Goal: Information Seeking & Learning: Learn about a topic

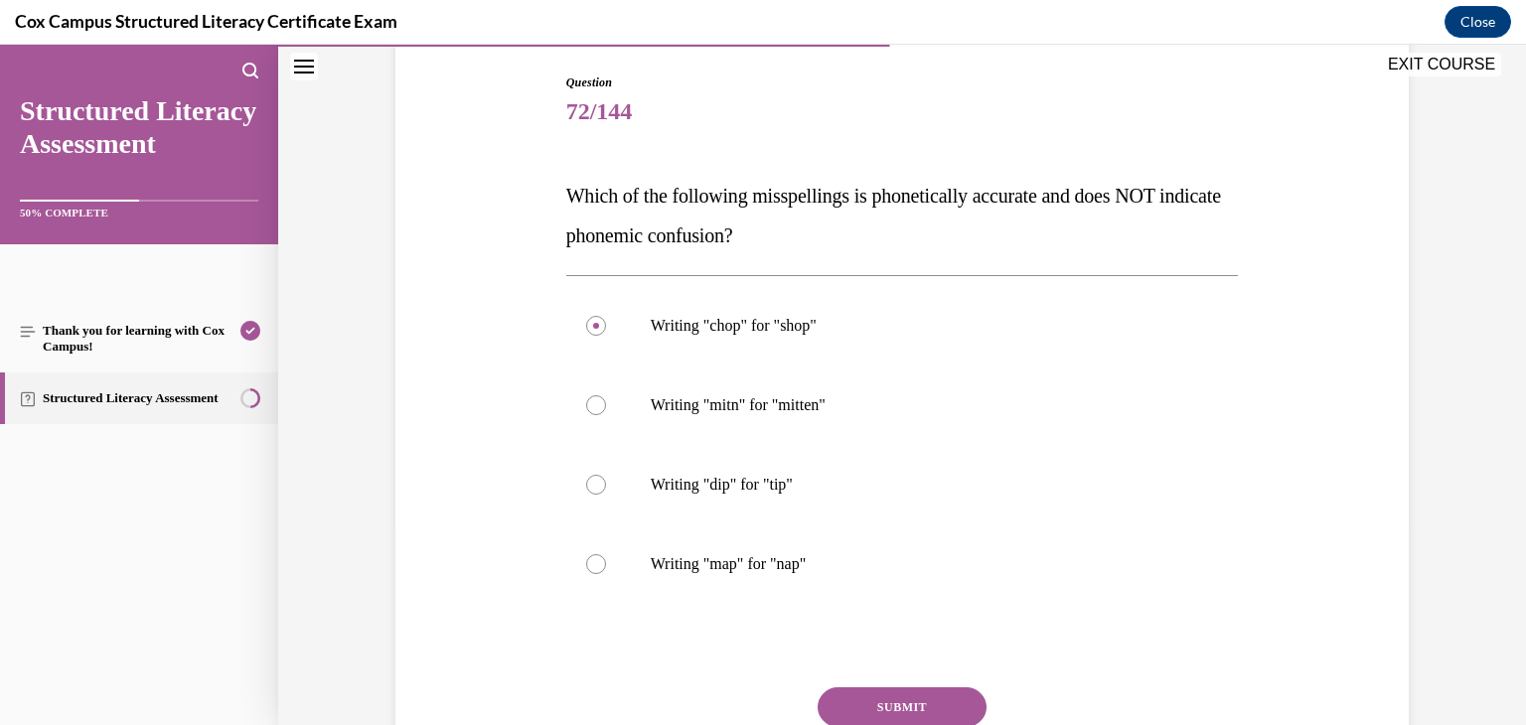
click at [955, 696] on button "SUBMIT" at bounding box center [902, 707] width 169 height 40
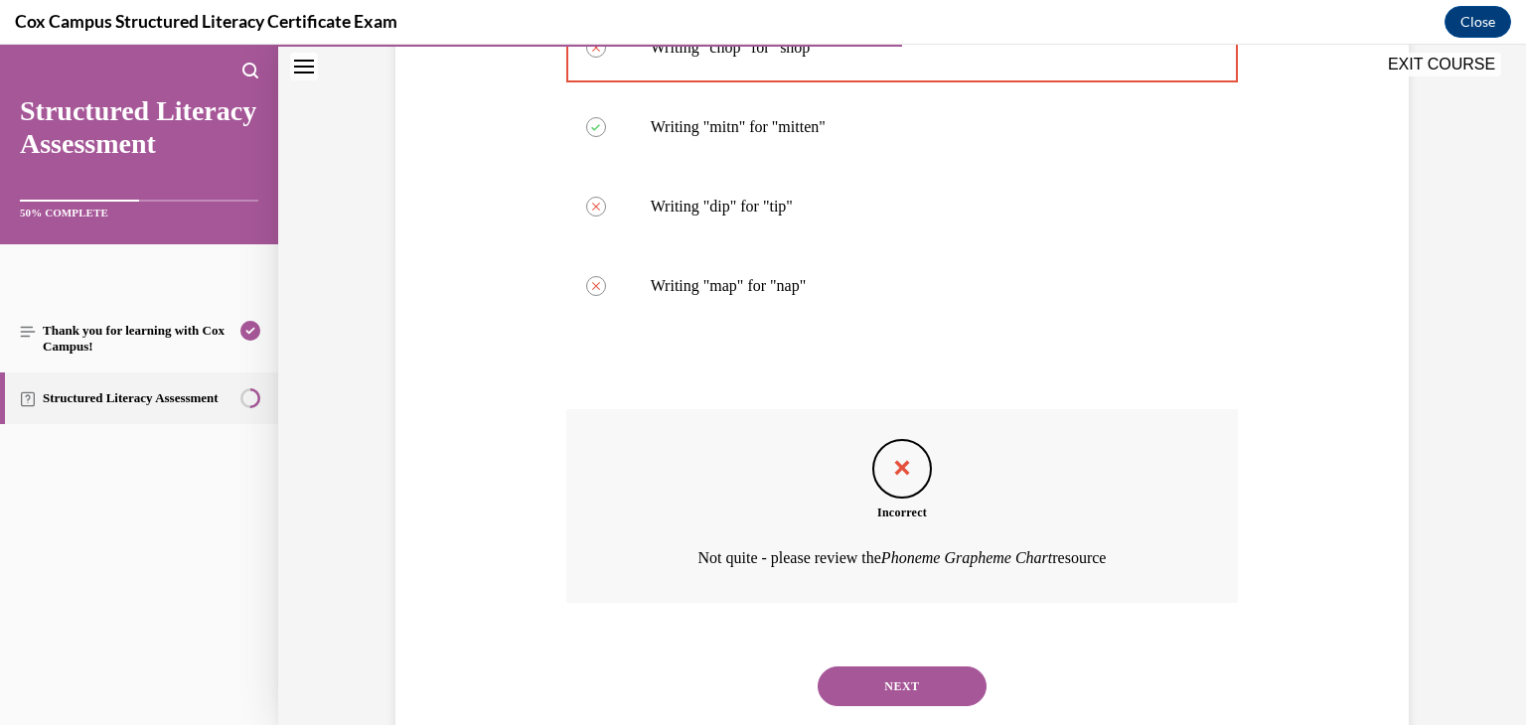
scroll to position [531, 0]
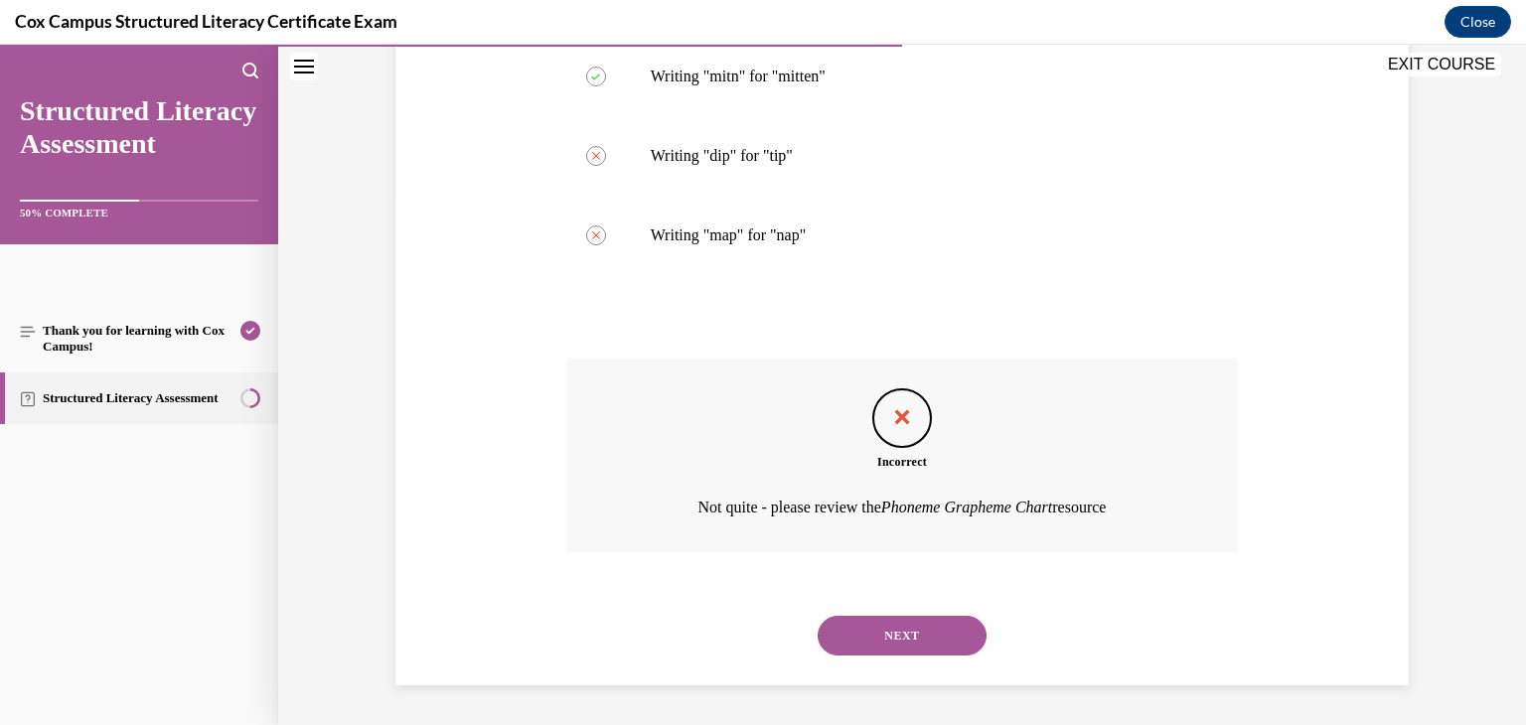
click at [914, 649] on button "NEXT" at bounding box center [902, 636] width 169 height 40
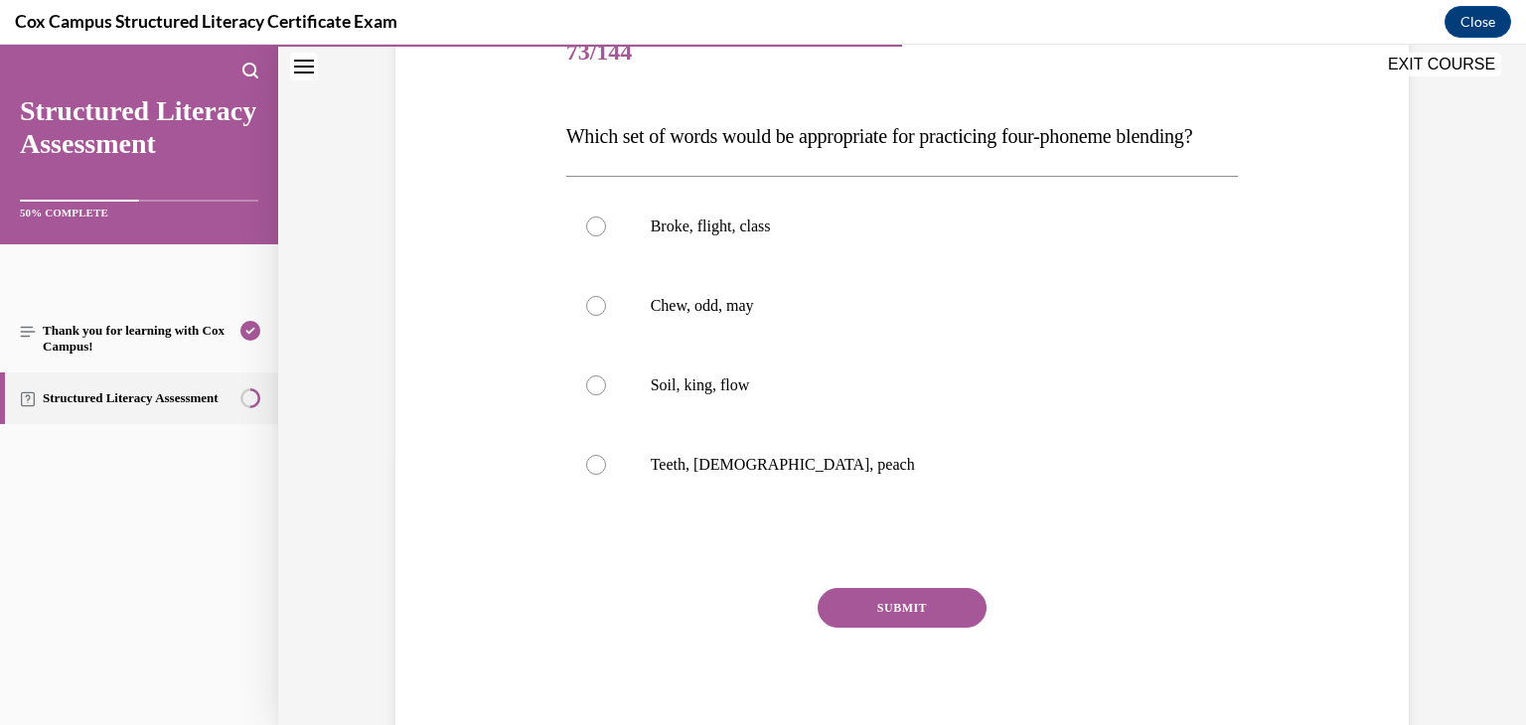
scroll to position [277, 0]
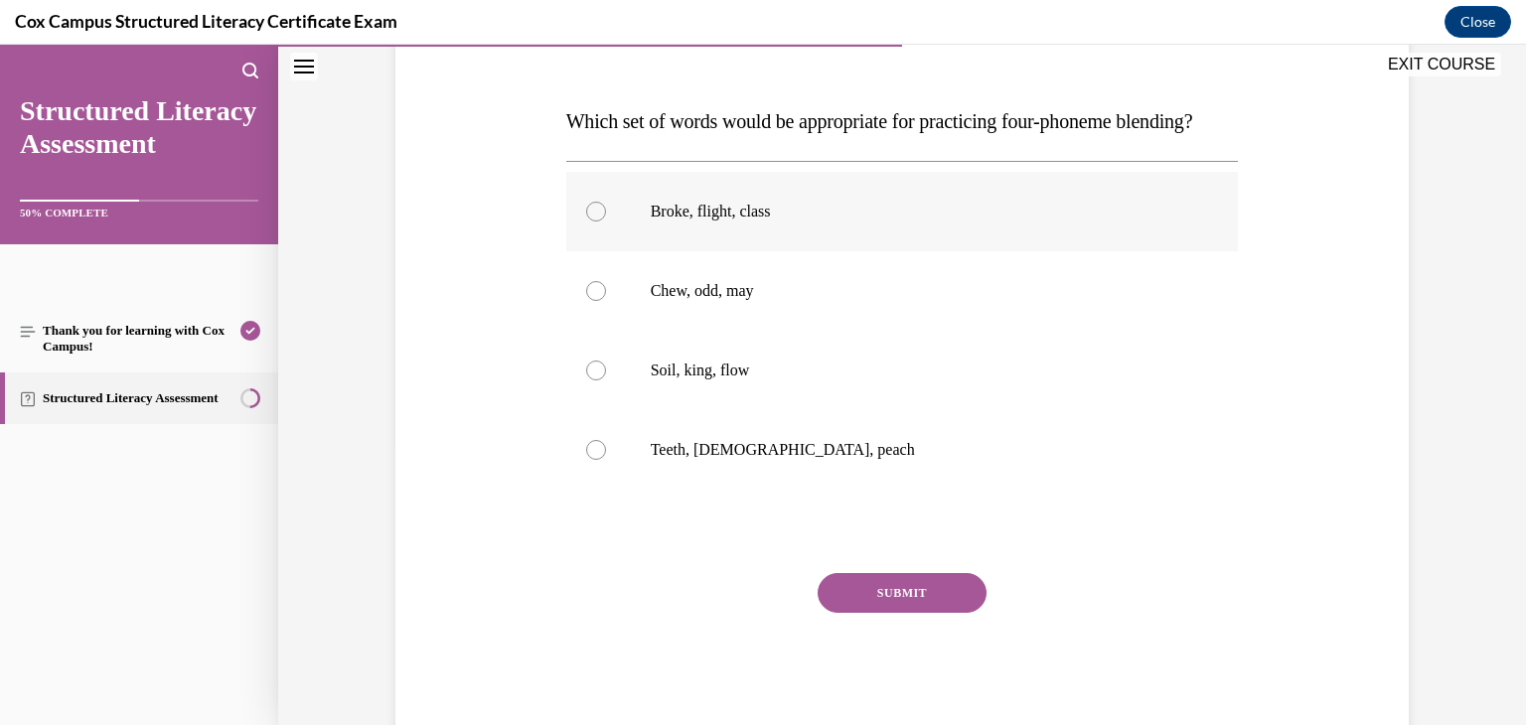
click at [592, 222] on div at bounding box center [596, 212] width 20 height 20
click at [592, 222] on input "Broke, flight, class" at bounding box center [596, 212] width 20 height 20
radio input "true"
click at [921, 613] on button "SUBMIT" at bounding box center [902, 593] width 169 height 40
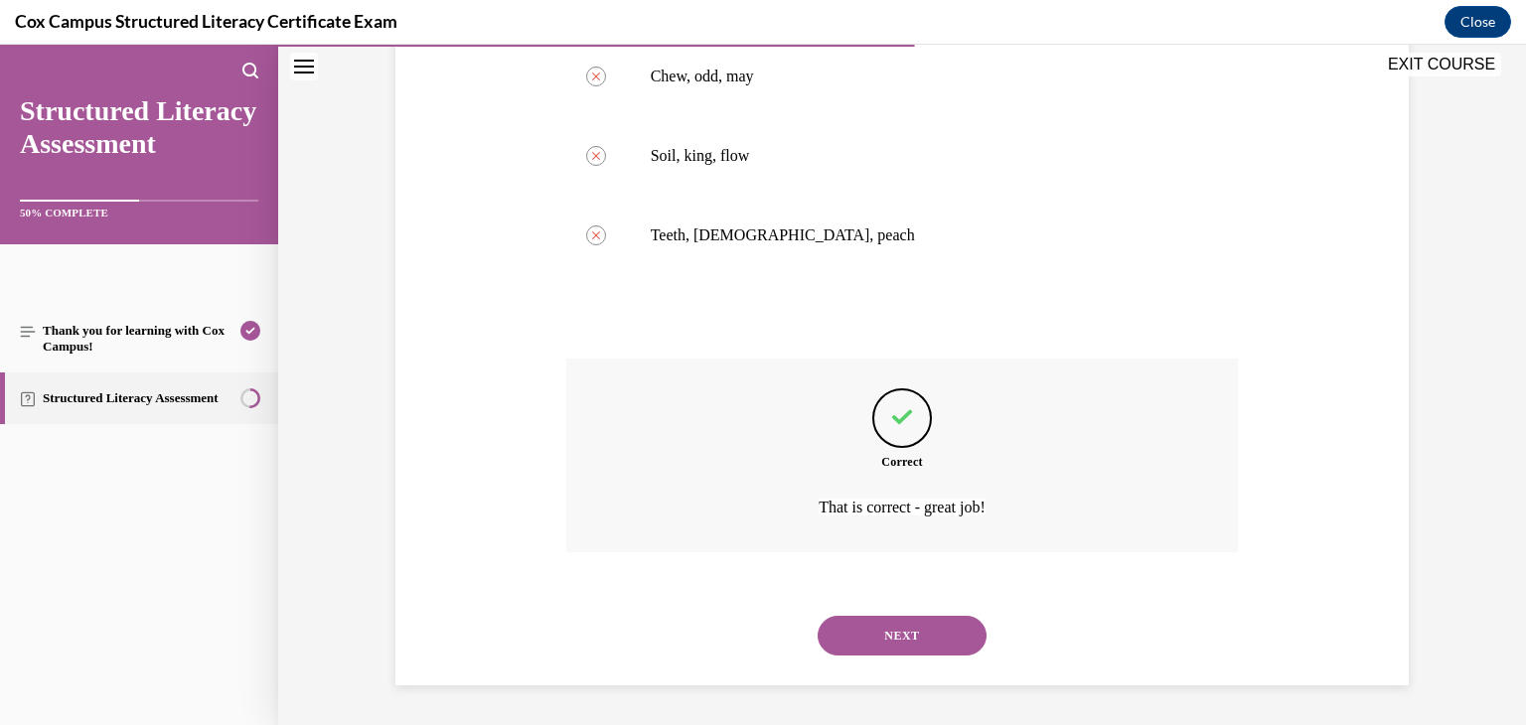
scroll to position [531, 0]
click at [922, 632] on button "NEXT" at bounding box center [902, 636] width 169 height 40
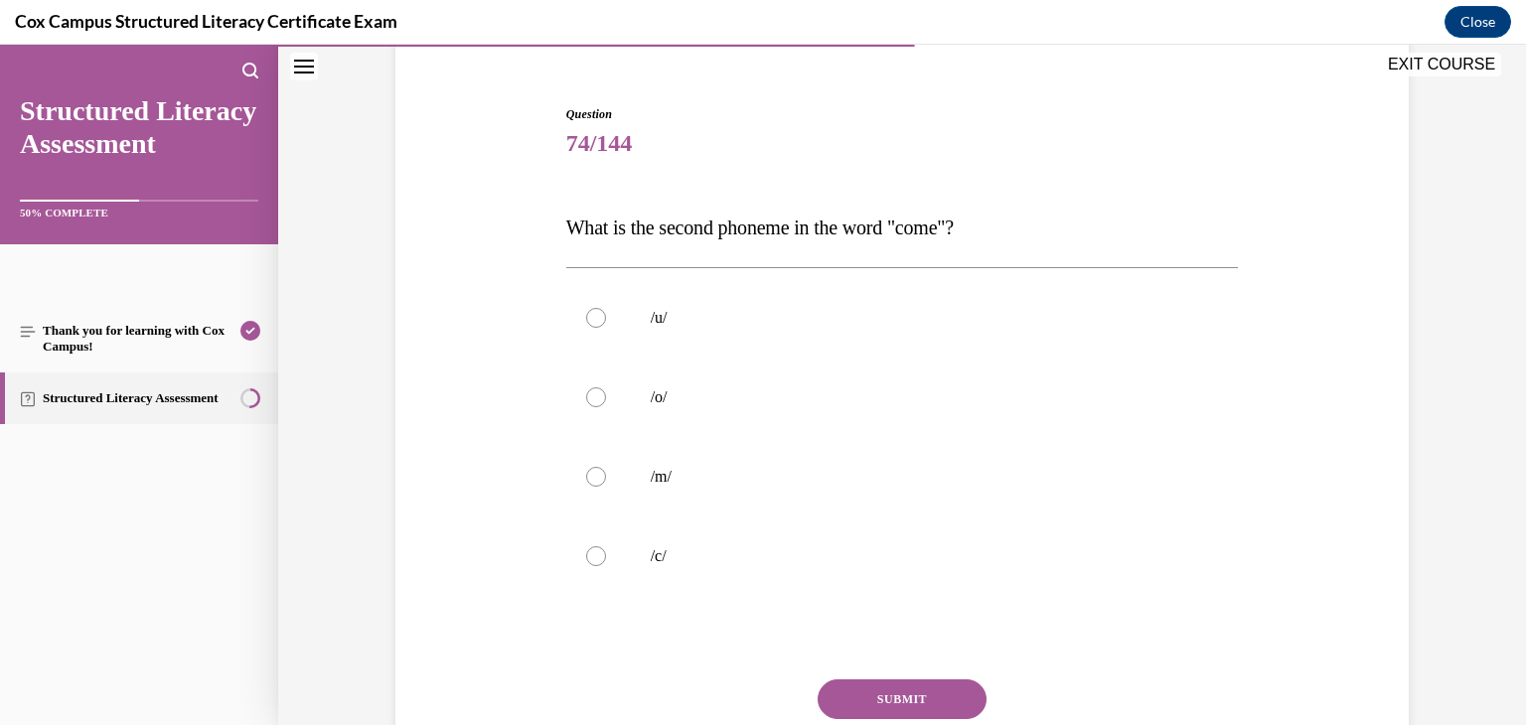
scroll to position [174, 0]
click at [594, 312] on div at bounding box center [596, 315] width 20 height 20
click at [594, 312] on input "/u/" at bounding box center [596, 315] width 20 height 20
radio input "true"
click at [942, 684] on button "SUBMIT" at bounding box center [902, 696] width 169 height 40
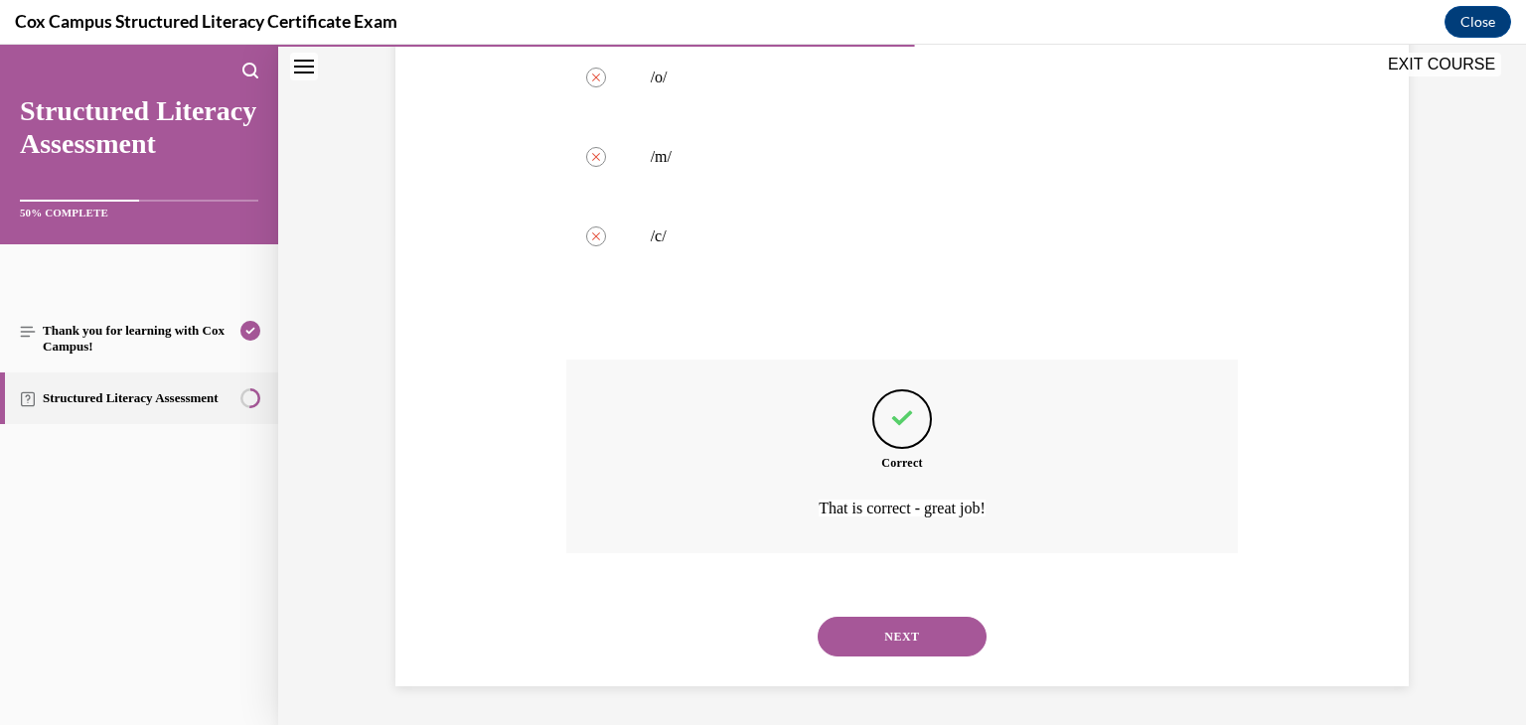
scroll to position [492, 0]
click at [971, 623] on button "NEXT" at bounding box center [902, 636] width 169 height 40
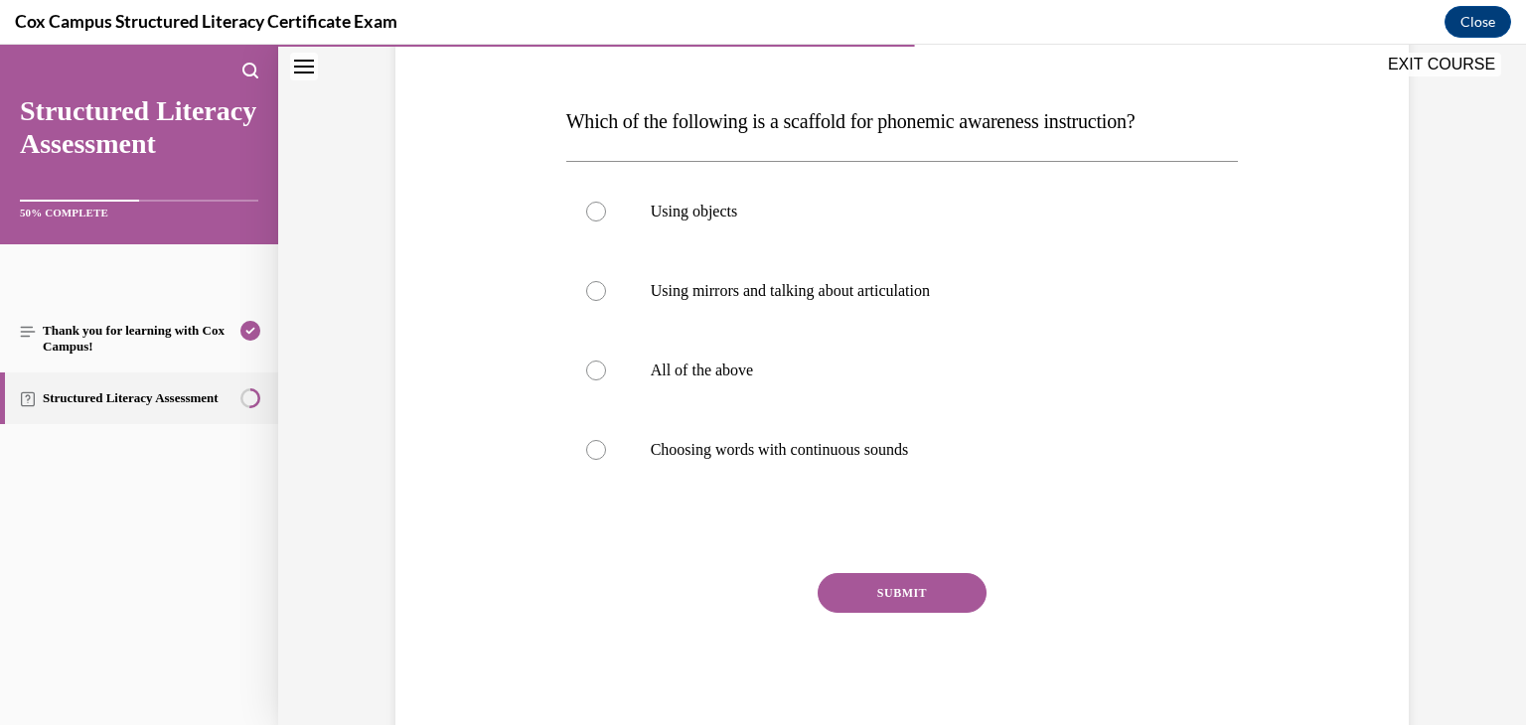
scroll to position [282, 0]
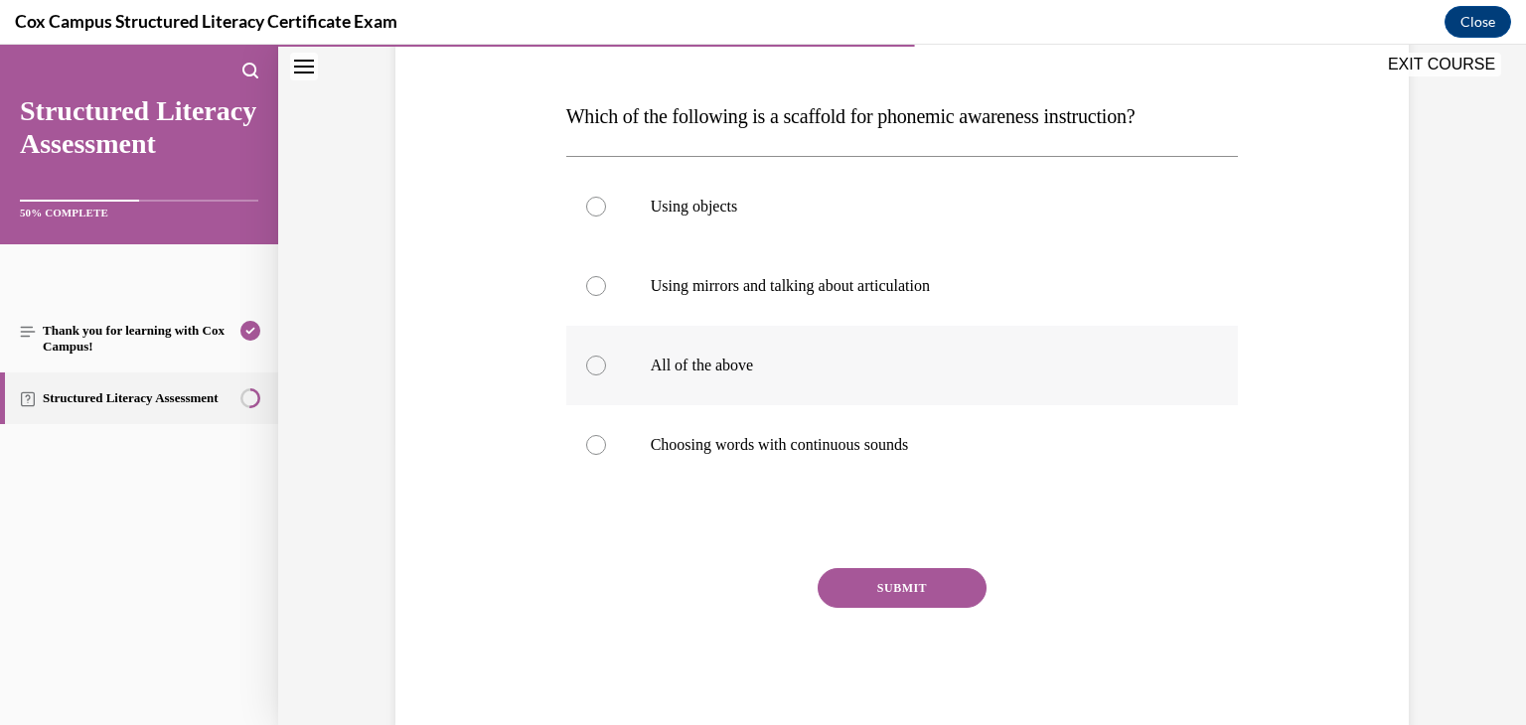
click at [586, 369] on div at bounding box center [596, 366] width 20 height 20
click at [586, 369] on input "All of the above" at bounding box center [596, 366] width 20 height 20
radio input "true"
click at [838, 582] on button "SUBMIT" at bounding box center [902, 588] width 169 height 40
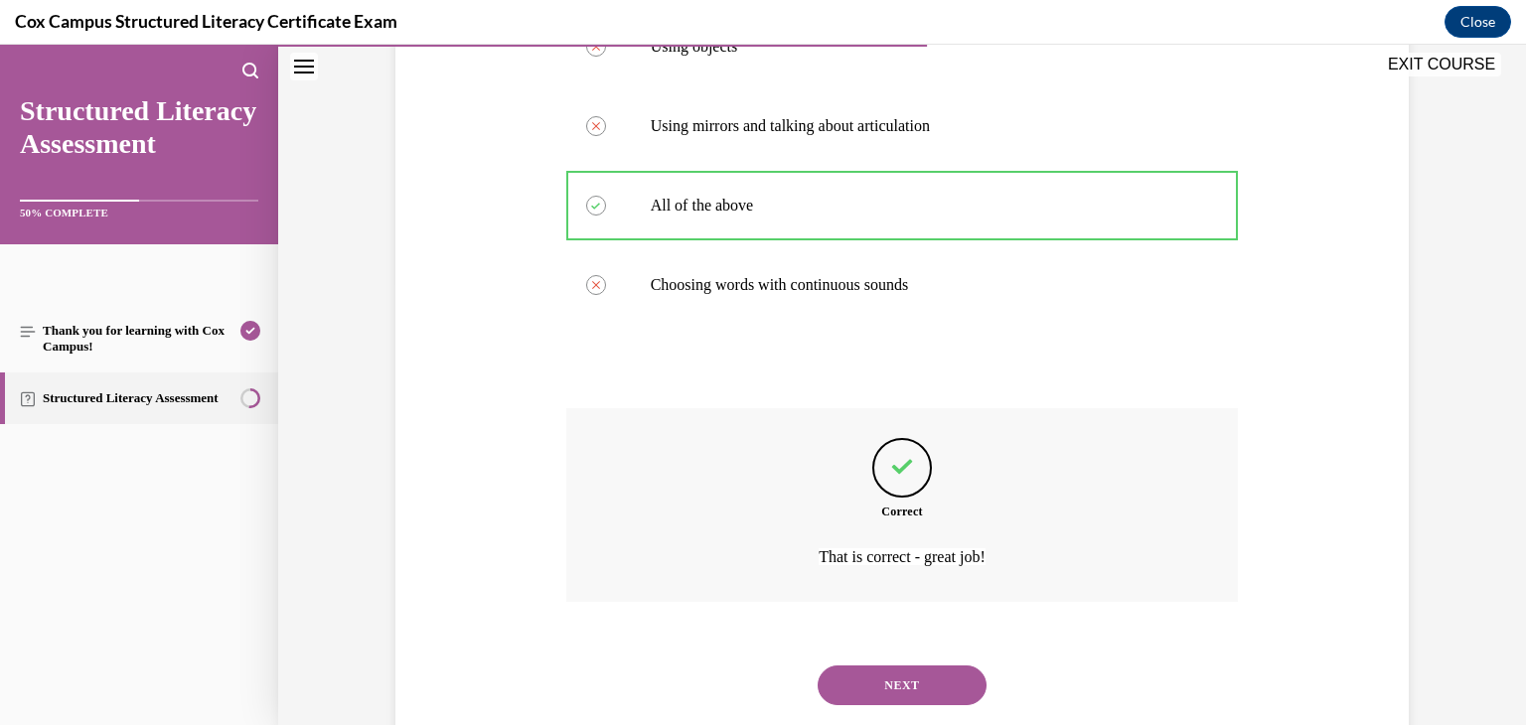
scroll to position [492, 0]
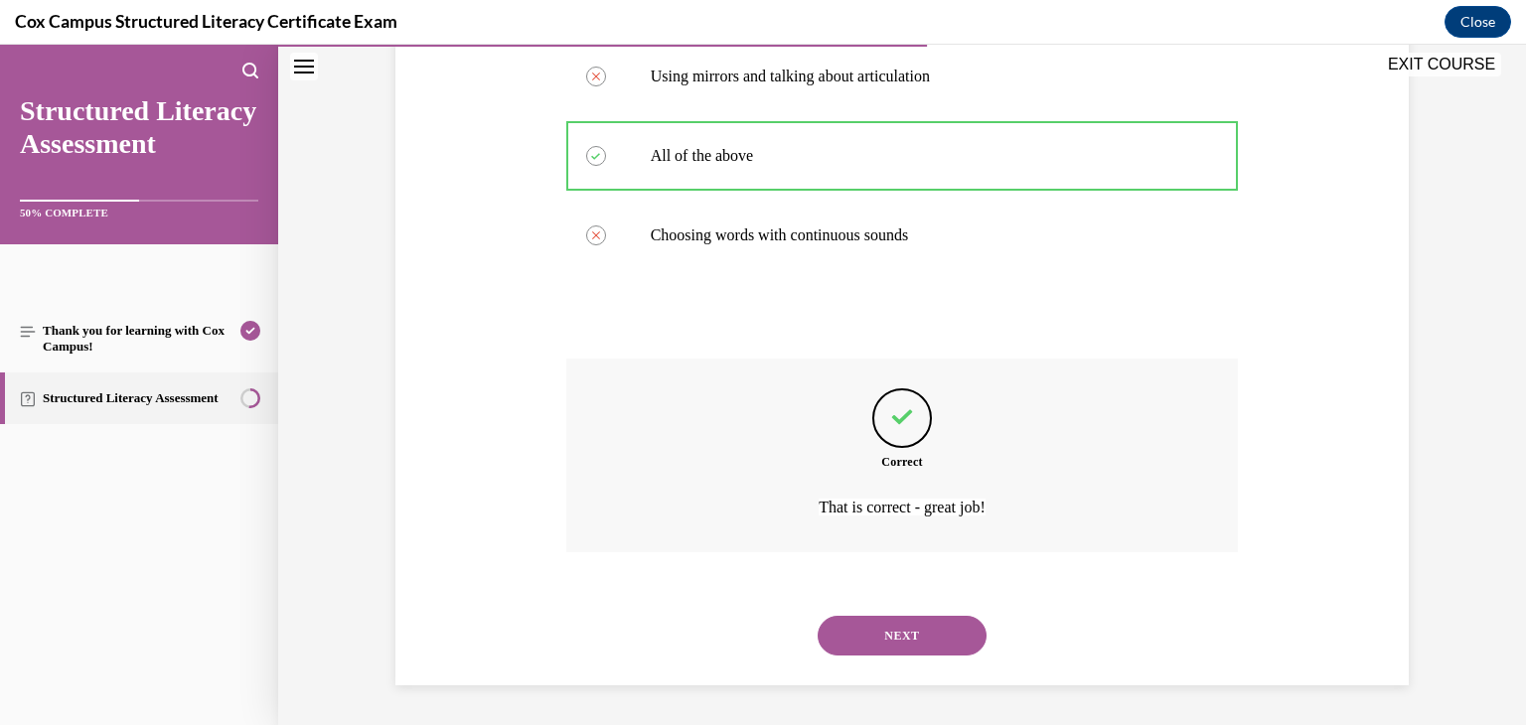
click at [871, 637] on button "NEXT" at bounding box center [902, 636] width 169 height 40
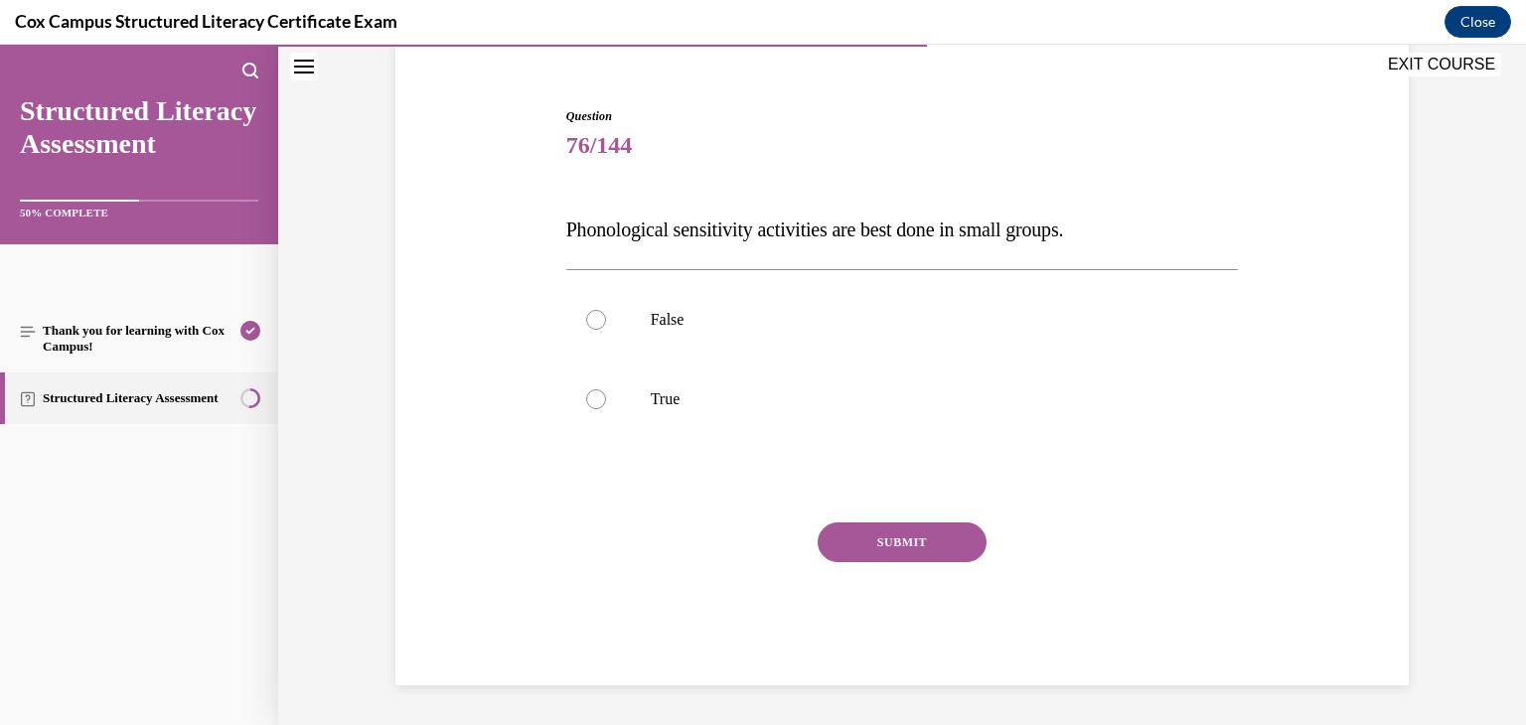
scroll to position [169, 0]
click at [591, 396] on div at bounding box center [596, 399] width 20 height 20
click at [591, 396] on input "True" at bounding box center [596, 399] width 20 height 20
radio input "true"
click at [852, 535] on button "SUBMIT" at bounding box center [902, 543] width 169 height 40
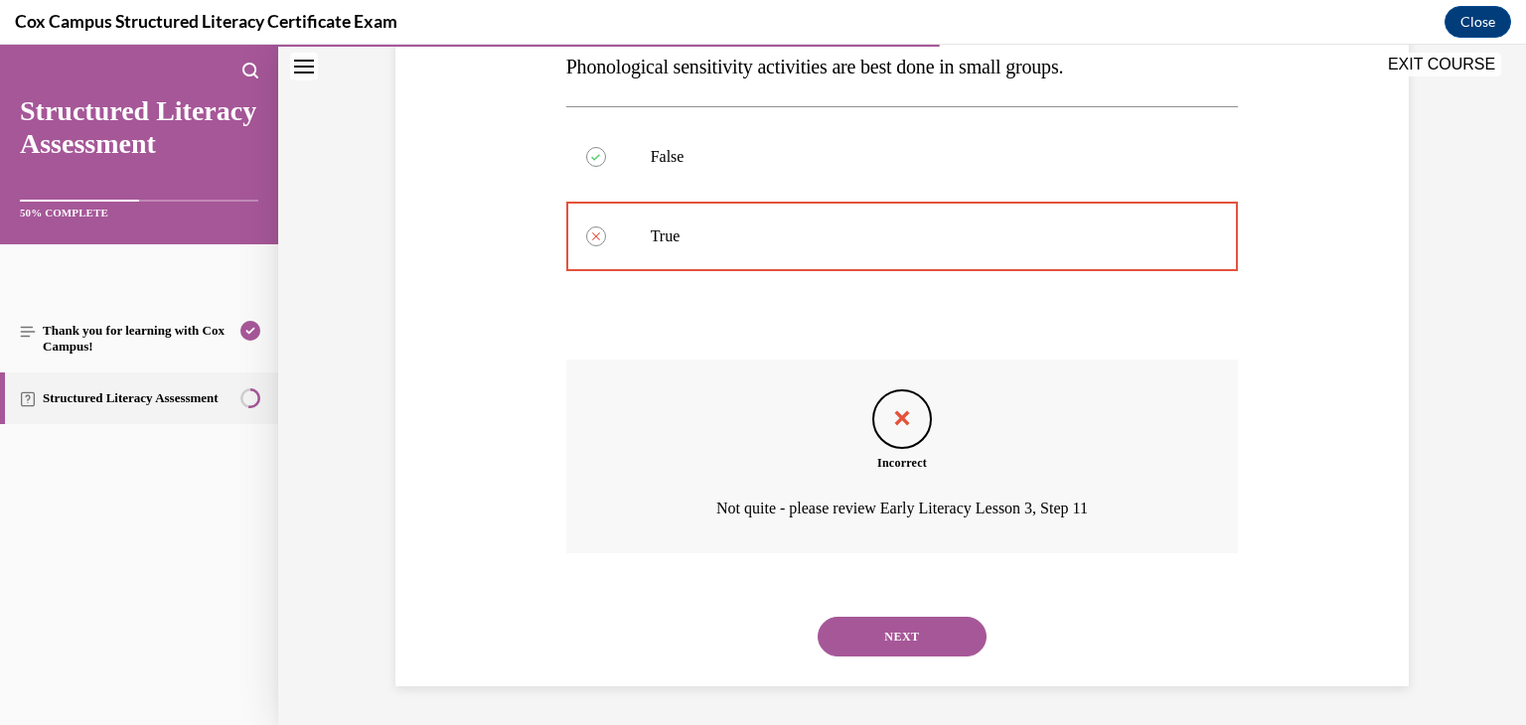
scroll to position [333, 0]
click at [861, 630] on button "NEXT" at bounding box center [902, 636] width 169 height 40
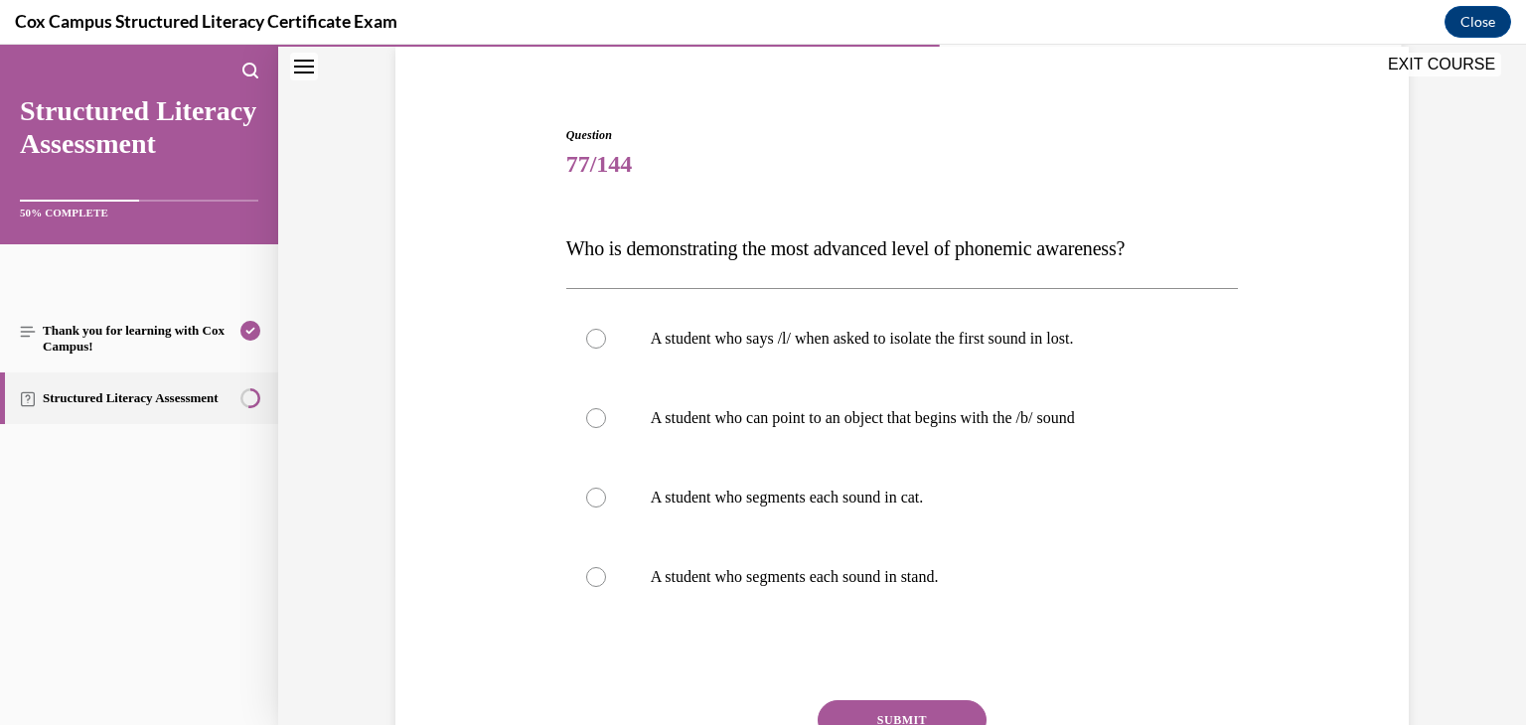
scroll to position [248, 0]
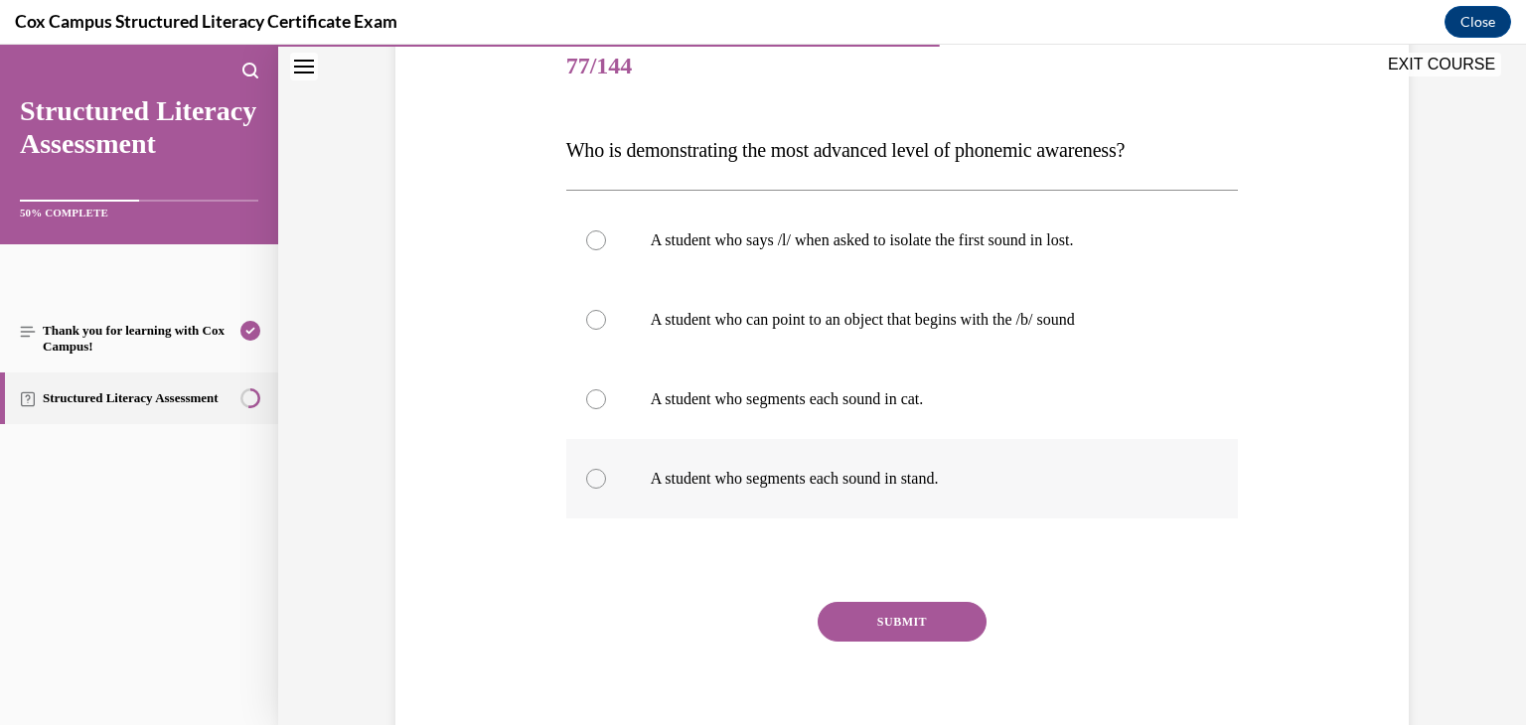
click at [587, 479] on div at bounding box center [596, 479] width 20 height 20
click at [587, 479] on input "A student who segments each sound in stand." at bounding box center [596, 479] width 20 height 20
radio input "true"
click at [904, 625] on button "SUBMIT" at bounding box center [902, 622] width 169 height 40
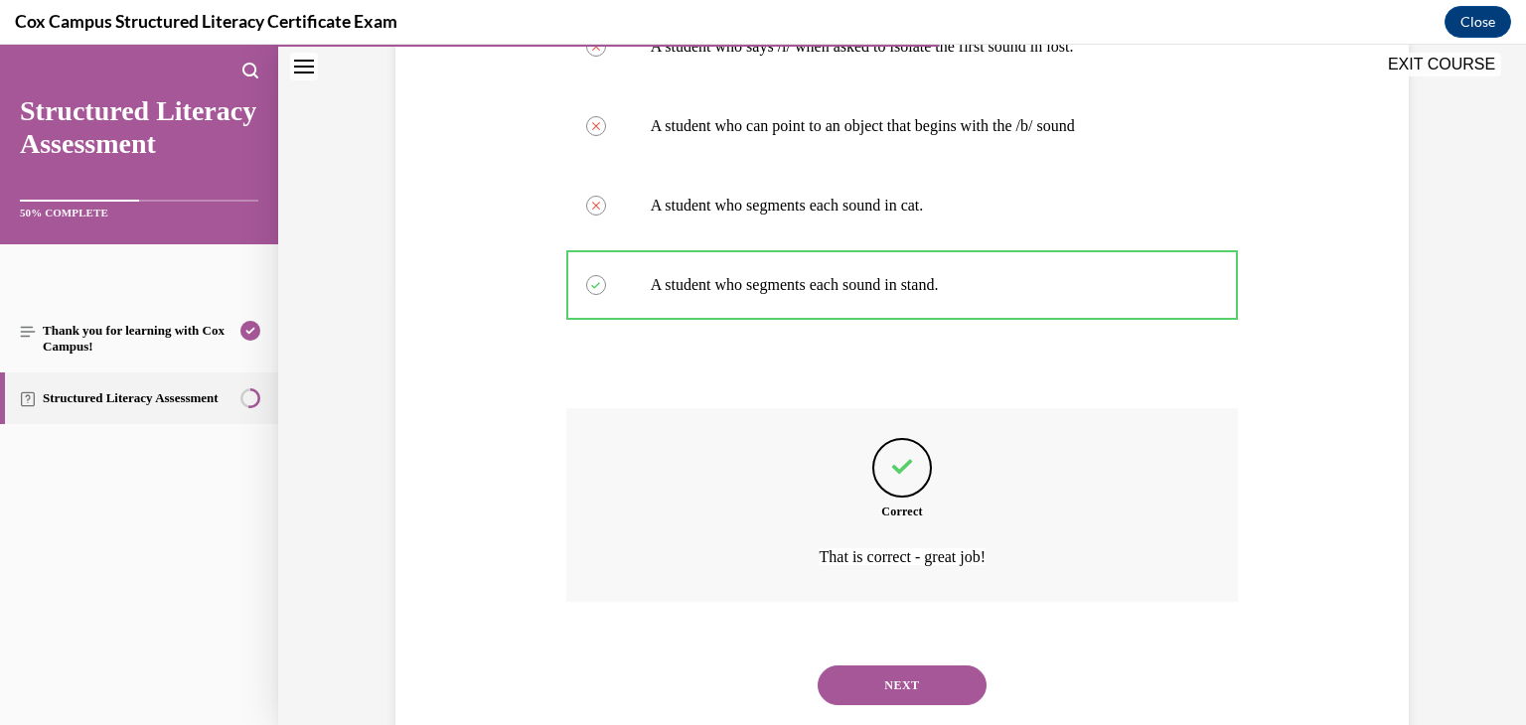
scroll to position [492, 0]
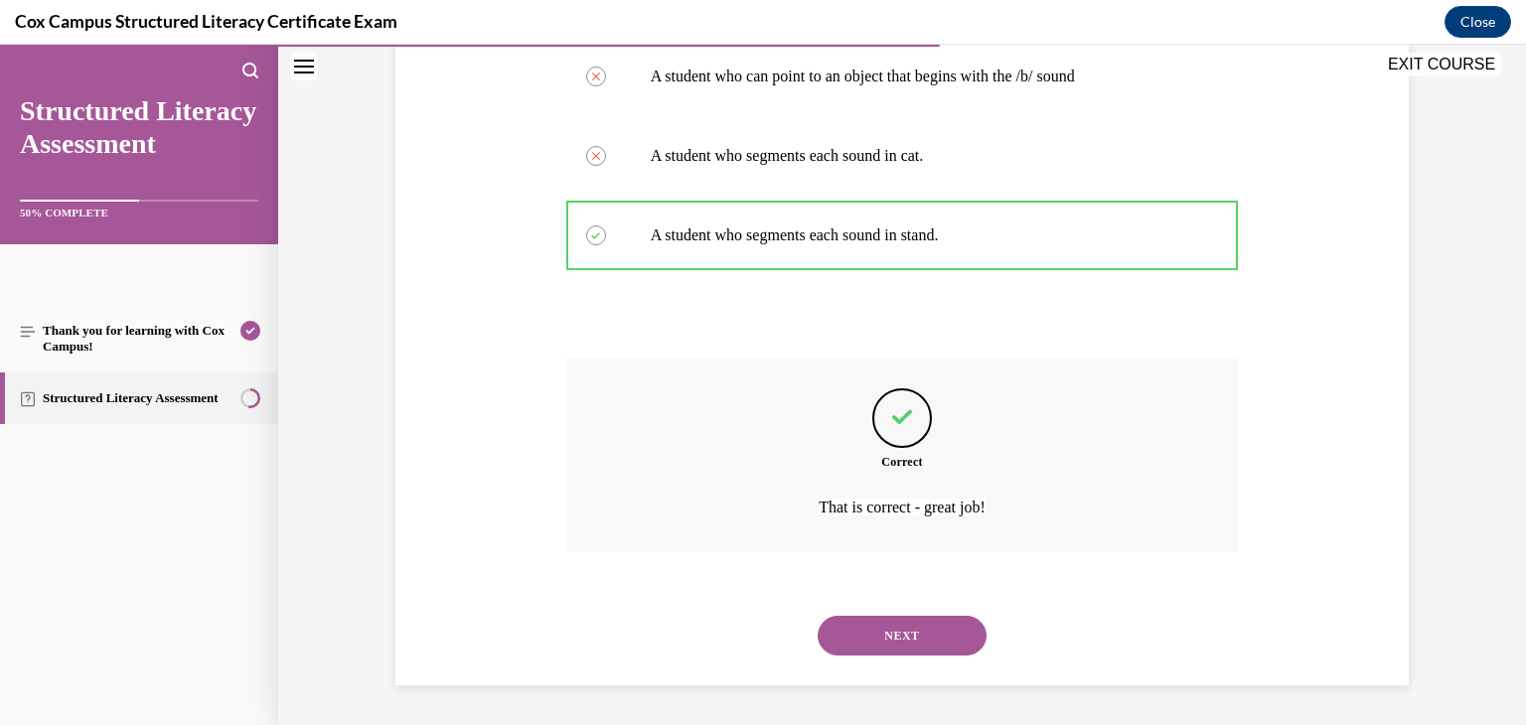
click at [891, 631] on button "NEXT" at bounding box center [902, 636] width 169 height 40
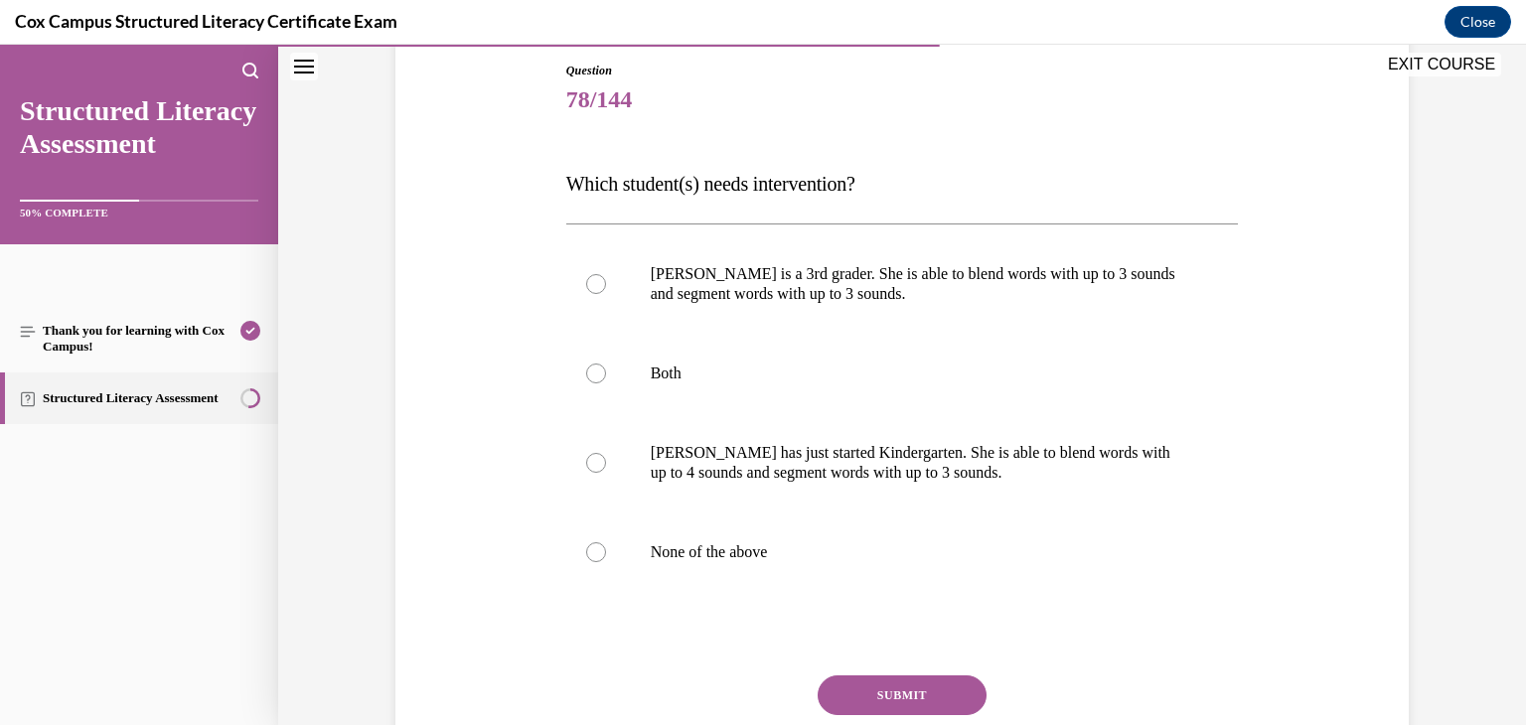
scroll to position [216, 0]
click at [588, 282] on div at bounding box center [596, 283] width 20 height 20
click at [588, 282] on input "Ella is a 3rd grader. She is able to blend words with up to 3 sounds and segmen…" at bounding box center [596, 283] width 20 height 20
radio input "true"
click at [852, 695] on button "SUBMIT" at bounding box center [902, 694] width 169 height 40
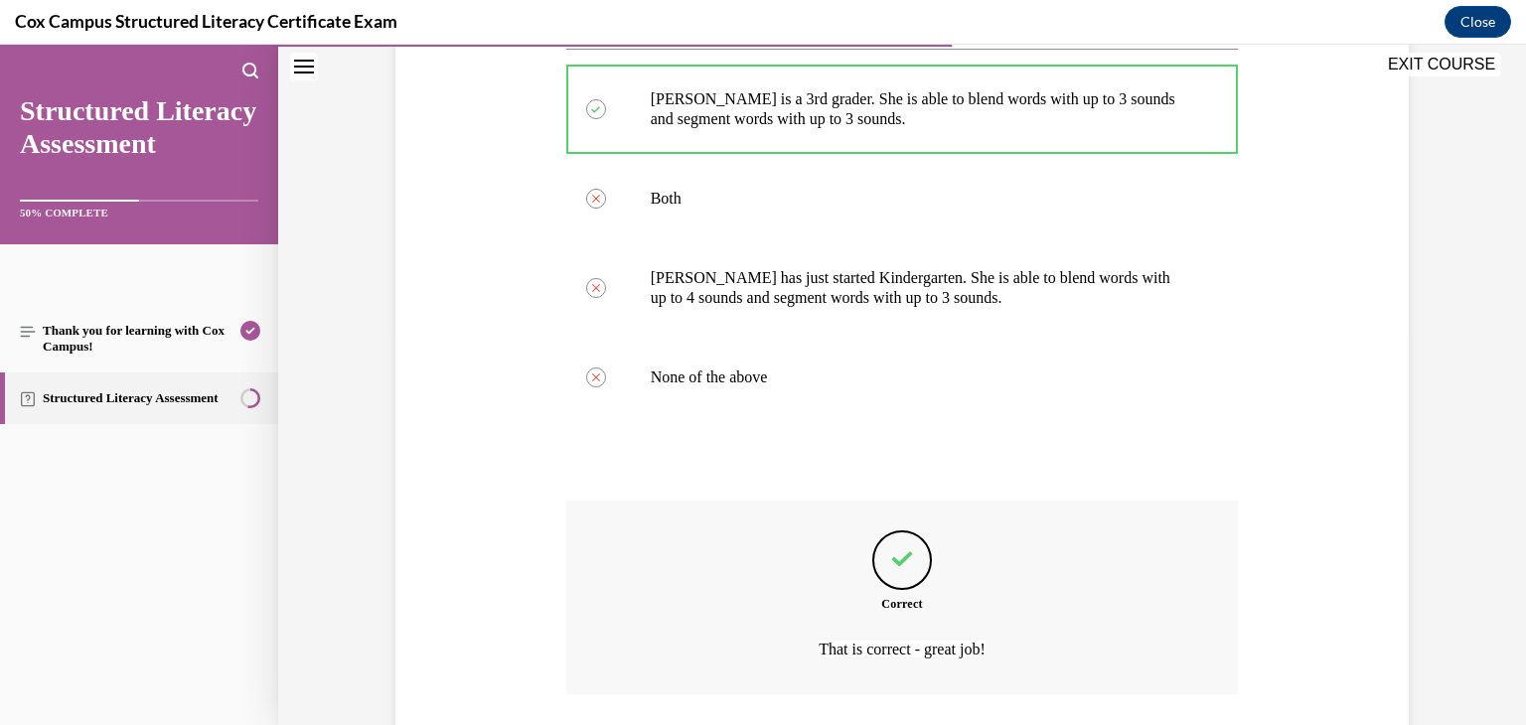
scroll to position [531, 0]
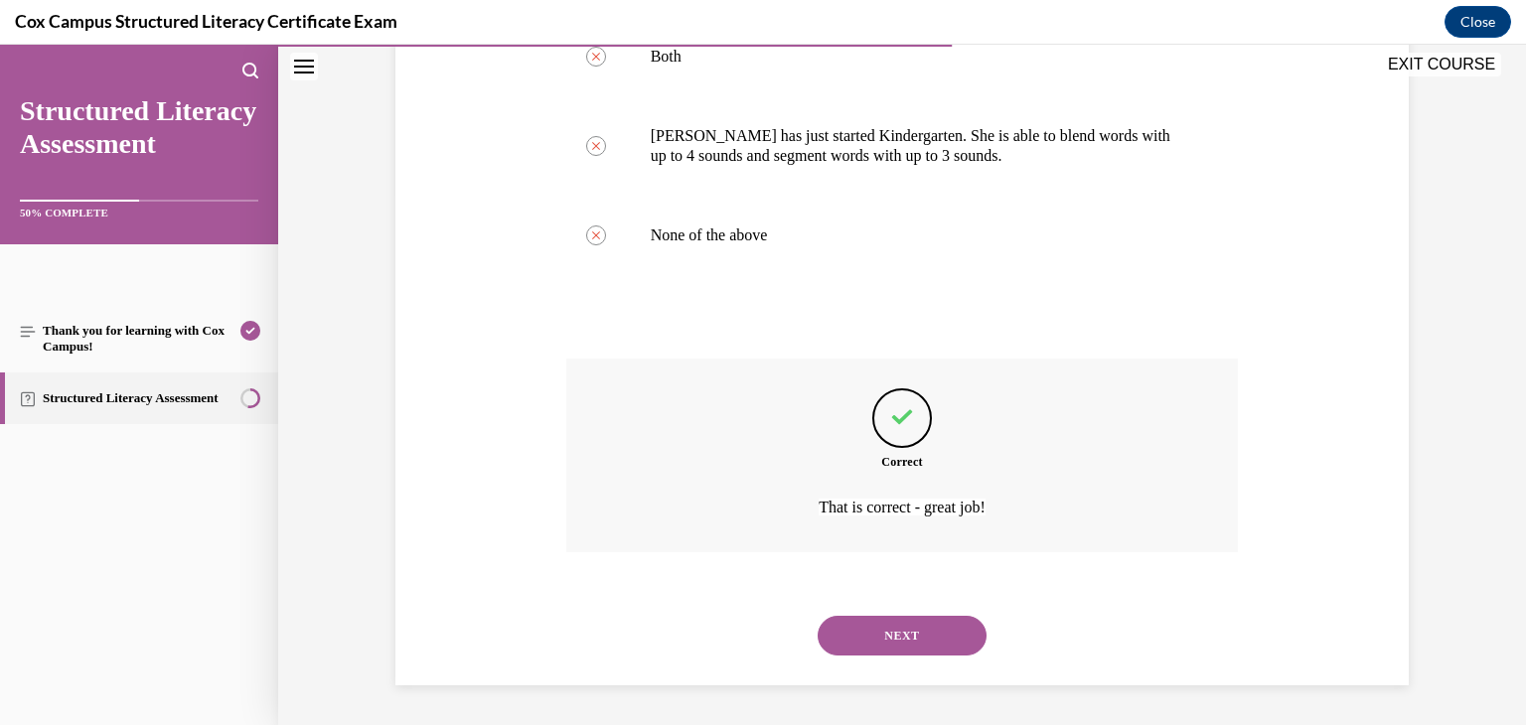
click at [933, 629] on button "NEXT" at bounding box center [902, 636] width 169 height 40
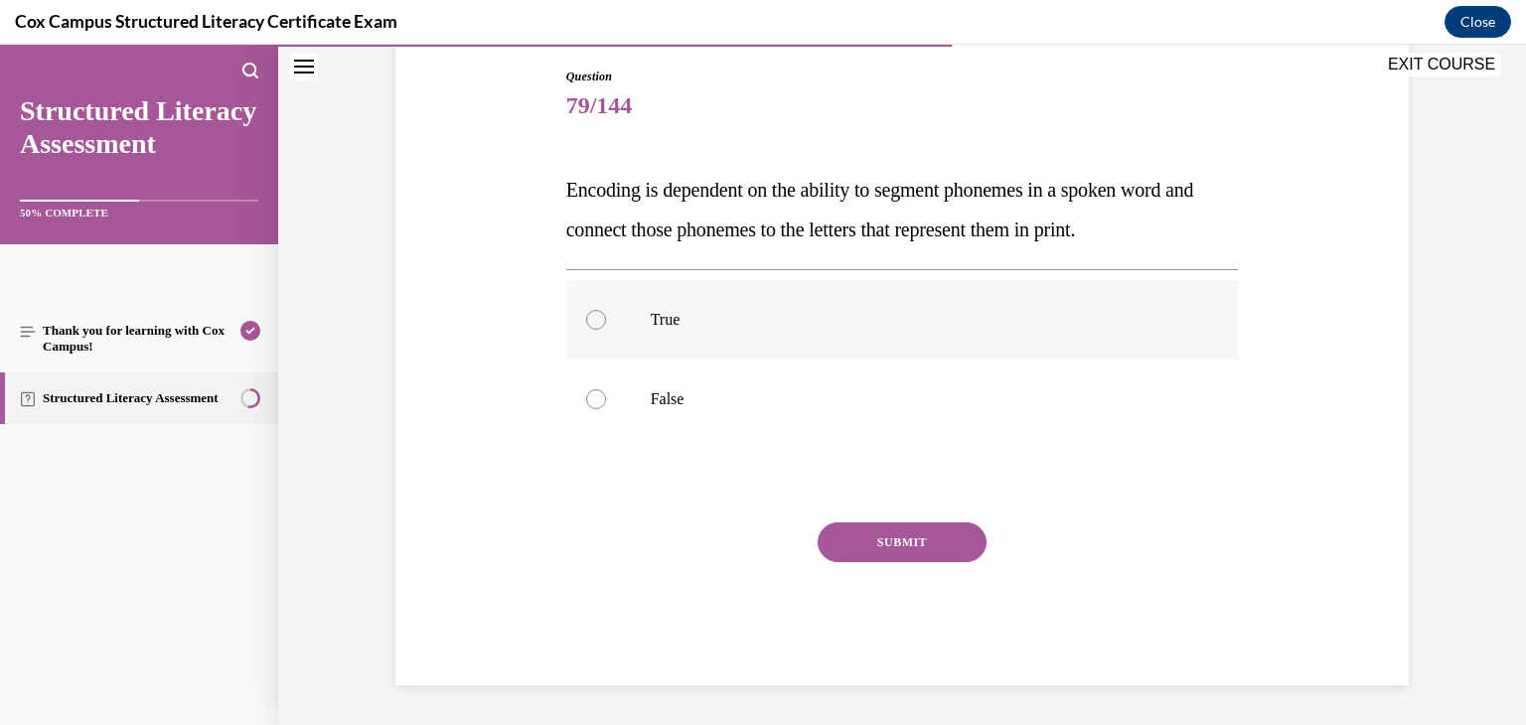
click at [596, 323] on div at bounding box center [596, 320] width 20 height 20
click at [596, 323] on input "True" at bounding box center [596, 320] width 20 height 20
radio input "true"
click at [832, 537] on button "SUBMIT" at bounding box center [902, 543] width 169 height 40
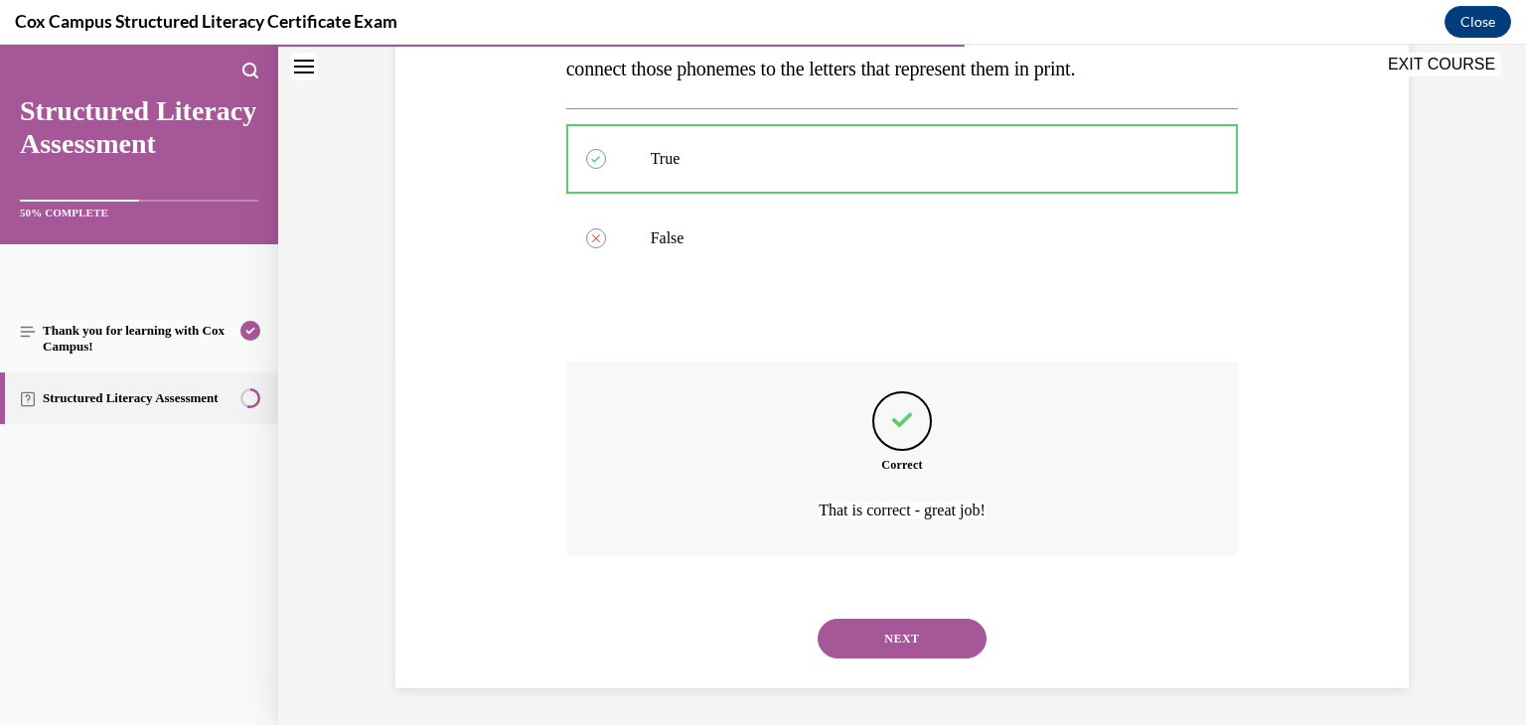
scroll to position [373, 0]
click at [887, 633] on button "NEXT" at bounding box center [902, 636] width 169 height 40
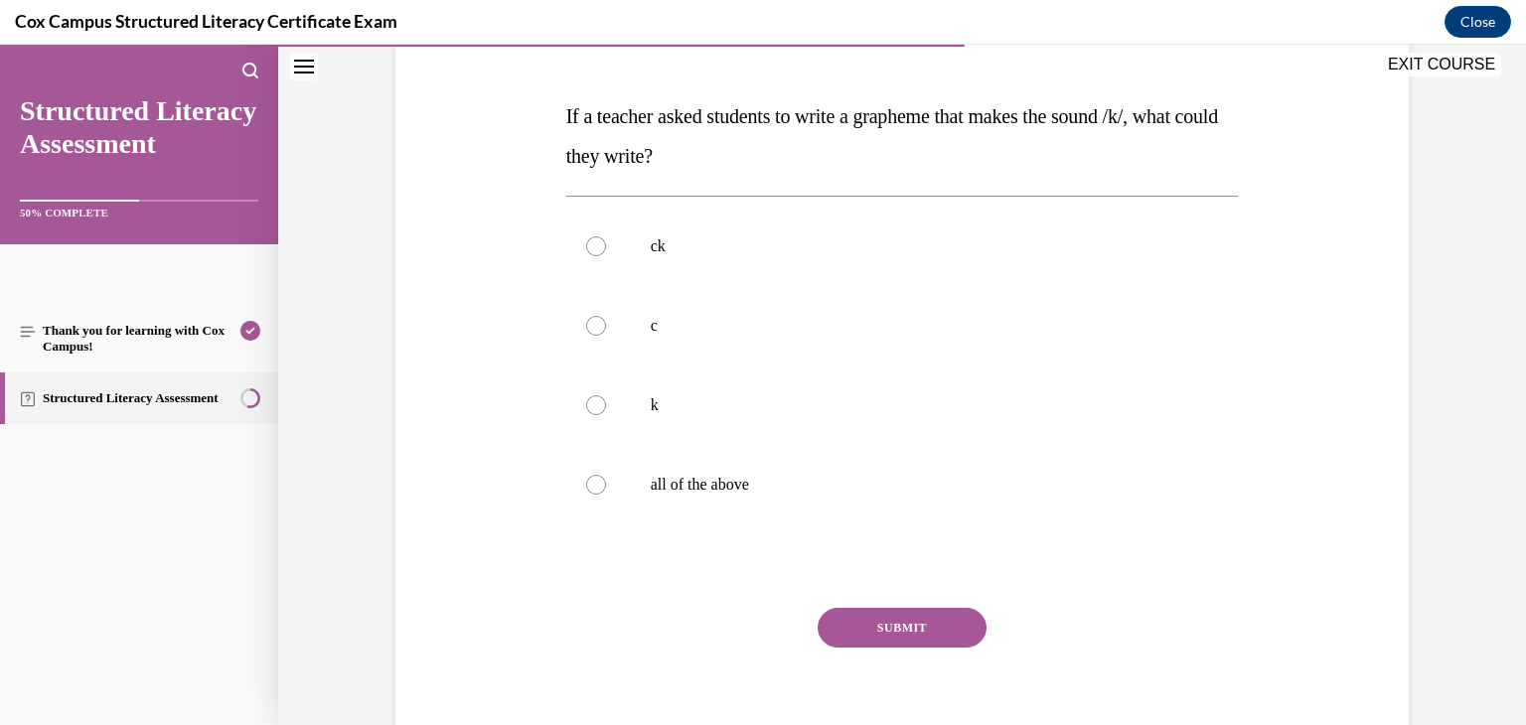
scroll to position [285, 0]
click at [592, 485] on div at bounding box center [596, 482] width 20 height 20
click at [592, 485] on input "all of the above" at bounding box center [596, 482] width 20 height 20
radio input "true"
click at [836, 621] on button "SUBMIT" at bounding box center [902, 625] width 169 height 40
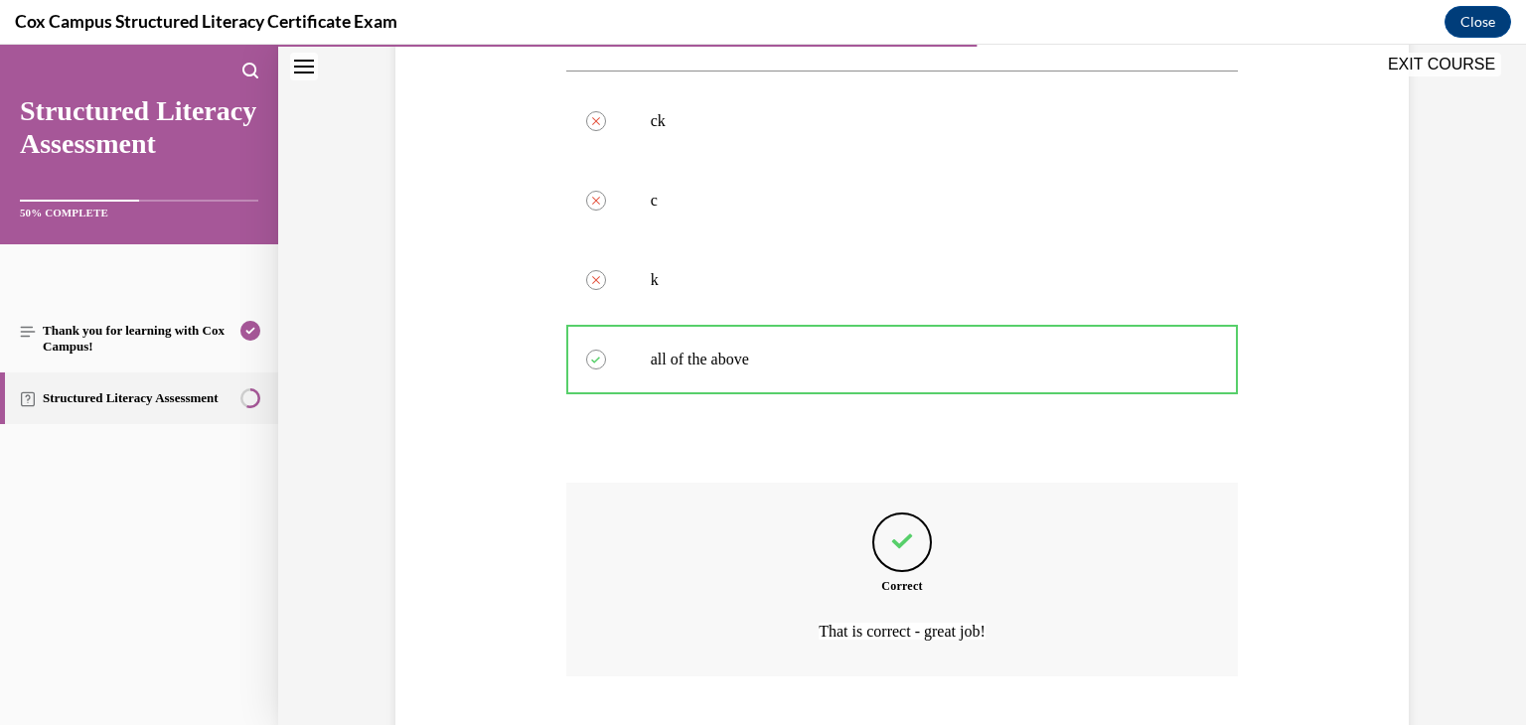
scroll to position [531, 0]
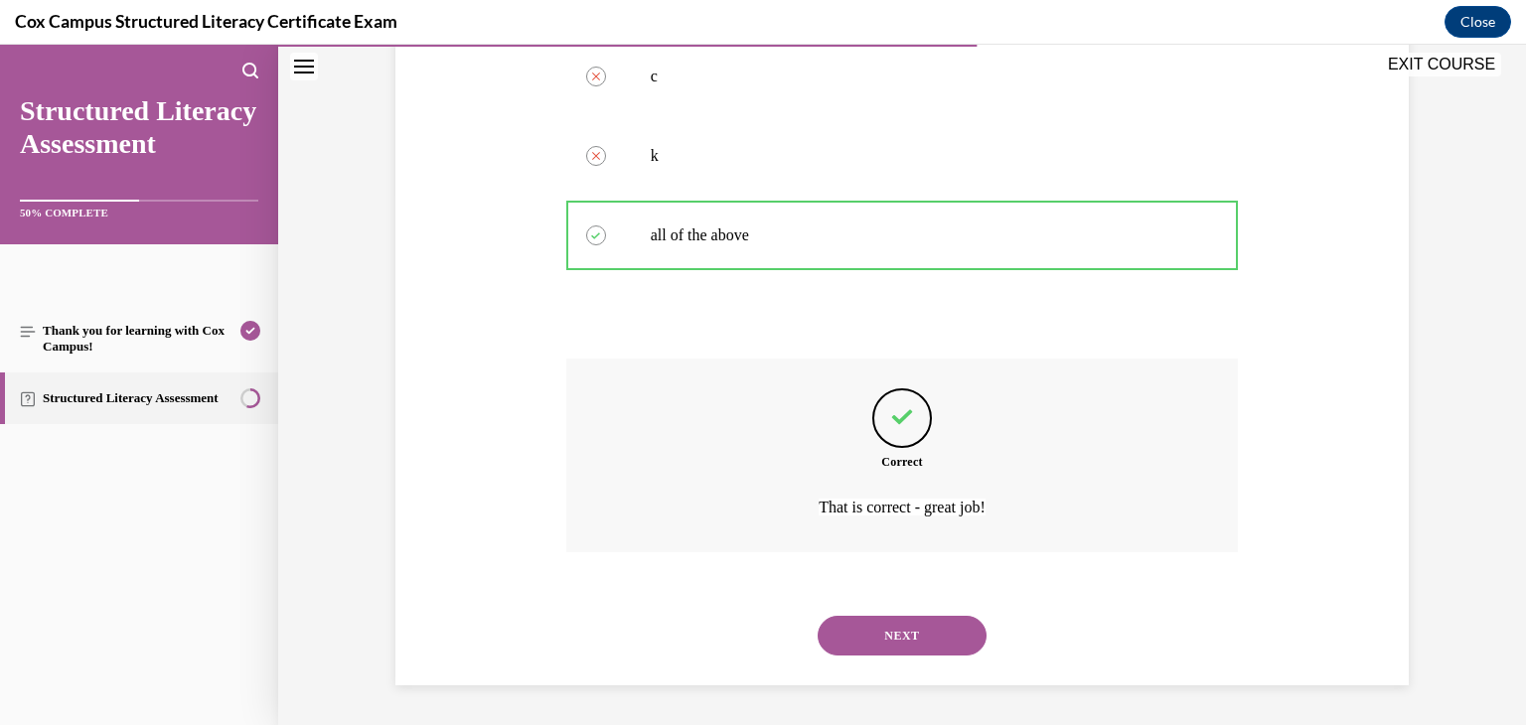
click at [857, 630] on button "NEXT" at bounding box center [902, 636] width 169 height 40
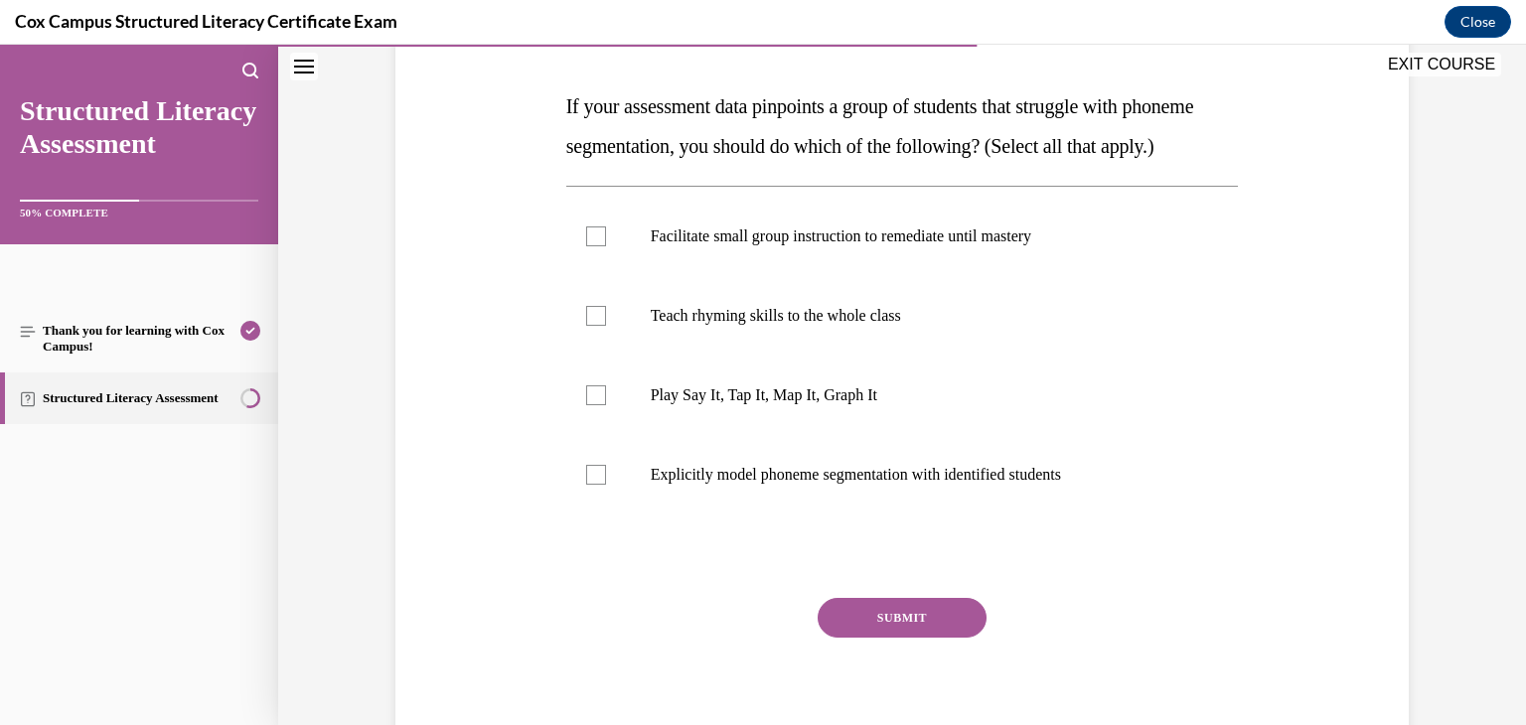
scroll to position [294, 0]
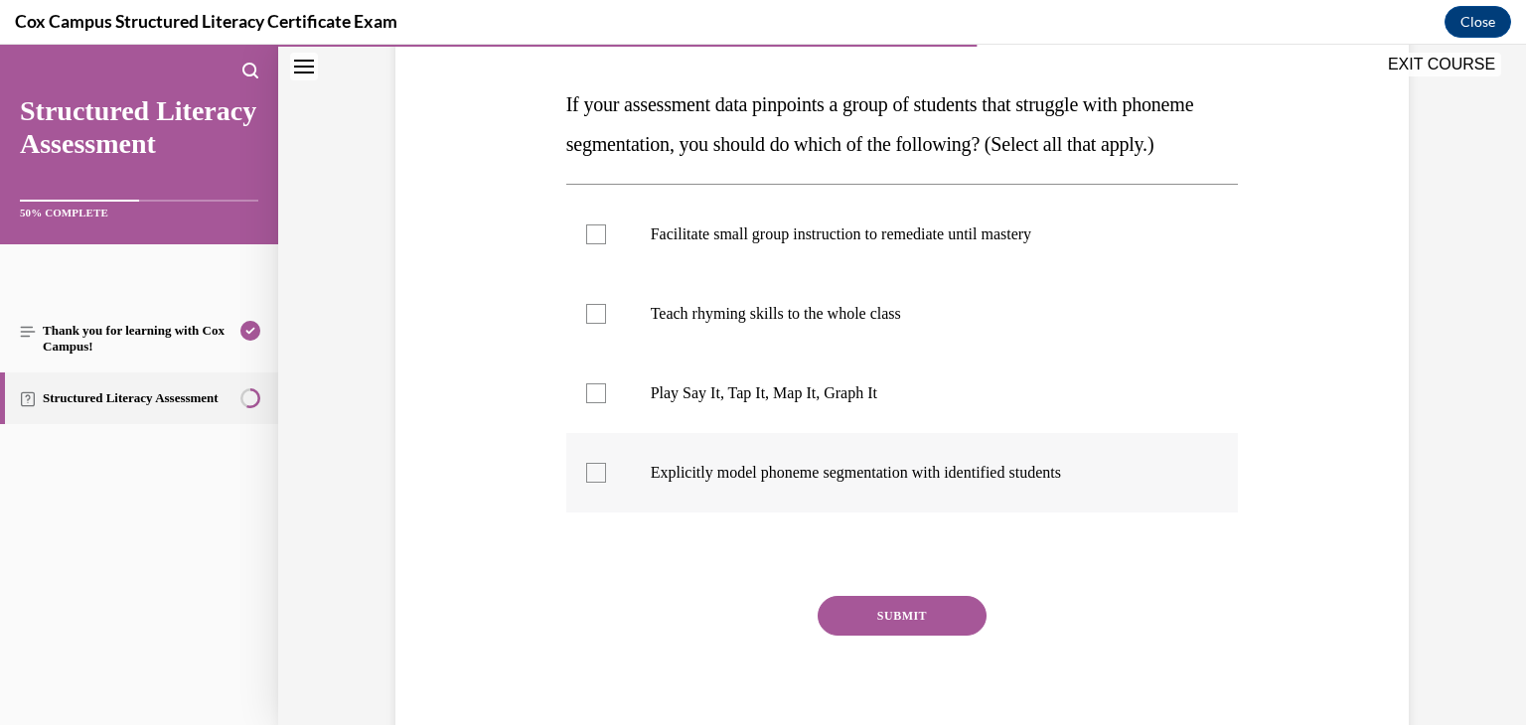
click at [593, 483] on div at bounding box center [596, 473] width 20 height 20
click at [593, 483] on input "Explicitly model phoneme segmentation with identified students" at bounding box center [596, 473] width 20 height 20
checkbox input "true"
click at [587, 244] on div at bounding box center [596, 234] width 20 height 20
click at [587, 244] on input "Facilitate small group instruction to remediate until mastery" at bounding box center [596, 234] width 20 height 20
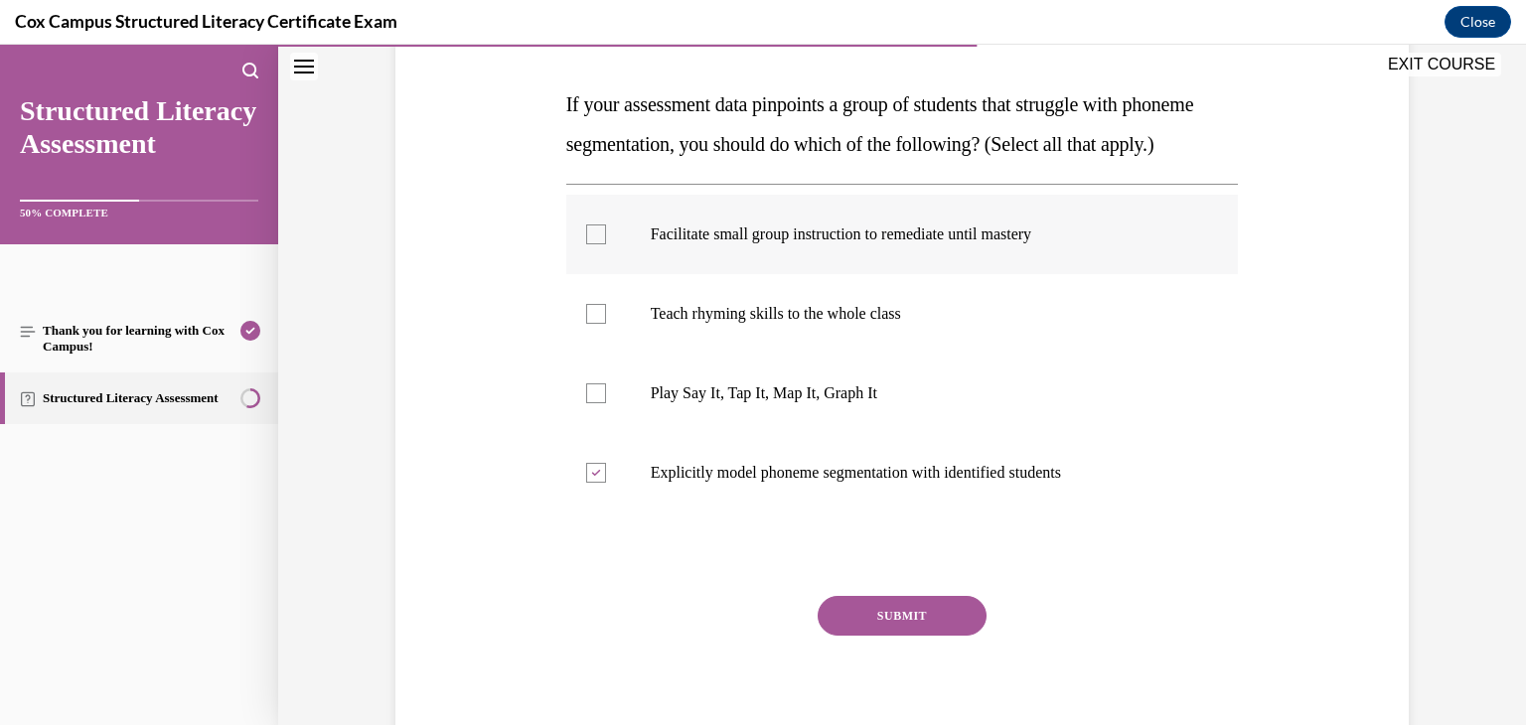
checkbox input "true"
click at [589, 324] on div at bounding box center [596, 314] width 20 height 20
click at [589, 324] on input "Teach rhyming skills to the whole class" at bounding box center [596, 314] width 20 height 20
checkbox input "true"
click at [589, 403] on div at bounding box center [596, 393] width 20 height 20
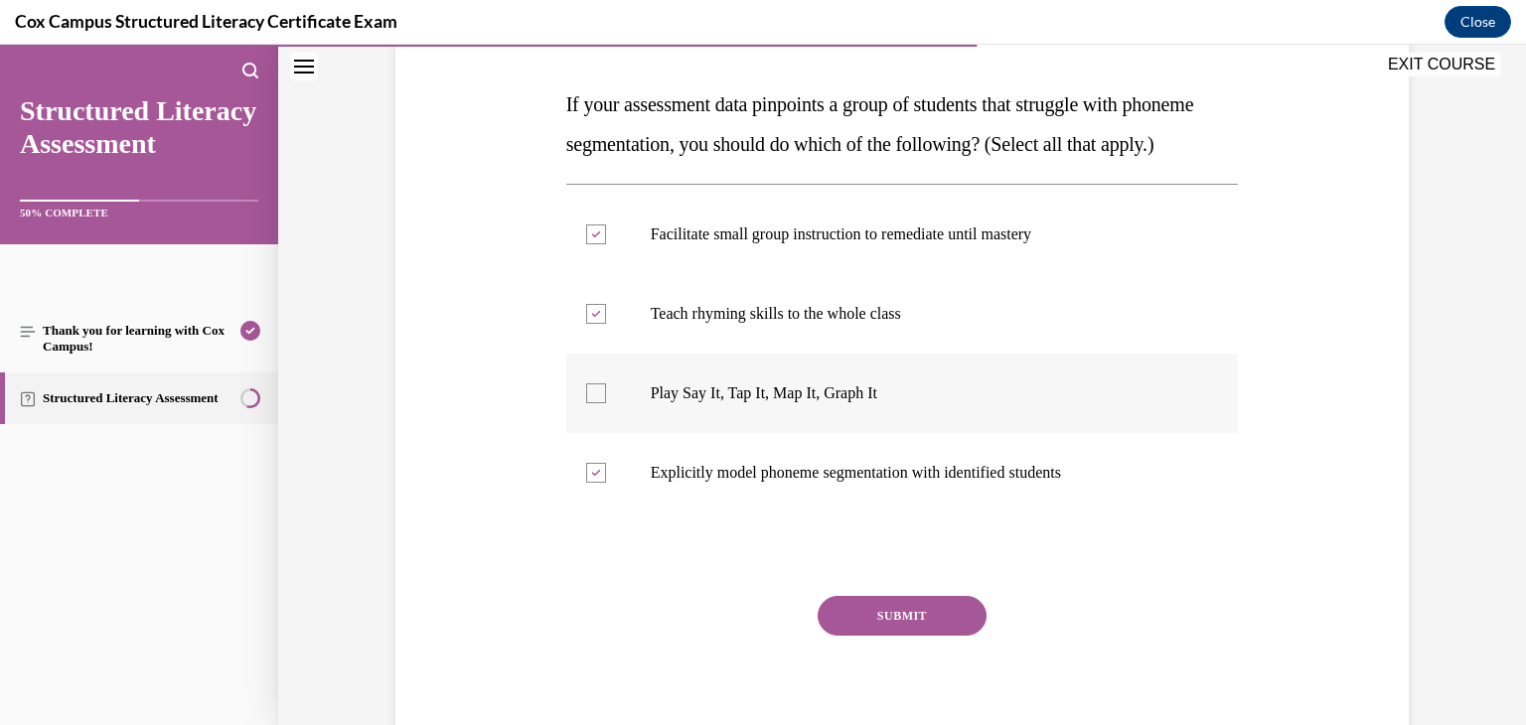
click at [589, 403] on input "Play Say It, Tap It, Map It, Graph It" at bounding box center [596, 393] width 20 height 20
checkbox input "true"
click at [867, 636] on button "SUBMIT" at bounding box center [902, 616] width 169 height 40
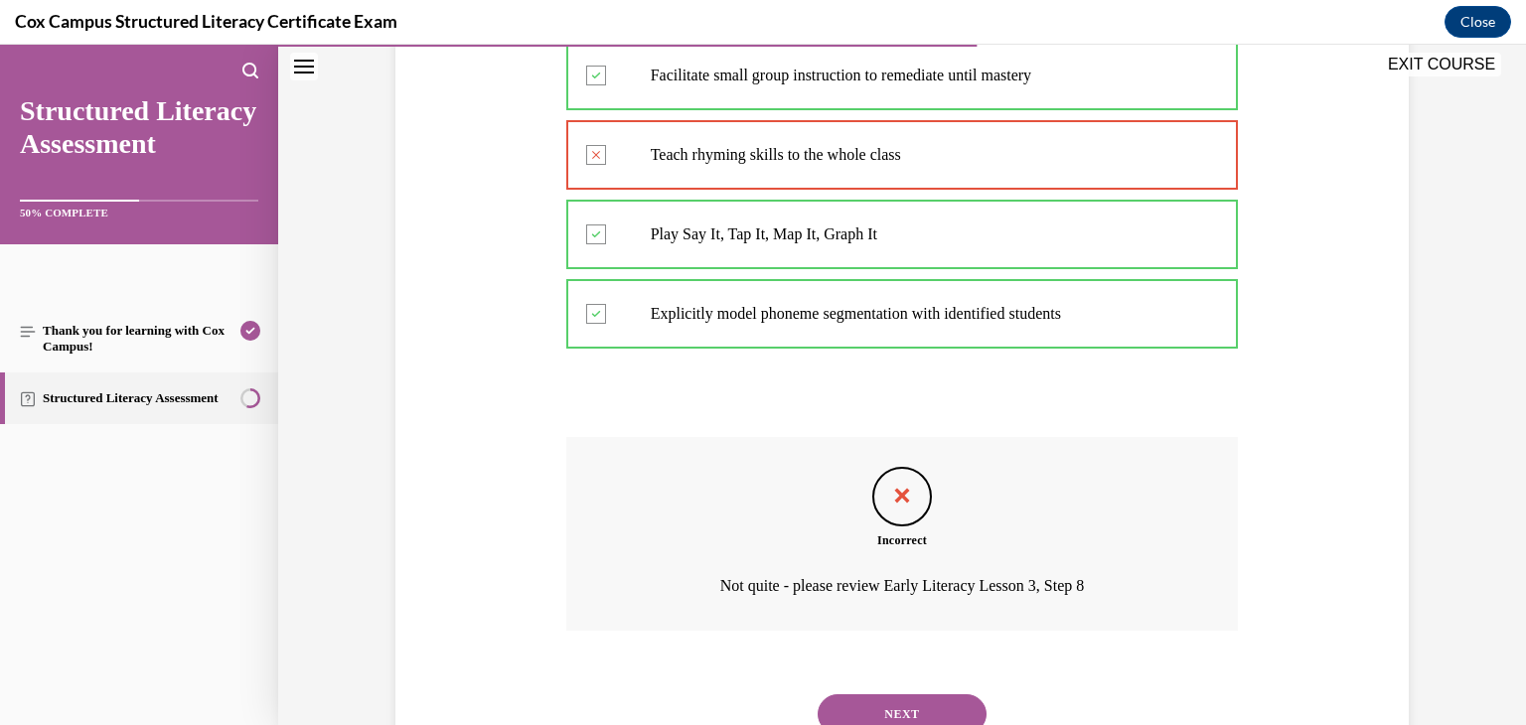
scroll to position [571, 0]
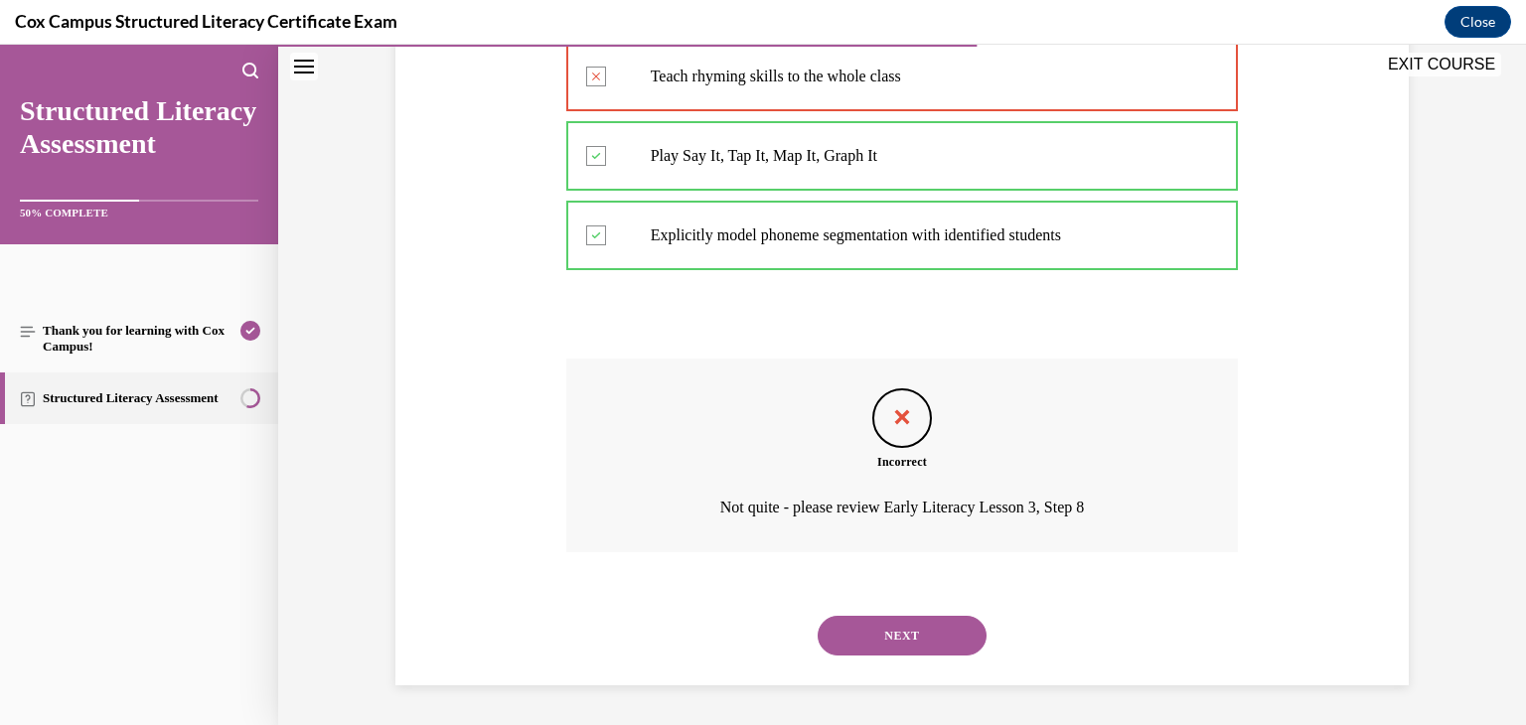
click at [922, 629] on button "NEXT" at bounding box center [902, 636] width 169 height 40
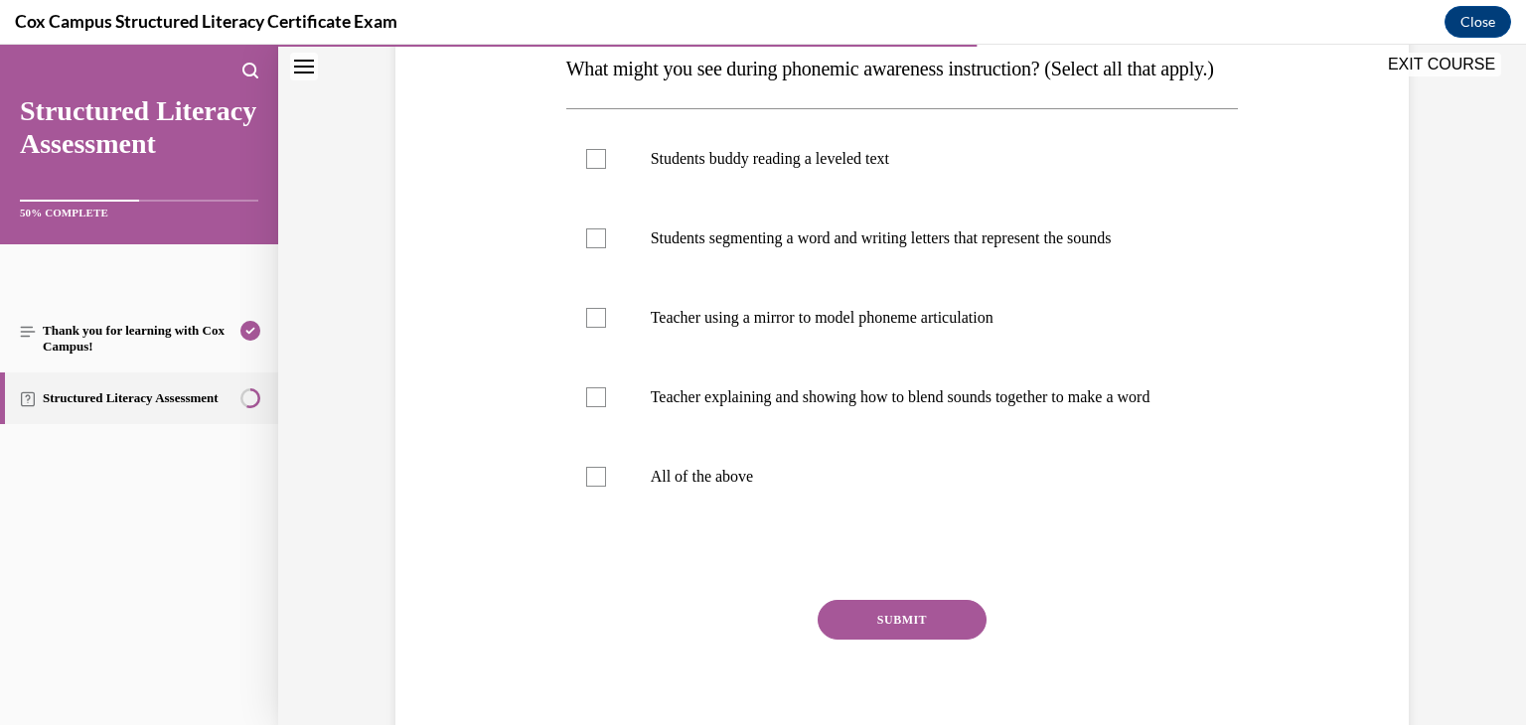
scroll to position [331, 0]
click at [586, 486] on div at bounding box center [596, 476] width 20 height 20
click at [586, 486] on input "All of the above" at bounding box center [596, 476] width 20 height 20
checkbox input "true"
click at [842, 639] on button "SUBMIT" at bounding box center [902, 619] width 169 height 40
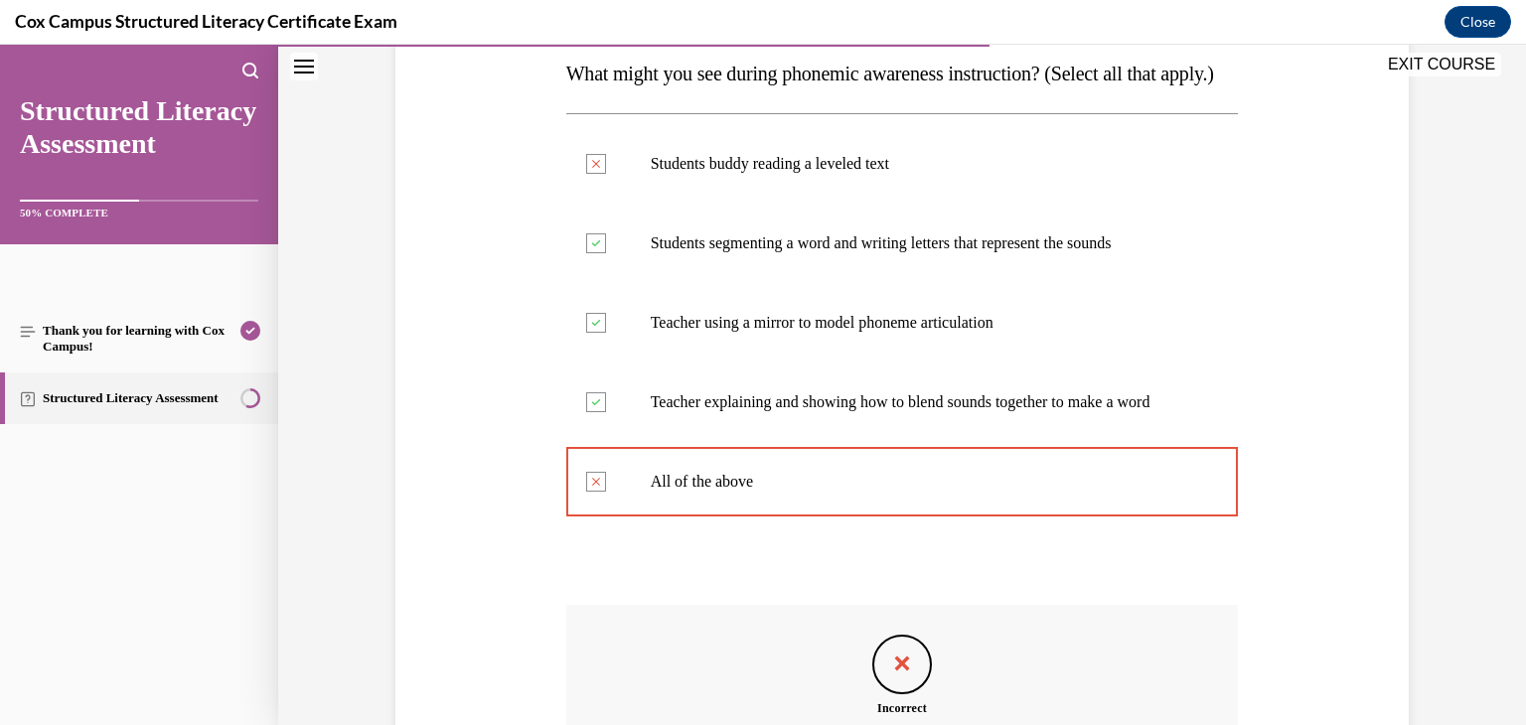
scroll to position [631, 0]
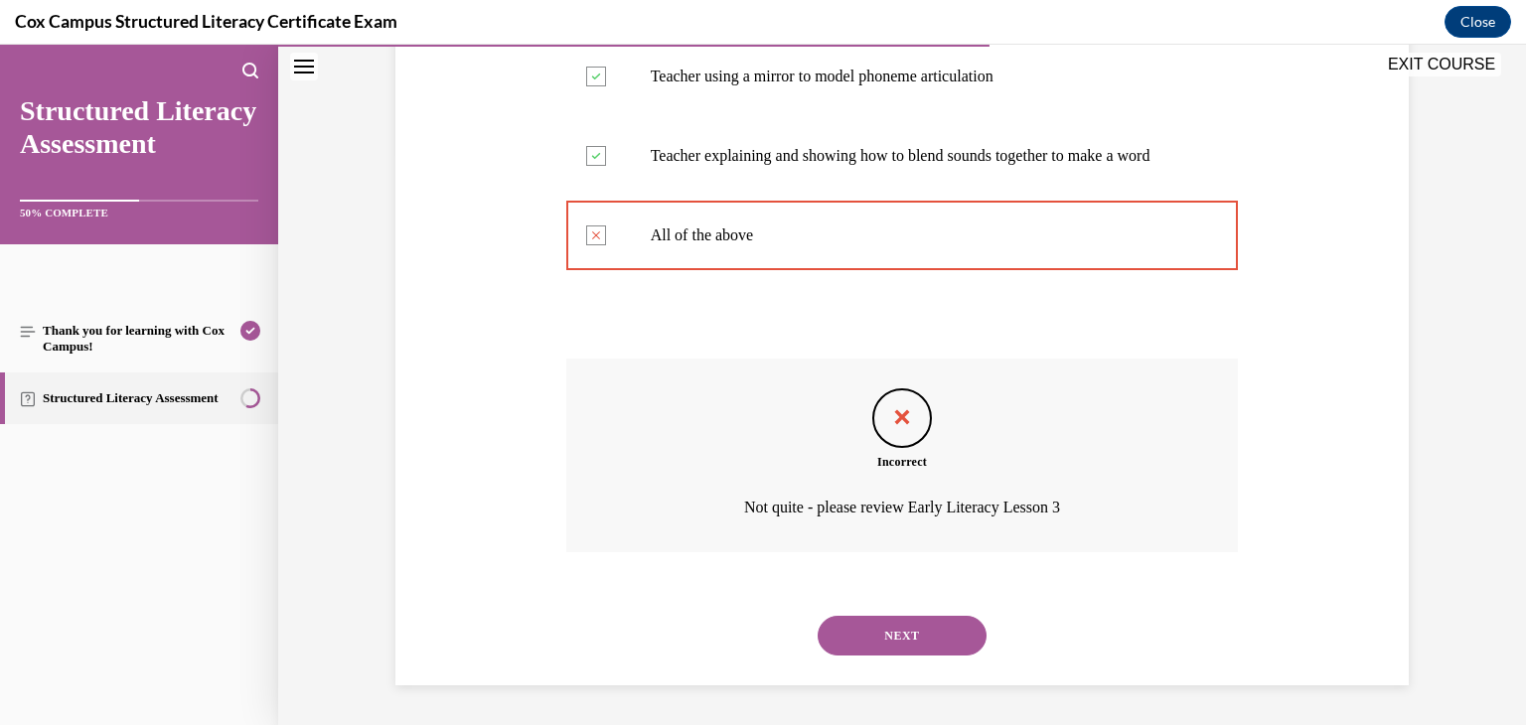
click at [924, 629] on button "NEXT" at bounding box center [902, 636] width 169 height 40
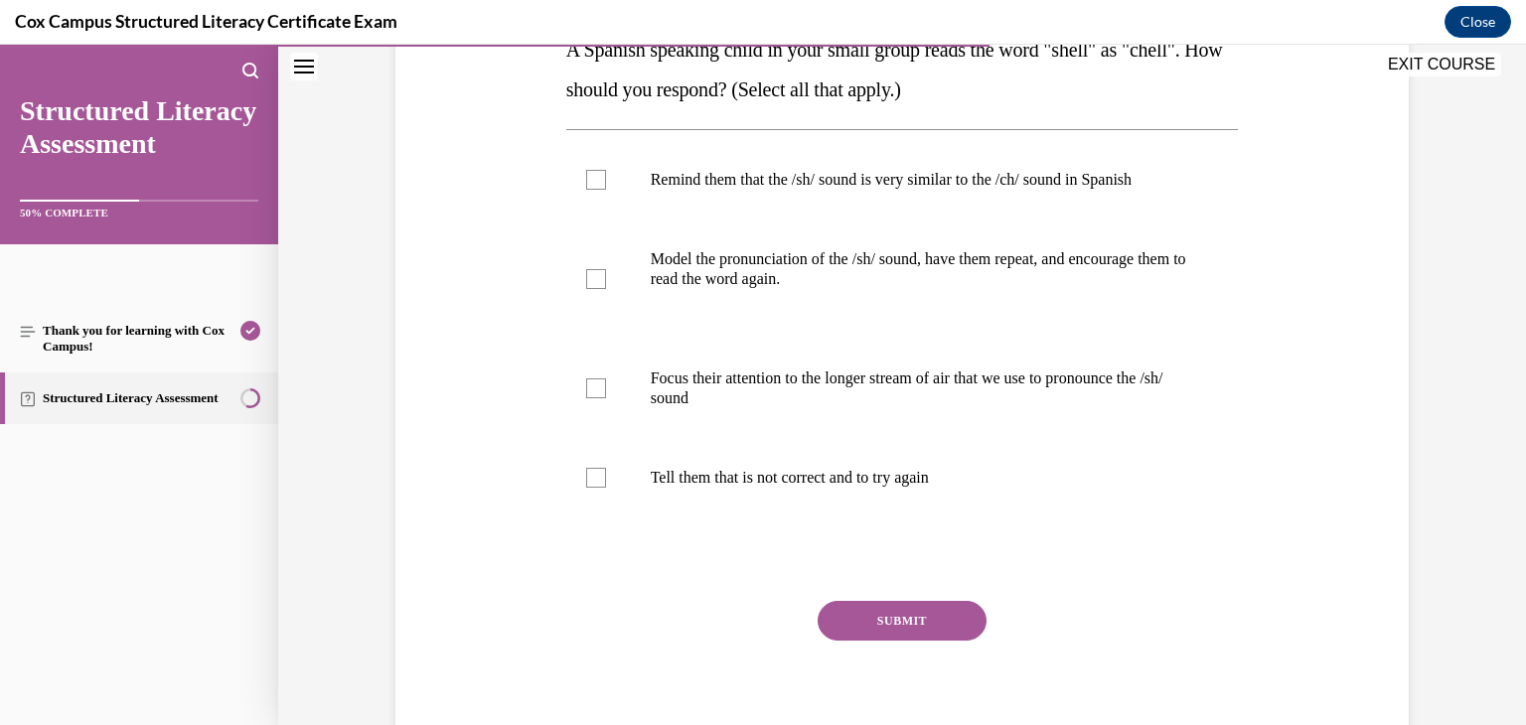
scroll to position [369, 0]
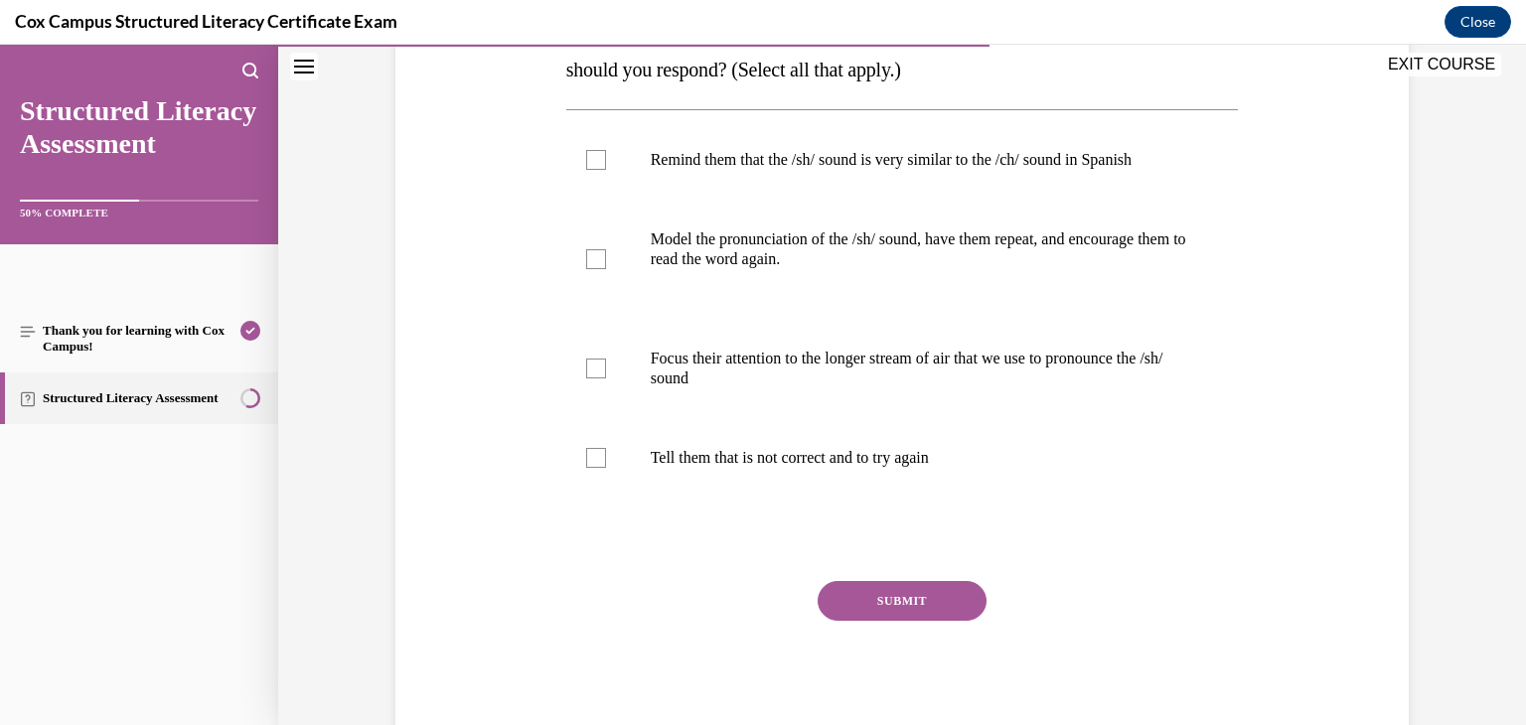
click at [898, 584] on button "SUBMIT" at bounding box center [902, 601] width 169 height 40
click at [903, 597] on button "SUBMIT" at bounding box center [902, 601] width 169 height 40
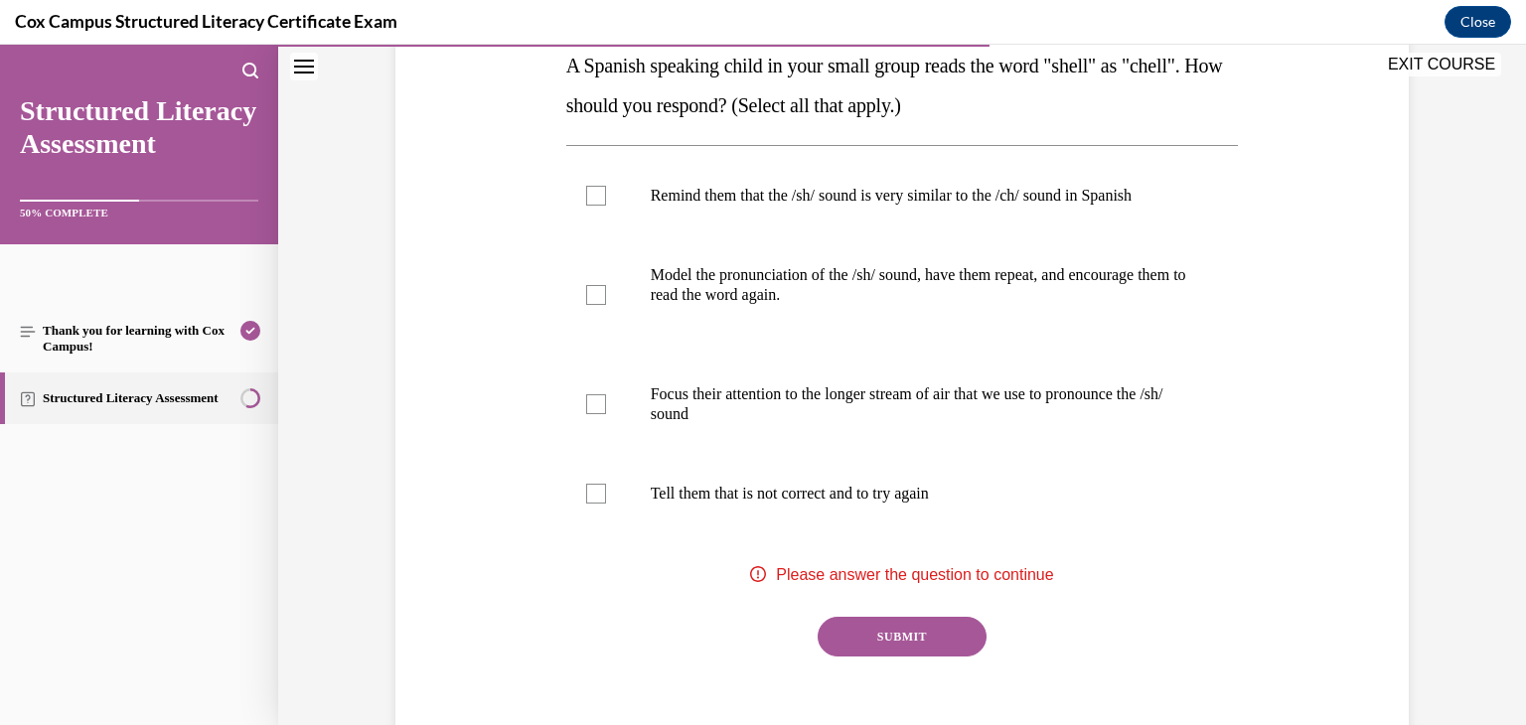
scroll to position [334, 0]
click at [590, 296] on div at bounding box center [596, 294] width 20 height 20
click at [590, 296] on input "Model the pronunciation of the /sh/ sound, have them repeat, and encourage them…" at bounding box center [596, 294] width 20 height 20
checkbox input "true"
click at [837, 625] on button "SUBMIT" at bounding box center [902, 636] width 169 height 40
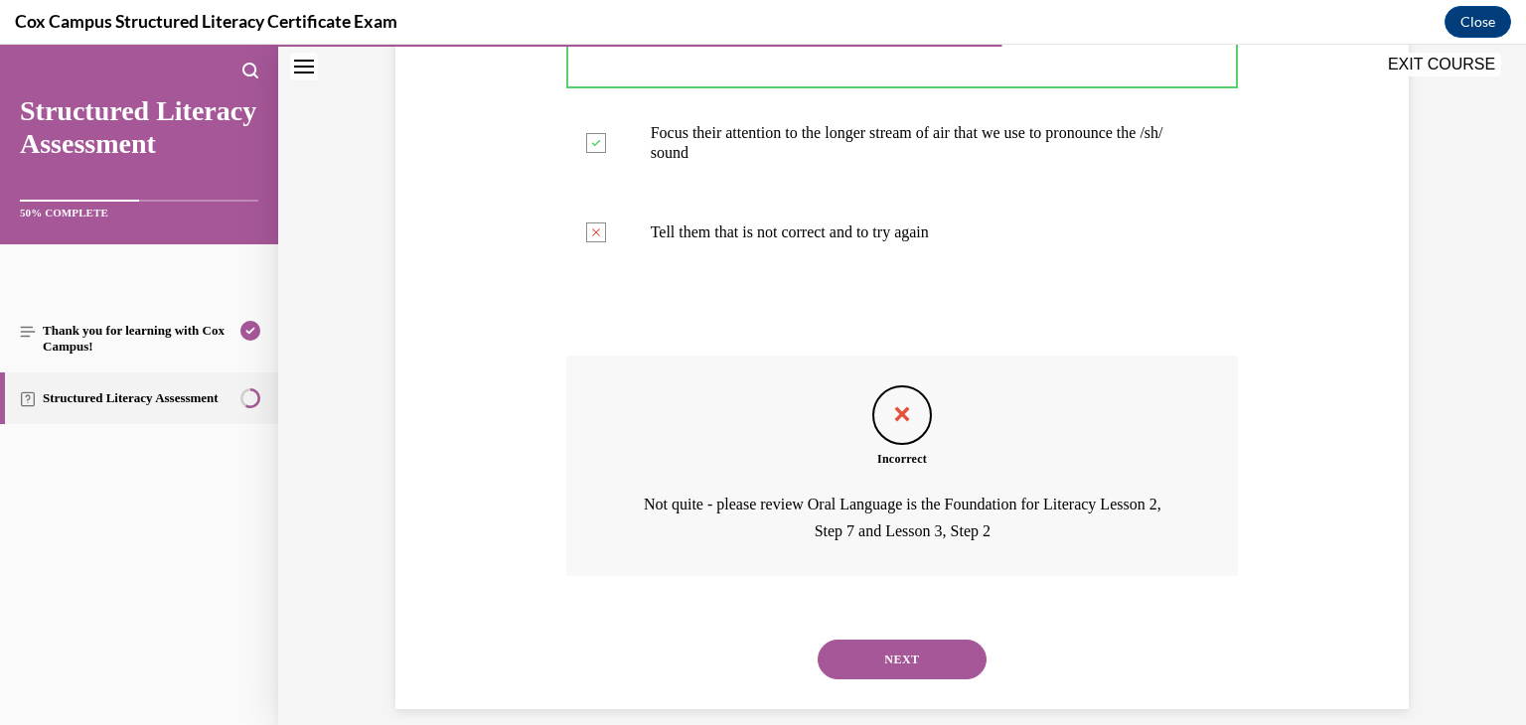
scroll to position [618, 0]
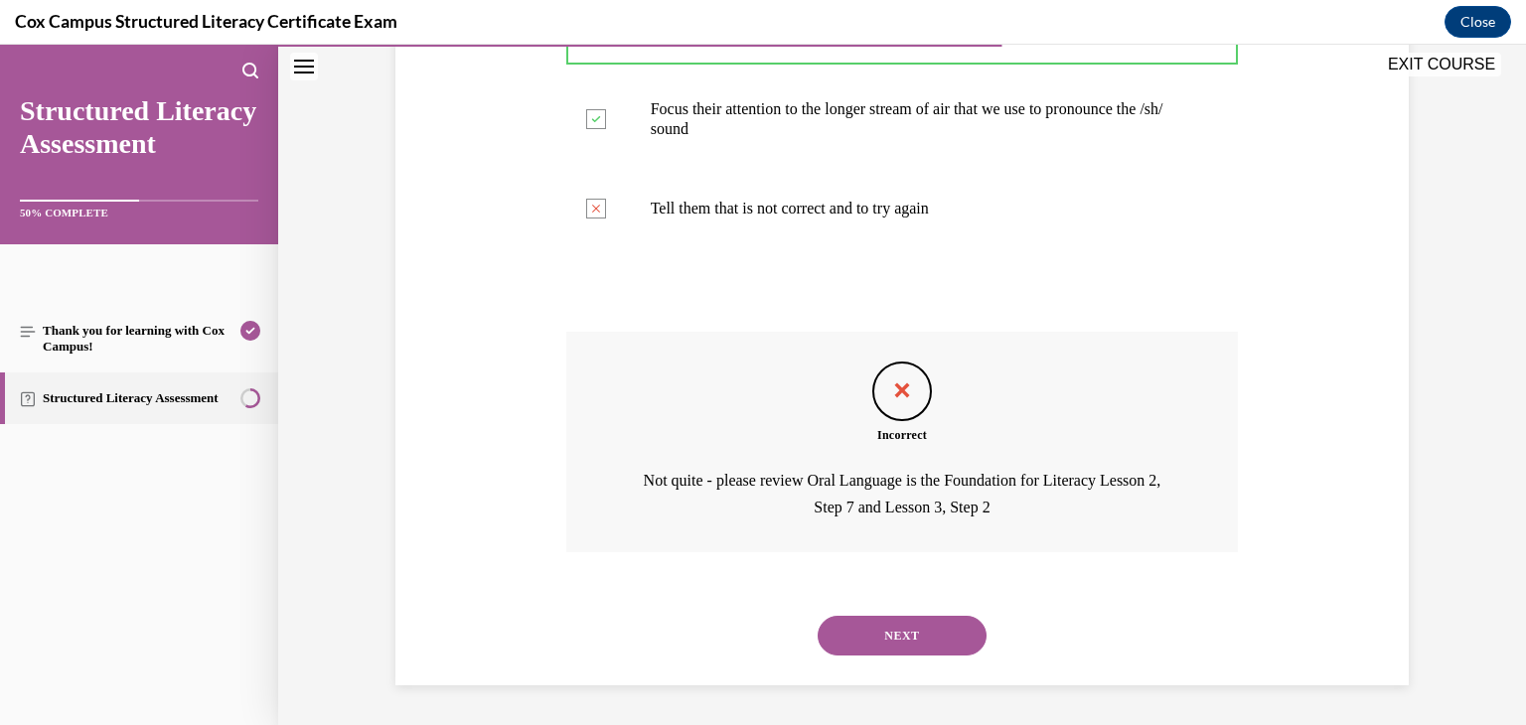
click at [908, 621] on button "NEXT" at bounding box center [902, 636] width 169 height 40
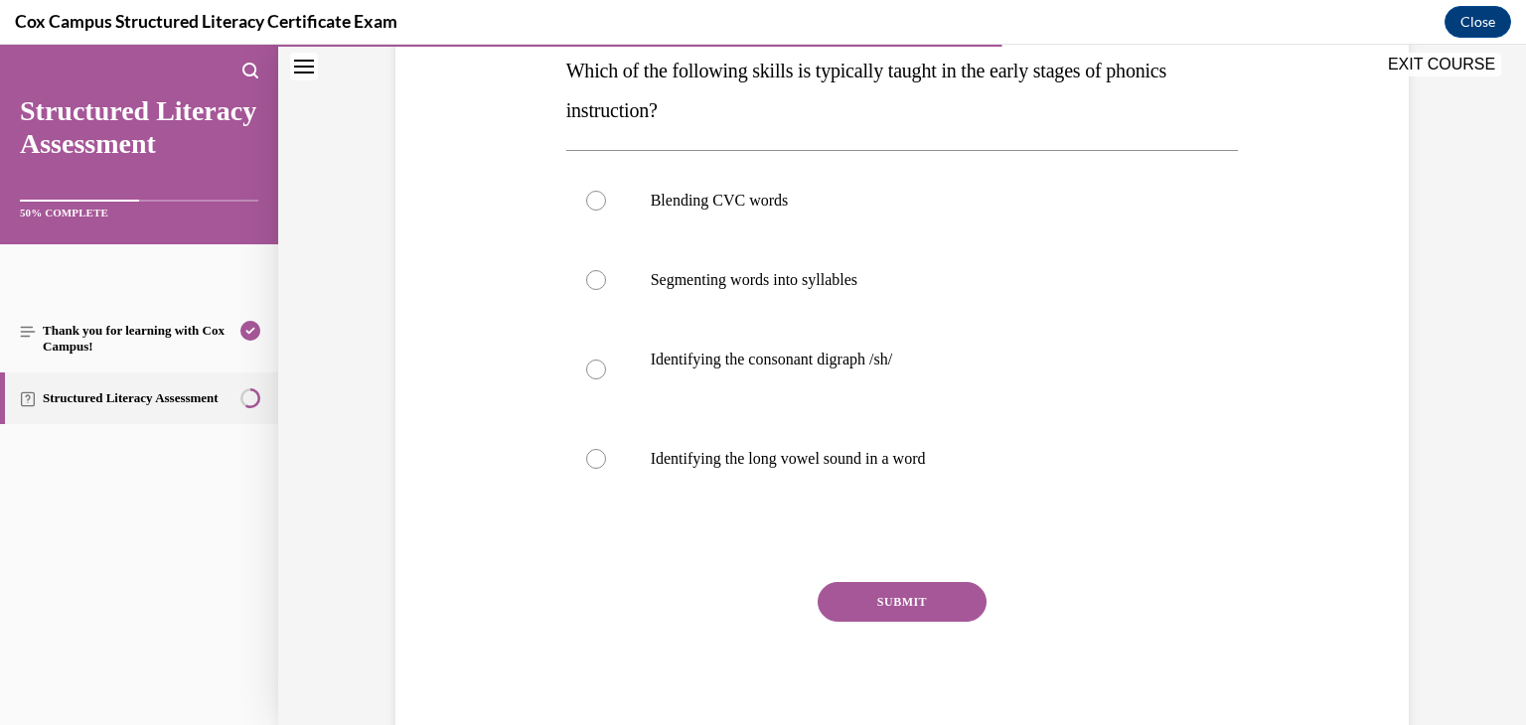
scroll to position [333, 0]
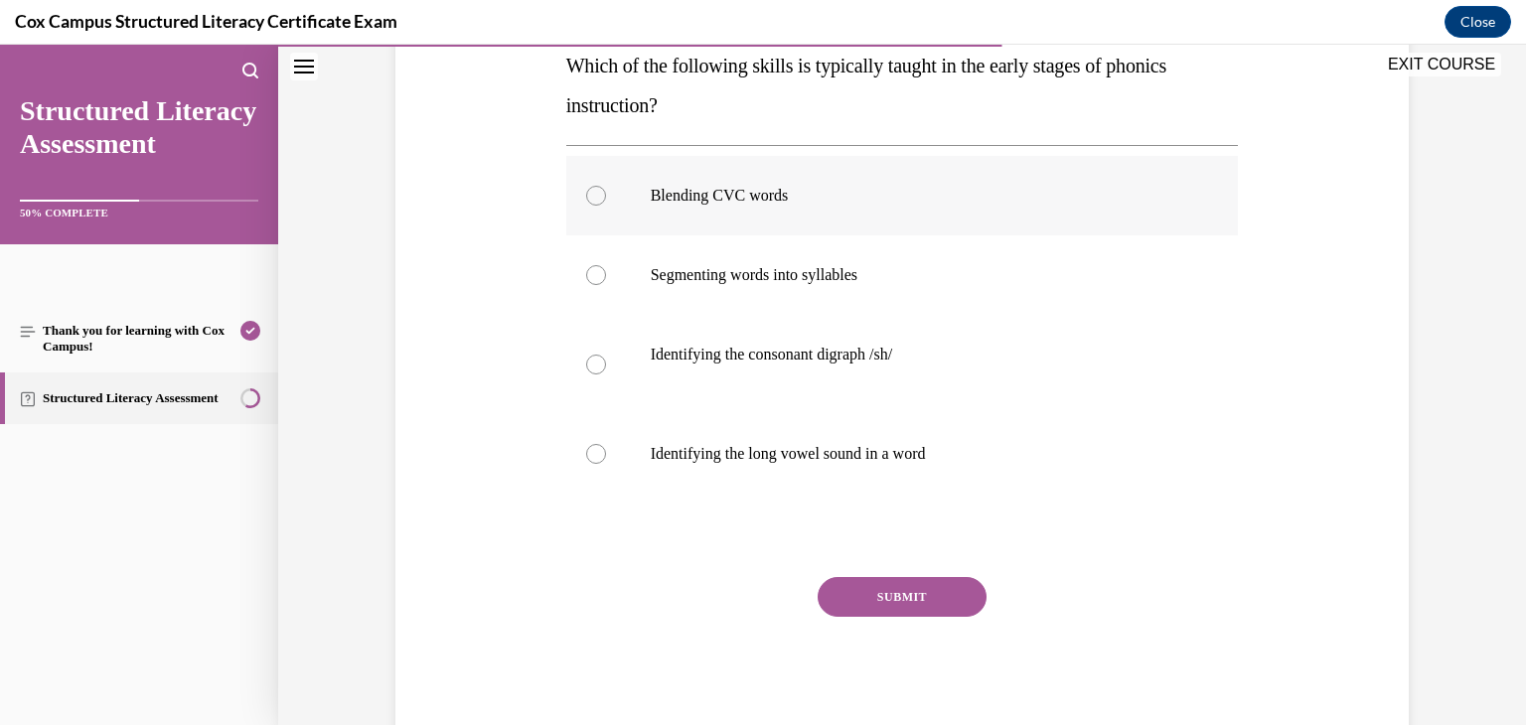
click at [595, 196] on div at bounding box center [596, 196] width 20 height 20
click at [595, 196] on input "Blending CVC words" at bounding box center [596, 196] width 20 height 20
radio input "true"
click at [853, 609] on button "SUBMIT" at bounding box center [902, 597] width 169 height 40
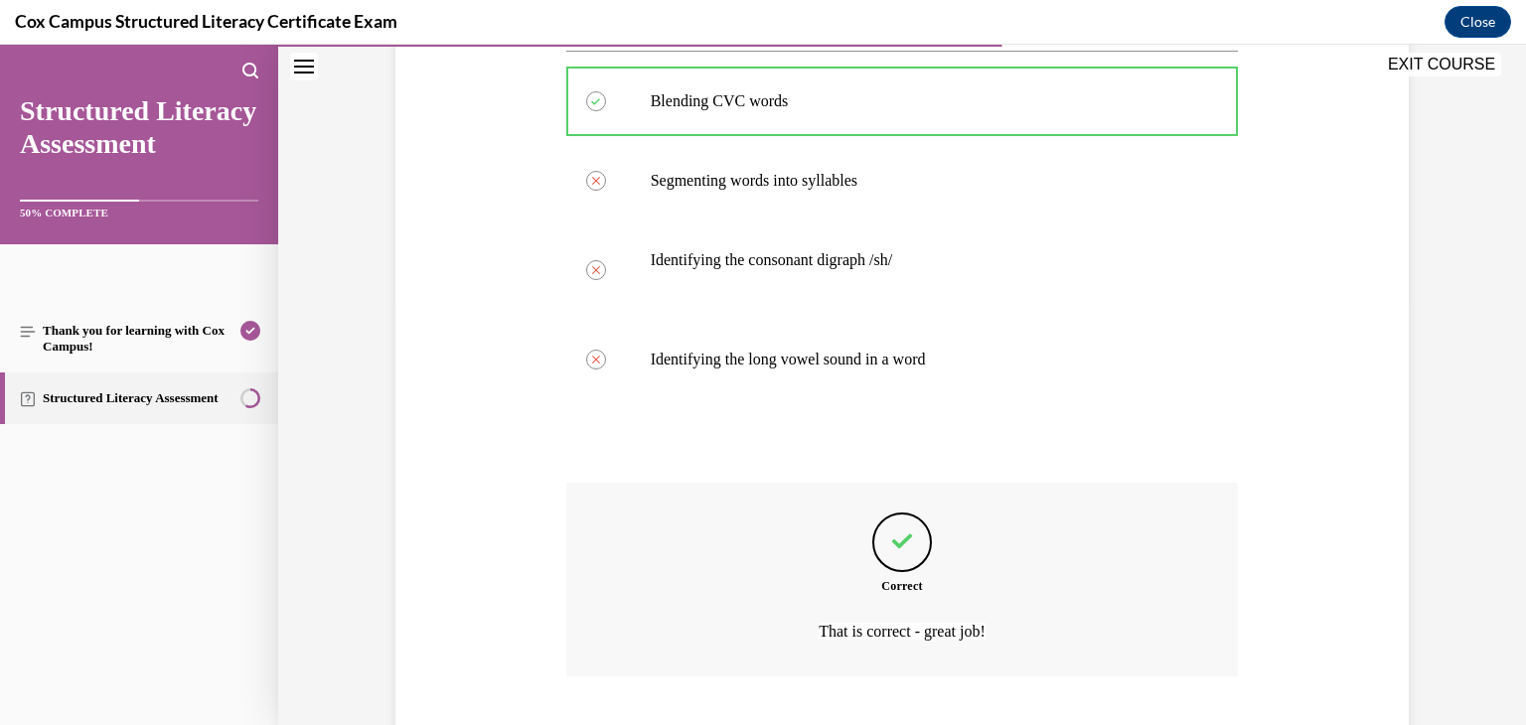
scroll to position [551, 0]
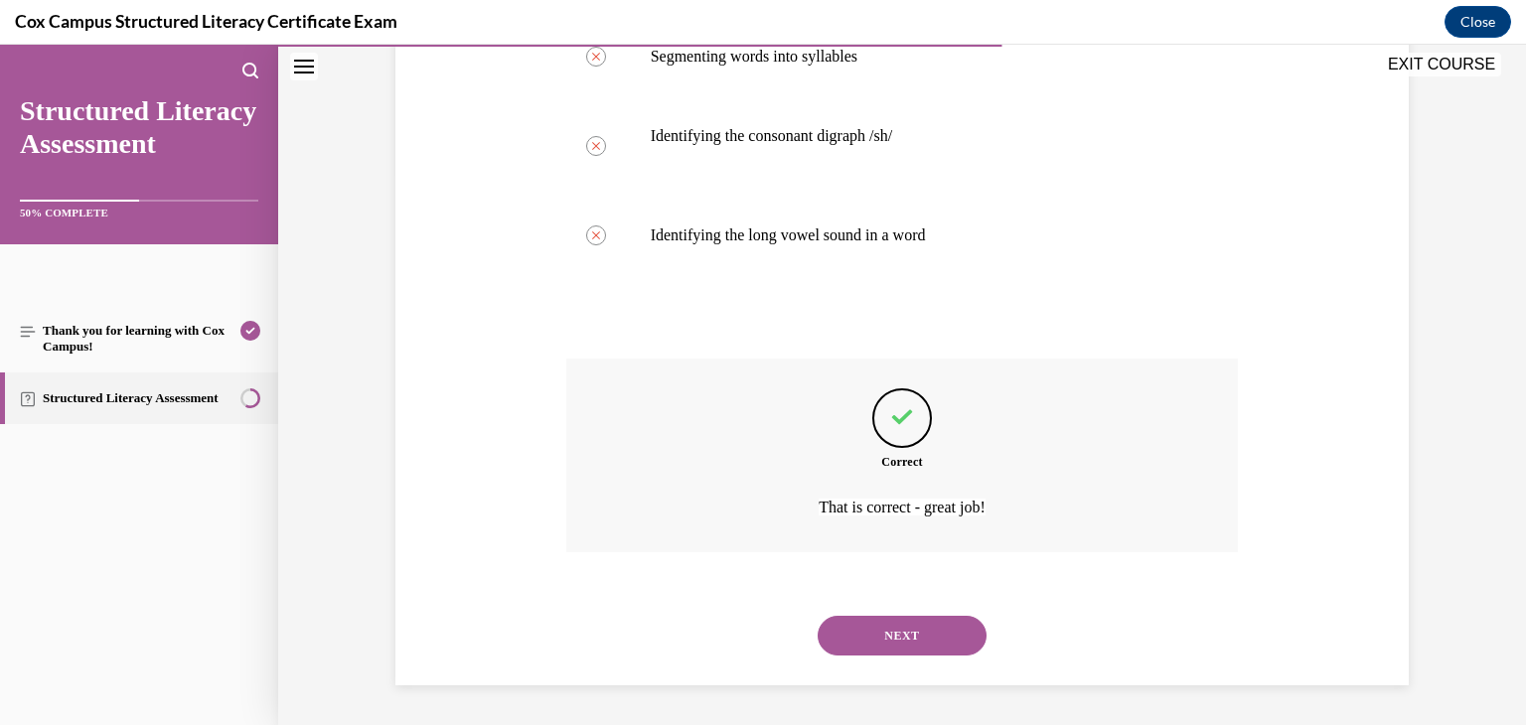
click at [853, 609] on div "Question 84/144 Which of the following skills is typically taught in the early …" at bounding box center [902, 205] width 672 height 961
click at [854, 625] on button "NEXT" at bounding box center [902, 636] width 169 height 40
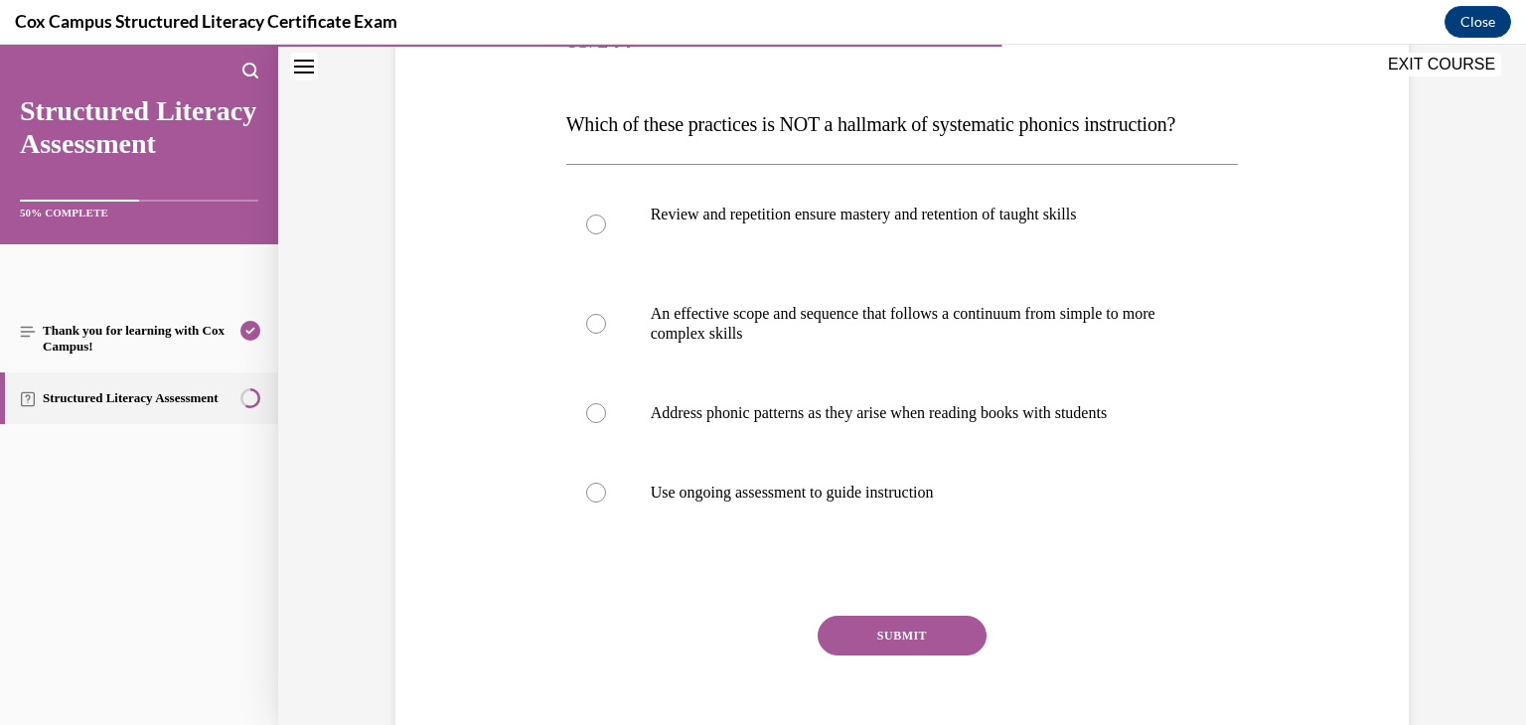
scroll to position [283, 0]
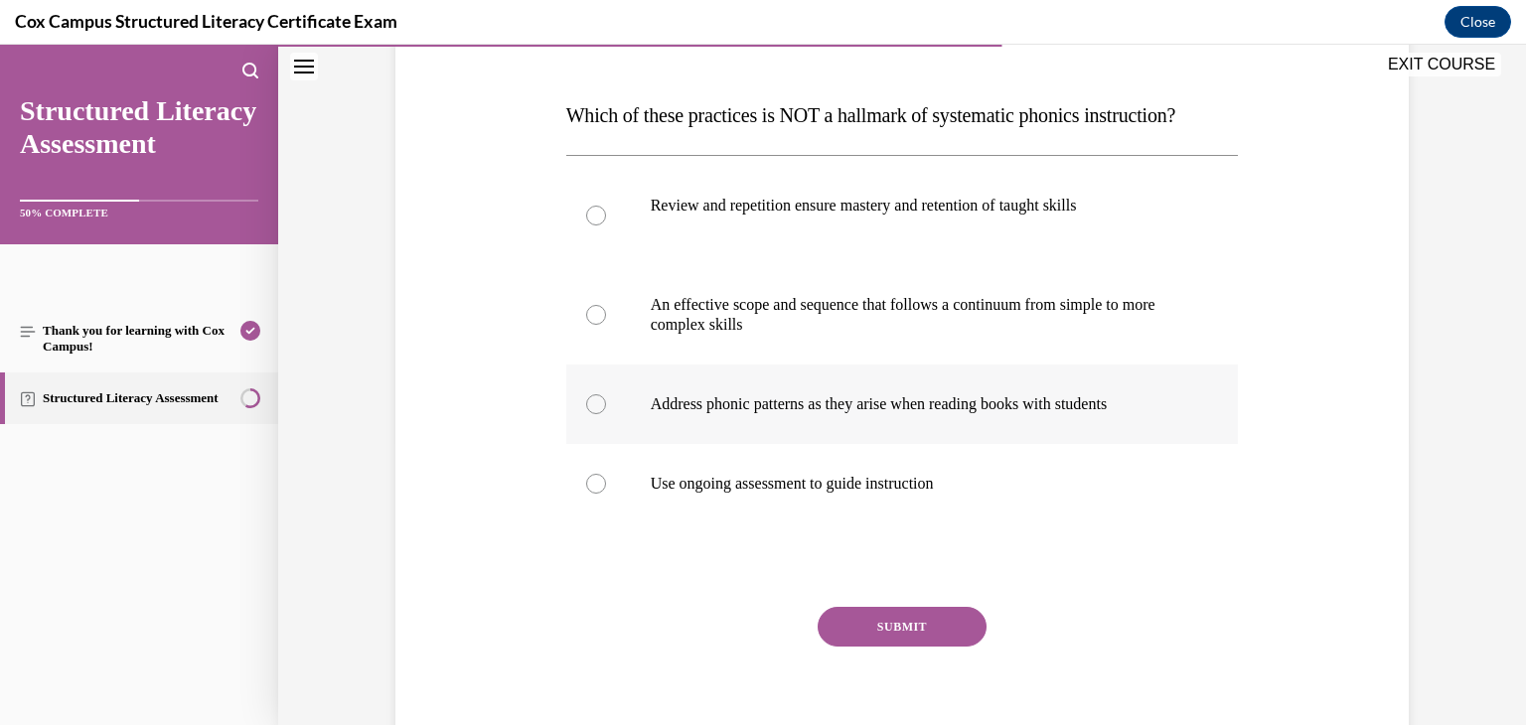
click at [594, 414] on div at bounding box center [596, 404] width 20 height 20
click at [594, 414] on input "Address phonic patterns as they arise when reading books with students" at bounding box center [596, 404] width 20 height 20
radio input "true"
click at [874, 647] on button "SUBMIT" at bounding box center [902, 627] width 169 height 40
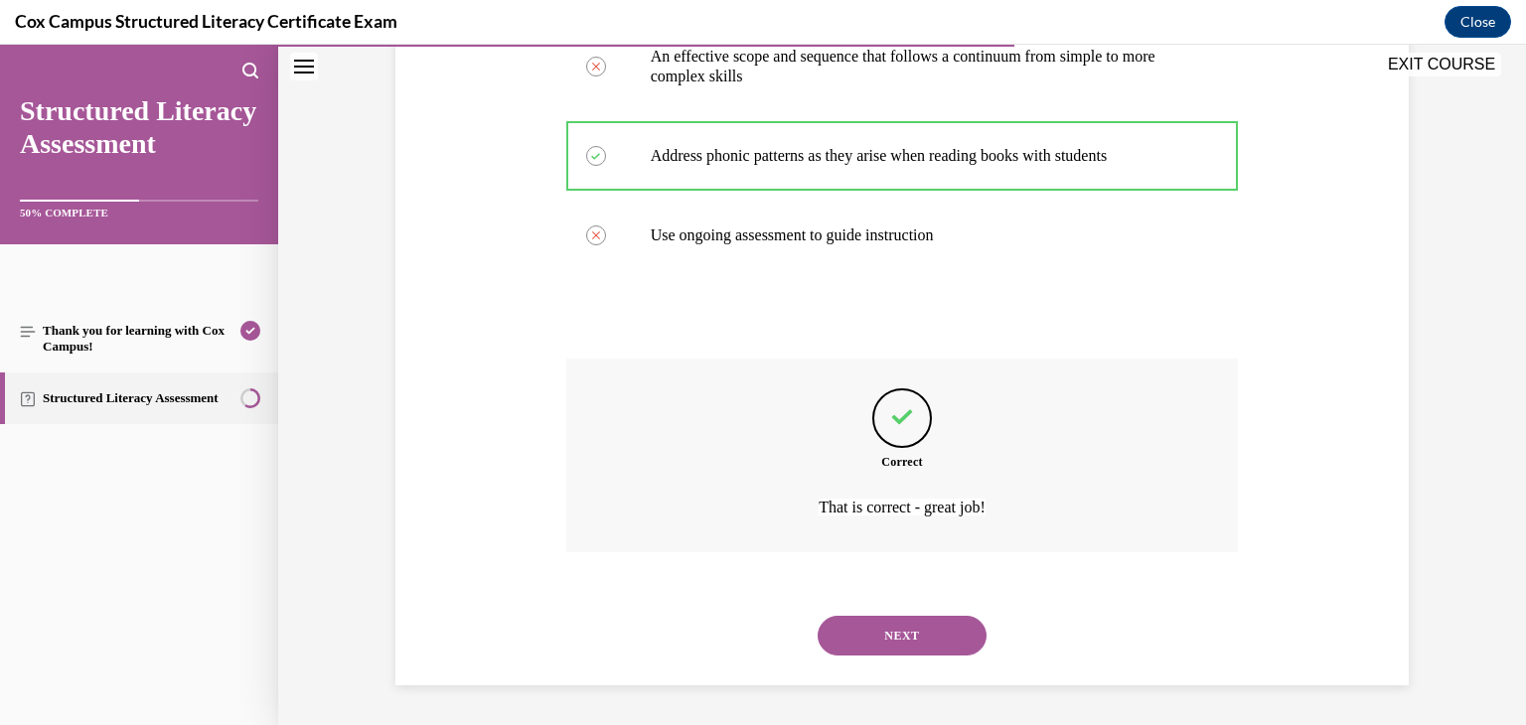
scroll to position [571, 0]
click at [886, 635] on button "NEXT" at bounding box center [902, 636] width 169 height 40
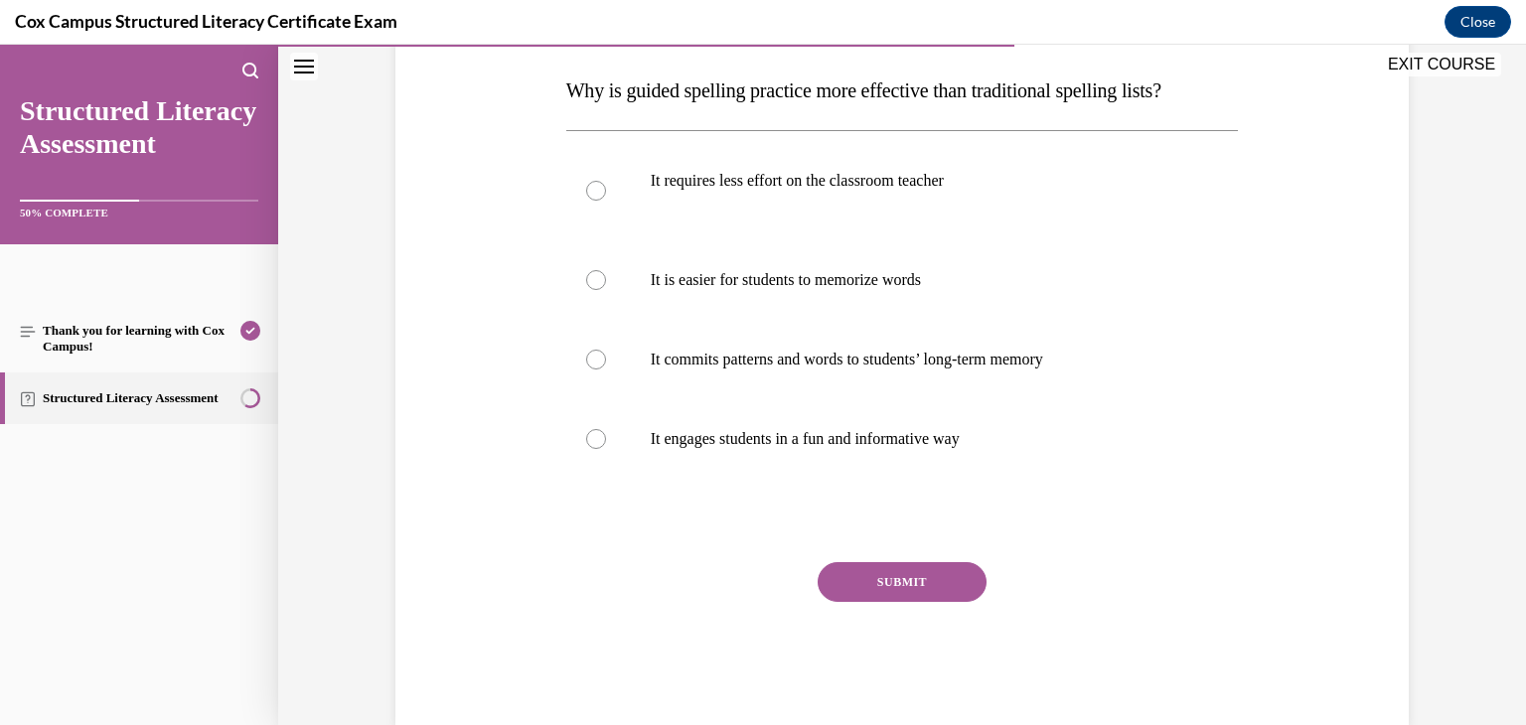
scroll to position [314, 0]
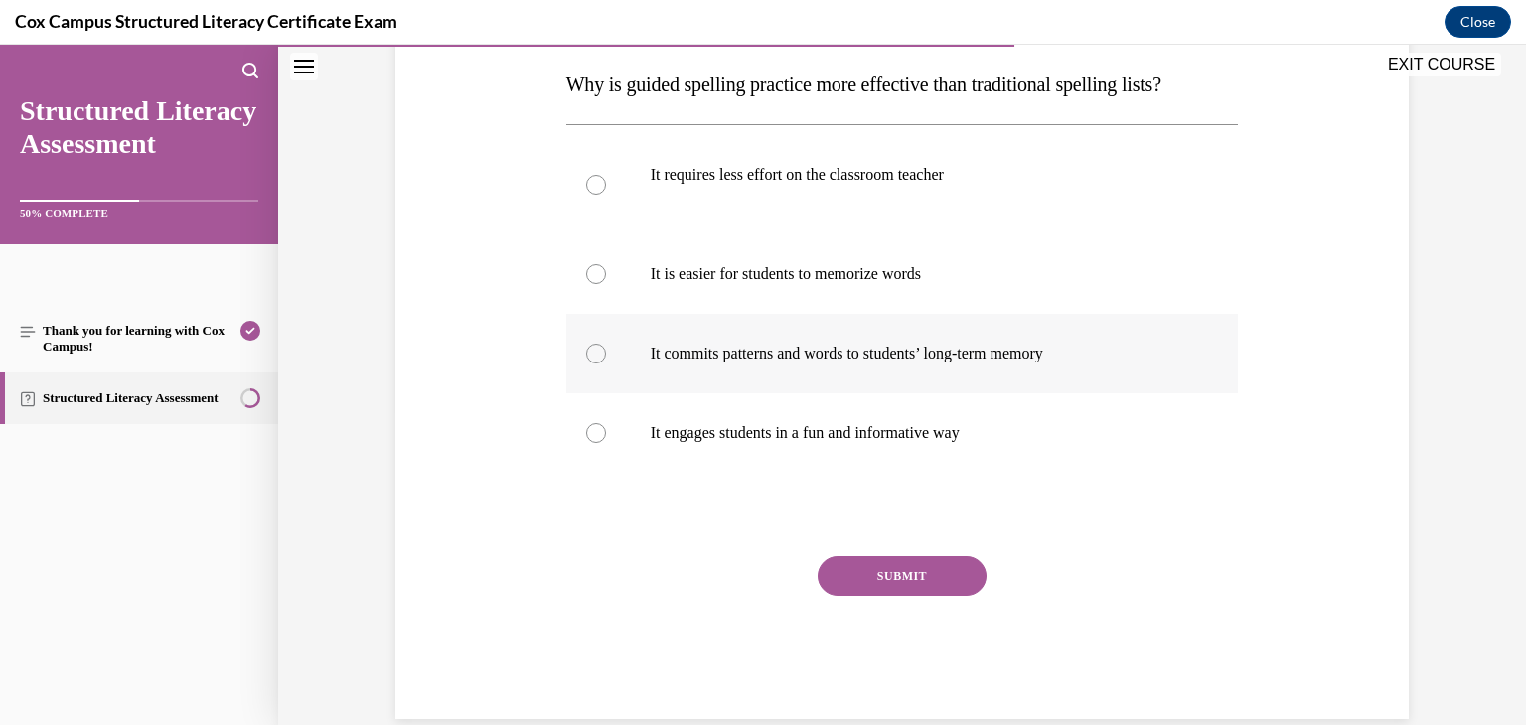
click at [588, 359] on div at bounding box center [596, 354] width 20 height 20
click at [588, 359] on input "It commits patterns and words to students’ long-term memory" at bounding box center [596, 354] width 20 height 20
radio input "true"
click at [836, 572] on button "SUBMIT" at bounding box center [902, 576] width 169 height 40
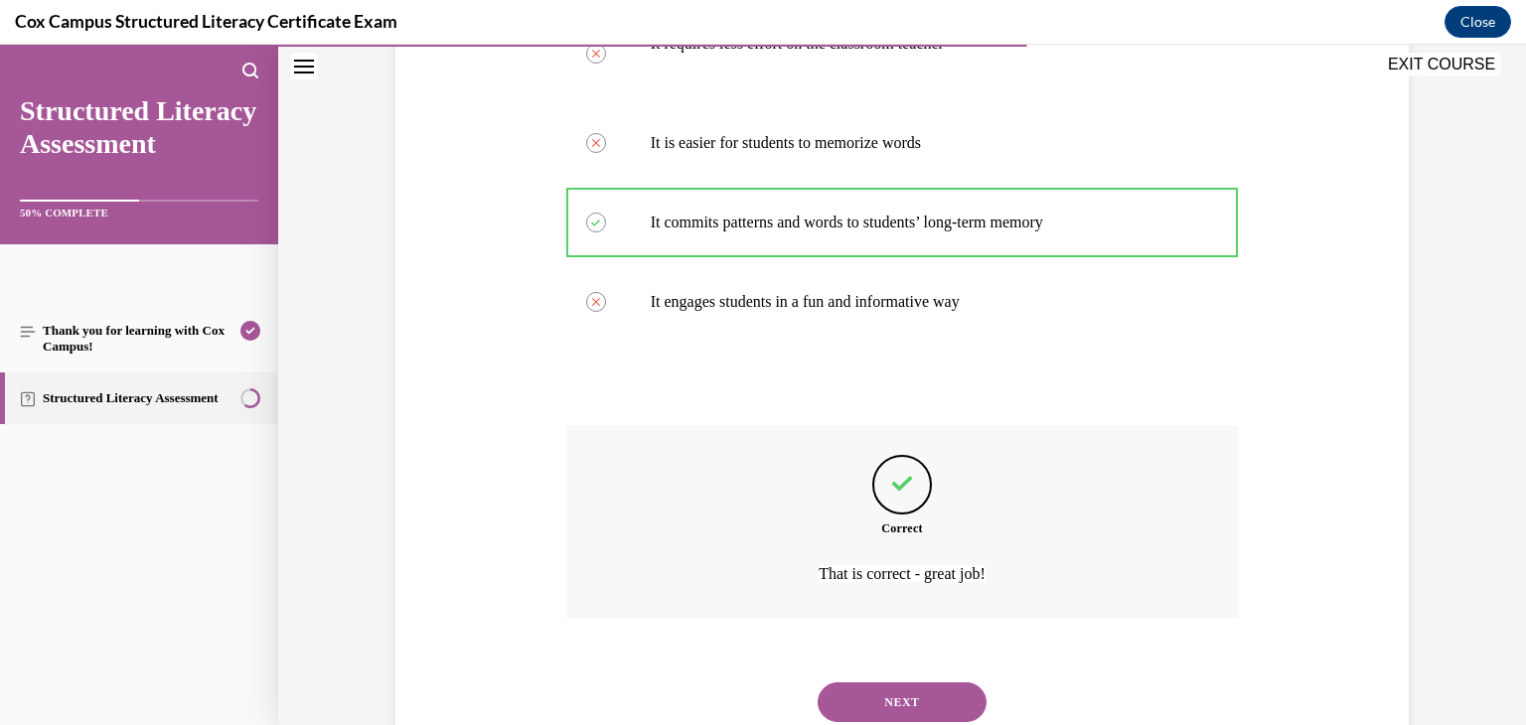
scroll to position [512, 0]
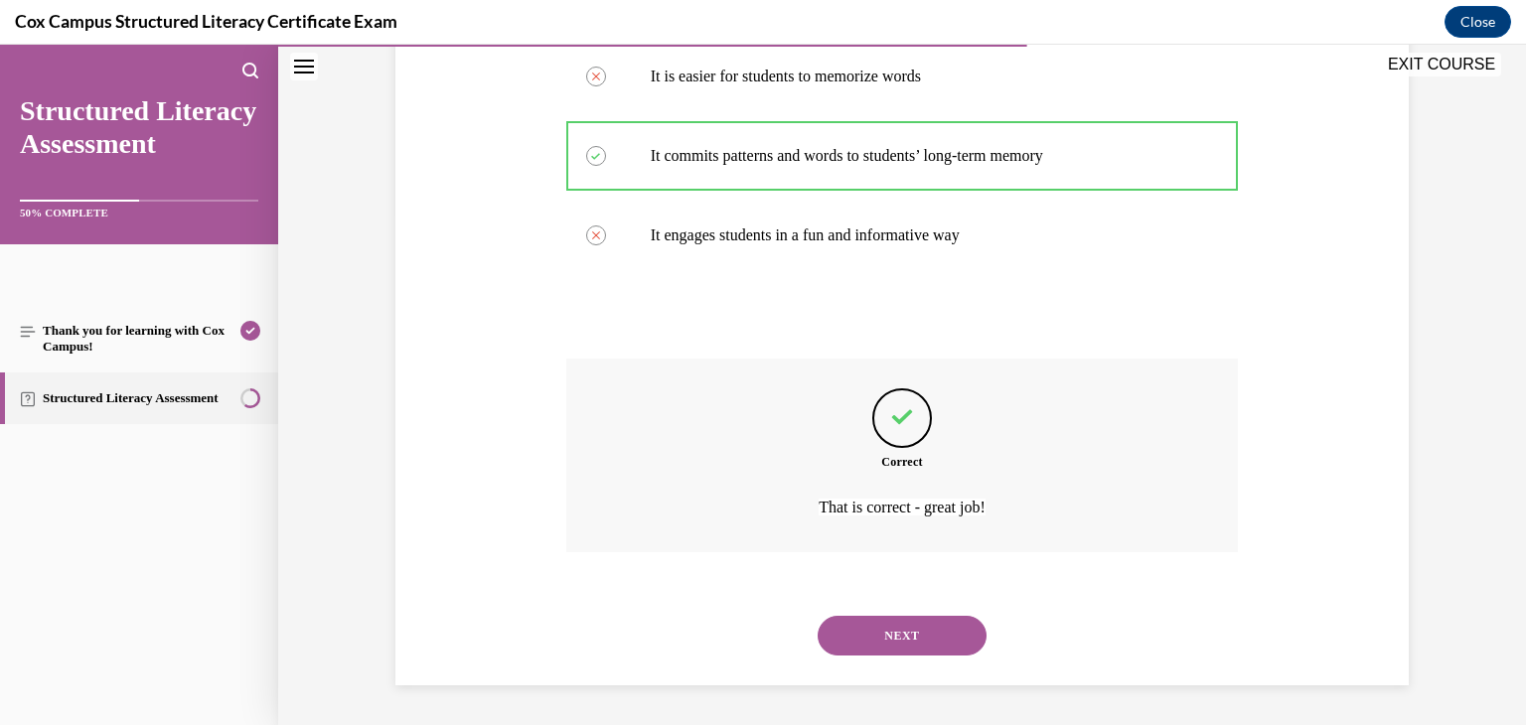
click at [853, 629] on button "NEXT" at bounding box center [902, 636] width 169 height 40
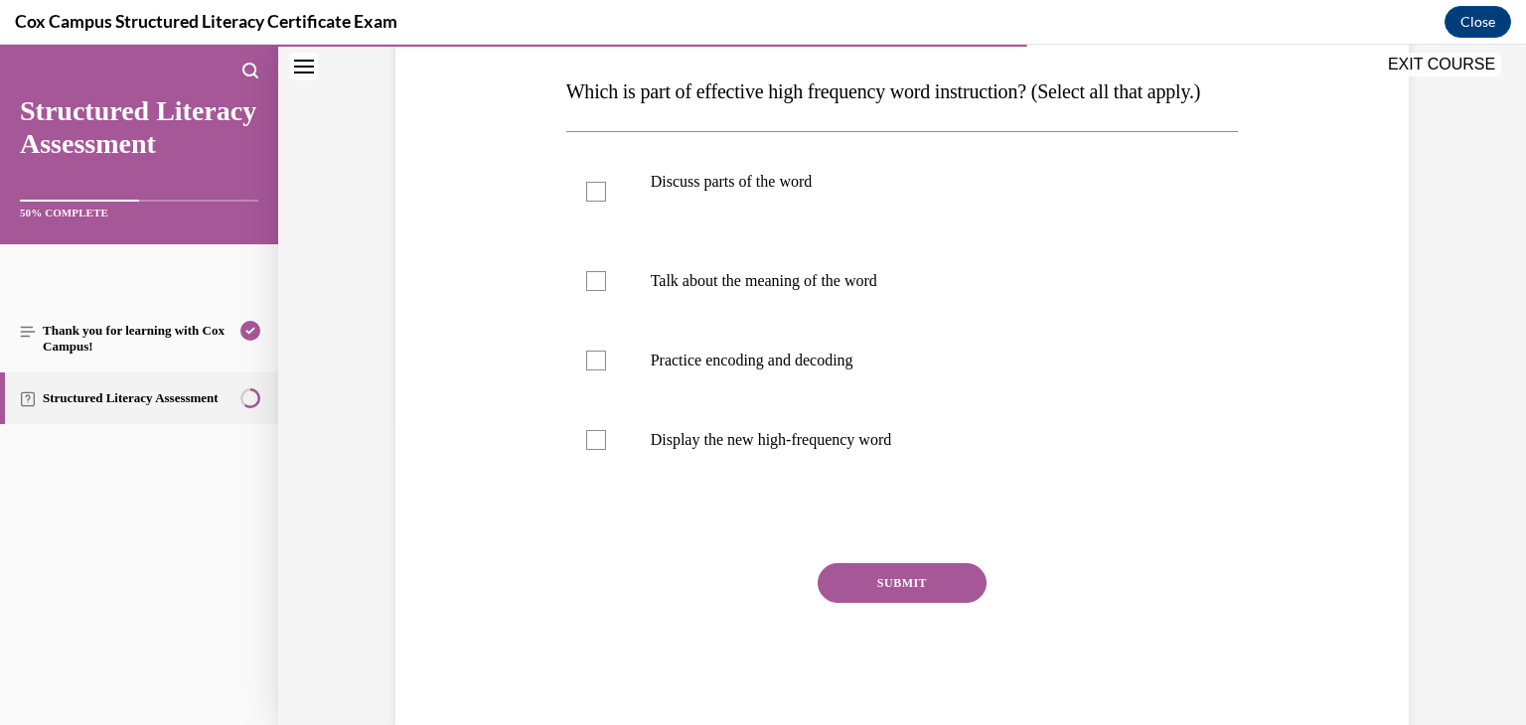
scroll to position [306, 0]
click at [589, 292] on div at bounding box center [596, 282] width 20 height 20
click at [589, 292] on input "Talk about the meaning of the word" at bounding box center [596, 282] width 20 height 20
checkbox input "true"
click at [586, 203] on div at bounding box center [596, 193] width 20 height 20
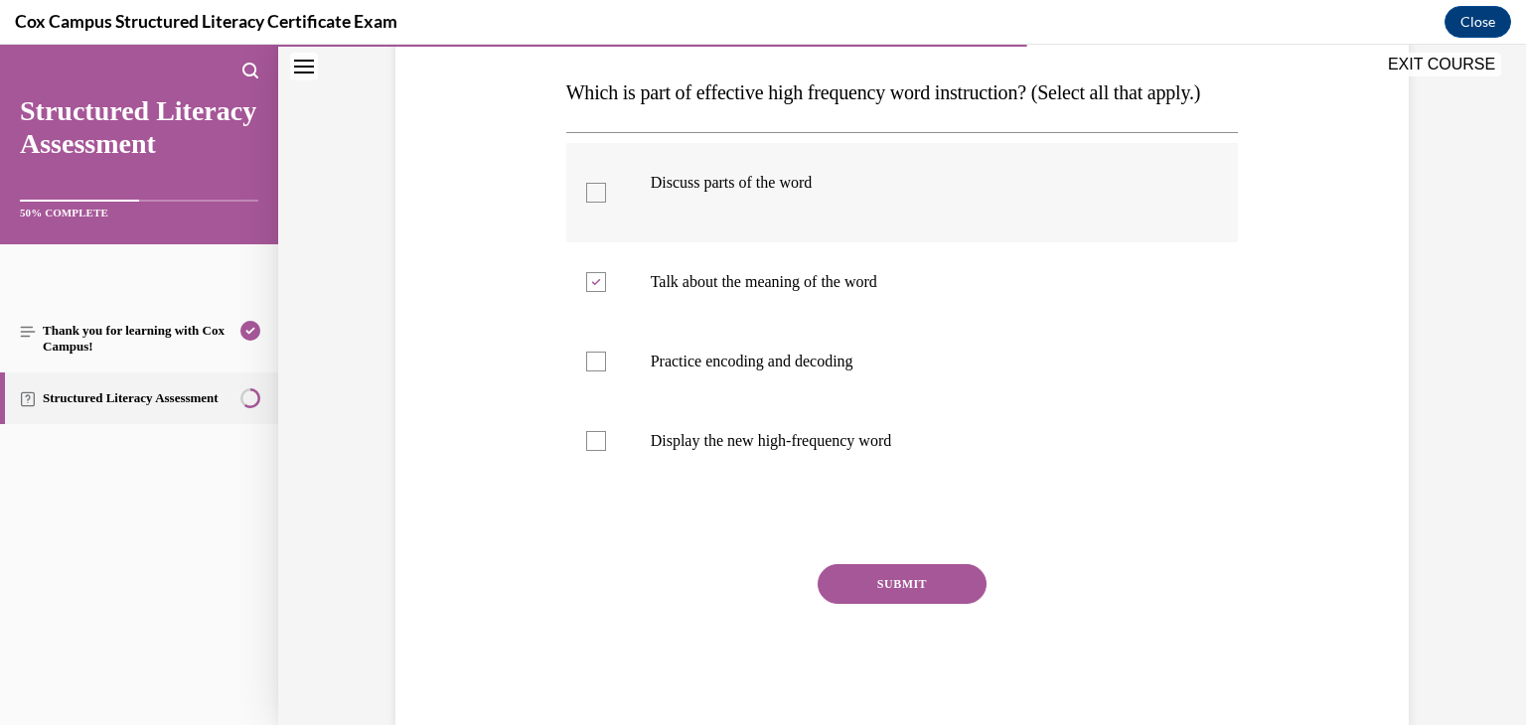
click at [586, 203] on input "Discuss parts of the word" at bounding box center [596, 193] width 20 height 20
checkbox input "true"
click at [591, 372] on div at bounding box center [596, 362] width 20 height 20
click at [591, 372] on input "Practice encoding and decoding" at bounding box center [596, 362] width 20 height 20
checkbox input "true"
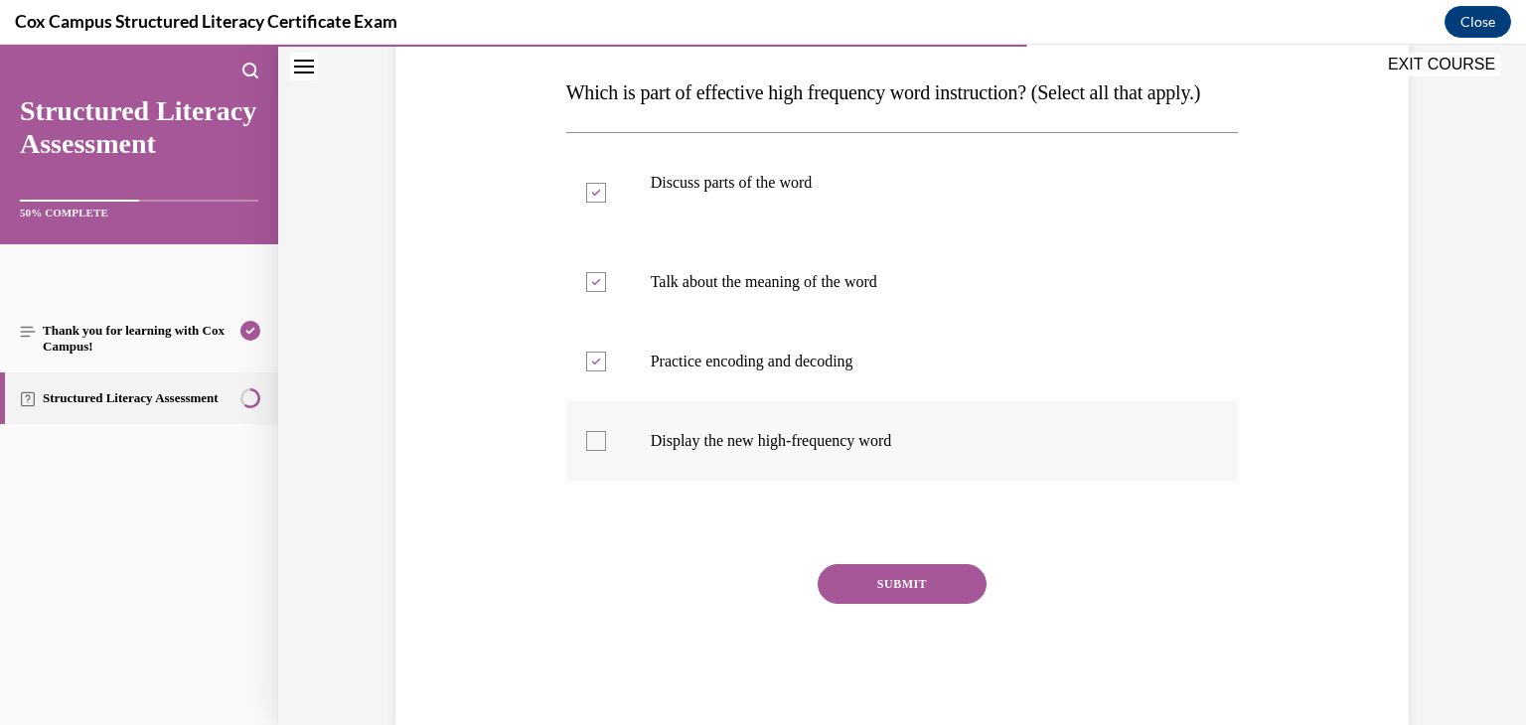
click at [586, 451] on div at bounding box center [596, 441] width 20 height 20
click at [586, 451] on input "Display the new high-frequency word" at bounding box center [596, 441] width 20 height 20
checkbox input "true"
click at [923, 604] on button "SUBMIT" at bounding box center [902, 584] width 169 height 40
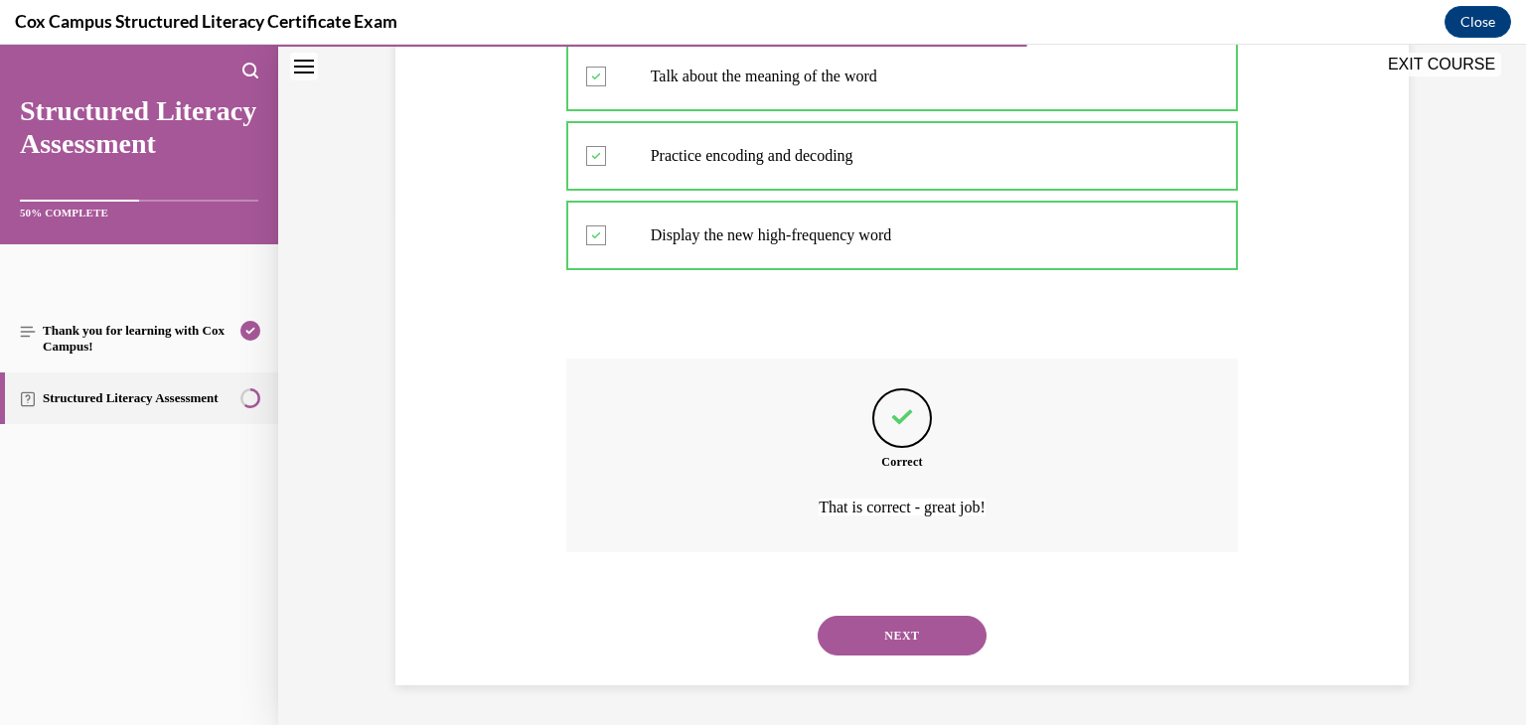
scroll to position [551, 0]
click at [926, 630] on button "NEXT" at bounding box center [902, 636] width 169 height 40
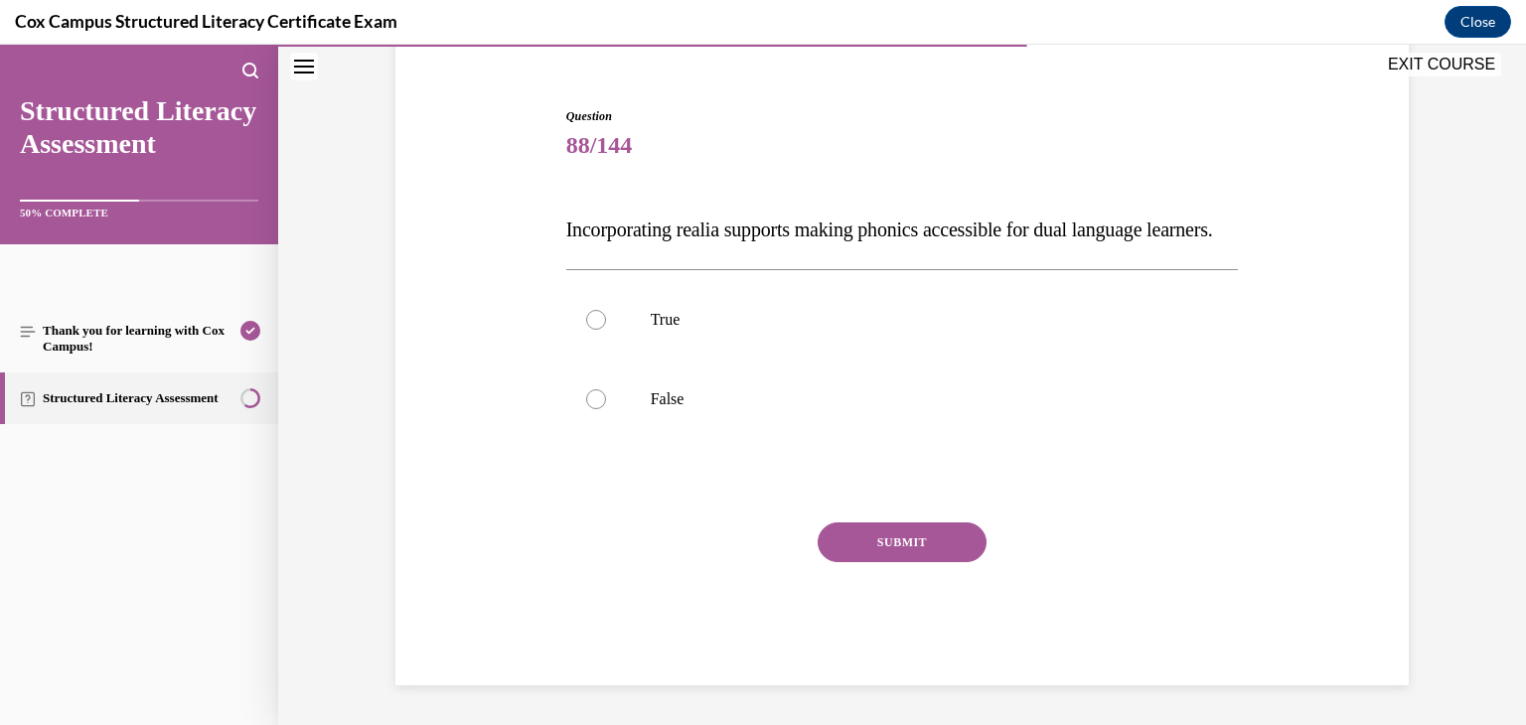
scroll to position [209, 0]
click at [591, 319] on div at bounding box center [596, 320] width 20 height 20
click at [591, 319] on input "True" at bounding box center [596, 320] width 20 height 20
radio input "true"
click at [840, 554] on button "SUBMIT" at bounding box center [902, 543] width 169 height 40
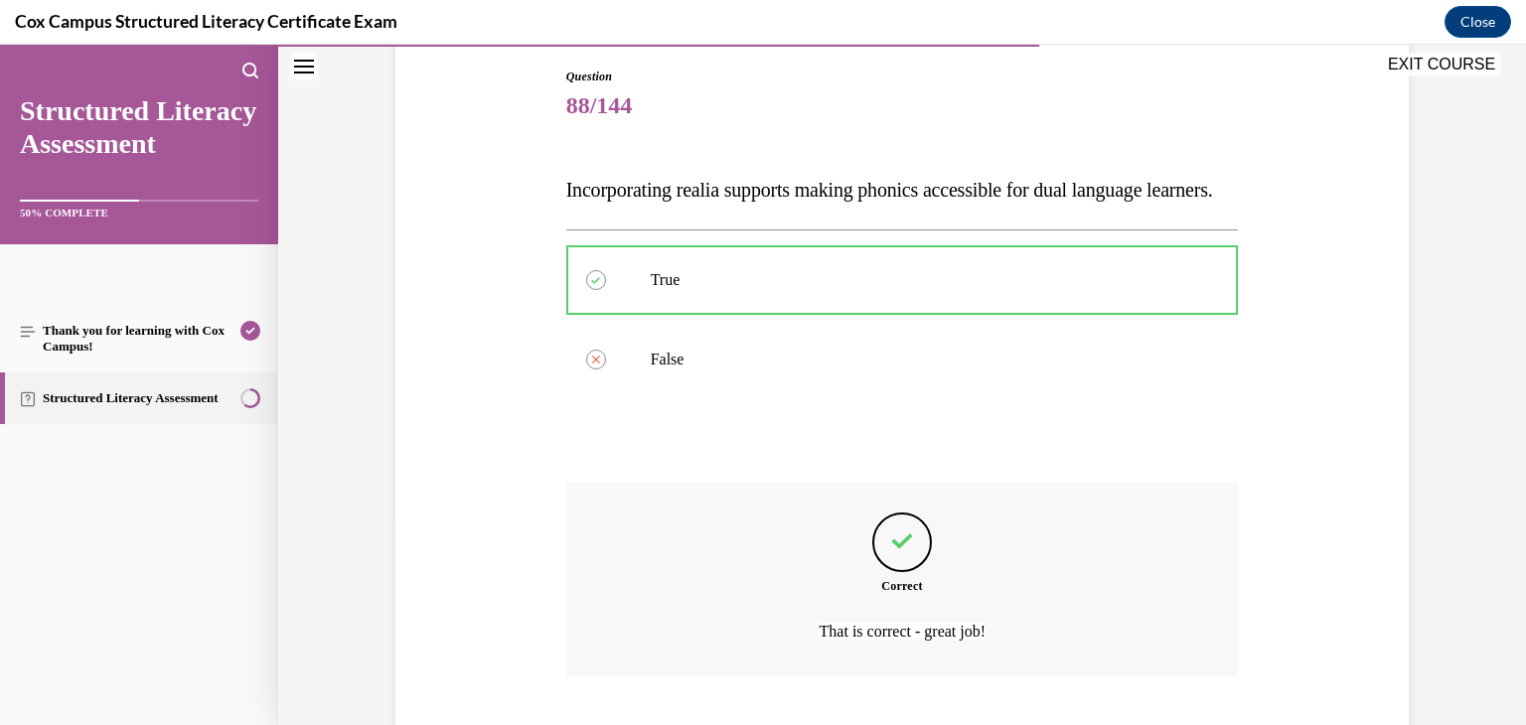
click at [840, 554] on div "Correct That is correct - great job!" at bounding box center [902, 580] width 672 height 194
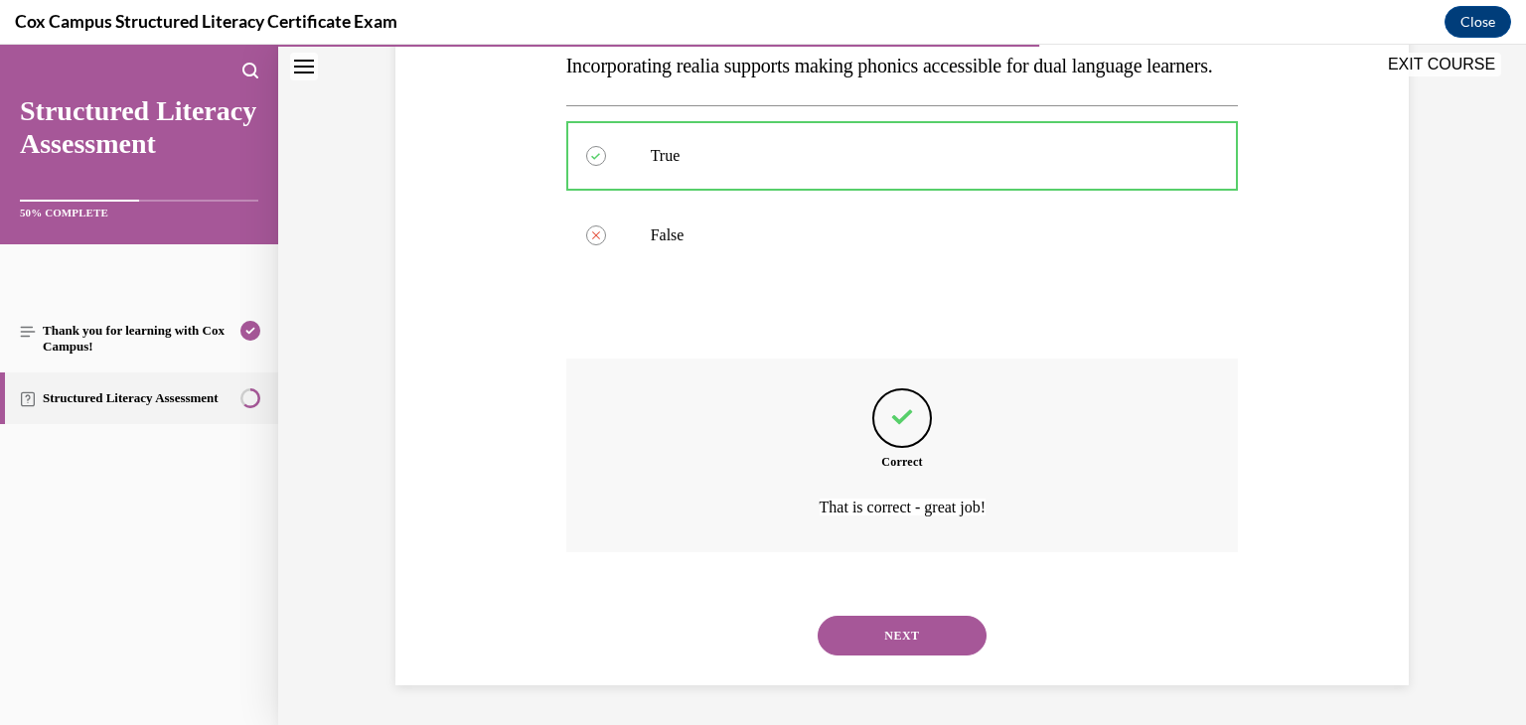
scroll to position [373, 0]
click at [870, 644] on button "NEXT" at bounding box center [902, 636] width 169 height 40
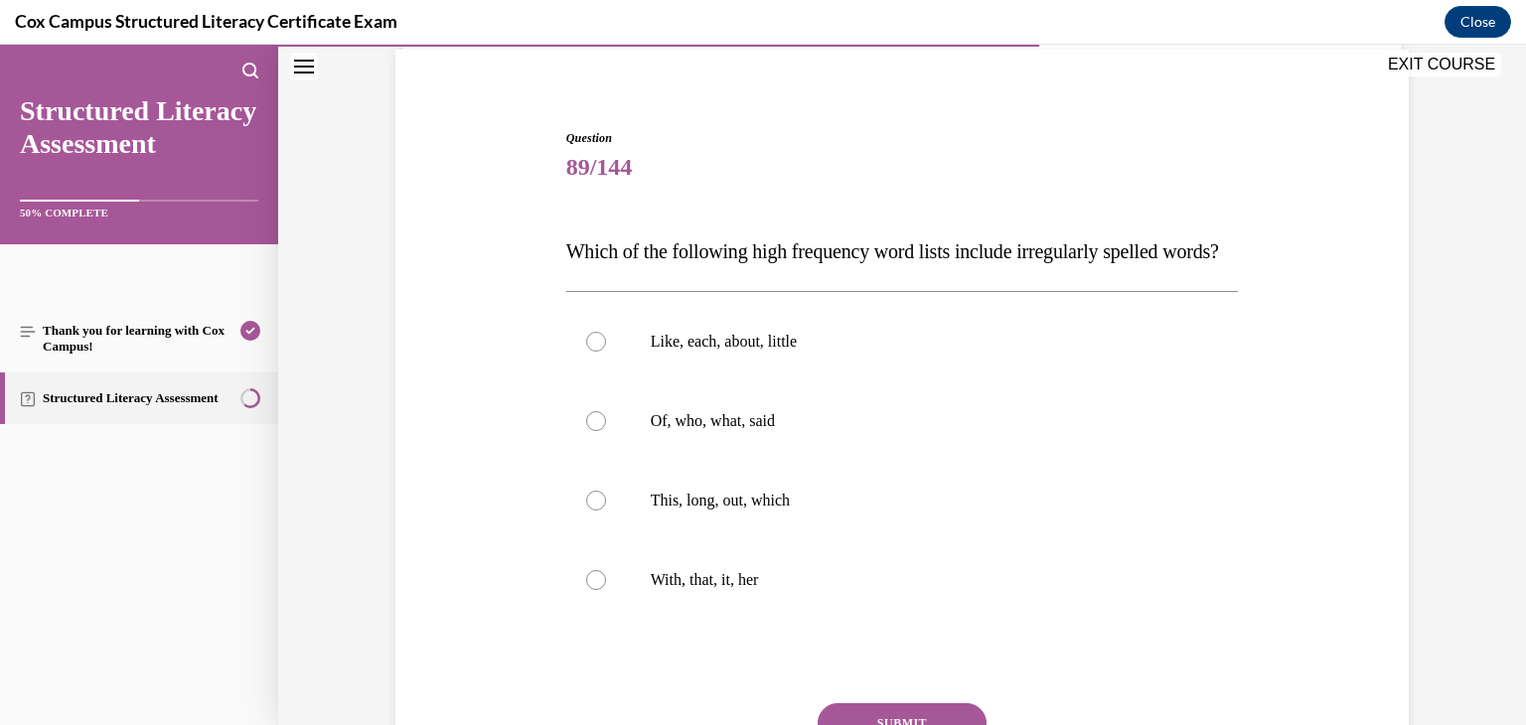
scroll to position [159, 0]
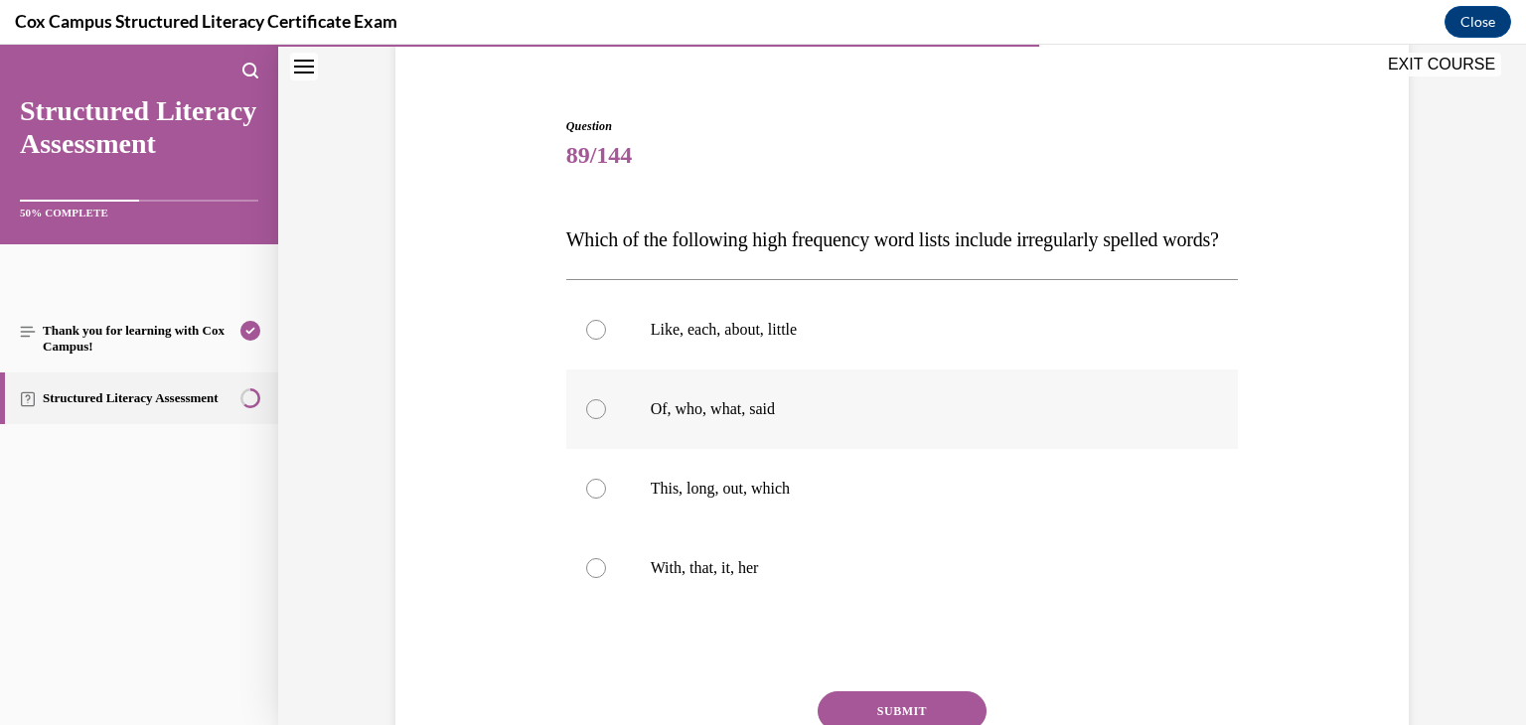
click at [587, 419] on div at bounding box center [596, 409] width 20 height 20
click at [587, 419] on input "Of, who, what, said" at bounding box center [596, 409] width 20 height 20
radio input "true"
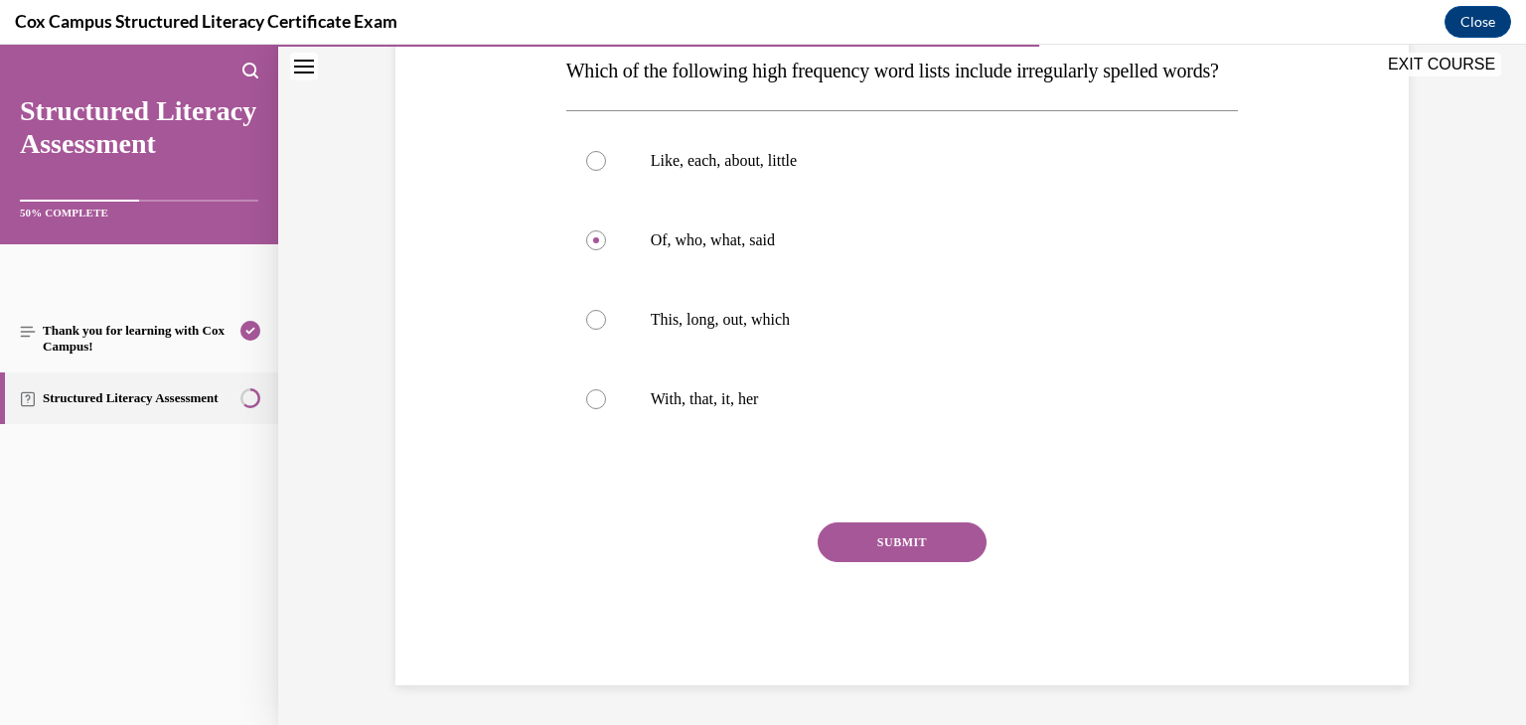
click at [922, 525] on button "SUBMIT" at bounding box center [902, 543] width 169 height 40
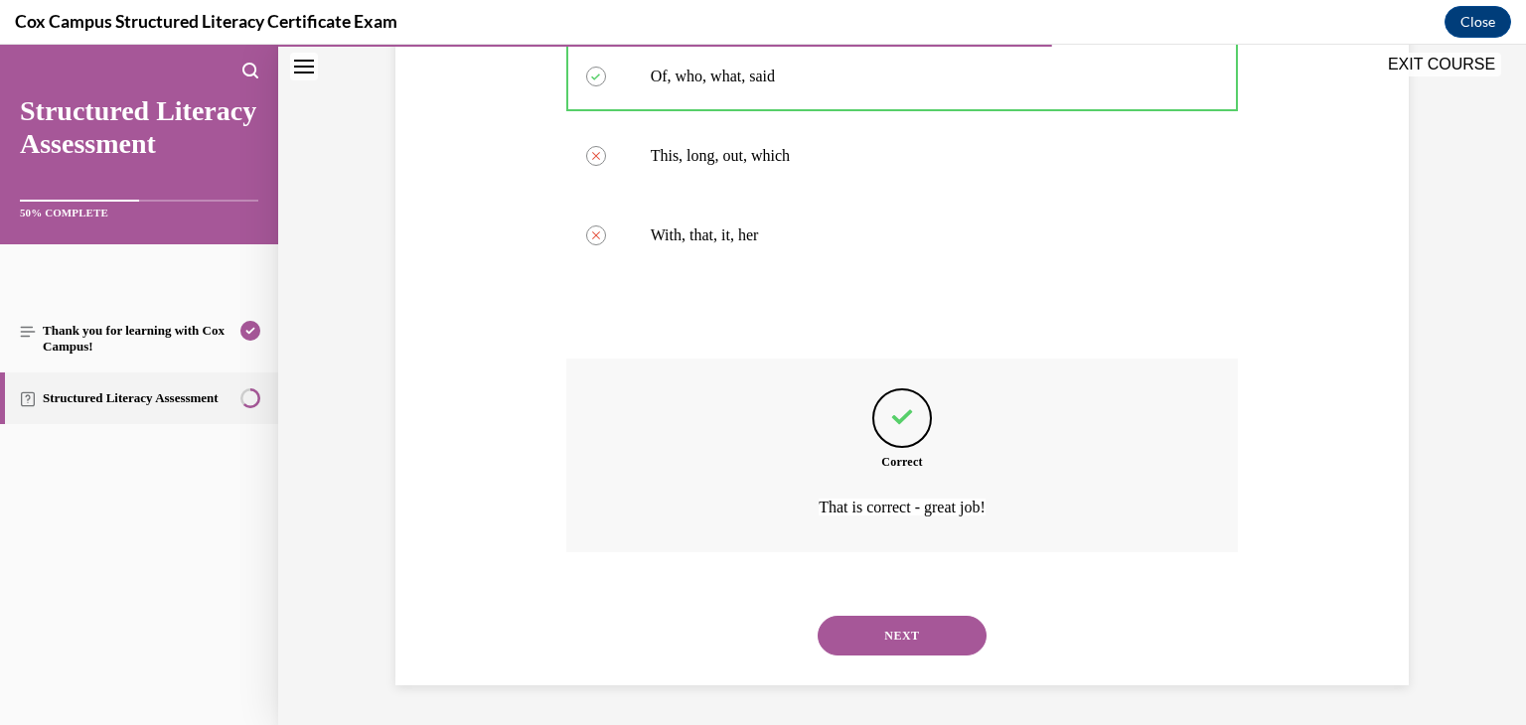
scroll to position [531, 0]
click at [917, 633] on button "NEXT" at bounding box center [902, 636] width 169 height 40
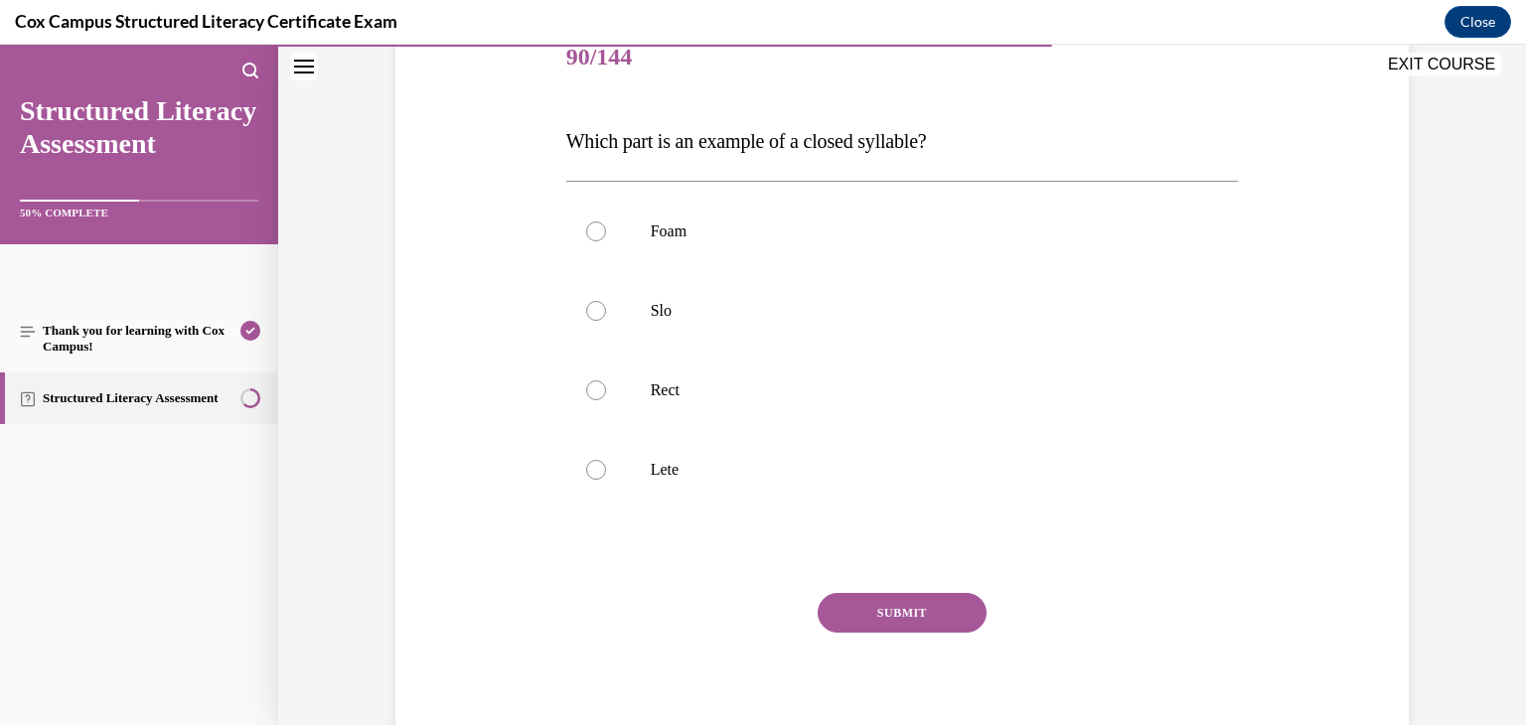
scroll to position [258, 0]
click at [592, 387] on div at bounding box center [596, 389] width 20 height 20
click at [592, 387] on input "Rect" at bounding box center [596, 389] width 20 height 20
radio input "true"
click at [854, 616] on button "SUBMIT" at bounding box center [902, 612] width 169 height 40
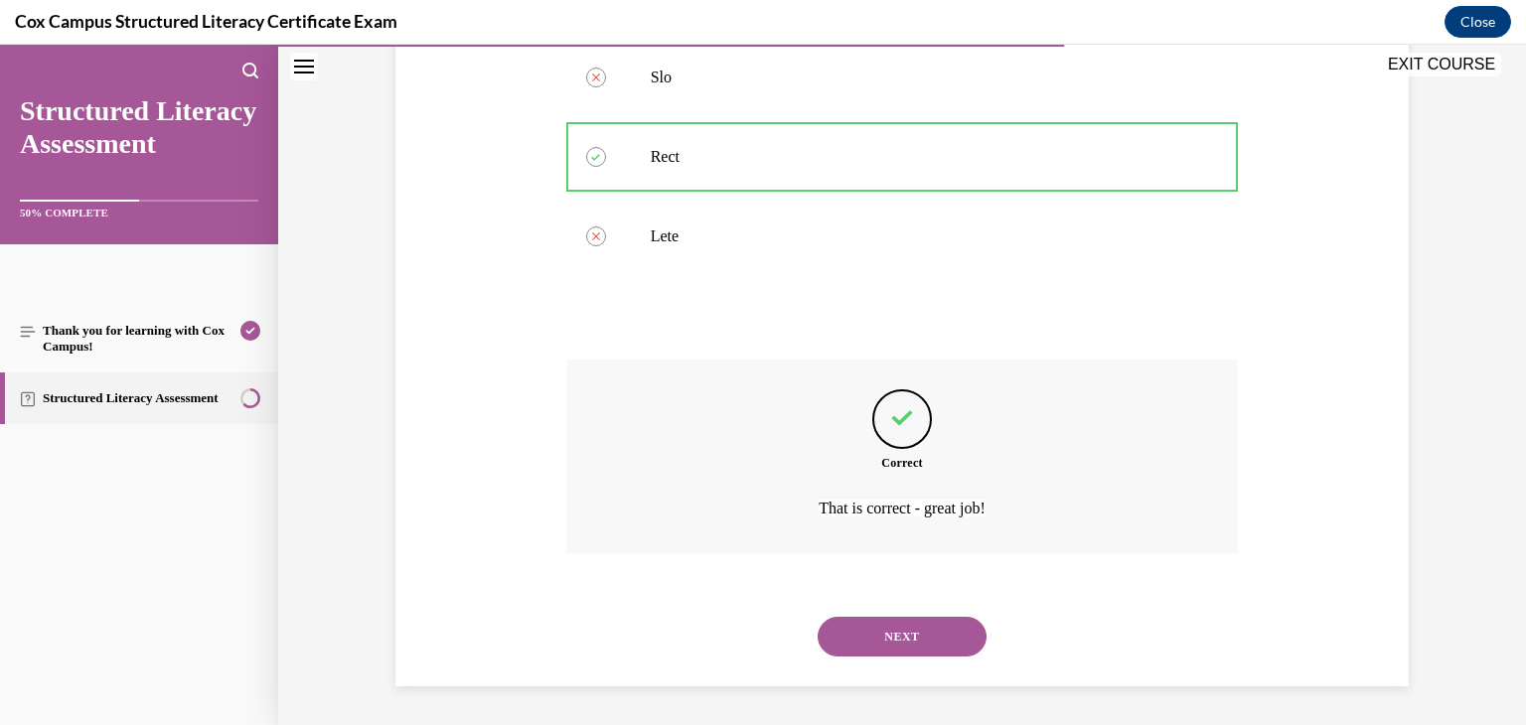
scroll to position [492, 0]
click at [865, 629] on button "NEXT" at bounding box center [902, 636] width 169 height 40
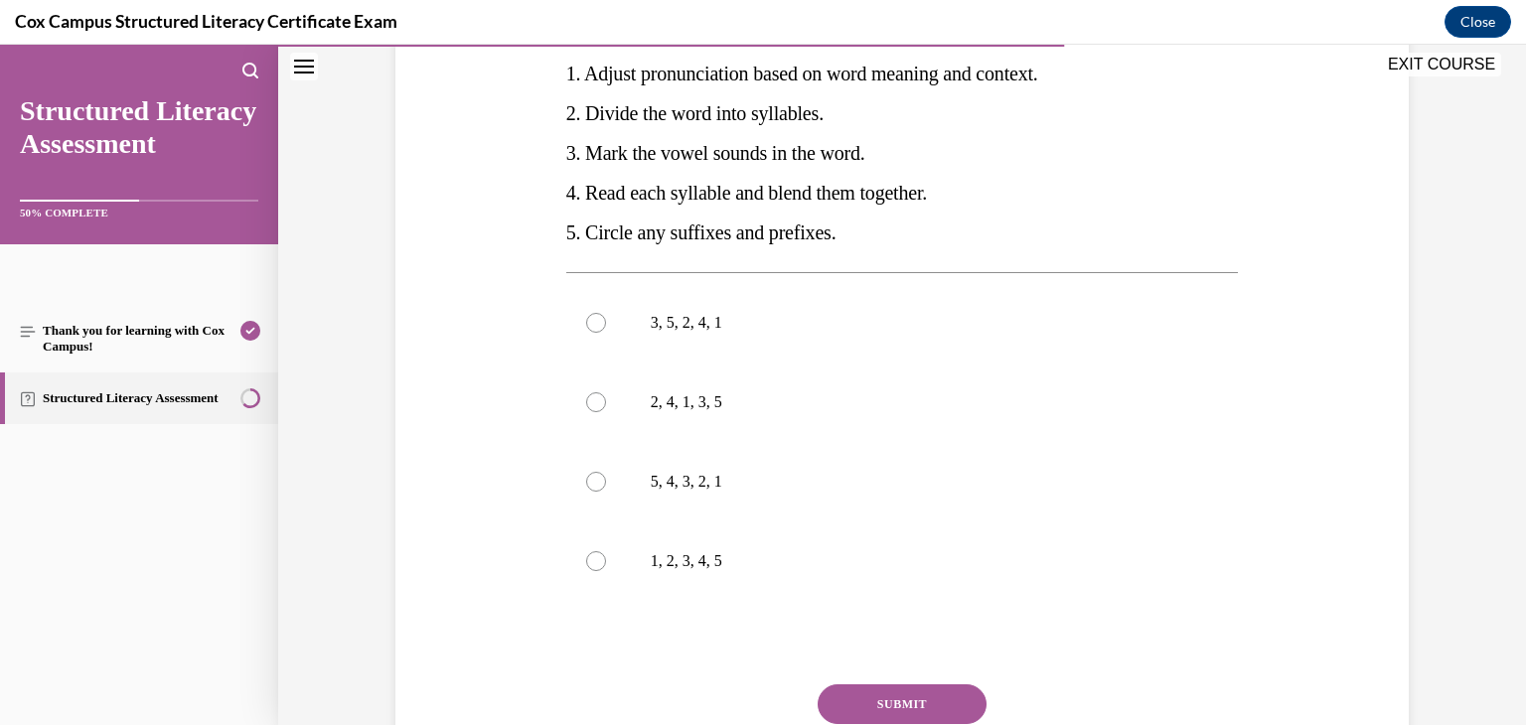
scroll to position [417, 0]
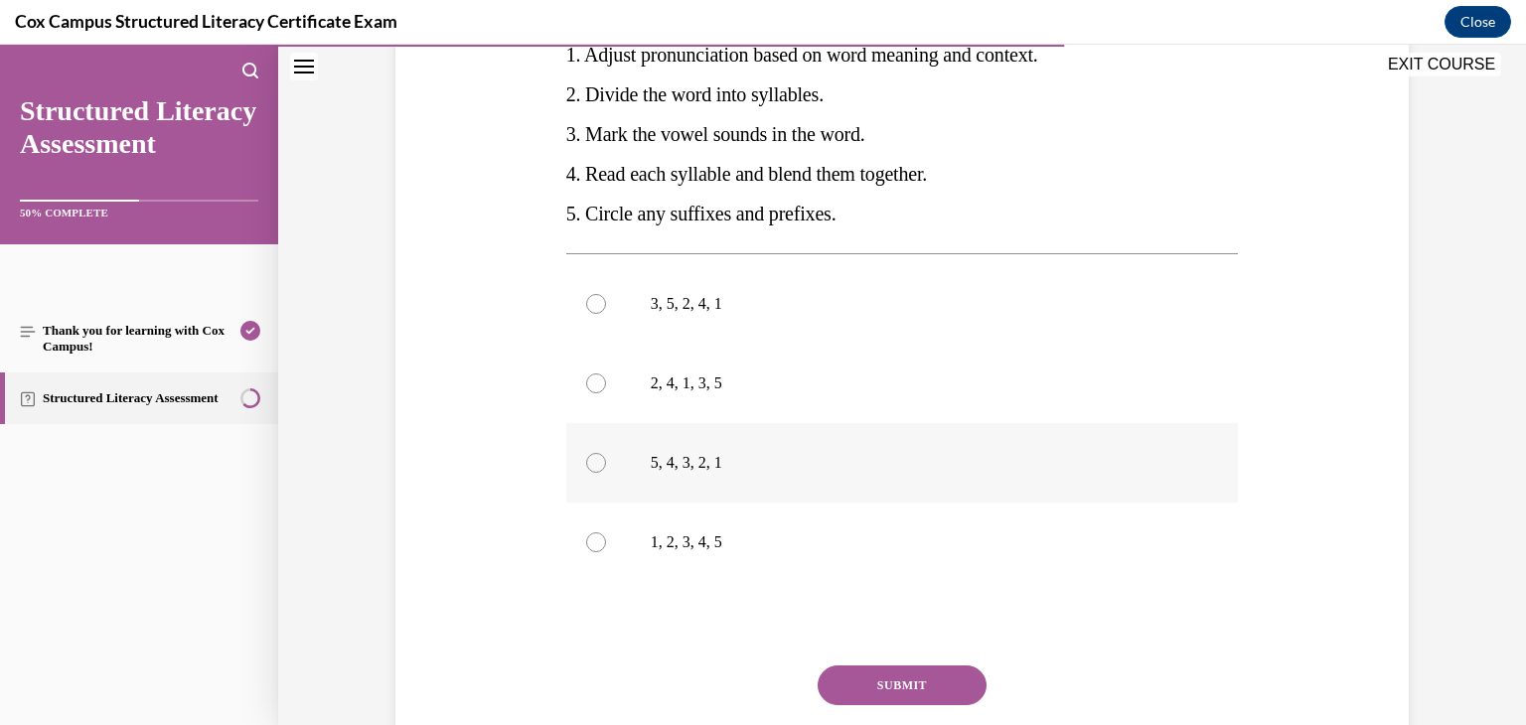
click at [590, 461] on div at bounding box center [596, 463] width 20 height 20
click at [590, 461] on input "5, 4, 3, 2, 1" at bounding box center [596, 463] width 20 height 20
radio input "true"
click at [819, 683] on button "SUBMIT" at bounding box center [902, 686] width 169 height 40
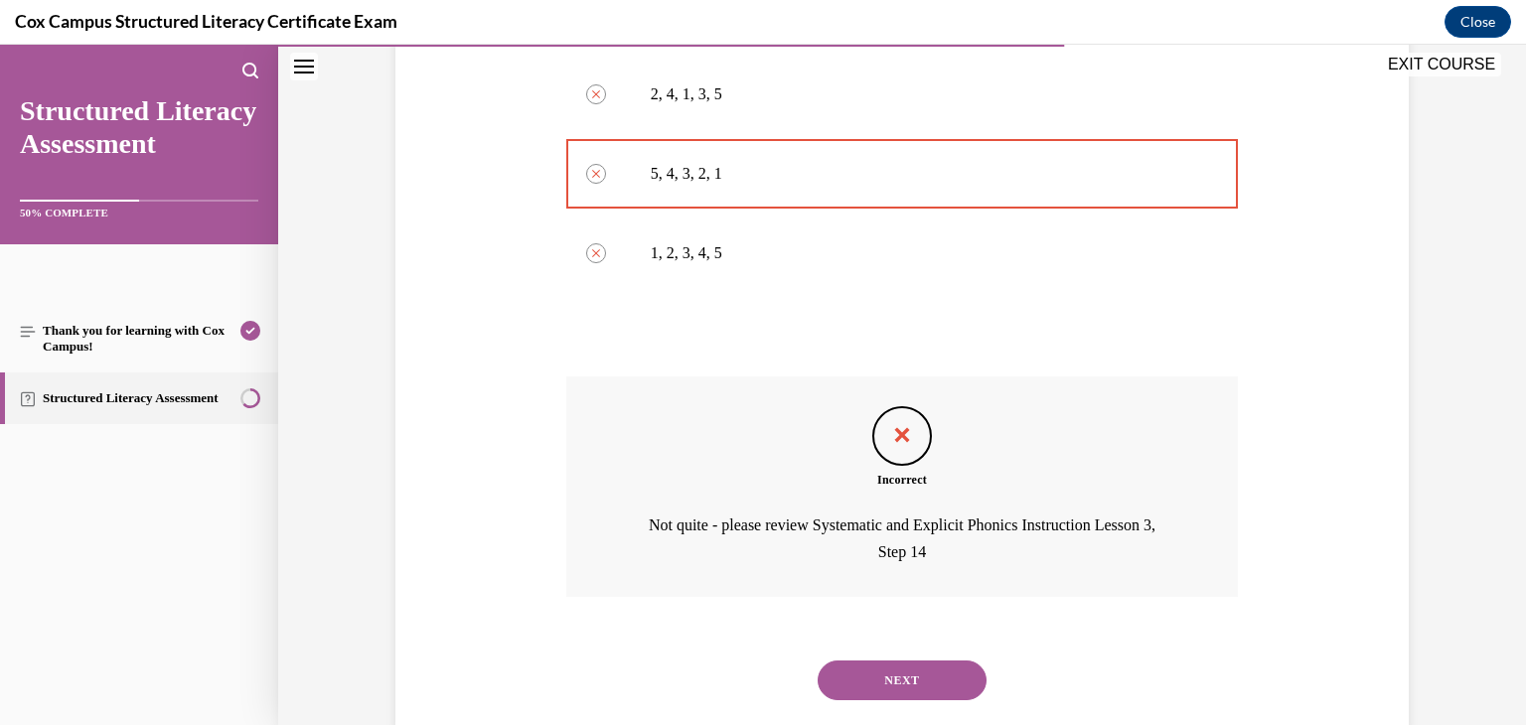
scroll to position [743, 0]
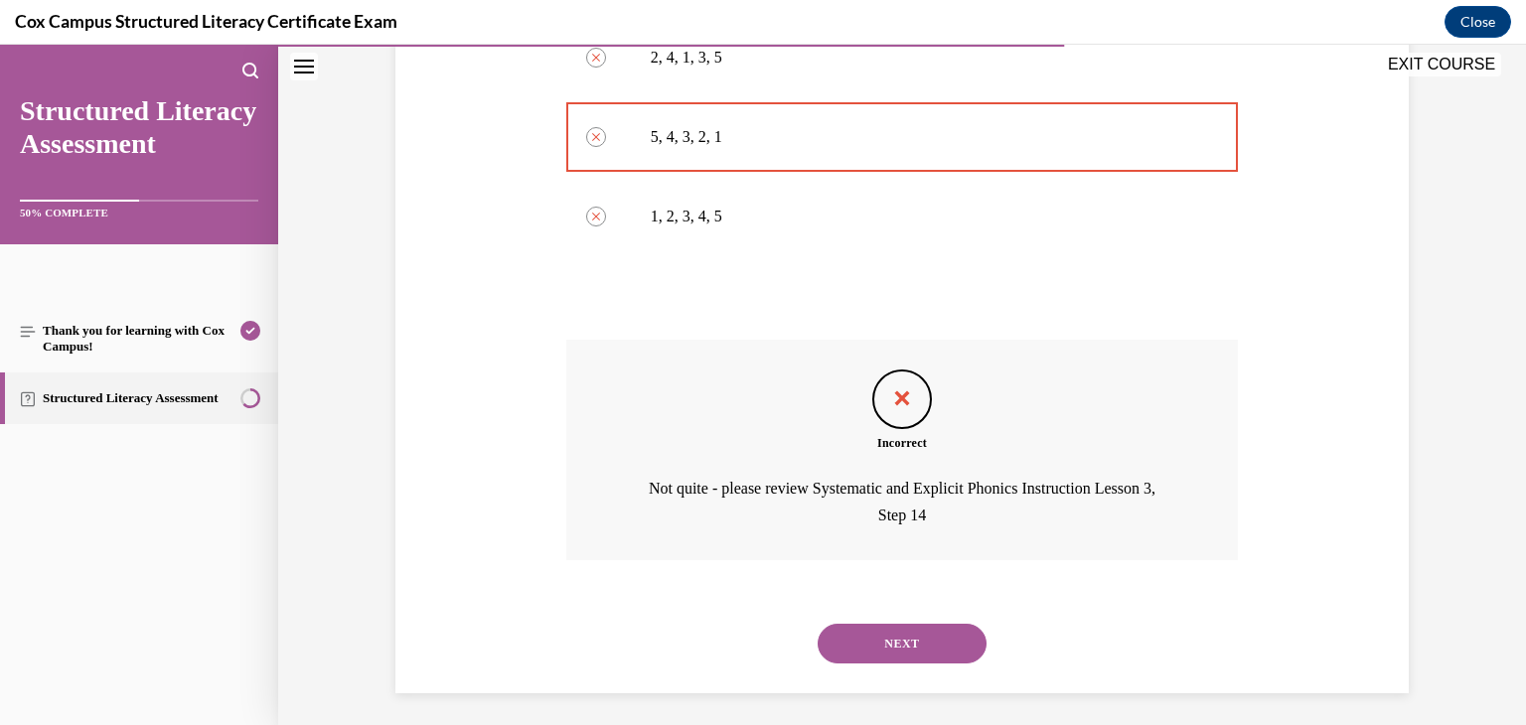
click at [948, 628] on button "NEXT" at bounding box center [902, 644] width 169 height 40
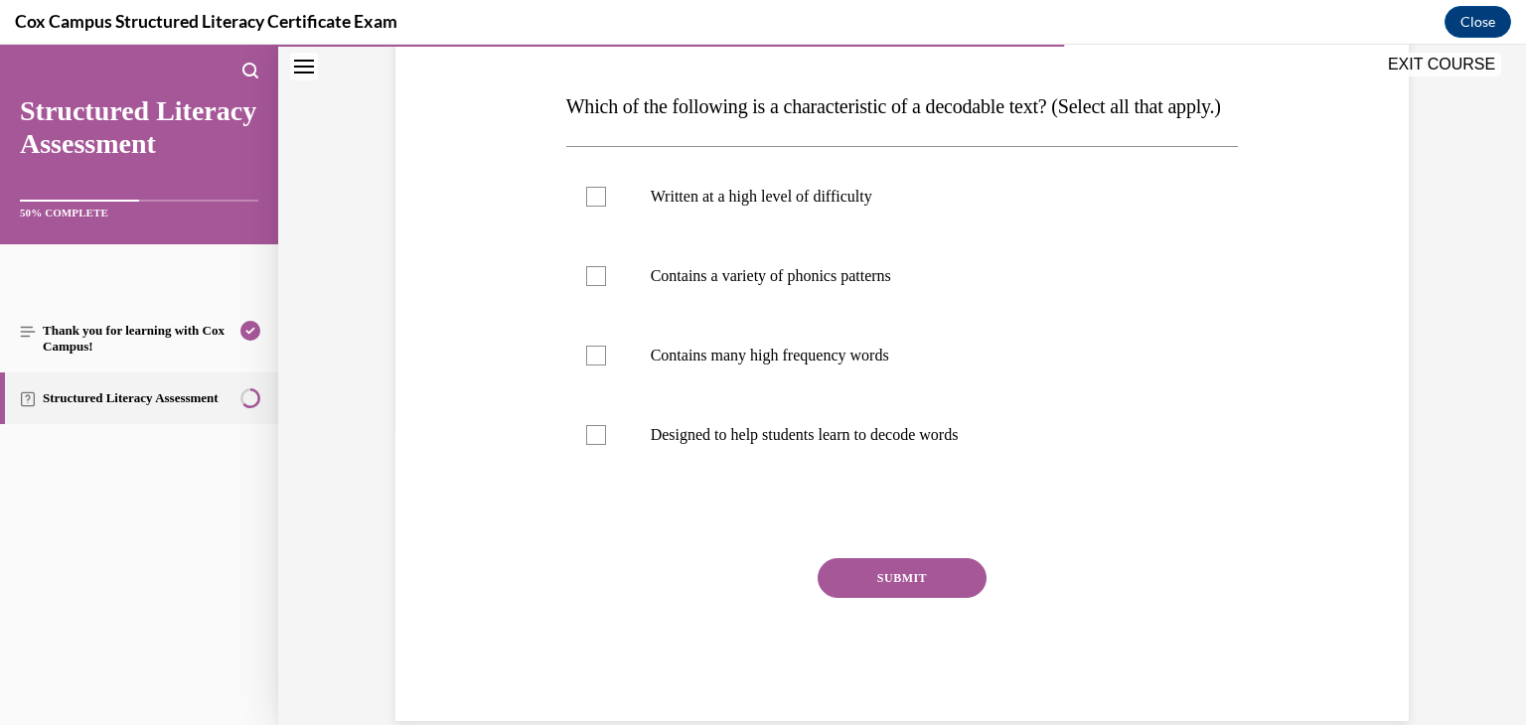
scroll to position [302, 0]
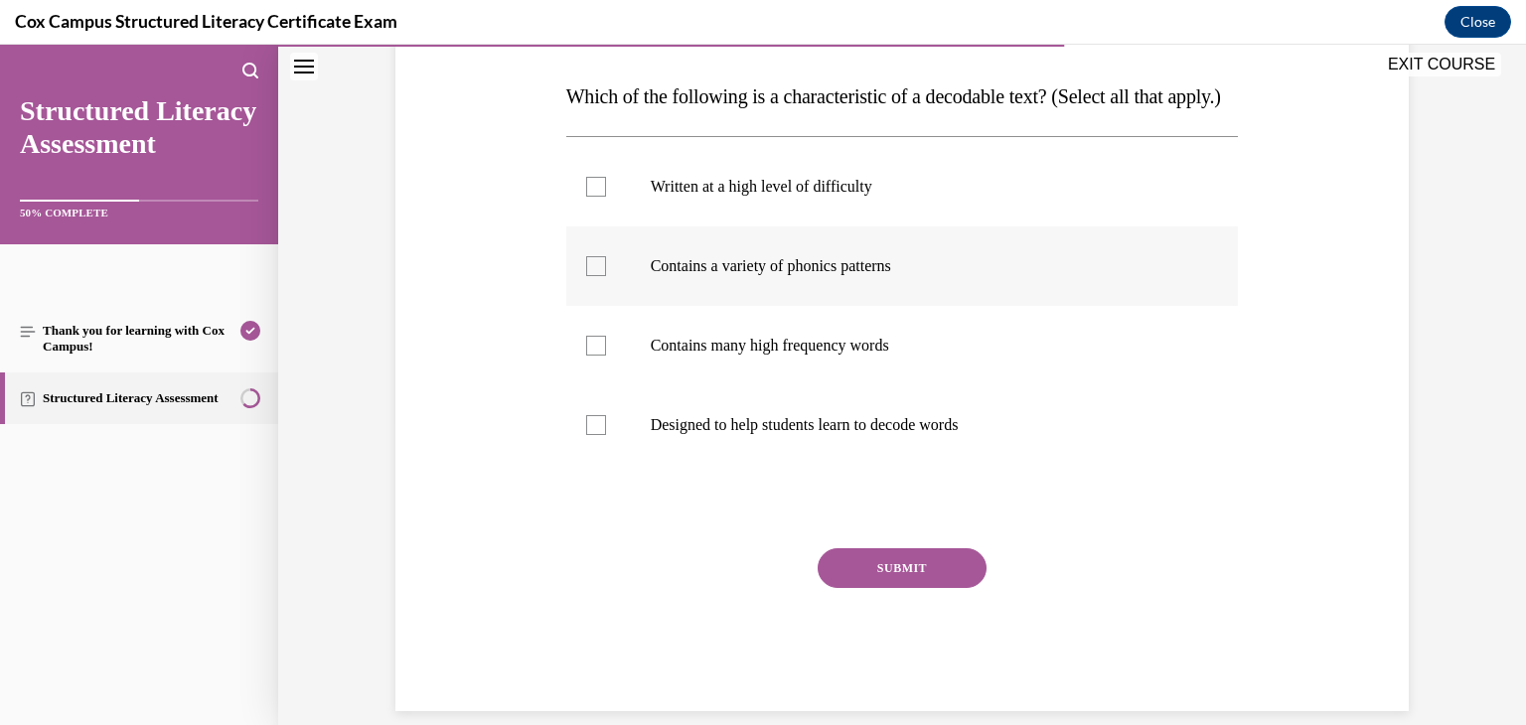
click at [586, 276] on div at bounding box center [596, 266] width 20 height 20
click at [586, 276] on input "Contains a variety of phonics patterns" at bounding box center [596, 266] width 20 height 20
checkbox input "true"
click at [591, 356] on div at bounding box center [596, 346] width 20 height 20
click at [591, 356] on input "Contains many high frequency words" at bounding box center [596, 346] width 20 height 20
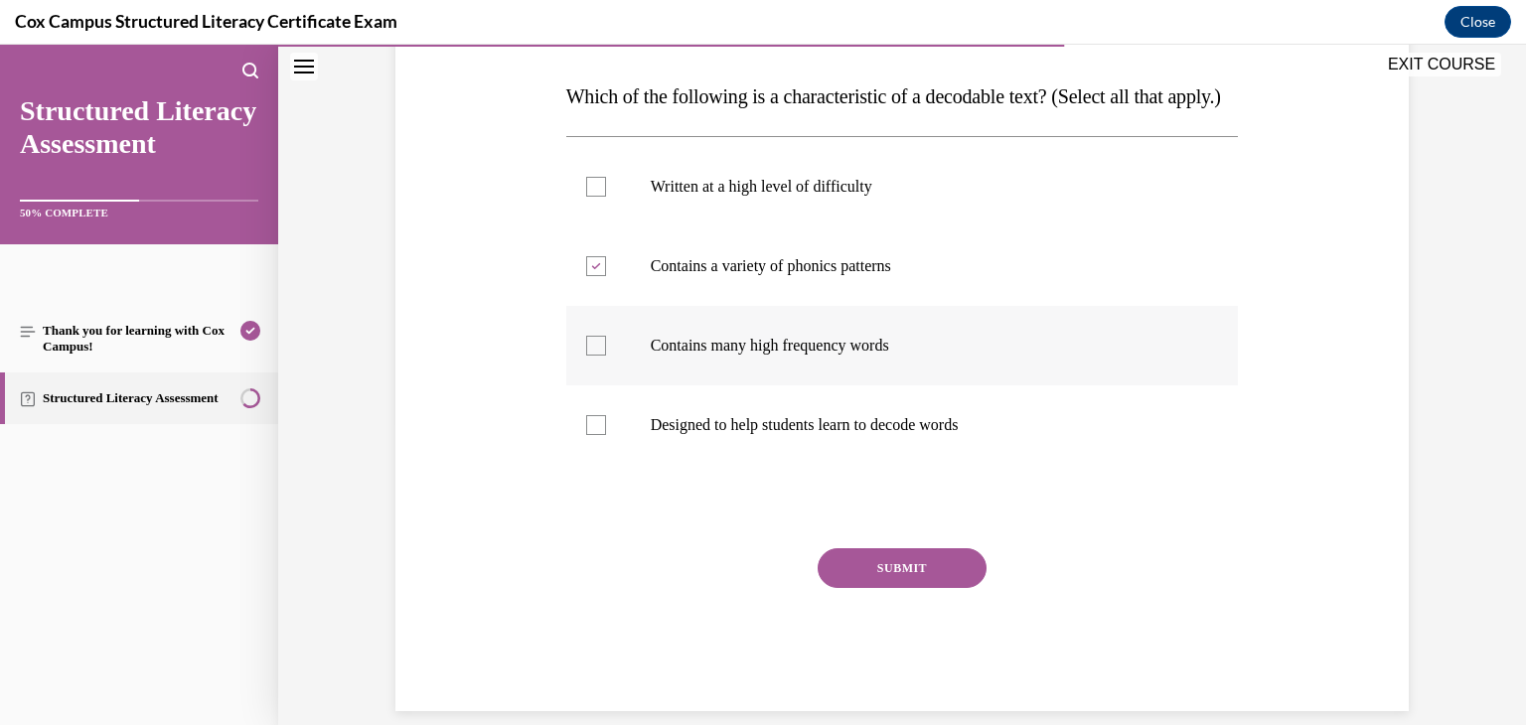
checkbox input "true"
click at [592, 435] on div at bounding box center [596, 425] width 20 height 20
click at [592, 435] on input "Designed to help students learn to decode words" at bounding box center [596, 425] width 20 height 20
checkbox input "true"
click at [875, 588] on button "SUBMIT" at bounding box center [902, 568] width 169 height 40
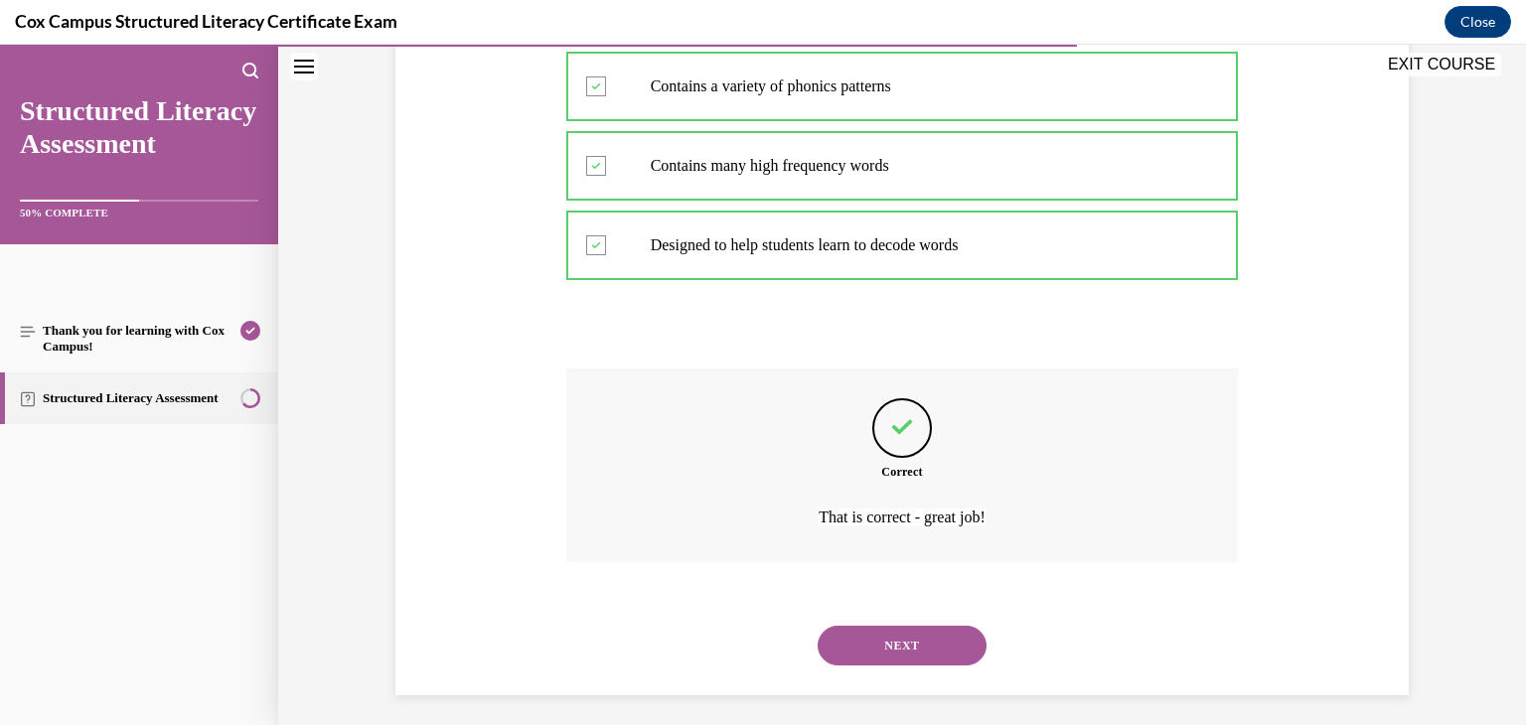
scroll to position [531, 0]
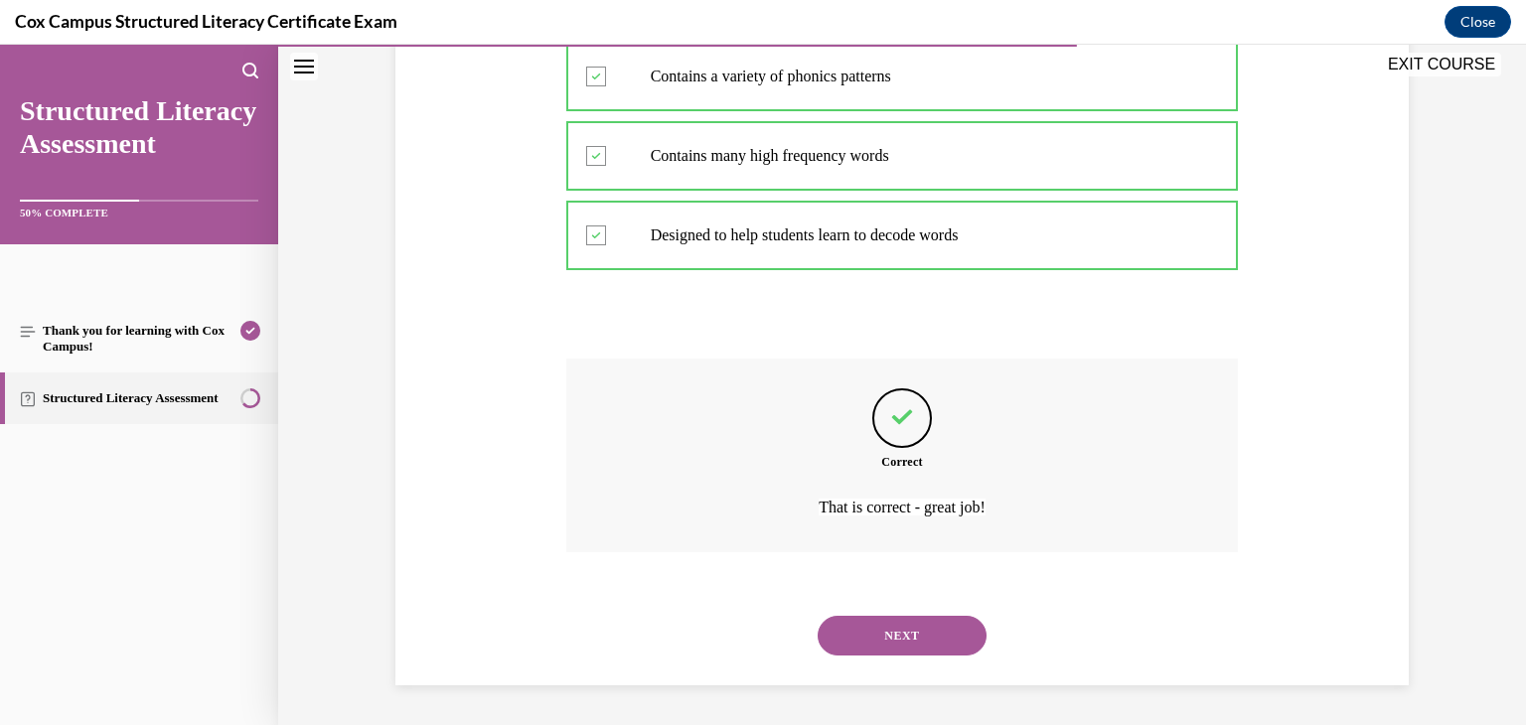
click at [887, 644] on button "NEXT" at bounding box center [902, 636] width 169 height 40
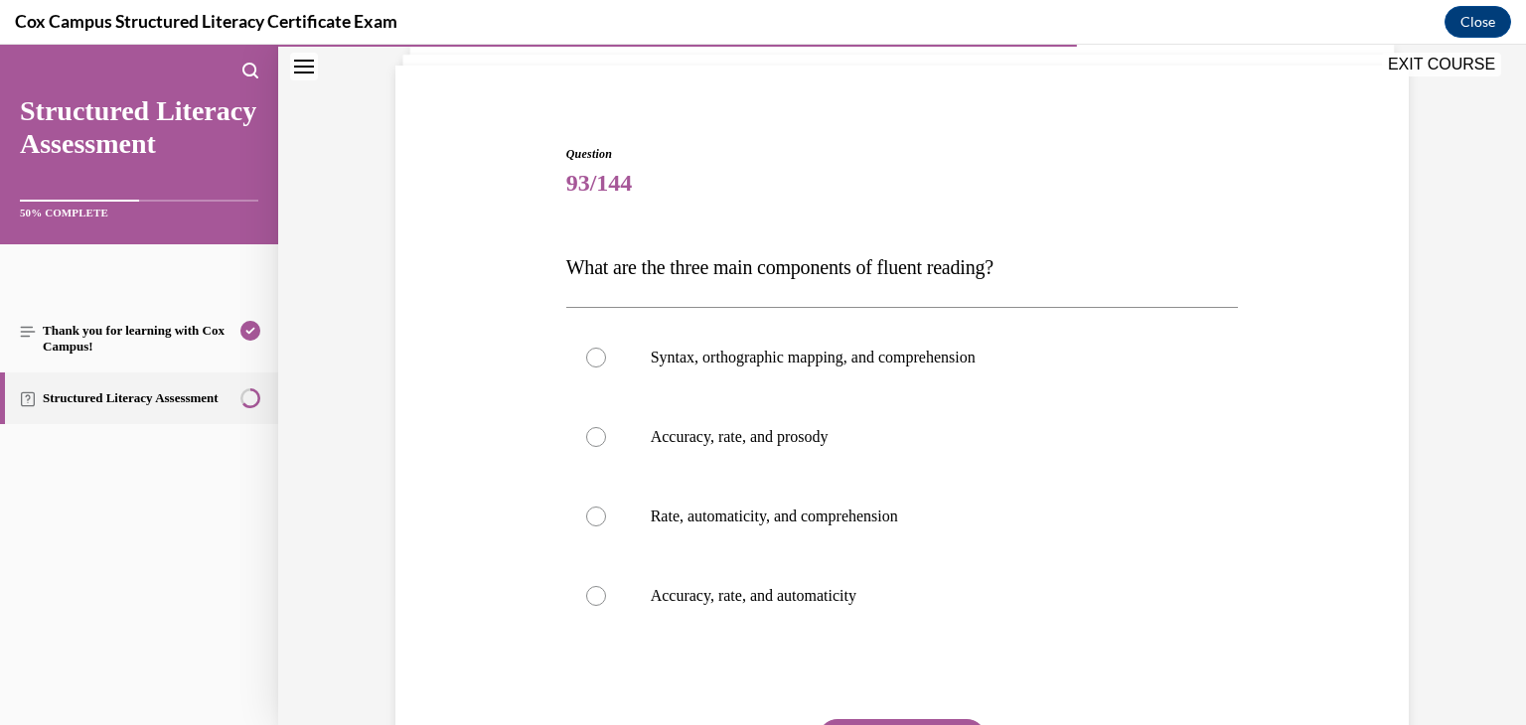
scroll to position [155, 0]
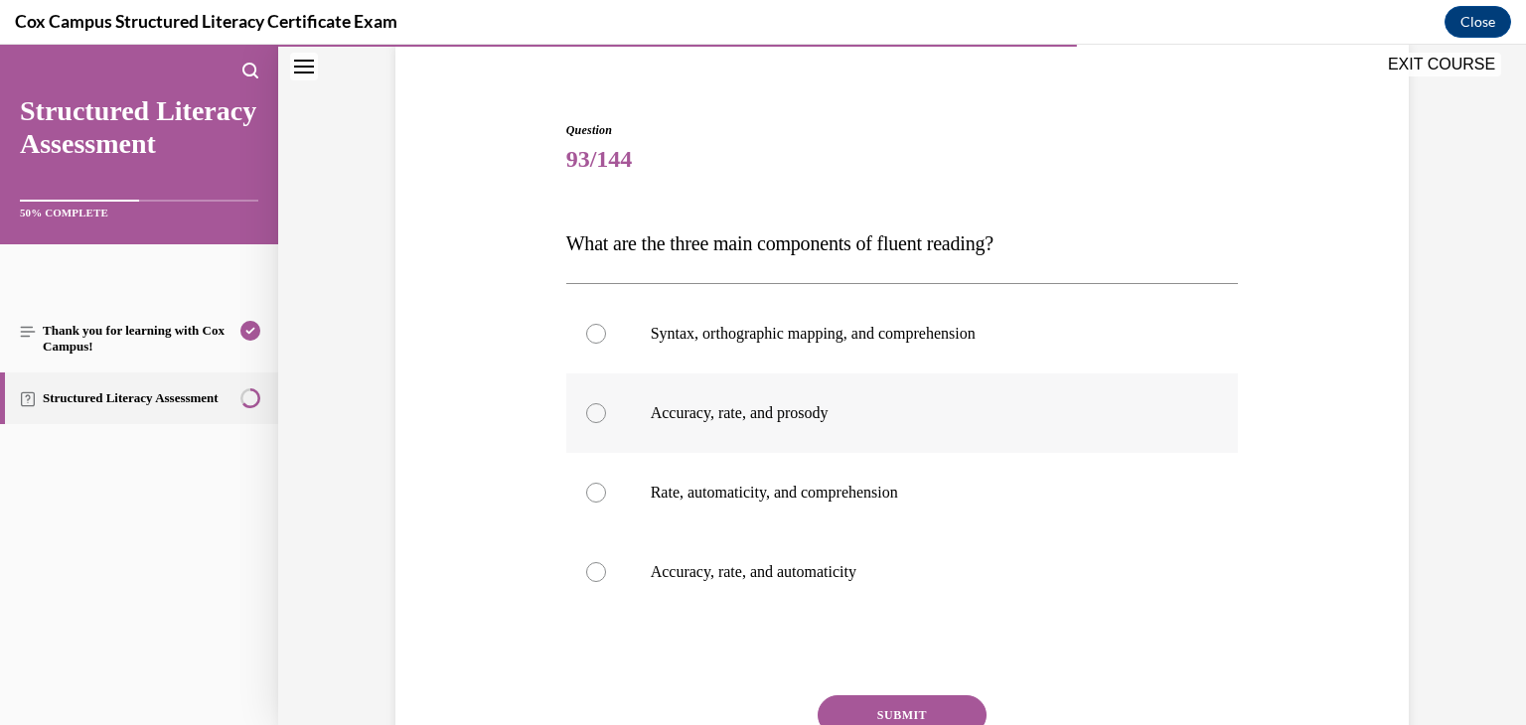
click at [589, 414] on div at bounding box center [596, 413] width 20 height 20
click at [589, 414] on input "Accuracy, rate, and prosody" at bounding box center [596, 413] width 20 height 20
radio input "true"
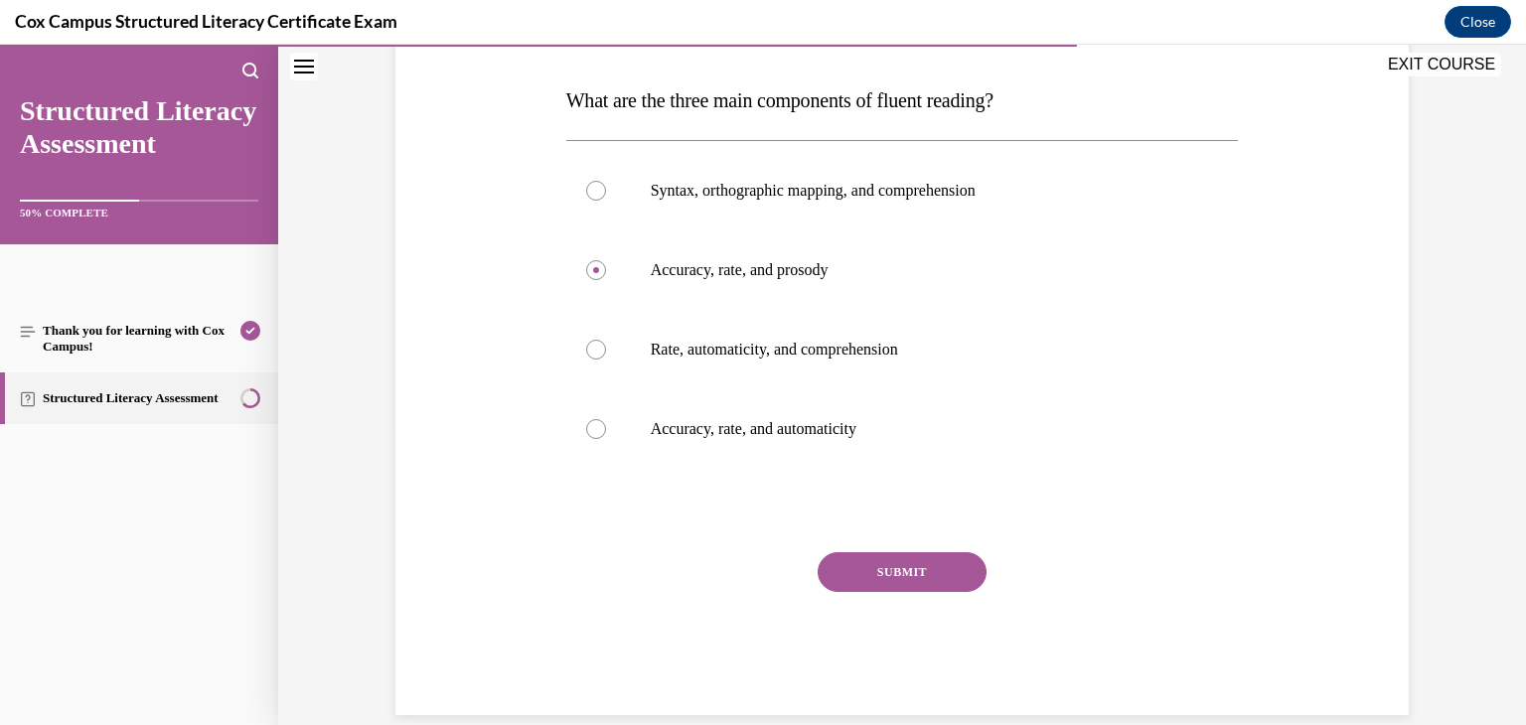
scroll to position [328, 0]
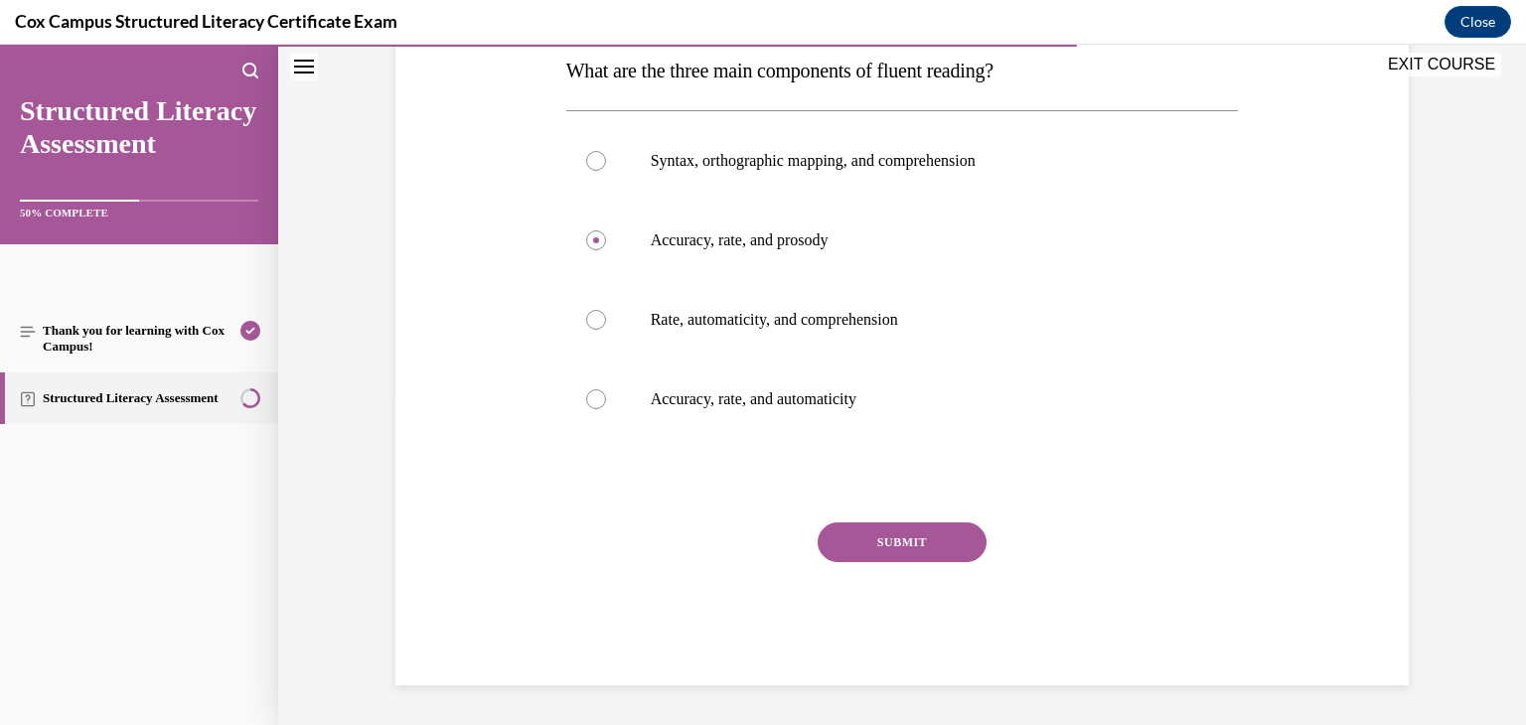
click at [946, 548] on button "SUBMIT" at bounding box center [902, 543] width 169 height 40
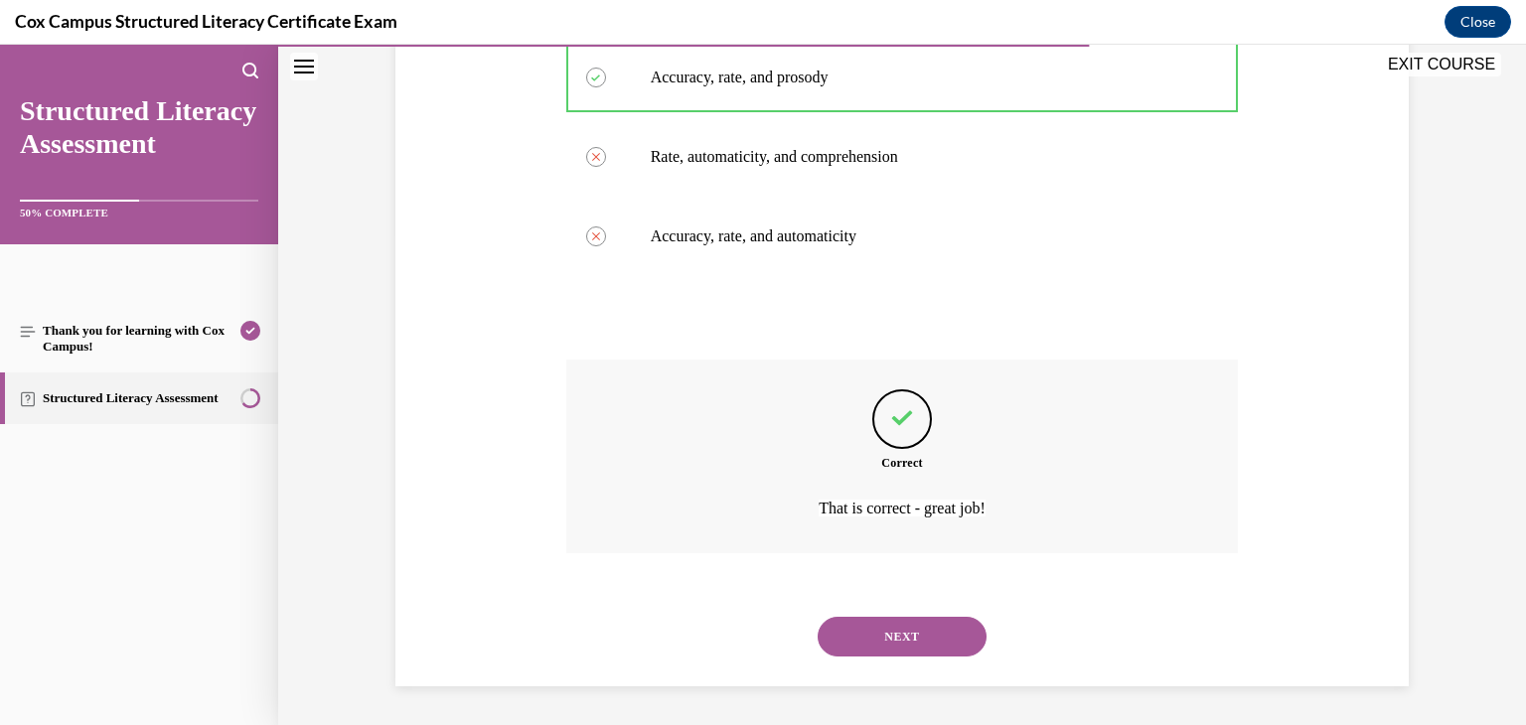
scroll to position [492, 0]
click at [926, 635] on button "NEXT" at bounding box center [902, 636] width 169 height 40
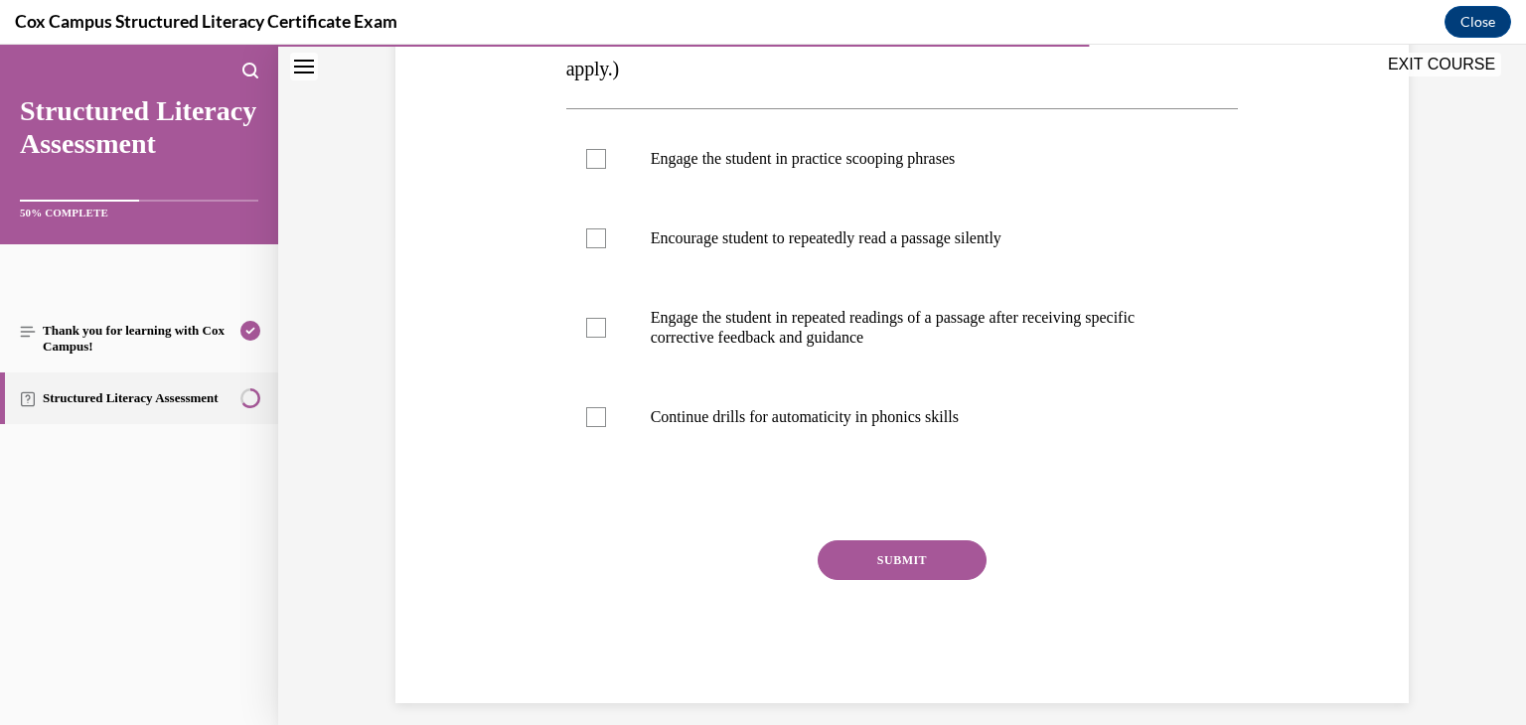
scroll to position [507, 0]
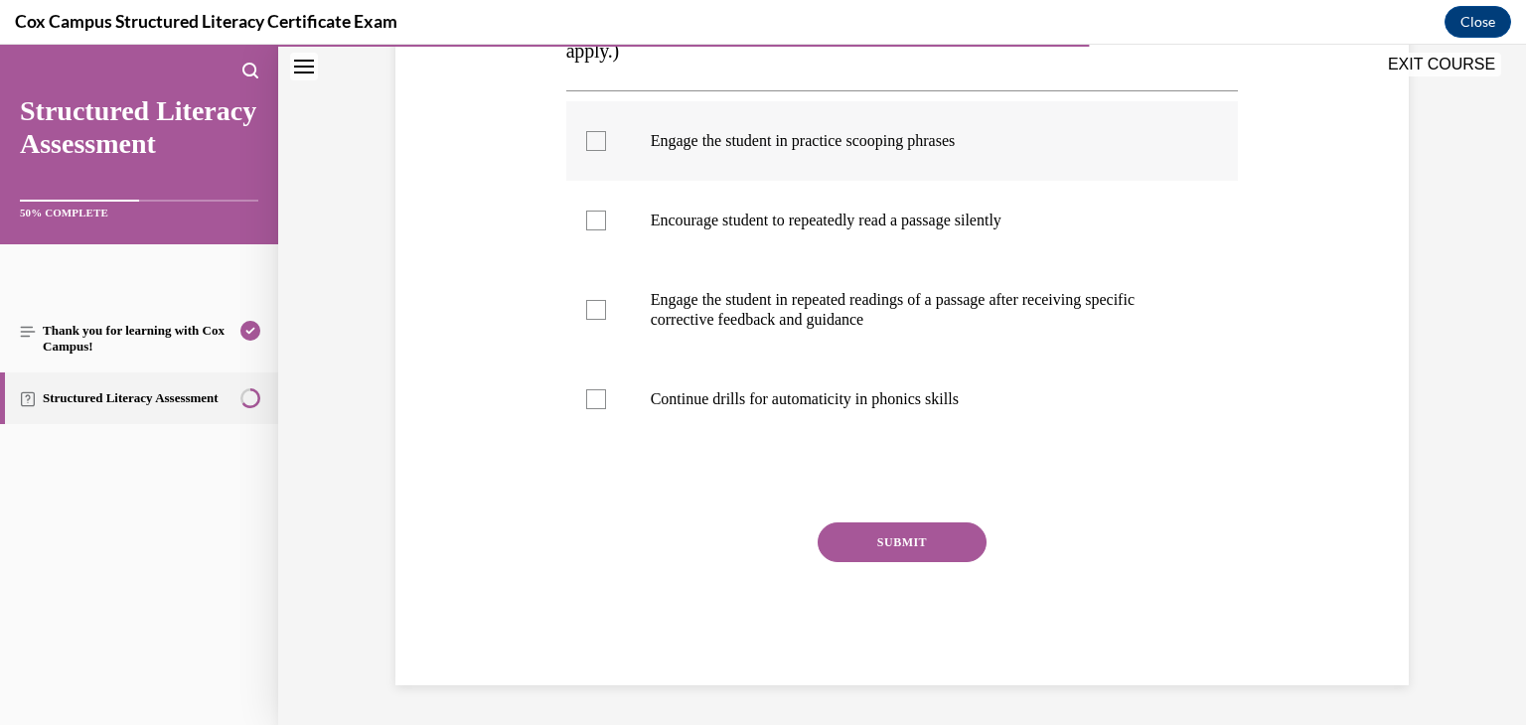
click at [586, 139] on div at bounding box center [596, 141] width 20 height 20
click at [586, 139] on input "Engage the student in practice scooping phrases" at bounding box center [596, 141] width 20 height 20
checkbox input "true"
click at [839, 551] on button "SUBMIT" at bounding box center [902, 543] width 169 height 40
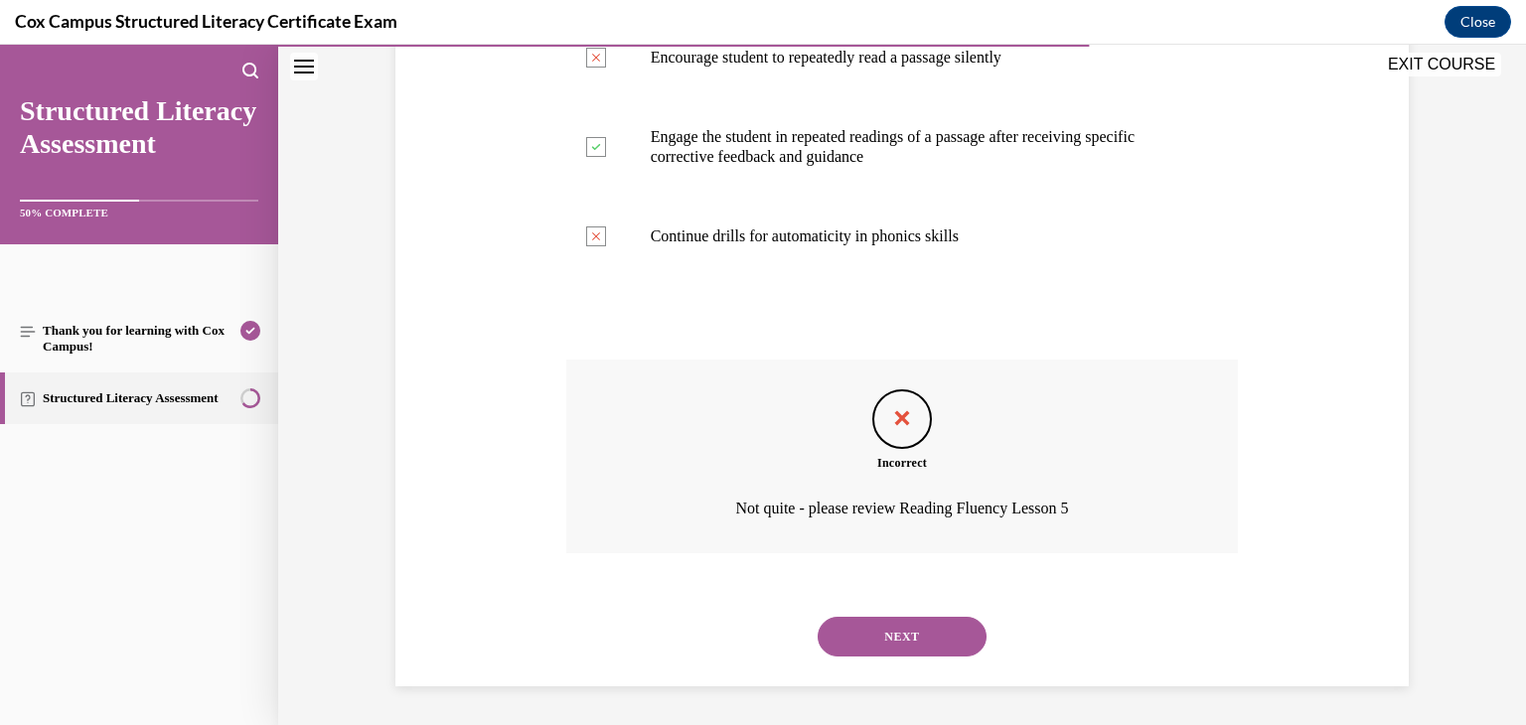
scroll to position [671, 0]
click at [874, 624] on button "NEXT" at bounding box center [902, 636] width 169 height 40
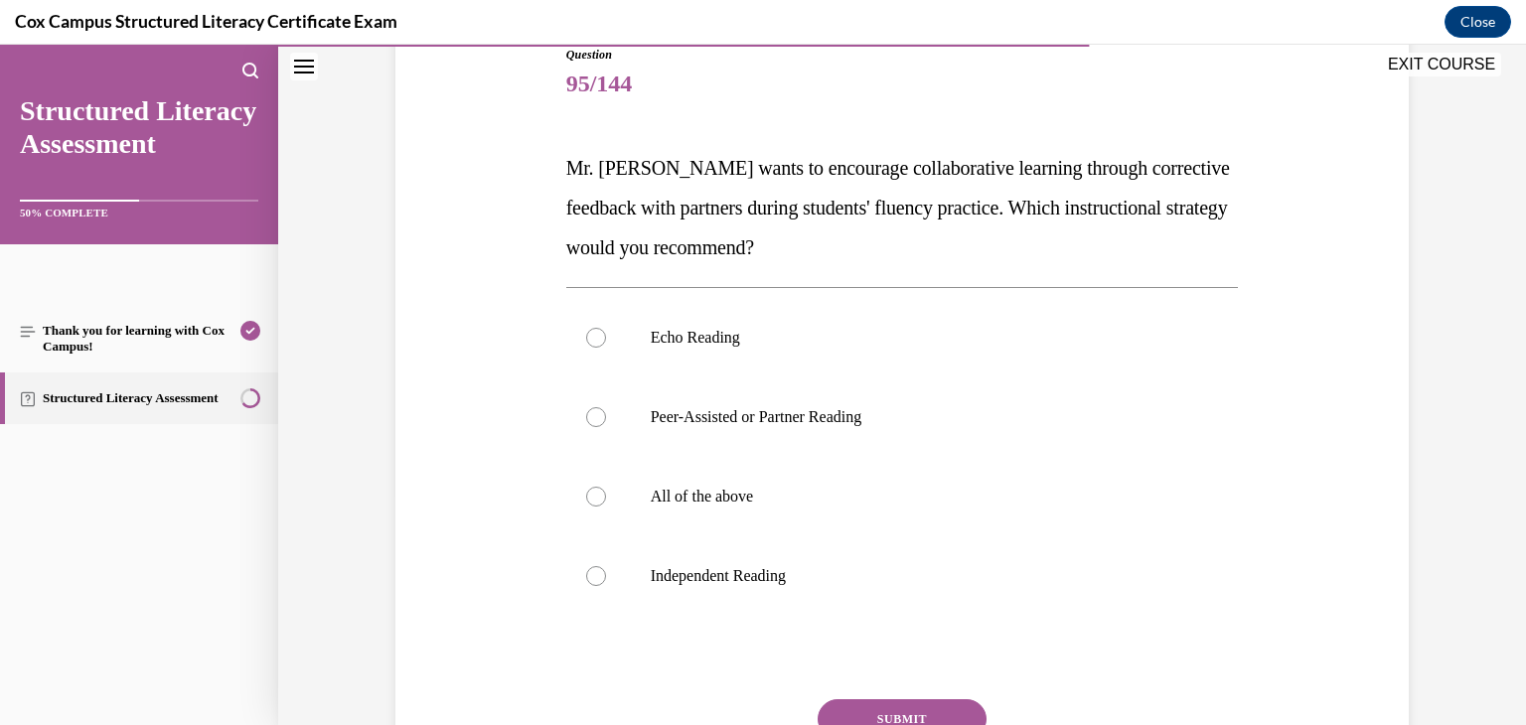
scroll to position [270, 0]
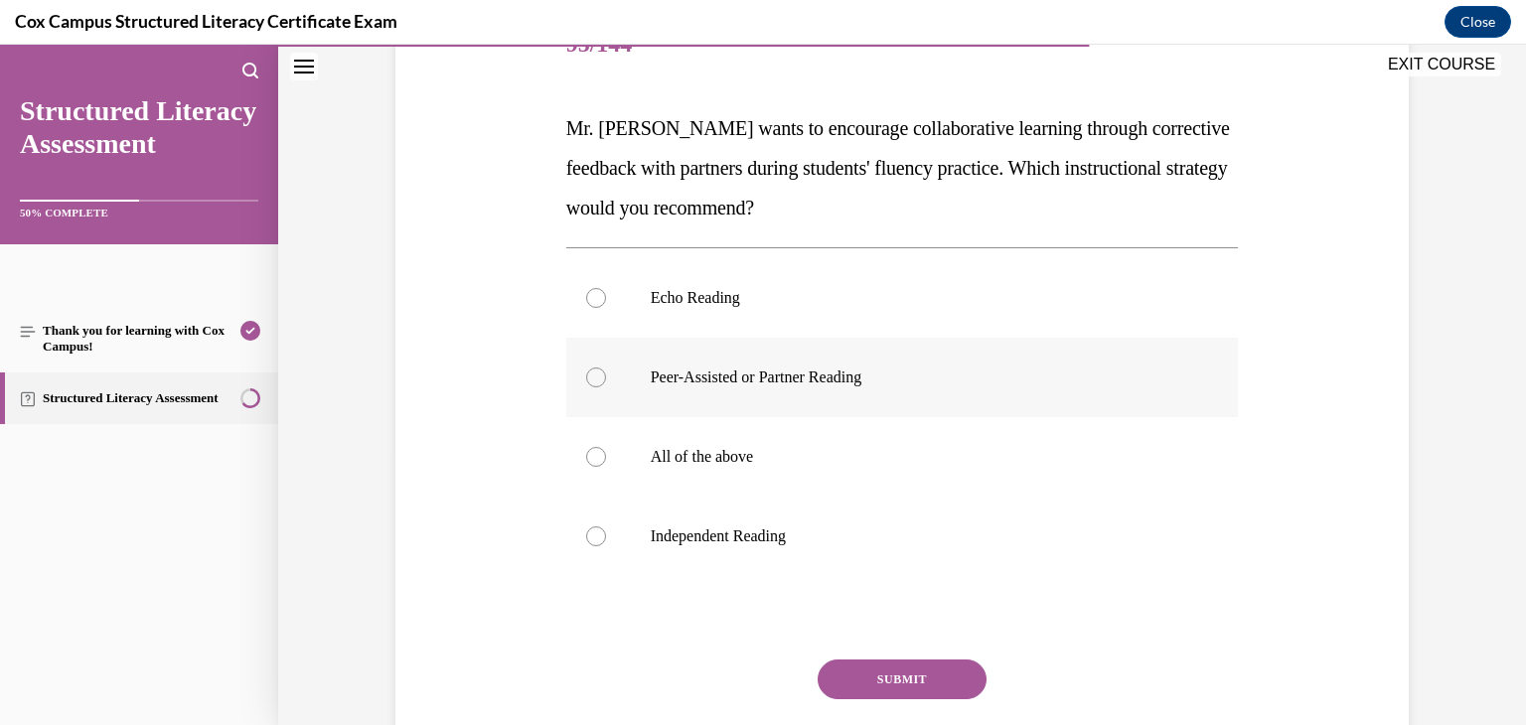
click at [591, 382] on div at bounding box center [596, 378] width 20 height 20
click at [591, 382] on input "Peer-Assisted or Partner Reading" at bounding box center [596, 378] width 20 height 20
radio input "true"
click at [593, 532] on div at bounding box center [596, 536] width 20 height 20
click at [593, 532] on input "Independent Reading" at bounding box center [596, 536] width 20 height 20
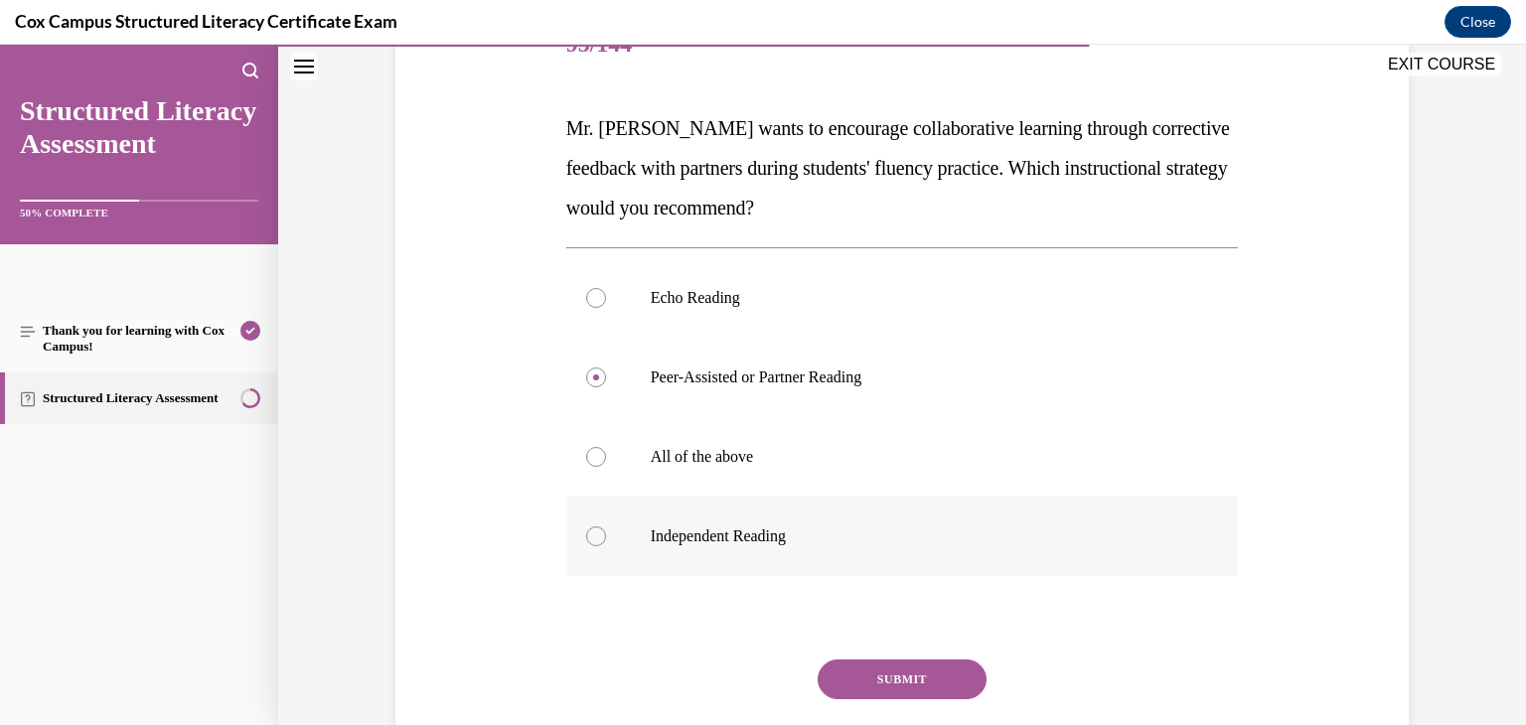
radio input "true"
click at [593, 533] on circle at bounding box center [596, 536] width 6 height 6
click at [589, 533] on input "Independent Reading" at bounding box center [596, 536] width 20 height 20
click at [596, 456] on div at bounding box center [596, 457] width 20 height 20
click at [596, 456] on input "All of the above" at bounding box center [596, 457] width 20 height 20
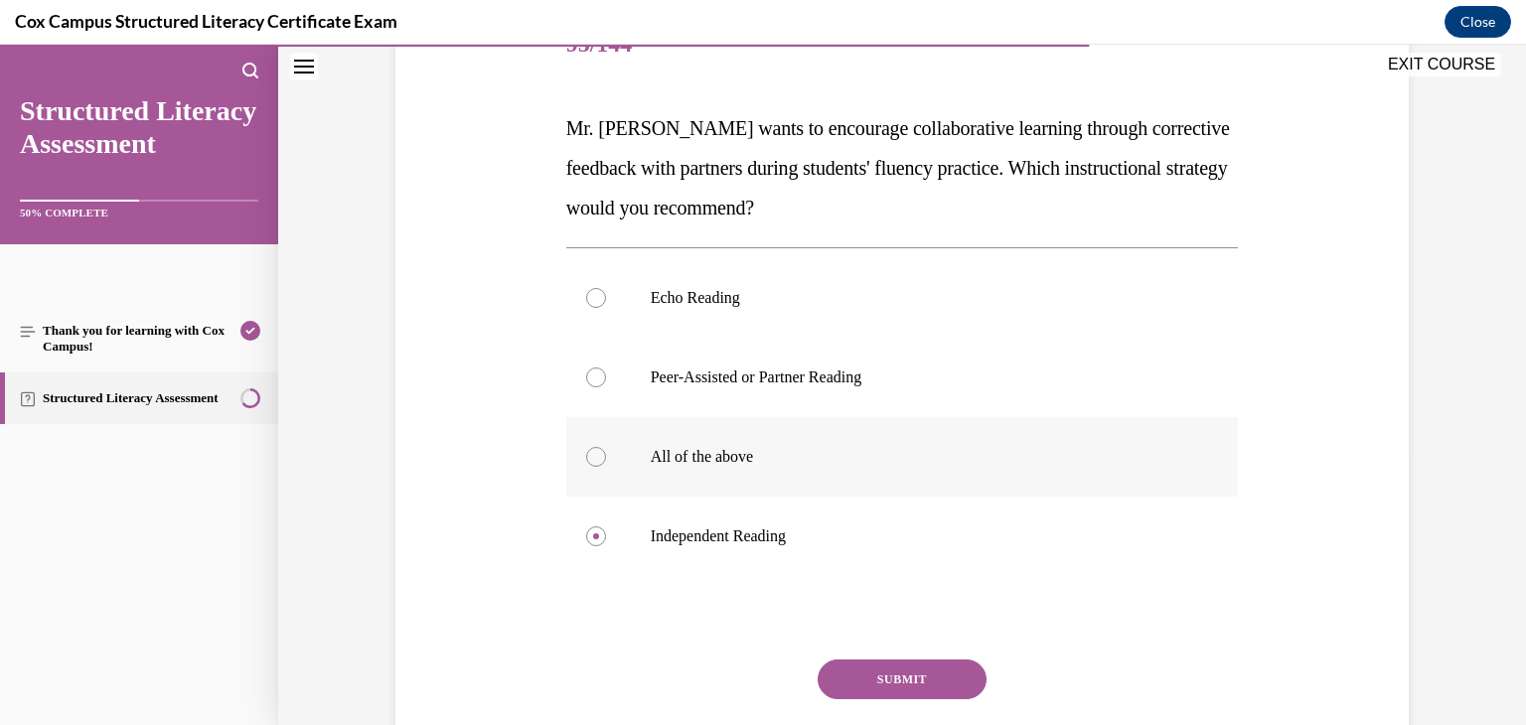
radio input "true"
click at [850, 679] on button "SUBMIT" at bounding box center [902, 680] width 169 height 40
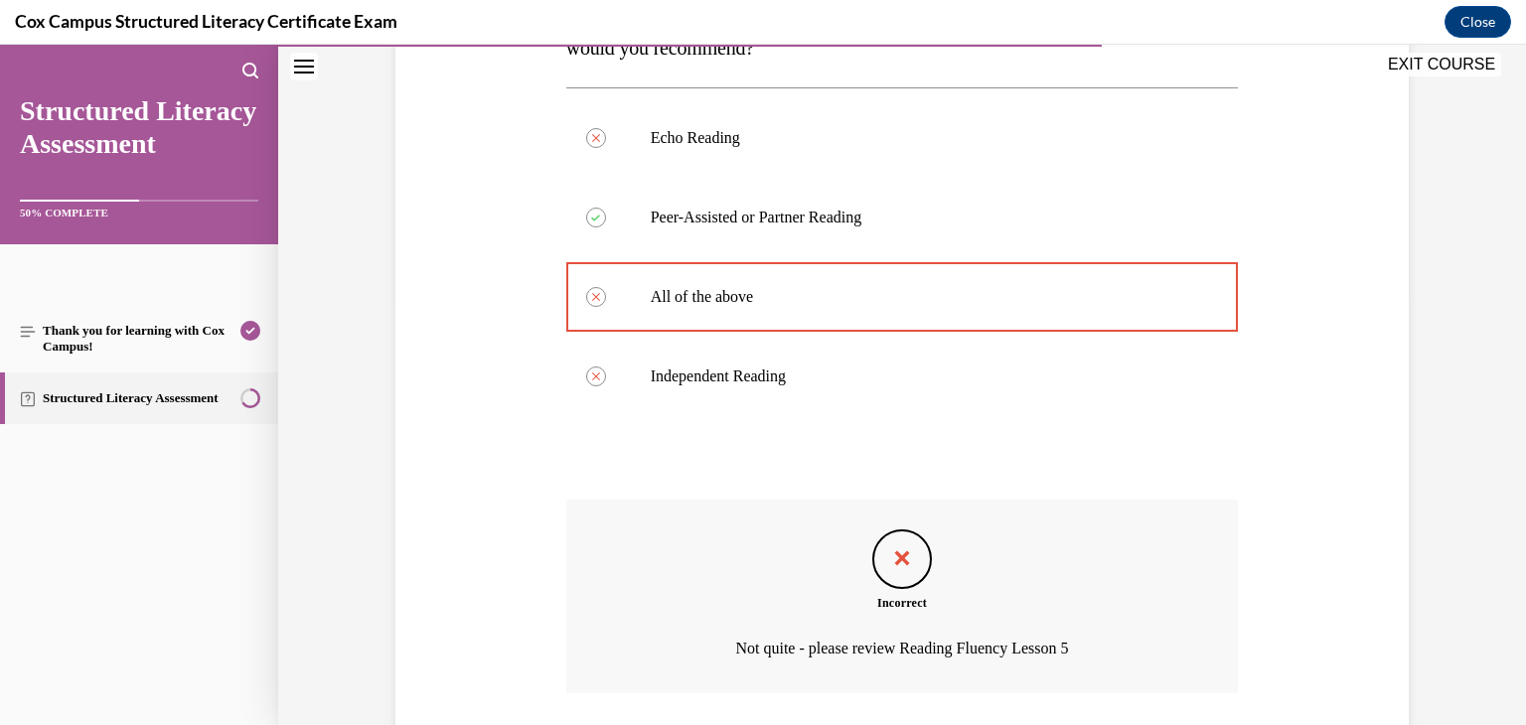
scroll to position [571, 0]
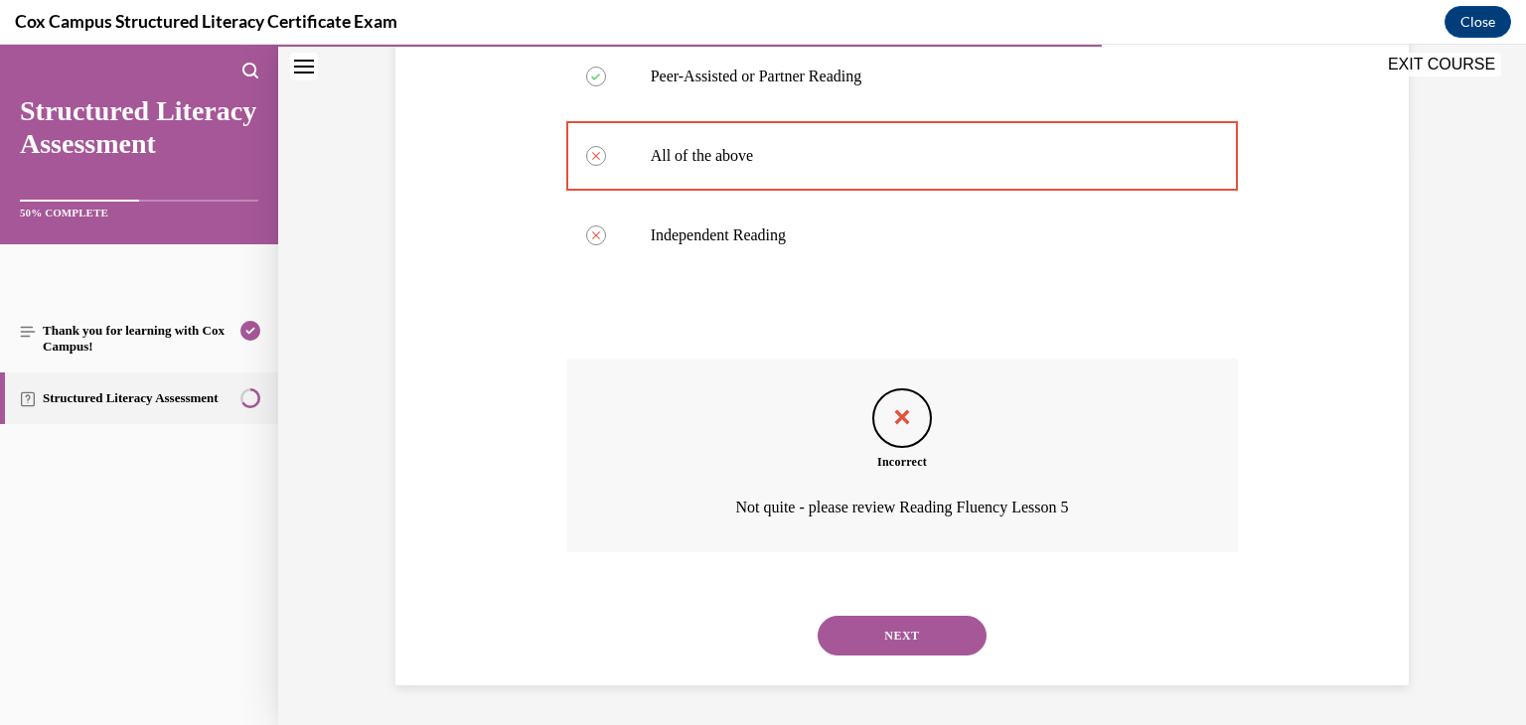
click at [945, 622] on button "NEXT" at bounding box center [902, 636] width 169 height 40
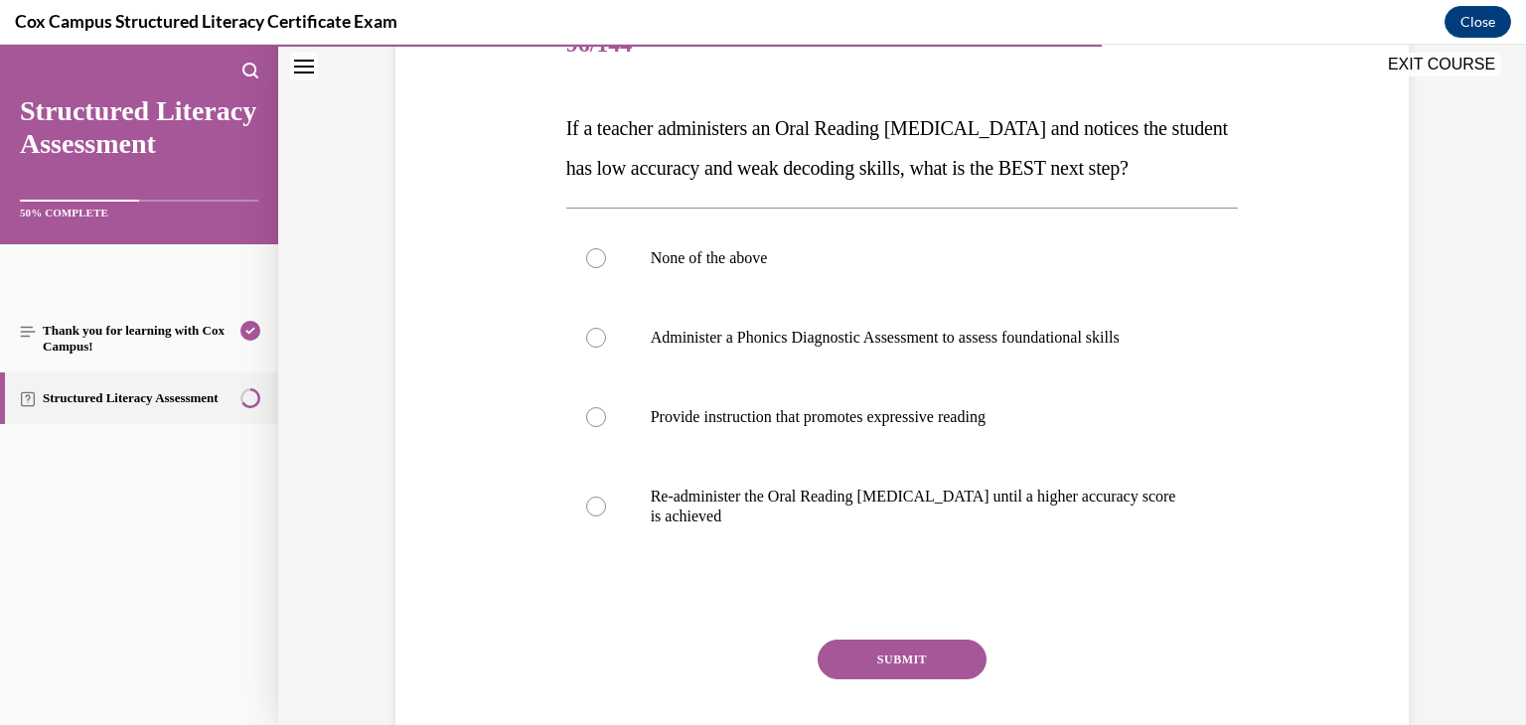
scroll to position [294, 0]
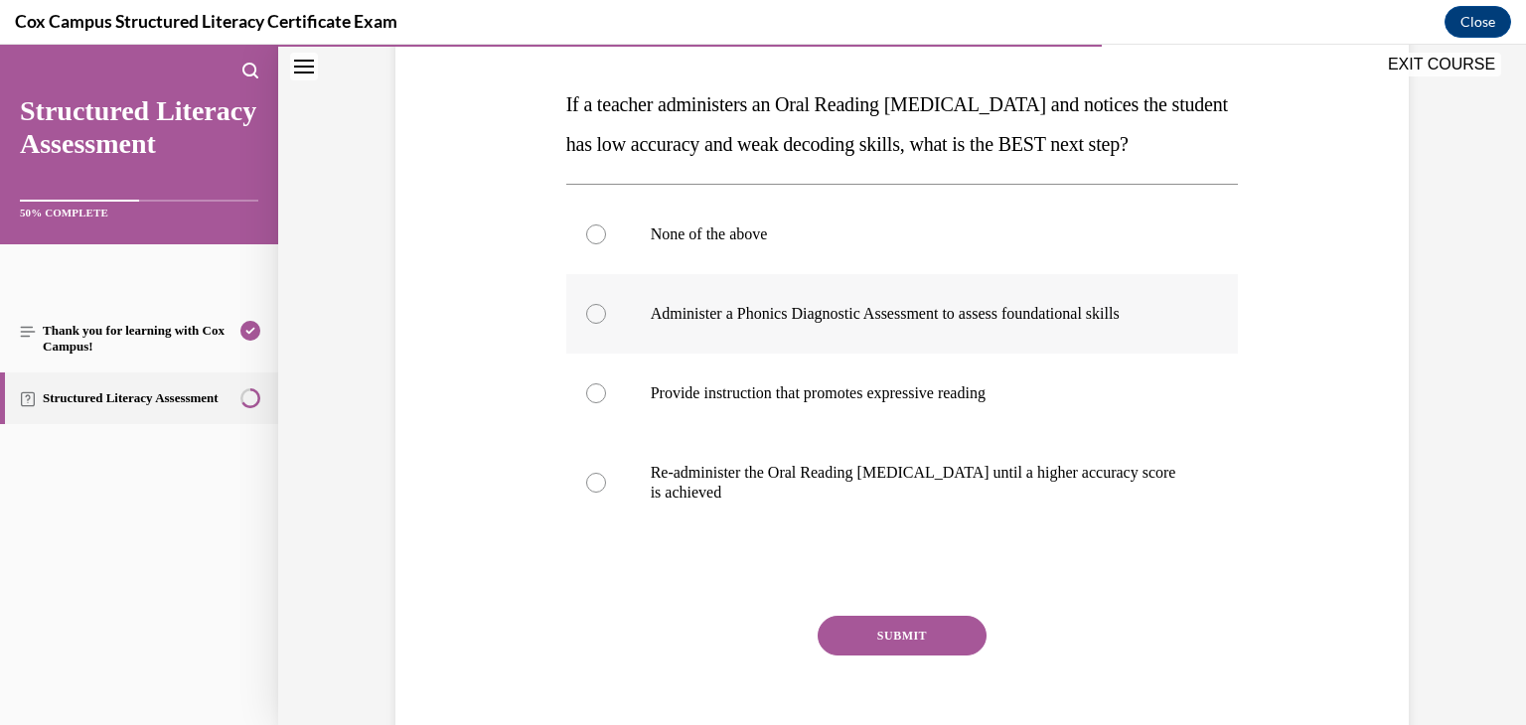
click at [588, 324] on div at bounding box center [596, 314] width 20 height 20
click at [588, 324] on input "Administer a Phonics Diagnostic Assessment to assess foundational skills" at bounding box center [596, 314] width 20 height 20
radio input "true"
click at [874, 656] on button "SUBMIT" at bounding box center [902, 636] width 169 height 40
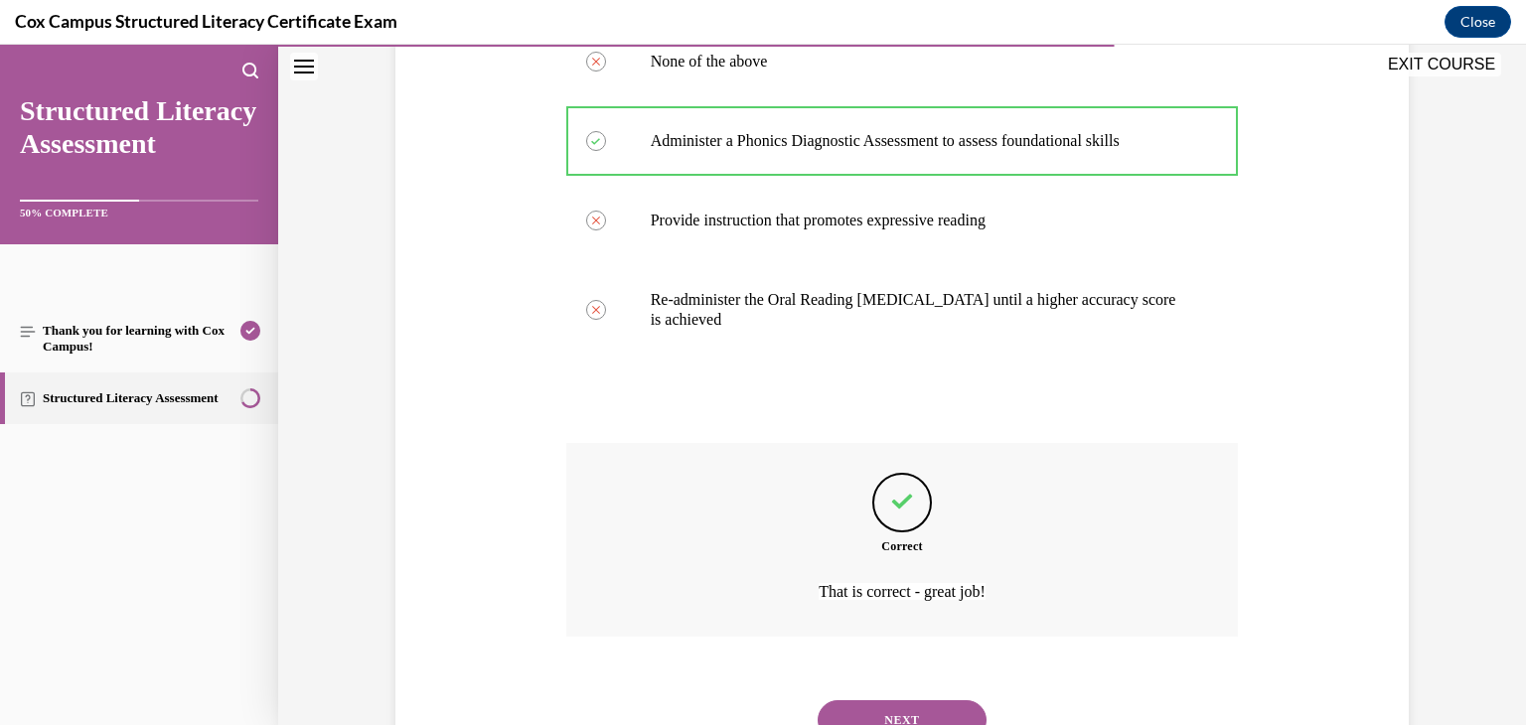
scroll to position [591, 0]
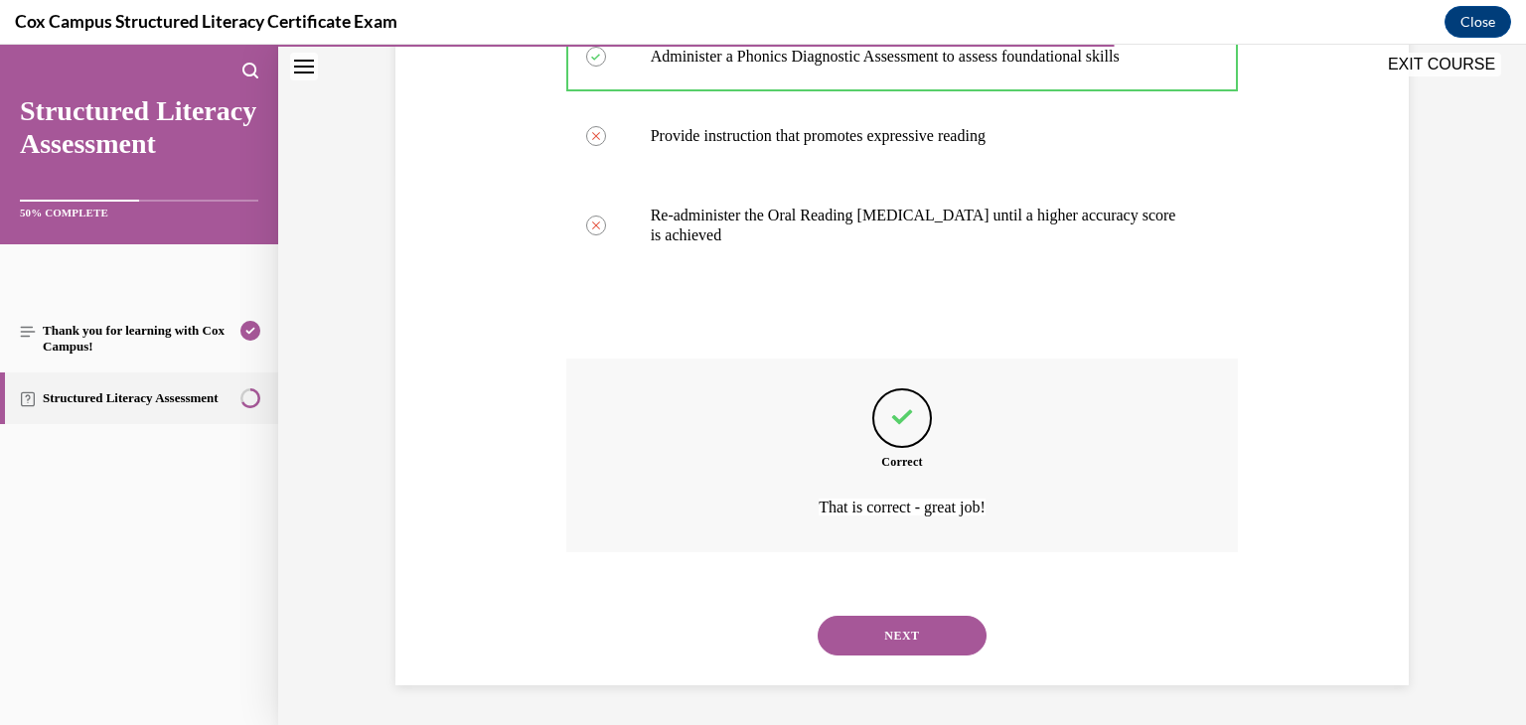
click at [878, 637] on button "NEXT" at bounding box center [902, 636] width 169 height 40
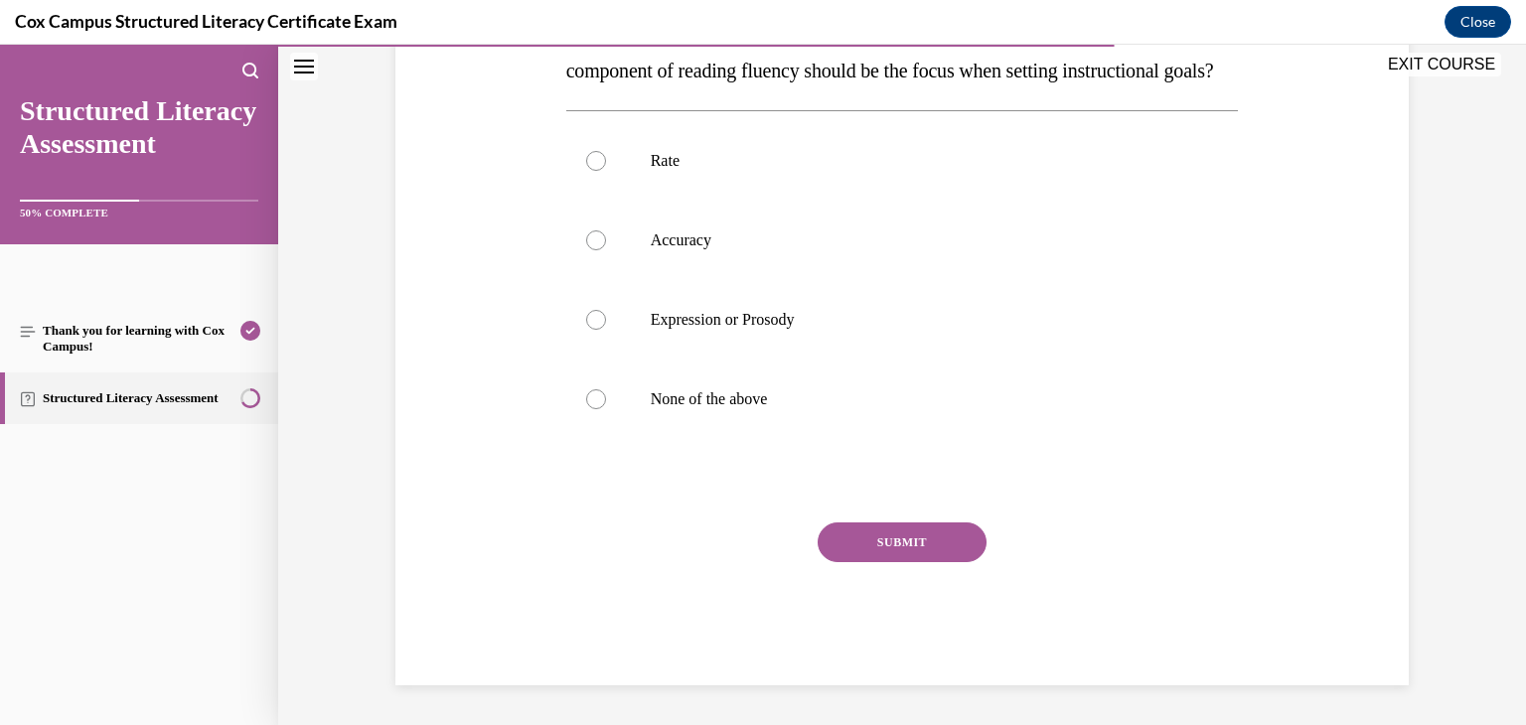
scroll to position [447, 0]
click at [592, 323] on div at bounding box center [596, 320] width 20 height 20
click at [592, 323] on input "Expression or Prosody" at bounding box center [596, 320] width 20 height 20
radio input "true"
click at [844, 530] on button "SUBMIT" at bounding box center [902, 543] width 169 height 40
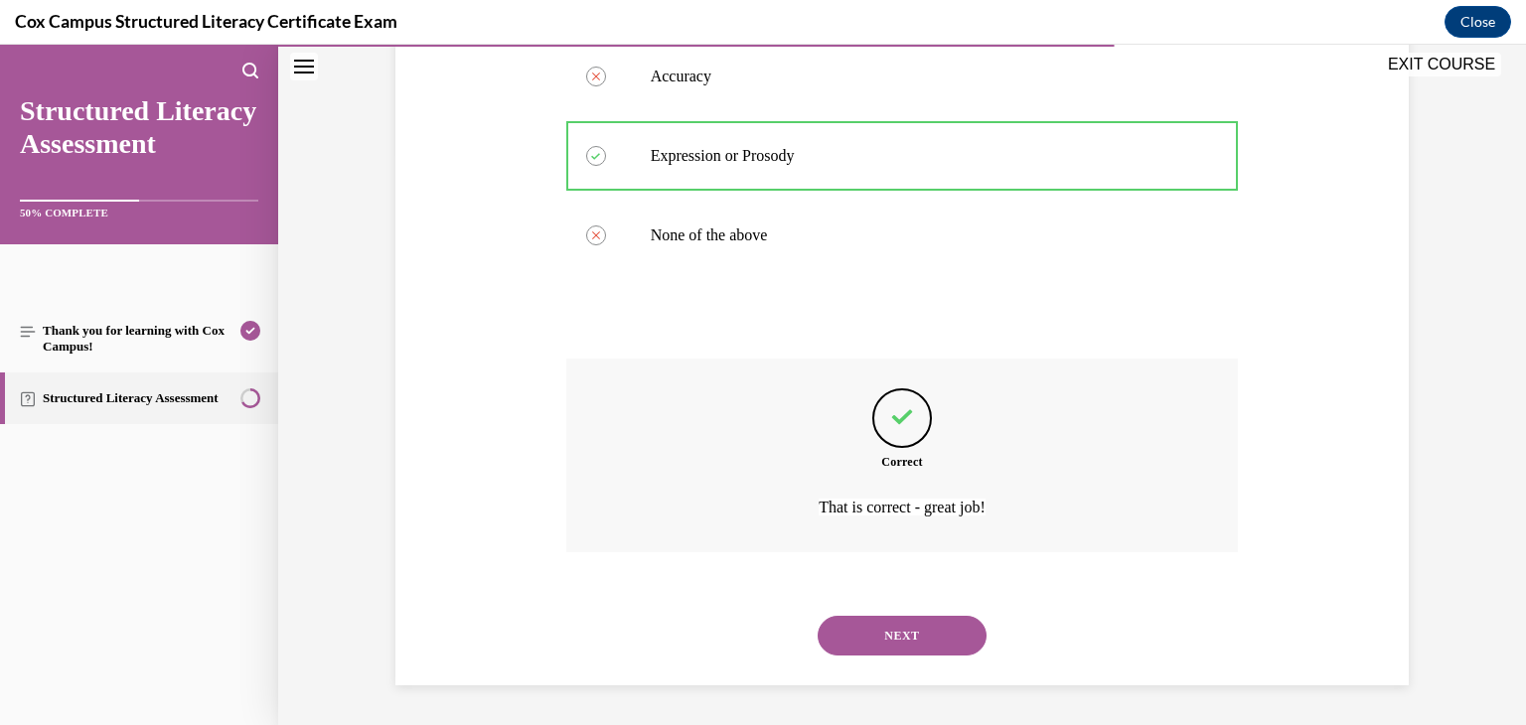
scroll to position [611, 0]
drag, startPoint x: 844, startPoint y: 530, endPoint x: 654, endPoint y: 470, distance: 200.1
click at [649, 470] on div "Correct That is correct - great job!" at bounding box center [902, 456] width 672 height 194
click at [654, 470] on div "Correct That is correct - great job!" at bounding box center [902, 456] width 672 height 194
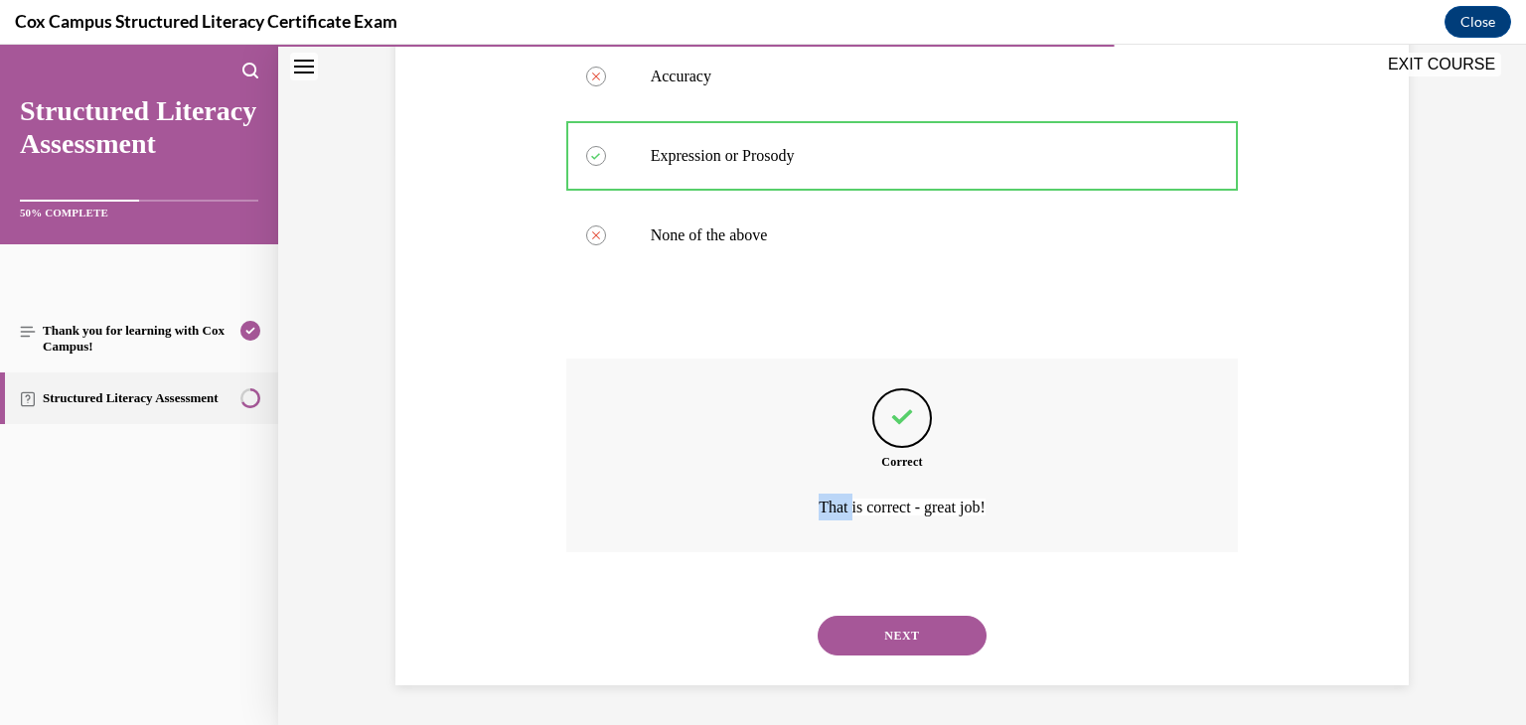
click at [886, 626] on button "NEXT" at bounding box center [902, 636] width 169 height 40
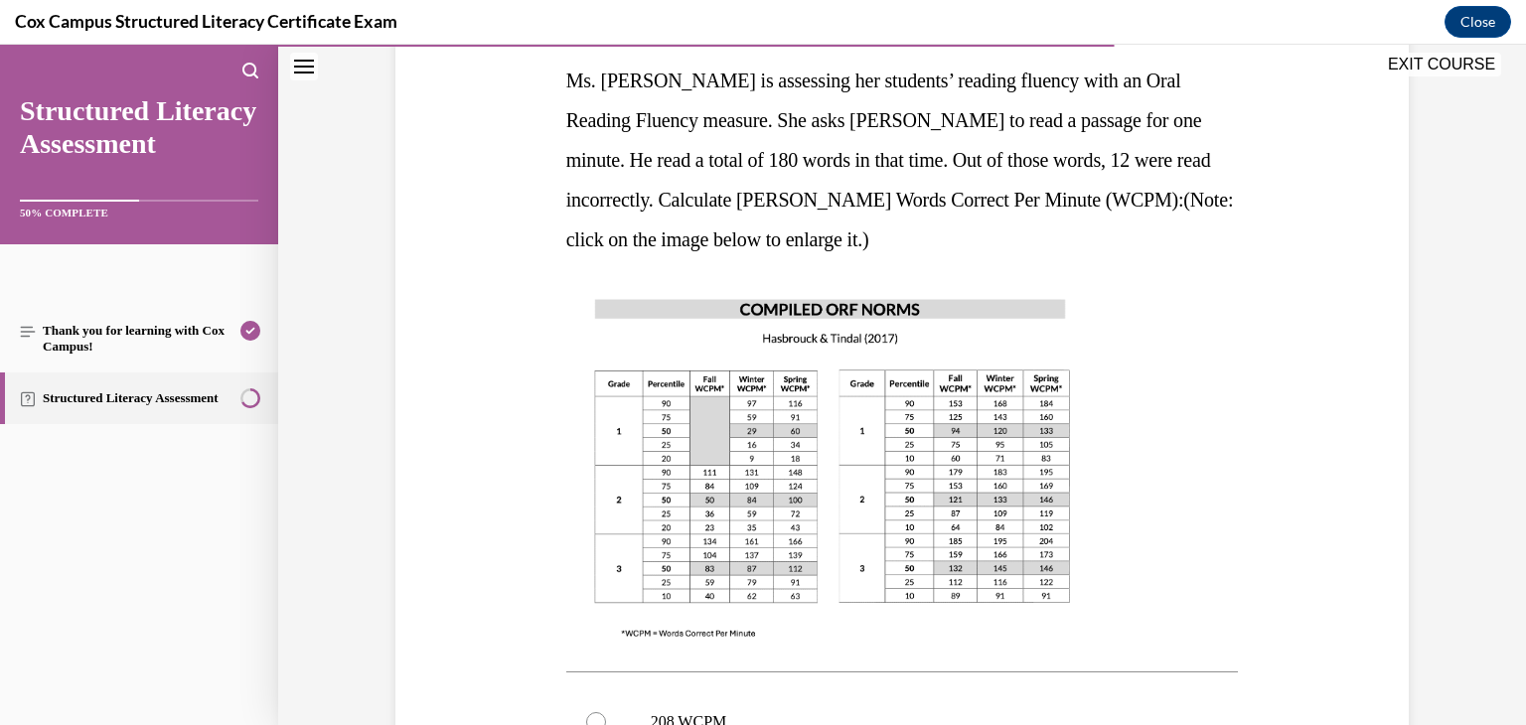
scroll to position [323, 0]
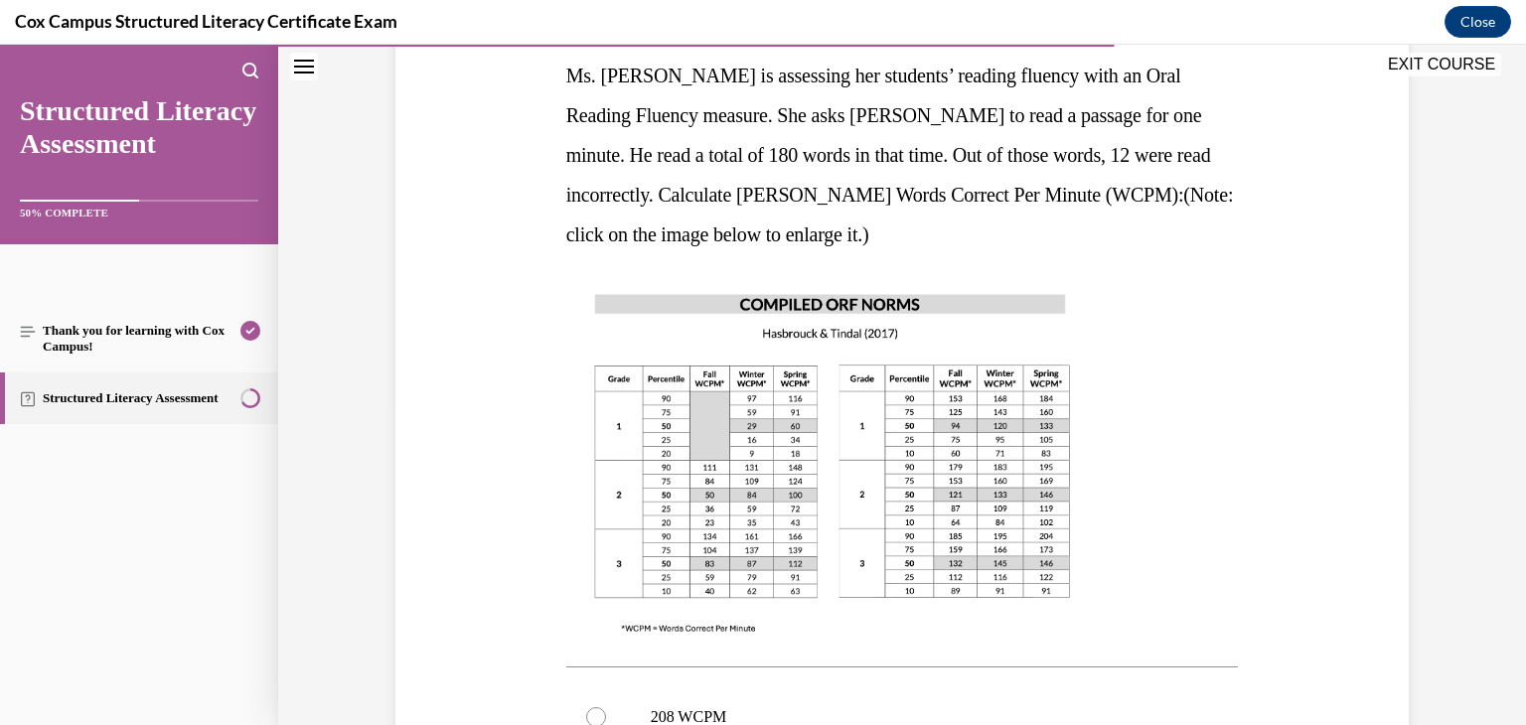
click at [798, 422] on img at bounding box center [832, 462] width 532 height 377
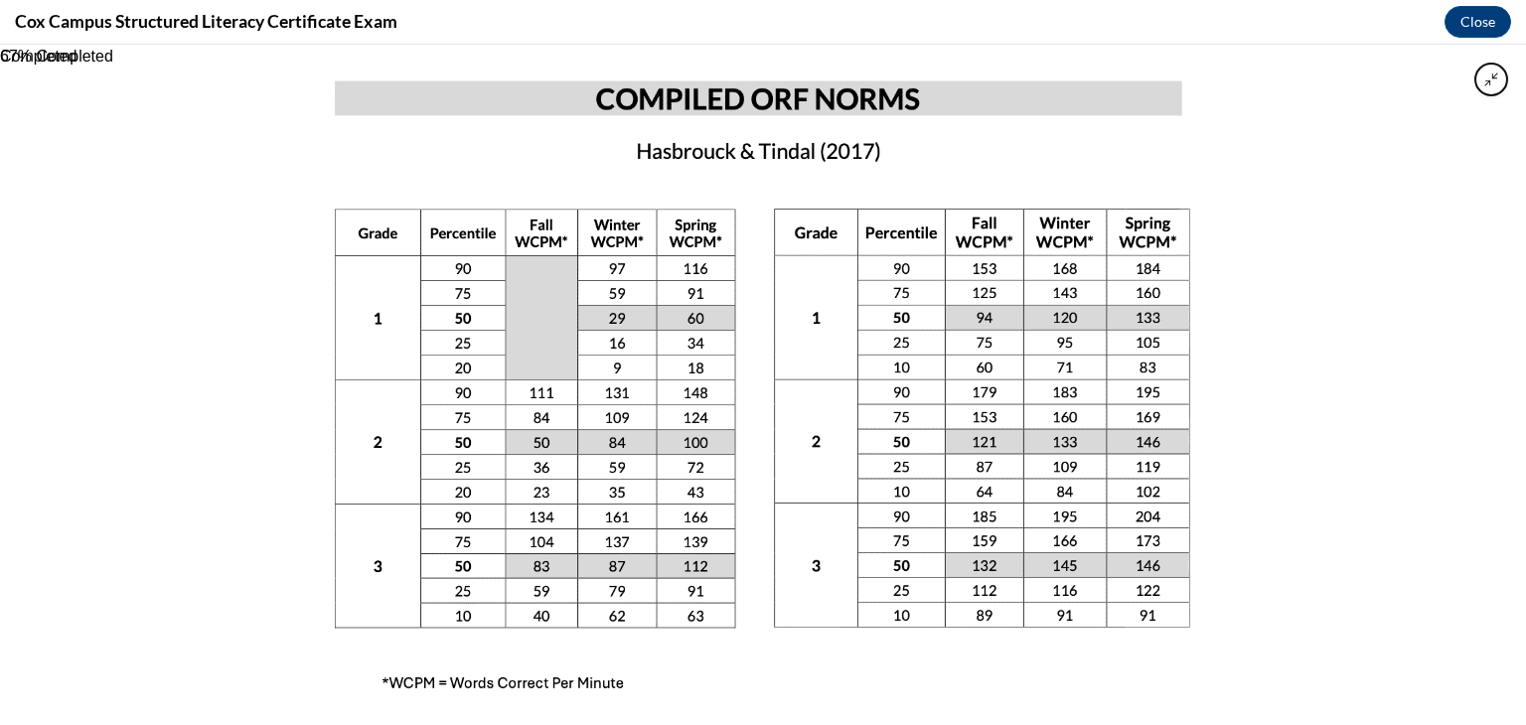
click at [798, 422] on img at bounding box center [763, 385] width 960 height 680
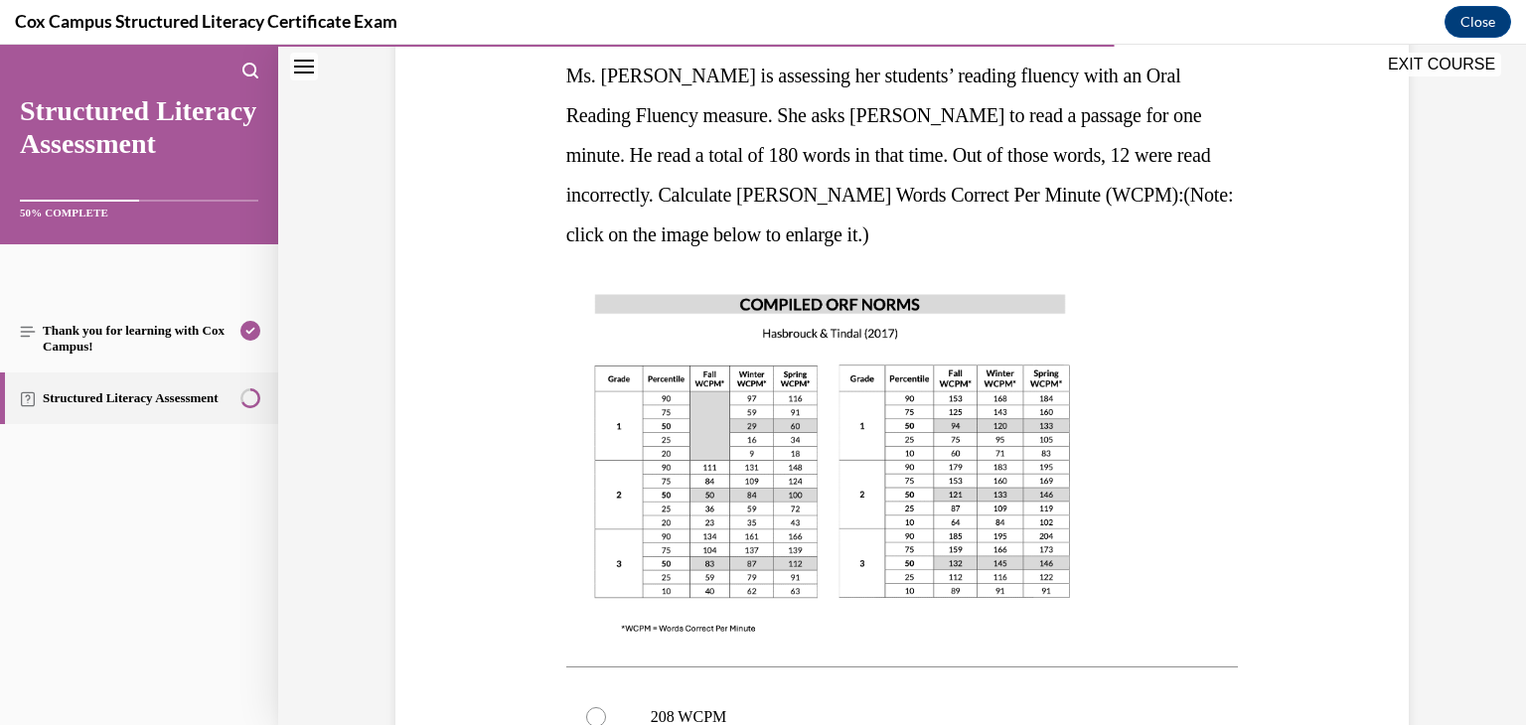
click at [822, 540] on img at bounding box center [832, 462] width 532 height 377
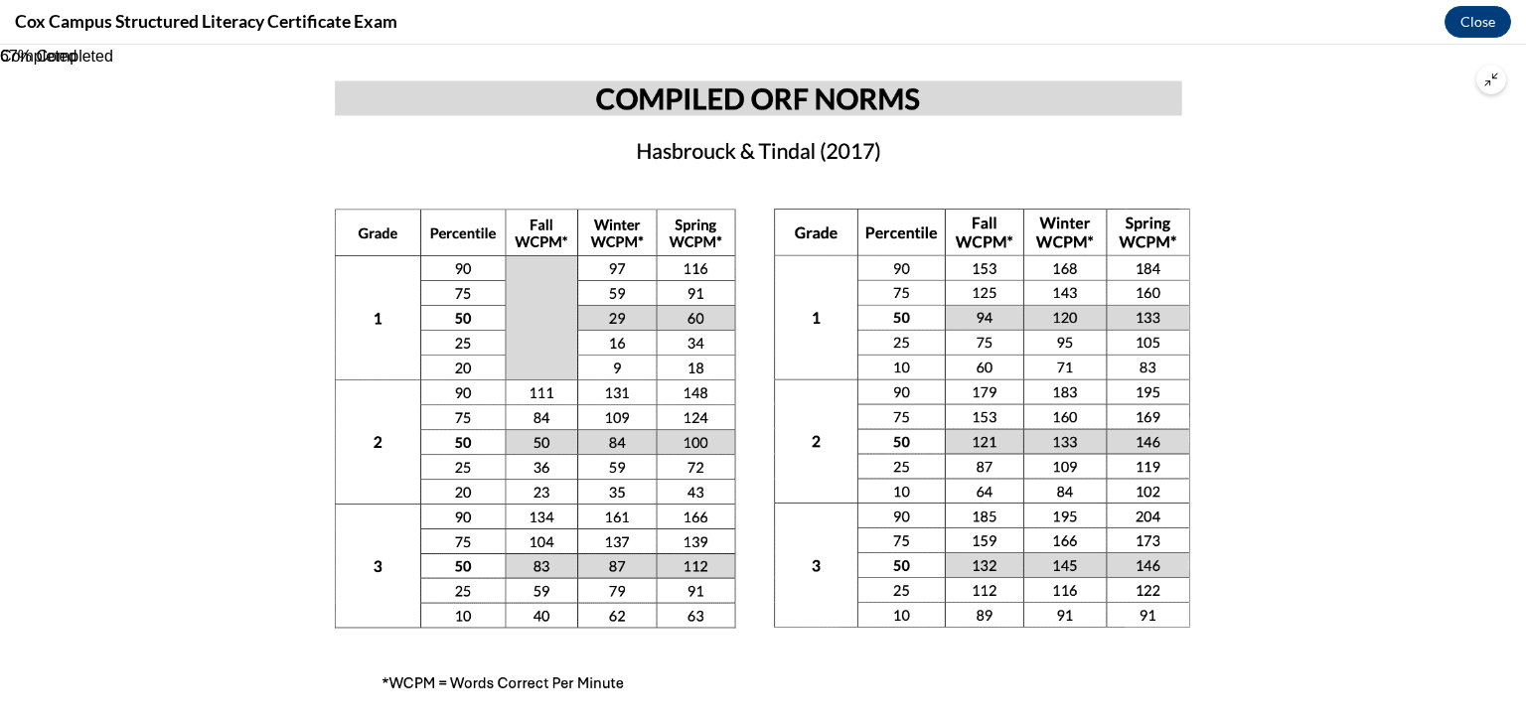
click at [1463, 305] on div at bounding box center [763, 385] width 1526 height 680
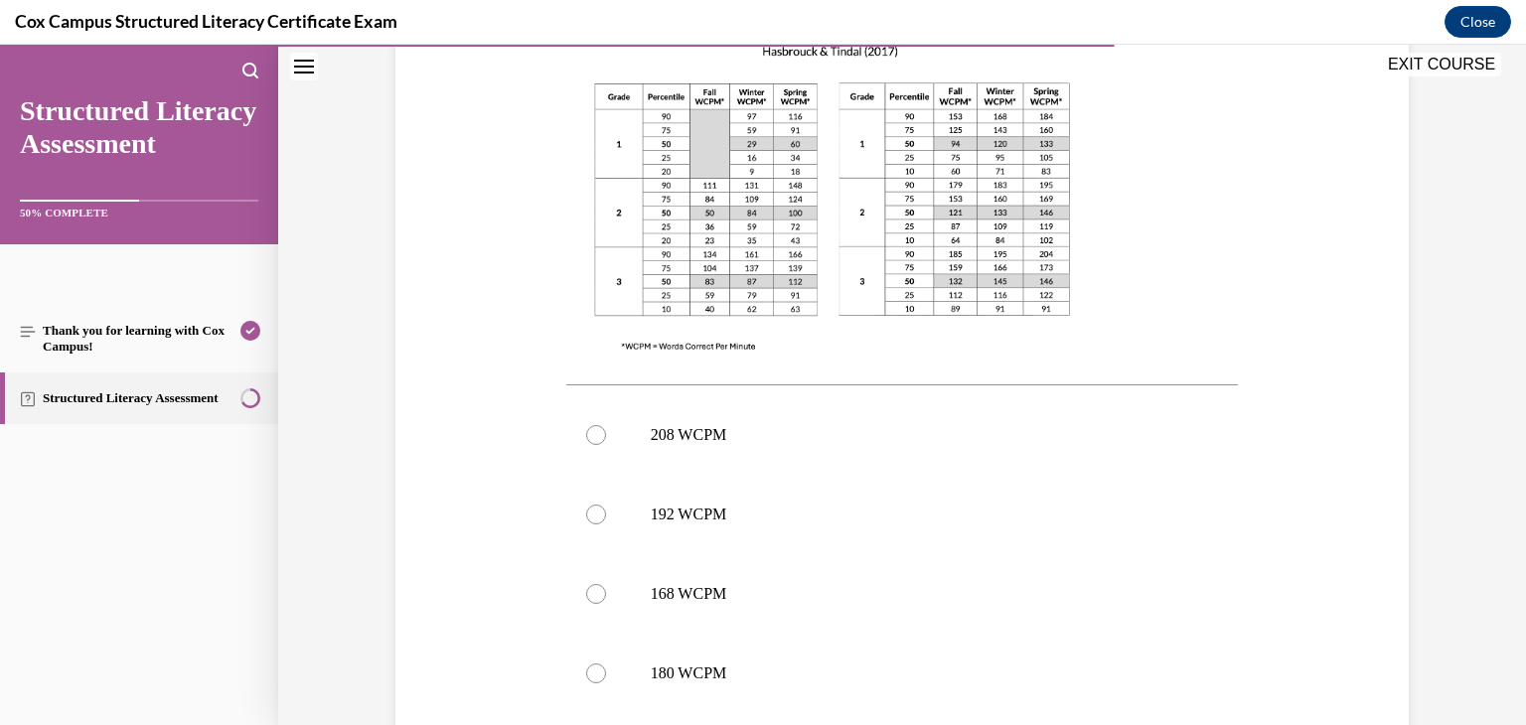
scroll to position [676, 0]
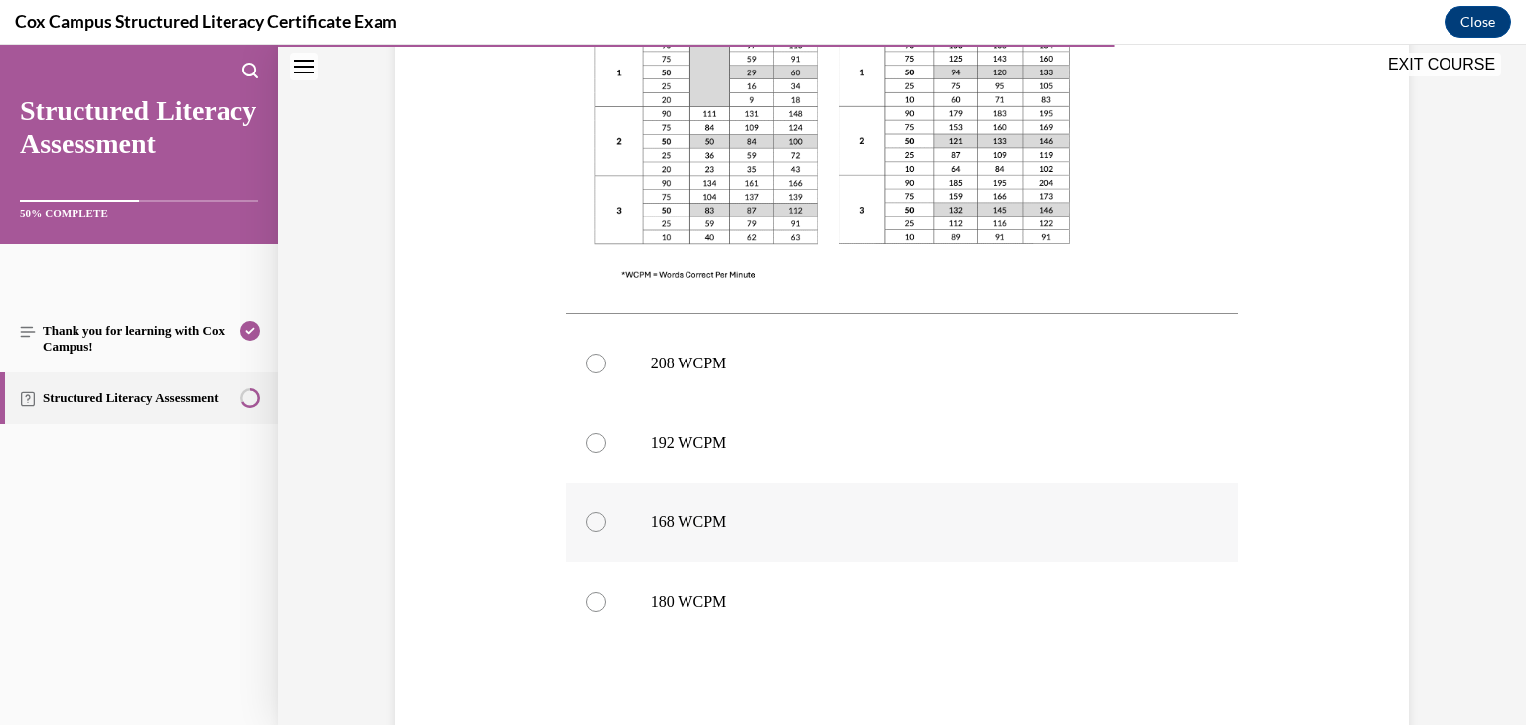
click at [587, 522] on div at bounding box center [596, 523] width 20 height 20
click at [587, 522] on input "168 WCPM" at bounding box center [596, 523] width 20 height 20
radio input "true"
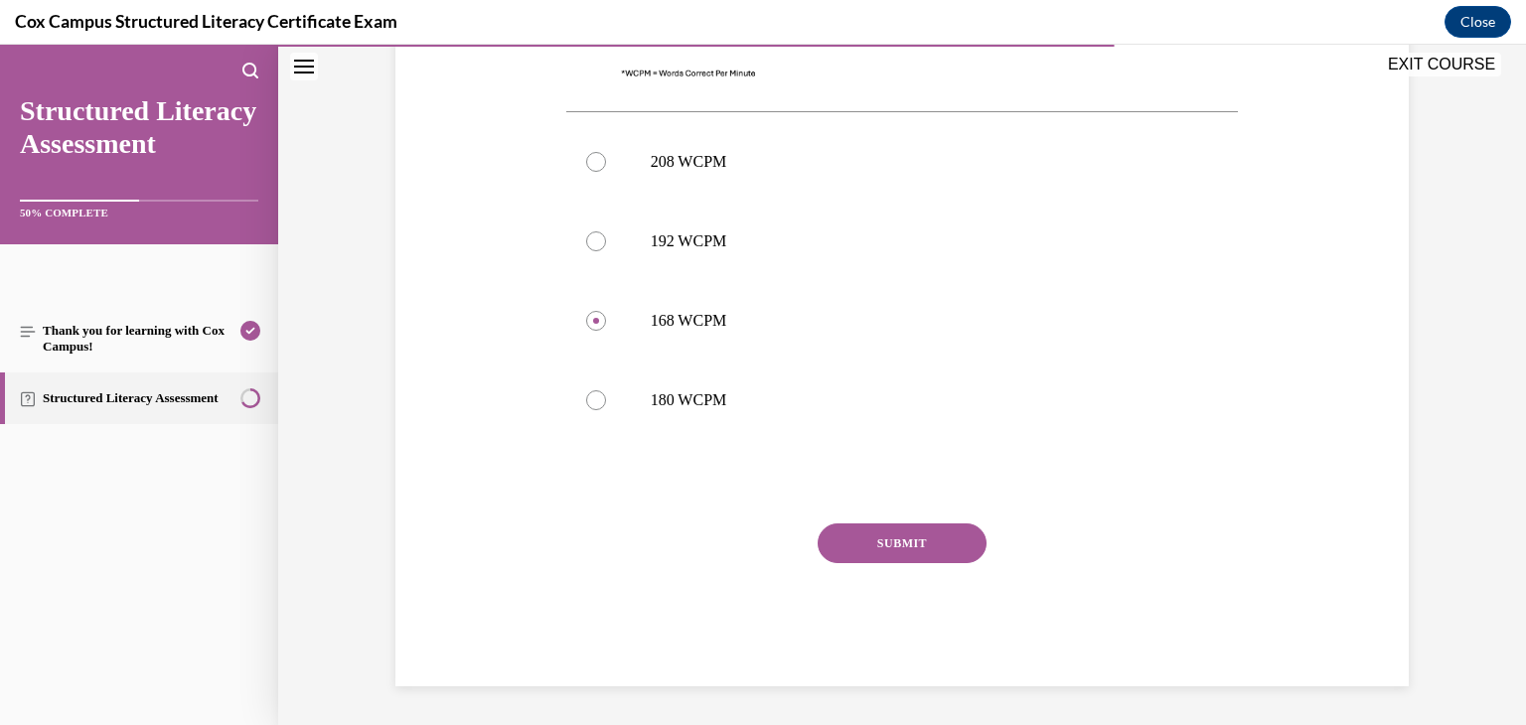
click at [949, 527] on button "SUBMIT" at bounding box center [902, 543] width 169 height 40
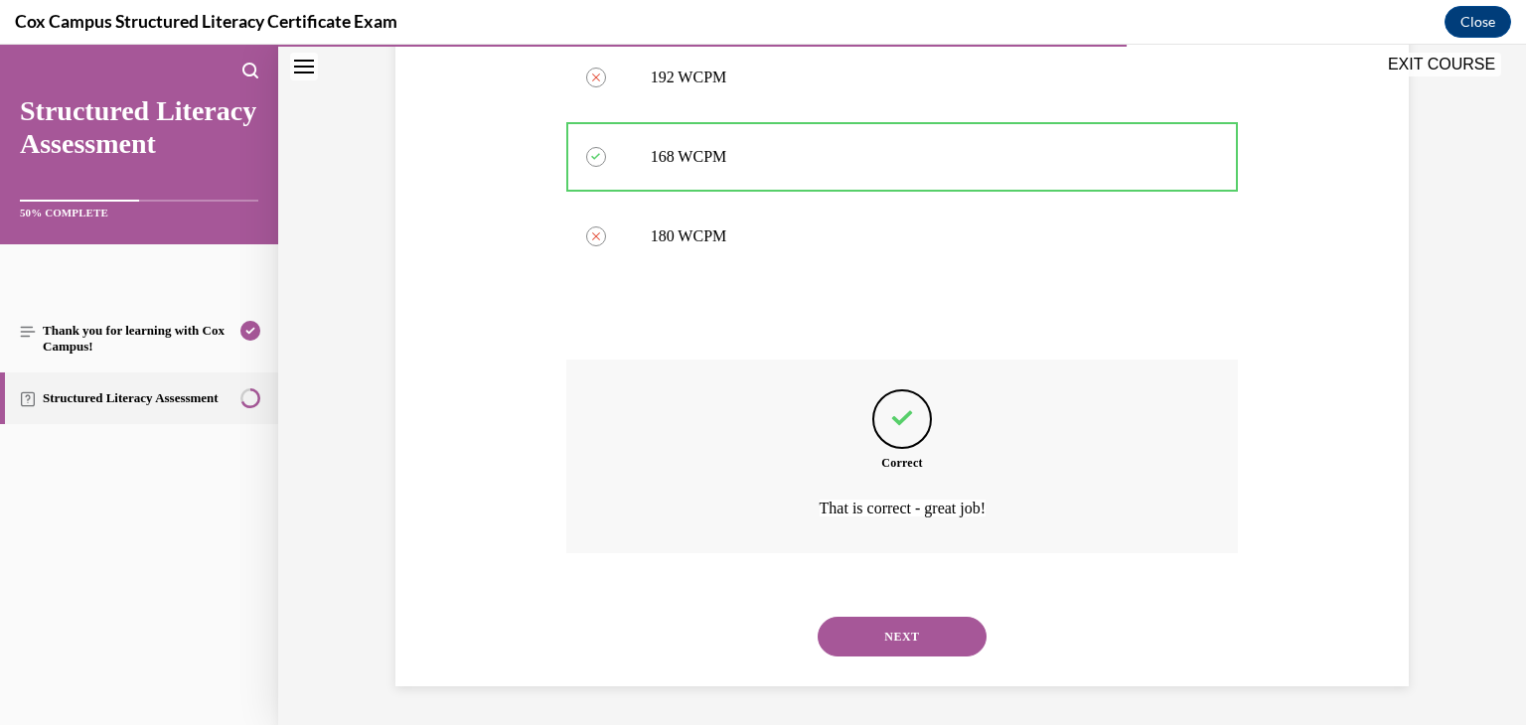
scroll to position [1043, 0]
click at [910, 613] on div "NEXT" at bounding box center [902, 635] width 672 height 79
click at [910, 625] on button "NEXT" at bounding box center [902, 636] width 169 height 40
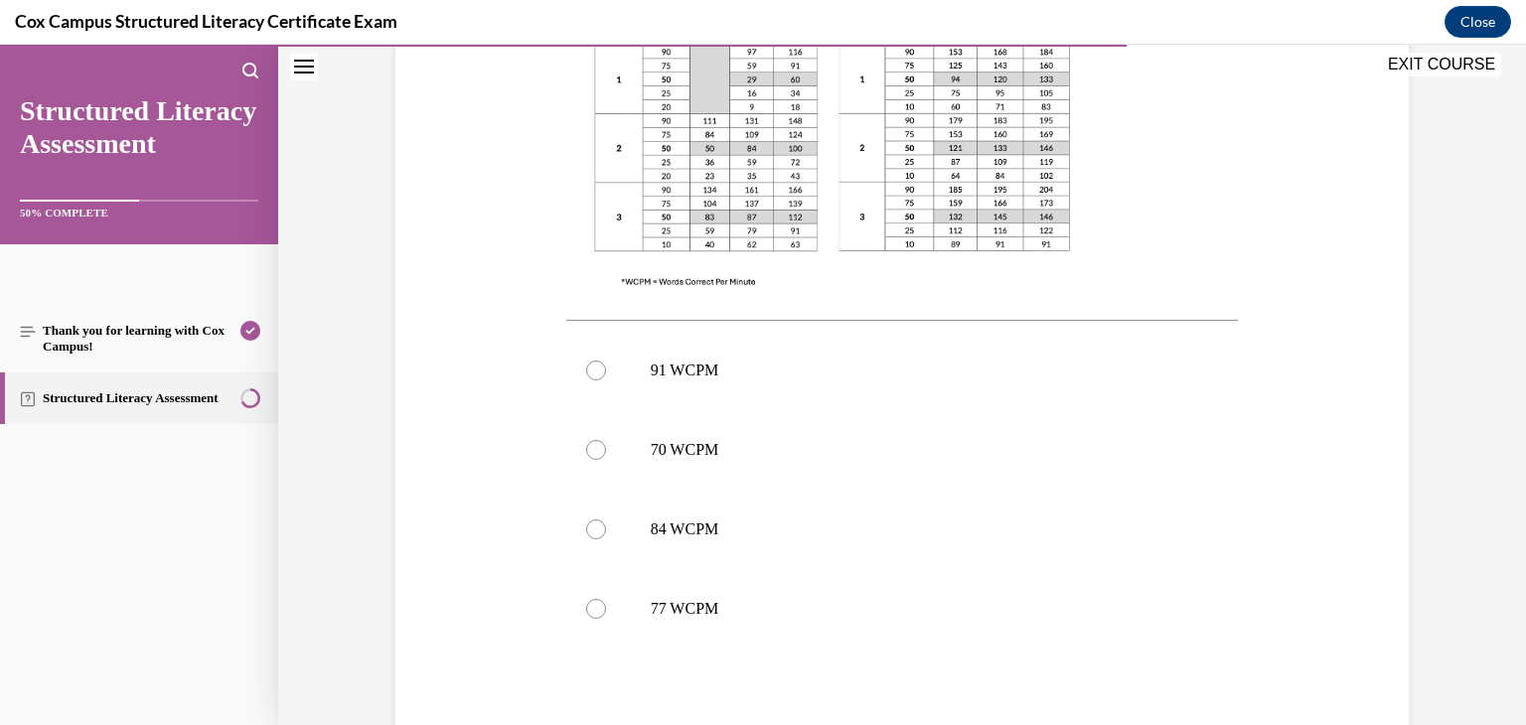
scroll to position [692, 0]
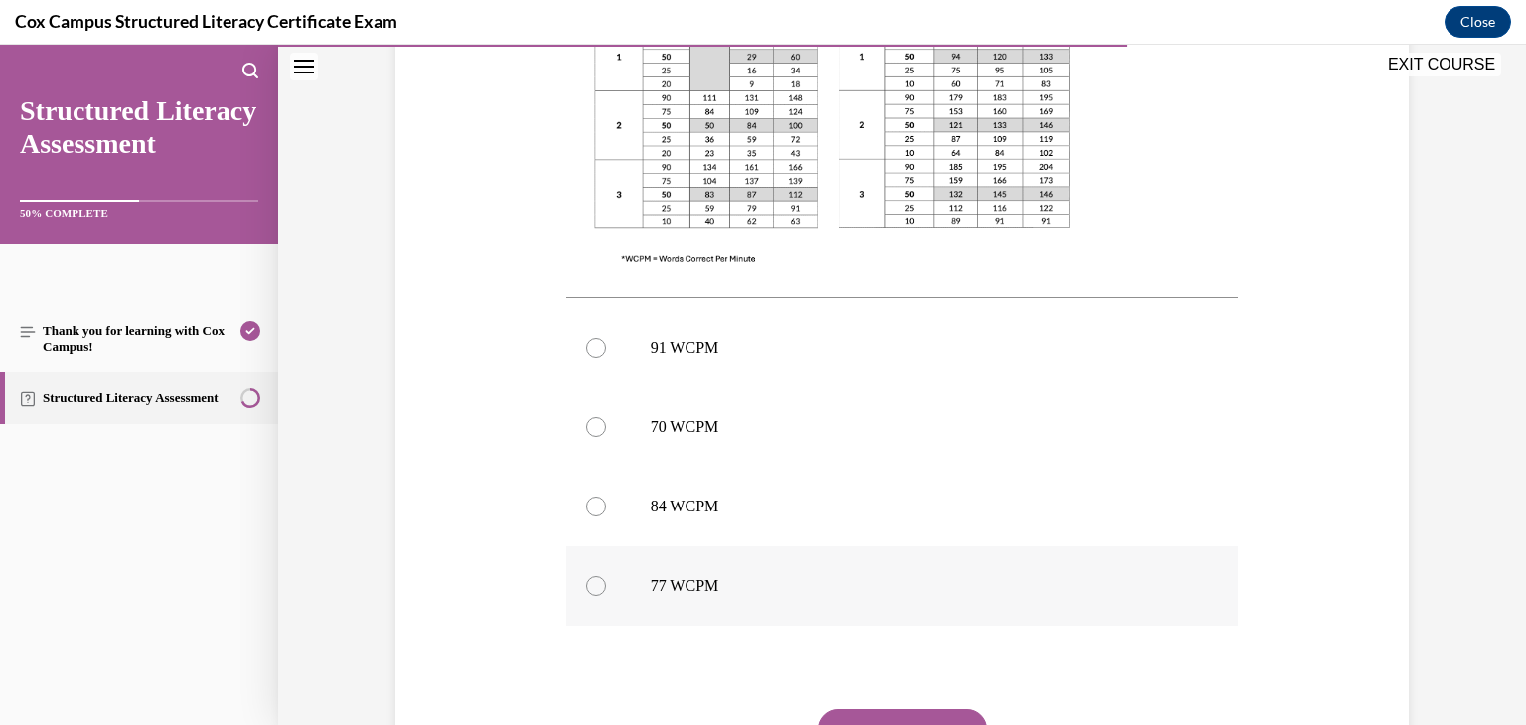
click at [591, 546] on label "77 WCPM" at bounding box center [902, 585] width 672 height 79
click at [591, 576] on input "77 WCPM" at bounding box center [596, 586] width 20 height 20
radio input "true"
click at [832, 709] on button "SUBMIT" at bounding box center [902, 729] width 169 height 40
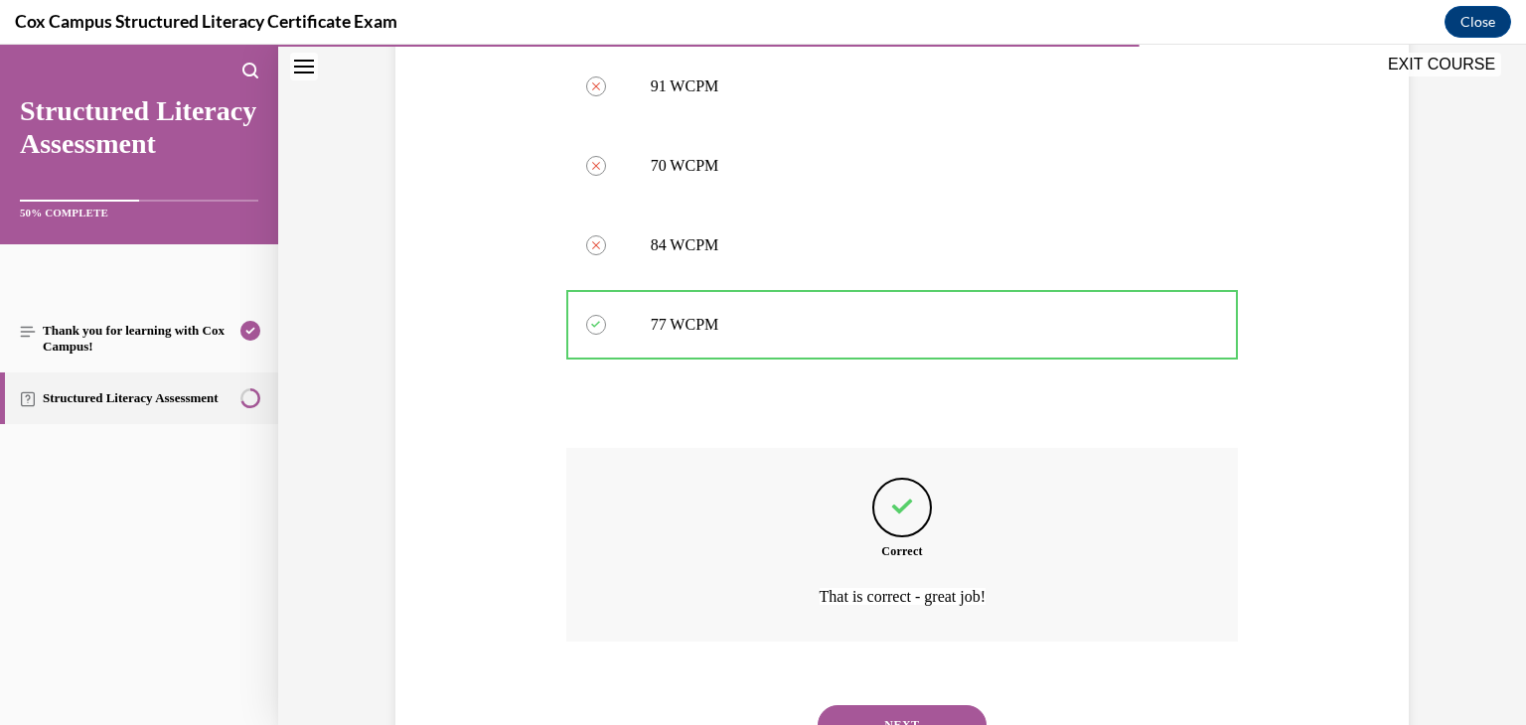
scroll to position [1003, 0]
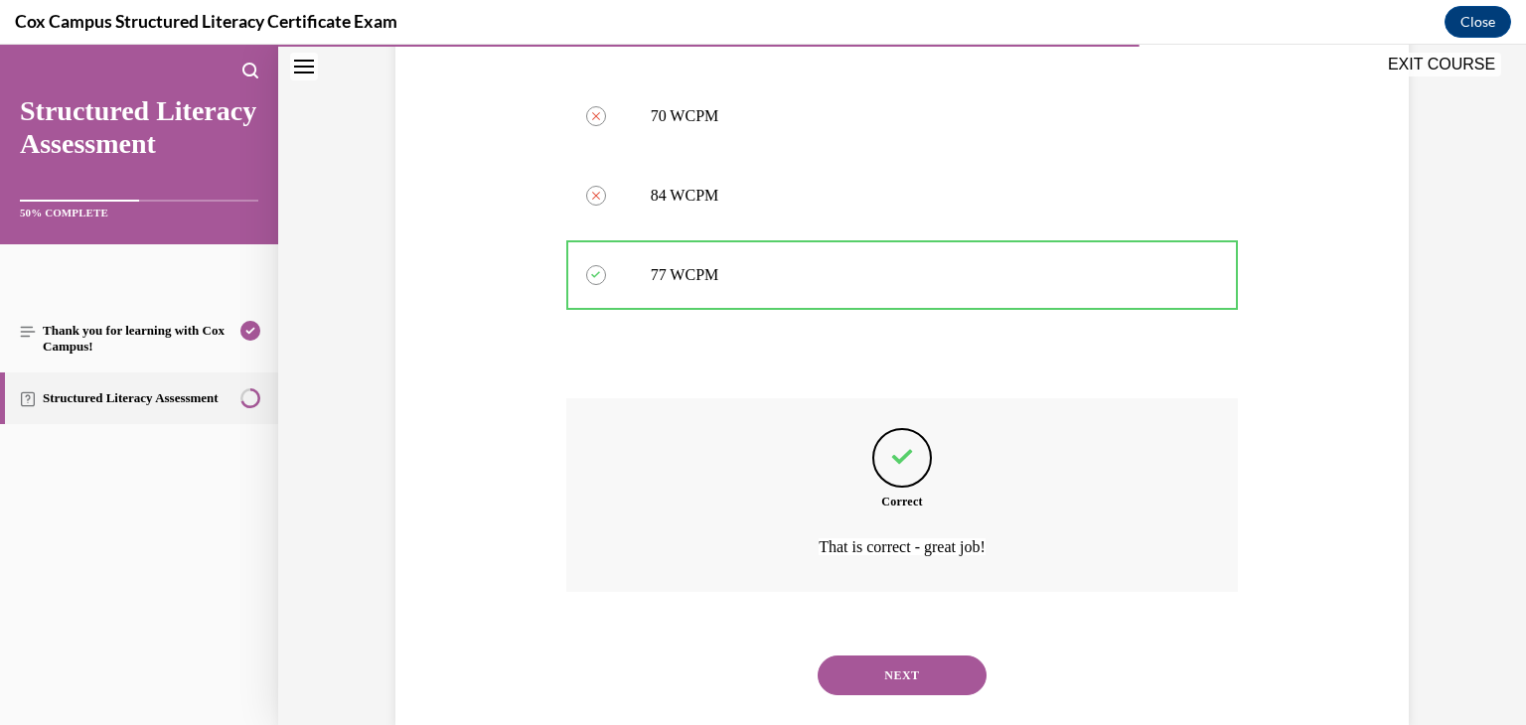
click at [900, 656] on button "NEXT" at bounding box center [902, 676] width 169 height 40
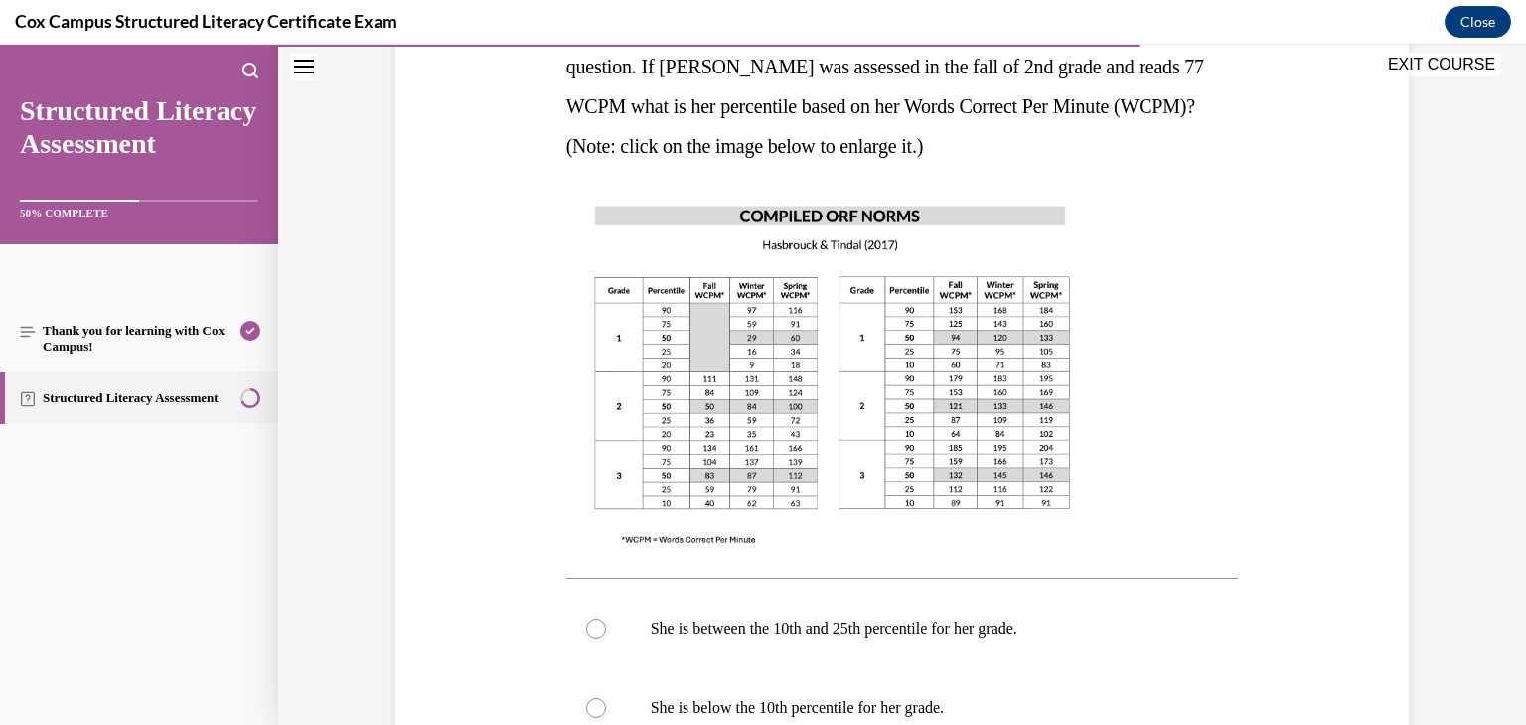
scroll to position [455, 0]
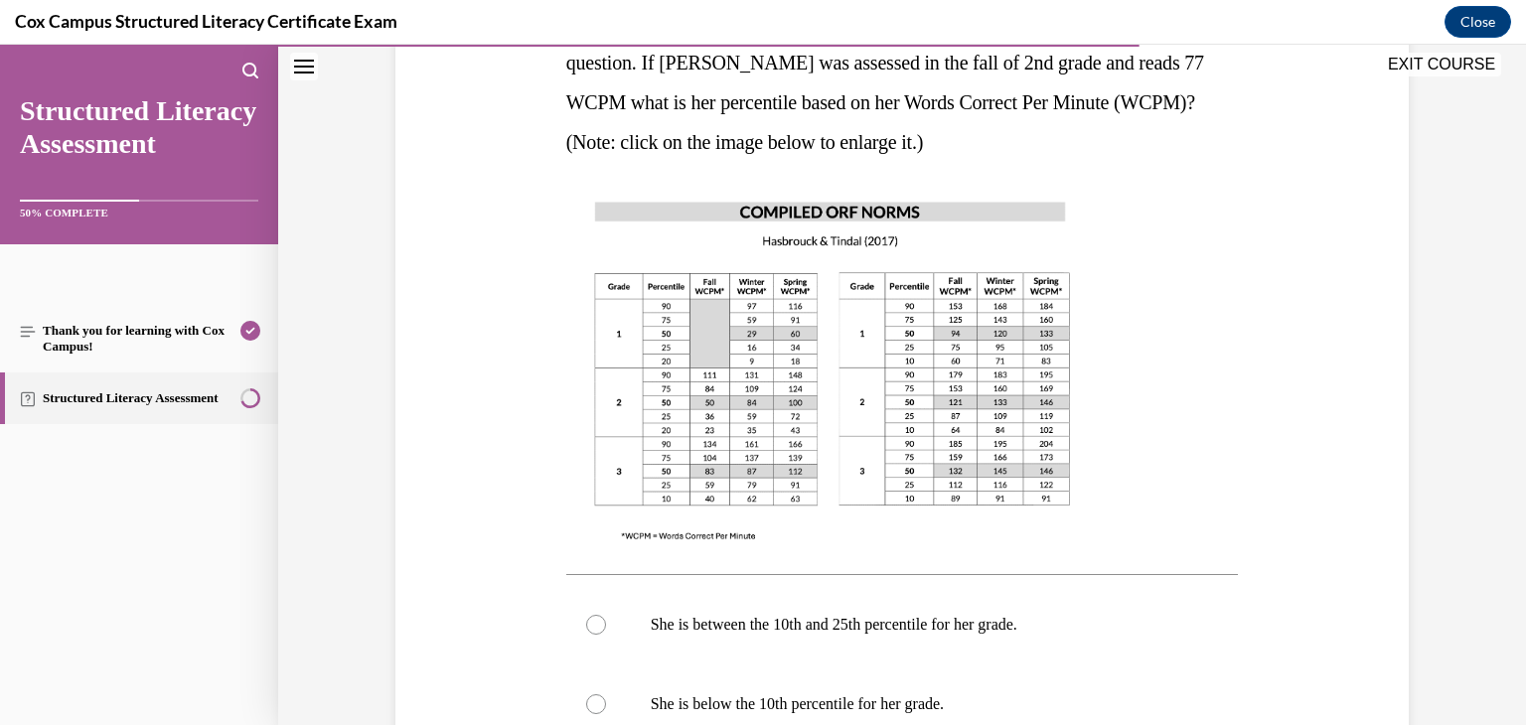
click at [704, 384] on img at bounding box center [832, 370] width 532 height 377
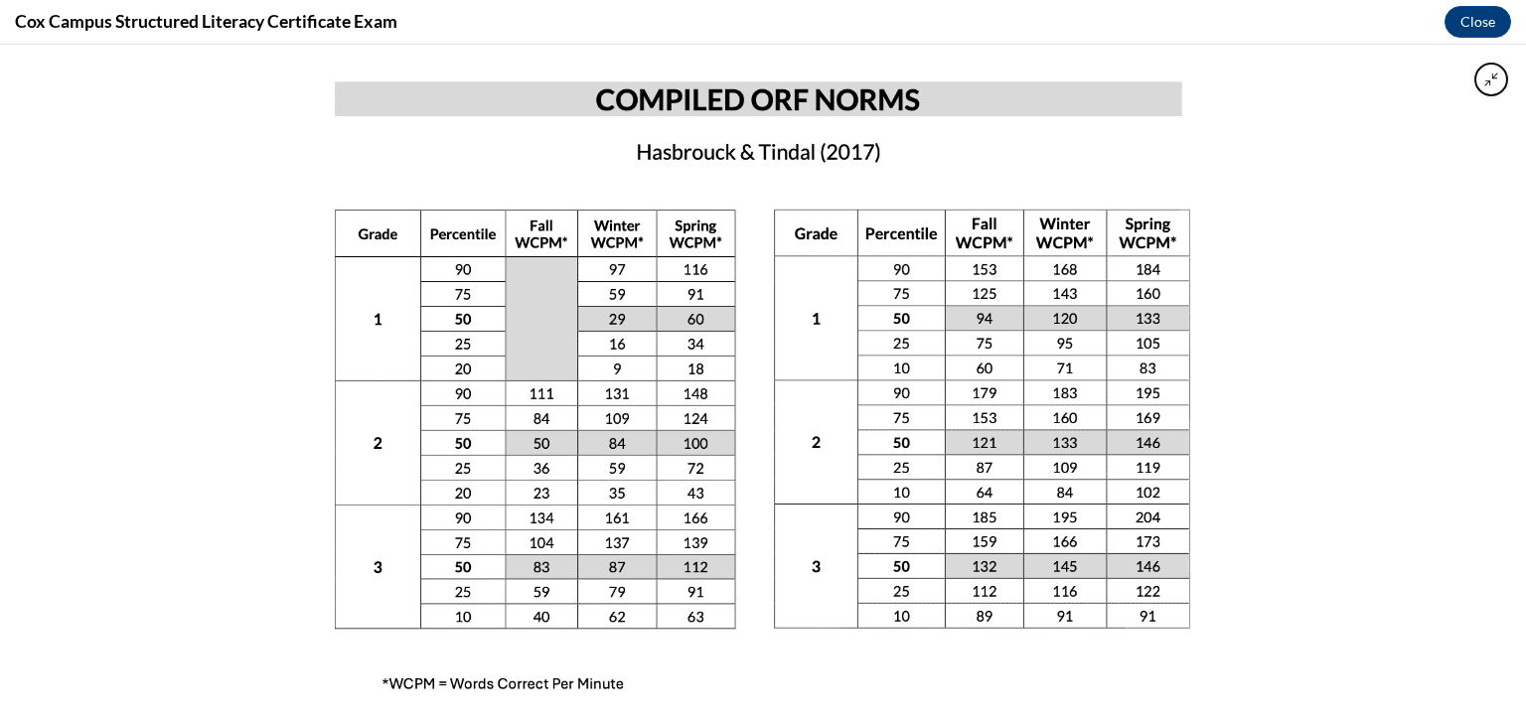
click at [1256, 424] on div at bounding box center [763, 385] width 1526 height 680
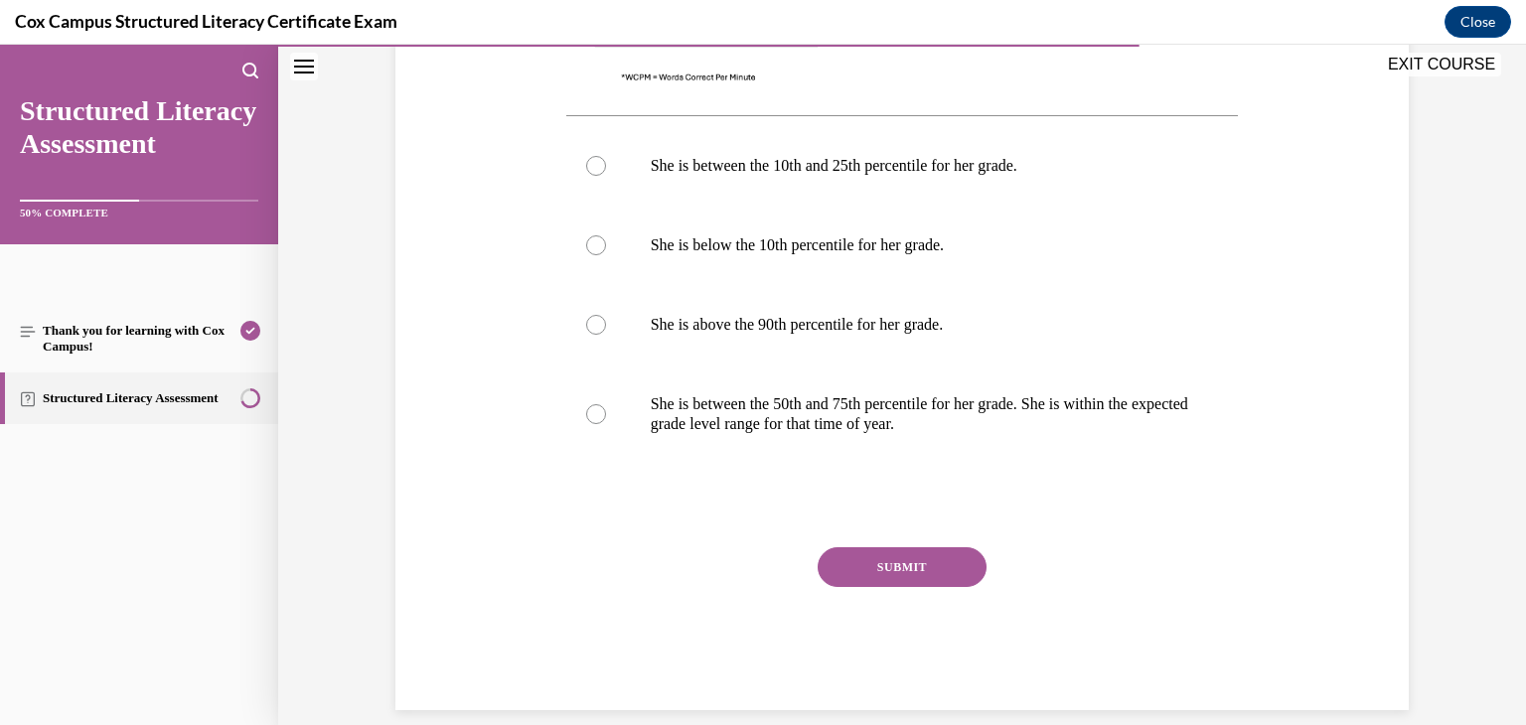
scroll to position [926, 0]
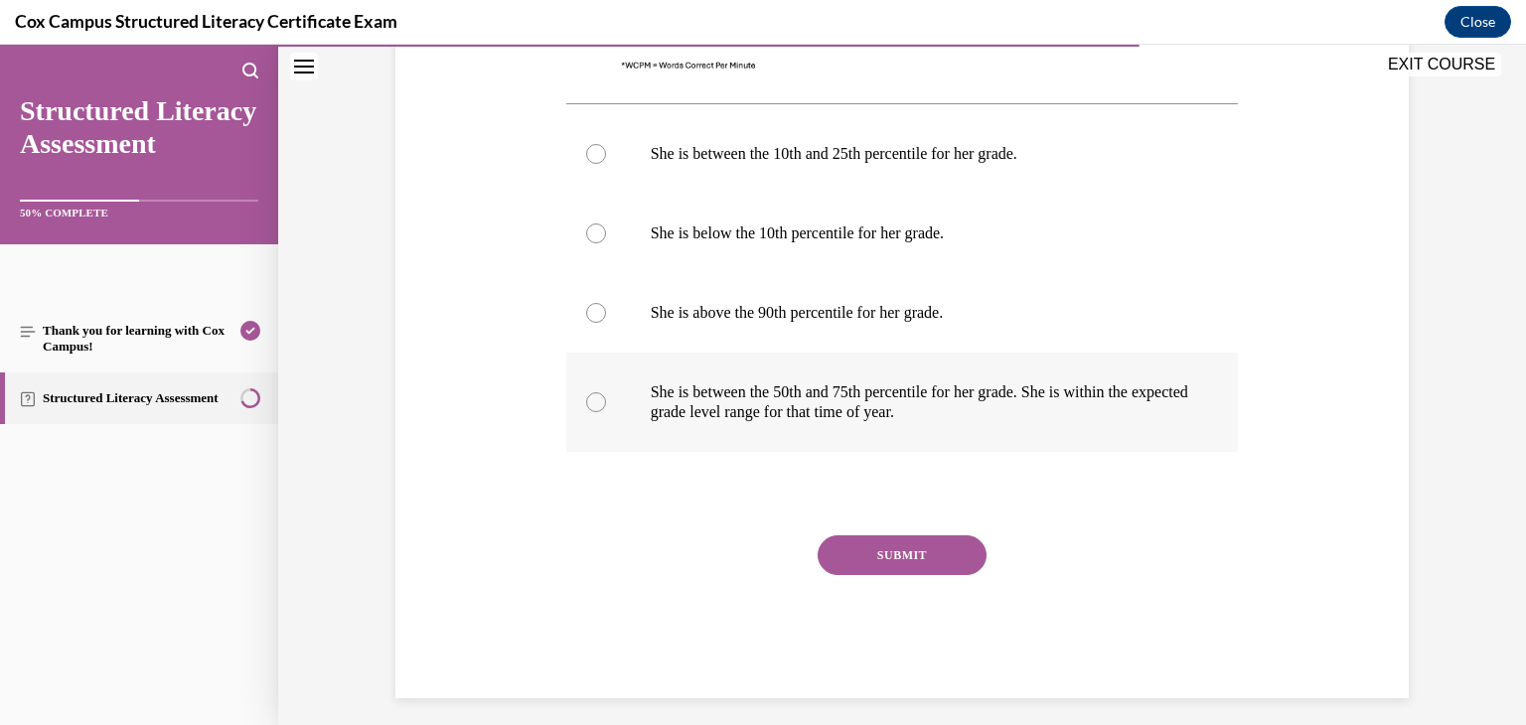
click at [591, 404] on div at bounding box center [596, 402] width 20 height 20
click at [591, 404] on input "She is between the 50th and 75th percentile for her grade. She is within the ex…" at bounding box center [596, 402] width 20 height 20
radio input "true"
click at [850, 561] on button "SUBMIT" at bounding box center [902, 555] width 169 height 40
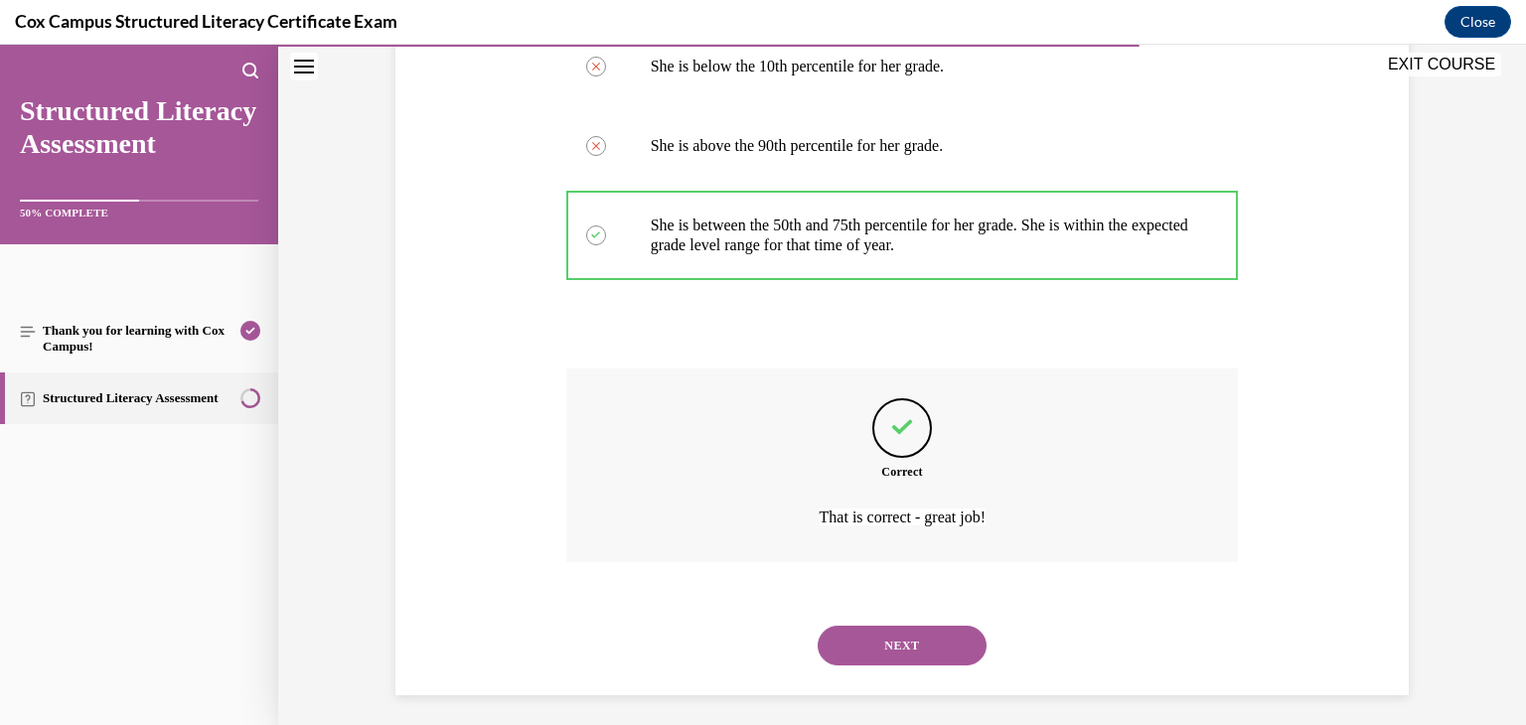
scroll to position [1103, 0]
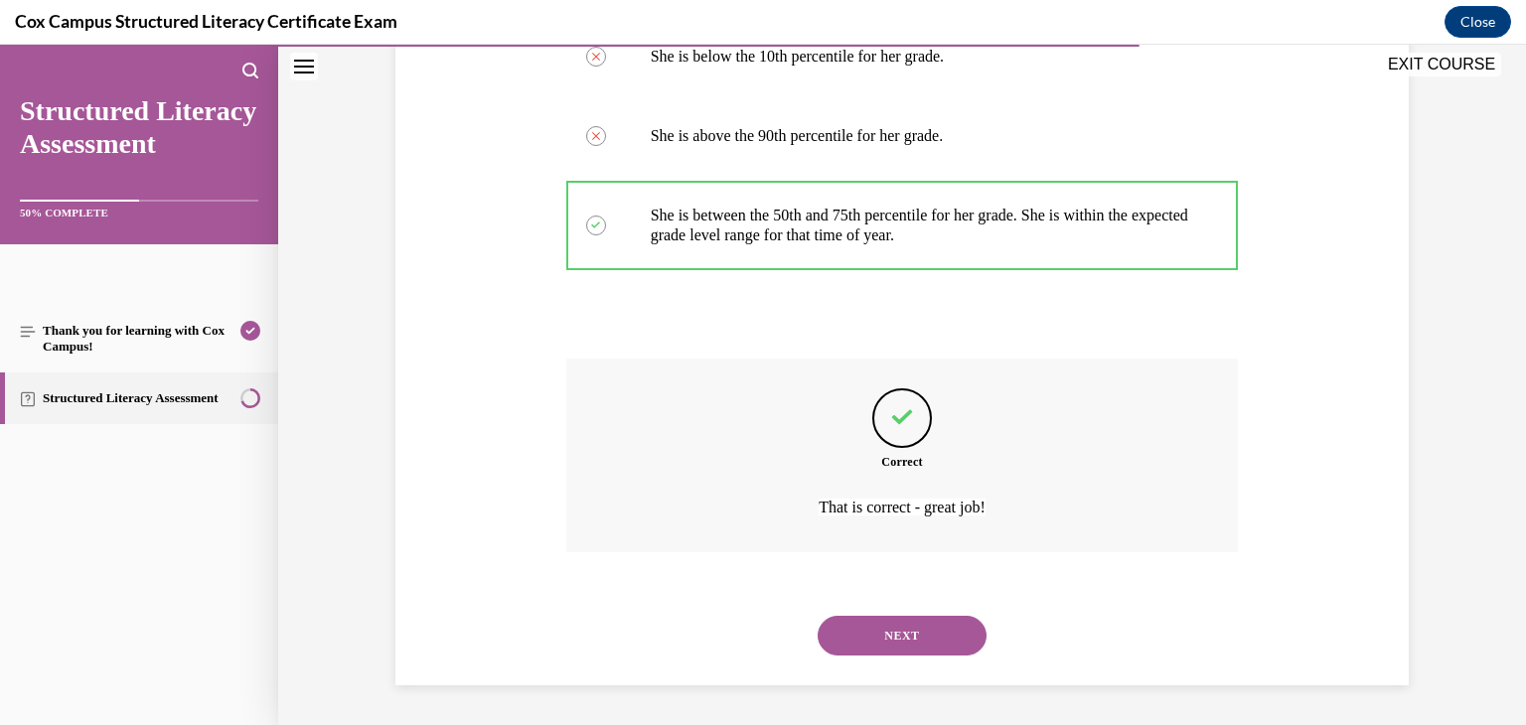
click at [859, 629] on button "NEXT" at bounding box center [902, 636] width 169 height 40
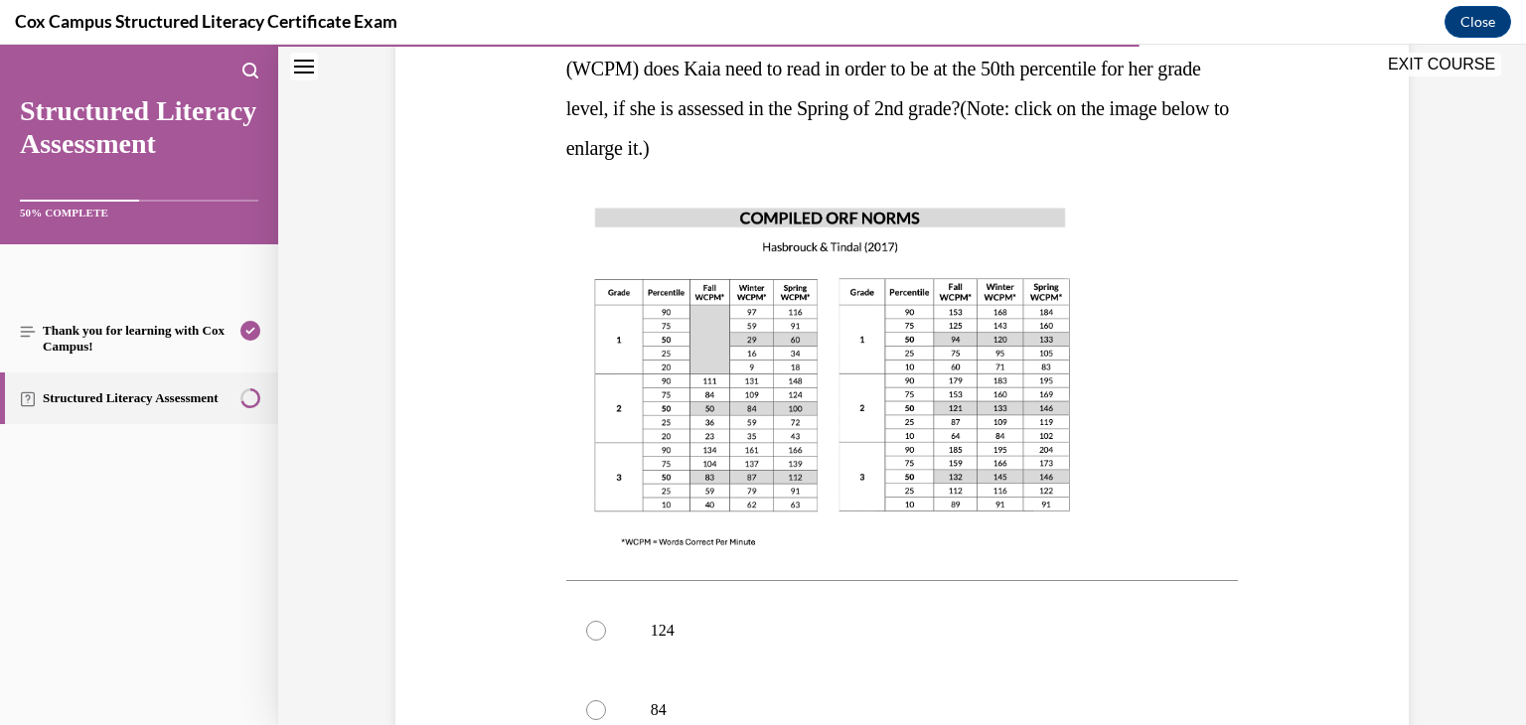
scroll to position [417, 0]
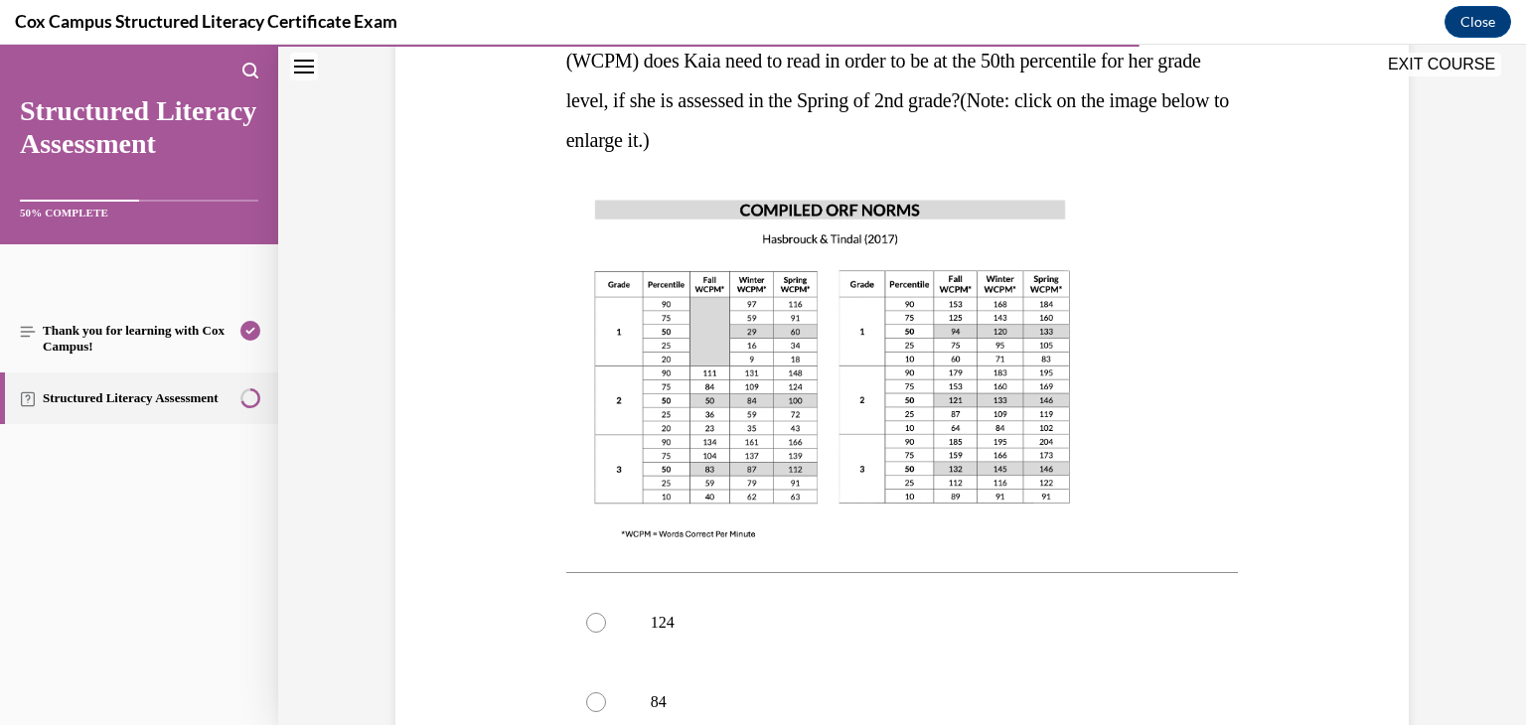
click at [897, 371] on img at bounding box center [832, 368] width 532 height 377
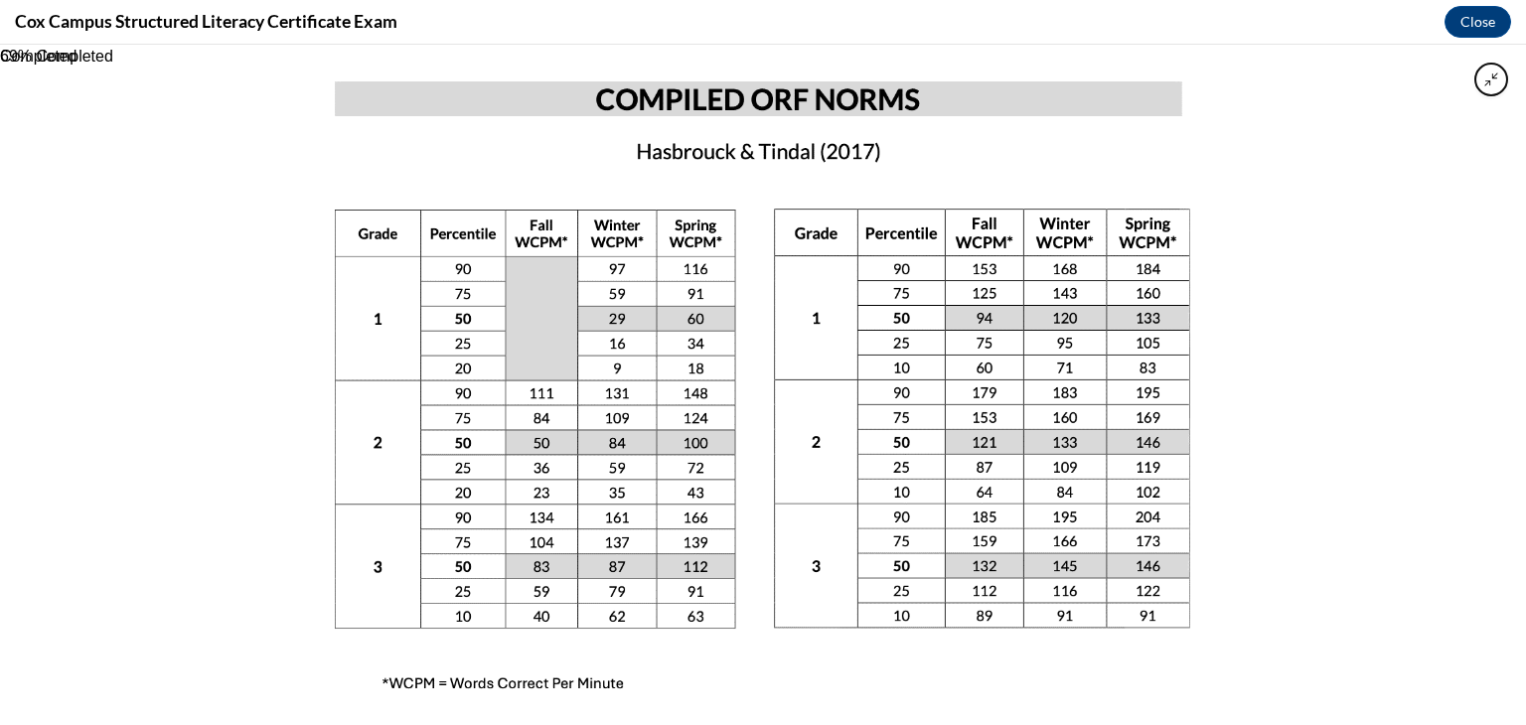
click at [1271, 318] on div at bounding box center [763, 385] width 1526 height 680
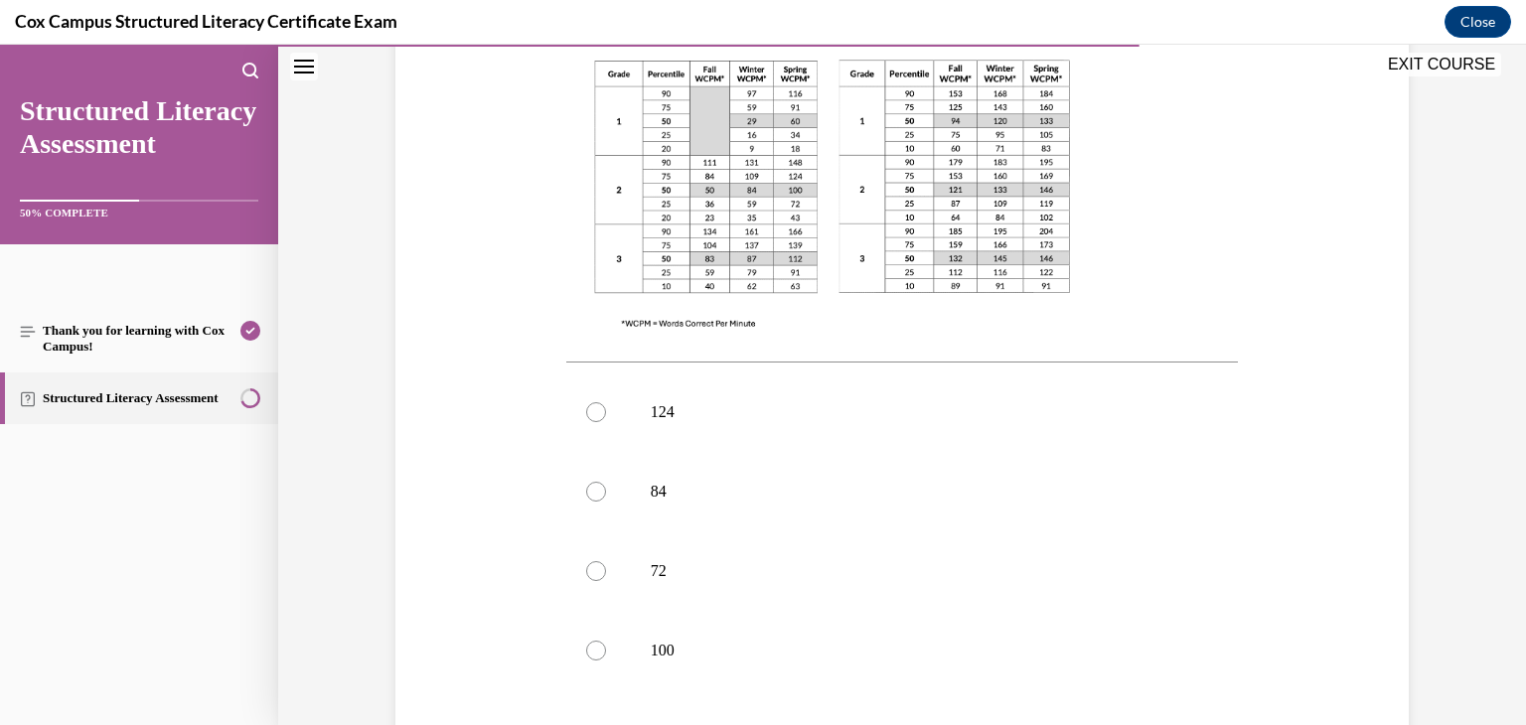
scroll to position [629, 0]
click at [588, 640] on div at bounding box center [596, 650] width 20 height 20
click at [588, 640] on input "100" at bounding box center [596, 650] width 20 height 20
radio input "true"
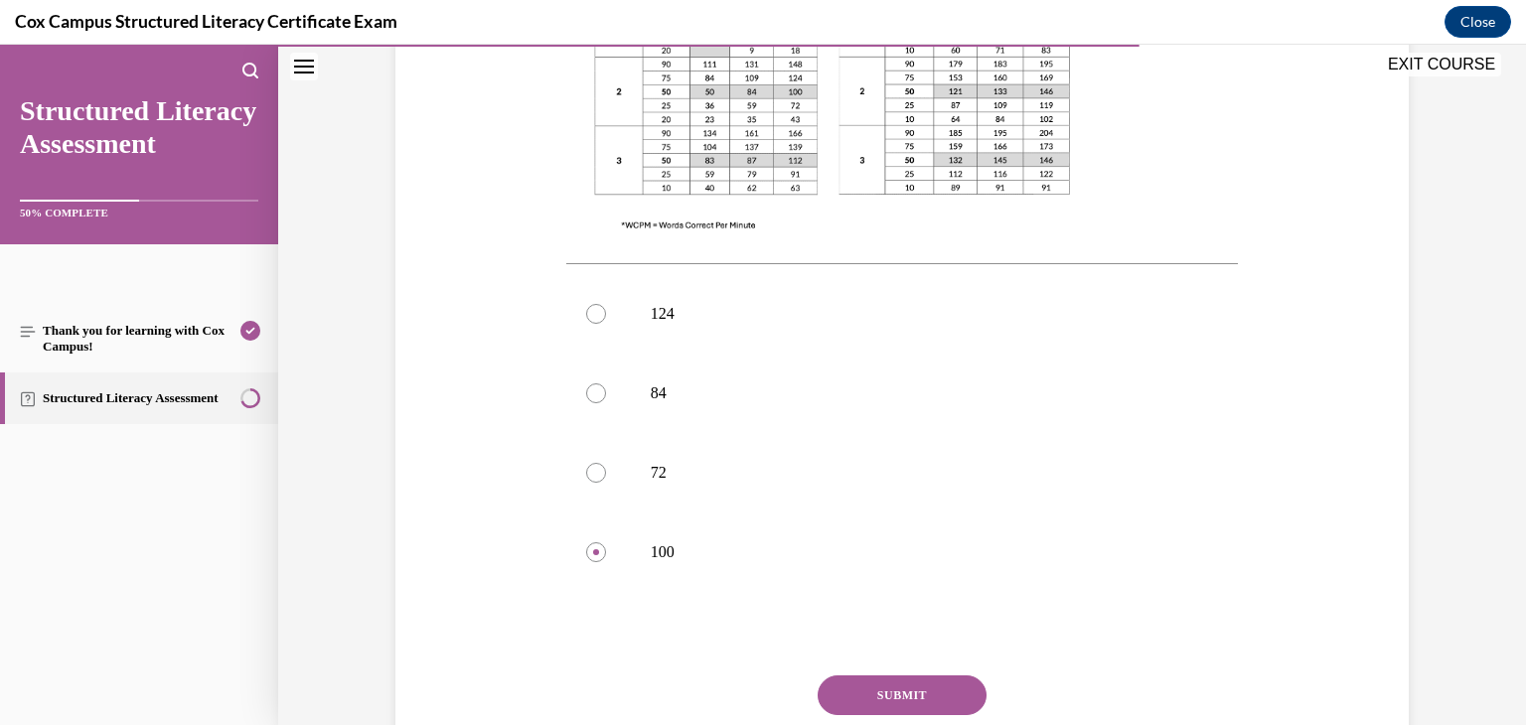
scroll to position [838, 0]
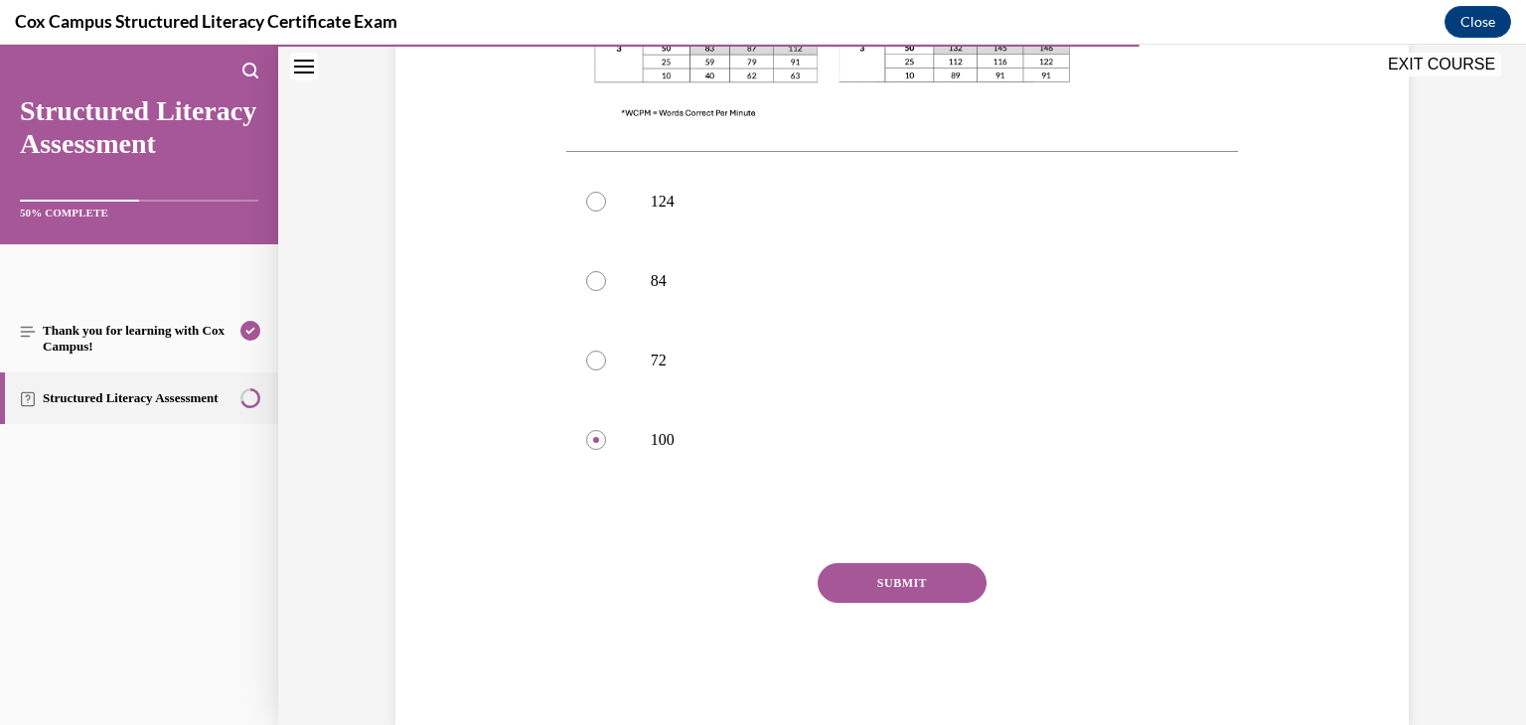
click at [901, 563] on button "SUBMIT" at bounding box center [902, 583] width 169 height 40
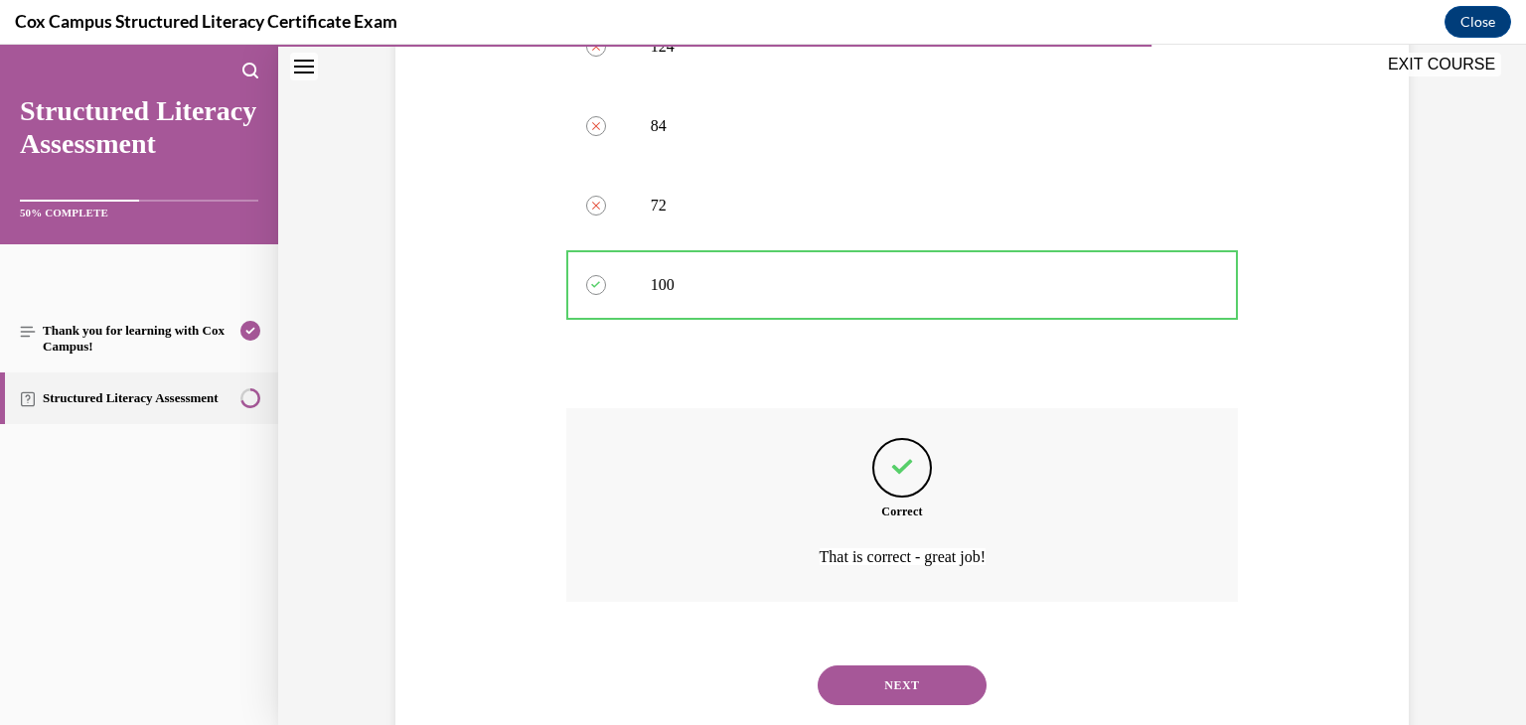
scroll to position [1003, 0]
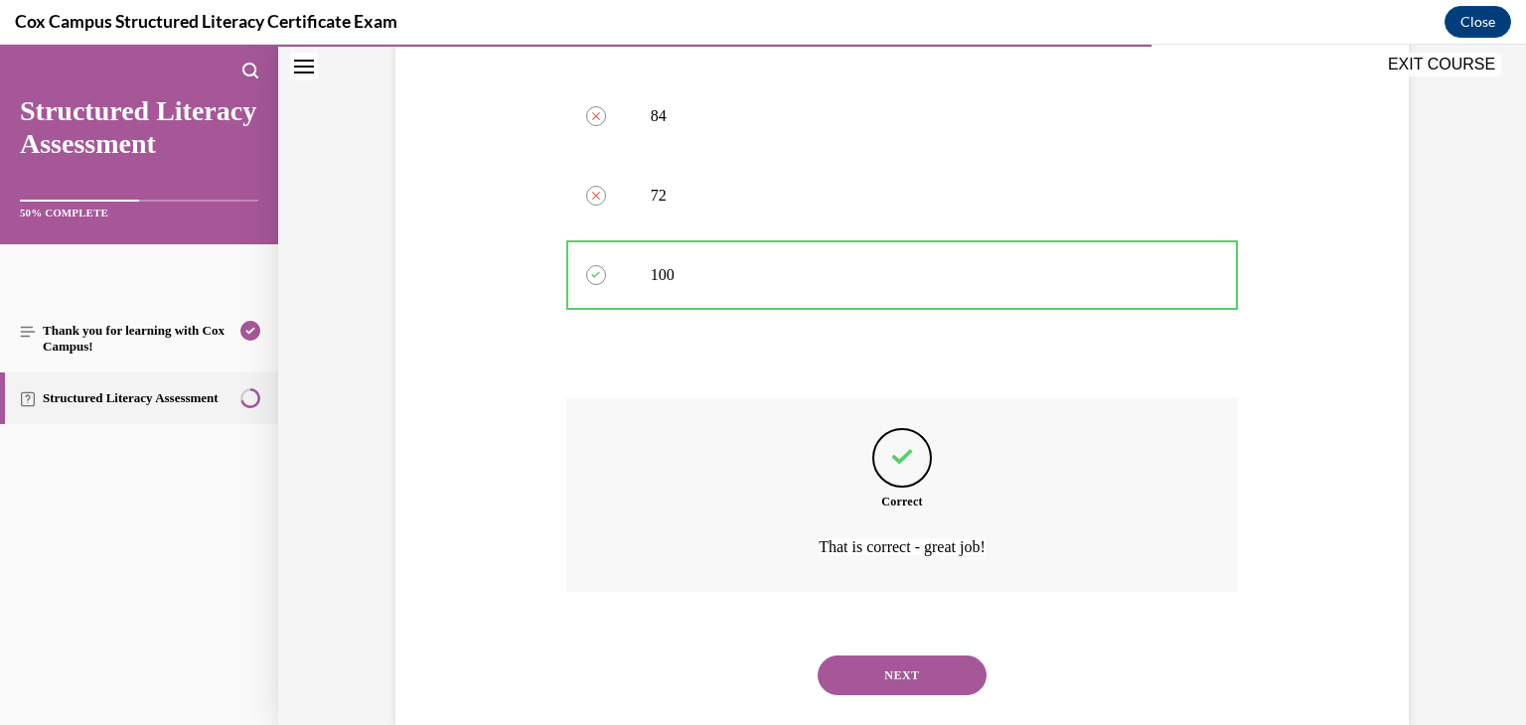
click at [890, 656] on button "NEXT" at bounding box center [902, 676] width 169 height 40
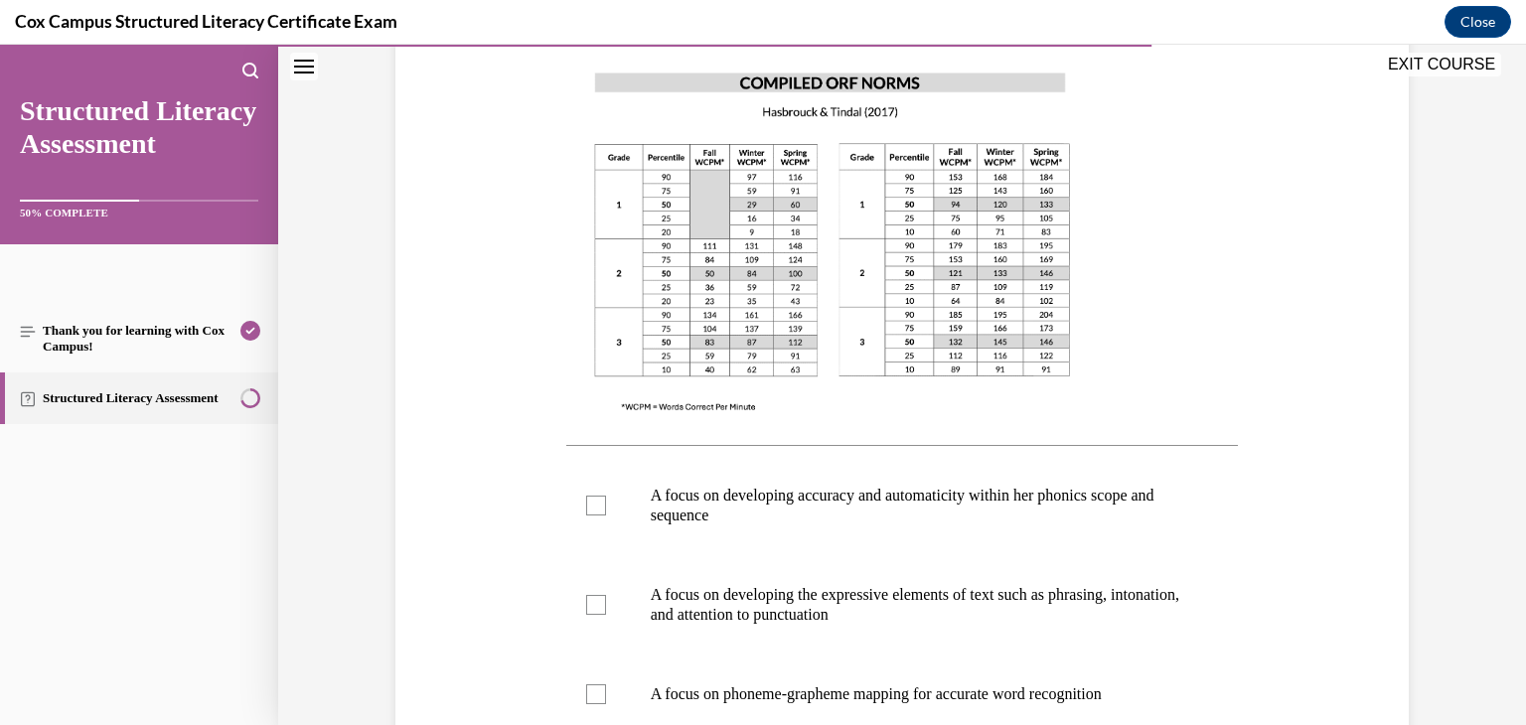
scroll to position [524, 0]
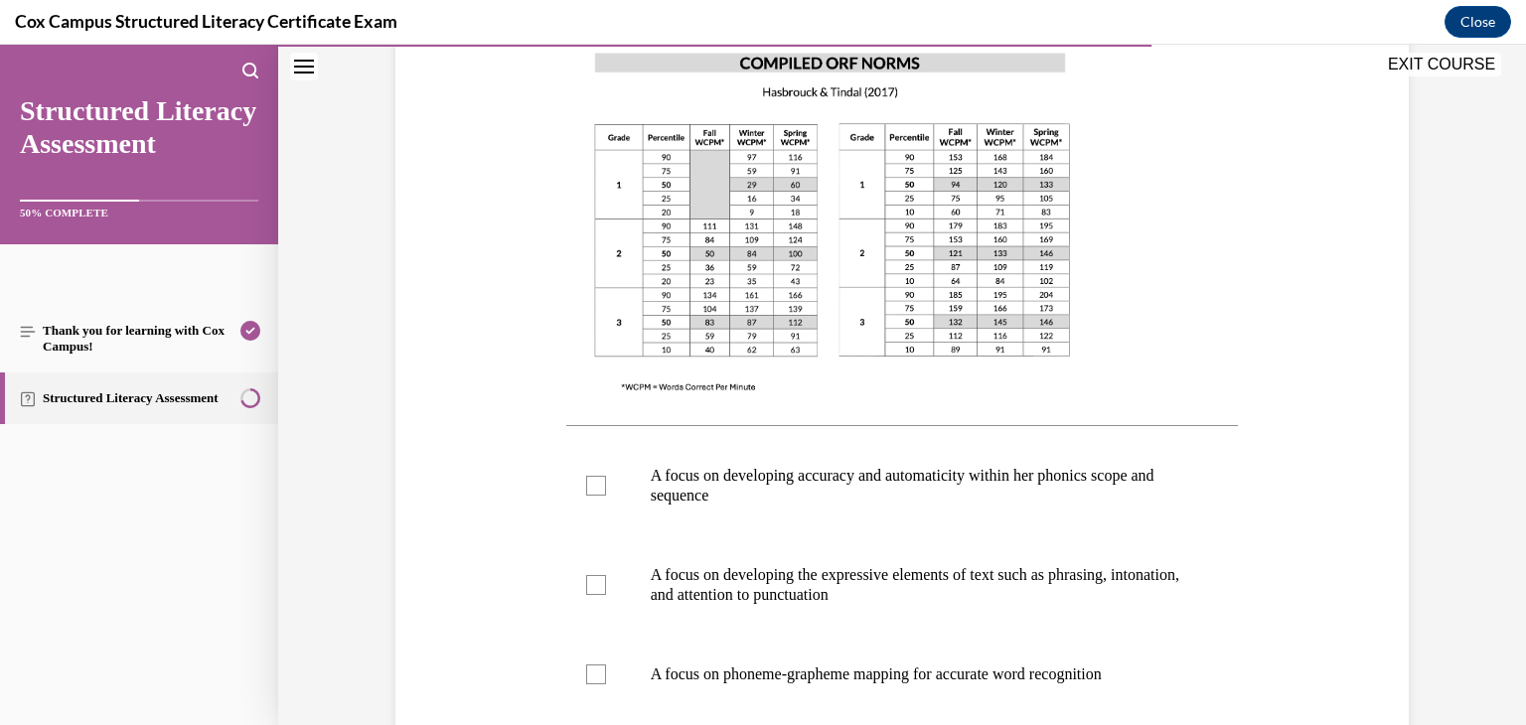
click at [731, 243] on img at bounding box center [832, 221] width 532 height 377
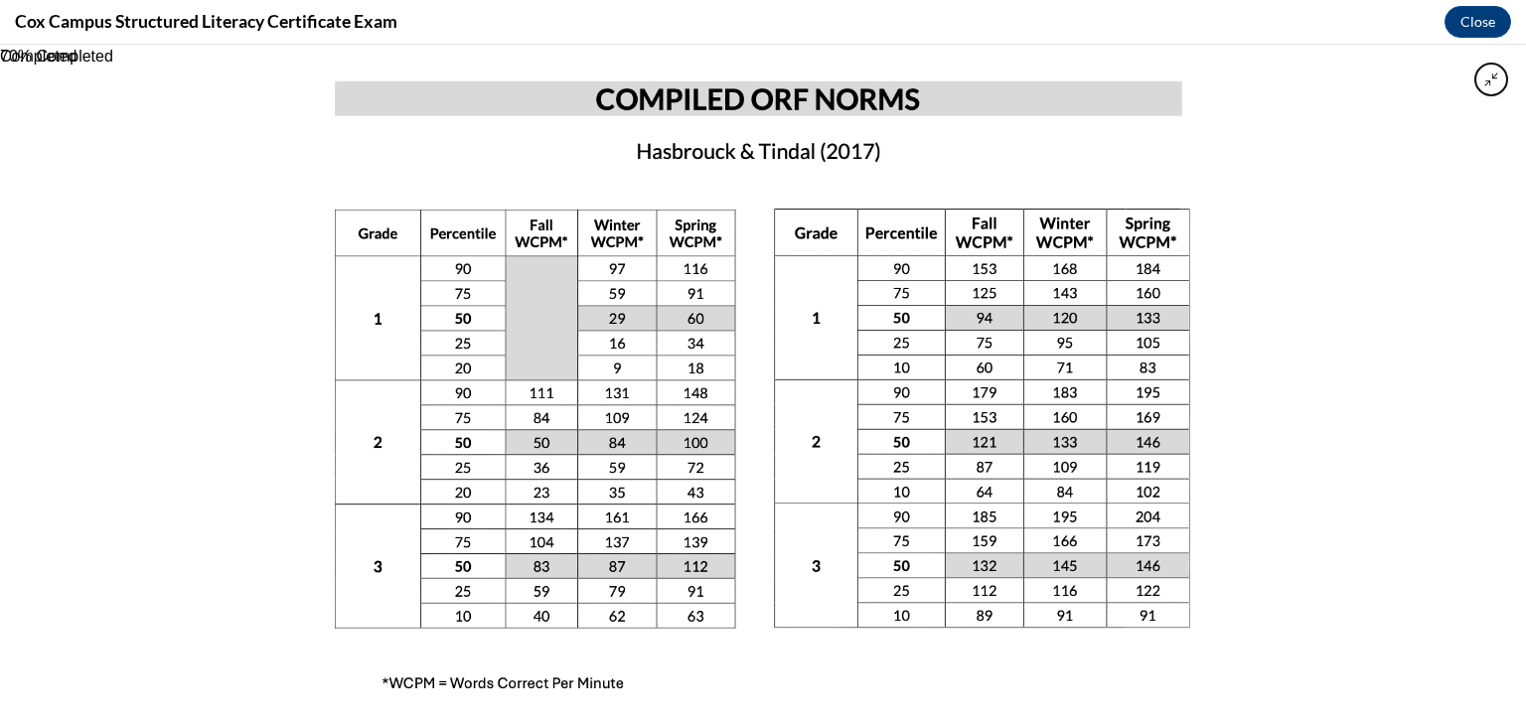
click at [731, 243] on img at bounding box center [763, 385] width 960 height 680
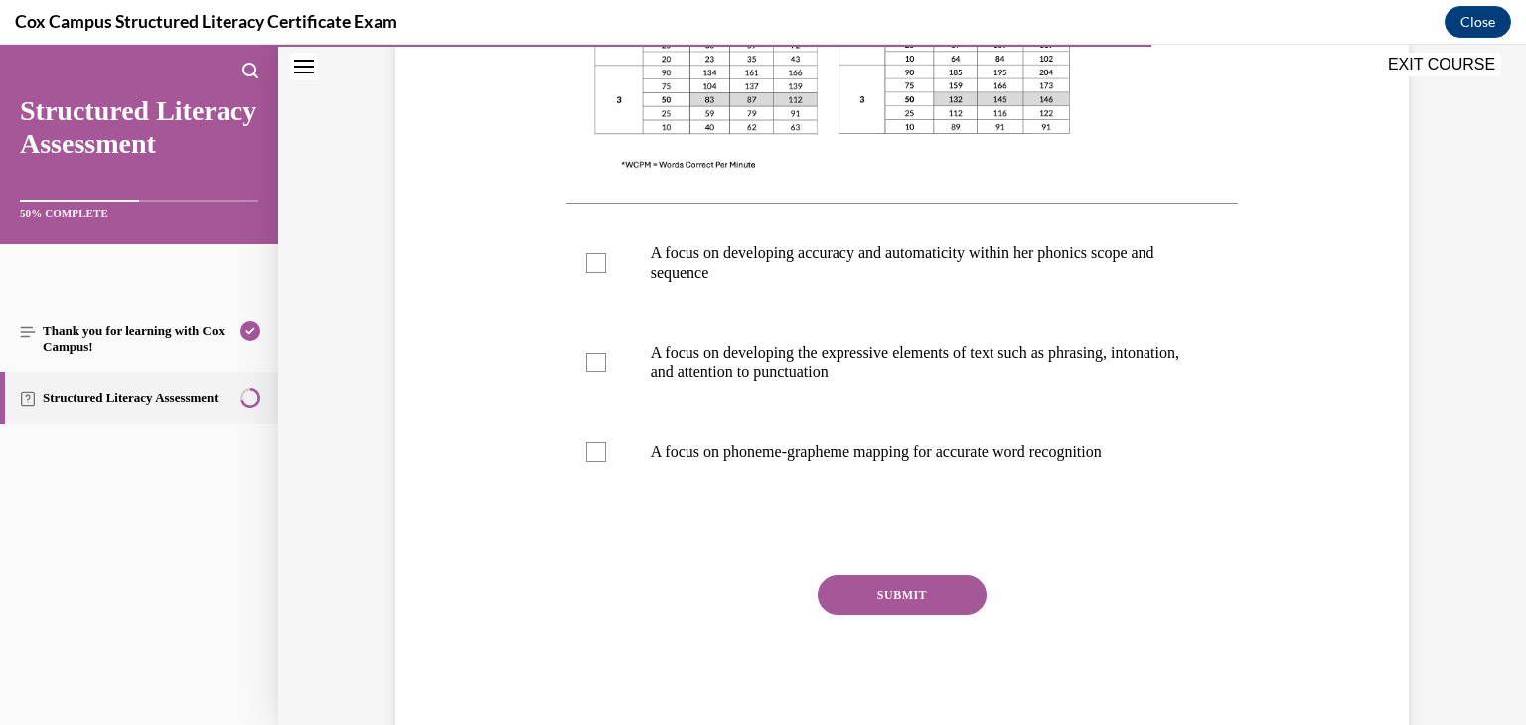
scroll to position [779, 0]
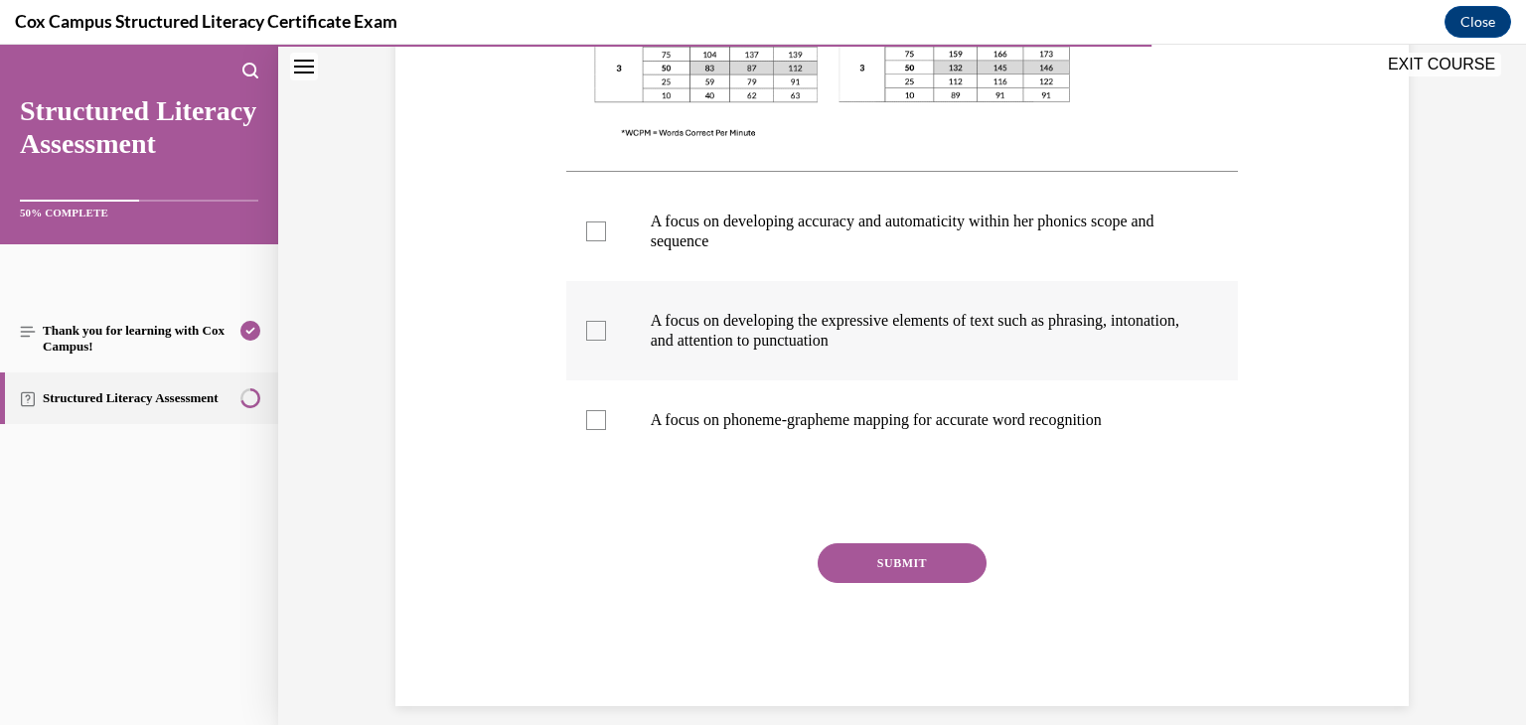
click at [586, 328] on div at bounding box center [596, 331] width 20 height 20
click at [586, 328] on input "A focus on developing the expressive elements of text such as phrasing, intonat…" at bounding box center [596, 331] width 20 height 20
checkbox input "true"
click at [904, 559] on button "SUBMIT" at bounding box center [902, 563] width 169 height 40
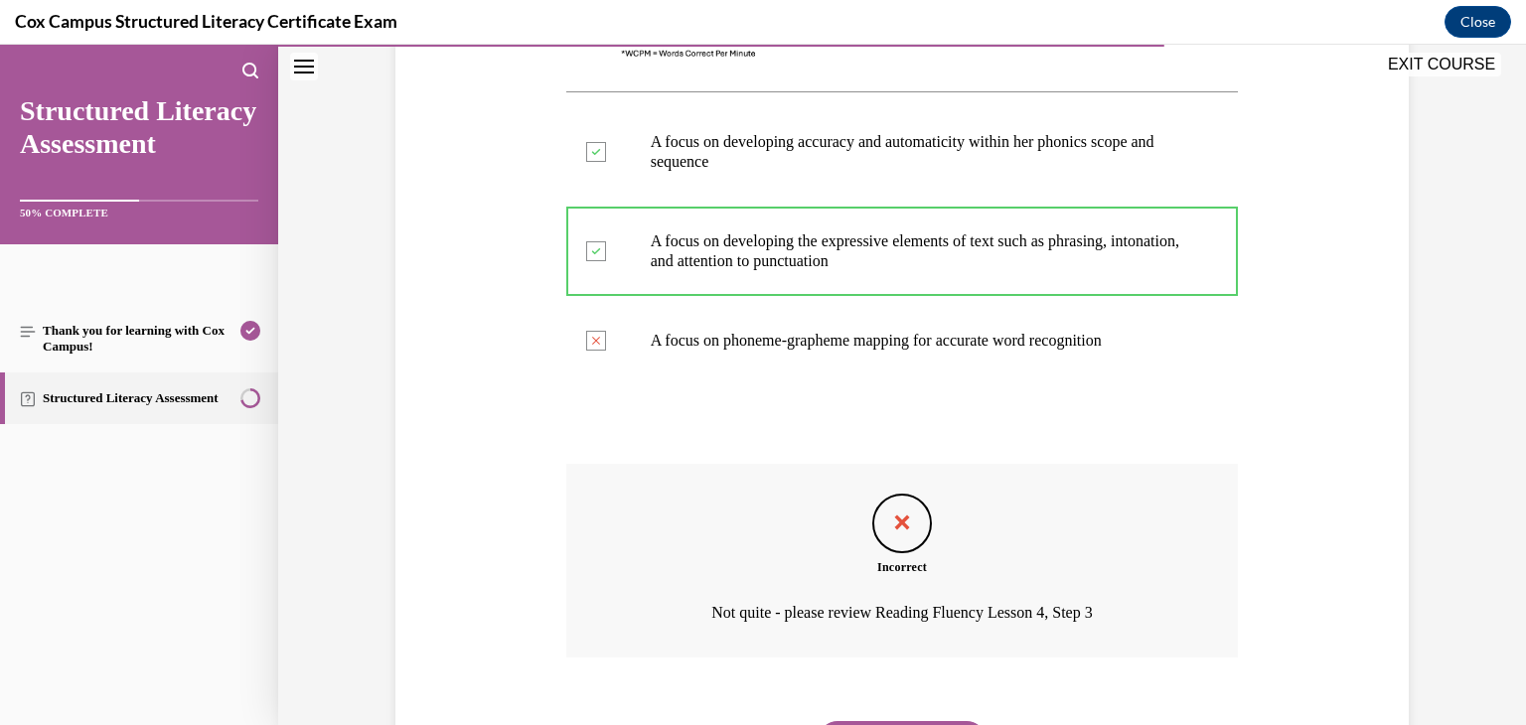
scroll to position [964, 0]
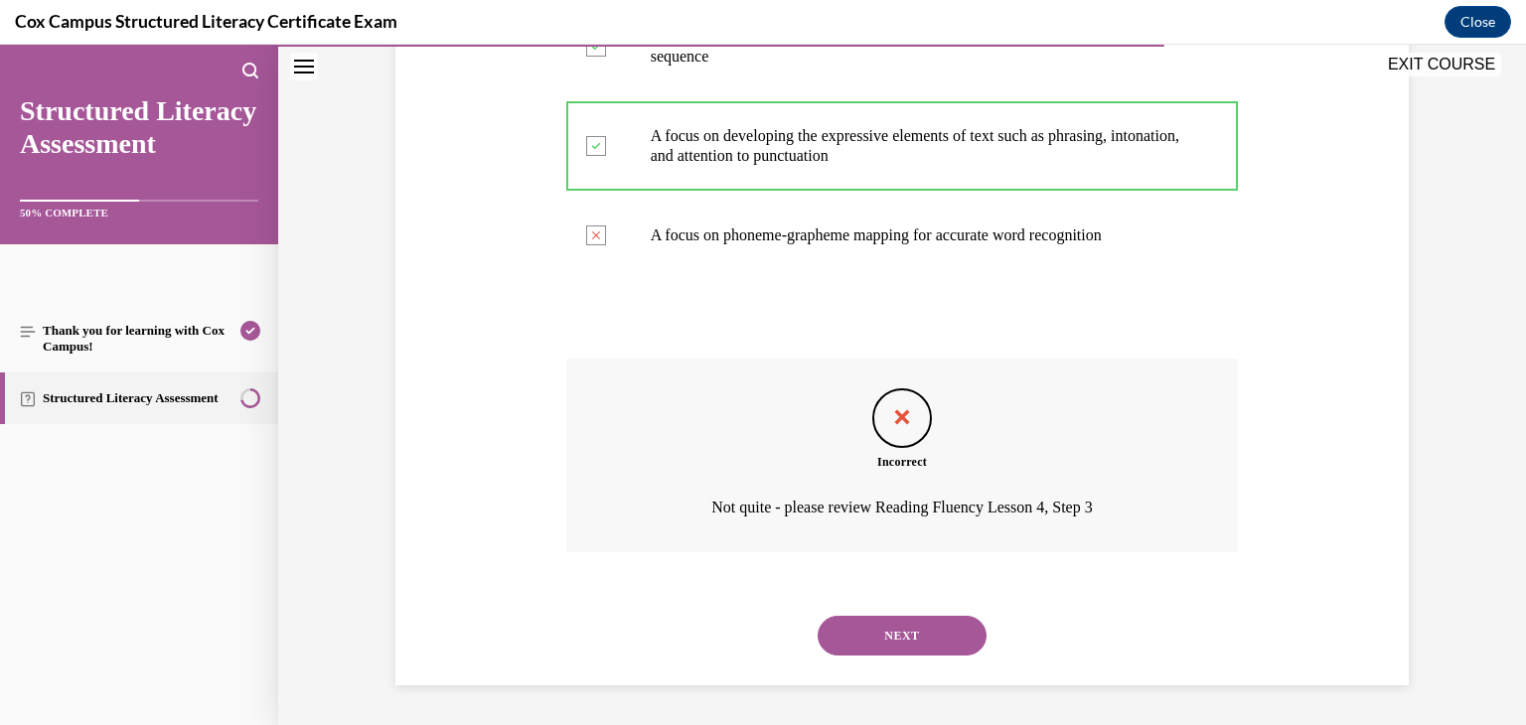
click at [936, 635] on button "NEXT" at bounding box center [902, 636] width 169 height 40
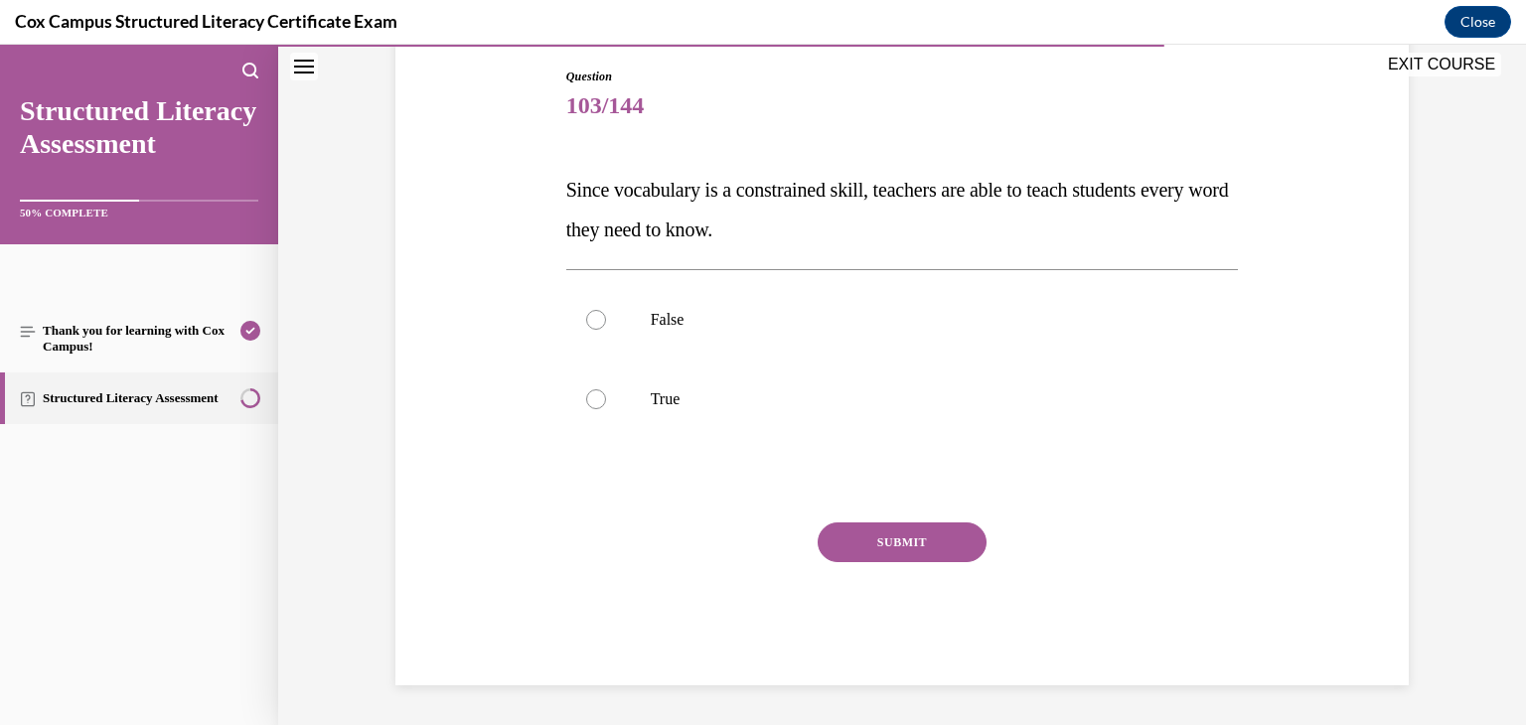
scroll to position [209, 0]
click at [588, 329] on label "False" at bounding box center [902, 319] width 672 height 79
click at [588, 329] on input "False" at bounding box center [596, 320] width 20 height 20
radio input "true"
click at [834, 528] on button "SUBMIT" at bounding box center [902, 543] width 169 height 40
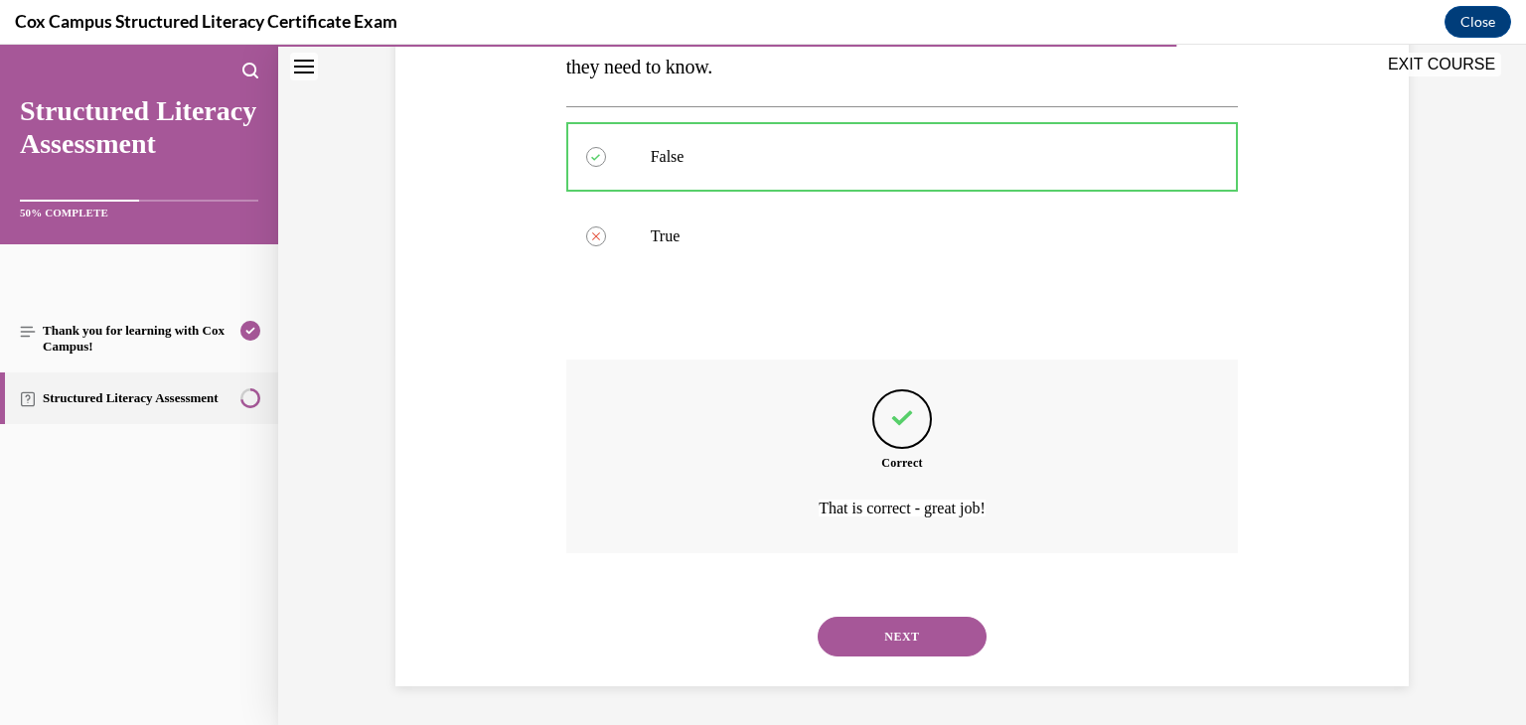
scroll to position [373, 0]
click at [869, 638] on button "NEXT" at bounding box center [902, 636] width 169 height 40
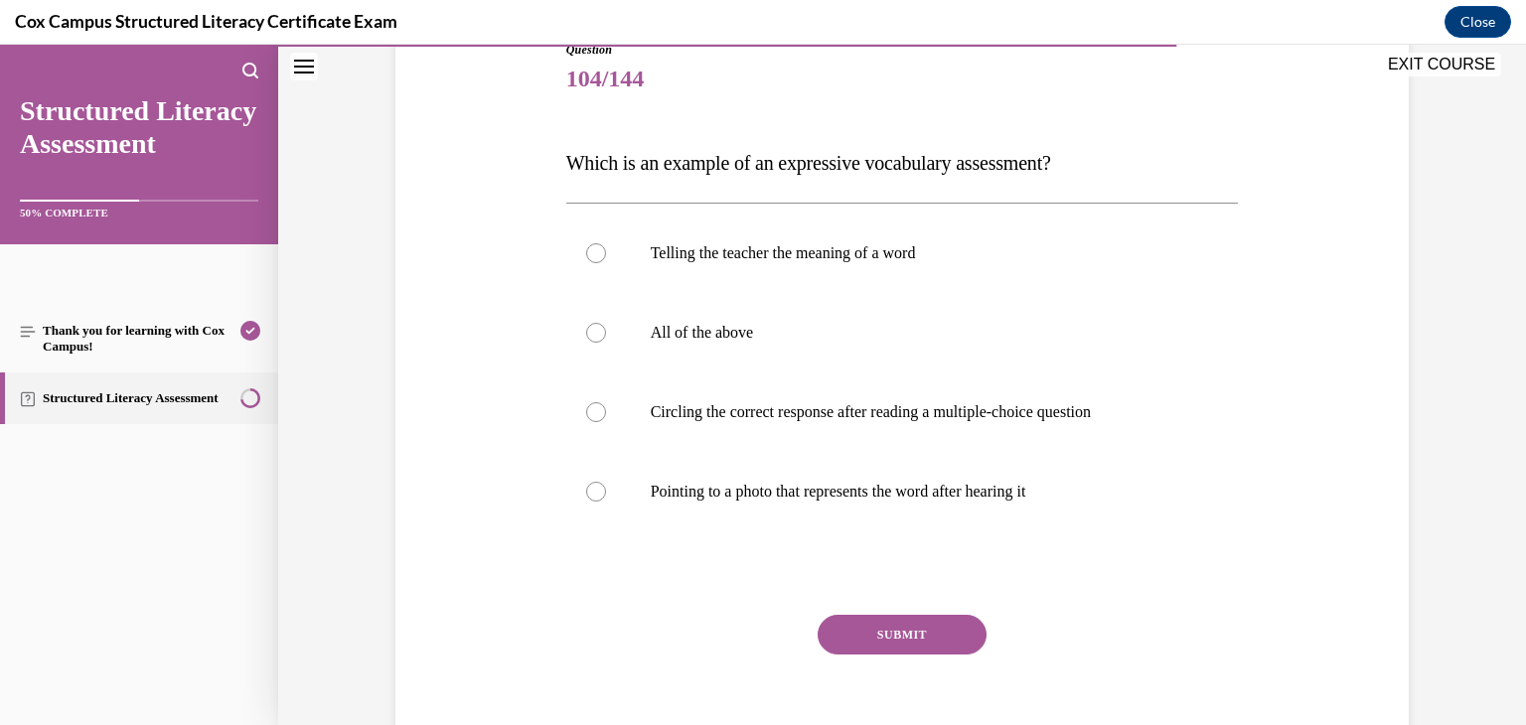
scroll to position [264, 0]
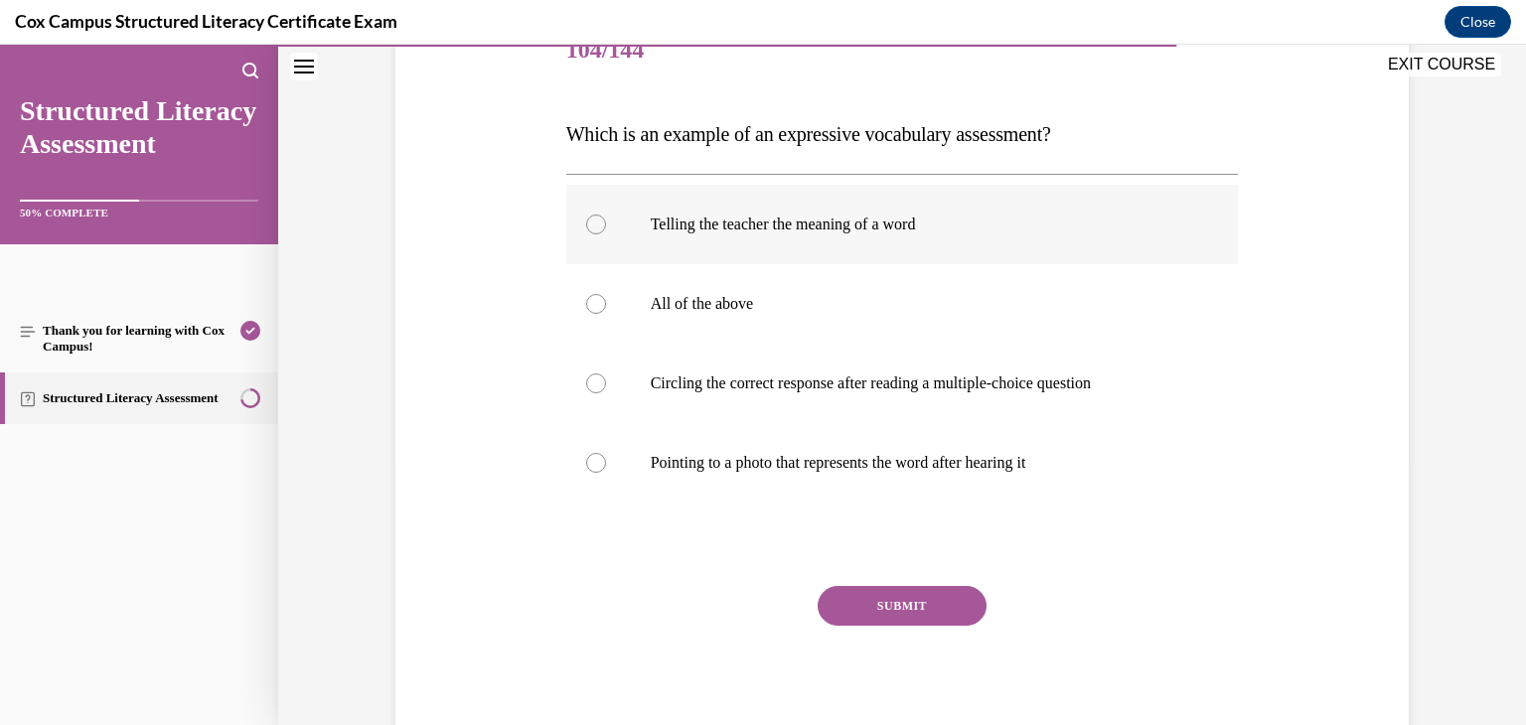
click at [593, 224] on div at bounding box center [596, 225] width 20 height 20
click at [593, 224] on input "Telling the teacher the meaning of a word" at bounding box center [596, 225] width 20 height 20
radio input "true"
click at [866, 611] on button "SUBMIT" at bounding box center [902, 606] width 169 height 40
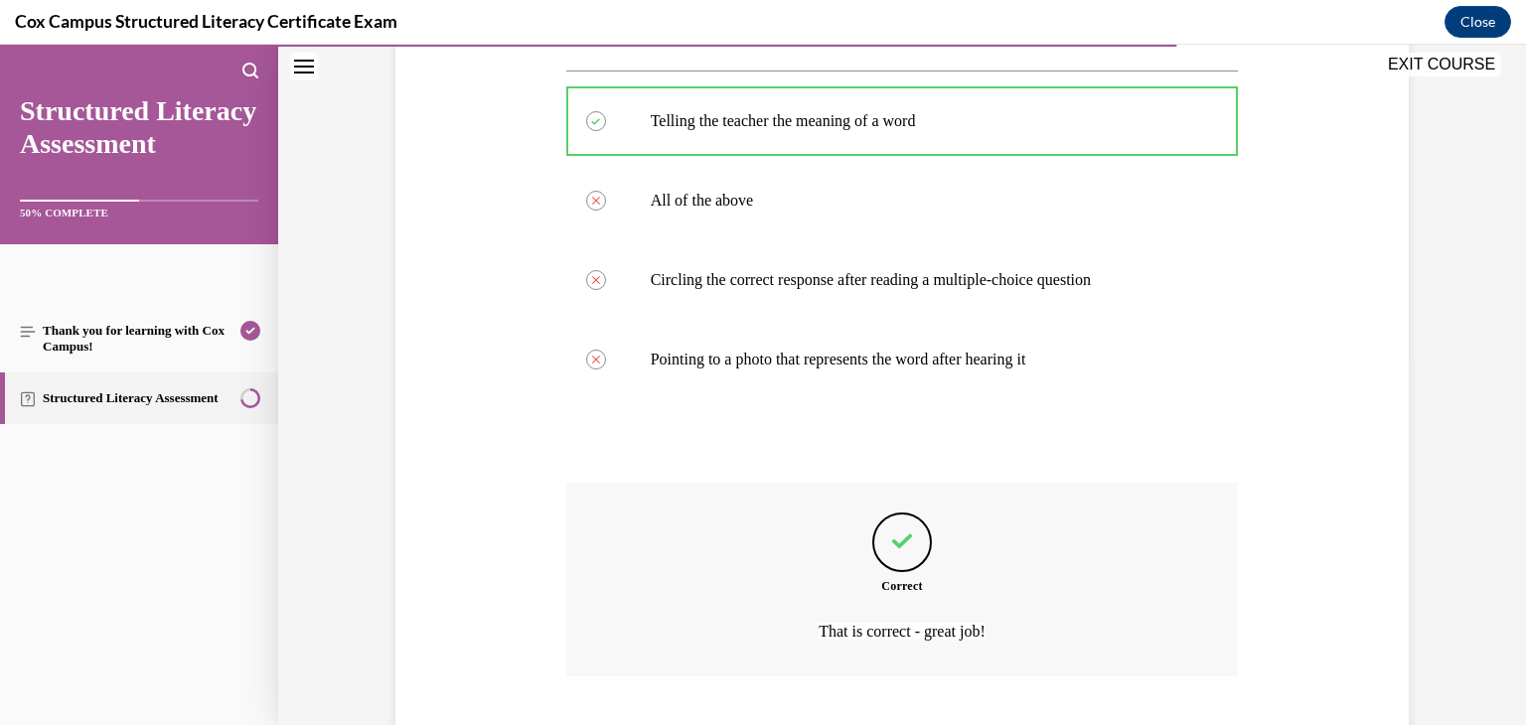
scroll to position [492, 0]
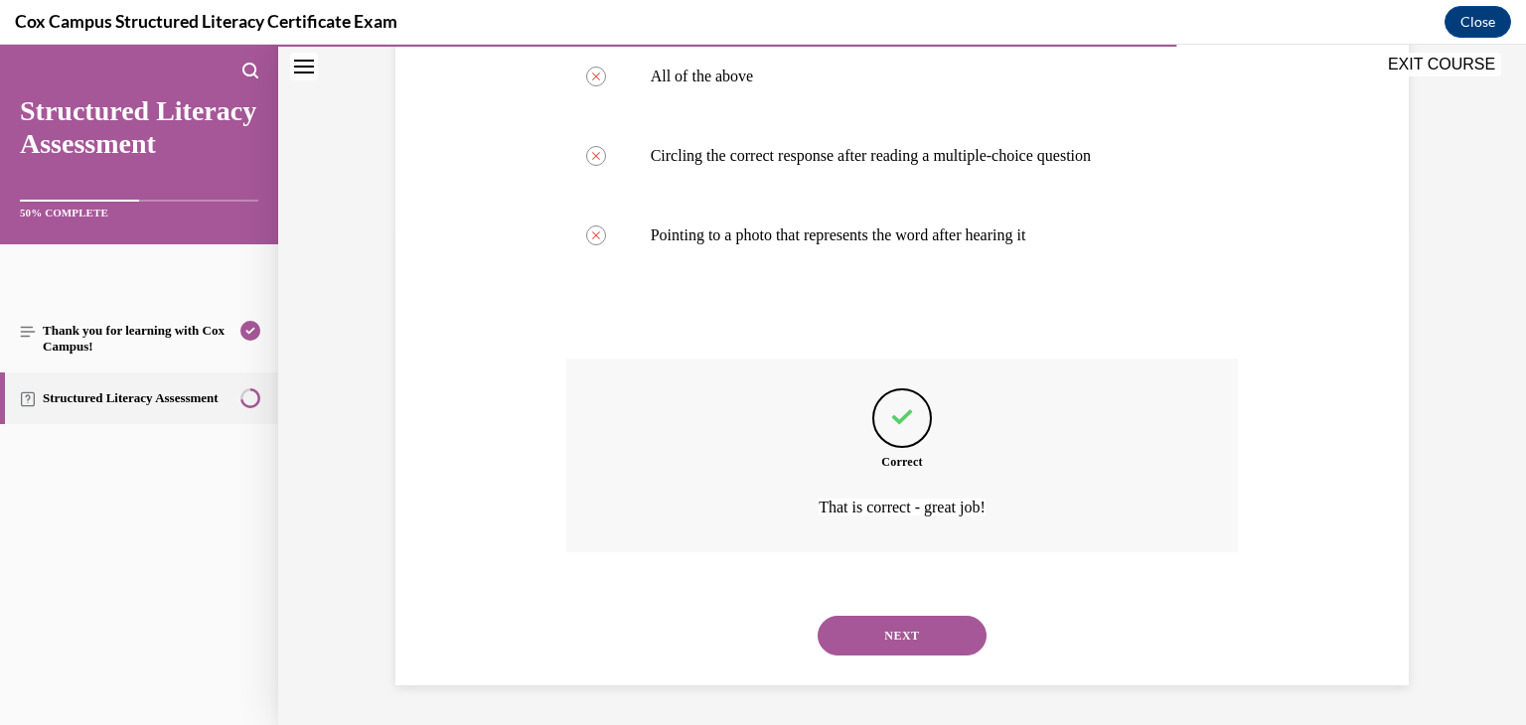
click at [870, 625] on button "NEXT" at bounding box center [902, 636] width 169 height 40
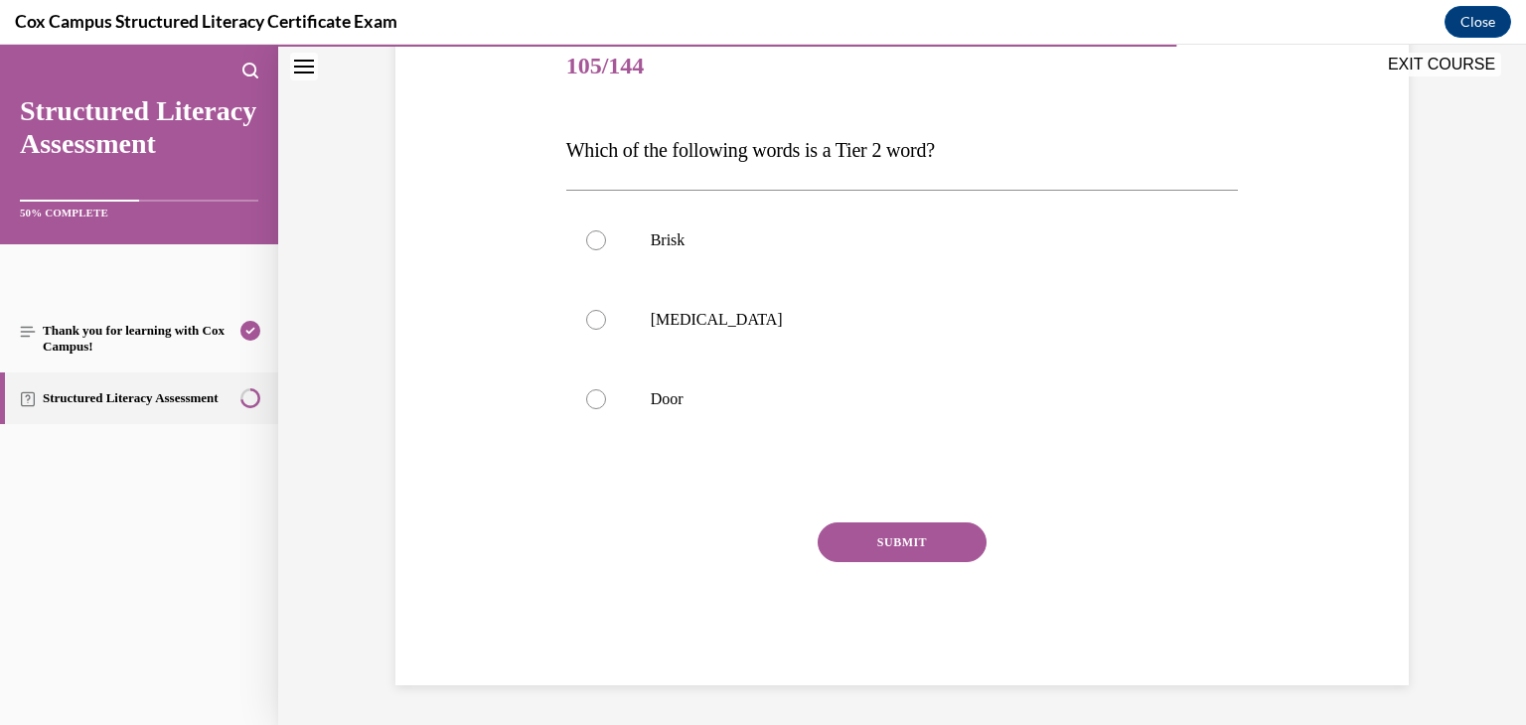
scroll to position [221, 0]
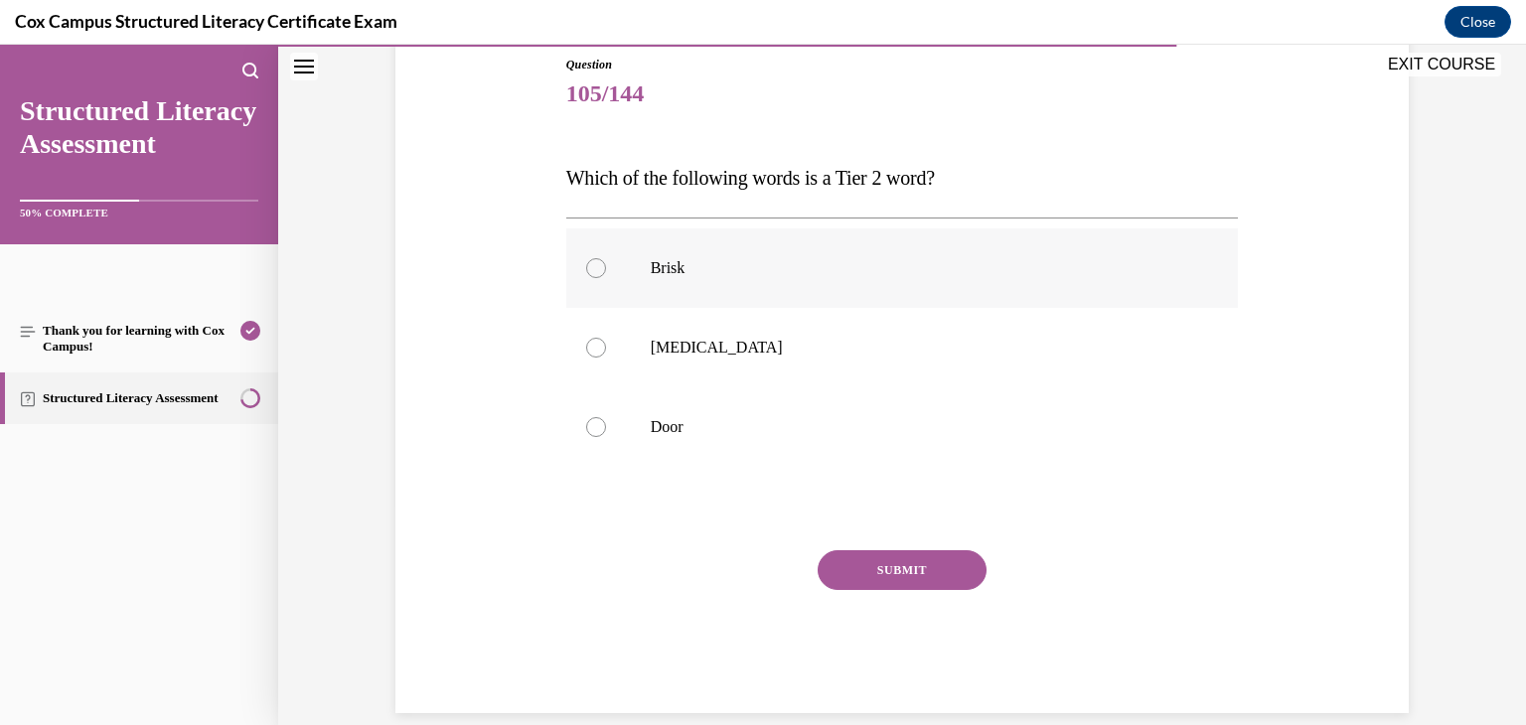
click at [590, 270] on div at bounding box center [596, 268] width 20 height 20
click at [590, 270] on input "Brisk" at bounding box center [596, 268] width 20 height 20
radio input "true"
click at [830, 569] on button "SUBMIT" at bounding box center [902, 570] width 169 height 40
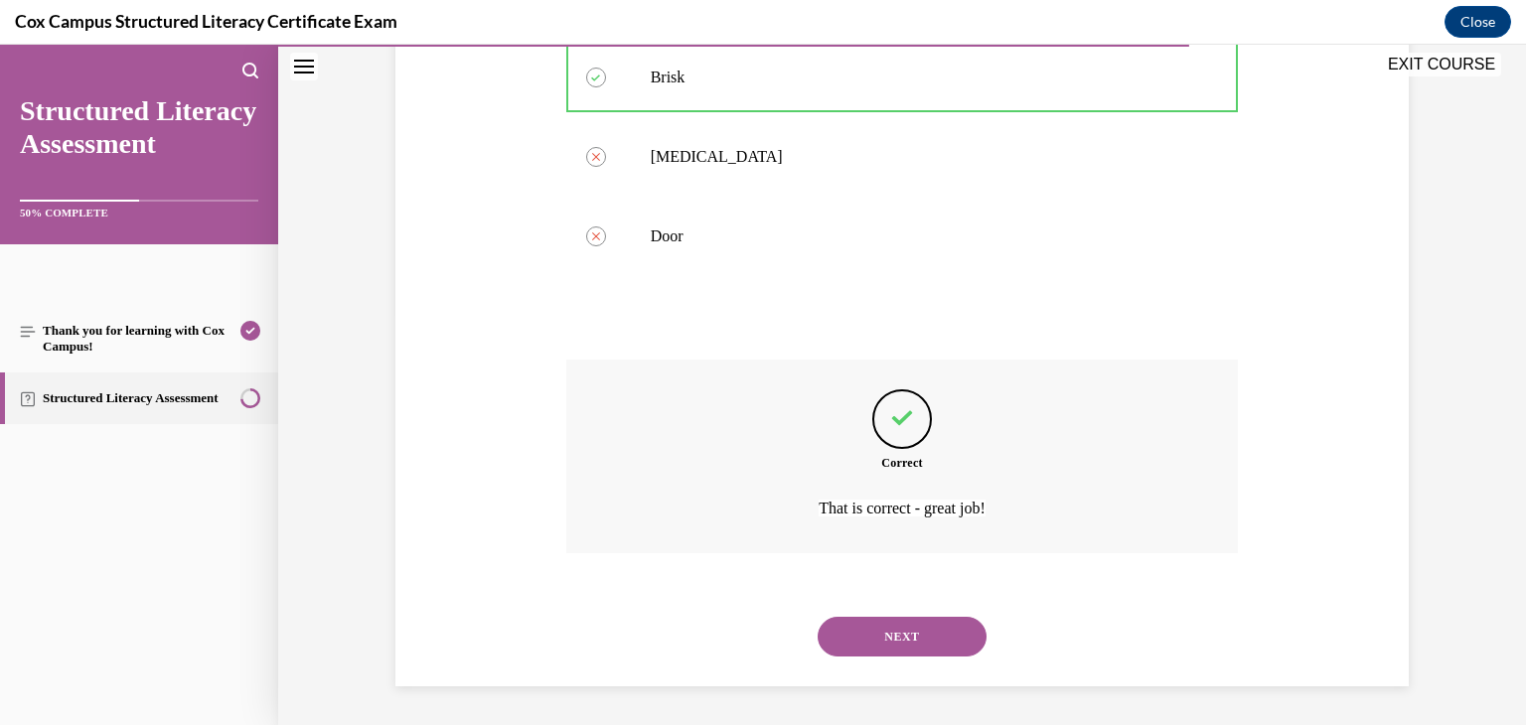
scroll to position [412, 0]
click at [863, 630] on button "NEXT" at bounding box center [902, 636] width 169 height 40
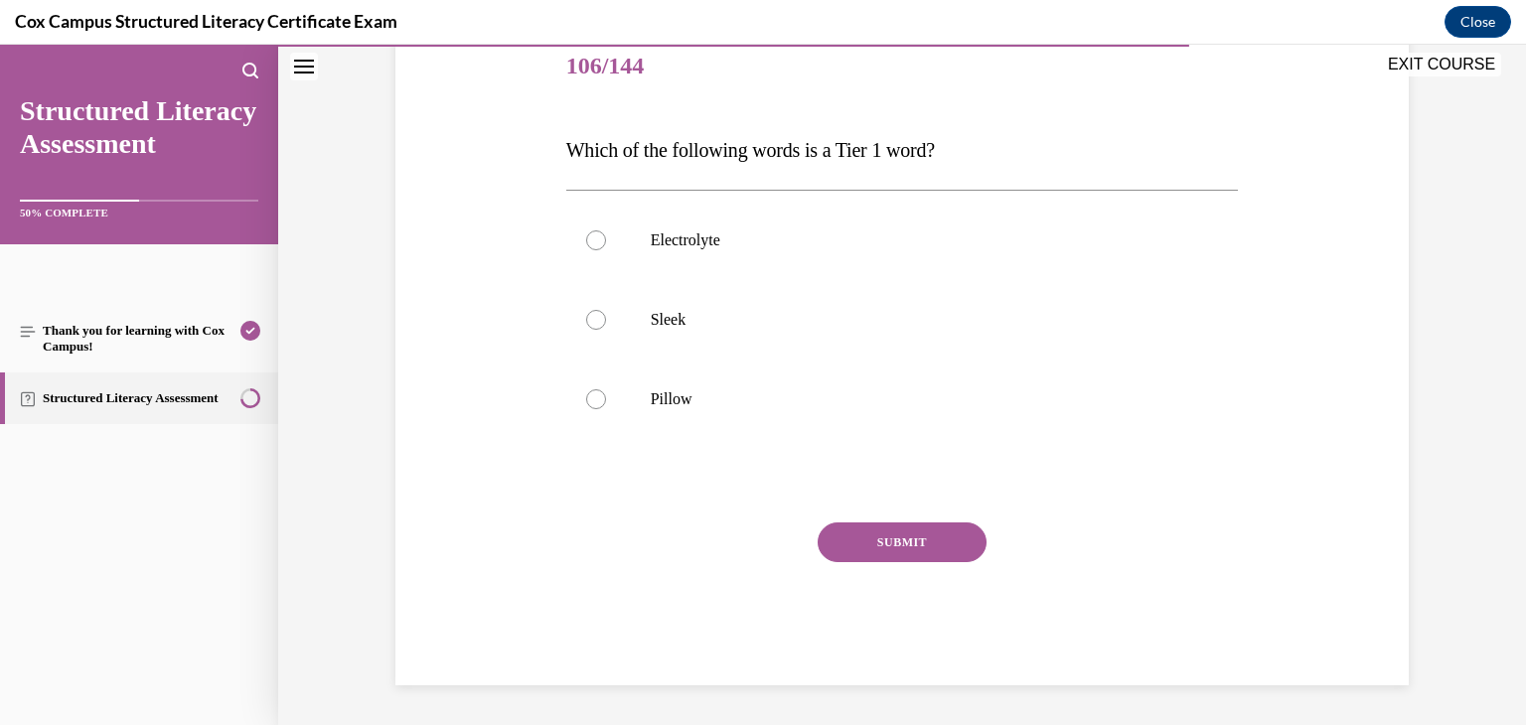
scroll to position [221, 0]
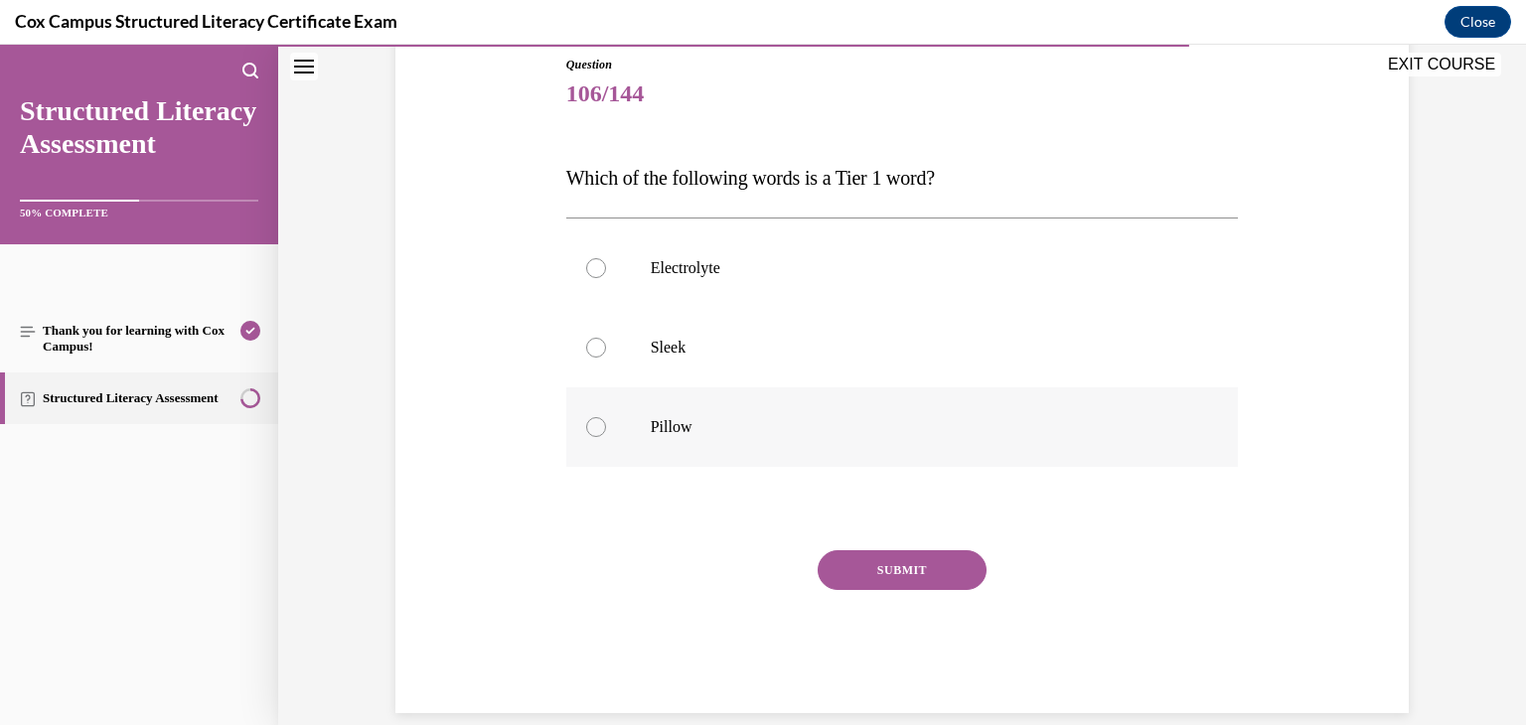
click at [591, 426] on div at bounding box center [596, 427] width 20 height 20
click at [591, 426] on input "Pillow" at bounding box center [596, 427] width 20 height 20
radio input "true"
click at [870, 570] on button "SUBMIT" at bounding box center [902, 570] width 169 height 40
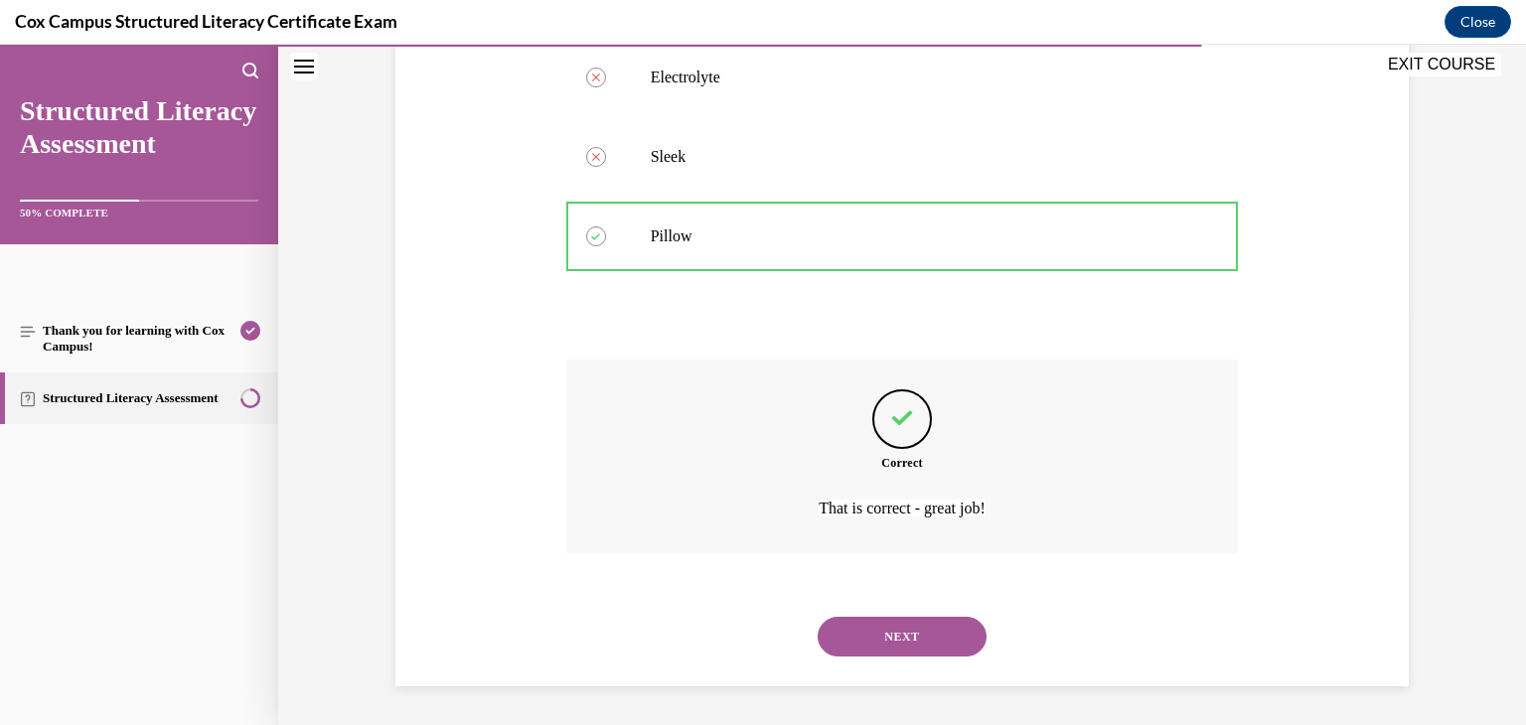
scroll to position [412, 0]
click at [885, 627] on button "NEXT" at bounding box center [902, 636] width 169 height 40
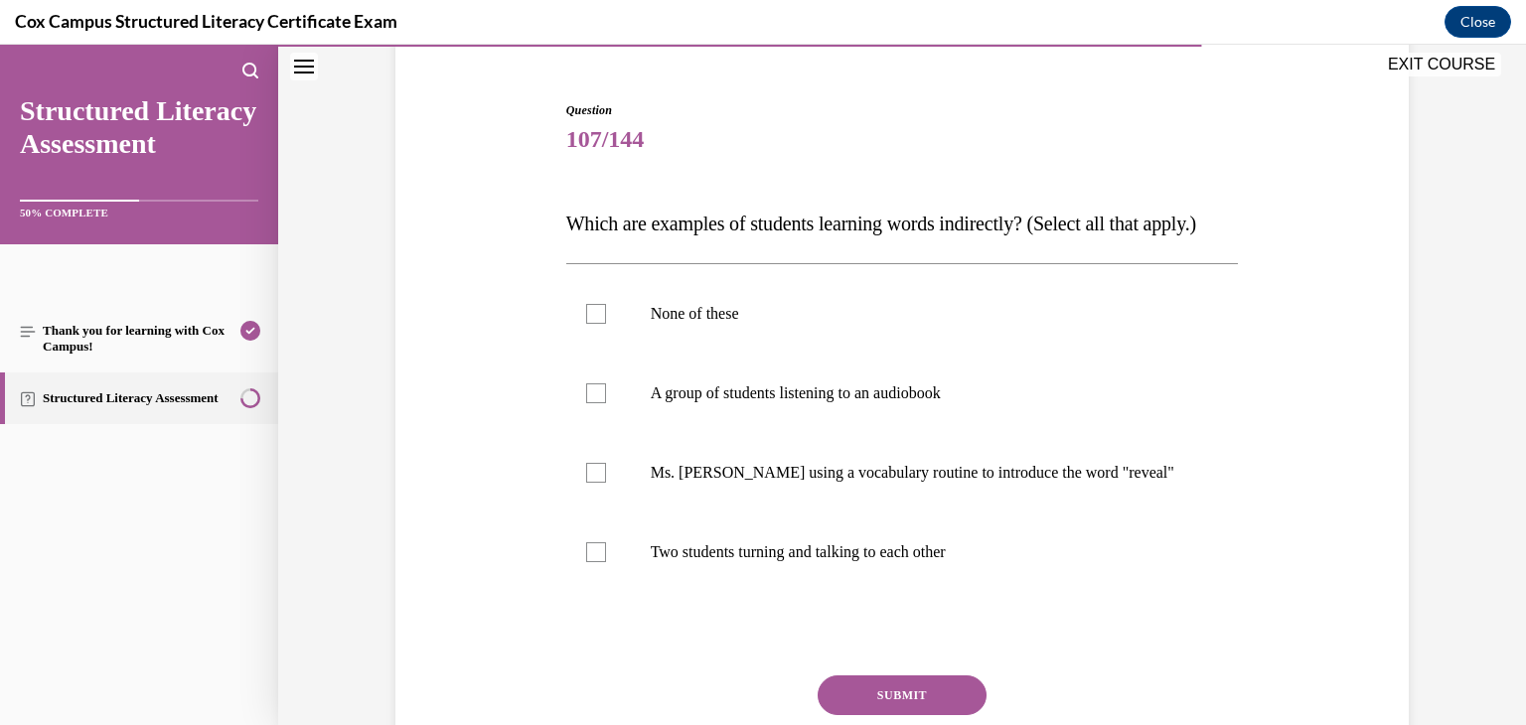
scroll to position [180, 0]
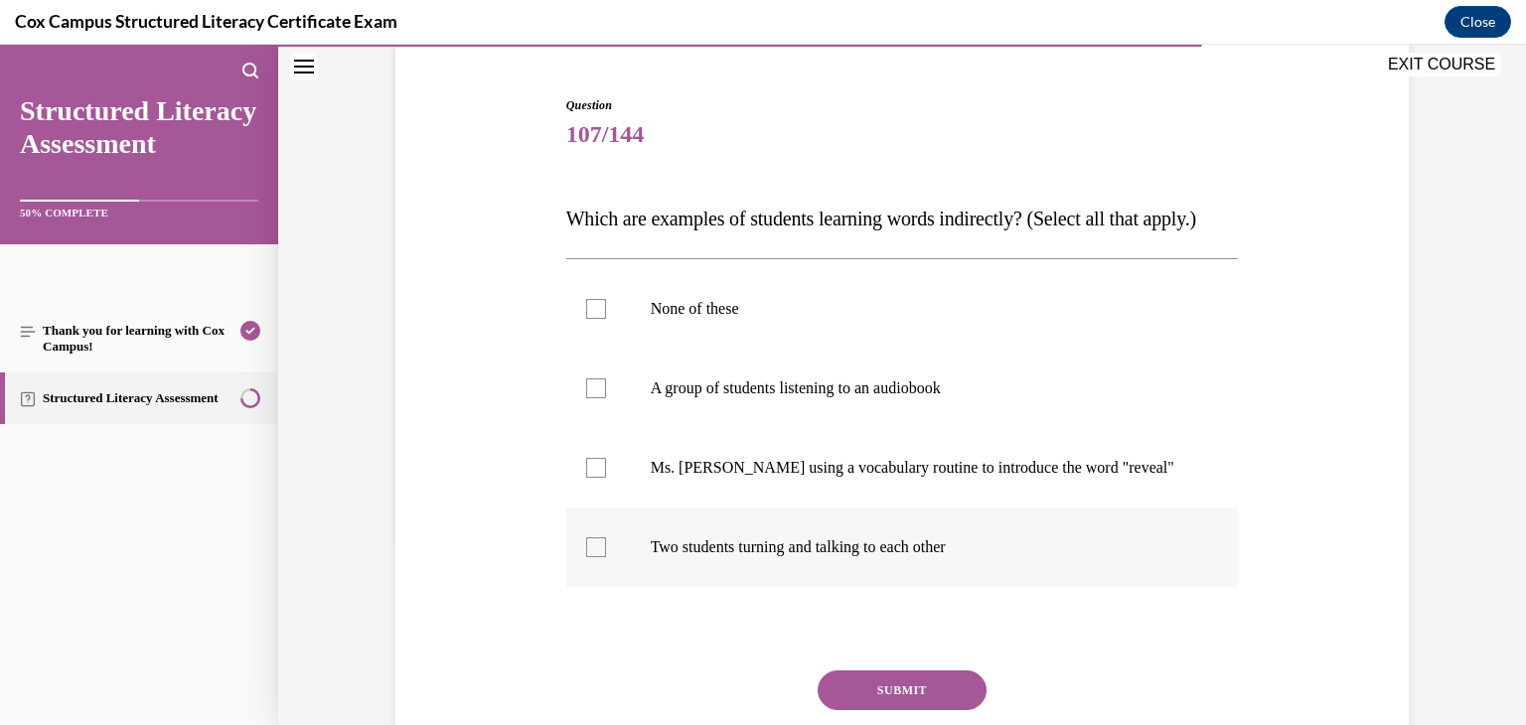
click at [586, 557] on div at bounding box center [596, 547] width 20 height 20
click at [586, 557] on input "Two students turning and talking to each other" at bounding box center [596, 547] width 20 height 20
checkbox input "true"
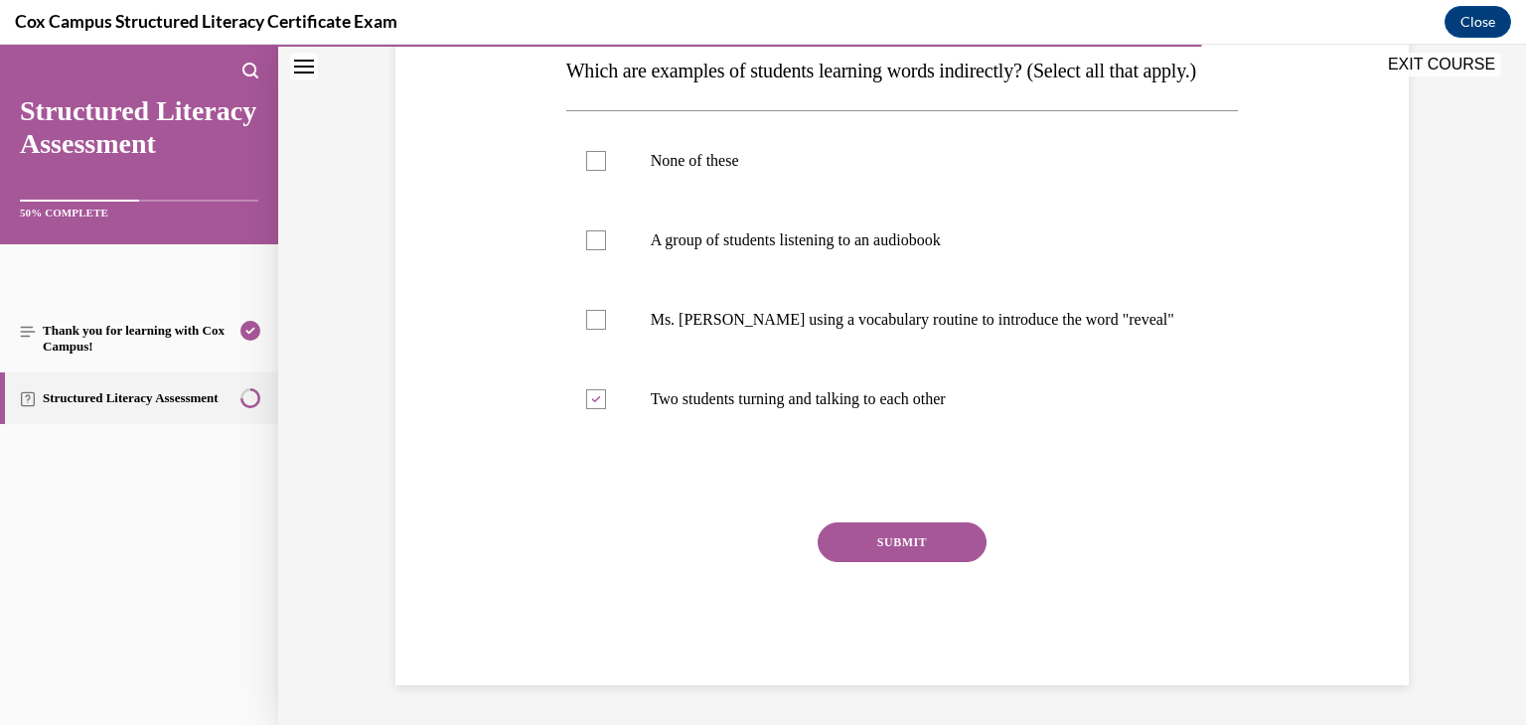
click at [907, 539] on button "SUBMIT" at bounding box center [902, 543] width 169 height 40
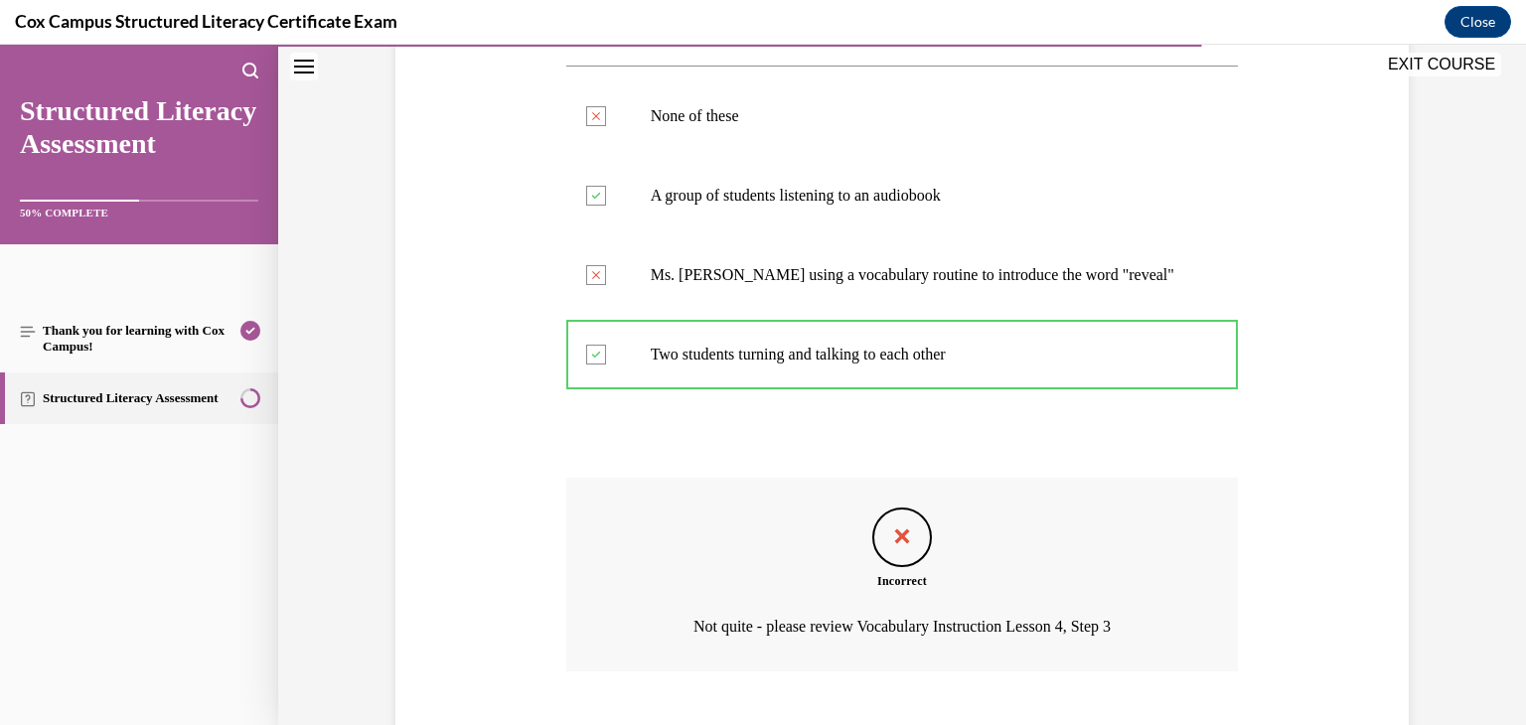
scroll to position [531, 0]
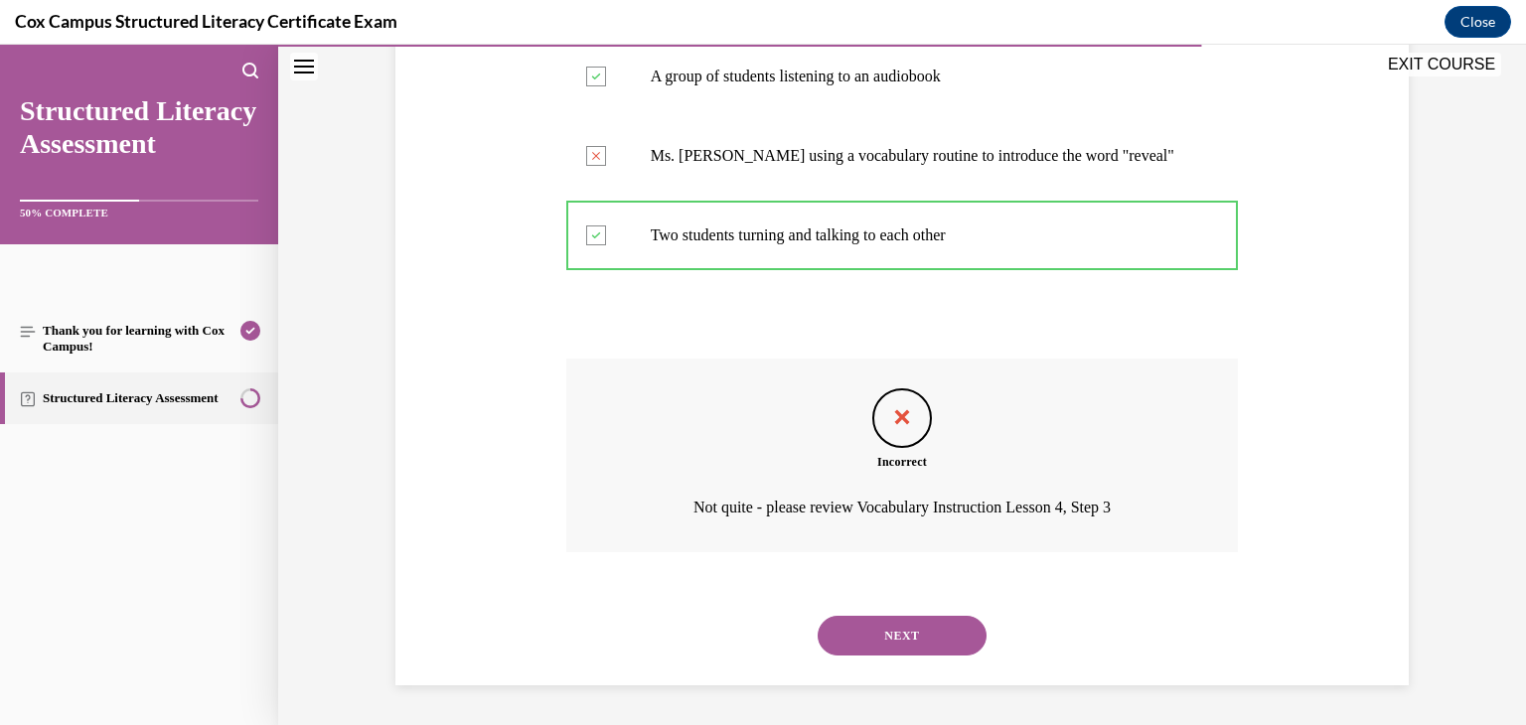
click at [930, 641] on button "NEXT" at bounding box center [902, 636] width 169 height 40
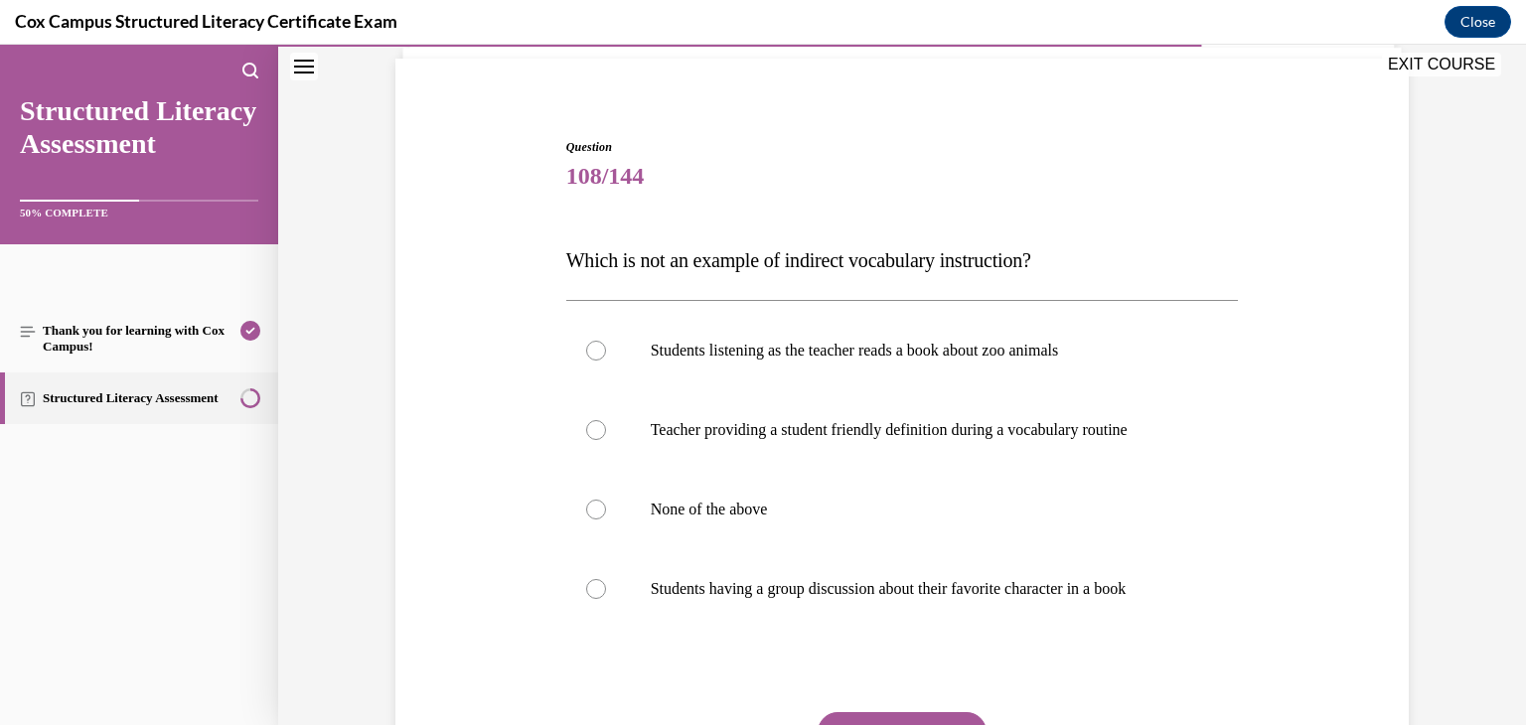
scroll to position [139, 0]
click at [588, 435] on div at bounding box center [596, 429] width 20 height 20
click at [588, 435] on input "Teacher providing a student friendly definition during a vocabulary routine" at bounding box center [596, 429] width 20 height 20
radio input "true"
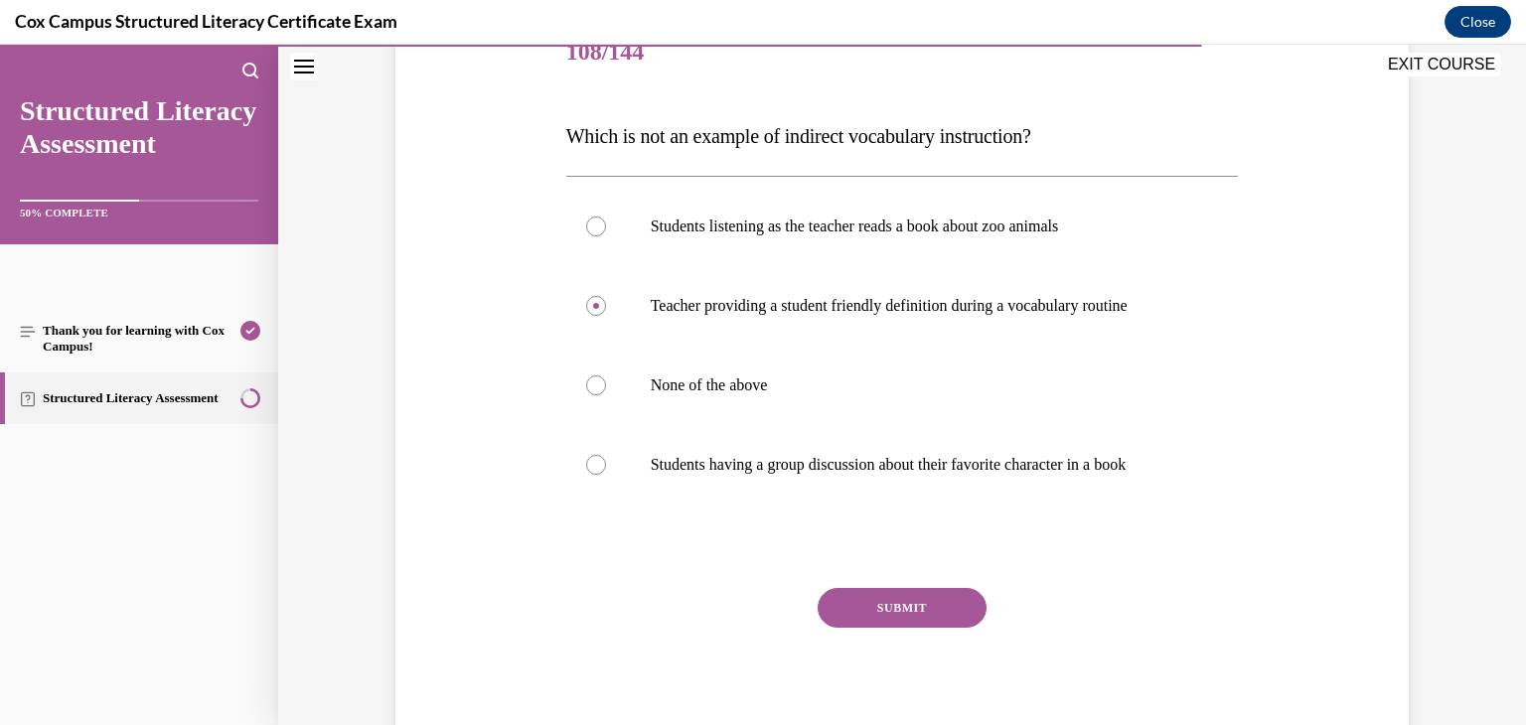
scroll to position [298, 0]
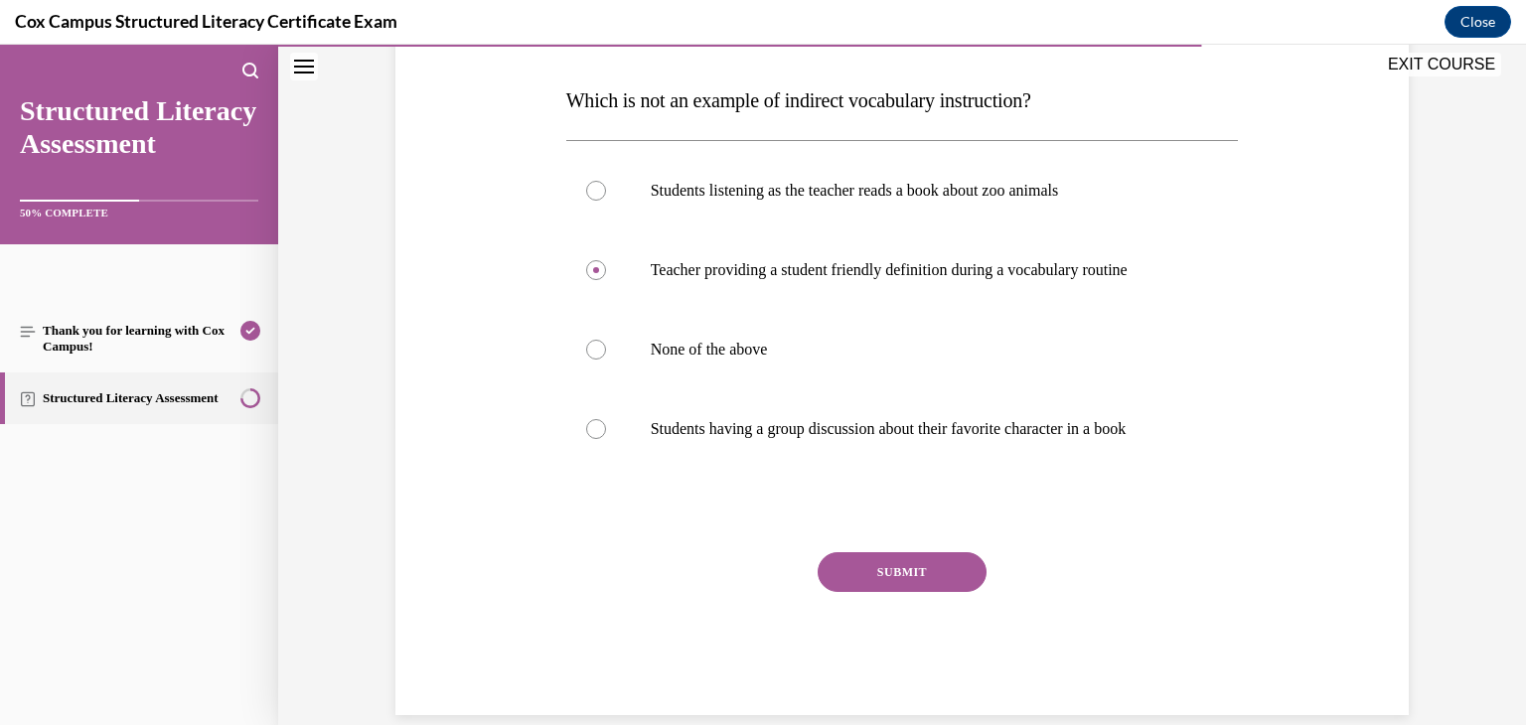
click at [903, 567] on button "SUBMIT" at bounding box center [902, 572] width 169 height 40
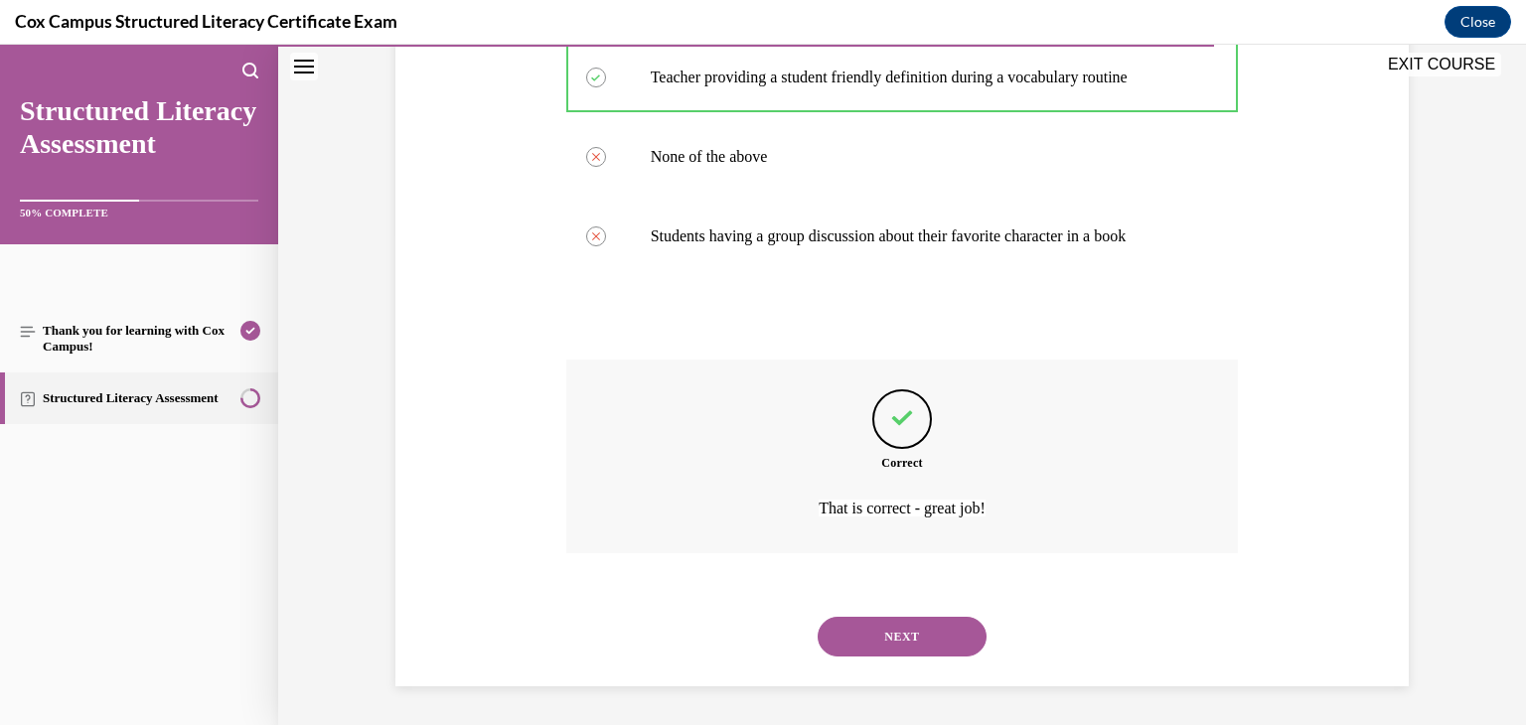
scroll to position [492, 0]
click at [903, 626] on button "NEXT" at bounding box center [902, 636] width 169 height 40
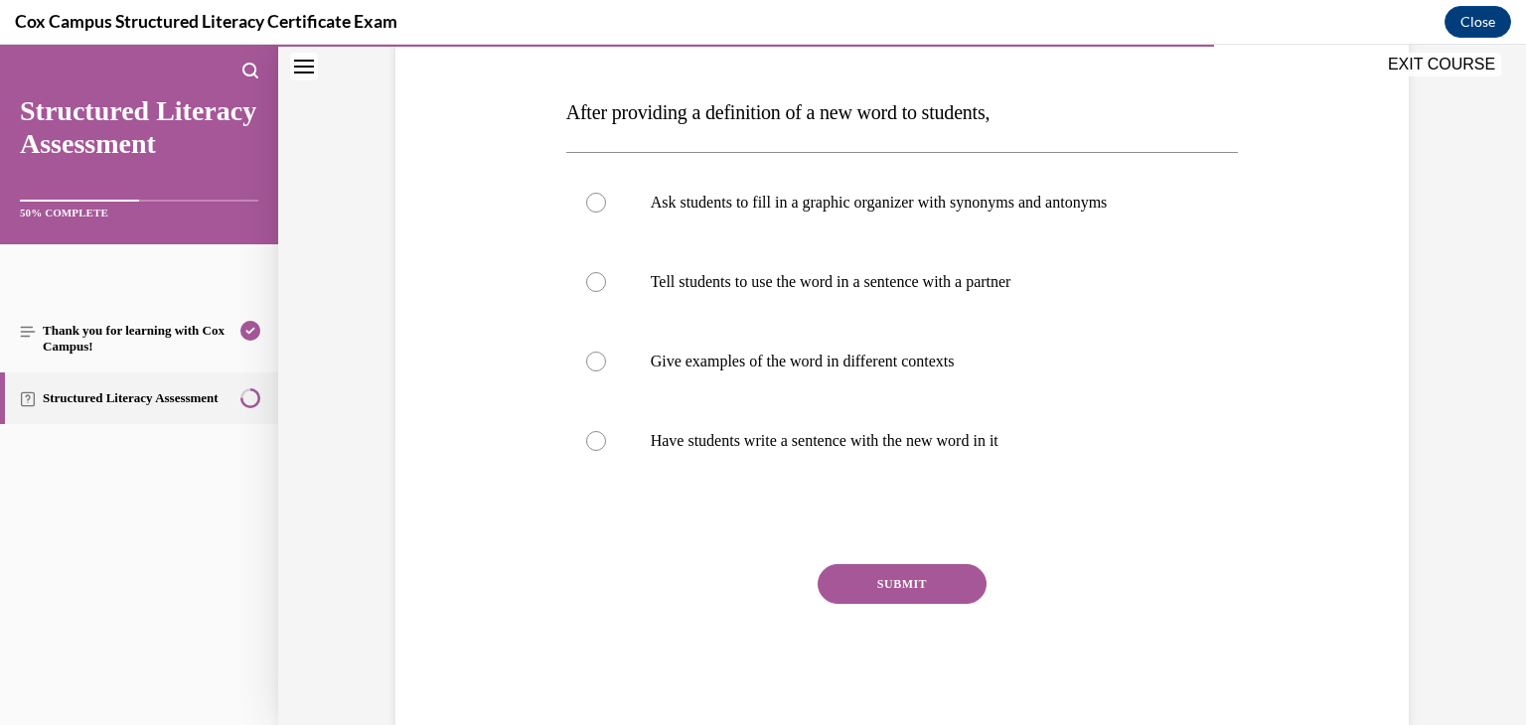
scroll to position [292, 0]
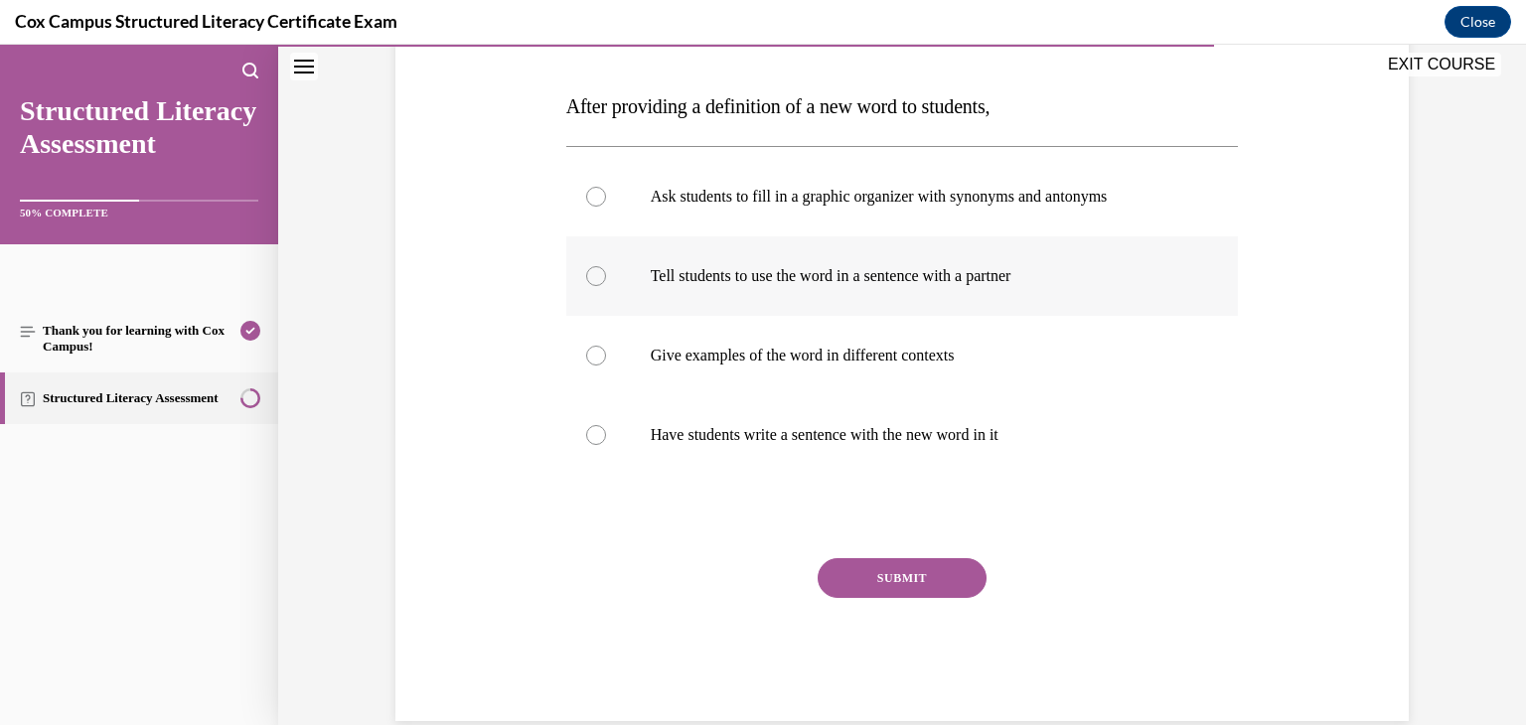
click at [596, 275] on div at bounding box center [596, 276] width 20 height 20
click at [596, 275] on input "Tell students to use the word in a sentence with a partner" at bounding box center [596, 276] width 20 height 20
radio input "true"
click at [834, 577] on button "SUBMIT" at bounding box center [902, 578] width 169 height 40
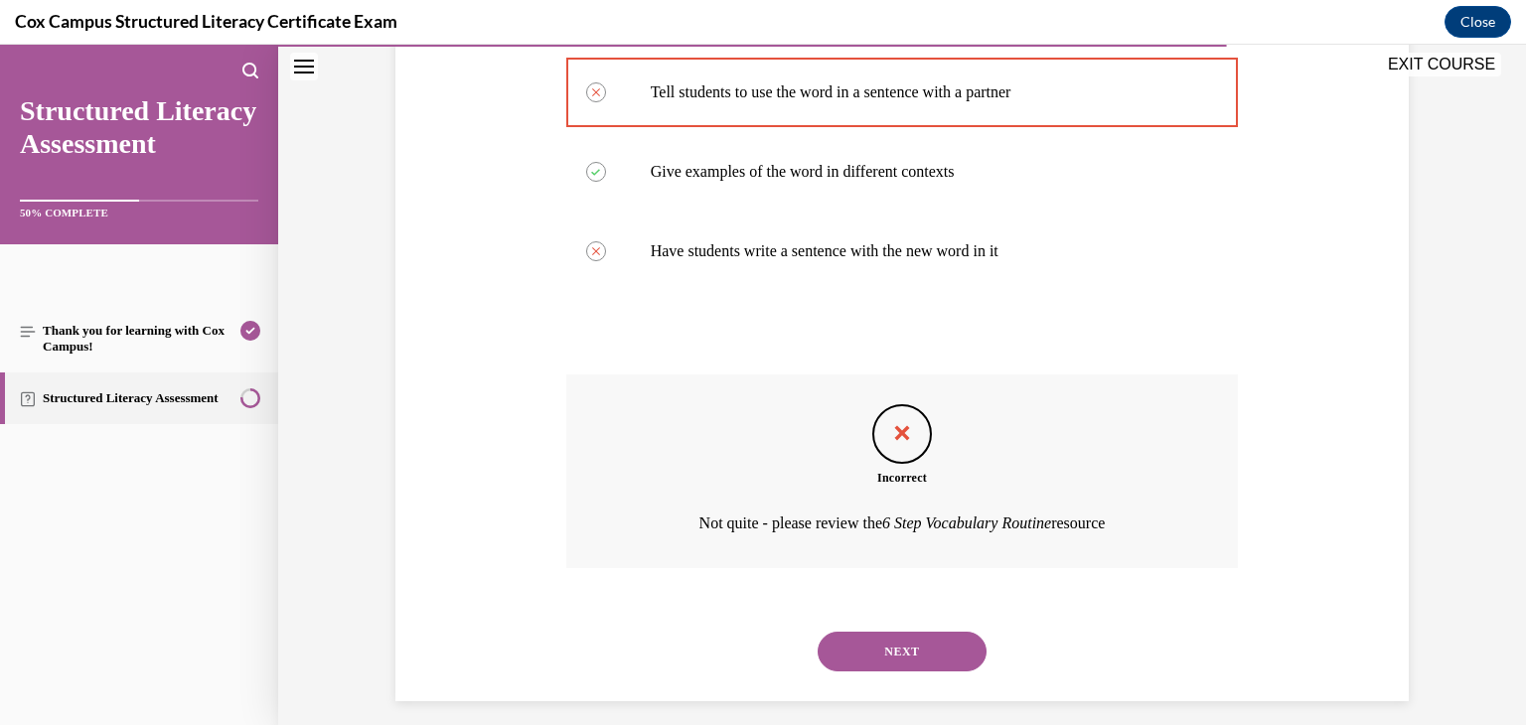
scroll to position [478, 0]
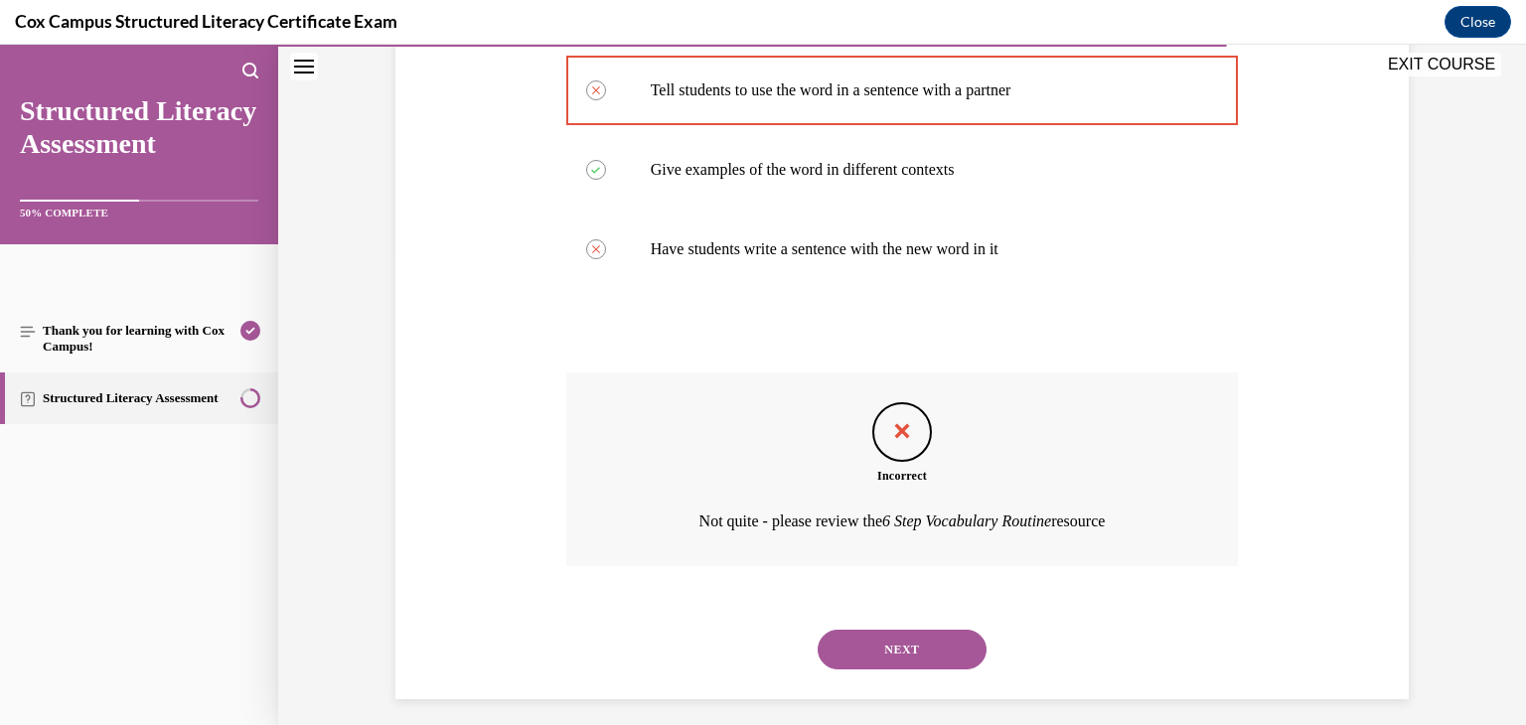
click at [913, 647] on button "NEXT" at bounding box center [902, 650] width 169 height 40
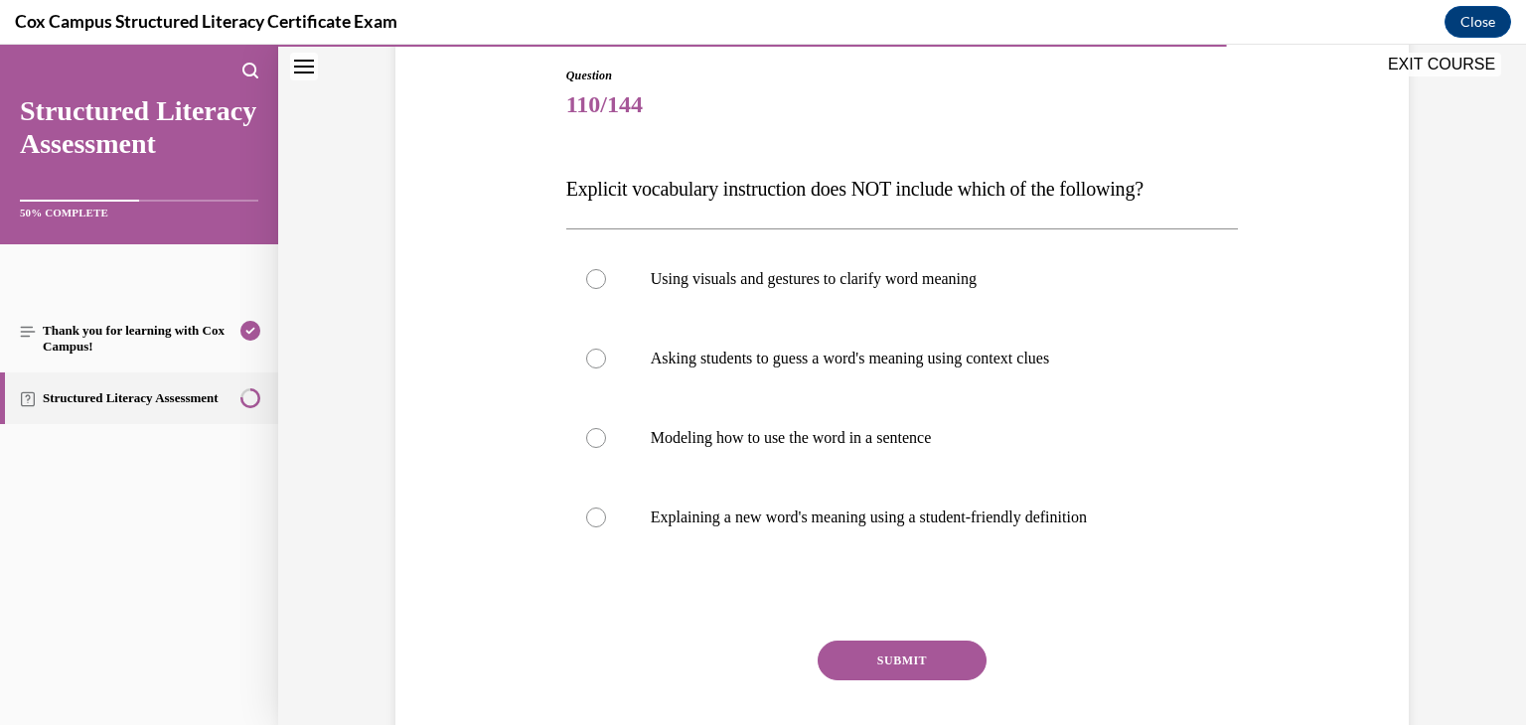
scroll to position [217, 0]
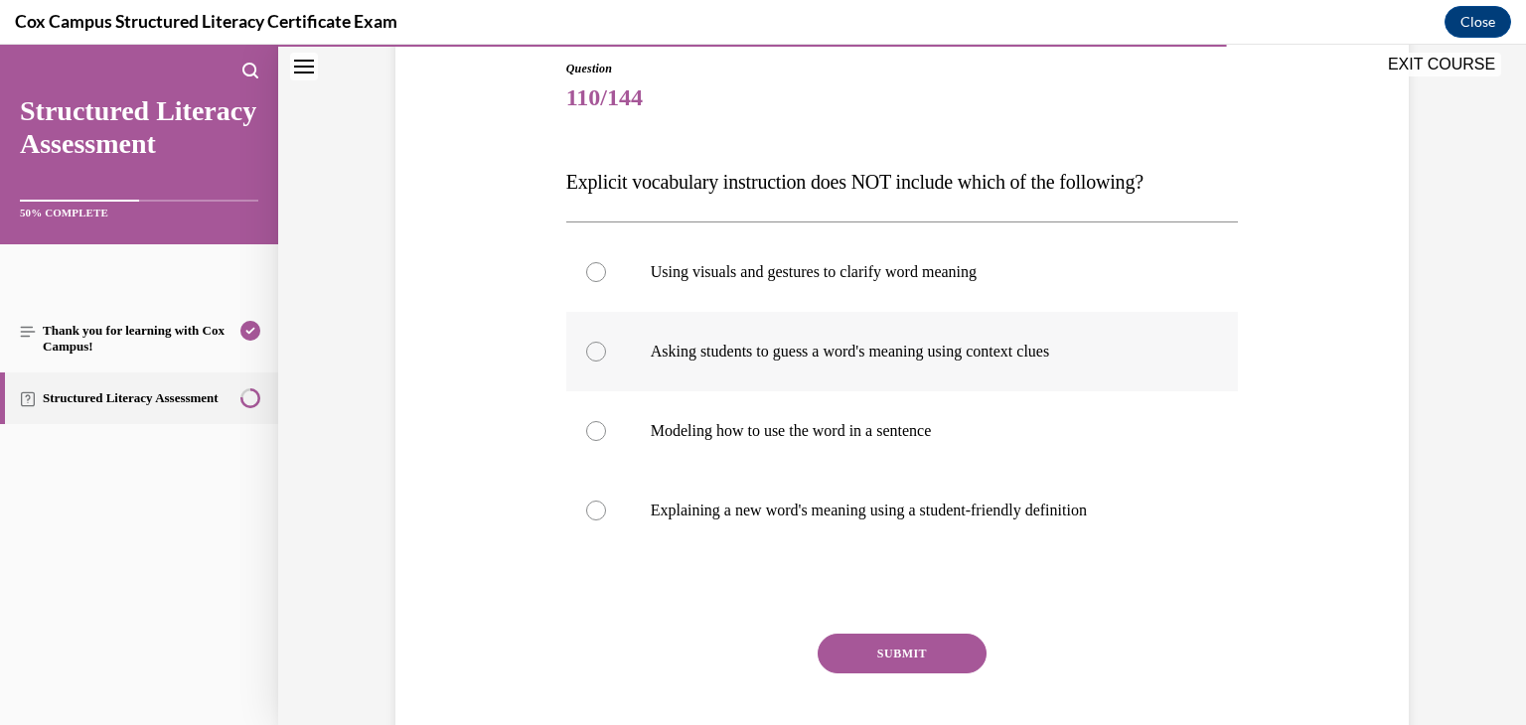
click at [589, 353] on div at bounding box center [596, 352] width 20 height 20
click at [589, 353] on input "Asking students to guess a word's meaning using context clues" at bounding box center [596, 352] width 20 height 20
radio input "true"
click at [842, 659] on button "SUBMIT" at bounding box center [902, 654] width 169 height 40
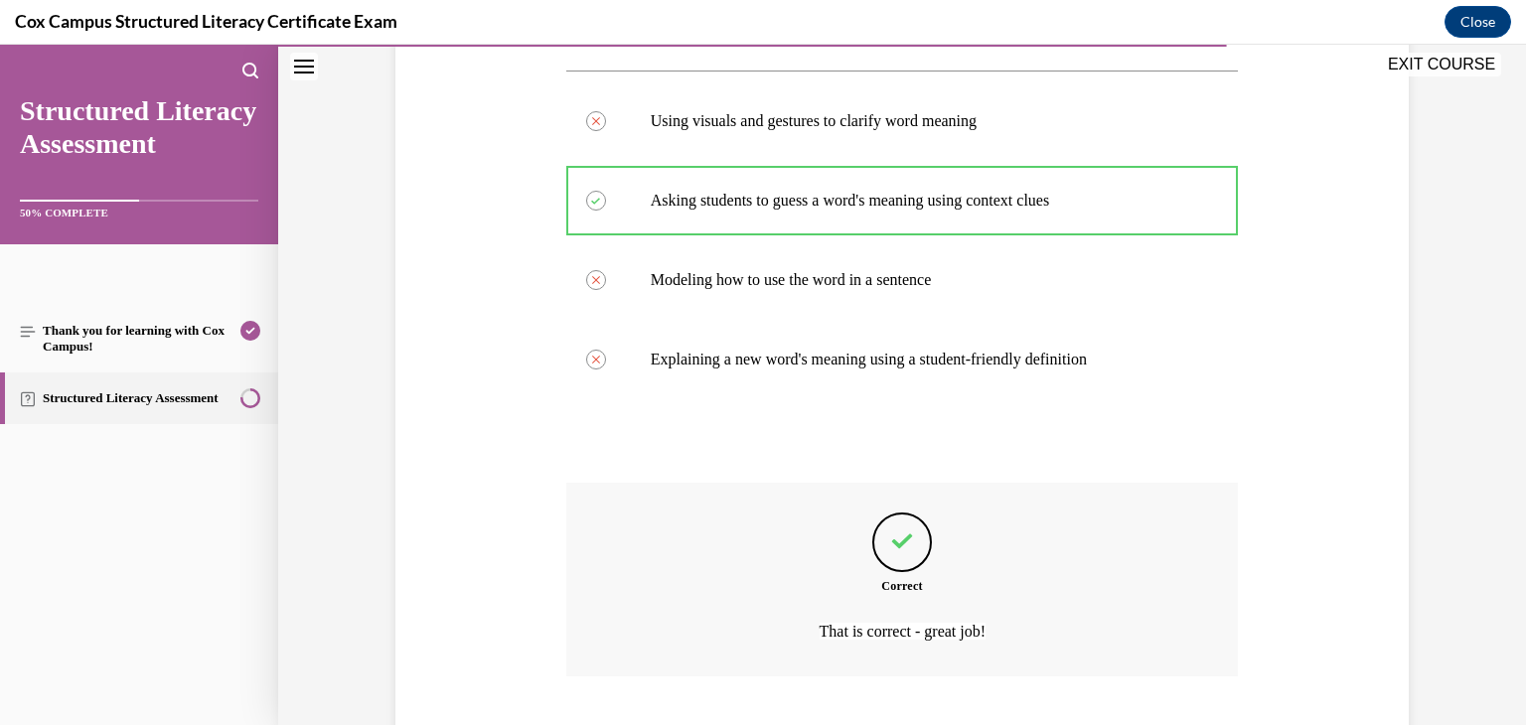
scroll to position [492, 0]
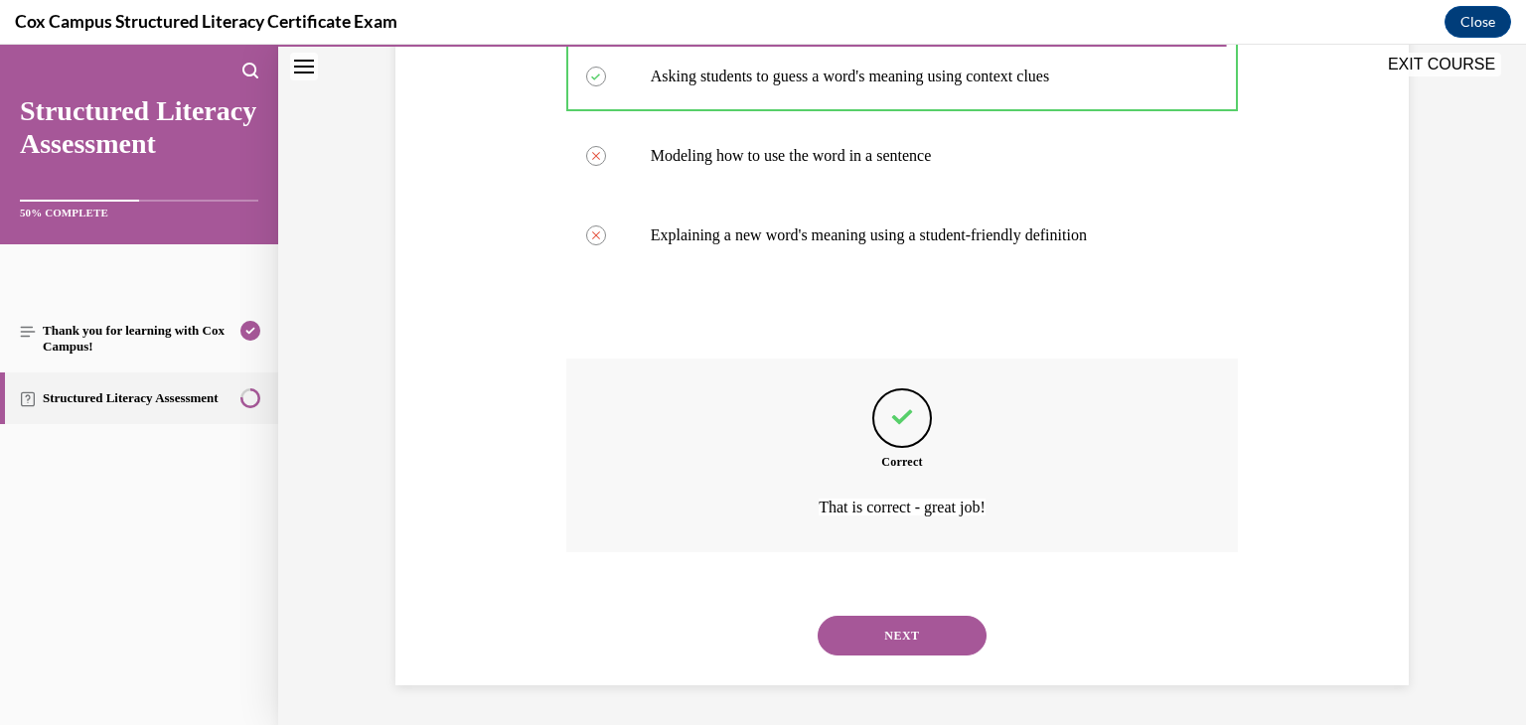
click at [875, 635] on button "NEXT" at bounding box center [902, 636] width 169 height 40
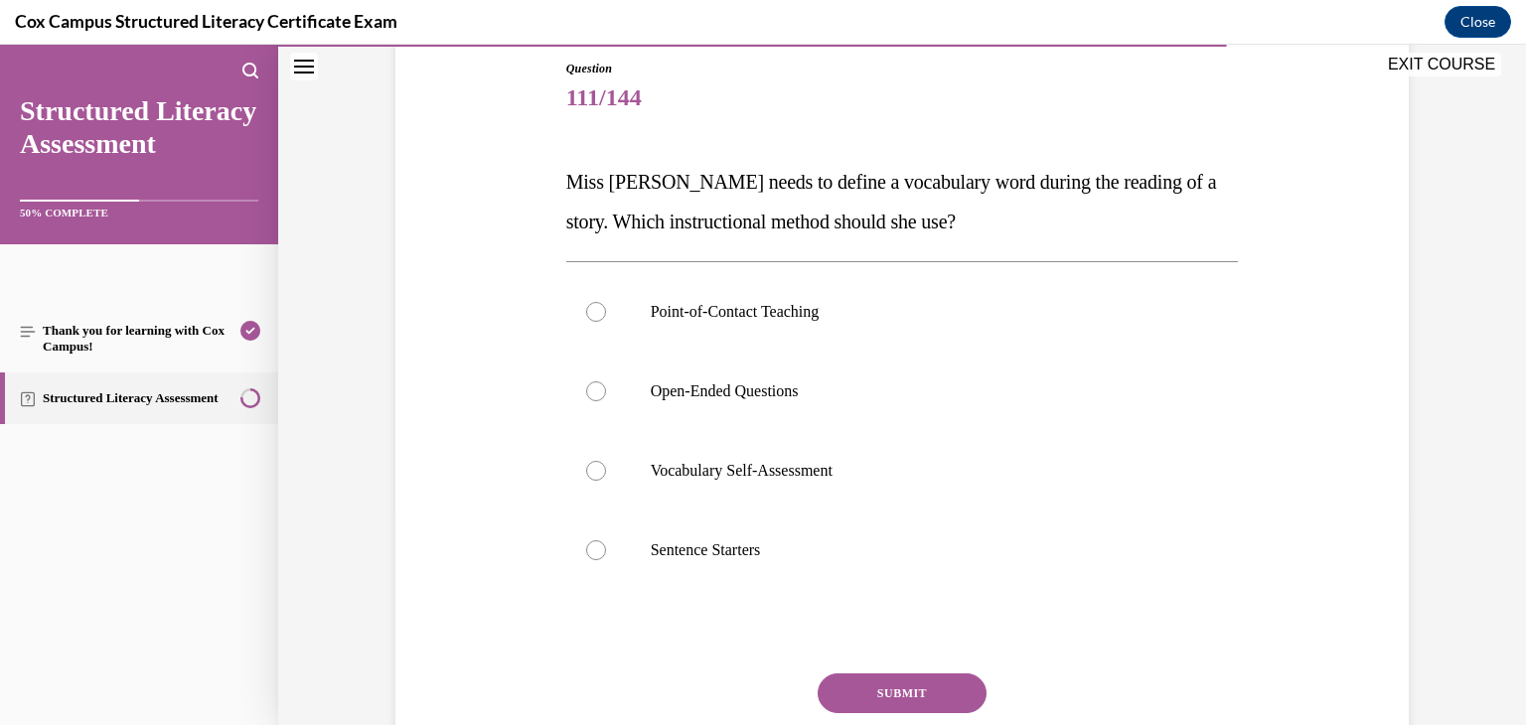
scroll to position [218, 0]
click at [589, 314] on div at bounding box center [596, 311] width 20 height 20
click at [589, 314] on input "Point-of-Contact Teaching" at bounding box center [596, 311] width 20 height 20
radio input "true"
click at [845, 686] on button "SUBMIT" at bounding box center [902, 692] width 169 height 40
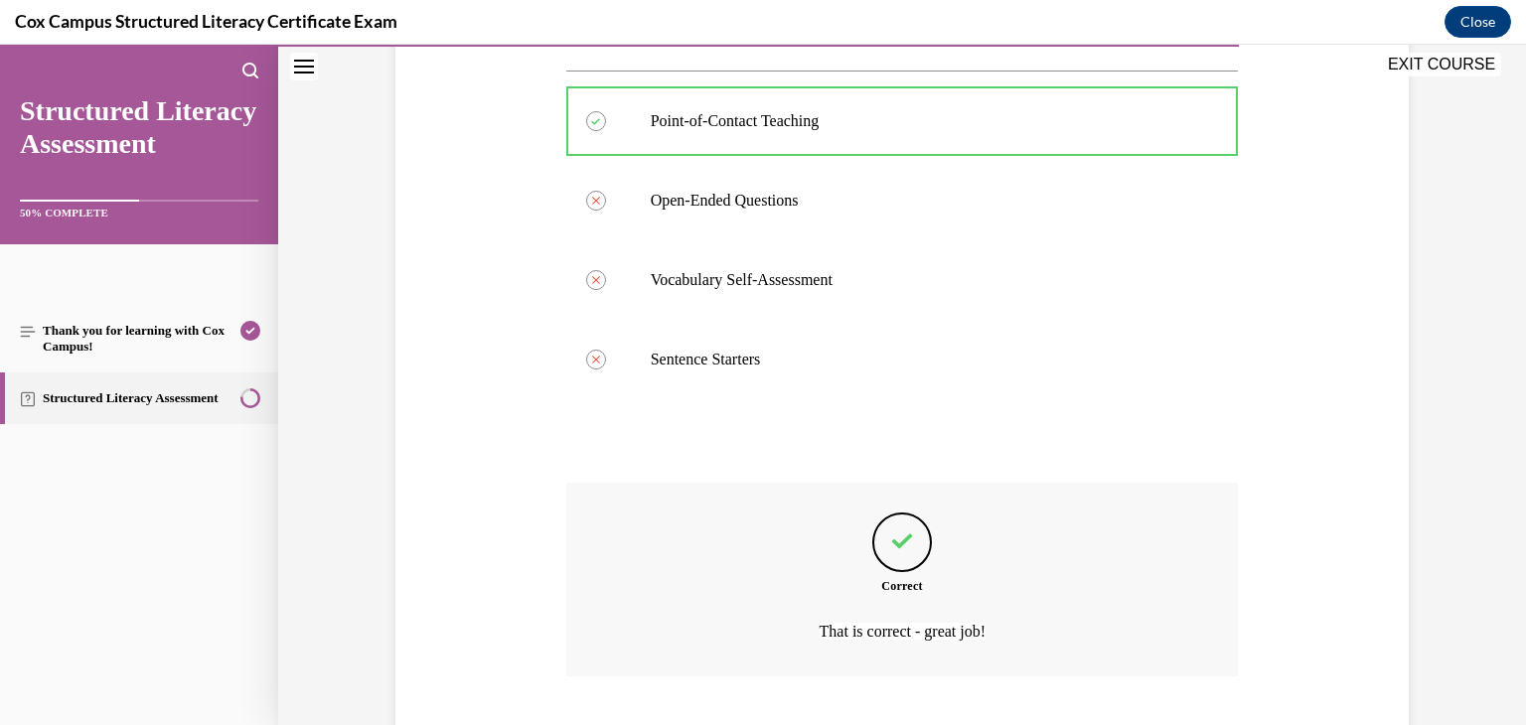
scroll to position [531, 0]
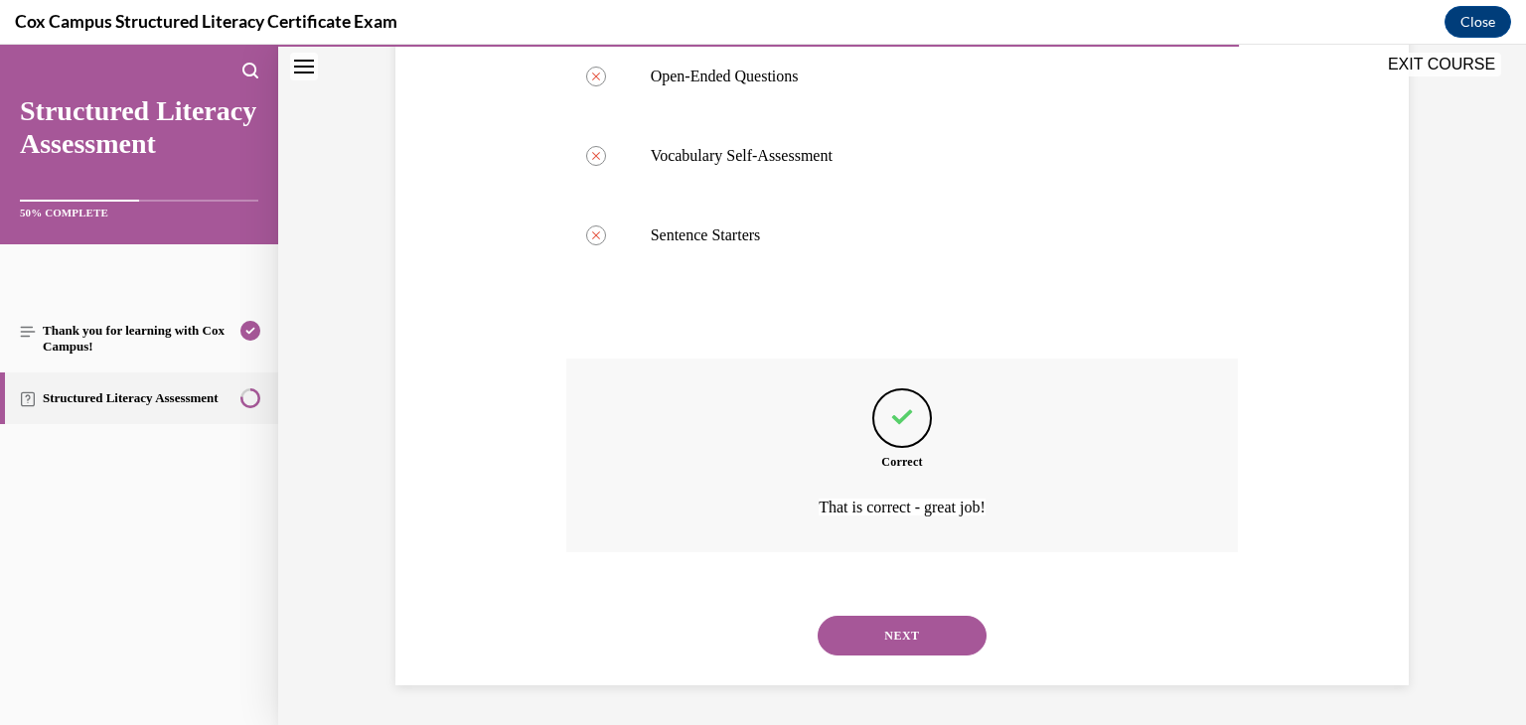
click at [843, 643] on button "NEXT" at bounding box center [902, 636] width 169 height 40
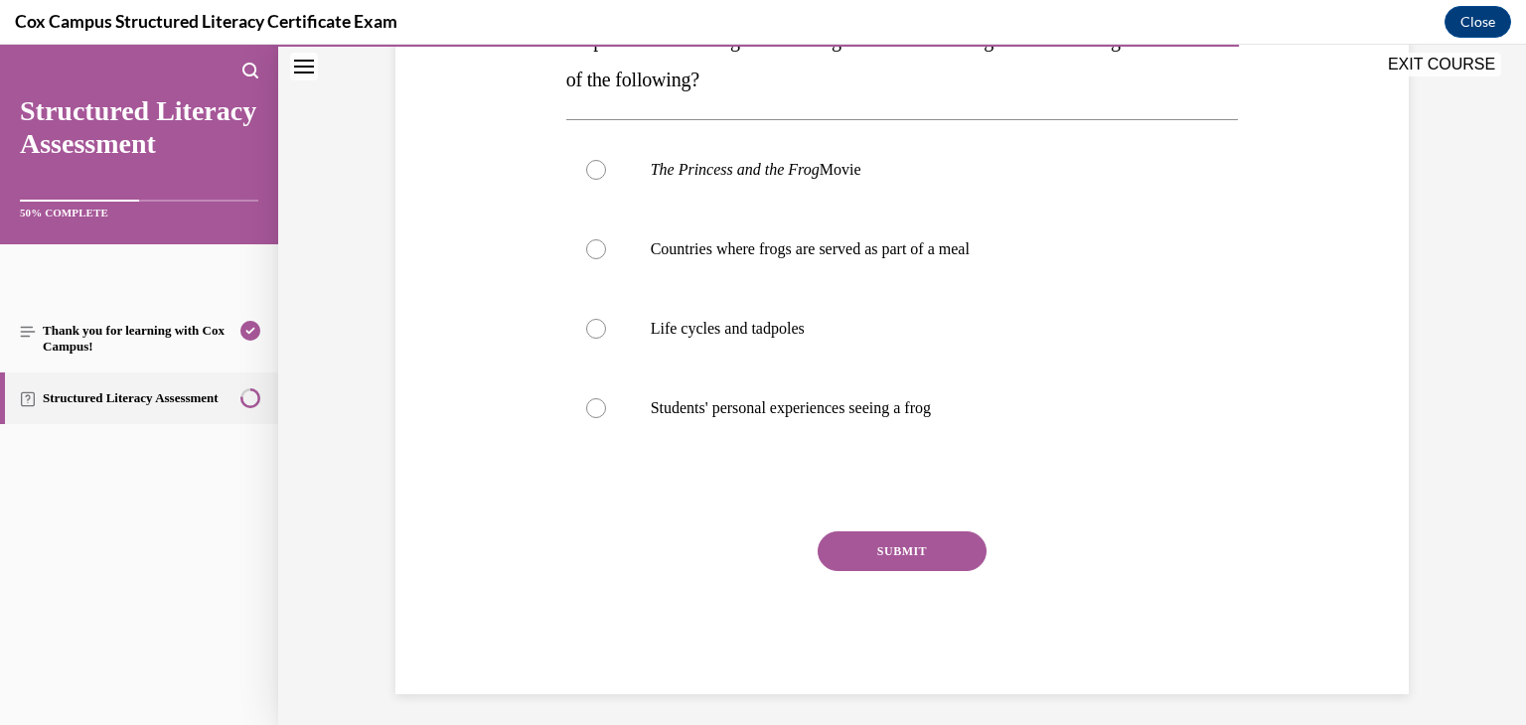
scroll to position [407, 0]
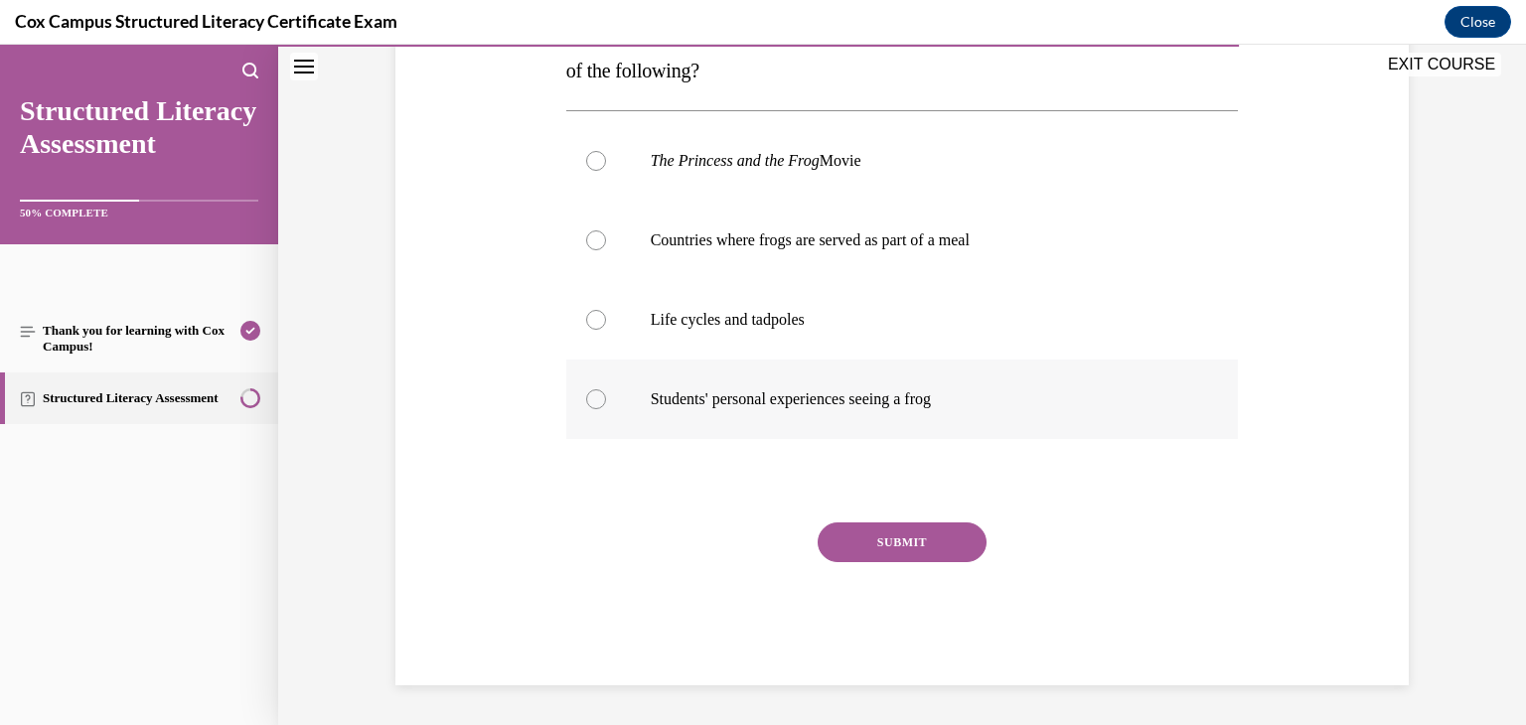
click at [589, 398] on div at bounding box center [596, 399] width 20 height 20
click at [589, 398] on input "Students' personal experiences seeing a frog" at bounding box center [596, 399] width 20 height 20
radio input "true"
click at [848, 545] on button "SUBMIT" at bounding box center [902, 543] width 169 height 40
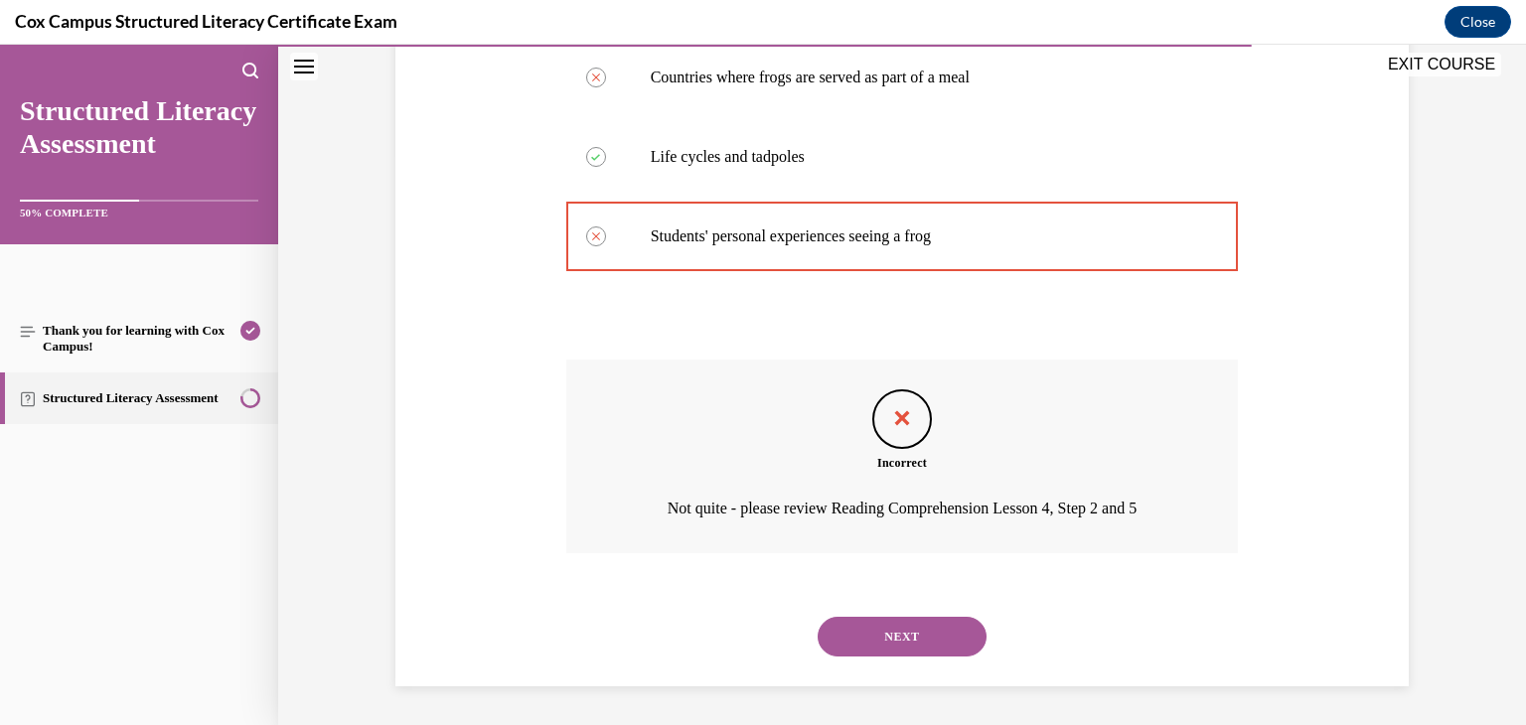
scroll to position [571, 0]
click at [878, 643] on button "NEXT" at bounding box center [902, 636] width 169 height 40
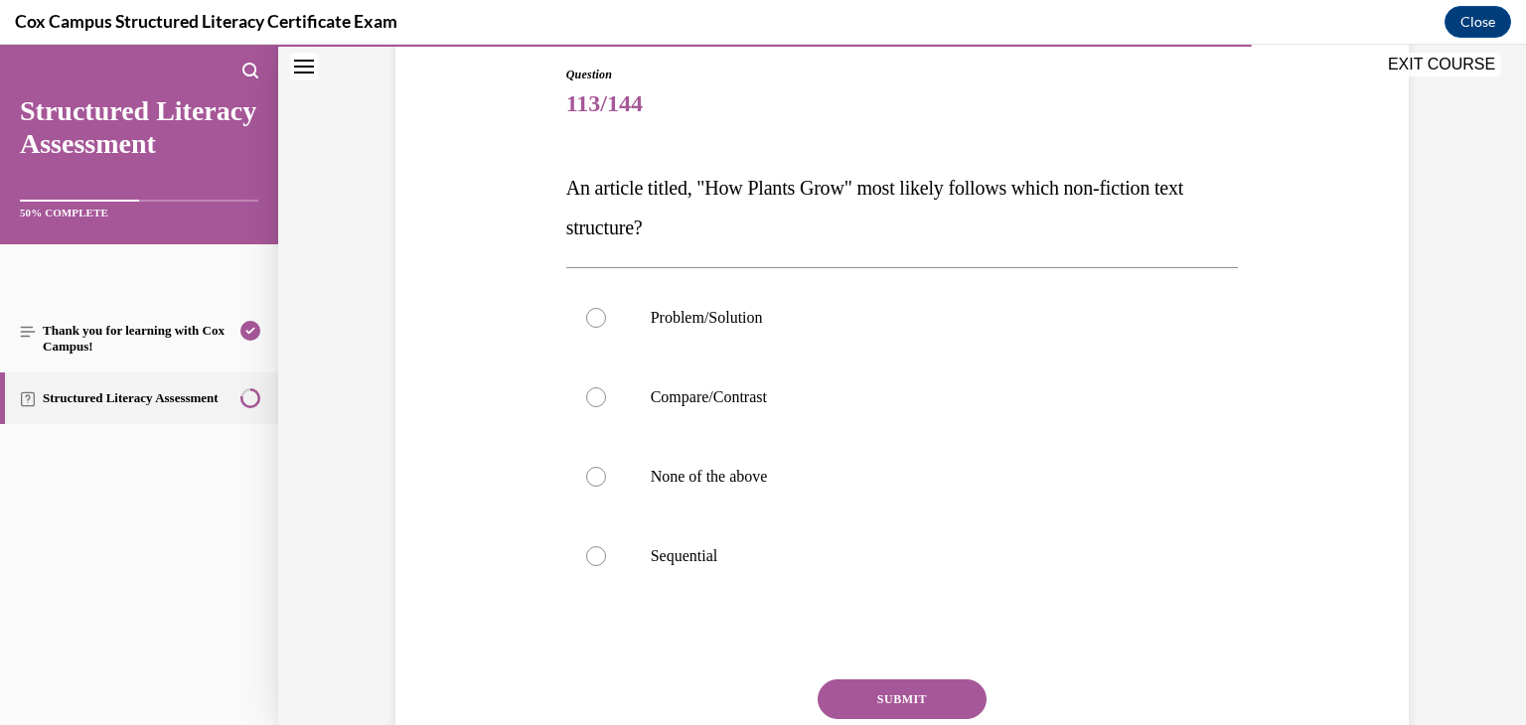
scroll to position [245, 0]
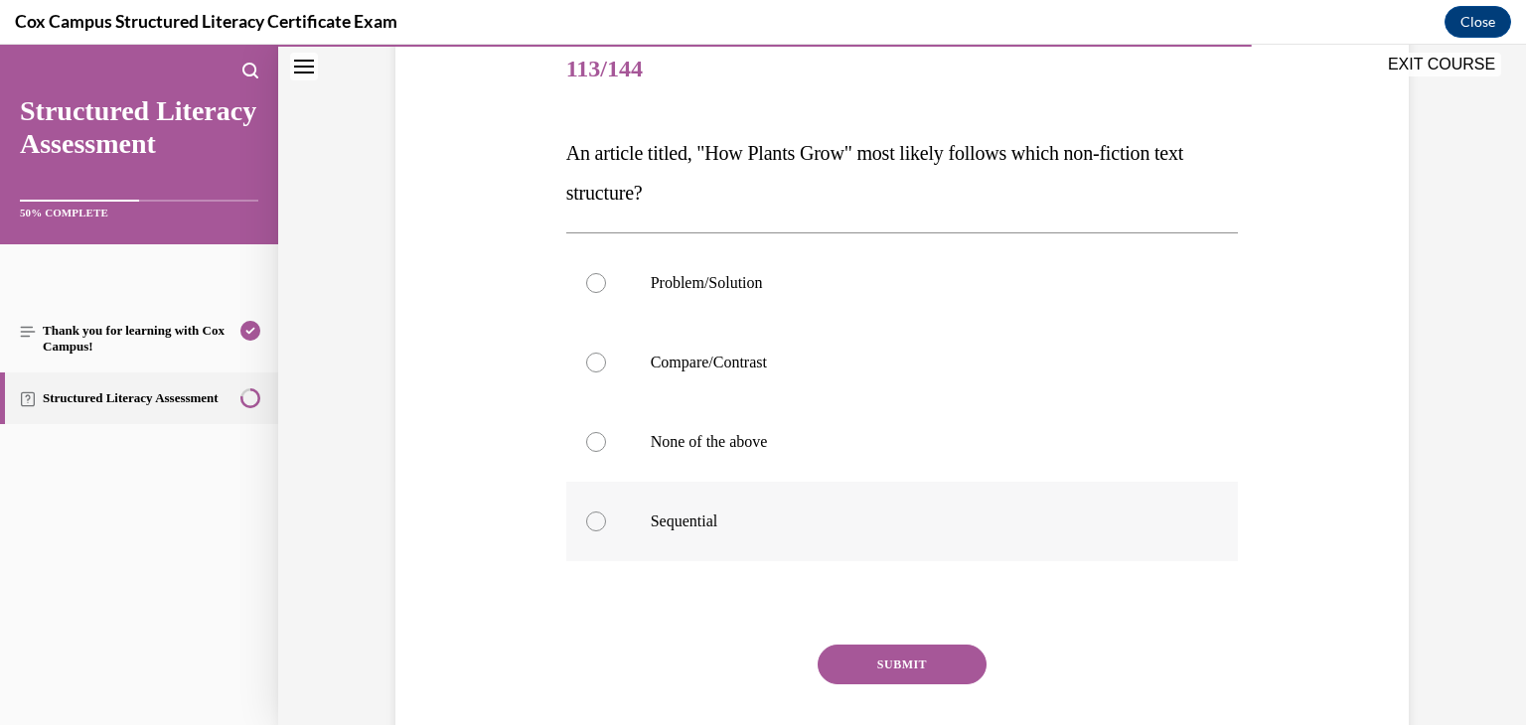
click at [590, 523] on div at bounding box center [596, 522] width 20 height 20
click at [590, 523] on input "Sequential" at bounding box center [596, 522] width 20 height 20
radio input "true"
click at [837, 657] on button "SUBMIT" at bounding box center [902, 665] width 169 height 40
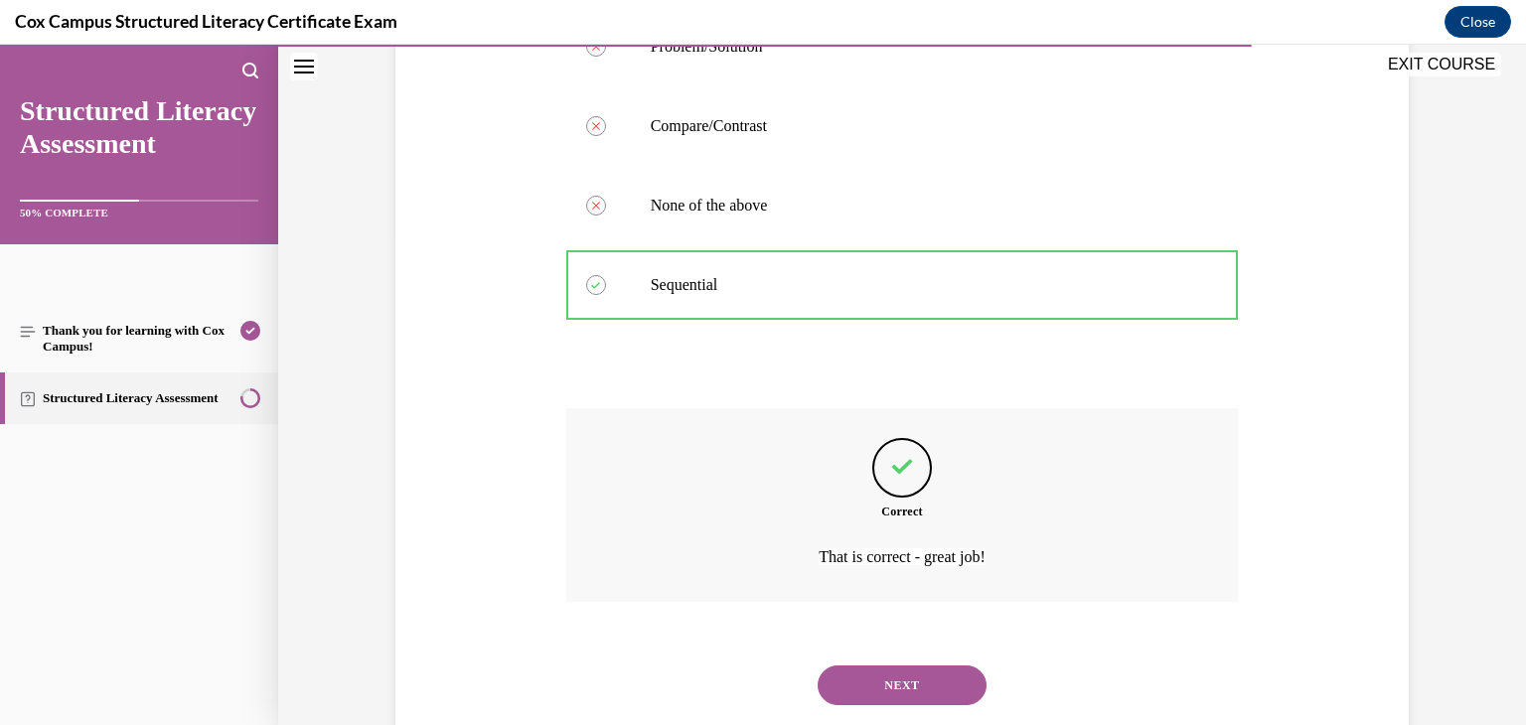
scroll to position [531, 0]
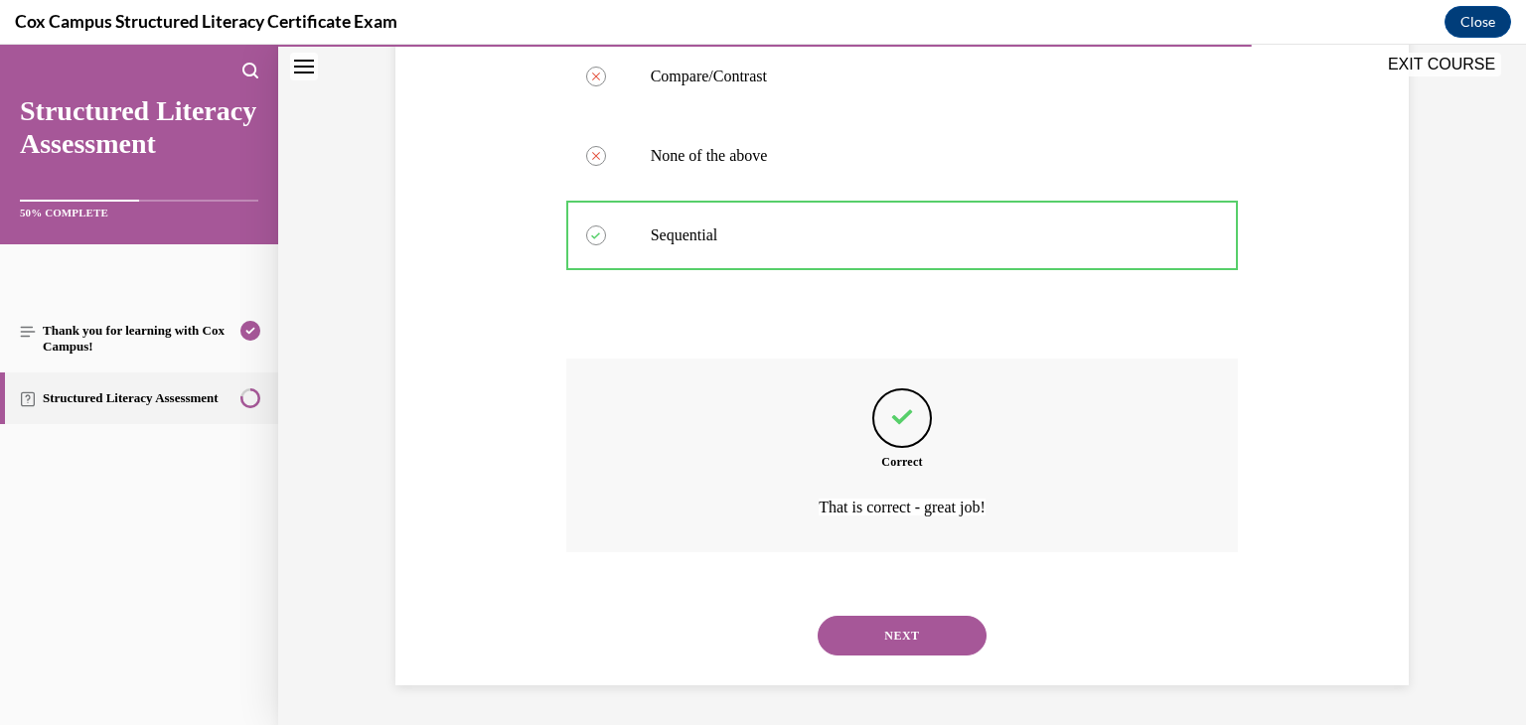
click at [863, 641] on button "NEXT" at bounding box center [902, 636] width 169 height 40
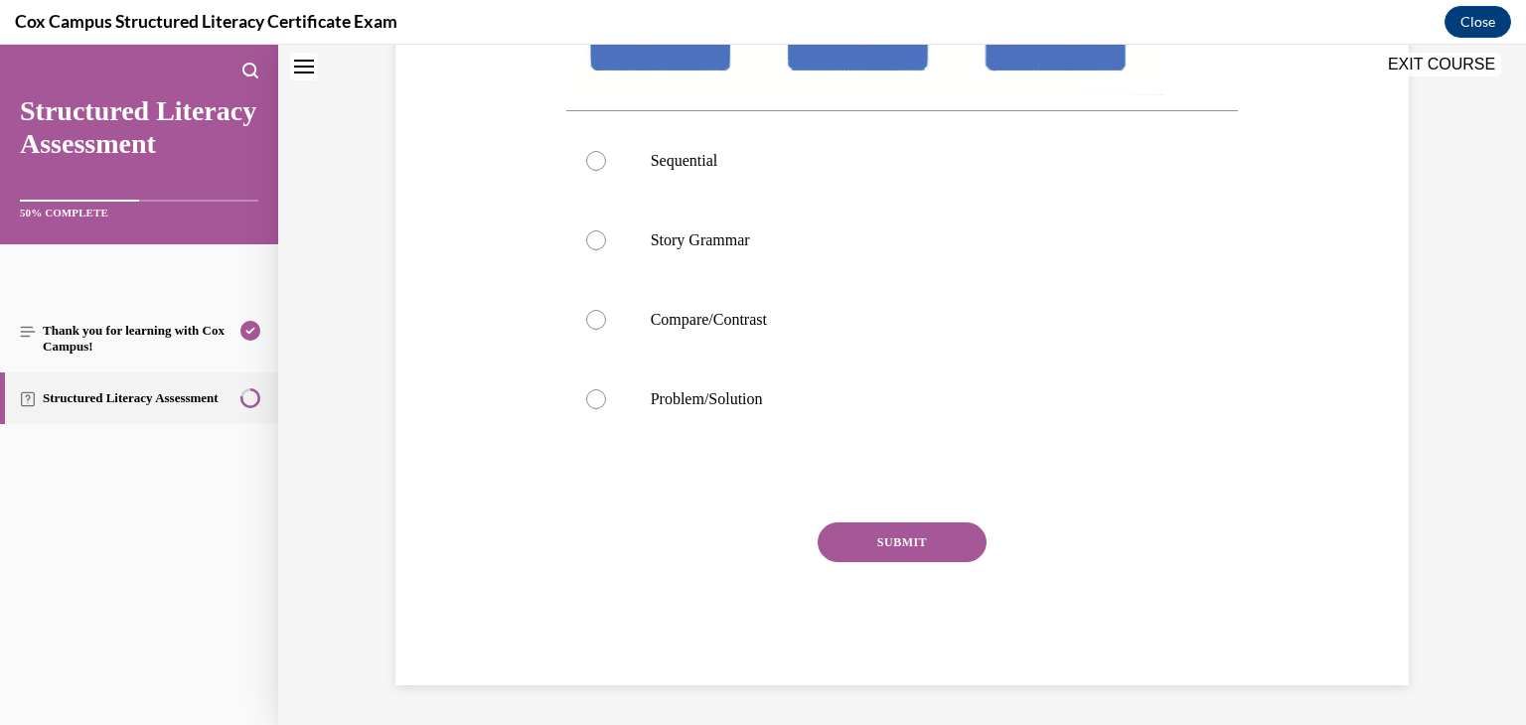
scroll to position [0, 0]
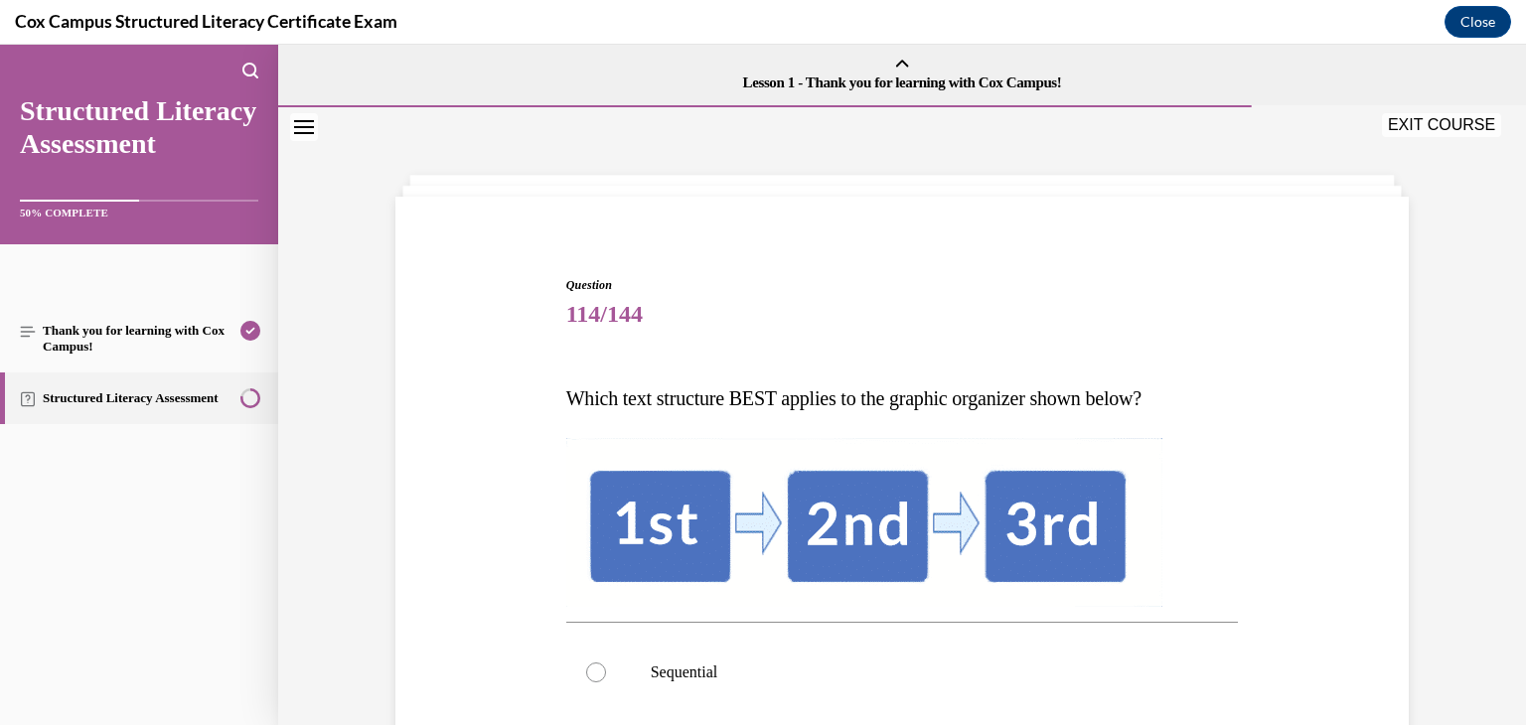
click at [863, 641] on label "Sequential" at bounding box center [902, 672] width 672 height 79
click at [606, 663] on input "Sequential" at bounding box center [596, 673] width 20 height 20
radio input "true"
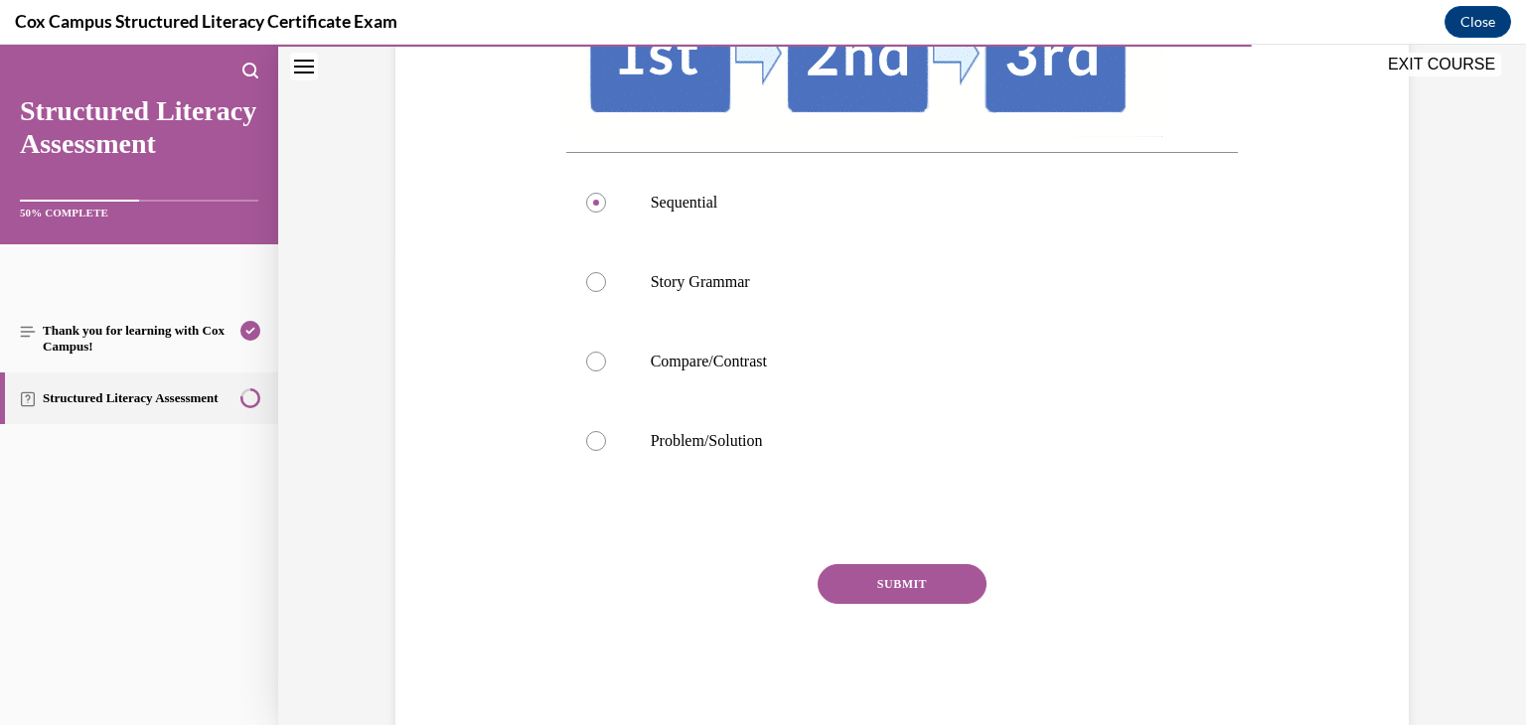
scroll to position [472, 0]
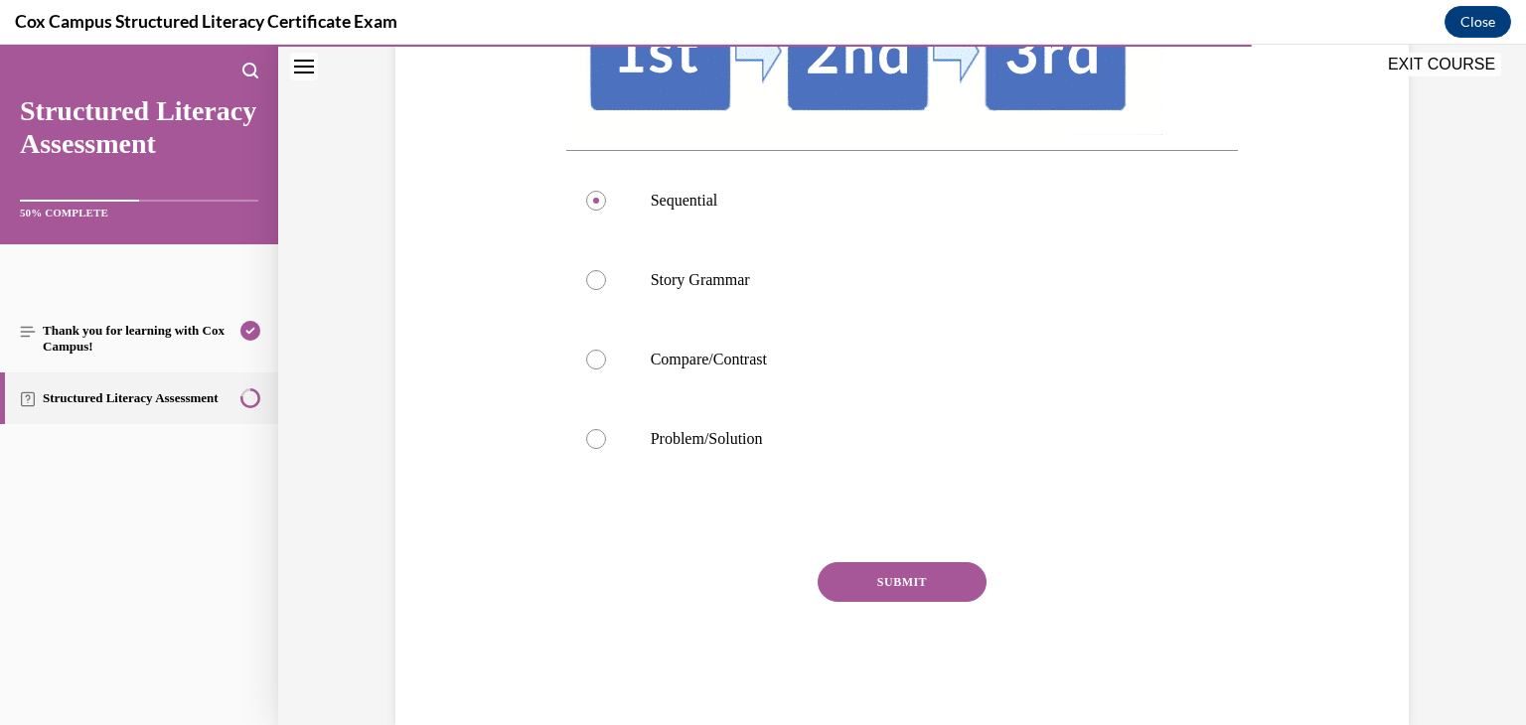
click at [934, 570] on button "SUBMIT" at bounding box center [902, 582] width 169 height 40
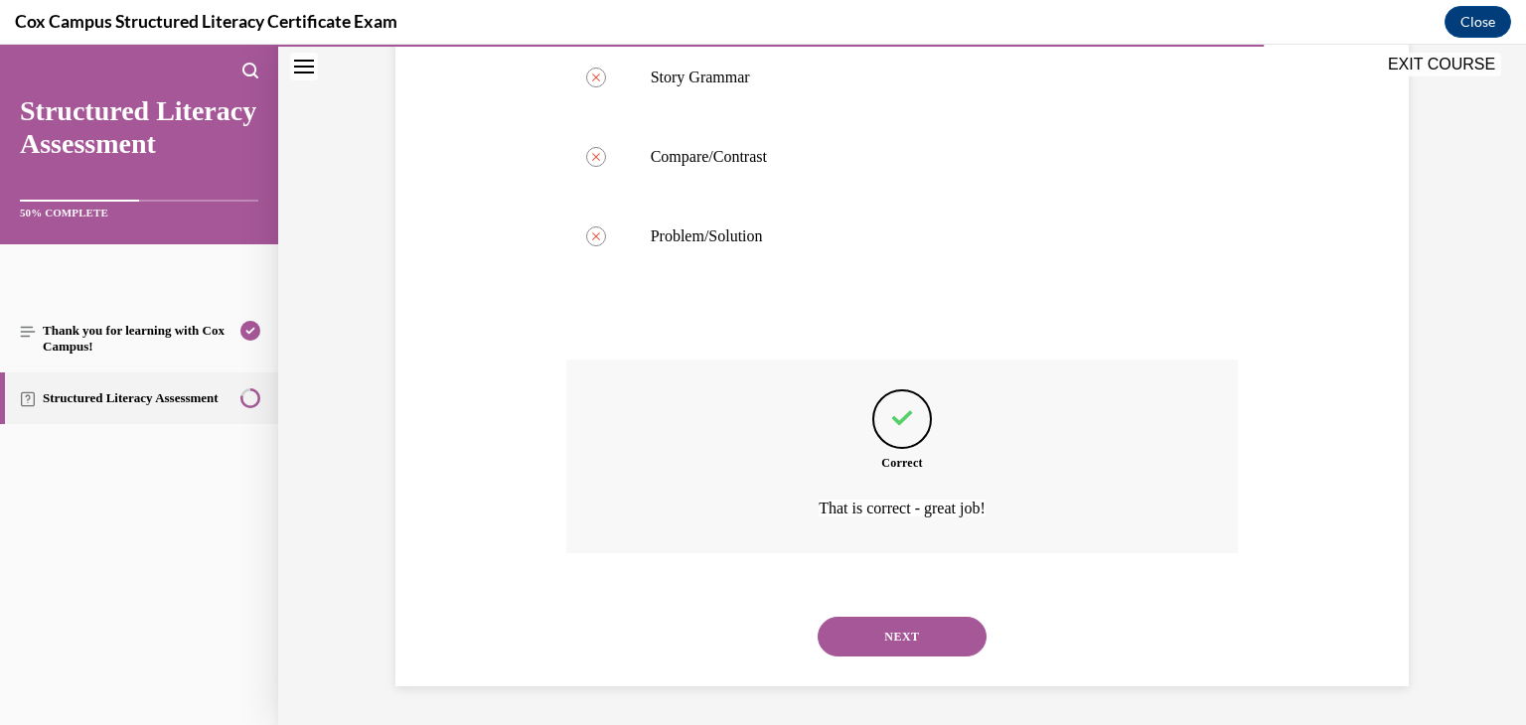
scroll to position [675, 0]
click at [922, 629] on button "NEXT" at bounding box center [902, 636] width 169 height 40
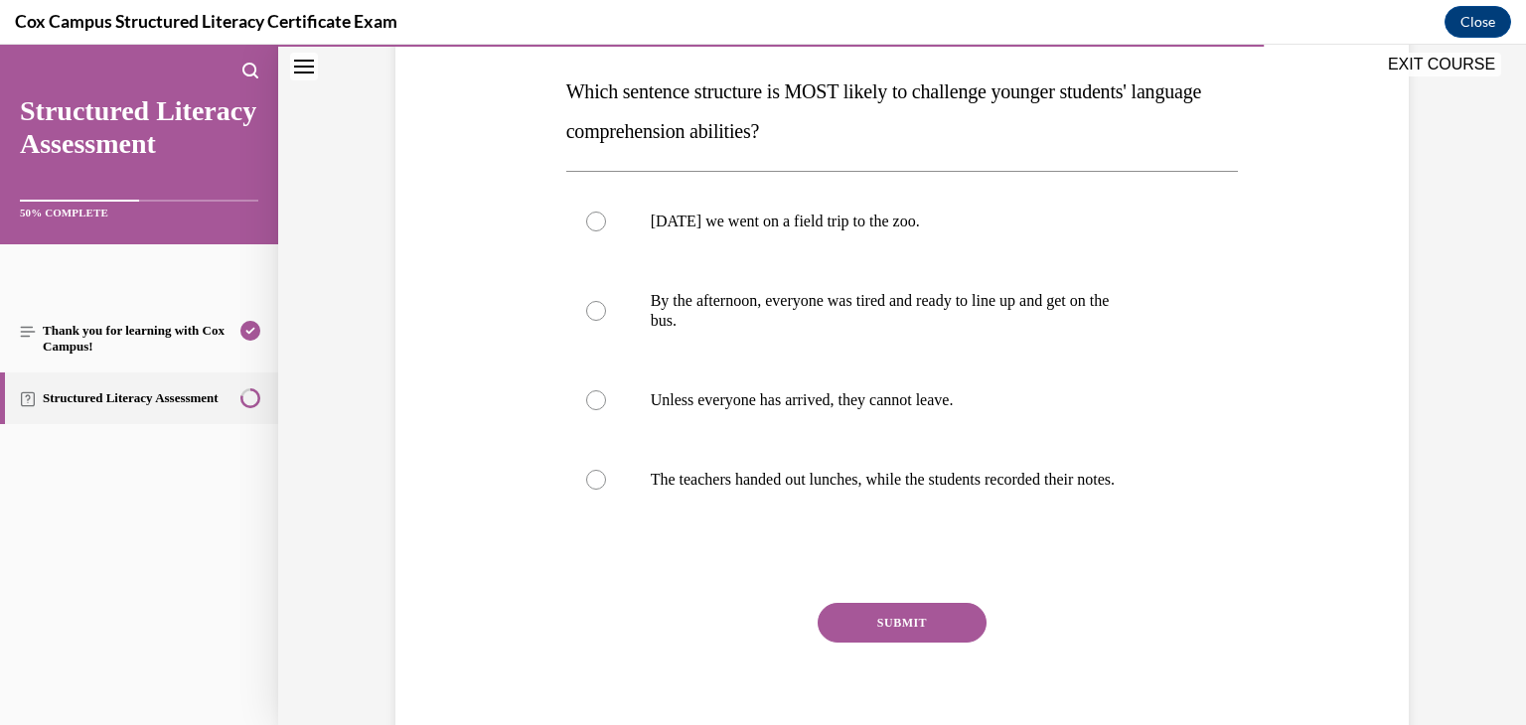
scroll to position [312, 0]
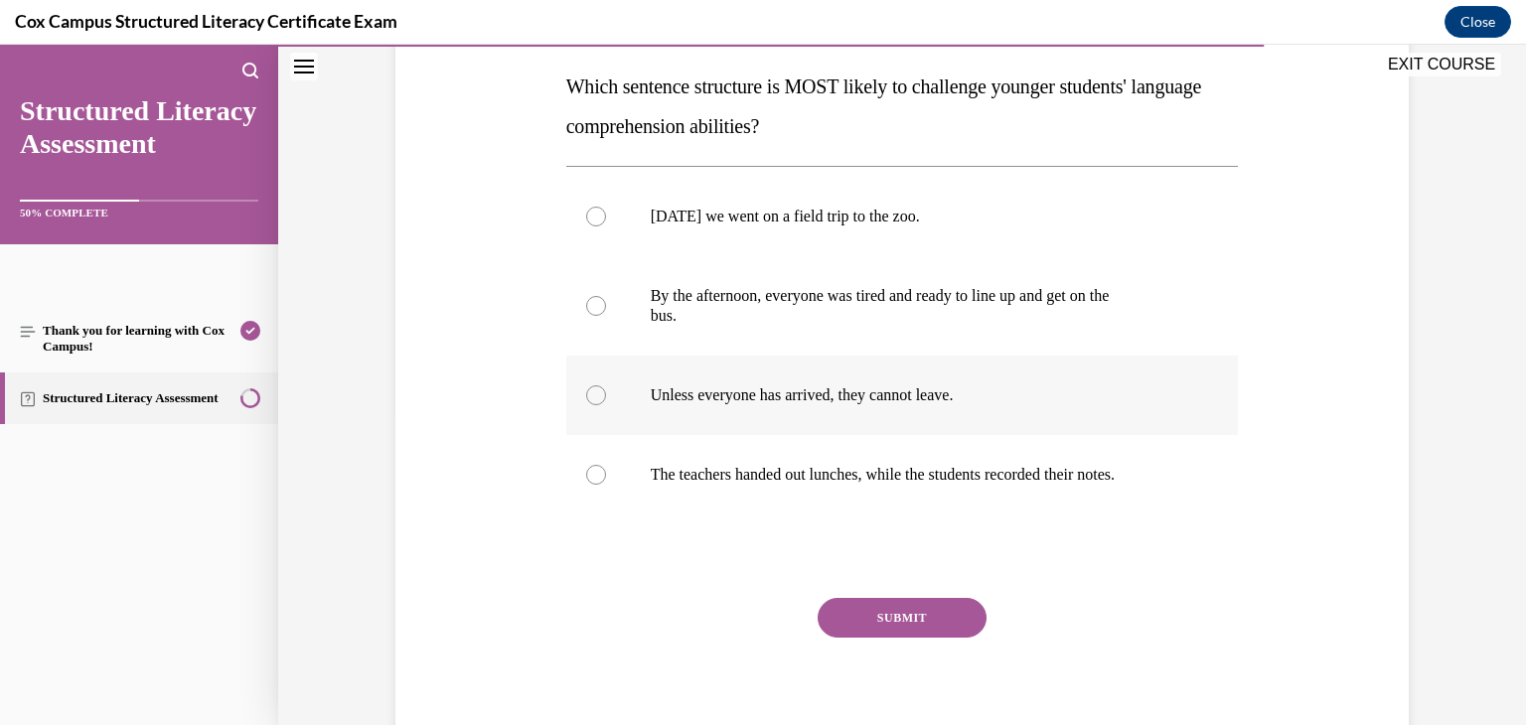
click at [591, 395] on div at bounding box center [596, 395] width 20 height 20
click at [591, 395] on input "Unless everyone has arrived, they cannot leave." at bounding box center [596, 395] width 20 height 20
radio input "true"
click at [880, 617] on button "SUBMIT" at bounding box center [902, 618] width 169 height 40
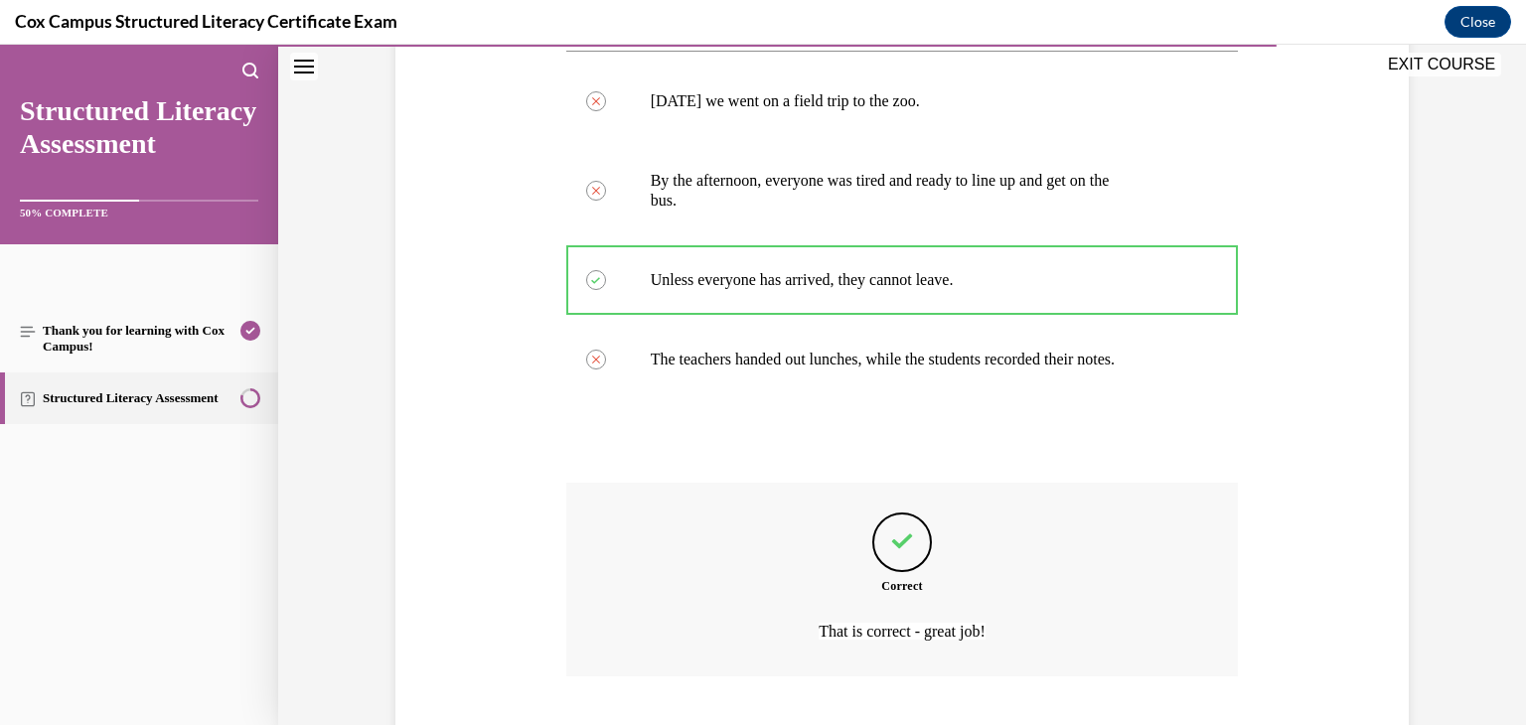
scroll to position [551, 0]
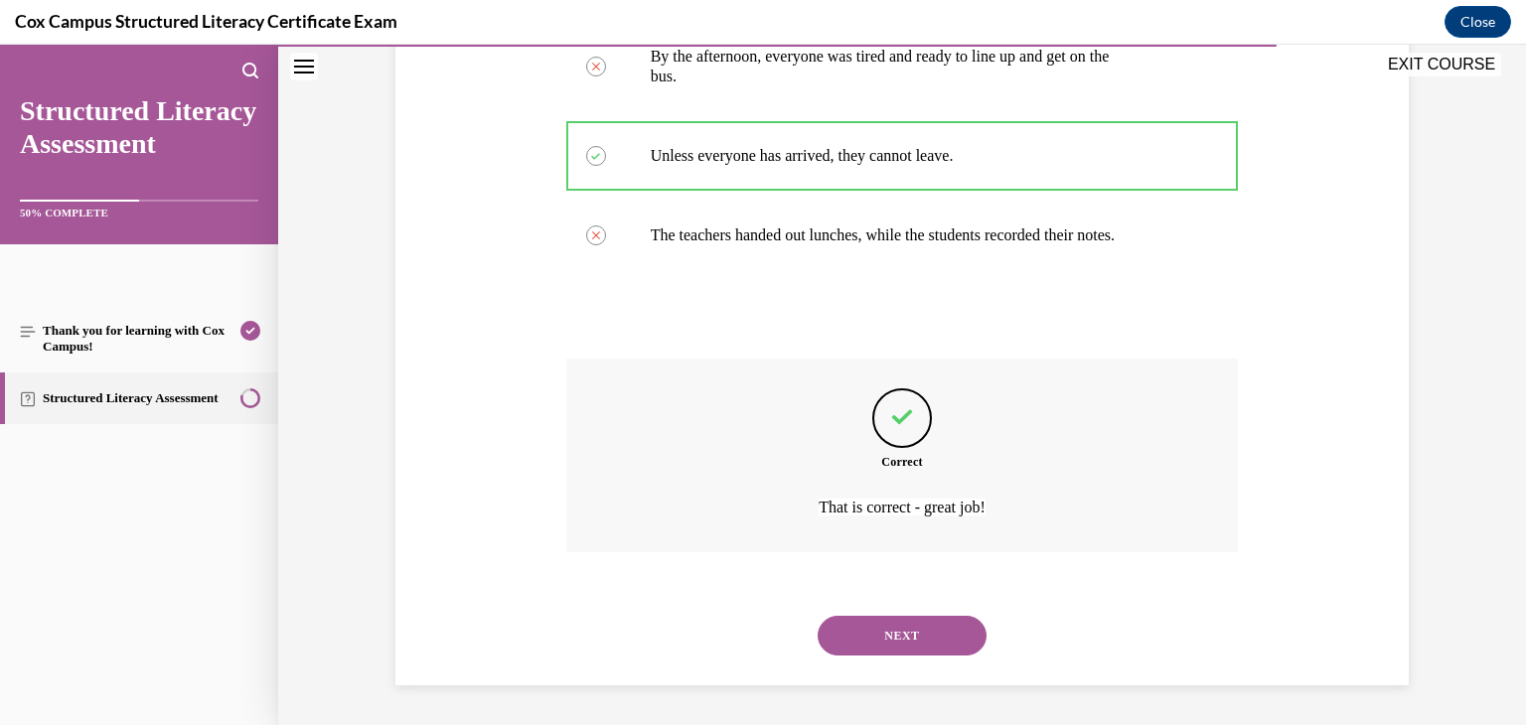
click at [886, 629] on button "NEXT" at bounding box center [902, 636] width 169 height 40
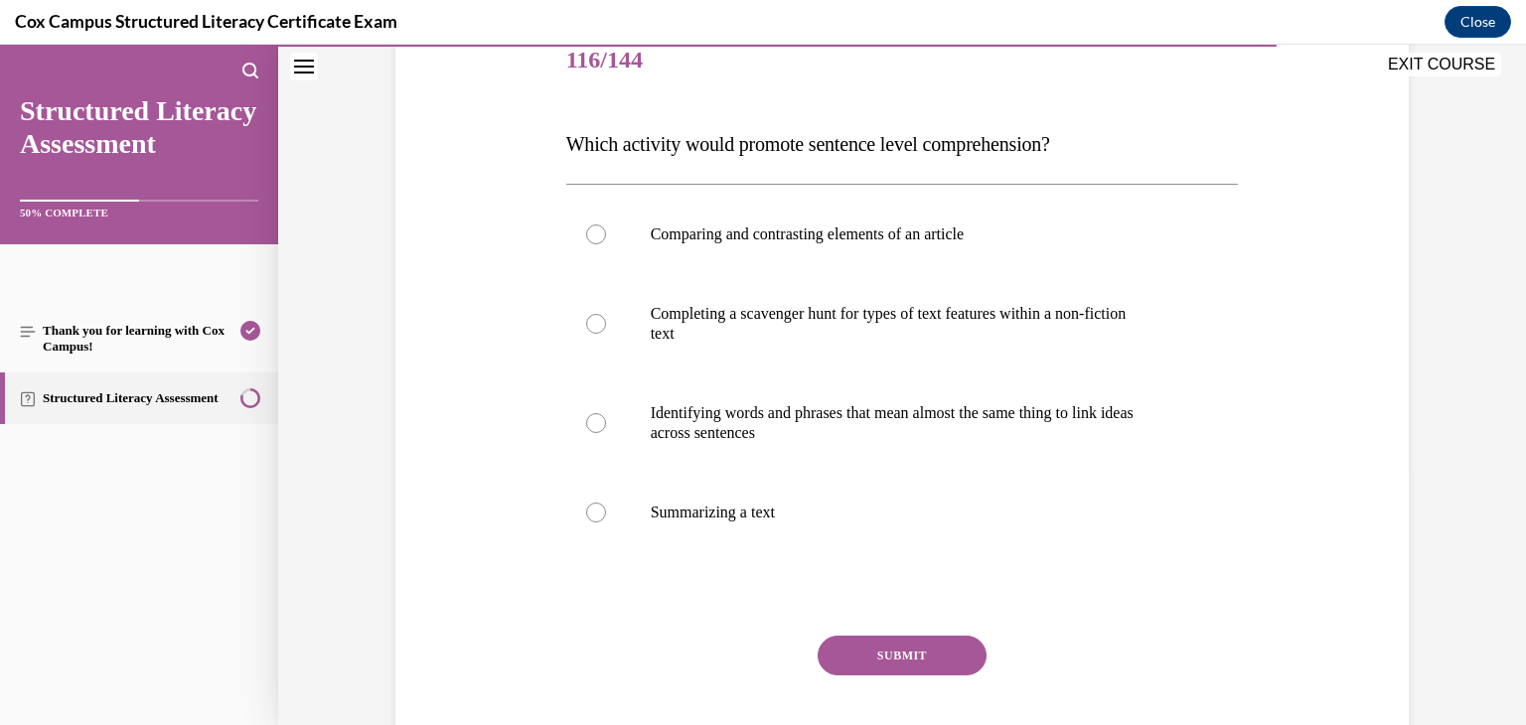
scroll to position [268, 0]
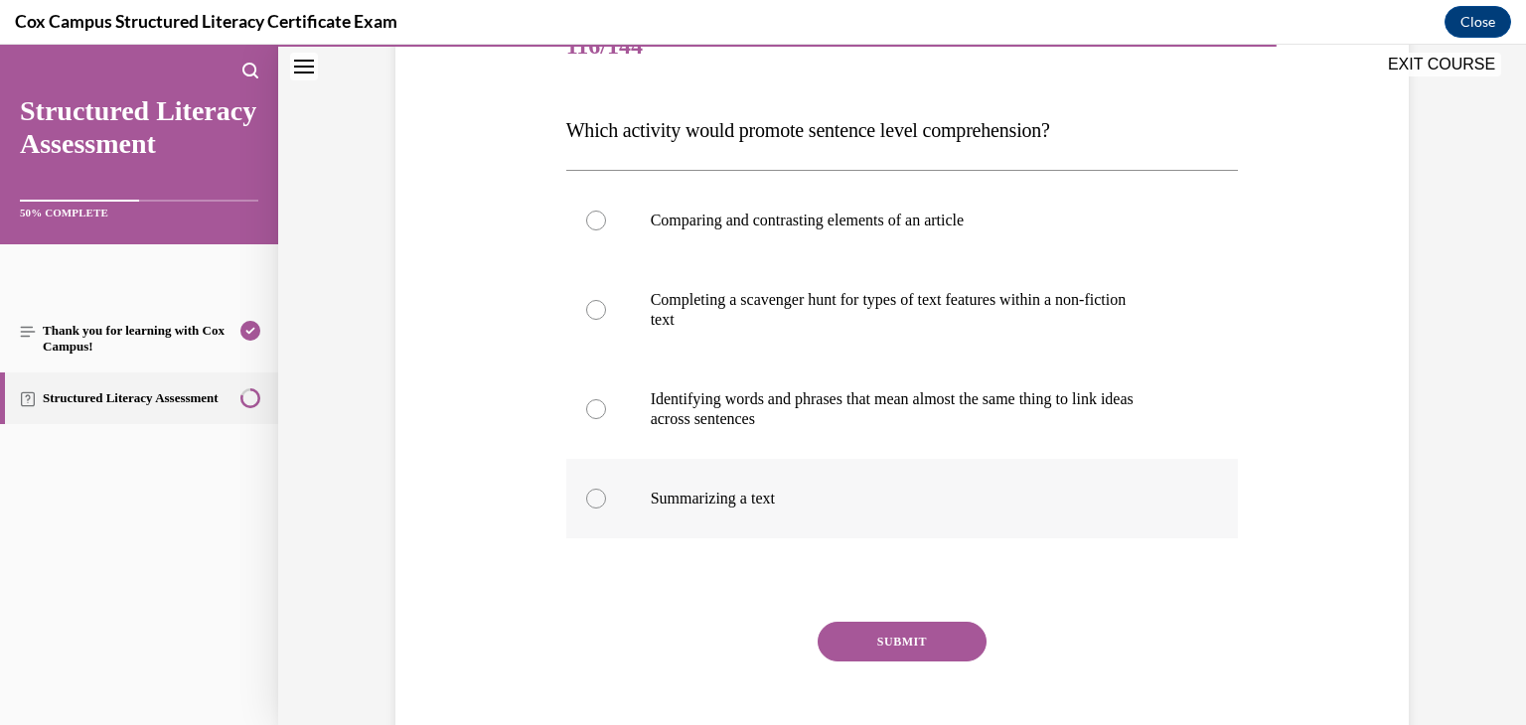
click at [586, 498] on div at bounding box center [596, 499] width 20 height 20
click at [586, 498] on input "Summarizing a text" at bounding box center [596, 499] width 20 height 20
radio input "true"
click at [862, 639] on button "SUBMIT" at bounding box center [902, 642] width 169 height 40
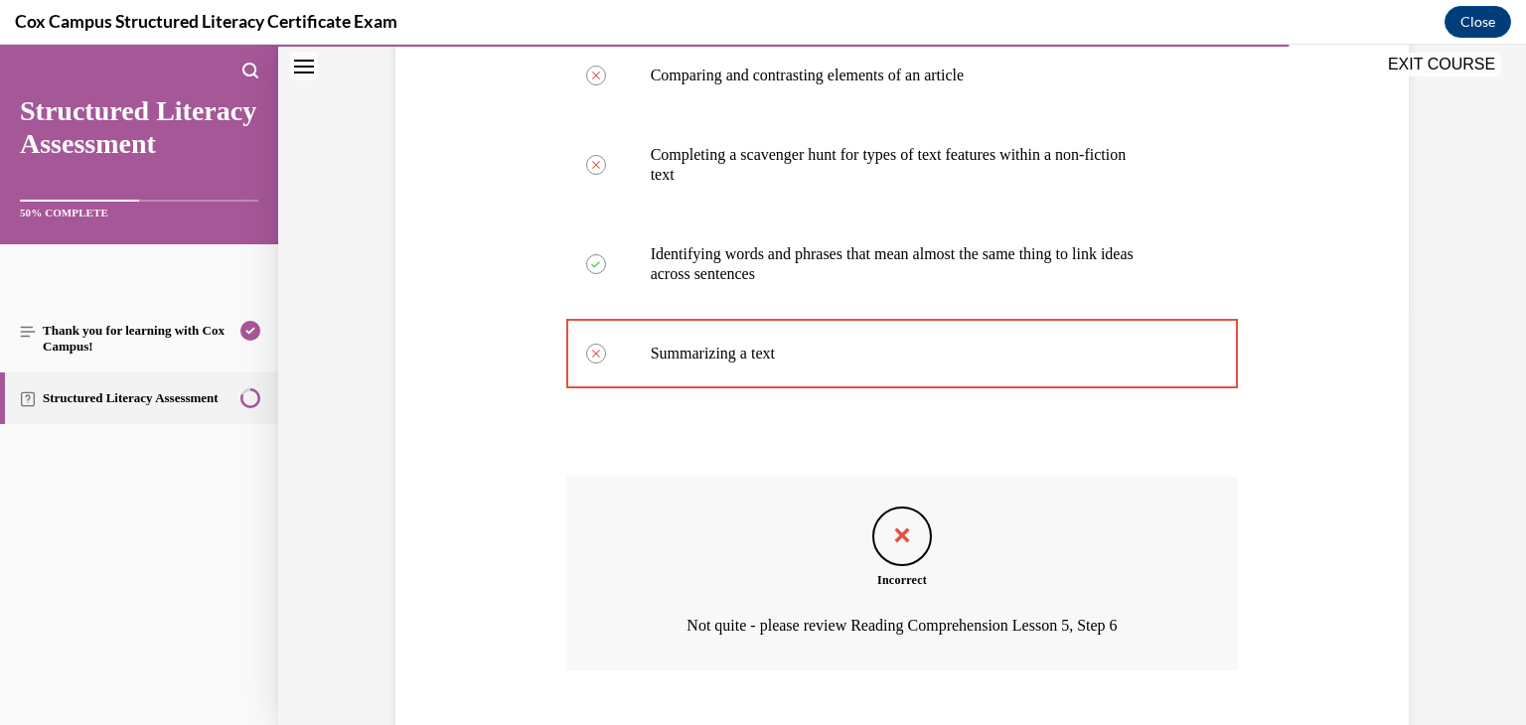
scroll to position [531, 0]
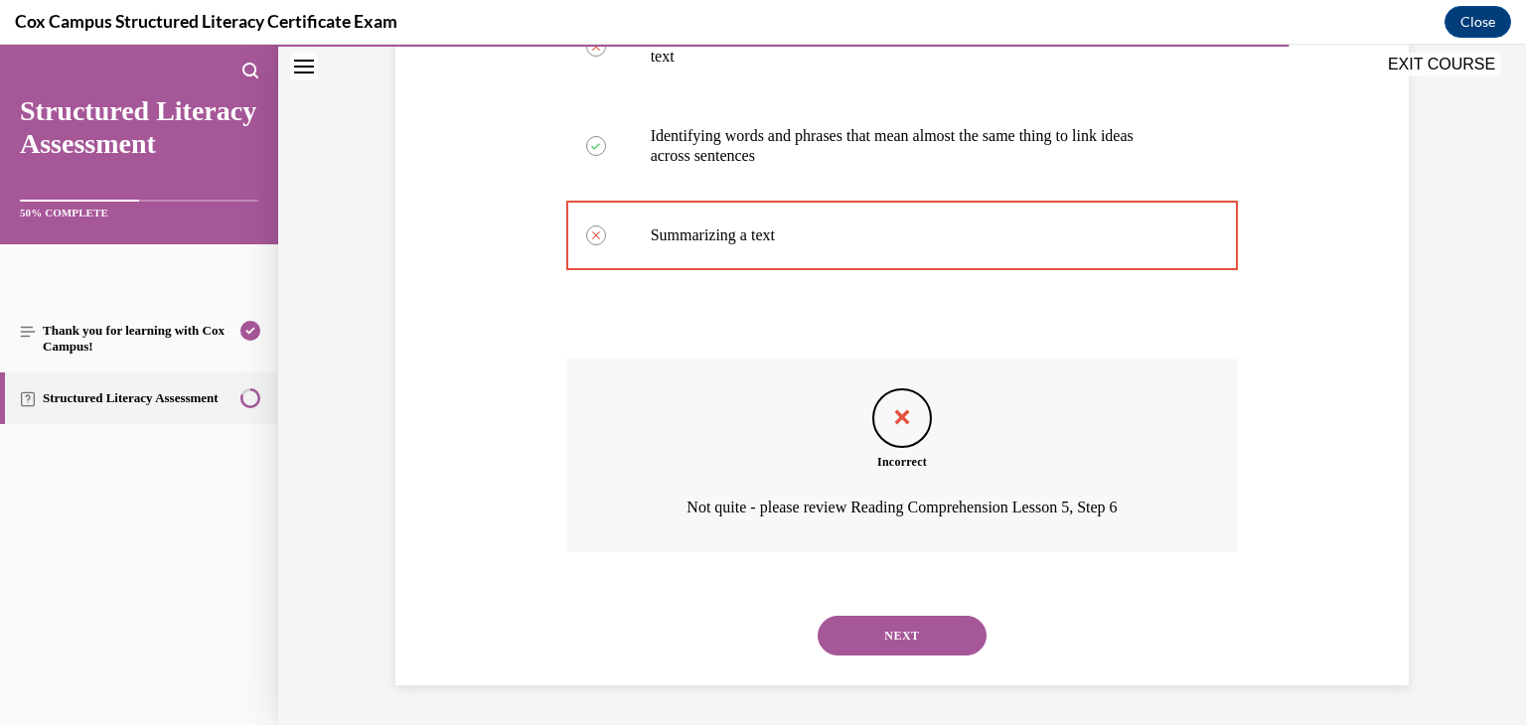
click at [938, 627] on button "NEXT" at bounding box center [902, 636] width 169 height 40
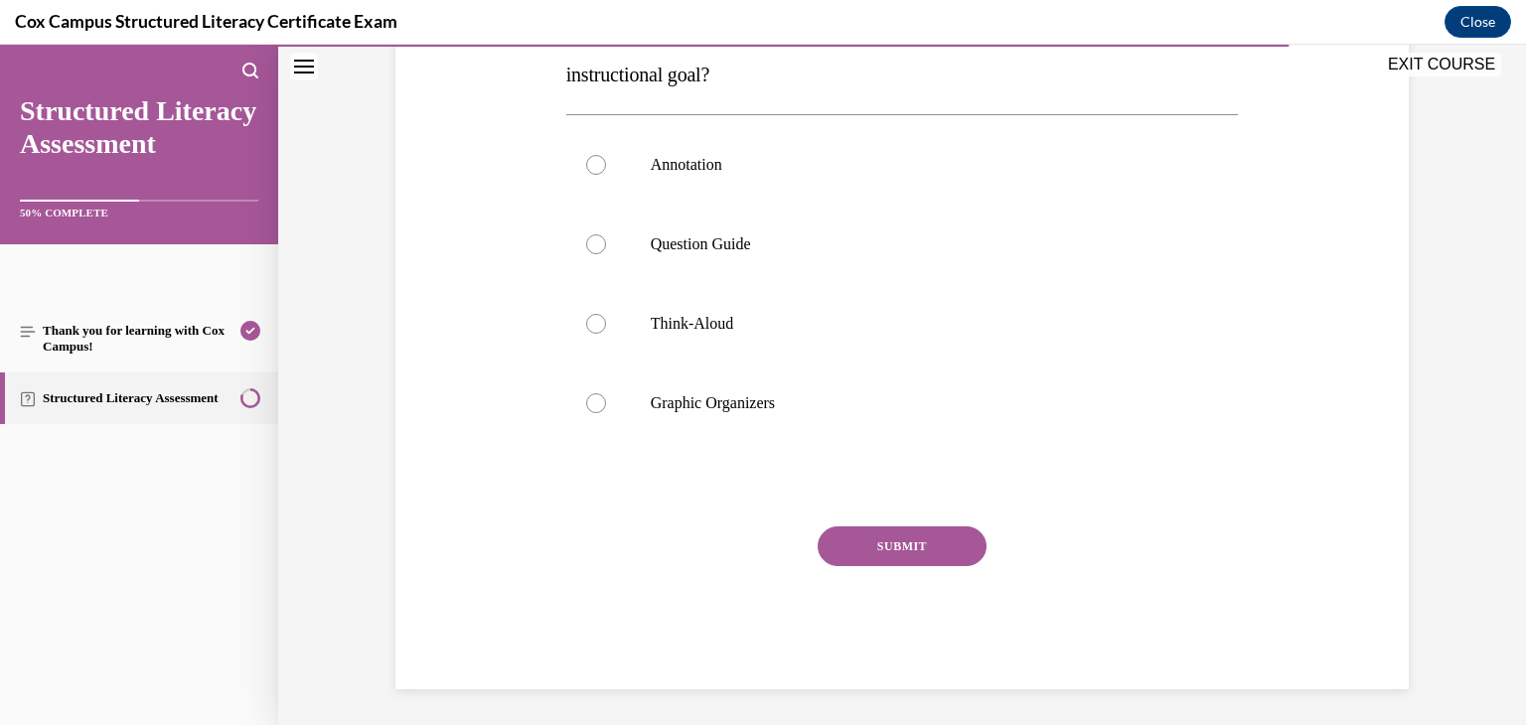
scroll to position [407, 0]
click at [586, 319] on div at bounding box center [596, 320] width 20 height 20
click at [586, 319] on input "Think-Aloud" at bounding box center [596, 320] width 20 height 20
radio input "true"
click at [844, 557] on button "SUBMIT" at bounding box center [902, 543] width 169 height 40
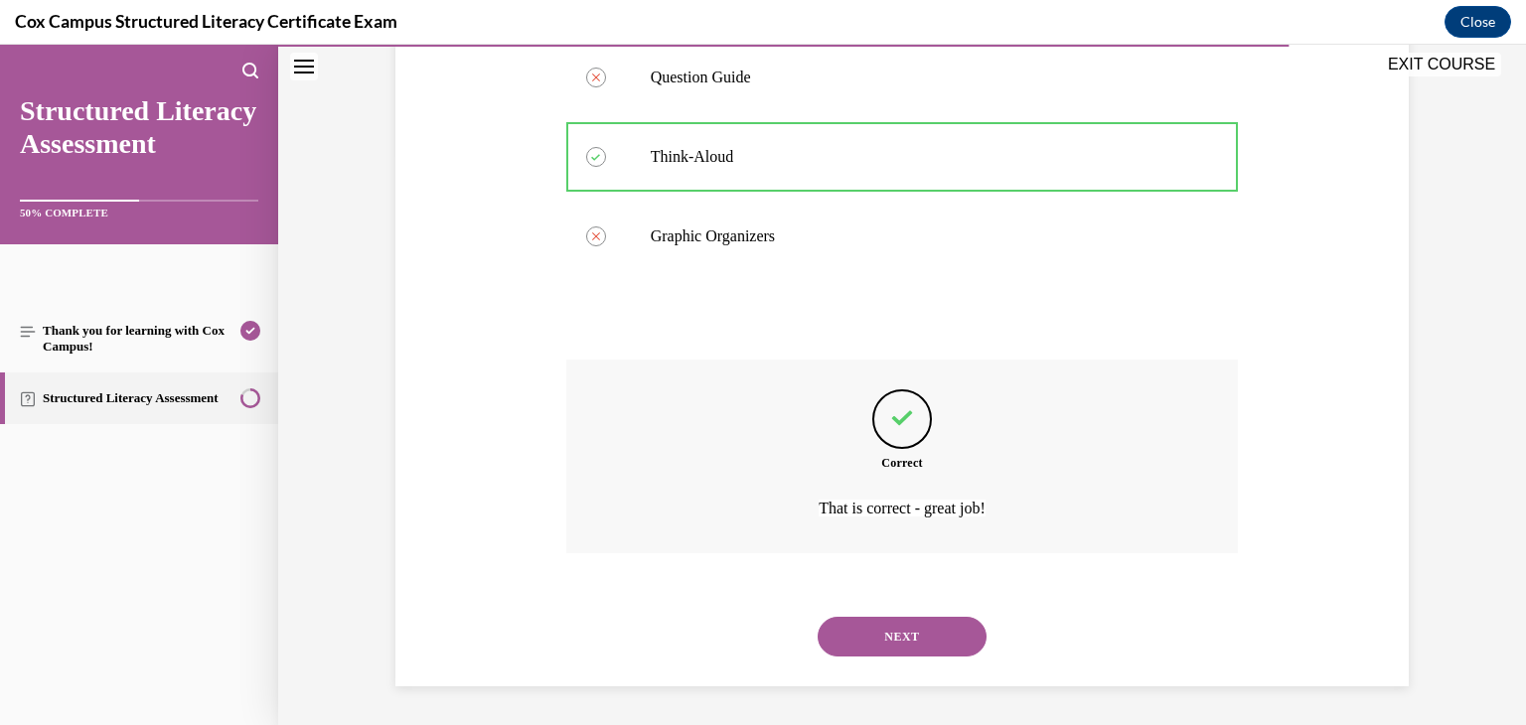
scroll to position [571, 0]
click at [870, 647] on button "NEXT" at bounding box center [902, 636] width 169 height 40
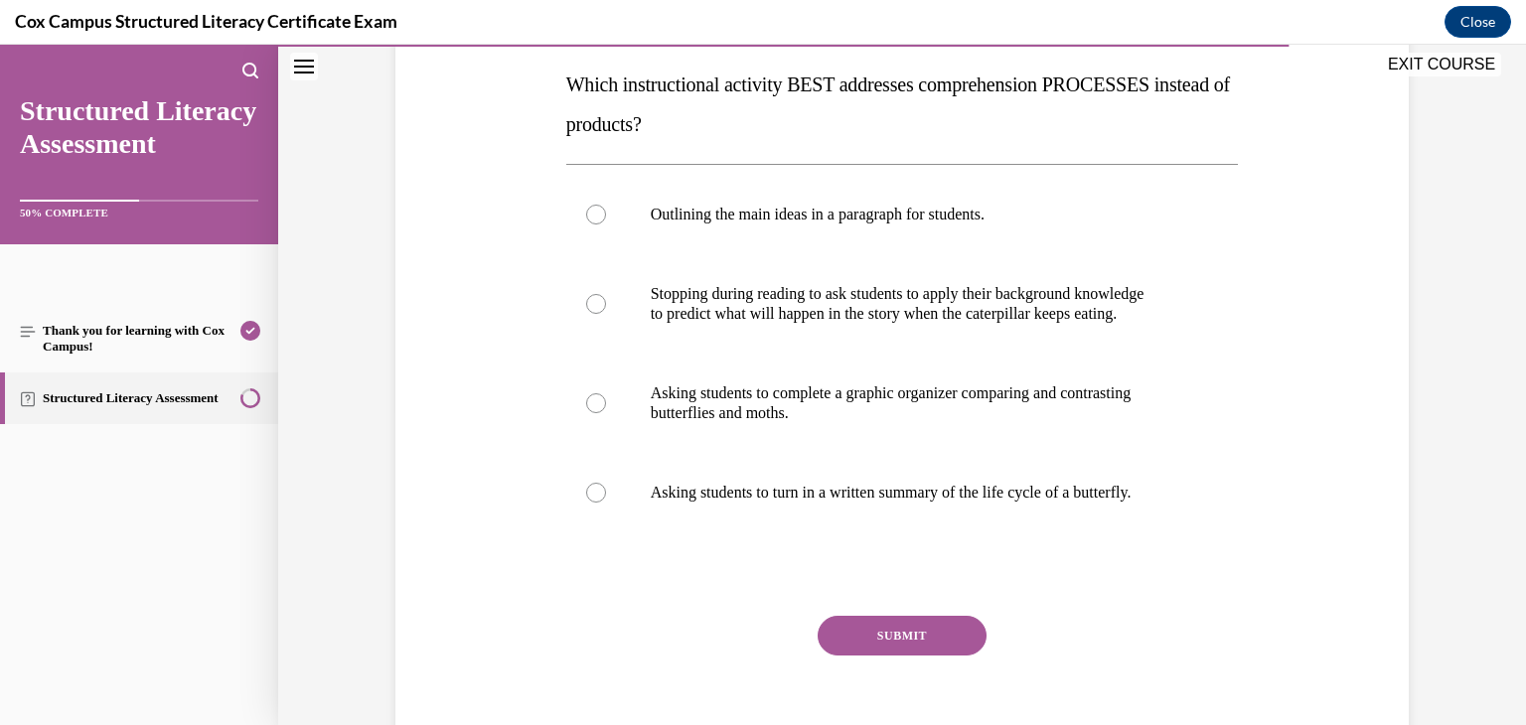
scroll to position [312, 0]
click at [592, 307] on div at bounding box center [596, 306] width 20 height 20
click at [592, 307] on input "Stopping during reading to ask students to apply their background knowledge to …" at bounding box center [596, 306] width 20 height 20
radio input "true"
click at [850, 629] on button "SUBMIT" at bounding box center [902, 638] width 169 height 40
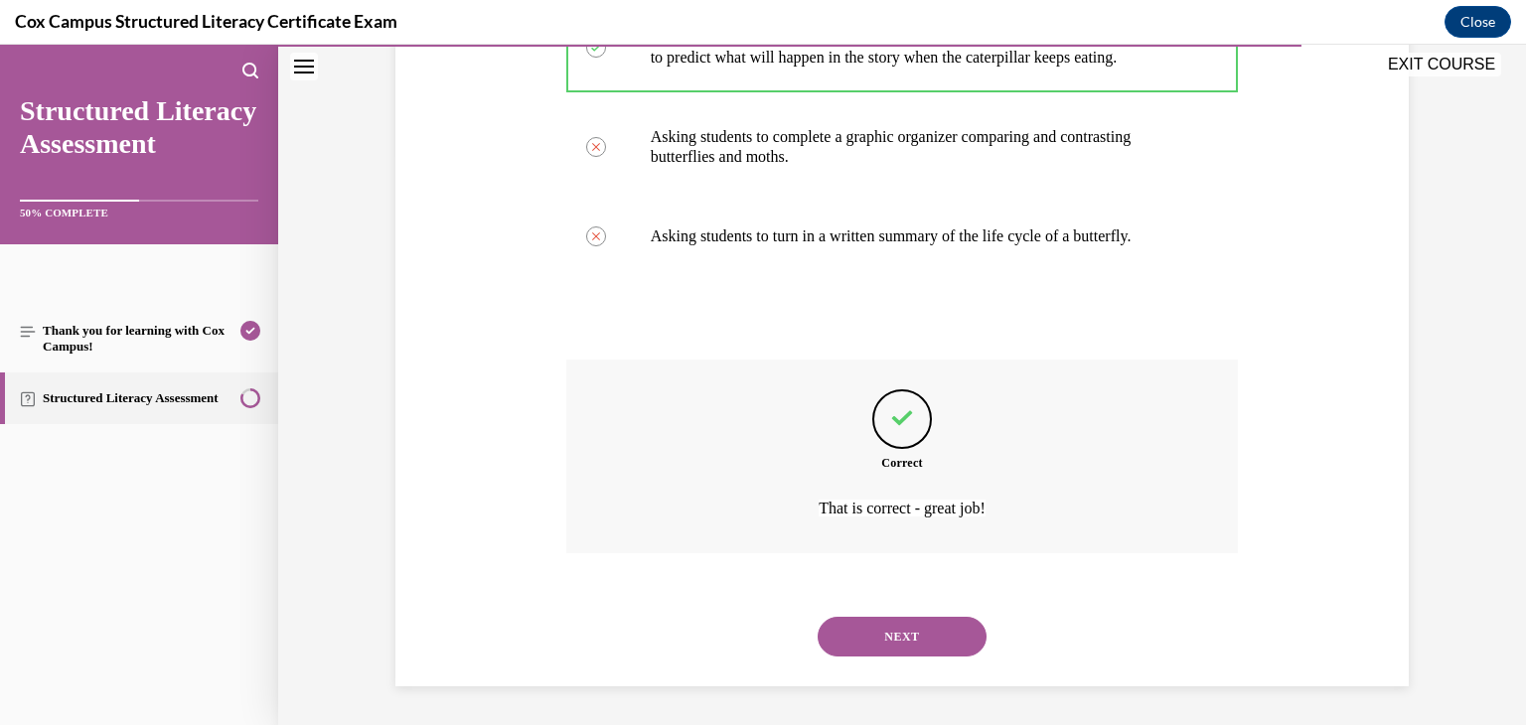
scroll to position [571, 0]
click at [851, 634] on button "NEXT" at bounding box center [902, 636] width 169 height 40
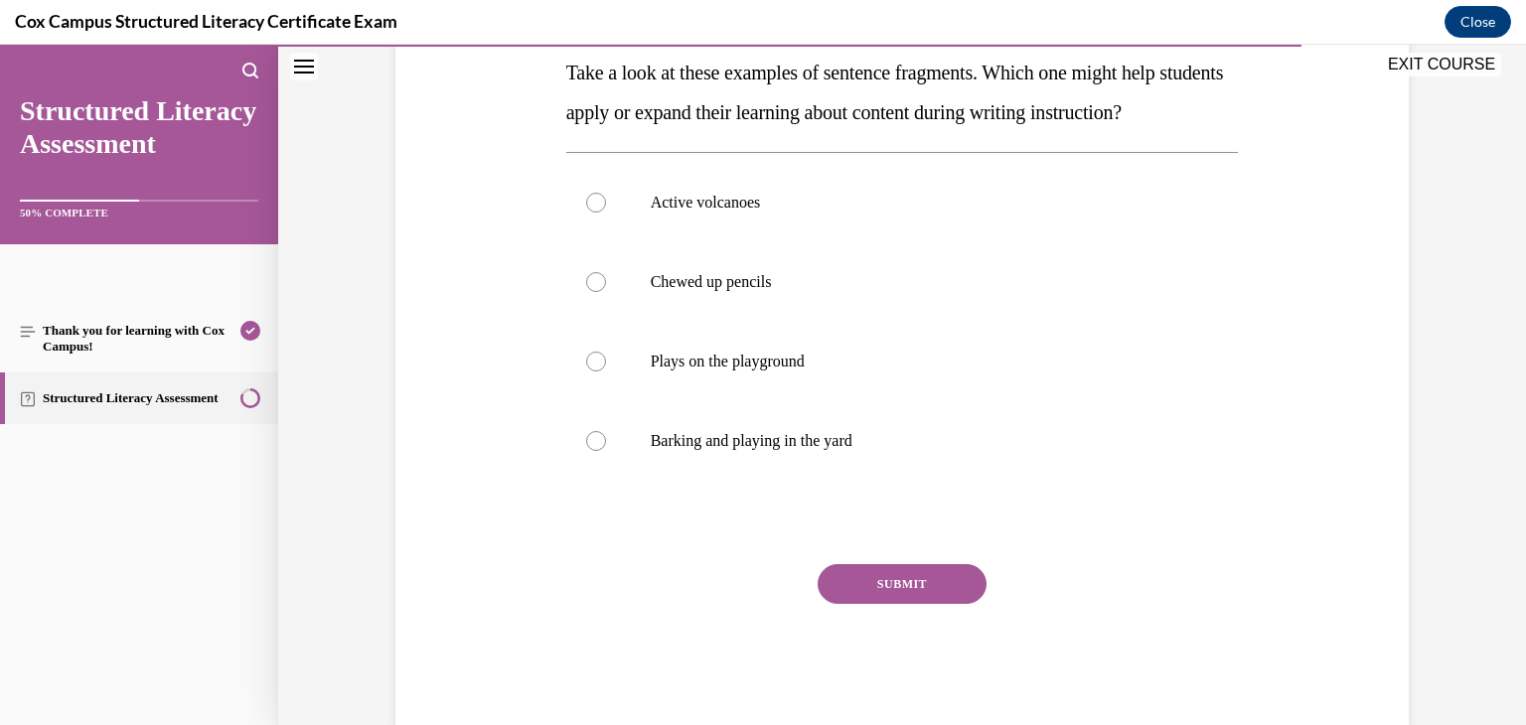
scroll to position [331, 0]
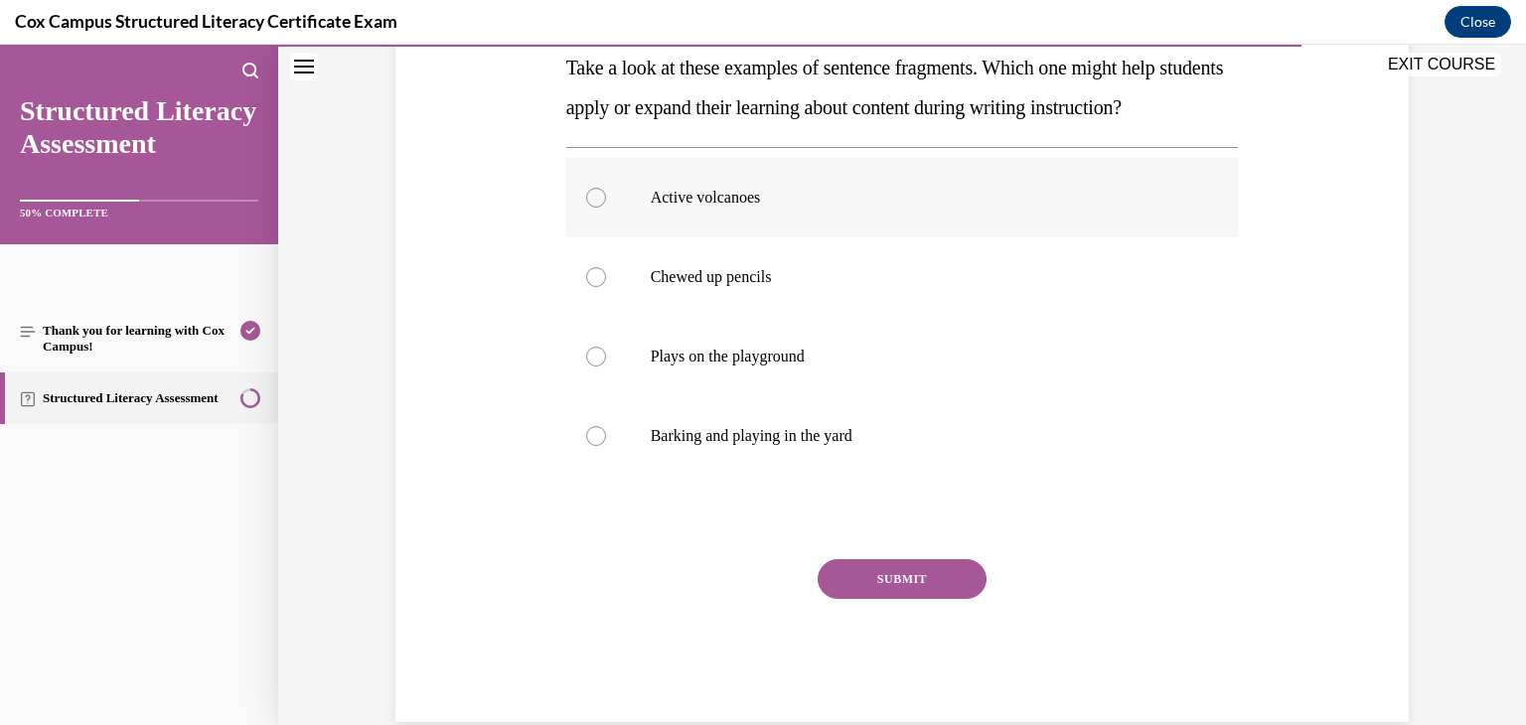
click at [588, 208] on div at bounding box center [596, 198] width 20 height 20
click at [588, 208] on input "Active volcanoes" at bounding box center [596, 198] width 20 height 20
radio input "true"
click at [884, 599] on button "SUBMIT" at bounding box center [902, 579] width 169 height 40
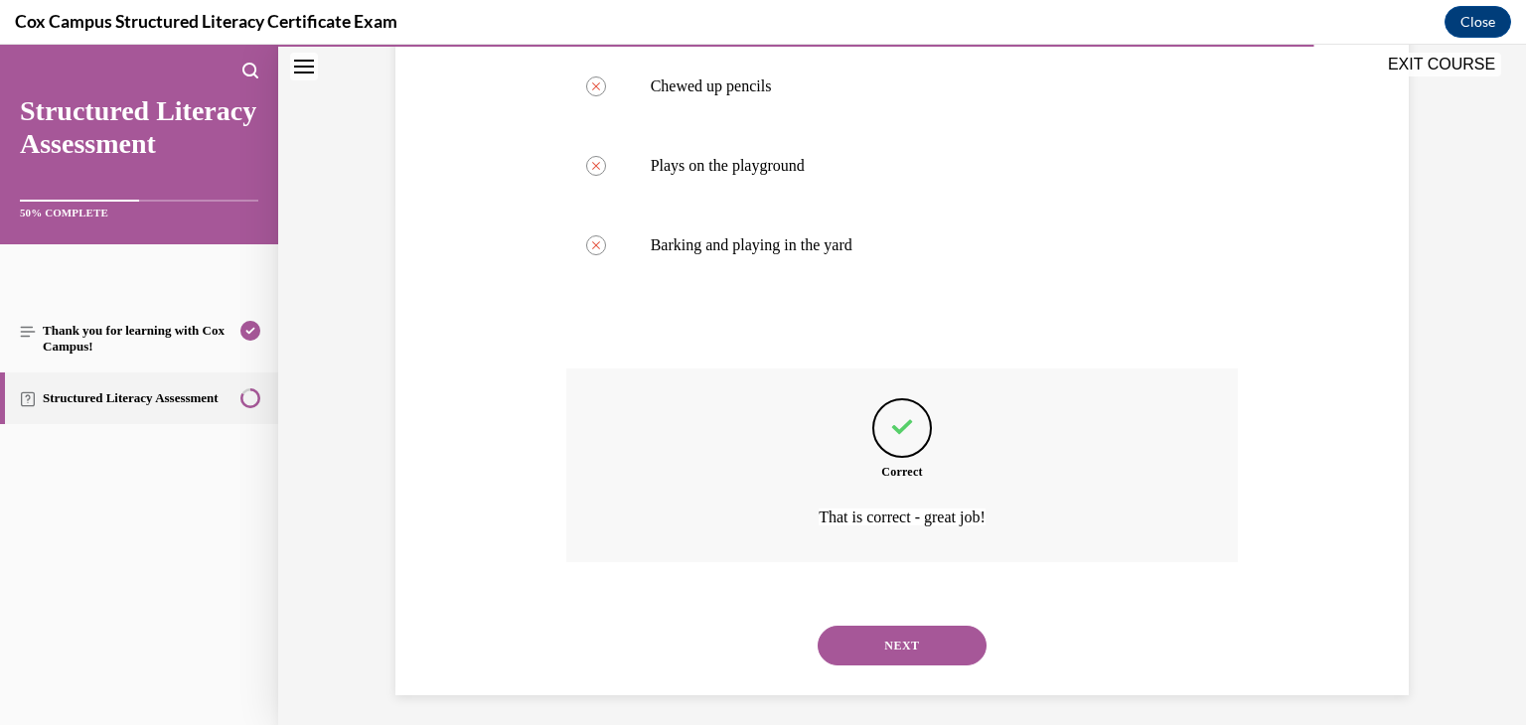
scroll to position [571, 0]
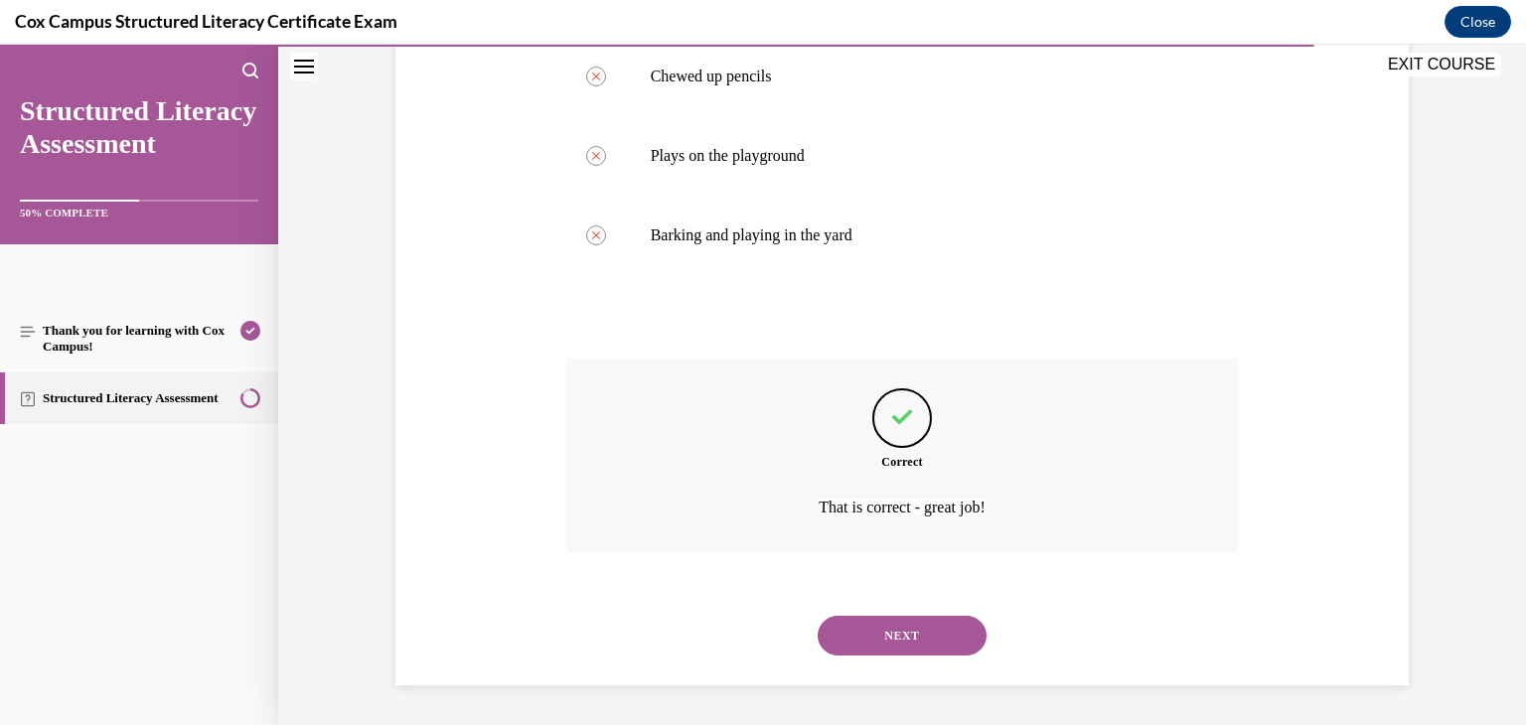
click at [886, 627] on button "NEXT" at bounding box center [902, 636] width 169 height 40
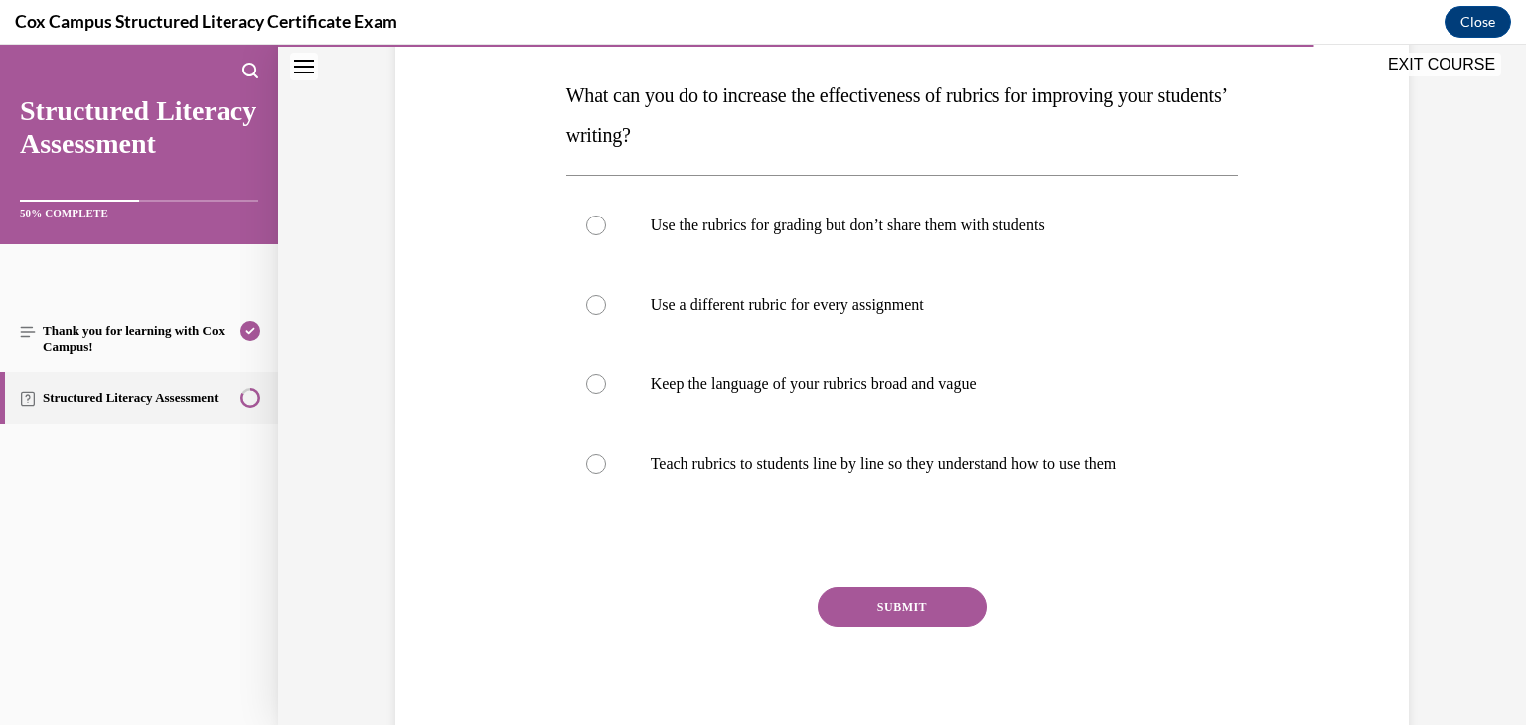
scroll to position [306, 0]
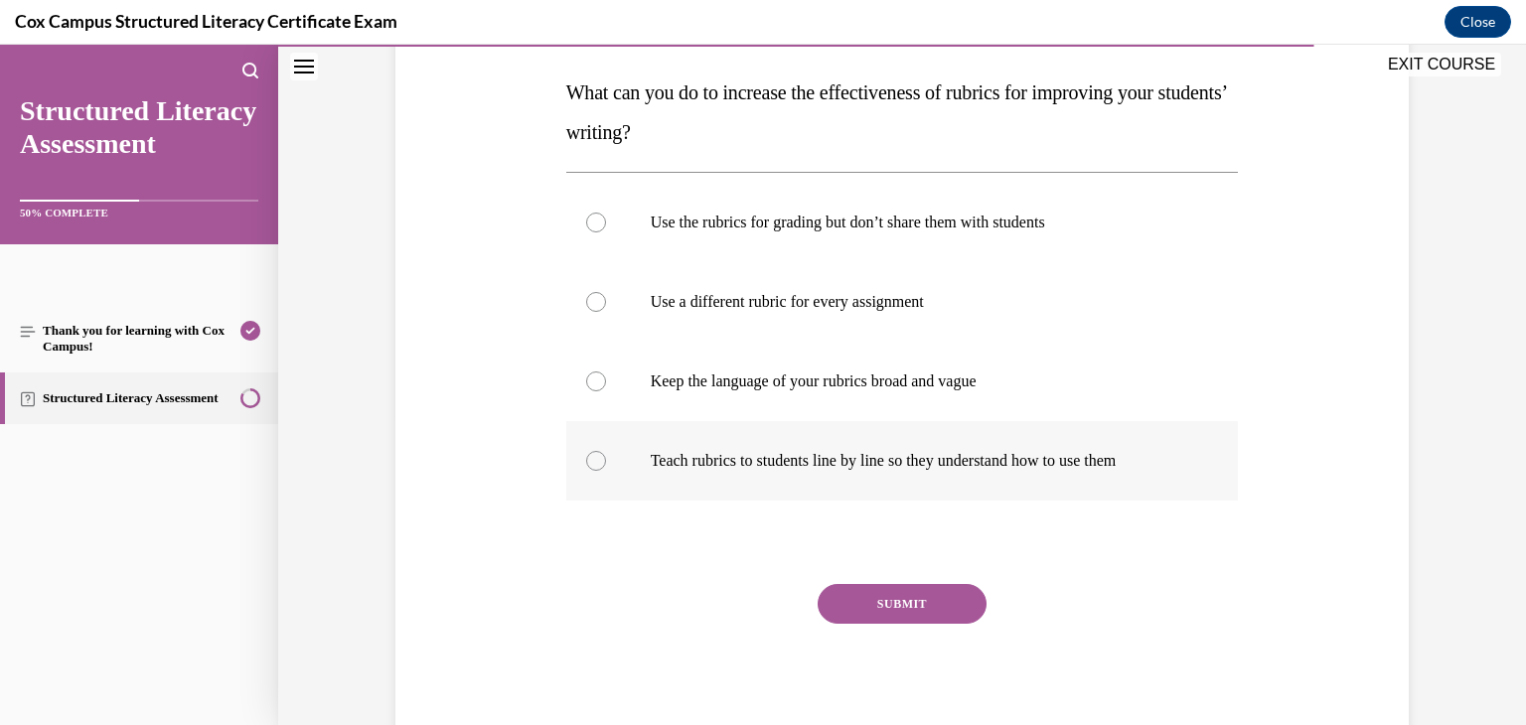
click at [586, 464] on div at bounding box center [596, 461] width 20 height 20
click at [586, 464] on input "Teach rubrics to students line by line so they understand how to use them" at bounding box center [596, 461] width 20 height 20
radio input "true"
click at [870, 601] on button "SUBMIT" at bounding box center [902, 604] width 169 height 40
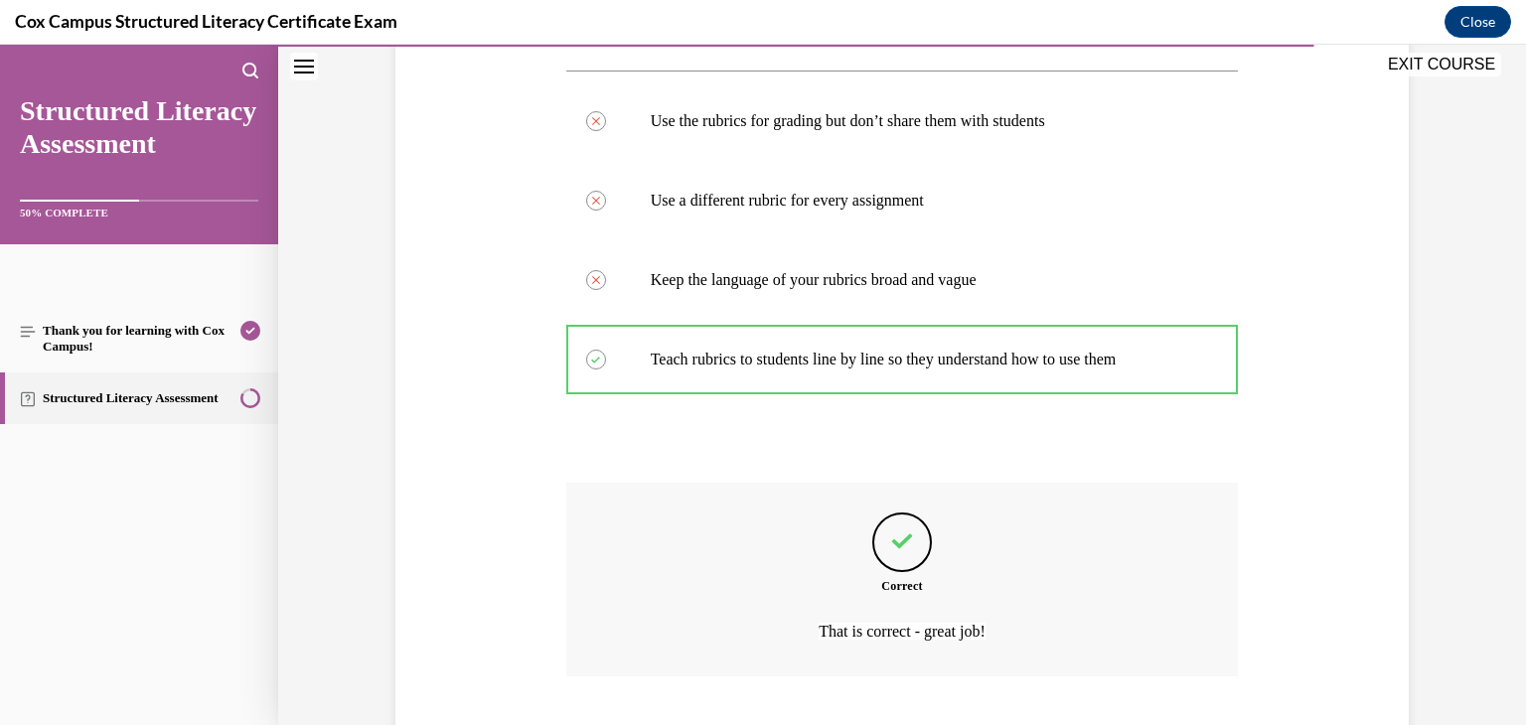
scroll to position [531, 0]
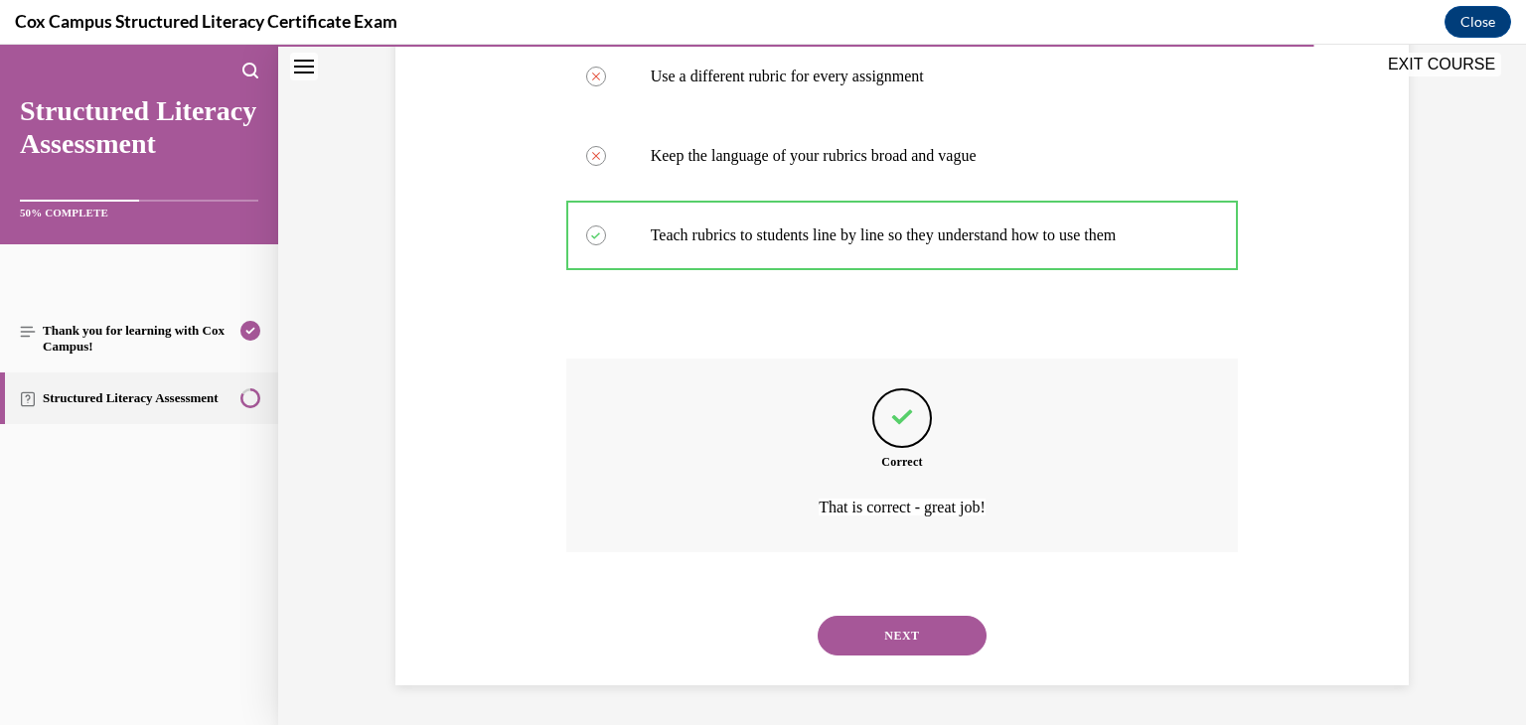
click at [878, 638] on button "NEXT" at bounding box center [902, 636] width 169 height 40
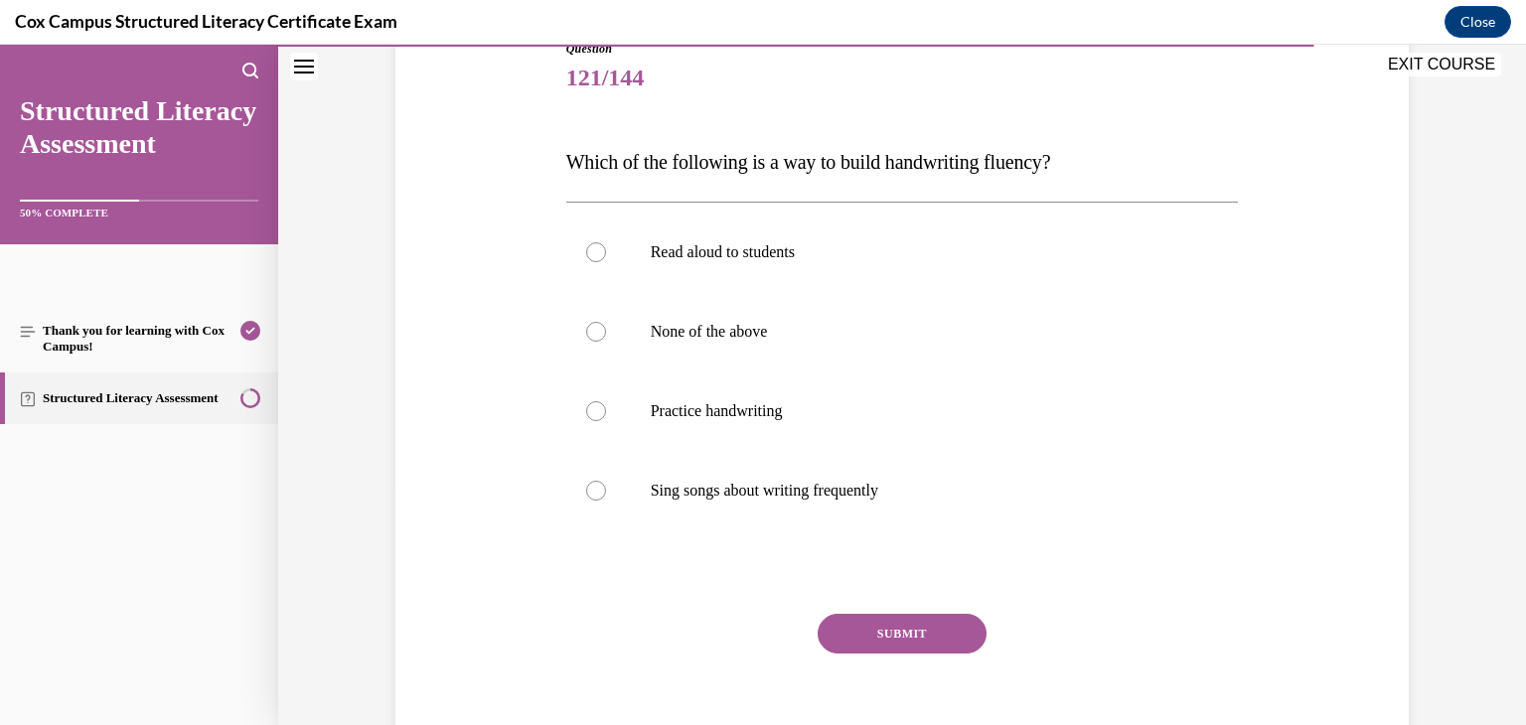
scroll to position [248, 0]
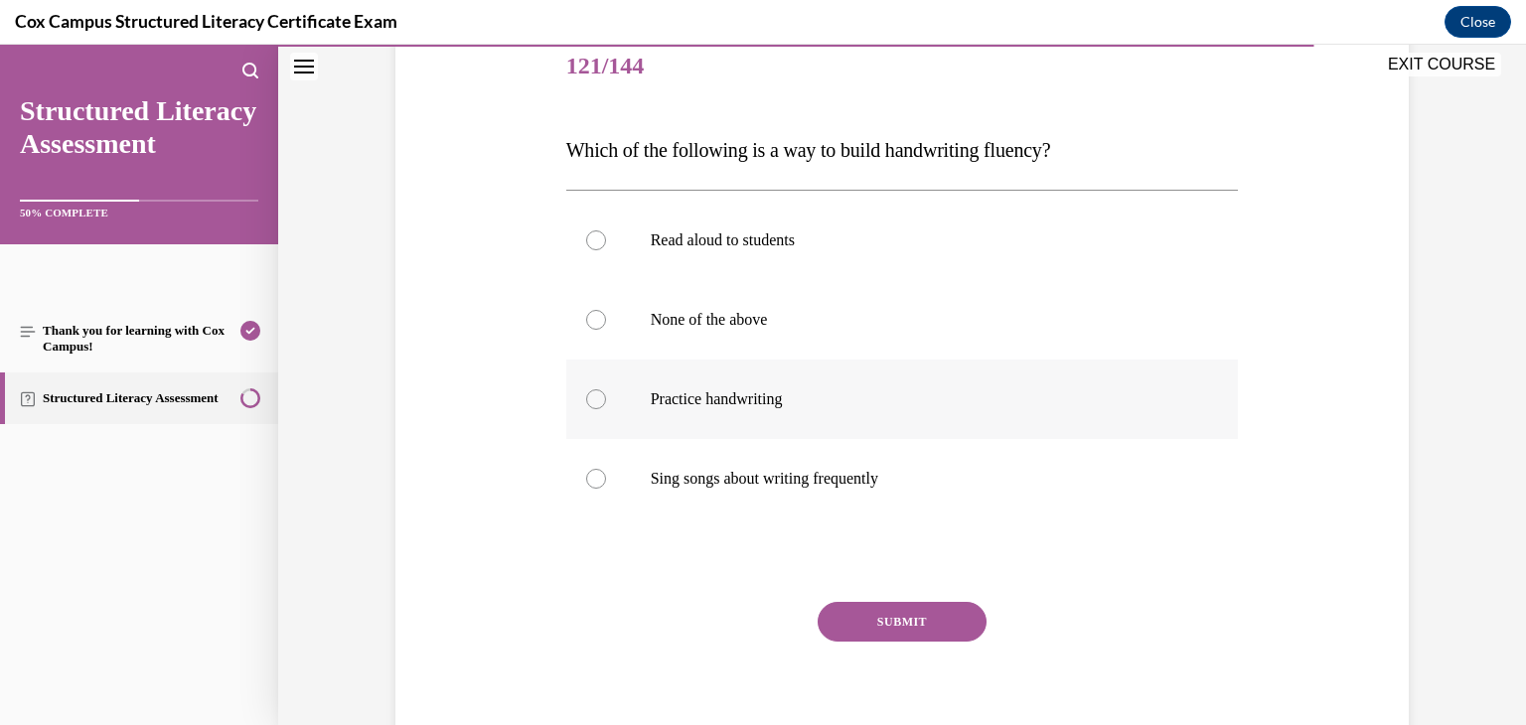
click at [588, 399] on div at bounding box center [596, 399] width 20 height 20
click at [588, 399] on input "Practice handwriting" at bounding box center [596, 399] width 20 height 20
radio input "true"
click at [878, 618] on button "SUBMIT" at bounding box center [902, 622] width 169 height 40
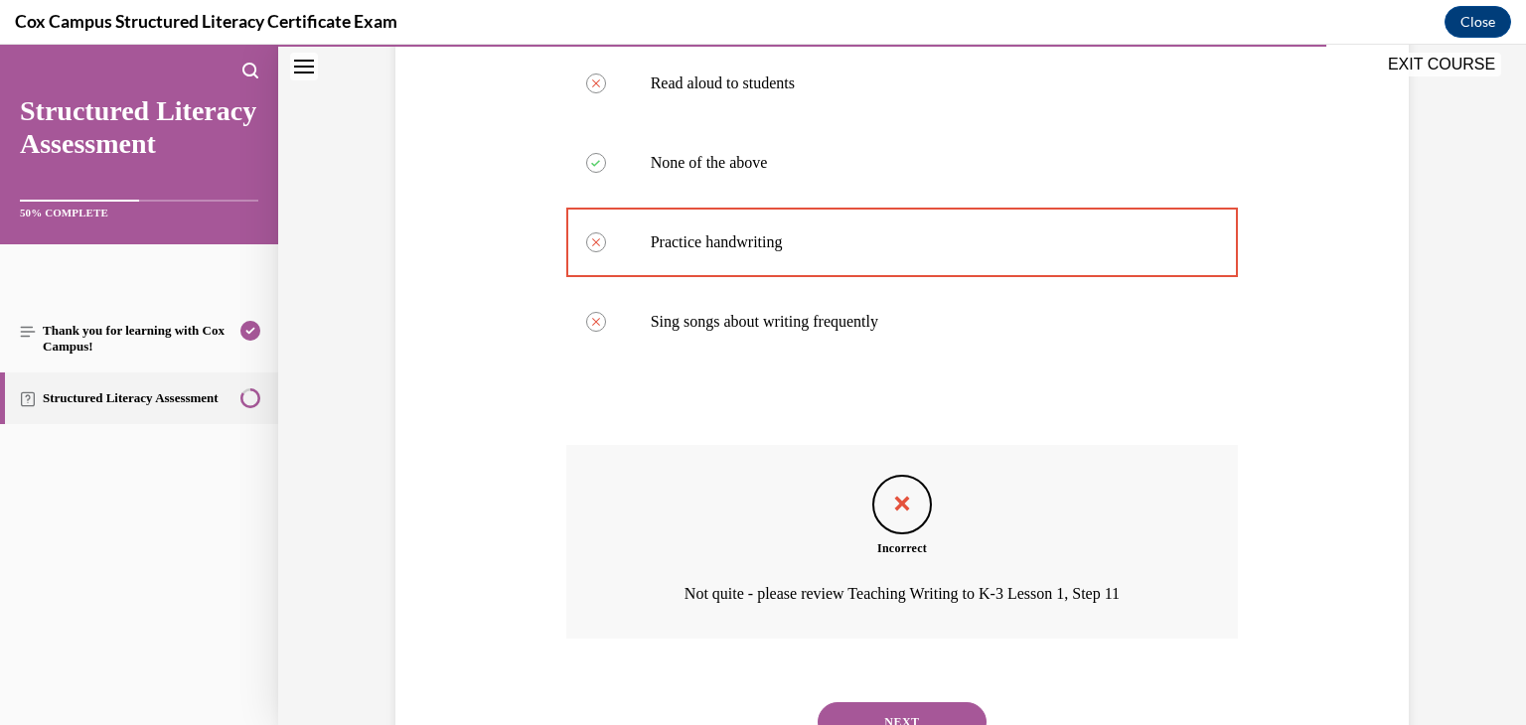
scroll to position [403, 0]
click at [956, 712] on button "NEXT" at bounding box center [902, 724] width 169 height 40
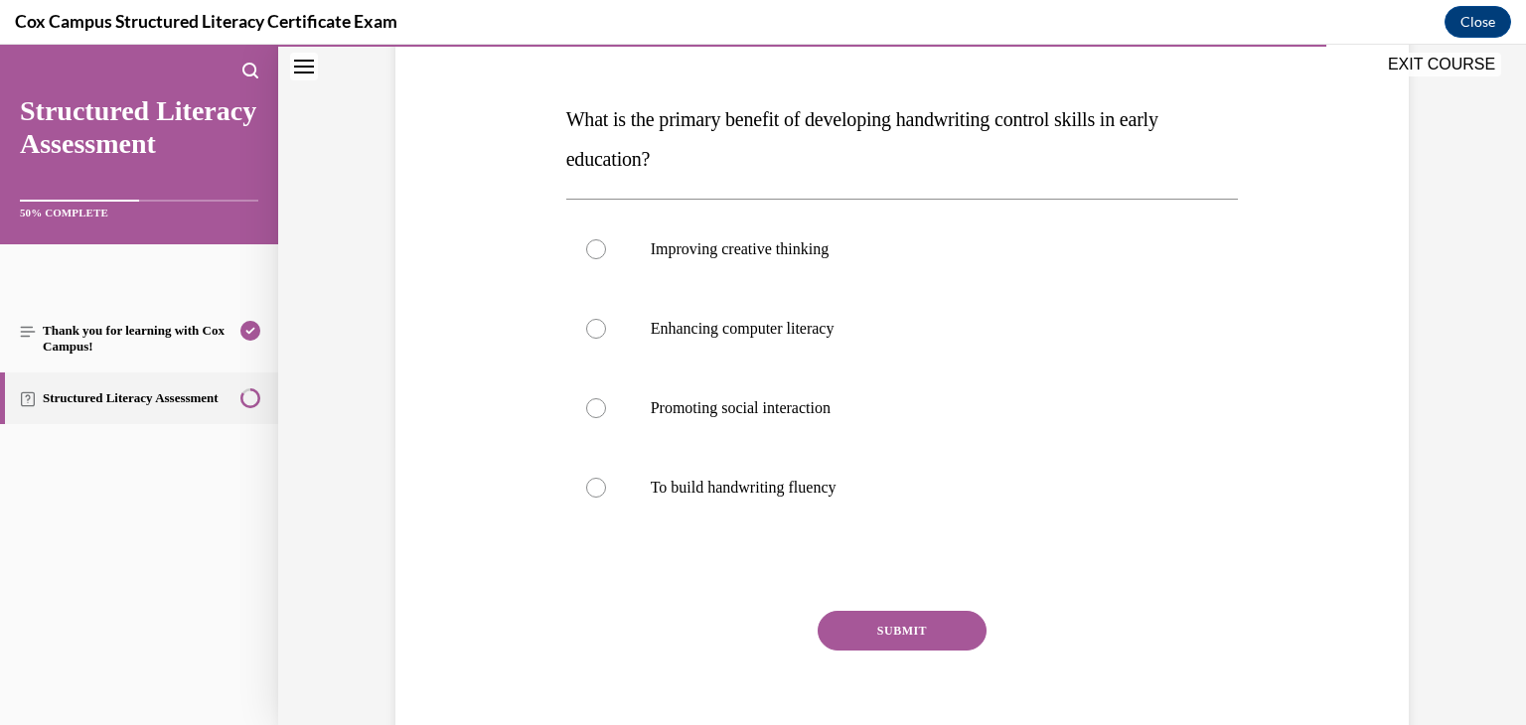
scroll to position [277, 0]
click at [594, 484] on div at bounding box center [596, 490] width 20 height 20
click at [594, 484] on input "To build handwriting fluency" at bounding box center [596, 490] width 20 height 20
radio input "true"
click at [879, 618] on button "SUBMIT" at bounding box center [902, 633] width 169 height 40
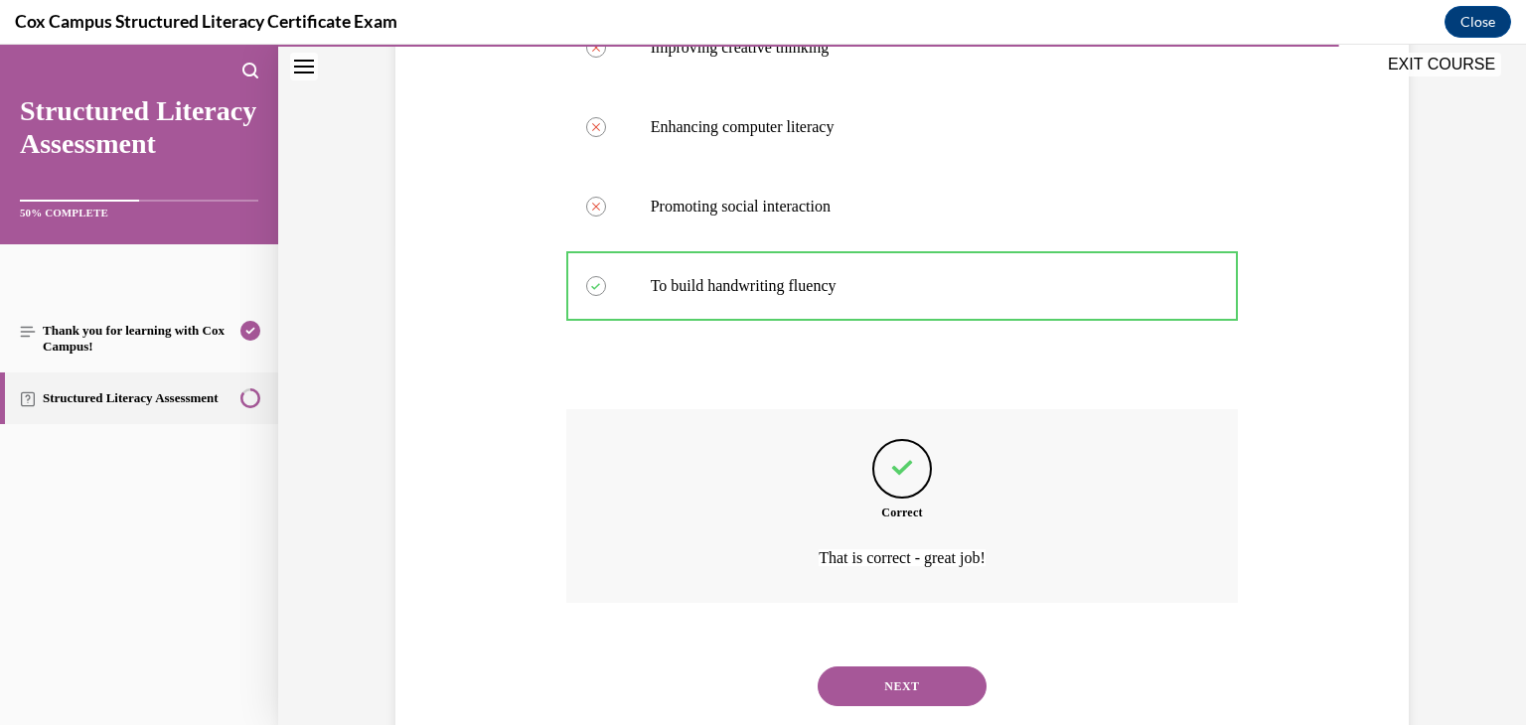
scroll to position [531, 0]
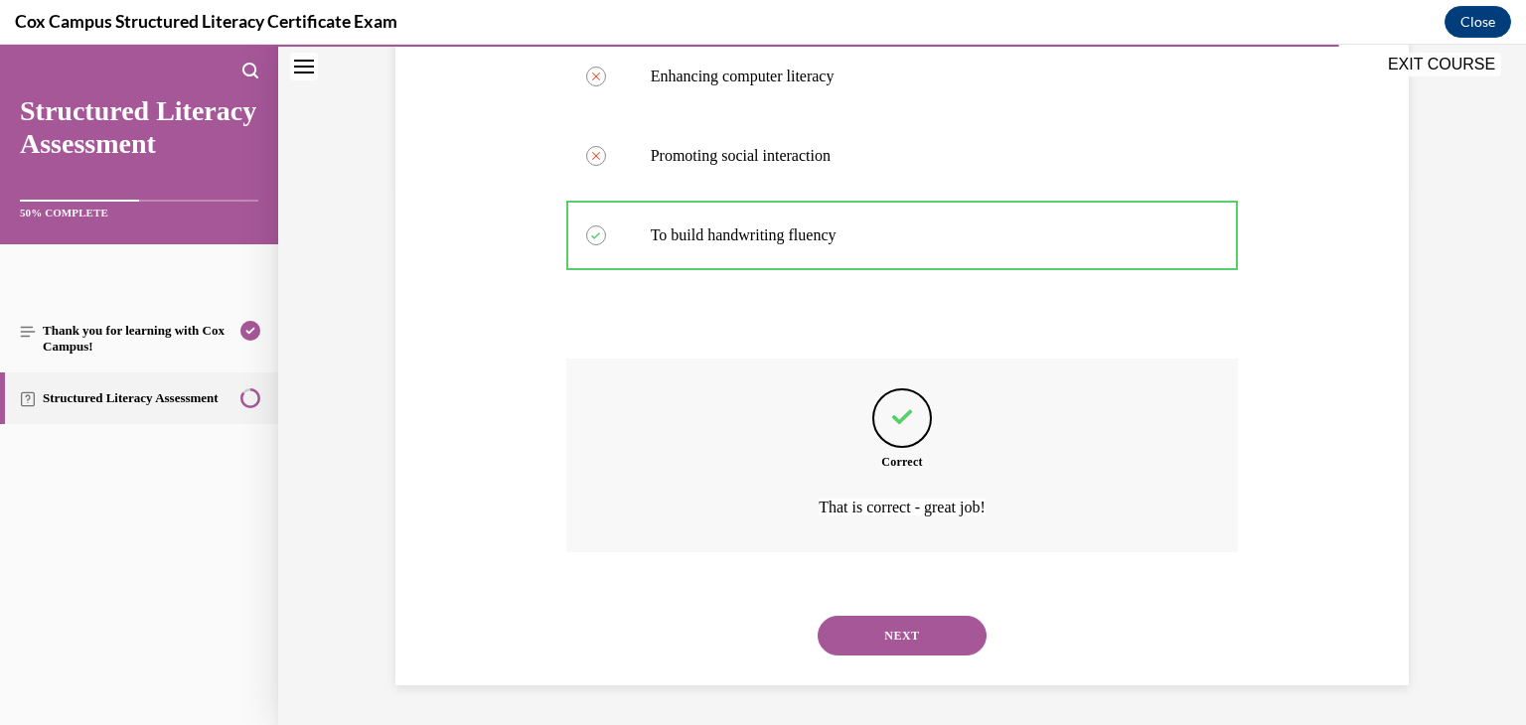
click at [882, 633] on button "NEXT" at bounding box center [902, 636] width 169 height 40
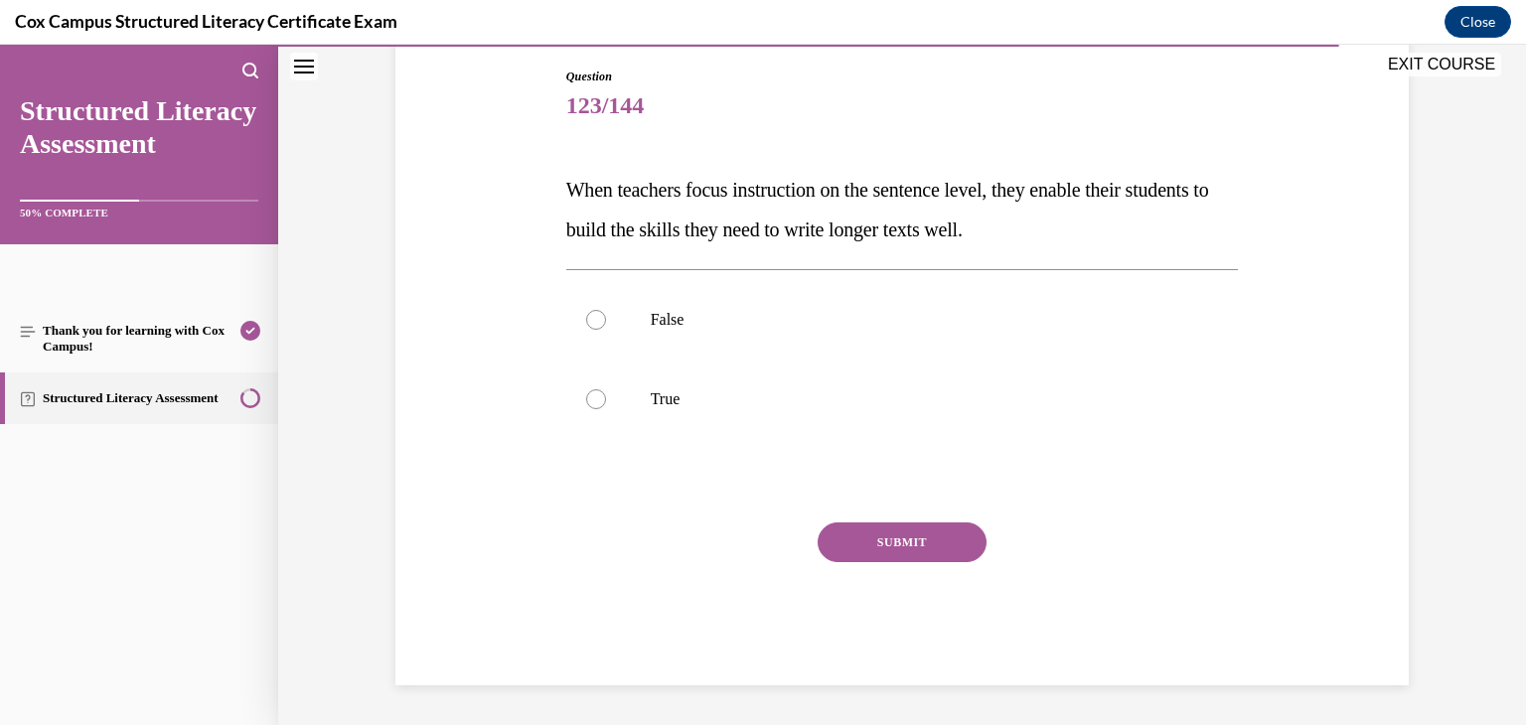
scroll to position [209, 0]
click at [591, 398] on div at bounding box center [596, 399] width 20 height 20
click at [591, 398] on input "True" at bounding box center [596, 399] width 20 height 20
radio input "true"
click at [824, 539] on button "SUBMIT" at bounding box center [902, 543] width 169 height 40
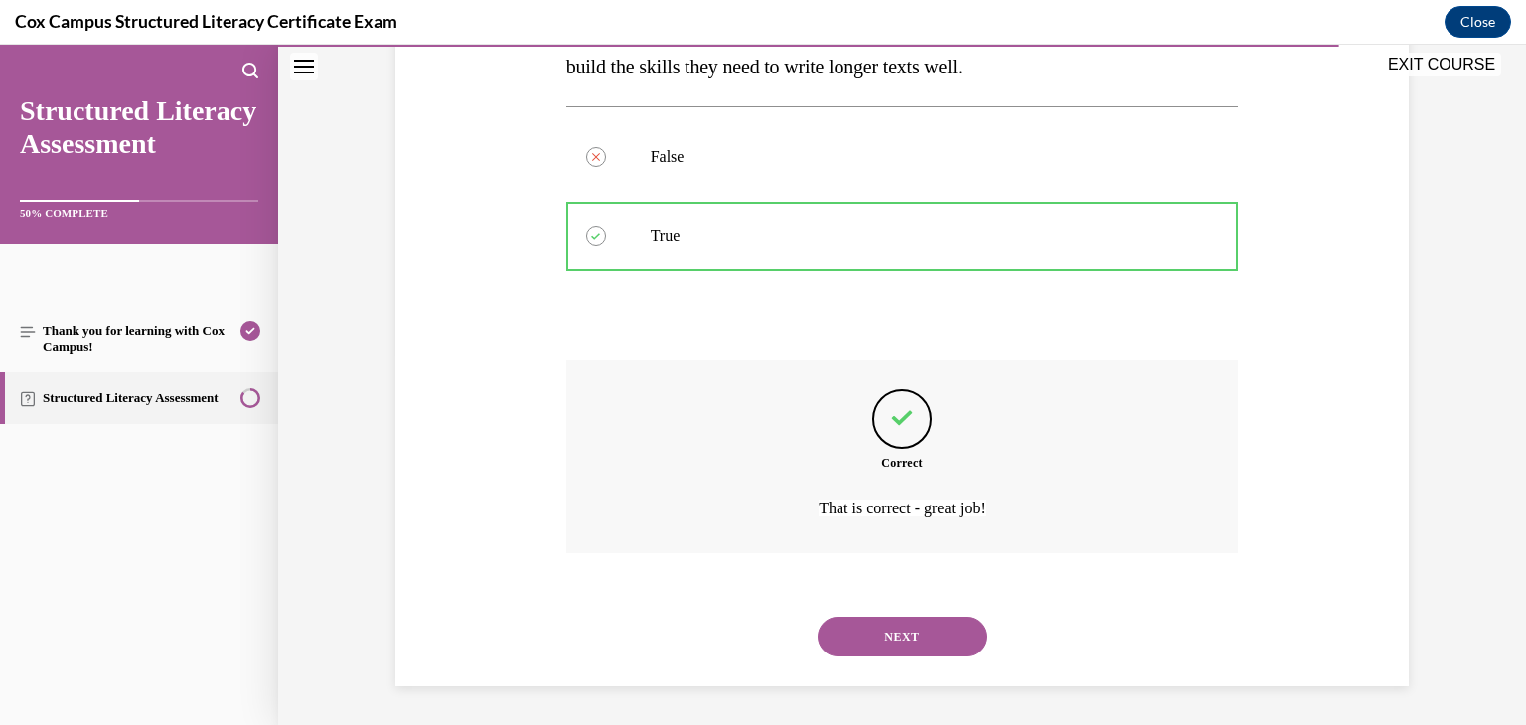
scroll to position [373, 0]
click at [894, 635] on button "NEXT" at bounding box center [902, 636] width 169 height 40
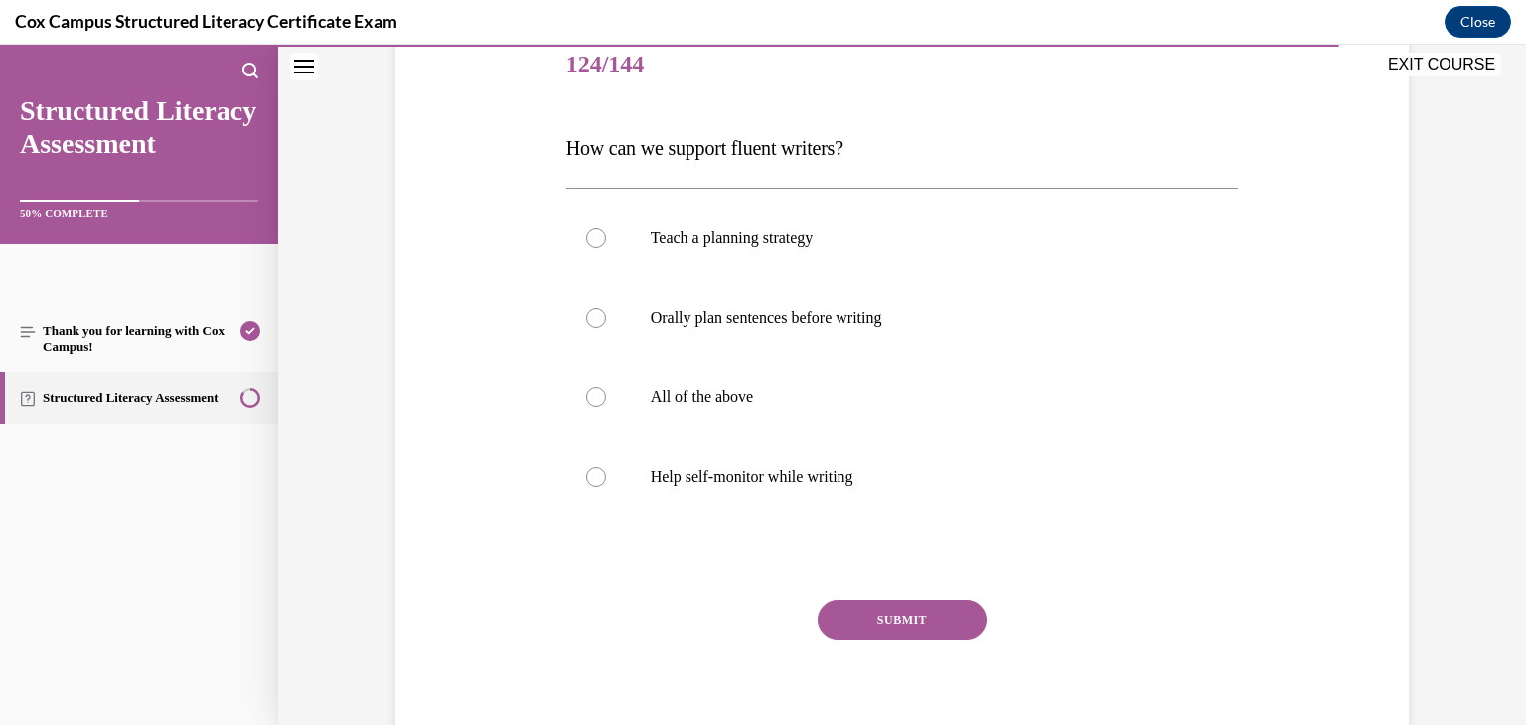
scroll to position [253, 0]
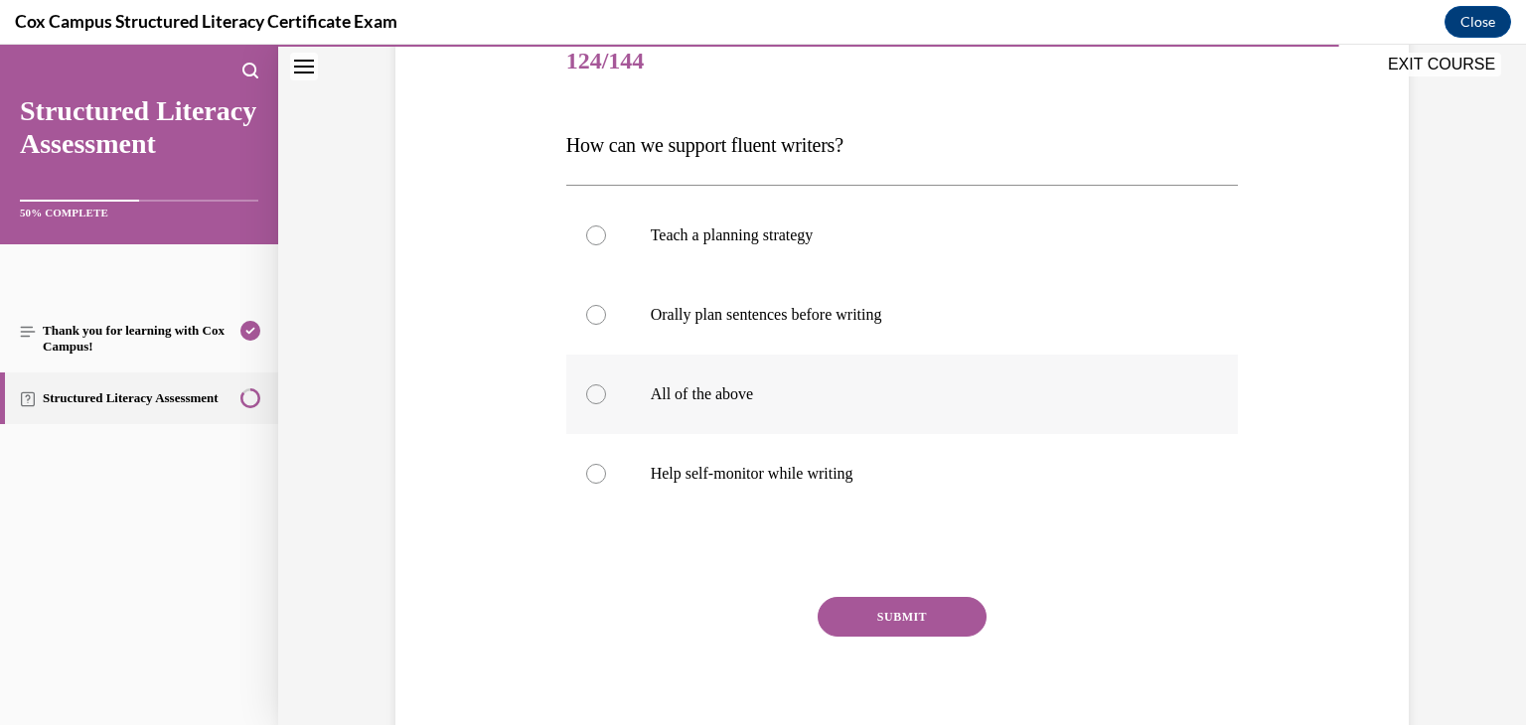
click at [587, 391] on div at bounding box center [596, 394] width 20 height 20
click at [587, 391] on input "All of the above" at bounding box center [596, 394] width 20 height 20
radio input "true"
click at [830, 621] on button "SUBMIT" at bounding box center [902, 617] width 169 height 40
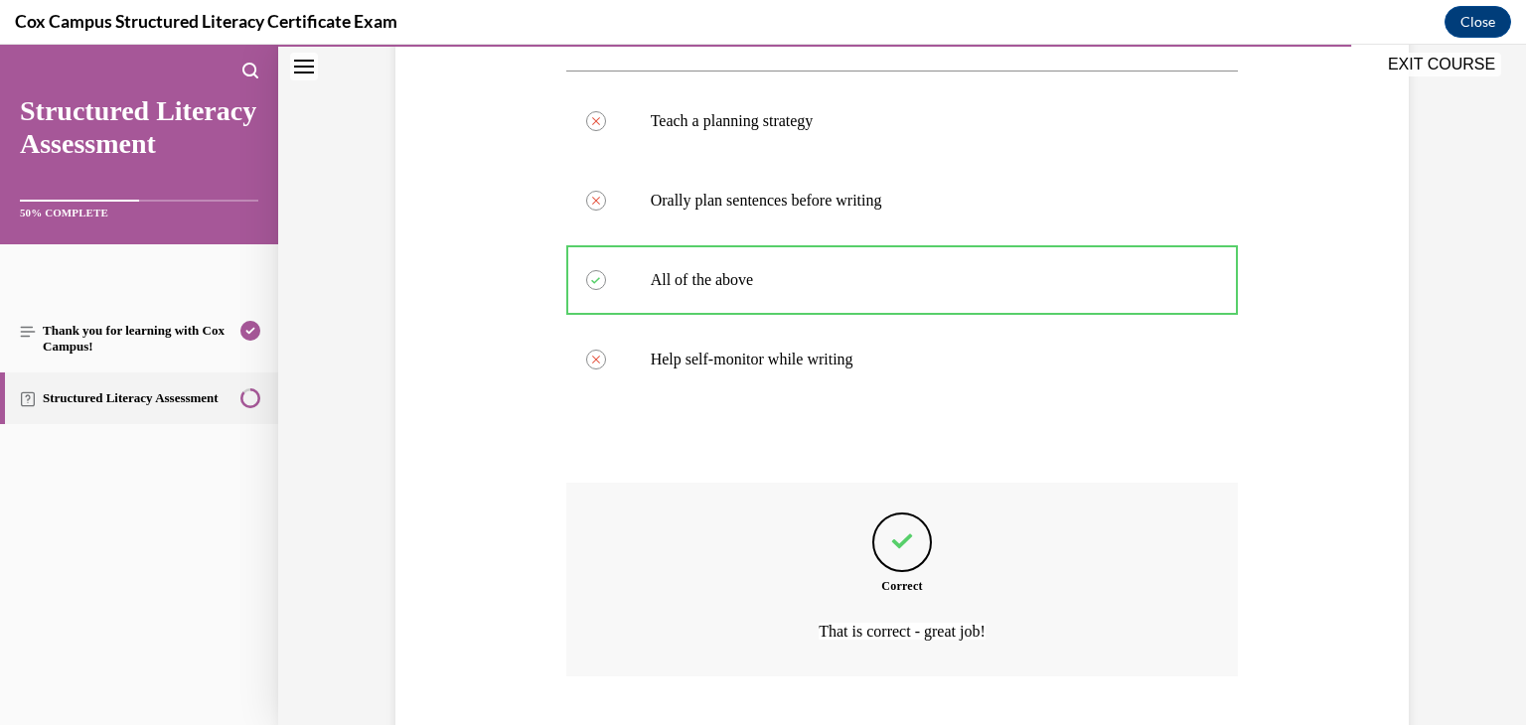
scroll to position [492, 0]
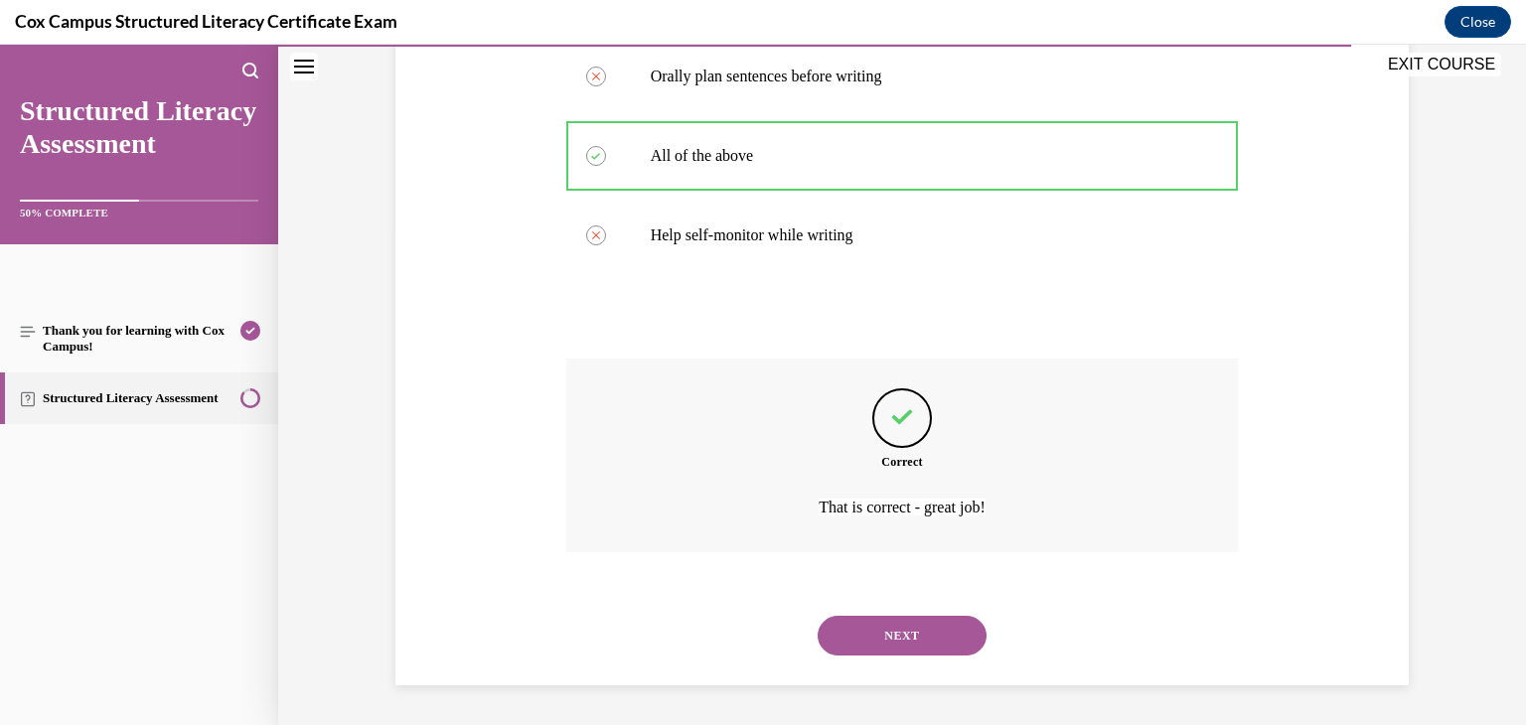
click at [861, 627] on button "NEXT" at bounding box center [902, 636] width 169 height 40
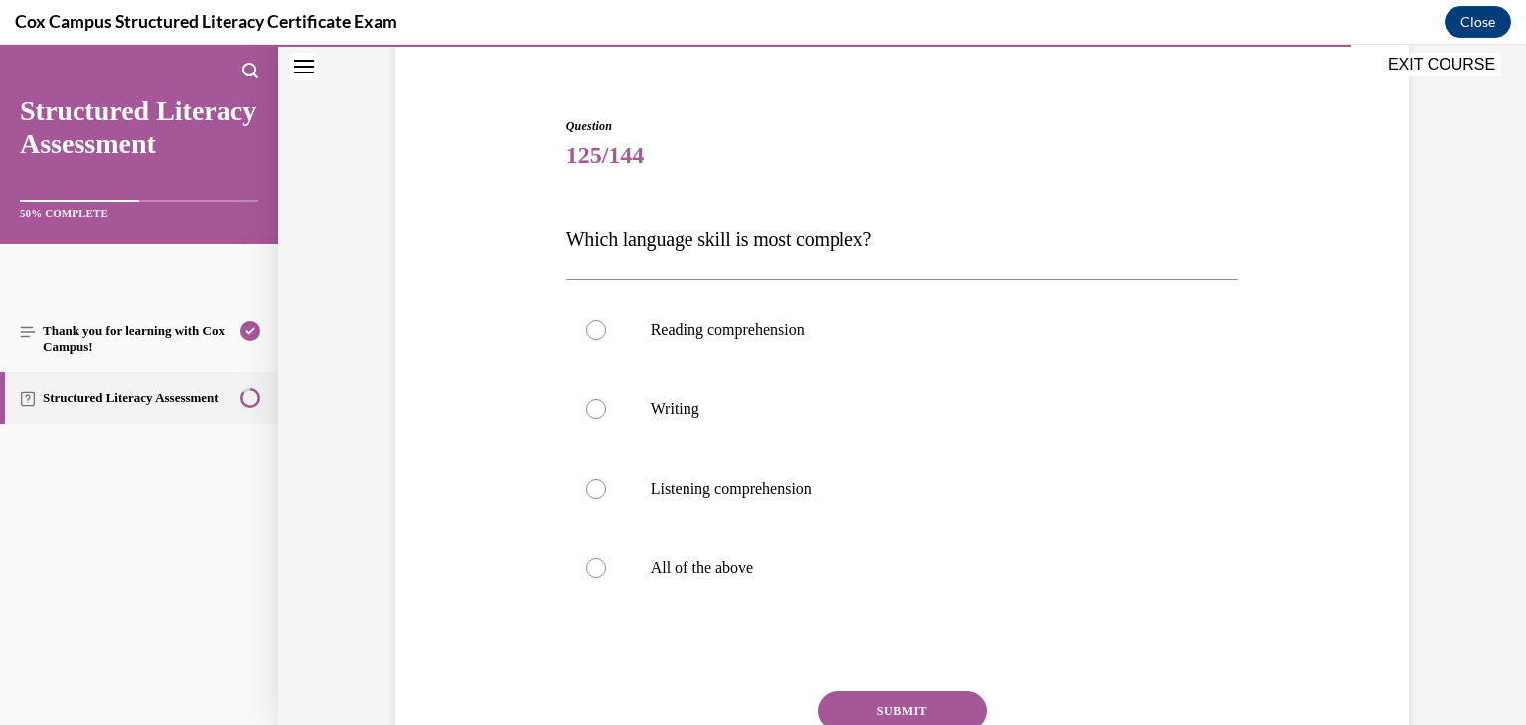
scroll to position [163, 0]
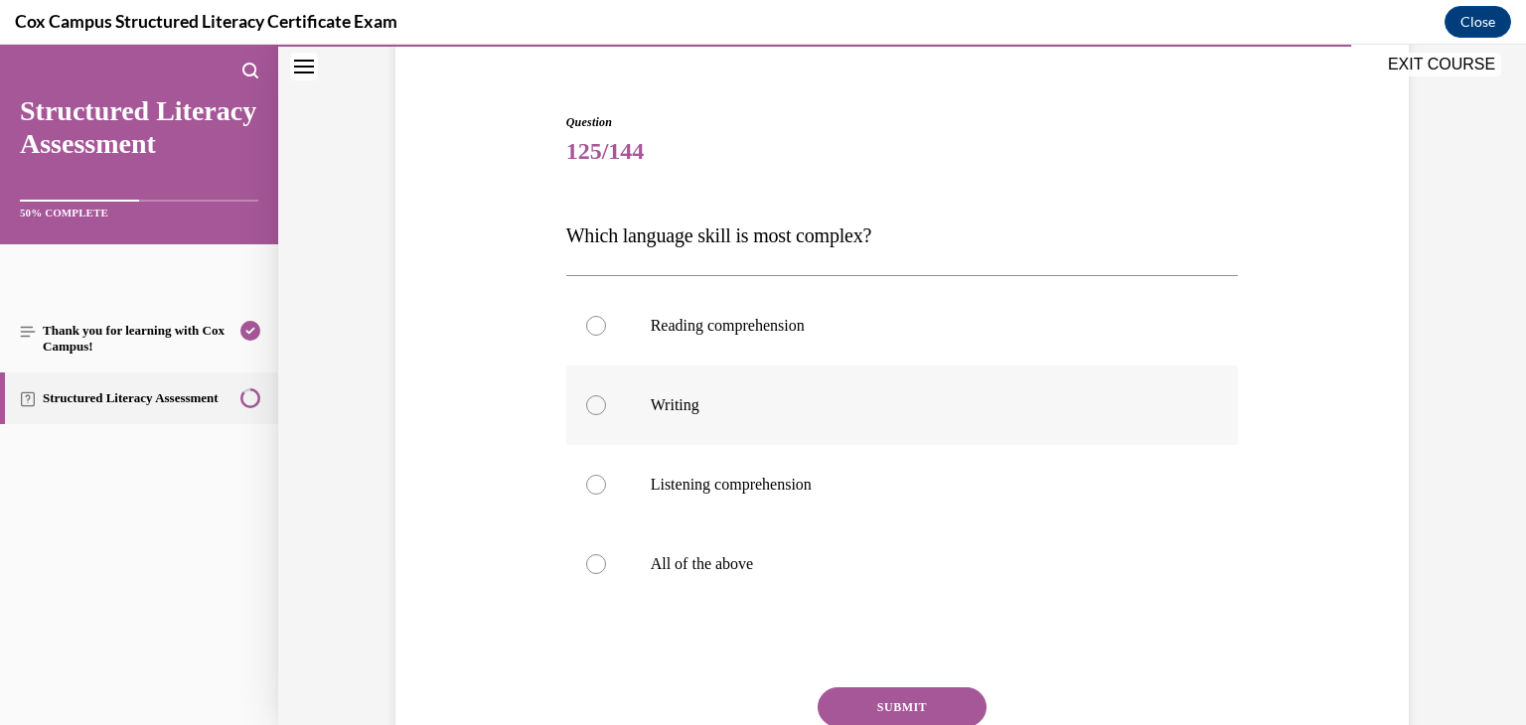
click at [594, 416] on label "Writing" at bounding box center [902, 405] width 672 height 79
click at [594, 415] on input "Writing" at bounding box center [596, 405] width 20 height 20
radio input "true"
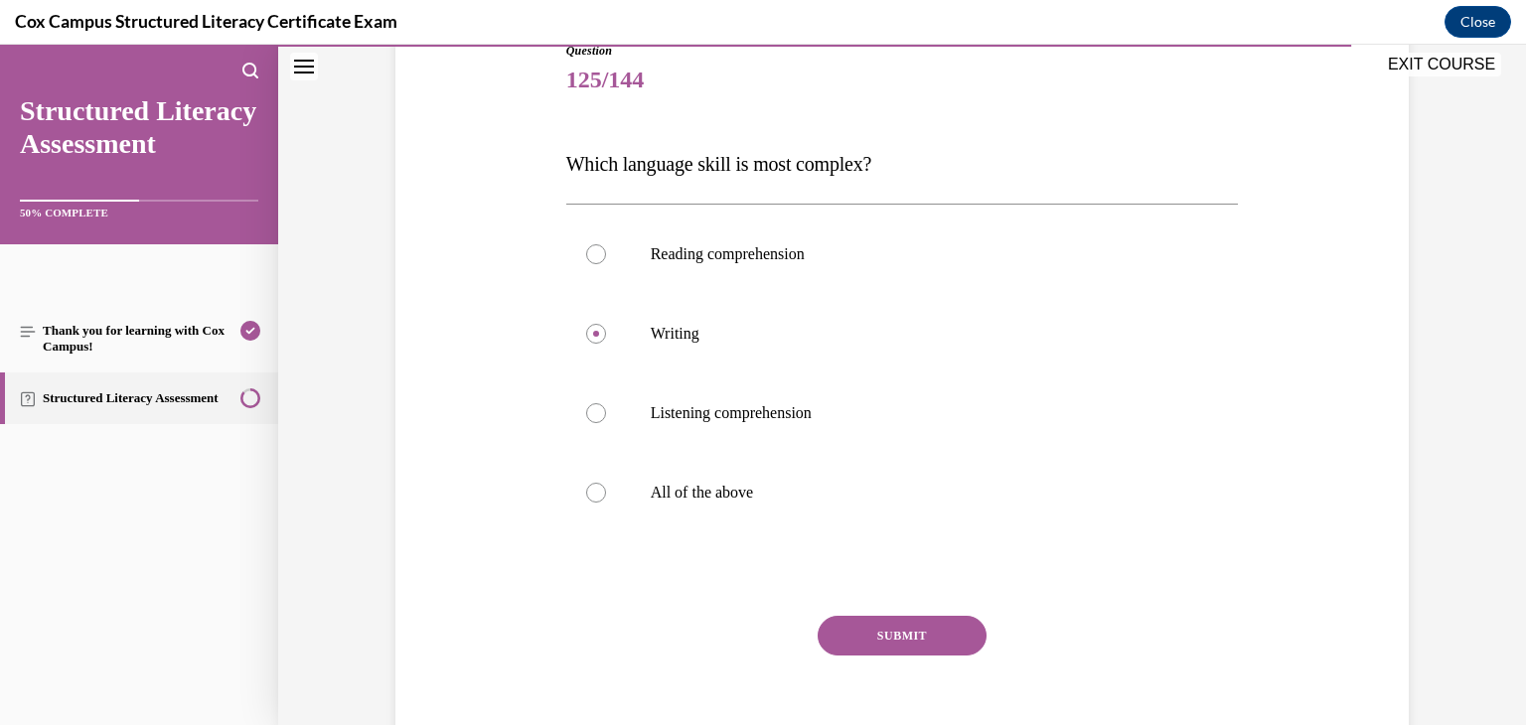
scroll to position [328, 0]
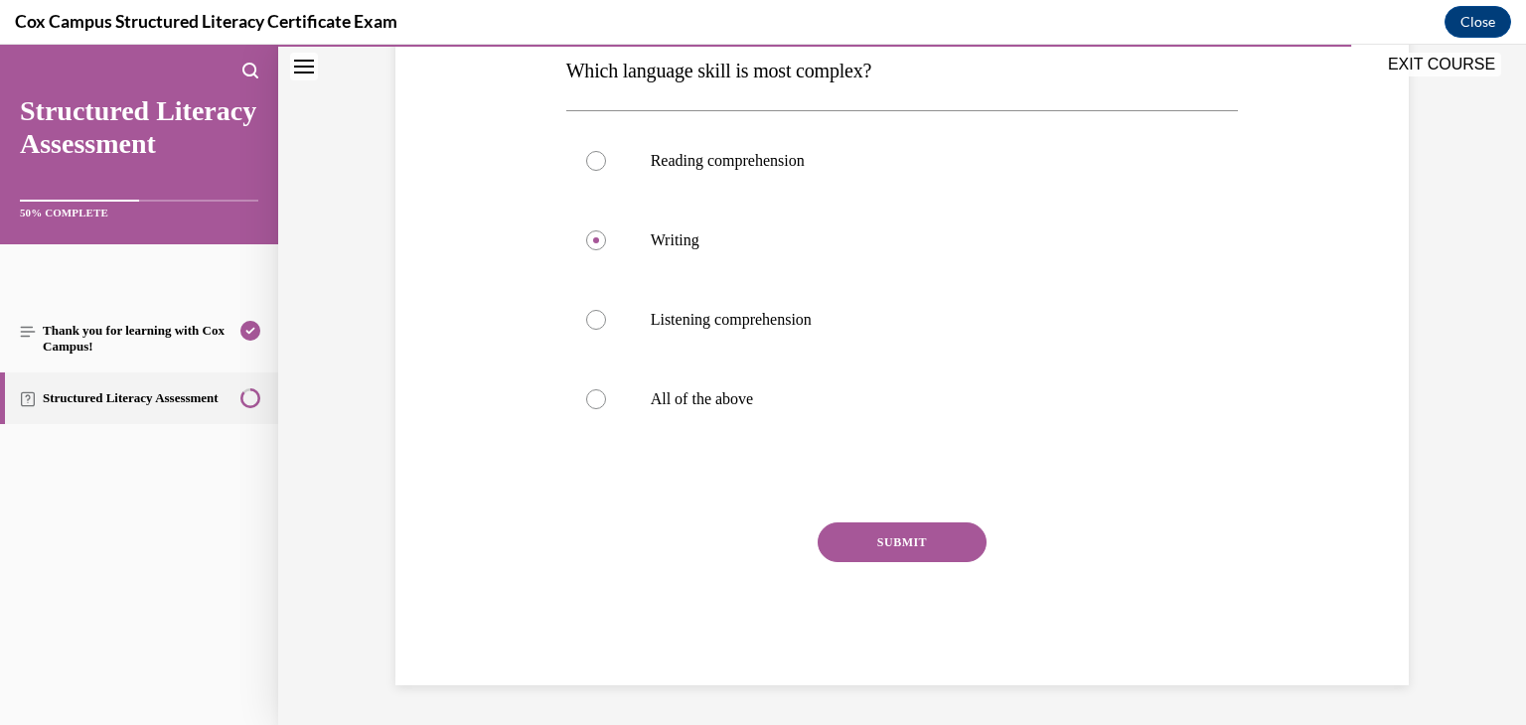
click at [905, 530] on button "SUBMIT" at bounding box center [902, 543] width 169 height 40
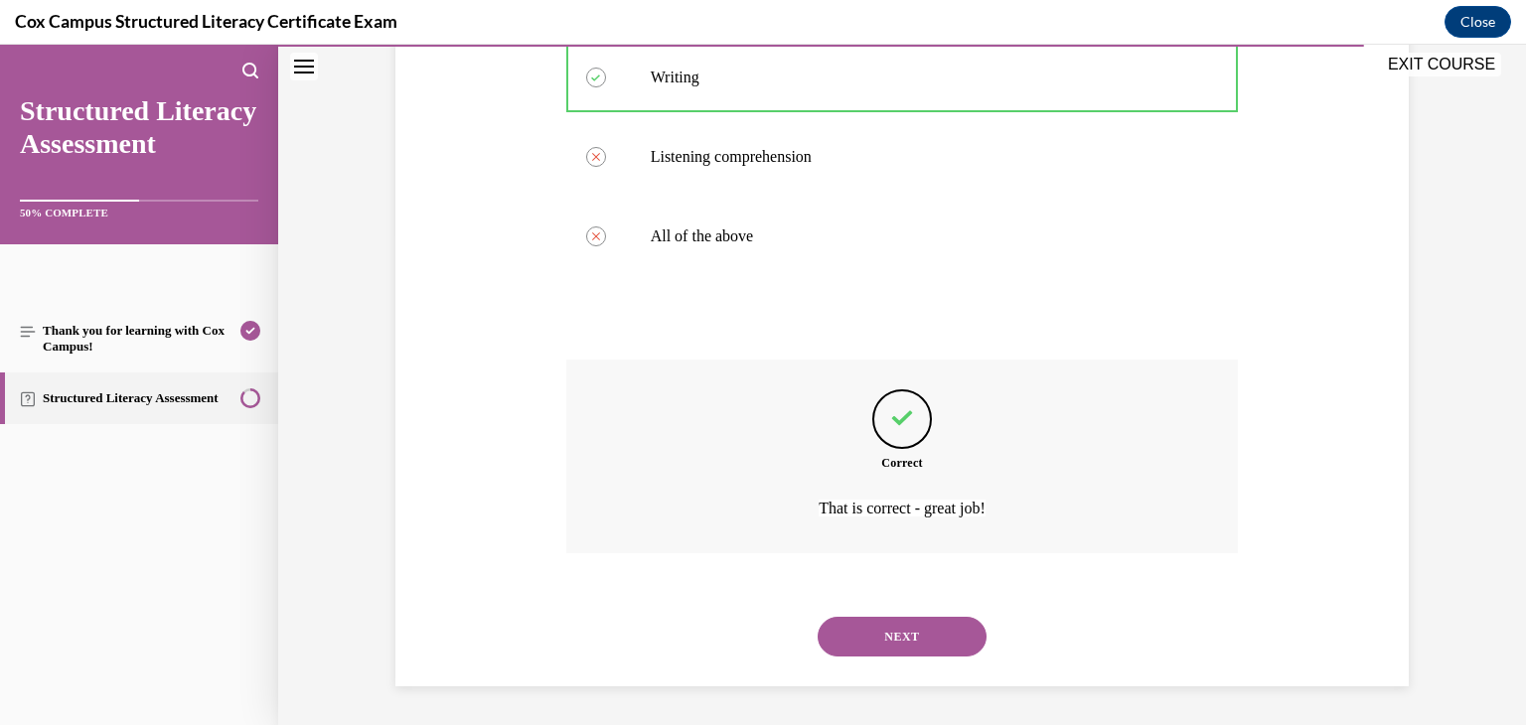
scroll to position [492, 0]
click at [912, 633] on button "NEXT" at bounding box center [902, 636] width 169 height 40
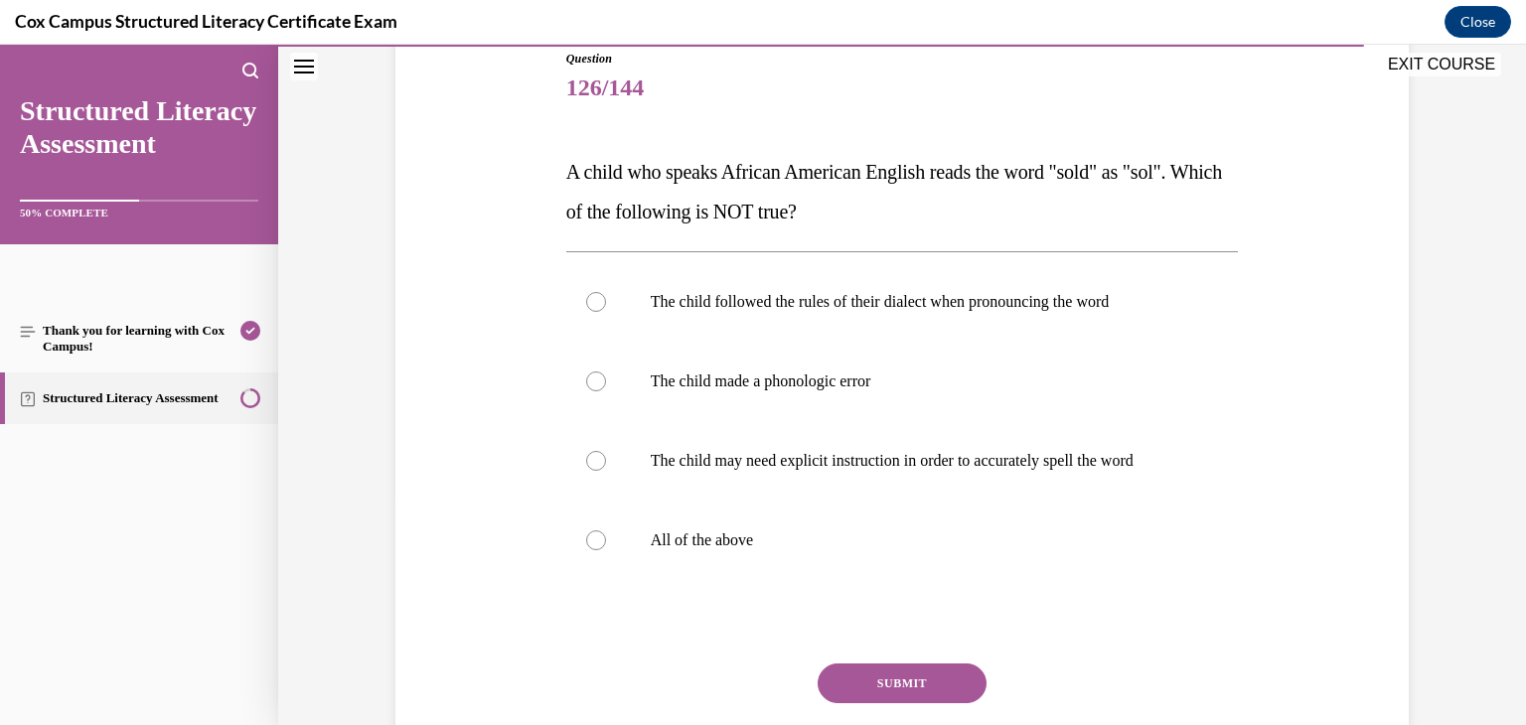
scroll to position [234, 0]
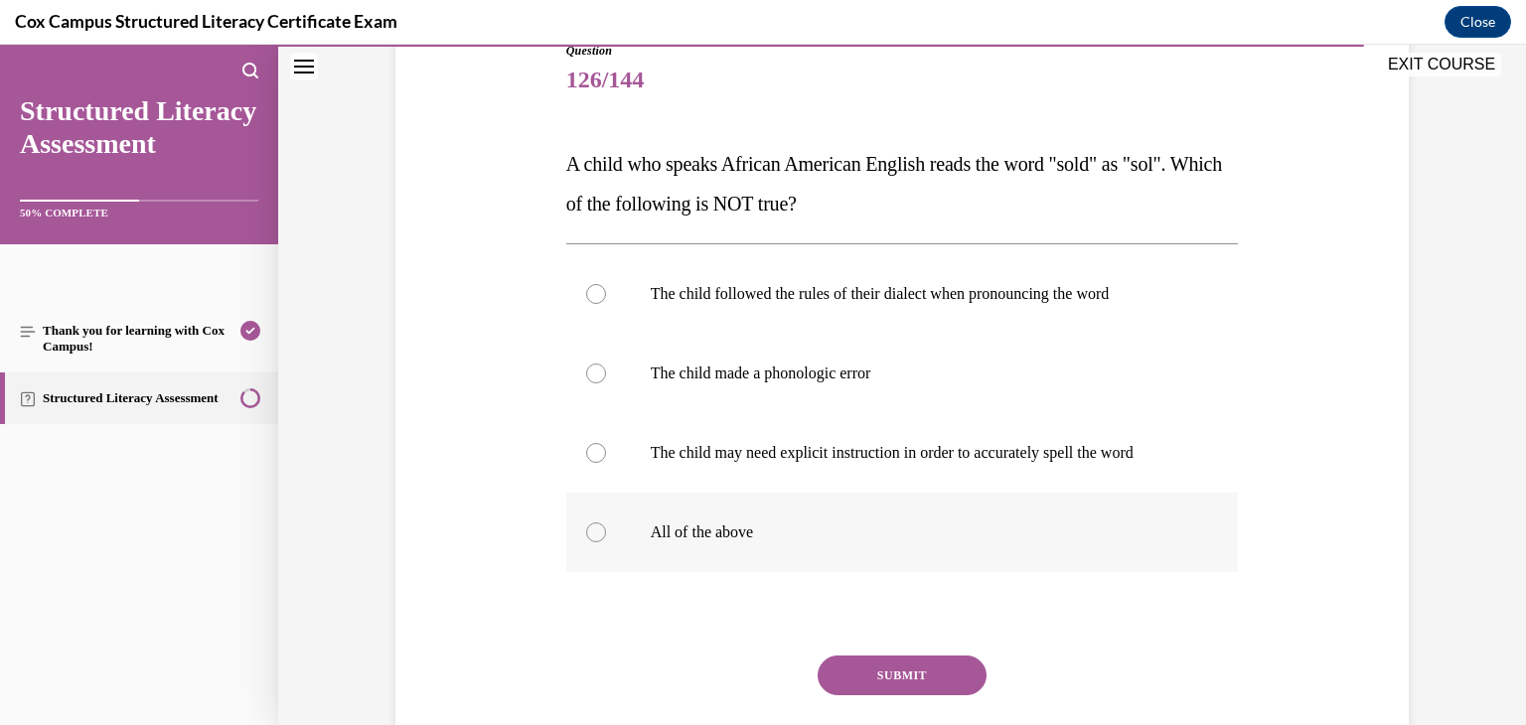
click at [1065, 514] on label "All of the above" at bounding box center [902, 532] width 672 height 79
click at [606, 523] on input "All of the above" at bounding box center [596, 533] width 20 height 20
radio input "true"
click at [896, 672] on button "SUBMIT" at bounding box center [902, 676] width 169 height 40
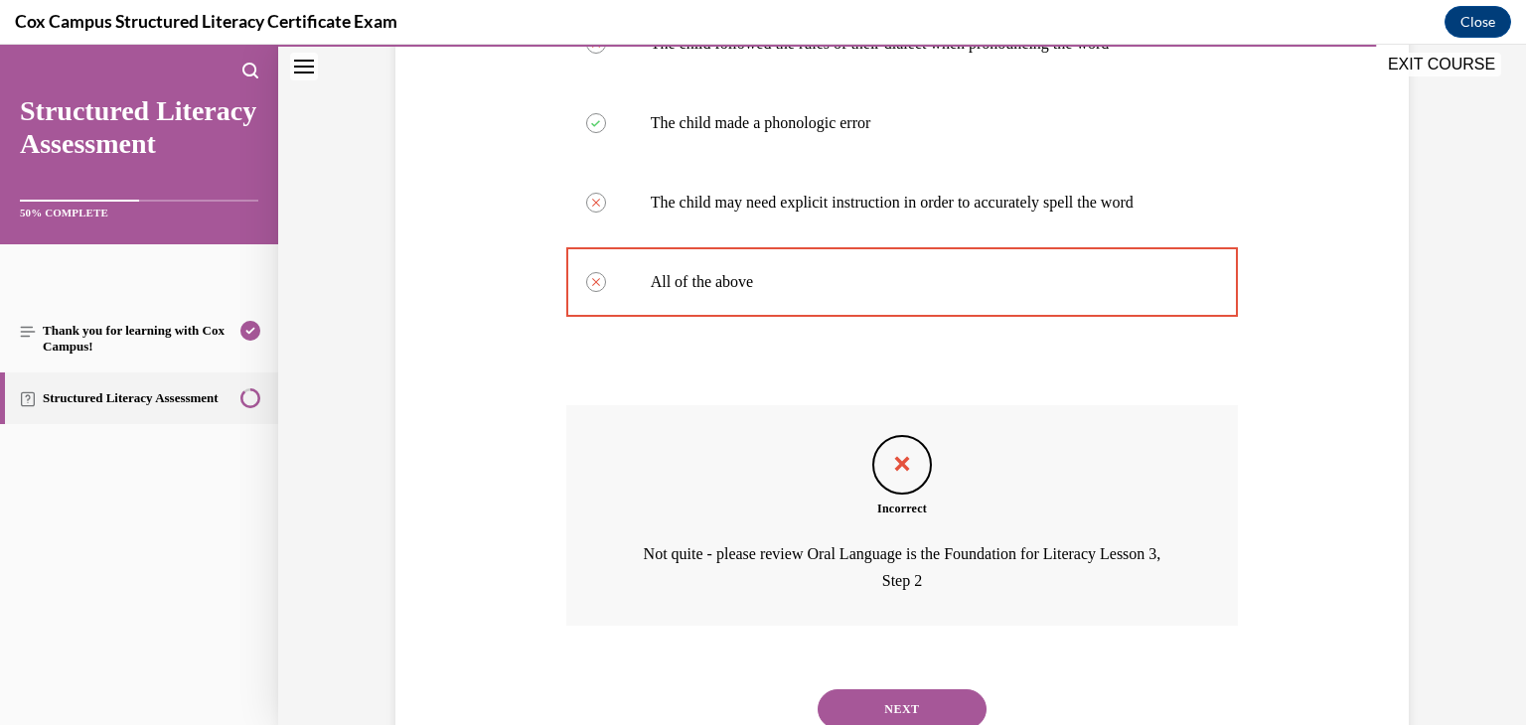
scroll to position [545, 0]
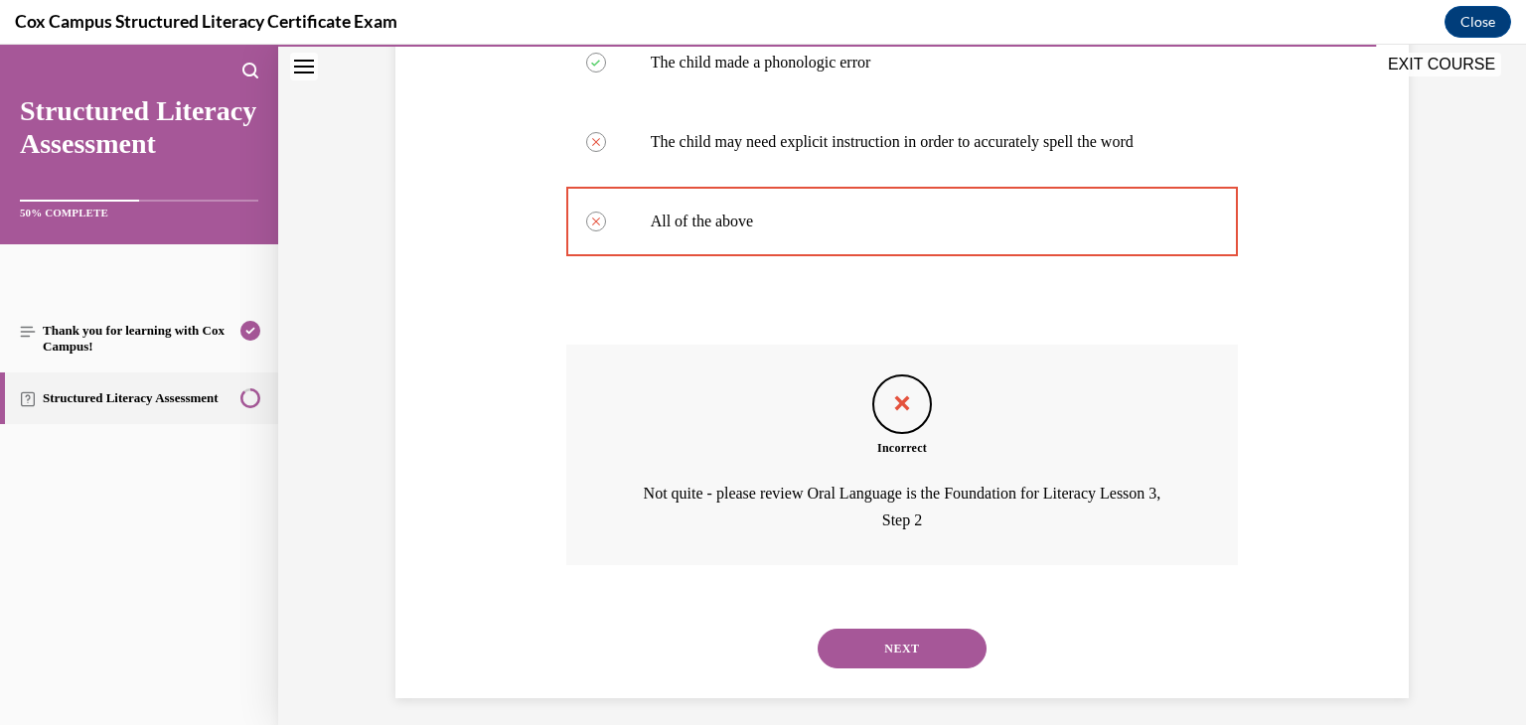
click at [875, 646] on button "NEXT" at bounding box center [902, 649] width 169 height 40
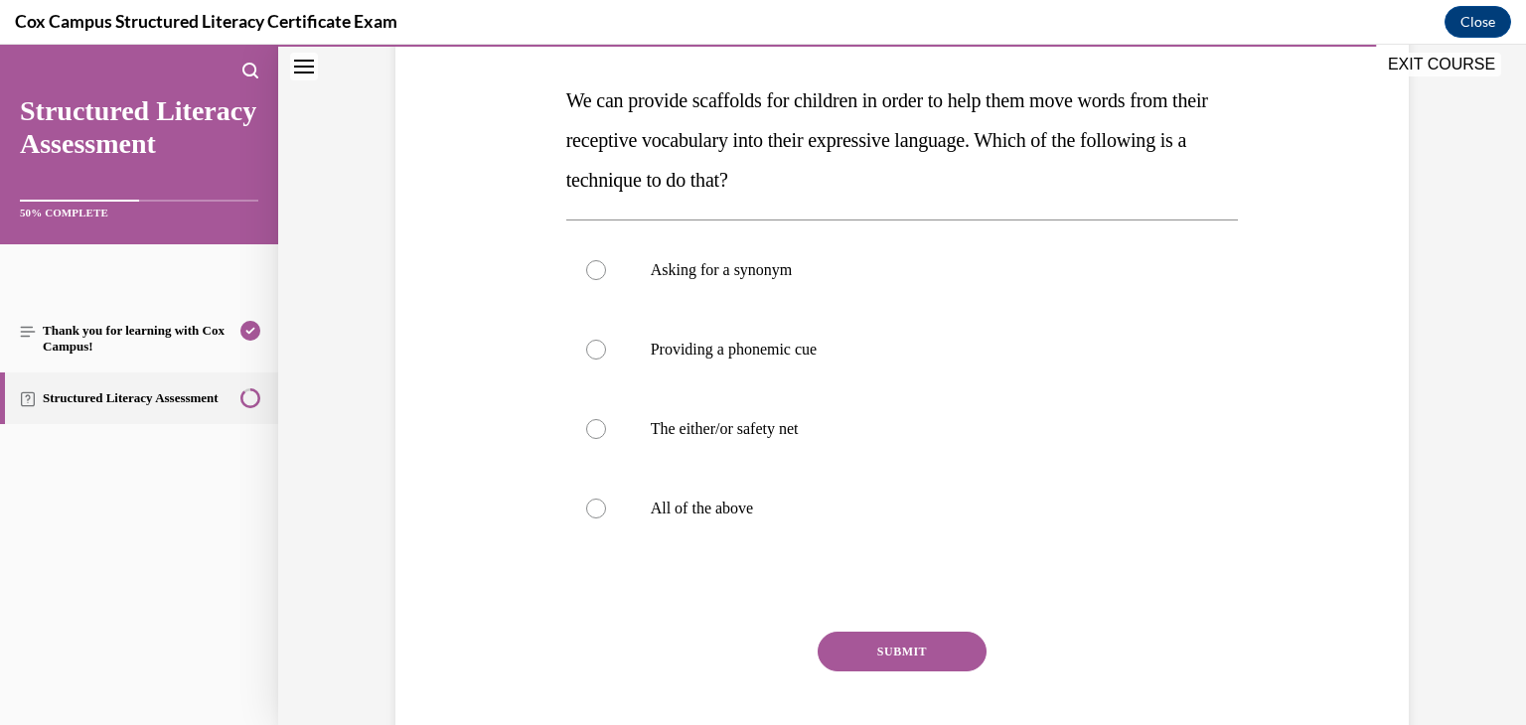
scroll to position [298, 0]
click at [586, 511] on div at bounding box center [596, 509] width 20 height 20
click at [586, 511] on input "All of the above" at bounding box center [596, 509] width 20 height 20
radio input "true"
click at [878, 659] on button "SUBMIT" at bounding box center [902, 652] width 169 height 40
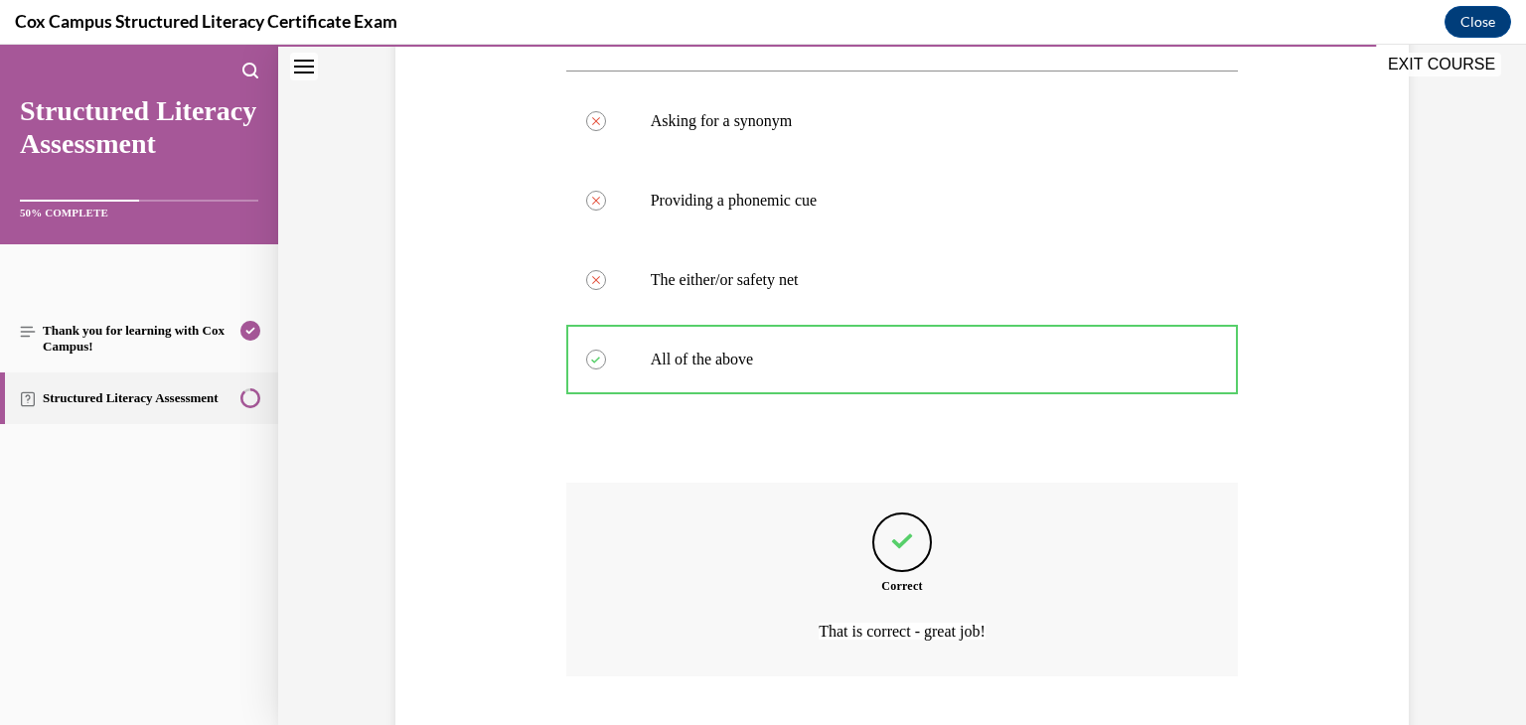
scroll to position [571, 0]
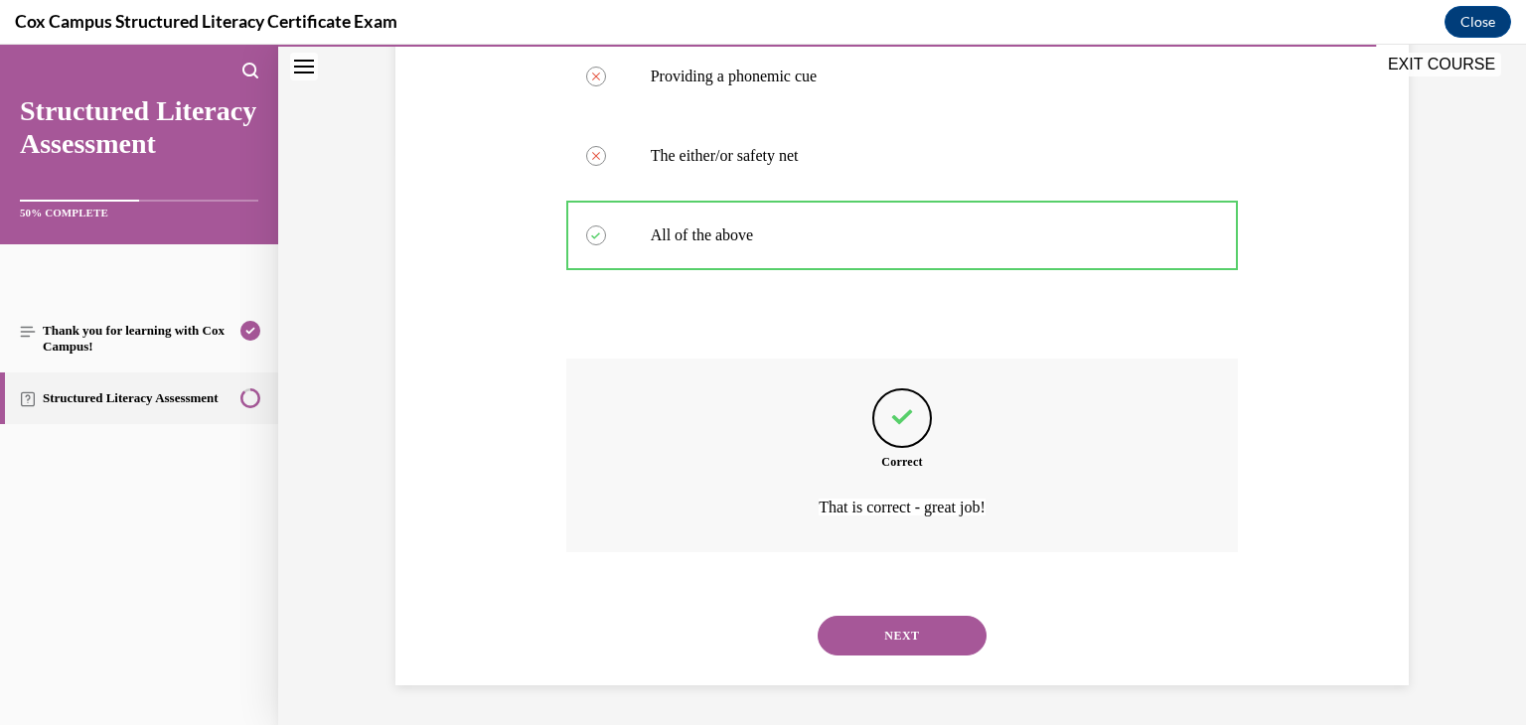
click at [885, 616] on button "NEXT" at bounding box center [902, 636] width 169 height 40
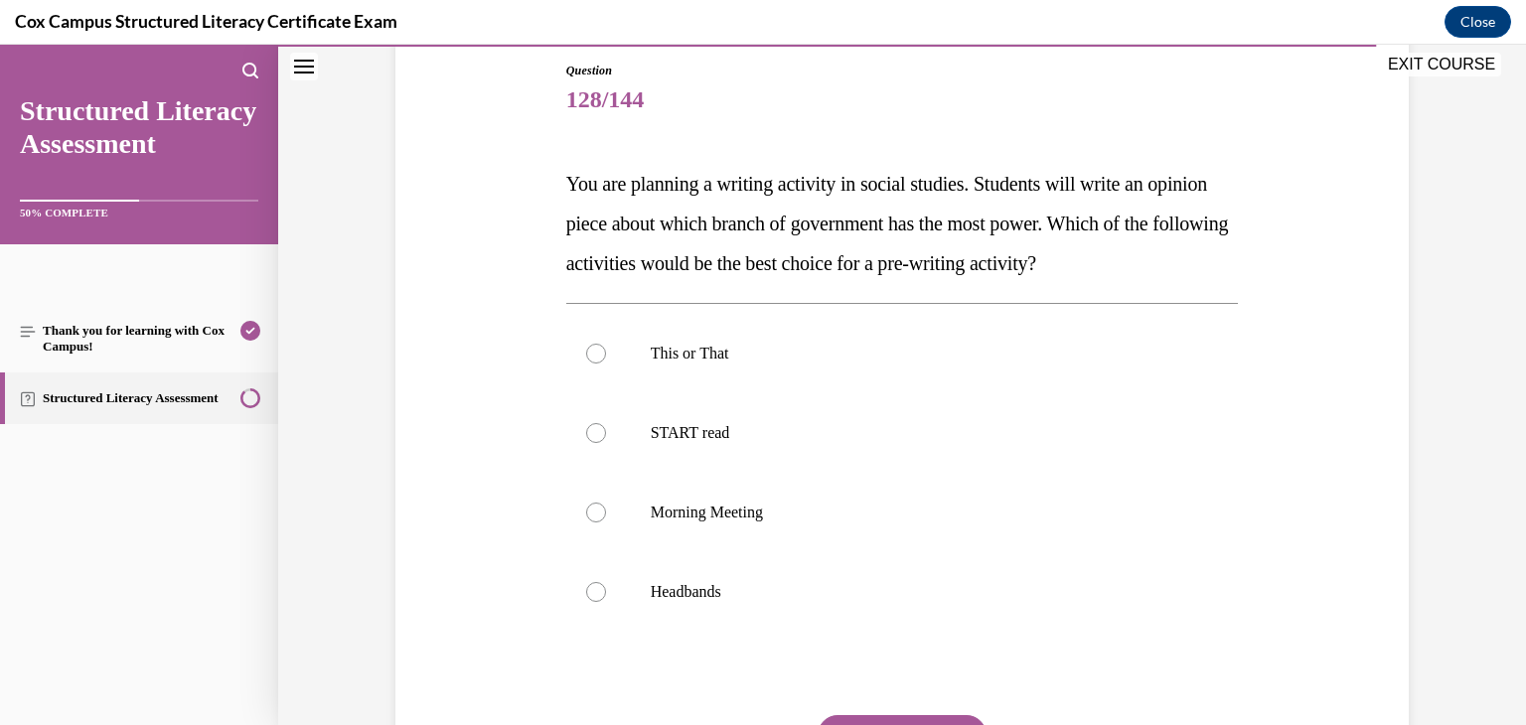
scroll to position [219, 0]
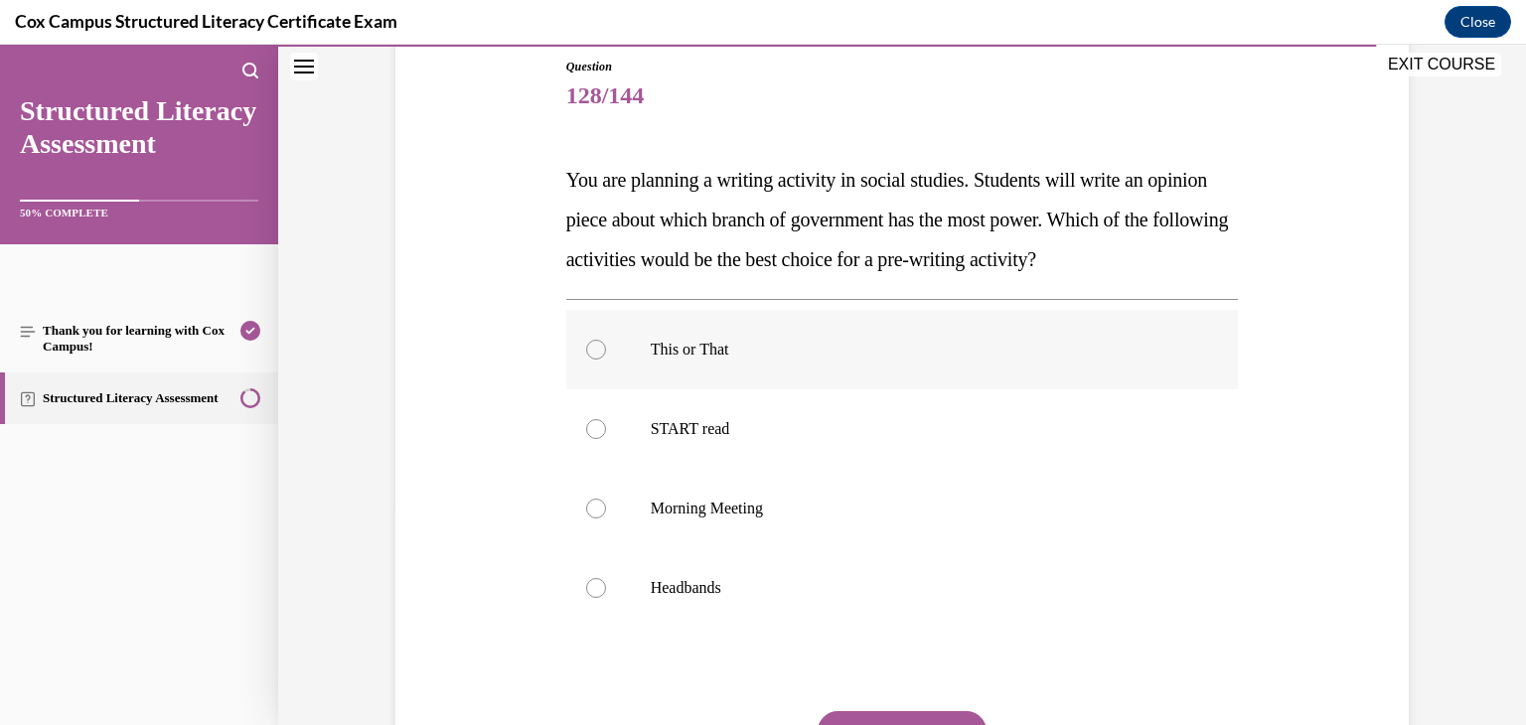
click at [591, 350] on div at bounding box center [596, 350] width 20 height 20
click at [591, 350] on input "This or That" at bounding box center [596, 350] width 20 height 20
radio input "true"
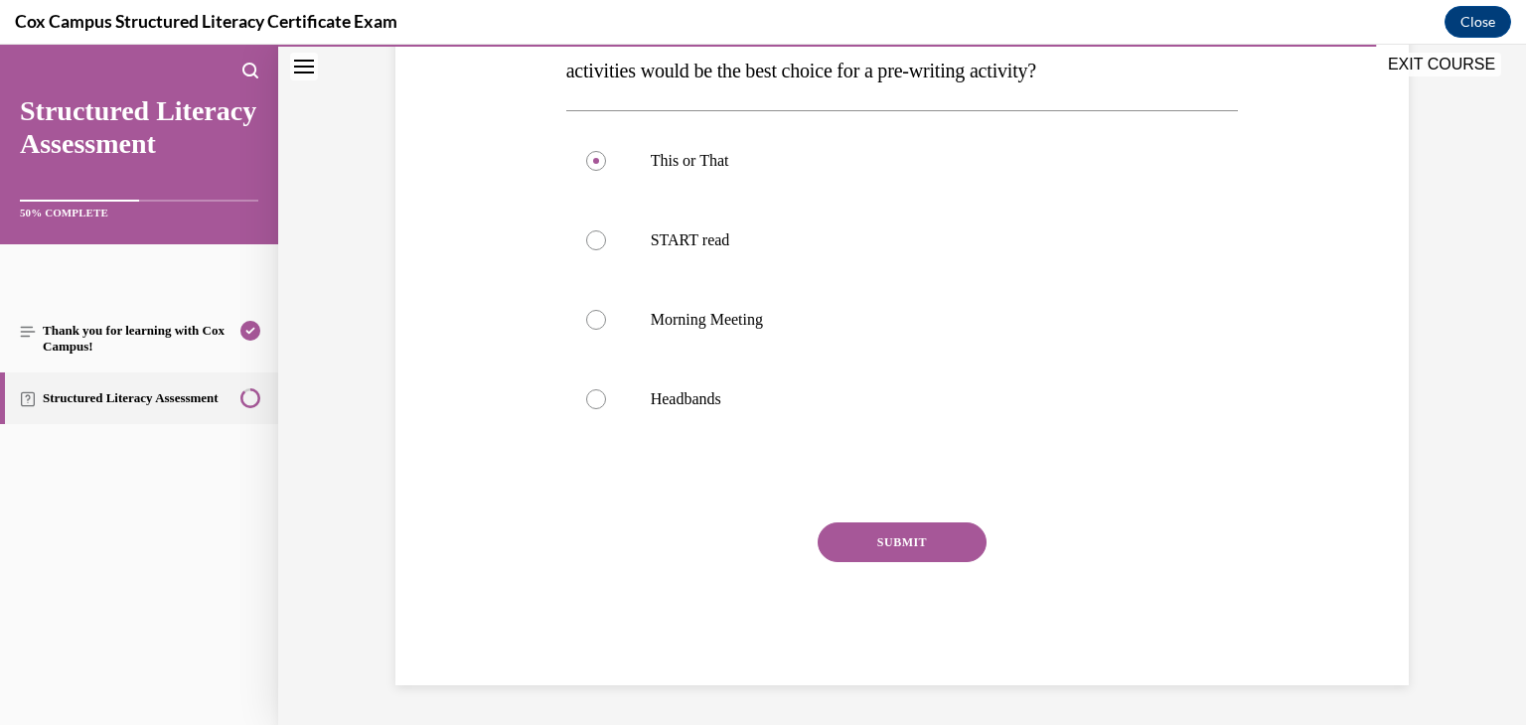
click at [928, 541] on button "SUBMIT" at bounding box center [902, 543] width 169 height 40
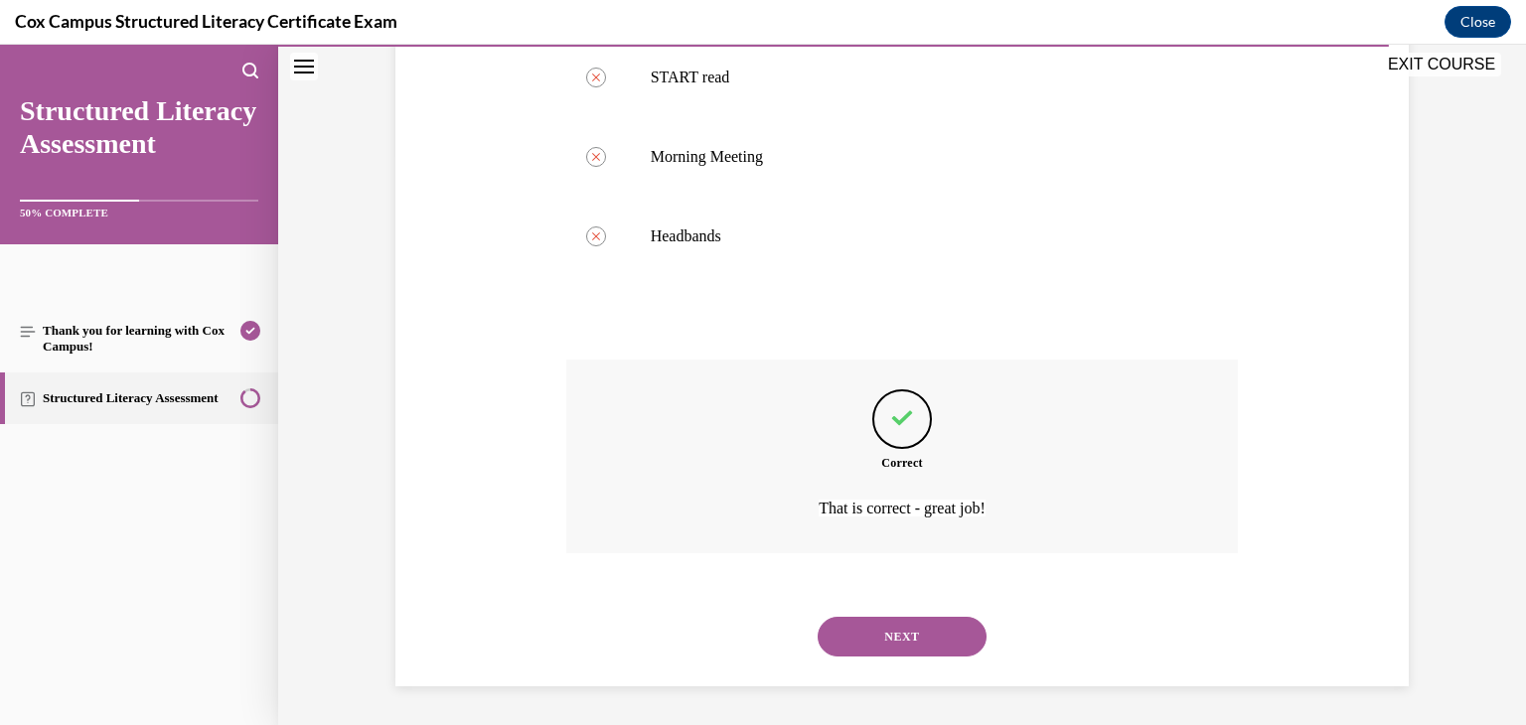
scroll to position [571, 0]
click at [924, 631] on button "NEXT" at bounding box center [902, 636] width 169 height 40
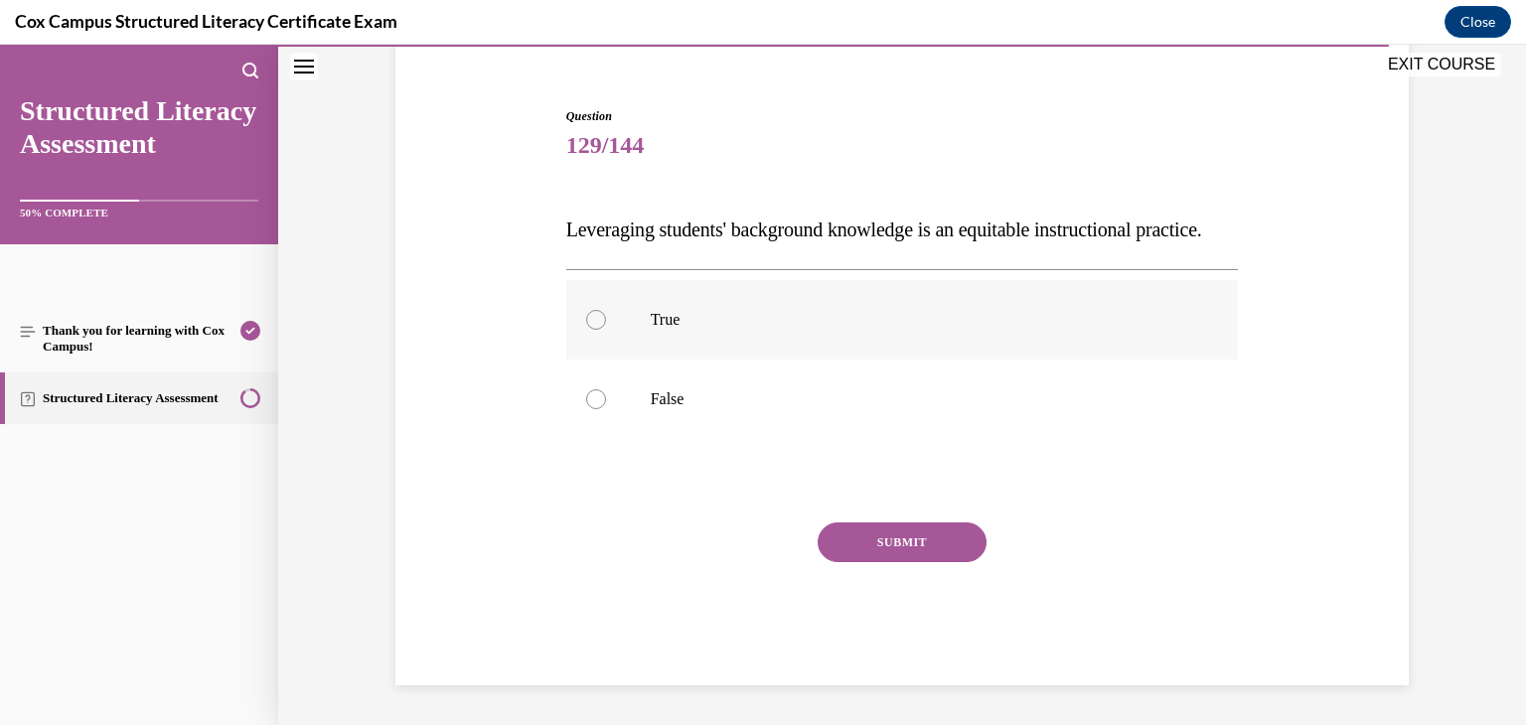
click at [591, 324] on div at bounding box center [596, 320] width 20 height 20
click at [591, 324] on input "True" at bounding box center [596, 320] width 20 height 20
radio input "true"
click at [827, 551] on button "SUBMIT" at bounding box center [902, 543] width 169 height 40
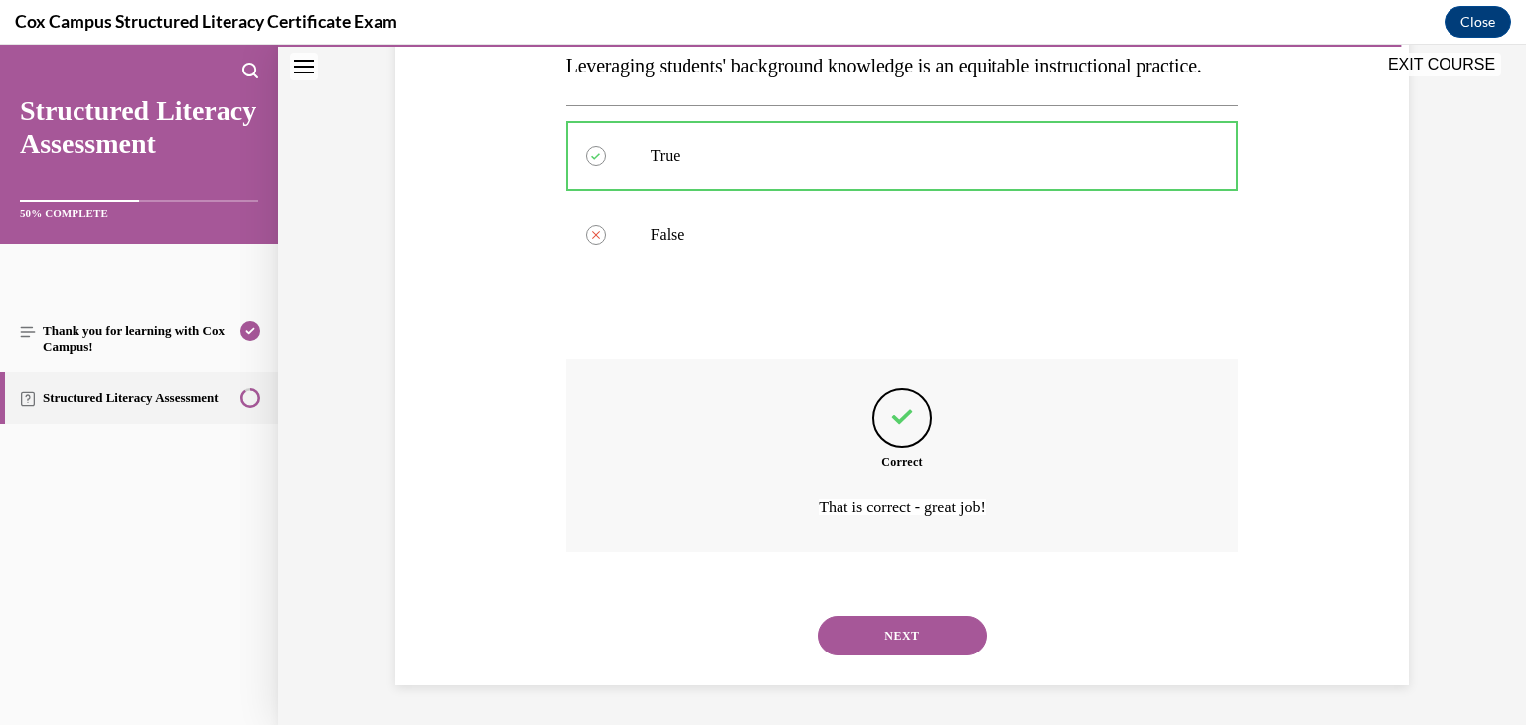
scroll to position [373, 0]
click at [853, 625] on button "NEXT" at bounding box center [902, 636] width 169 height 40
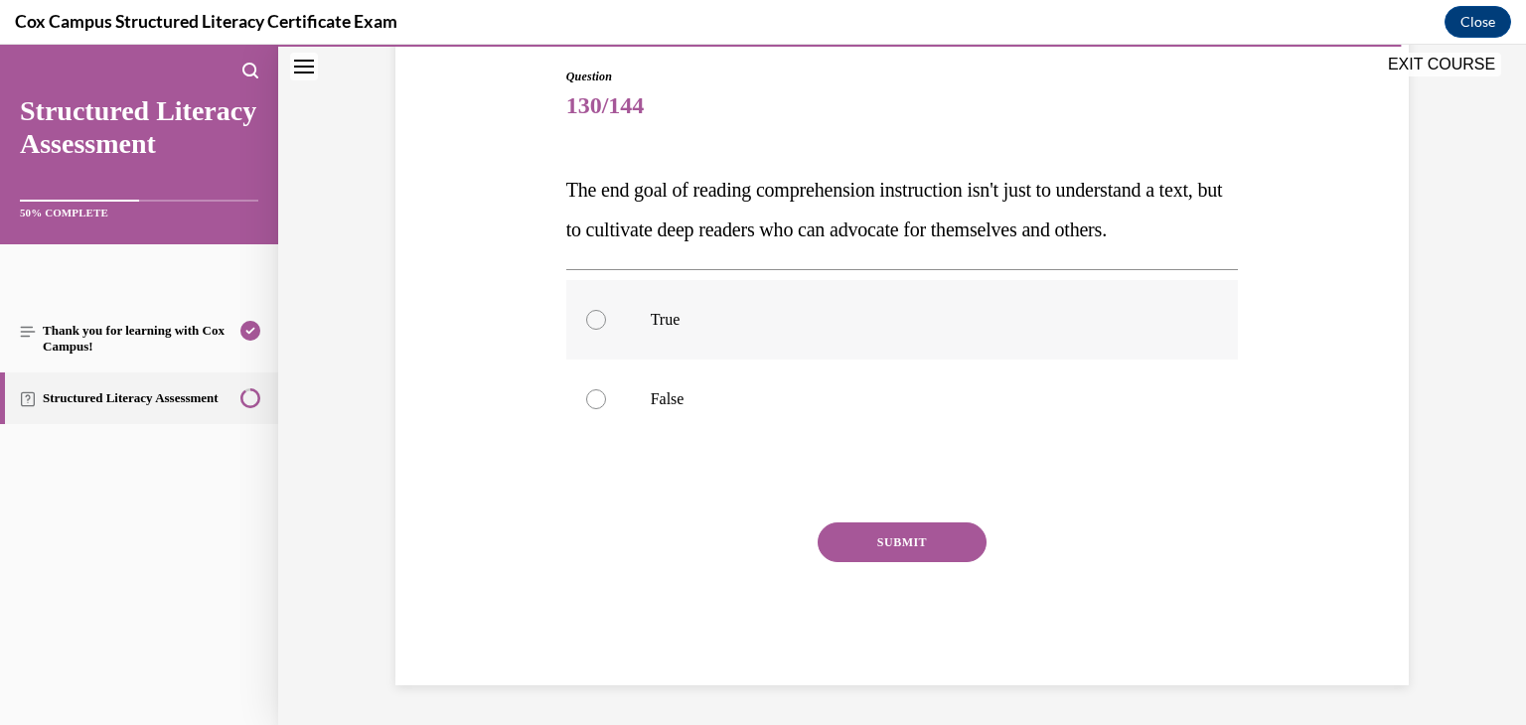
click at [586, 330] on div at bounding box center [596, 320] width 20 height 20
click at [586, 330] on input "True" at bounding box center [596, 320] width 20 height 20
radio input "true"
click at [830, 562] on button "SUBMIT" at bounding box center [902, 543] width 169 height 40
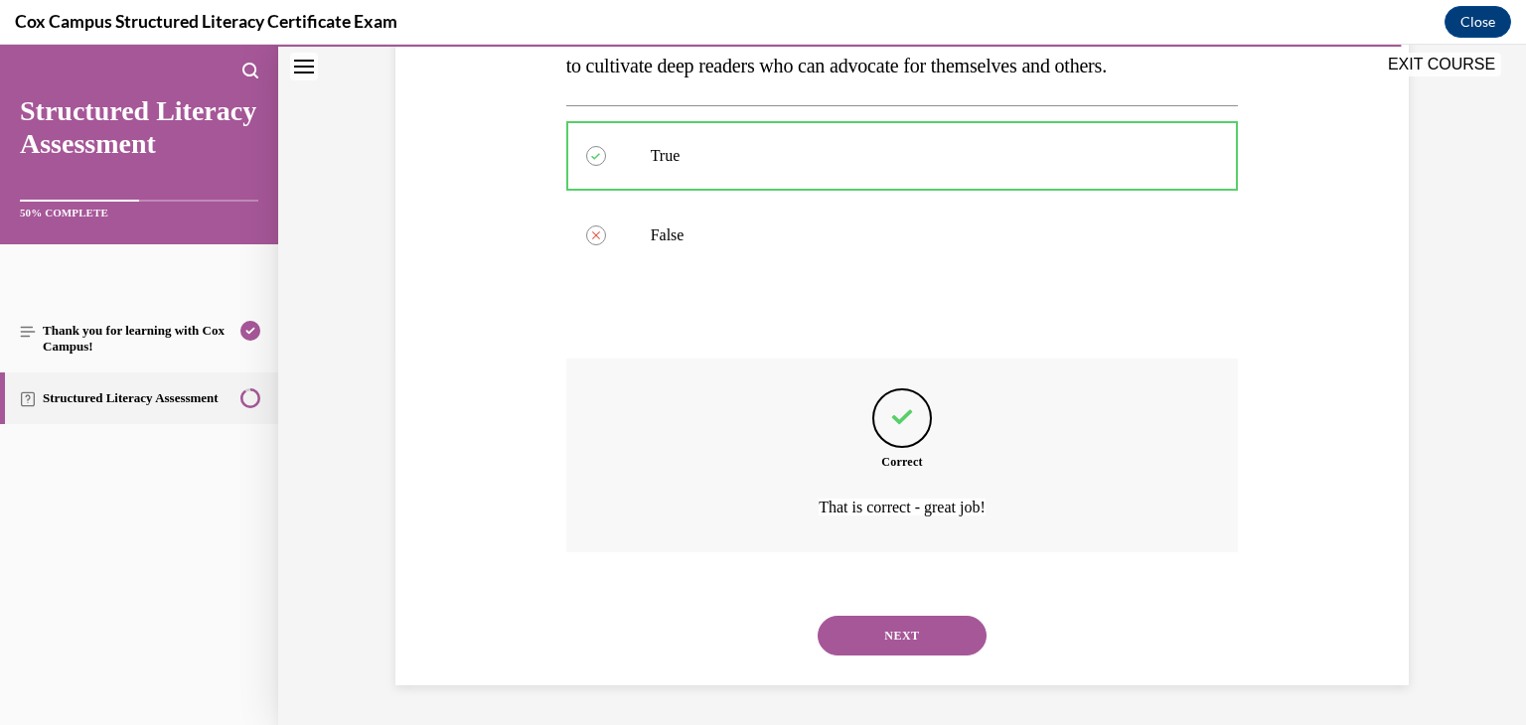
scroll to position [412, 0]
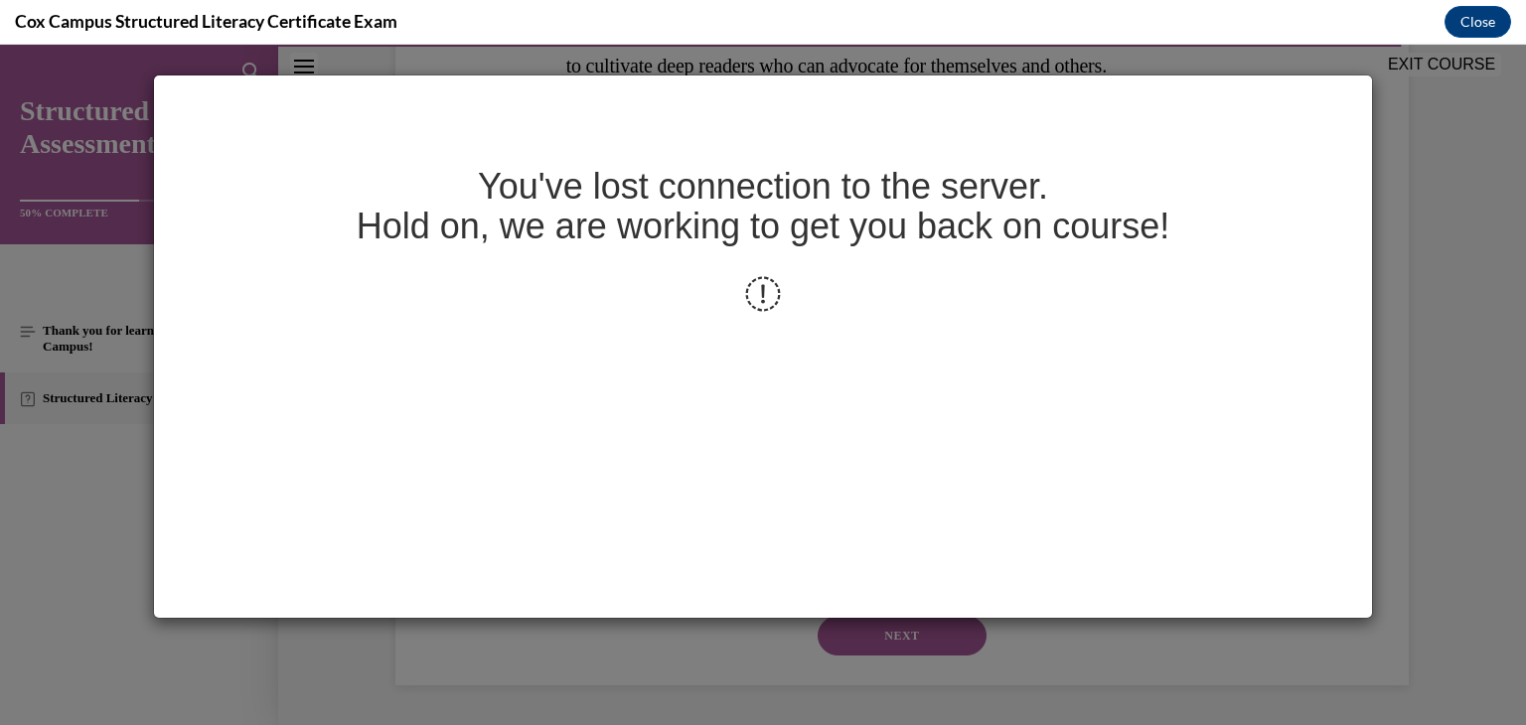
click at [1381, 230] on div "You've lost connection to the server. Hold on, we are working to get you back o…" at bounding box center [763, 385] width 1526 height 680
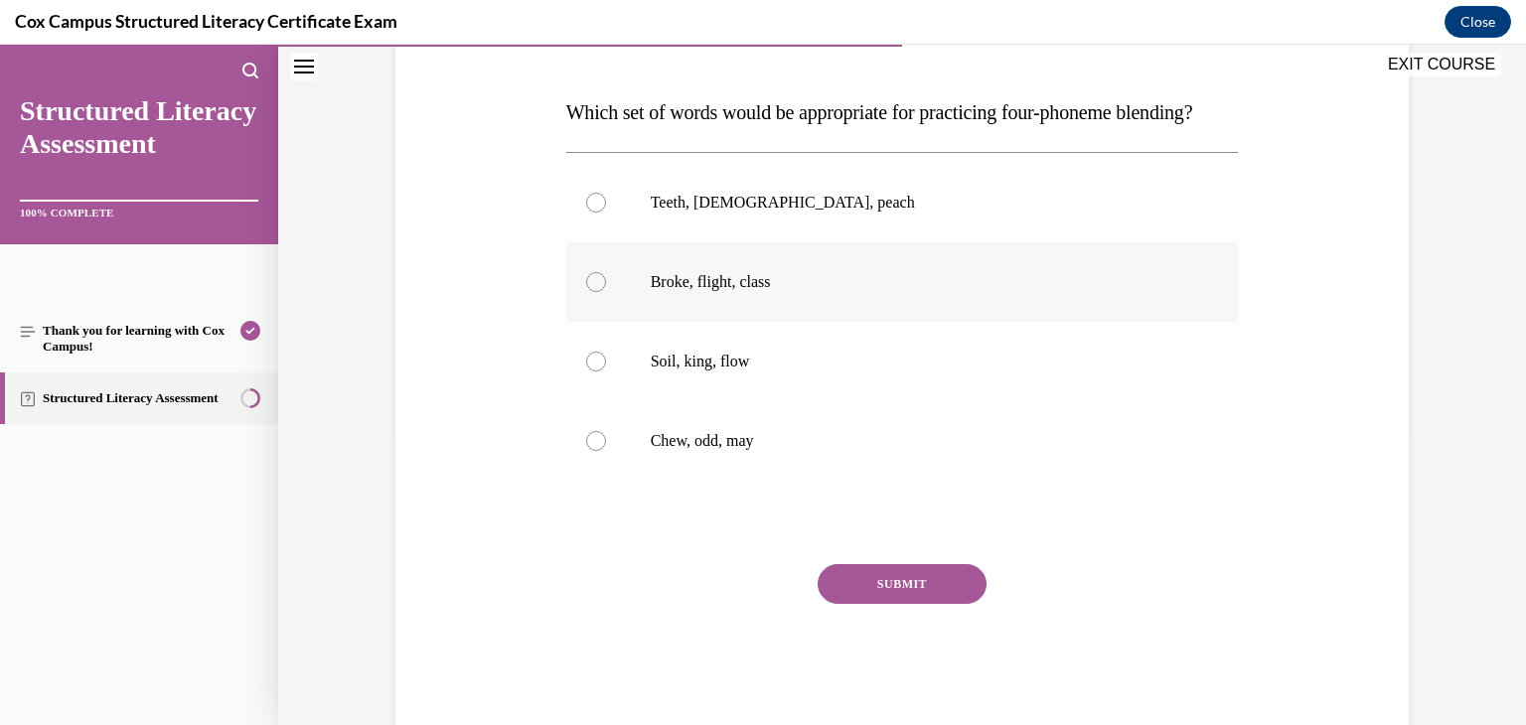
click at [590, 292] on div at bounding box center [596, 282] width 20 height 20
click at [590, 292] on input "Broke, flight, class" at bounding box center [596, 282] width 20 height 20
radio input "true"
click at [854, 604] on button "SUBMIT" at bounding box center [902, 584] width 169 height 40
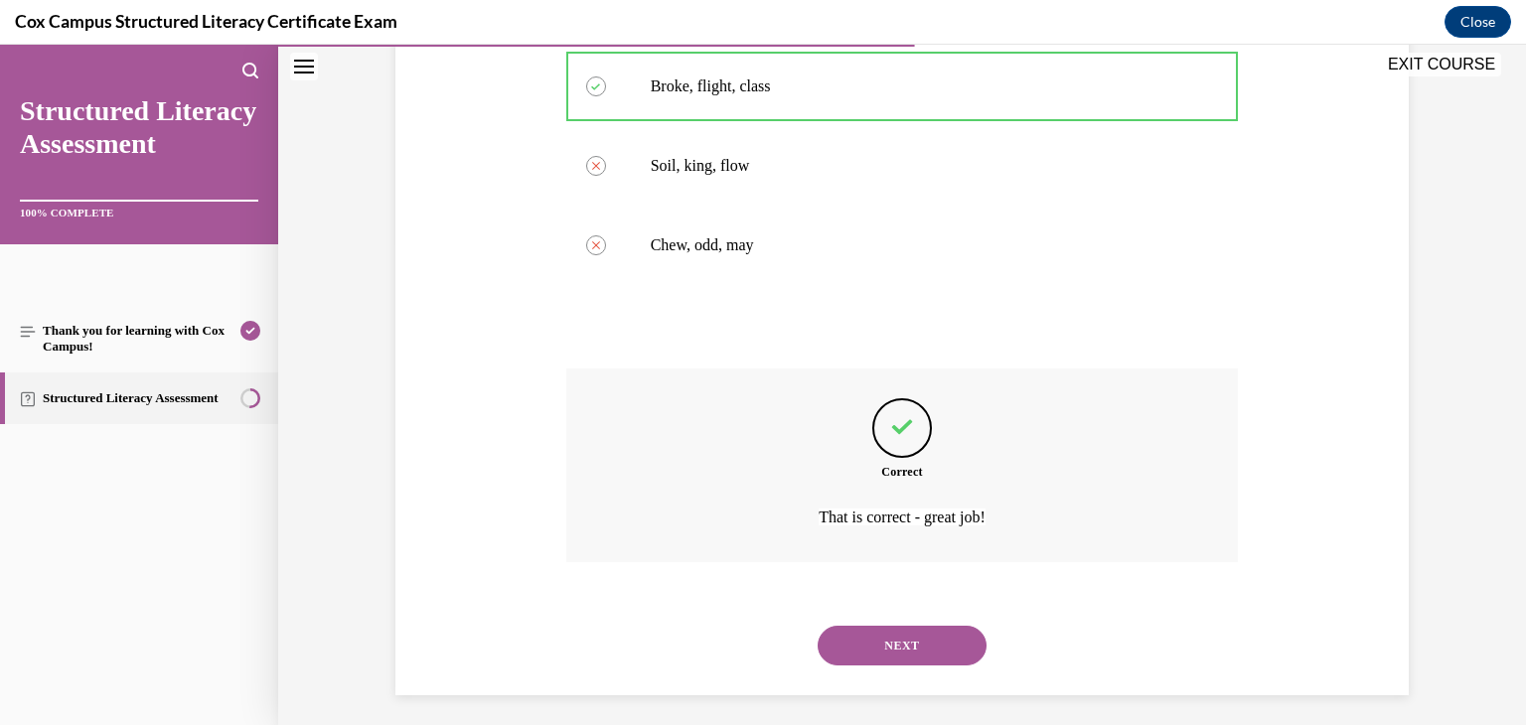
scroll to position [531, 0]
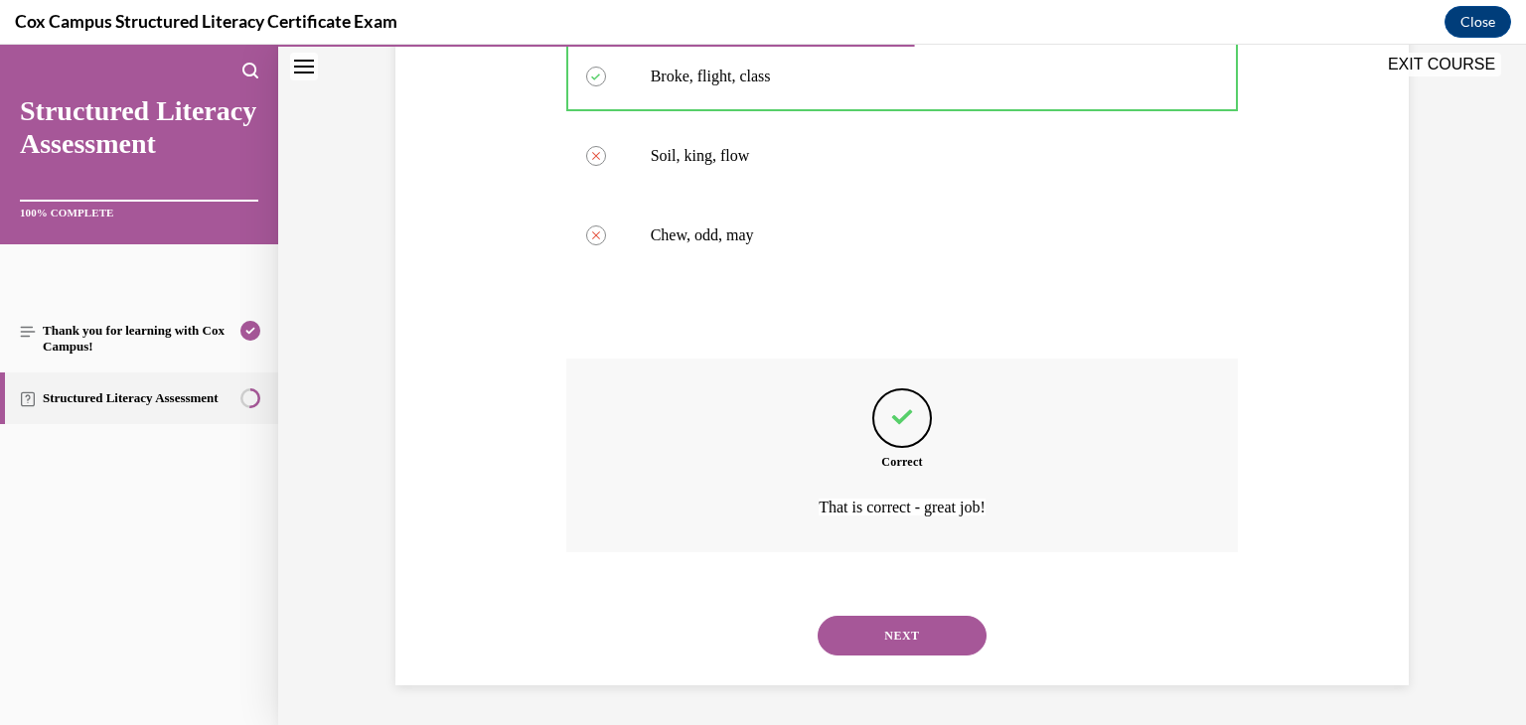
click at [871, 633] on button "NEXT" at bounding box center [902, 636] width 169 height 40
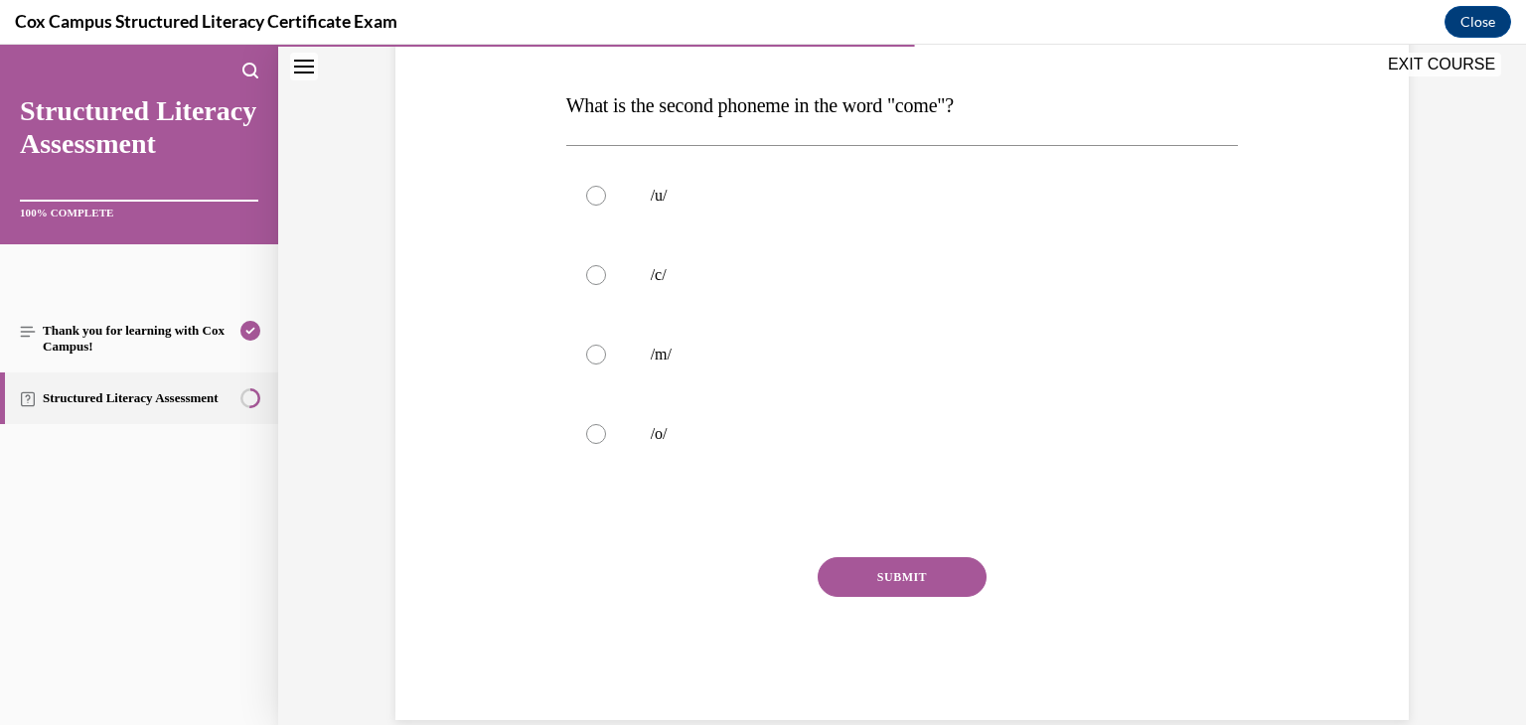
scroll to position [294, 0]
click at [586, 196] on div at bounding box center [596, 195] width 20 height 20
click at [586, 196] on input "/u/" at bounding box center [596, 195] width 20 height 20
radio input "true"
click at [822, 577] on button "SUBMIT" at bounding box center [902, 576] width 169 height 40
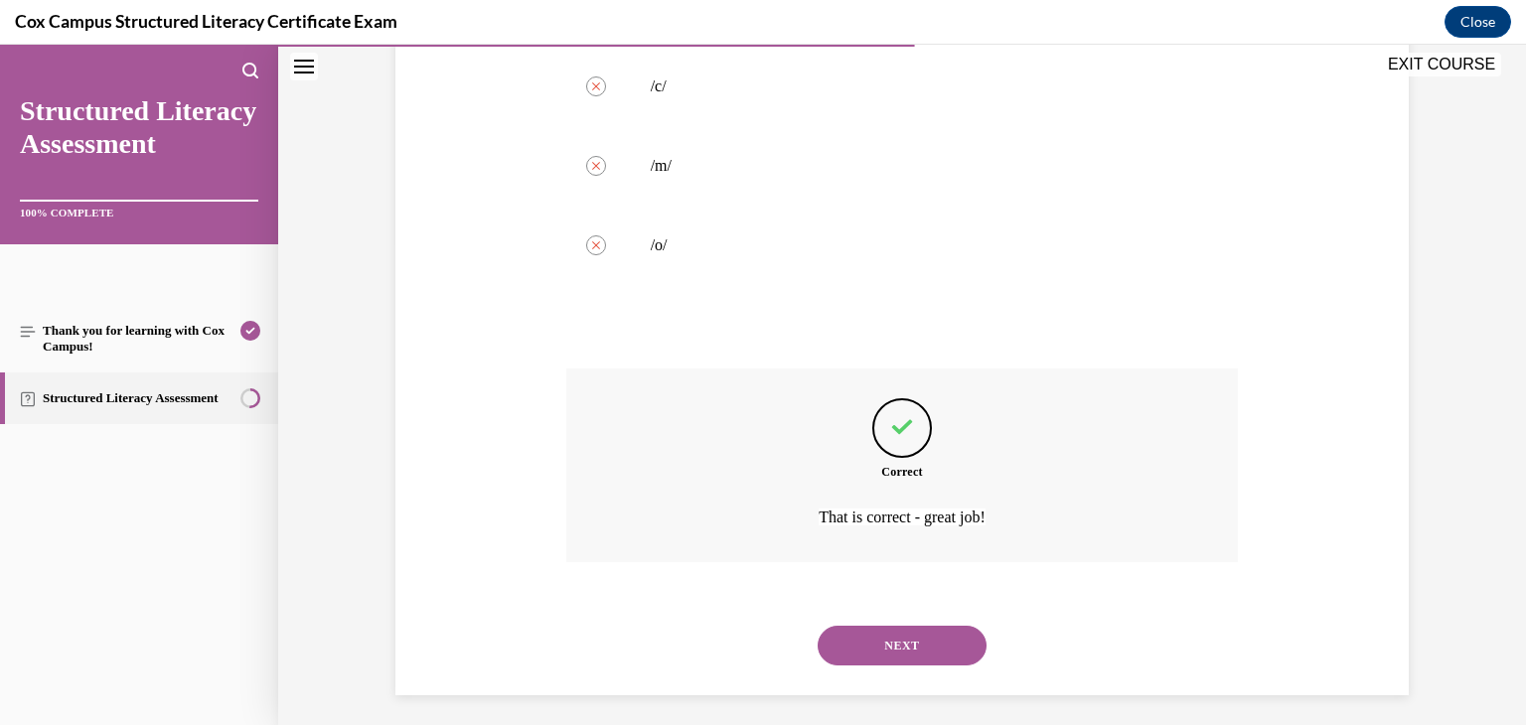
scroll to position [492, 0]
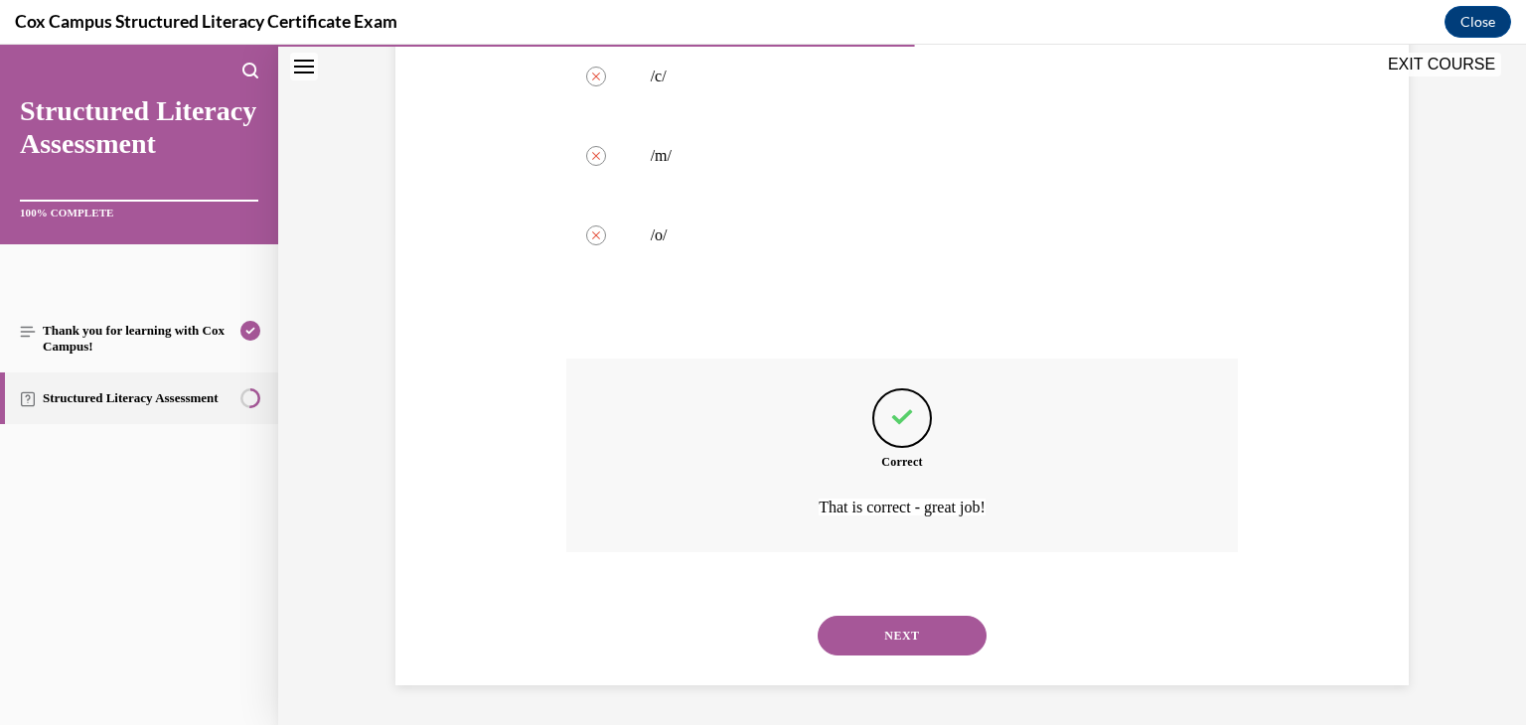
click at [844, 634] on button "NEXT" at bounding box center [902, 636] width 169 height 40
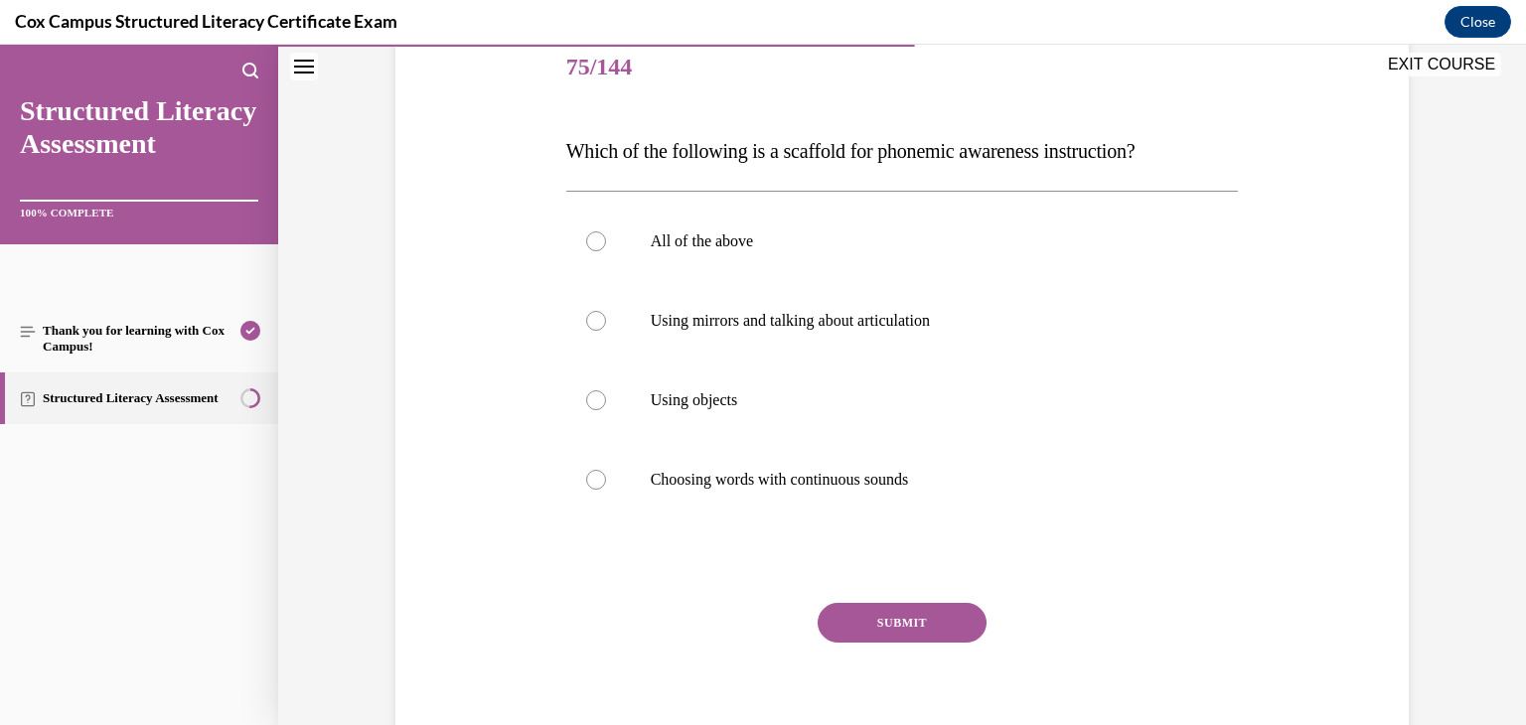
scroll to position [254, 0]
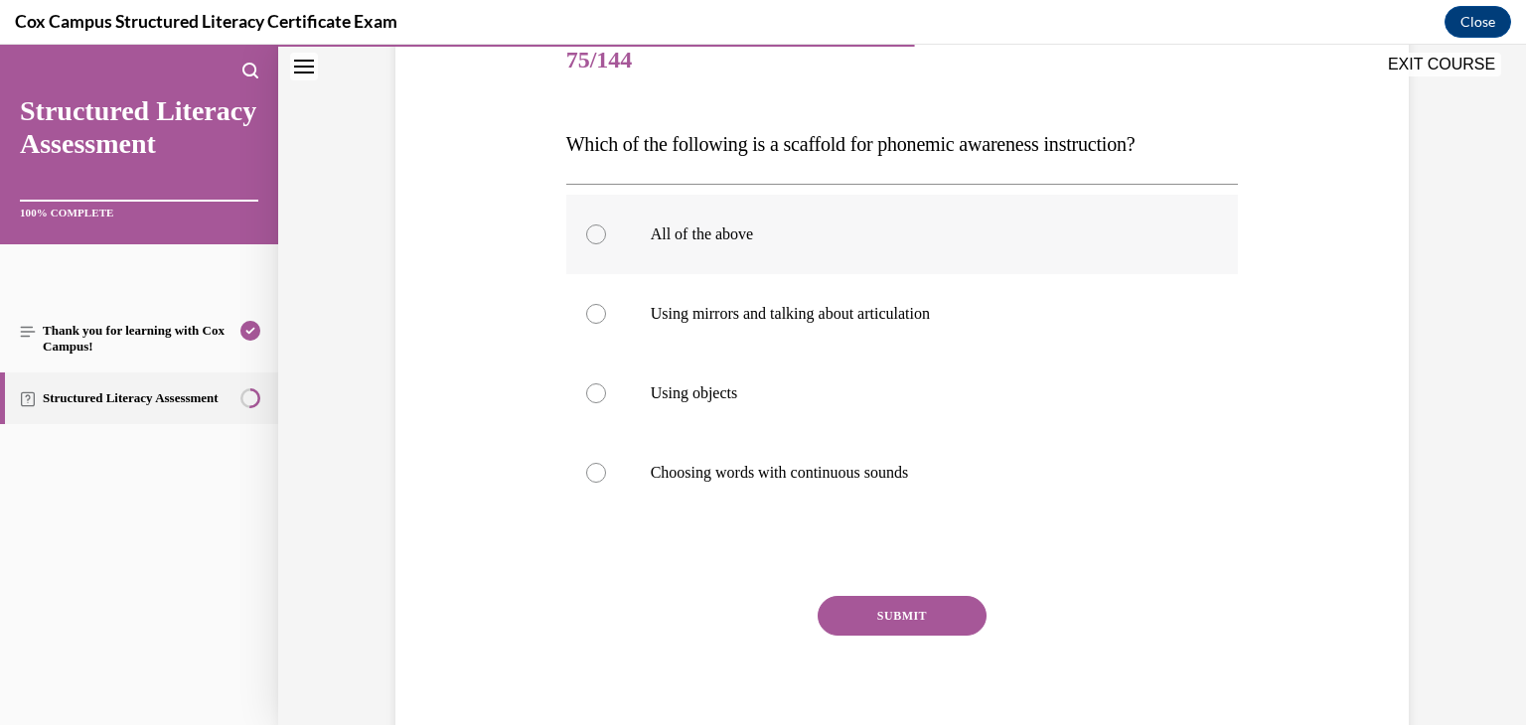
click at [592, 233] on div at bounding box center [596, 234] width 20 height 20
click at [592, 233] on input "All of the above" at bounding box center [596, 234] width 20 height 20
radio input "true"
click at [828, 599] on button "SUBMIT" at bounding box center [902, 616] width 169 height 40
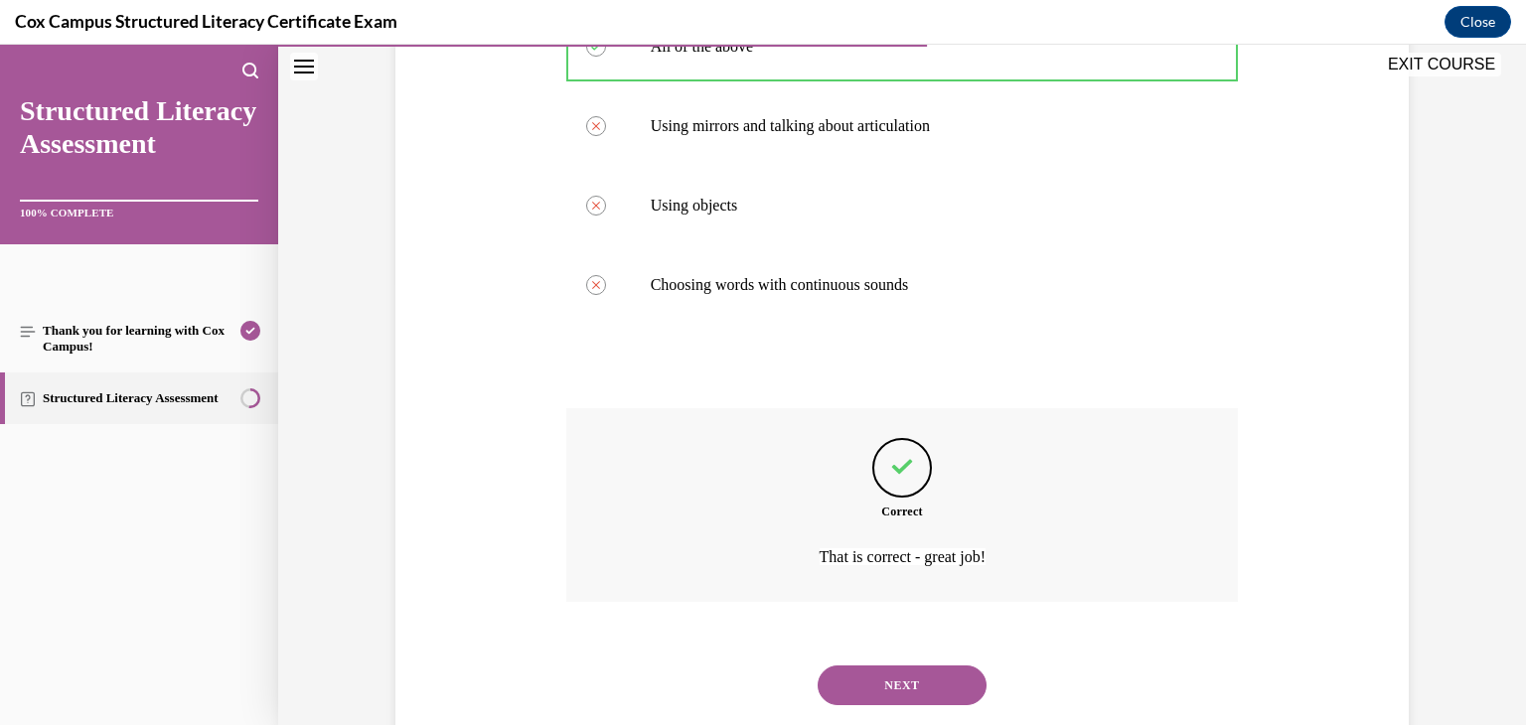
scroll to position [492, 0]
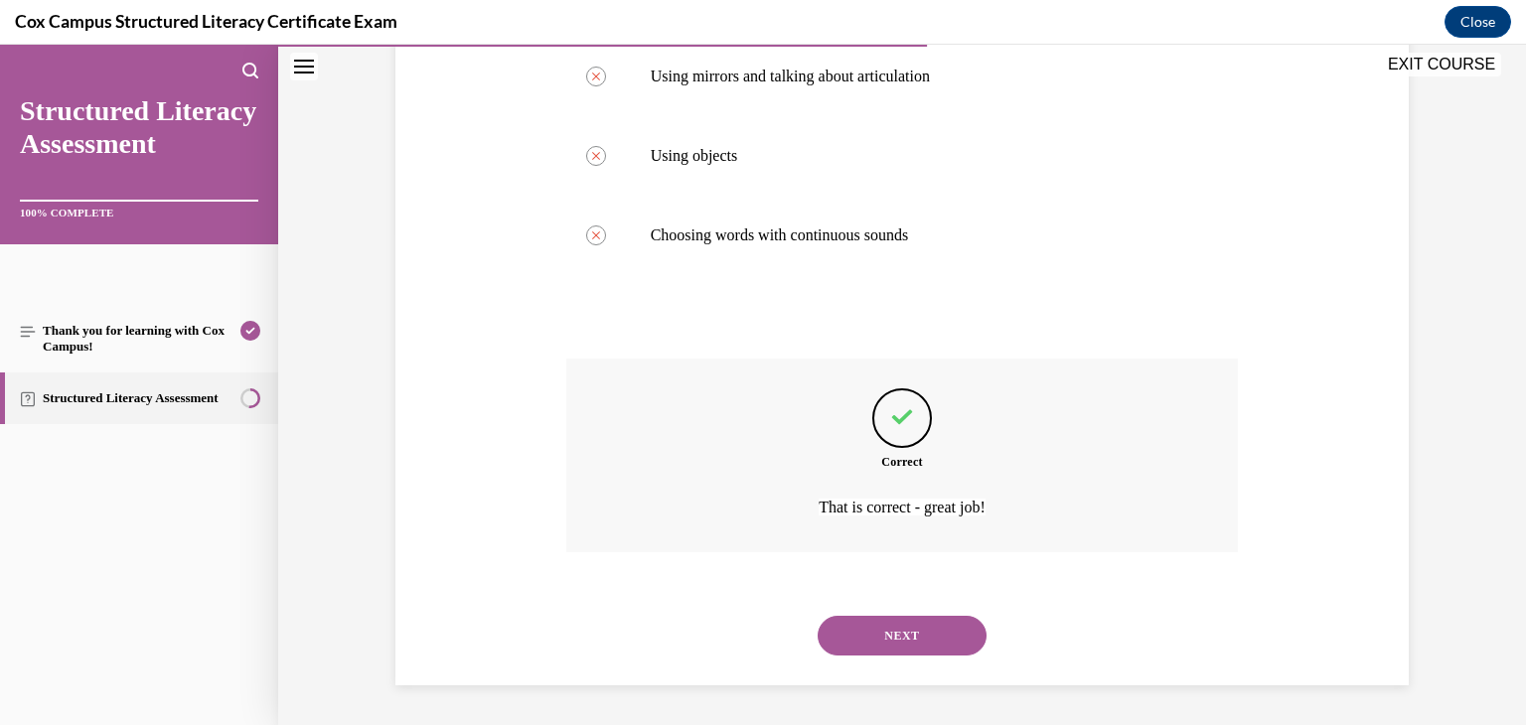
click at [851, 637] on button "NEXT" at bounding box center [902, 636] width 169 height 40
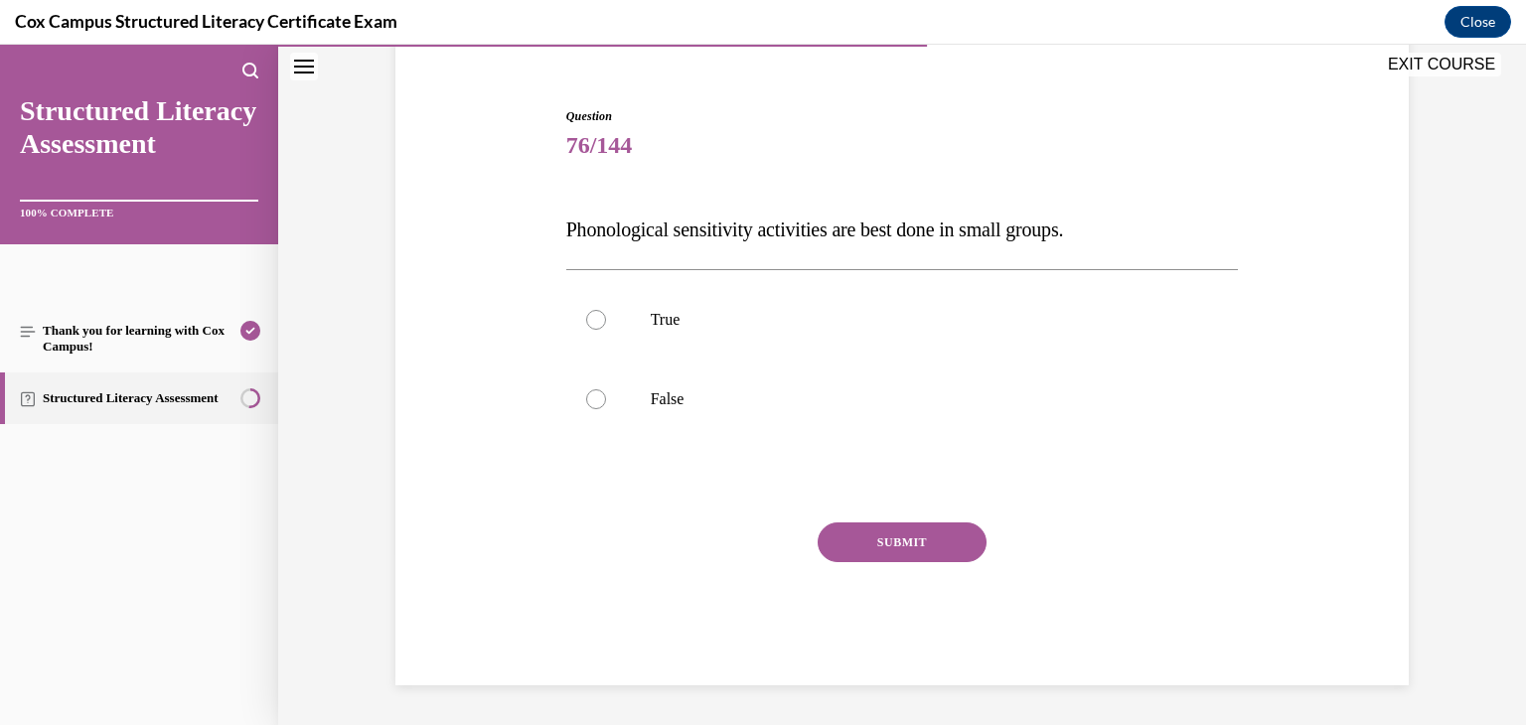
scroll to position [169, 0]
click at [586, 396] on div at bounding box center [596, 399] width 20 height 20
click at [586, 396] on input "False" at bounding box center [596, 399] width 20 height 20
radio input "true"
click at [833, 534] on button "SUBMIT" at bounding box center [902, 543] width 169 height 40
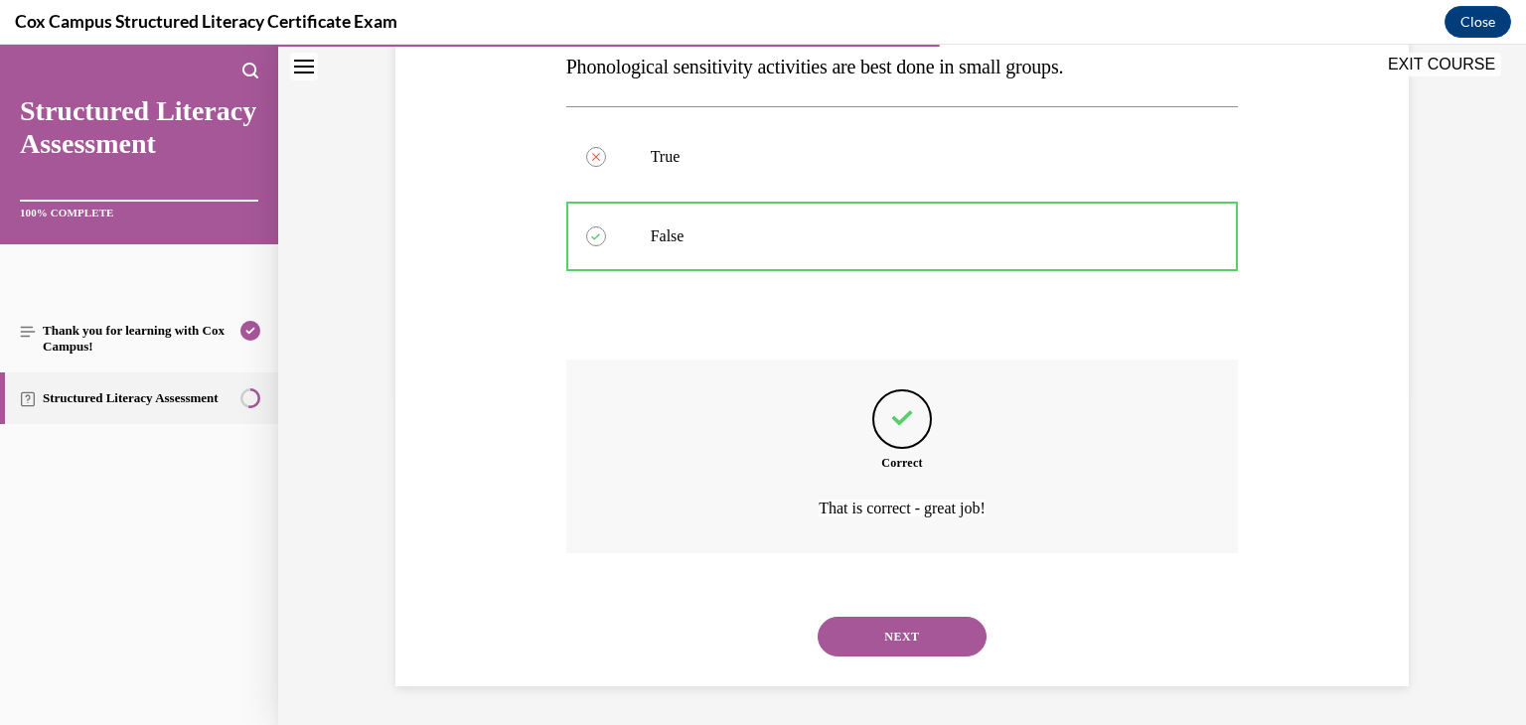
scroll to position [333, 0]
click at [883, 621] on button "NEXT" at bounding box center [902, 636] width 169 height 40
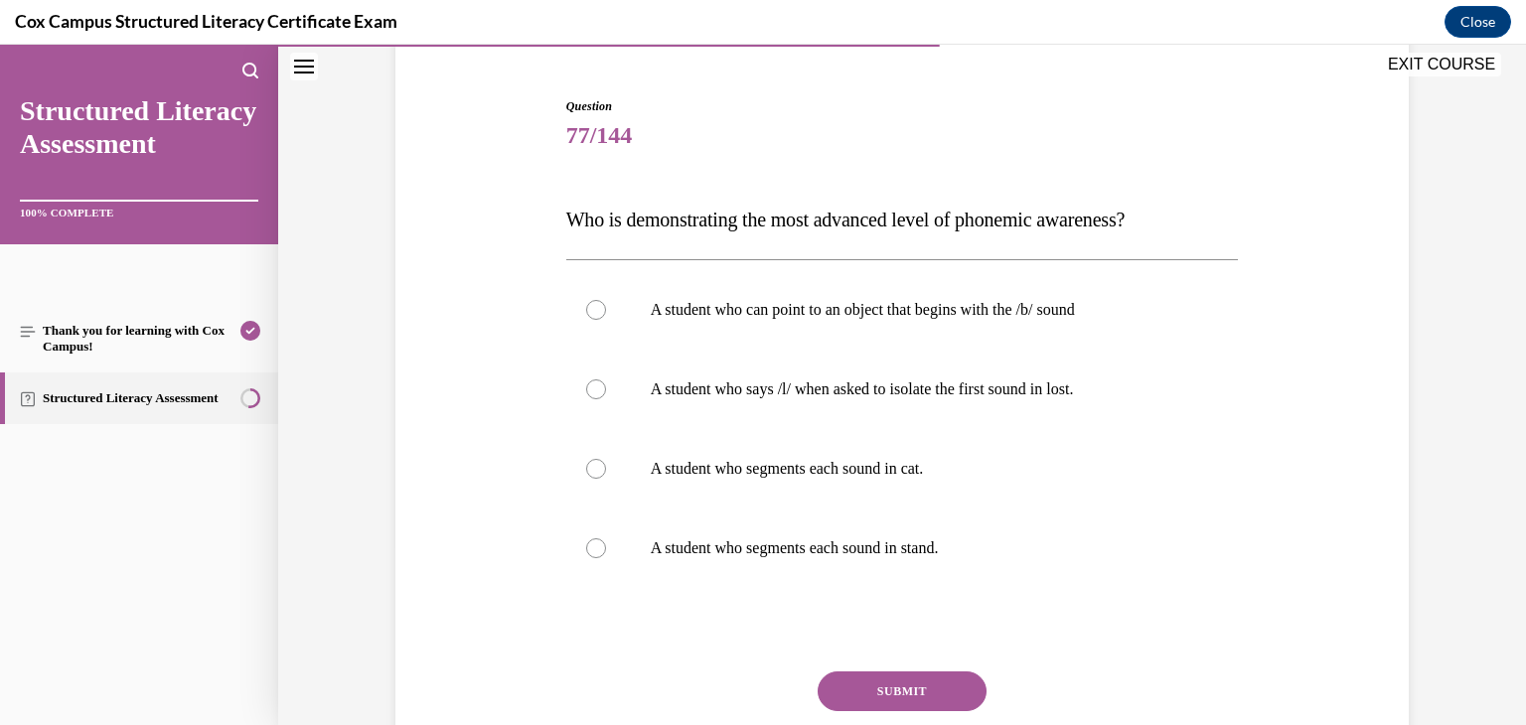
scroll to position [180, 0]
click at [586, 546] on div at bounding box center [596, 547] width 20 height 20
click at [586, 546] on input "A student who segments each sound in stand." at bounding box center [596, 547] width 20 height 20
radio input "true"
click at [850, 694] on button "SUBMIT" at bounding box center [902, 691] width 169 height 40
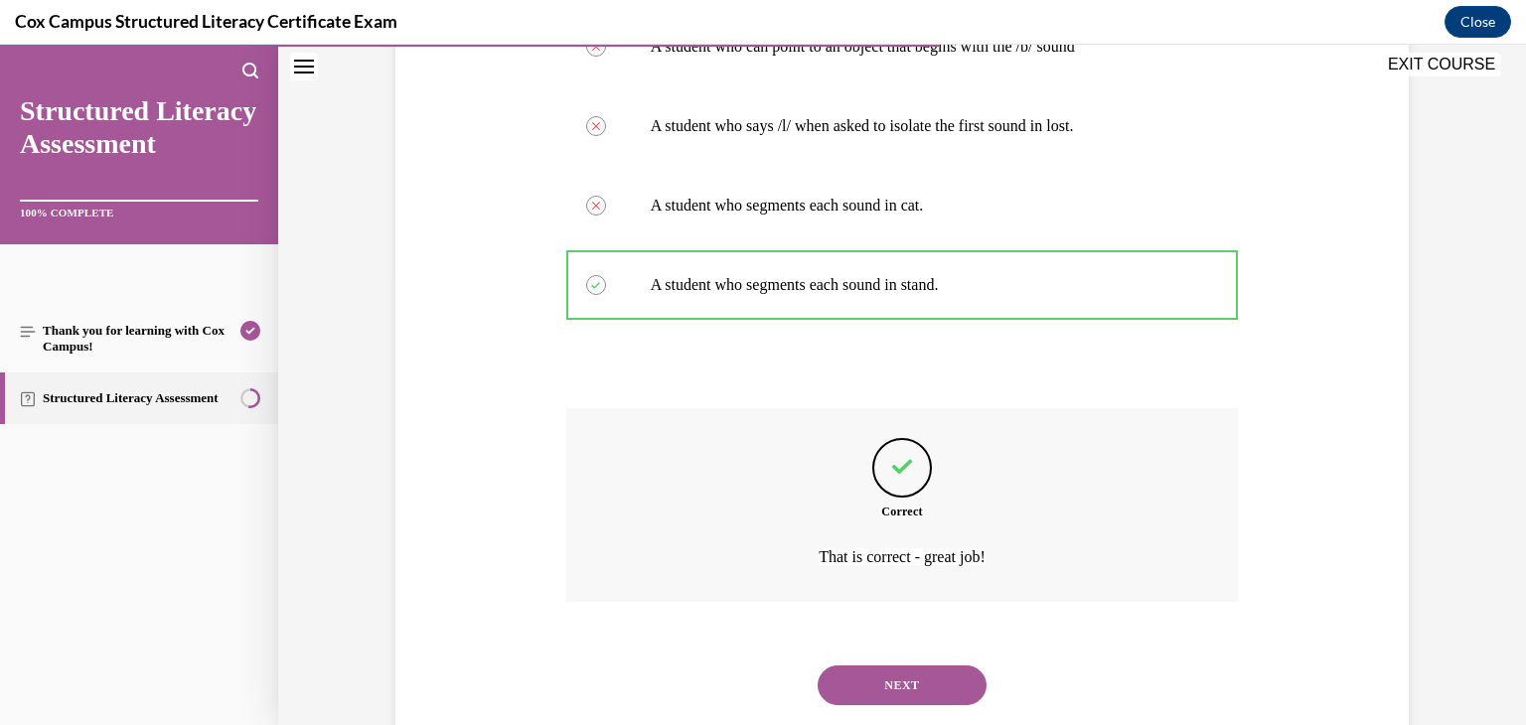
scroll to position [492, 0]
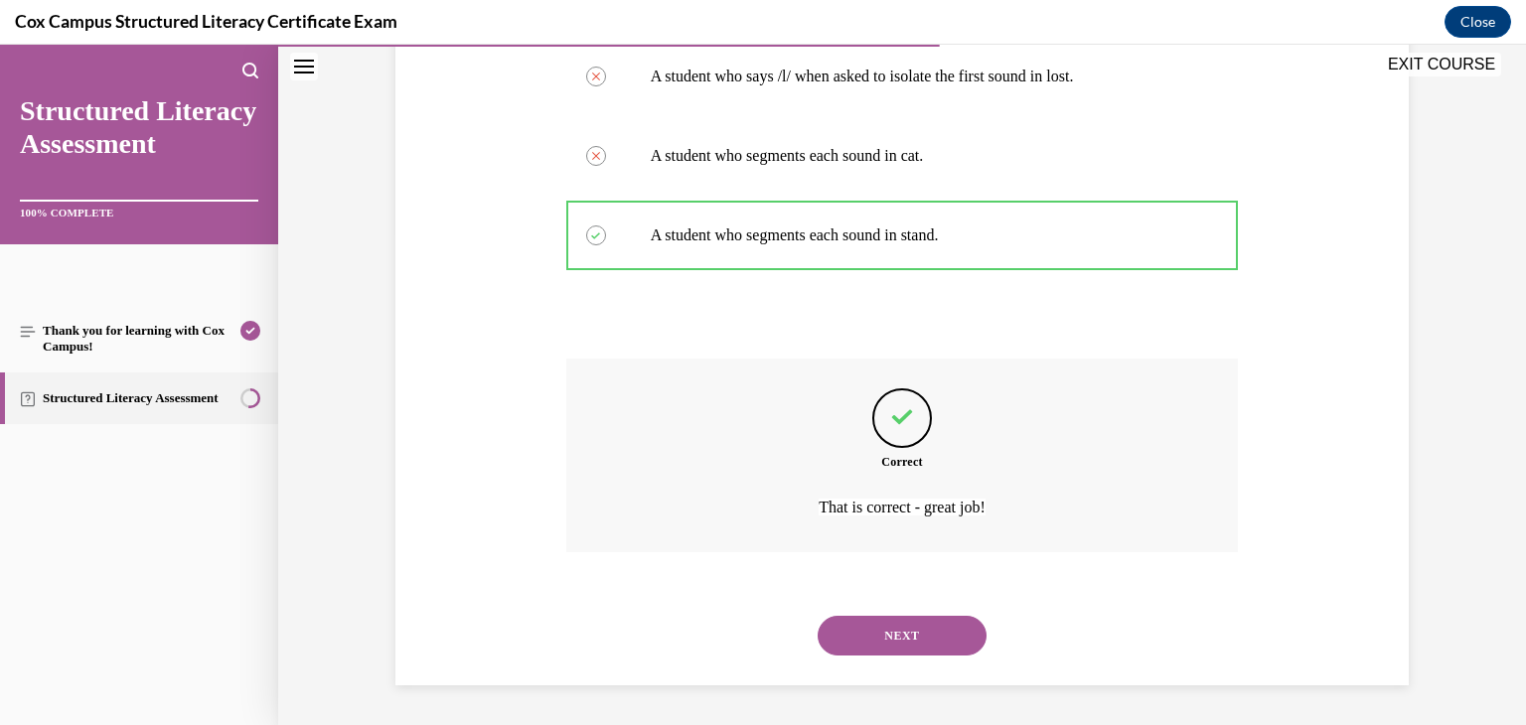
click at [867, 636] on button "NEXT" at bounding box center [902, 636] width 169 height 40
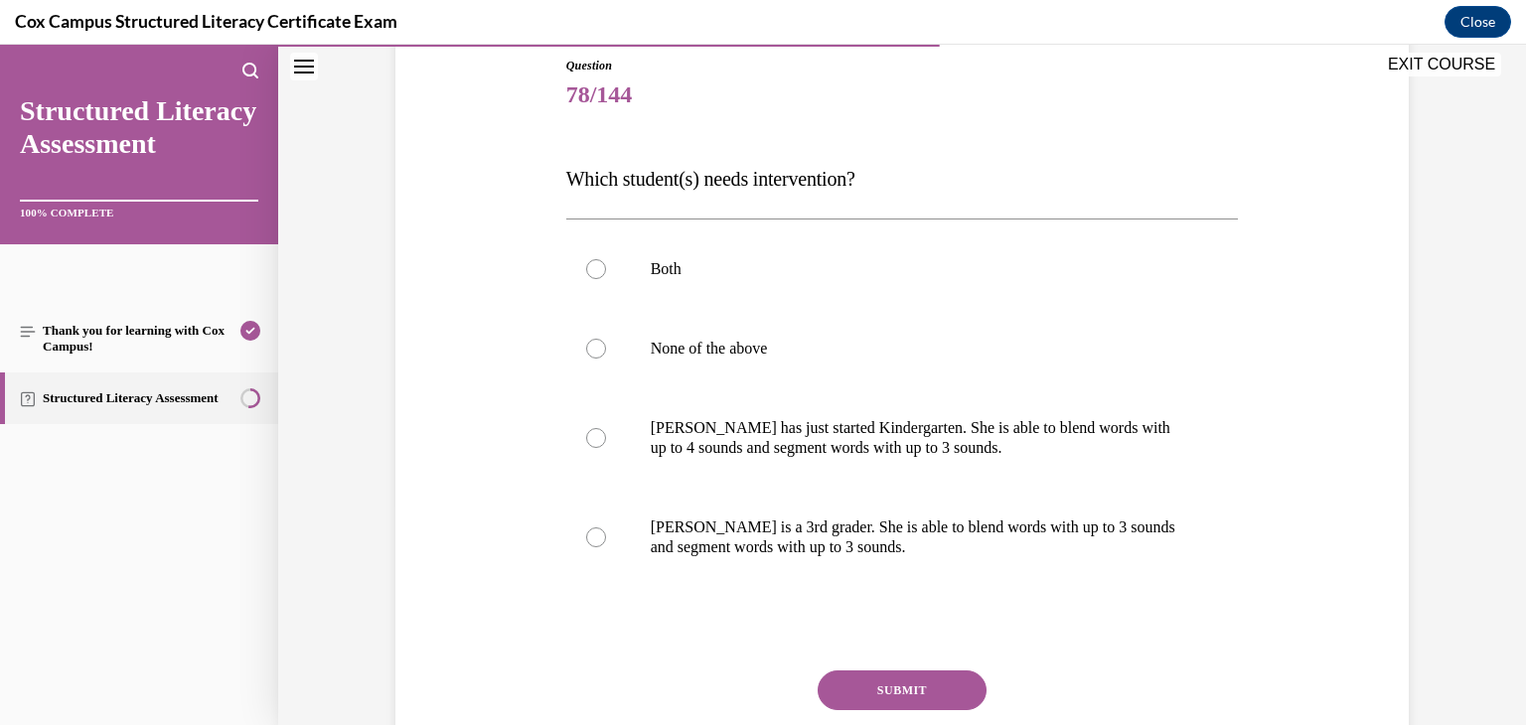
scroll to position [237, 0]
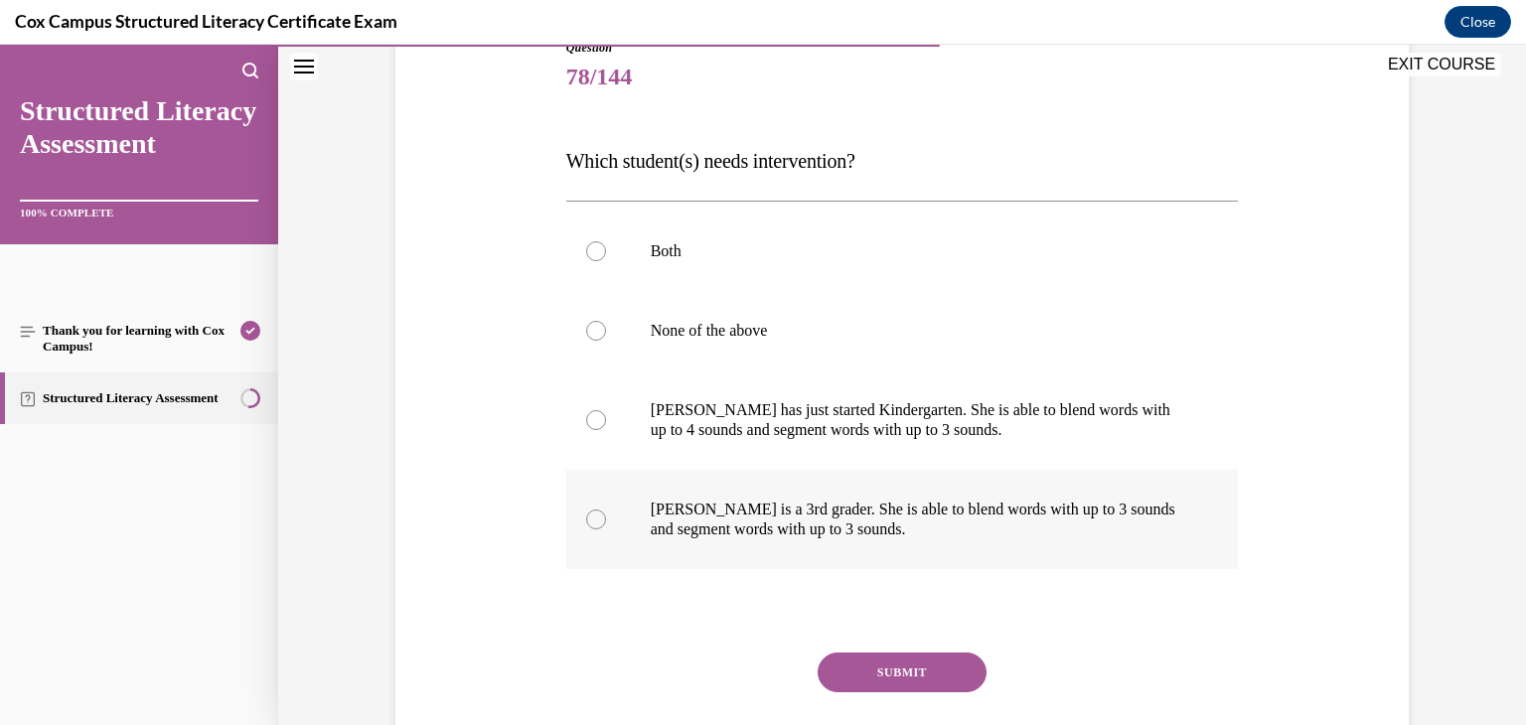
click at [588, 521] on div at bounding box center [596, 520] width 20 height 20
click at [588, 521] on input "Ella is a 3rd grader. She is able to blend words with up to 3 sounds and segmen…" at bounding box center [596, 520] width 20 height 20
radio input "true"
click at [889, 670] on button "SUBMIT" at bounding box center [902, 673] width 169 height 40
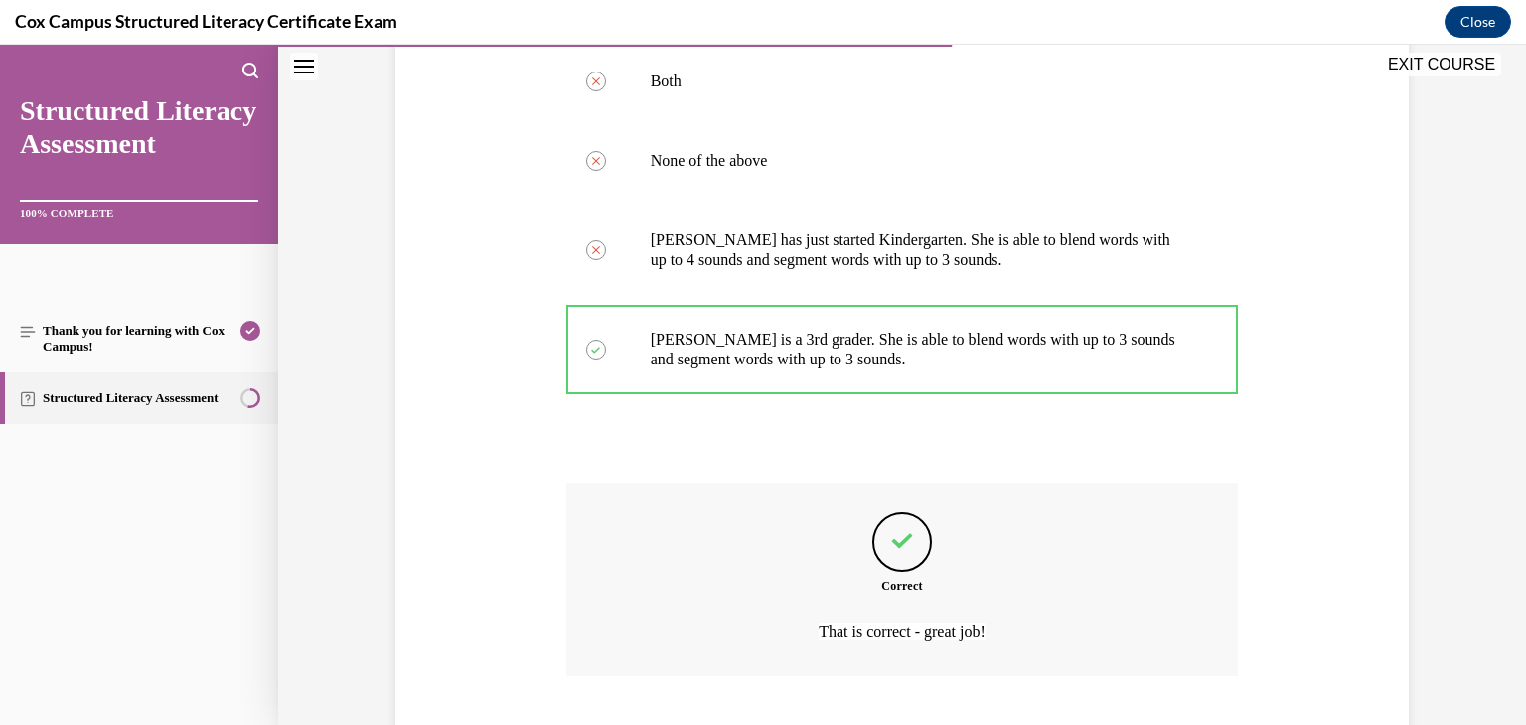
scroll to position [531, 0]
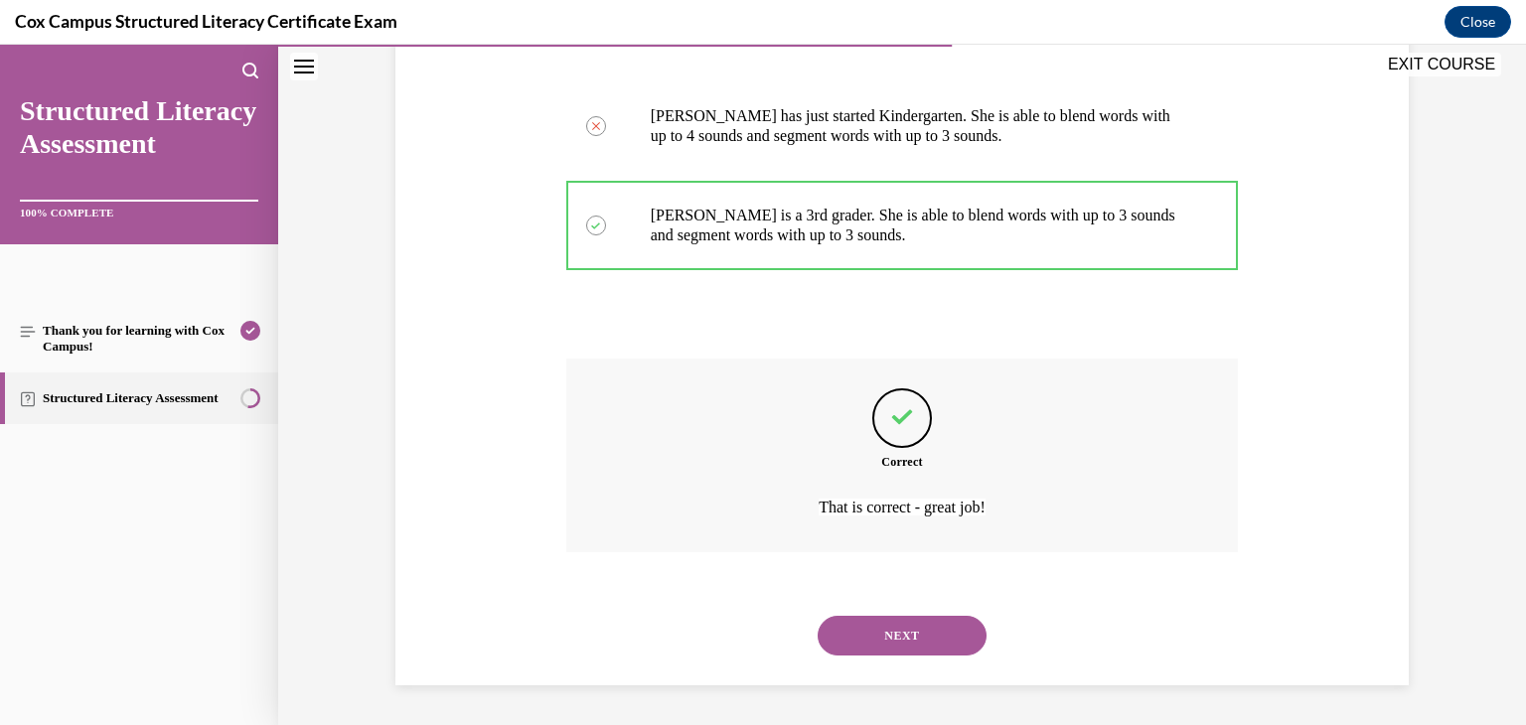
click at [894, 627] on button "NEXT" at bounding box center [902, 636] width 169 height 40
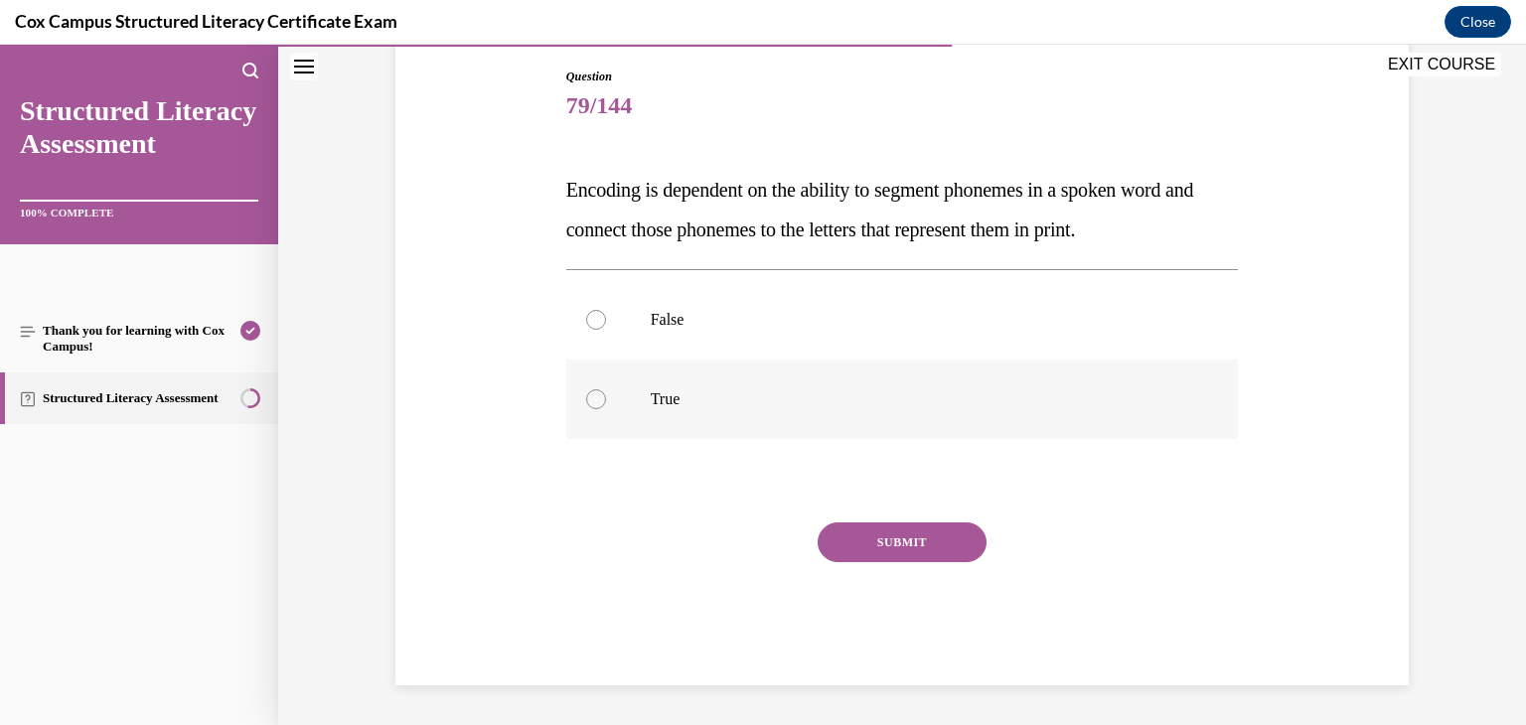
click at [586, 398] on div at bounding box center [596, 399] width 20 height 20
click at [586, 398] on input "True" at bounding box center [596, 399] width 20 height 20
radio input "true"
click at [858, 536] on button "SUBMIT" at bounding box center [902, 543] width 169 height 40
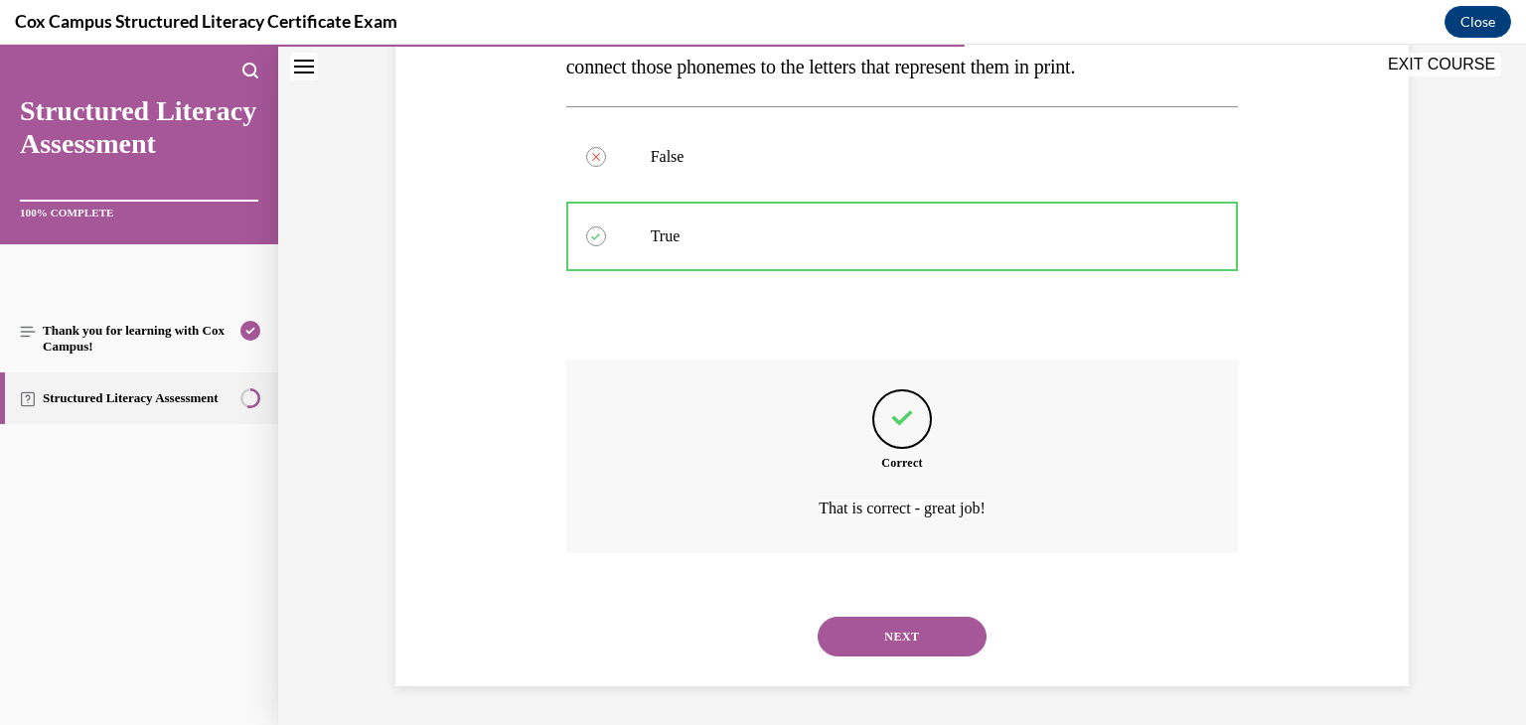
scroll to position [373, 0]
click at [879, 635] on button "NEXT" at bounding box center [902, 636] width 169 height 40
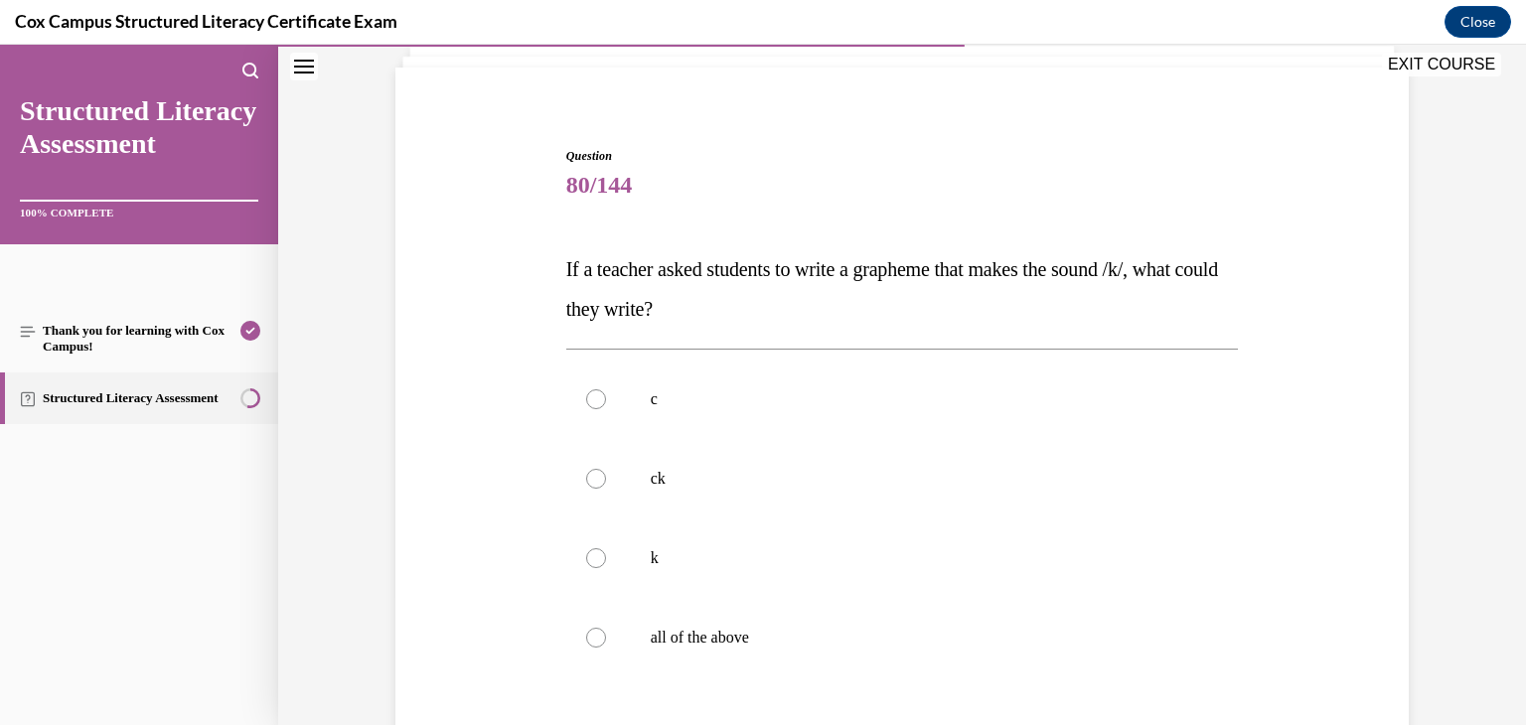
scroll to position [274, 0]
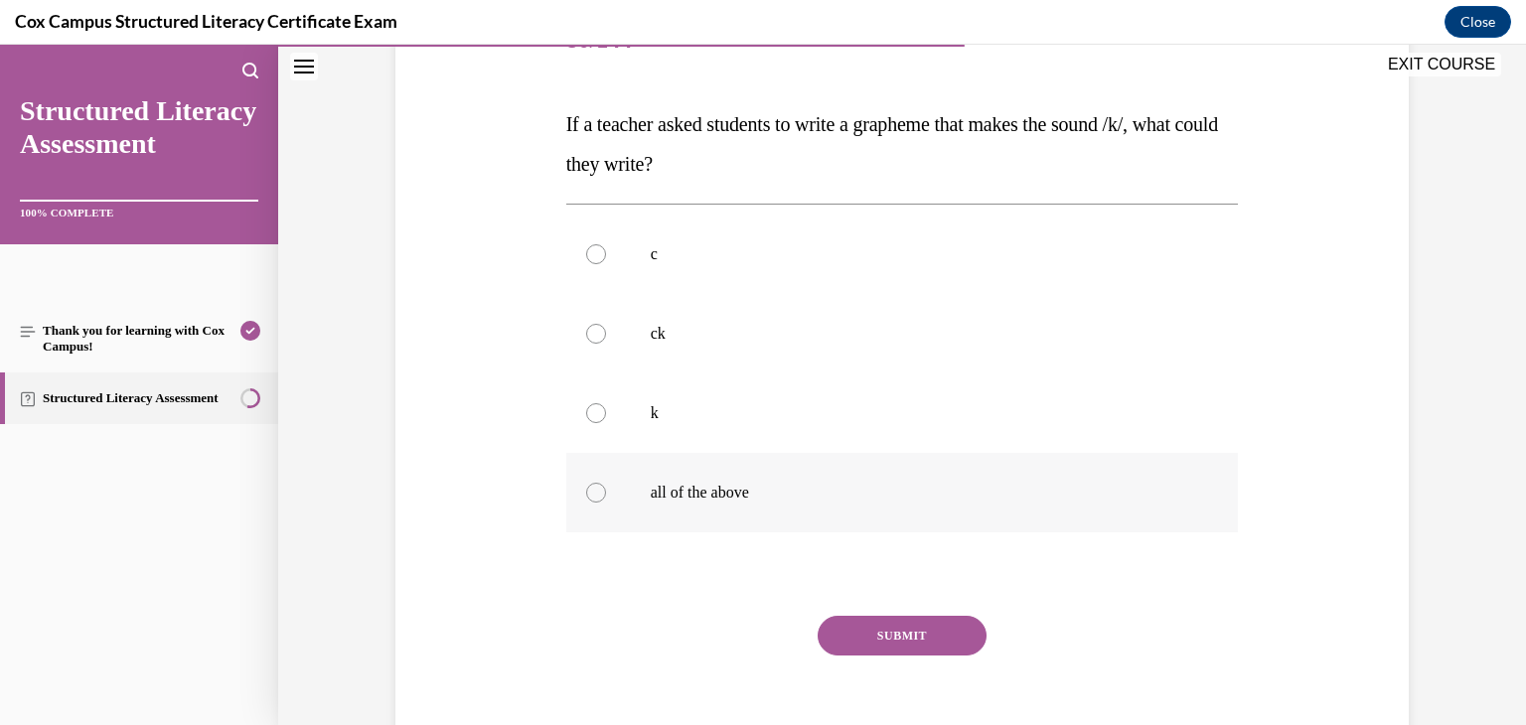
click at [588, 493] on div at bounding box center [596, 493] width 20 height 20
click at [588, 493] on input "all of the above" at bounding box center [596, 493] width 20 height 20
radio input "true"
click at [854, 635] on button "SUBMIT" at bounding box center [902, 636] width 169 height 40
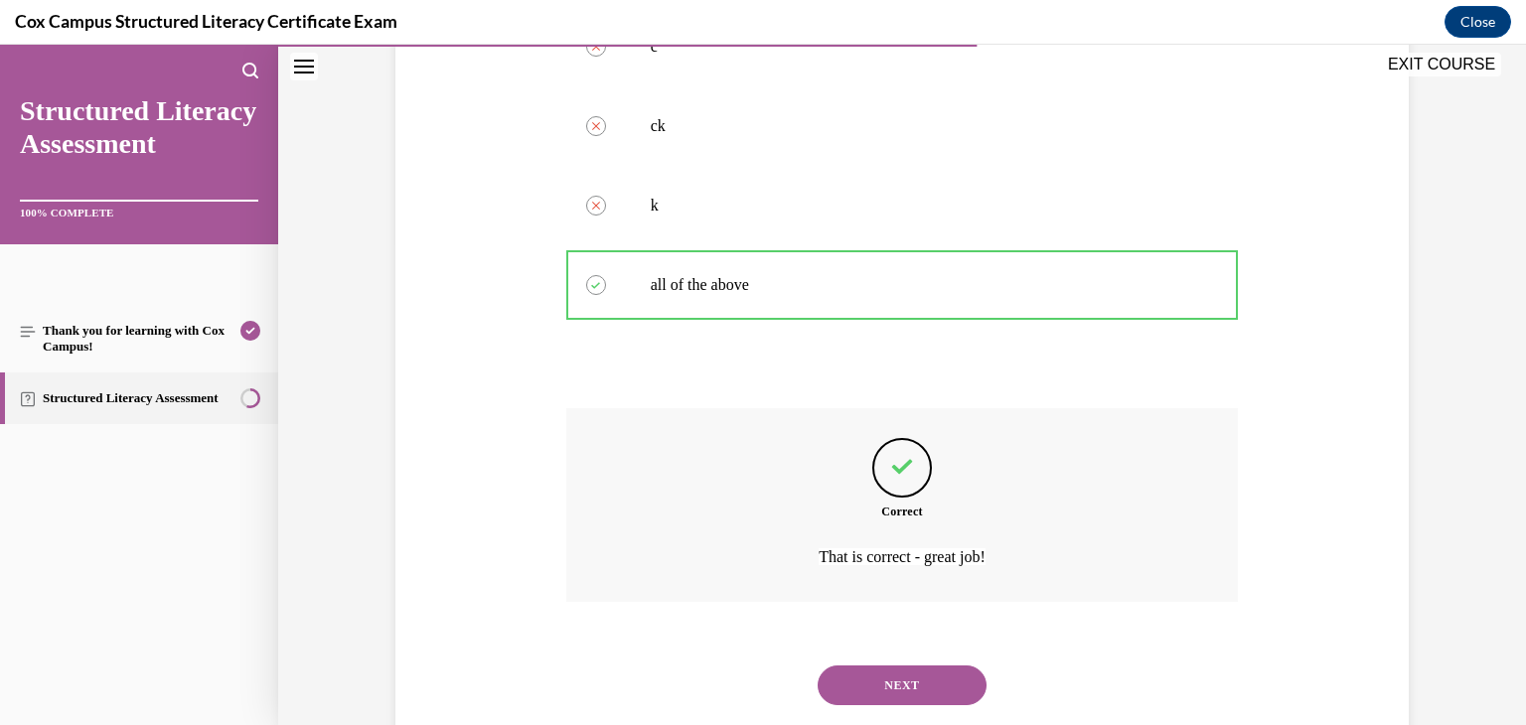
scroll to position [531, 0]
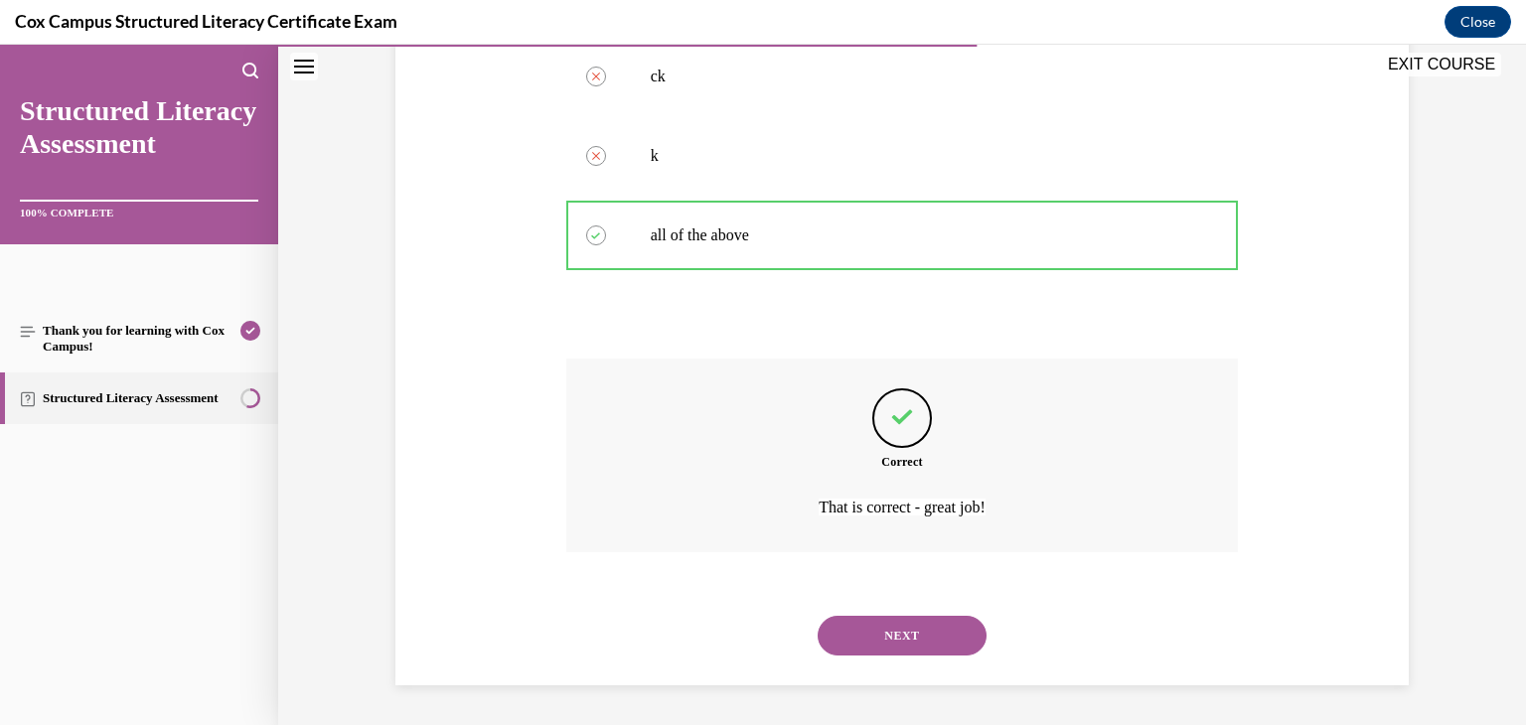
click at [857, 624] on button "NEXT" at bounding box center [902, 636] width 169 height 40
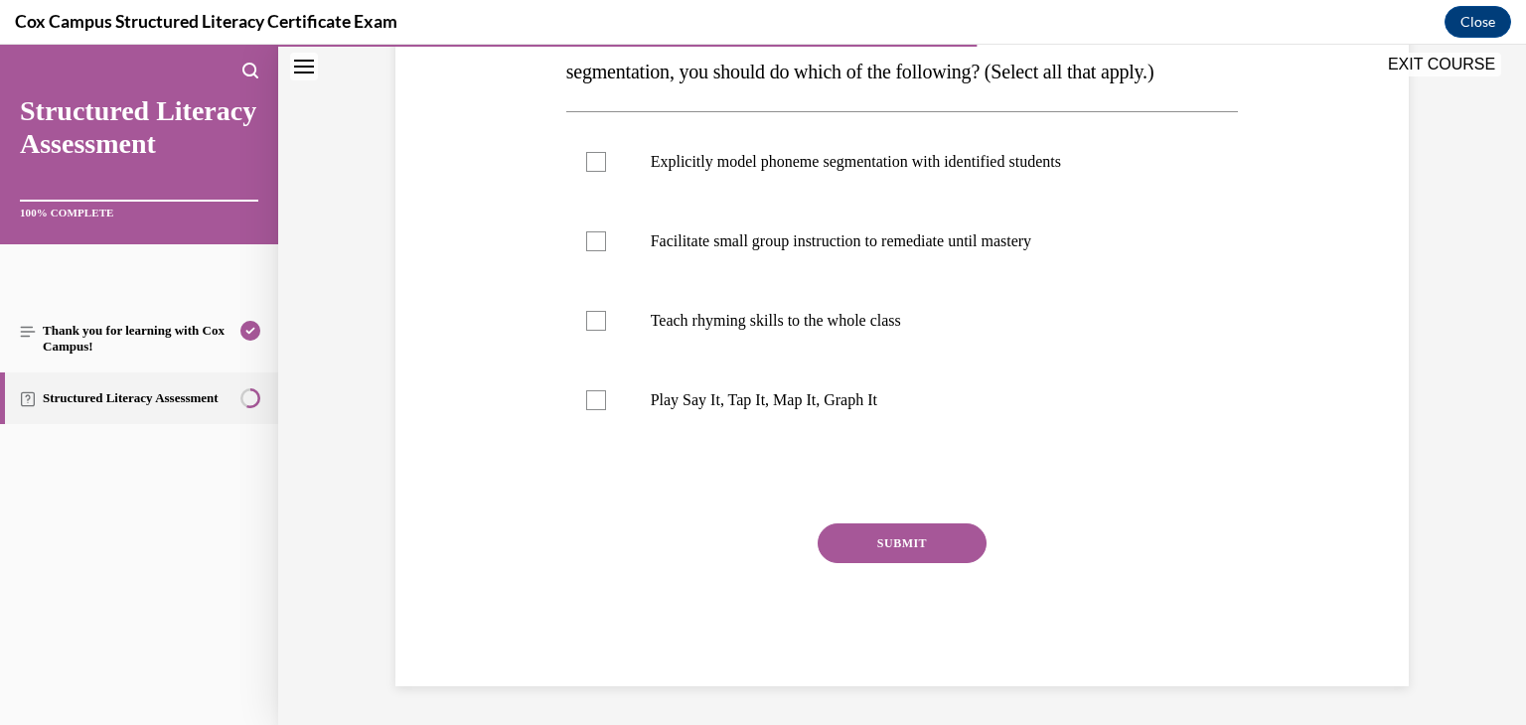
scroll to position [369, 0]
click at [589, 409] on div at bounding box center [596, 399] width 20 height 20
click at [589, 409] on input "Play Say It, Tap It, Map It, Graph It" at bounding box center [596, 399] width 20 height 20
checkbox input "true"
click at [586, 250] on div at bounding box center [596, 240] width 20 height 20
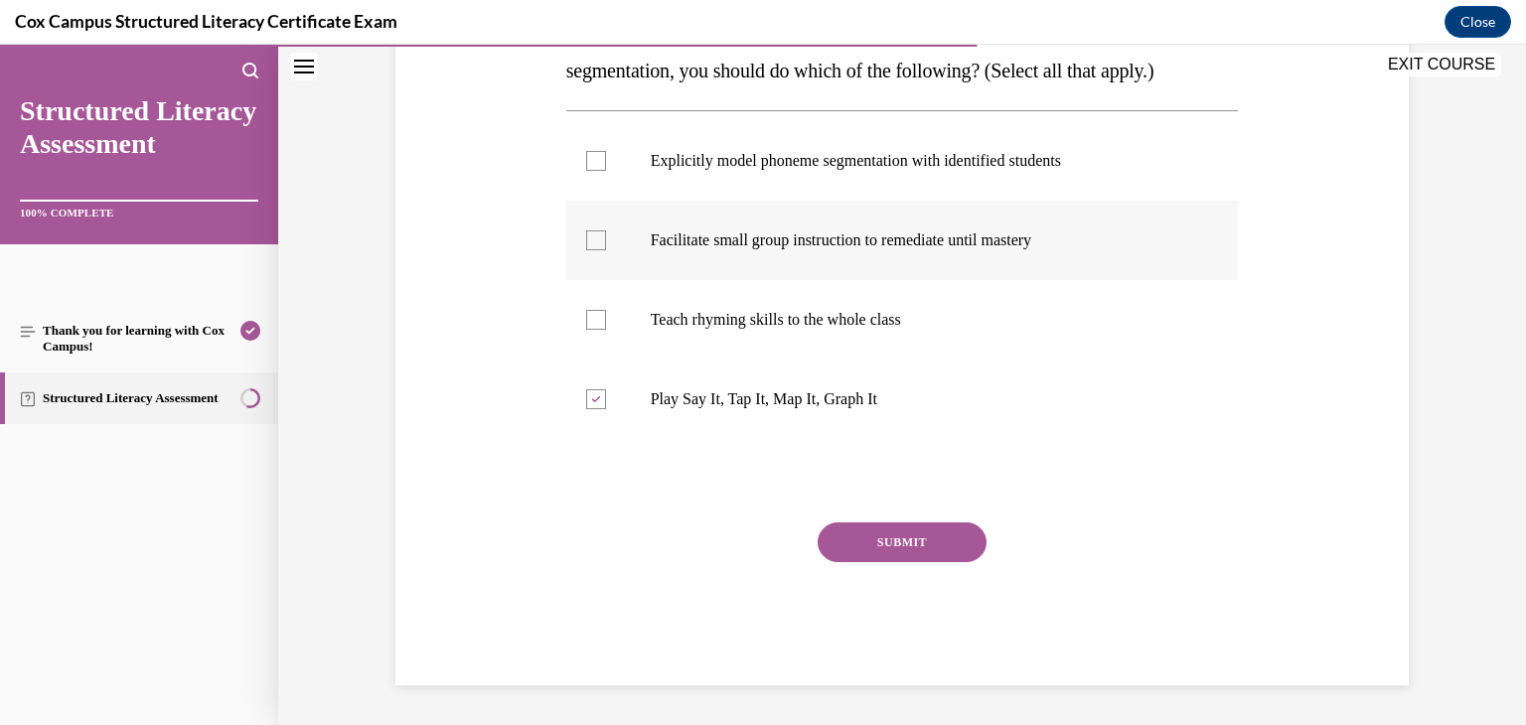
click at [586, 250] on input "Facilitate small group instruction to remediate until mastery" at bounding box center [596, 240] width 20 height 20
checkbox input "true"
click at [586, 171] on div at bounding box center [596, 161] width 20 height 20
click at [586, 171] on input "Explicitly model phoneme segmentation with identified students" at bounding box center [596, 161] width 20 height 20
checkbox input "true"
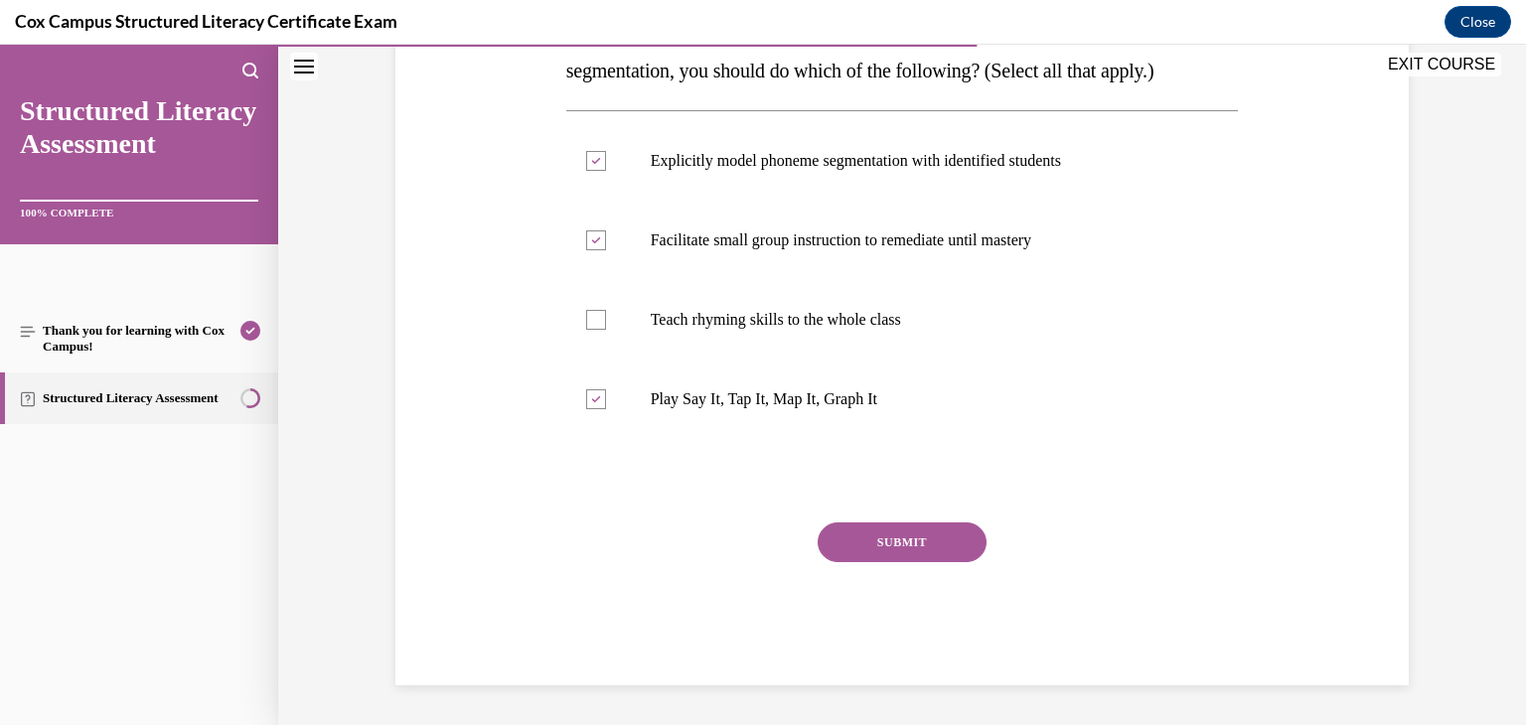
click at [842, 562] on button "SUBMIT" at bounding box center [902, 543] width 169 height 40
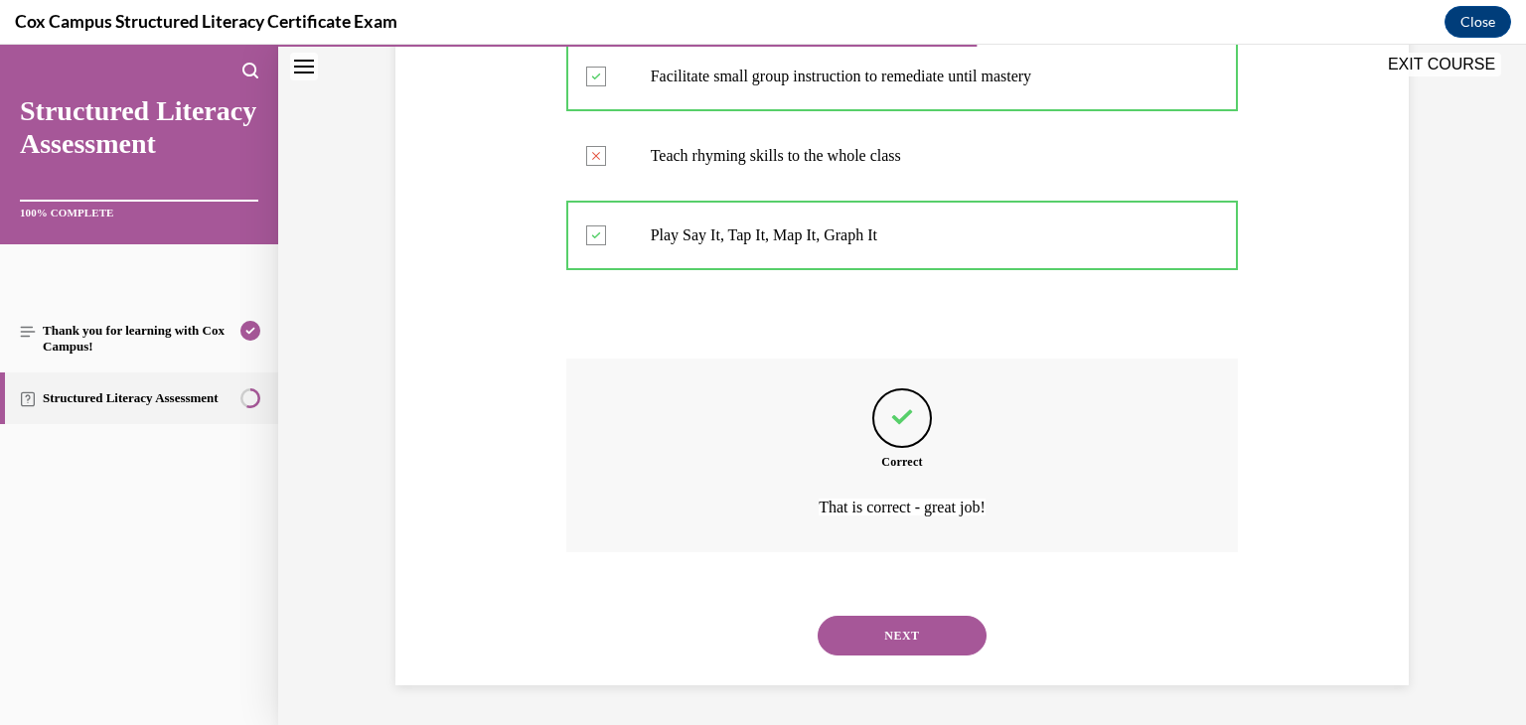
scroll to position [571, 0]
click at [864, 633] on button "NEXT" at bounding box center [902, 636] width 169 height 40
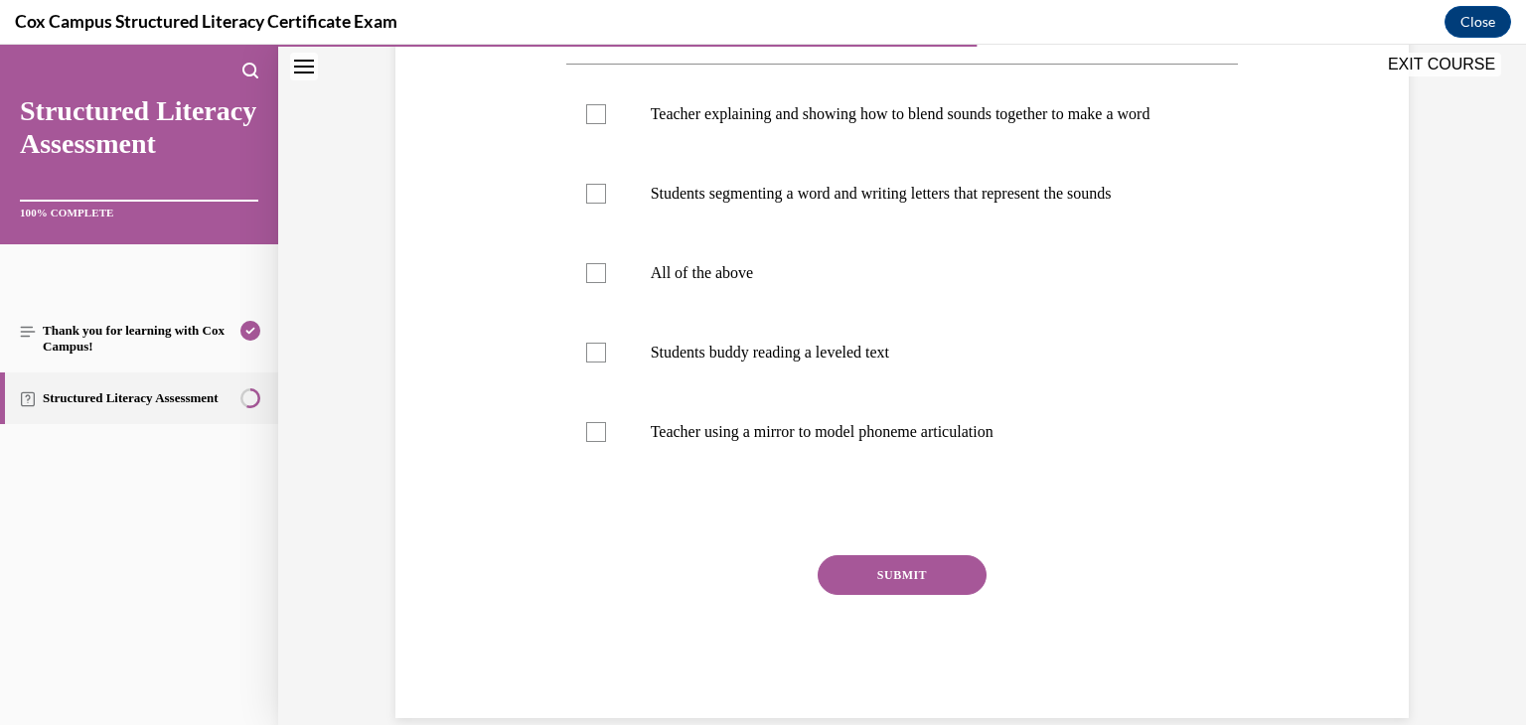
scroll to position [394, 0]
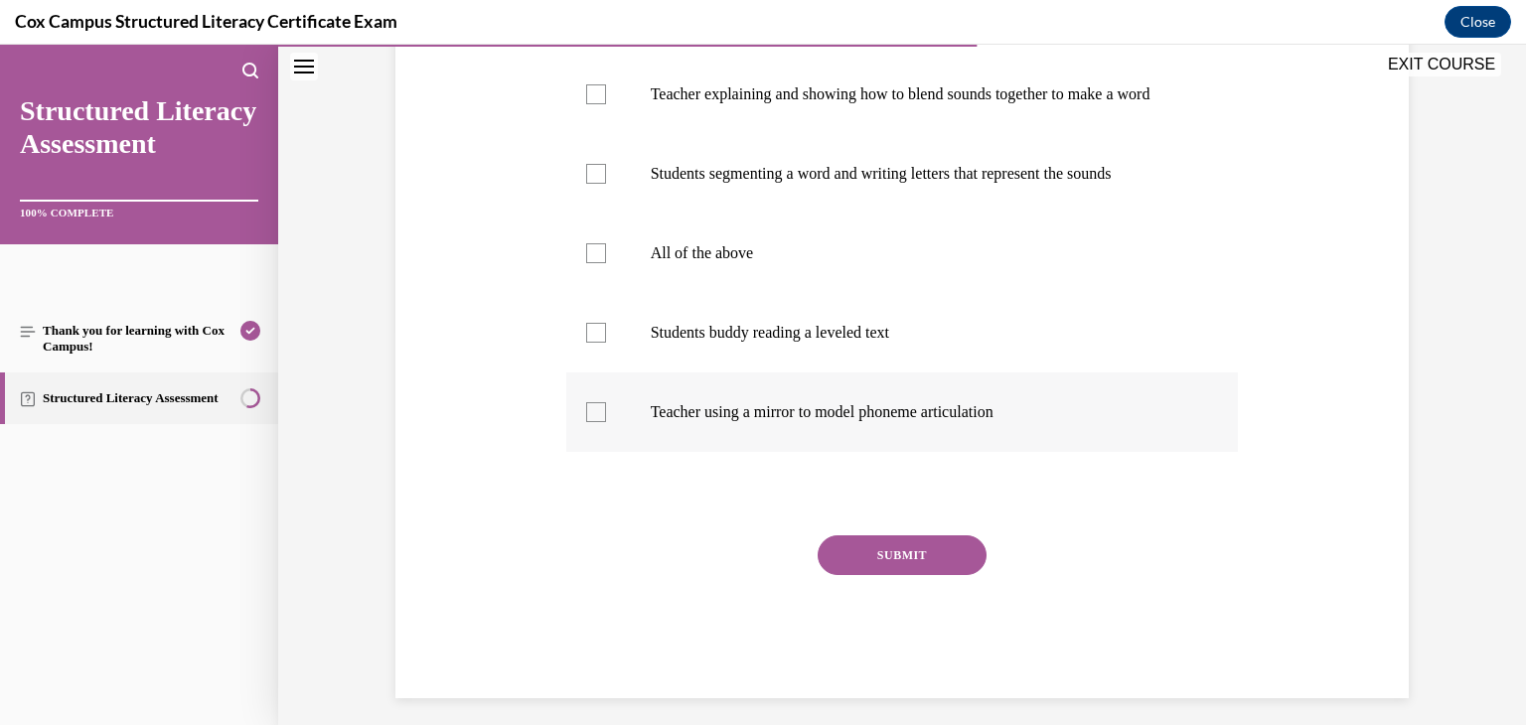
click at [594, 422] on div at bounding box center [596, 412] width 20 height 20
click at [594, 422] on input "Teacher using a mirror to model phoneme articulation" at bounding box center [596, 412] width 20 height 20
checkbox input "true"
click at [586, 184] on div at bounding box center [596, 174] width 20 height 20
click at [586, 184] on input "Students segmenting a word and writing letters that represent the sounds" at bounding box center [596, 174] width 20 height 20
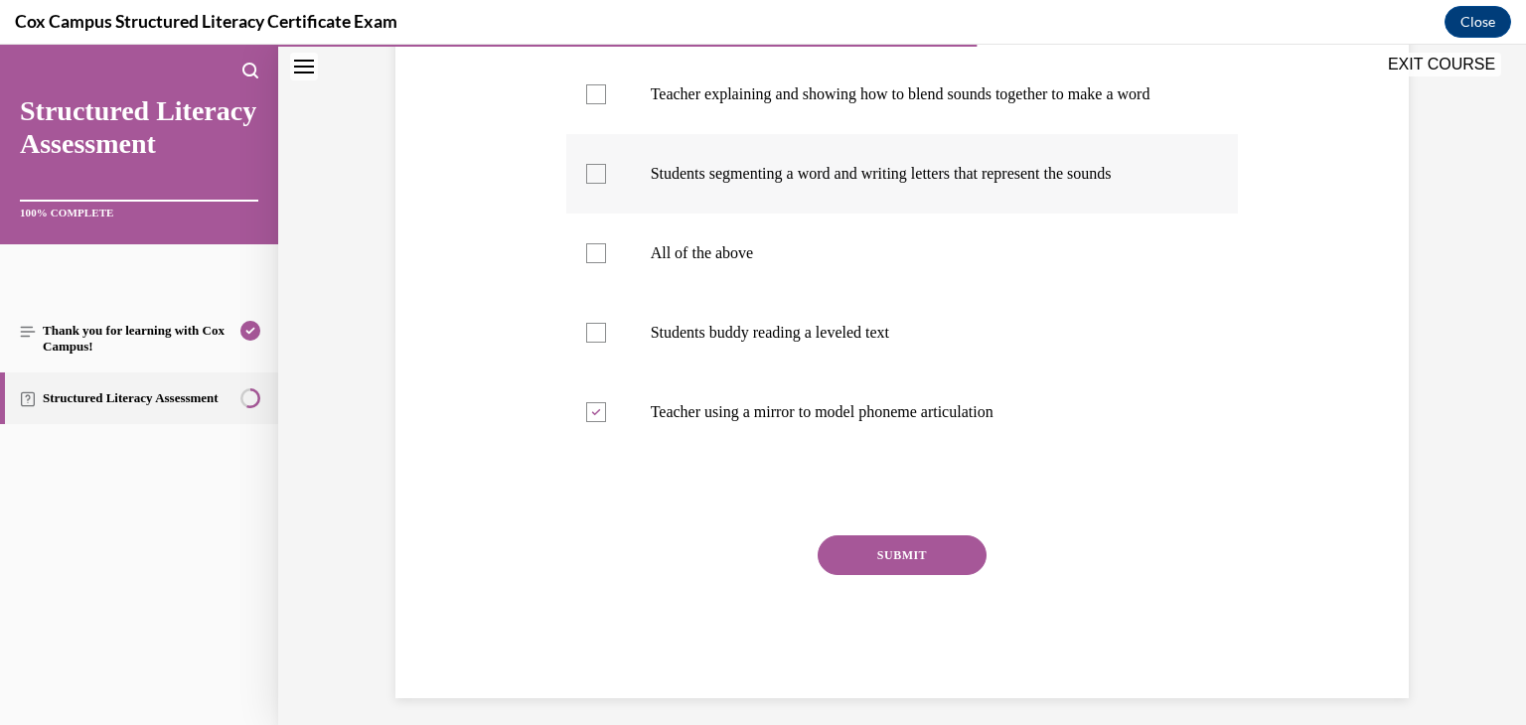
checkbox input "true"
click at [586, 104] on div at bounding box center [596, 94] width 20 height 20
click at [586, 104] on input "Teacher explaining and showing how to blend sounds together to make a word" at bounding box center [596, 94] width 20 height 20
checkbox input "true"
click at [890, 575] on button "SUBMIT" at bounding box center [902, 555] width 169 height 40
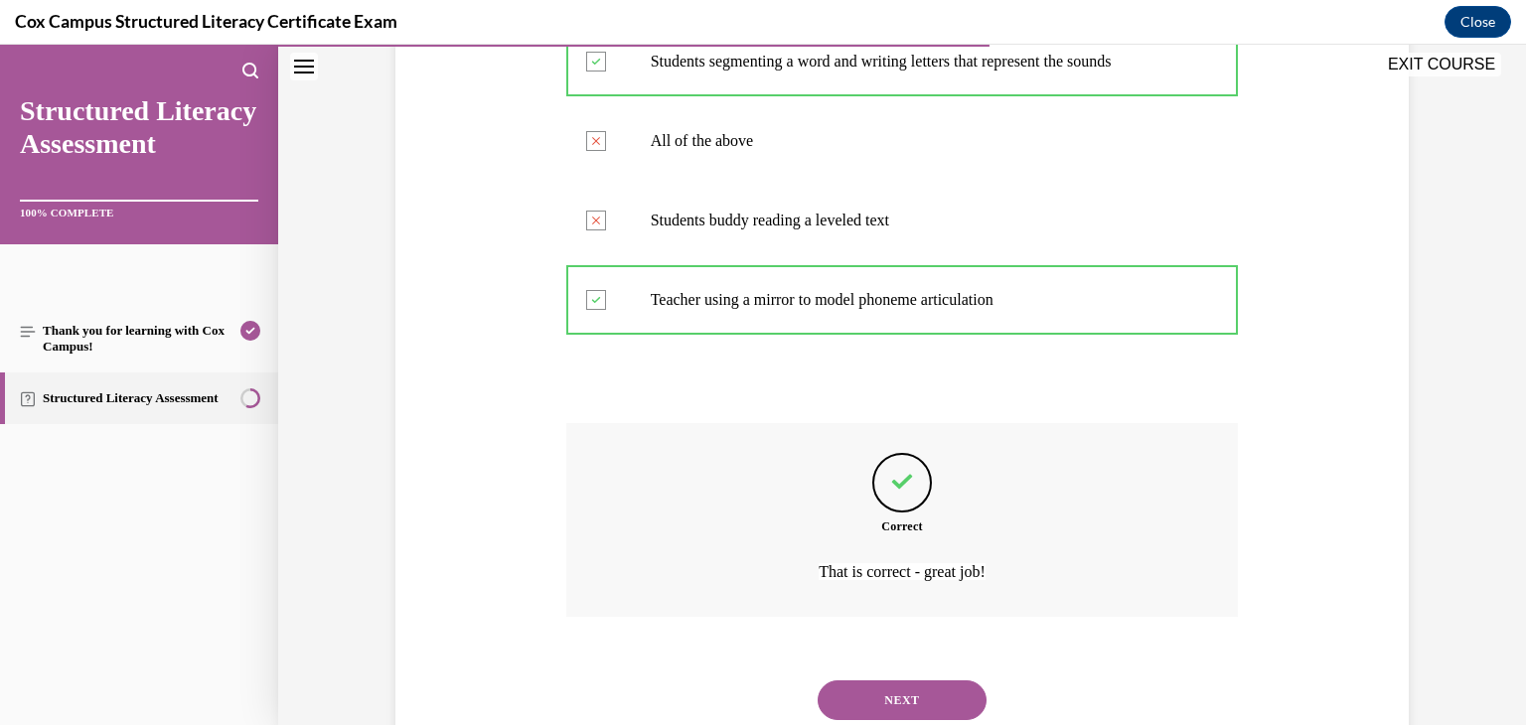
scroll to position [631, 0]
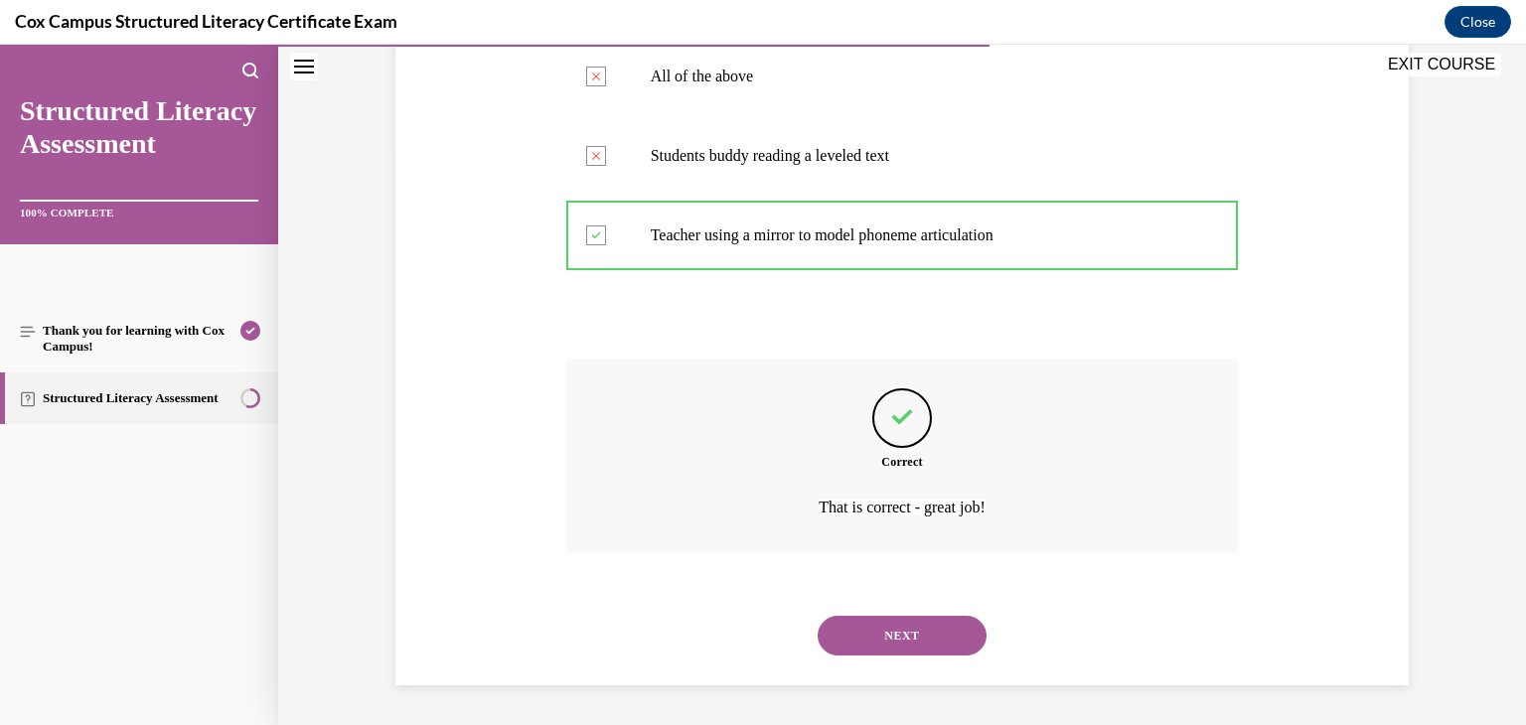
click at [902, 641] on button "NEXT" at bounding box center [902, 636] width 169 height 40
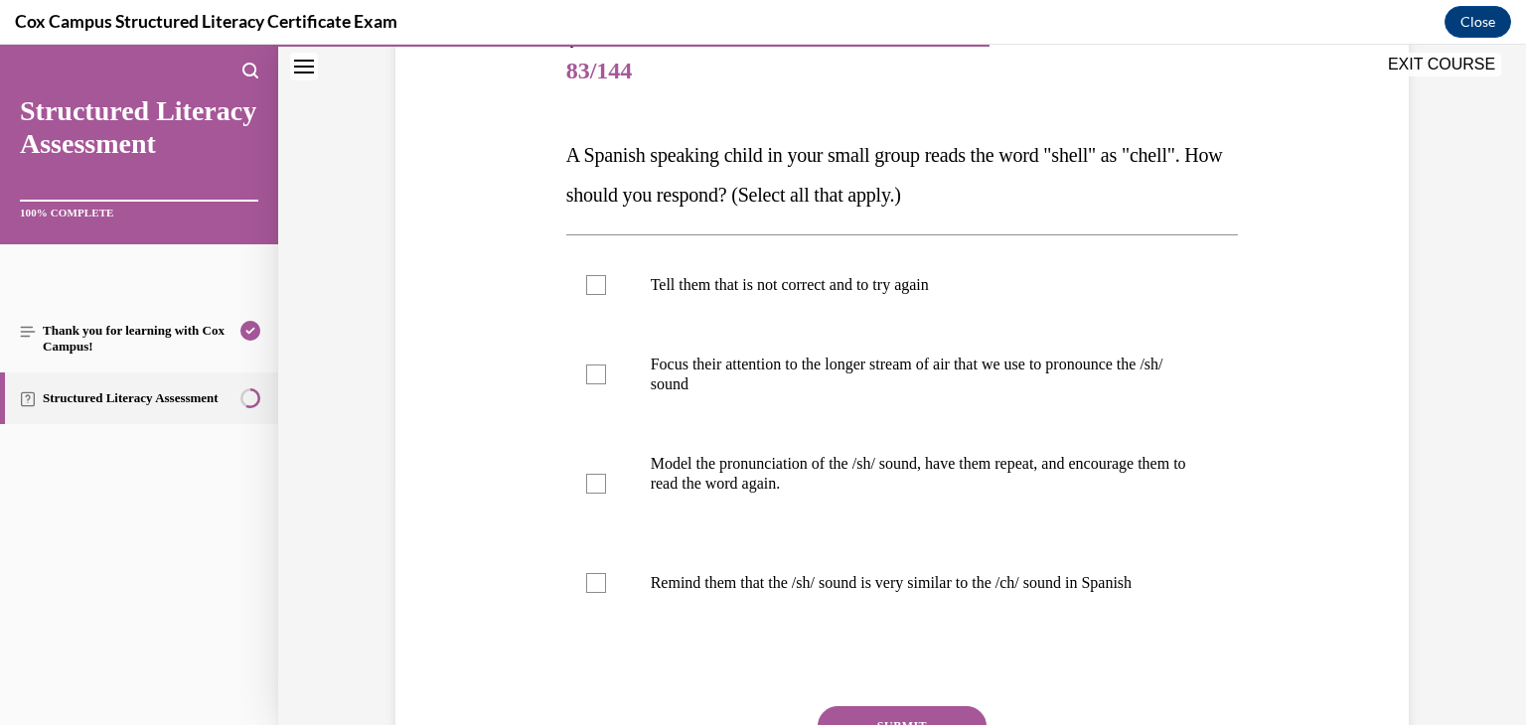
scroll to position [272, 0]
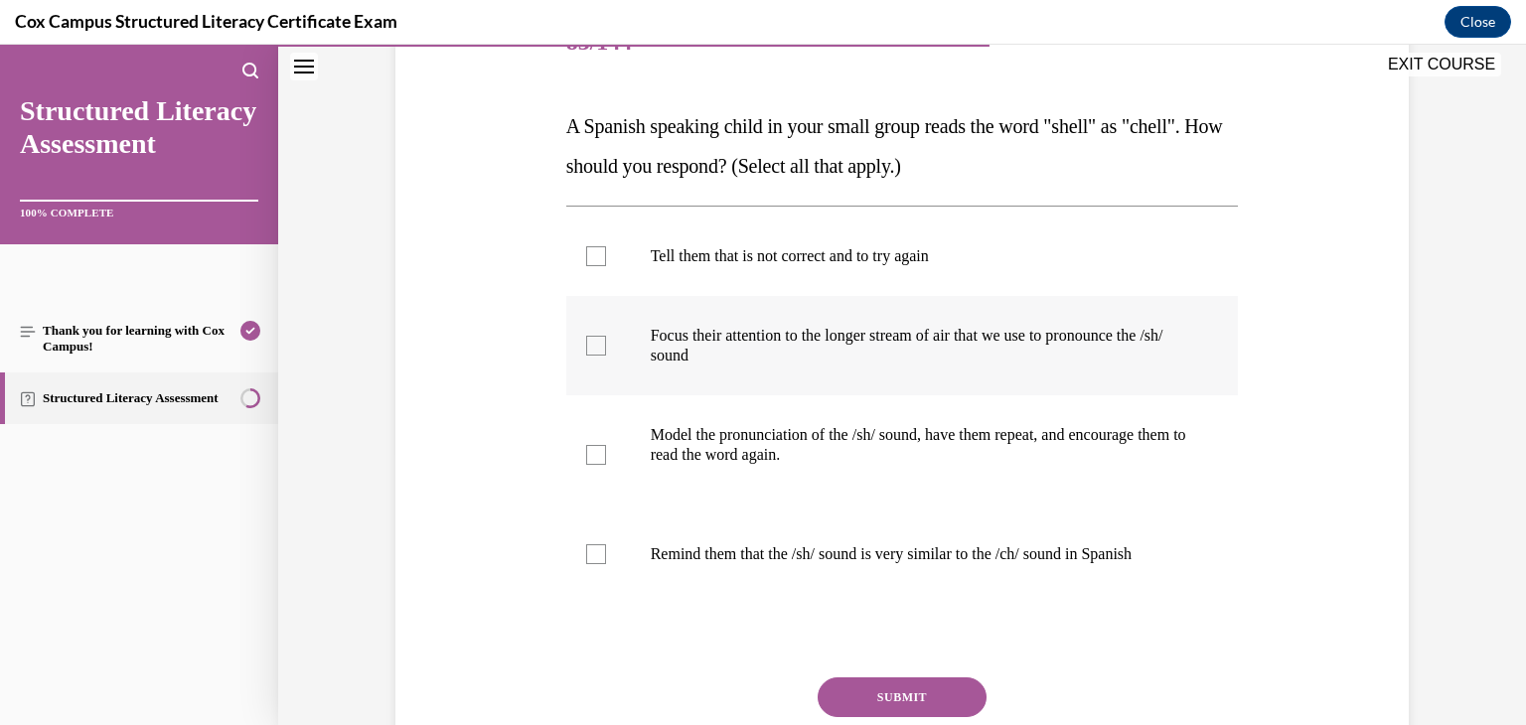
click at [588, 341] on div at bounding box center [596, 346] width 20 height 20
click at [588, 341] on input "Focus their attention to the longer stream of air that we use to pronounce the …" at bounding box center [596, 346] width 20 height 20
checkbox input "true"
click at [839, 682] on button "SUBMIT" at bounding box center [902, 697] width 169 height 40
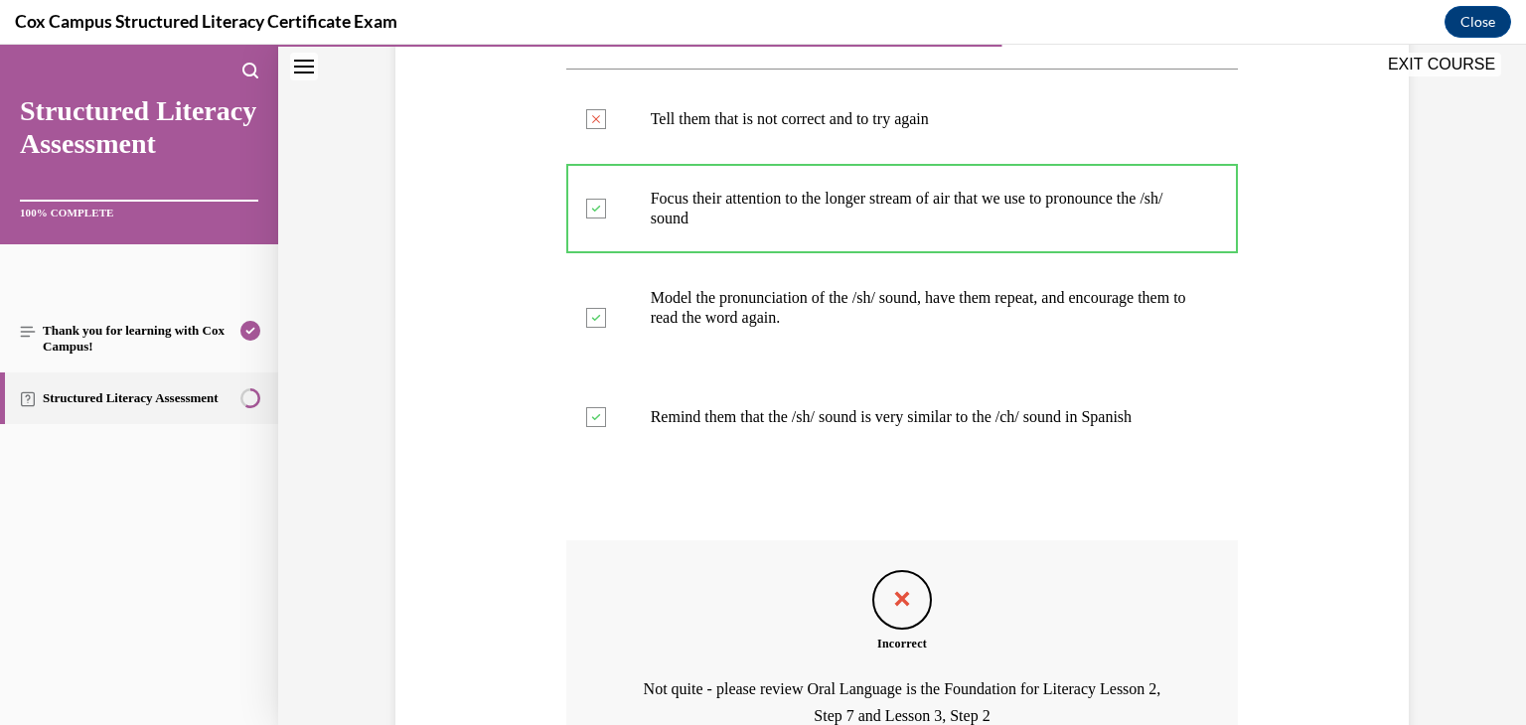
scroll to position [551, 0]
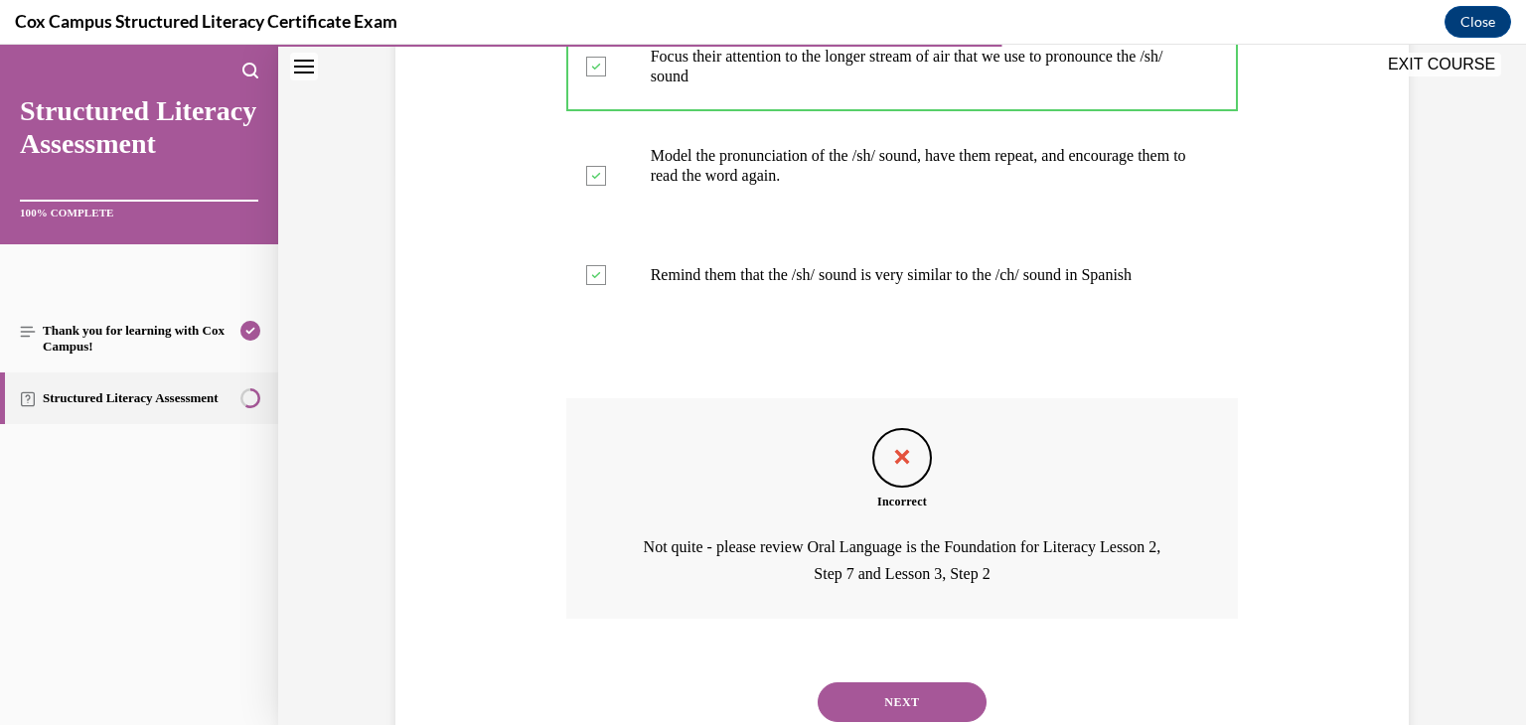
click at [944, 696] on button "NEXT" at bounding box center [902, 702] width 169 height 40
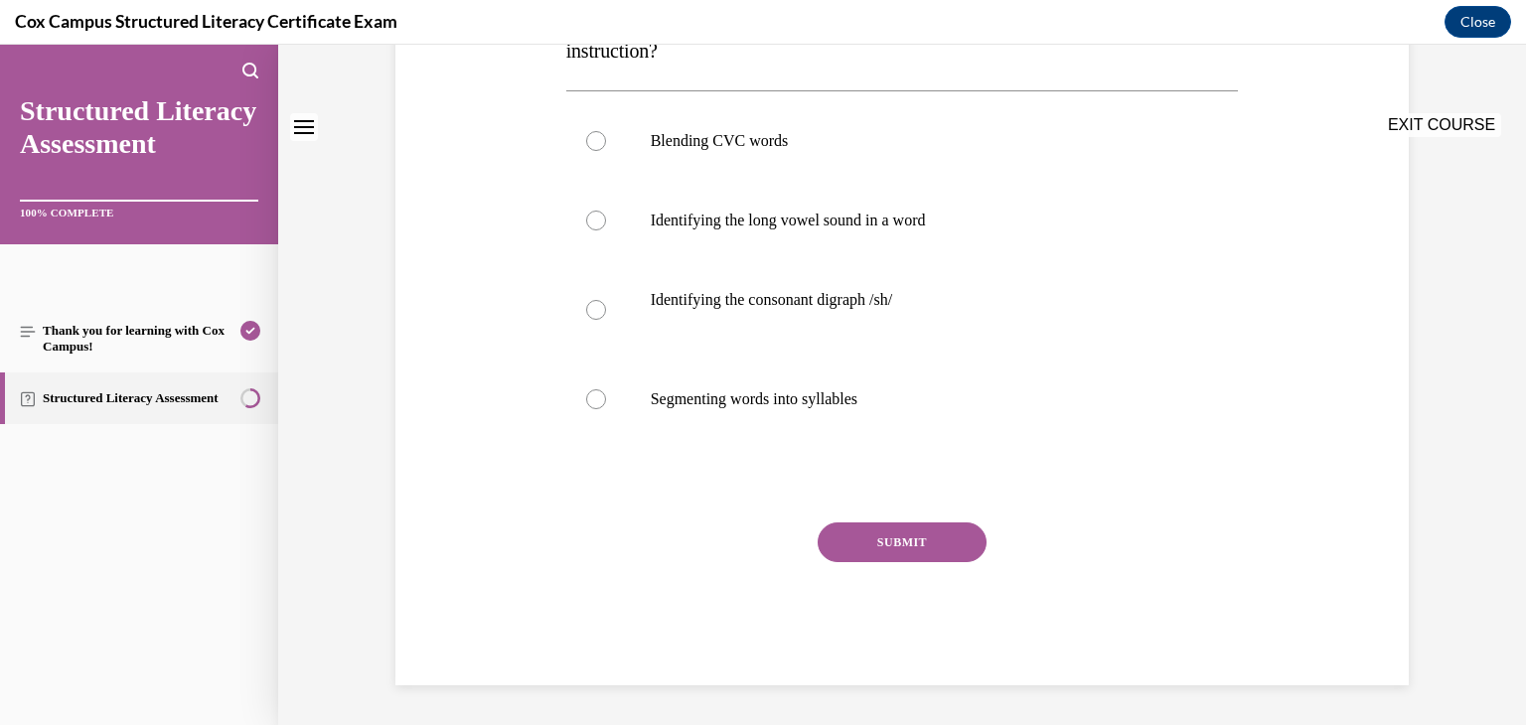
scroll to position [0, 0]
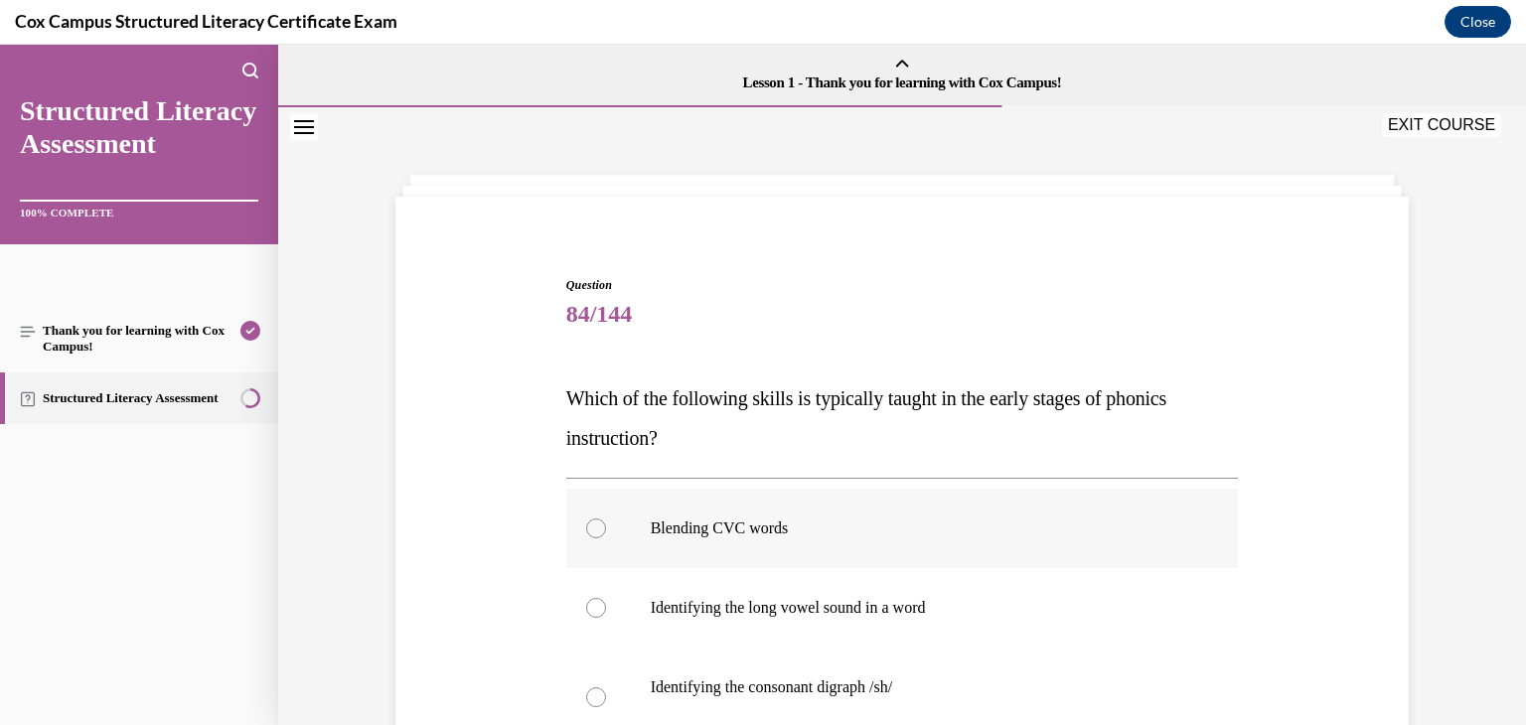
click at [588, 529] on div at bounding box center [596, 529] width 20 height 20
click at [588, 529] on input "Blending CVC words" at bounding box center [596, 529] width 20 height 20
radio input "true"
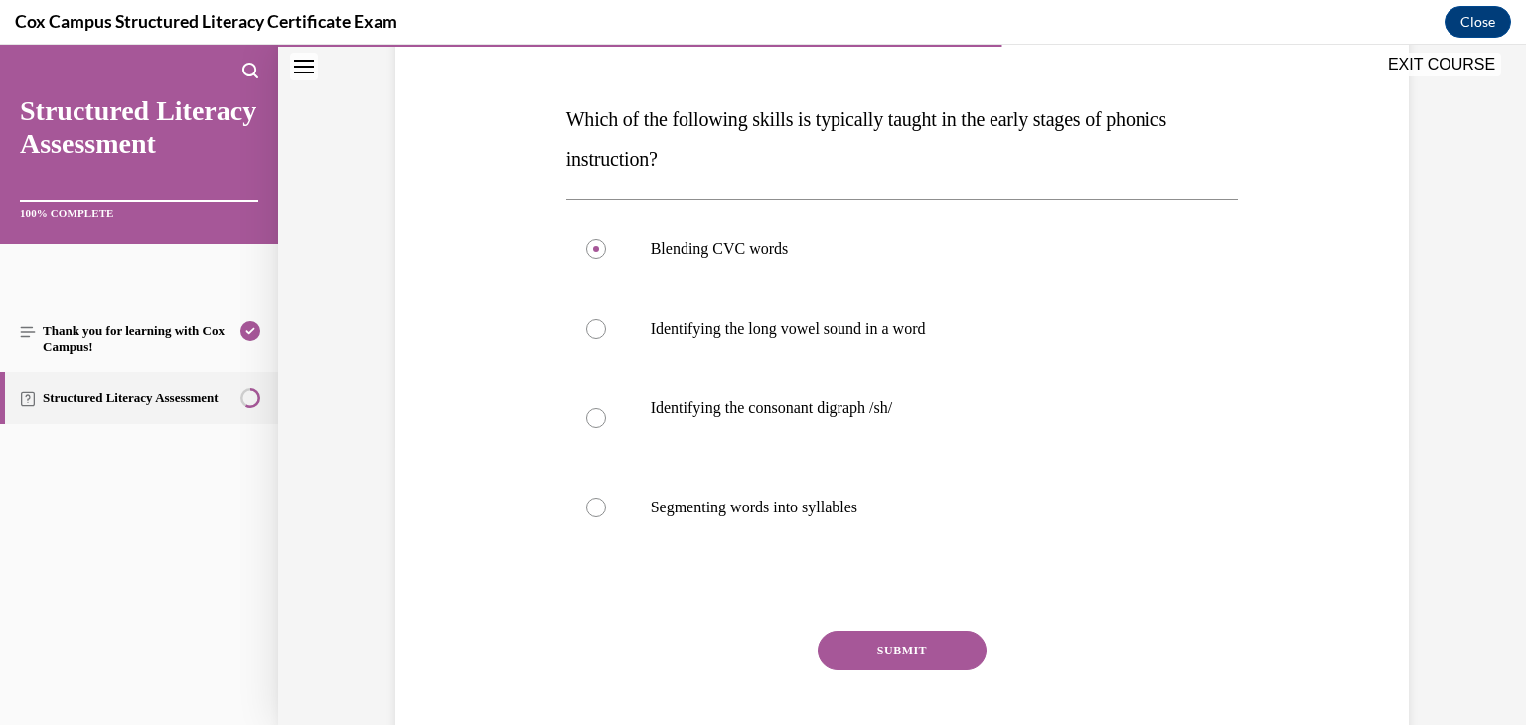
scroll to position [387, 0]
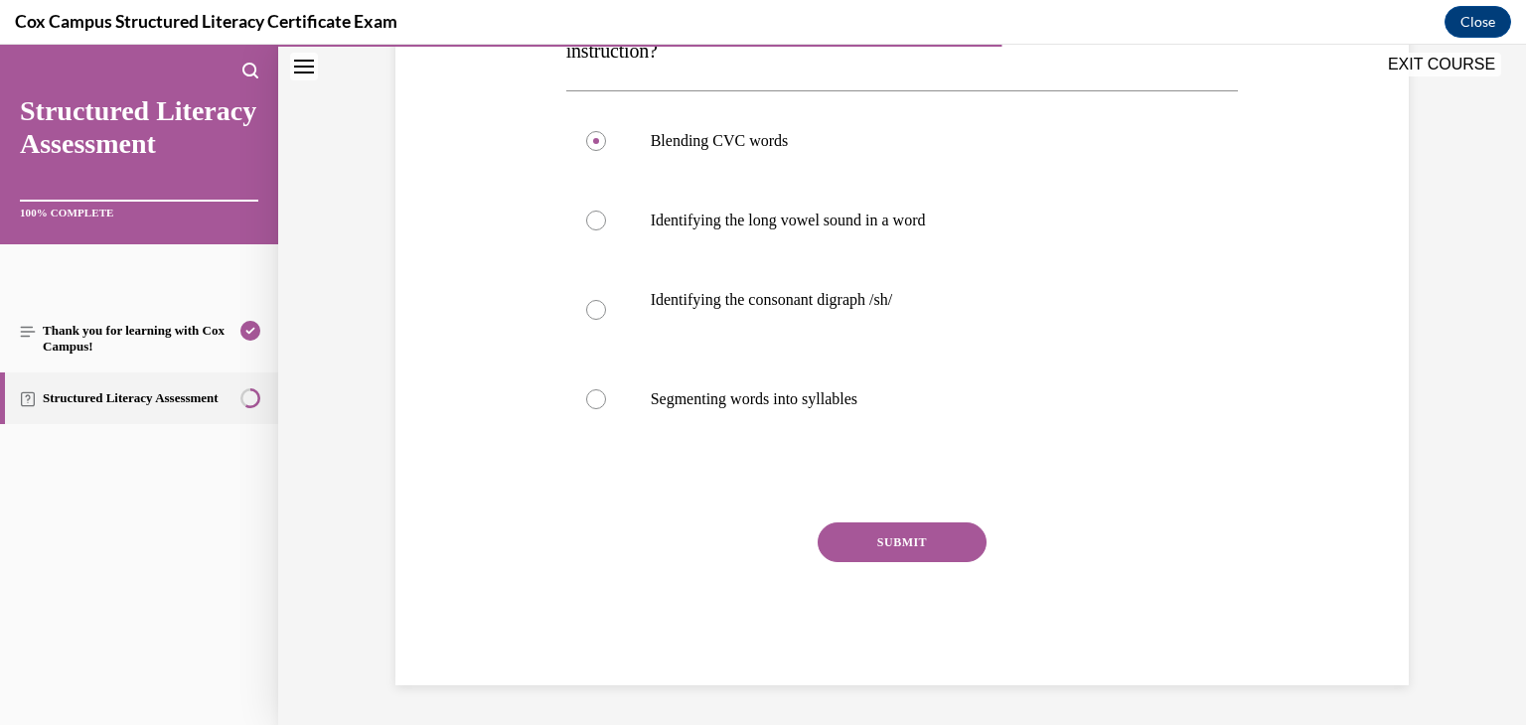
click at [874, 548] on button "SUBMIT" at bounding box center [902, 543] width 169 height 40
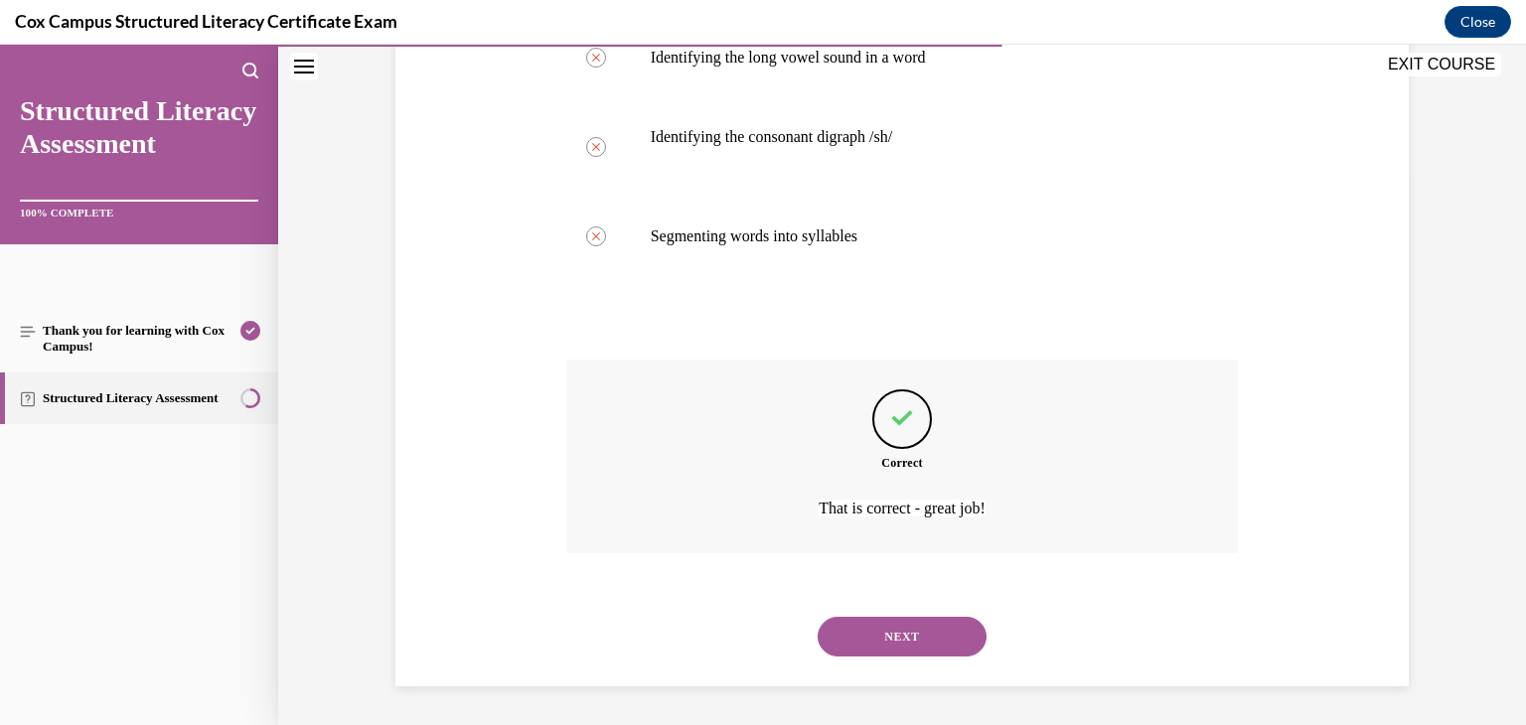
scroll to position [551, 0]
click at [878, 621] on button "NEXT" at bounding box center [902, 636] width 169 height 40
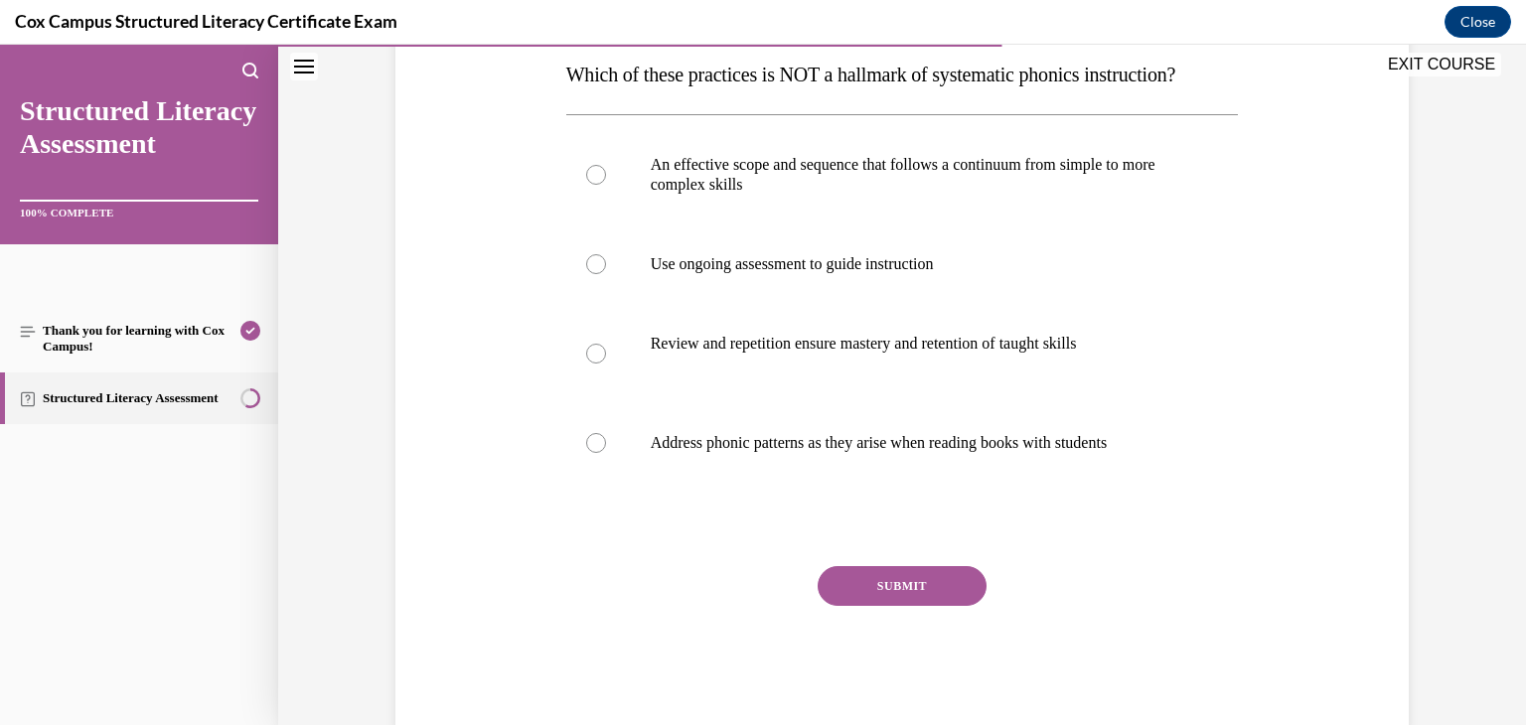
scroll to position [326, 0]
click at [586, 451] on div at bounding box center [596, 441] width 20 height 20
click at [586, 451] on input "Address phonic patterns as they arise when reading books with students" at bounding box center [596, 441] width 20 height 20
radio input "true"
click at [850, 604] on button "SUBMIT" at bounding box center [902, 584] width 169 height 40
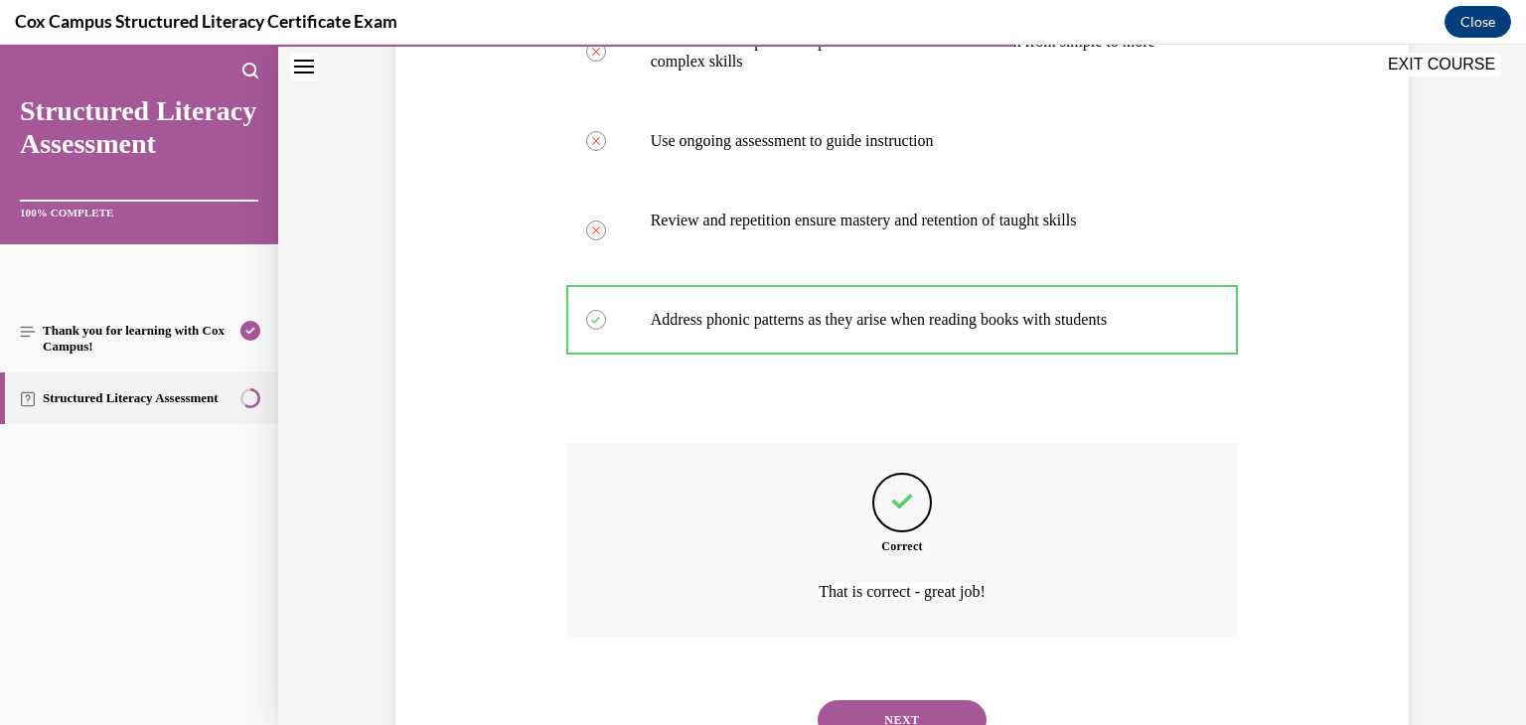
scroll to position [571, 0]
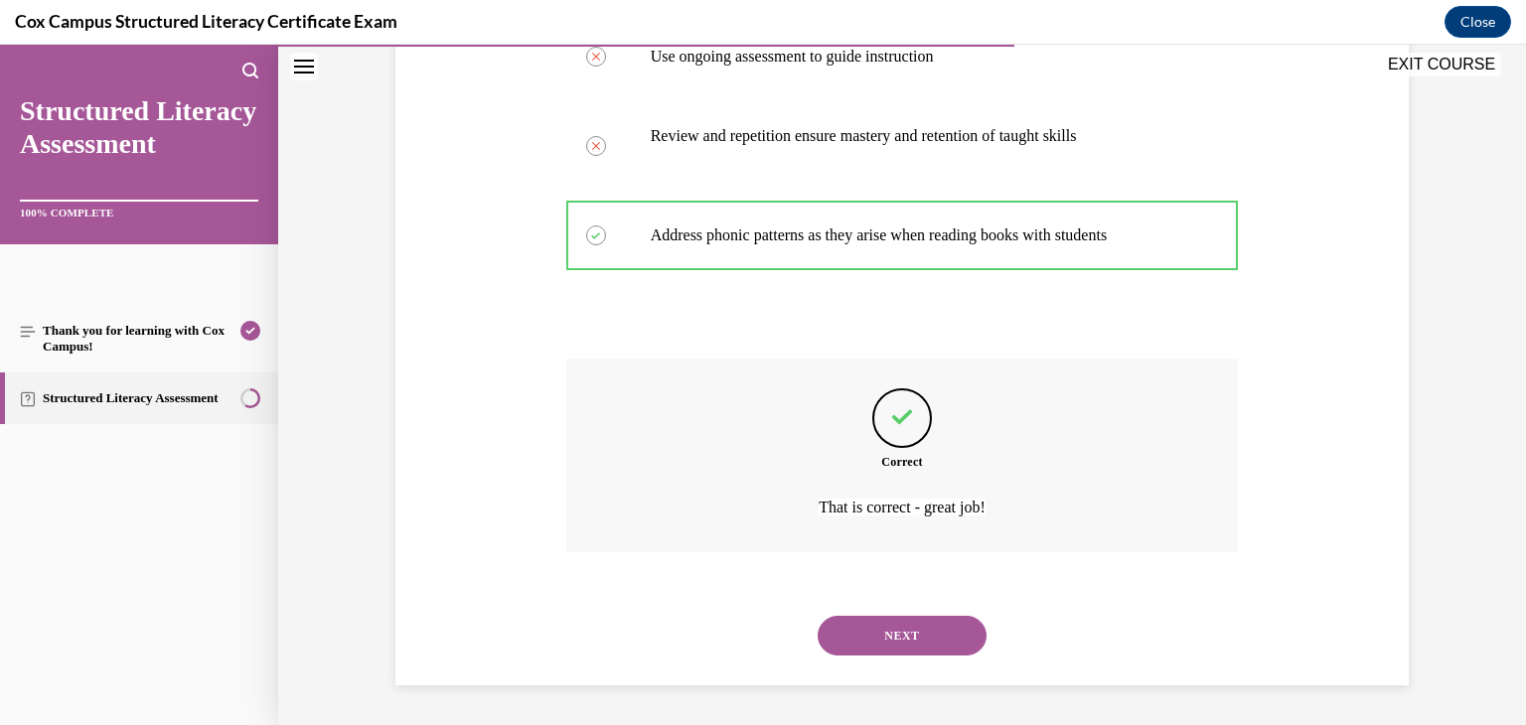
click at [858, 637] on button "NEXT" at bounding box center [902, 636] width 169 height 40
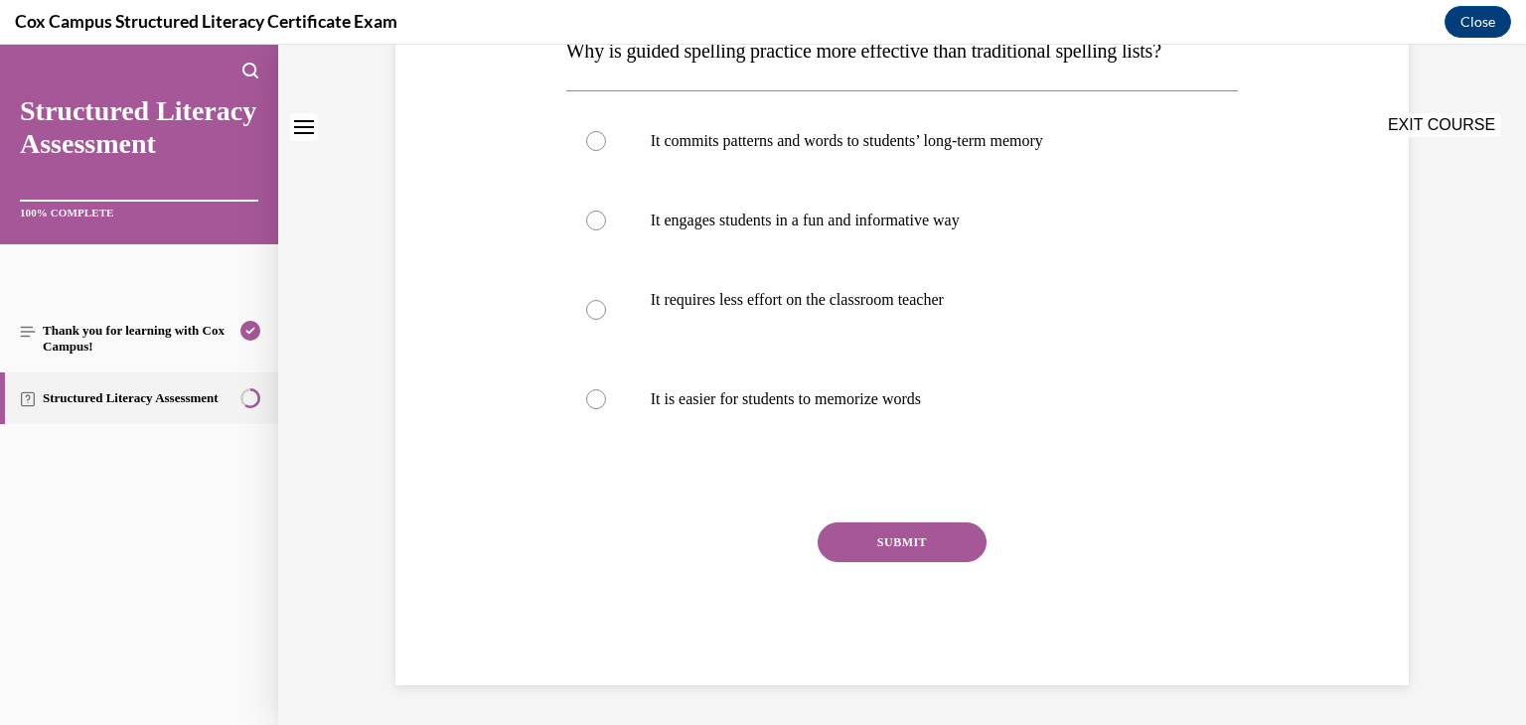
scroll to position [0, 0]
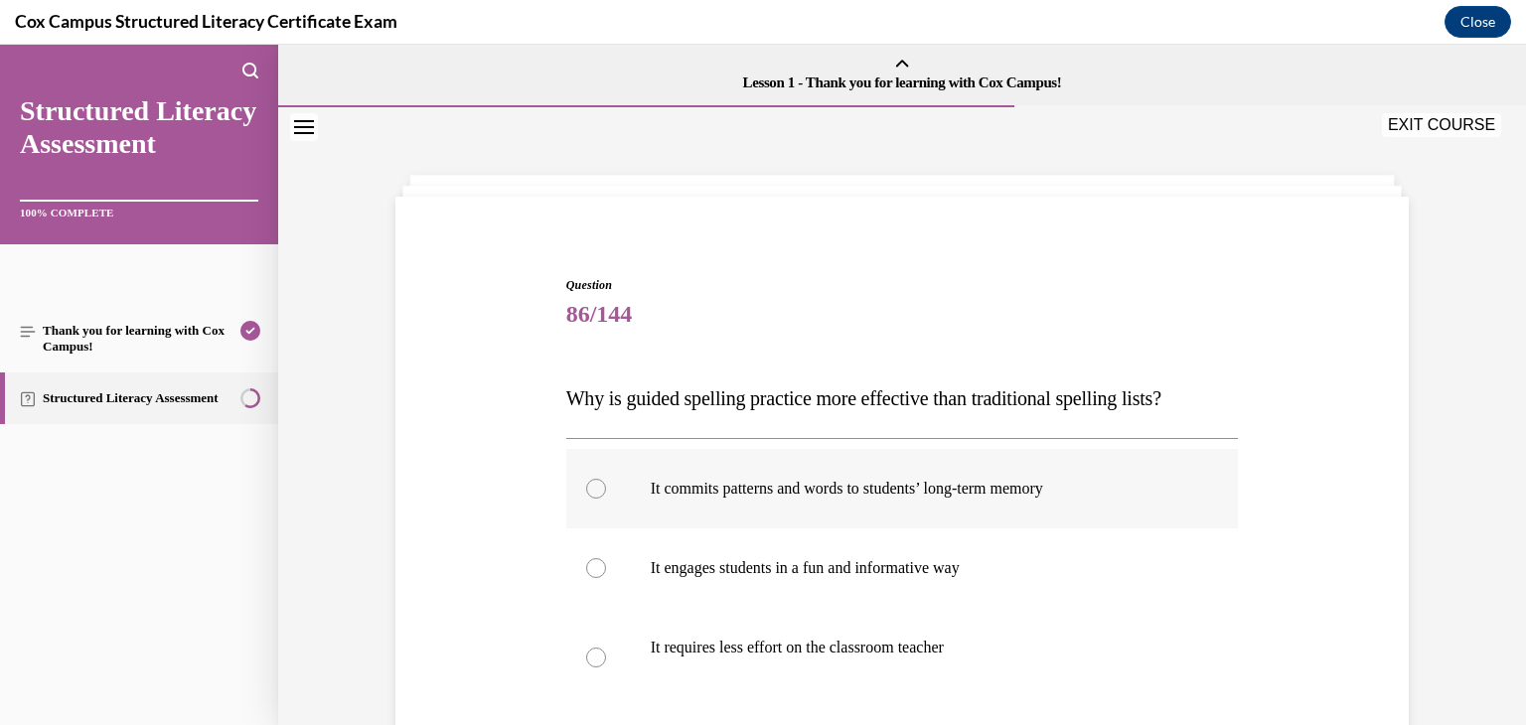
click at [588, 494] on div at bounding box center [596, 489] width 20 height 20
click at [588, 494] on input "It commits patterns and words to students’ long-term memory" at bounding box center [596, 489] width 20 height 20
radio input "true"
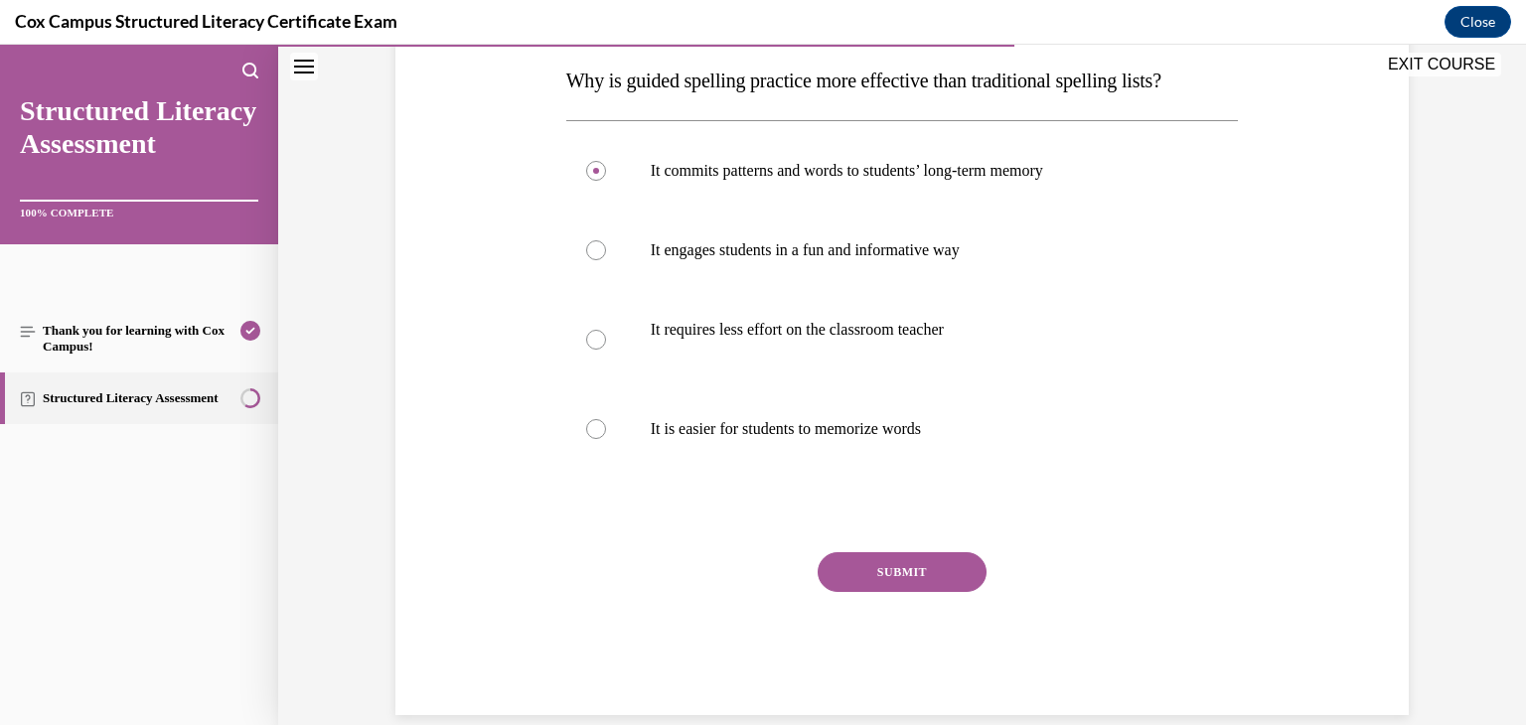
scroll to position [326, 0]
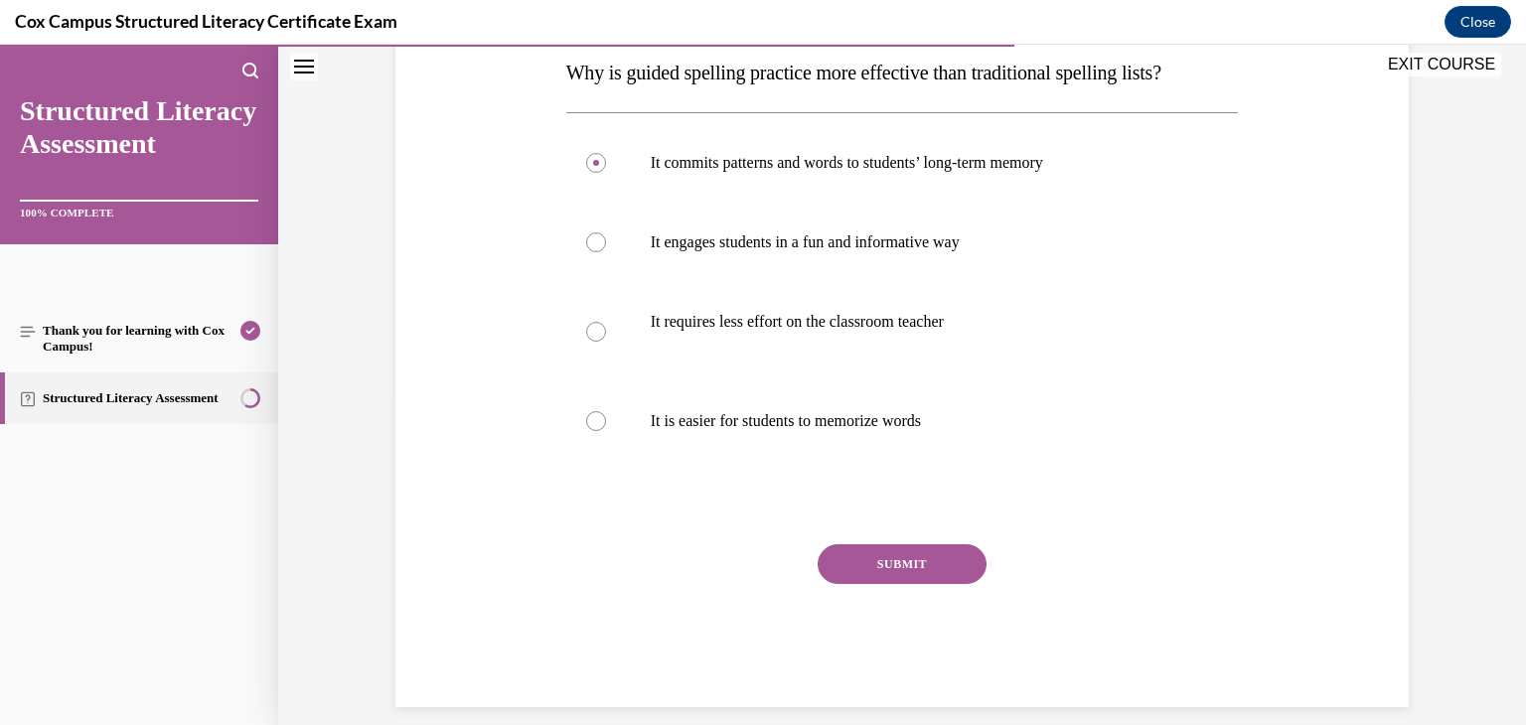
click at [926, 565] on button "SUBMIT" at bounding box center [902, 564] width 169 height 40
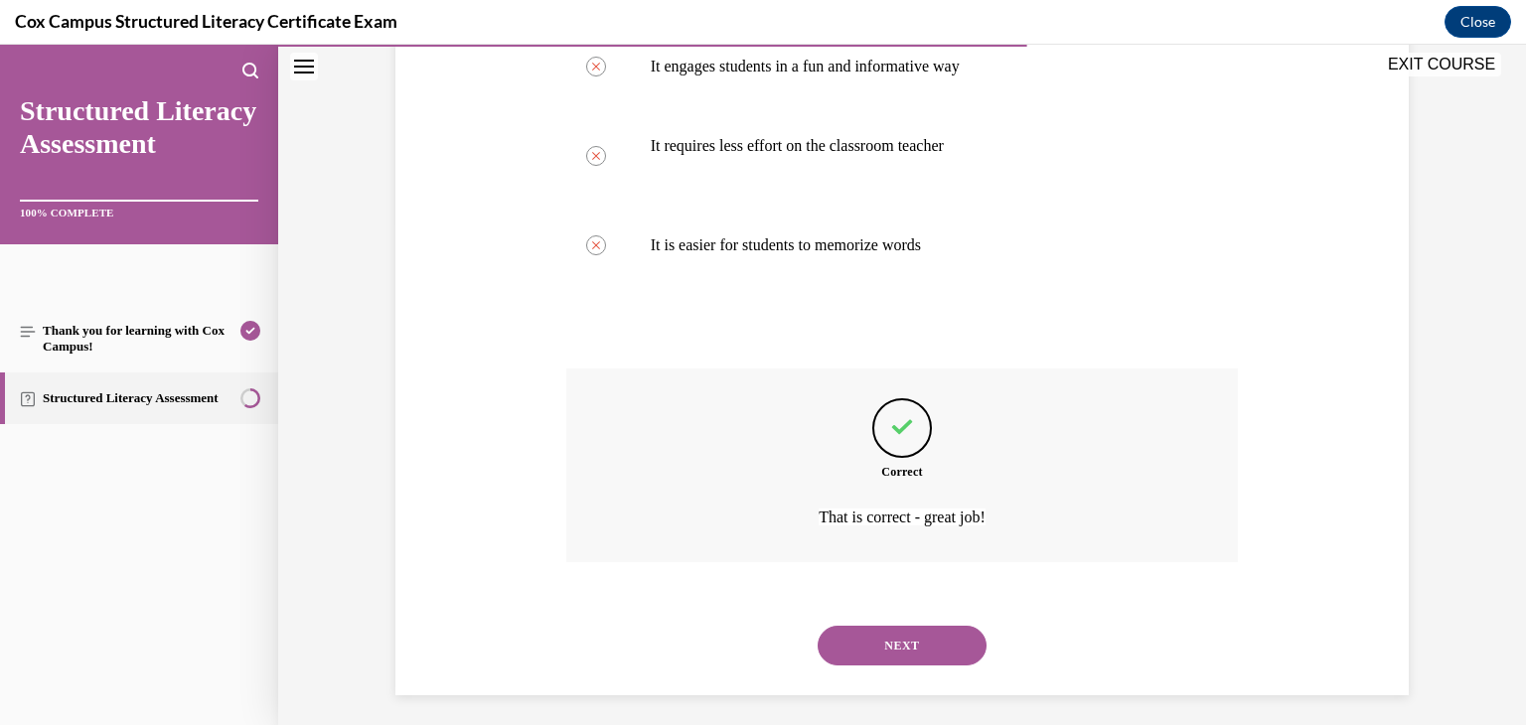
scroll to position [512, 0]
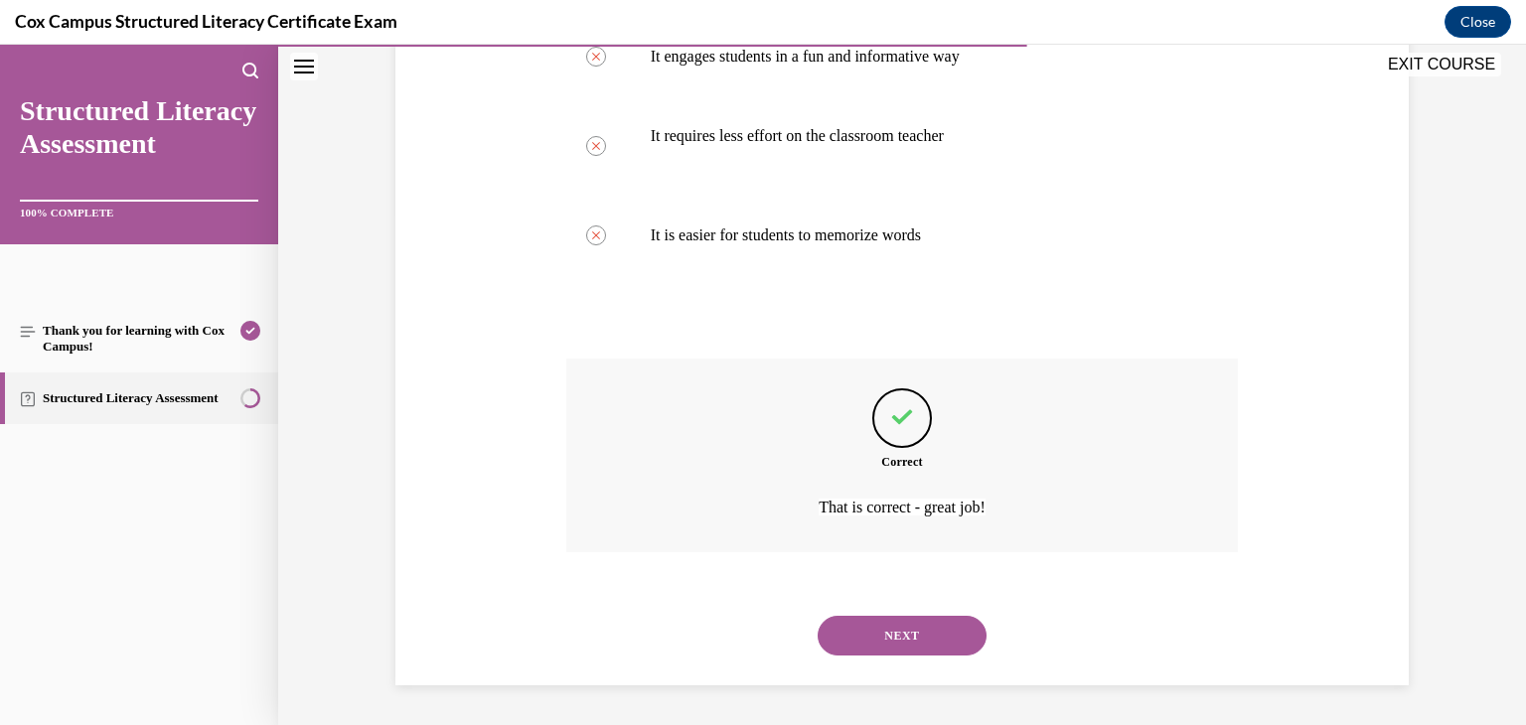
click at [914, 632] on button "NEXT" at bounding box center [902, 636] width 169 height 40
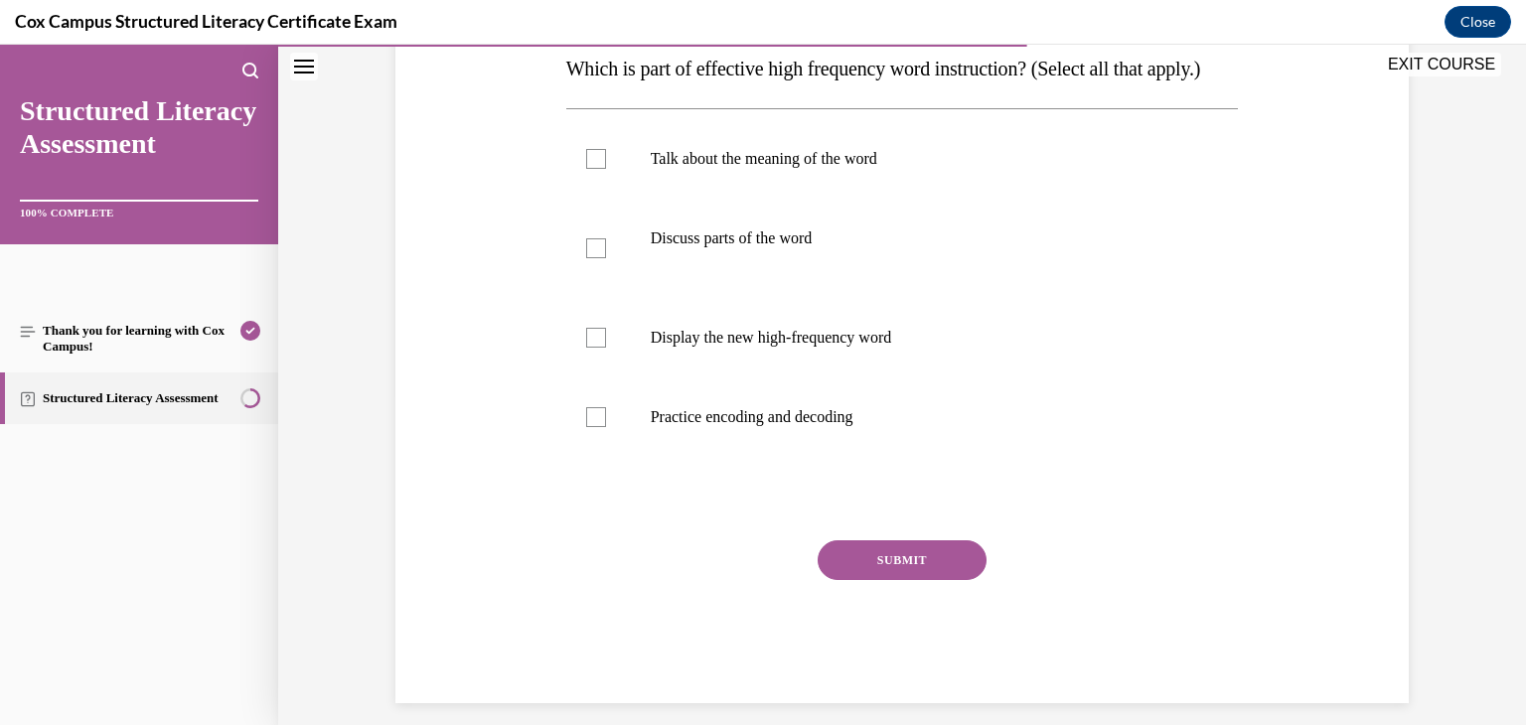
scroll to position [331, 0]
click at [591, 168] on div at bounding box center [596, 158] width 20 height 20
click at [591, 168] on input "Talk about the meaning of the word" at bounding box center [596, 158] width 20 height 20
checkbox input "true"
click at [588, 257] on div at bounding box center [596, 247] width 20 height 20
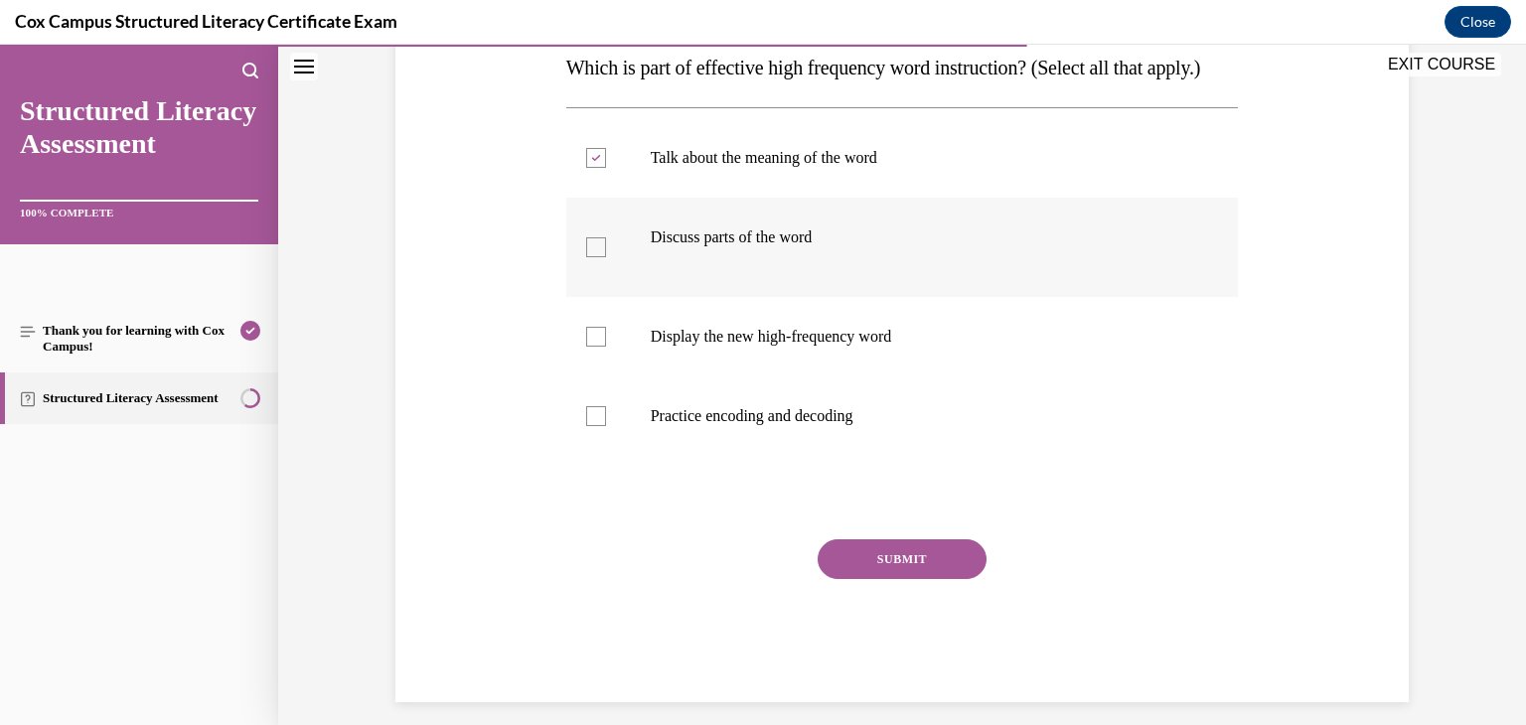
click at [588, 257] on input "Discuss parts of the word" at bounding box center [596, 247] width 20 height 20
checkbox input "true"
click at [587, 347] on div at bounding box center [596, 337] width 20 height 20
click at [587, 347] on input "Display the new high-frequency word" at bounding box center [596, 337] width 20 height 20
checkbox input "true"
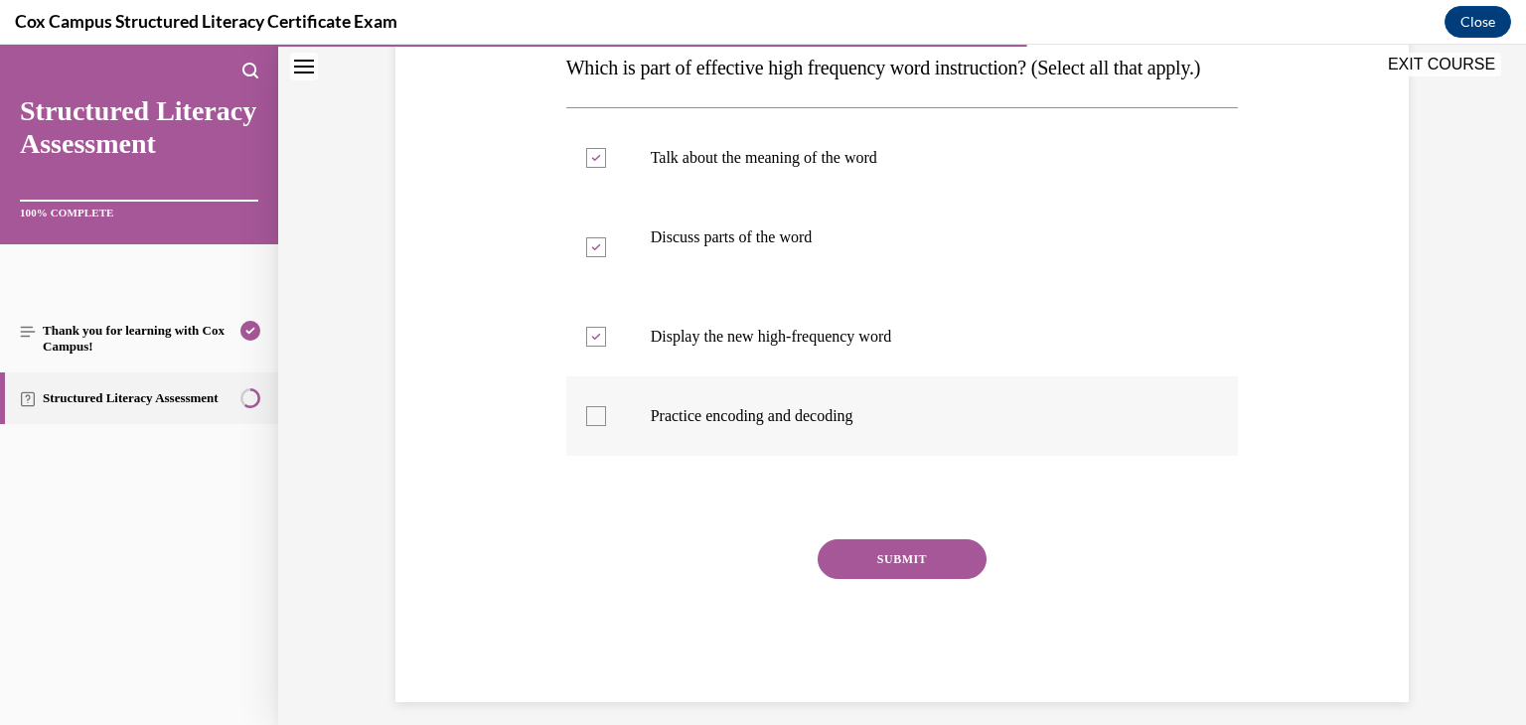
click at [588, 426] on div at bounding box center [596, 416] width 20 height 20
click at [588, 426] on input "Practice encoding and decoding" at bounding box center [596, 416] width 20 height 20
checkbox input "true"
click at [853, 579] on button "SUBMIT" at bounding box center [902, 559] width 169 height 40
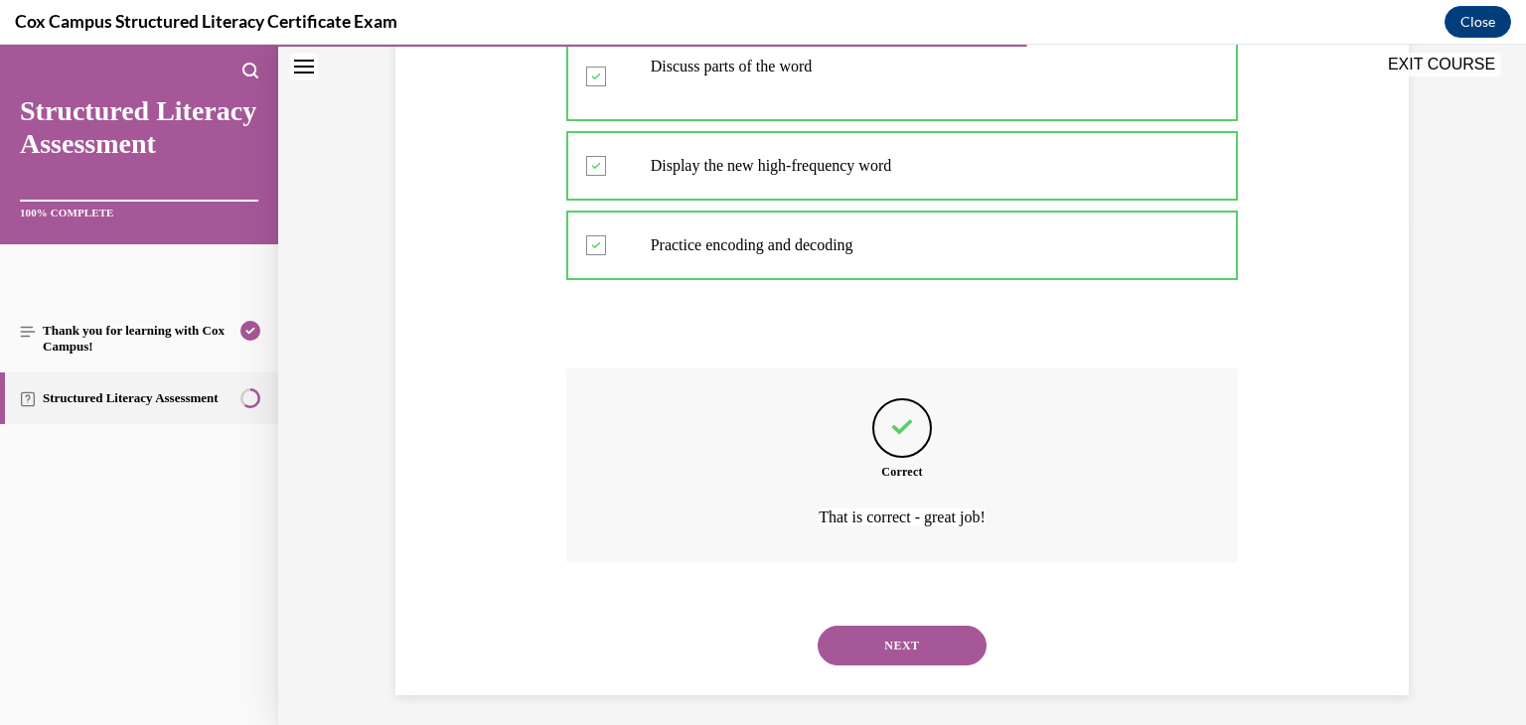
scroll to position [551, 0]
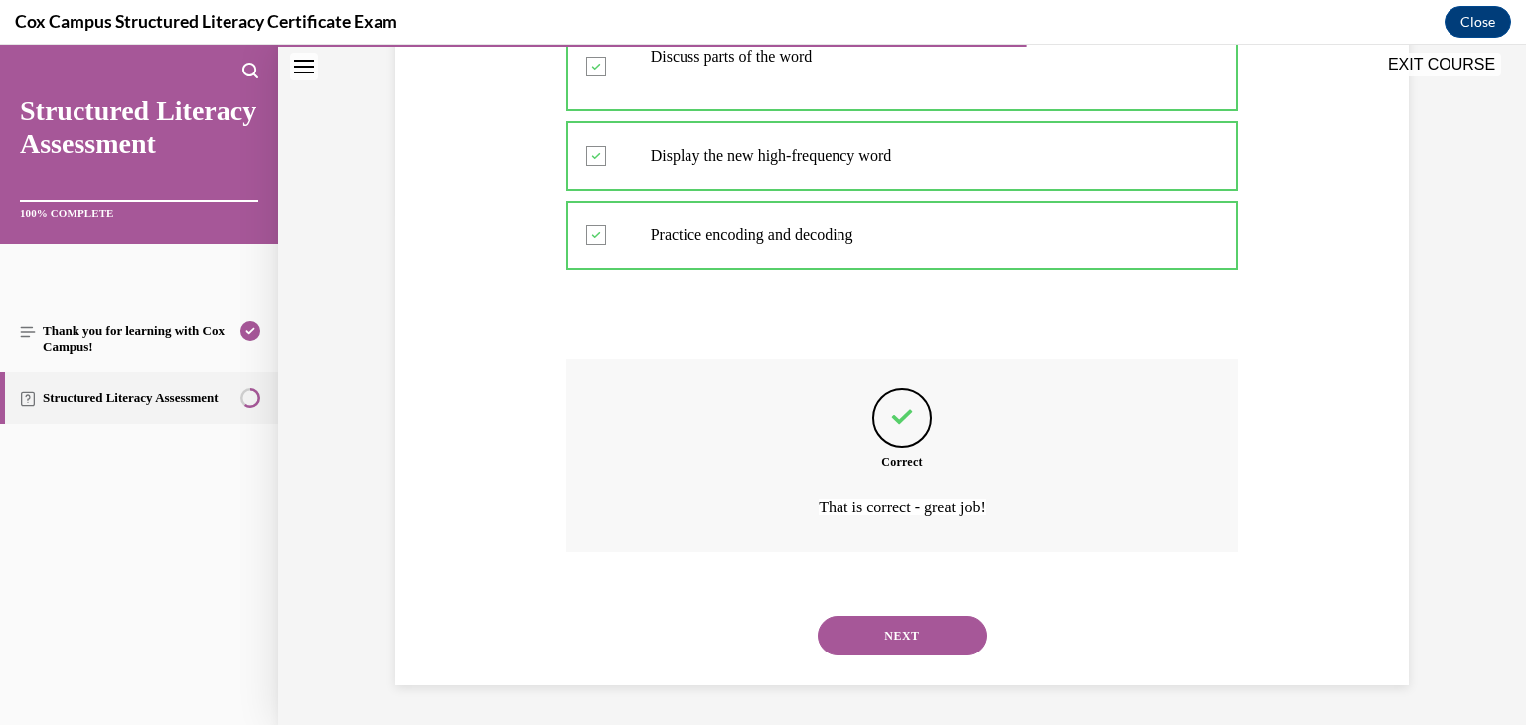
click at [858, 633] on button "NEXT" at bounding box center [902, 636] width 169 height 40
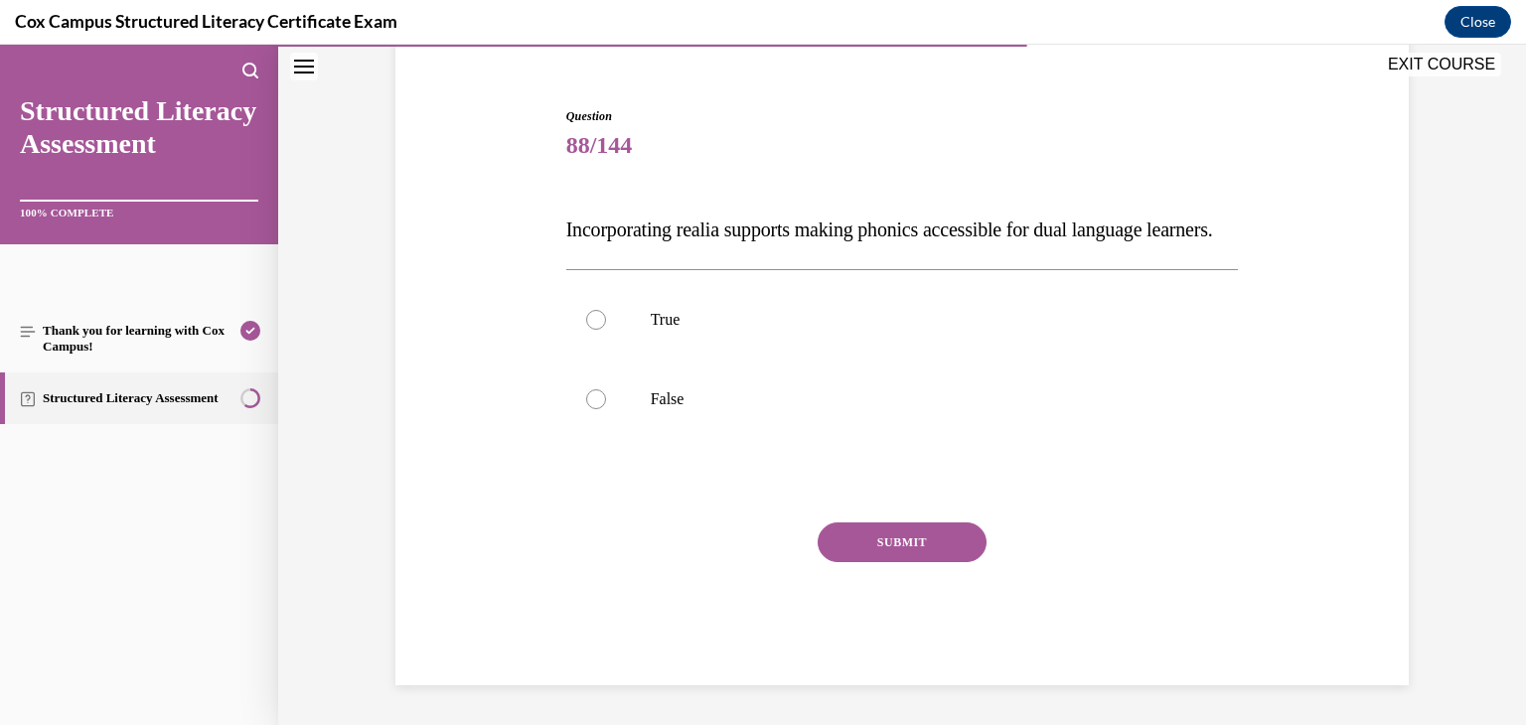
scroll to position [209, 0]
click at [586, 319] on div at bounding box center [596, 320] width 20 height 20
click at [586, 319] on input "True" at bounding box center [596, 320] width 20 height 20
radio input "true"
click at [824, 537] on button "SUBMIT" at bounding box center [902, 543] width 169 height 40
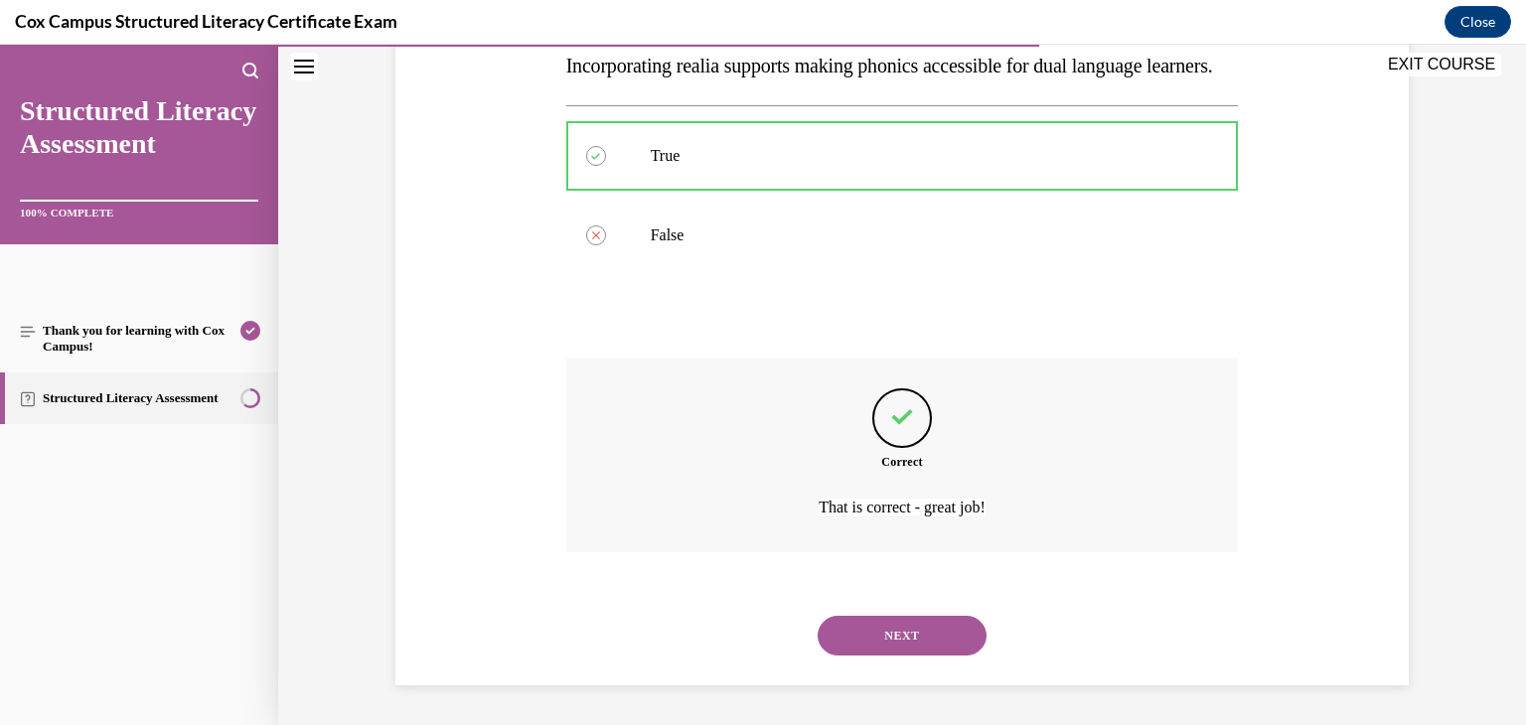
scroll to position [373, 0]
click at [852, 625] on button "NEXT" at bounding box center [902, 636] width 169 height 40
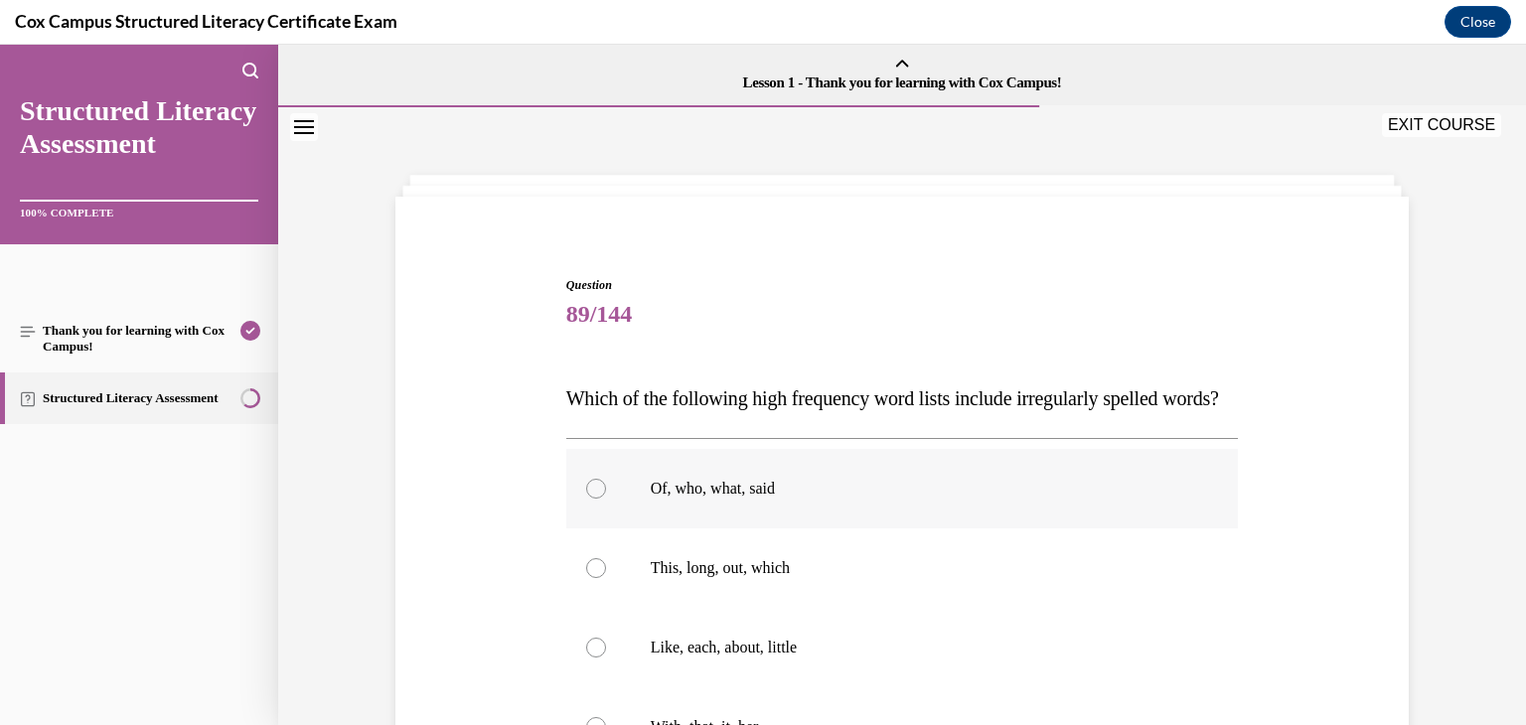
click at [587, 499] on div at bounding box center [596, 489] width 20 height 20
click at [587, 499] on input "Of, who, what, said" at bounding box center [596, 489] width 20 height 20
radio input "true"
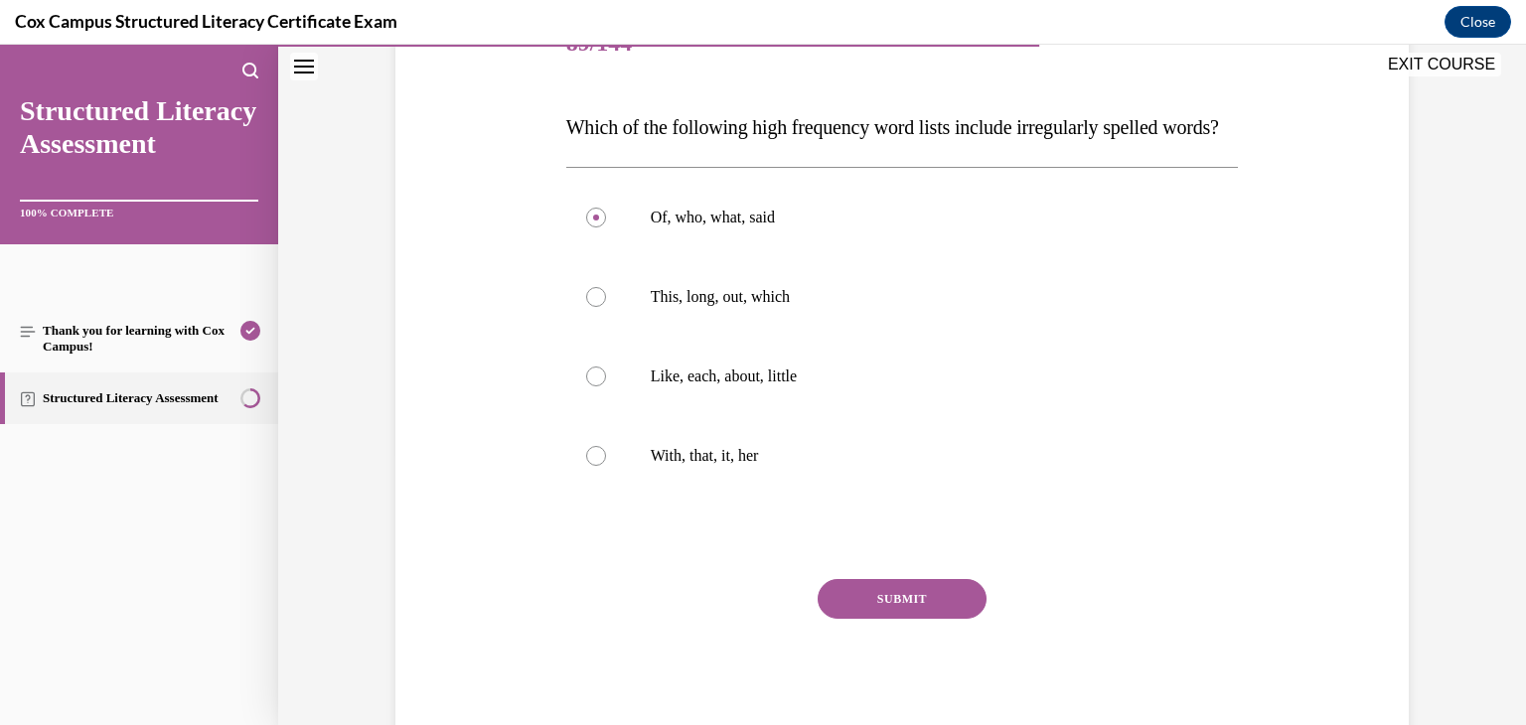
scroll to position [333, 0]
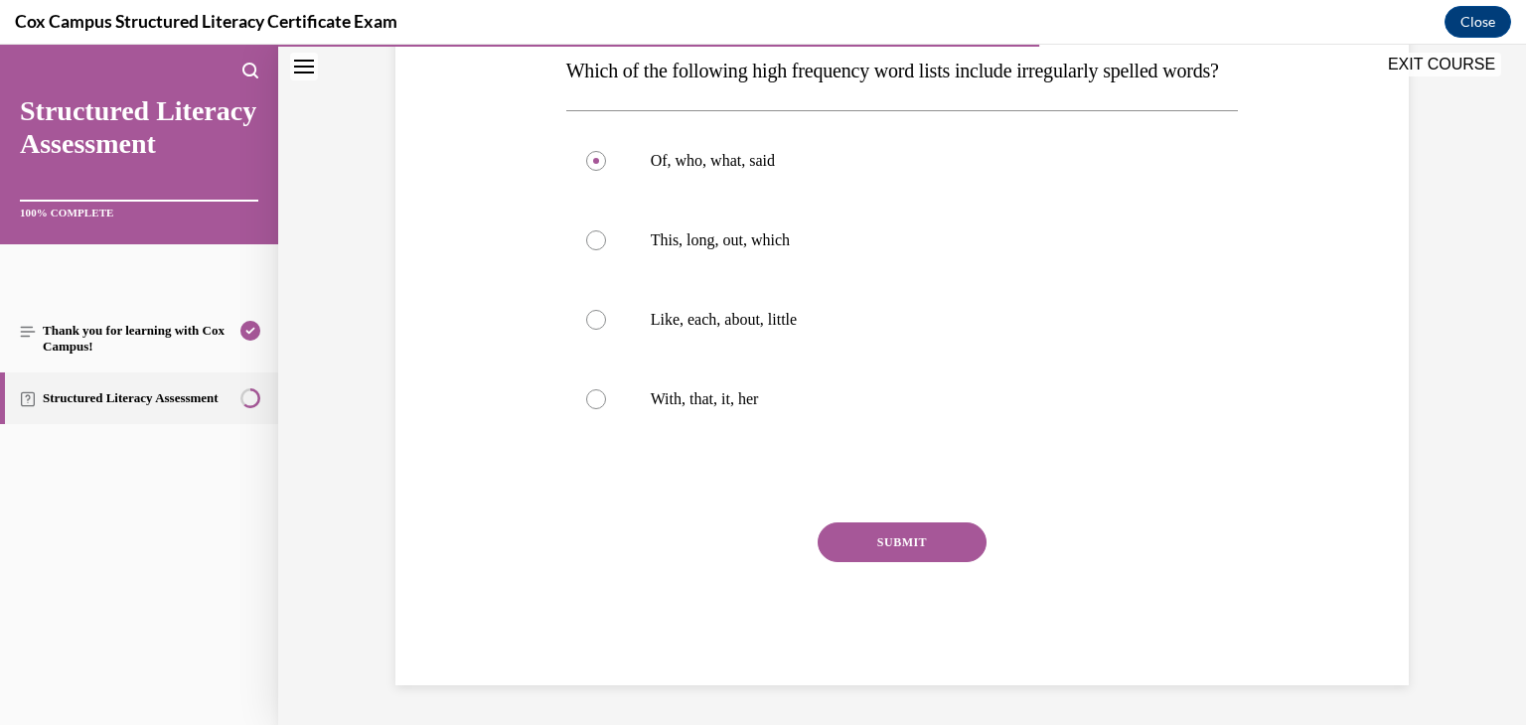
click at [949, 562] on button "SUBMIT" at bounding box center [902, 543] width 169 height 40
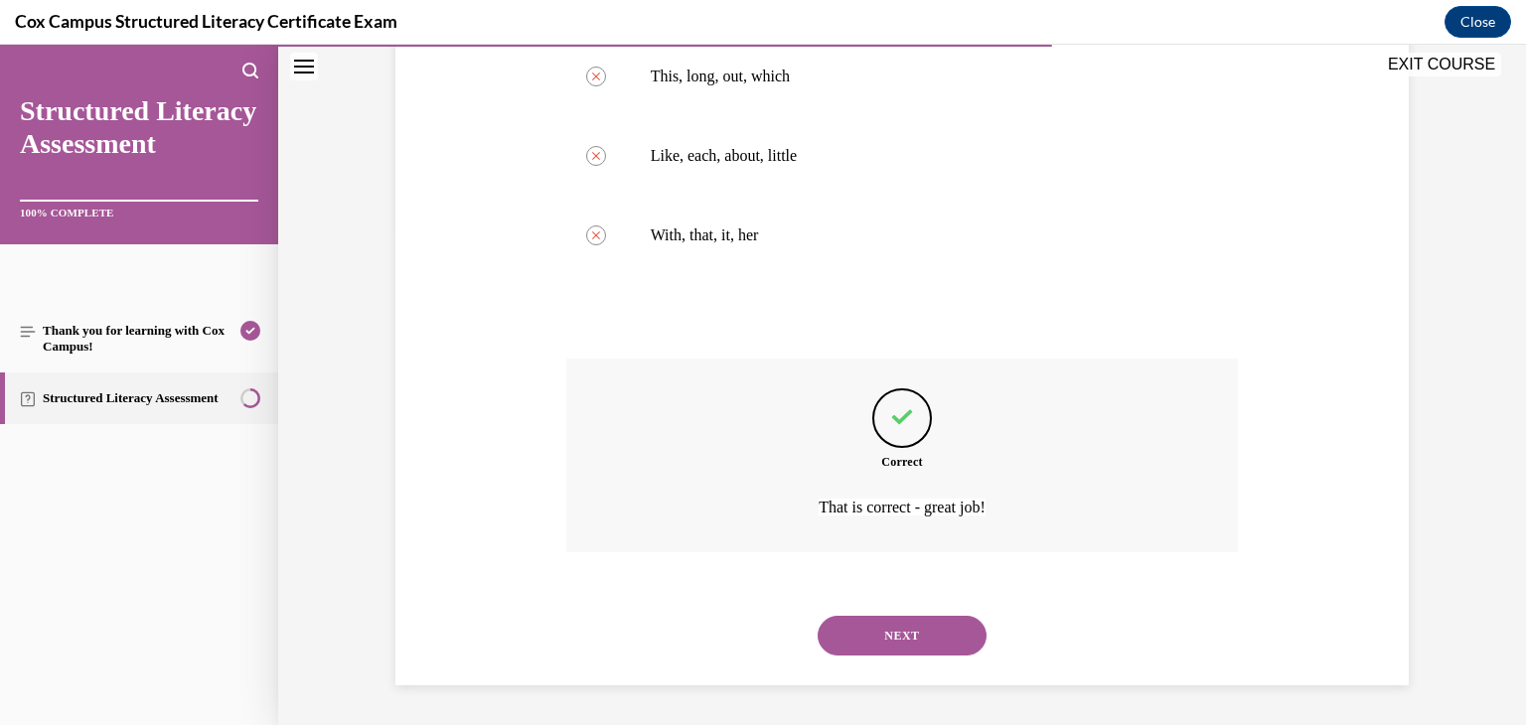
scroll to position [531, 0]
click at [935, 633] on button "NEXT" at bounding box center [902, 636] width 169 height 40
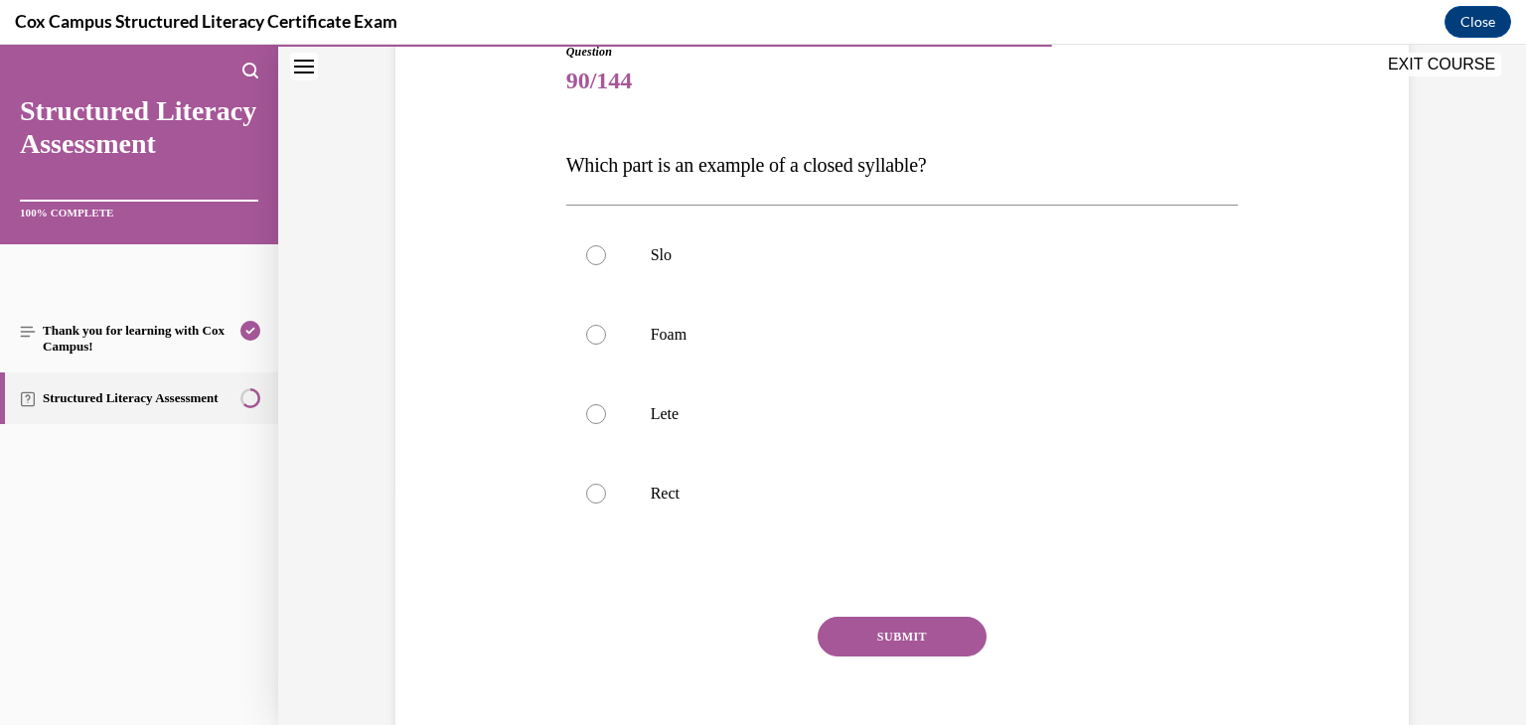
scroll to position [325, 0]
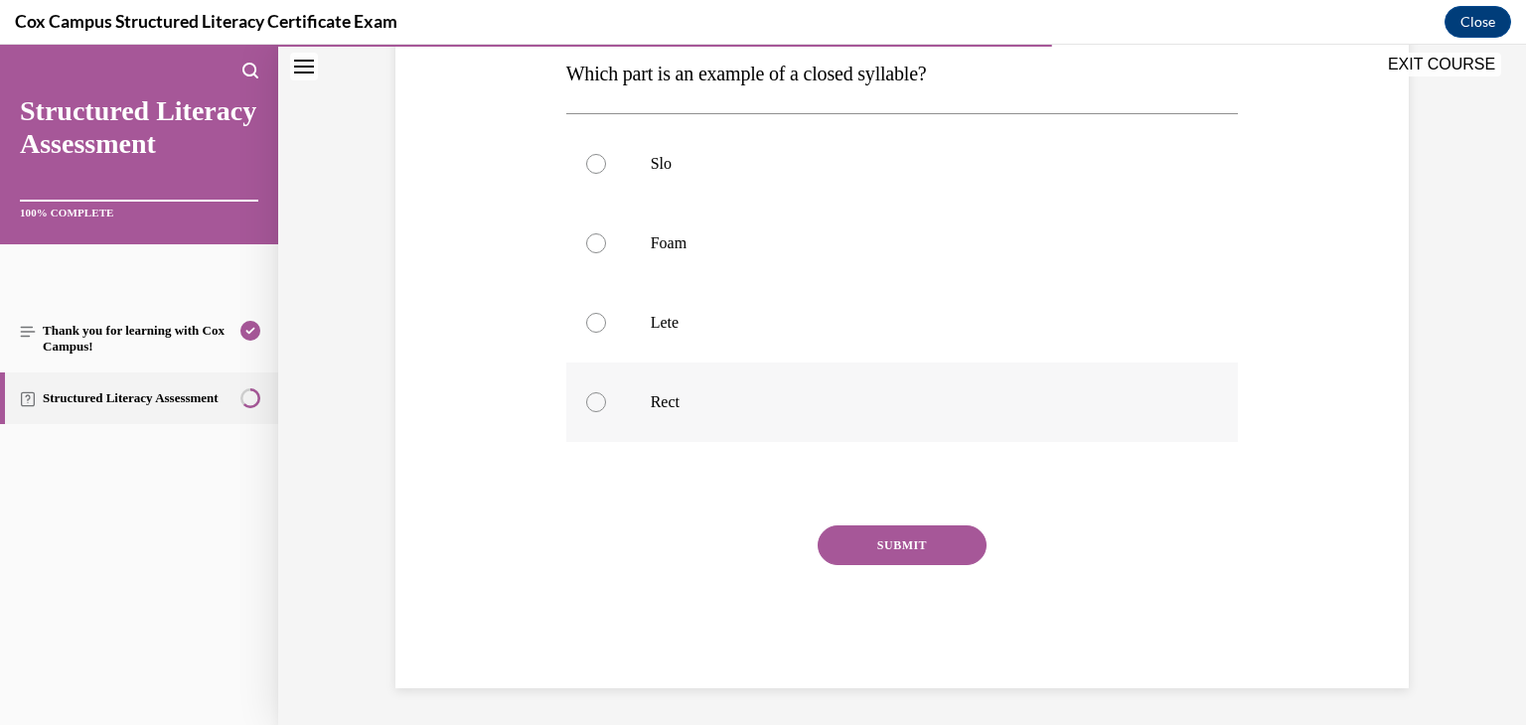
click at [589, 398] on div at bounding box center [596, 402] width 20 height 20
click at [589, 398] on input "Rect" at bounding box center [596, 402] width 20 height 20
radio input "true"
click at [874, 558] on button "SUBMIT" at bounding box center [902, 545] width 169 height 40
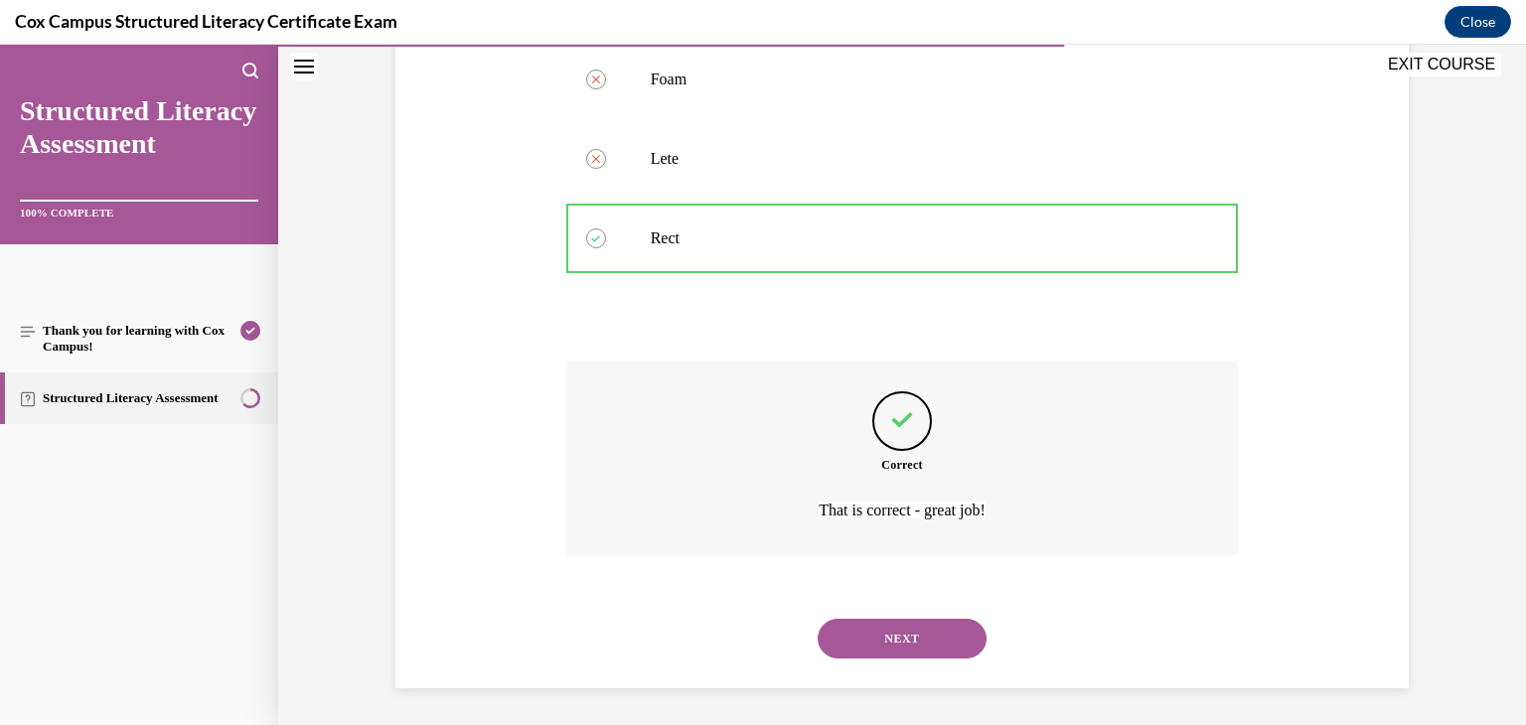
scroll to position [492, 0]
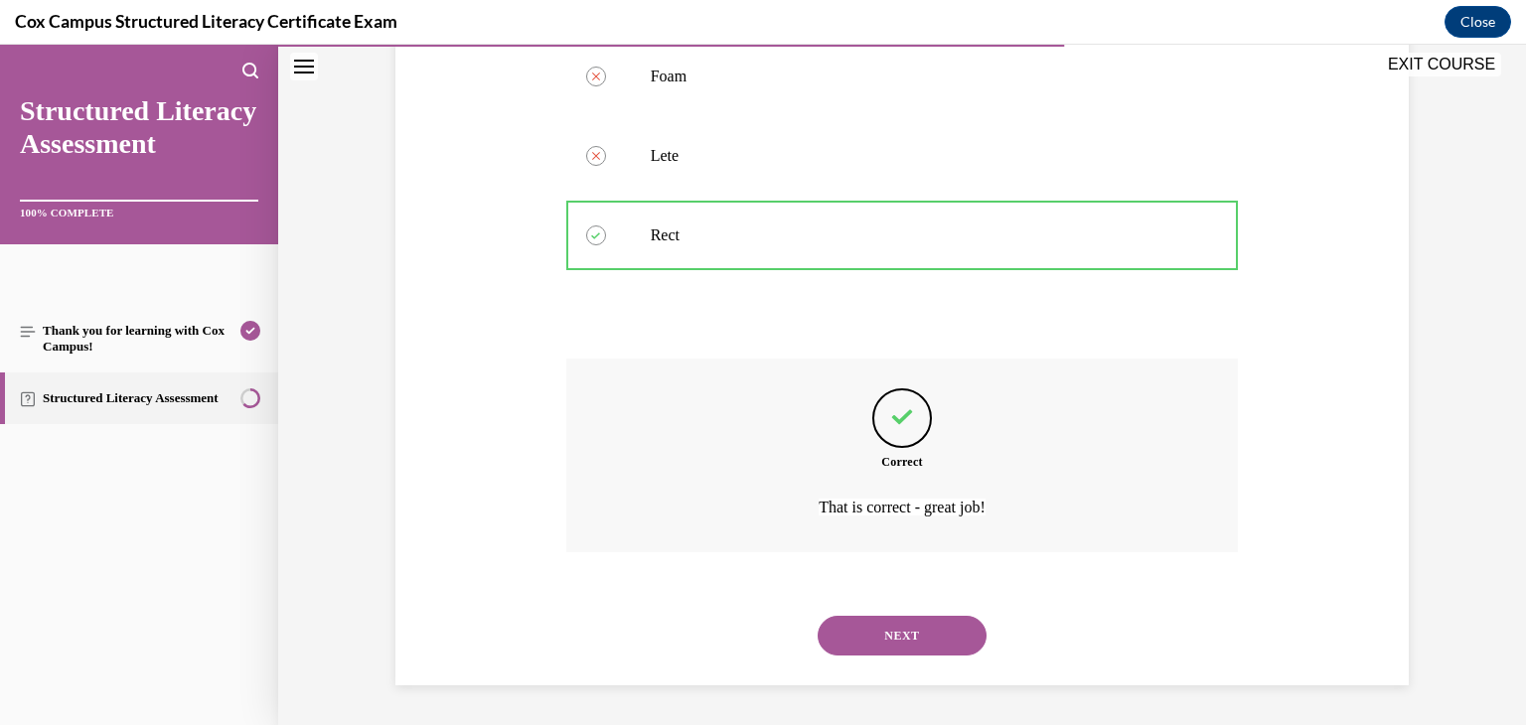
click at [882, 639] on button "NEXT" at bounding box center [902, 636] width 169 height 40
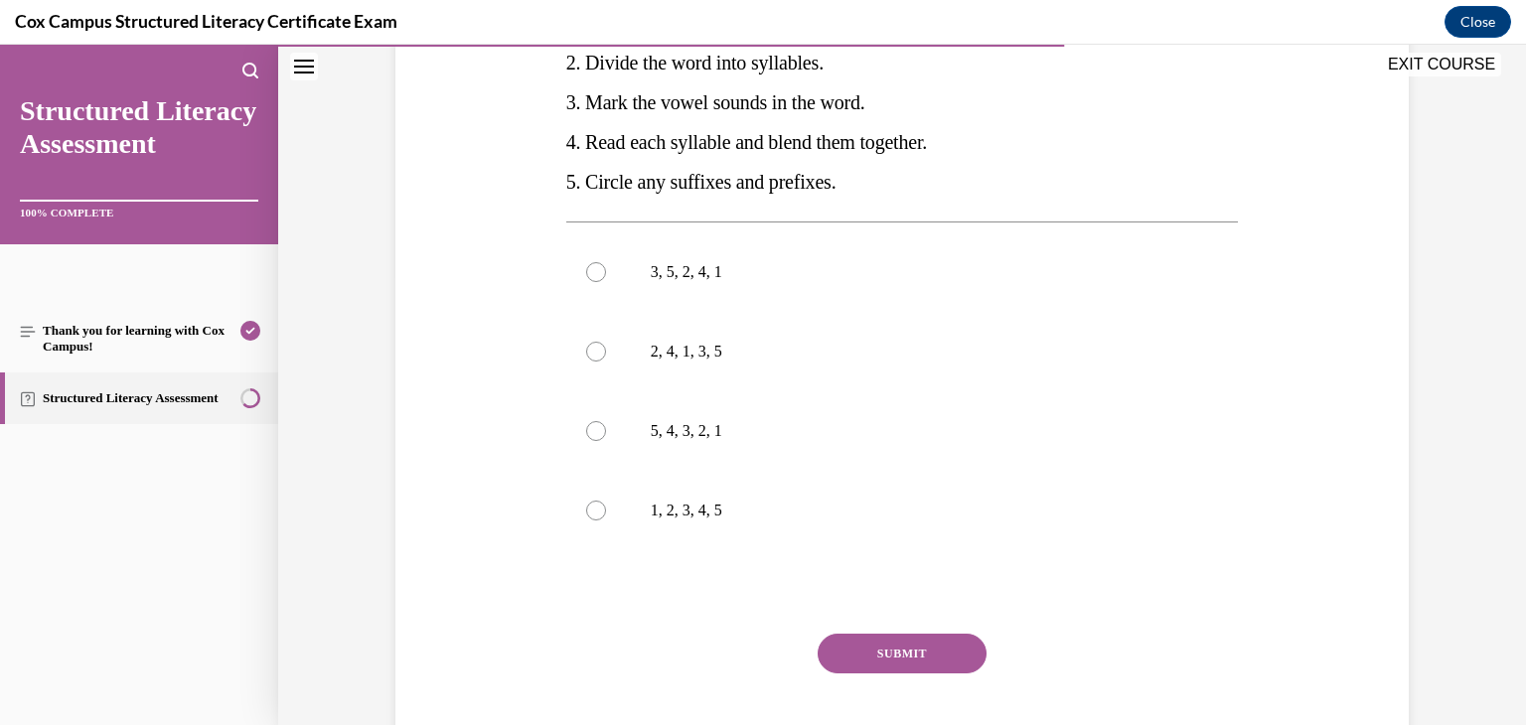
scroll to position [466, 0]
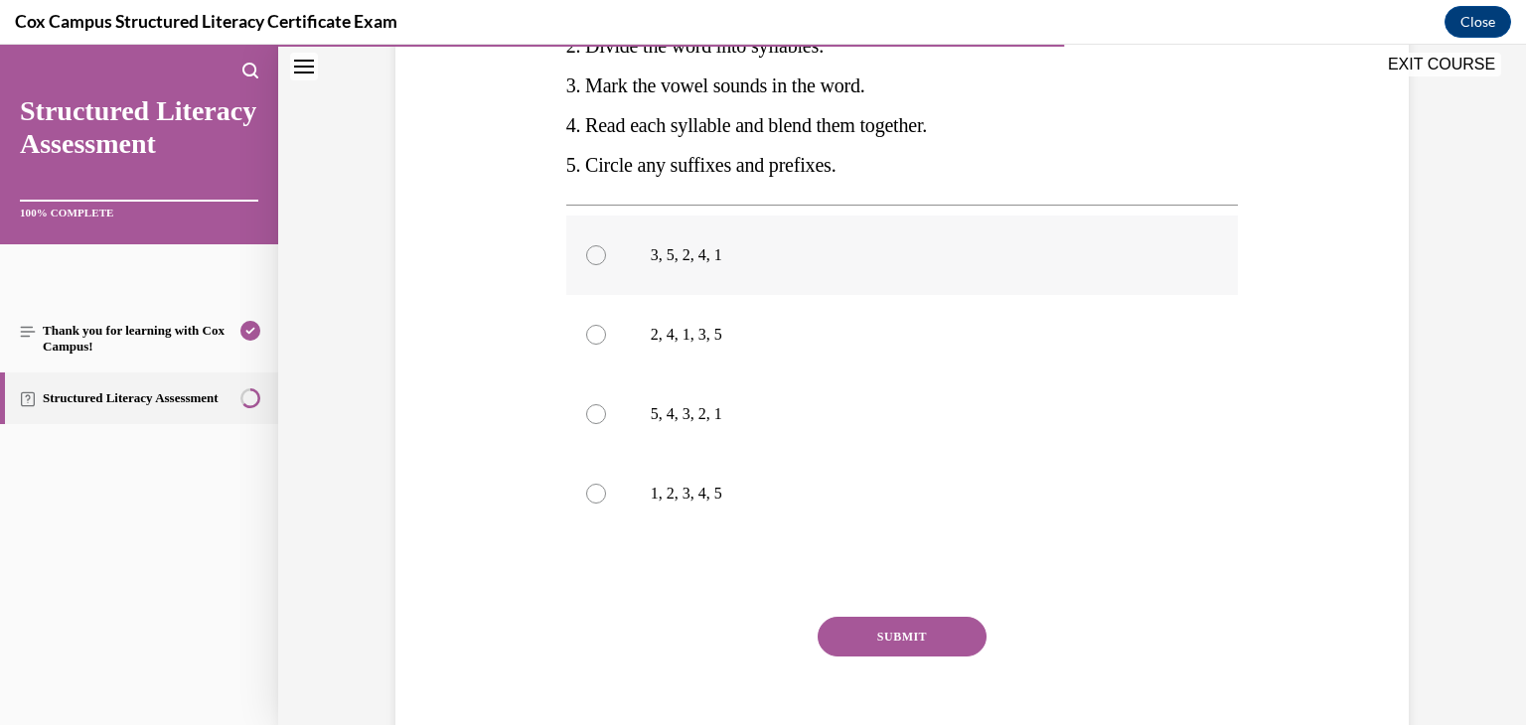
click at [588, 258] on div at bounding box center [596, 255] width 20 height 20
click at [588, 258] on input "3, 5, 2, 4, 1" at bounding box center [596, 255] width 20 height 20
radio input "true"
click at [921, 625] on button "SUBMIT" at bounding box center [902, 637] width 169 height 40
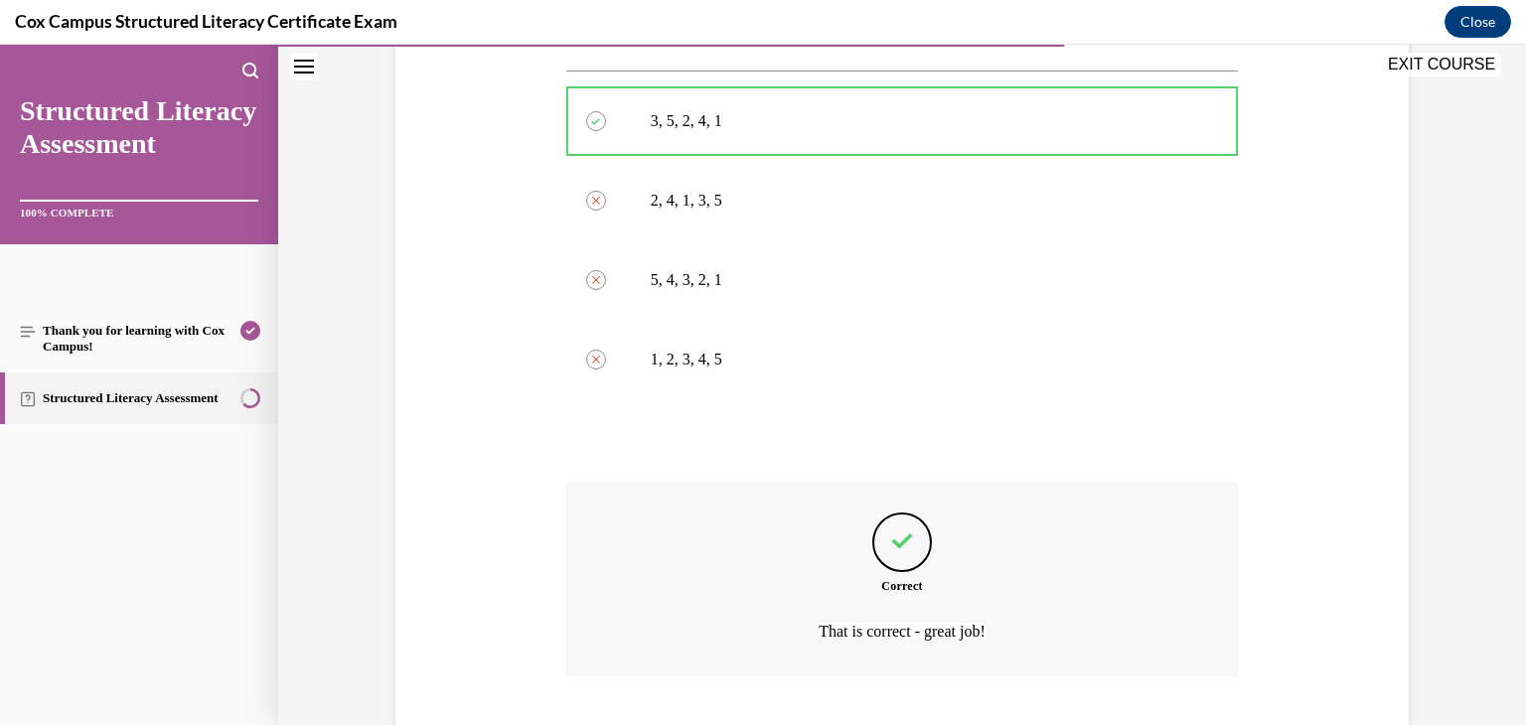
scroll to position [724, 0]
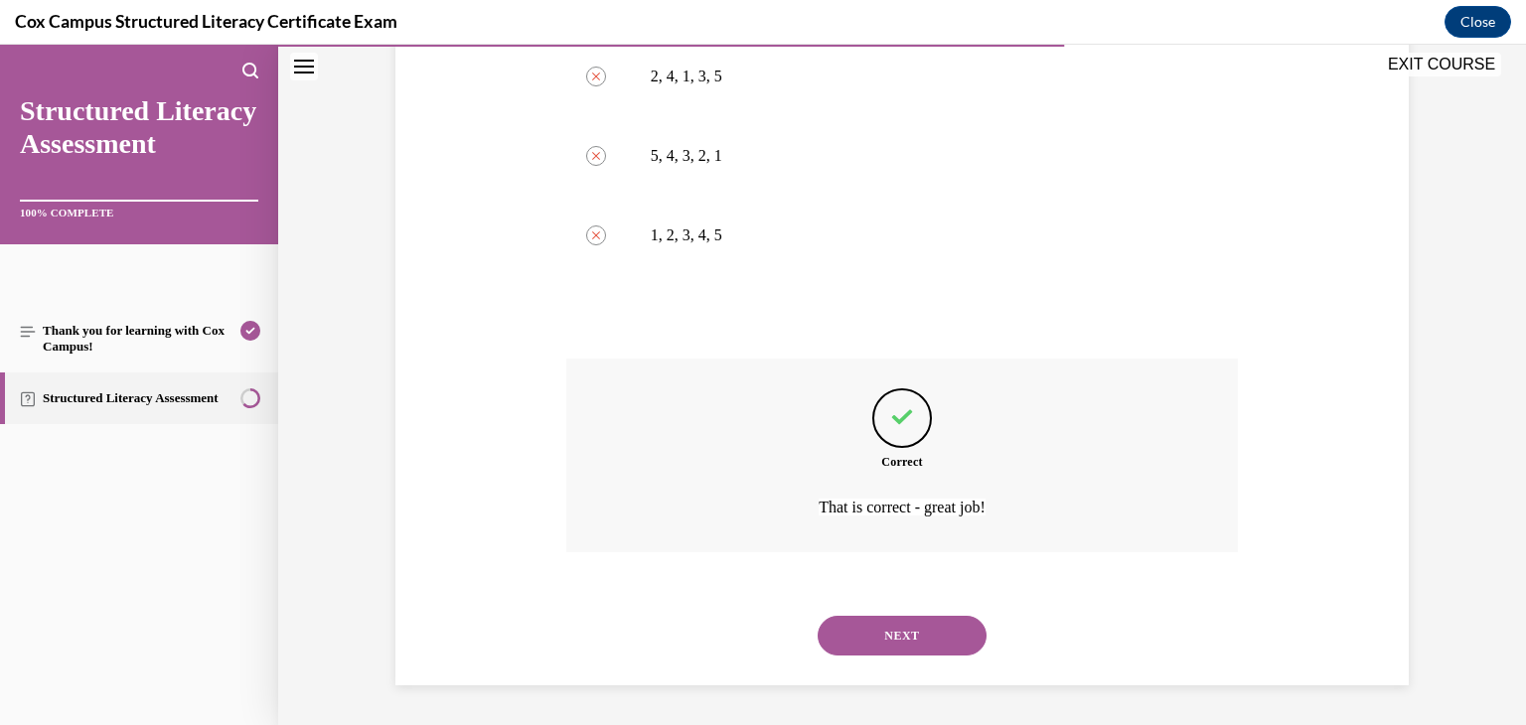
click at [921, 642] on button "NEXT" at bounding box center [902, 636] width 169 height 40
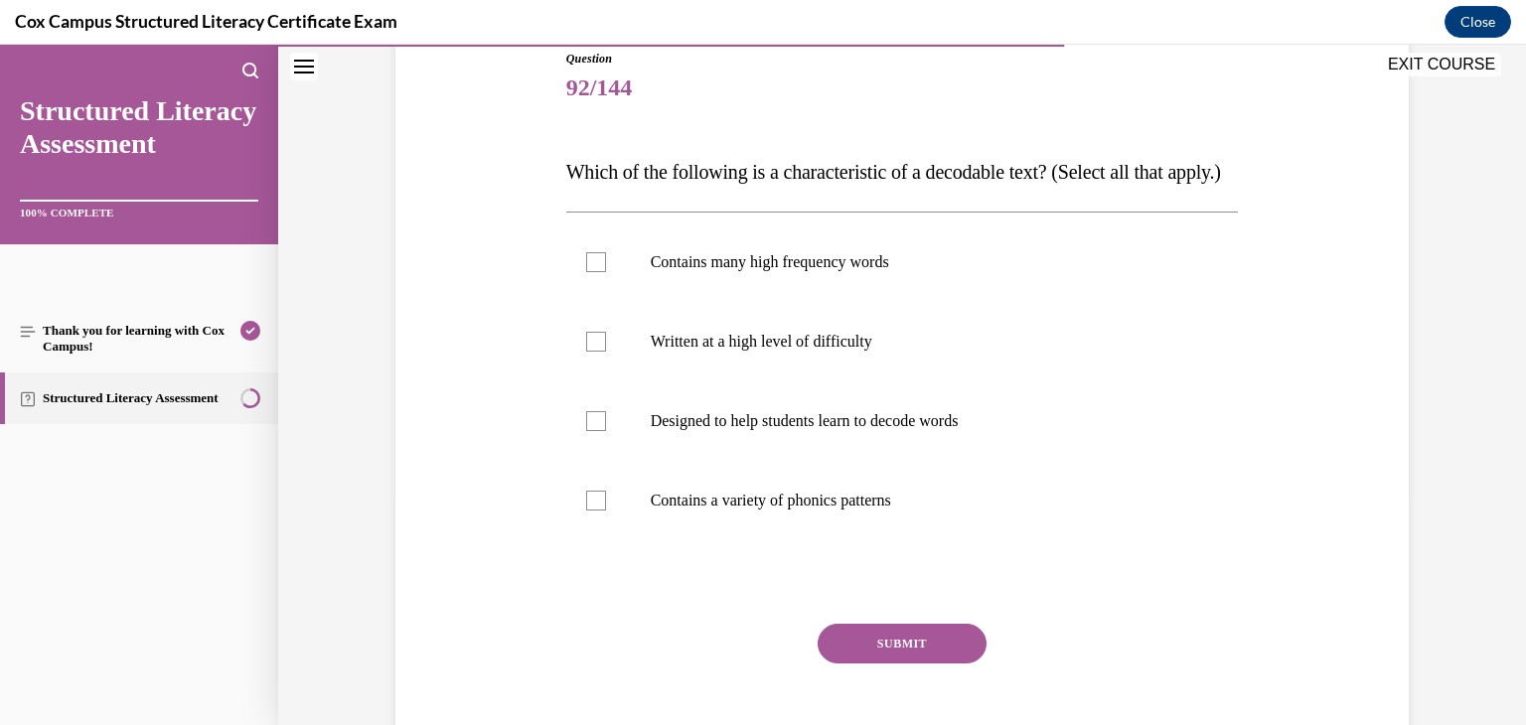
scroll to position [231, 0]
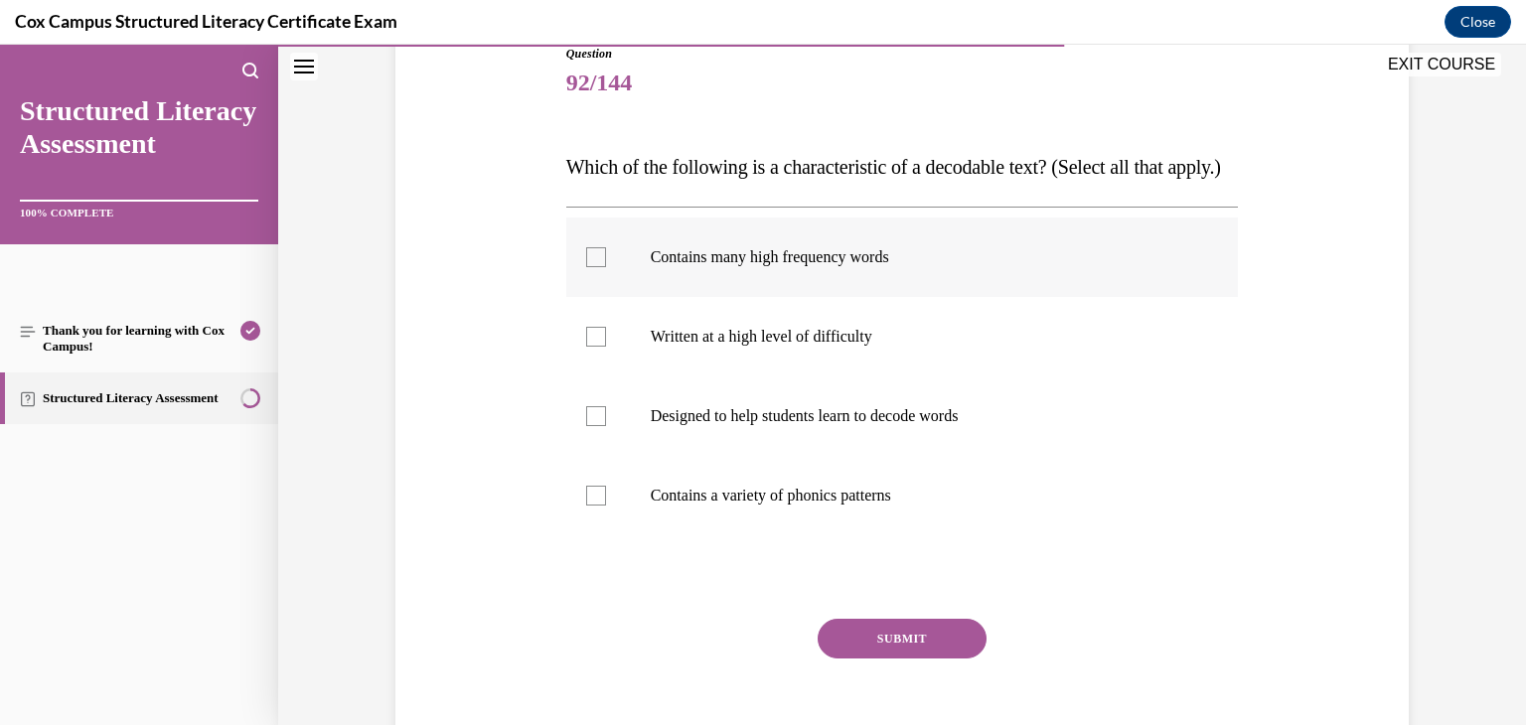
click at [586, 267] on div at bounding box center [596, 257] width 20 height 20
click at [586, 267] on input "Contains many high frequency words" at bounding box center [596, 257] width 20 height 20
checkbox input "true"
click at [592, 426] on div at bounding box center [596, 416] width 20 height 20
click at [592, 426] on input "Designed to help students learn to decode words" at bounding box center [596, 416] width 20 height 20
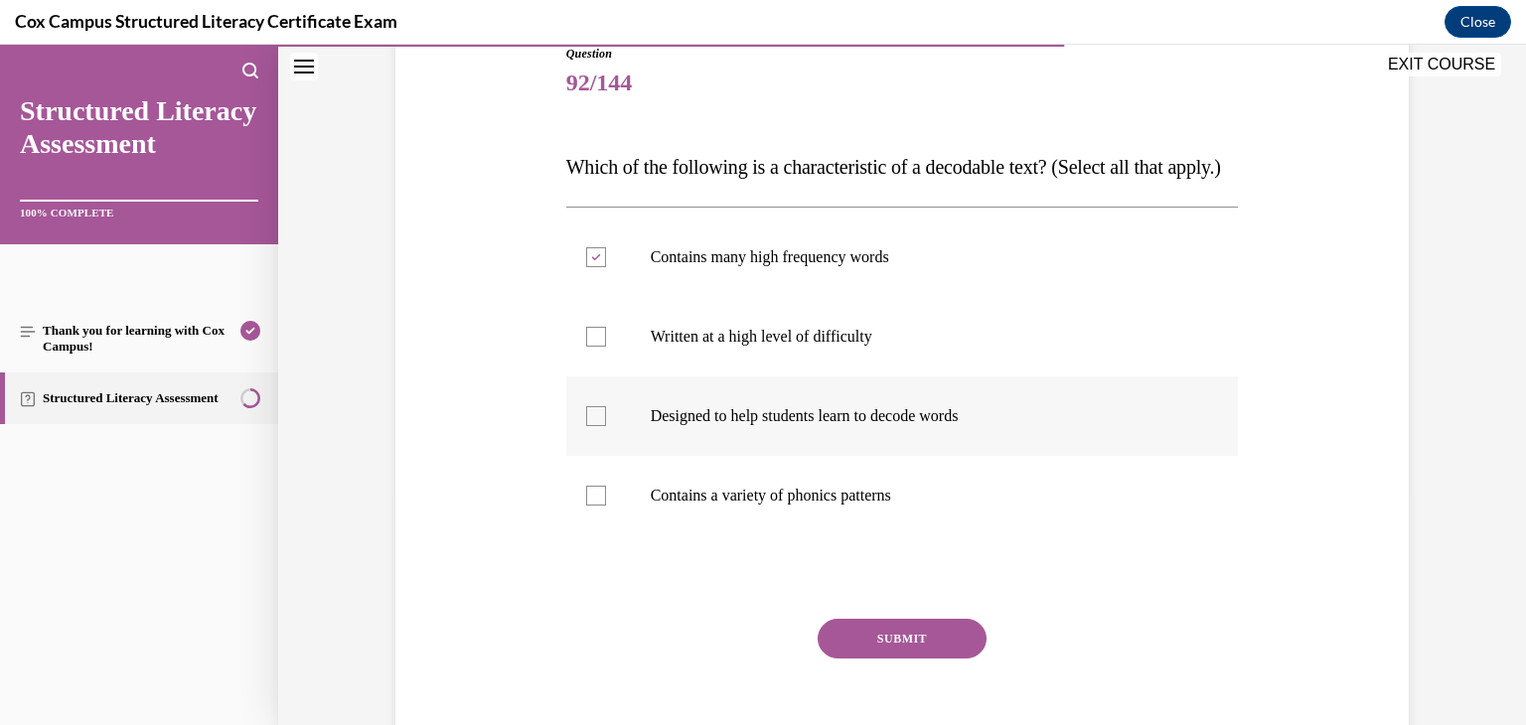
checkbox input "true"
click at [590, 506] on div at bounding box center [596, 496] width 20 height 20
click at [590, 506] on input "Contains a variety of phonics patterns" at bounding box center [596, 496] width 20 height 20
checkbox input "true"
click at [846, 659] on button "SUBMIT" at bounding box center [902, 639] width 169 height 40
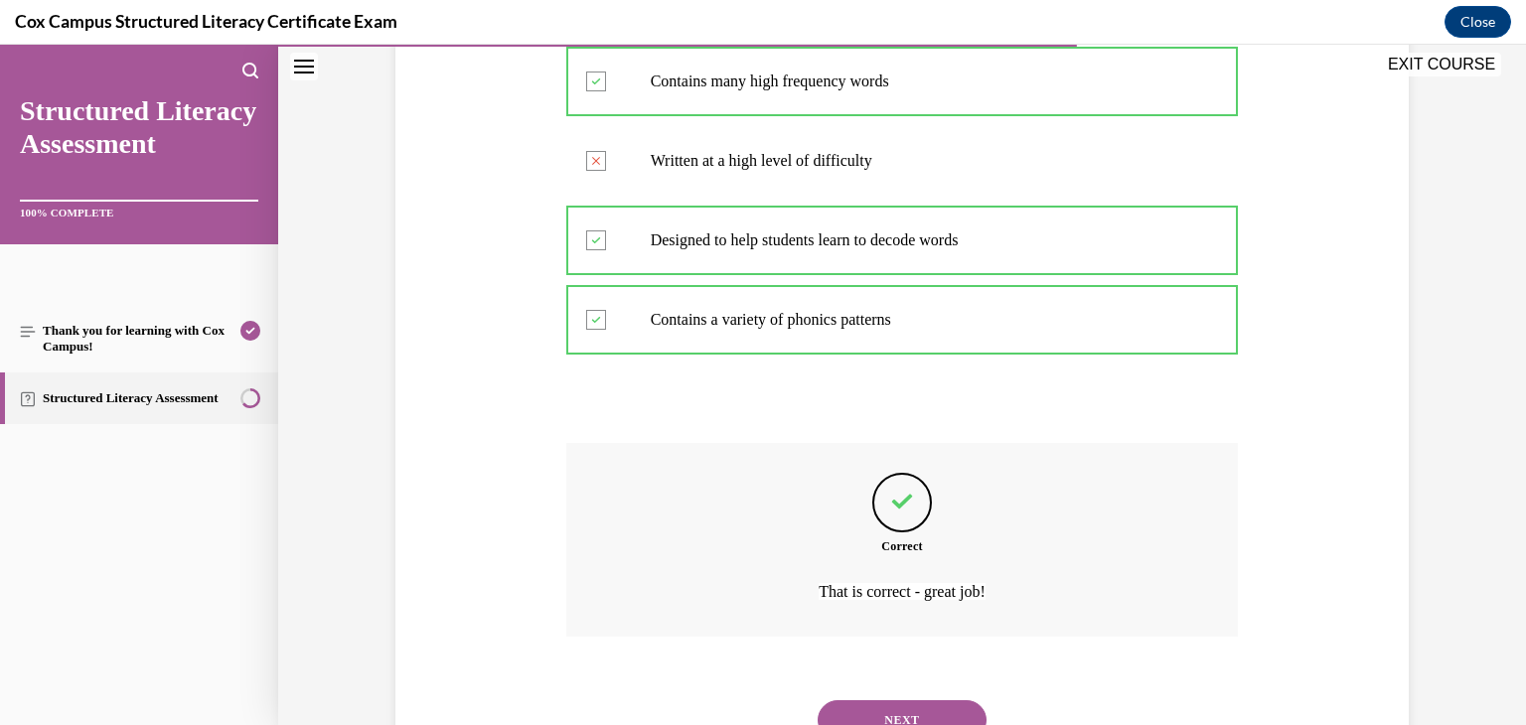
scroll to position [531, 0]
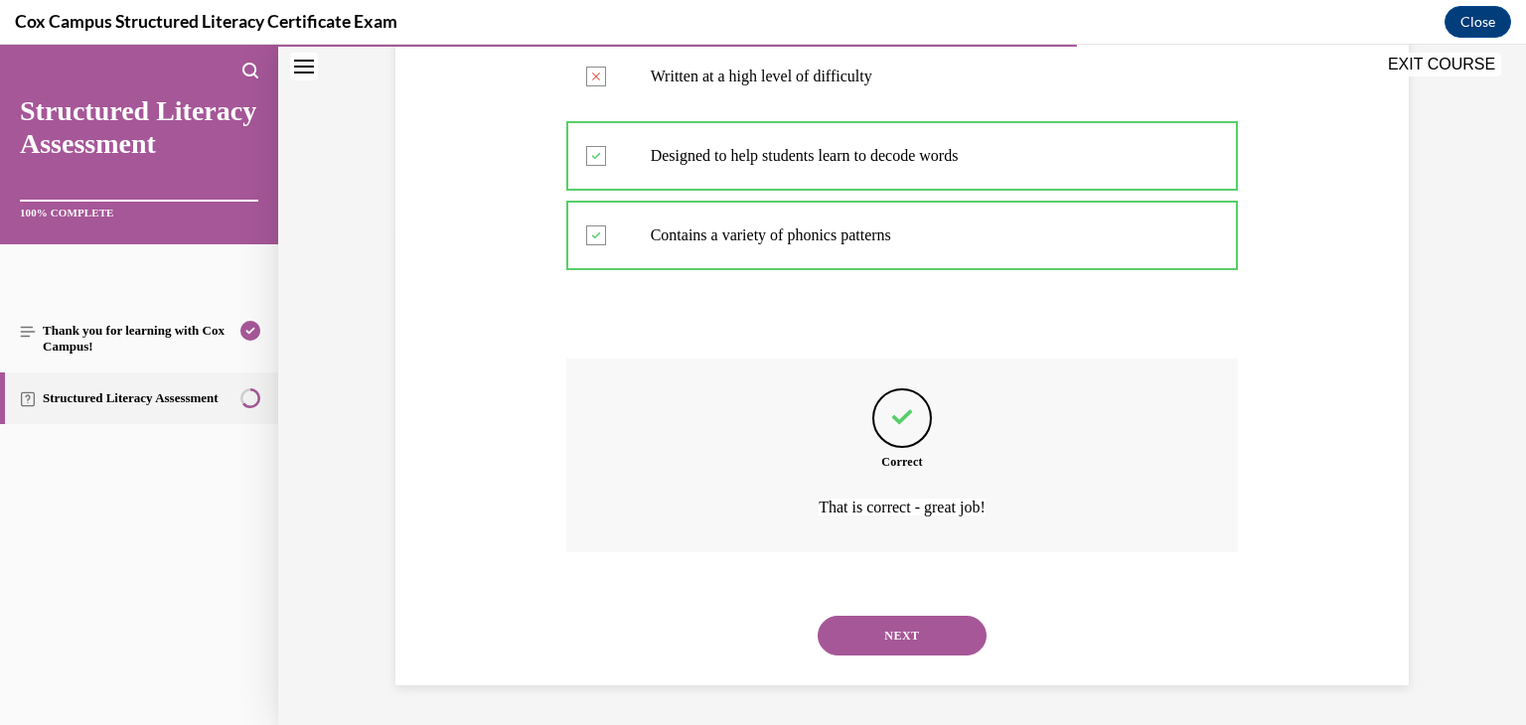
click at [878, 640] on button "NEXT" at bounding box center [902, 636] width 169 height 40
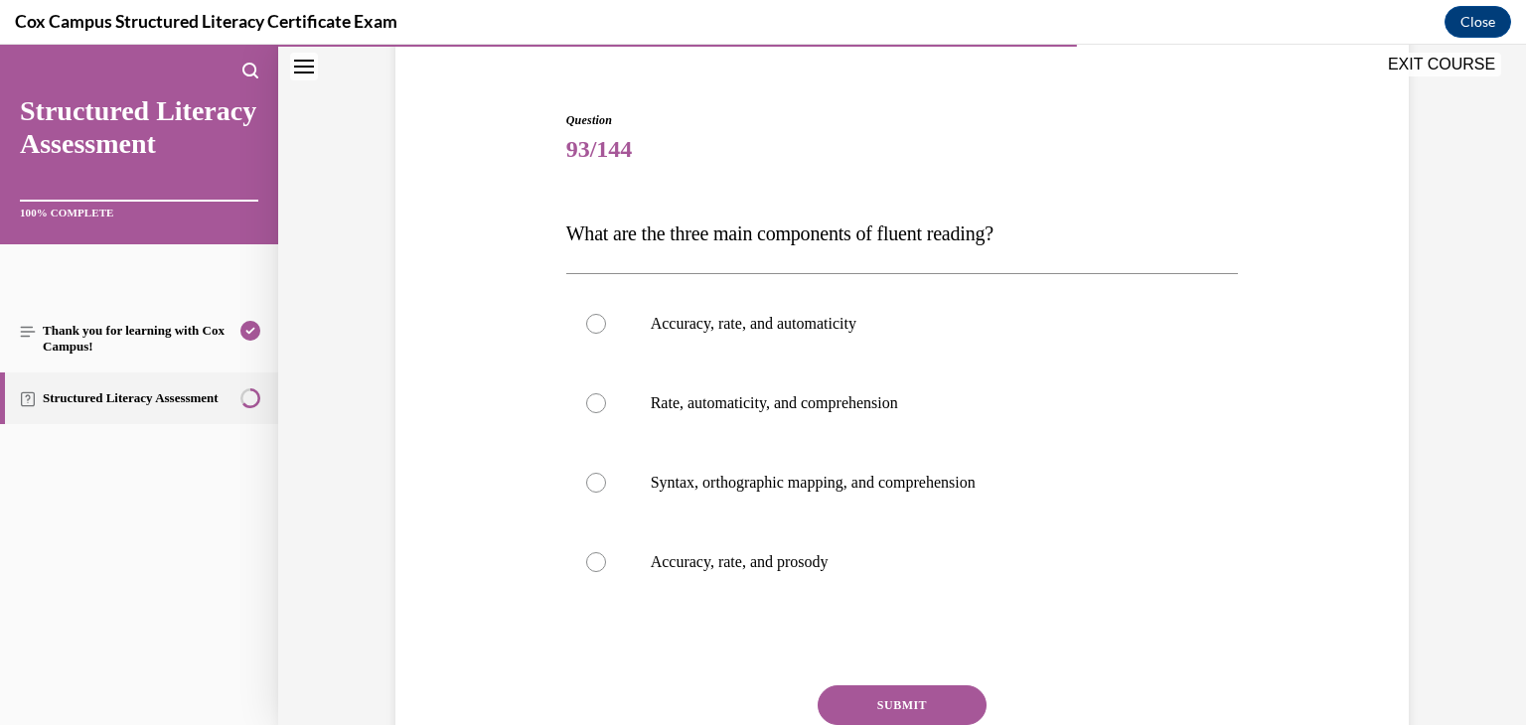
scroll to position [167, 0]
click at [586, 560] on div at bounding box center [596, 560] width 20 height 20
click at [586, 560] on input "Accuracy, rate, and prosody" at bounding box center [596, 560] width 20 height 20
radio input "true"
click at [867, 696] on button "SUBMIT" at bounding box center [902, 703] width 169 height 40
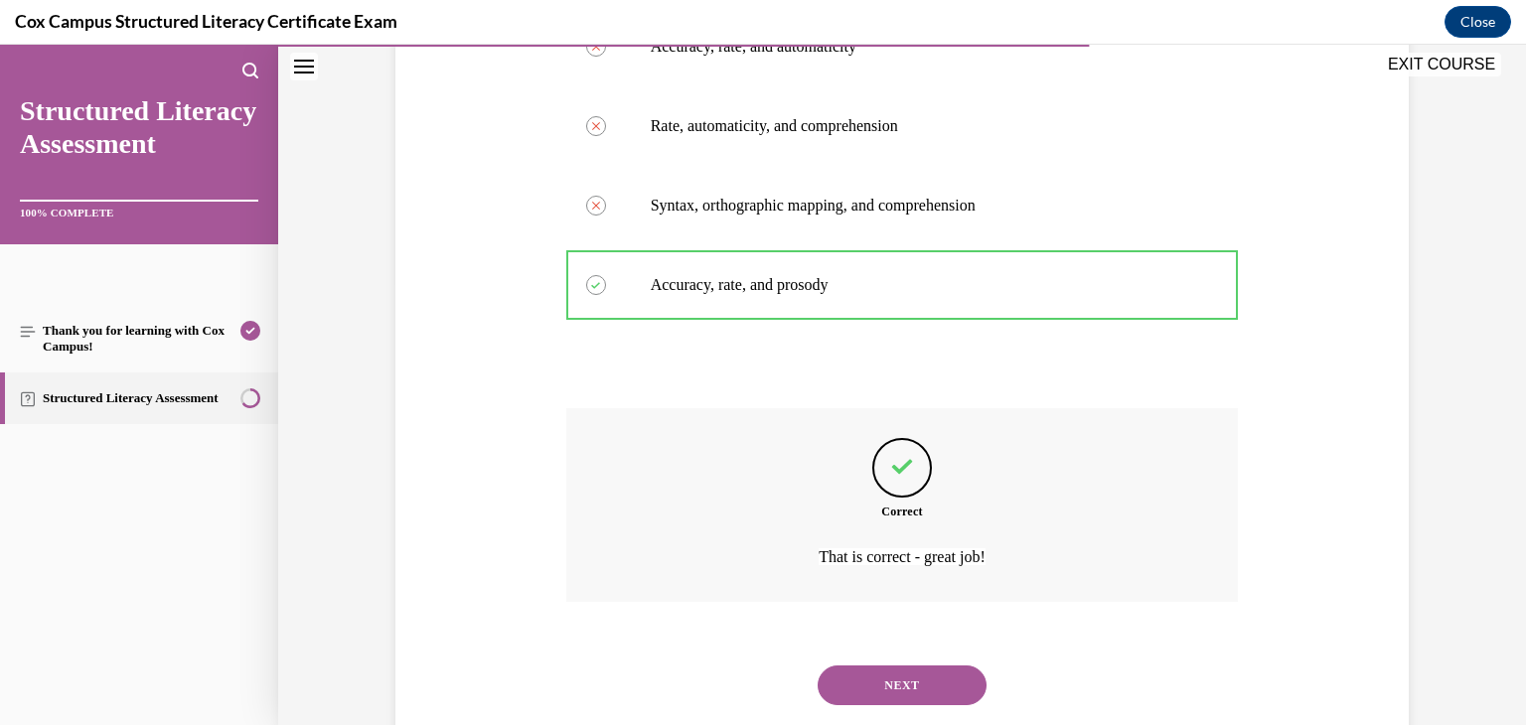
scroll to position [492, 0]
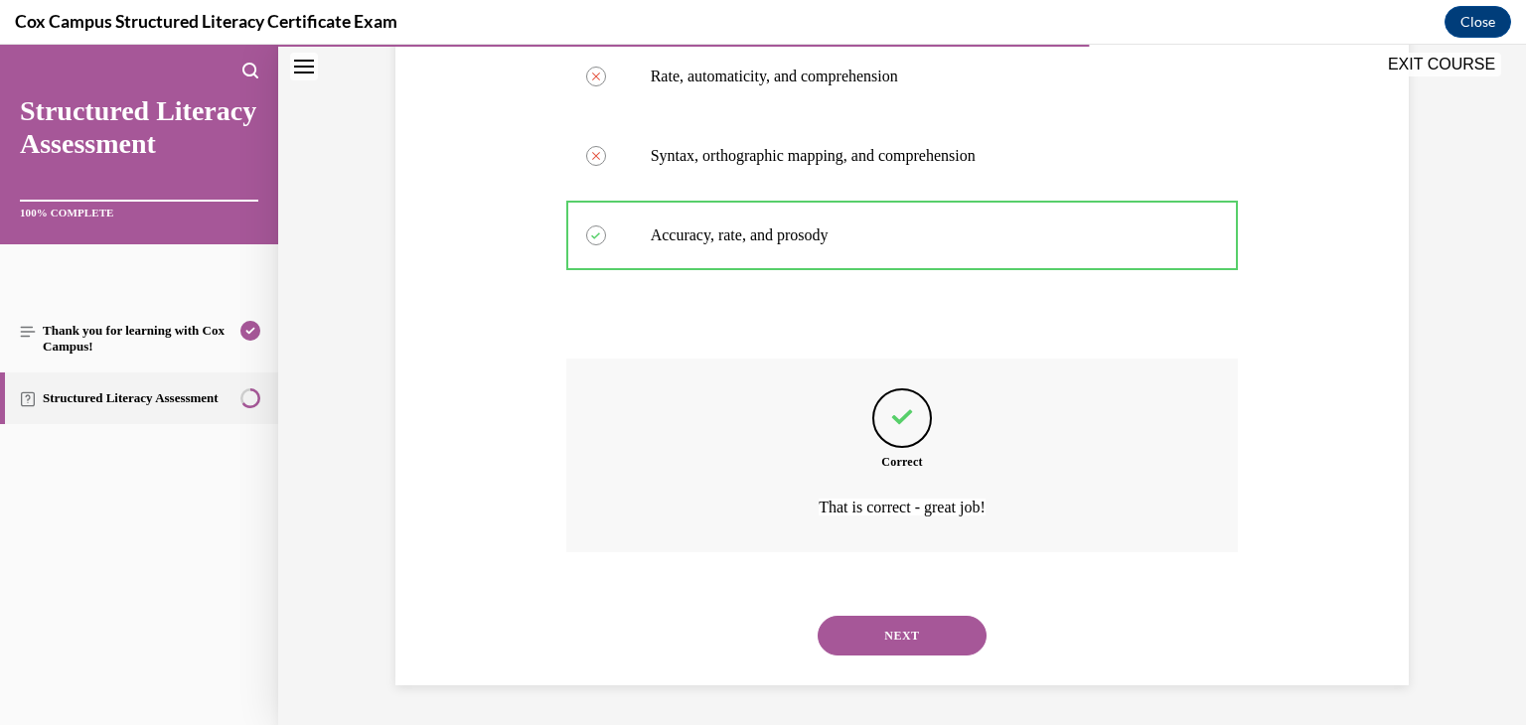
click at [856, 637] on button "NEXT" at bounding box center [902, 636] width 169 height 40
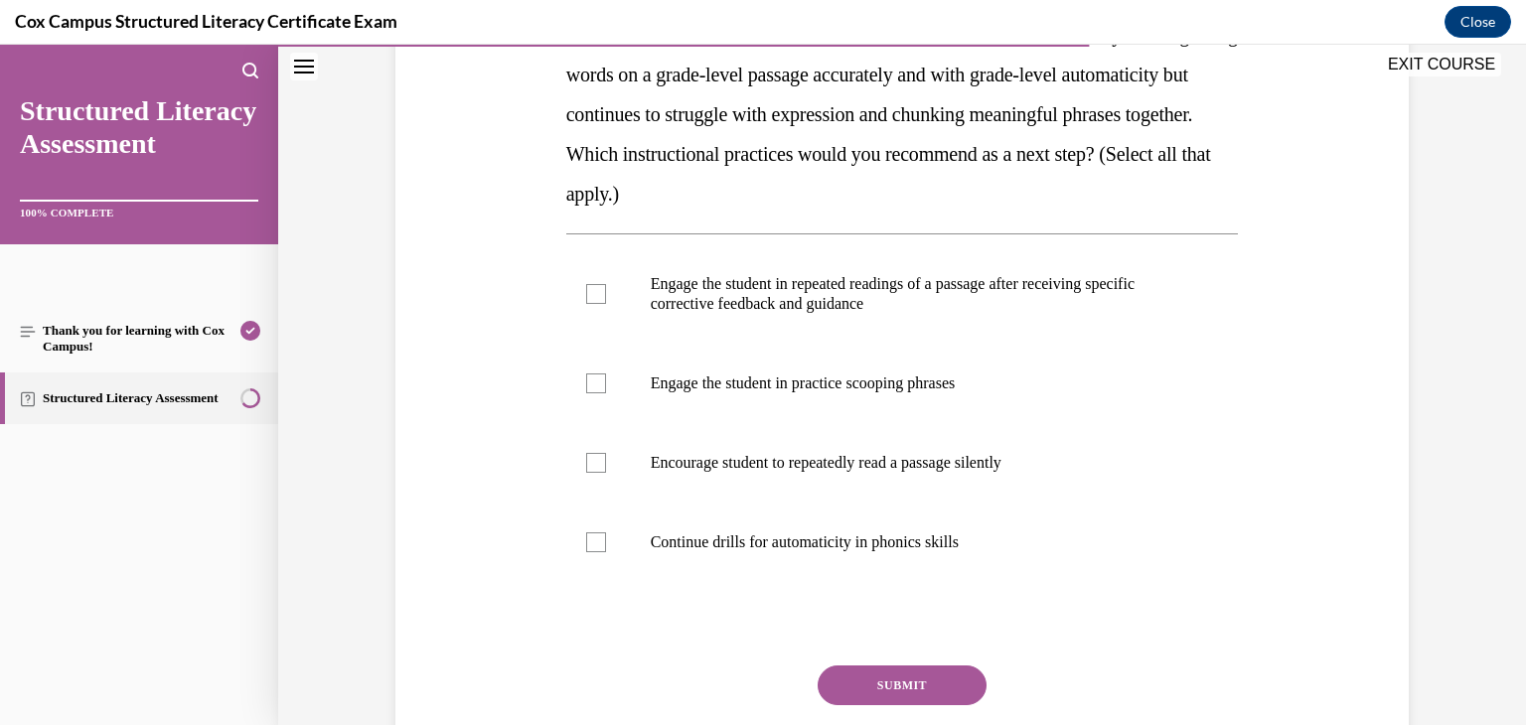
scroll to position [368, 0]
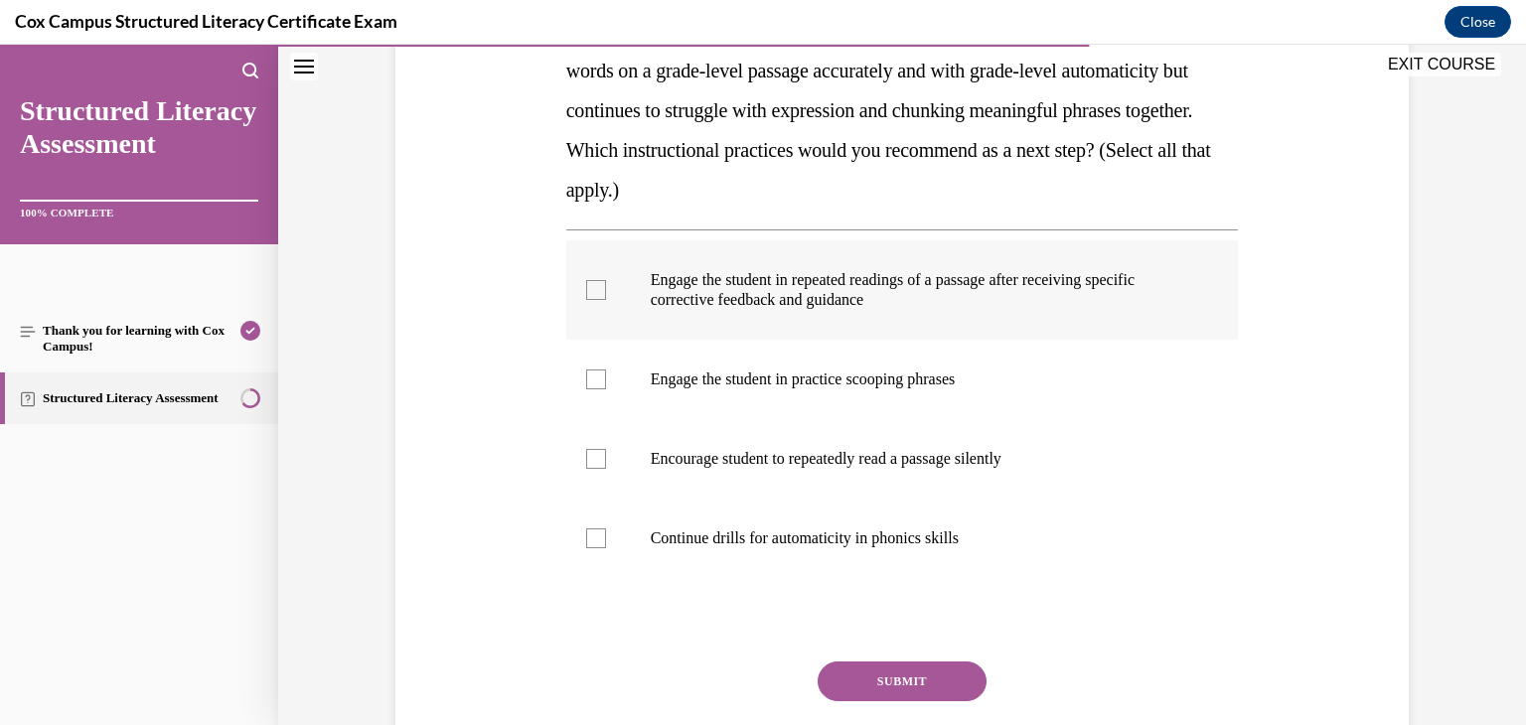
click at [586, 283] on div at bounding box center [596, 290] width 20 height 20
click at [586, 283] on input "Engage the student in repeated readings of a passage after receiving specific c…" at bounding box center [596, 290] width 20 height 20
checkbox input "true"
click at [867, 682] on button "SUBMIT" at bounding box center [902, 682] width 169 height 40
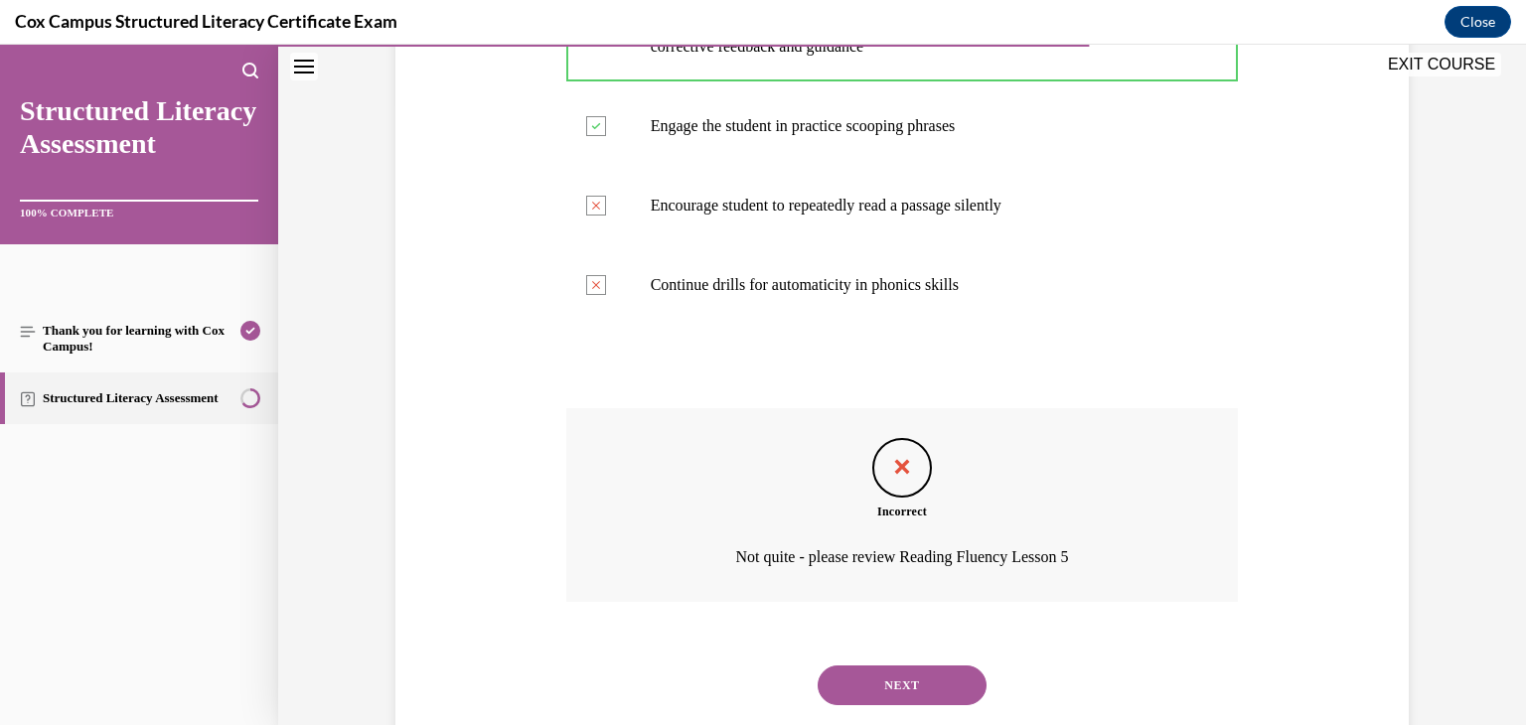
scroll to position [671, 0]
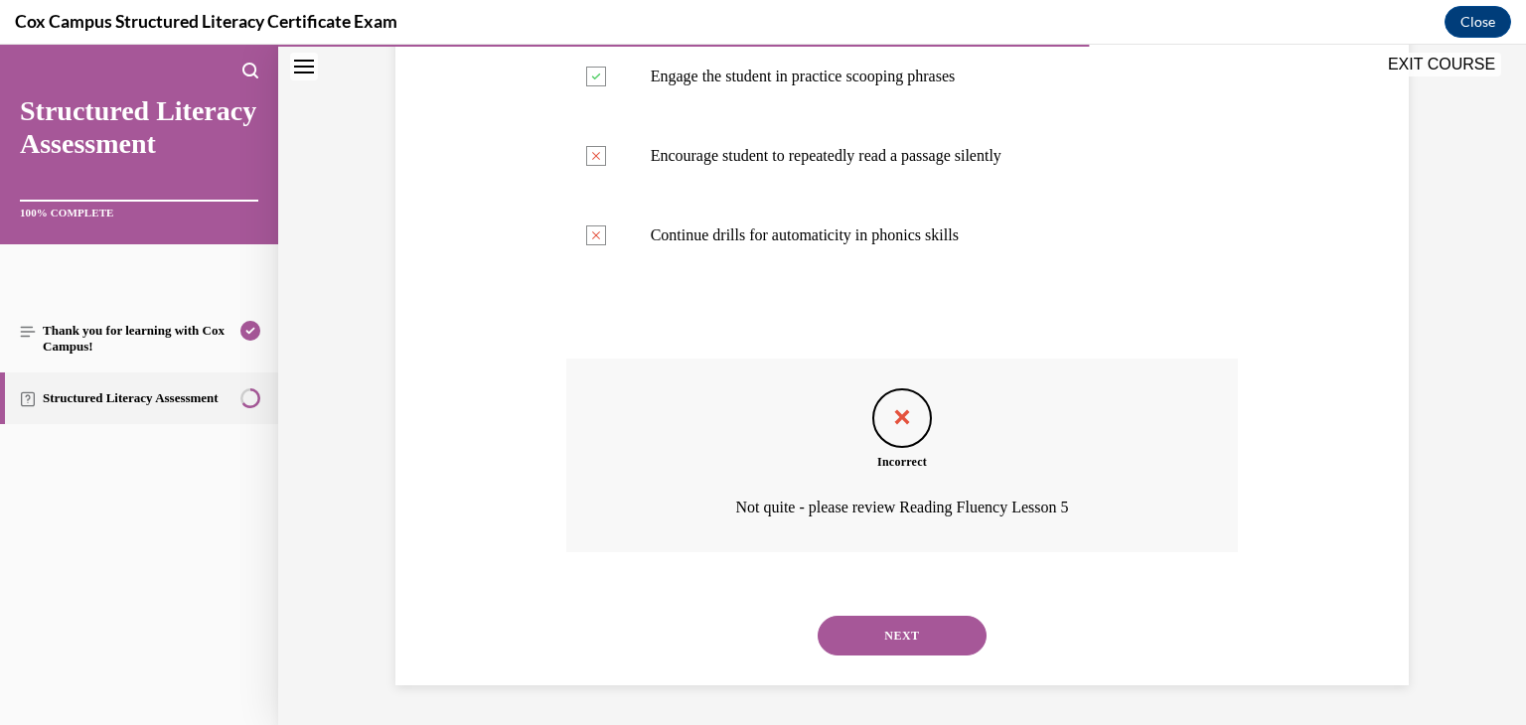
click at [873, 641] on button "NEXT" at bounding box center [902, 636] width 169 height 40
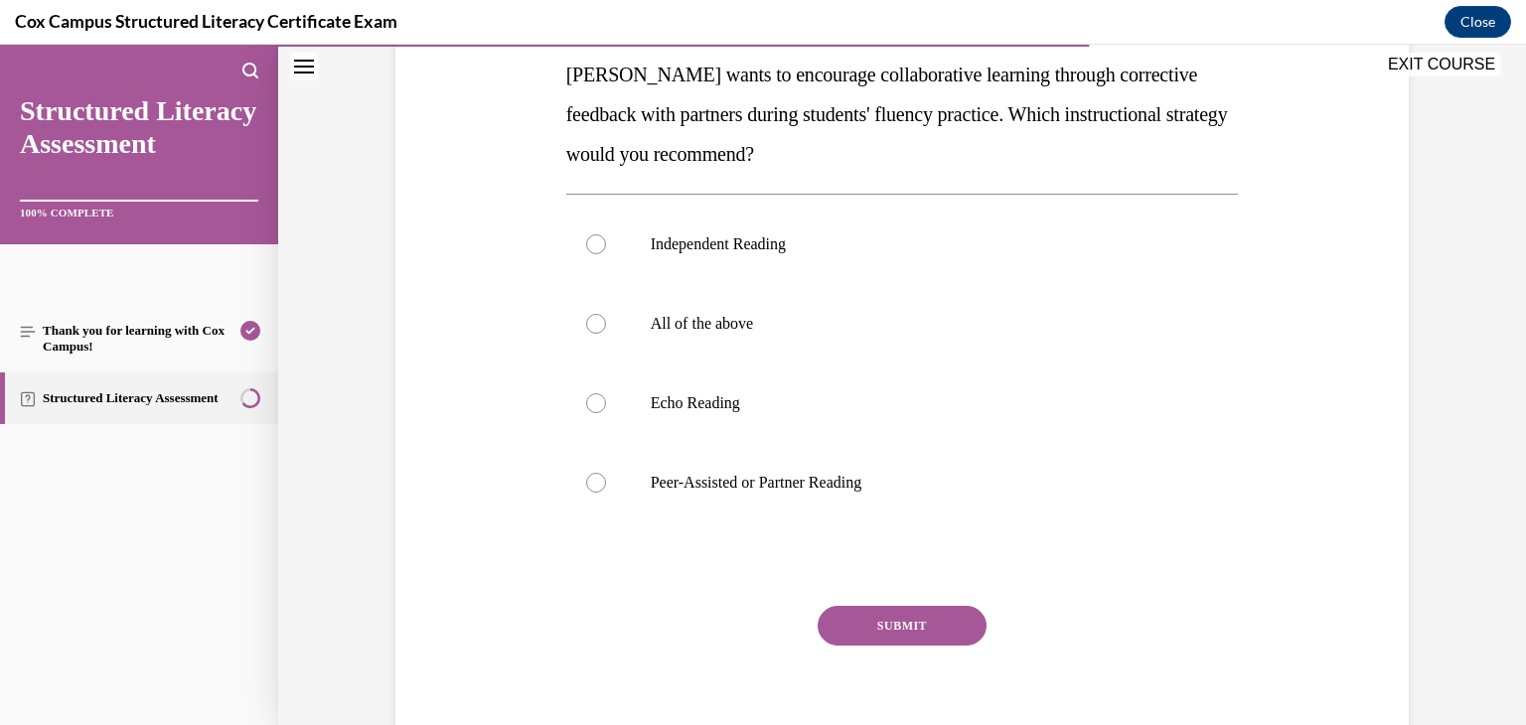
scroll to position [328, 0]
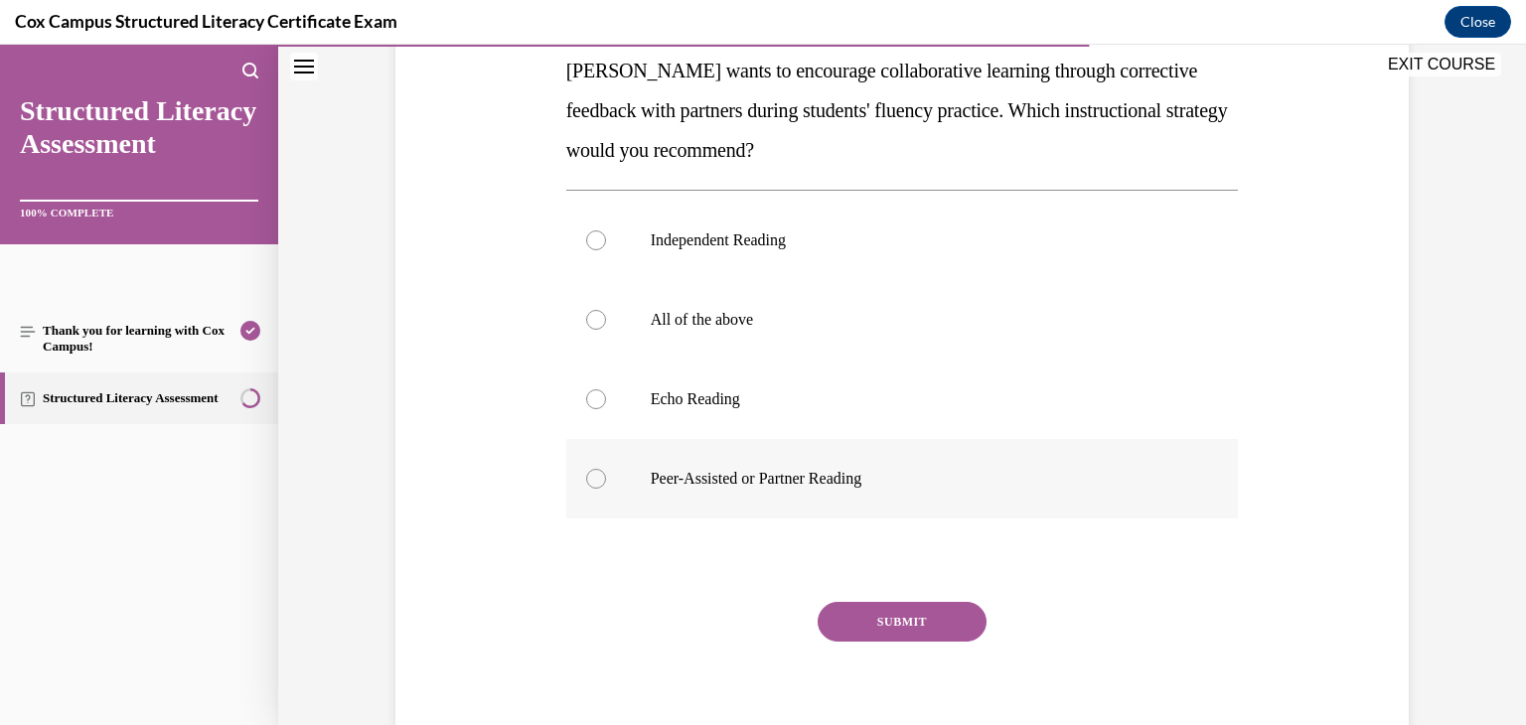
click at [592, 472] on div at bounding box center [596, 479] width 20 height 20
click at [592, 472] on input "Peer-Assisted or Partner Reading" at bounding box center [596, 479] width 20 height 20
radio input "true"
click at [875, 605] on button "SUBMIT" at bounding box center [902, 622] width 169 height 40
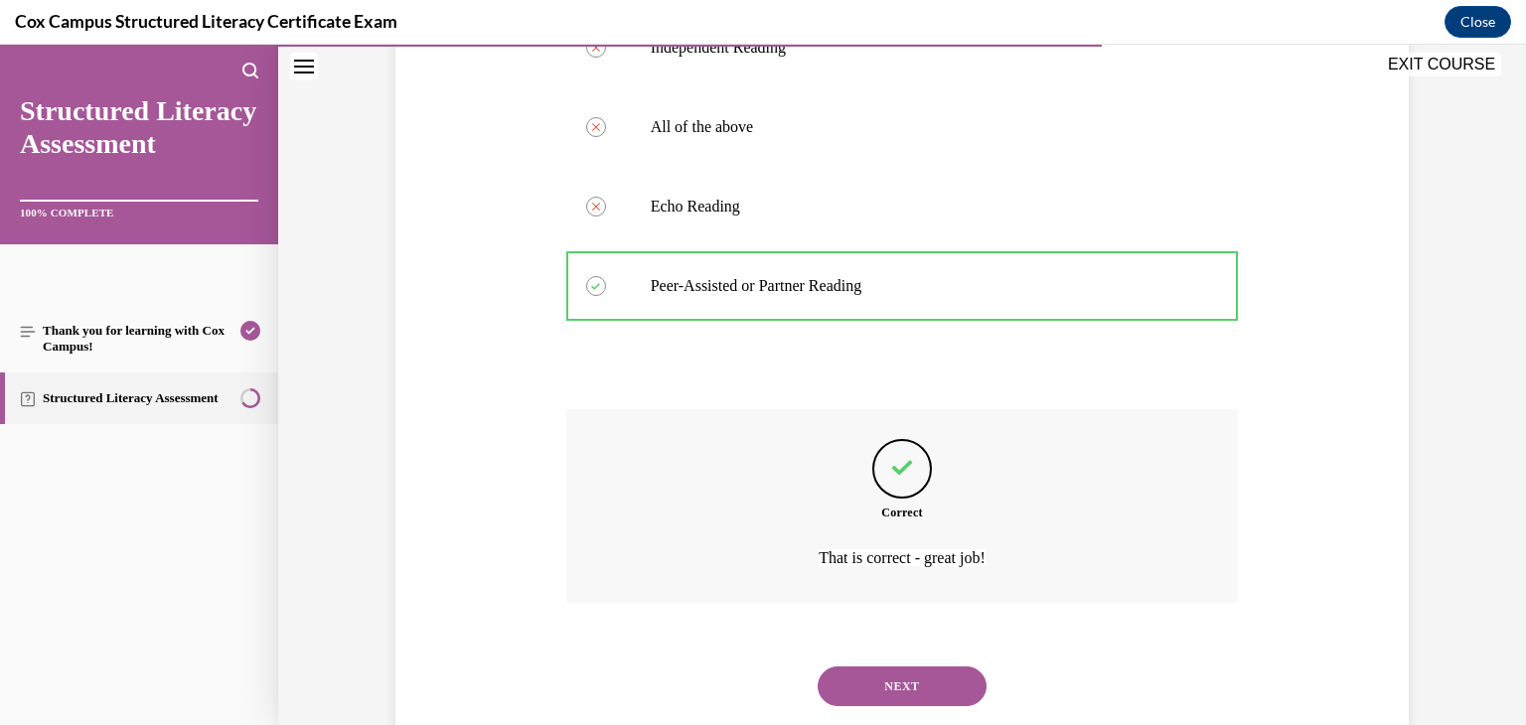
scroll to position [571, 0]
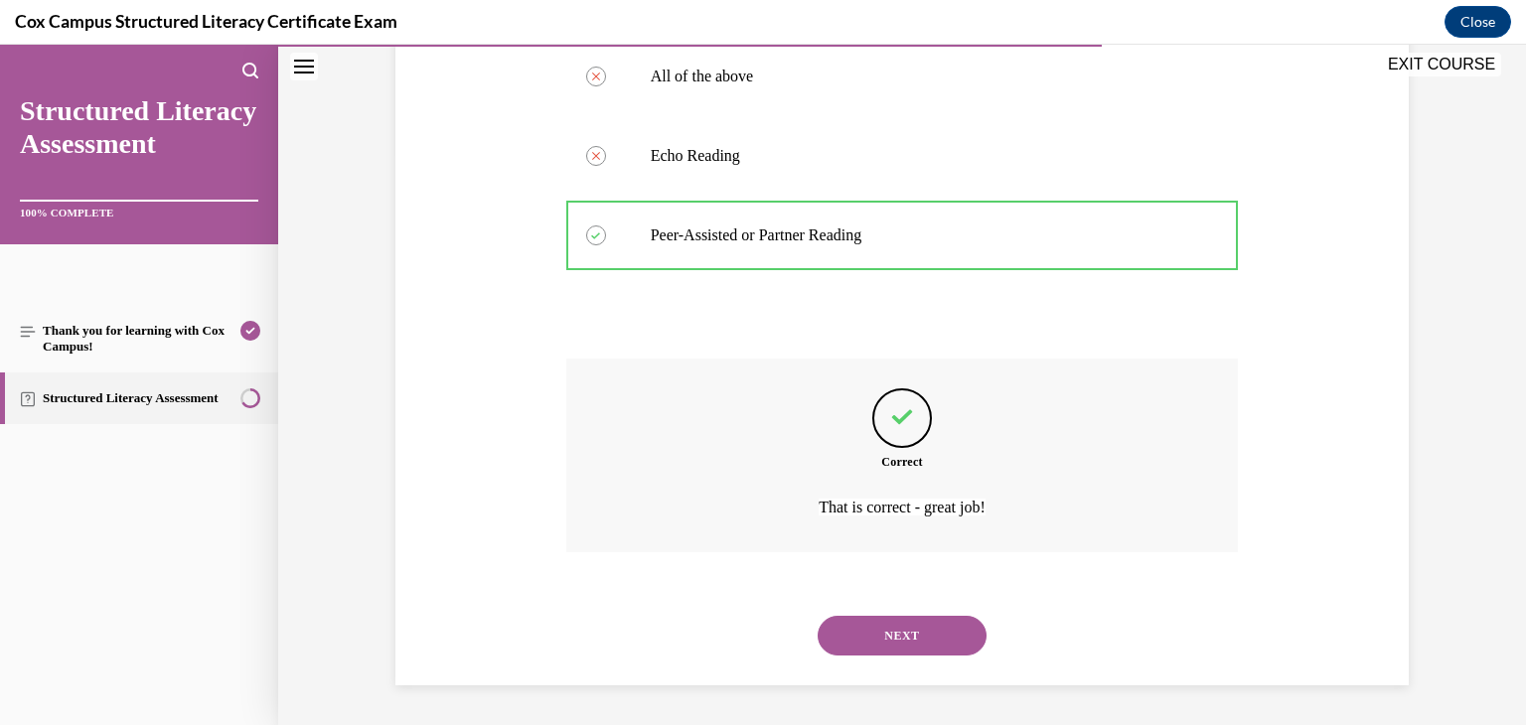
click at [880, 636] on button "NEXT" at bounding box center [902, 636] width 169 height 40
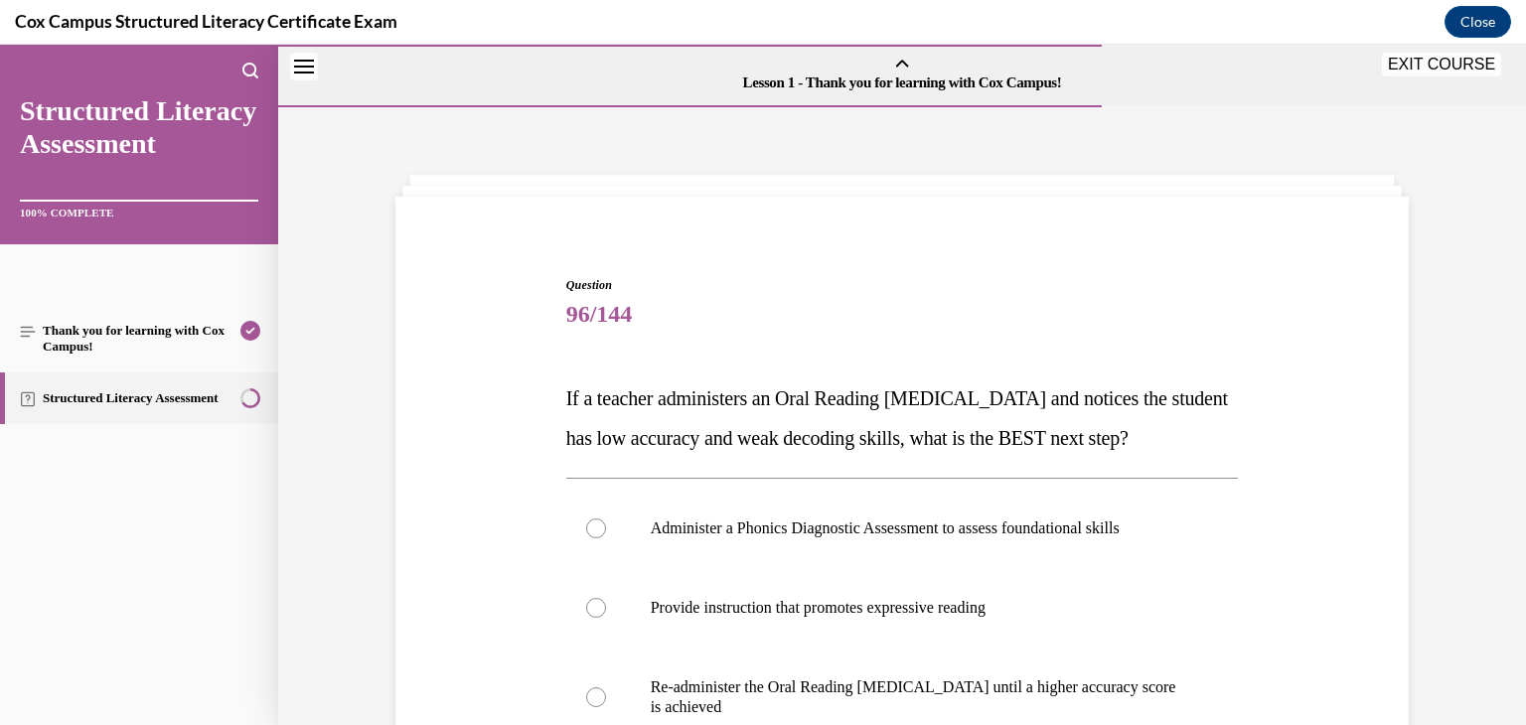
scroll to position [385, 0]
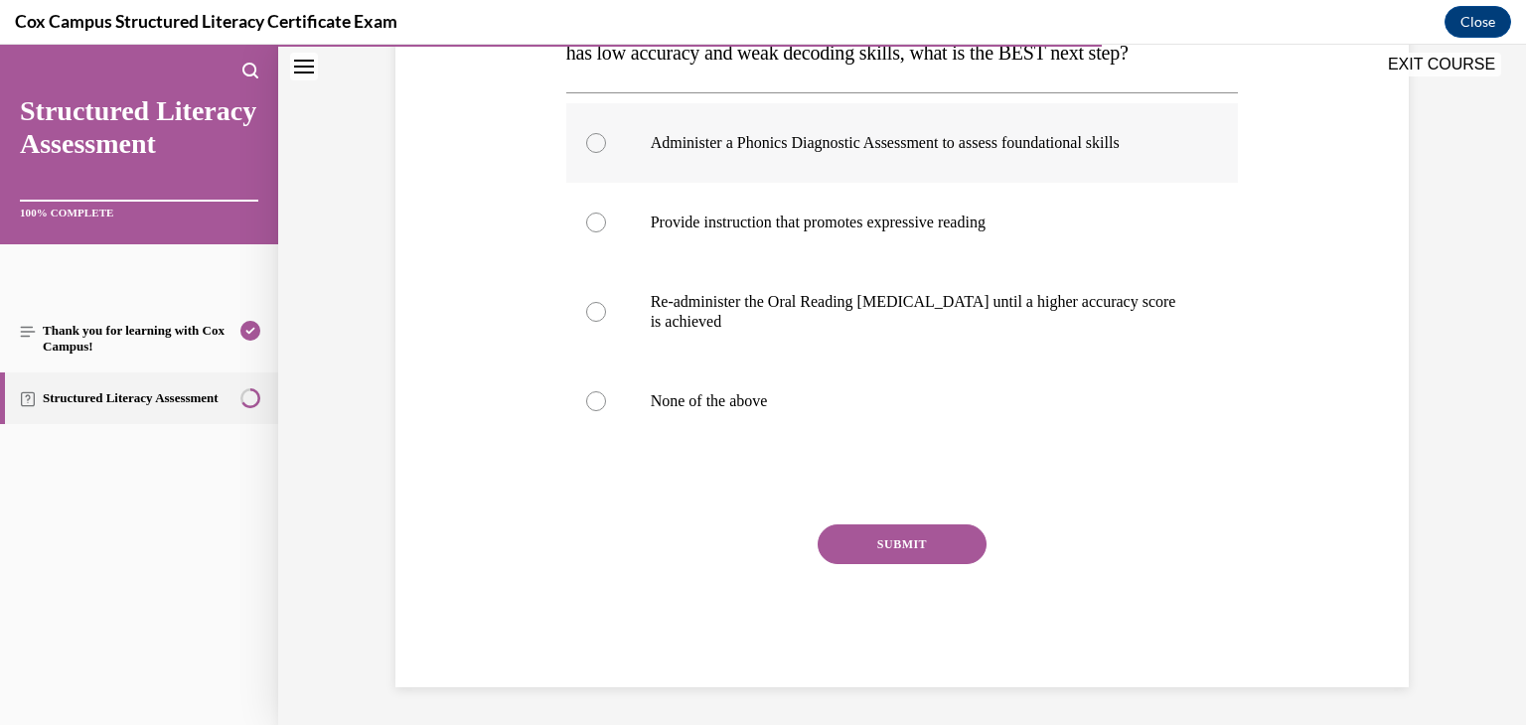
click at [588, 153] on div at bounding box center [596, 143] width 20 height 20
click at [588, 153] on input "Administer a Phonics Diagnostic Assessment to assess foundational skills" at bounding box center [596, 143] width 20 height 20
radio input "true"
click at [894, 564] on button "SUBMIT" at bounding box center [902, 544] width 169 height 40
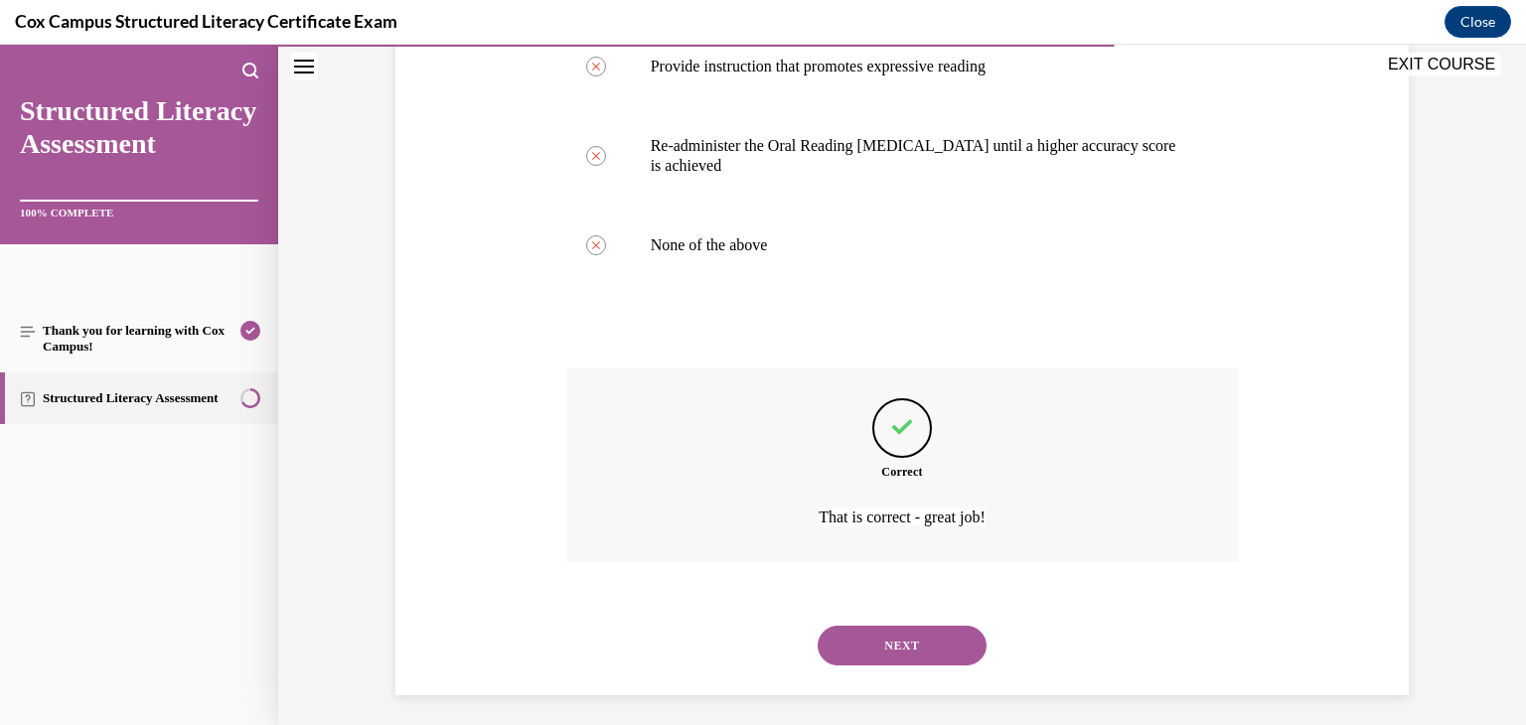
scroll to position [591, 0]
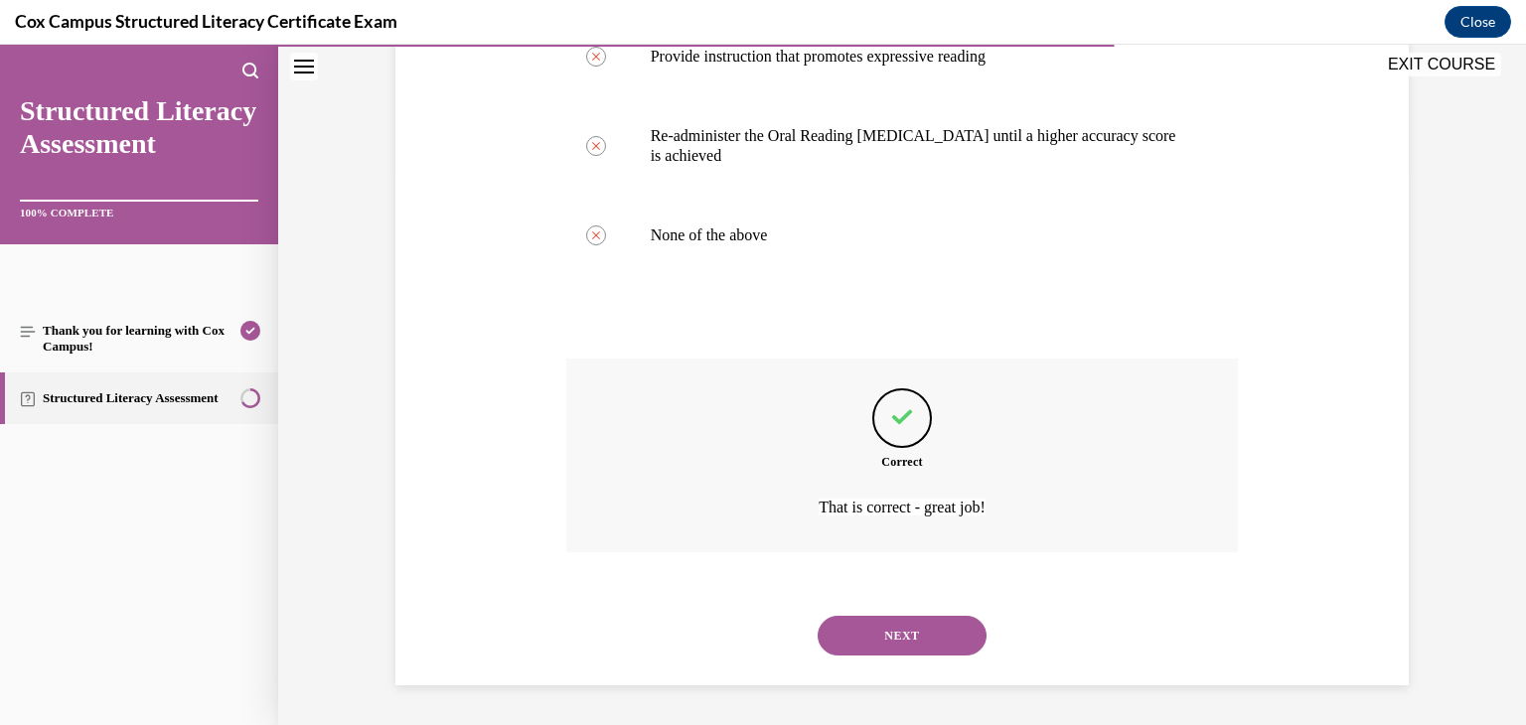
click at [894, 621] on button "NEXT" at bounding box center [902, 636] width 169 height 40
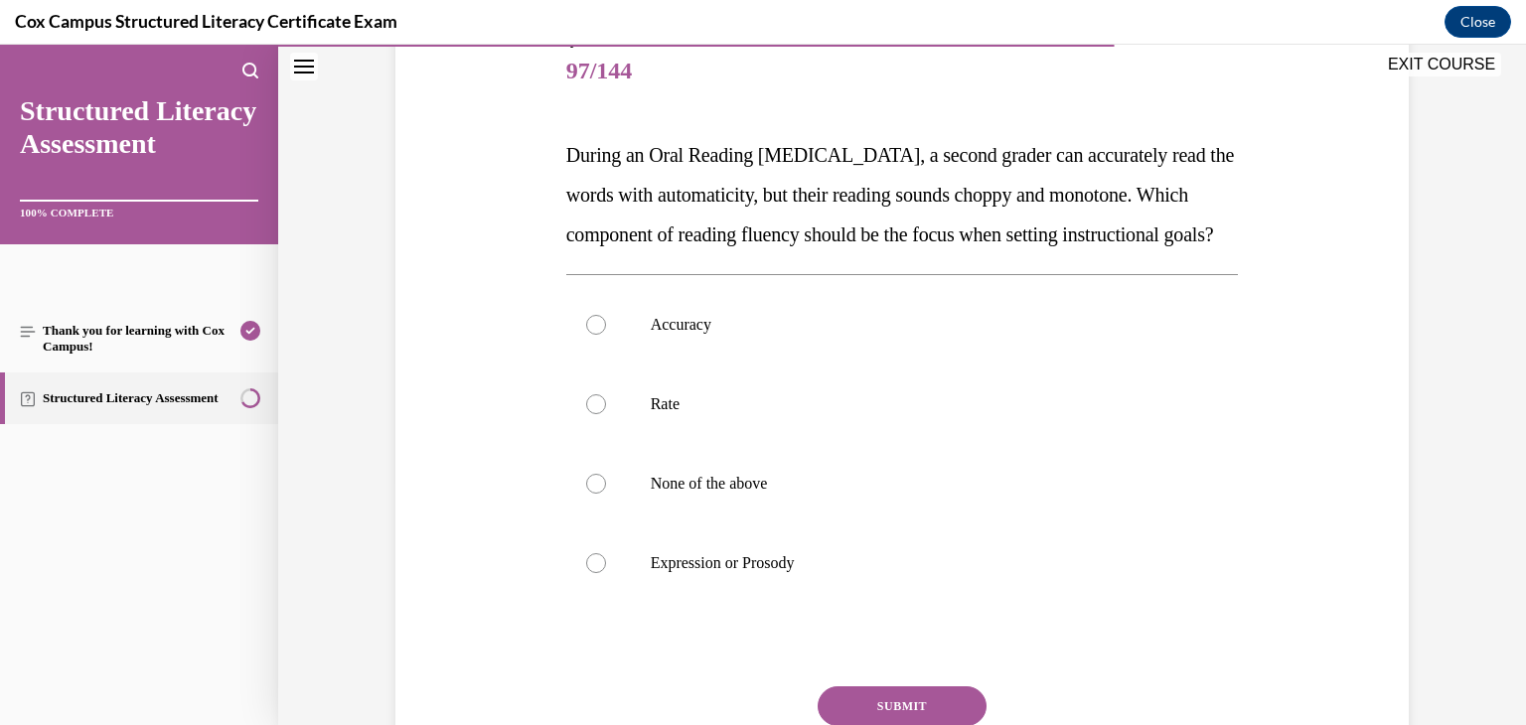
scroll to position [250, 0]
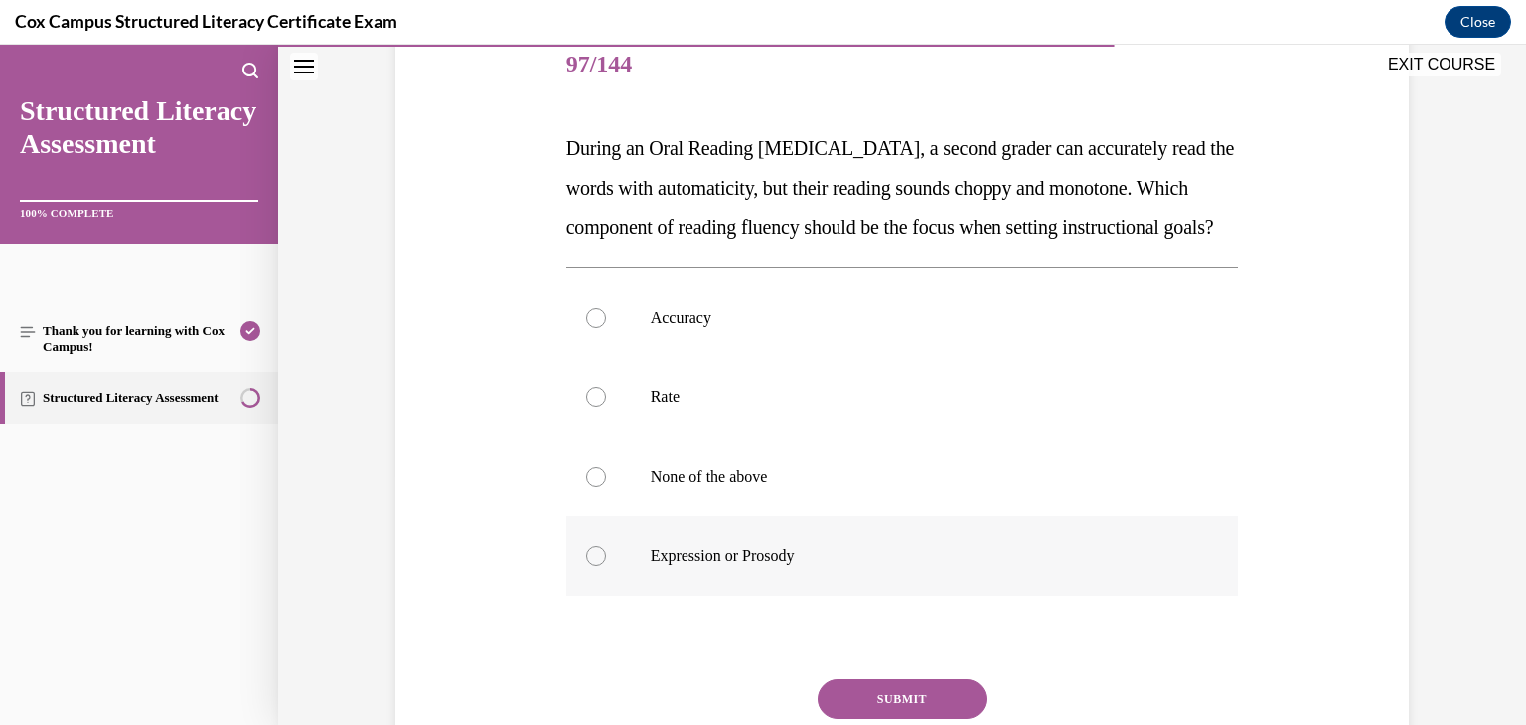
click at [586, 566] on div at bounding box center [596, 556] width 20 height 20
click at [586, 566] on input "Expression or Prosody" at bounding box center [596, 556] width 20 height 20
radio input "true"
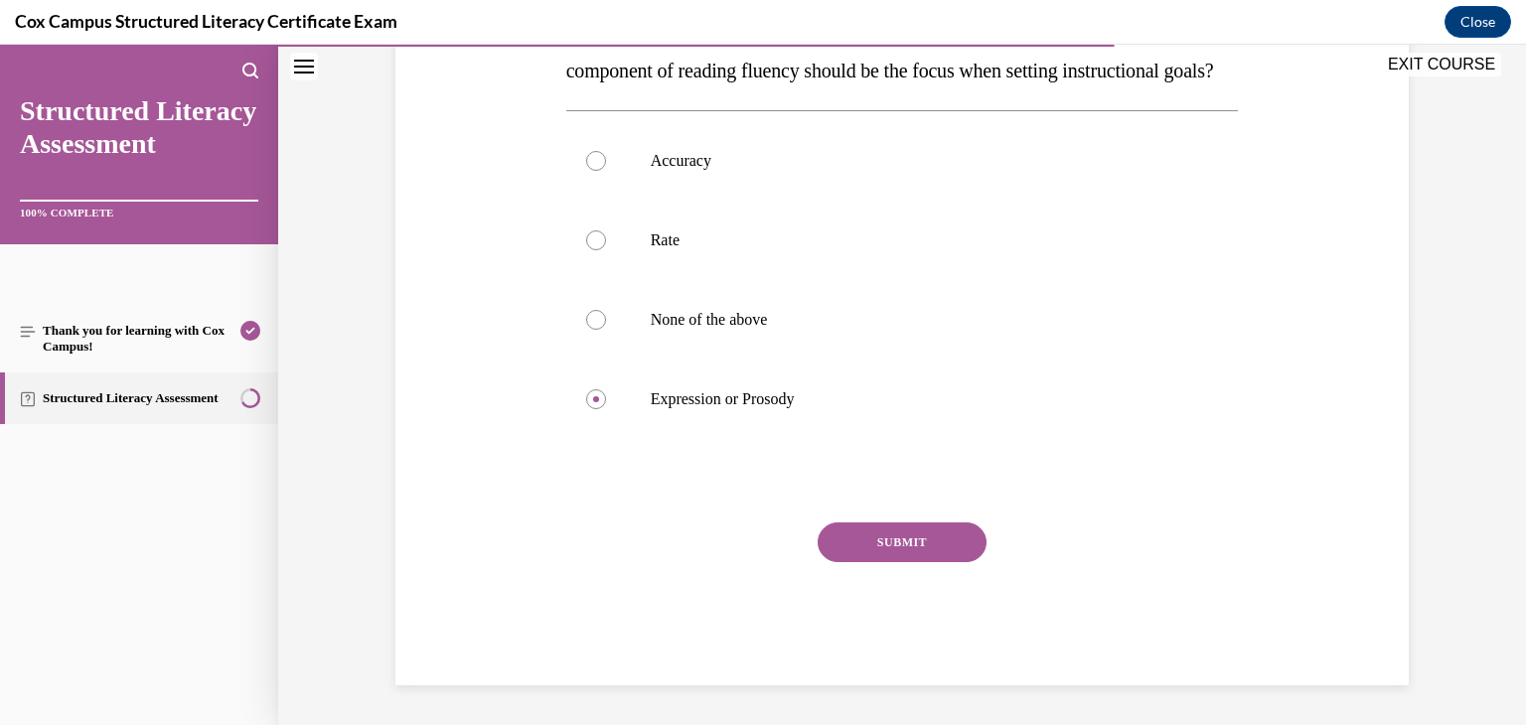
click at [938, 532] on button "SUBMIT" at bounding box center [902, 543] width 169 height 40
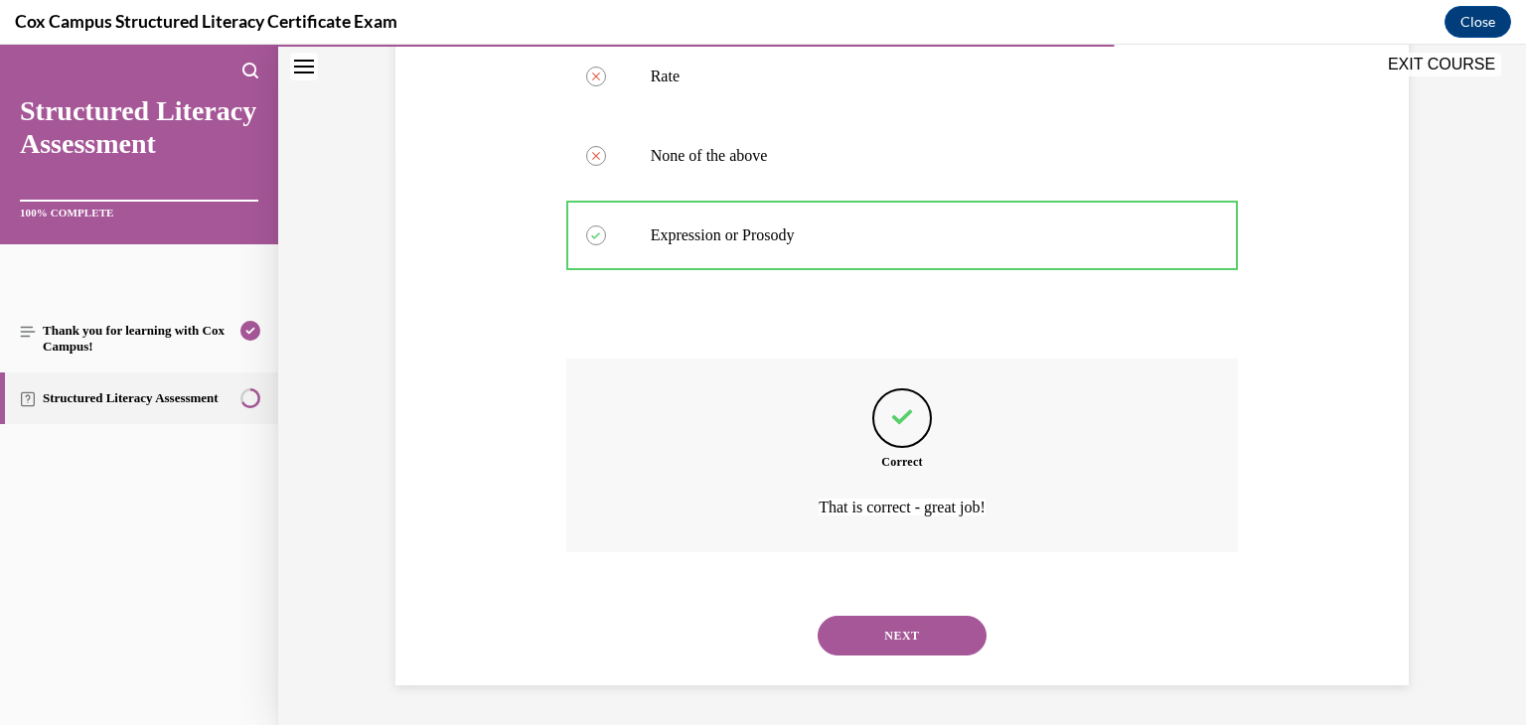
scroll to position [611, 0]
click at [898, 617] on button "NEXT" at bounding box center [902, 636] width 169 height 40
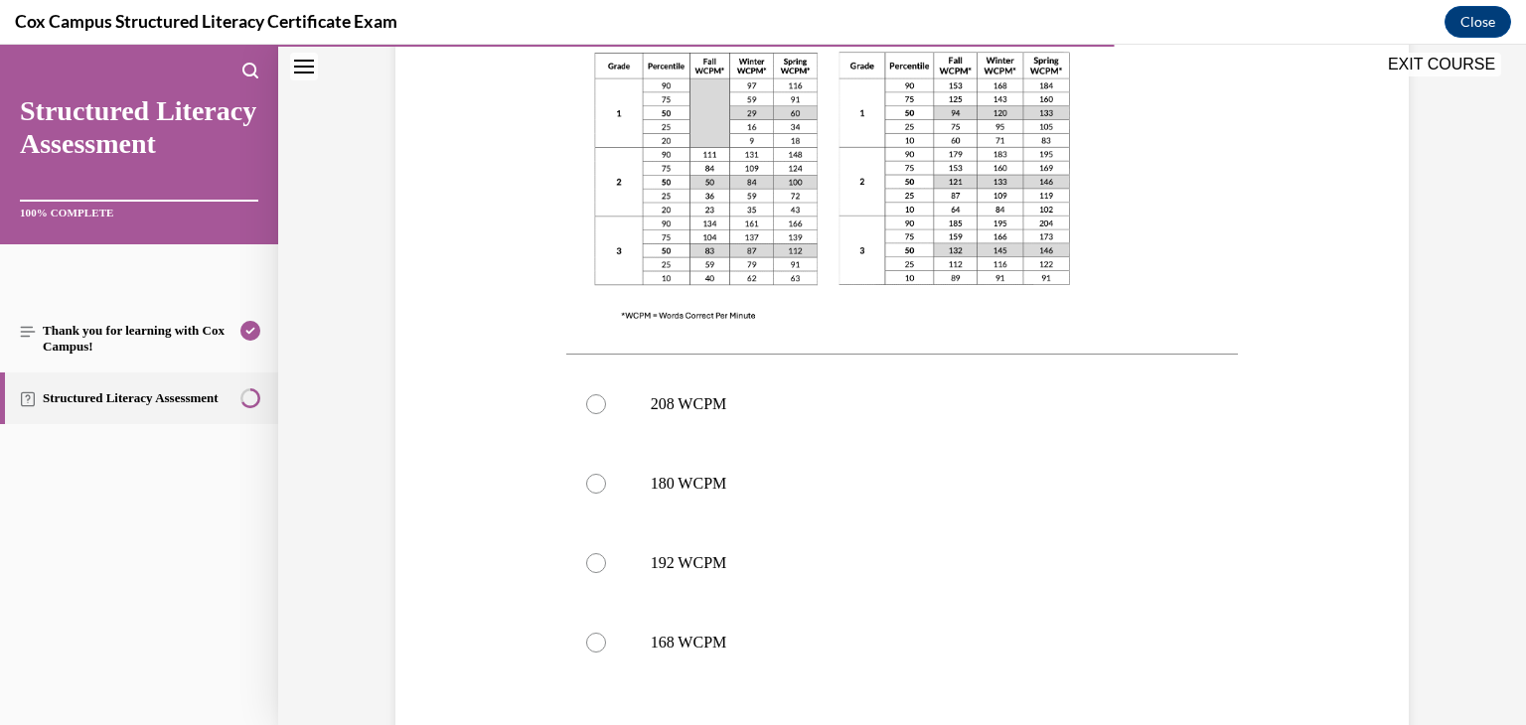
scroll to position [692, 0]
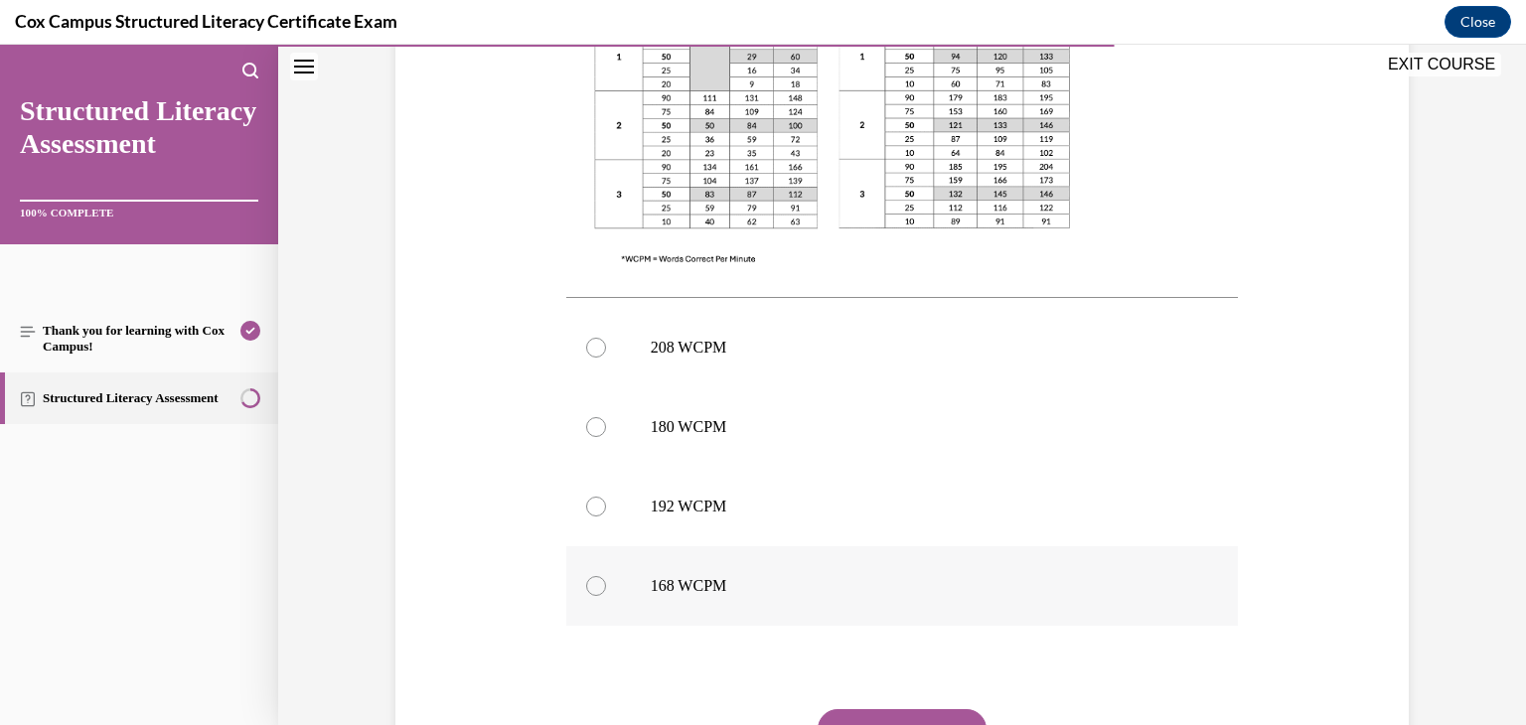
click at [589, 581] on div at bounding box center [596, 586] width 20 height 20
click at [589, 581] on input "168 WCPM" at bounding box center [596, 586] width 20 height 20
radio input "true"
click at [848, 710] on button "SUBMIT" at bounding box center [902, 729] width 169 height 40
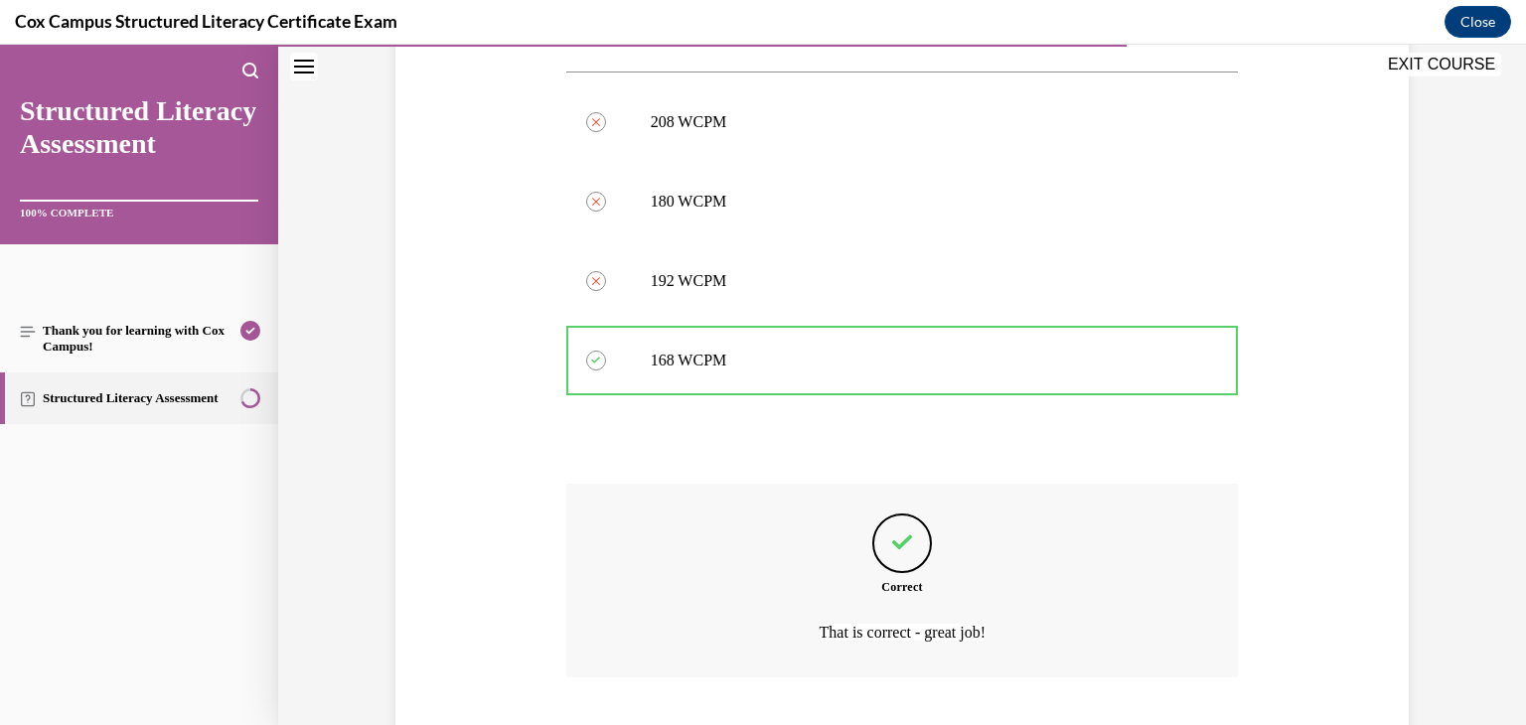
scroll to position [1043, 0]
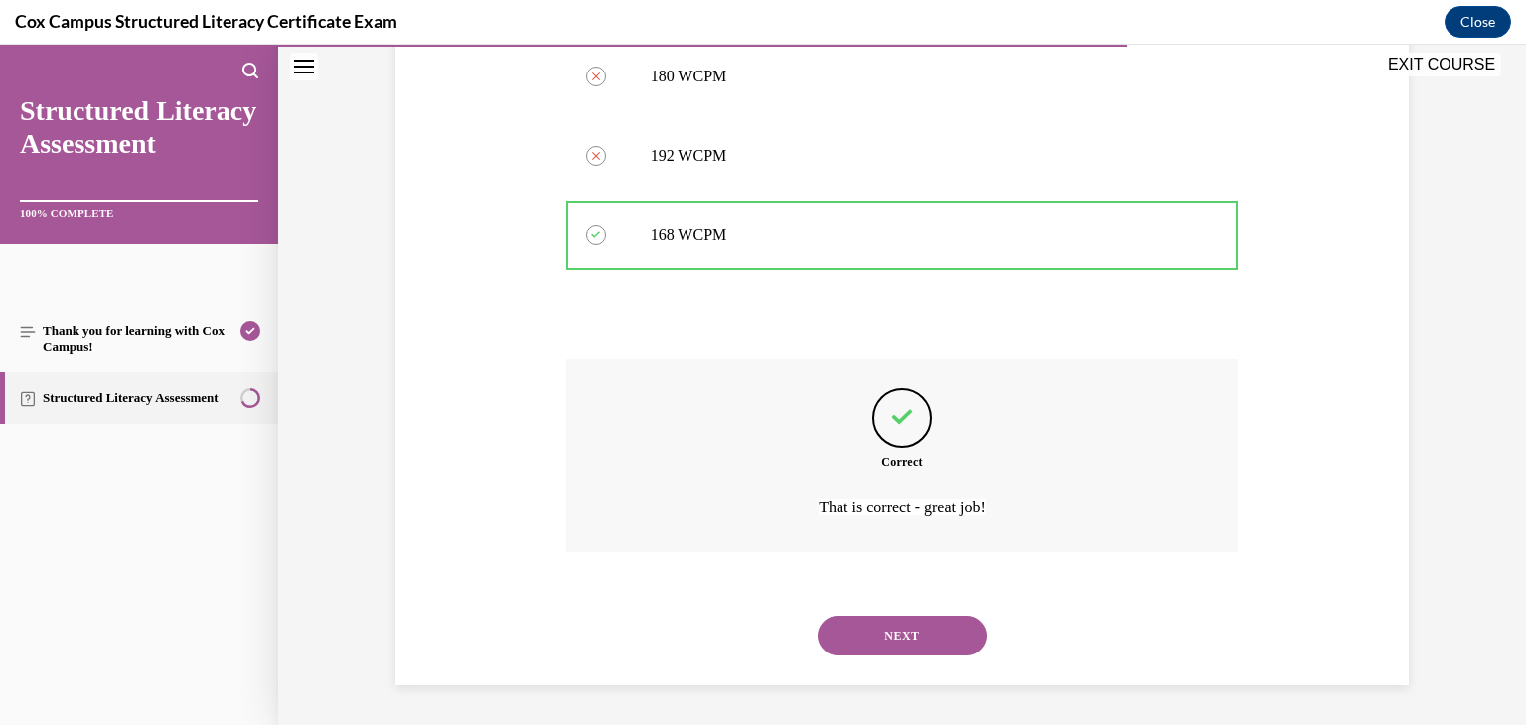
click at [858, 637] on button "NEXT" at bounding box center [902, 636] width 169 height 40
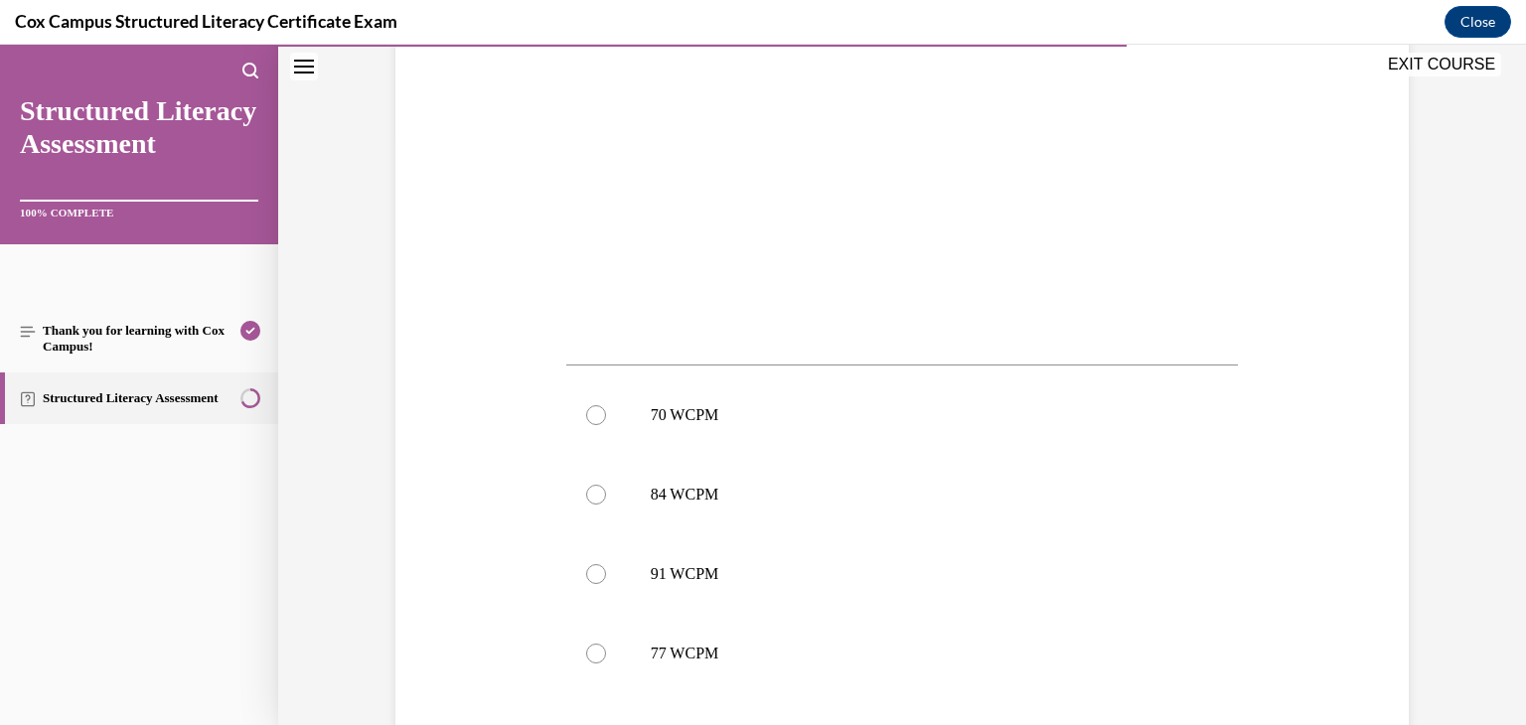
scroll to position [625, 0]
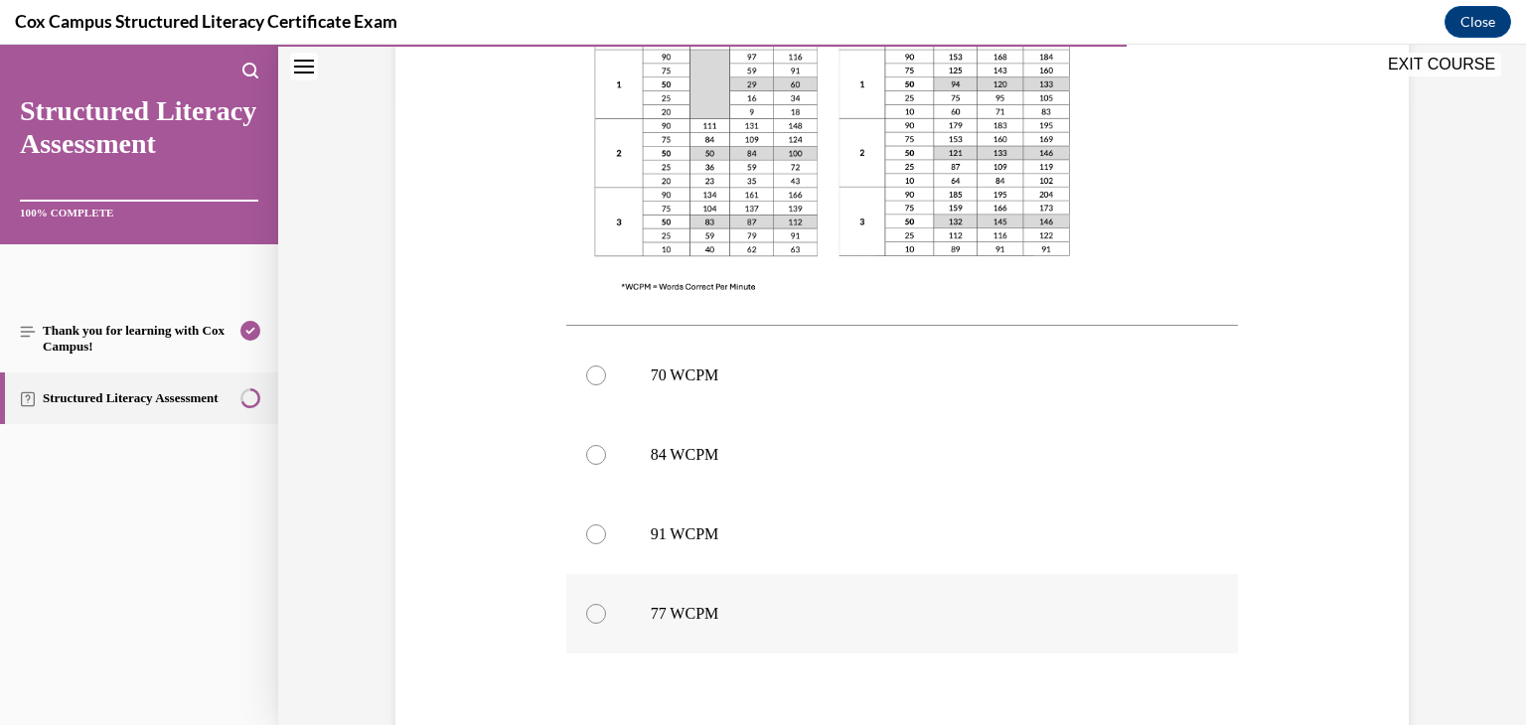
click at [590, 613] on div at bounding box center [596, 614] width 20 height 20
click at [590, 613] on input "77 WCPM" at bounding box center [596, 614] width 20 height 20
radio input "true"
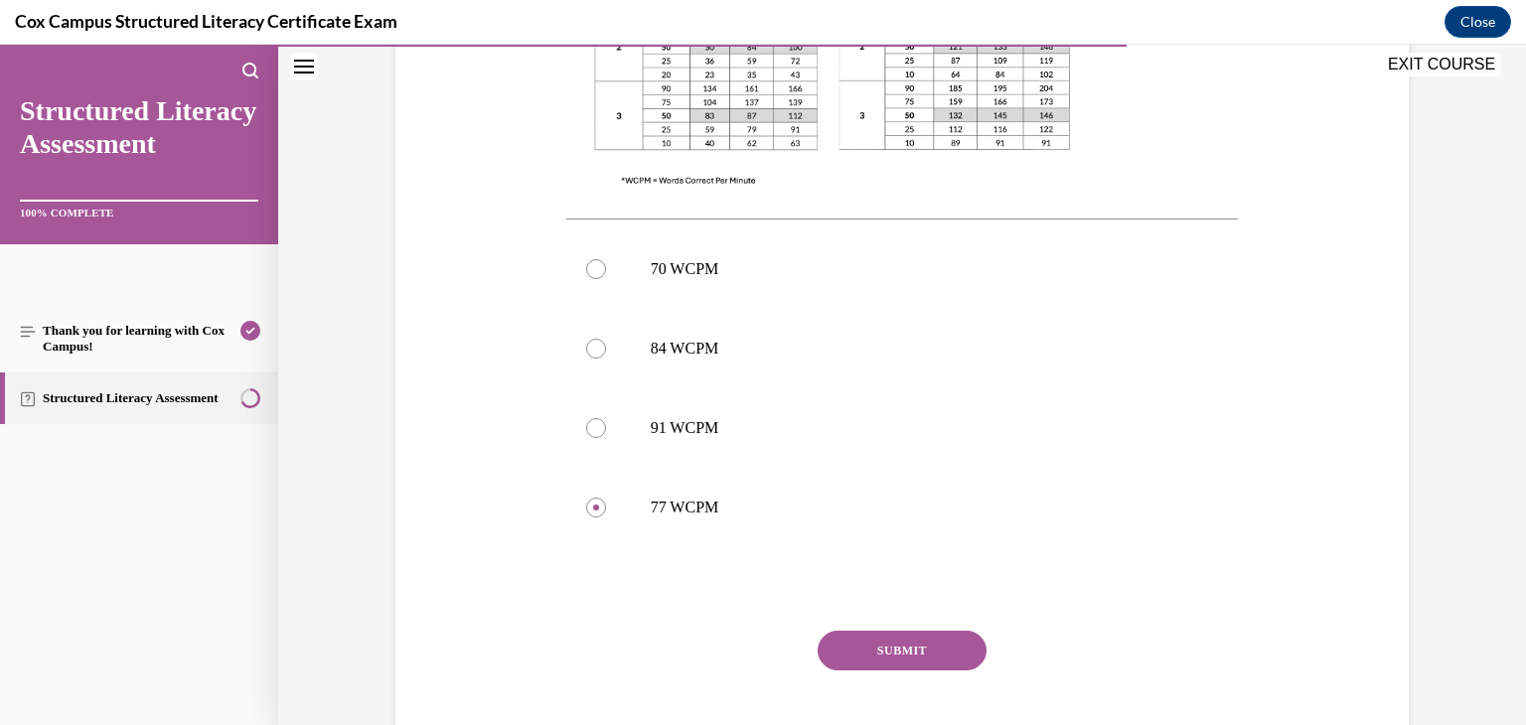
scroll to position [838, 0]
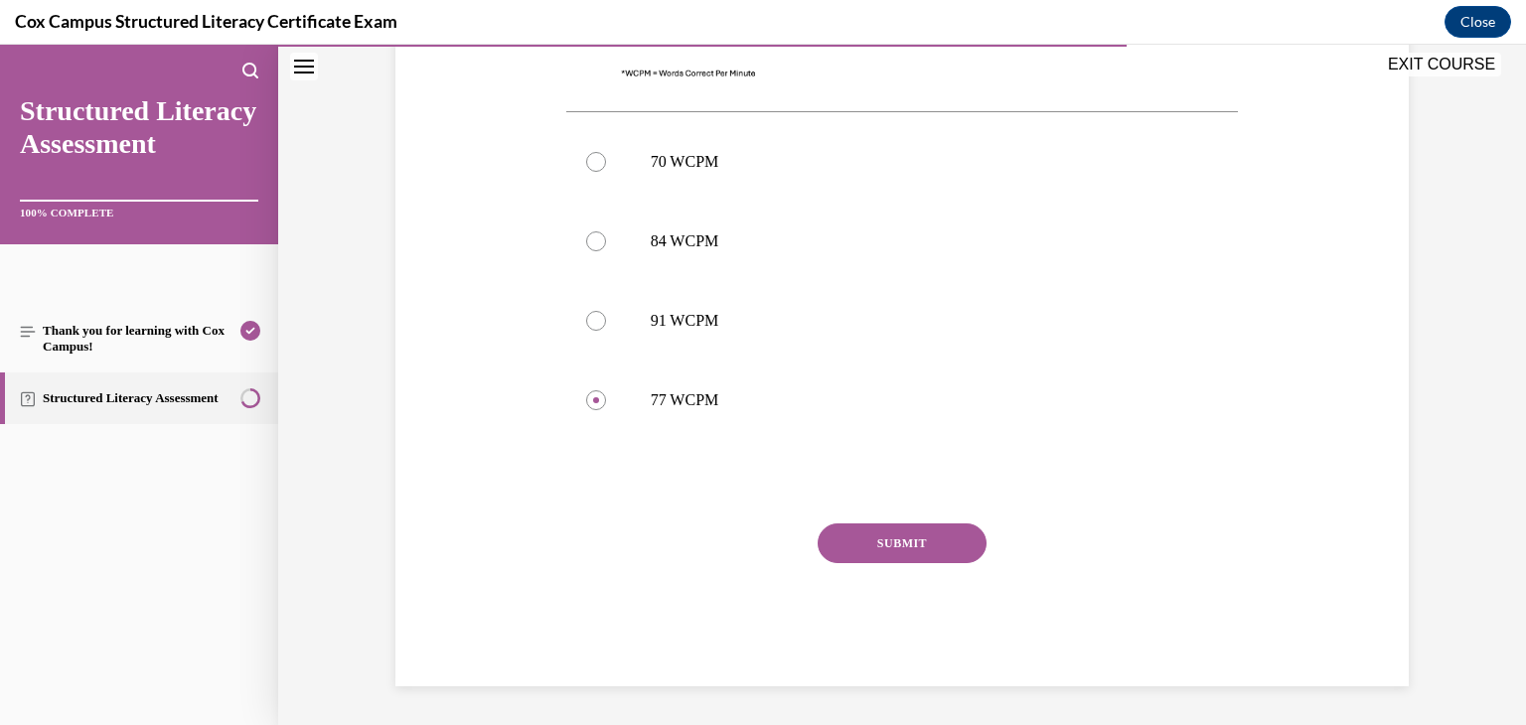
click at [952, 540] on button "SUBMIT" at bounding box center [902, 543] width 169 height 40
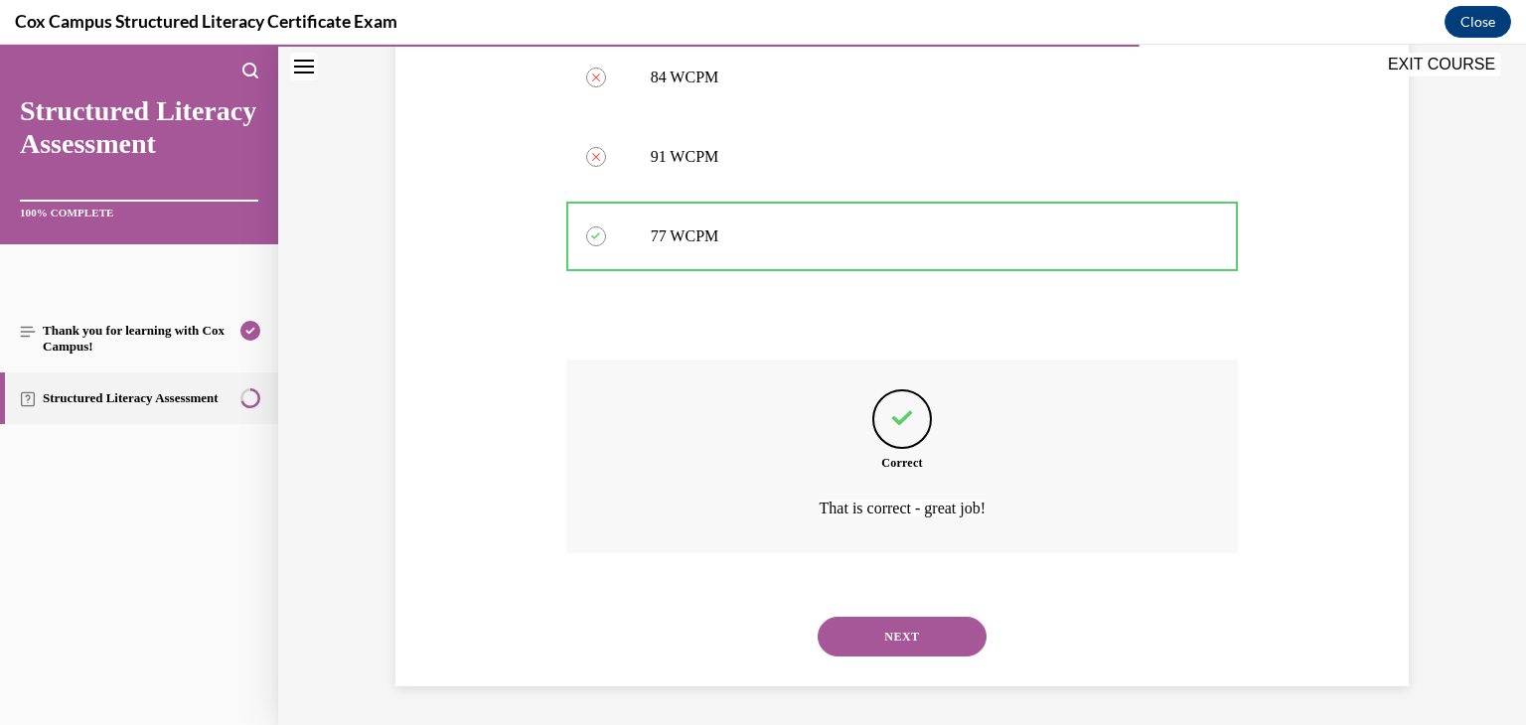
scroll to position [1003, 0]
click at [919, 639] on button "NEXT" at bounding box center [902, 636] width 169 height 40
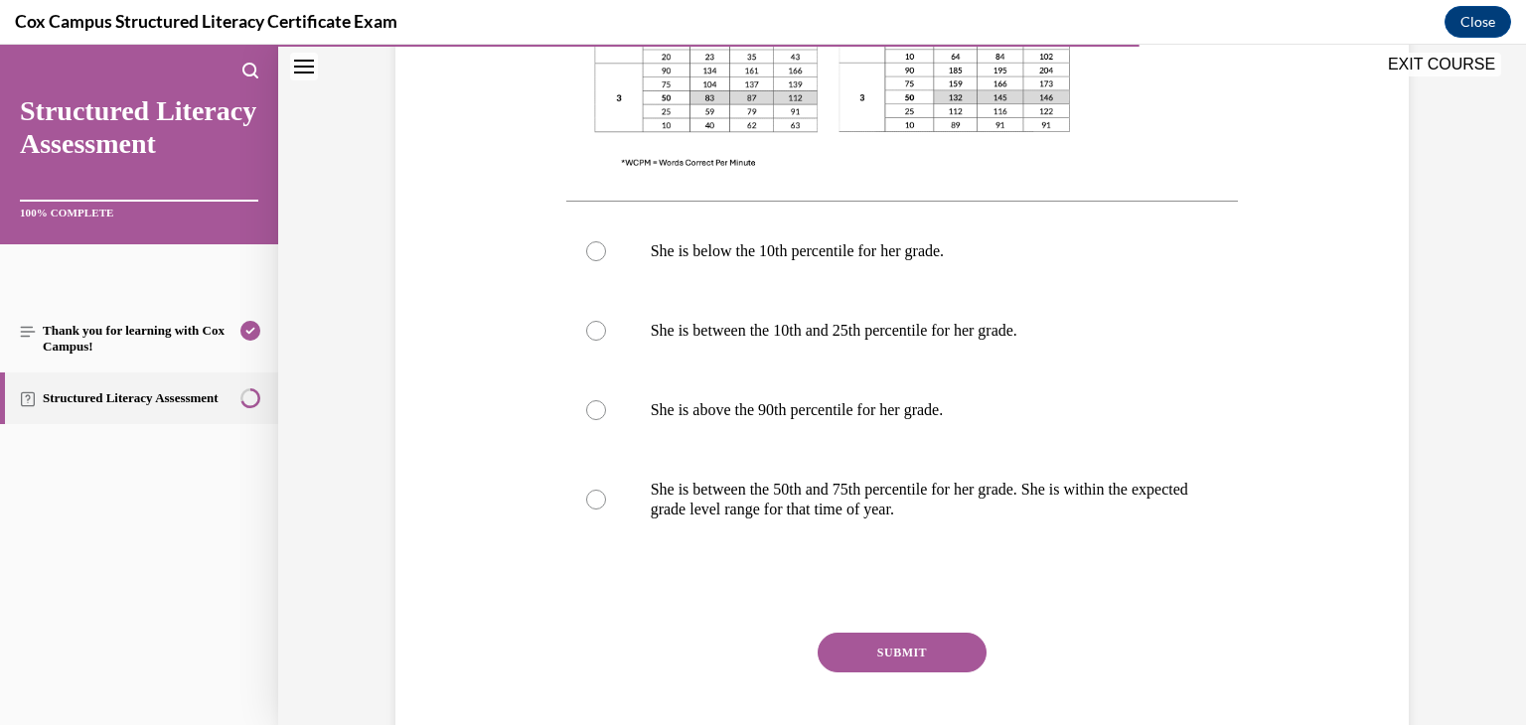
scroll to position [868, 0]
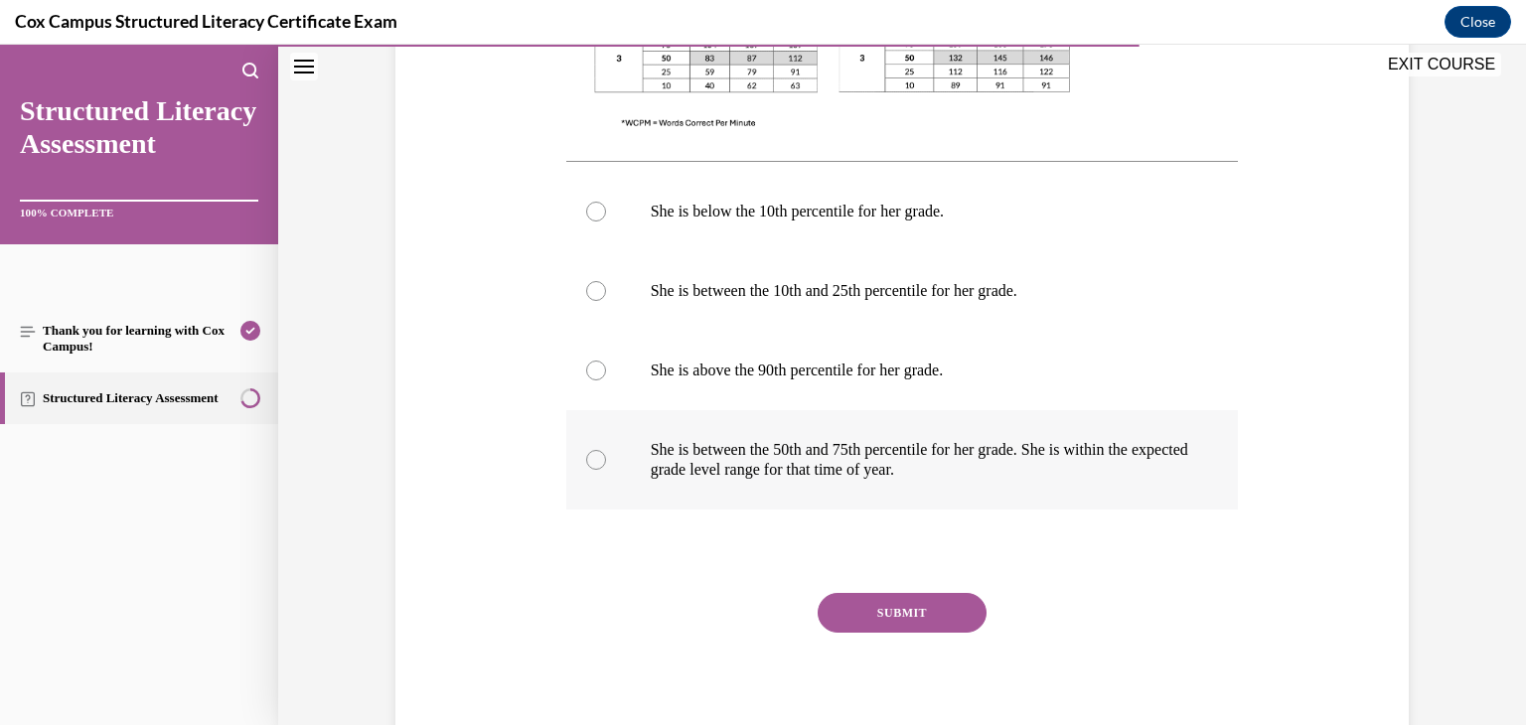
click at [589, 460] on div at bounding box center [596, 460] width 20 height 20
click at [589, 460] on input "She is between the 50th and 75th percentile for her grade. She is within the ex…" at bounding box center [596, 460] width 20 height 20
radio input "true"
click at [926, 606] on button "SUBMIT" at bounding box center [902, 613] width 169 height 40
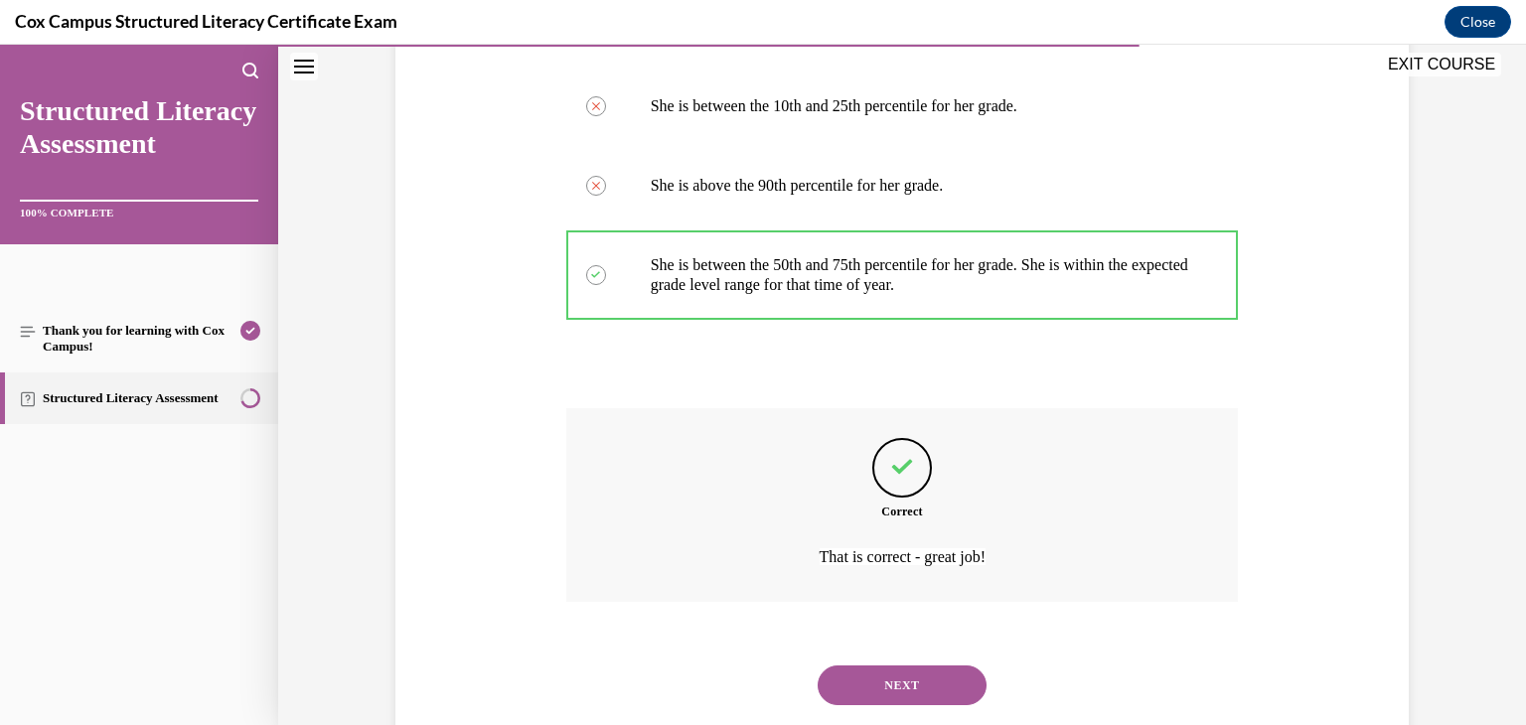
scroll to position [1103, 0]
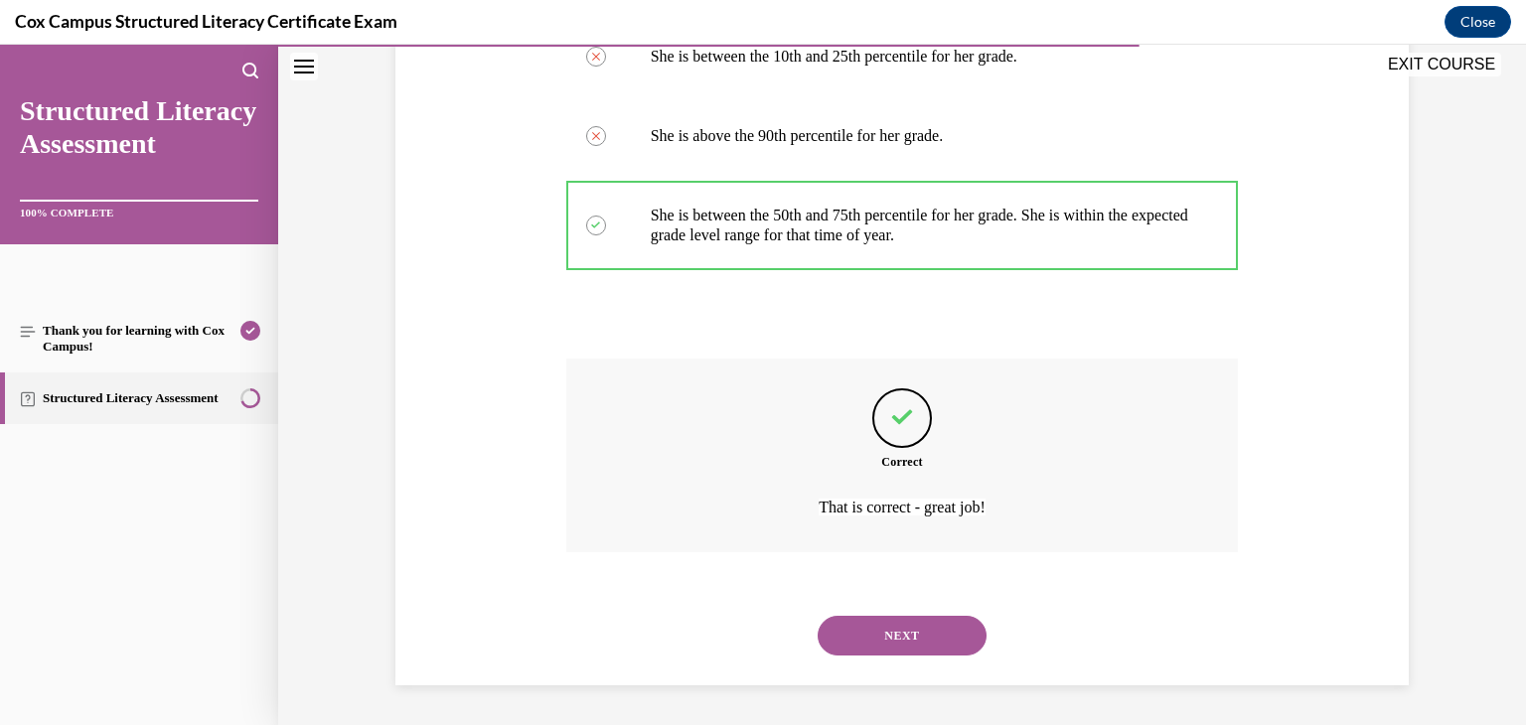
click at [926, 621] on button "NEXT" at bounding box center [902, 636] width 169 height 40
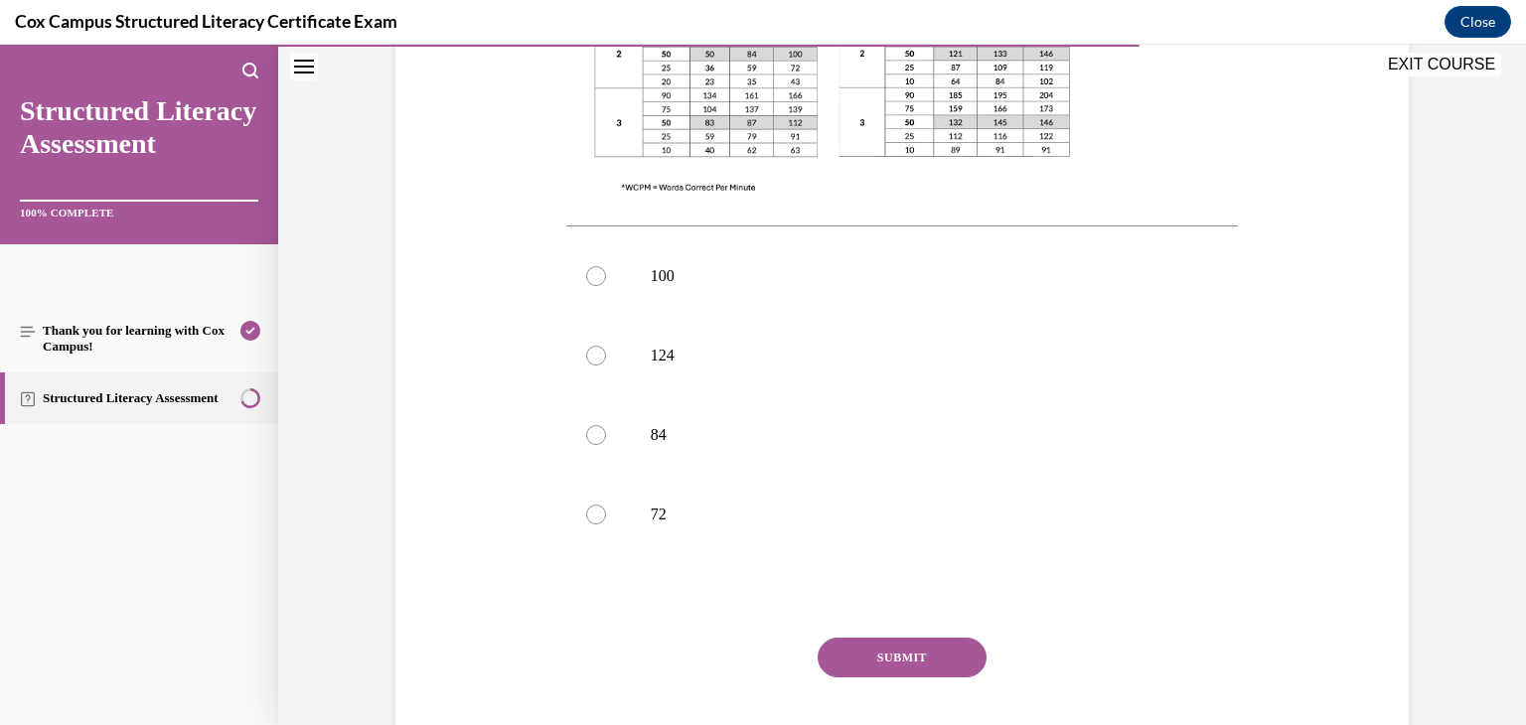
scroll to position [767, 0]
click at [590, 263] on div at bounding box center [596, 273] width 20 height 20
click at [590, 263] on input "100" at bounding box center [596, 273] width 20 height 20
radio input "true"
click at [955, 635] on button "SUBMIT" at bounding box center [902, 655] width 169 height 40
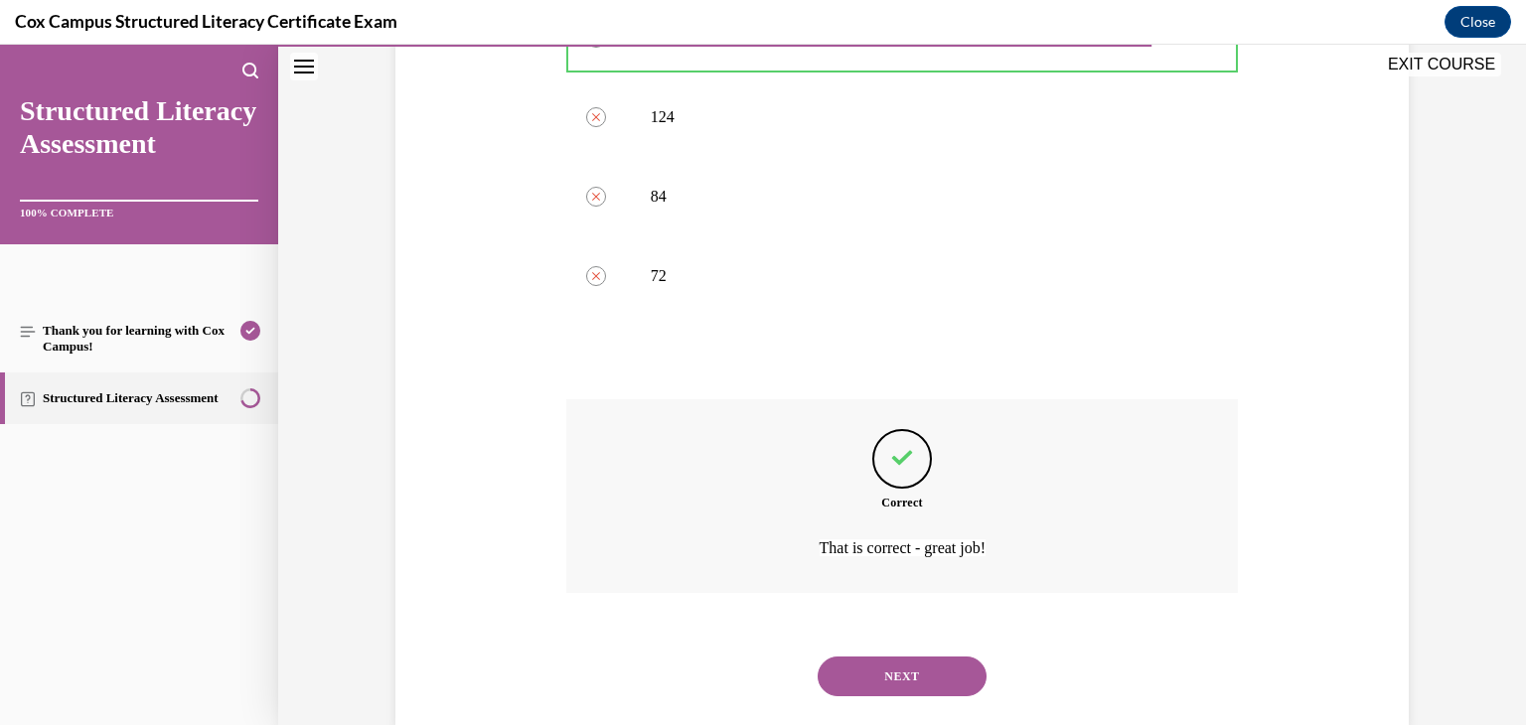
scroll to position [1003, 0]
click at [947, 656] on button "NEXT" at bounding box center [902, 676] width 169 height 40
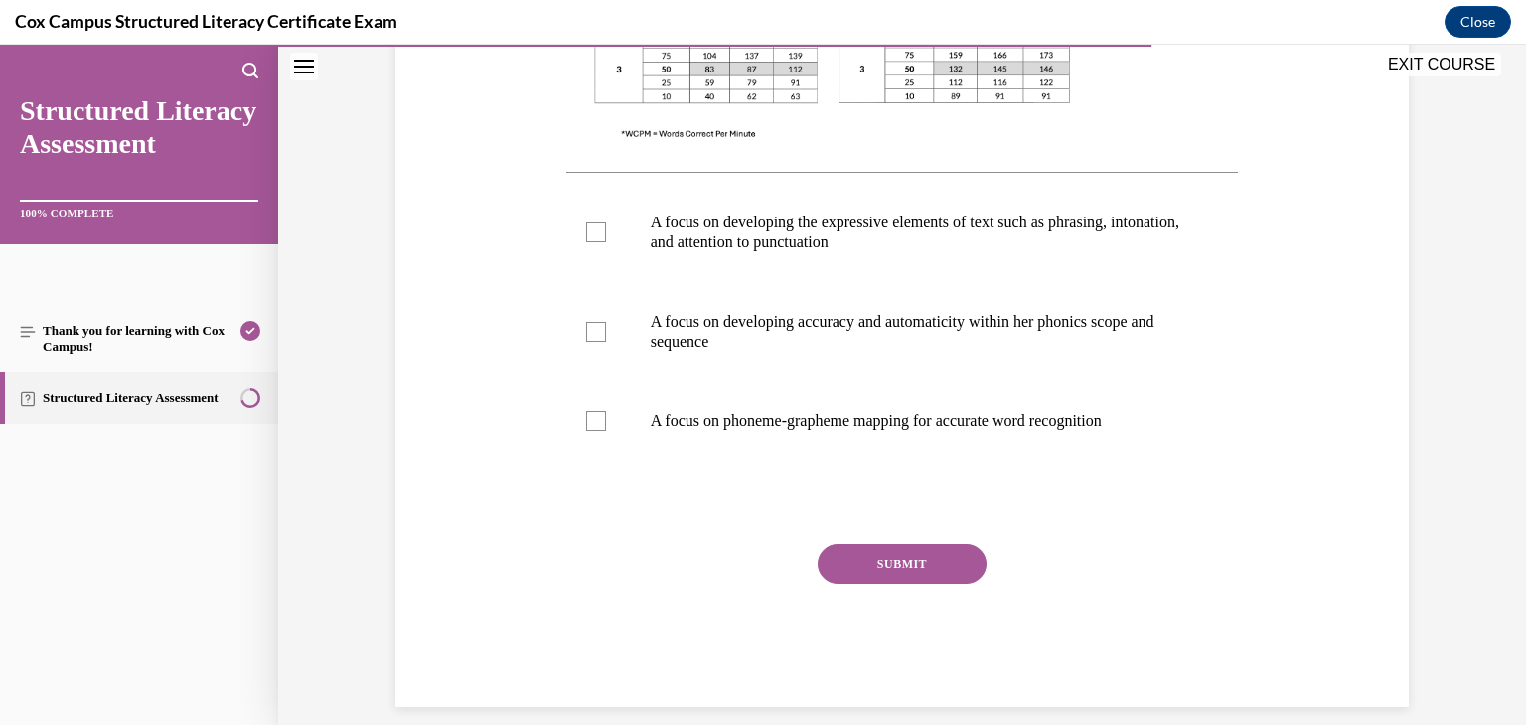
scroll to position [785, 0]
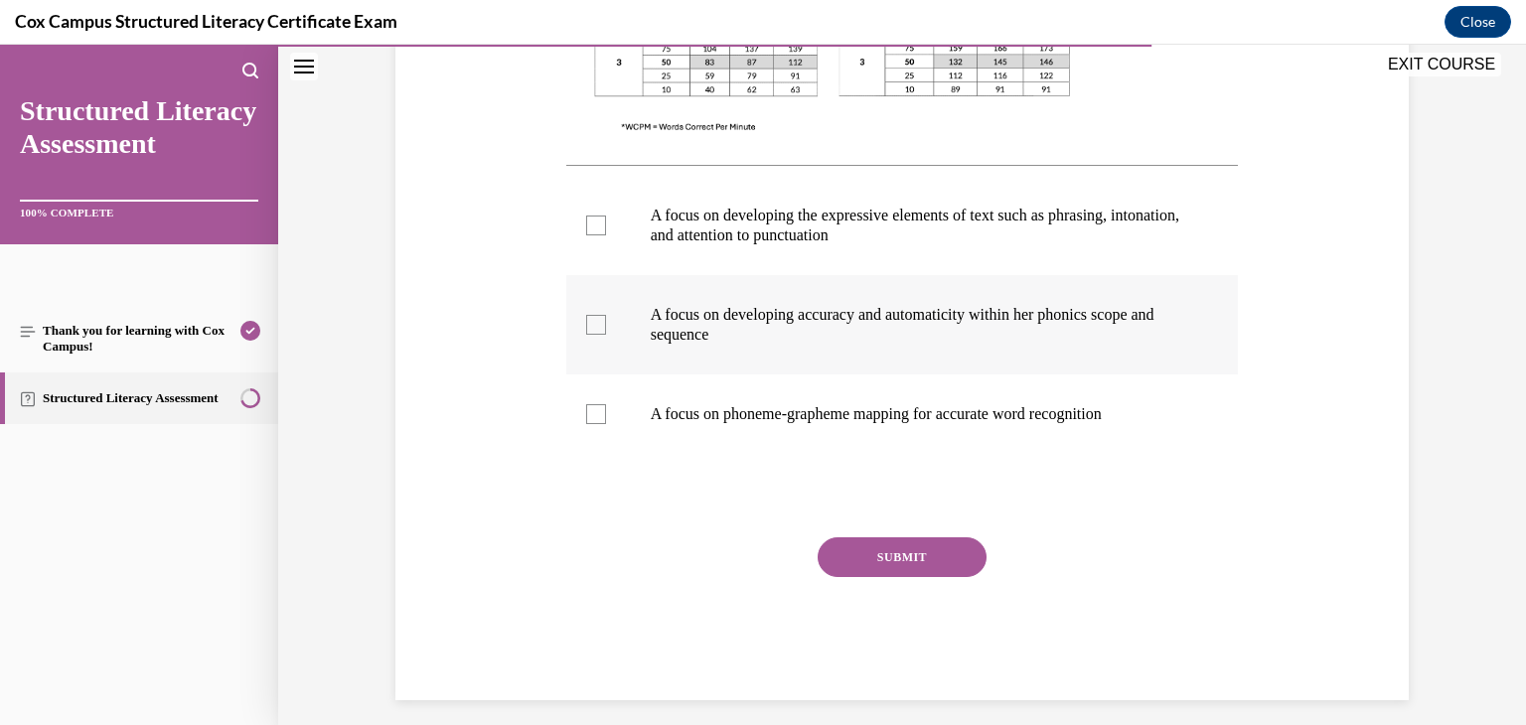
click at [588, 322] on div at bounding box center [596, 325] width 20 height 20
click at [588, 322] on input "A focus on developing accuracy and automaticity within her phonics scope and se…" at bounding box center [596, 325] width 20 height 20
checkbox input "true"
click at [925, 568] on button "SUBMIT" at bounding box center [902, 557] width 169 height 40
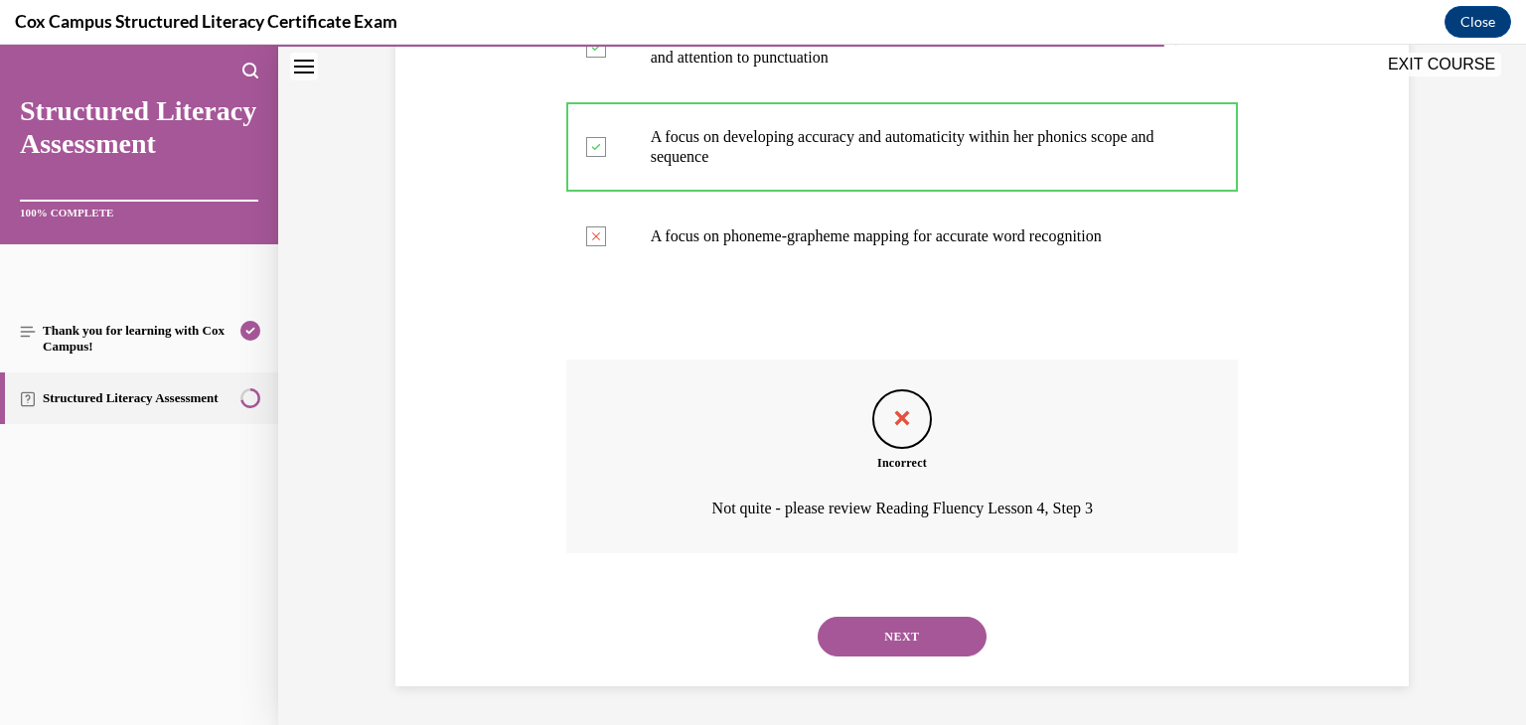
scroll to position [964, 0]
click at [913, 633] on button "NEXT" at bounding box center [902, 636] width 169 height 40
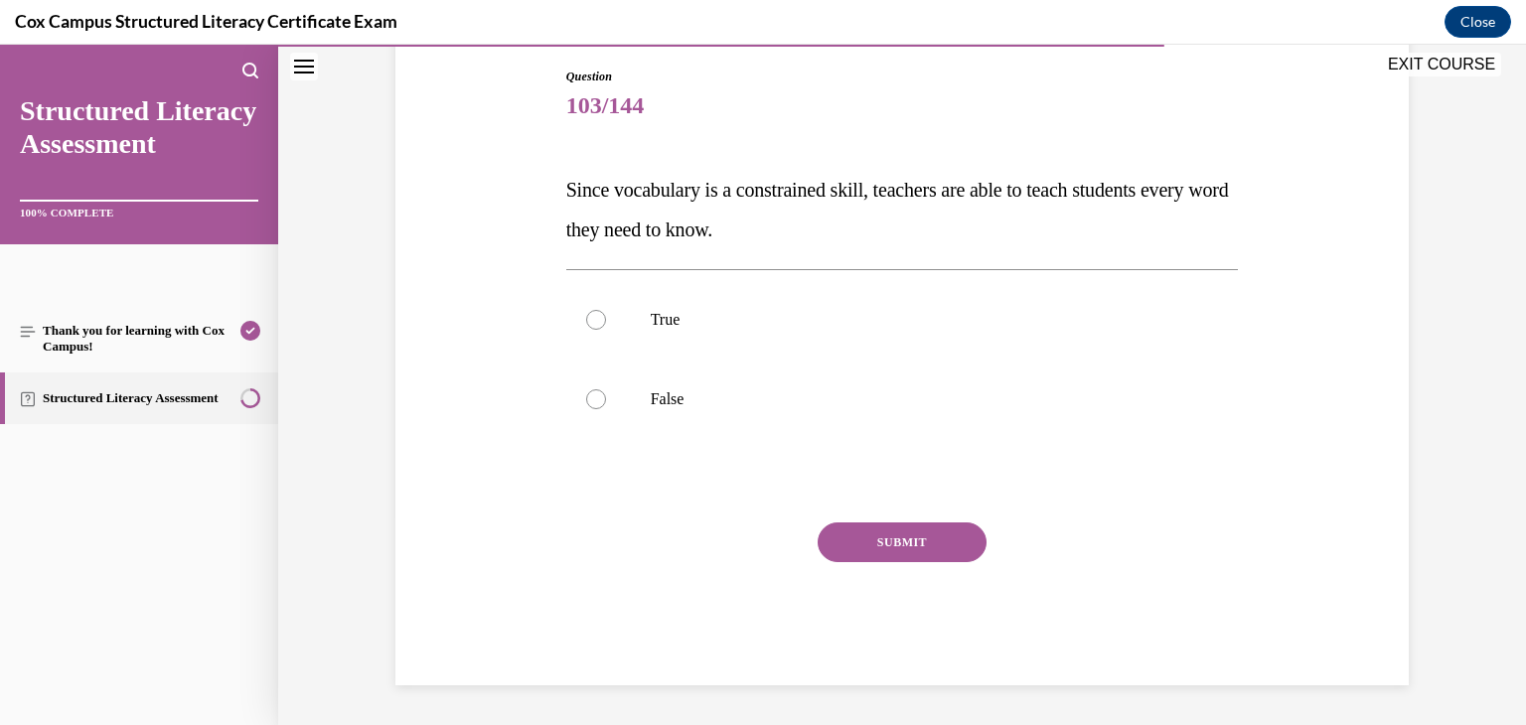
scroll to position [209, 0]
click at [595, 408] on label "False" at bounding box center [902, 399] width 672 height 79
click at [595, 408] on input "False" at bounding box center [596, 399] width 20 height 20
radio input "true"
click at [894, 540] on button "SUBMIT" at bounding box center [902, 543] width 169 height 40
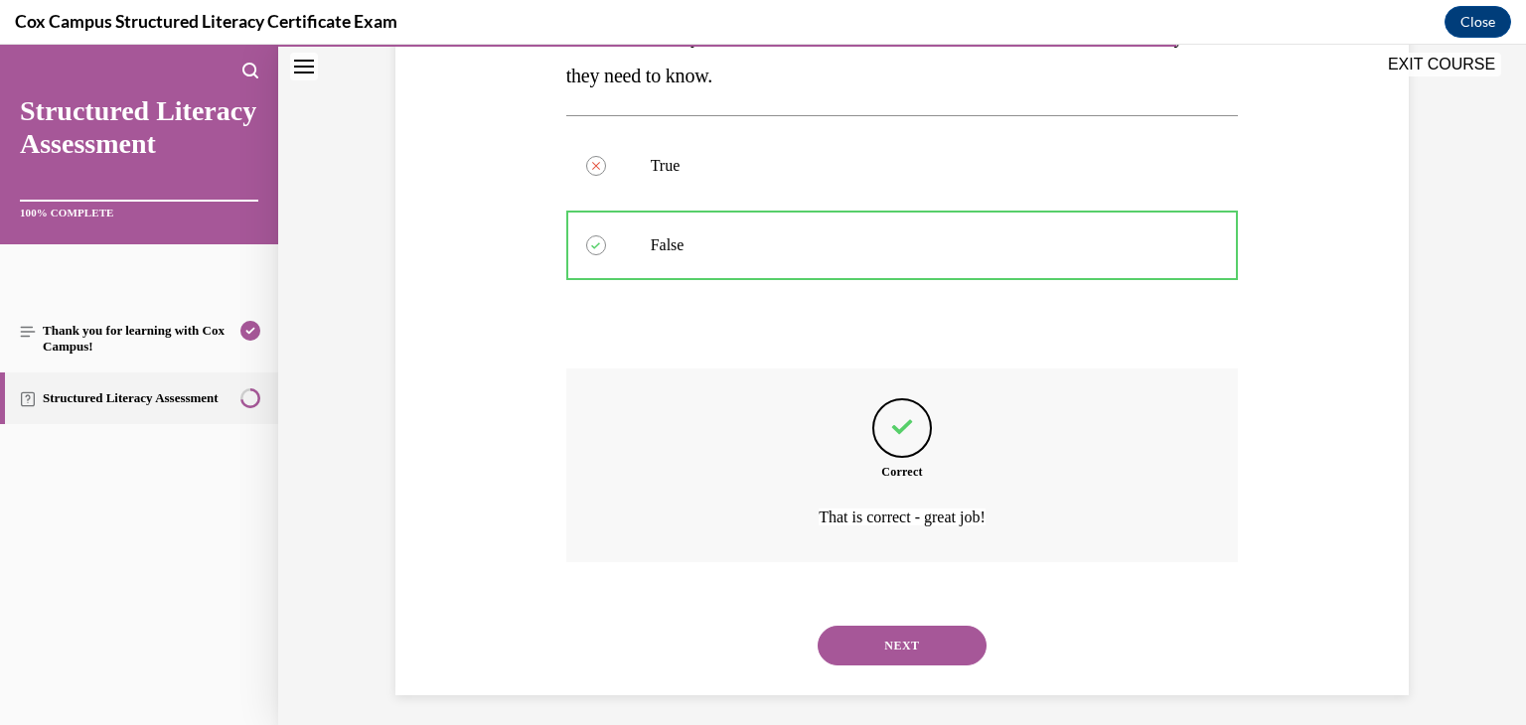
scroll to position [373, 0]
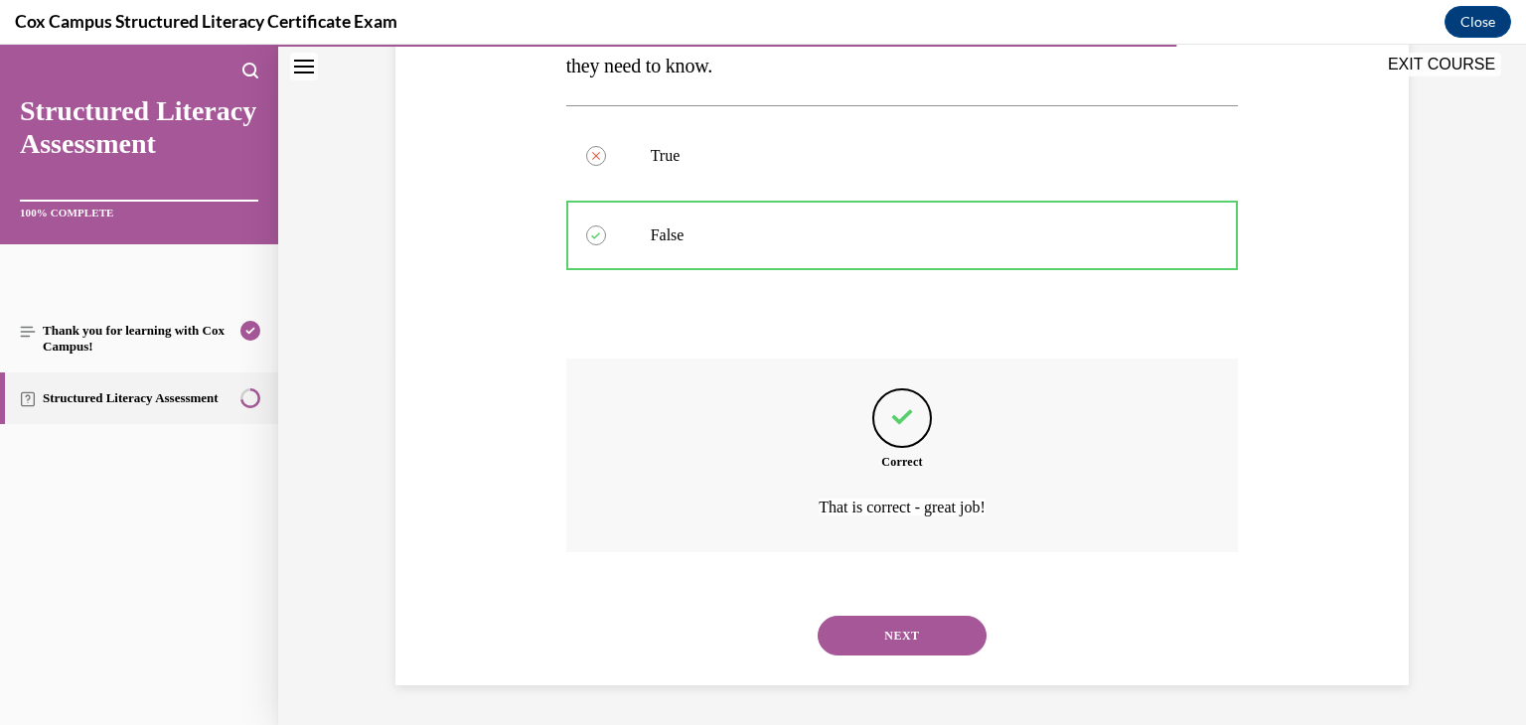
click at [907, 629] on button "NEXT" at bounding box center [902, 636] width 169 height 40
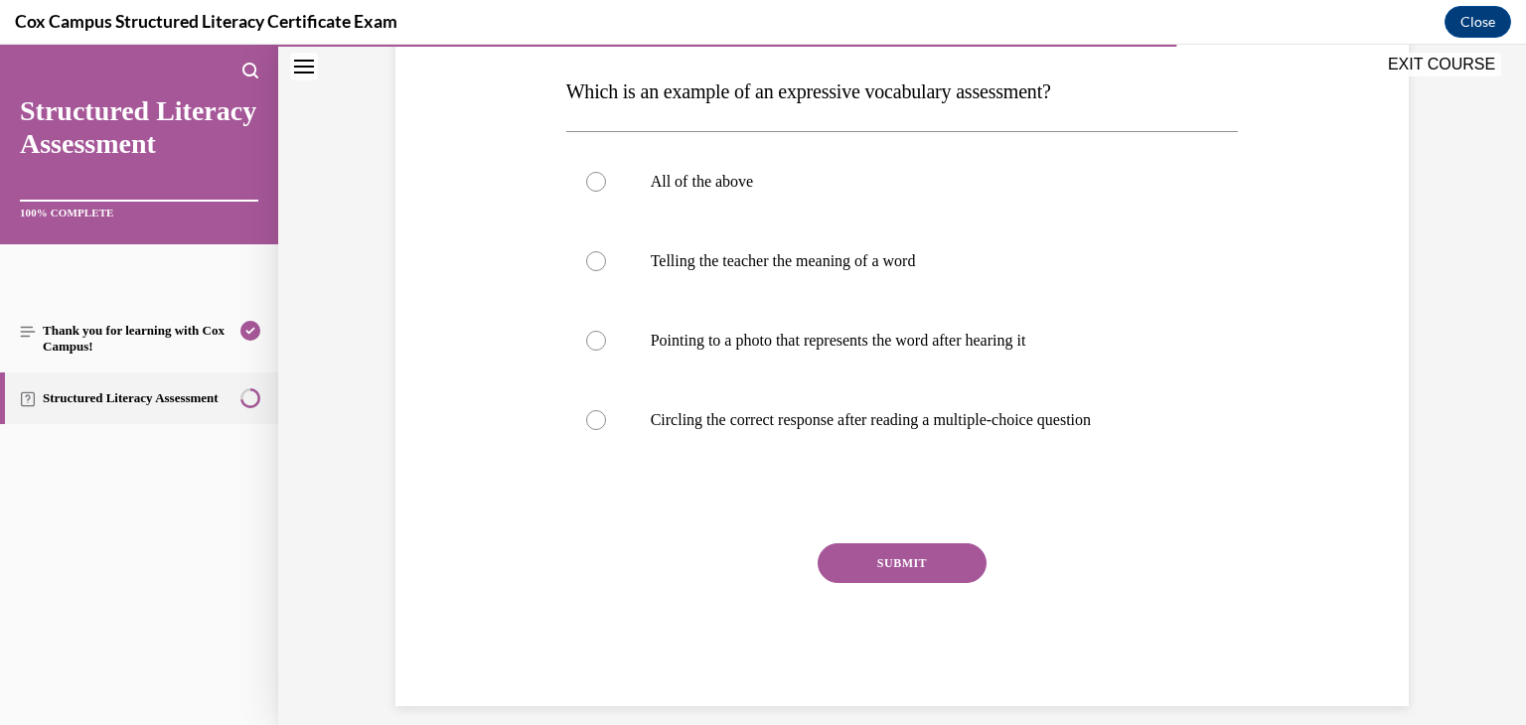
scroll to position [308, 0]
click at [588, 258] on div at bounding box center [596, 260] width 20 height 20
click at [588, 258] on input "Telling the teacher the meaning of a word" at bounding box center [596, 260] width 20 height 20
radio input "true"
click at [871, 557] on button "SUBMIT" at bounding box center [902, 562] width 169 height 40
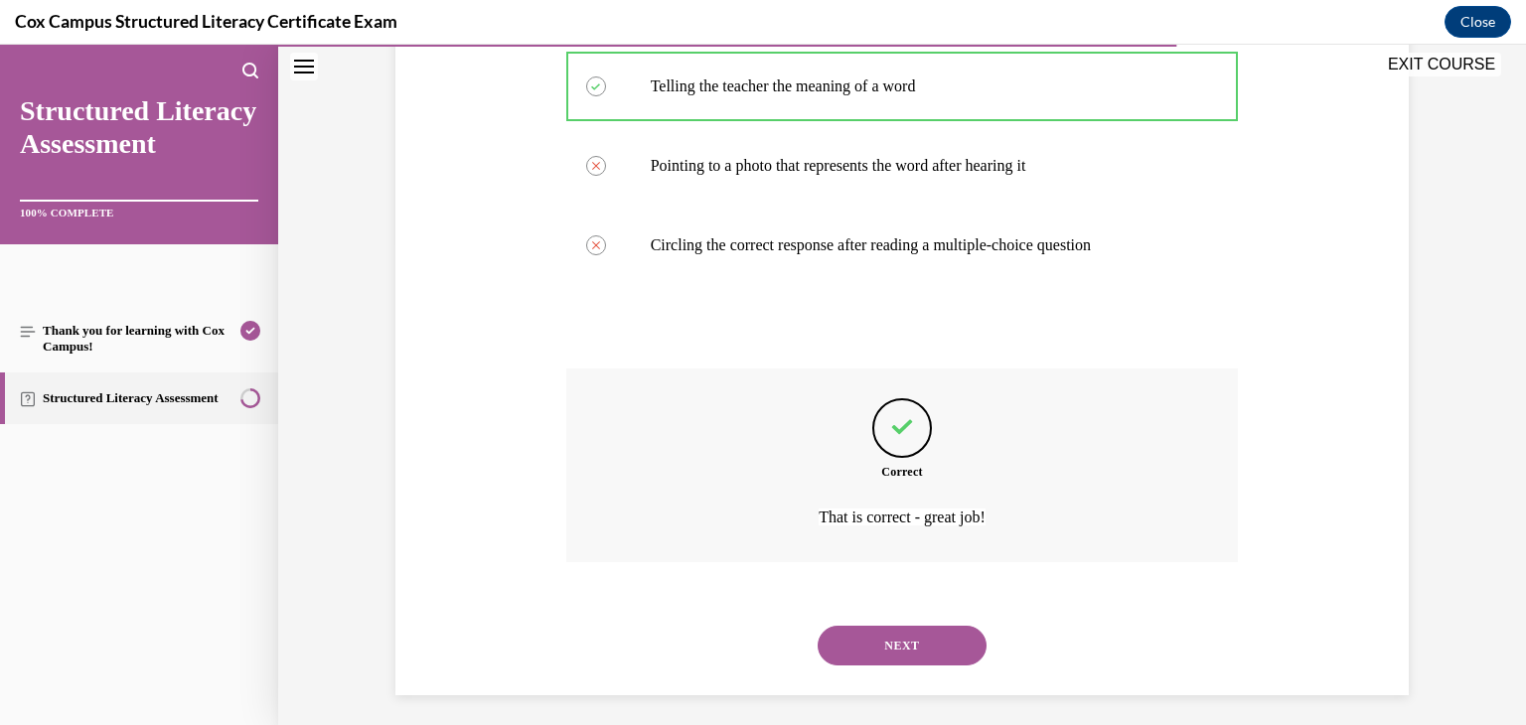
scroll to position [492, 0]
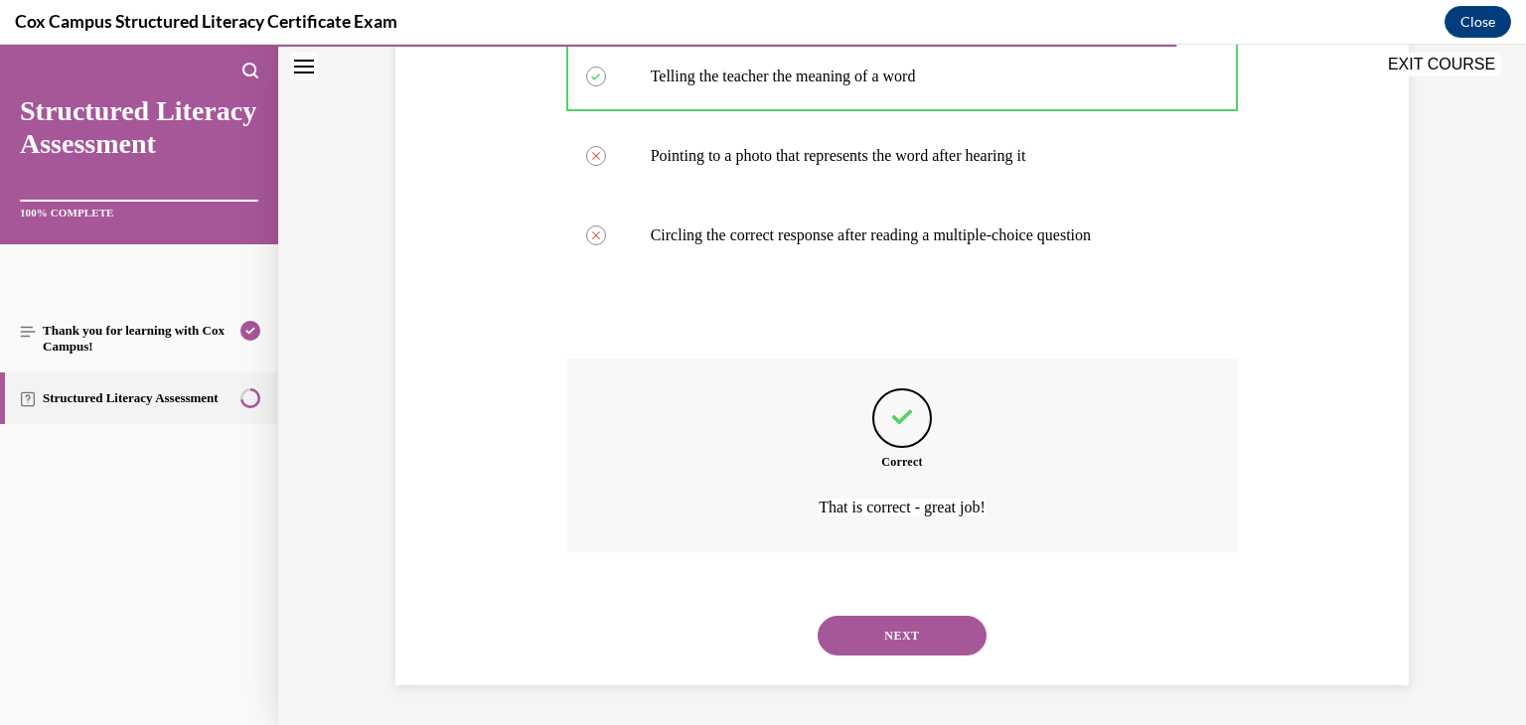
click at [885, 625] on button "NEXT" at bounding box center [902, 636] width 169 height 40
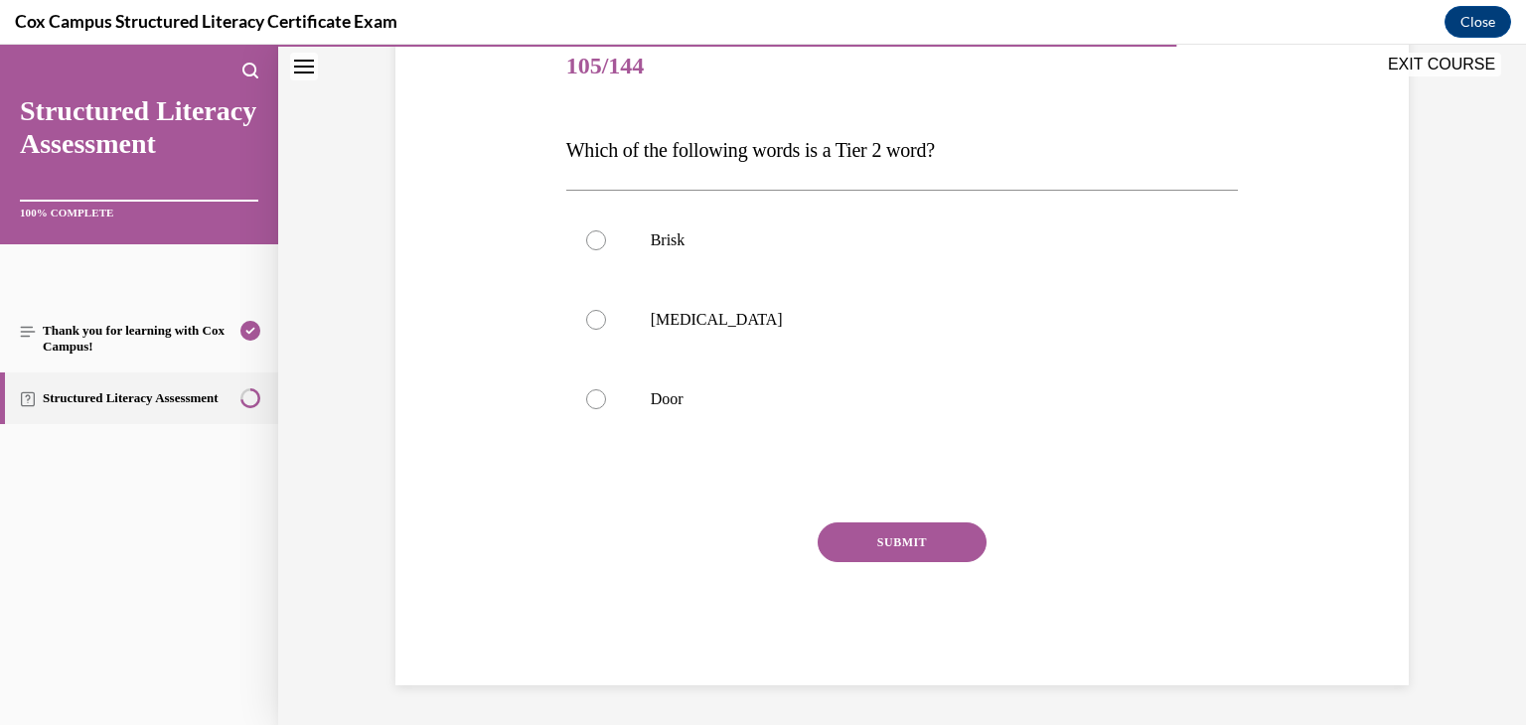
scroll to position [221, 0]
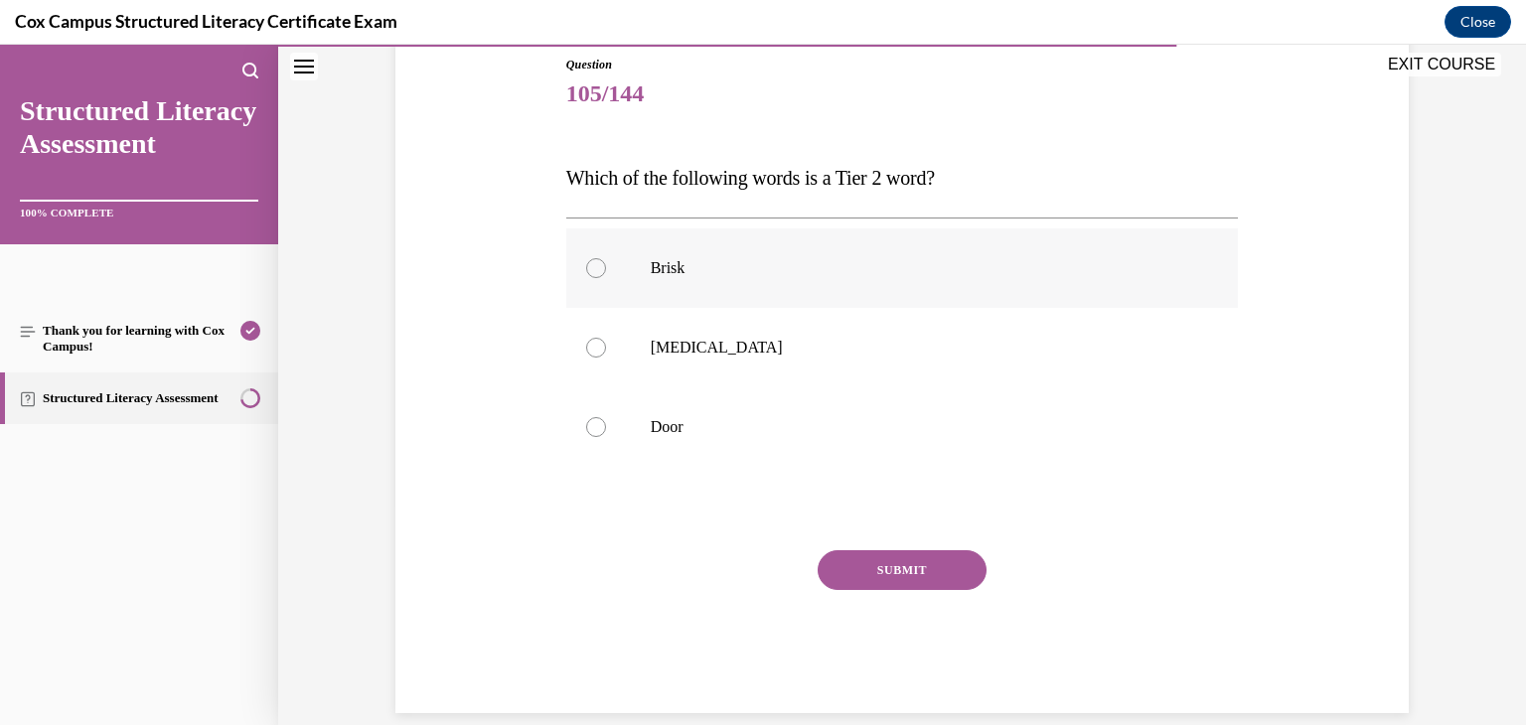
click at [588, 272] on div at bounding box center [596, 268] width 20 height 20
click at [588, 272] on input "Brisk" at bounding box center [596, 268] width 20 height 20
radio input "true"
click at [867, 557] on button "SUBMIT" at bounding box center [902, 570] width 169 height 40
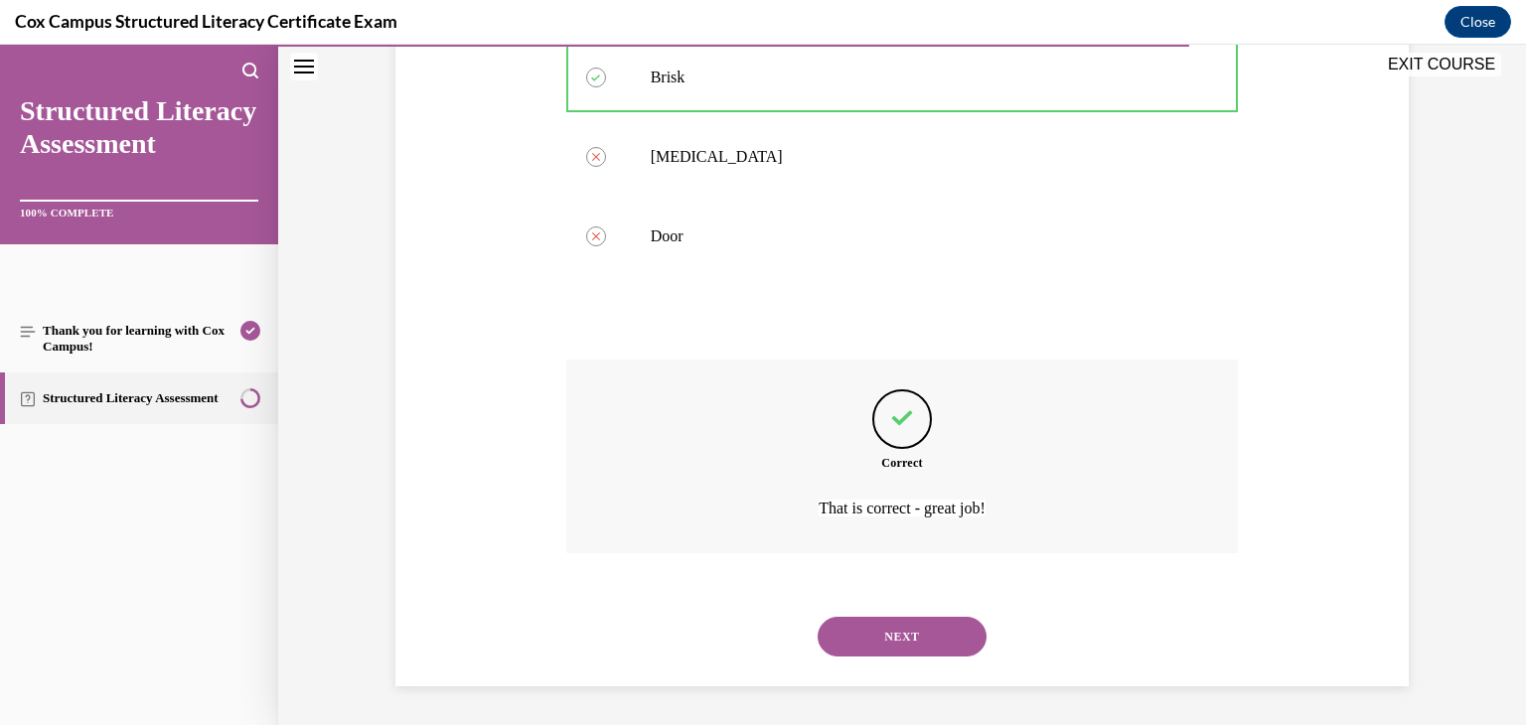
scroll to position [412, 0]
click at [884, 625] on button "NEXT" at bounding box center [902, 636] width 169 height 40
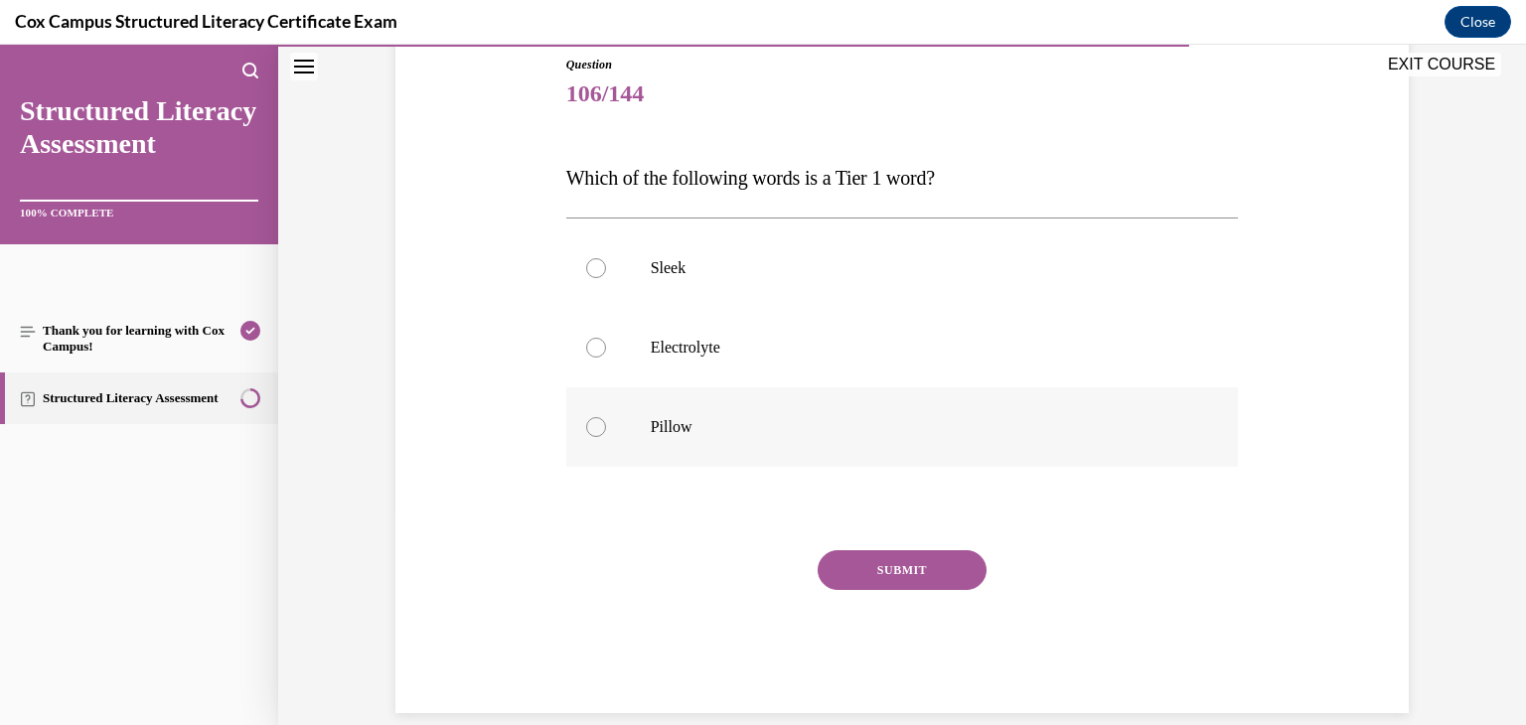
click at [586, 429] on div at bounding box center [596, 427] width 20 height 20
click at [586, 429] on input "Pillow" at bounding box center [596, 427] width 20 height 20
radio input "true"
click at [834, 561] on button "SUBMIT" at bounding box center [902, 570] width 169 height 40
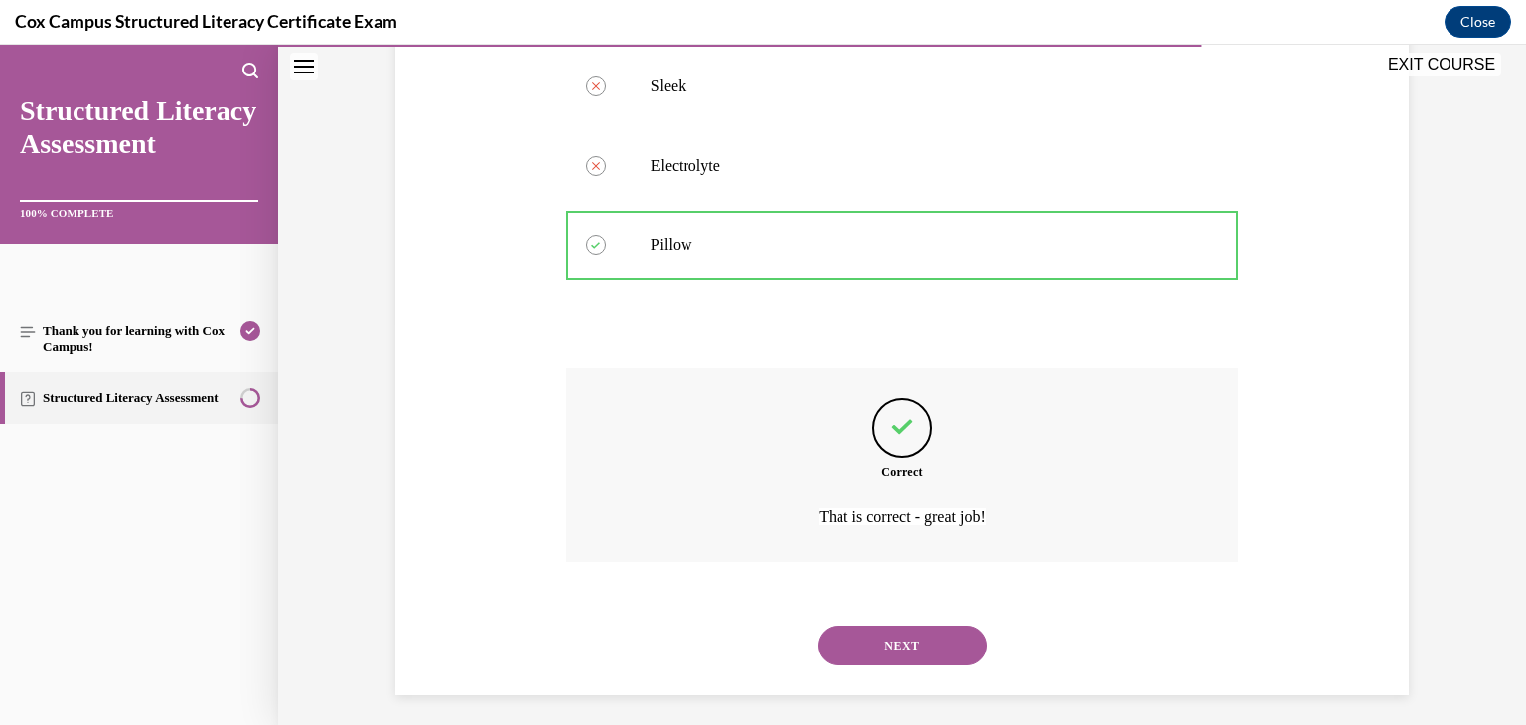
scroll to position [412, 0]
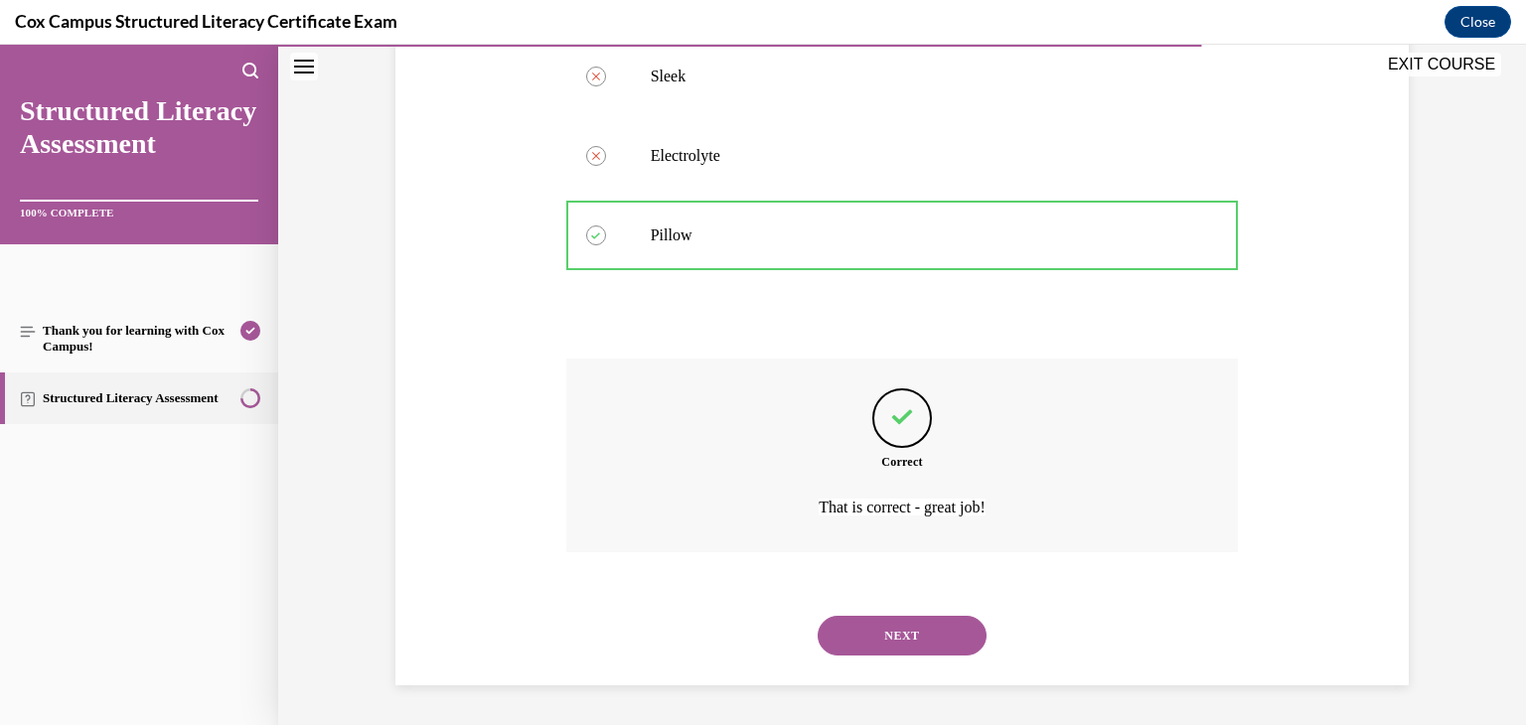
click at [889, 636] on button "NEXT" at bounding box center [902, 636] width 169 height 40
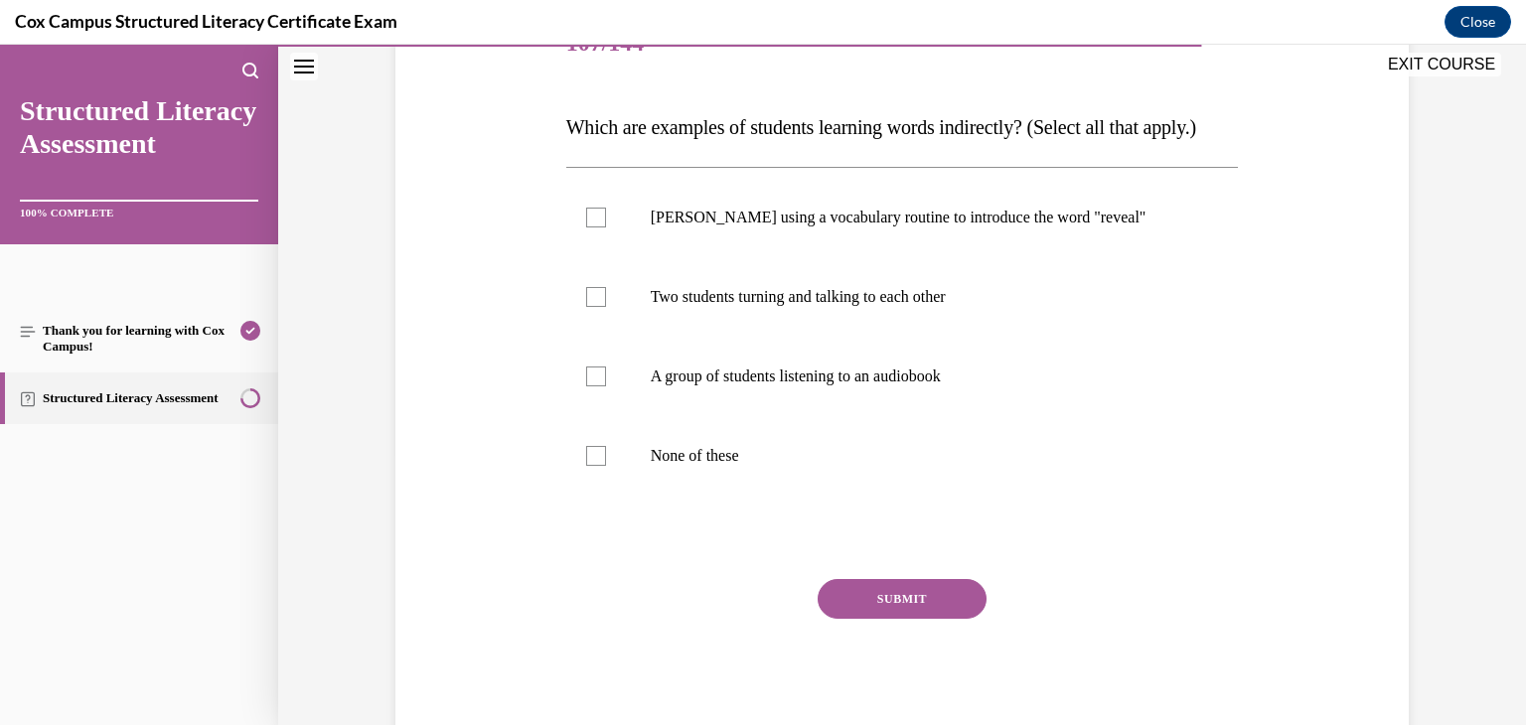
scroll to position [281, 0]
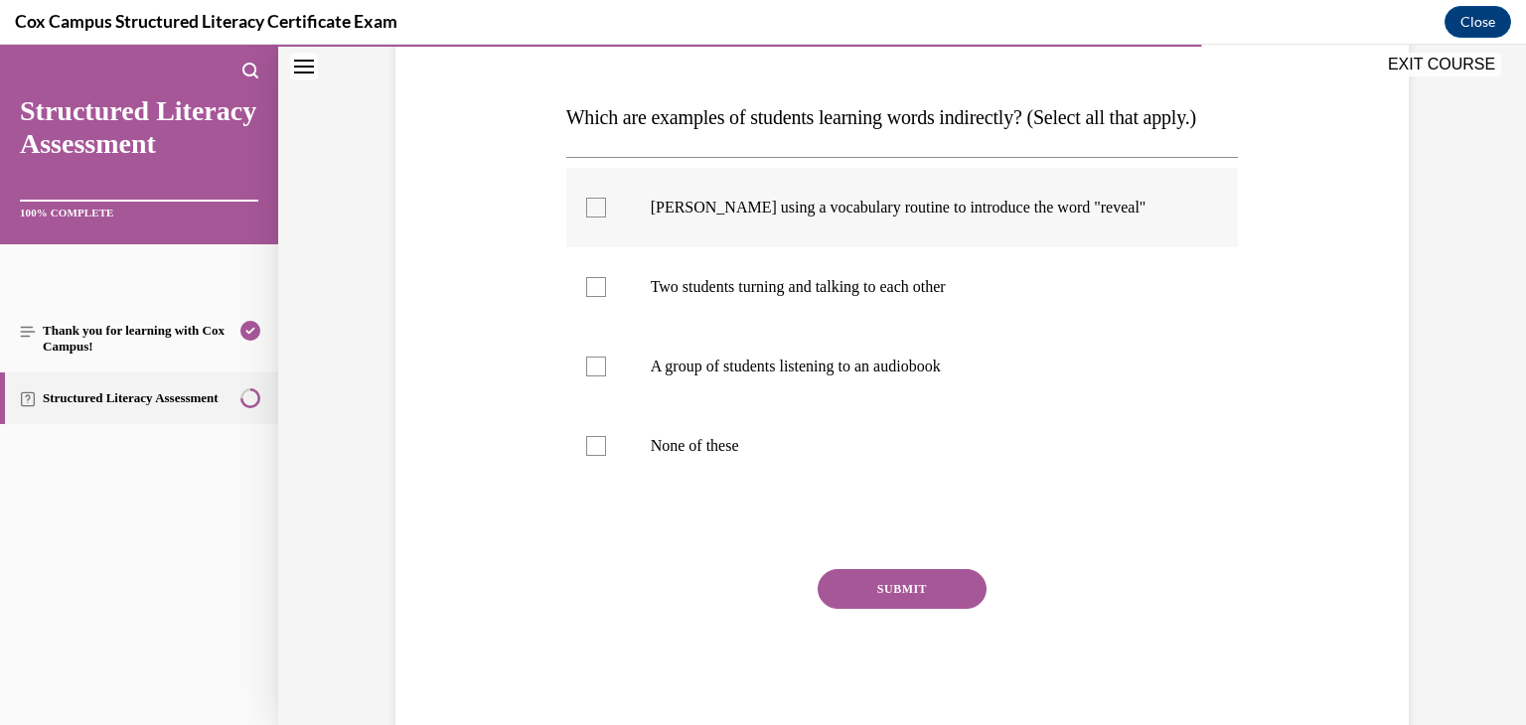
click at [583, 247] on label "Ms. Morgan using a vocabulary routine to introduce the word "reveal"" at bounding box center [902, 207] width 672 height 79
click at [586, 218] on input "Ms. Morgan using a vocabulary routine to introduce the word "reveal"" at bounding box center [596, 208] width 20 height 20
checkbox input "true"
click at [870, 609] on button "SUBMIT" at bounding box center [902, 589] width 169 height 40
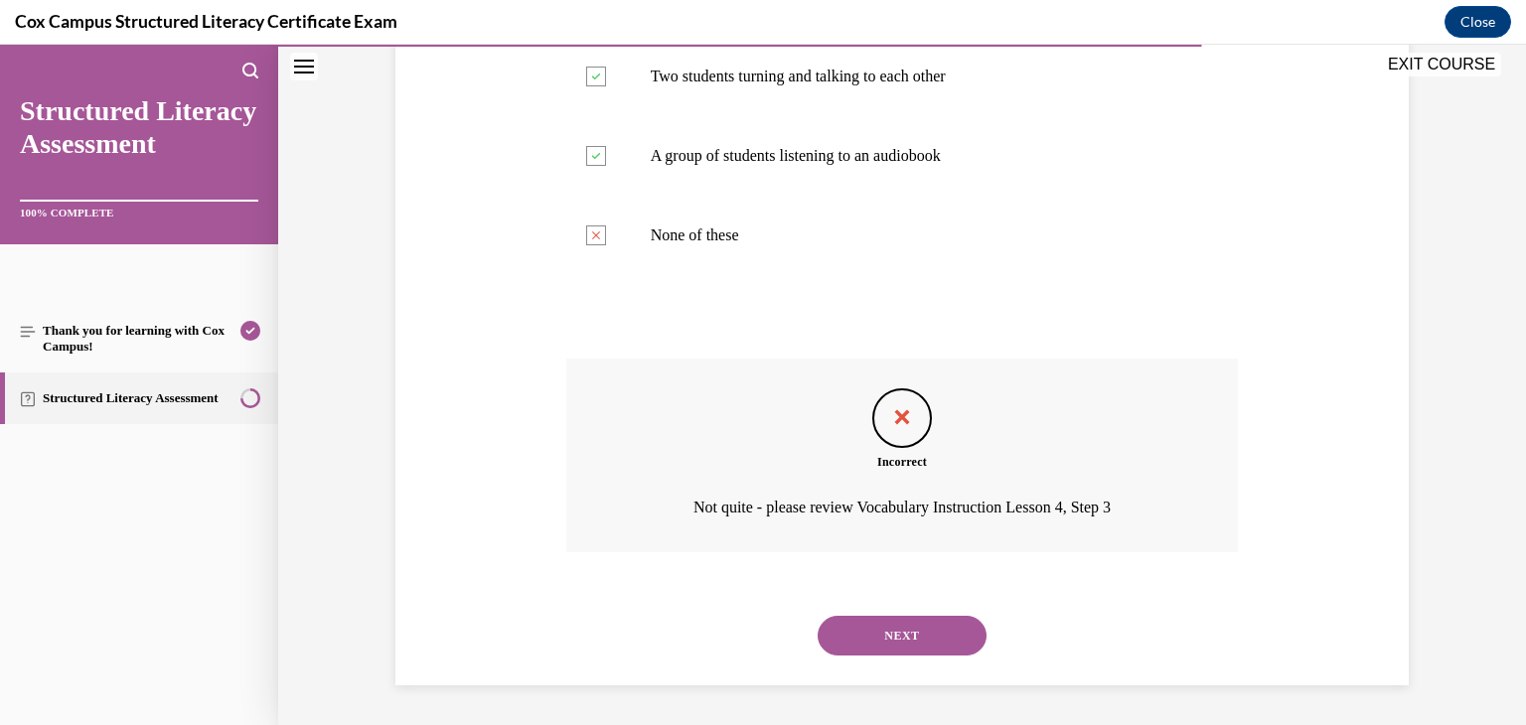
scroll to position [531, 0]
click at [872, 633] on button "NEXT" at bounding box center [902, 636] width 169 height 40
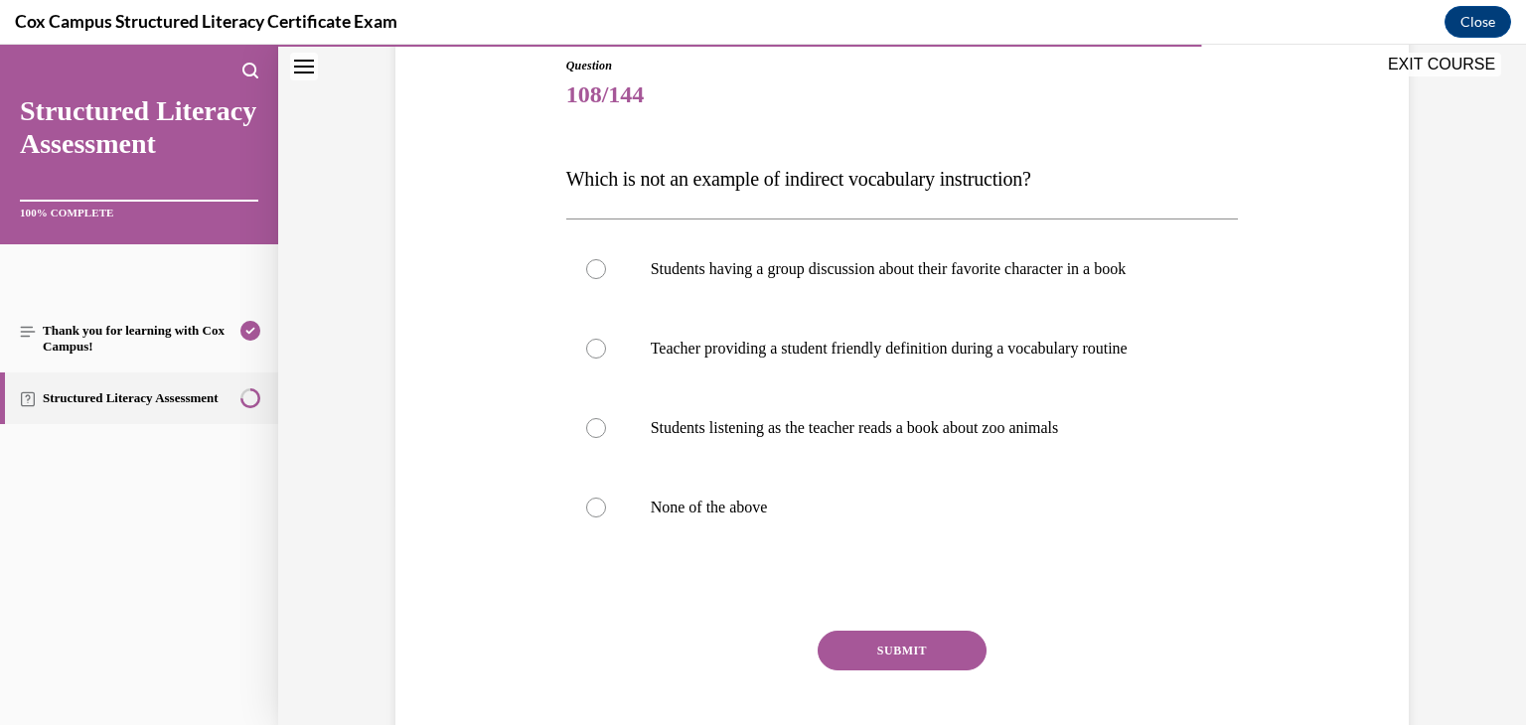
scroll to position [222, 0]
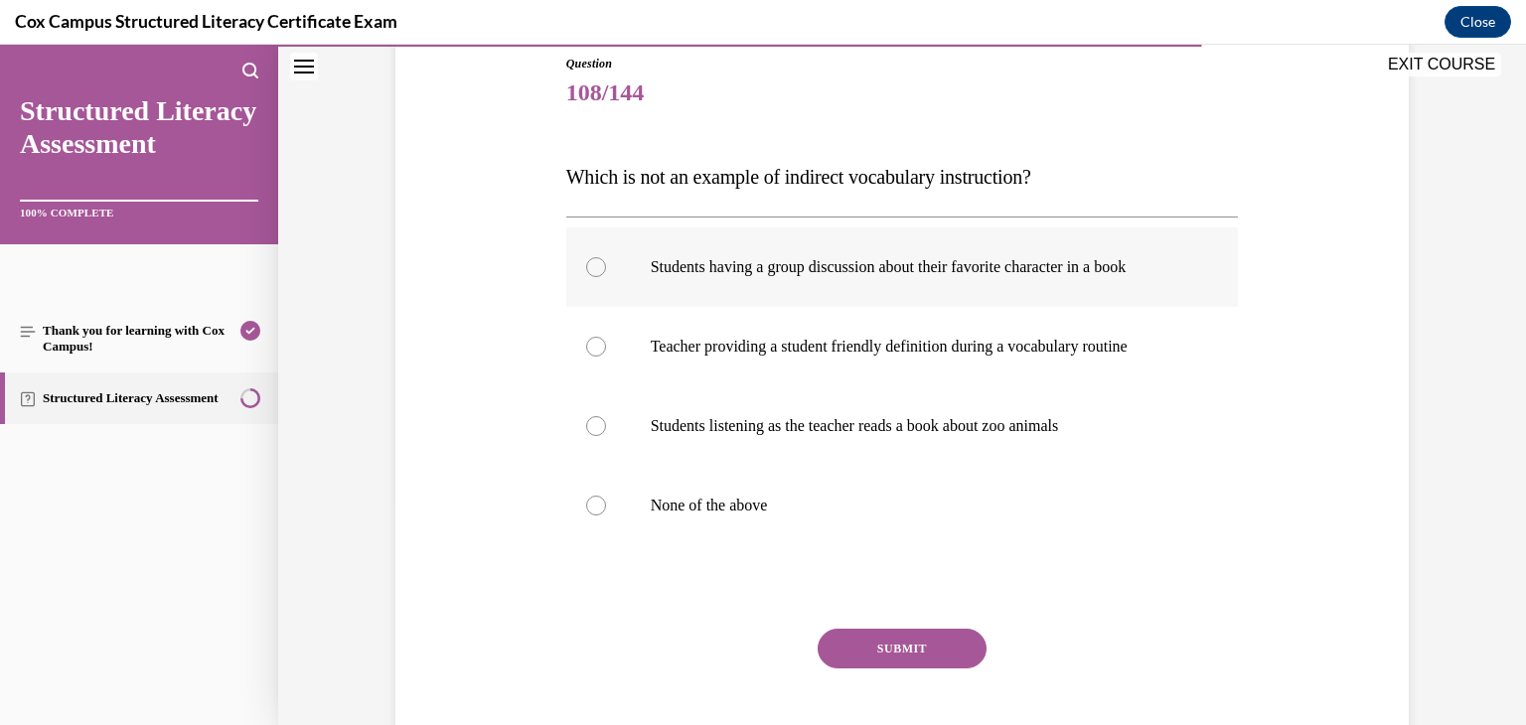
click at [593, 267] on div at bounding box center [596, 267] width 20 height 20
click at [593, 267] on input "Students having a group discussion about their favorite character in a book" at bounding box center [596, 267] width 20 height 20
radio input "true"
click at [833, 642] on button "SUBMIT" at bounding box center [902, 649] width 169 height 40
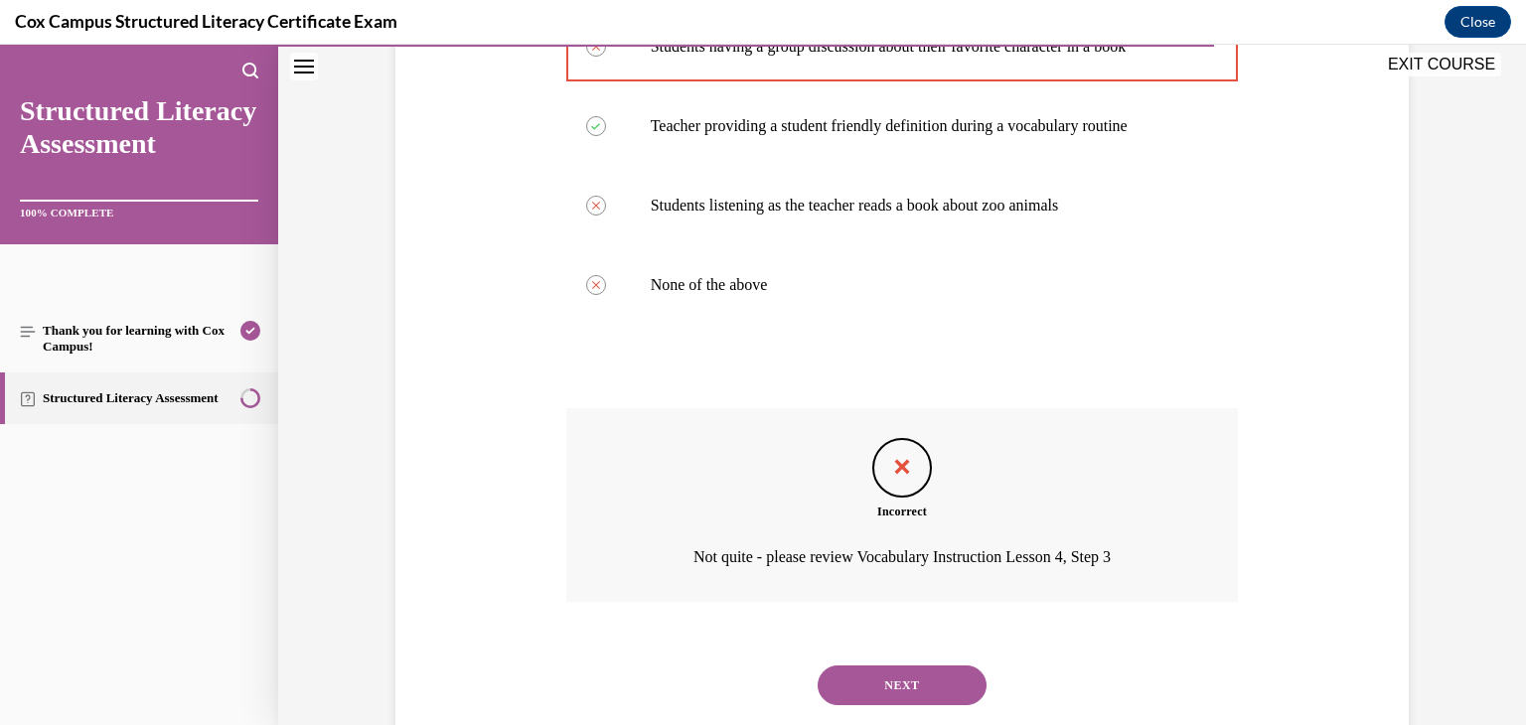
scroll to position [492, 0]
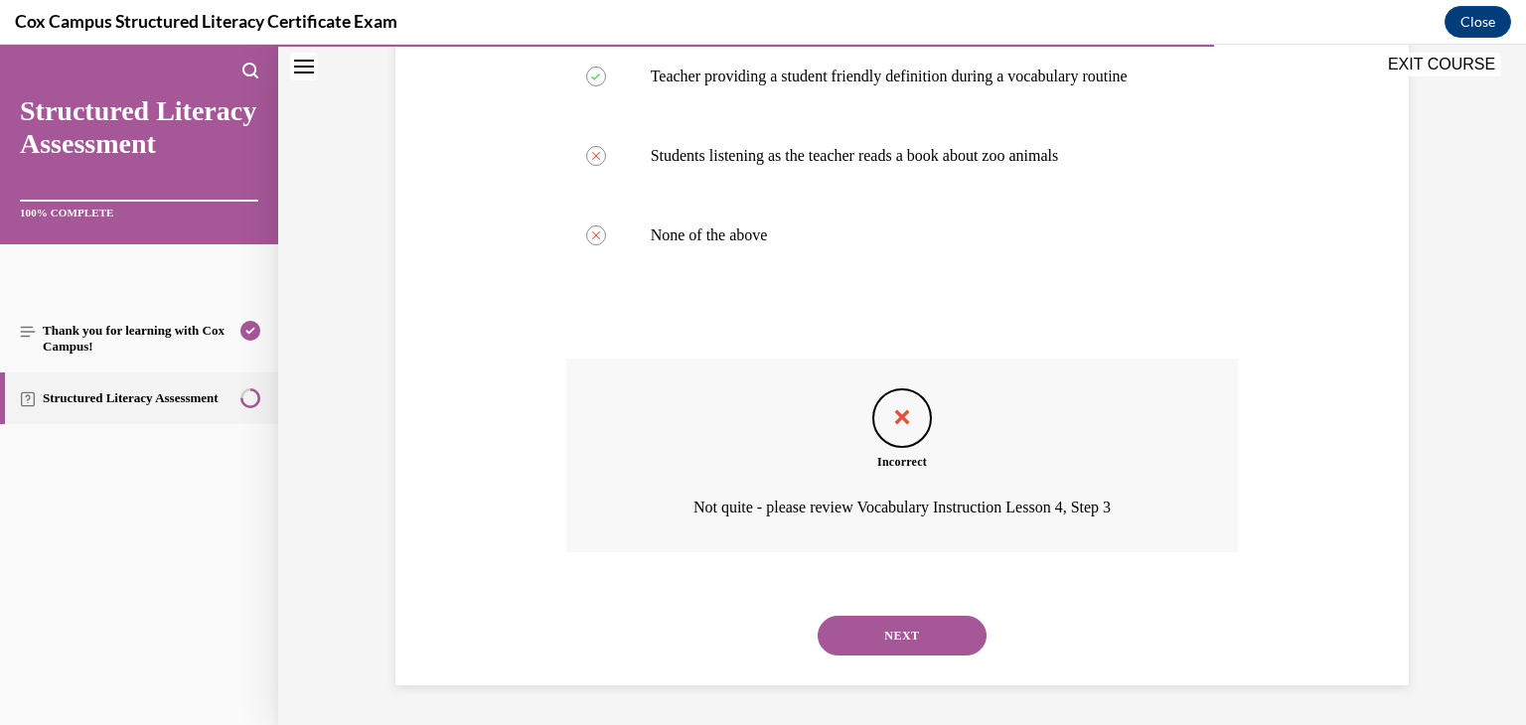
click at [879, 645] on button "NEXT" at bounding box center [902, 636] width 169 height 40
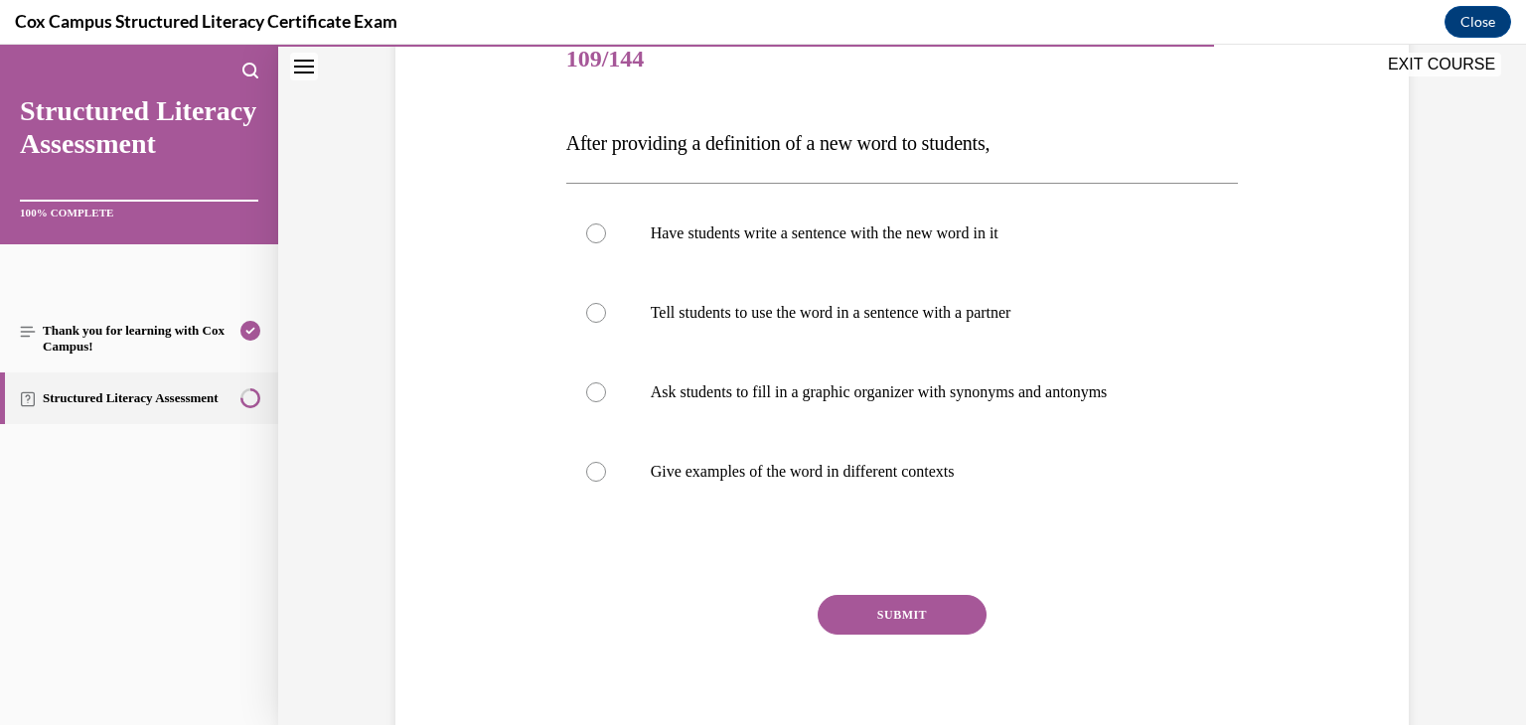
scroll to position [245, 0]
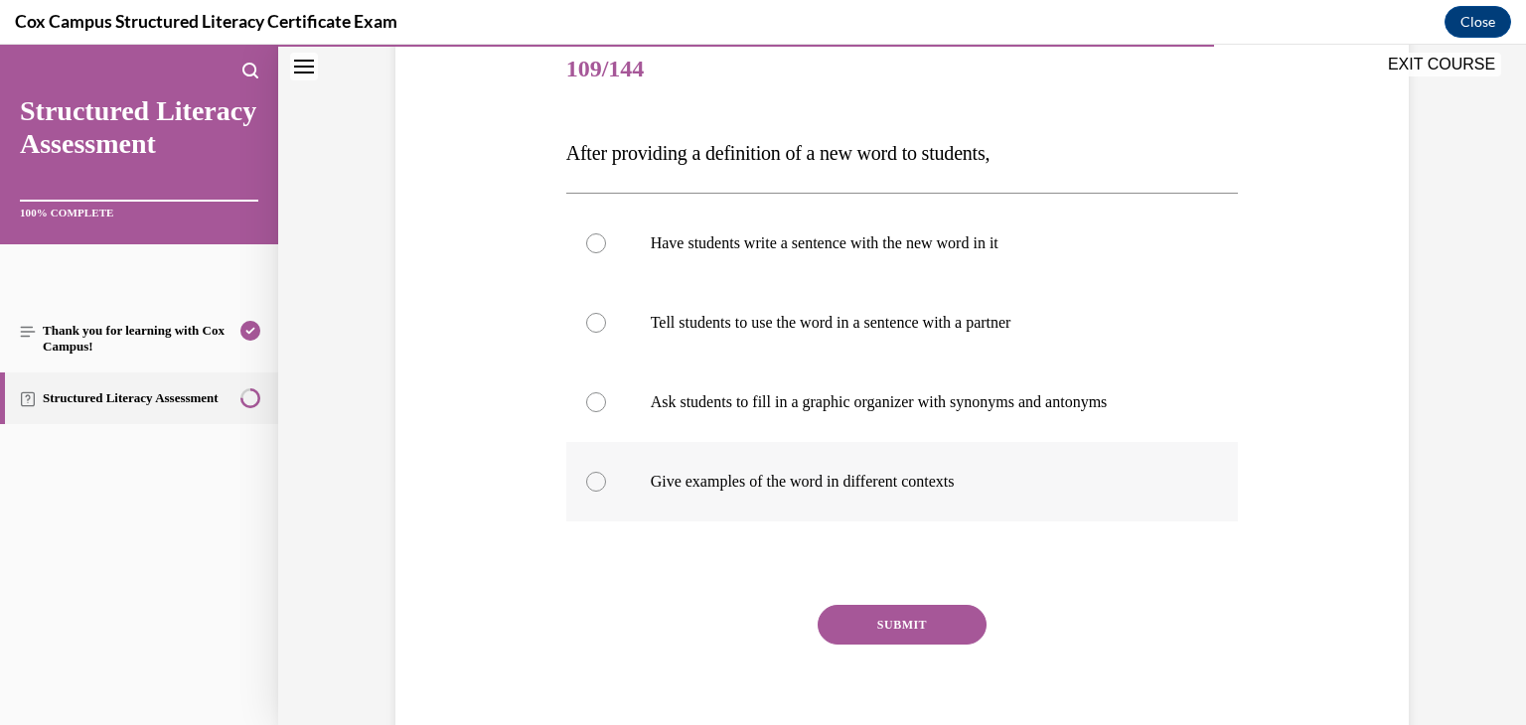
click at [595, 482] on div at bounding box center [596, 482] width 20 height 20
click at [595, 482] on input "Give examples of the word in different contexts" at bounding box center [596, 482] width 20 height 20
radio input "true"
click at [898, 625] on button "SUBMIT" at bounding box center [902, 625] width 169 height 40
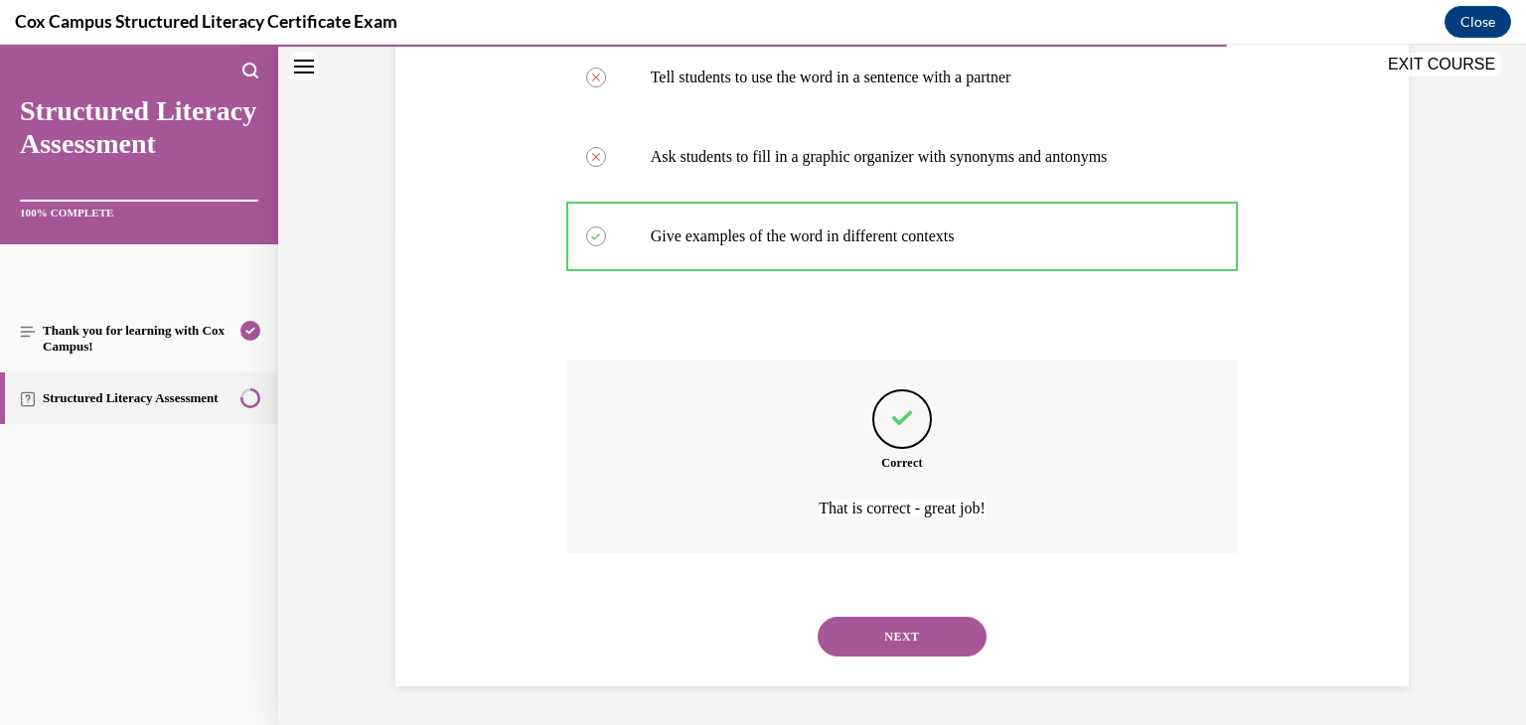
scroll to position [492, 0]
click at [898, 637] on button "NEXT" at bounding box center [902, 636] width 169 height 40
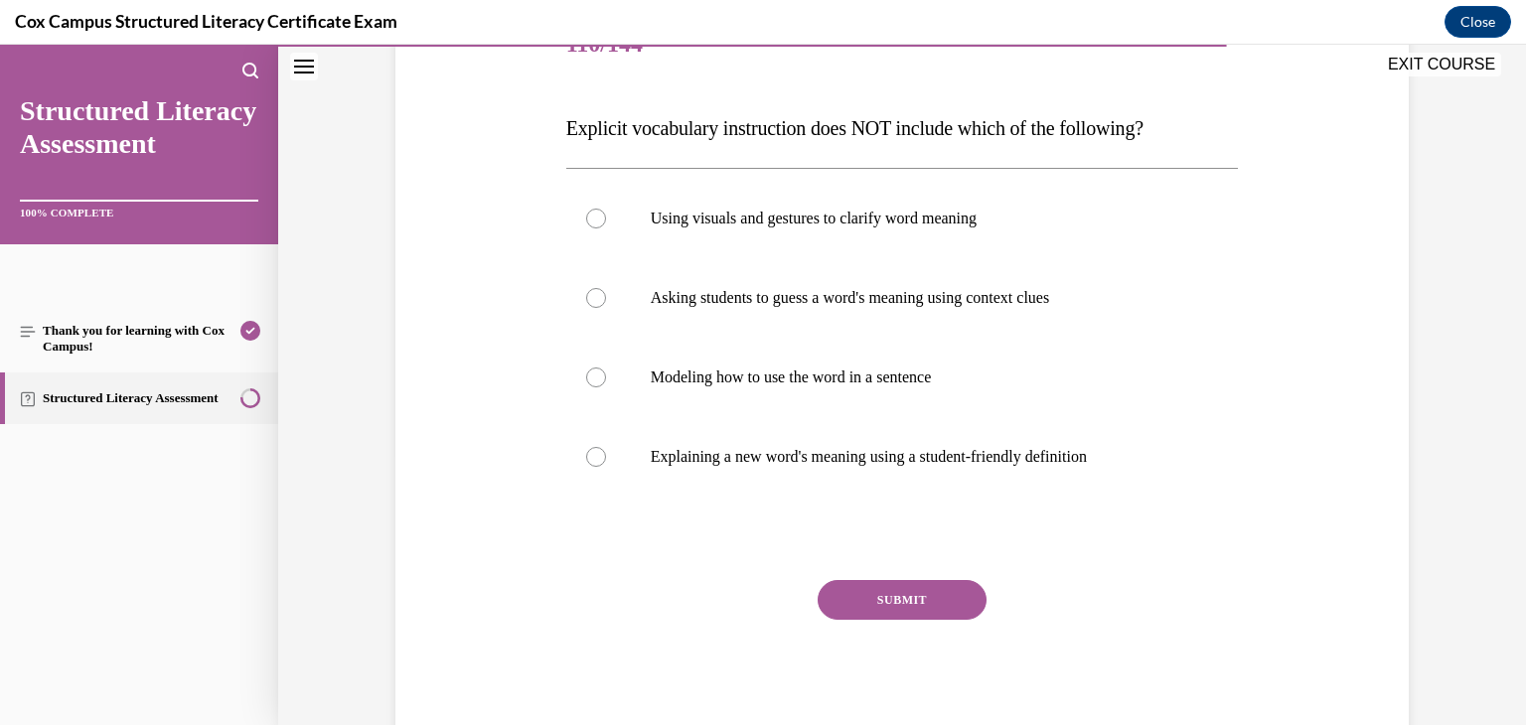
scroll to position [282, 0]
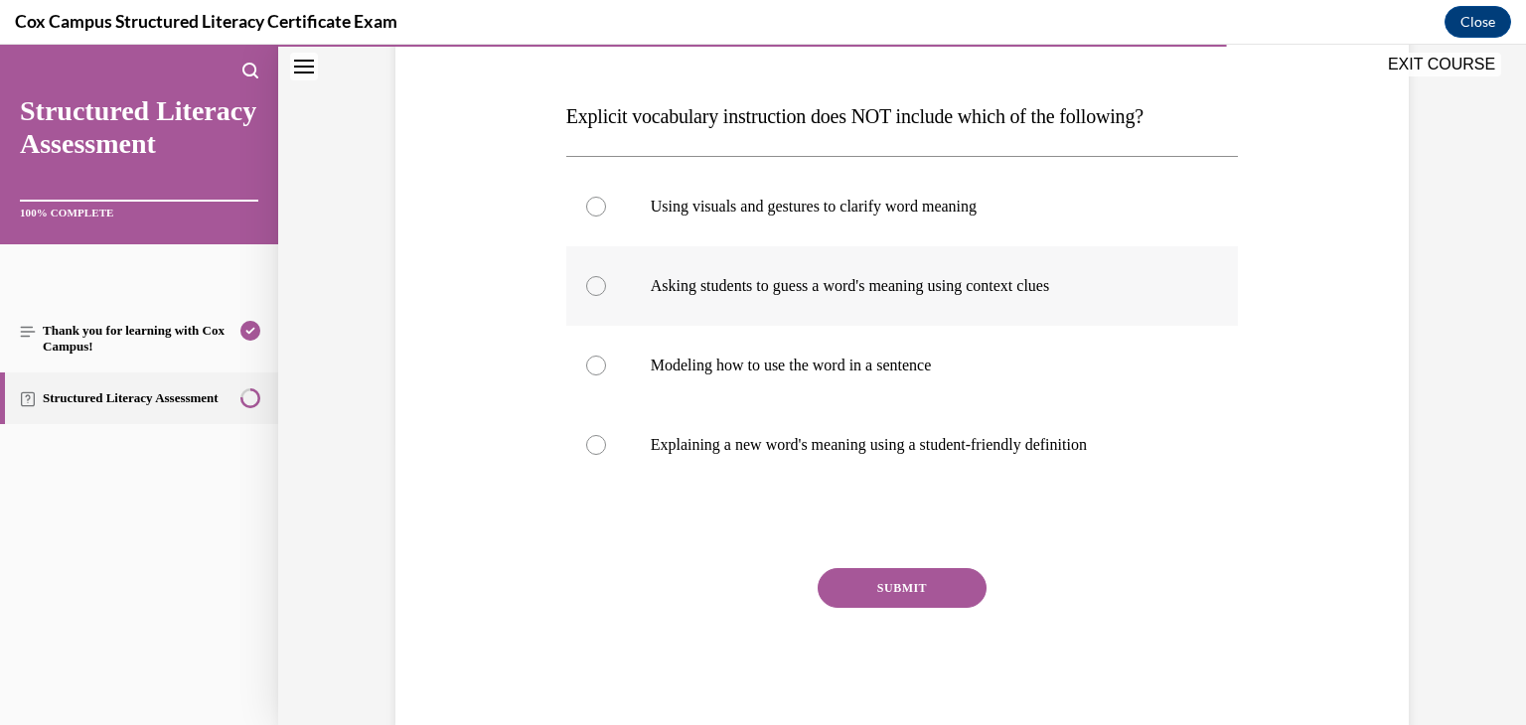
click at [589, 289] on div at bounding box center [596, 286] width 20 height 20
click at [589, 289] on input "Asking students to guess a word's meaning using context clues" at bounding box center [596, 286] width 20 height 20
radio input "true"
click at [870, 581] on button "SUBMIT" at bounding box center [902, 588] width 169 height 40
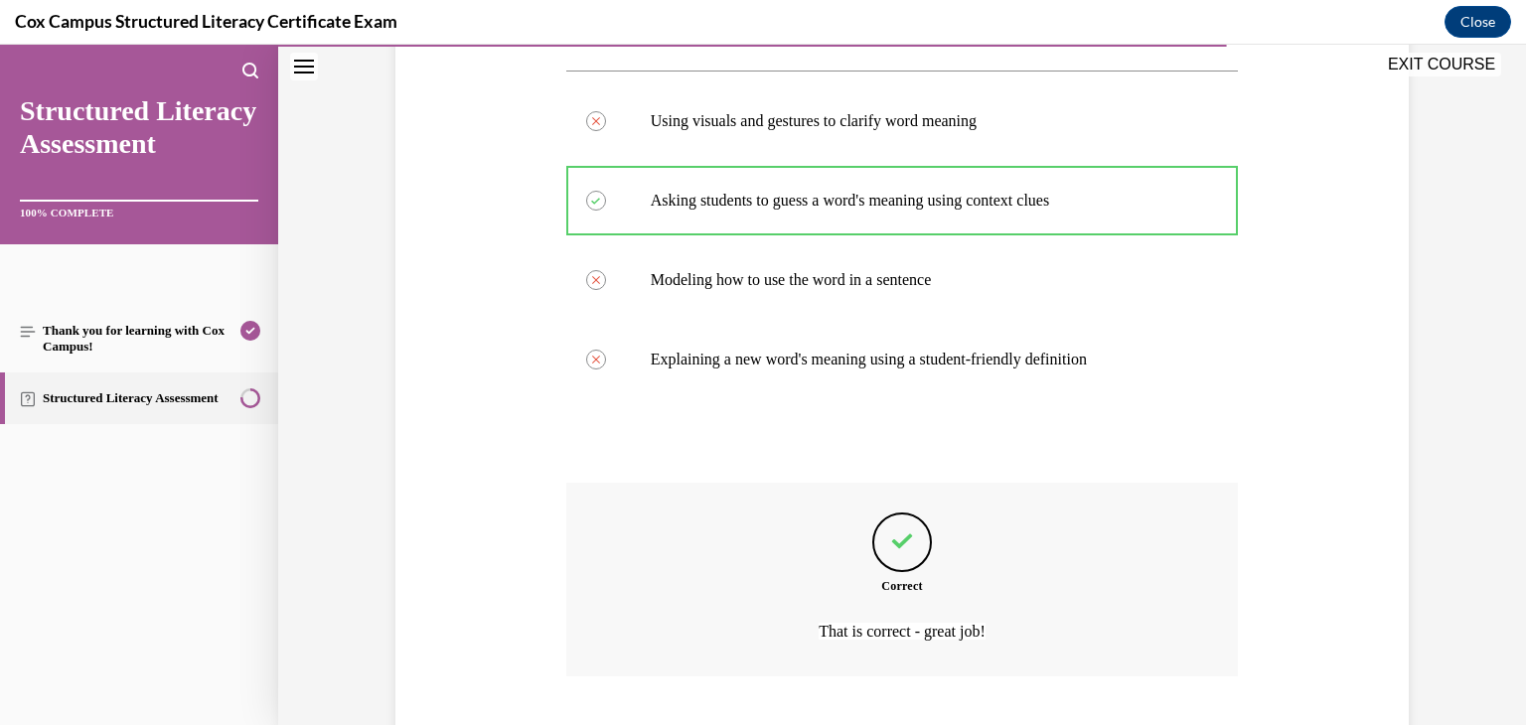
scroll to position [492, 0]
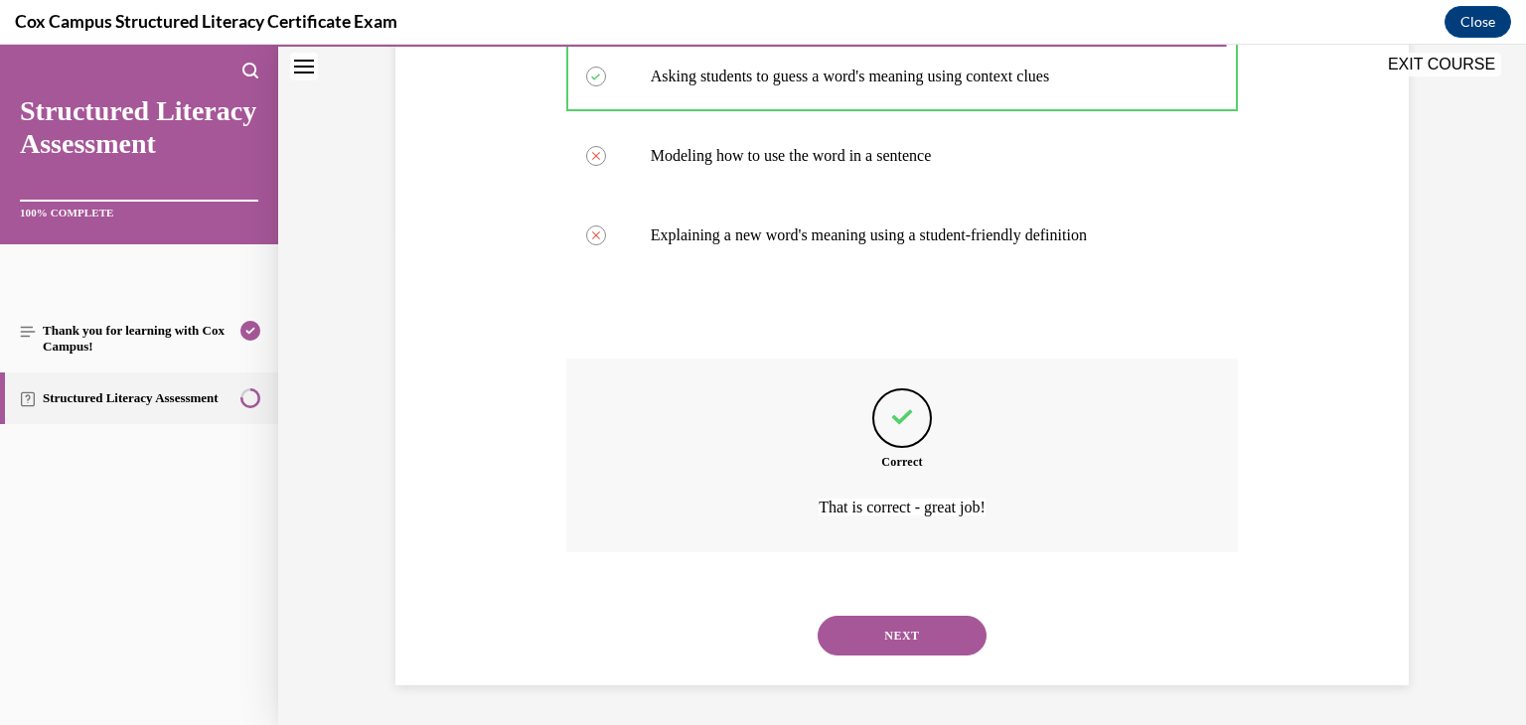
click at [875, 626] on button "NEXT" at bounding box center [902, 636] width 169 height 40
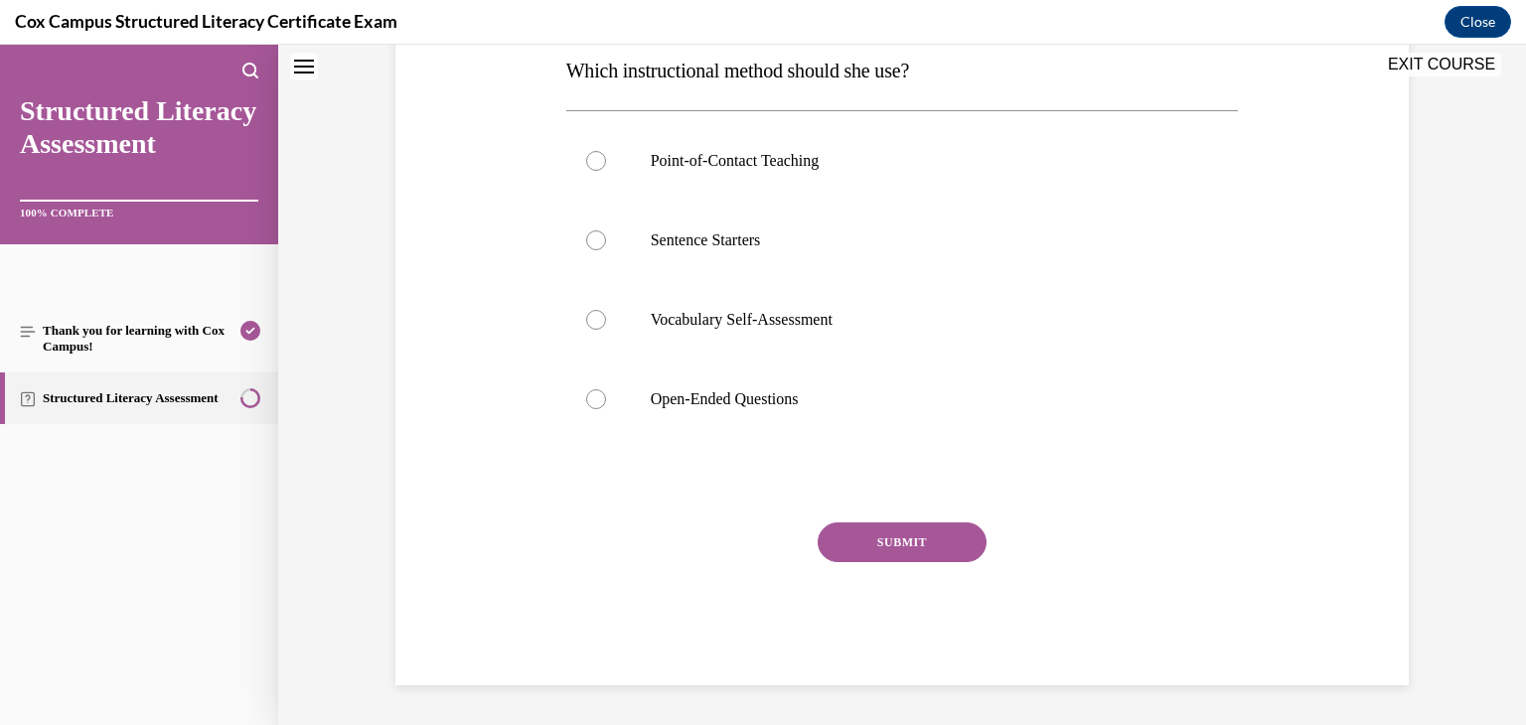
scroll to position [0, 0]
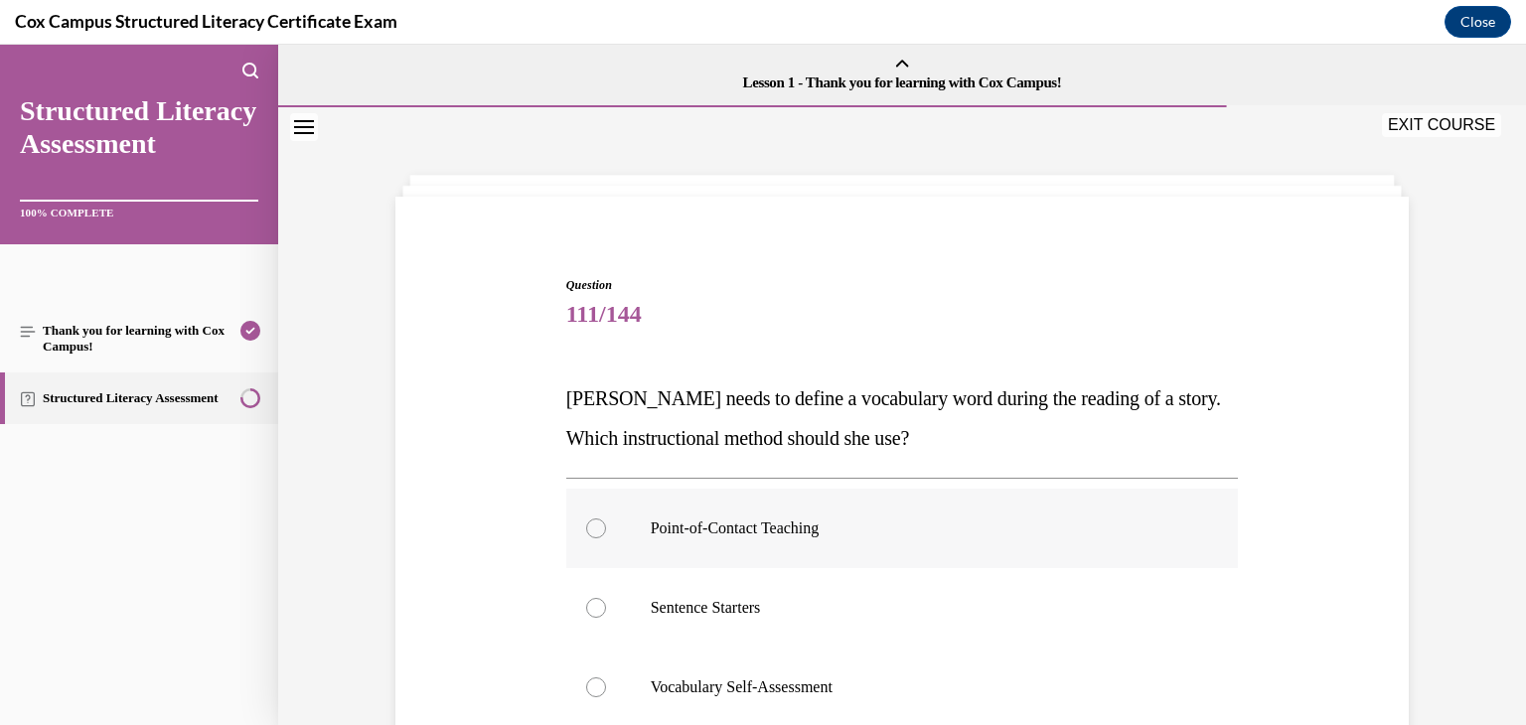
click at [589, 535] on div at bounding box center [596, 529] width 20 height 20
click at [589, 535] on input "Point-of-Contact Teaching" at bounding box center [596, 529] width 20 height 20
radio input "true"
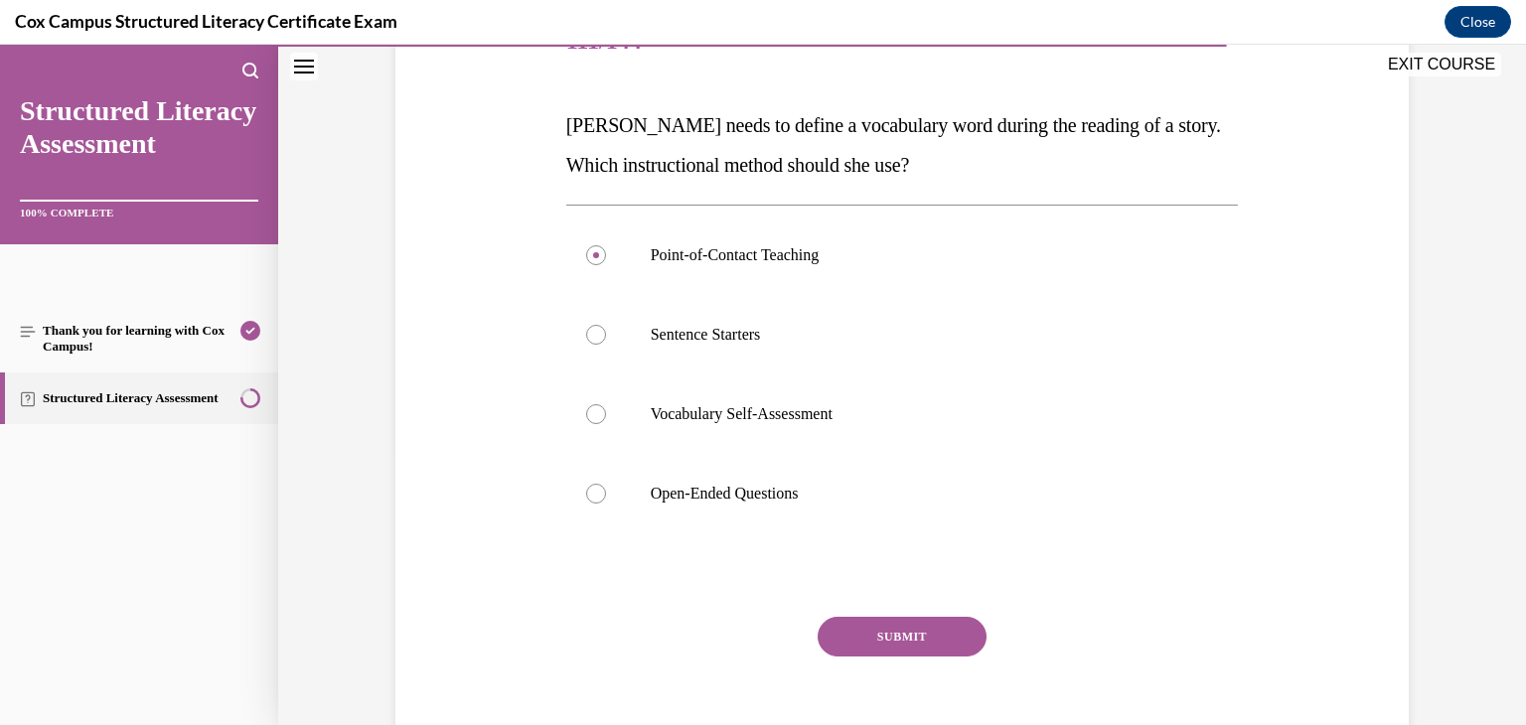
scroll to position [339, 0]
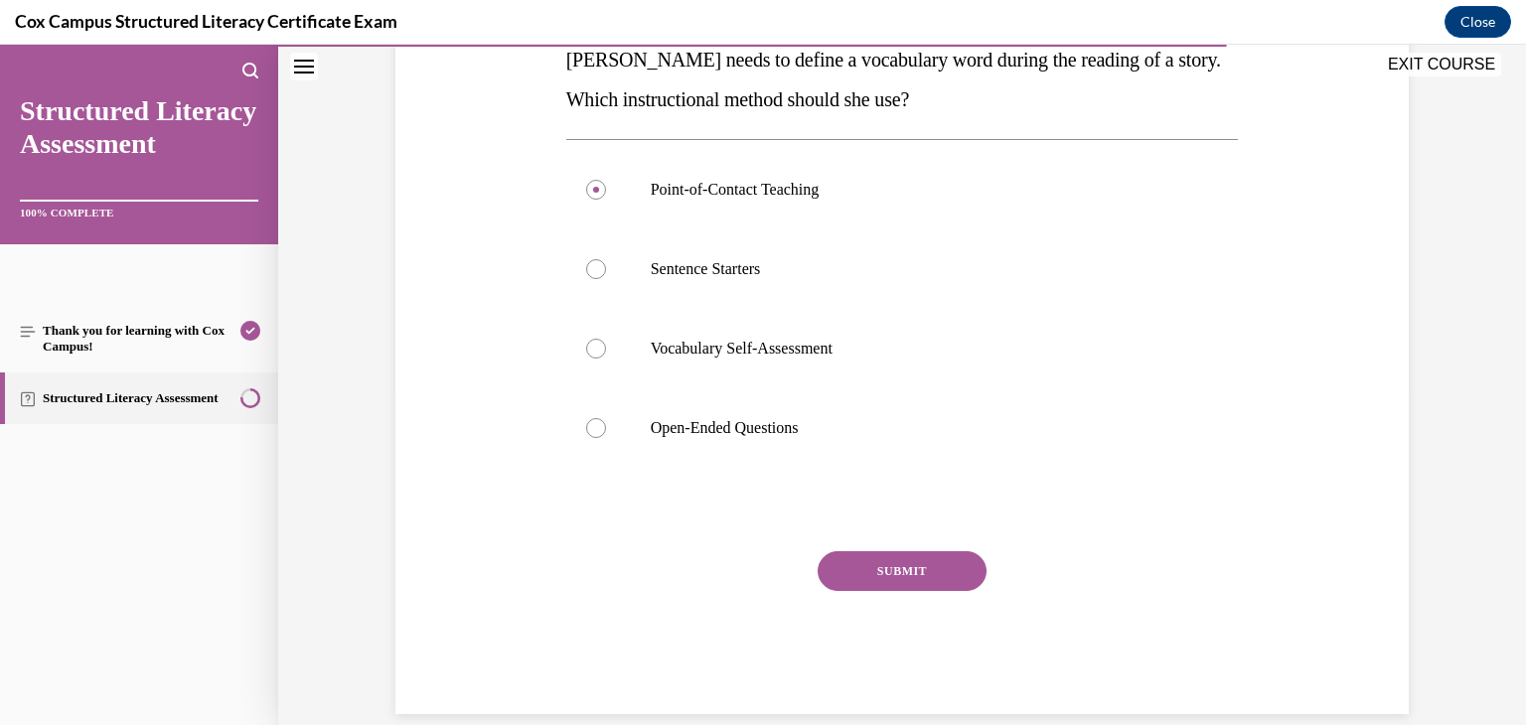
click at [941, 565] on button "SUBMIT" at bounding box center [902, 571] width 169 height 40
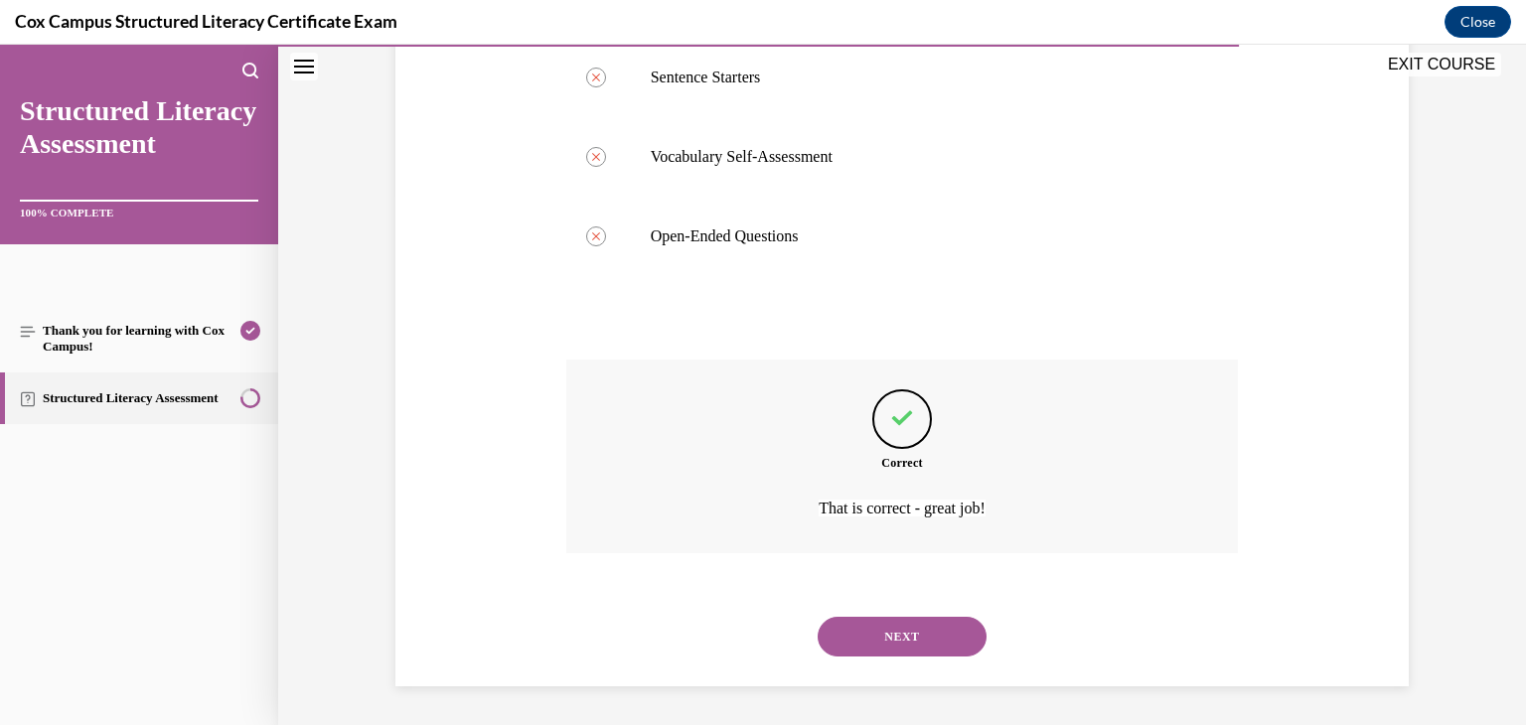
scroll to position [531, 0]
click at [930, 629] on button "NEXT" at bounding box center [902, 636] width 169 height 40
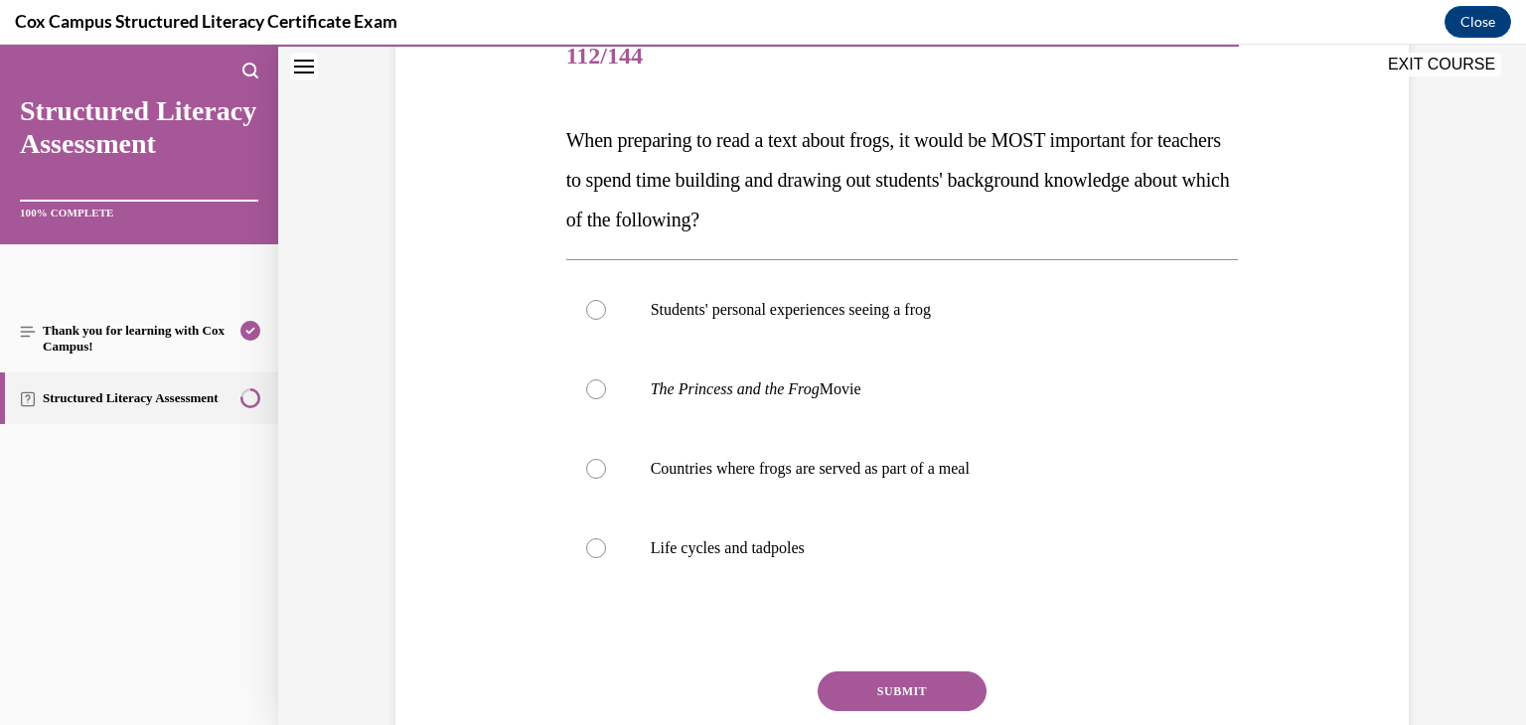
scroll to position [282, 0]
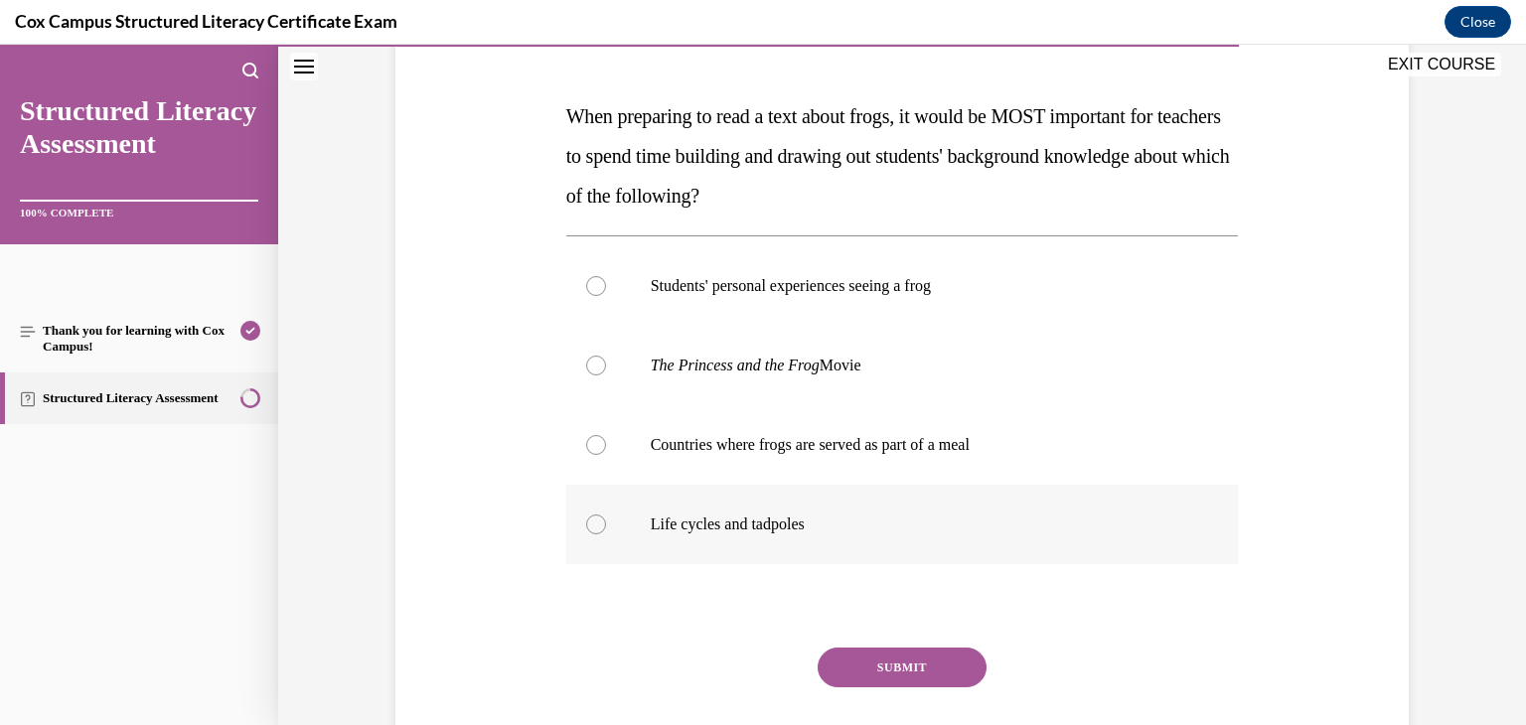
click at [595, 523] on div at bounding box center [596, 525] width 20 height 20
click at [595, 523] on input "Life cycles and tadpoles" at bounding box center [596, 525] width 20 height 20
radio input "true"
click at [848, 672] on button "SUBMIT" at bounding box center [902, 668] width 169 height 40
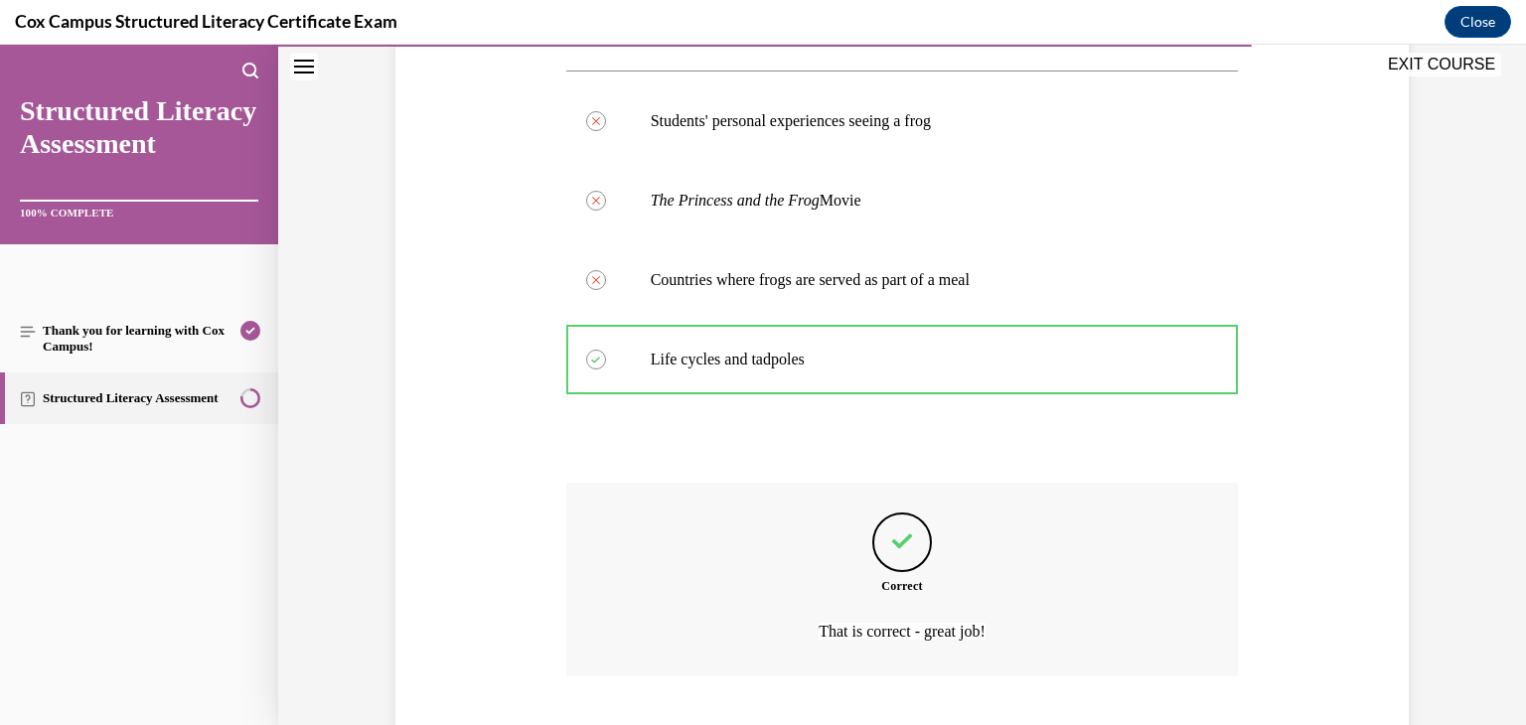
scroll to position [571, 0]
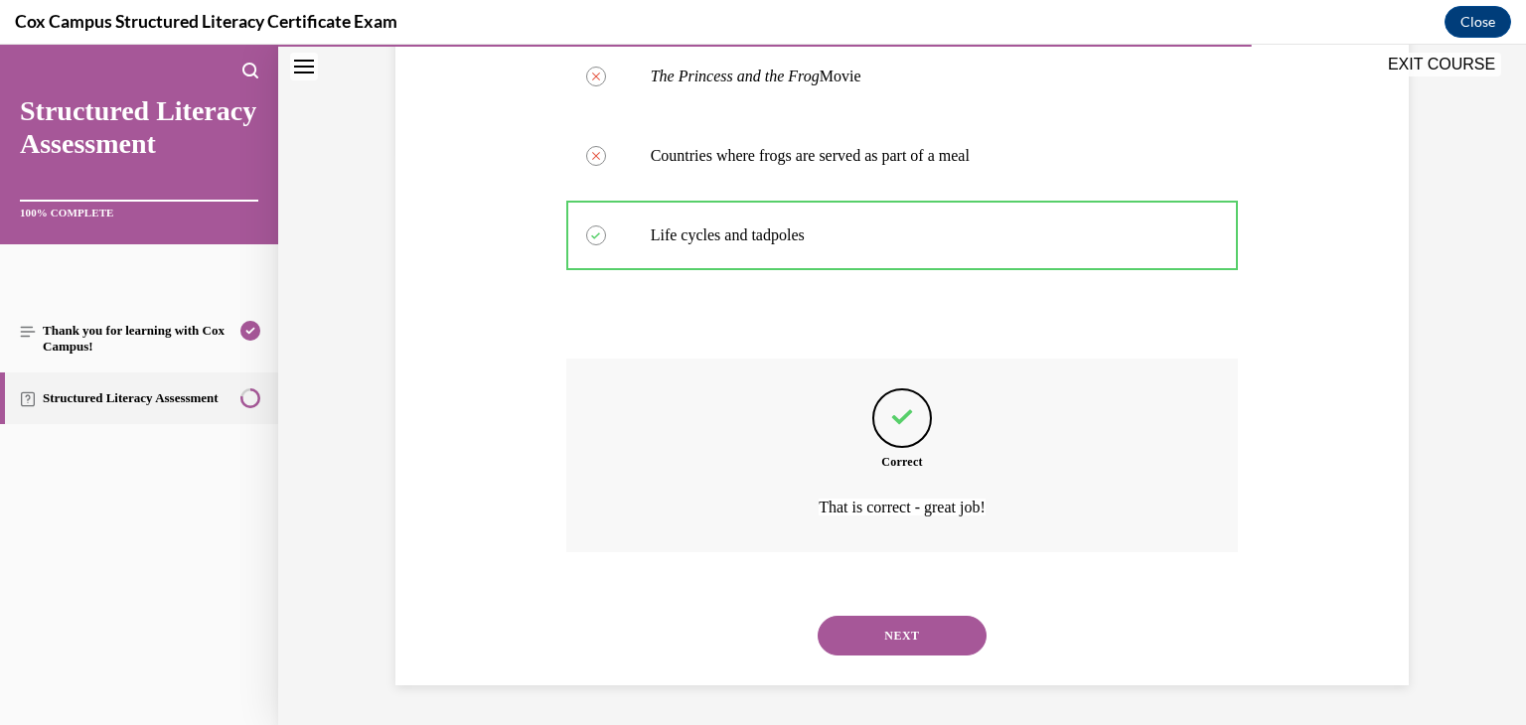
click at [842, 645] on button "NEXT" at bounding box center [902, 636] width 169 height 40
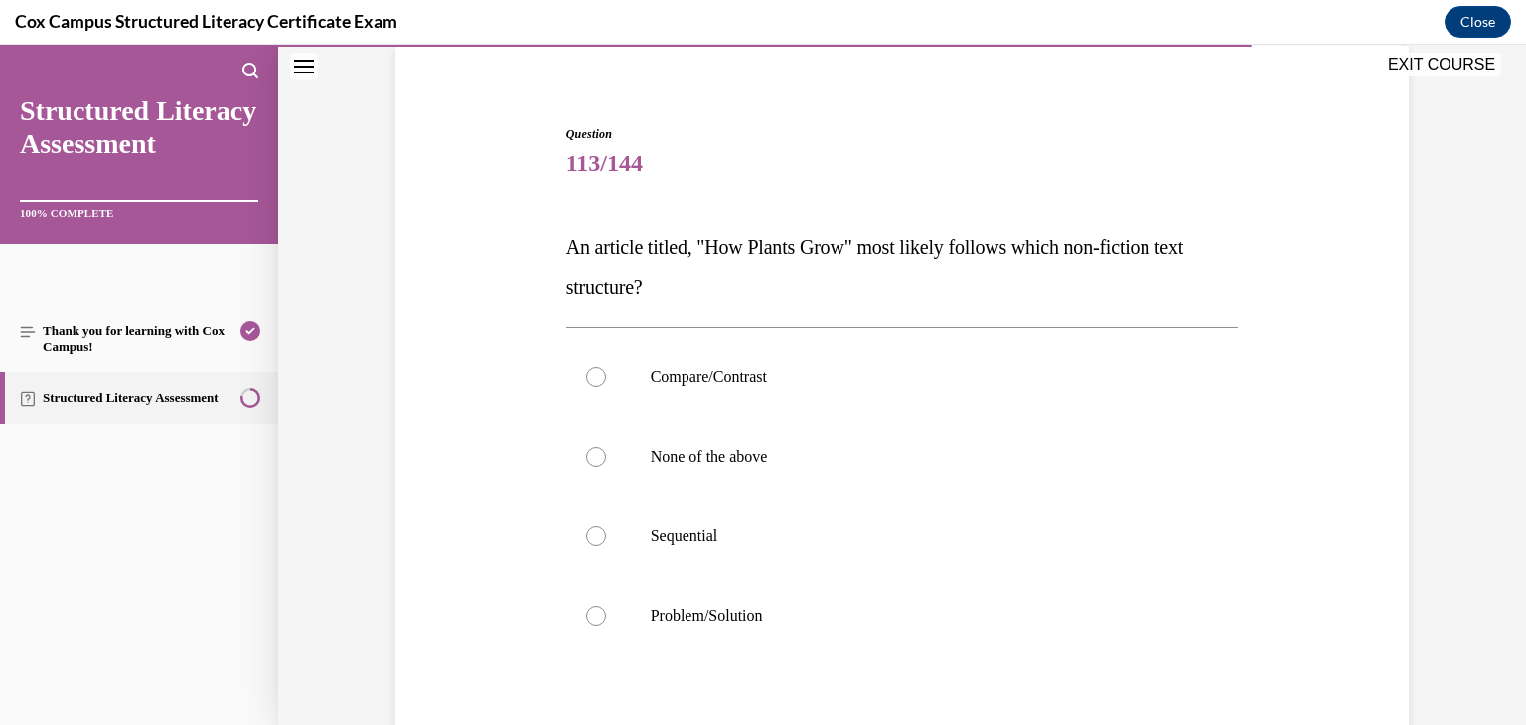
scroll to position [212, 0]
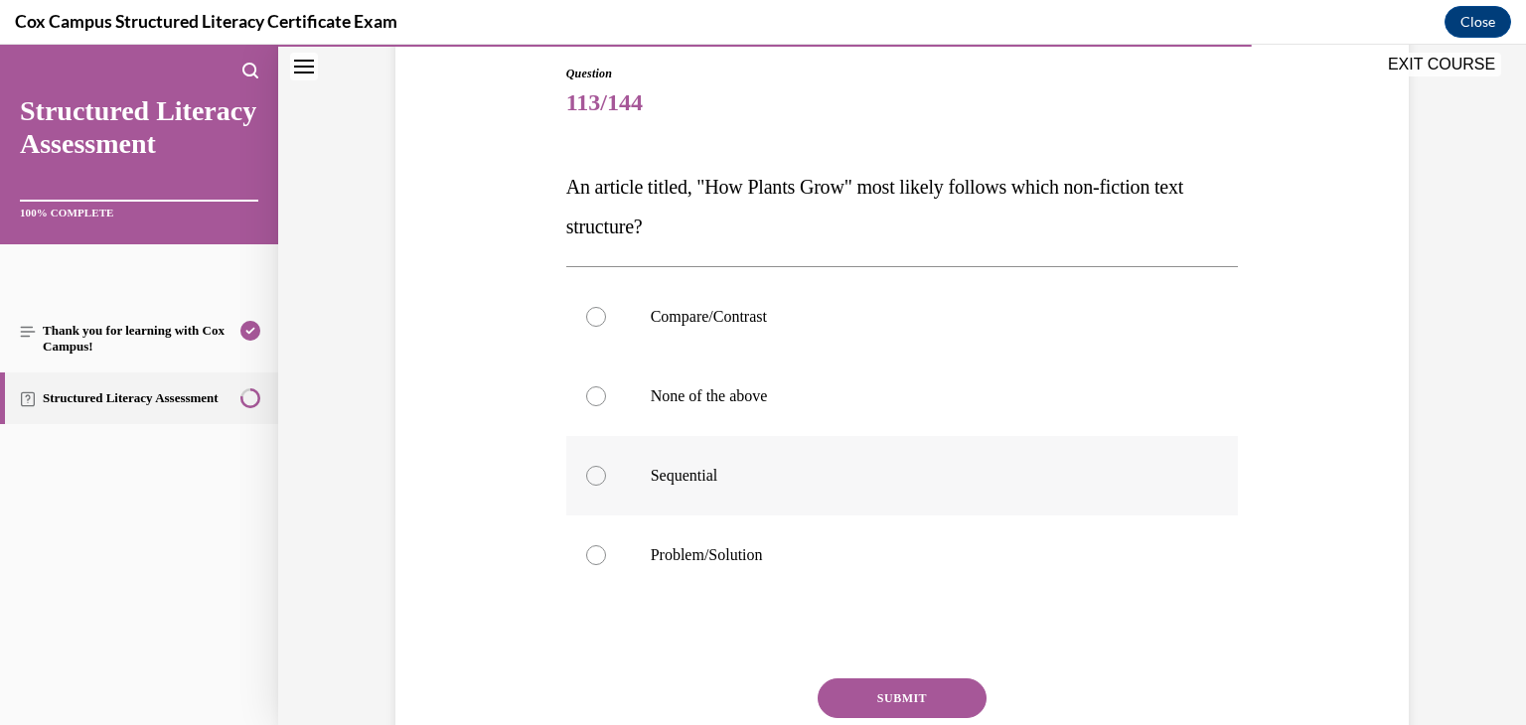
click at [591, 469] on div at bounding box center [596, 476] width 20 height 20
click at [591, 469] on input "Sequential" at bounding box center [596, 476] width 20 height 20
radio input "true"
click at [894, 694] on button "SUBMIT" at bounding box center [902, 698] width 169 height 40
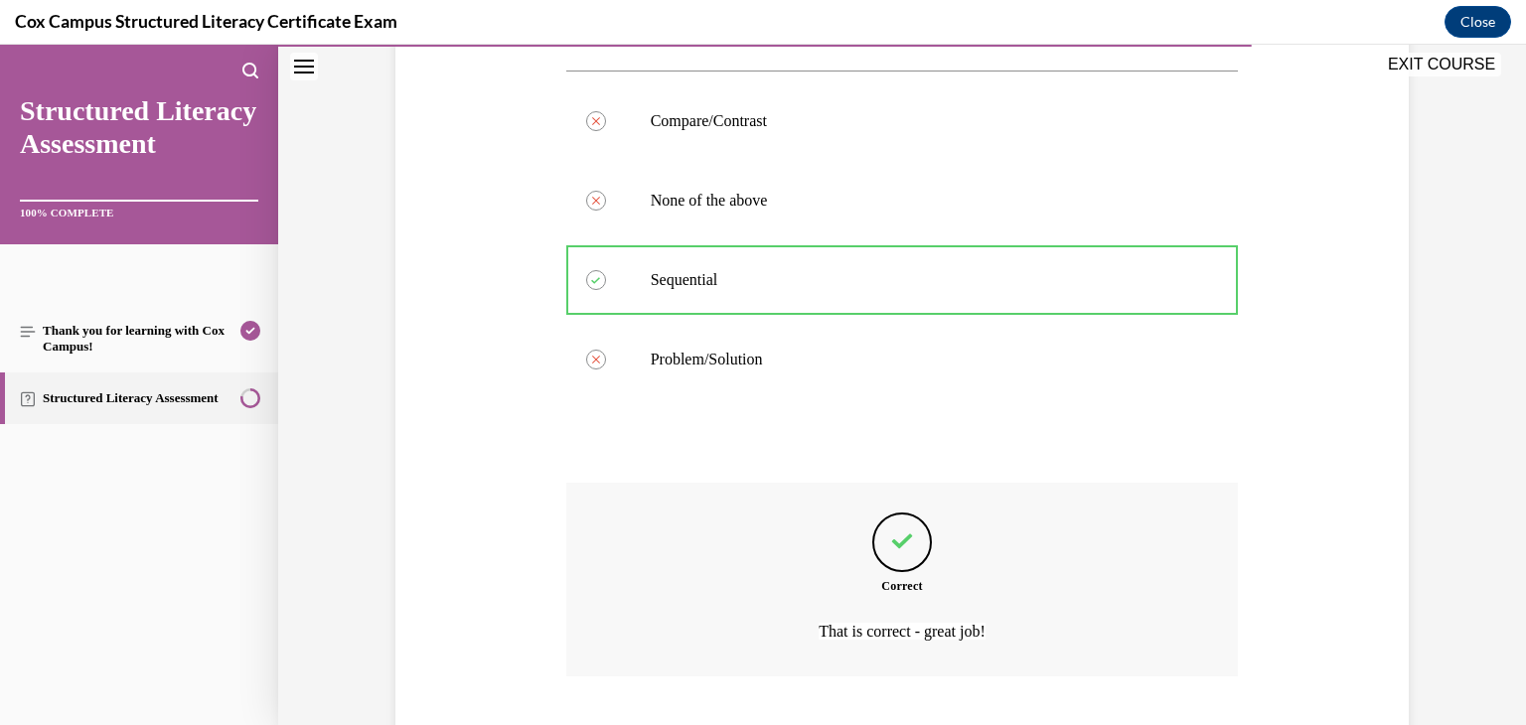
scroll to position [531, 0]
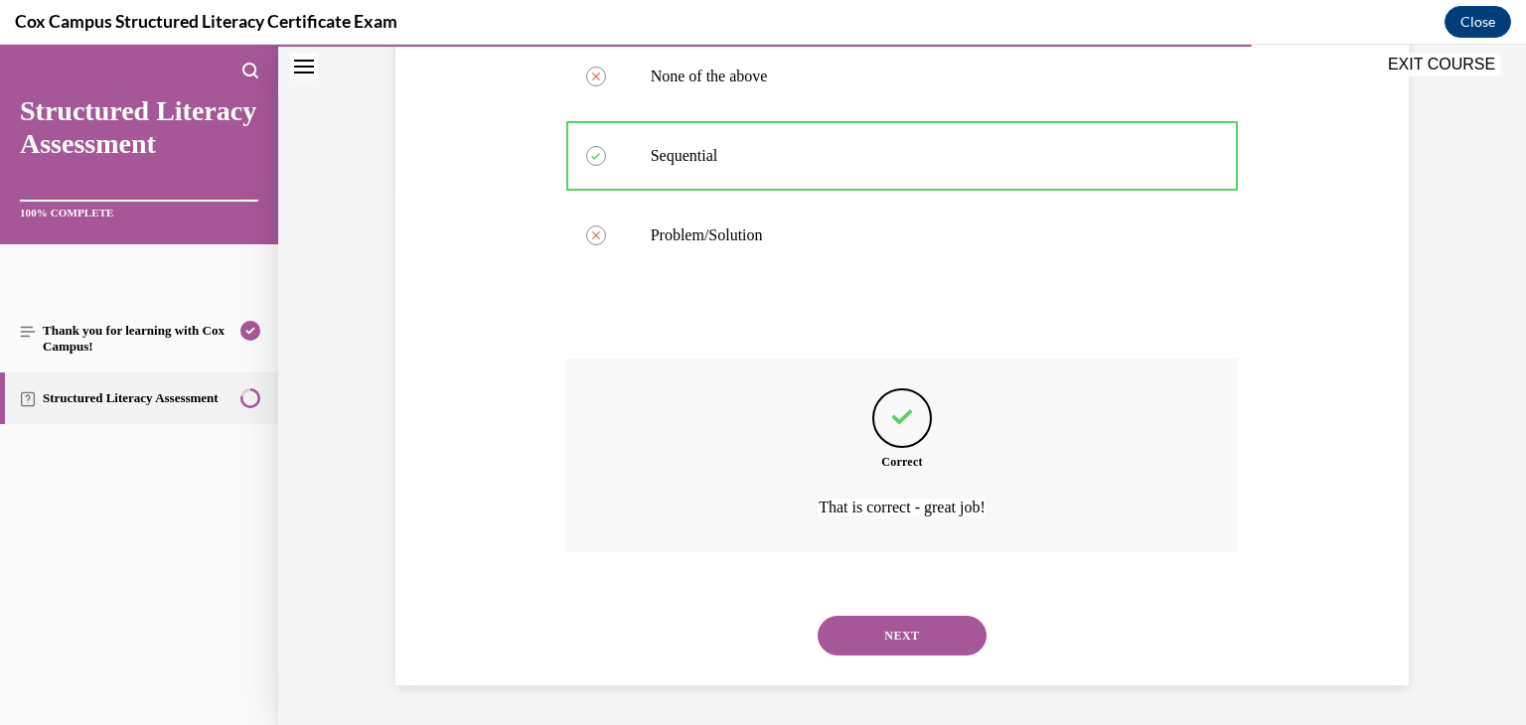
click at [900, 642] on button "NEXT" at bounding box center [902, 636] width 169 height 40
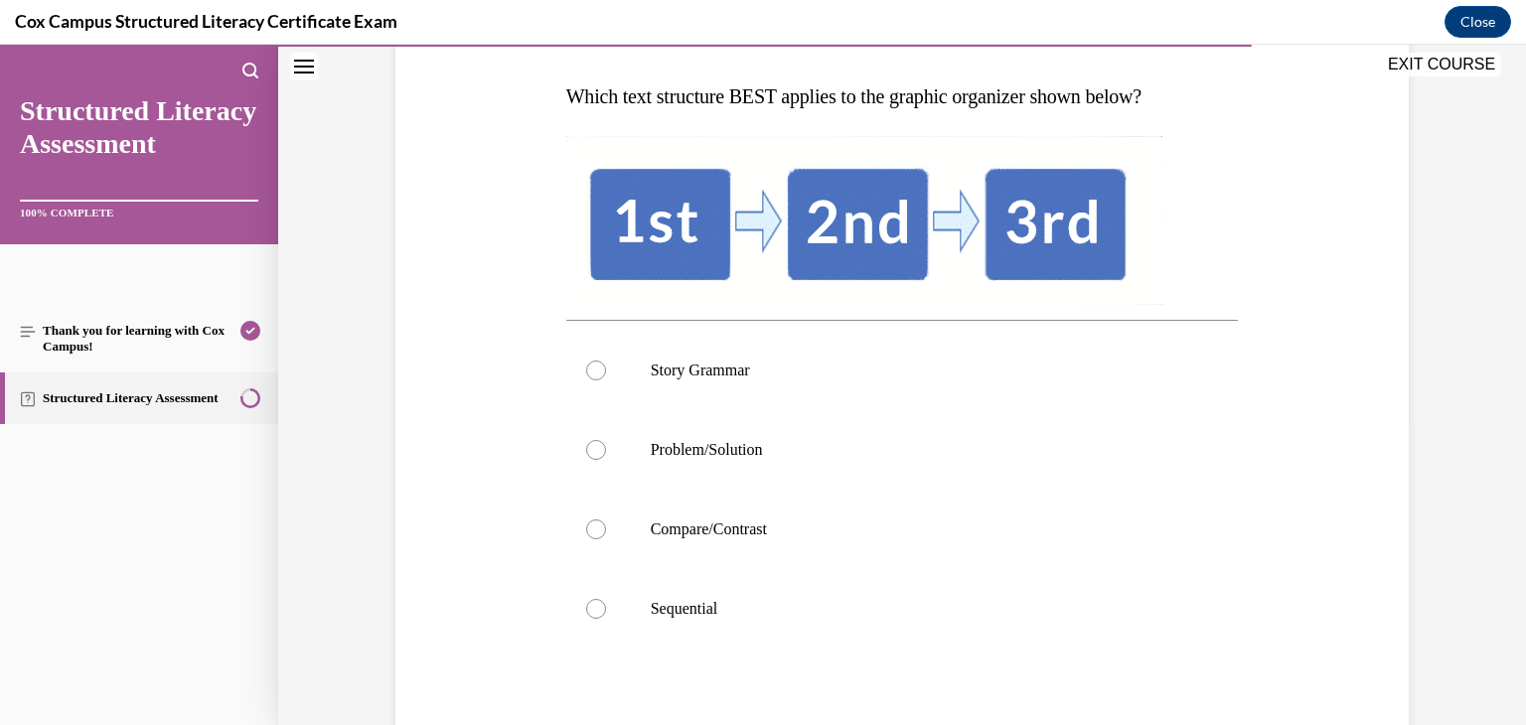
scroll to position [306, 0]
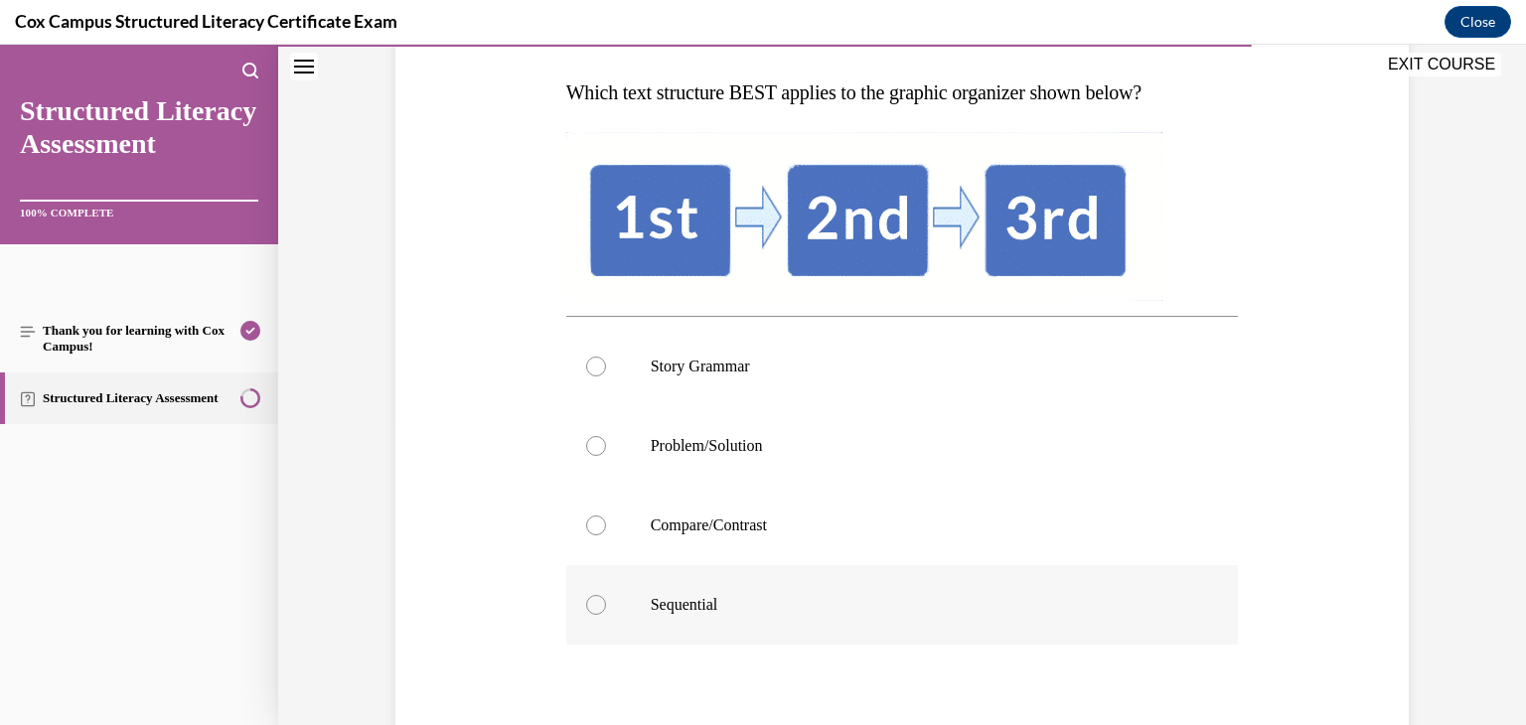
click at [590, 599] on div at bounding box center [596, 605] width 20 height 20
click at [590, 599] on input "Sequential" at bounding box center [596, 605] width 20 height 20
radio input "true"
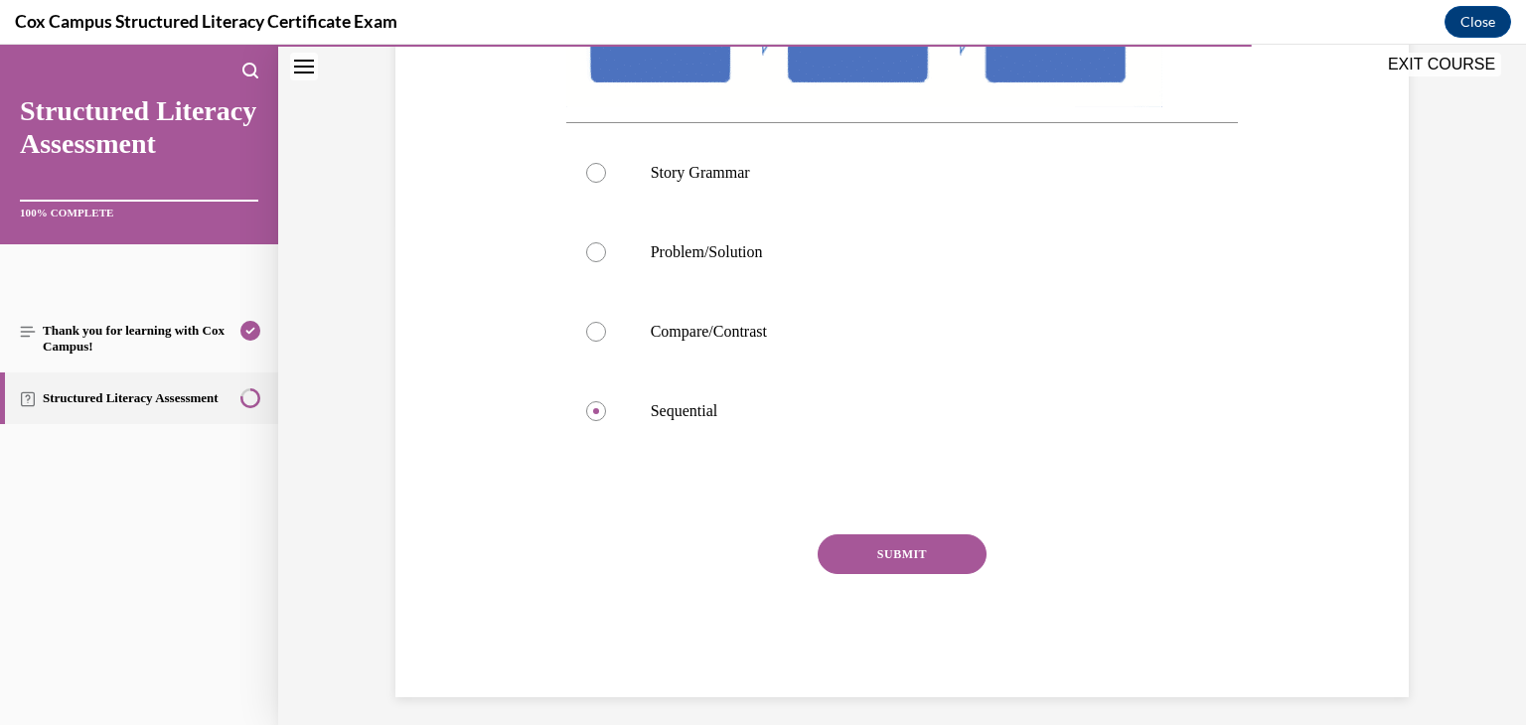
scroll to position [512, 0]
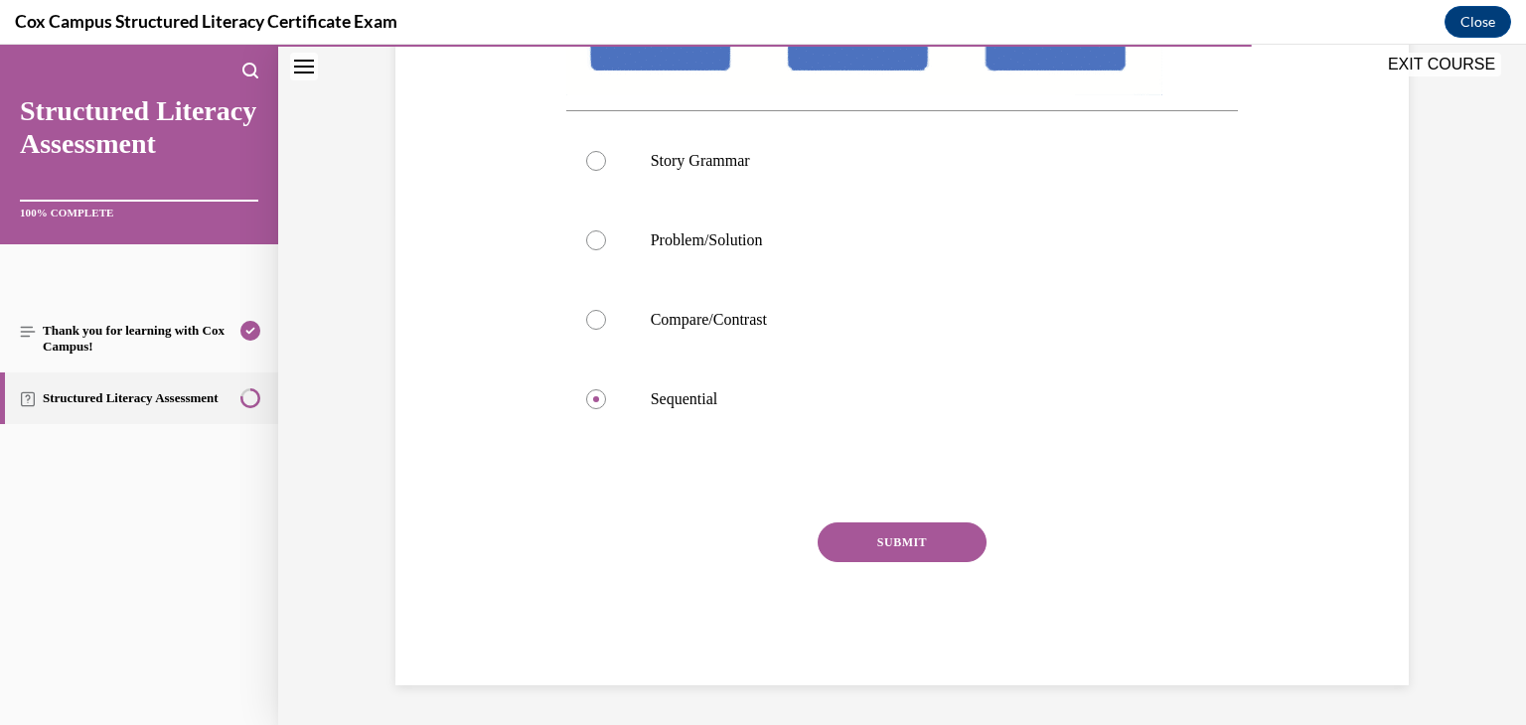
click at [869, 530] on button "SUBMIT" at bounding box center [902, 543] width 169 height 40
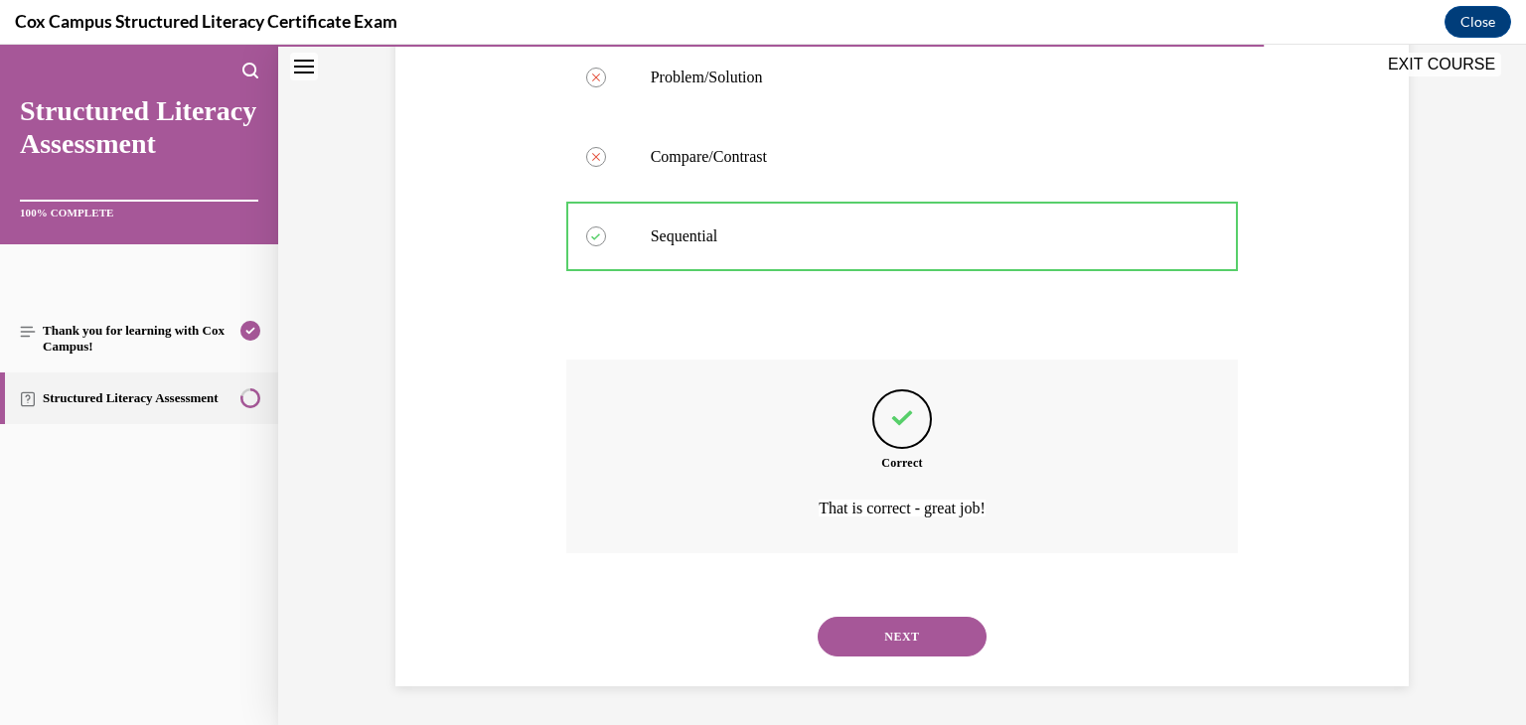
scroll to position [675, 0]
click at [884, 626] on button "NEXT" at bounding box center [902, 636] width 169 height 40
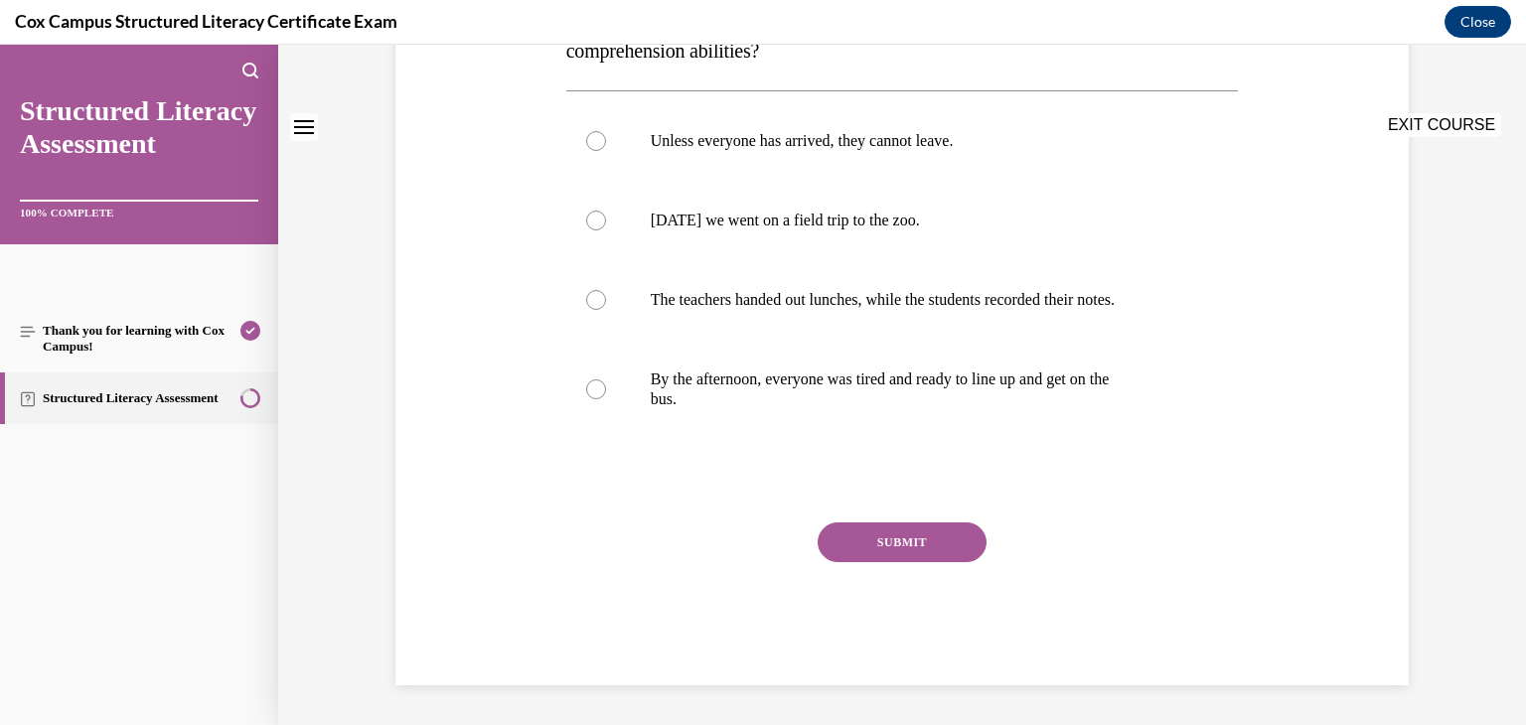
scroll to position [0, 0]
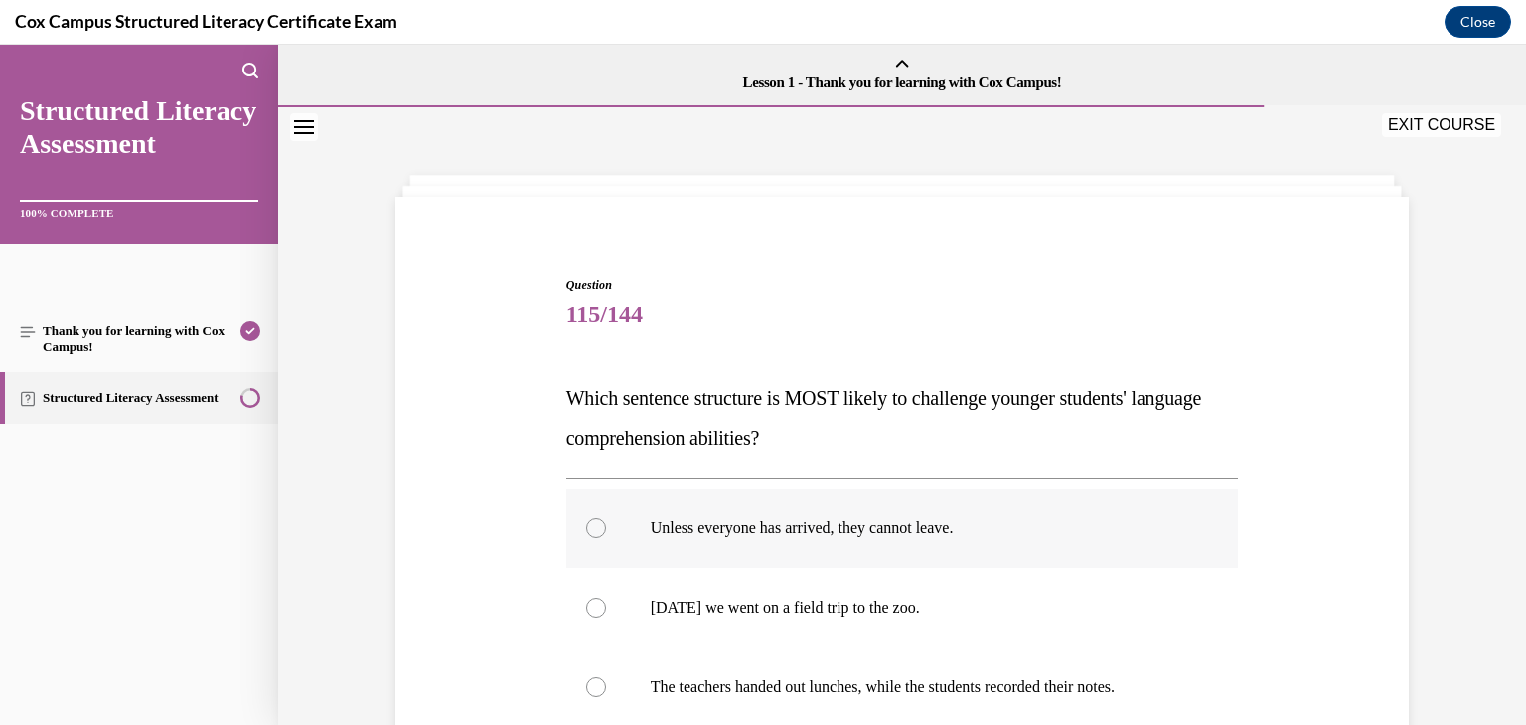
click at [593, 525] on div at bounding box center [596, 529] width 20 height 20
click at [593, 525] on input "Unless everyone has arrived, they cannot leave." at bounding box center [596, 529] width 20 height 20
radio input "true"
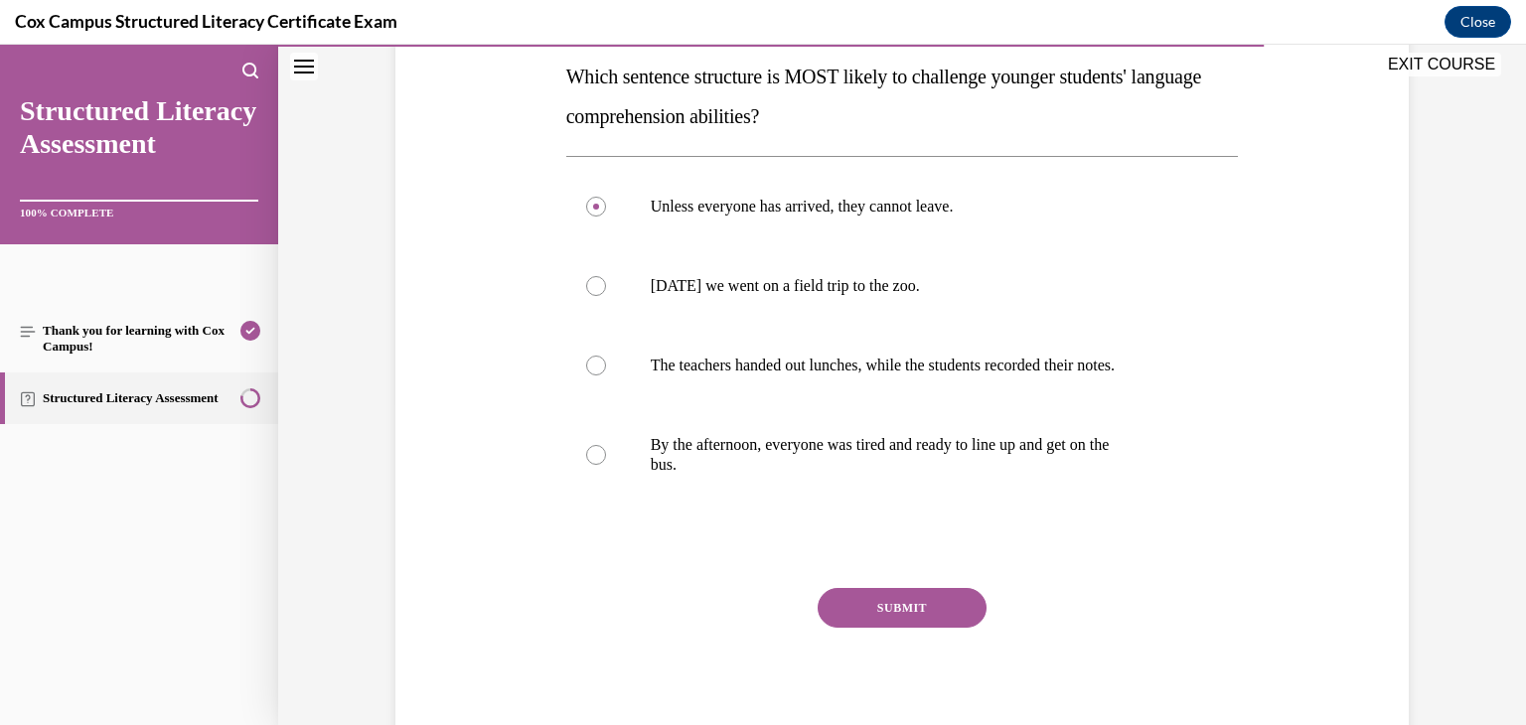
scroll to position [330, 0]
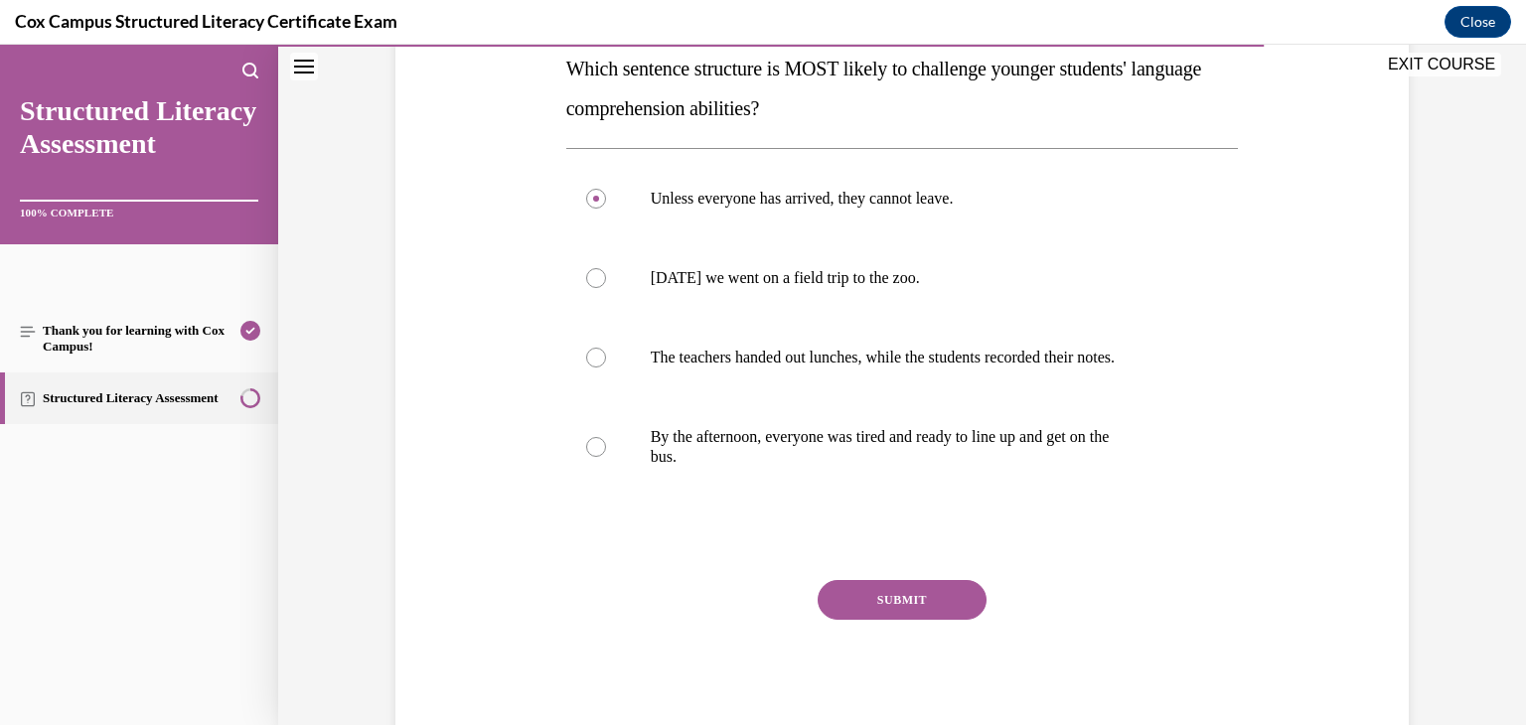
click at [907, 595] on button "SUBMIT" at bounding box center [902, 600] width 169 height 40
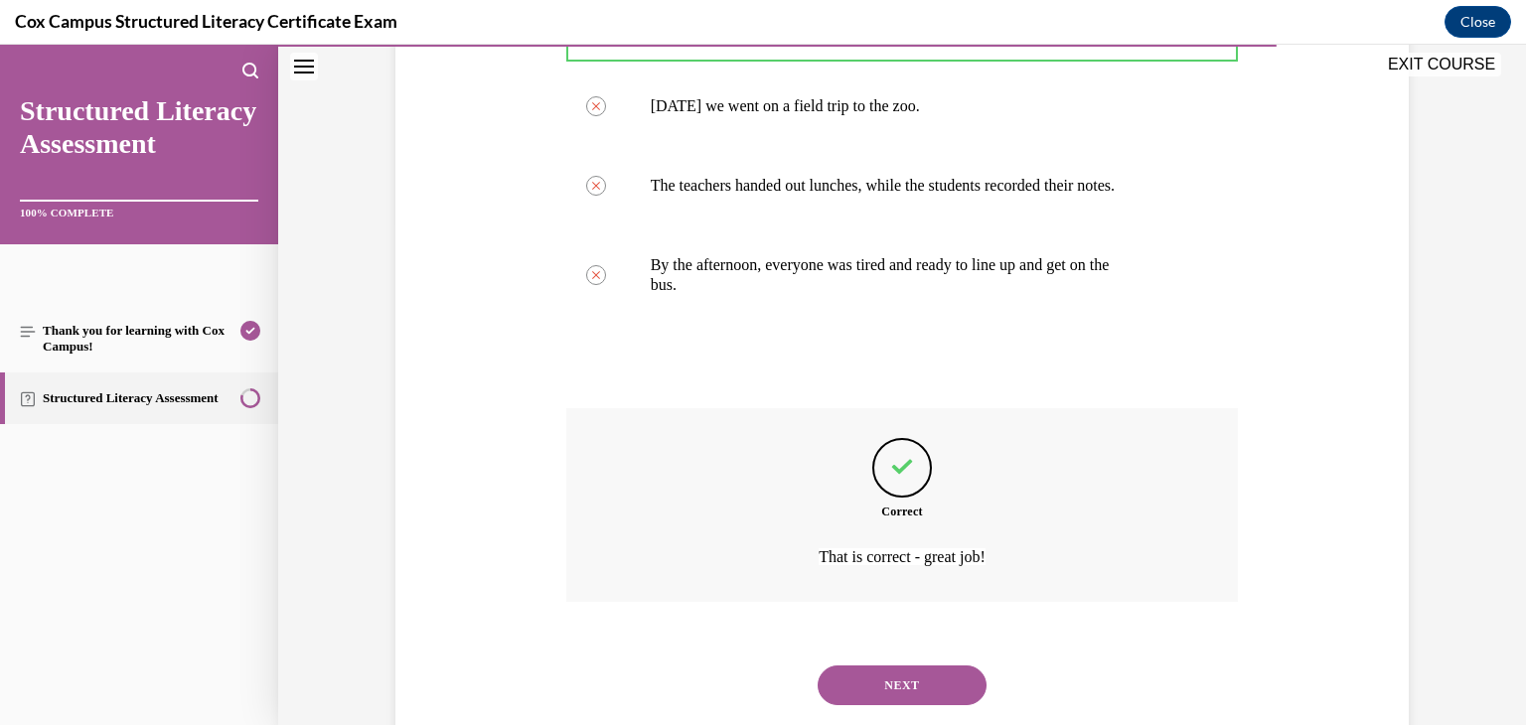
scroll to position [551, 0]
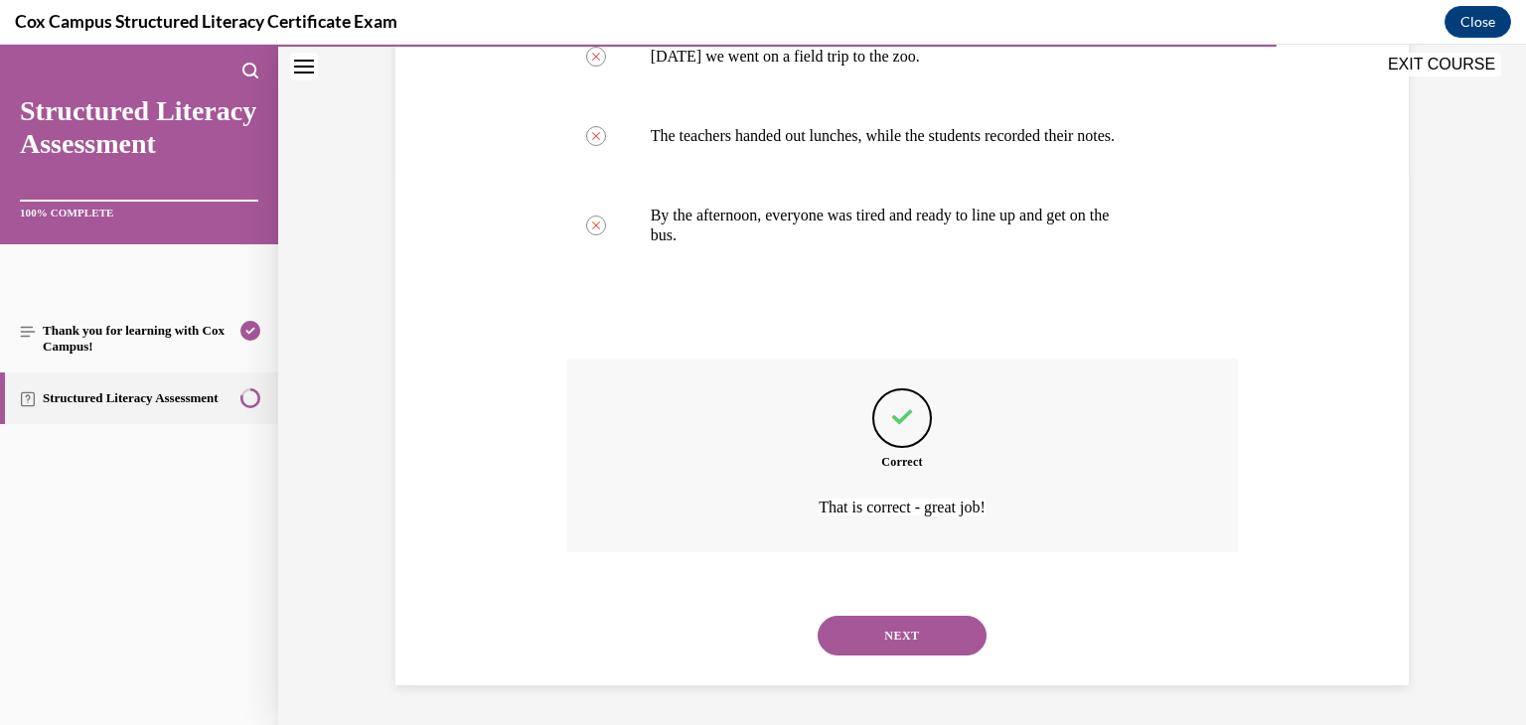
click at [910, 637] on button "NEXT" at bounding box center [902, 636] width 169 height 40
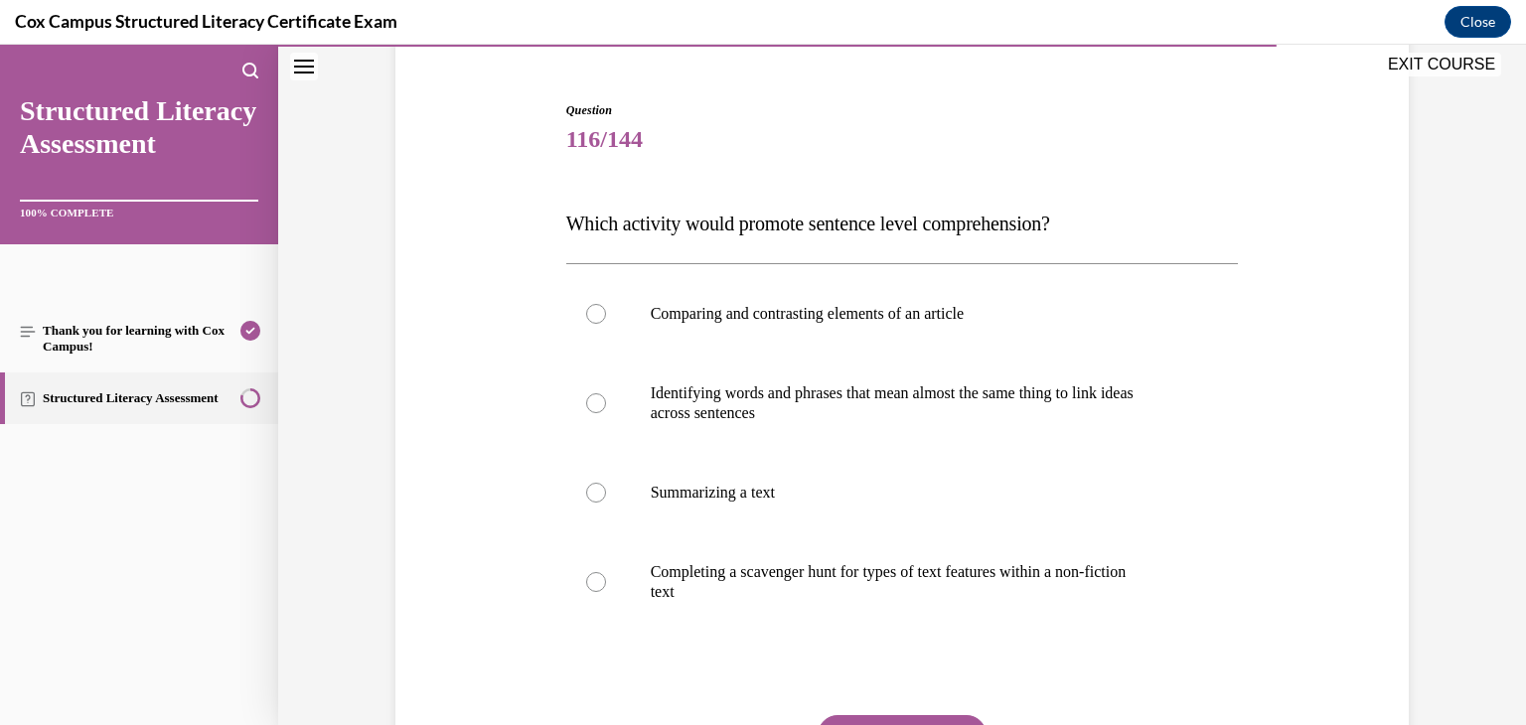
scroll to position [203, 0]
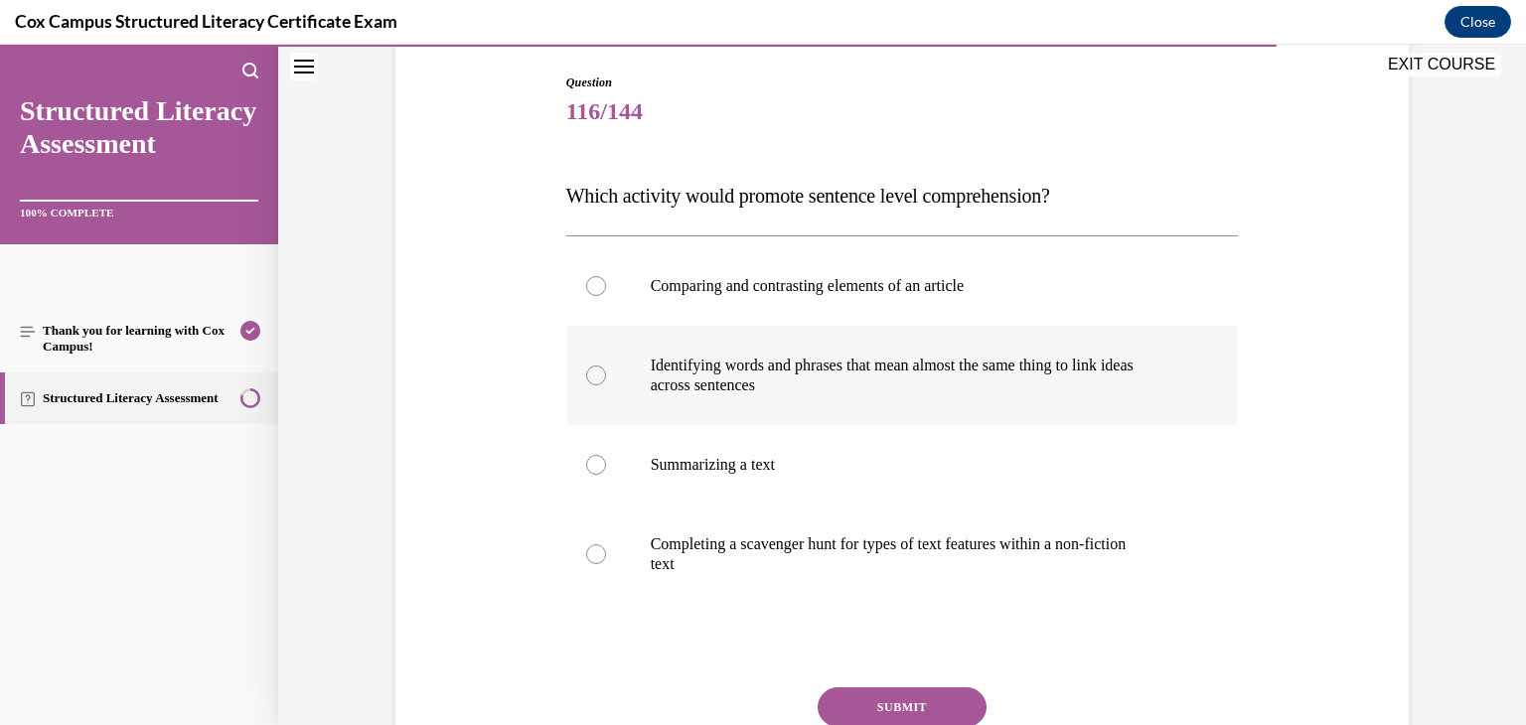
click at [596, 371] on div at bounding box center [596, 376] width 20 height 20
click at [596, 371] on input "Identifying words and phrases that mean almost the same thing to link ideas acr…" at bounding box center [596, 376] width 20 height 20
radio input "true"
click at [828, 692] on button "SUBMIT" at bounding box center [902, 707] width 169 height 40
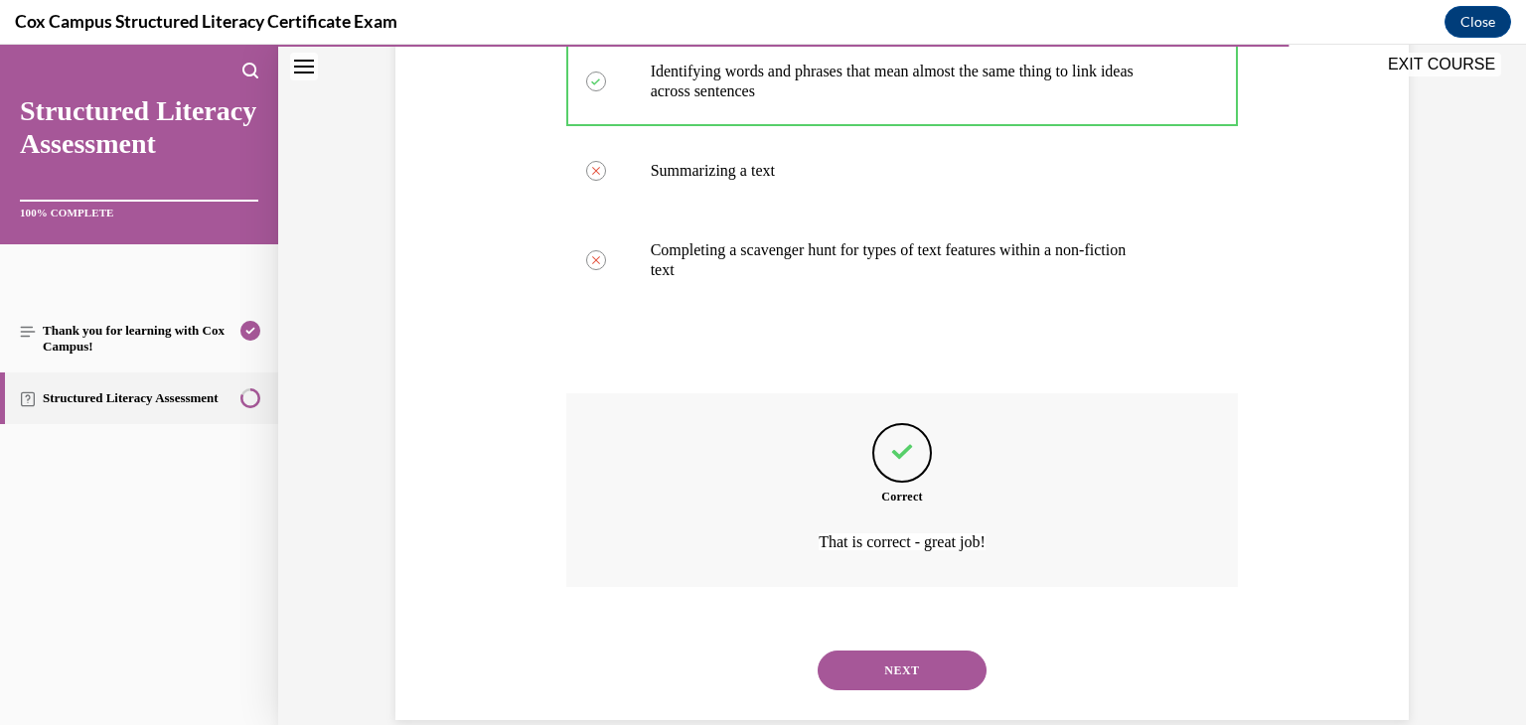
scroll to position [531, 0]
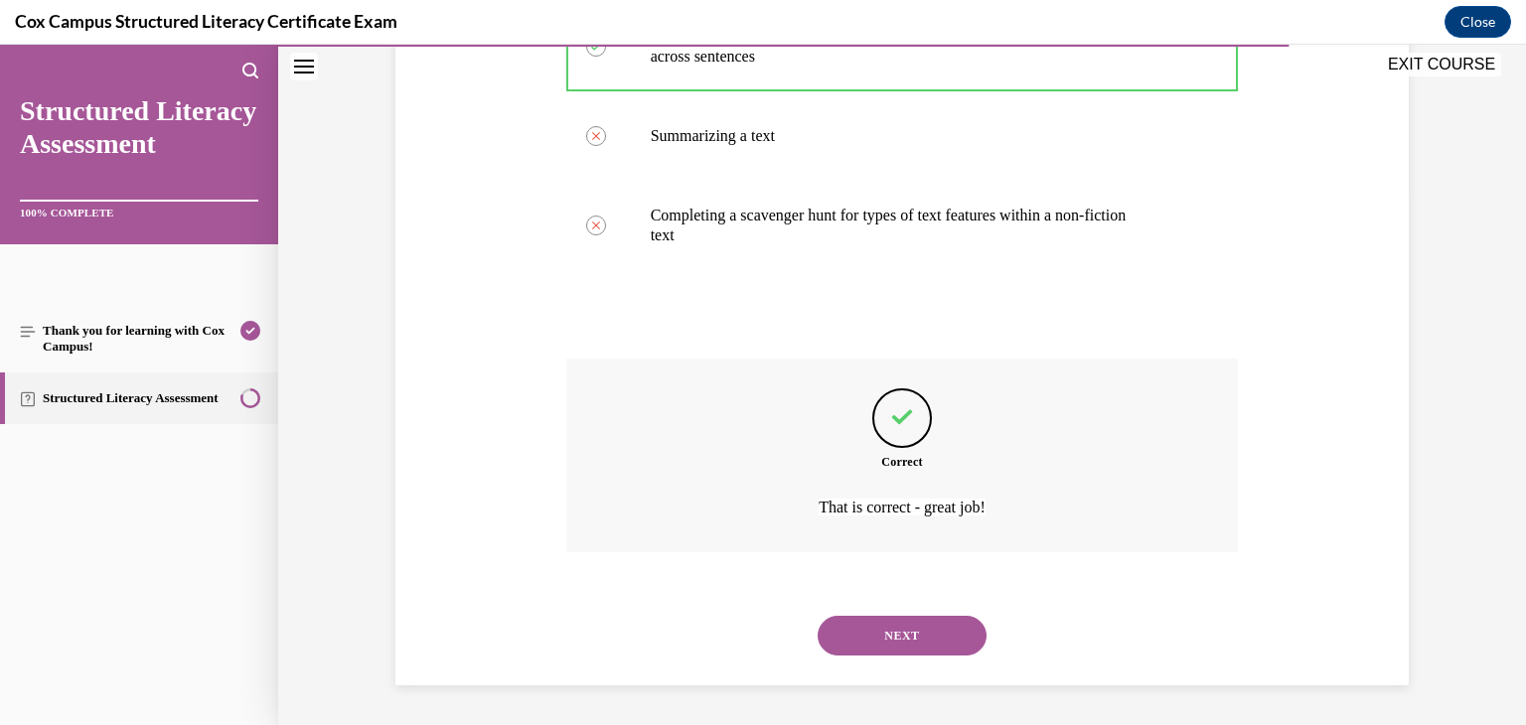
click at [830, 631] on button "NEXT" at bounding box center [902, 636] width 169 height 40
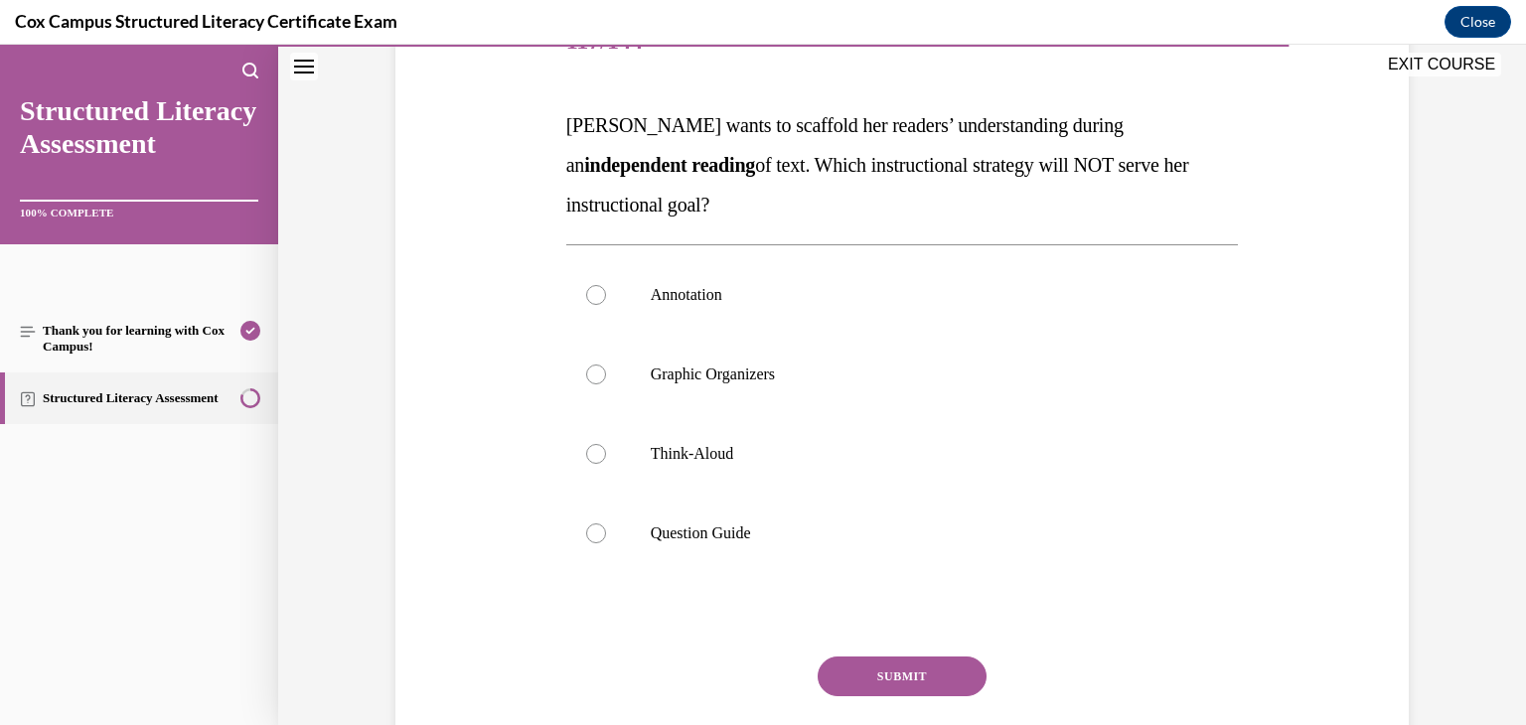
scroll to position [280, 0]
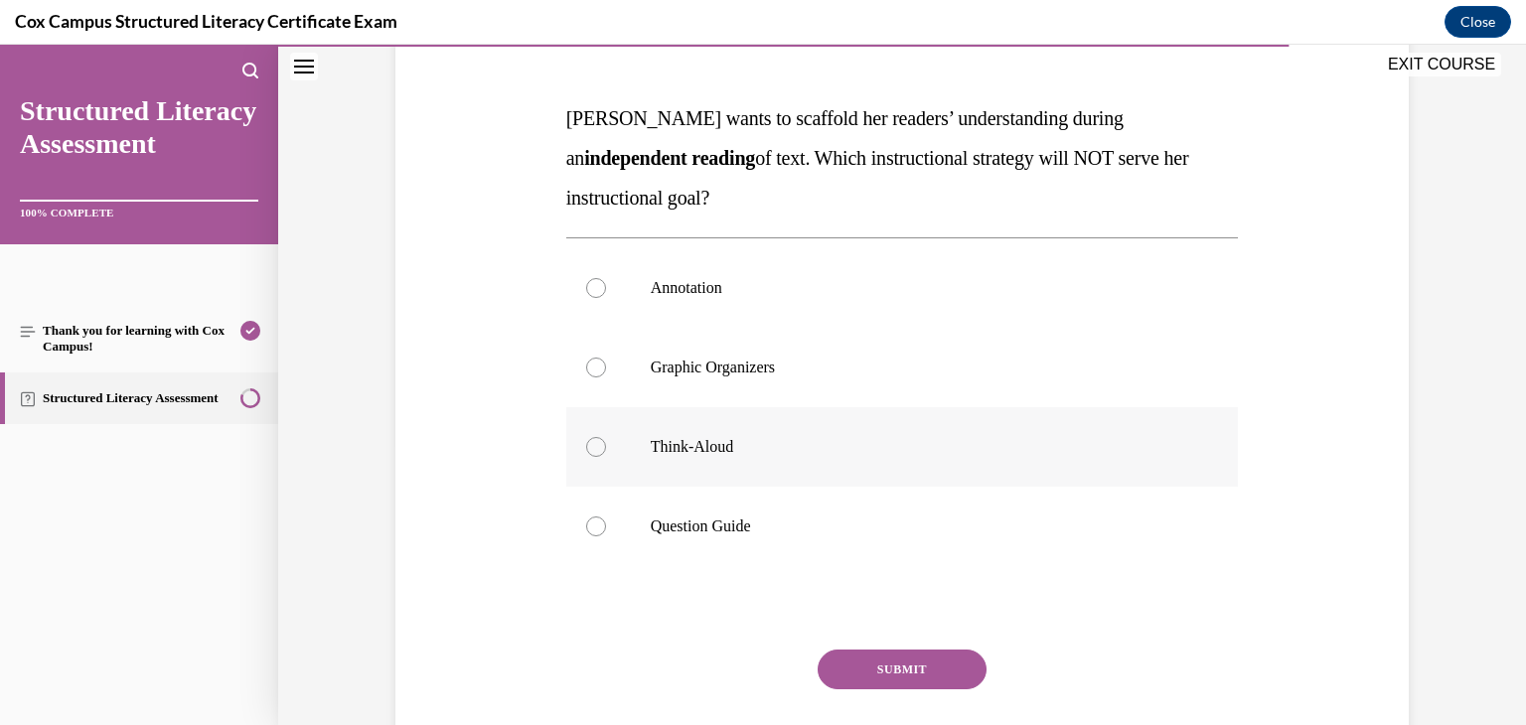
click at [586, 448] on div at bounding box center [596, 447] width 20 height 20
click at [586, 448] on input "Think-Aloud" at bounding box center [596, 447] width 20 height 20
radio input "true"
click at [861, 652] on button "SUBMIT" at bounding box center [902, 670] width 169 height 40
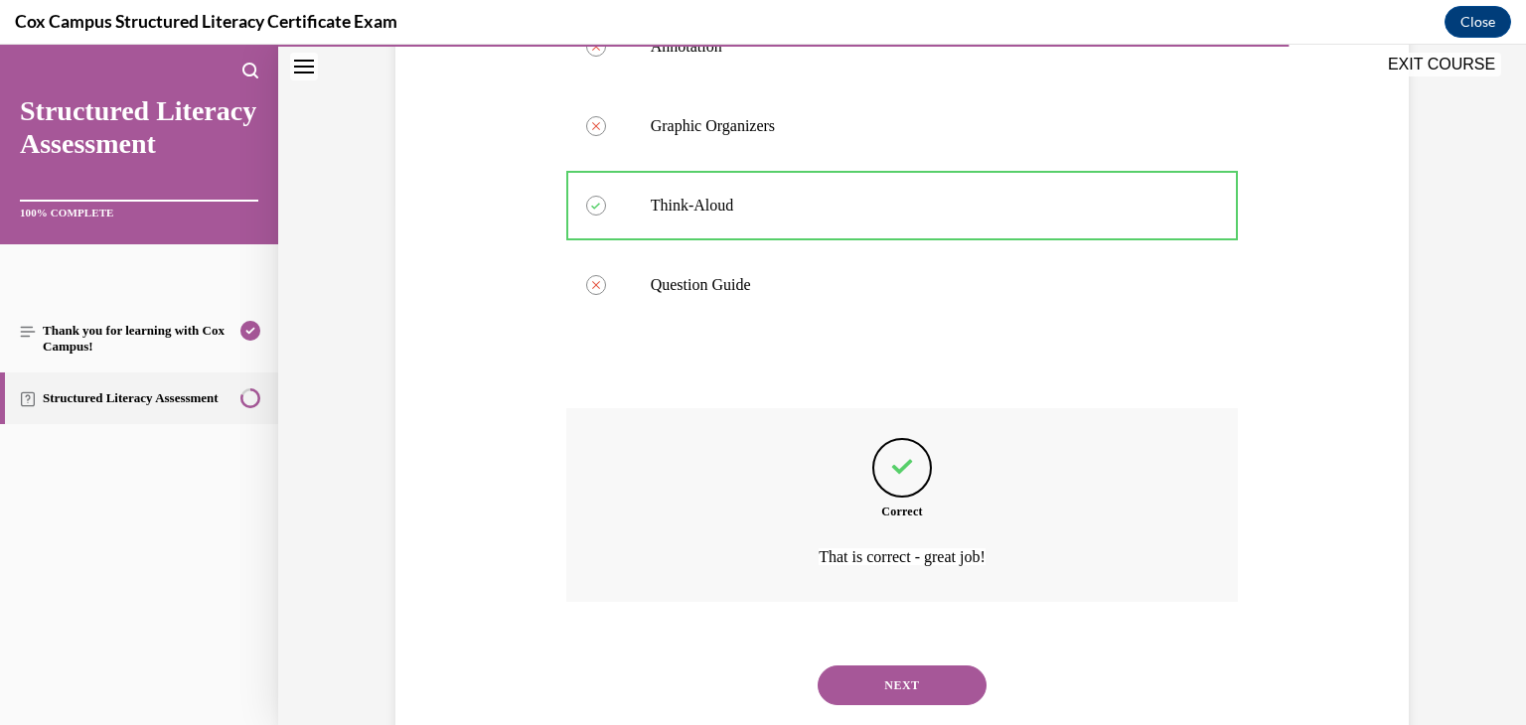
scroll to position [571, 0]
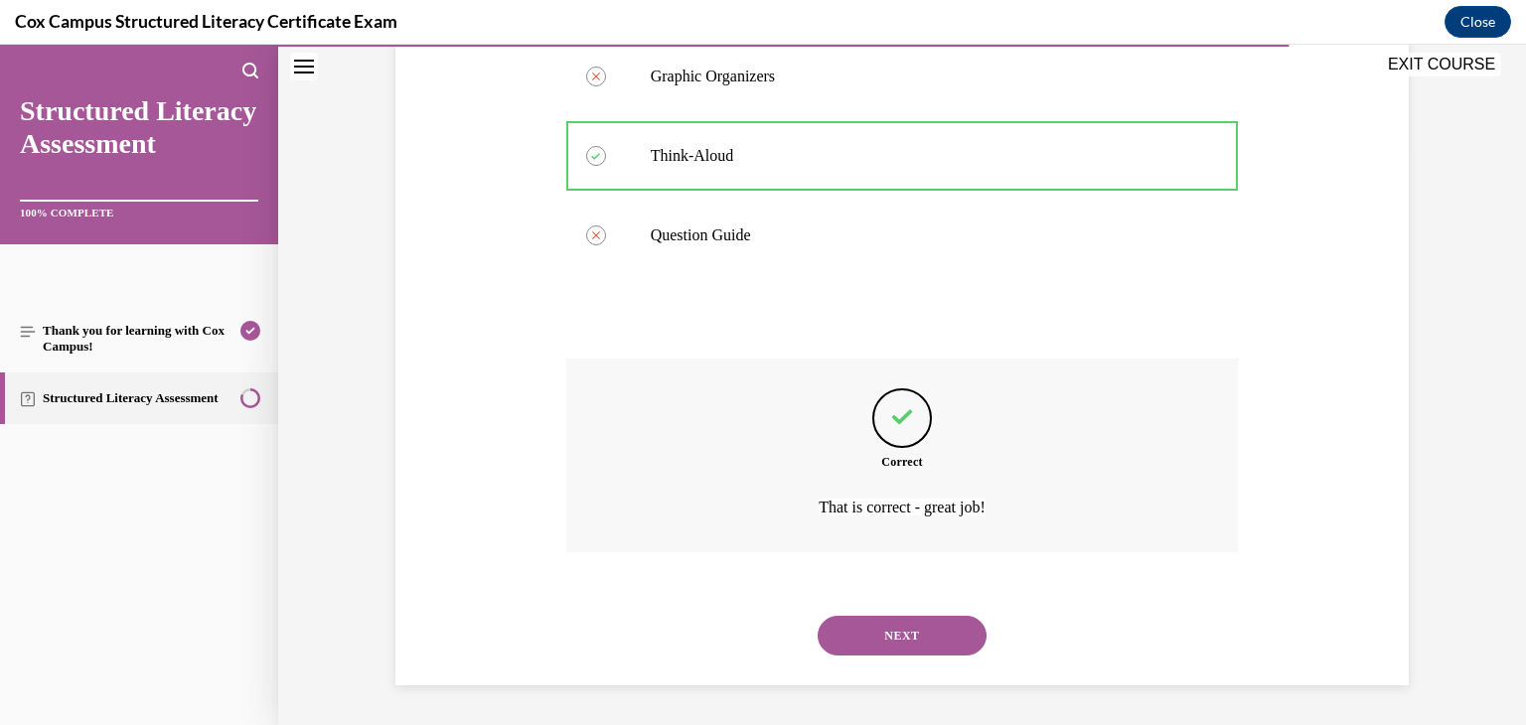
click at [870, 642] on button "NEXT" at bounding box center [902, 636] width 169 height 40
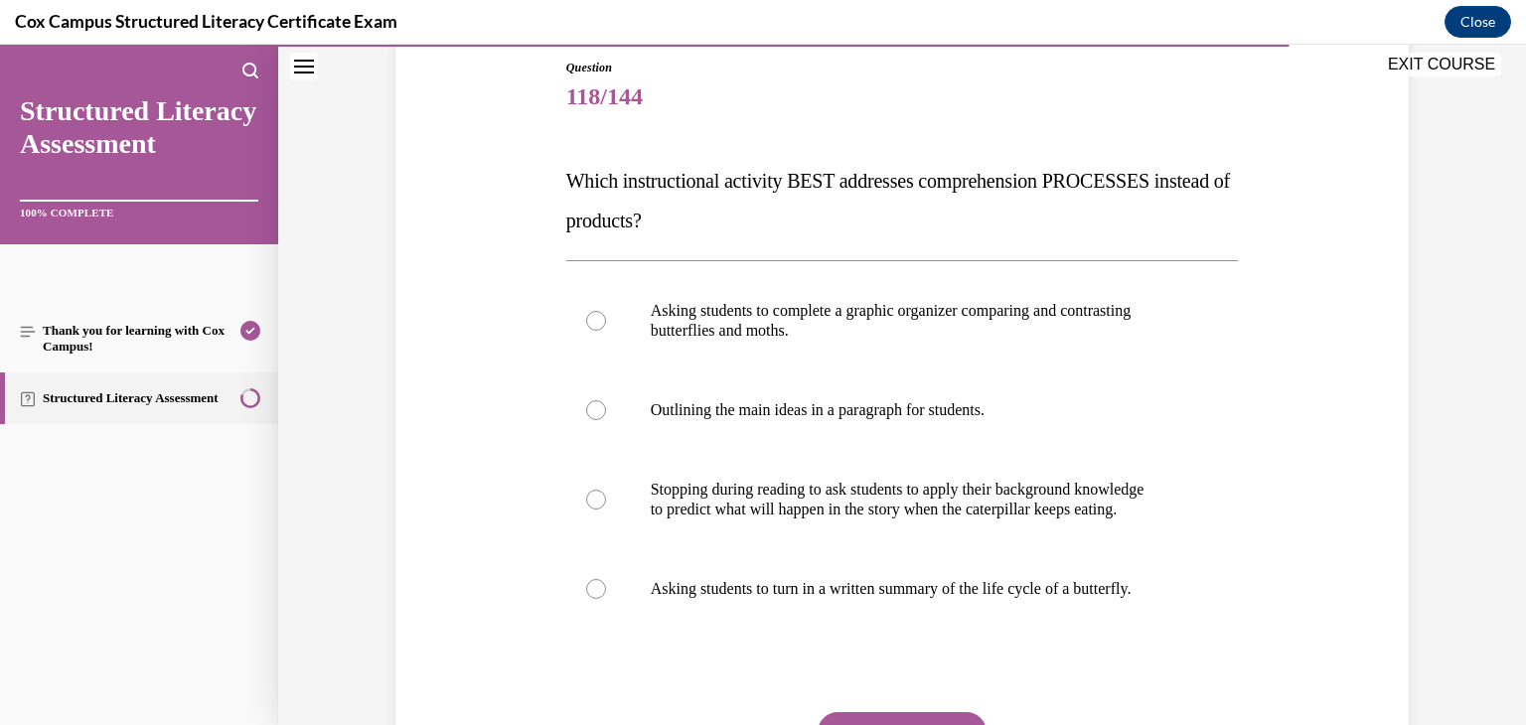
scroll to position [305, 0]
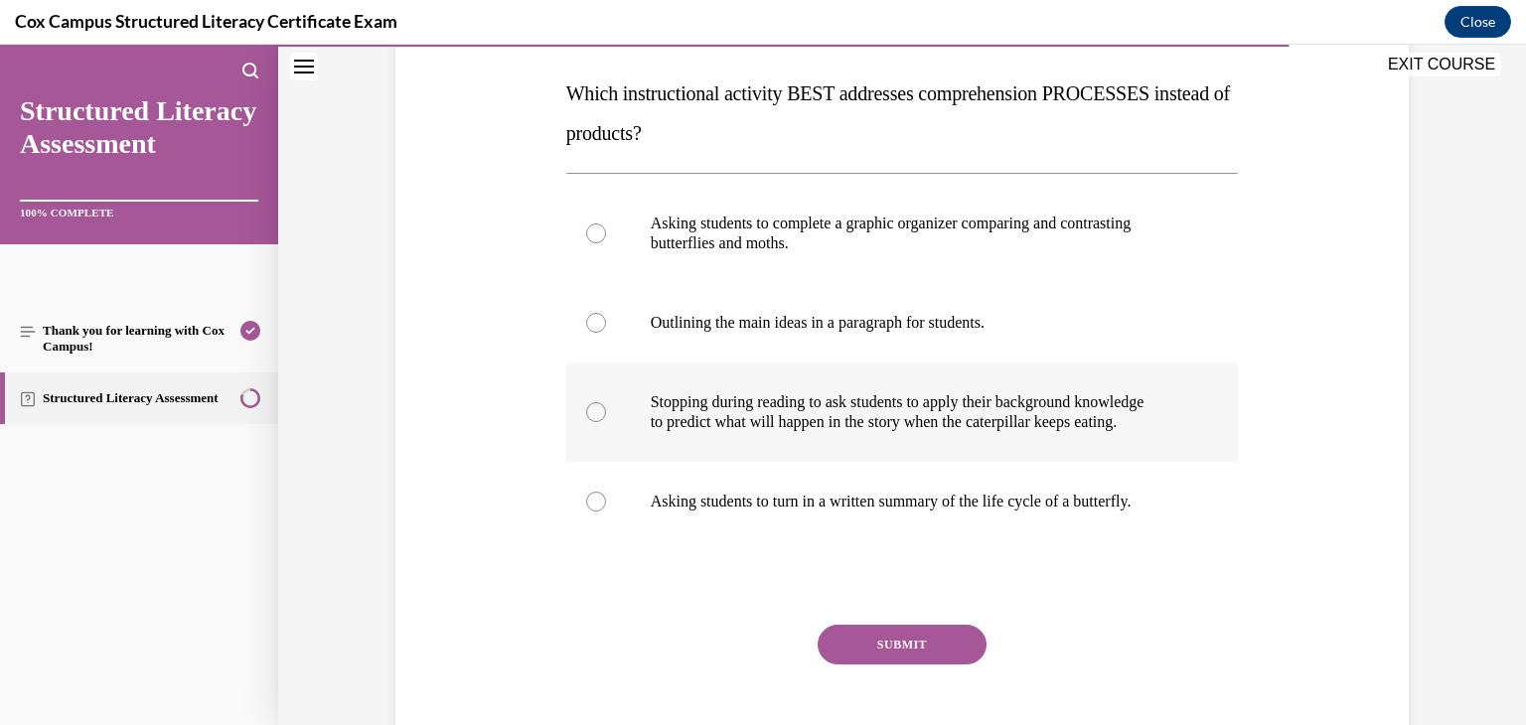
click at [588, 415] on div at bounding box center [596, 412] width 20 height 20
click at [588, 415] on input "Stopping during reading to ask students to apply their background knowledge to …" at bounding box center [596, 412] width 20 height 20
radio input "true"
click at [910, 651] on button "SUBMIT" at bounding box center [902, 645] width 169 height 40
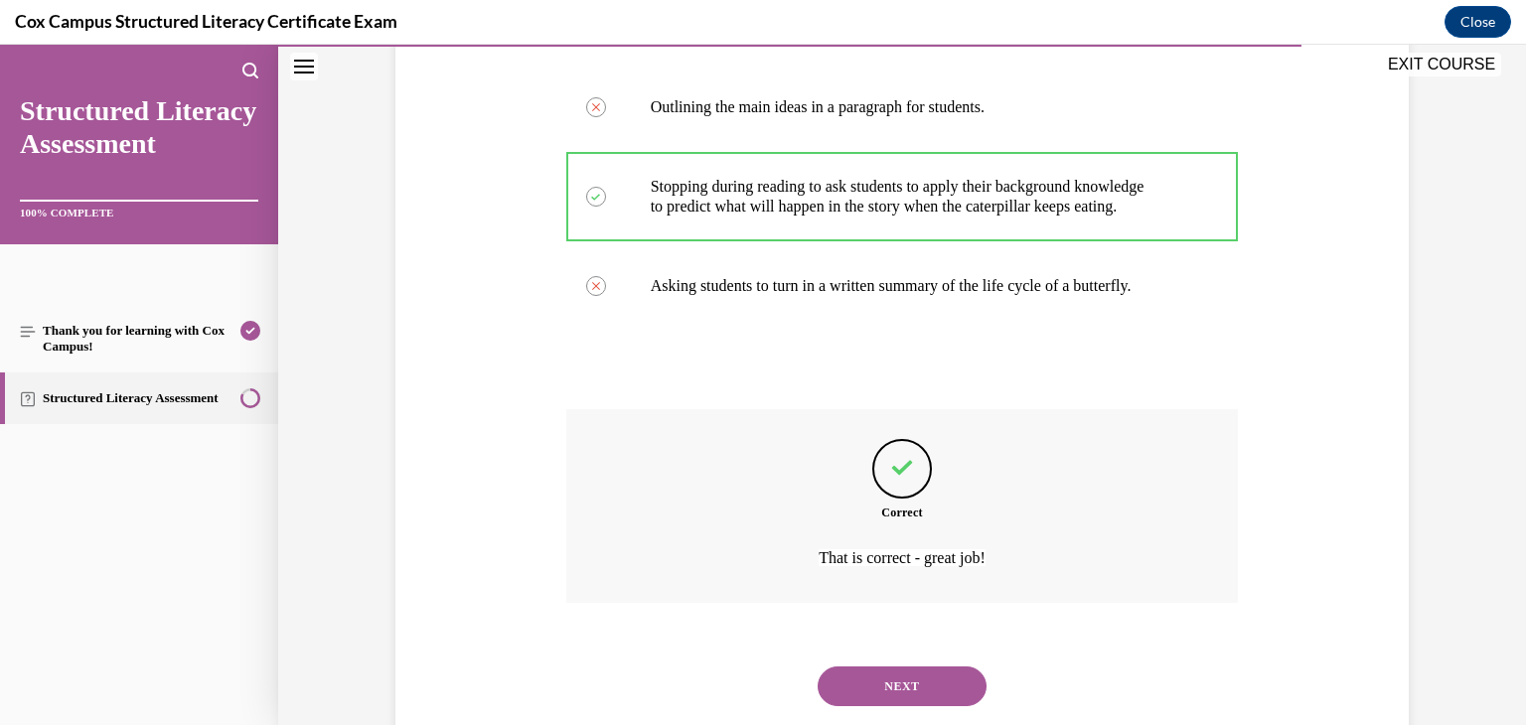
scroll to position [571, 0]
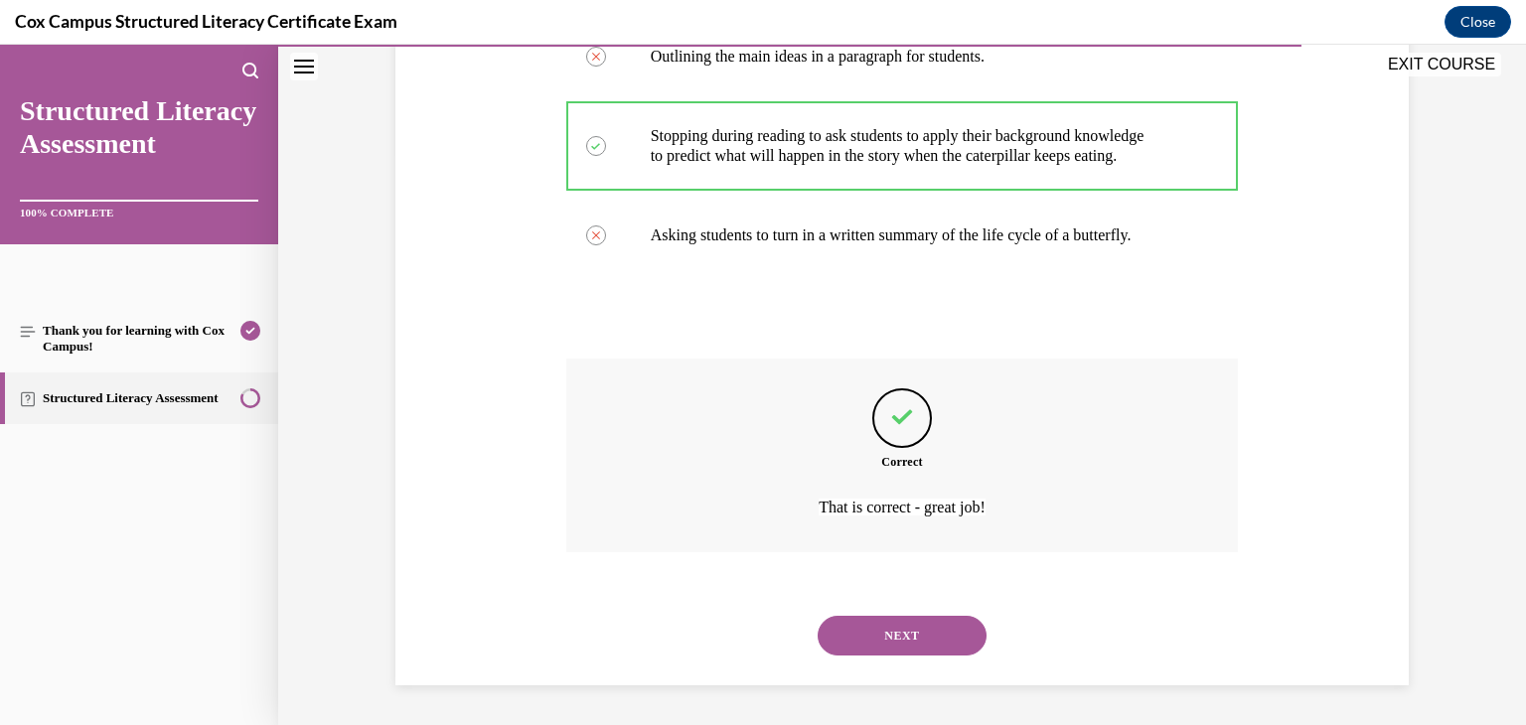
click at [906, 635] on button "NEXT" at bounding box center [902, 636] width 169 height 40
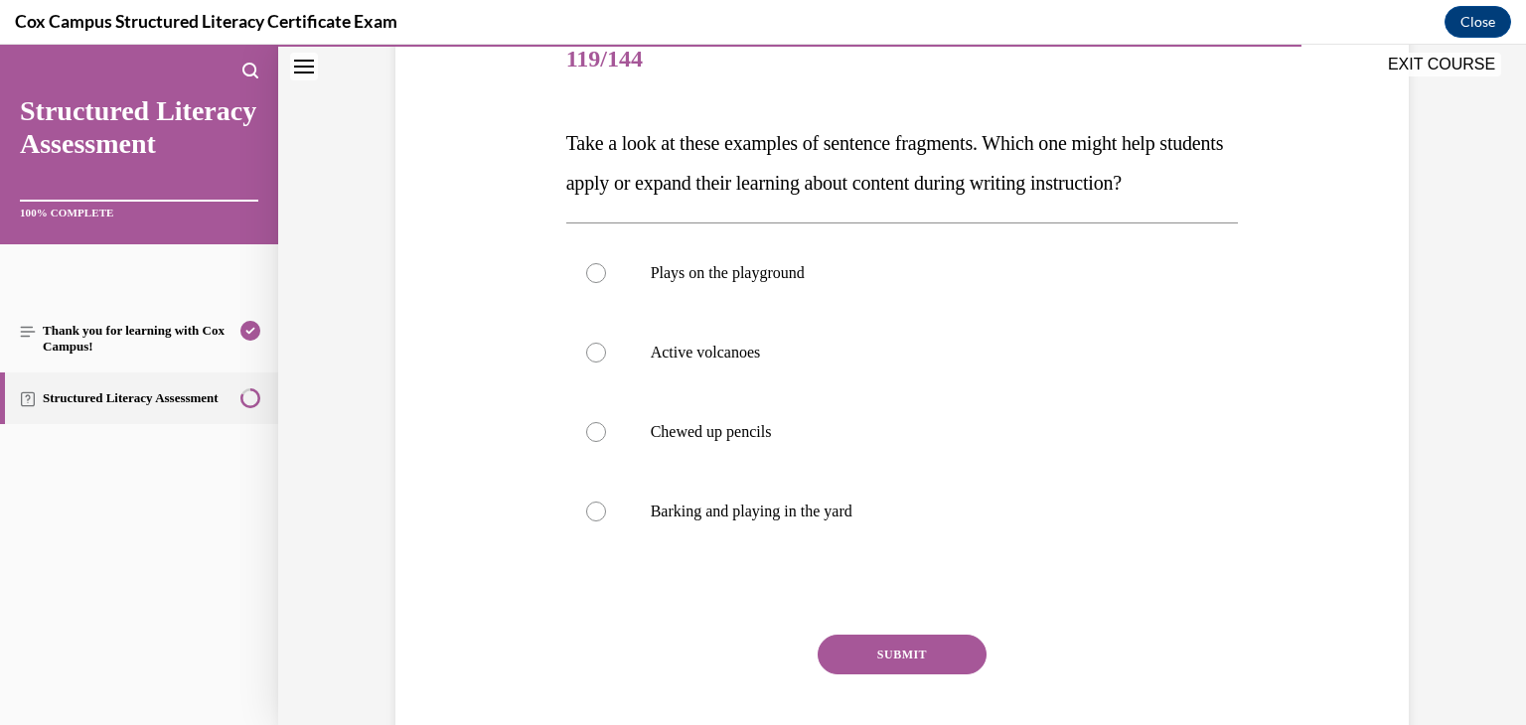
scroll to position [257, 0]
click at [588, 361] on div at bounding box center [596, 351] width 20 height 20
click at [588, 361] on input "Active volcanoes" at bounding box center [596, 351] width 20 height 20
radio input "true"
click at [899, 672] on button "SUBMIT" at bounding box center [902, 653] width 169 height 40
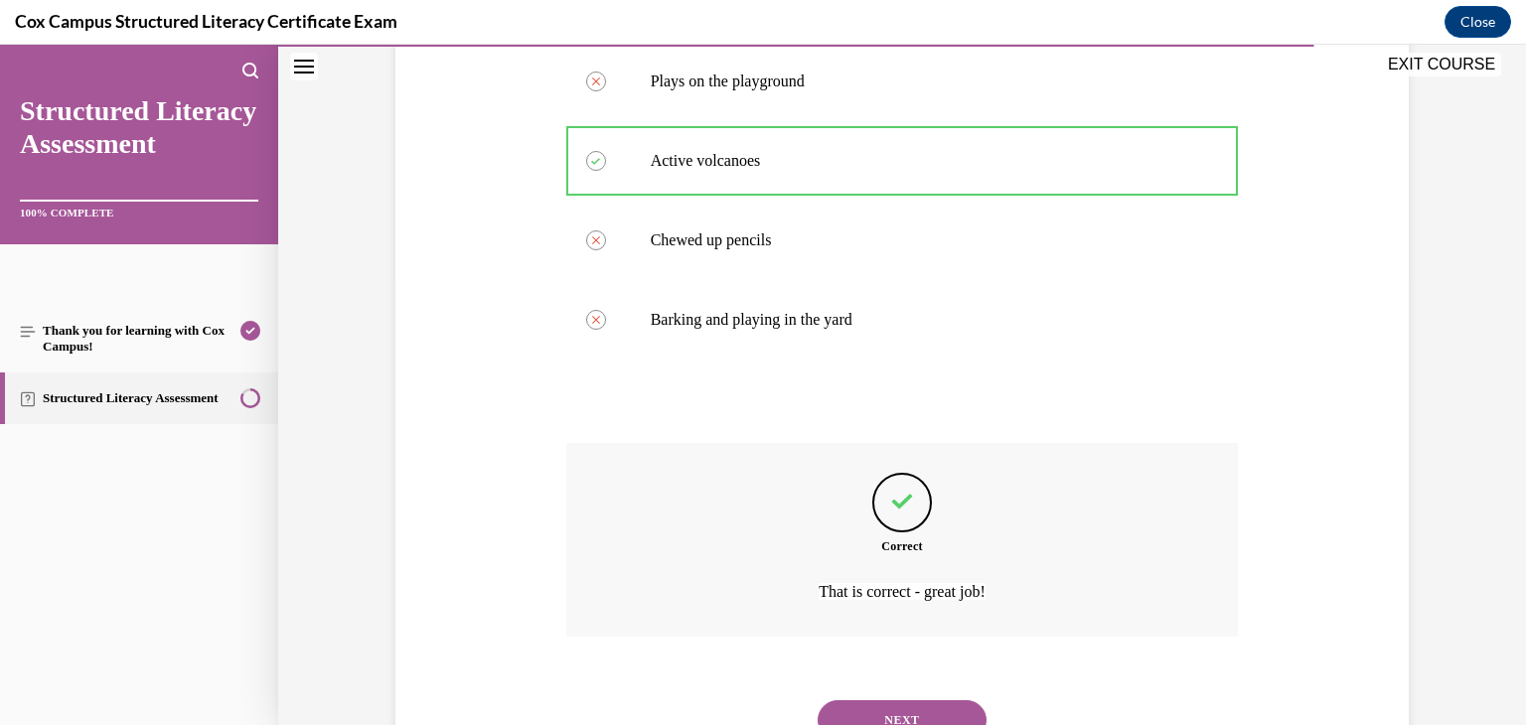
scroll to position [571, 0]
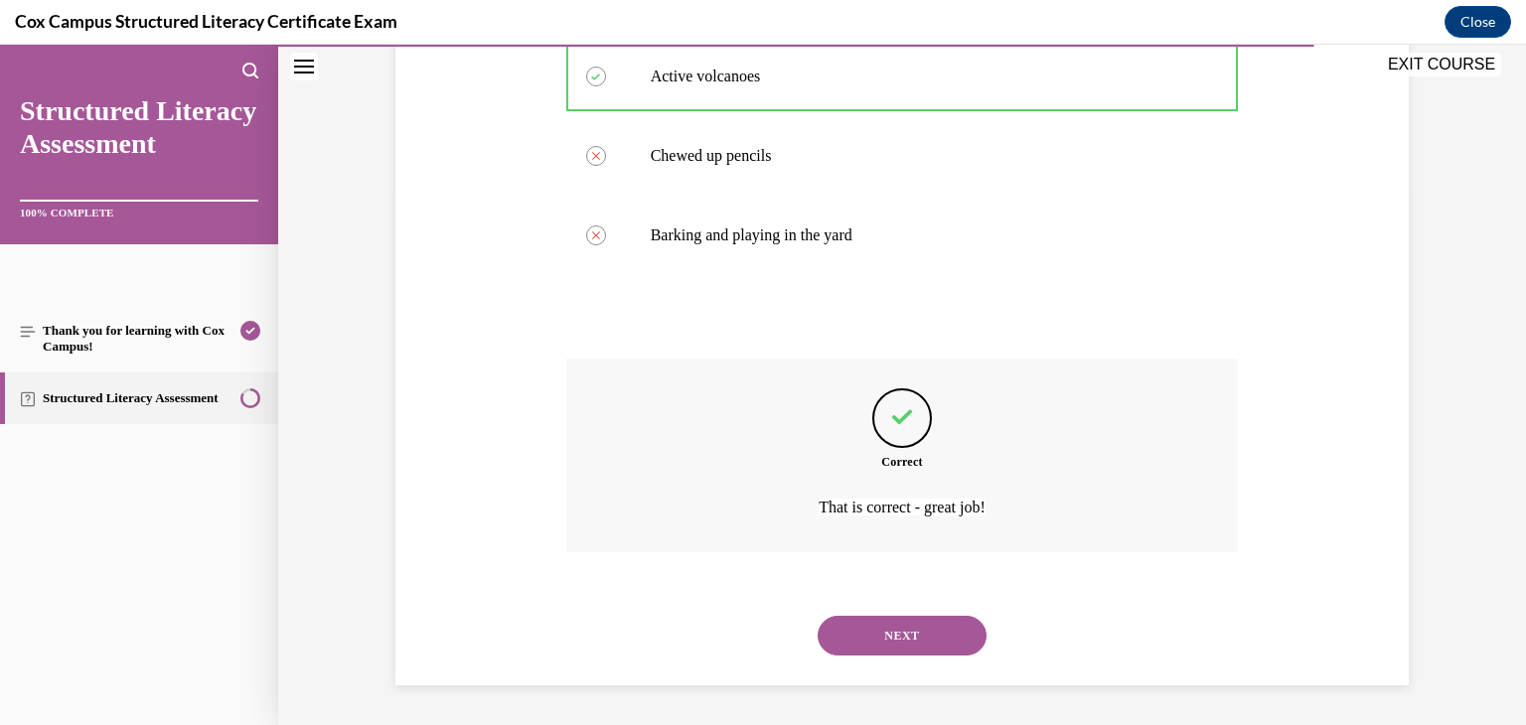
click at [894, 643] on button "NEXT" at bounding box center [902, 636] width 169 height 40
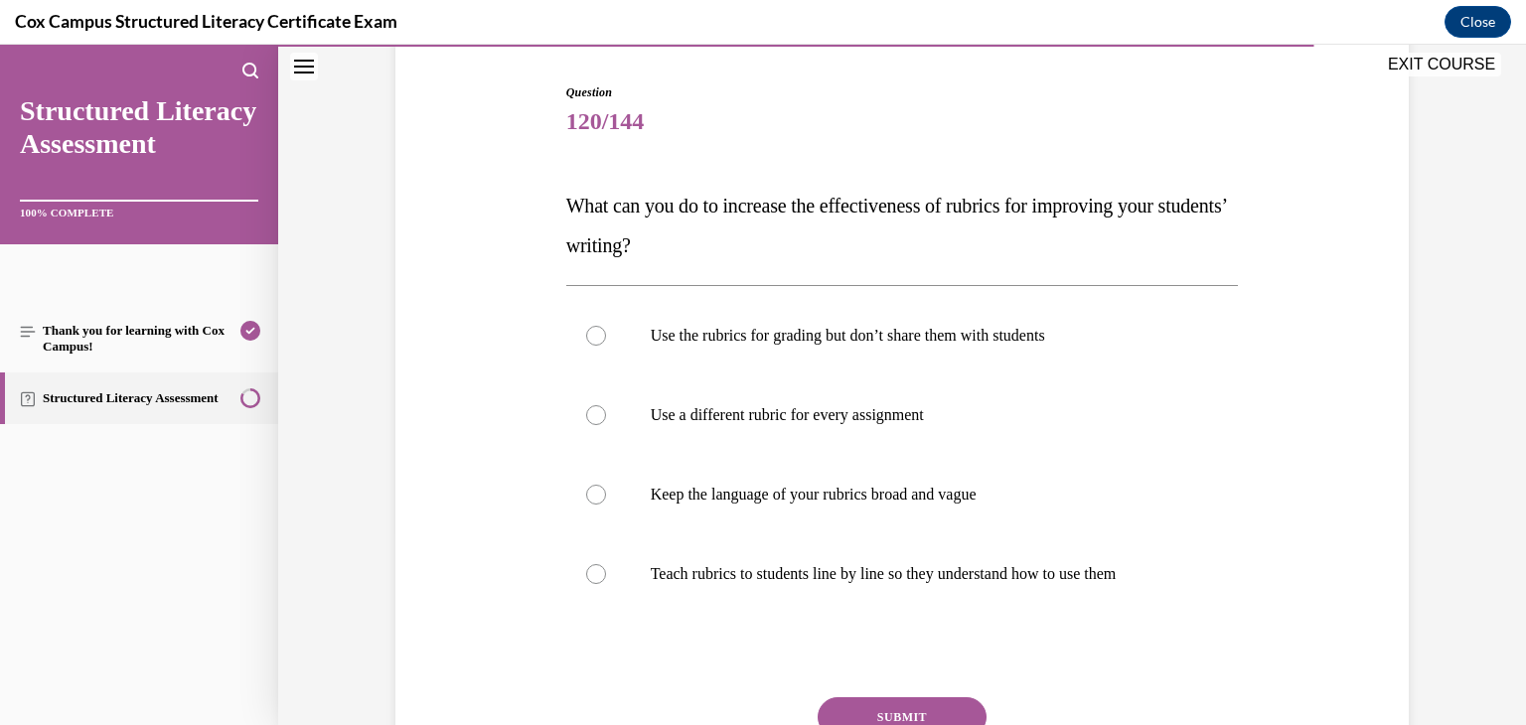
scroll to position [214, 0]
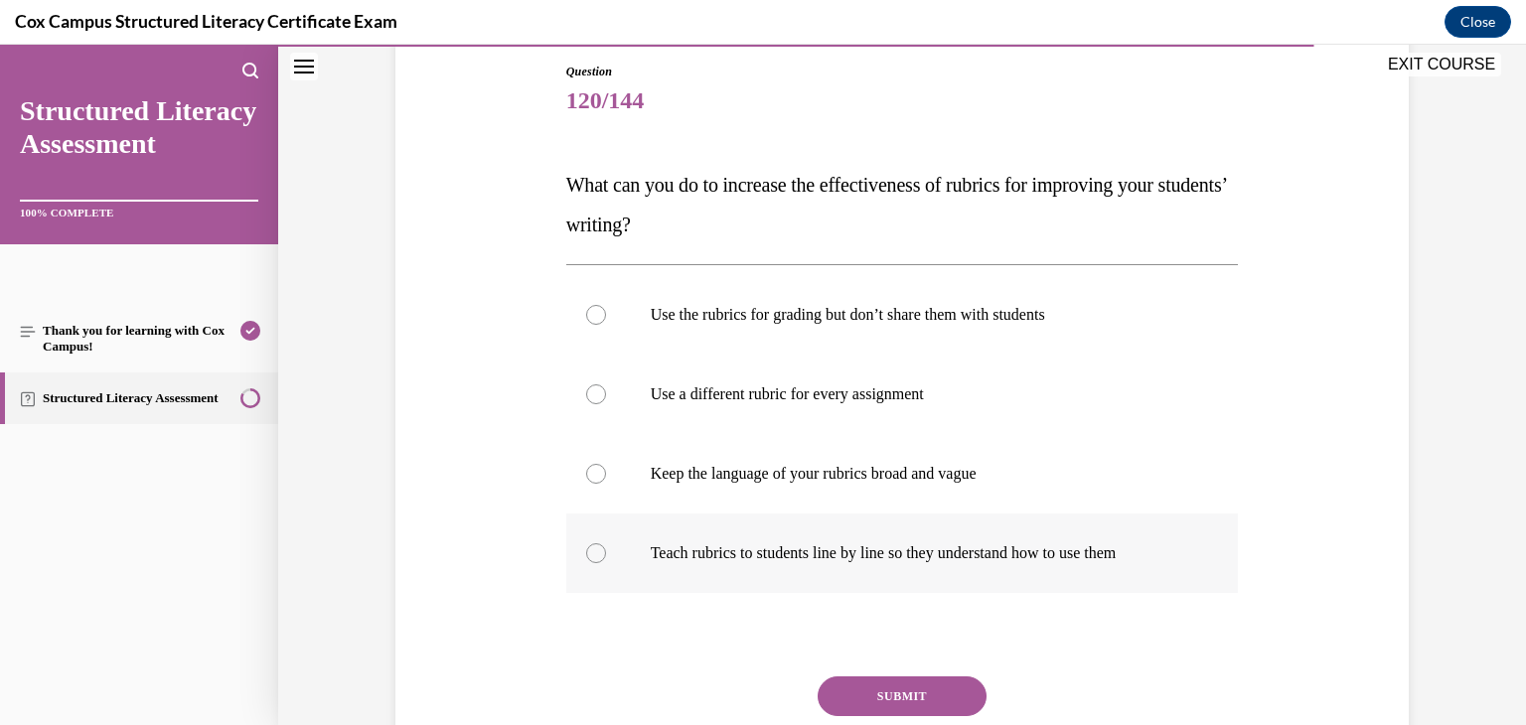
click at [587, 553] on div at bounding box center [596, 553] width 20 height 20
click at [587, 553] on input "Teach rubrics to students line by line so they understand how to use them" at bounding box center [596, 553] width 20 height 20
radio input "true"
click at [839, 694] on button "SUBMIT" at bounding box center [902, 696] width 169 height 40
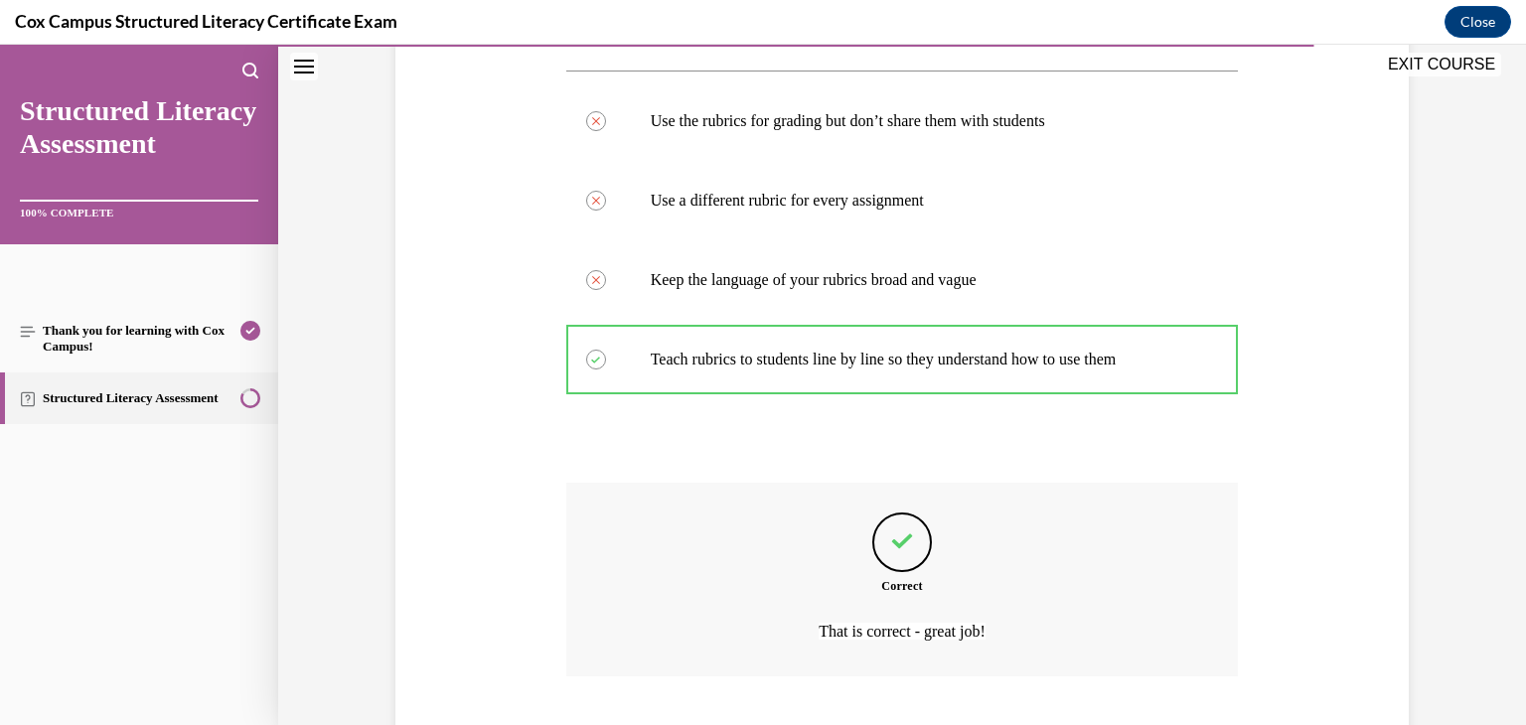
scroll to position [531, 0]
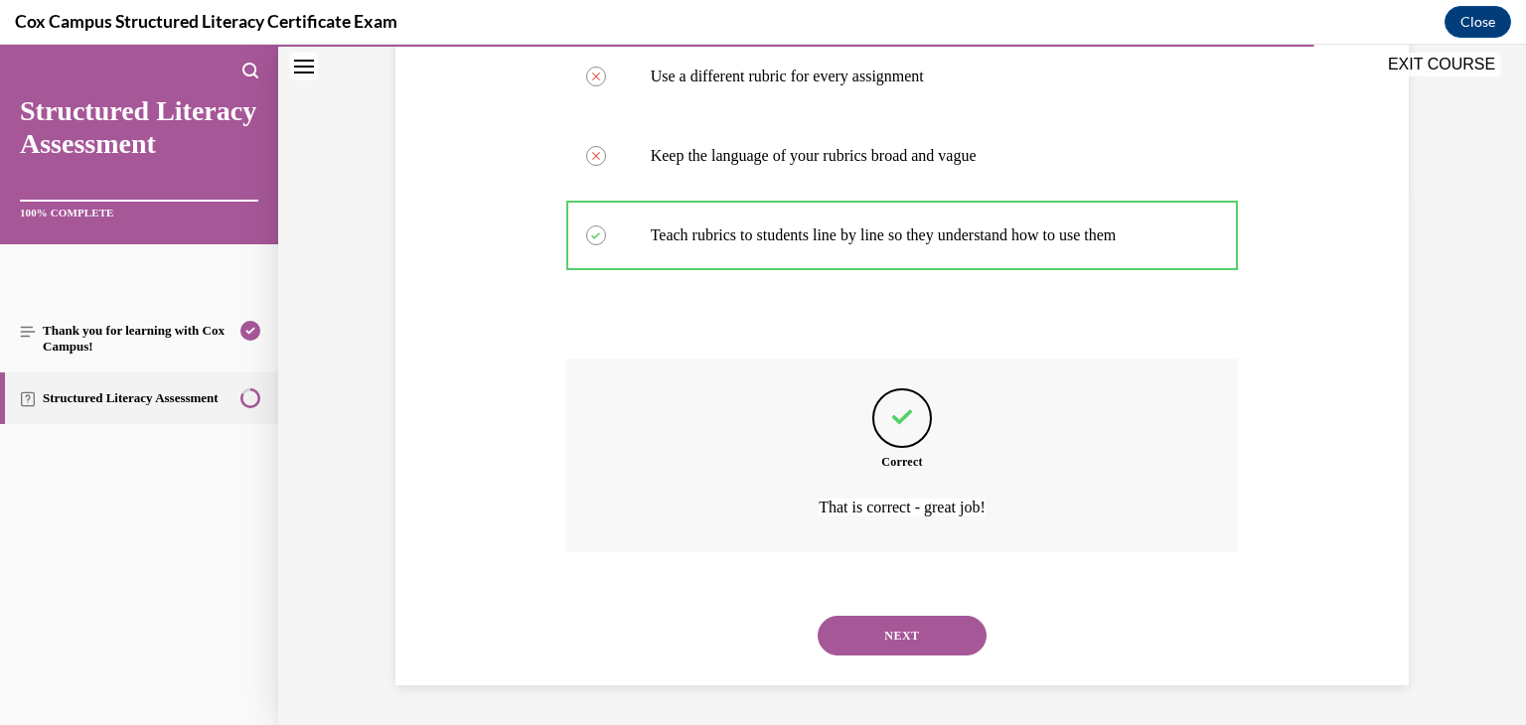
click at [849, 639] on button "NEXT" at bounding box center [902, 636] width 169 height 40
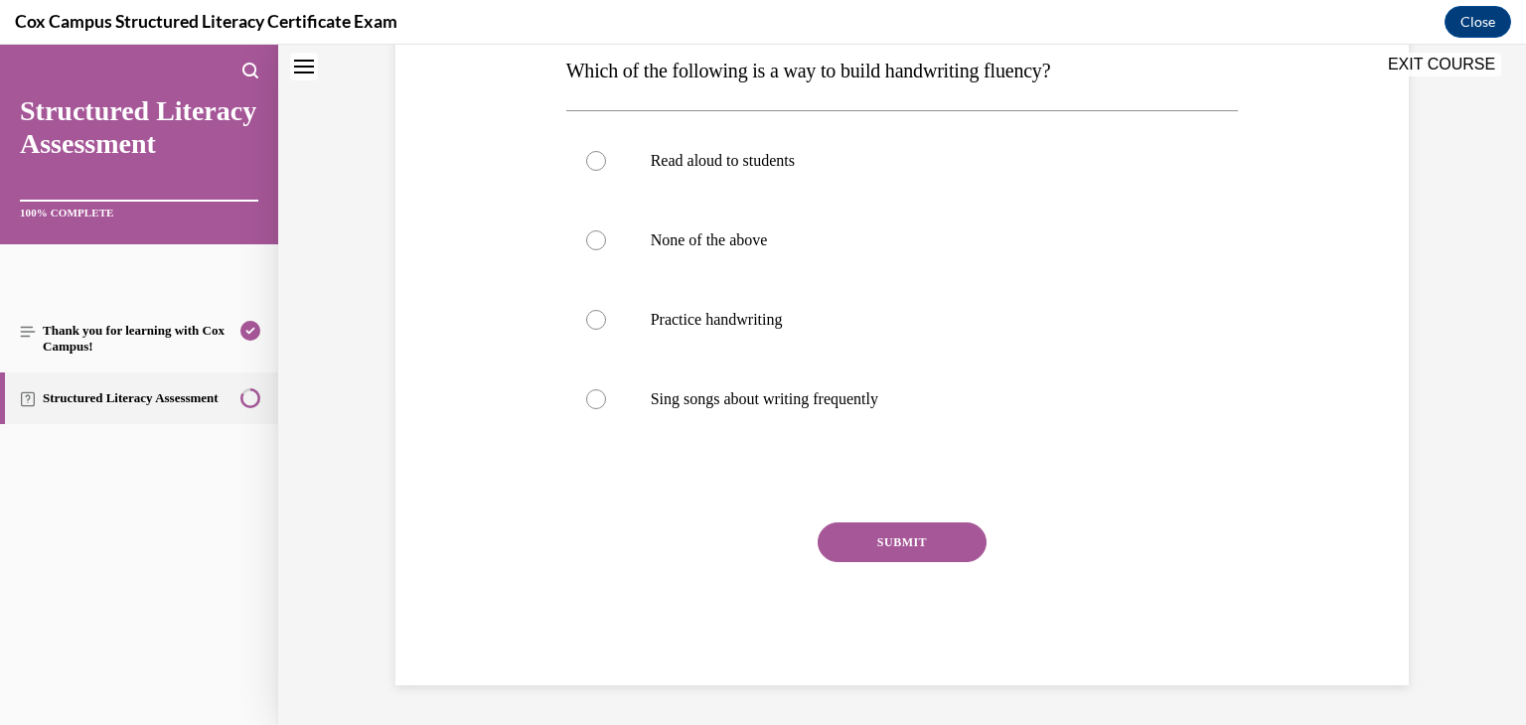
scroll to position [0, 0]
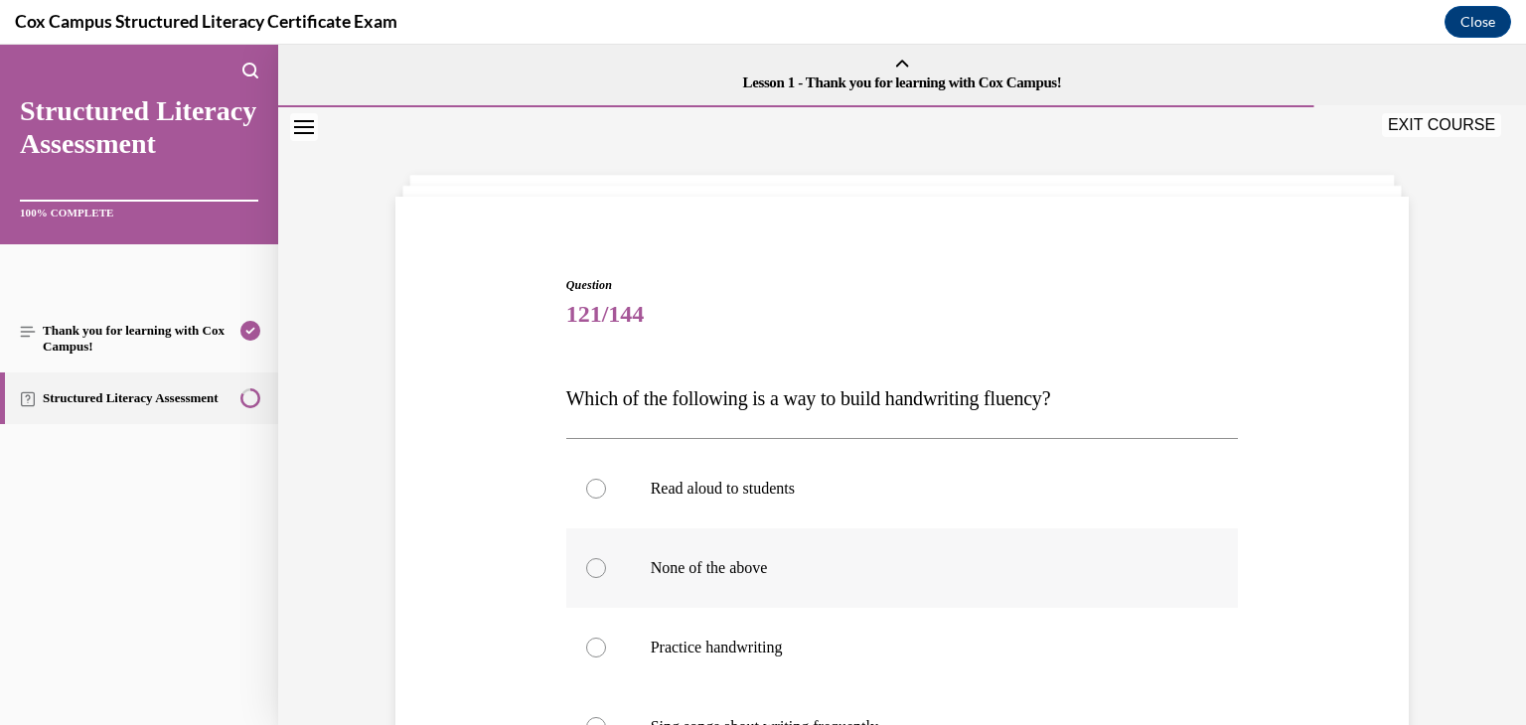
click at [588, 568] on div at bounding box center [596, 568] width 20 height 20
click at [588, 568] on input "None of the above" at bounding box center [596, 568] width 20 height 20
radio input "true"
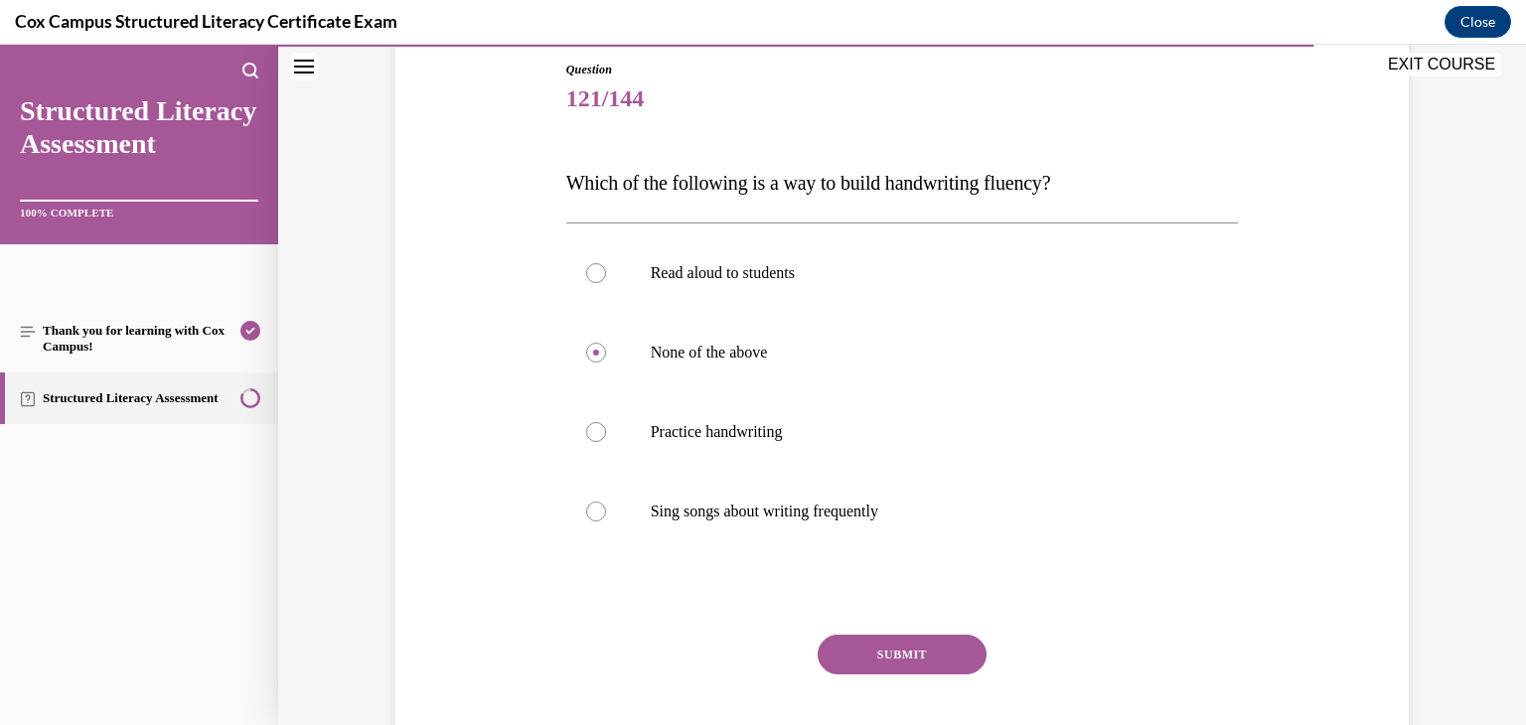
scroll to position [328, 0]
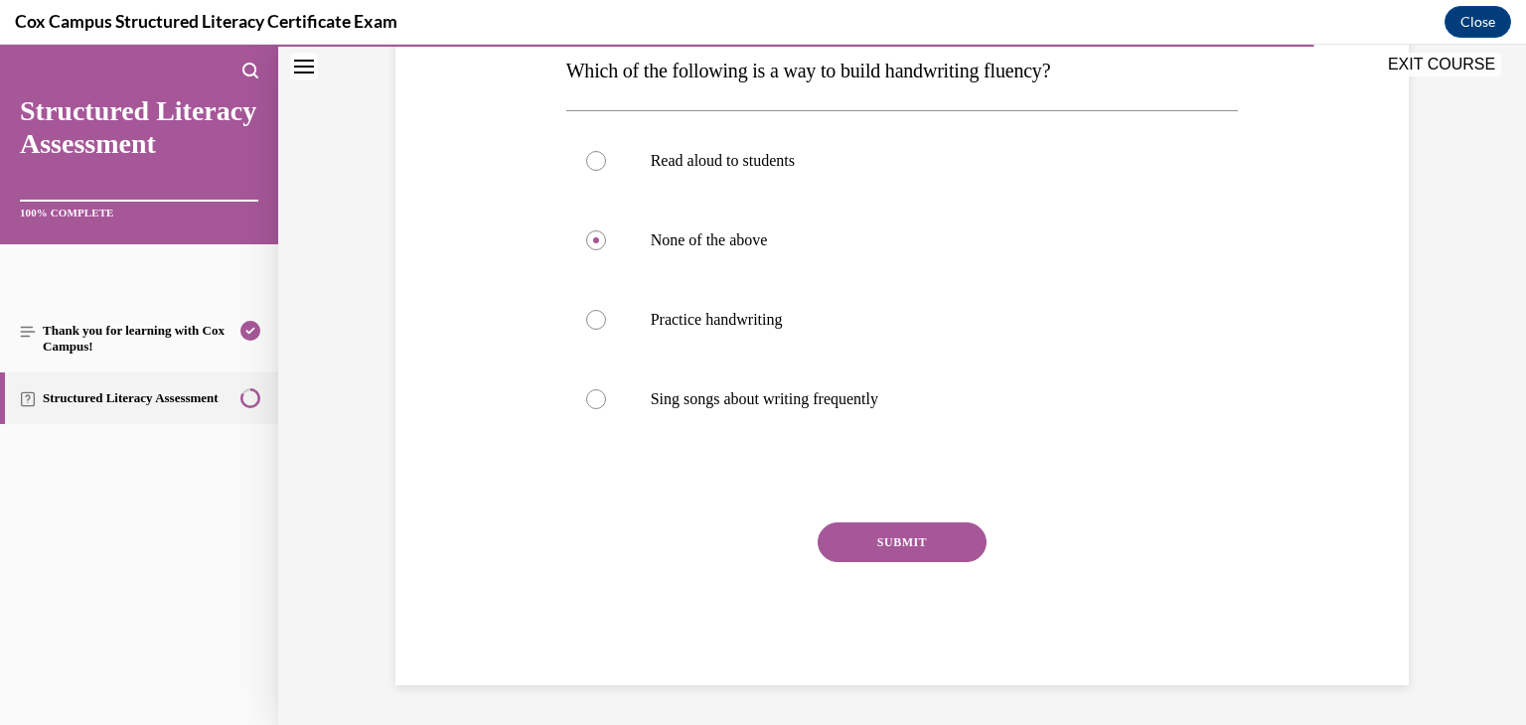
click at [905, 549] on button "SUBMIT" at bounding box center [902, 543] width 169 height 40
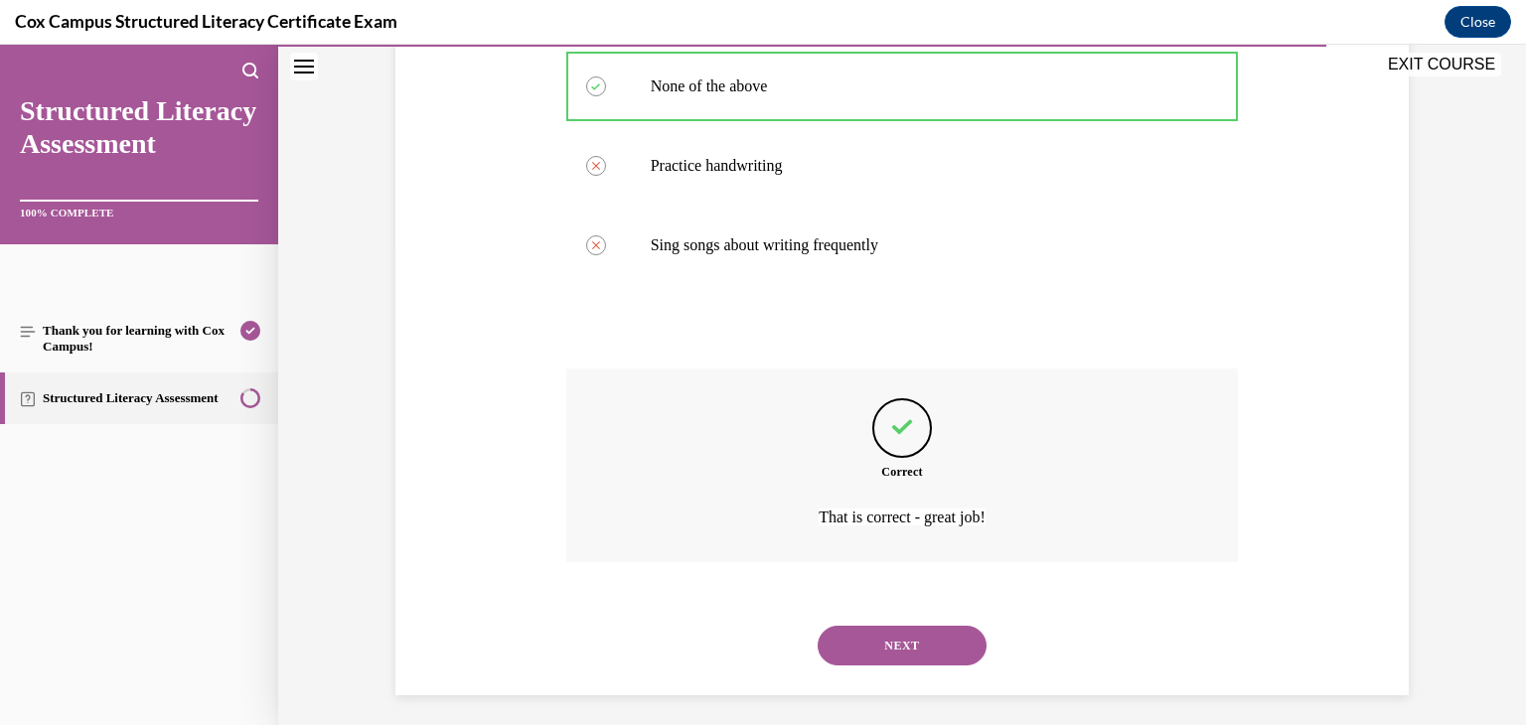
scroll to position [492, 0]
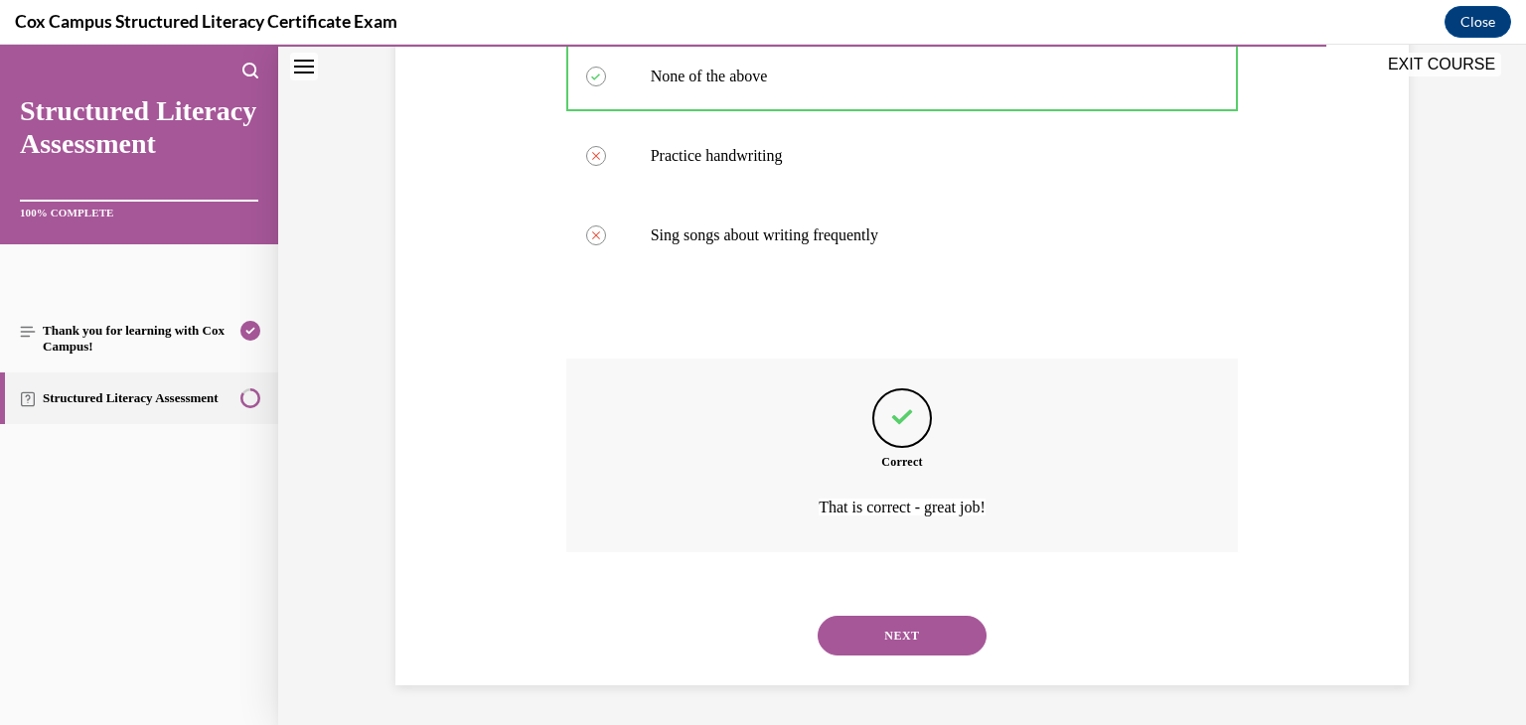
click at [899, 636] on button "NEXT" at bounding box center [902, 636] width 169 height 40
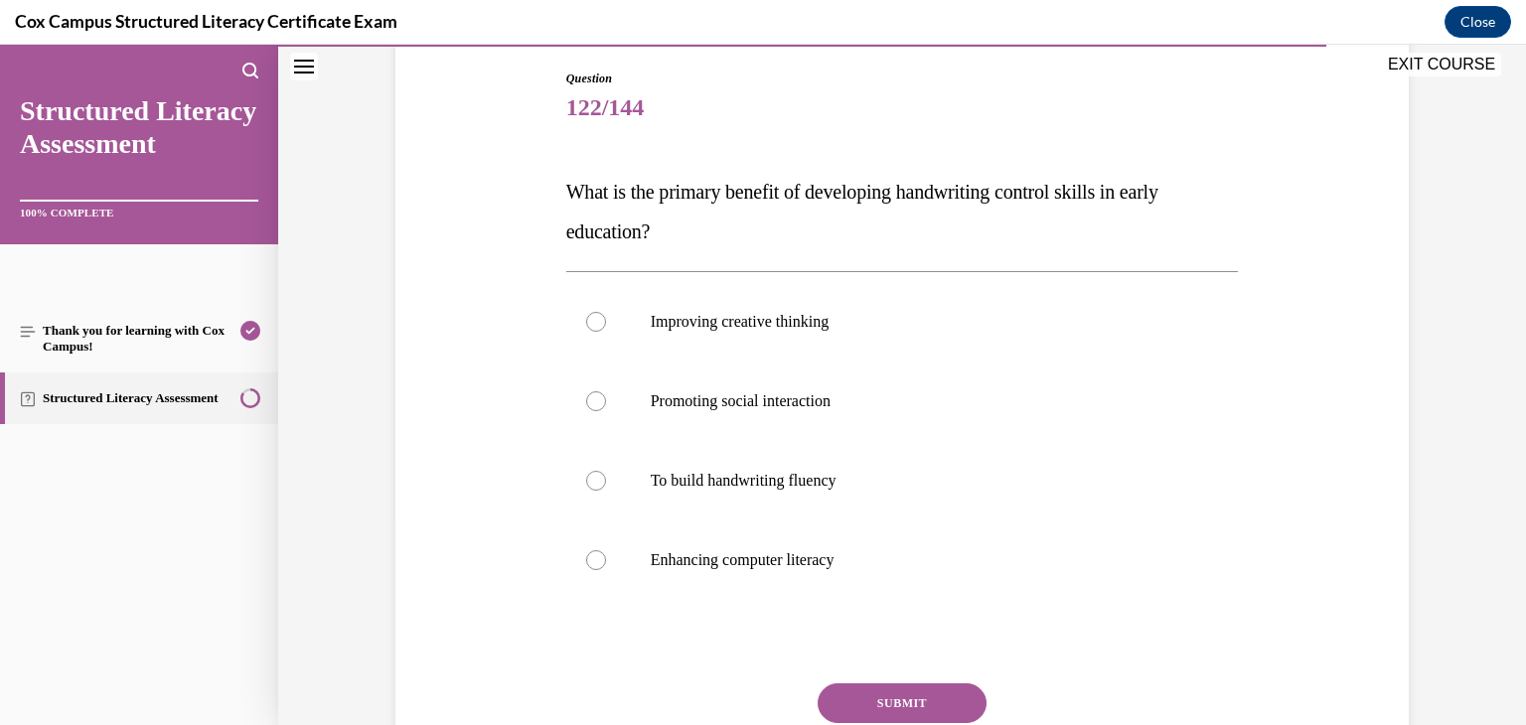
scroll to position [208, 0]
click at [586, 483] on div at bounding box center [596, 480] width 20 height 20
click at [586, 483] on input "To build handwriting fluency" at bounding box center [596, 480] width 20 height 20
radio input "true"
click at [886, 692] on button "SUBMIT" at bounding box center [902, 702] width 169 height 40
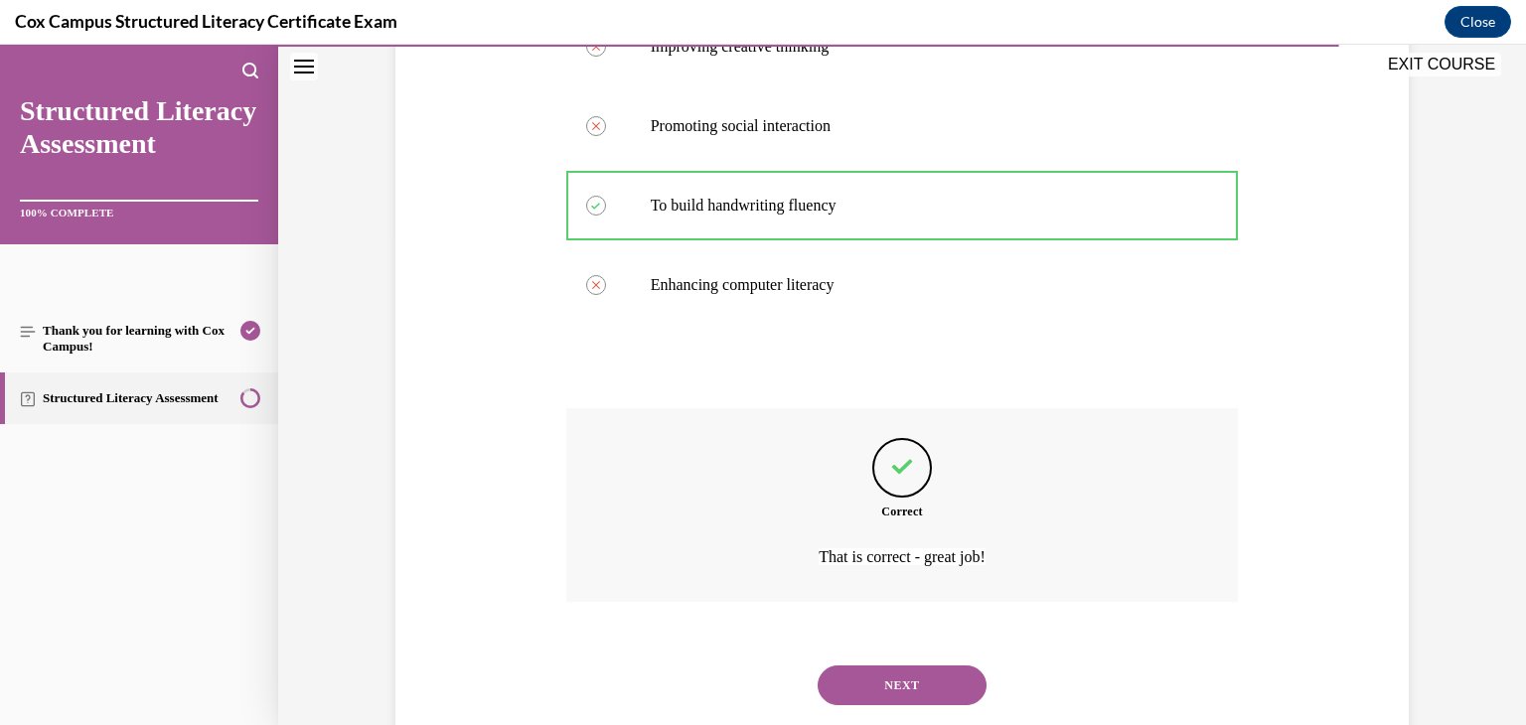
scroll to position [531, 0]
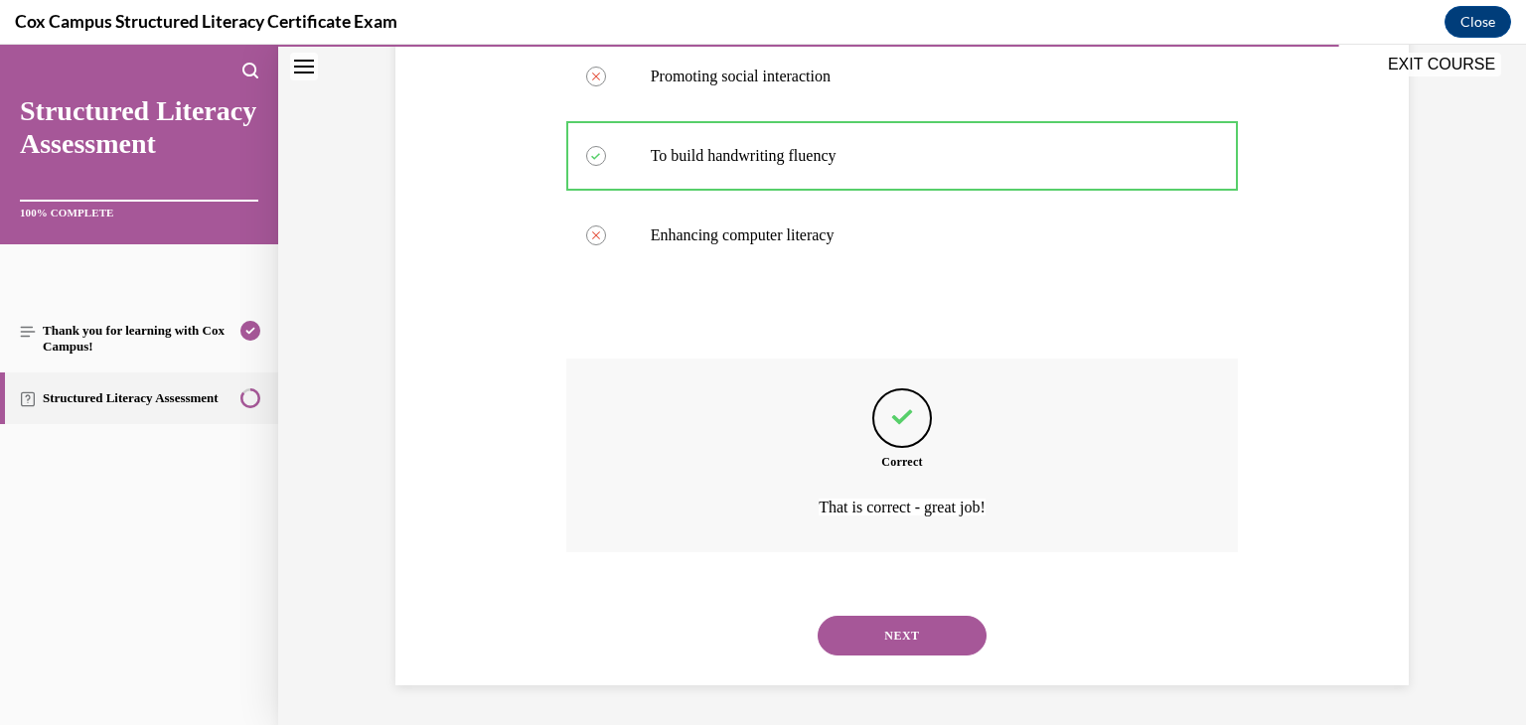
click at [892, 639] on button "NEXT" at bounding box center [902, 636] width 169 height 40
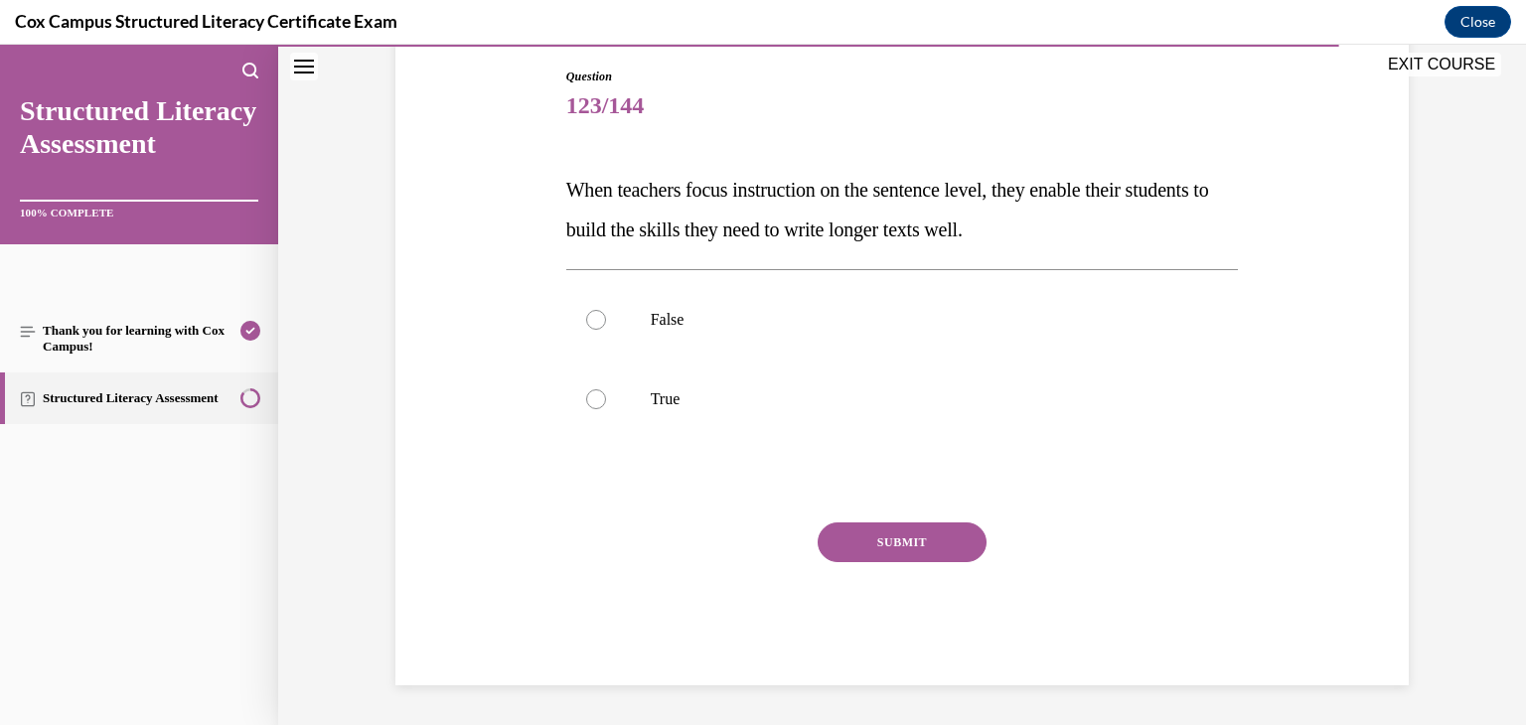
scroll to position [209, 0]
click at [586, 401] on div at bounding box center [596, 399] width 20 height 20
click at [586, 401] on input "True" at bounding box center [596, 399] width 20 height 20
radio input "true"
click at [869, 533] on button "SUBMIT" at bounding box center [902, 543] width 169 height 40
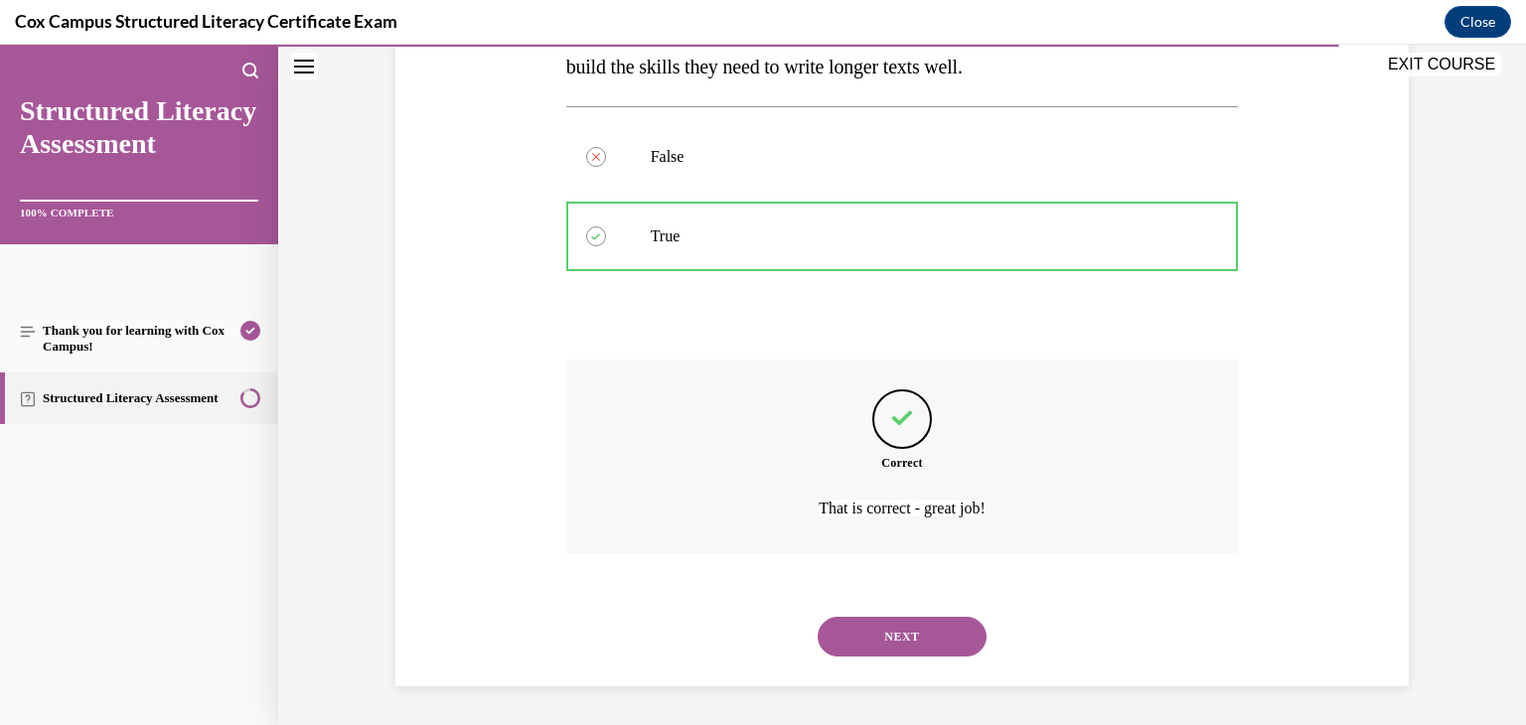
scroll to position [373, 0]
click at [898, 633] on button "NEXT" at bounding box center [902, 636] width 169 height 40
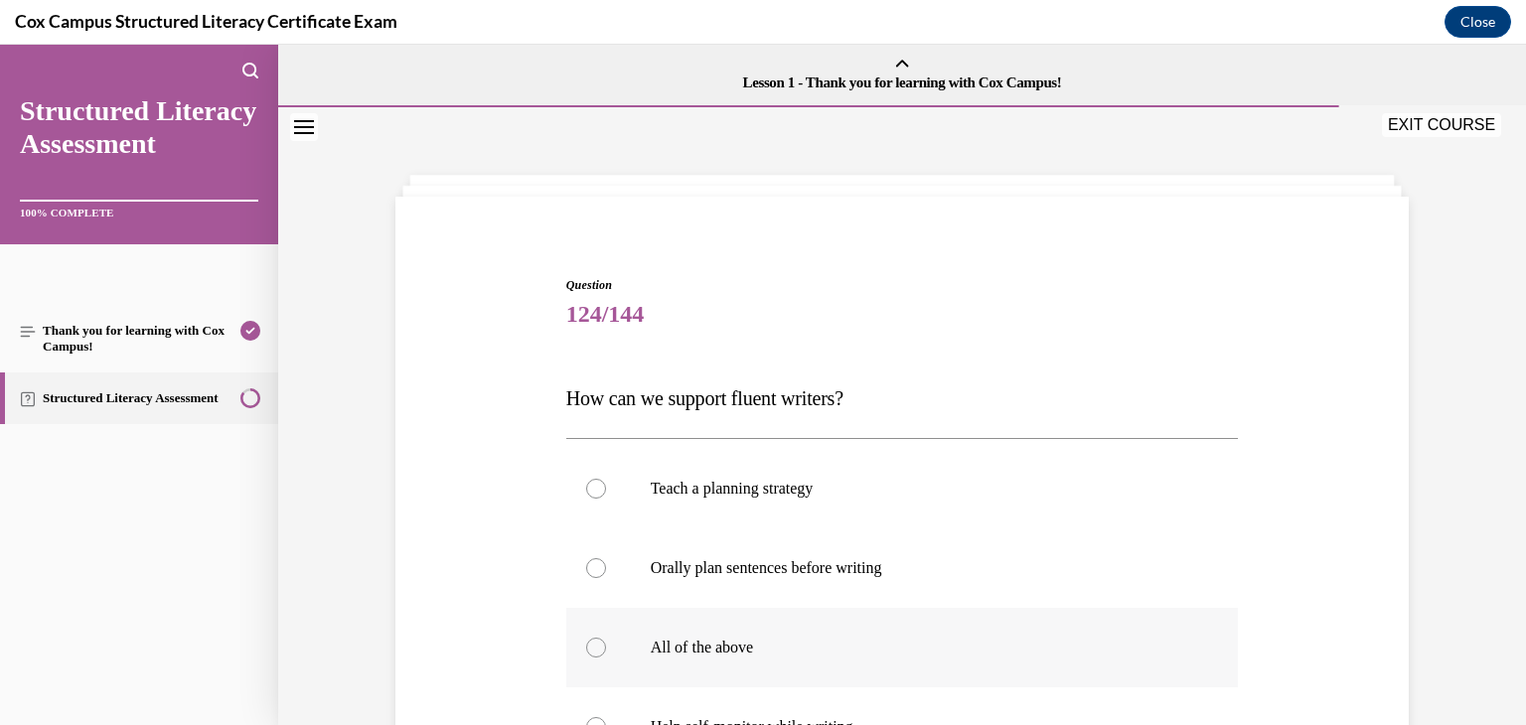
click at [588, 651] on div at bounding box center [596, 648] width 20 height 20
click at [588, 651] on input "All of the above" at bounding box center [596, 648] width 20 height 20
radio input "true"
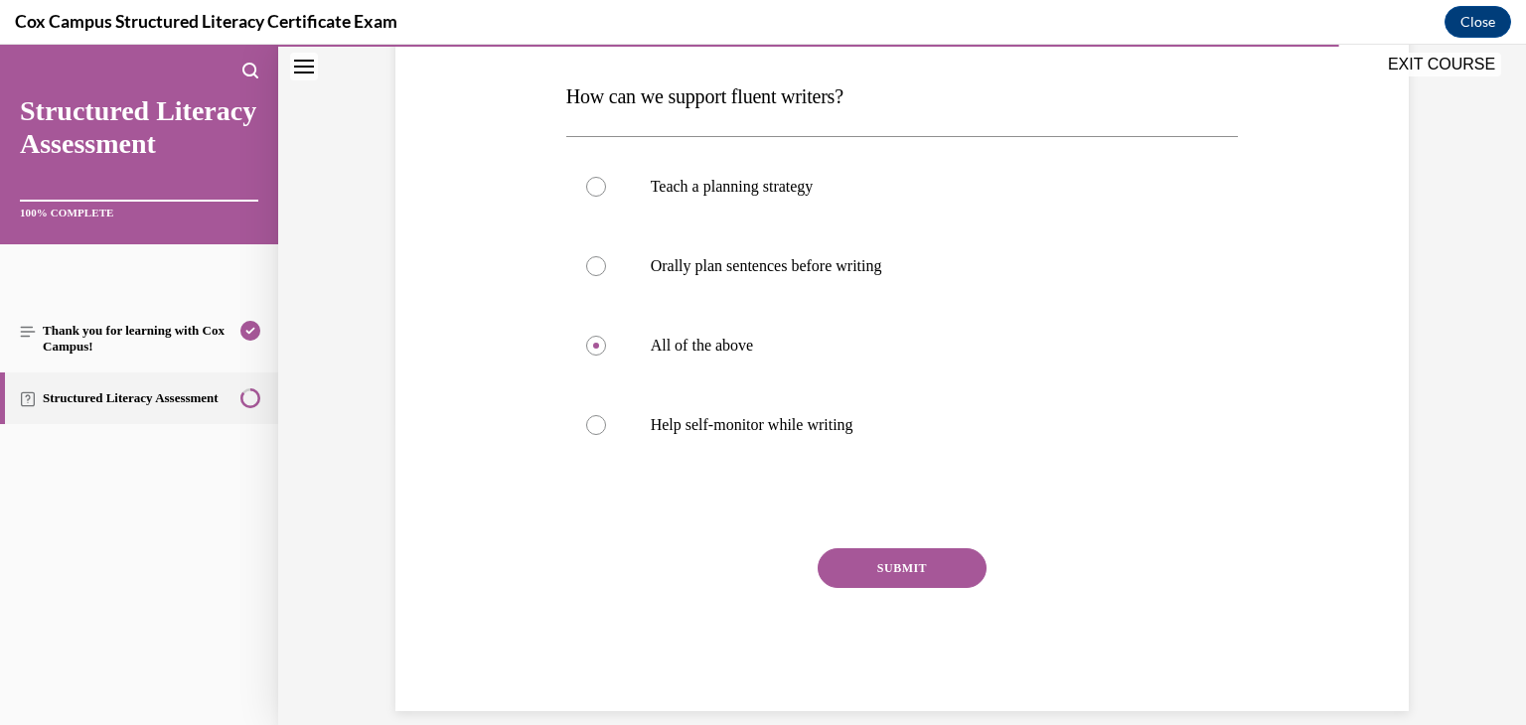
scroll to position [328, 0]
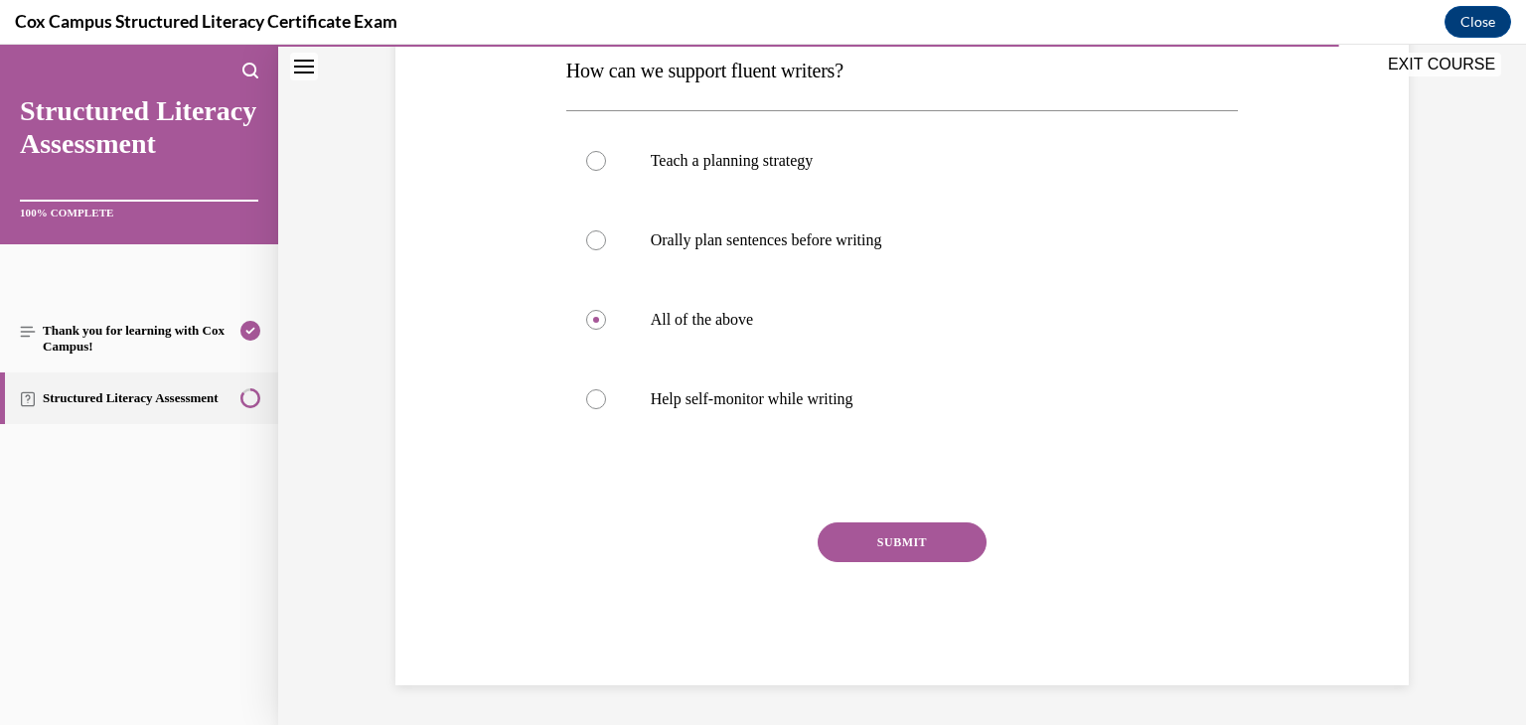
click at [890, 529] on button "SUBMIT" at bounding box center [902, 543] width 169 height 40
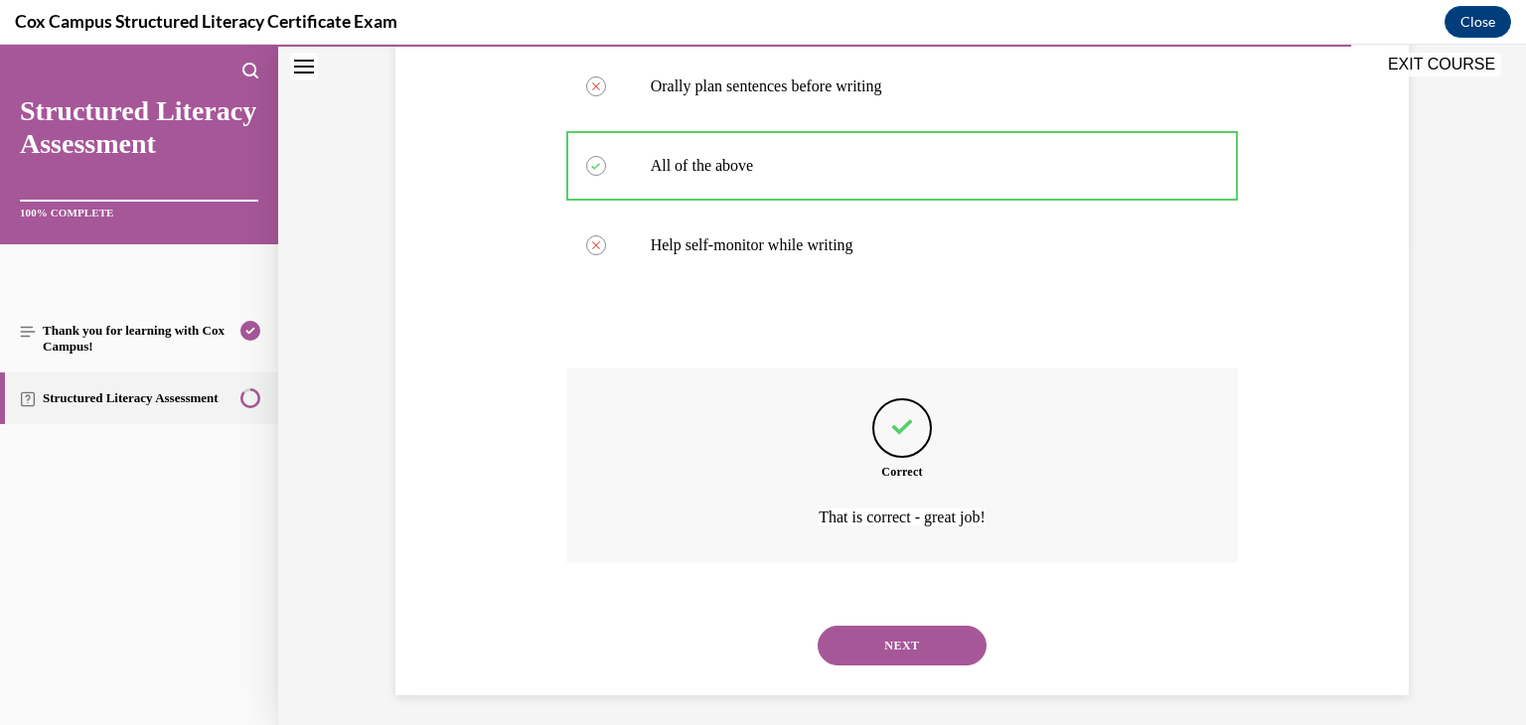
scroll to position [492, 0]
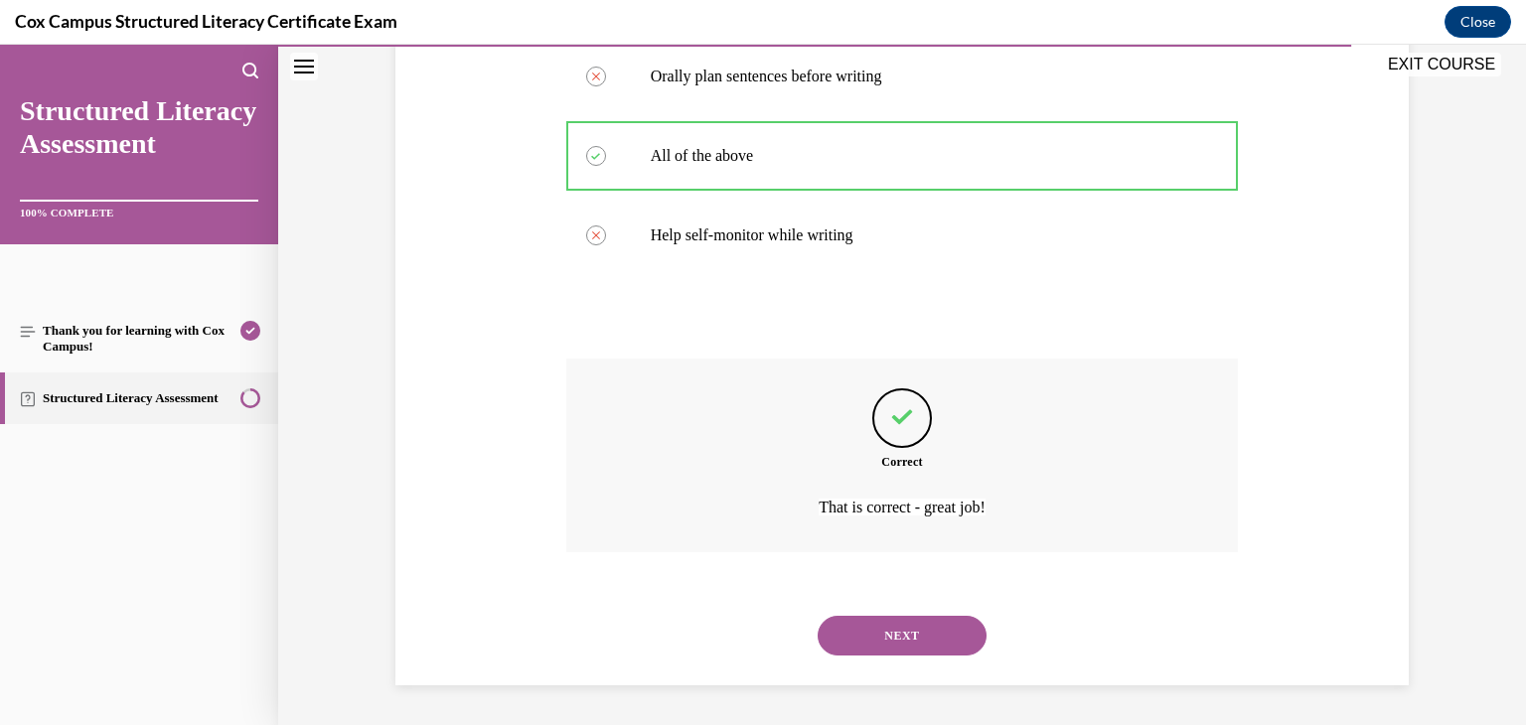
click at [900, 629] on button "NEXT" at bounding box center [902, 636] width 169 height 40
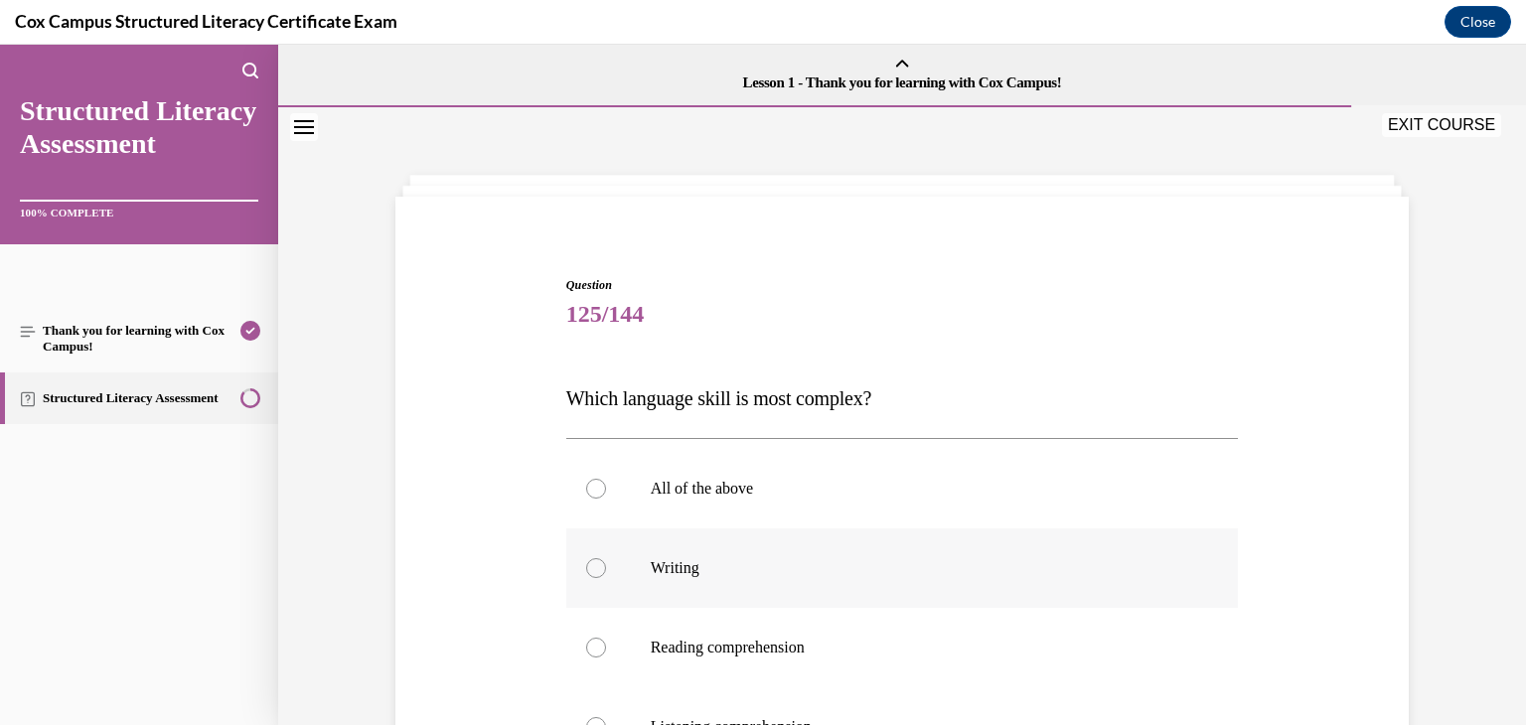
click at [590, 568] on div at bounding box center [596, 568] width 20 height 20
click at [590, 568] on input "Writing" at bounding box center [596, 568] width 20 height 20
radio input "true"
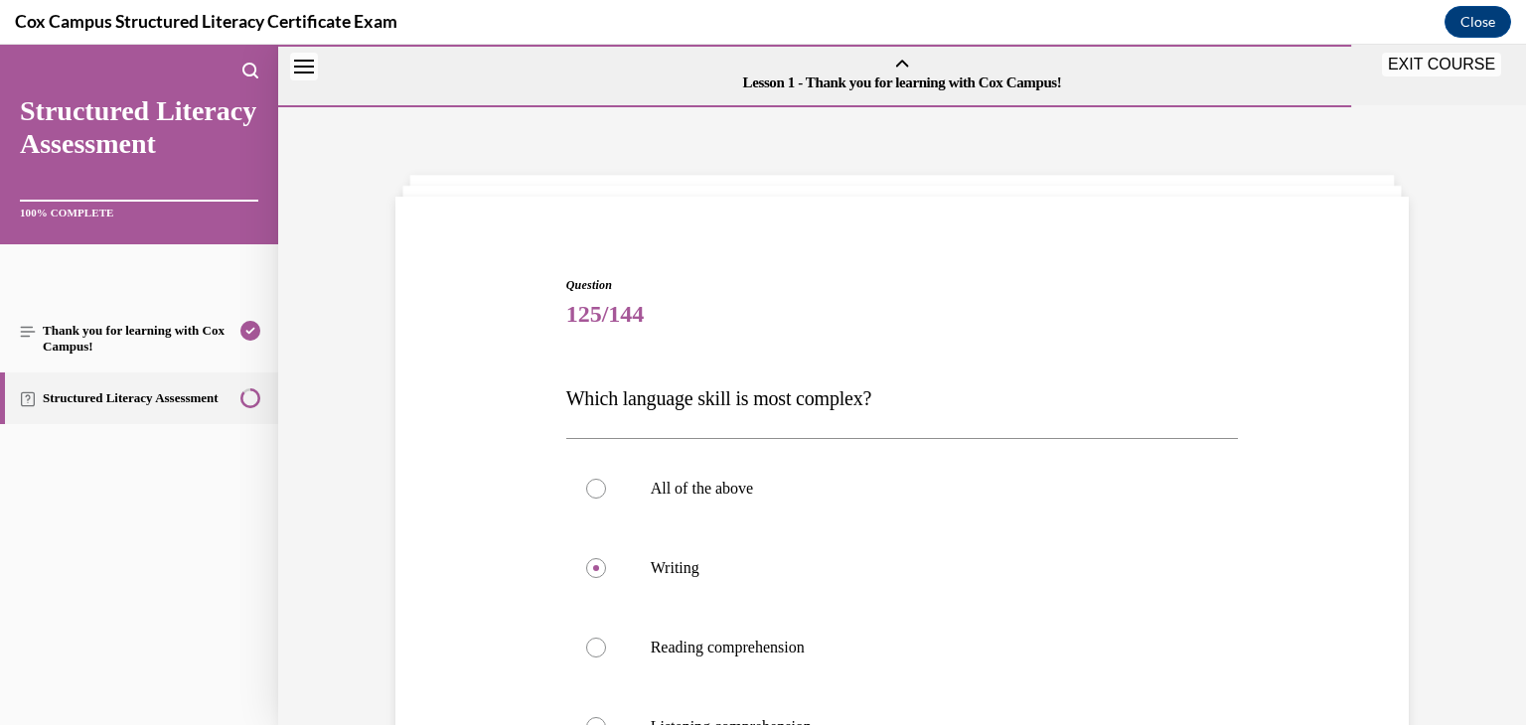
scroll to position [248, 0]
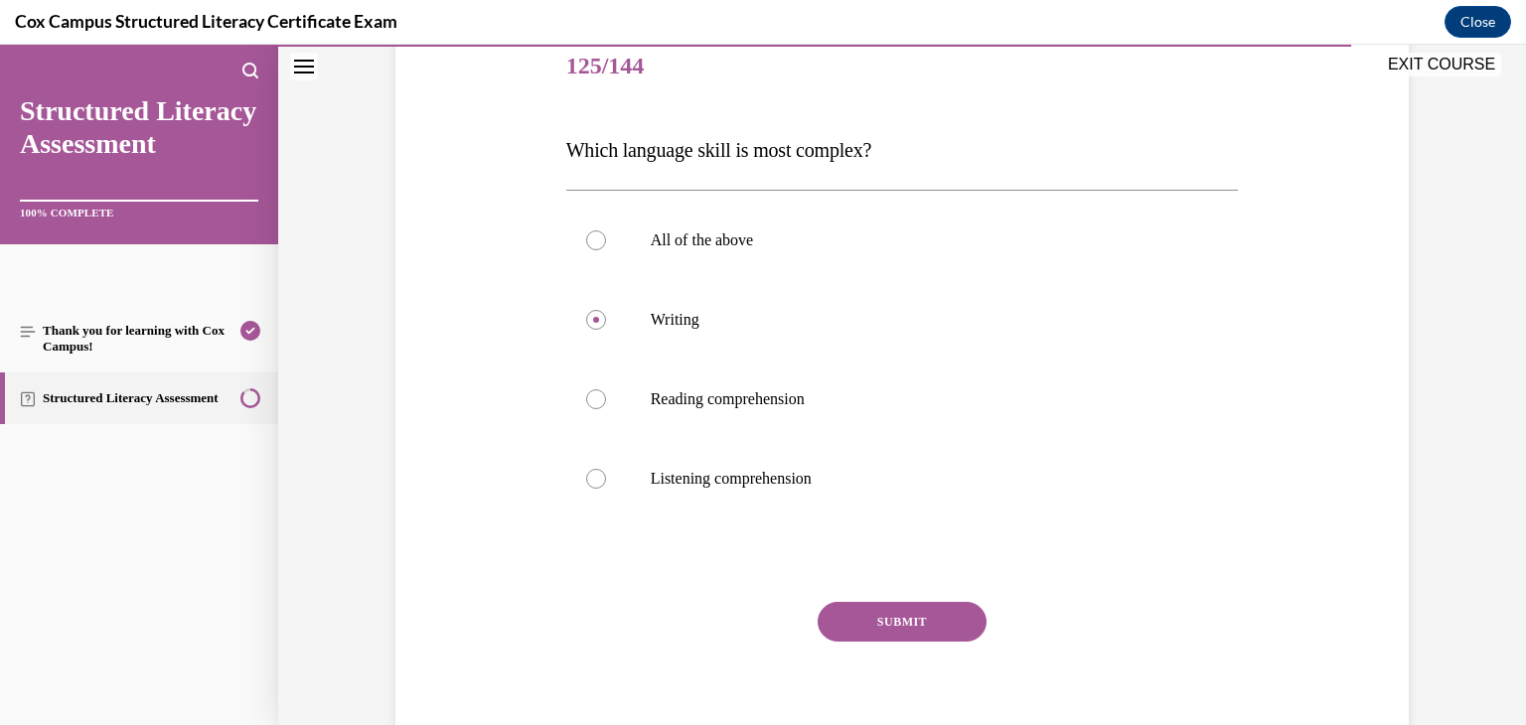
click at [921, 623] on button "SUBMIT" at bounding box center [902, 622] width 169 height 40
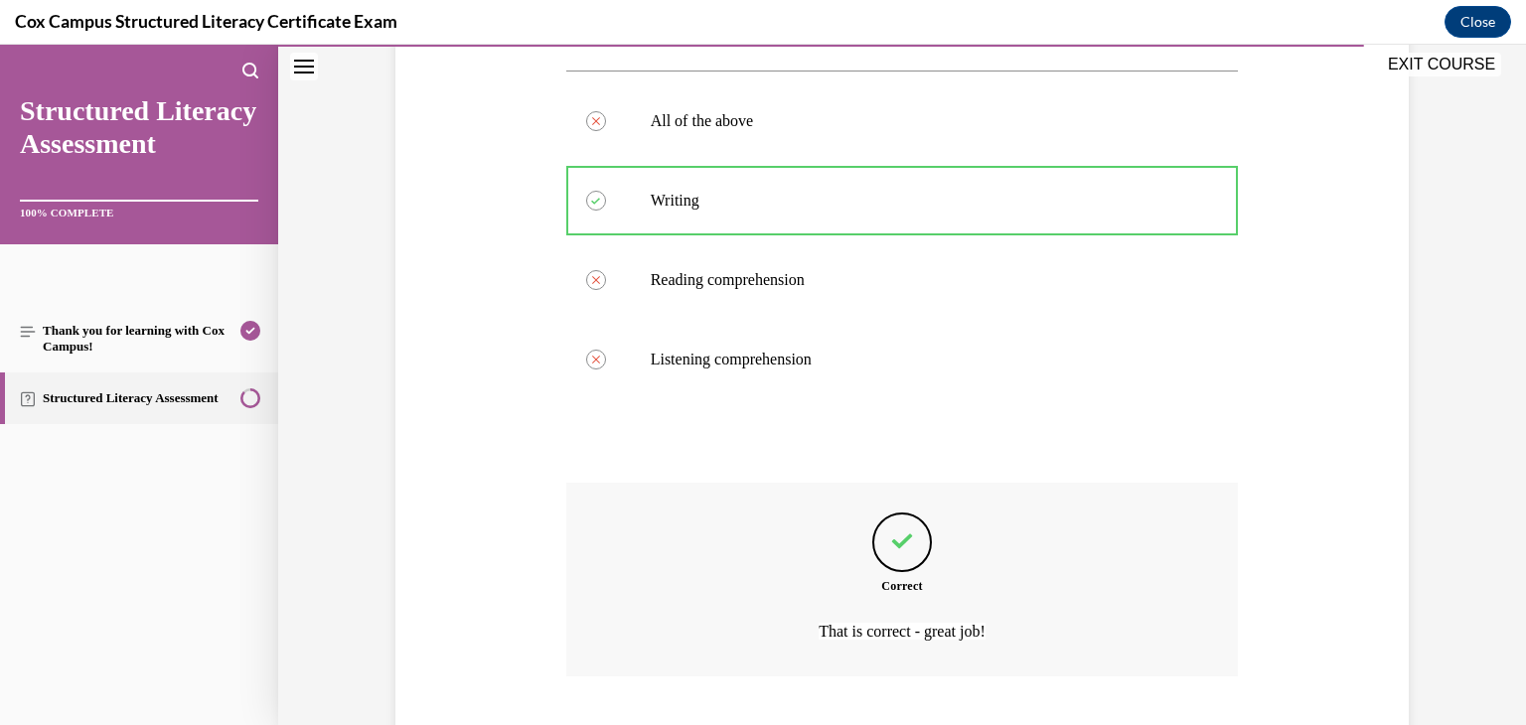
scroll to position [492, 0]
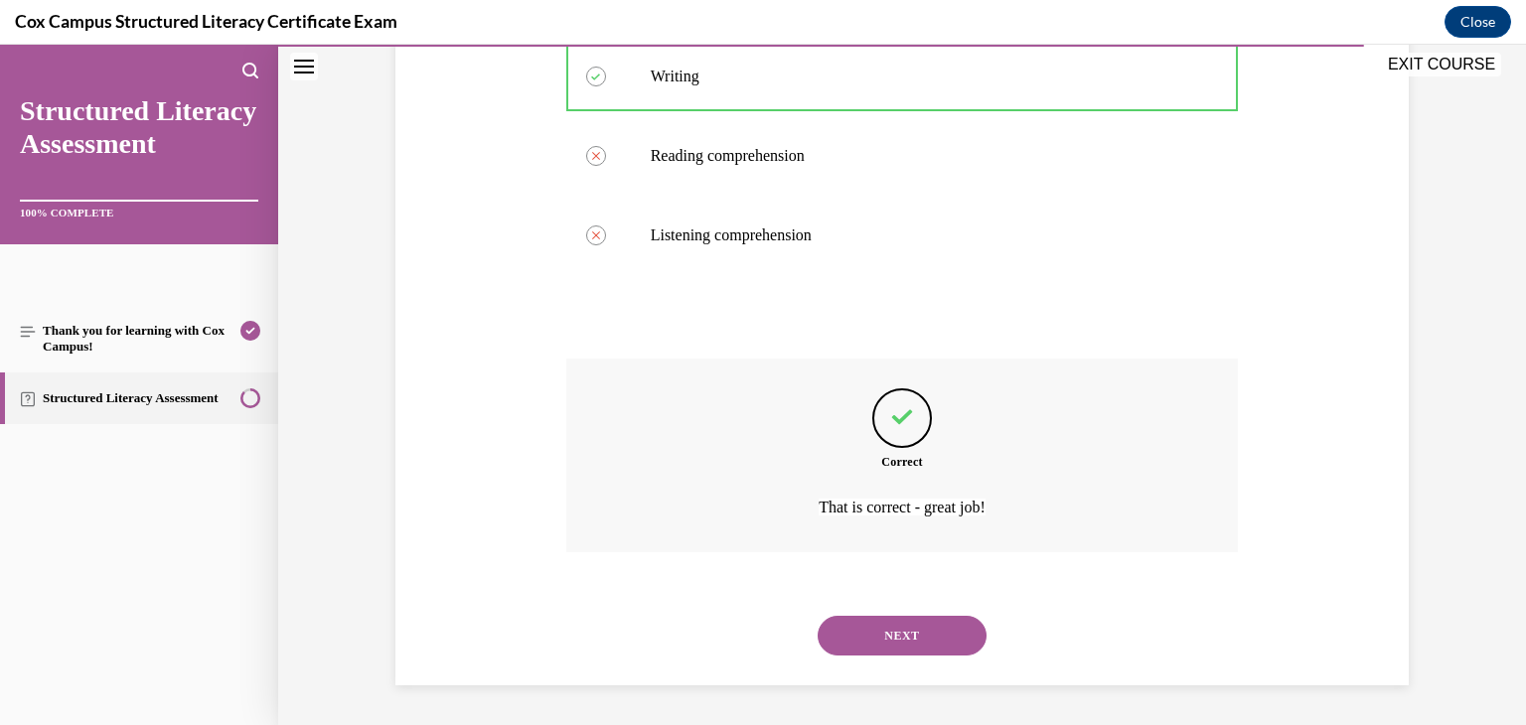
click at [918, 630] on button "NEXT" at bounding box center [902, 636] width 169 height 40
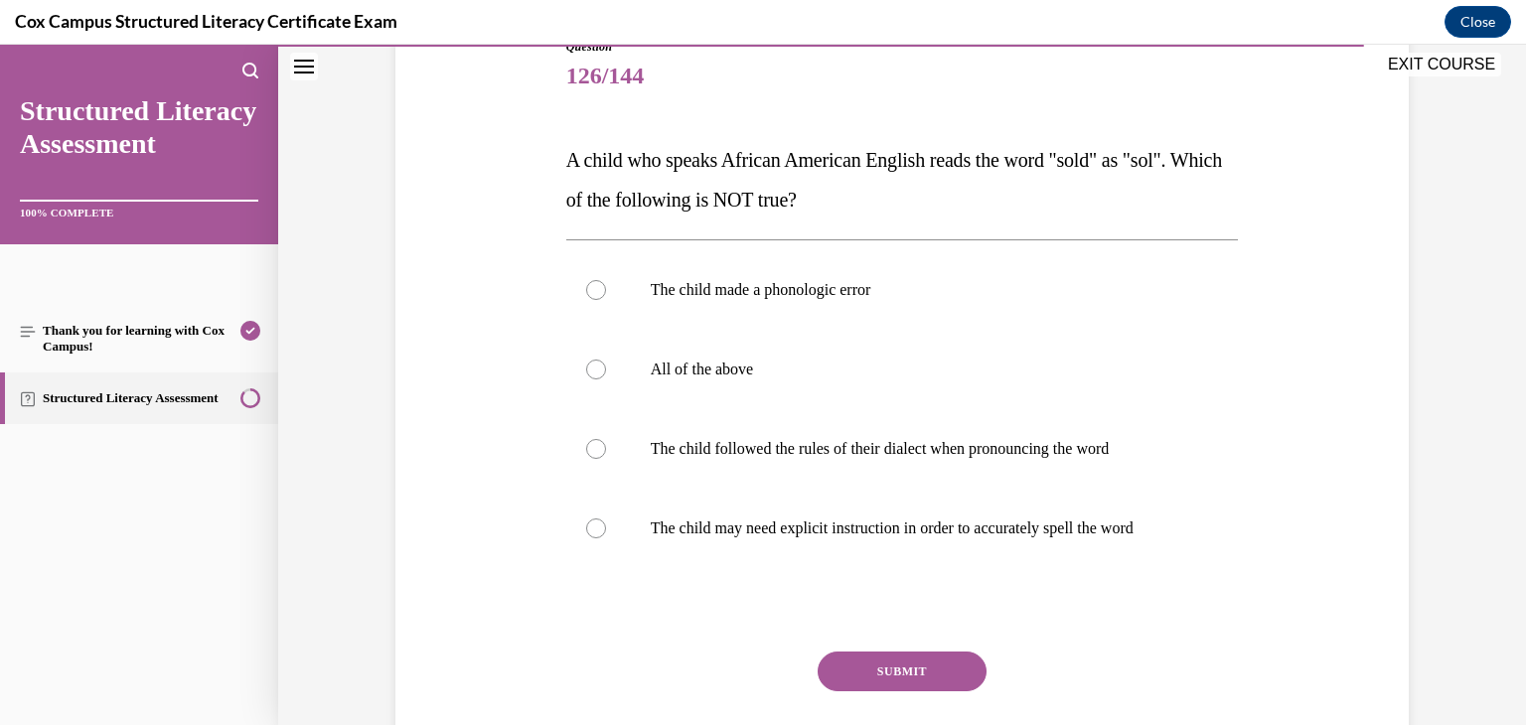
scroll to position [241, 0]
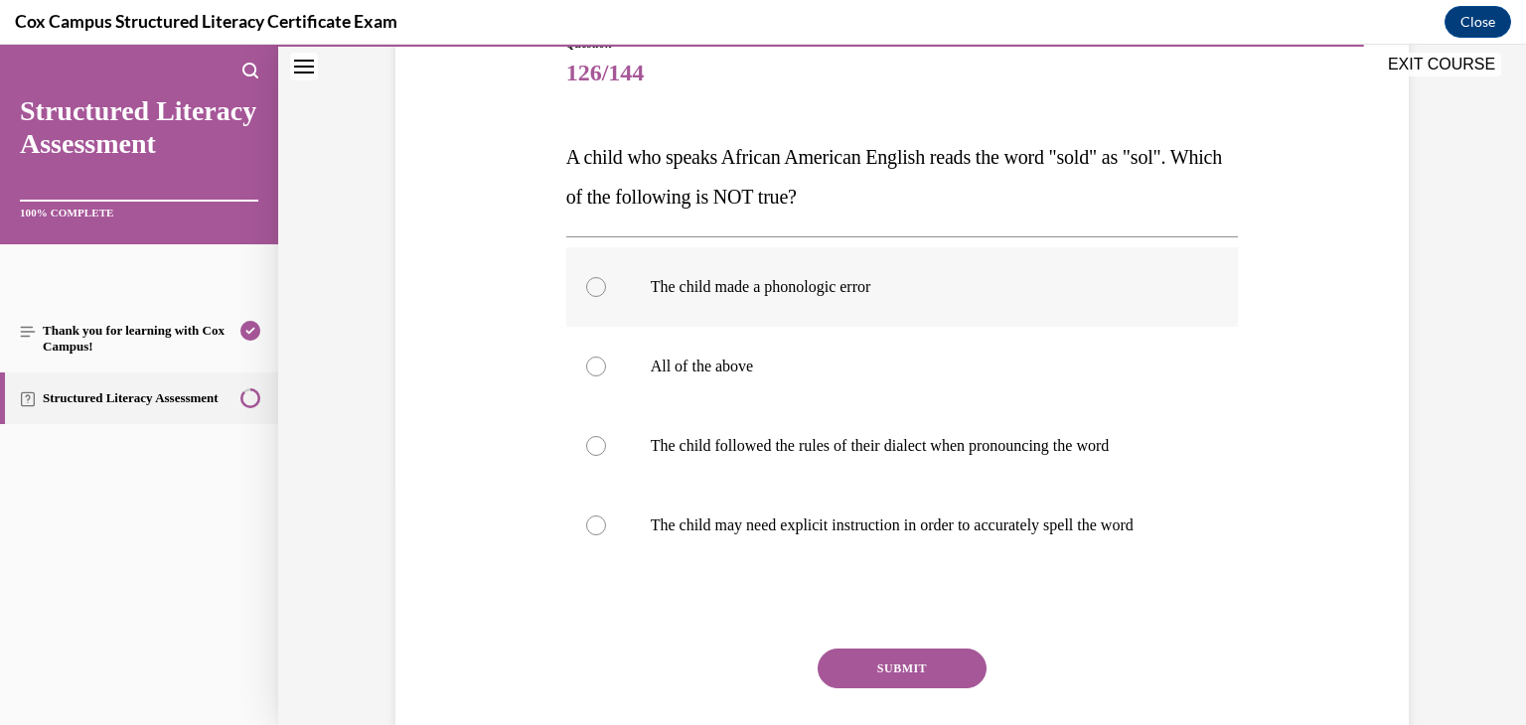
click at [588, 294] on div at bounding box center [596, 287] width 20 height 20
click at [588, 294] on input "The child made a phonologic error" at bounding box center [596, 287] width 20 height 20
radio input "true"
click at [831, 665] on button "SUBMIT" at bounding box center [902, 669] width 169 height 40
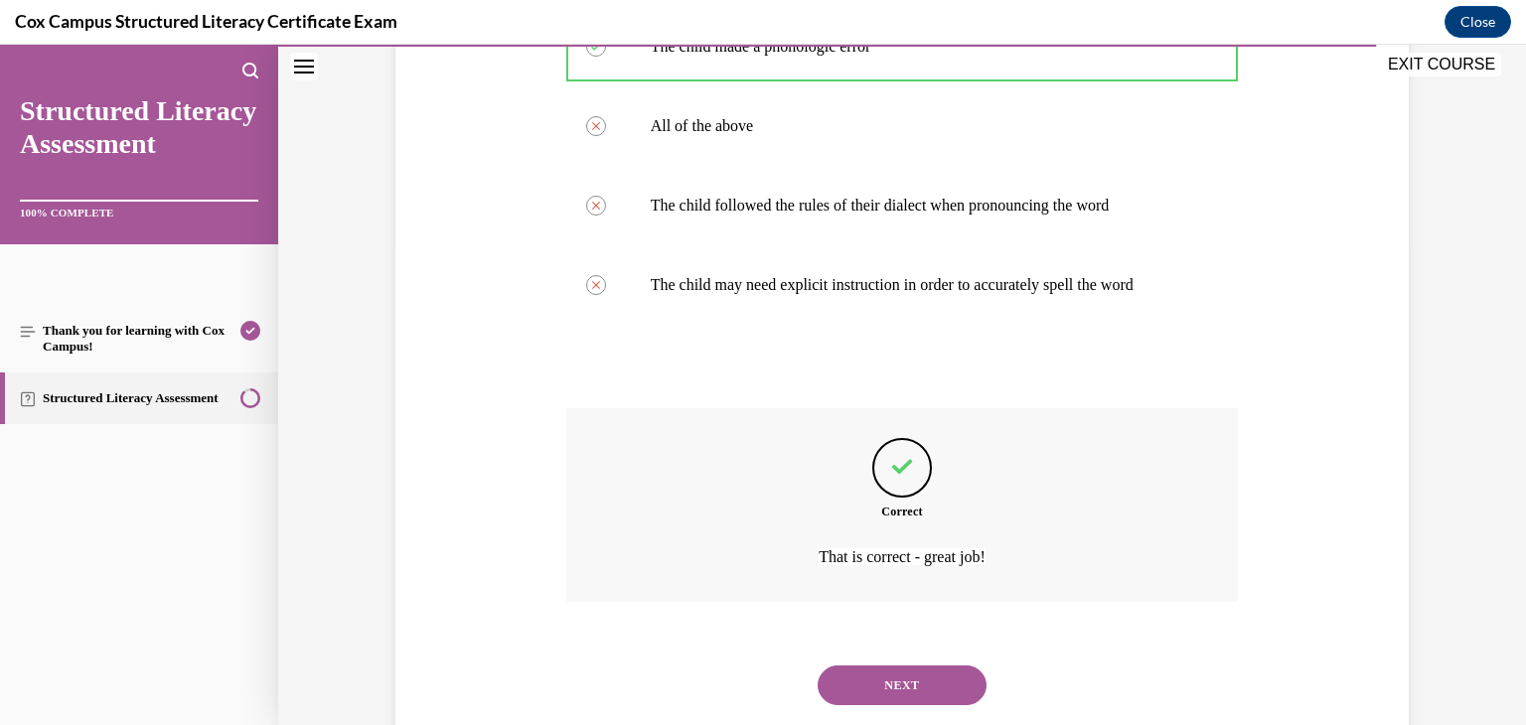
scroll to position [531, 0]
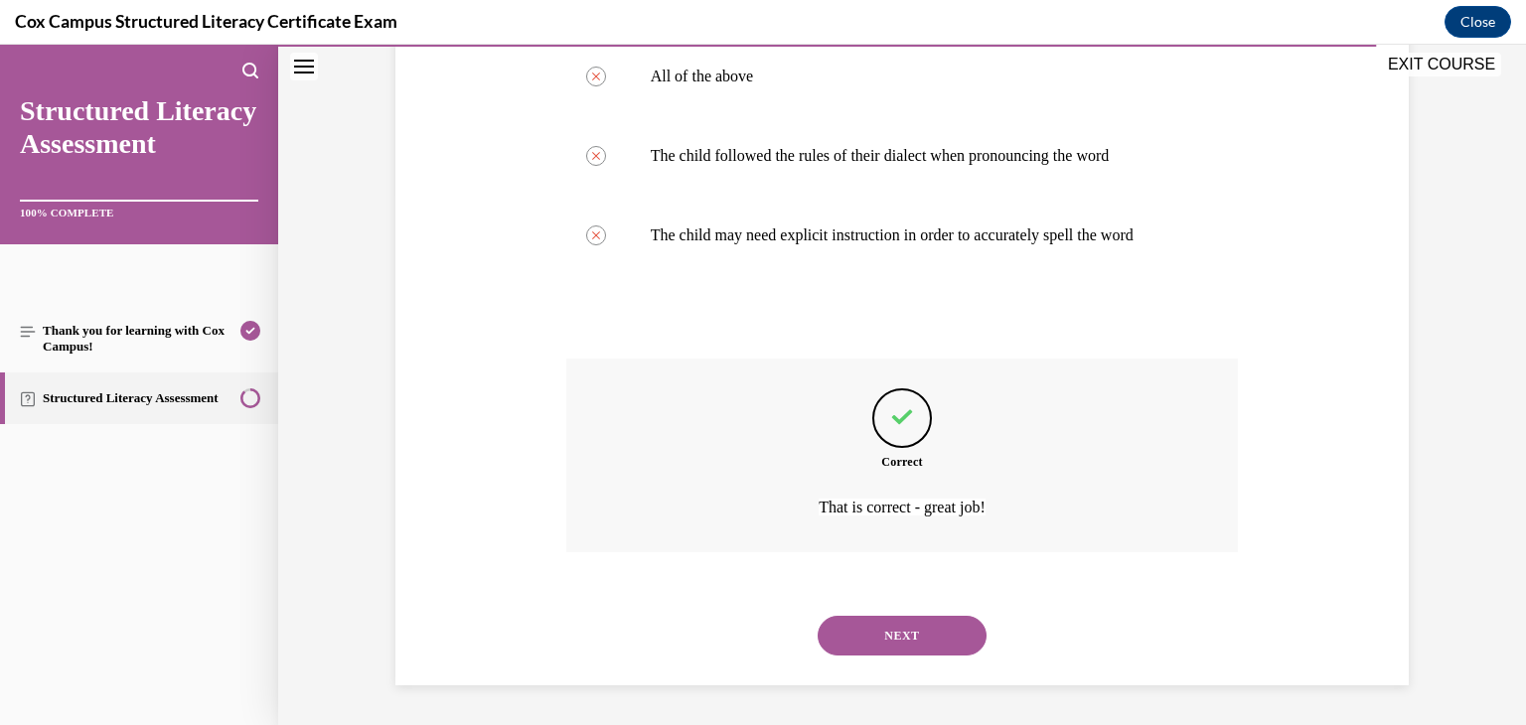
click at [843, 626] on button "NEXT" at bounding box center [902, 636] width 169 height 40
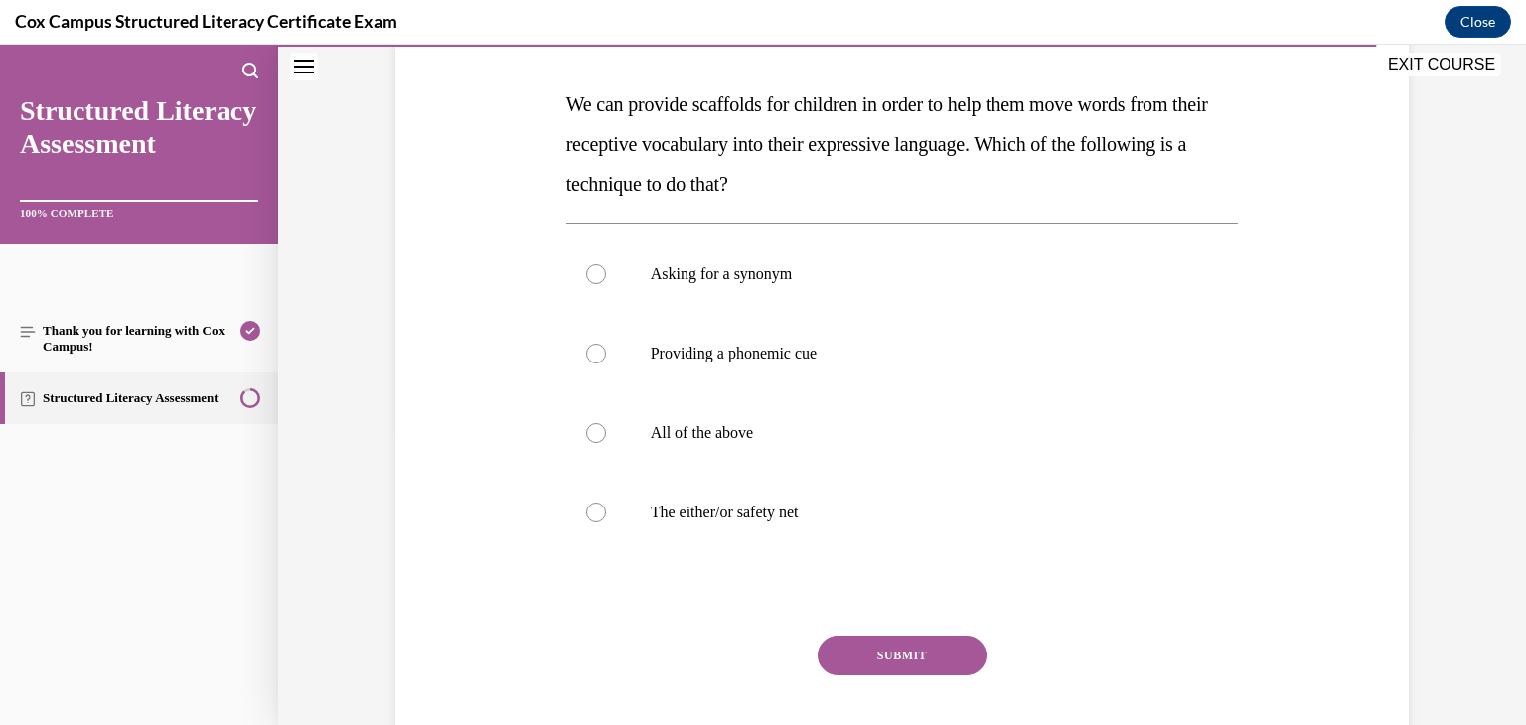
scroll to position [294, 0]
click at [591, 438] on div at bounding box center [596, 433] width 20 height 20
click at [591, 438] on input "All of the above" at bounding box center [596, 433] width 20 height 20
radio input "true"
click at [840, 658] on button "SUBMIT" at bounding box center [902, 656] width 169 height 40
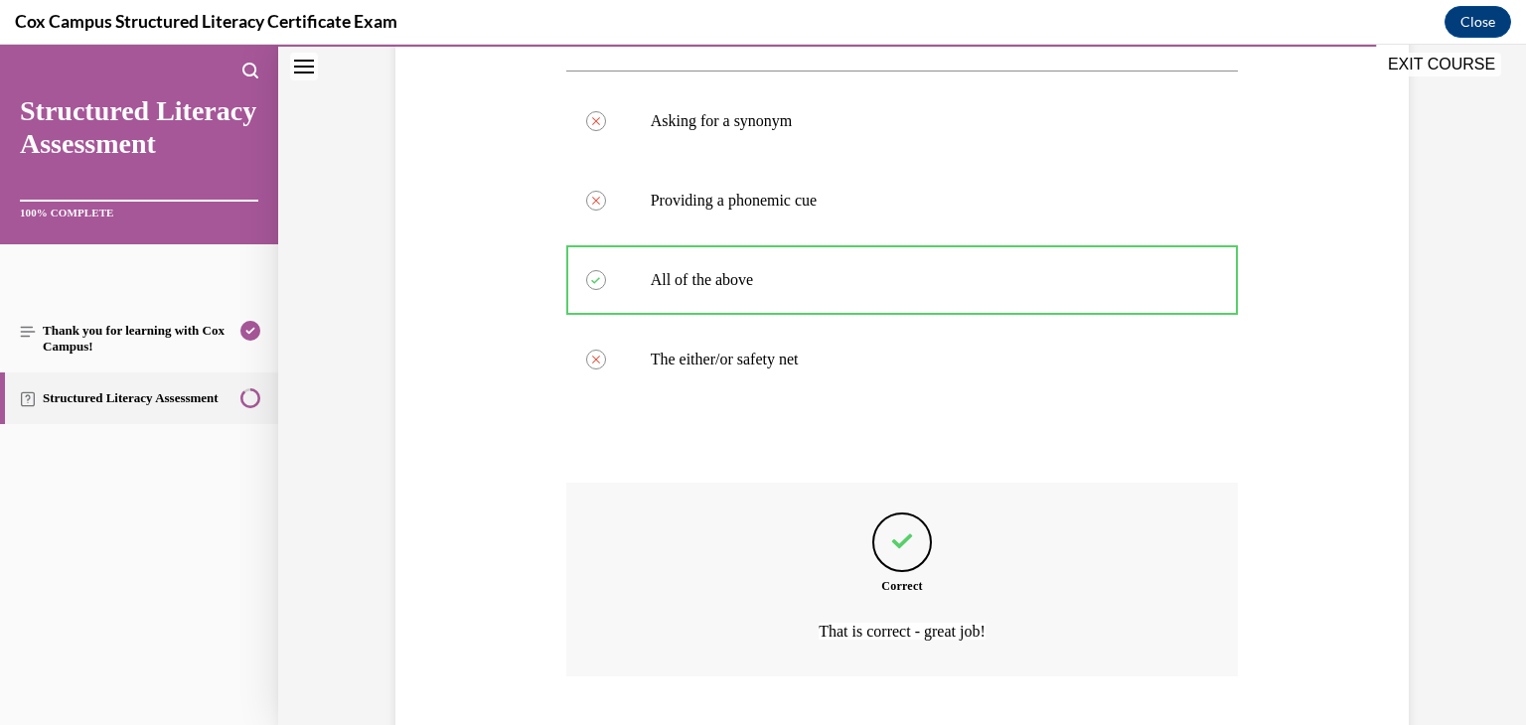
scroll to position [571, 0]
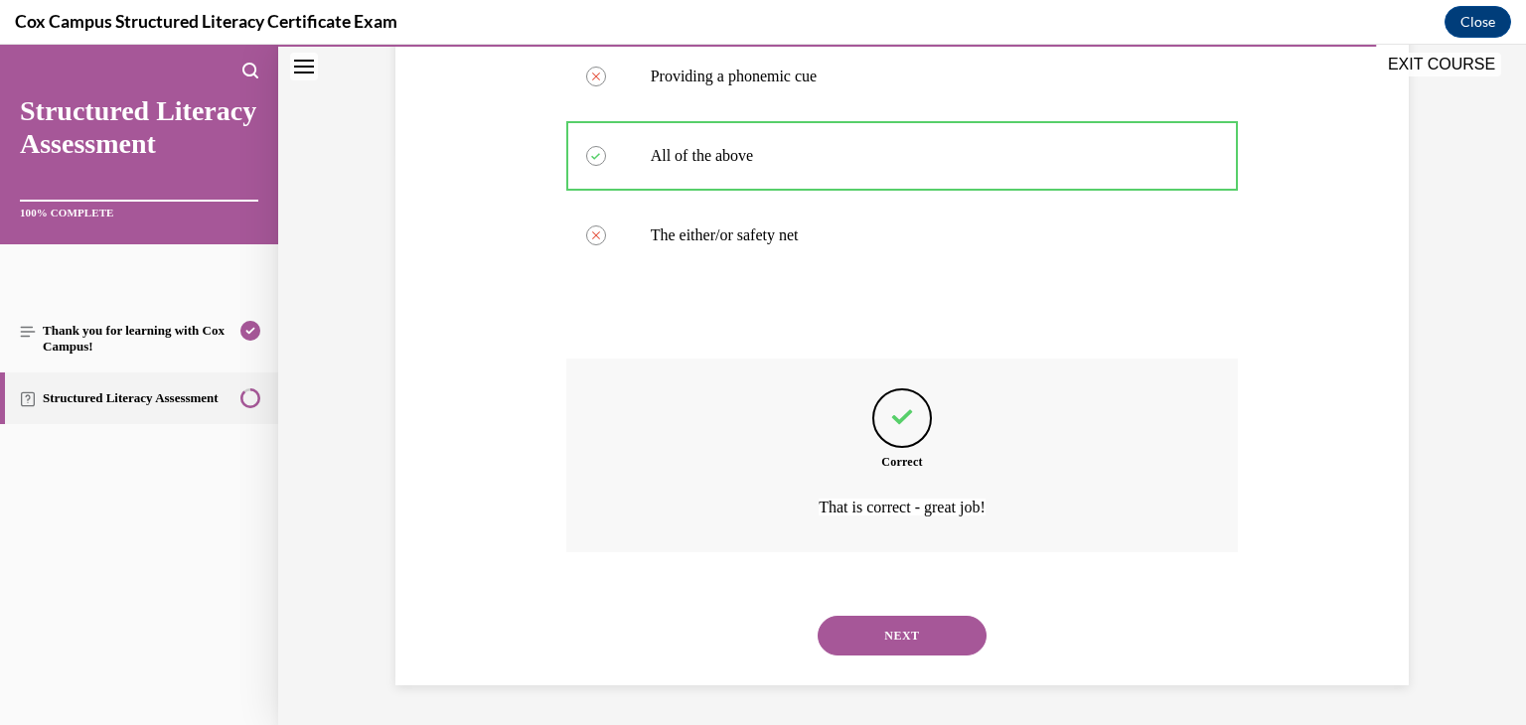
click at [842, 642] on button "NEXT" at bounding box center [902, 636] width 169 height 40
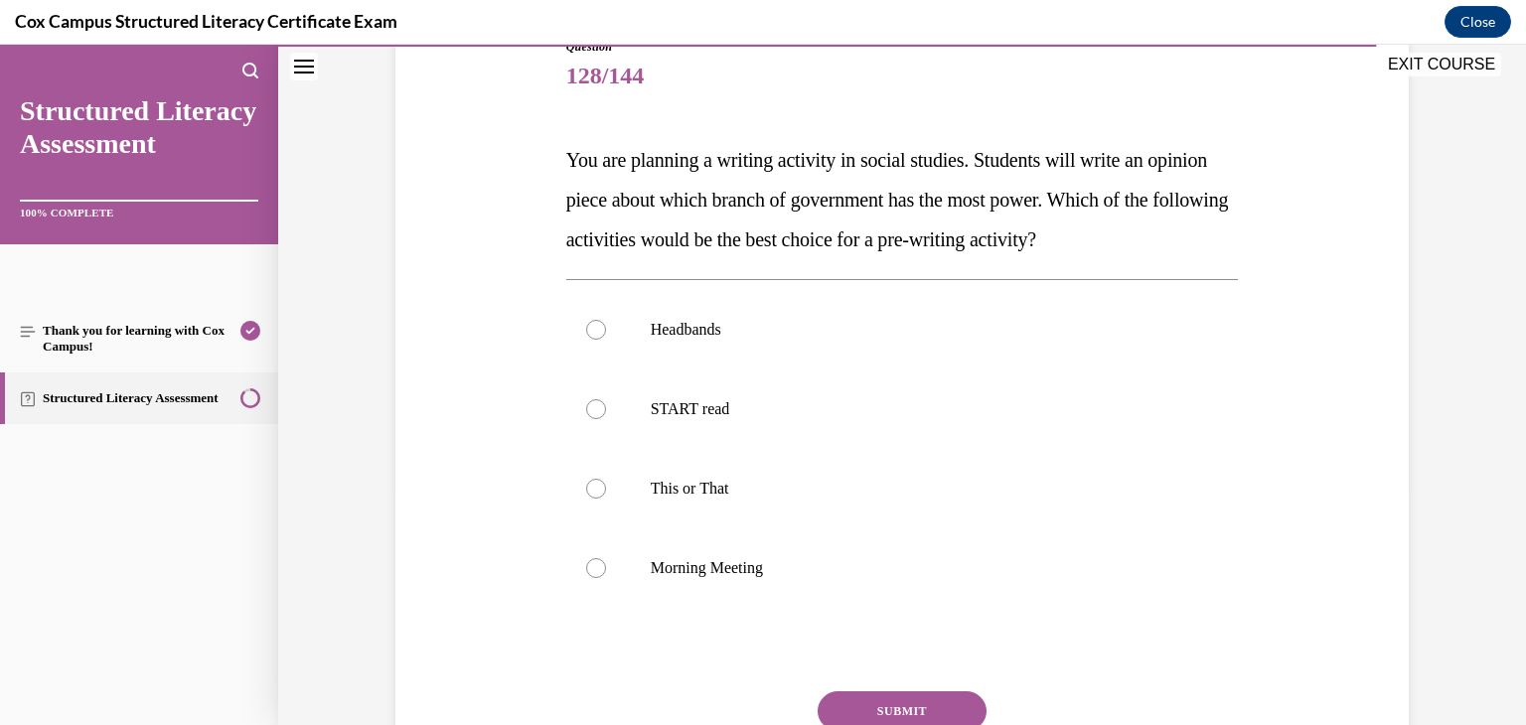
scroll to position [265, 0]
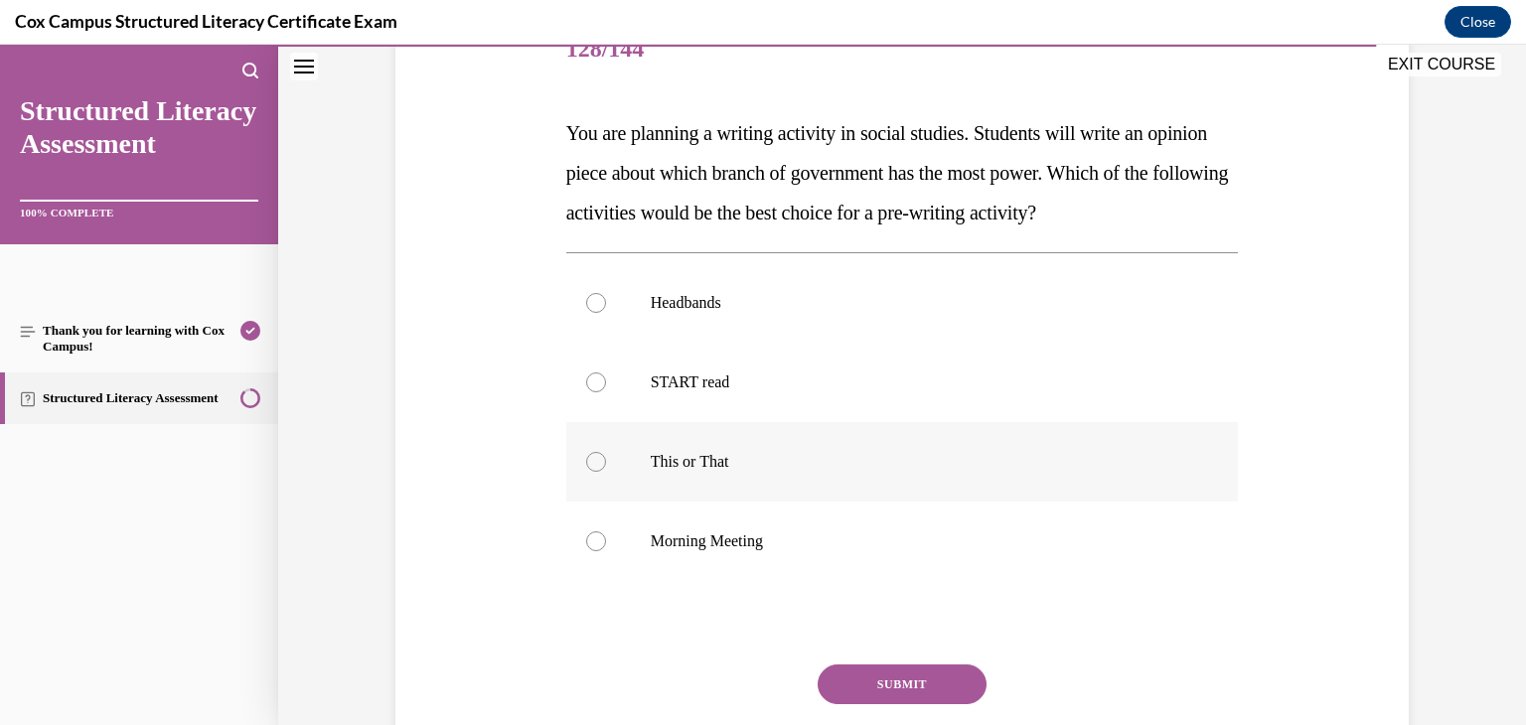
click at [587, 464] on div at bounding box center [596, 462] width 20 height 20
click at [587, 464] on input "This or That" at bounding box center [596, 462] width 20 height 20
radio input "true"
click at [862, 688] on button "SUBMIT" at bounding box center [902, 685] width 169 height 40
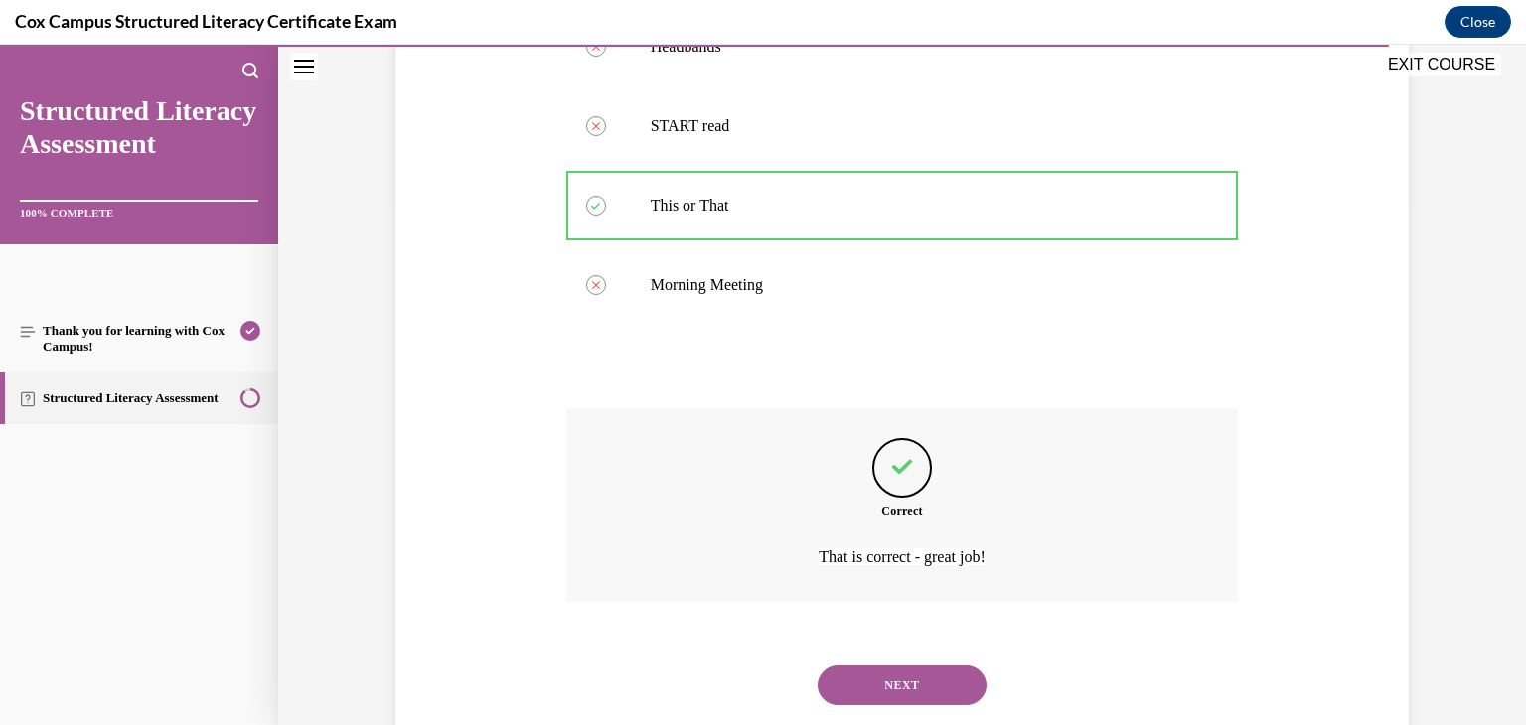
scroll to position [571, 0]
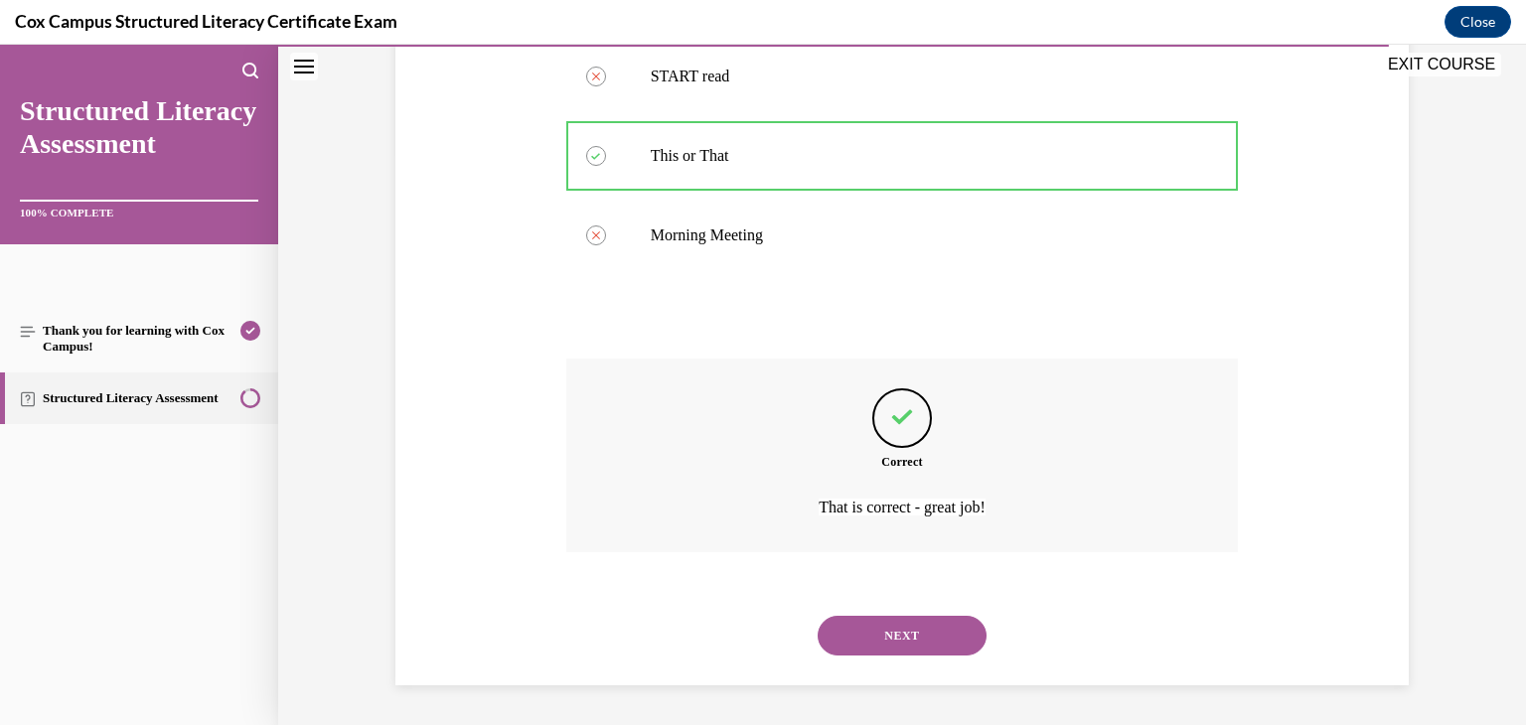
click at [847, 636] on button "NEXT" at bounding box center [902, 636] width 169 height 40
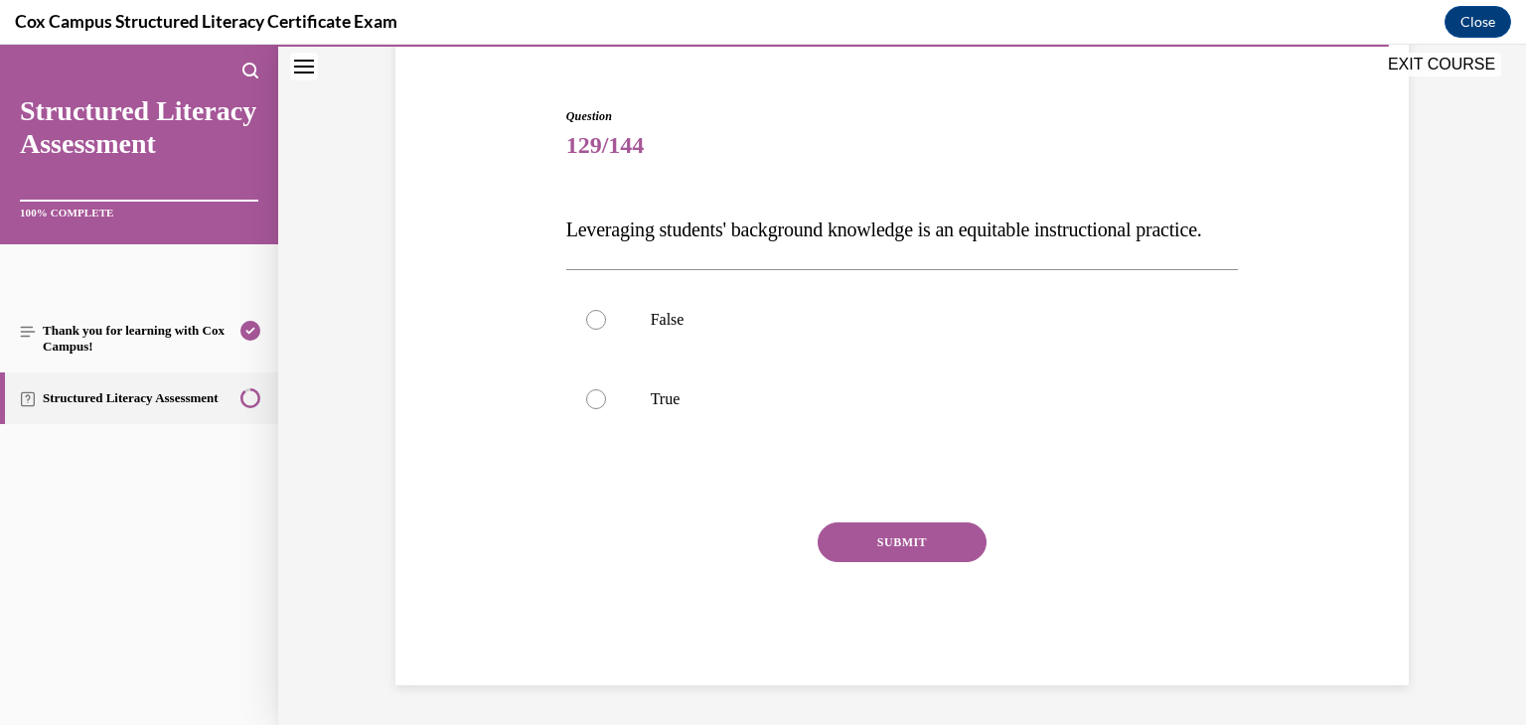
scroll to position [209, 0]
click at [591, 399] on div at bounding box center [596, 399] width 20 height 20
click at [591, 399] on input "True" at bounding box center [596, 399] width 20 height 20
radio input "true"
click at [866, 540] on button "SUBMIT" at bounding box center [902, 543] width 169 height 40
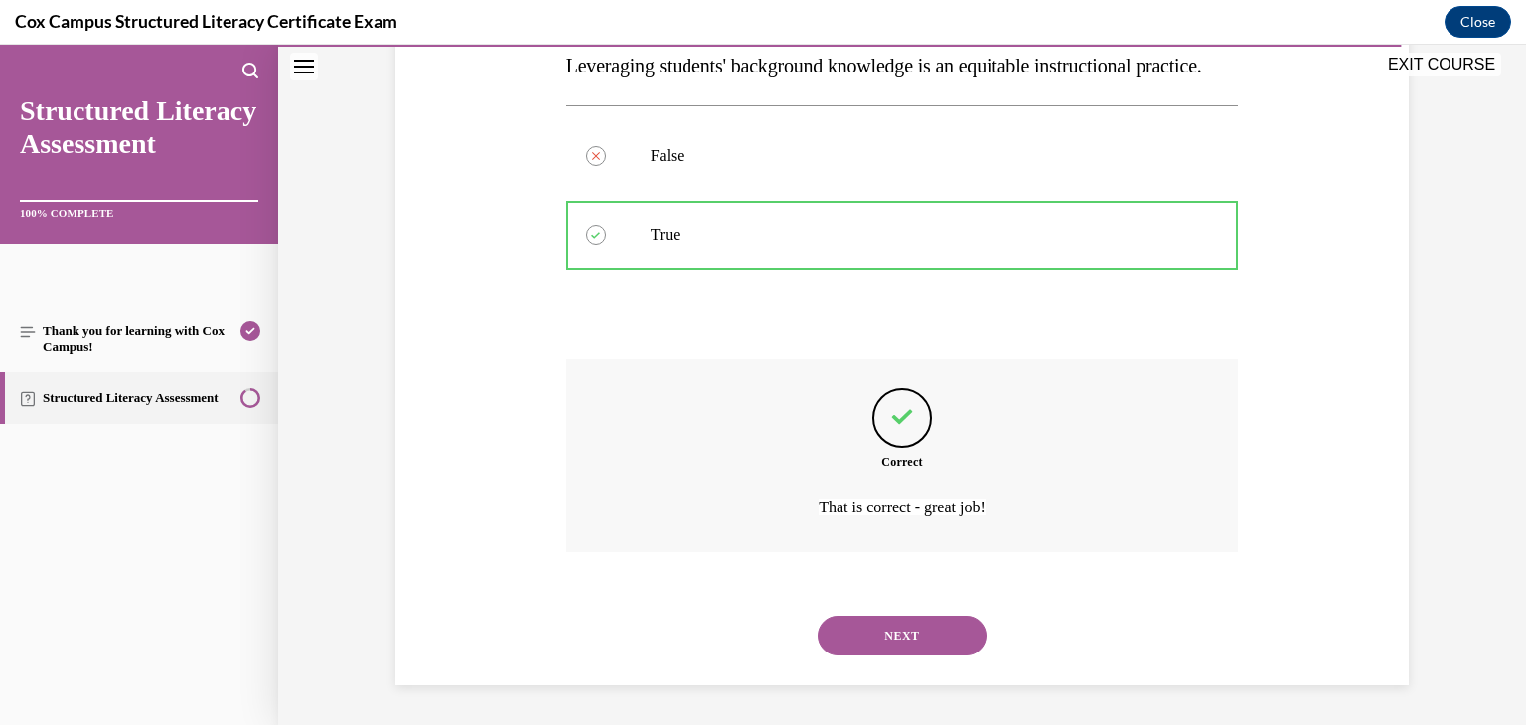
scroll to position [373, 0]
click at [862, 629] on button "NEXT" at bounding box center [902, 636] width 169 height 40
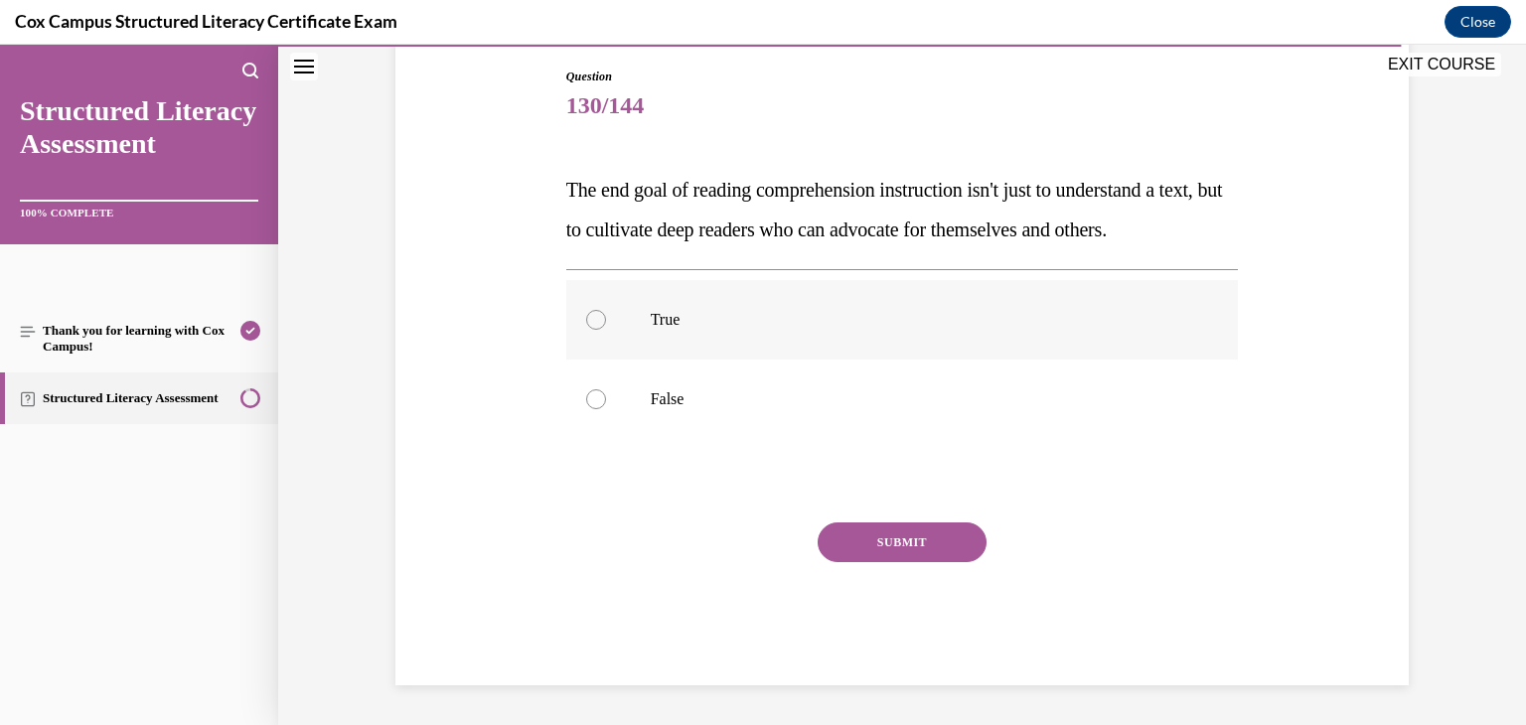
click at [590, 330] on div at bounding box center [596, 320] width 20 height 20
click at [590, 330] on input "True" at bounding box center [596, 320] width 20 height 20
radio input "true"
click at [886, 562] on button "SUBMIT" at bounding box center [902, 543] width 169 height 40
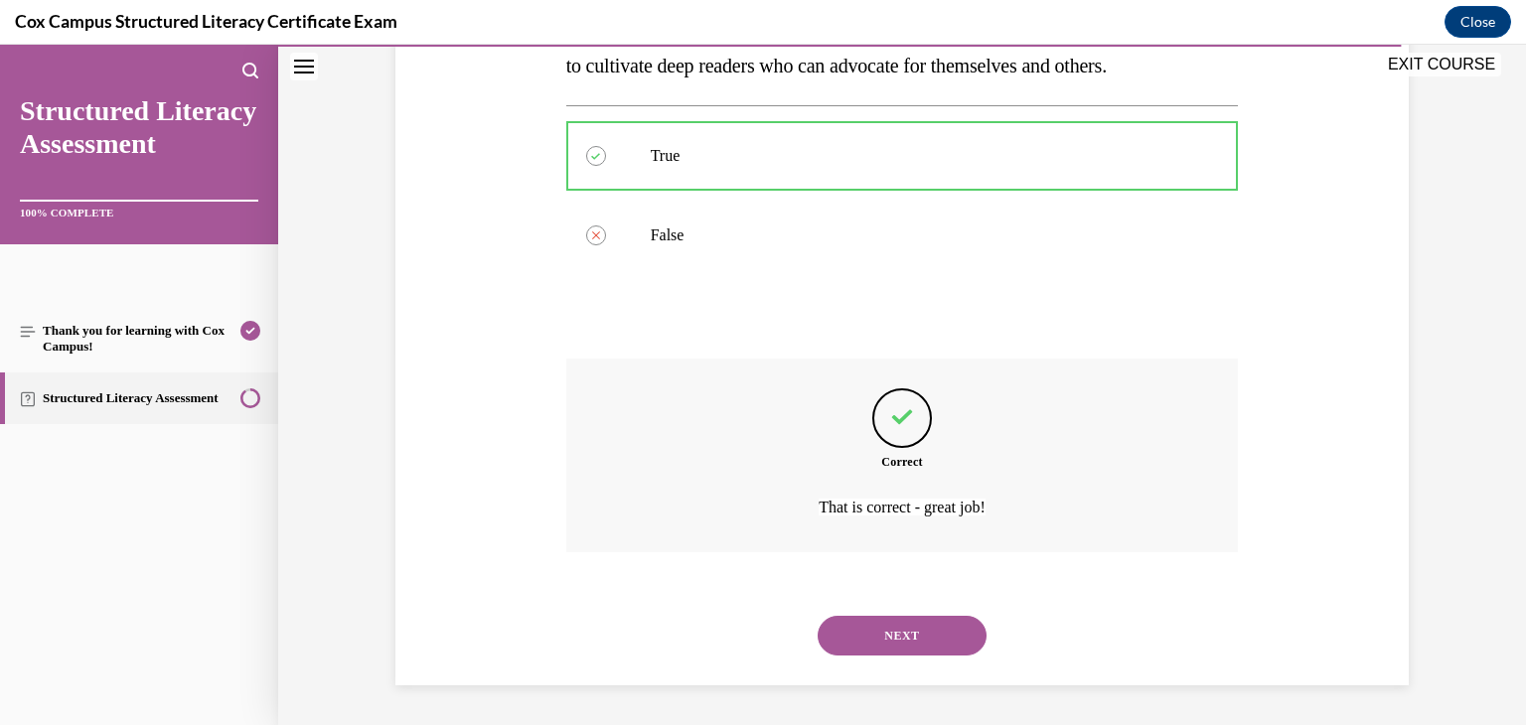
scroll to position [412, 0]
click at [879, 629] on button "NEXT" at bounding box center [902, 636] width 169 height 40
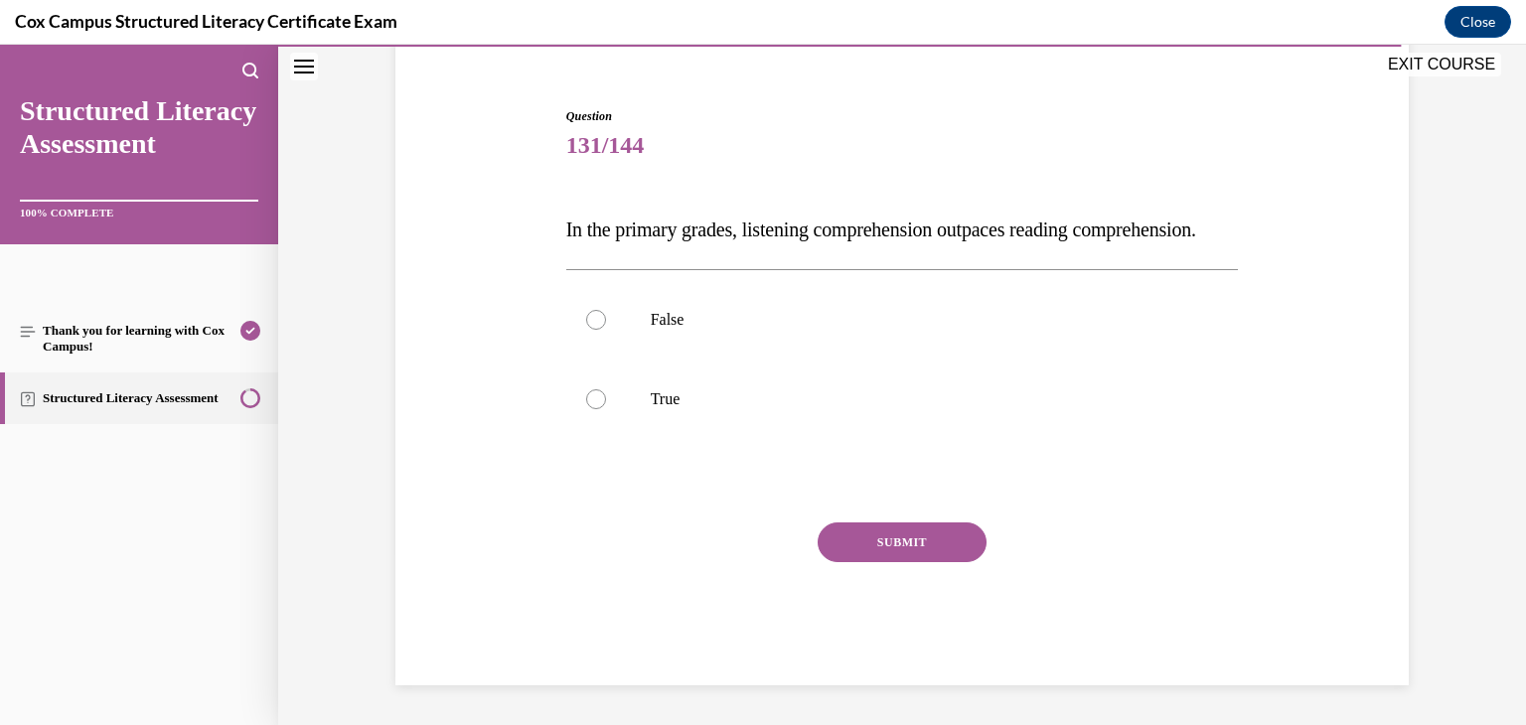
scroll to position [209, 0]
click at [591, 393] on div at bounding box center [596, 399] width 20 height 20
click at [591, 393] on input "True" at bounding box center [596, 399] width 20 height 20
radio input "true"
click at [843, 539] on button "SUBMIT" at bounding box center [902, 543] width 169 height 40
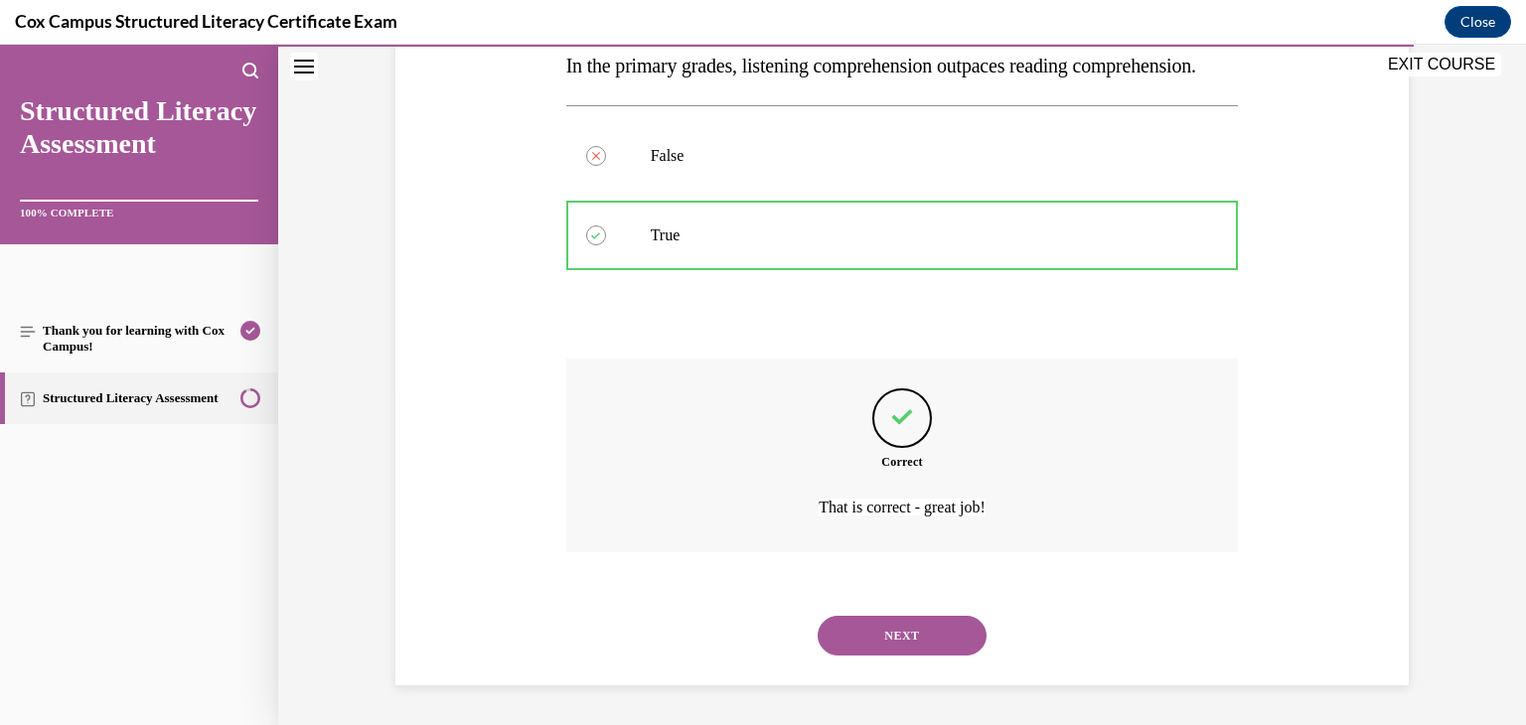
scroll to position [373, 0]
click at [862, 618] on button "NEXT" at bounding box center [902, 636] width 169 height 40
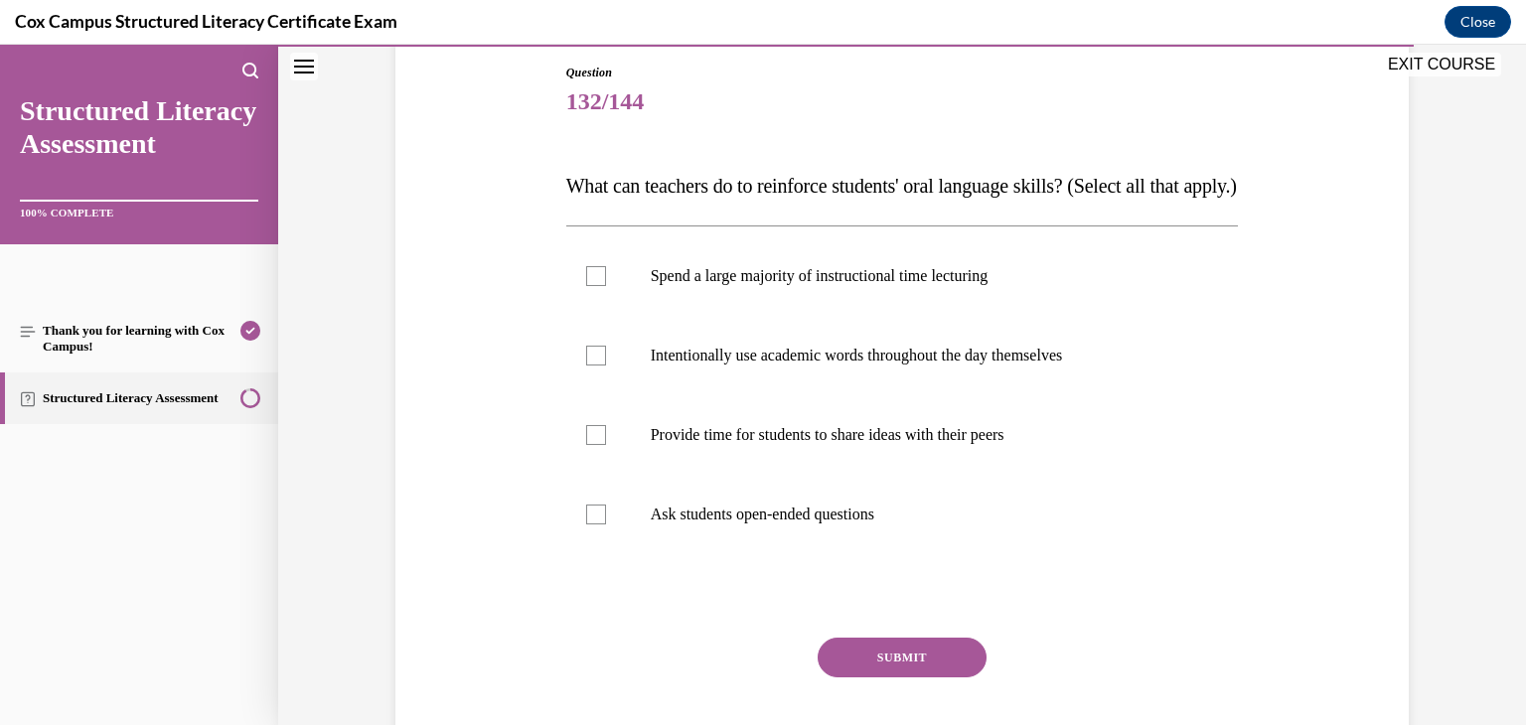
scroll to position [225, 0]
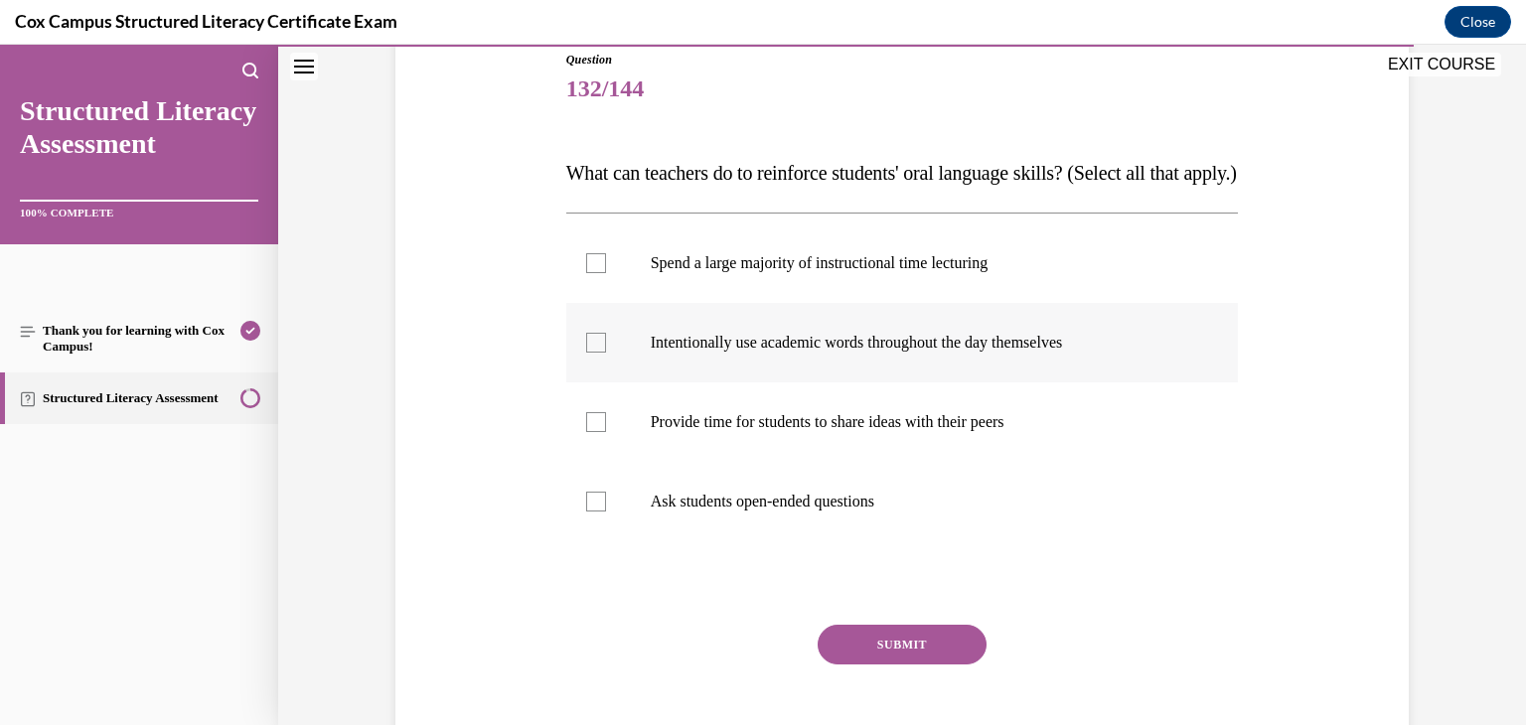
click at [586, 353] on div at bounding box center [596, 343] width 20 height 20
click at [586, 353] on input "Intentionally use academic words throughout the day themselves" at bounding box center [596, 343] width 20 height 20
checkbox input "true"
click at [589, 432] on div at bounding box center [596, 422] width 20 height 20
click at [589, 432] on input "Provide time for students to share ideas with their peers" at bounding box center [596, 422] width 20 height 20
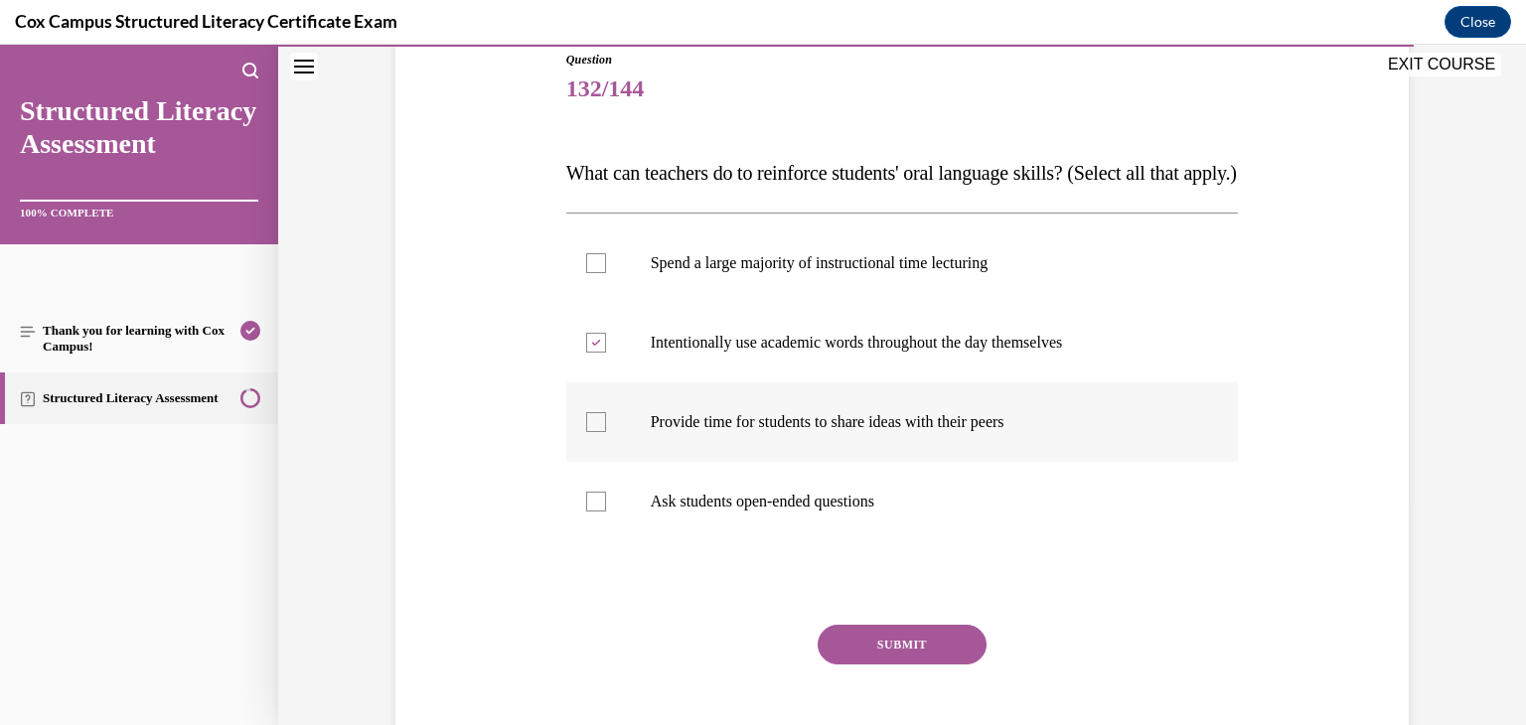
checkbox input "true"
click at [586, 512] on div at bounding box center [596, 502] width 20 height 20
click at [586, 512] on input "Ask students open-ended questions" at bounding box center [596, 502] width 20 height 20
checkbox input "true"
click at [846, 665] on button "SUBMIT" at bounding box center [902, 645] width 169 height 40
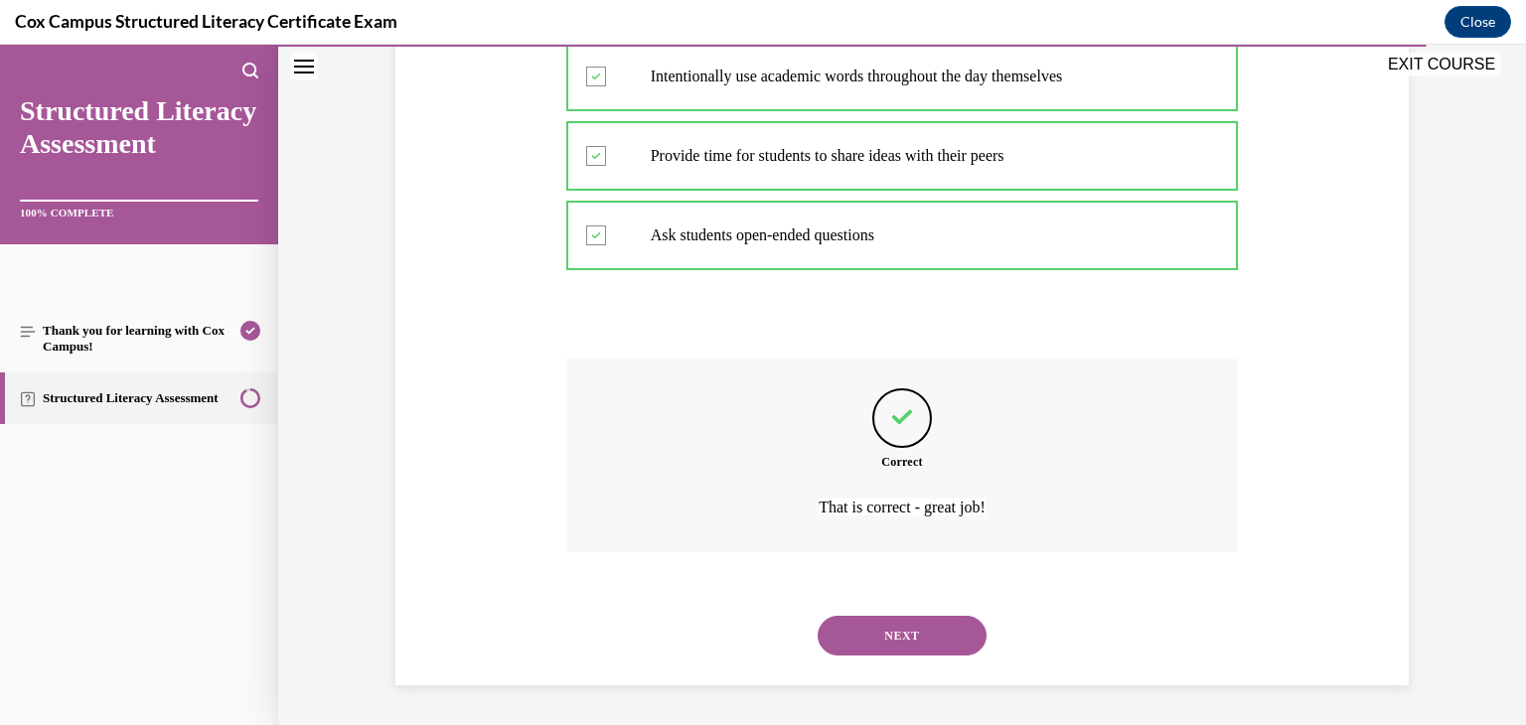
scroll to position [531, 0]
click at [866, 641] on button "NEXT" at bounding box center [902, 636] width 169 height 40
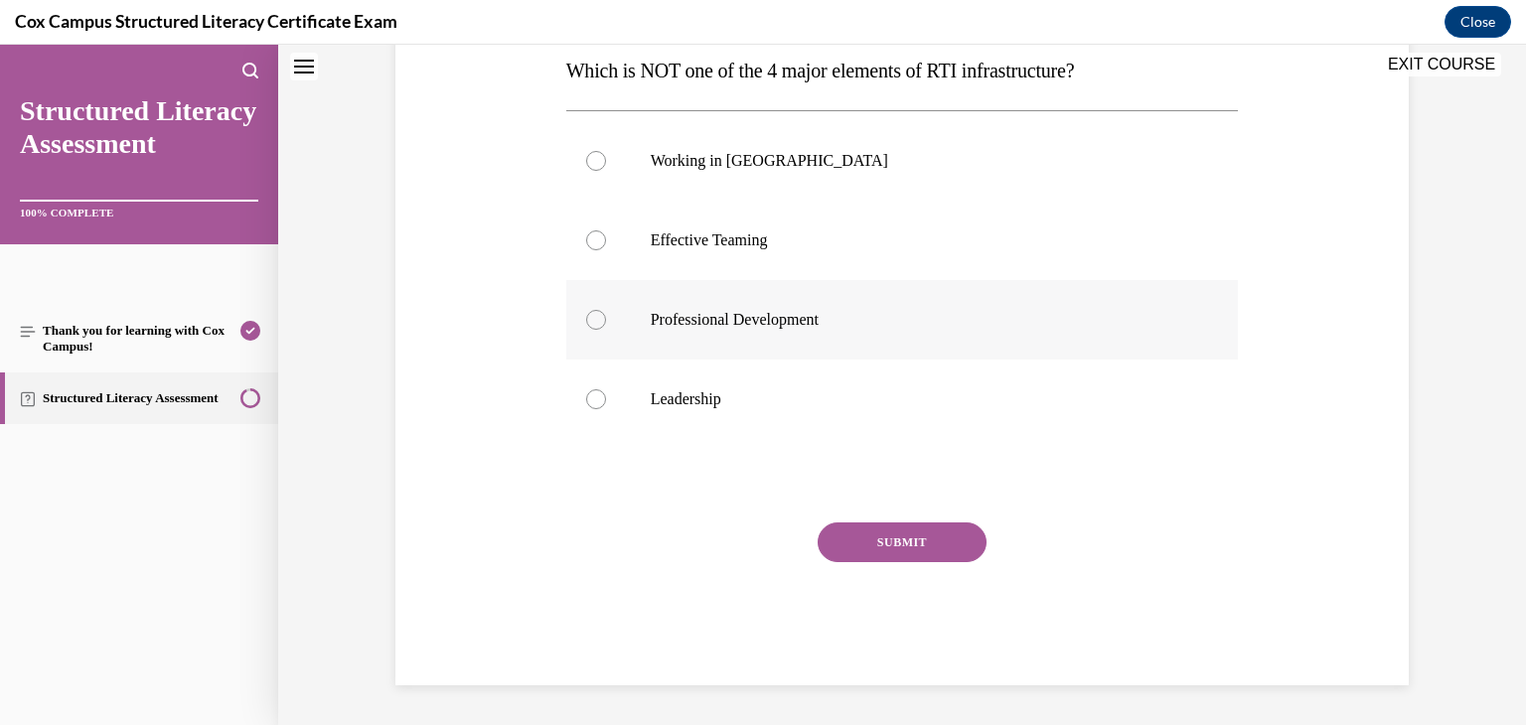
scroll to position [0, 0]
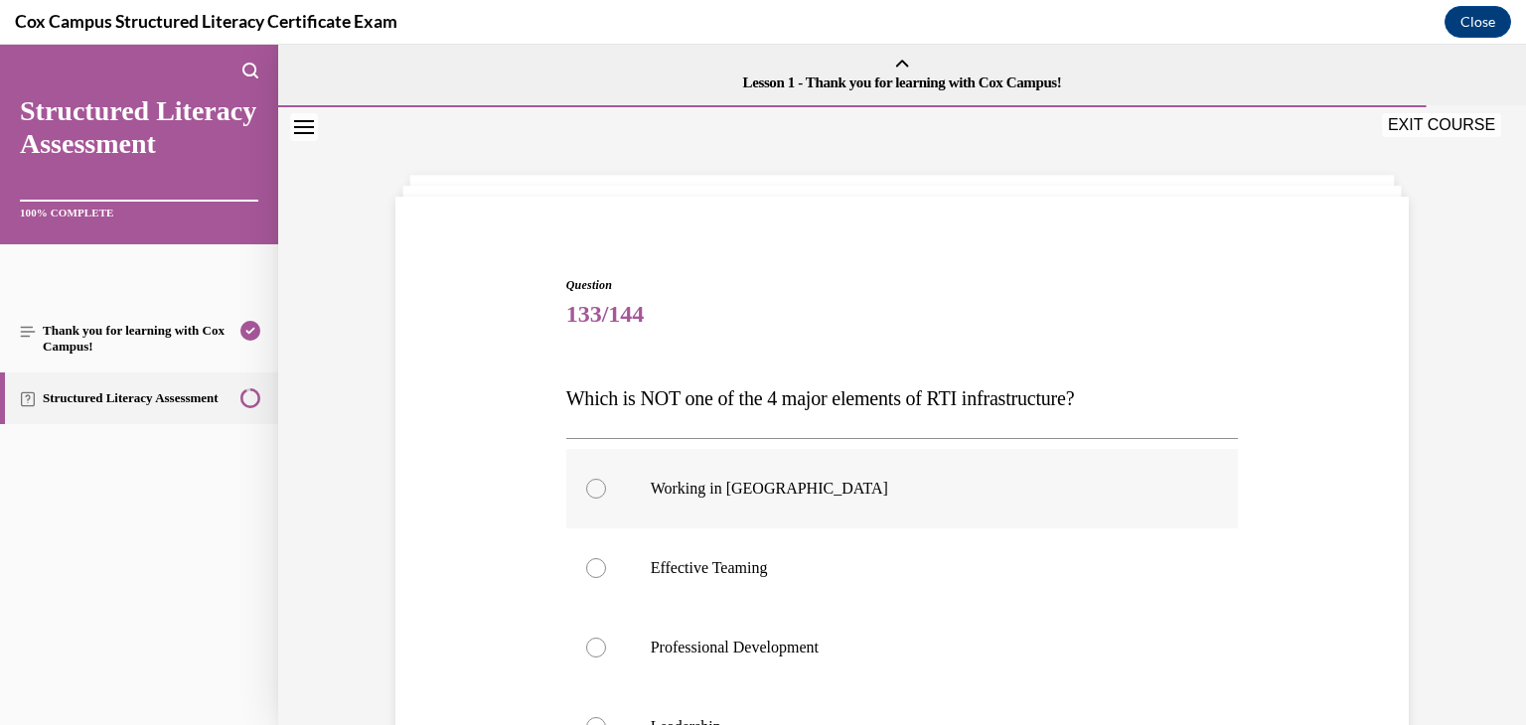
click at [586, 484] on div at bounding box center [596, 489] width 20 height 20
click at [586, 484] on input "Working in Silos" at bounding box center [596, 489] width 20 height 20
radio input "true"
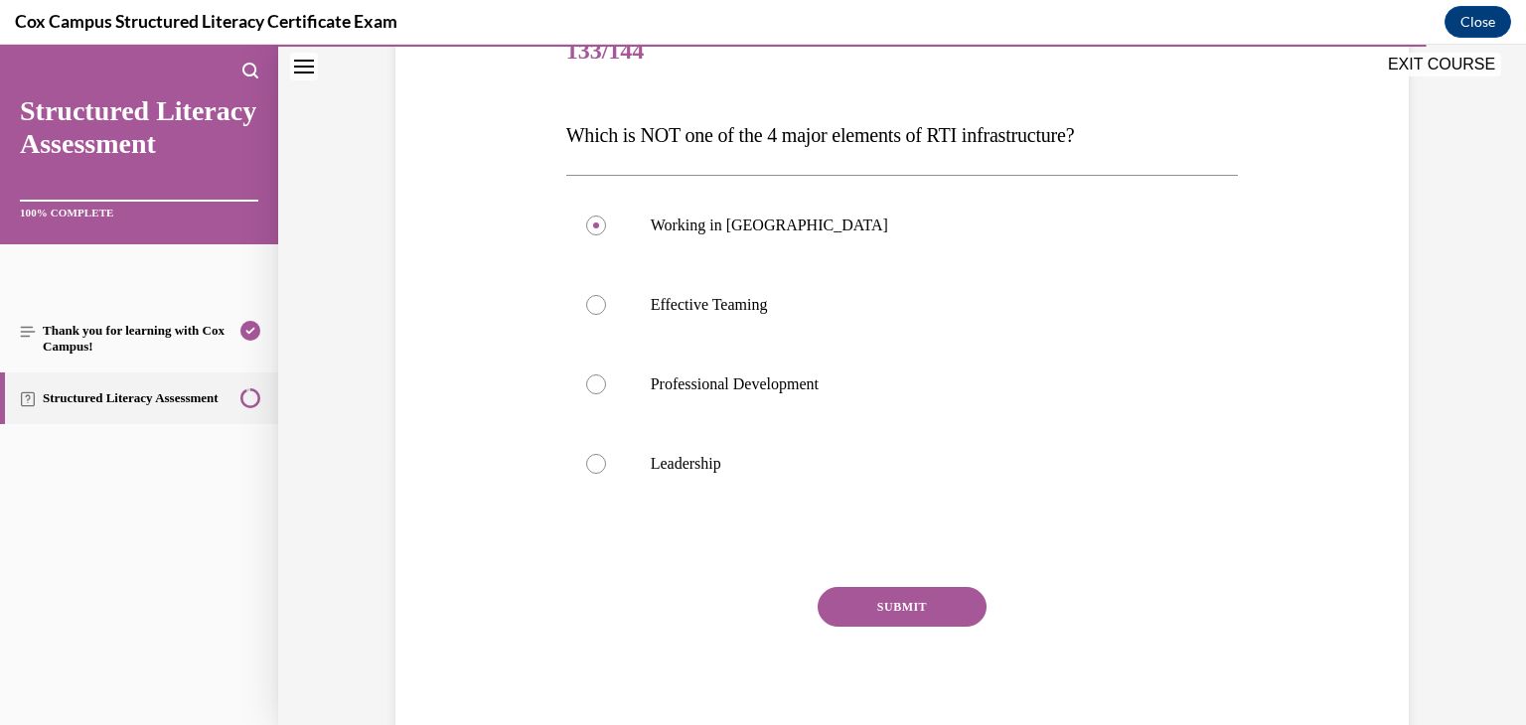
scroll to position [289, 0]
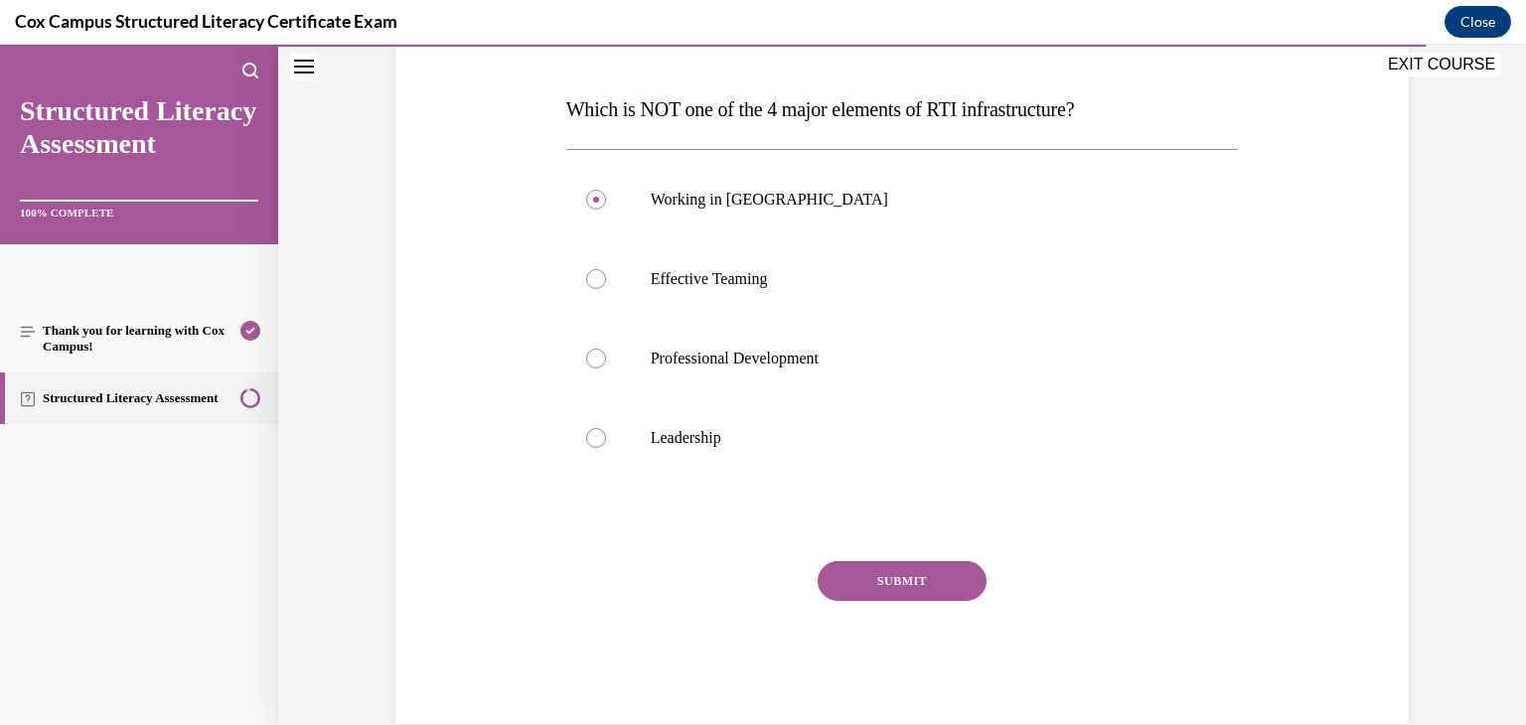
click at [933, 585] on button "SUBMIT" at bounding box center [902, 581] width 169 height 40
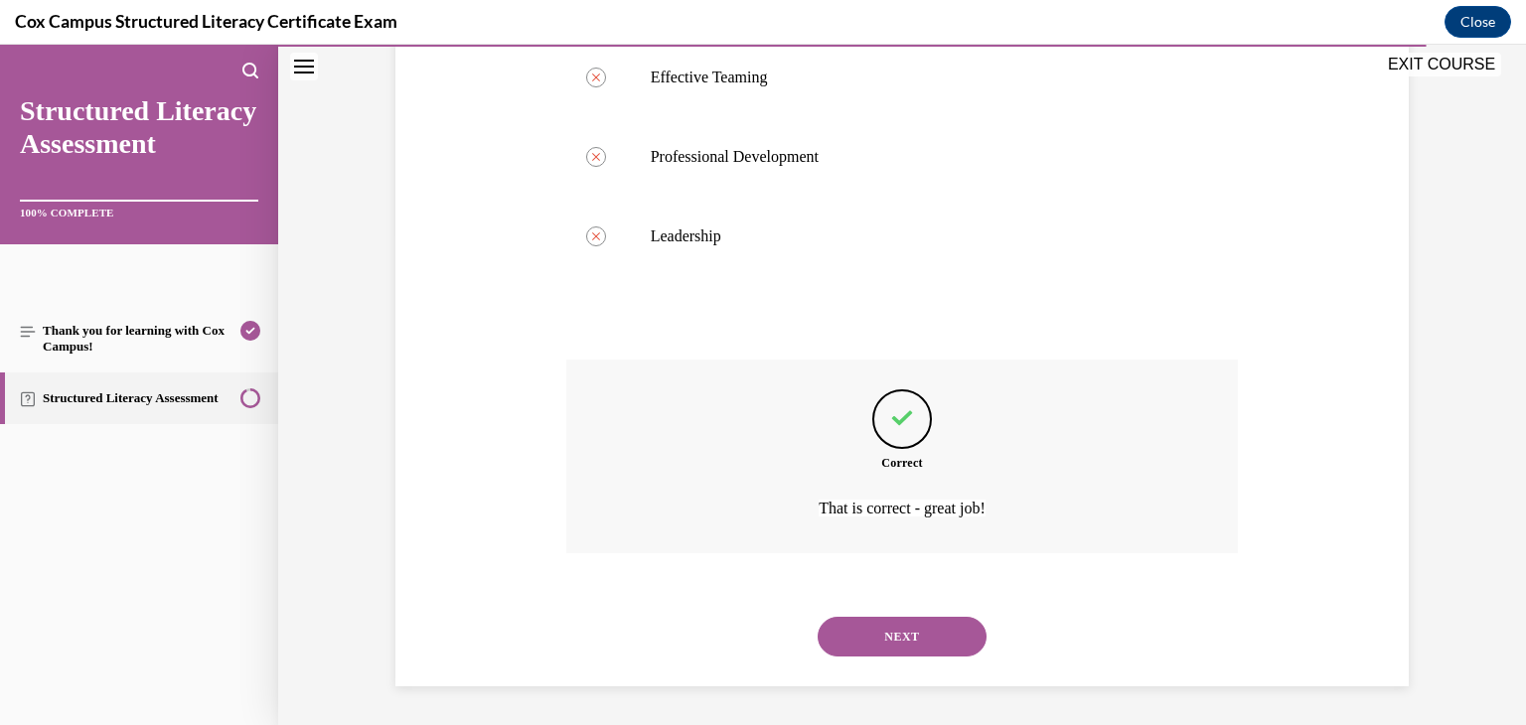
scroll to position [492, 0]
click at [917, 629] on button "NEXT" at bounding box center [902, 636] width 169 height 40
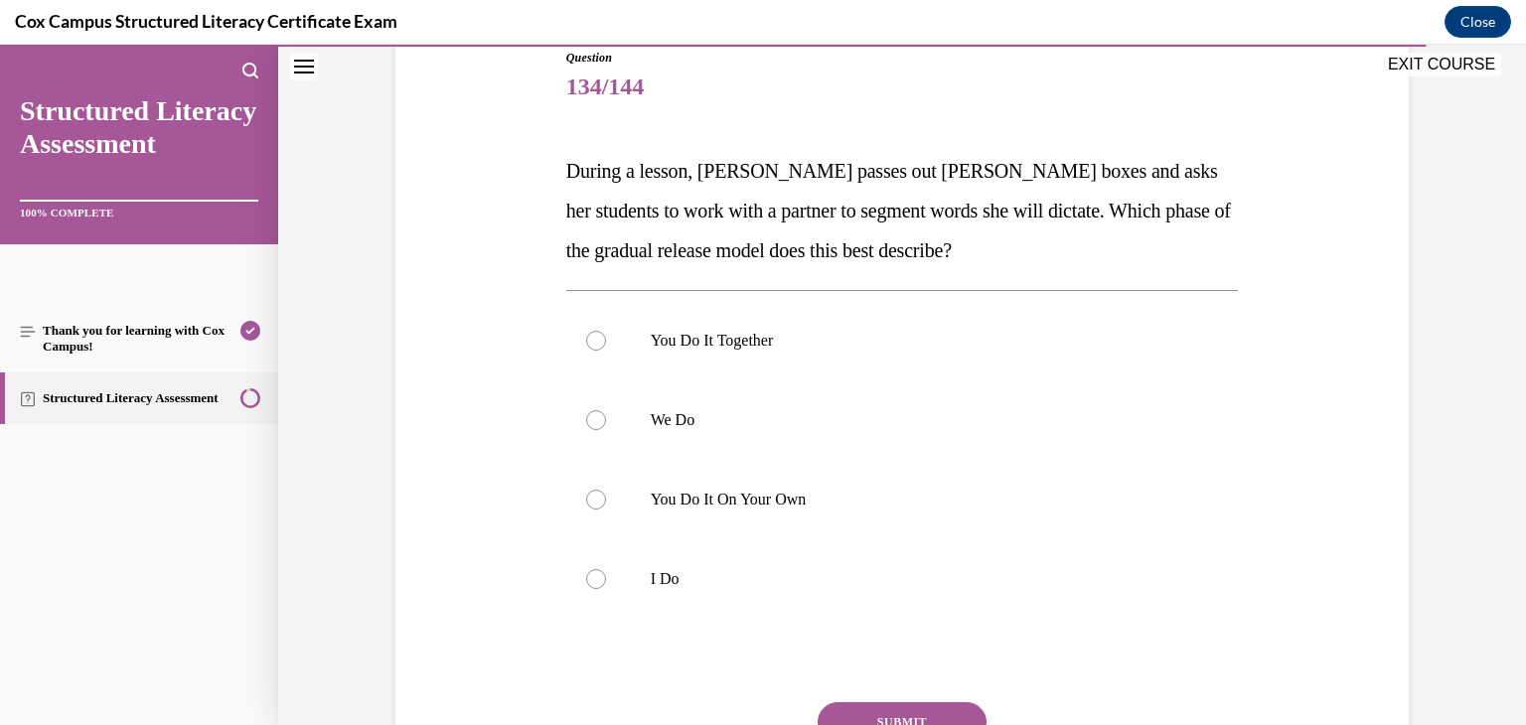
scroll to position [230, 0]
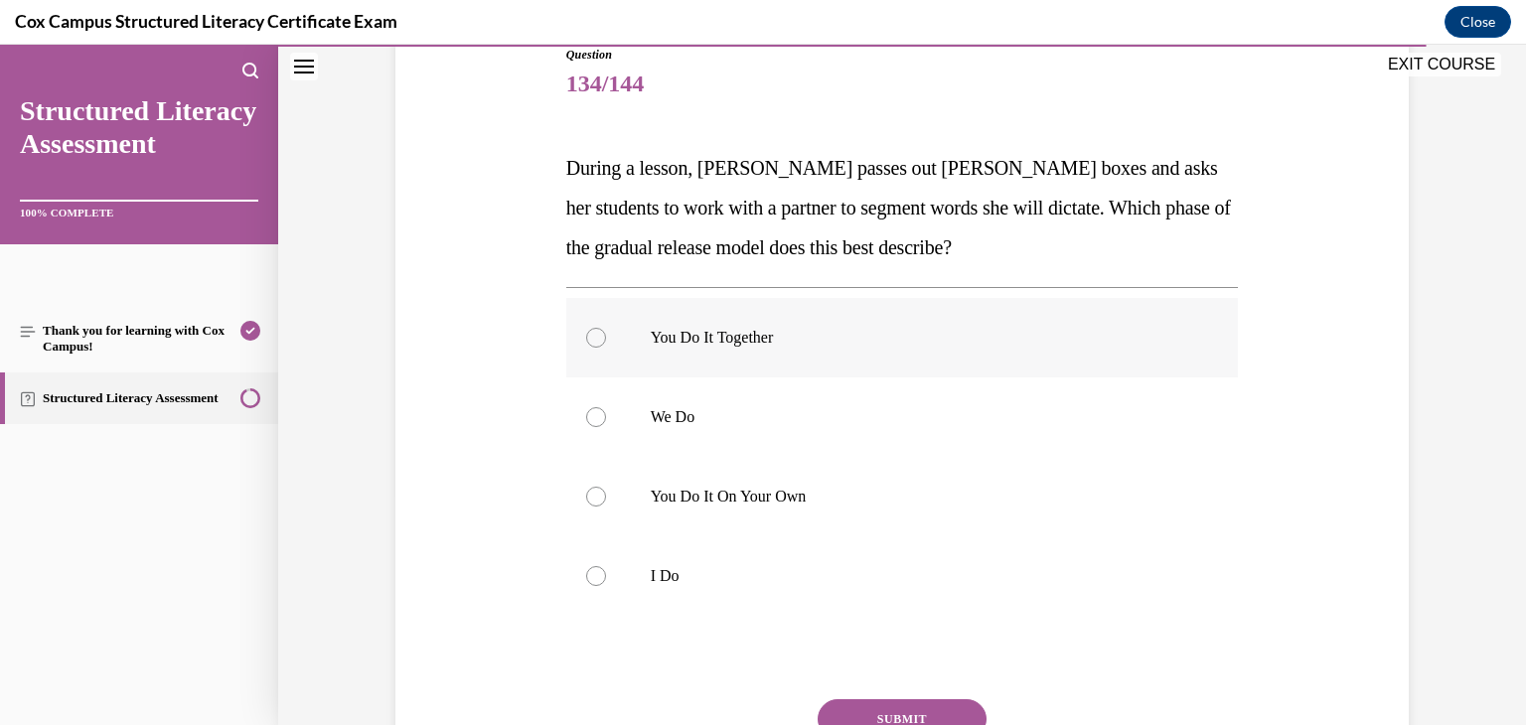
click at [588, 335] on div at bounding box center [596, 338] width 20 height 20
click at [588, 335] on input "You Do It Together" at bounding box center [596, 338] width 20 height 20
radio input "true"
click at [883, 704] on button "SUBMIT" at bounding box center [902, 719] width 169 height 40
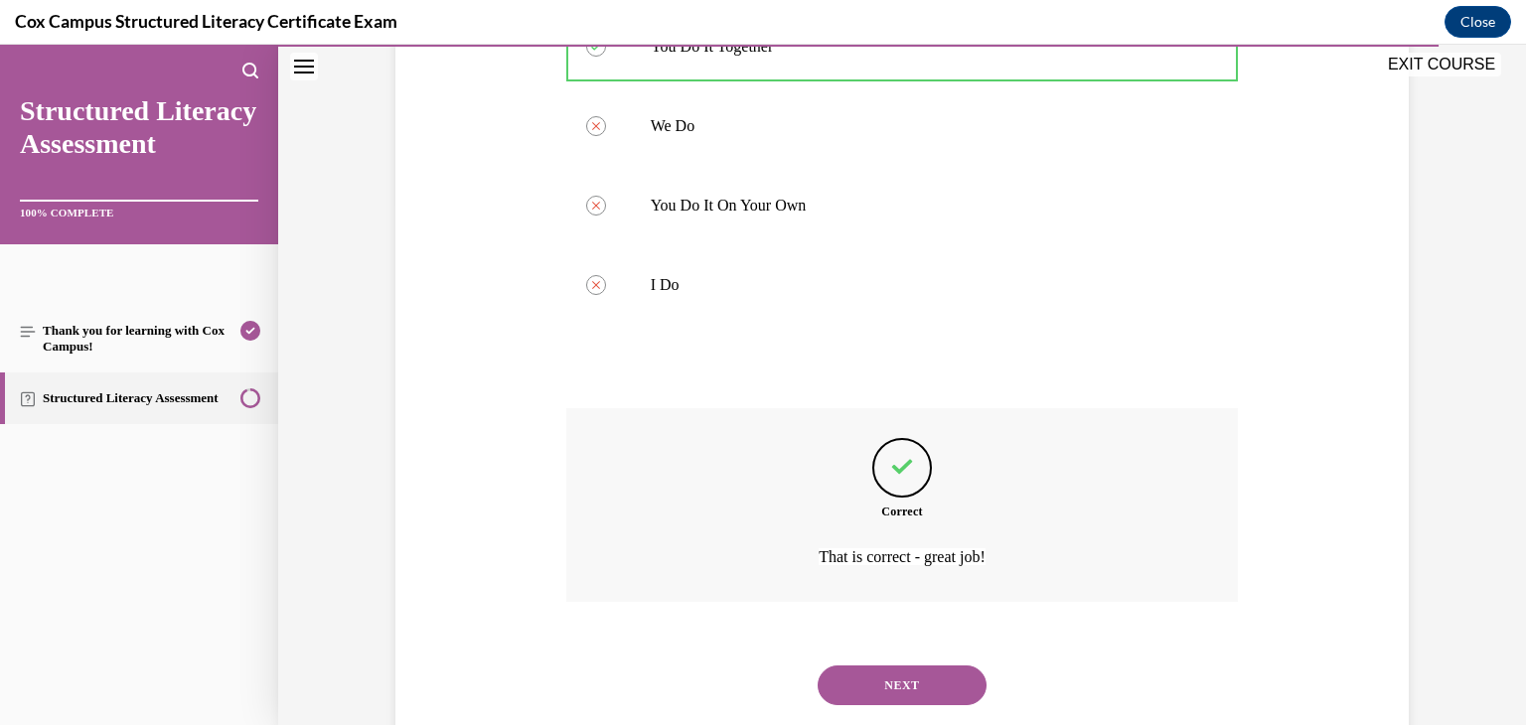
scroll to position [571, 0]
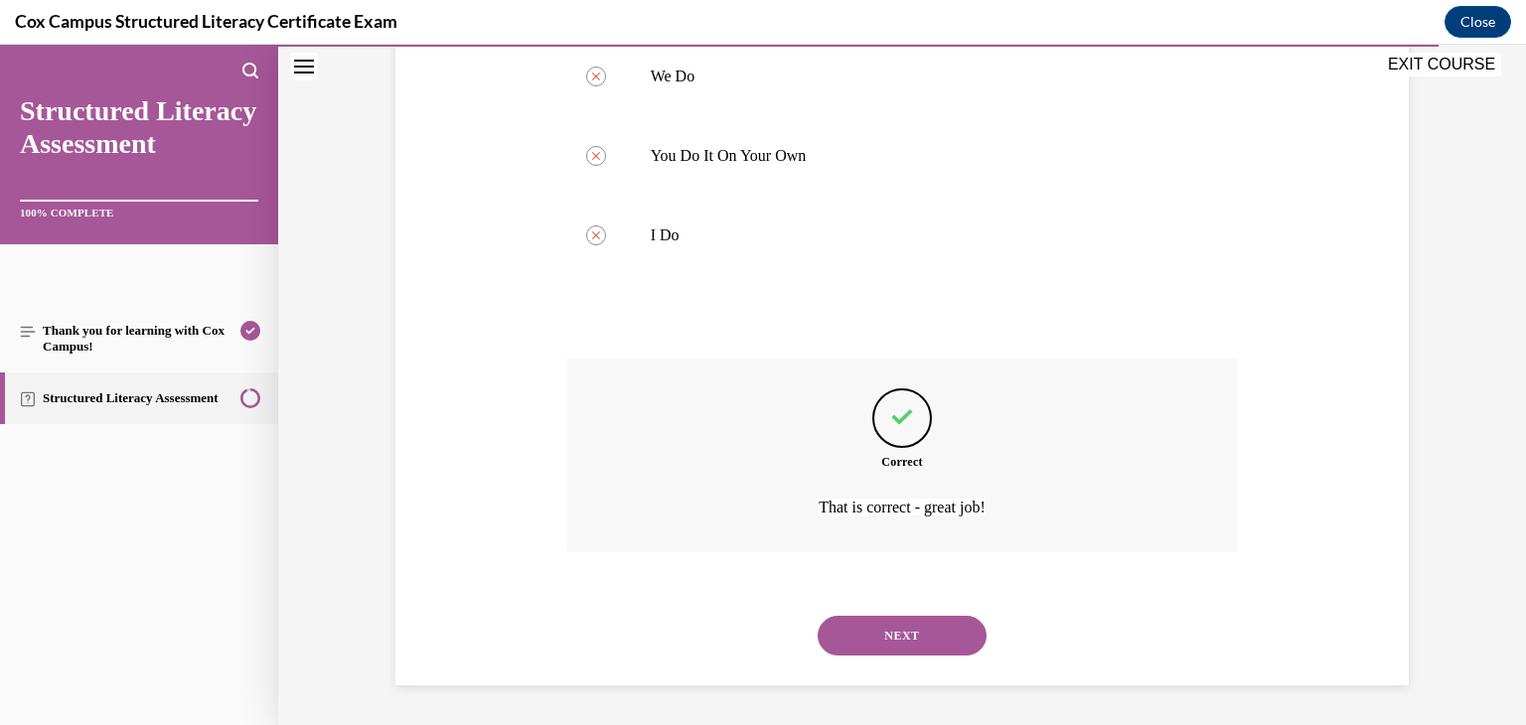
click at [862, 638] on button "NEXT" at bounding box center [902, 636] width 169 height 40
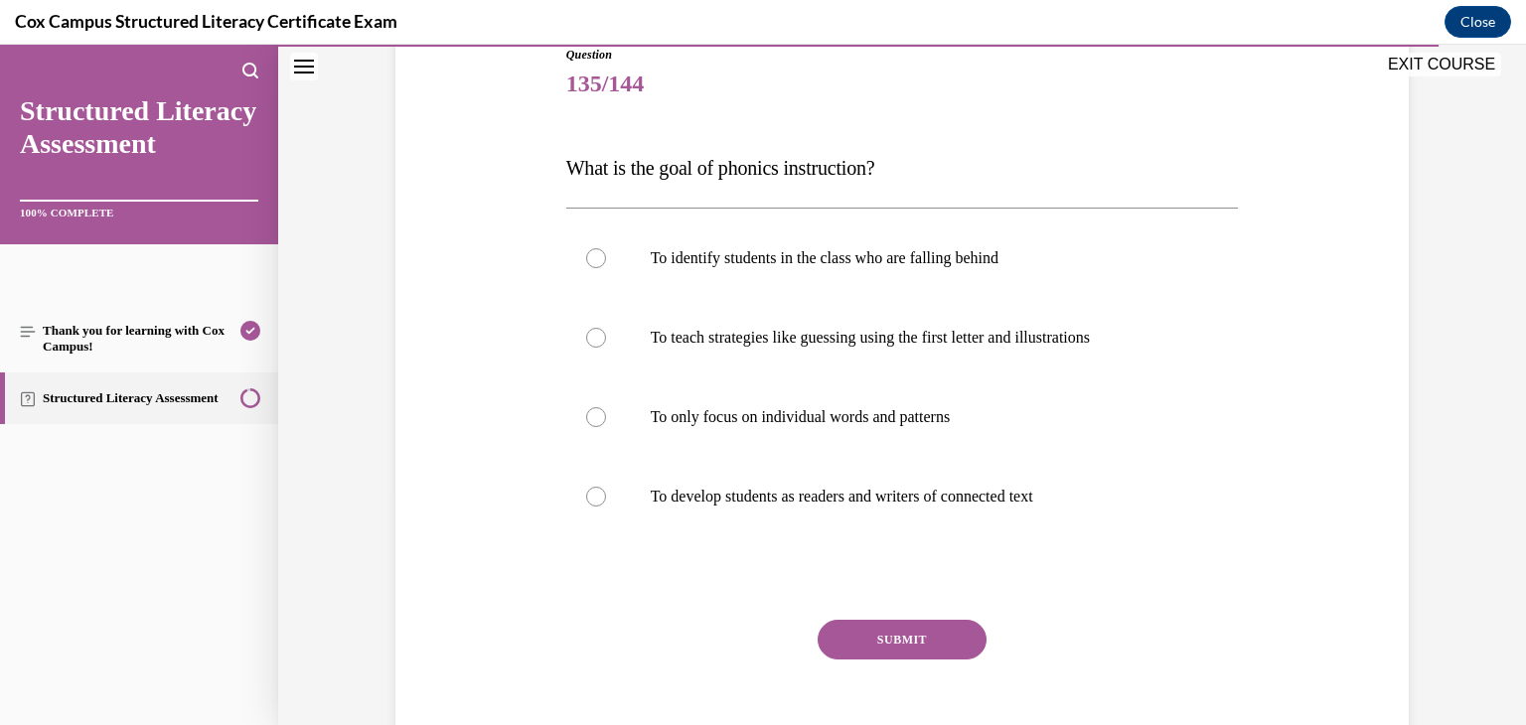
scroll to position [233, 0]
click at [586, 500] on div at bounding box center [596, 494] width 20 height 20
click at [586, 500] on input "To develop students as readers and writers of connected text" at bounding box center [596, 494] width 20 height 20
radio input "true"
click at [874, 628] on button "SUBMIT" at bounding box center [902, 637] width 169 height 40
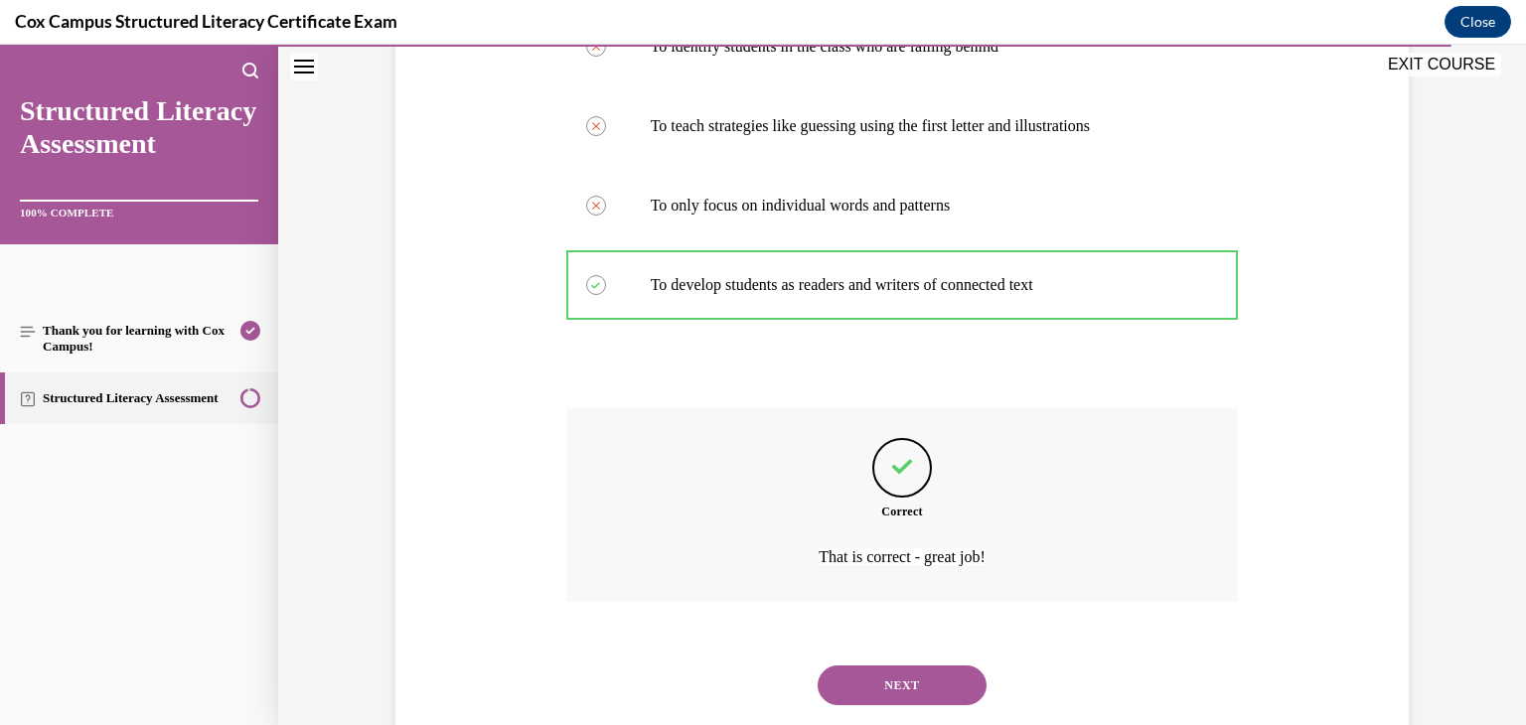
scroll to position [492, 0]
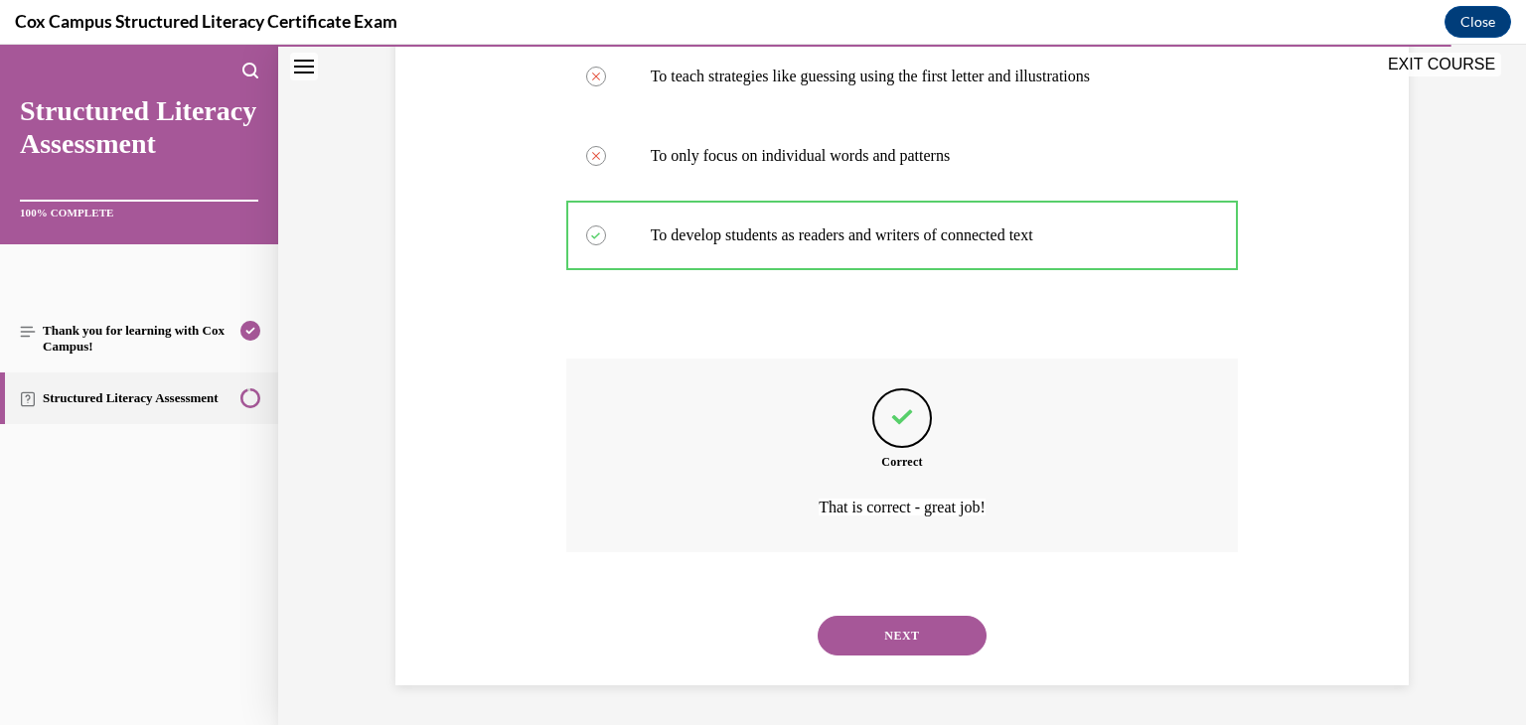
click at [875, 628] on button "NEXT" at bounding box center [902, 636] width 169 height 40
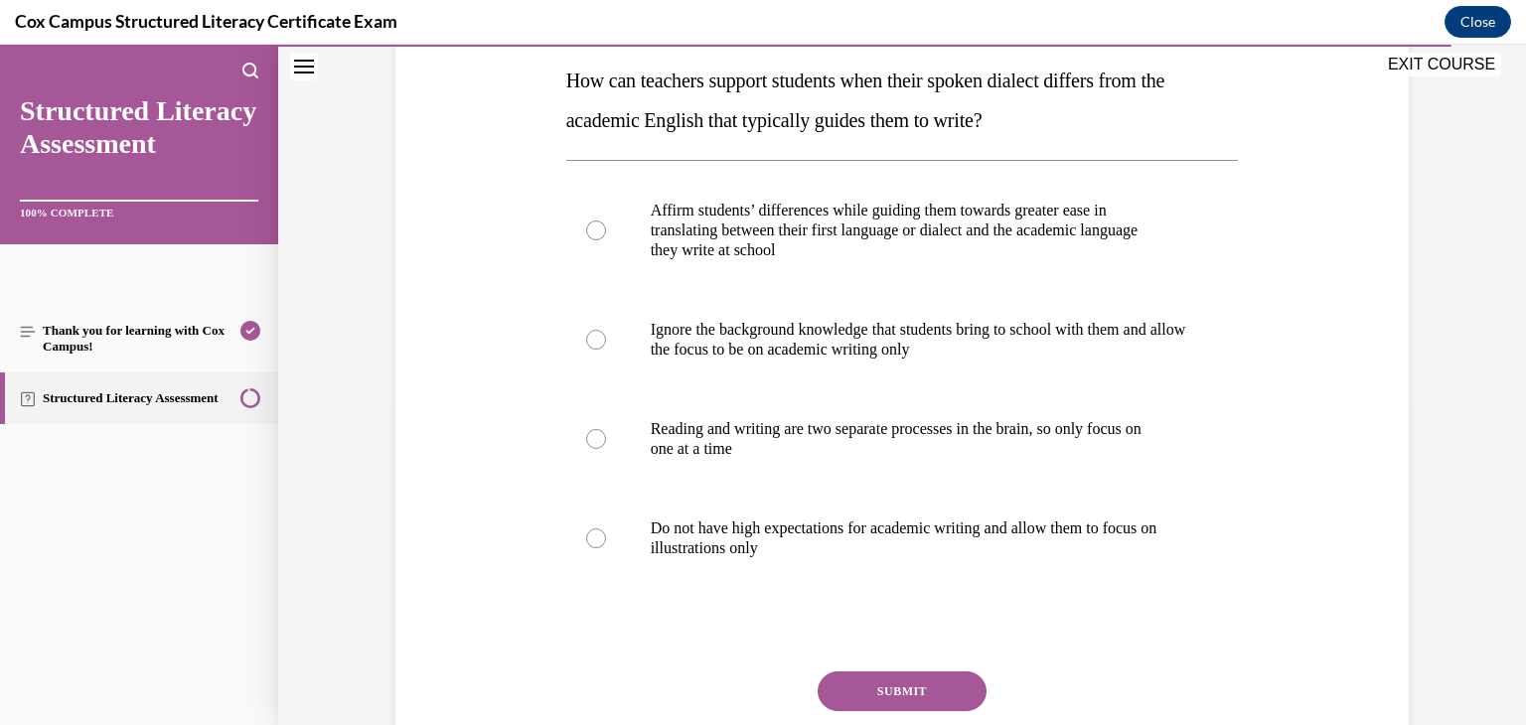
scroll to position [311, 0]
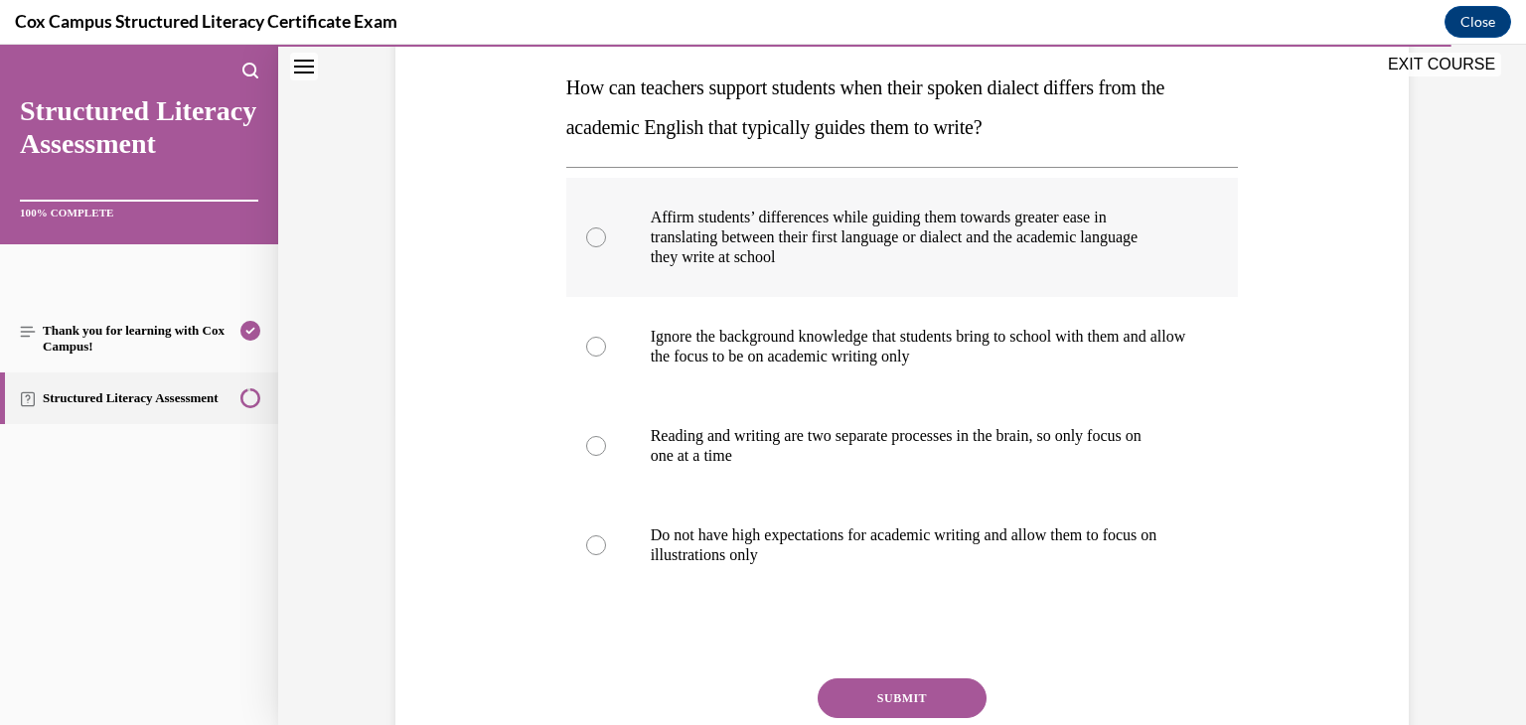
click at [590, 237] on div at bounding box center [596, 237] width 20 height 20
click at [590, 237] on input "Affirm students’ differences while guiding them towards greater ease in transla…" at bounding box center [596, 237] width 20 height 20
radio input "true"
click at [929, 689] on button "SUBMIT" at bounding box center [902, 698] width 169 height 40
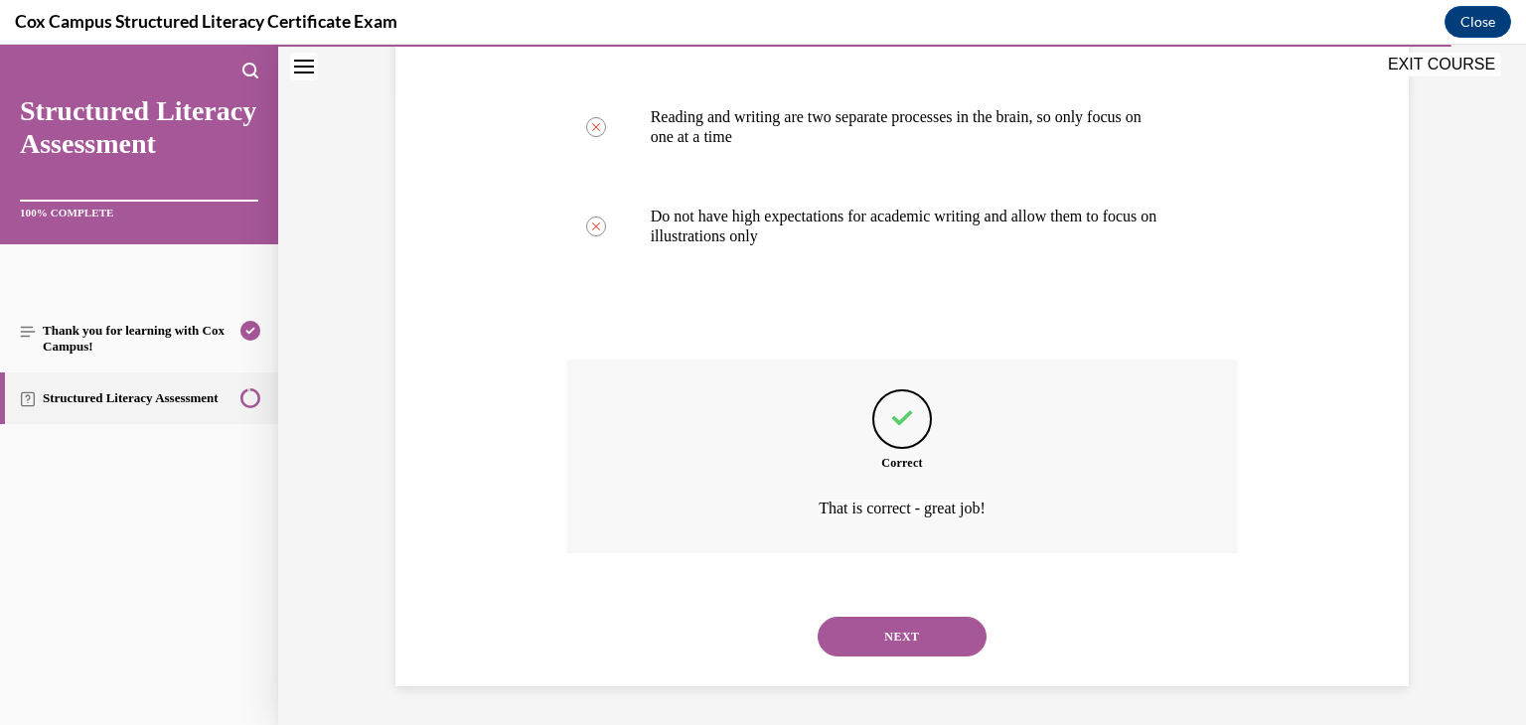
scroll to position [631, 0]
click at [899, 634] on button "NEXT" at bounding box center [902, 636] width 169 height 40
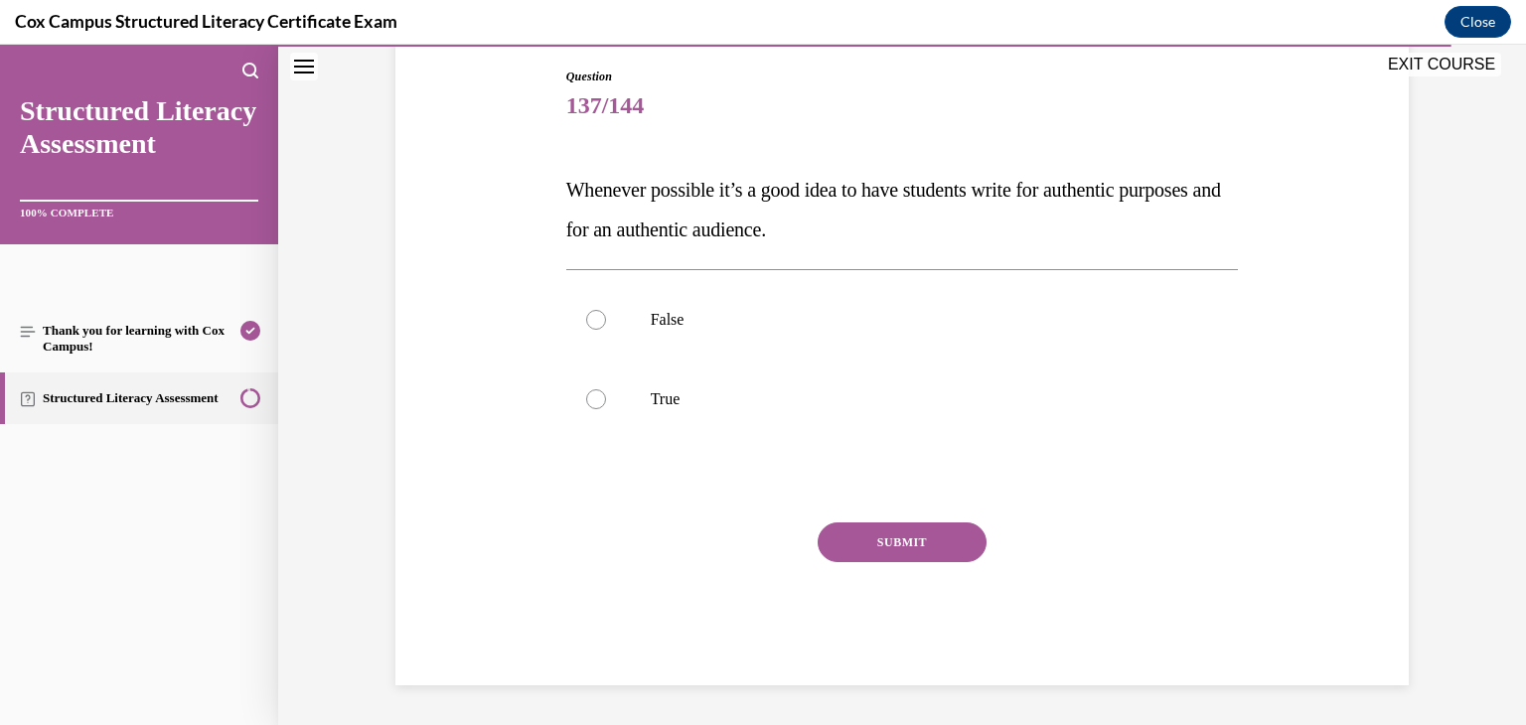
scroll to position [209, 0]
click at [588, 399] on div at bounding box center [596, 399] width 20 height 20
click at [588, 399] on input "True" at bounding box center [596, 399] width 20 height 20
radio input "true"
click at [846, 550] on button "SUBMIT" at bounding box center [902, 543] width 169 height 40
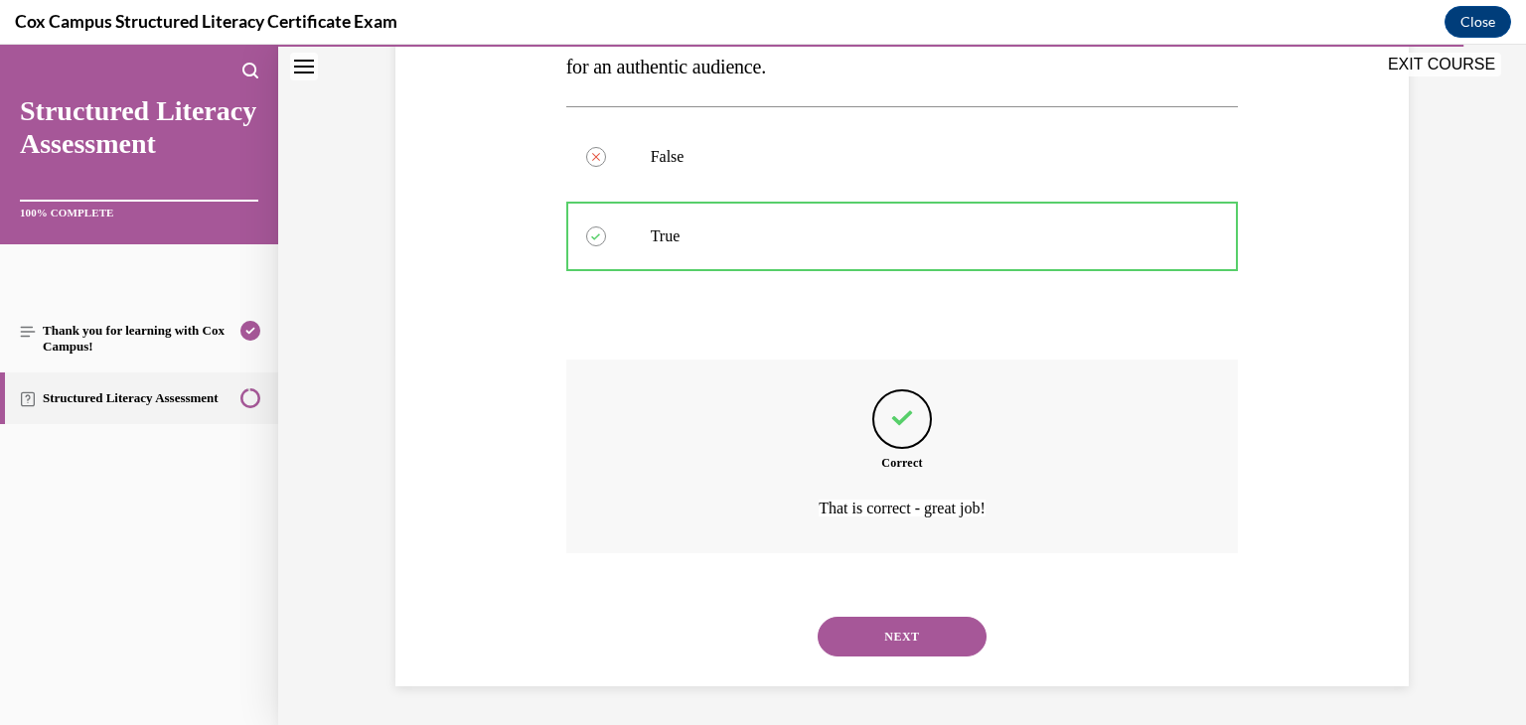
scroll to position [373, 0]
click at [858, 630] on button "NEXT" at bounding box center [902, 636] width 169 height 40
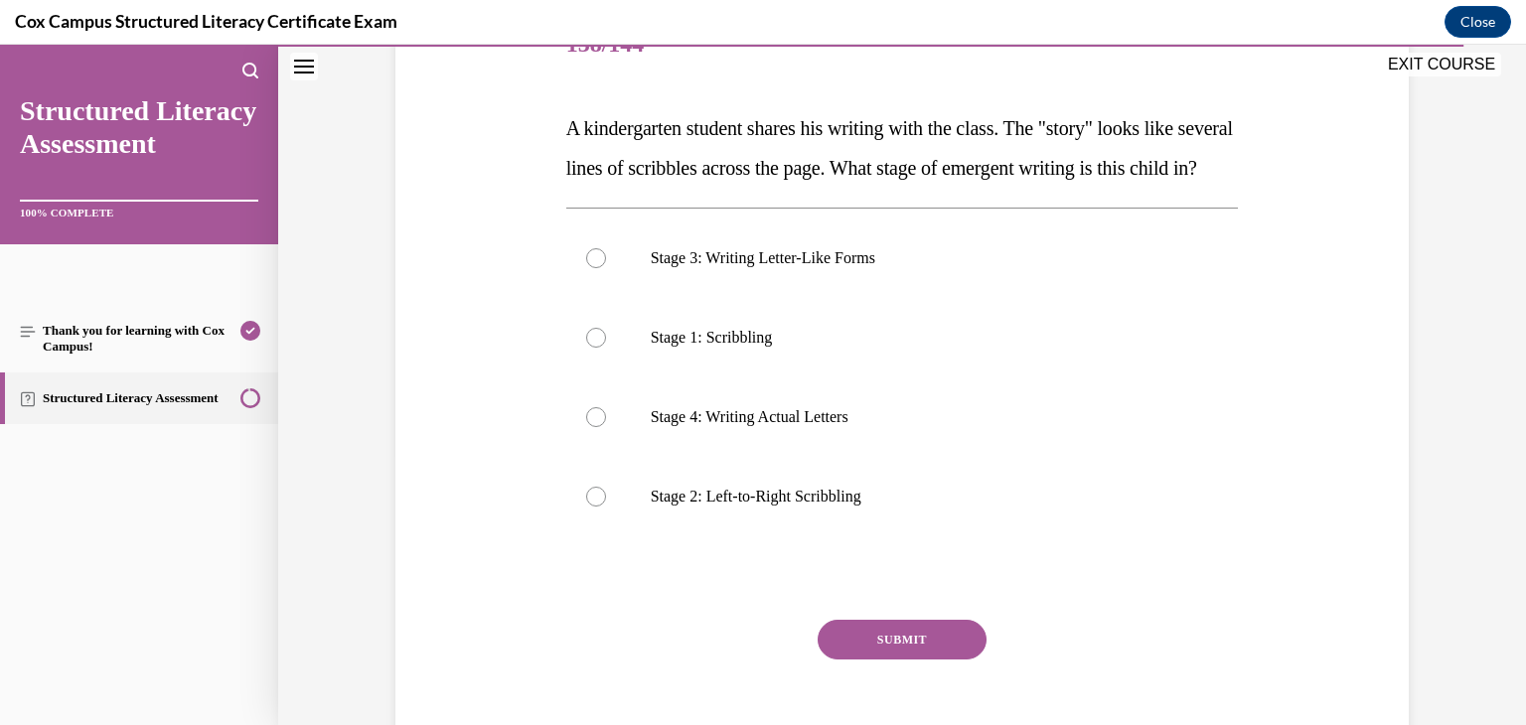
scroll to position [273, 0]
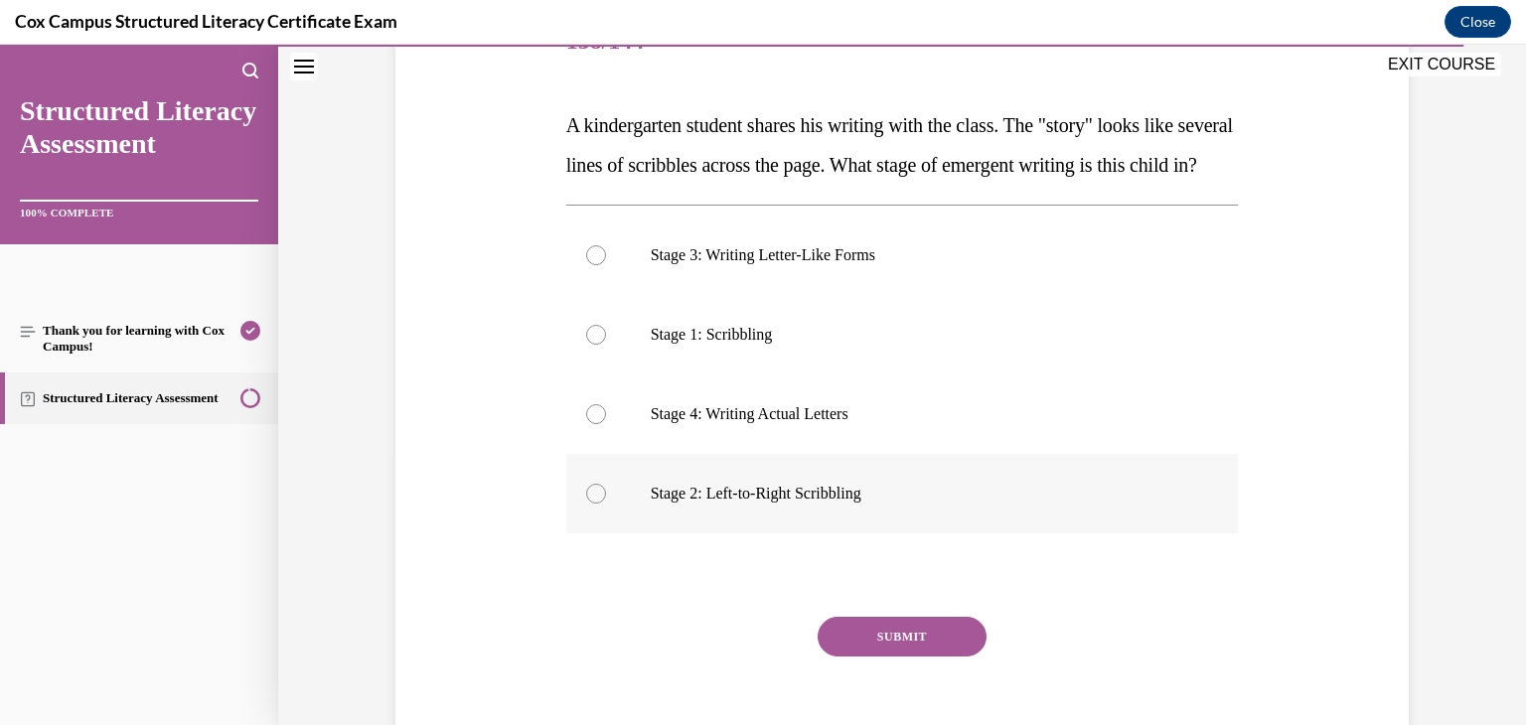
click at [600, 528] on label "Stage 2: Left-to-Right Scribbling" at bounding box center [902, 493] width 672 height 79
click at [600, 504] on input "Stage 2: Left-to-Right Scribbling" at bounding box center [596, 494] width 20 height 20
radio input "true"
click at [834, 657] on button "SUBMIT" at bounding box center [902, 637] width 169 height 40
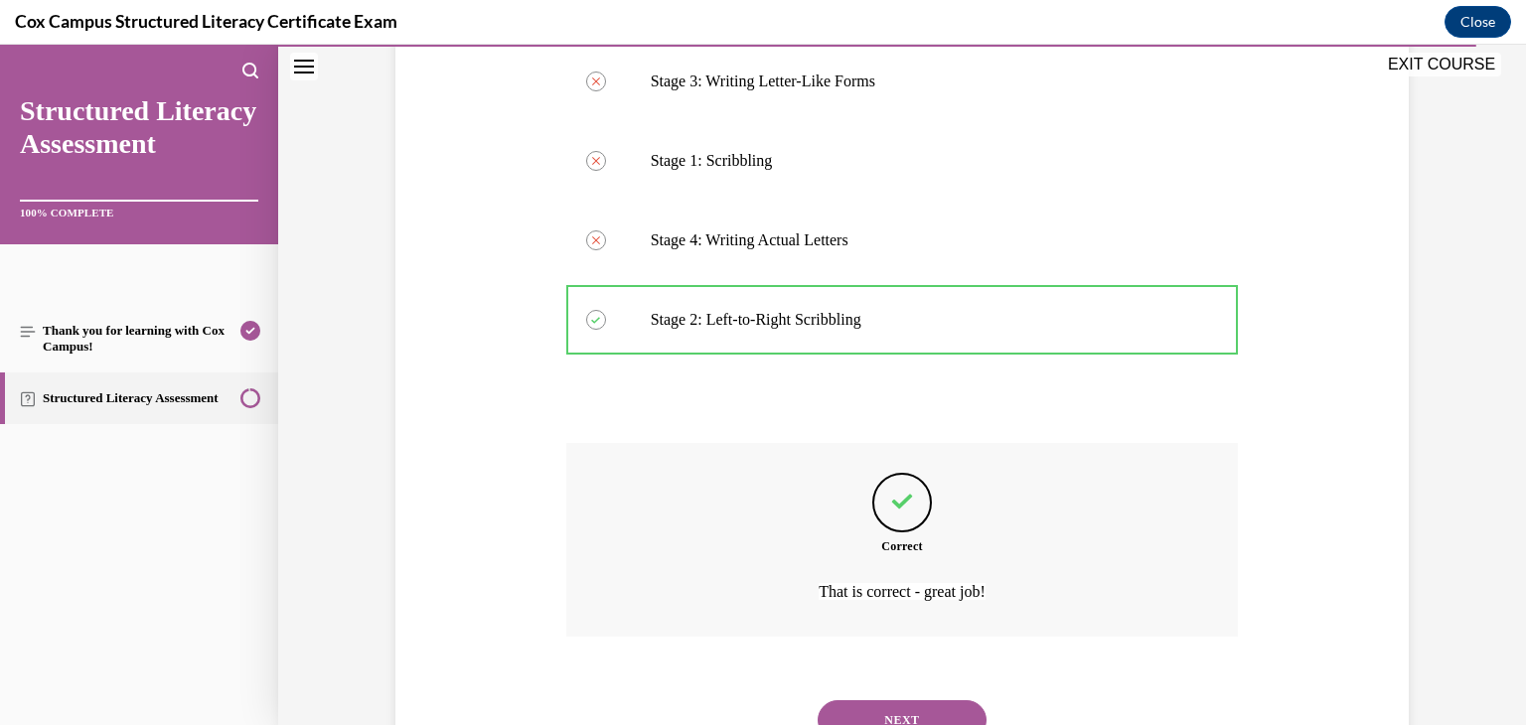
scroll to position [571, 0]
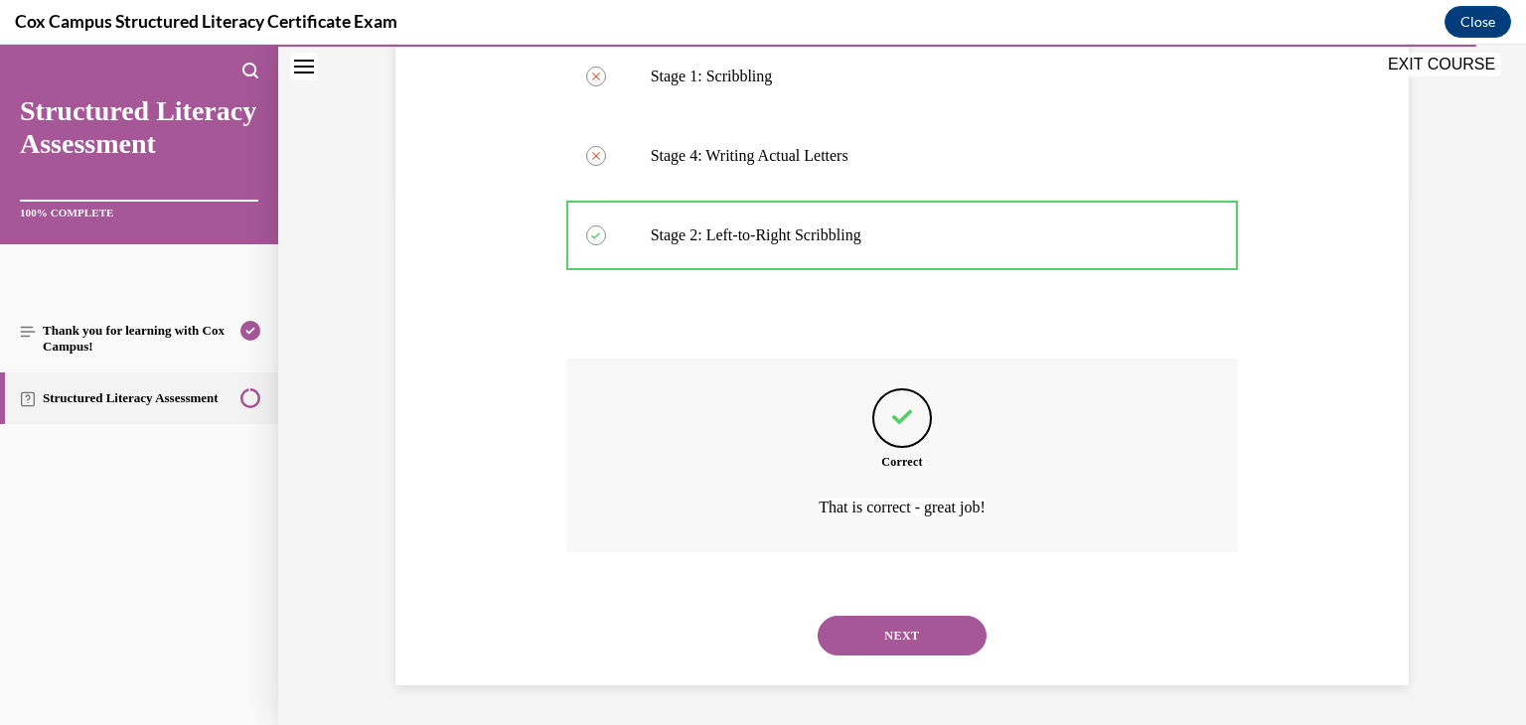
click at [850, 637] on button "NEXT" at bounding box center [902, 636] width 169 height 40
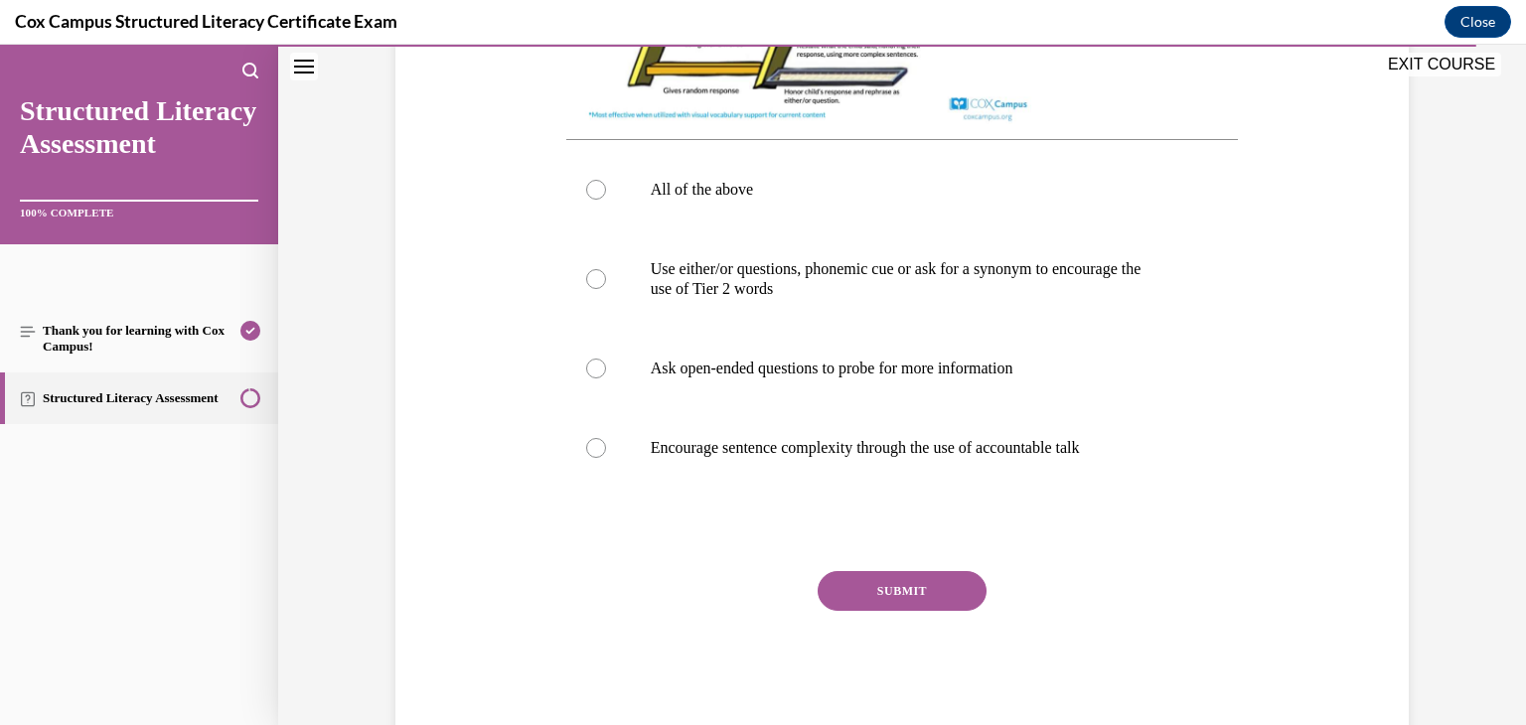
scroll to position [858, 0]
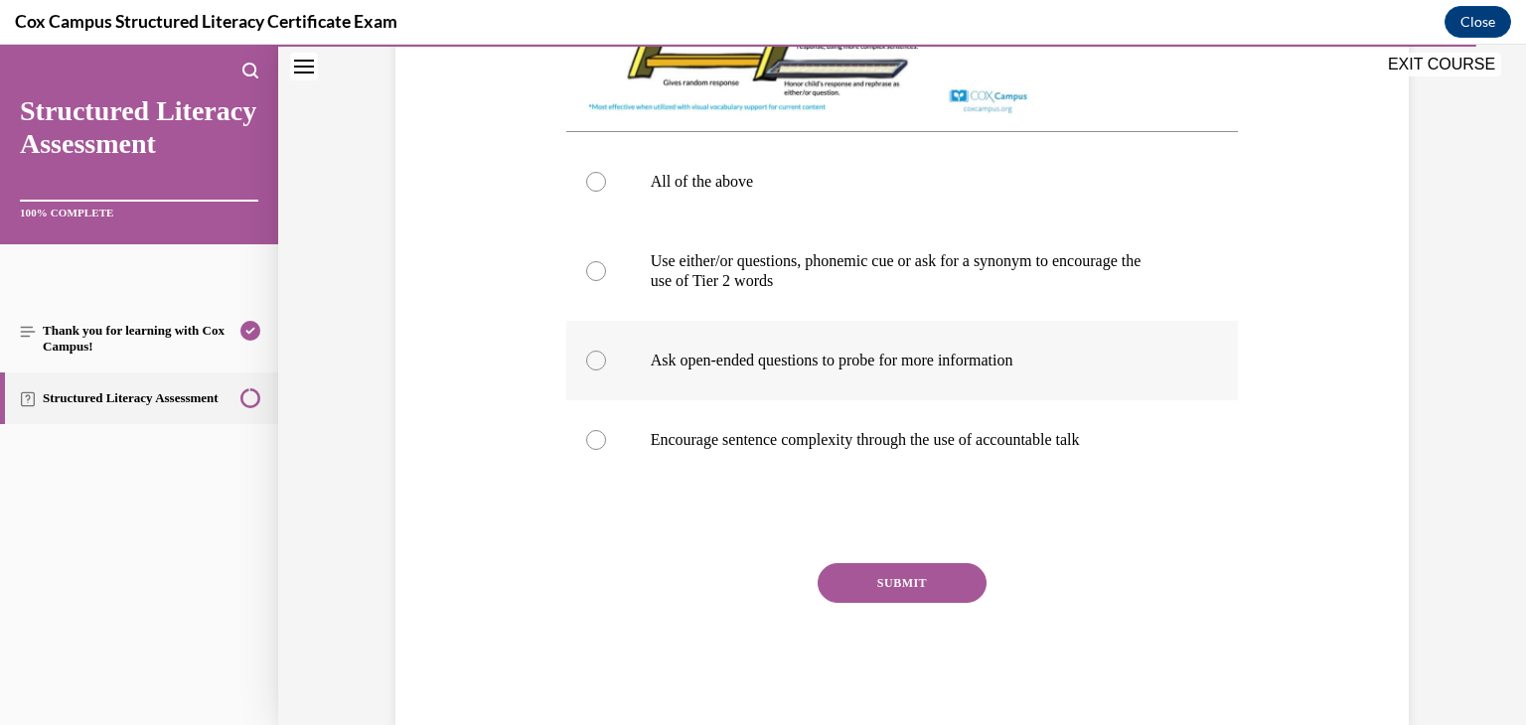
click at [594, 371] on div at bounding box center [596, 361] width 20 height 20
click at [594, 371] on input "Ask open-ended questions to probe for more information" at bounding box center [596, 361] width 20 height 20
radio input "true"
click at [890, 596] on button "SUBMIT" at bounding box center [902, 583] width 169 height 40
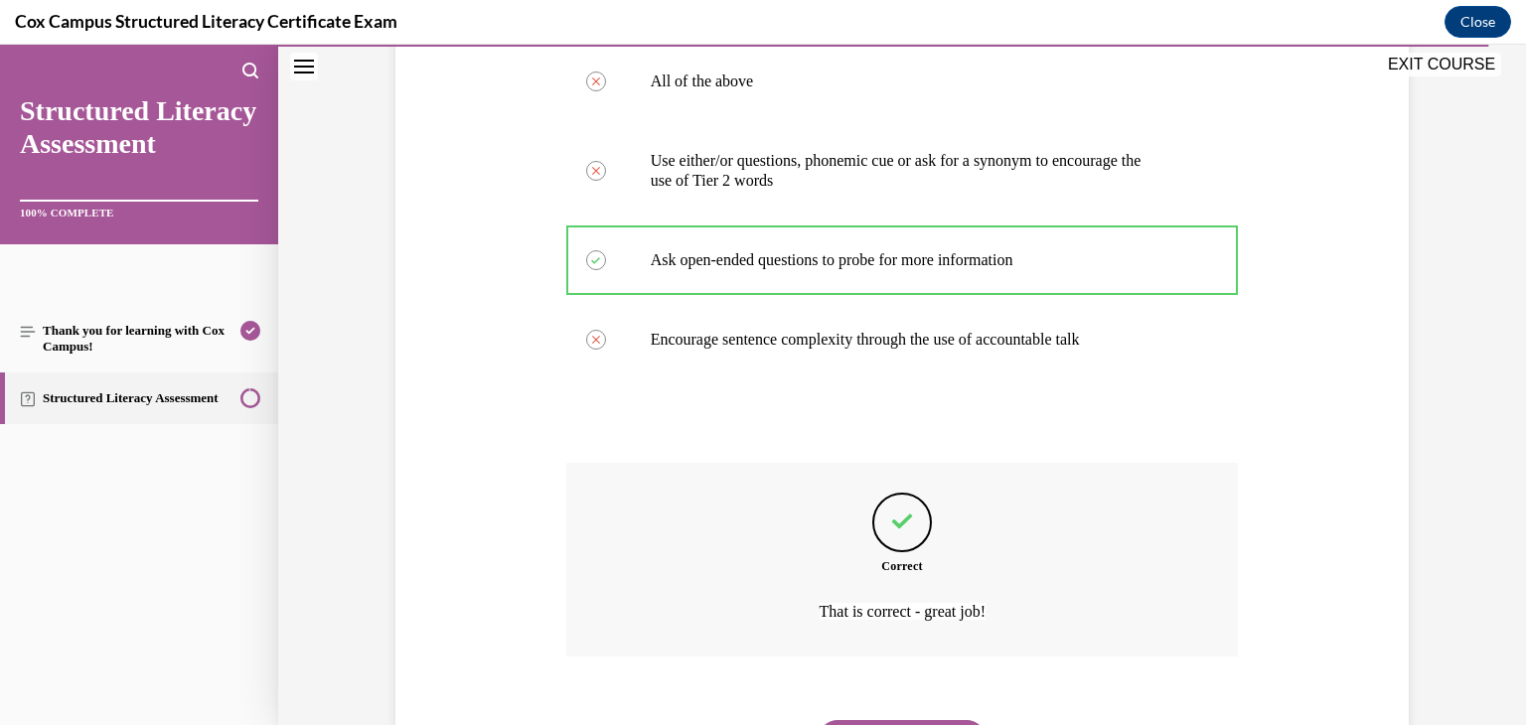
scroll to position [1083, 0]
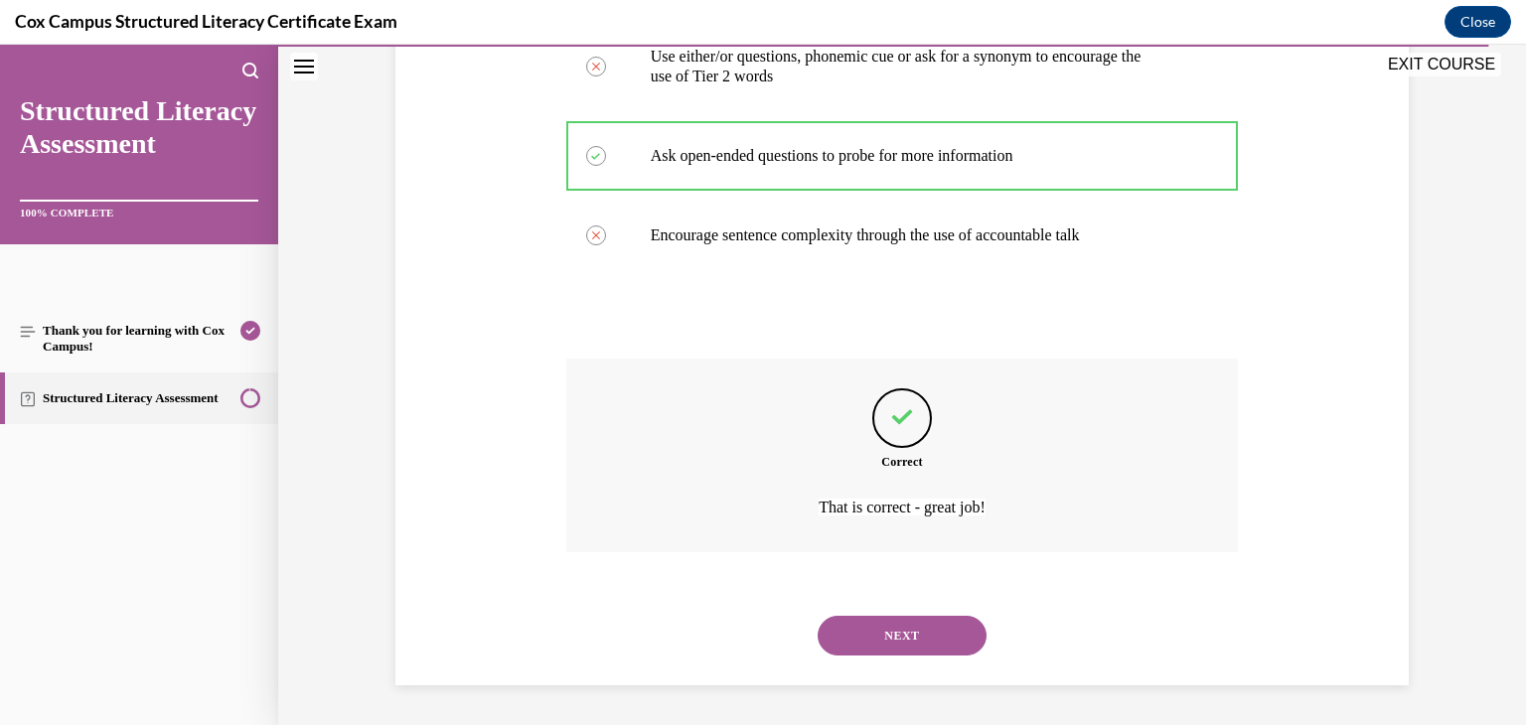
click at [890, 622] on button "NEXT" at bounding box center [902, 636] width 169 height 40
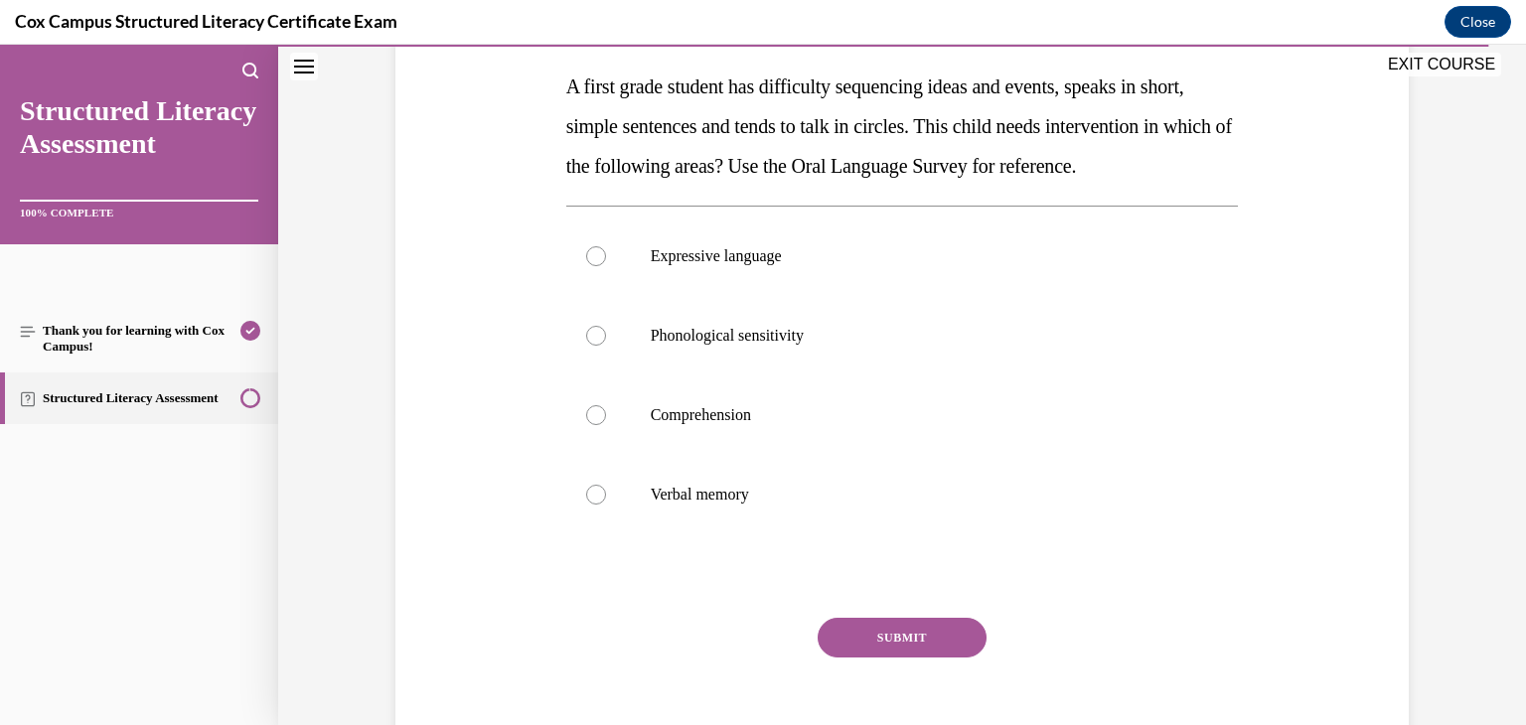
scroll to position [313, 0]
click at [586, 265] on div at bounding box center [596, 255] width 20 height 20
click at [586, 265] on input "Expressive language" at bounding box center [596, 255] width 20 height 20
radio input "true"
click at [840, 657] on button "SUBMIT" at bounding box center [902, 637] width 169 height 40
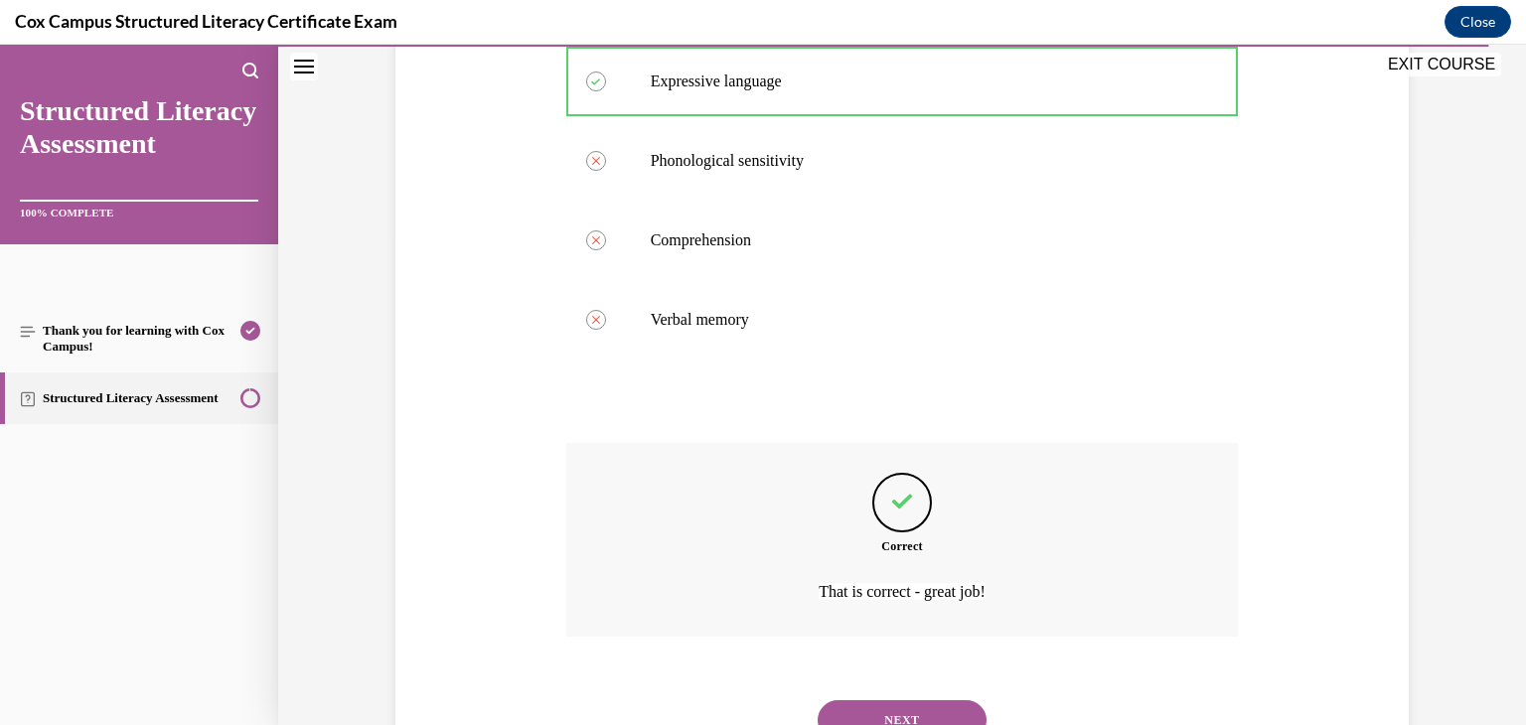
scroll to position [611, 0]
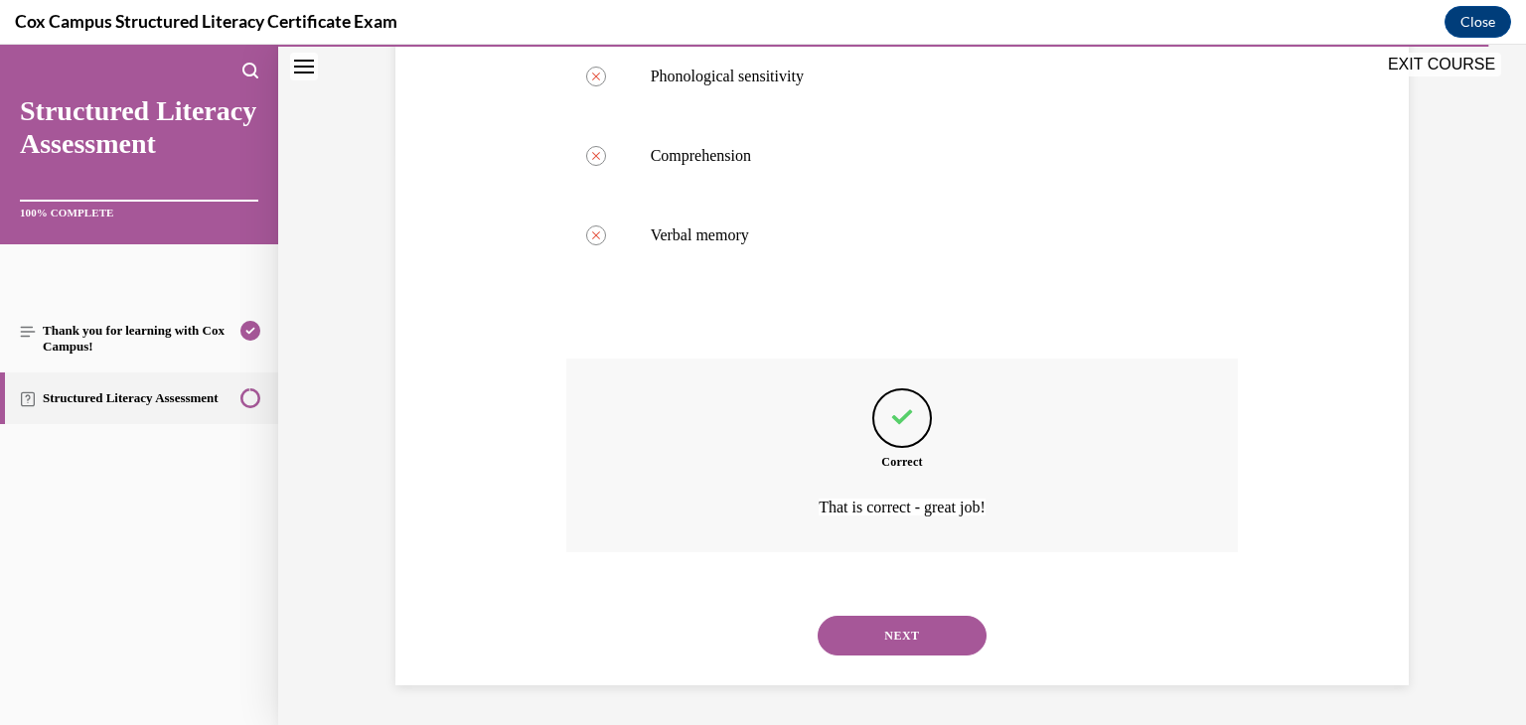
click at [848, 633] on button "NEXT" at bounding box center [902, 636] width 169 height 40
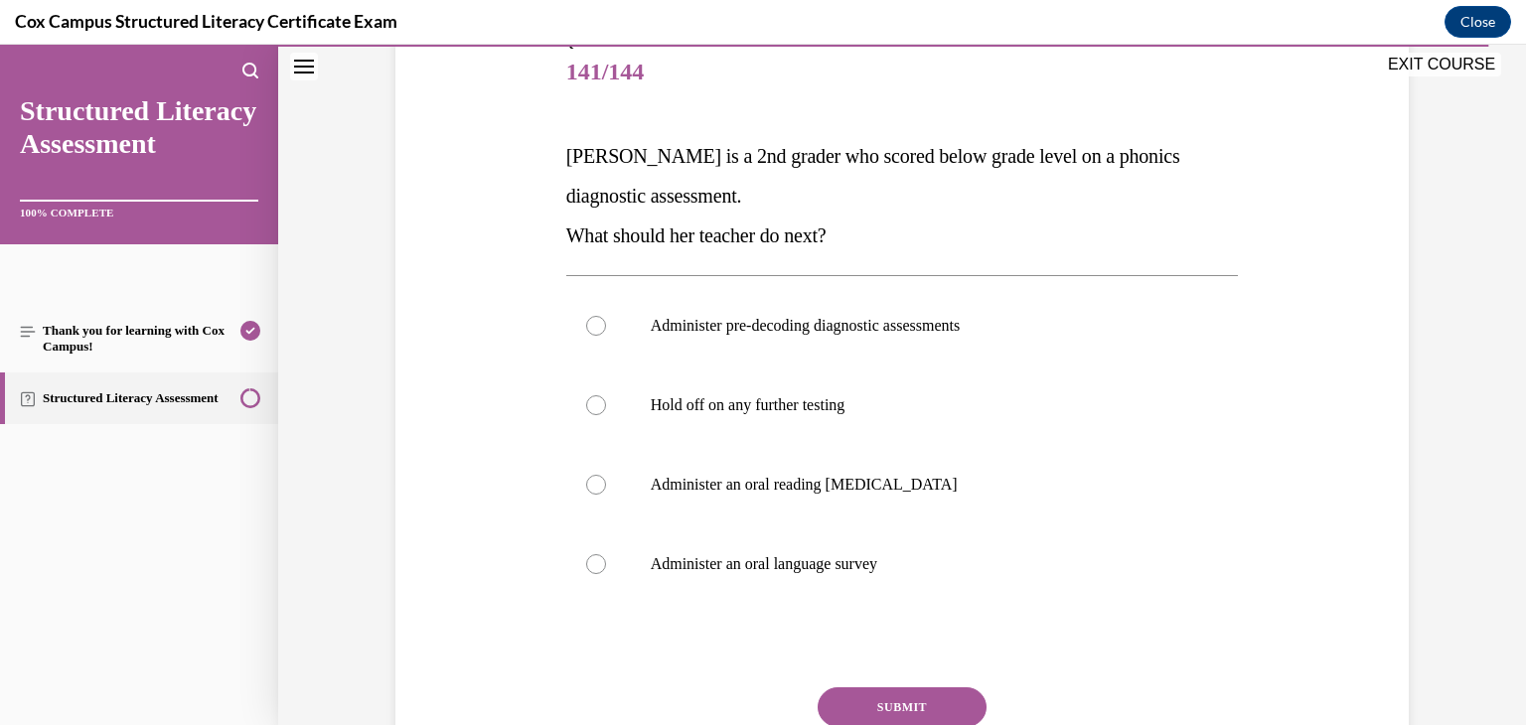
scroll to position [243, 0]
click at [592, 323] on div at bounding box center [596, 325] width 20 height 20
click at [592, 323] on input "Administer pre-decoding diagnostic assessments" at bounding box center [596, 325] width 20 height 20
radio input "true"
click at [874, 710] on button "SUBMIT" at bounding box center [902, 706] width 169 height 40
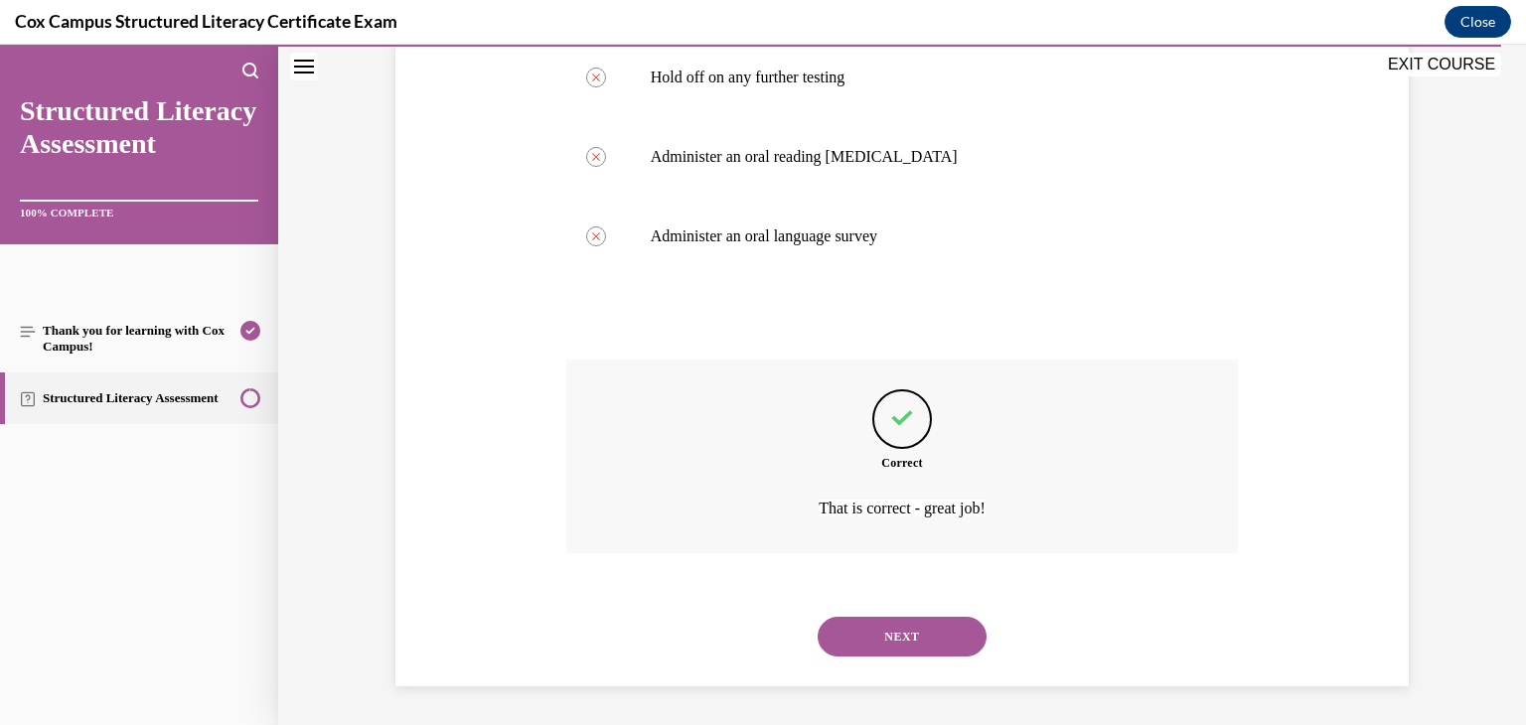
scroll to position [571, 0]
click at [831, 617] on button "NEXT" at bounding box center [902, 636] width 169 height 40
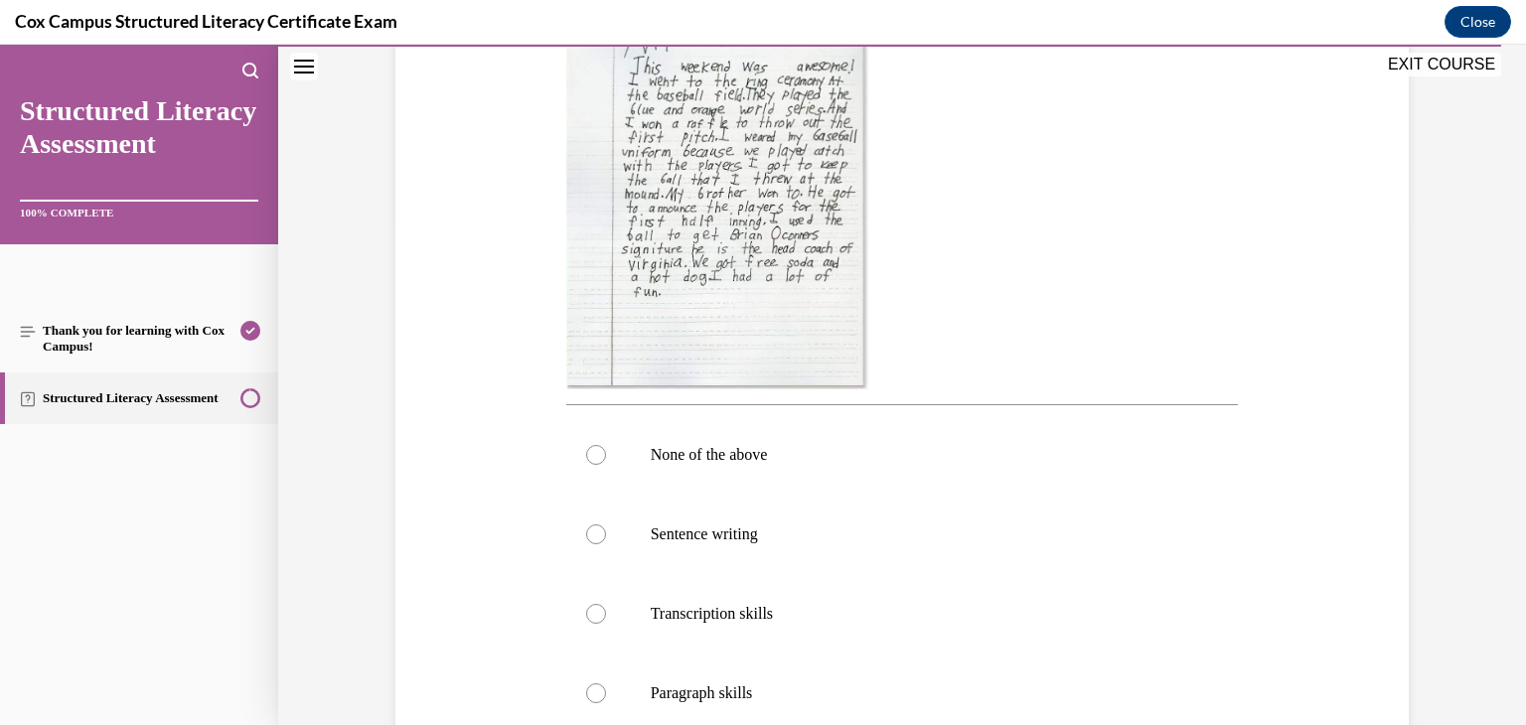
scroll to position [512, 0]
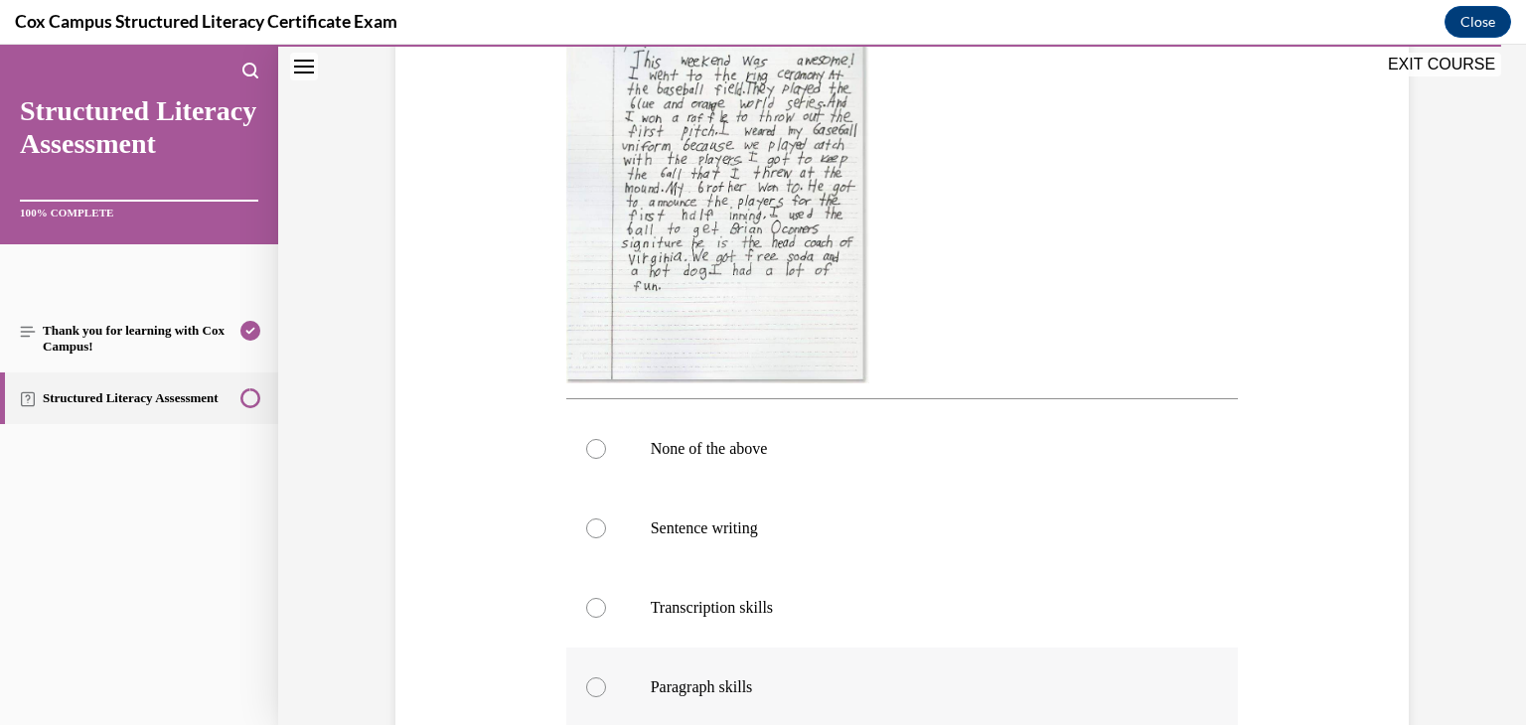
click at [586, 687] on div at bounding box center [596, 687] width 20 height 20
click at [586, 687] on input "Paragraph skills" at bounding box center [596, 687] width 20 height 20
radio input "true"
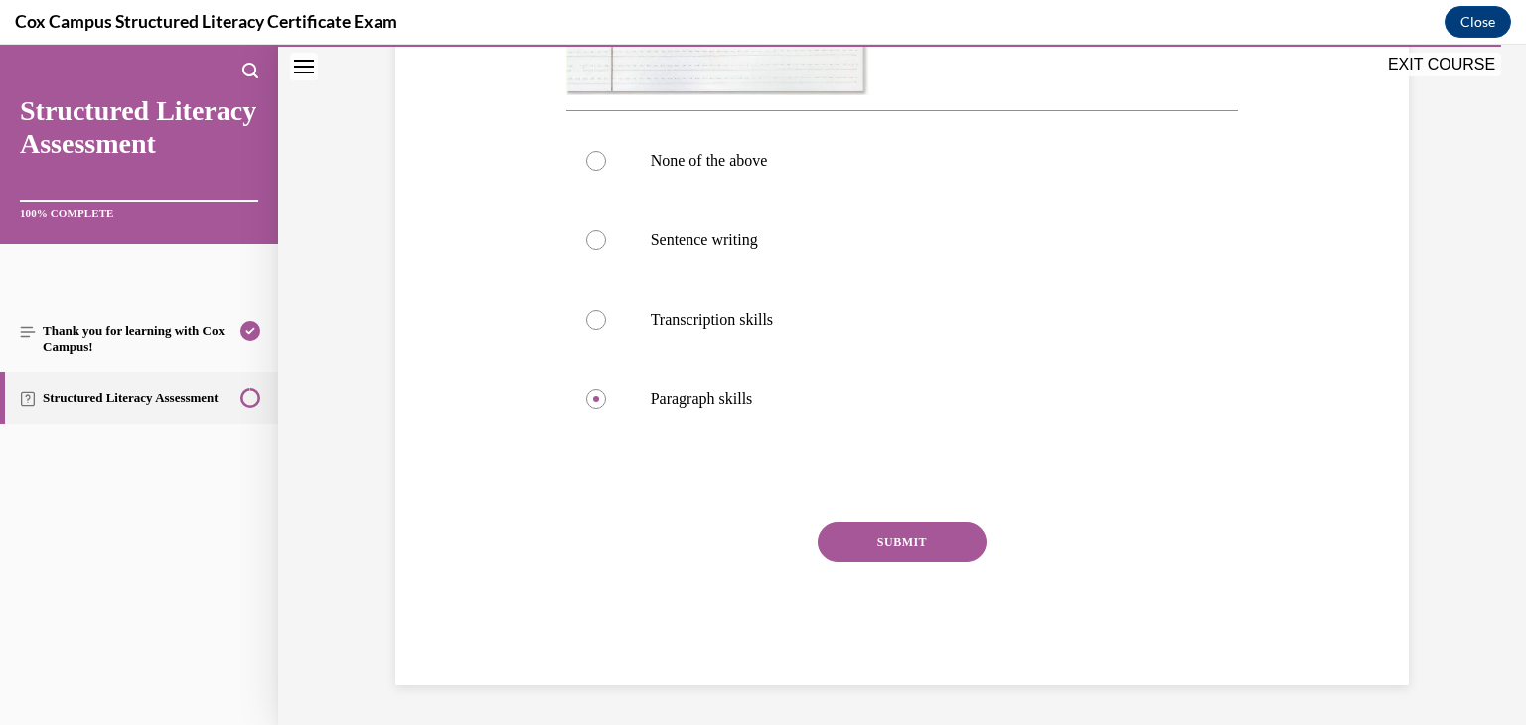
click at [926, 531] on button "SUBMIT" at bounding box center [902, 543] width 169 height 40
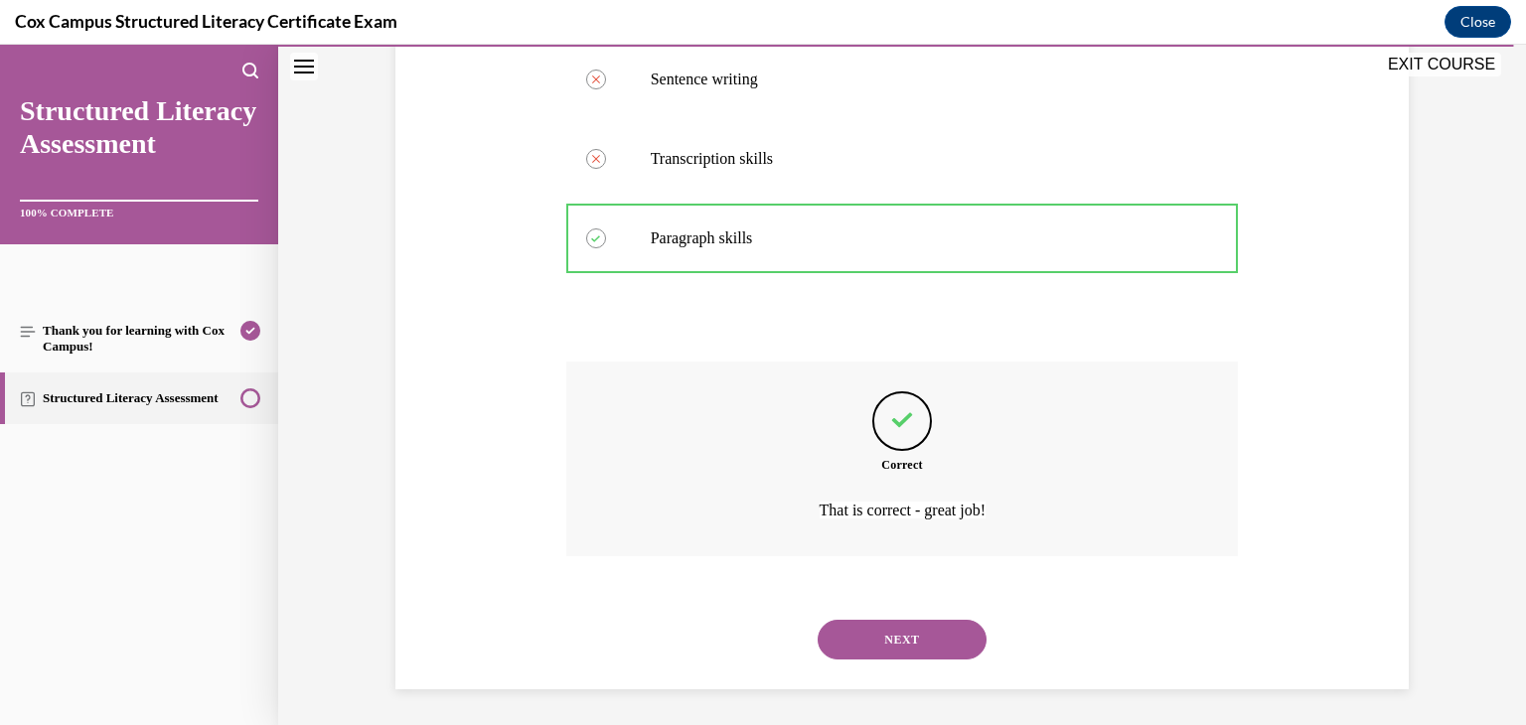
scroll to position [964, 0]
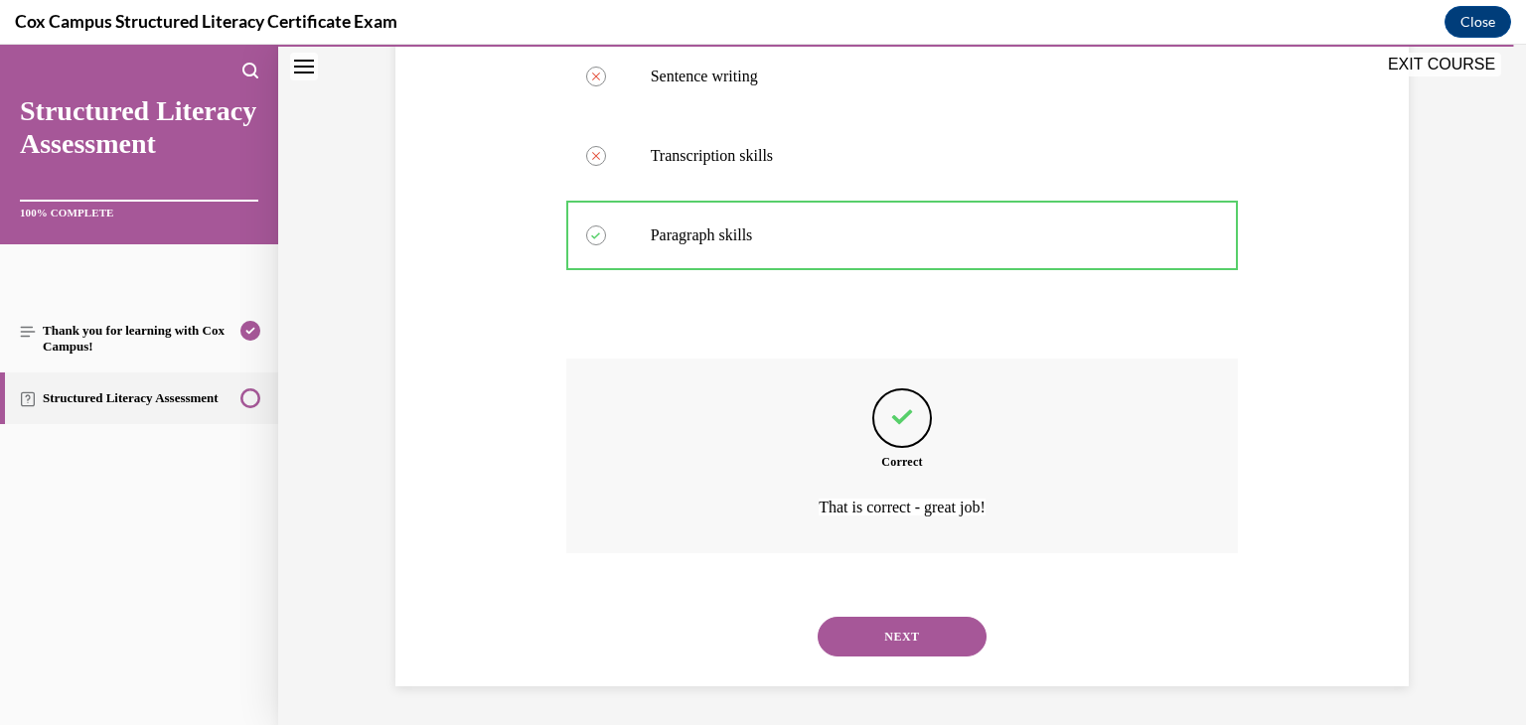
click at [899, 640] on button "NEXT" at bounding box center [902, 637] width 169 height 40
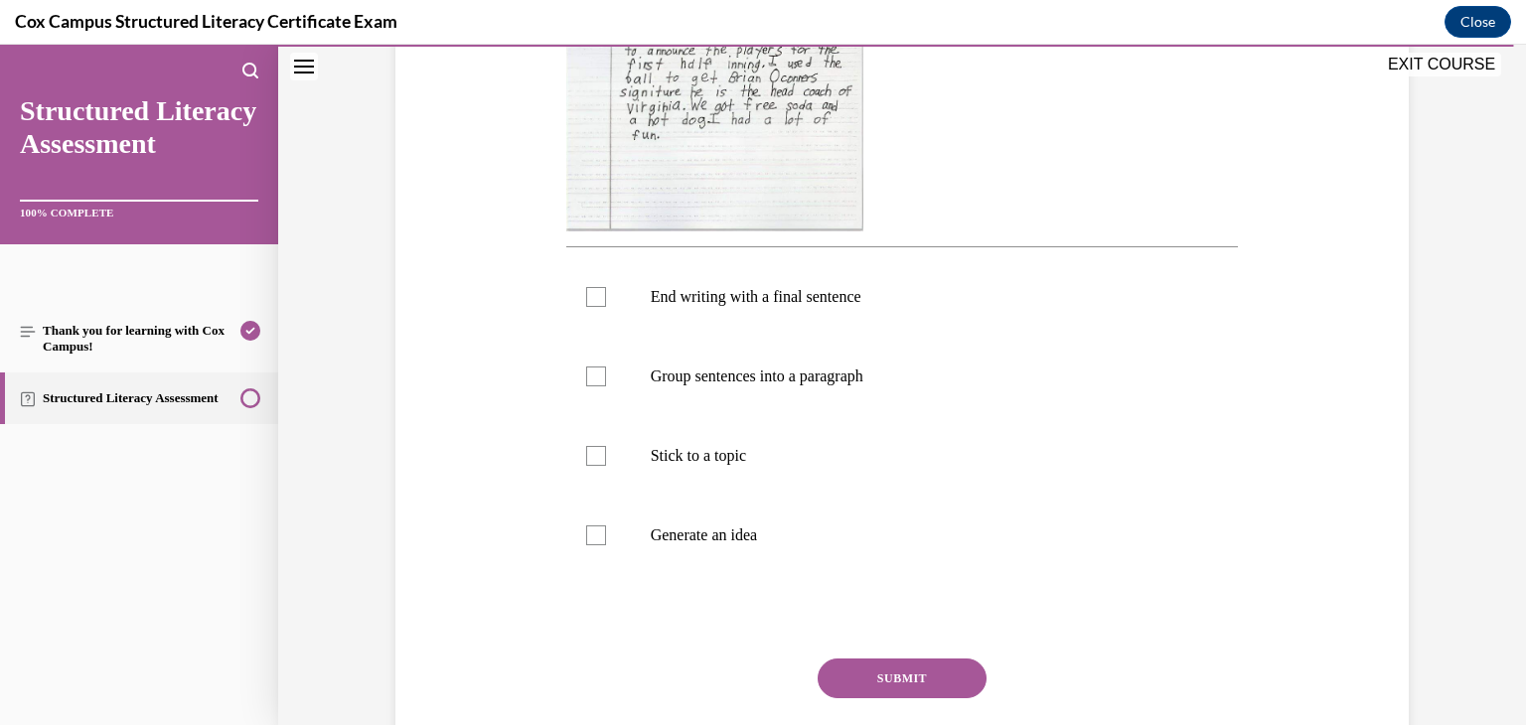
scroll to position [626, 0]
click at [590, 294] on div at bounding box center [596, 295] width 20 height 20
click at [590, 294] on input "End writing with a final sentence" at bounding box center [596, 295] width 20 height 20
checkbox input "true"
click at [588, 371] on div at bounding box center [596, 375] width 20 height 20
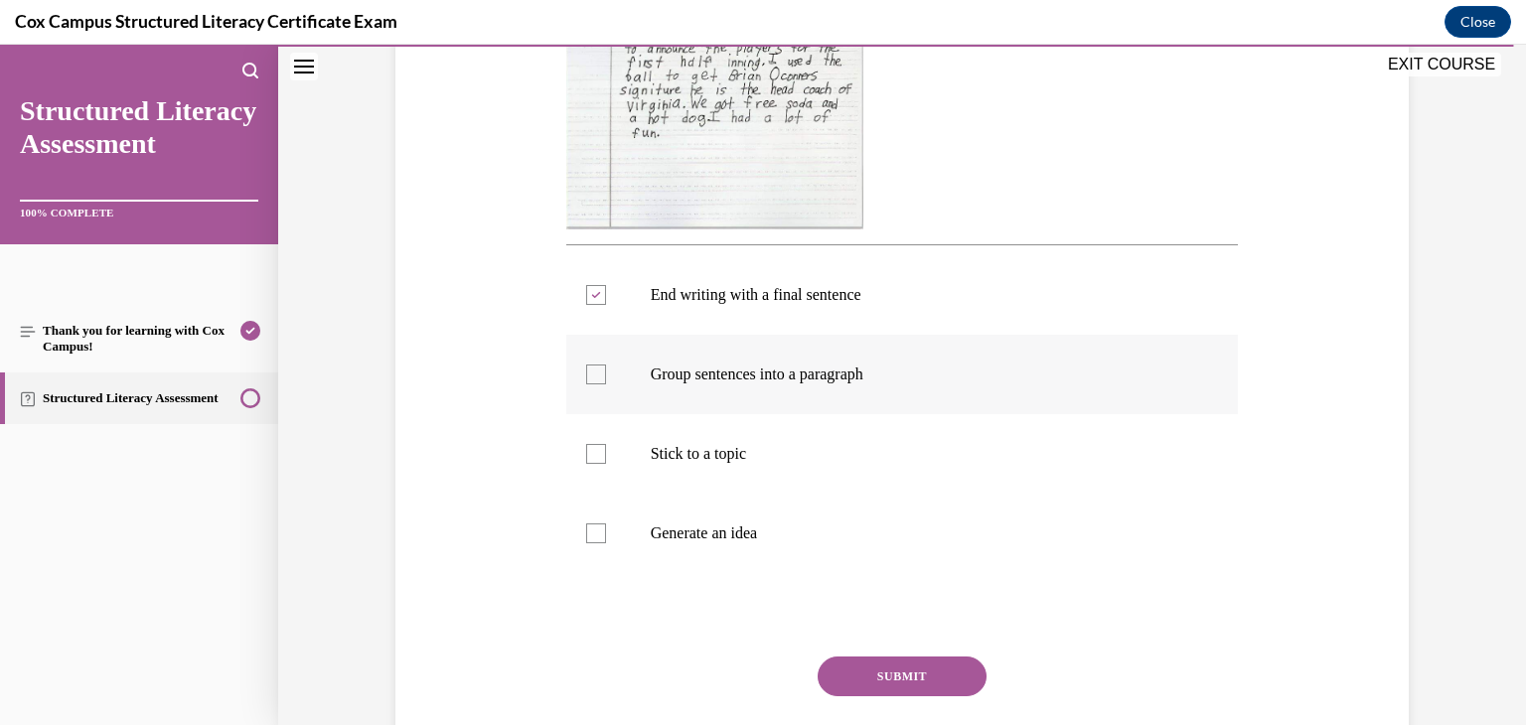
click at [588, 371] on input "Group sentences into a paragraph" at bounding box center [596, 375] width 20 height 20
checkbox input "true"
click at [591, 449] on div at bounding box center [596, 454] width 20 height 20
click at [591, 449] on input "Stick to a topic" at bounding box center [596, 454] width 20 height 20
checkbox input "true"
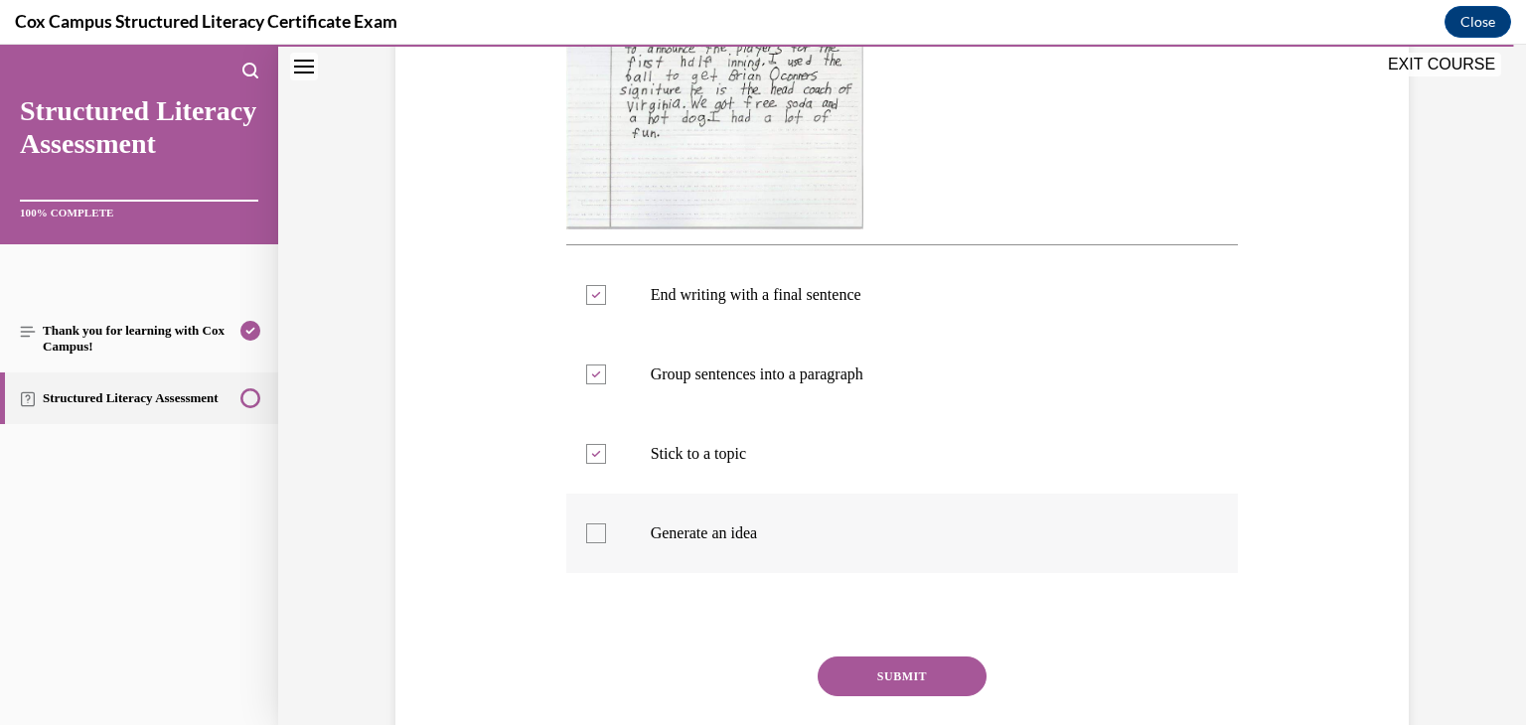
click at [588, 527] on div at bounding box center [596, 533] width 20 height 20
click at [588, 527] on input "Generate an idea" at bounding box center [596, 533] width 20 height 20
checkbox input "true"
click at [866, 680] on button "SUBMIT" at bounding box center [902, 677] width 169 height 40
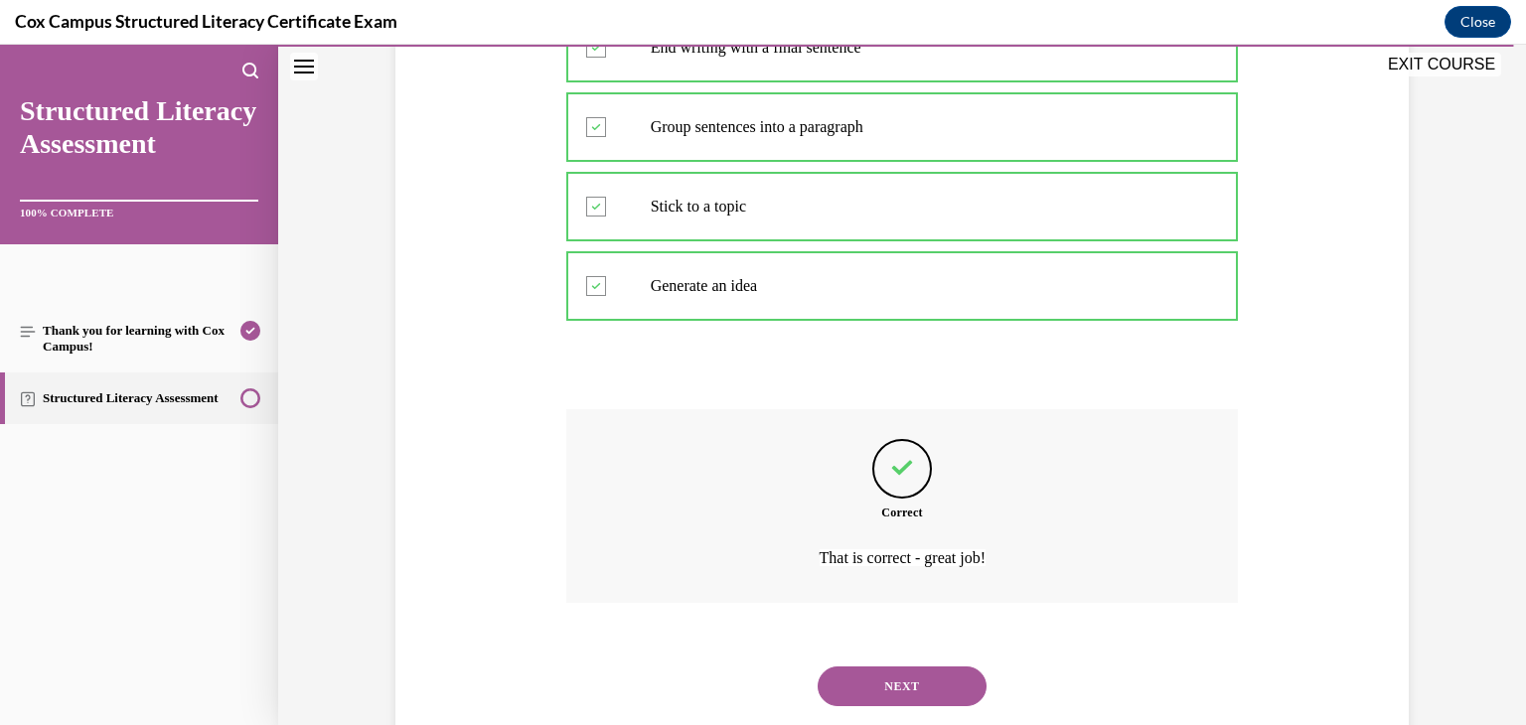
scroll to position [923, 0]
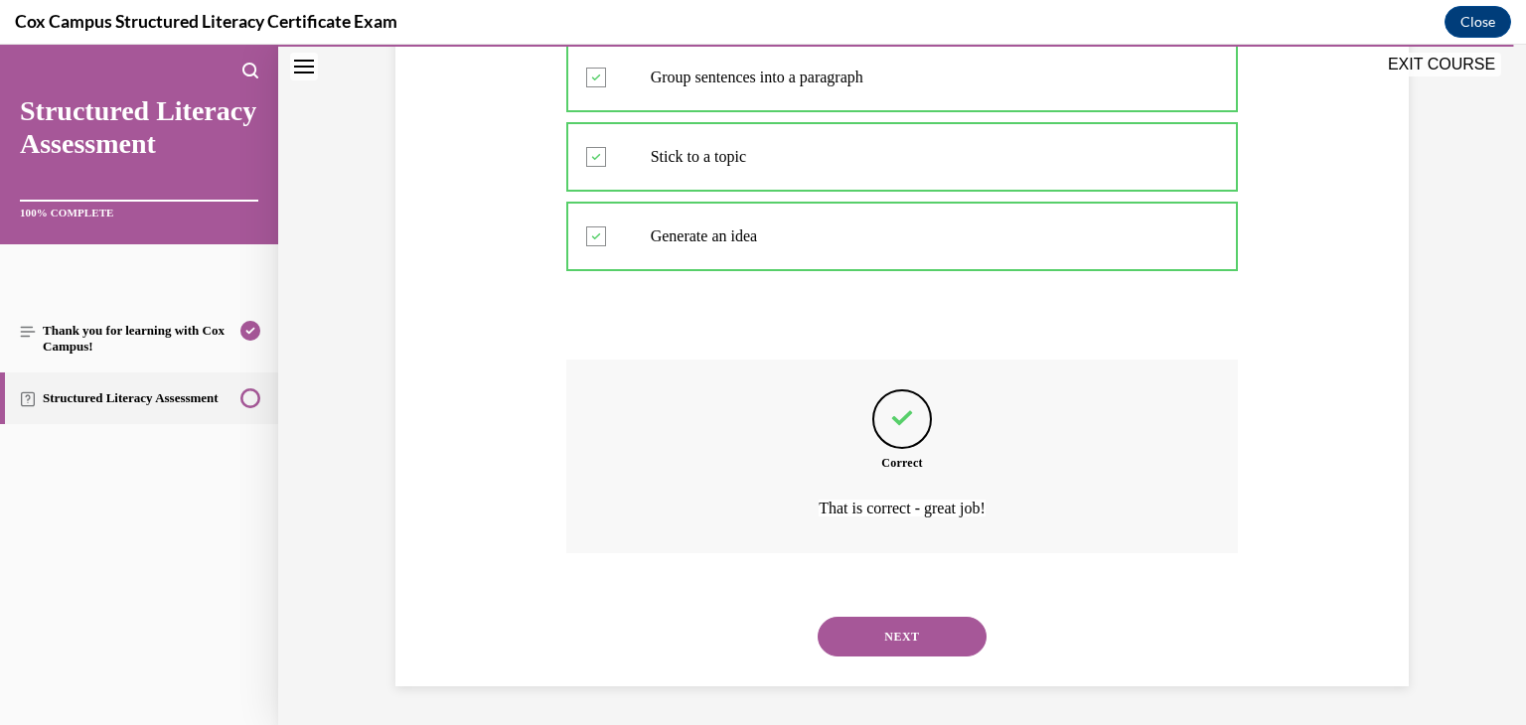
click at [872, 643] on button "NEXT" at bounding box center [902, 637] width 169 height 40
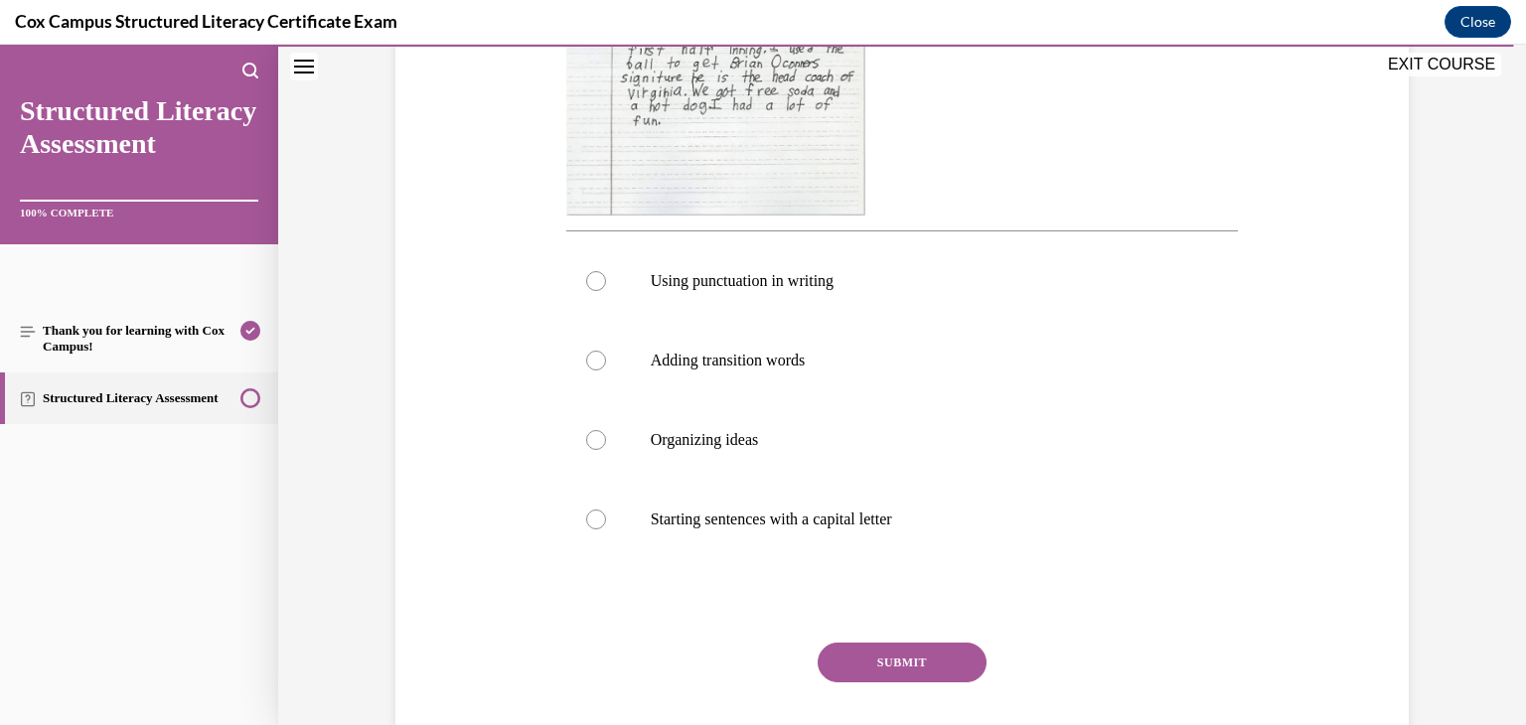
scroll to position [656, 0]
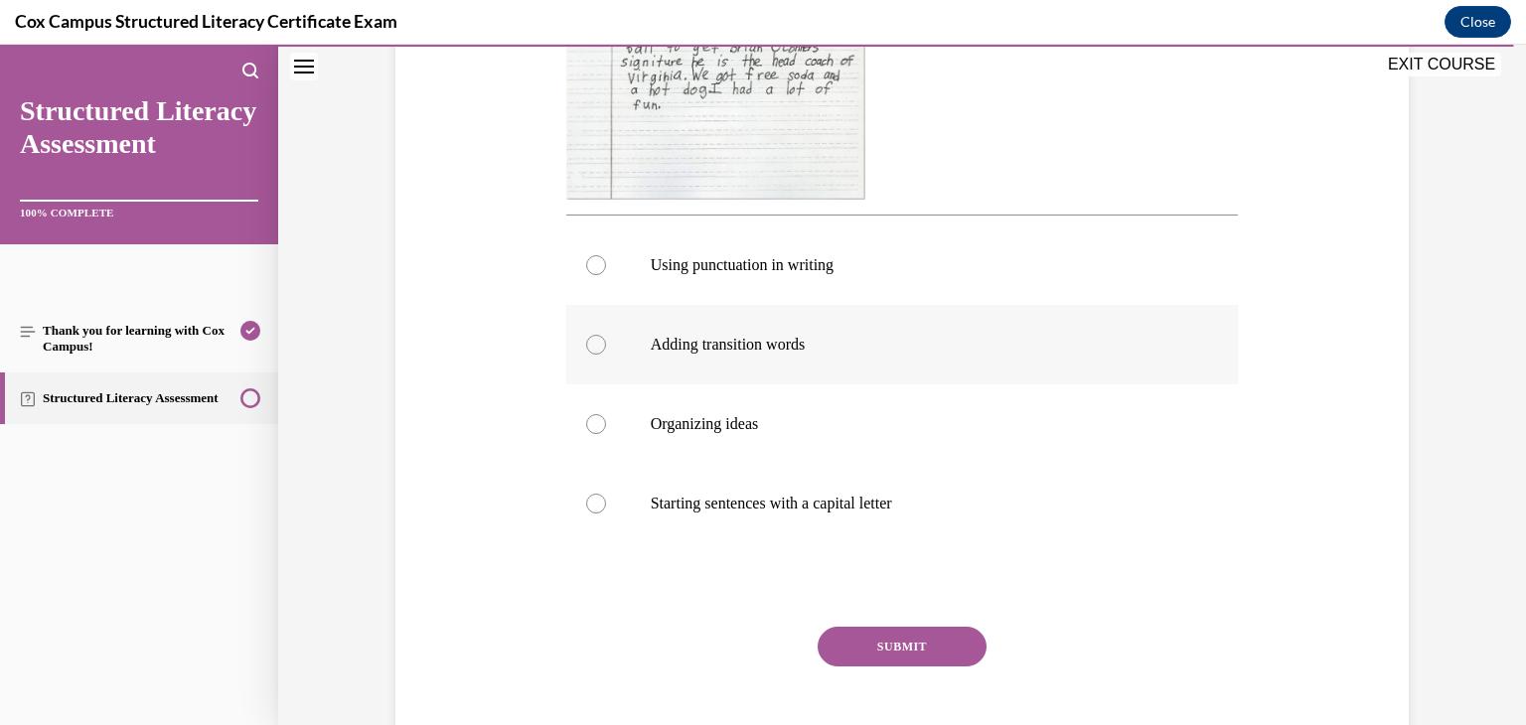
click at [590, 346] on div at bounding box center [596, 345] width 20 height 20
click at [590, 346] on input "Adding transition words" at bounding box center [596, 345] width 20 height 20
radio input "true"
click at [879, 639] on button "SUBMIT" at bounding box center [902, 647] width 169 height 40
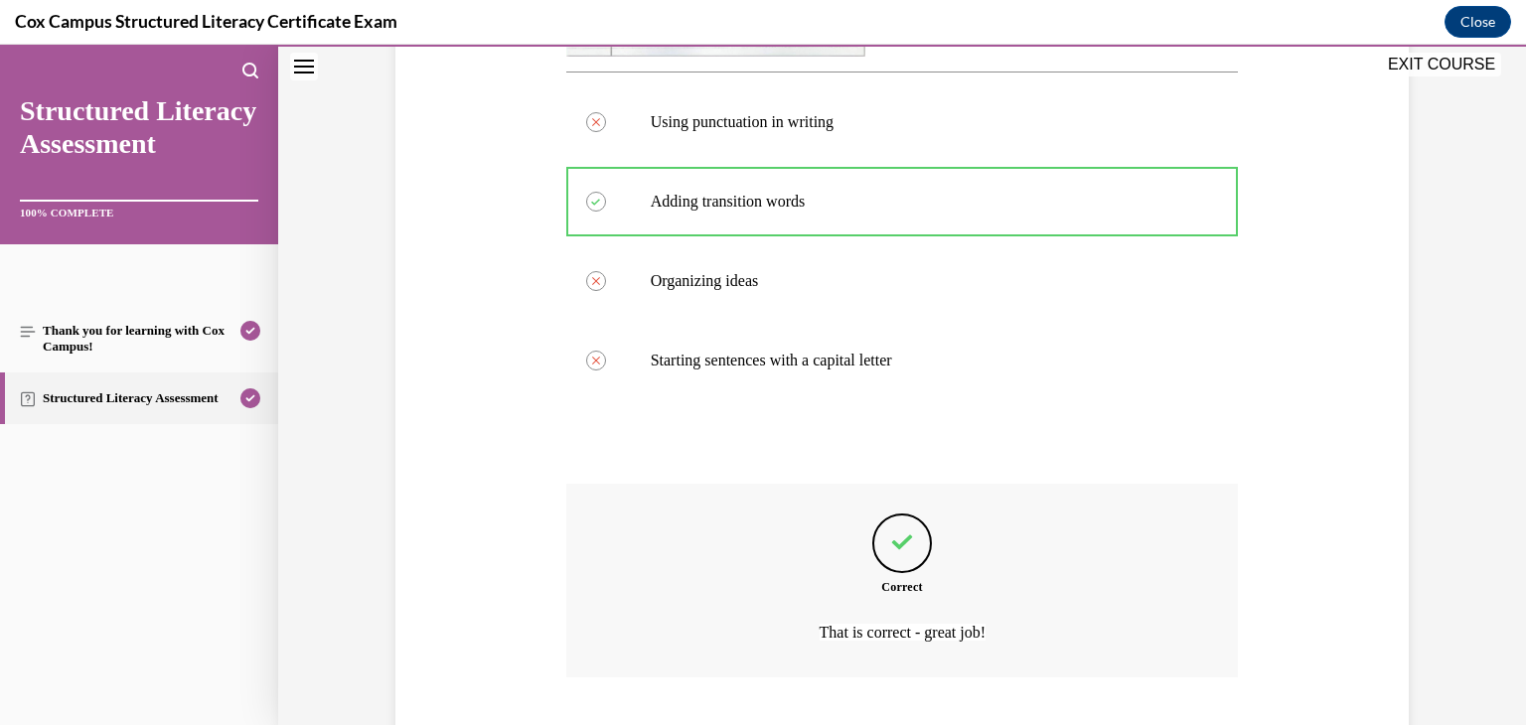
scroll to position [924, 0]
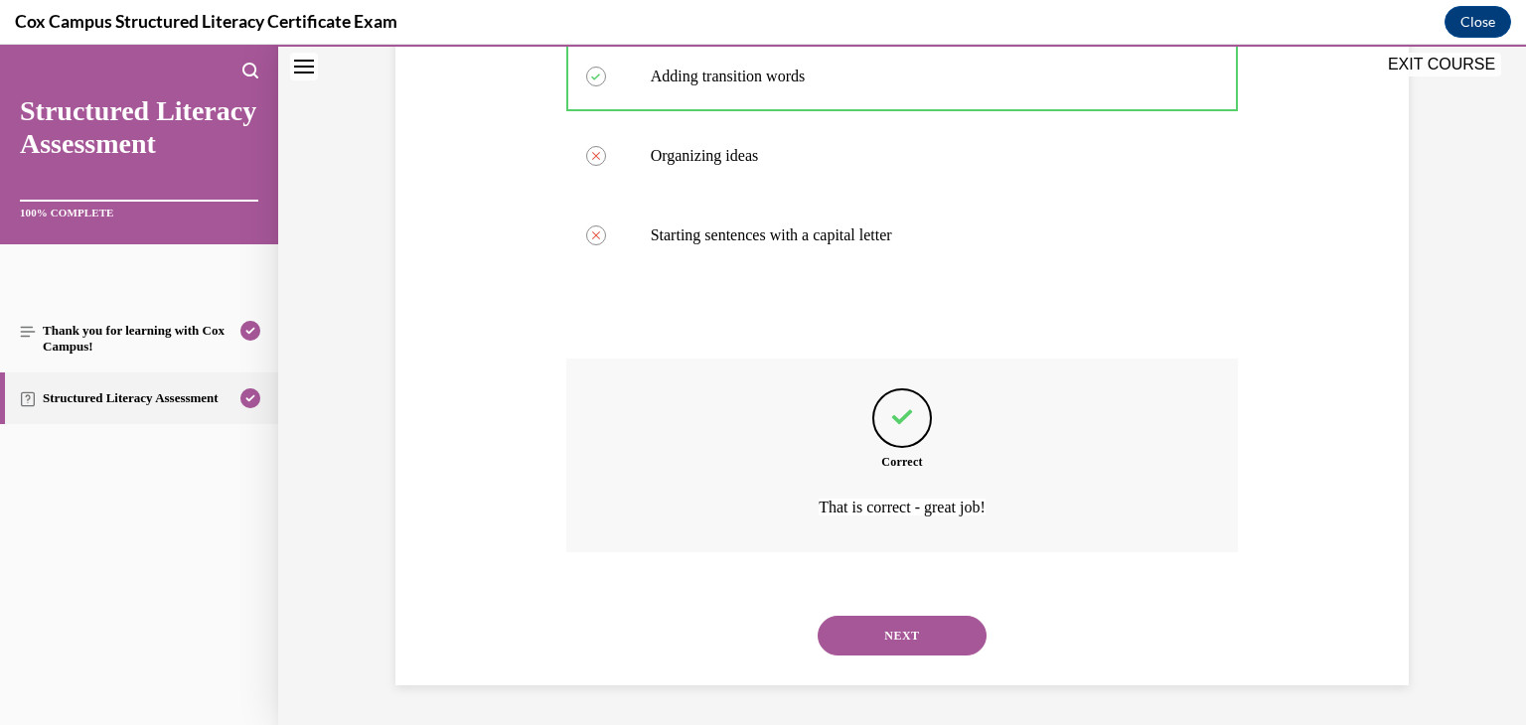
click at [879, 639] on button "NEXT" at bounding box center [902, 636] width 169 height 40
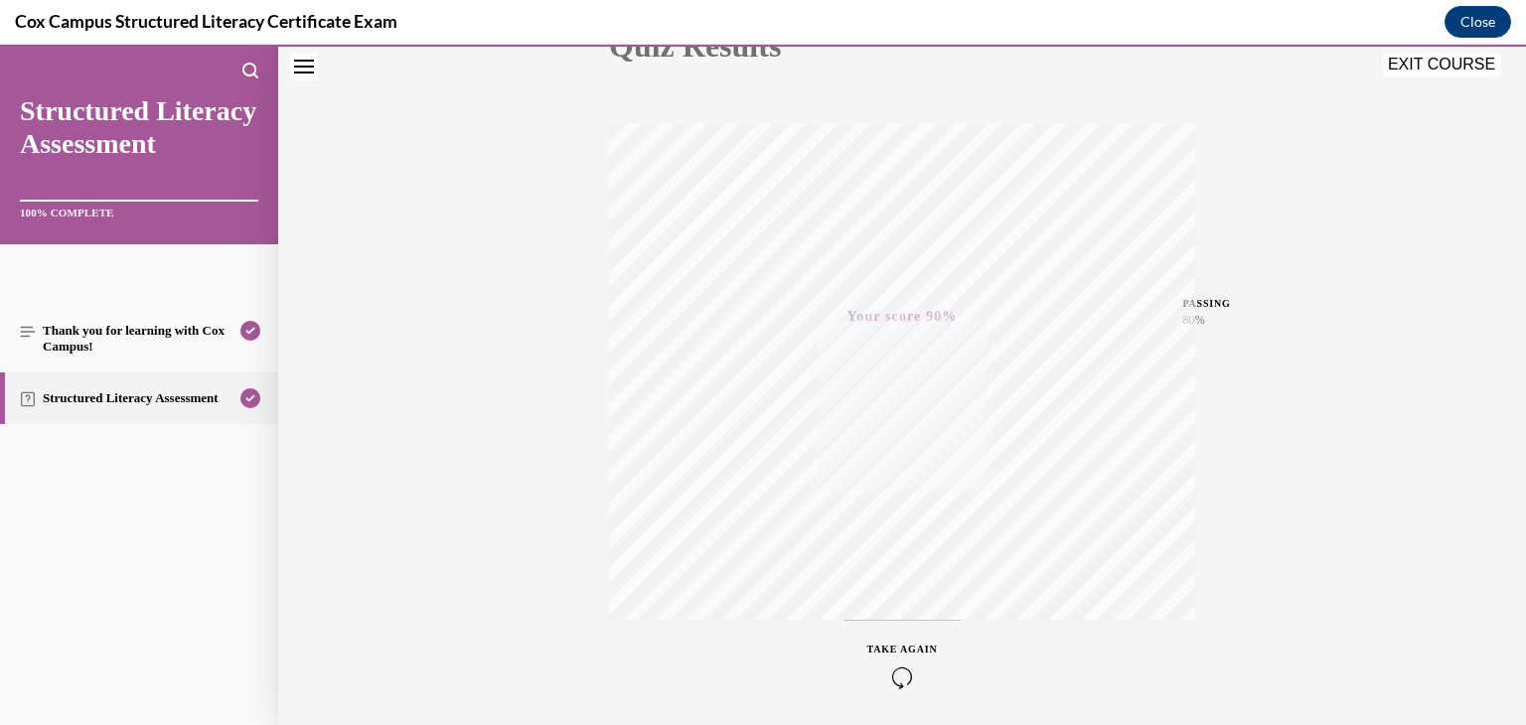
scroll to position [338, 0]
click at [1444, 65] on button "EXIT COURSE" at bounding box center [1441, 65] width 119 height 24
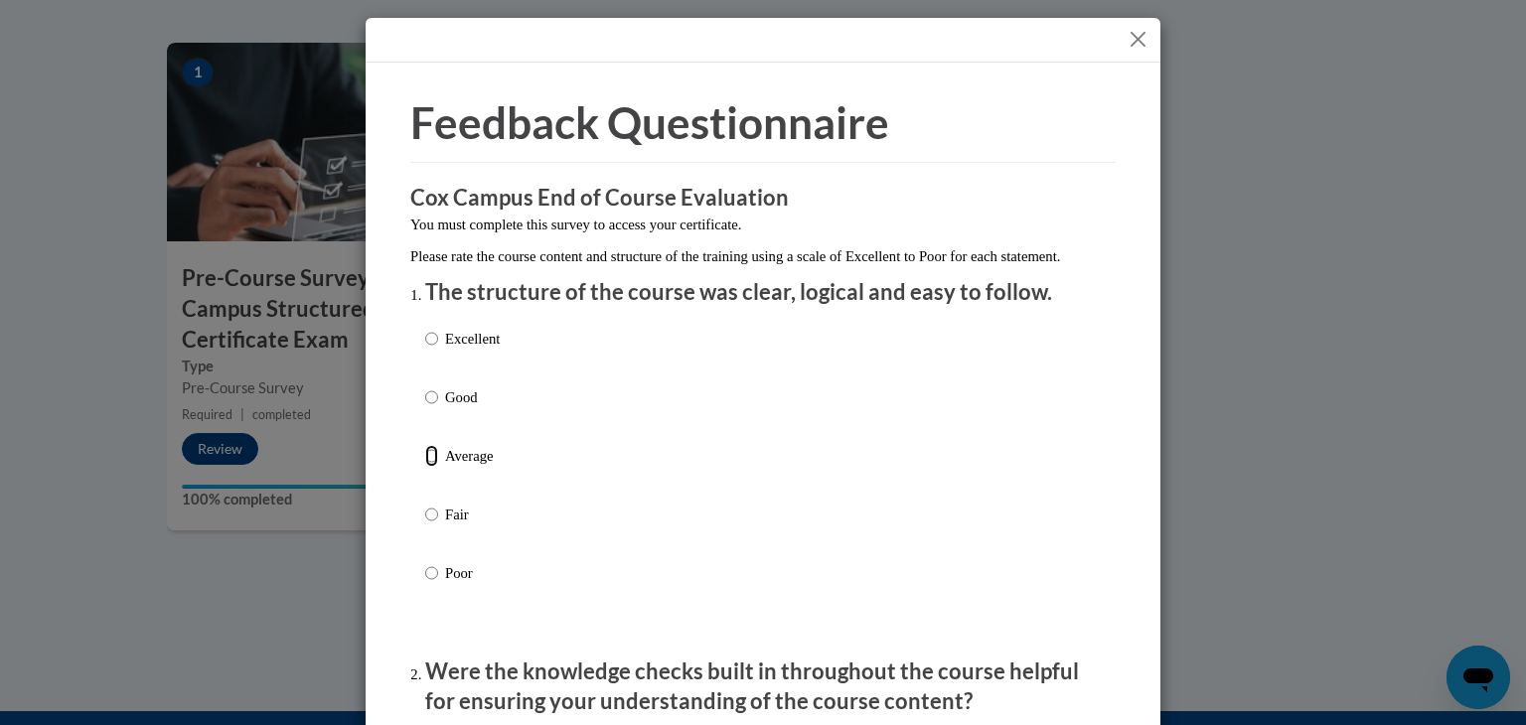
click at [425, 467] on input "Average" at bounding box center [431, 456] width 13 height 22
radio input "true"
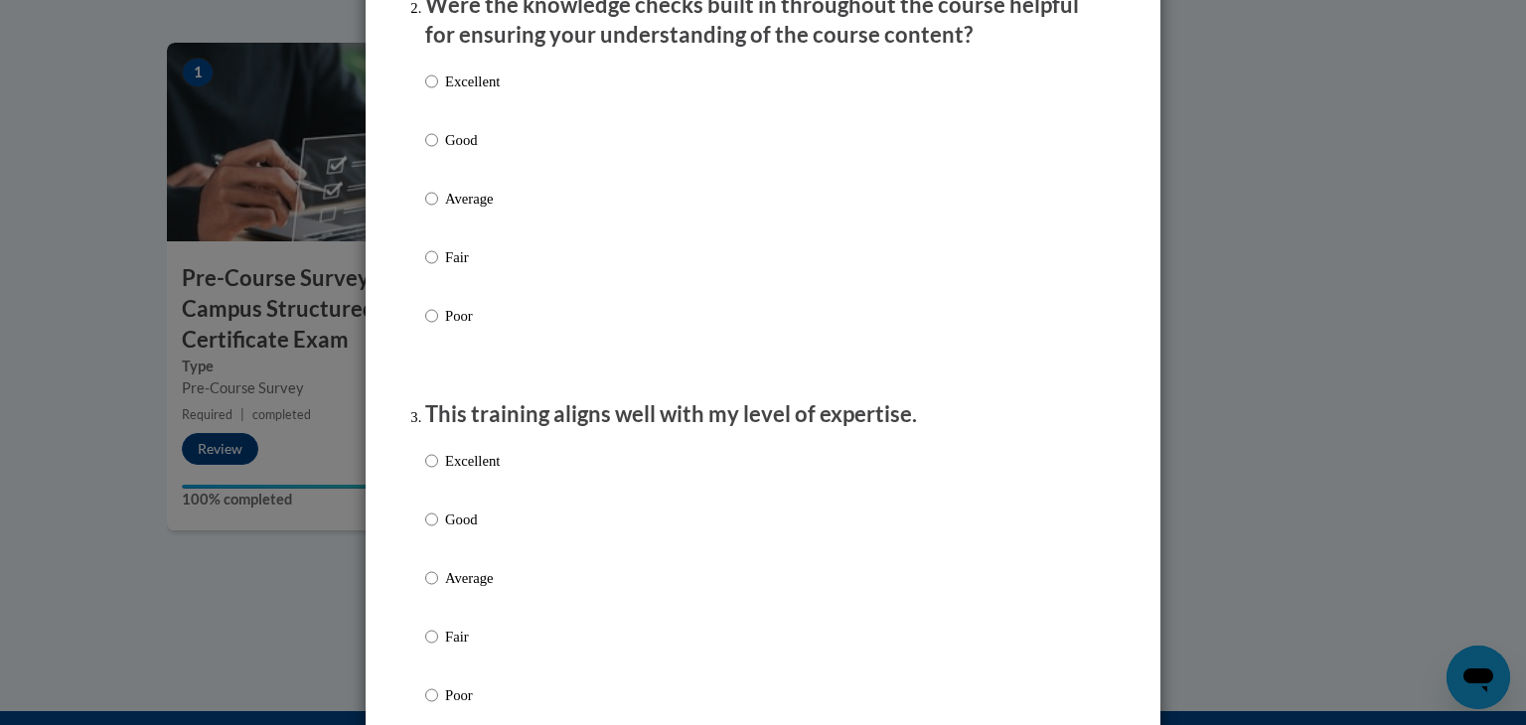
scroll to position [680, 0]
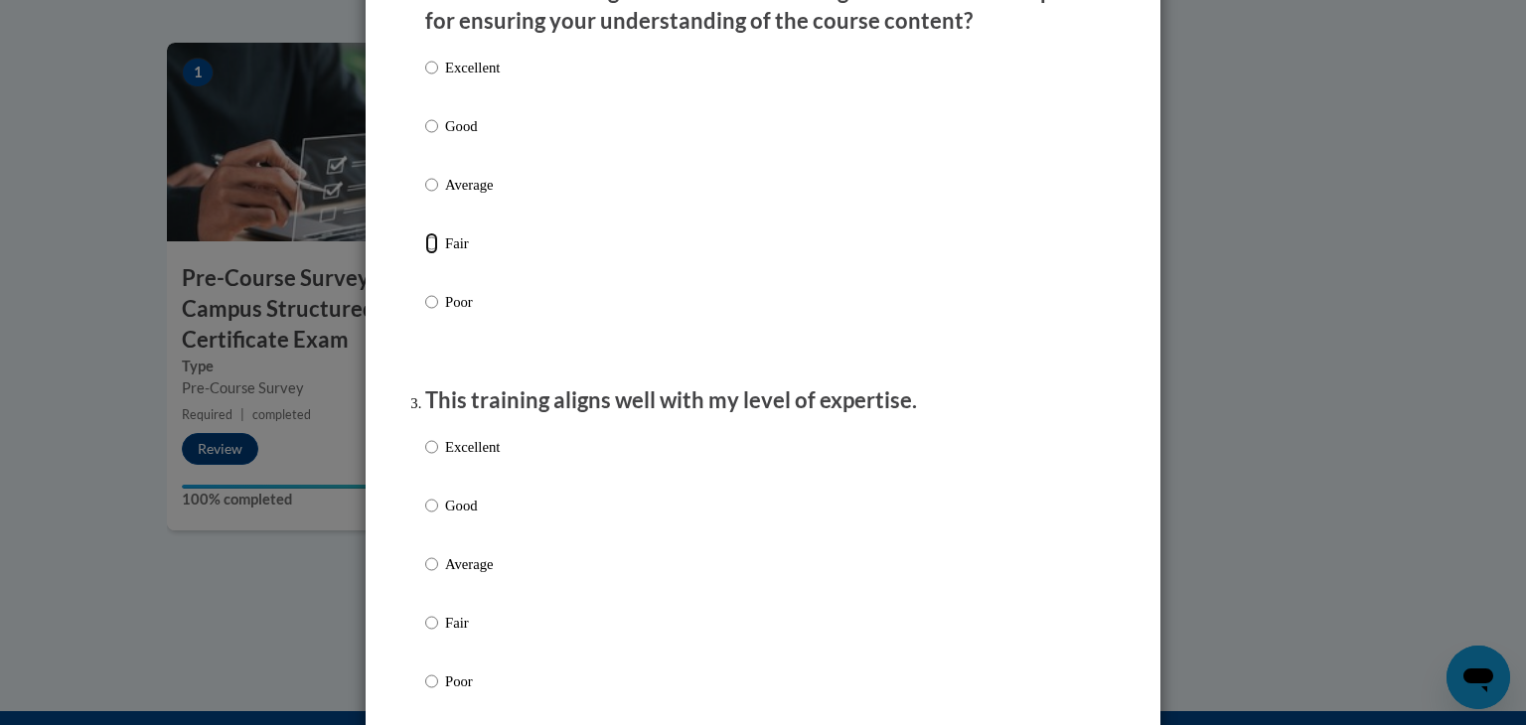
click at [429, 254] on input "Fair" at bounding box center [431, 243] width 13 height 22
radio input "true"
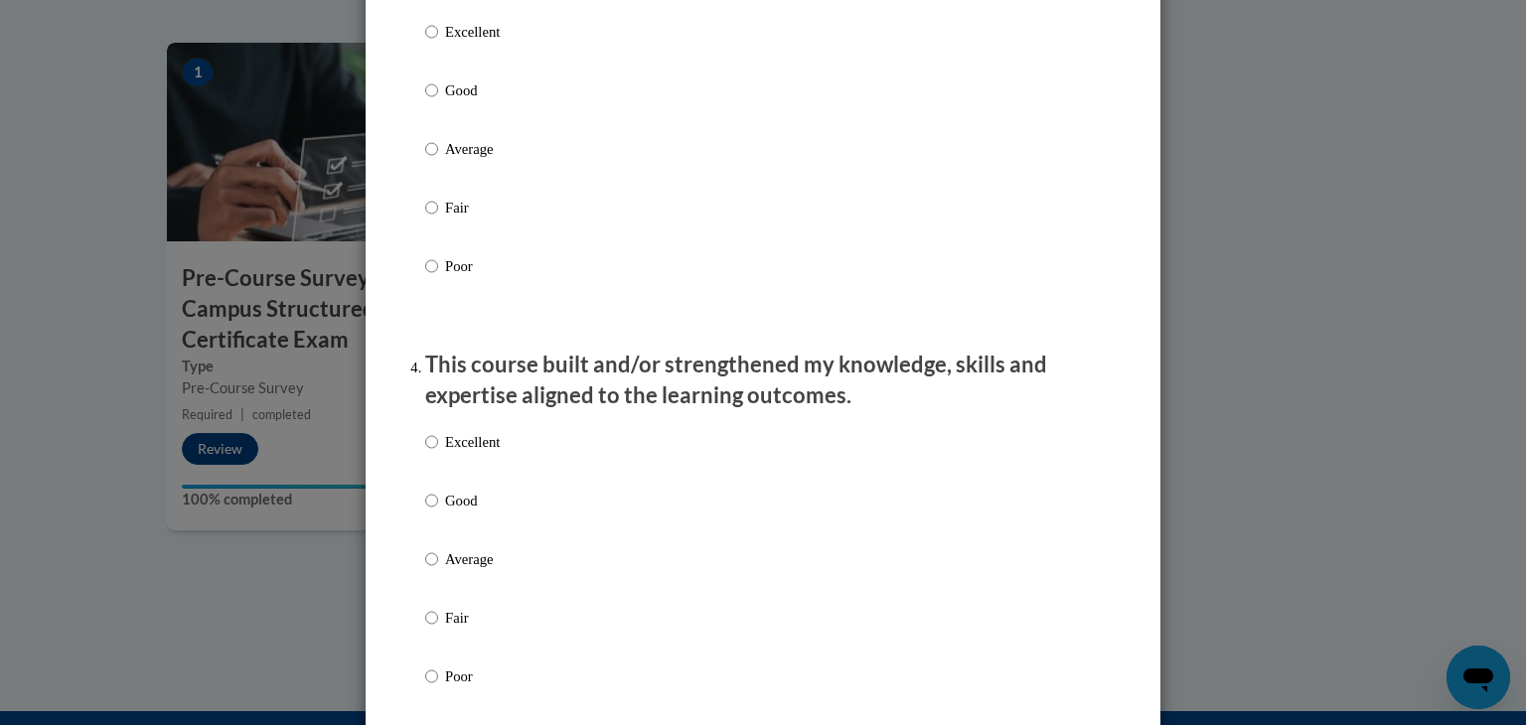
scroll to position [1105, 0]
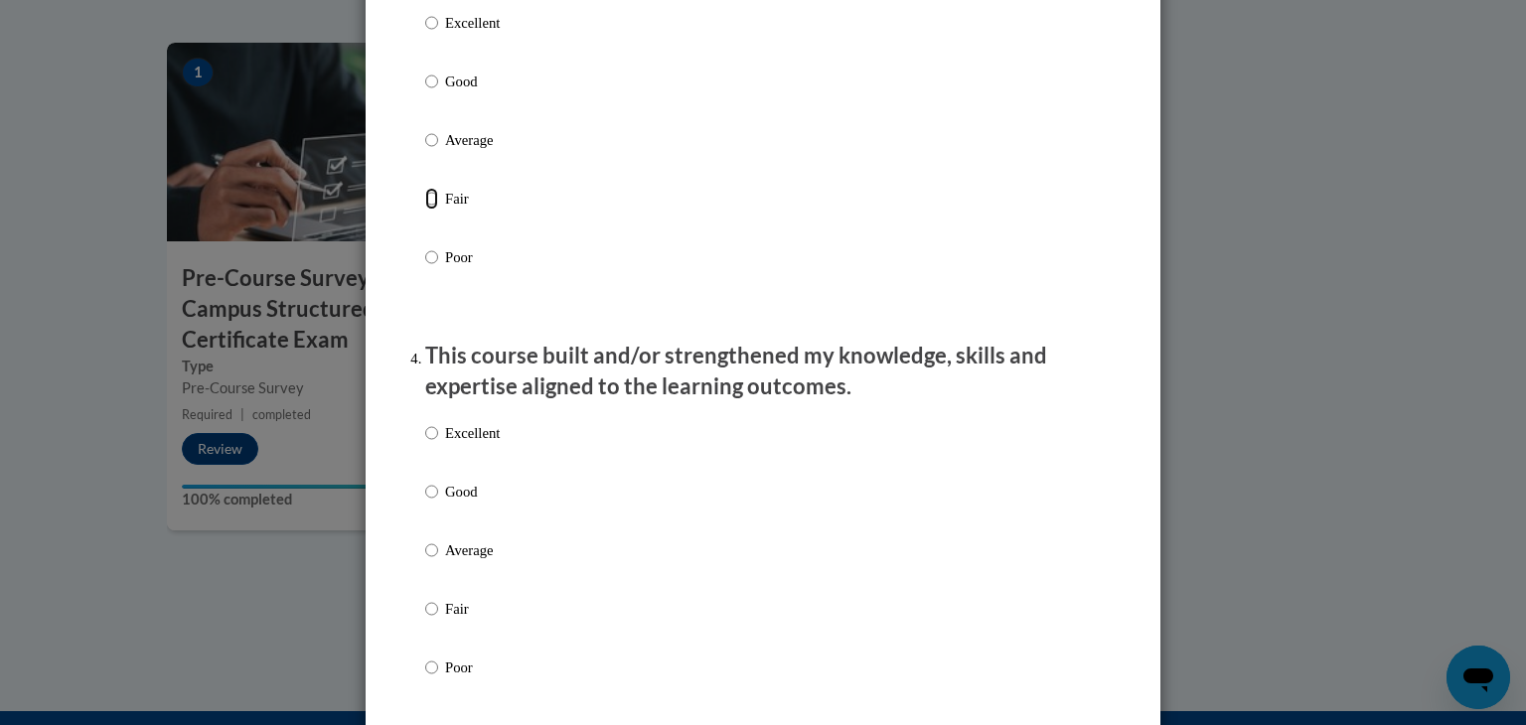
click at [425, 210] on input "Fair" at bounding box center [431, 199] width 13 height 22
radio input "true"
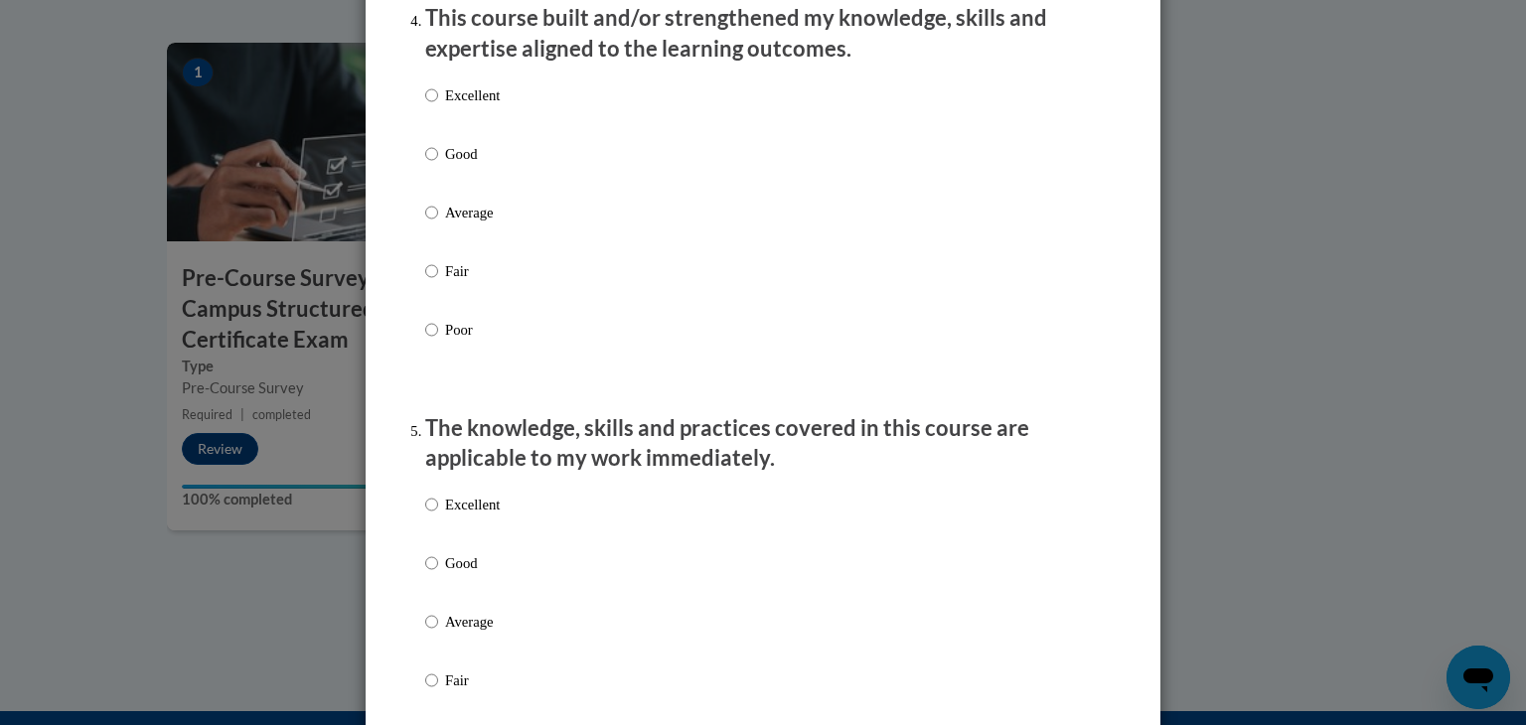
scroll to position [1447, 0]
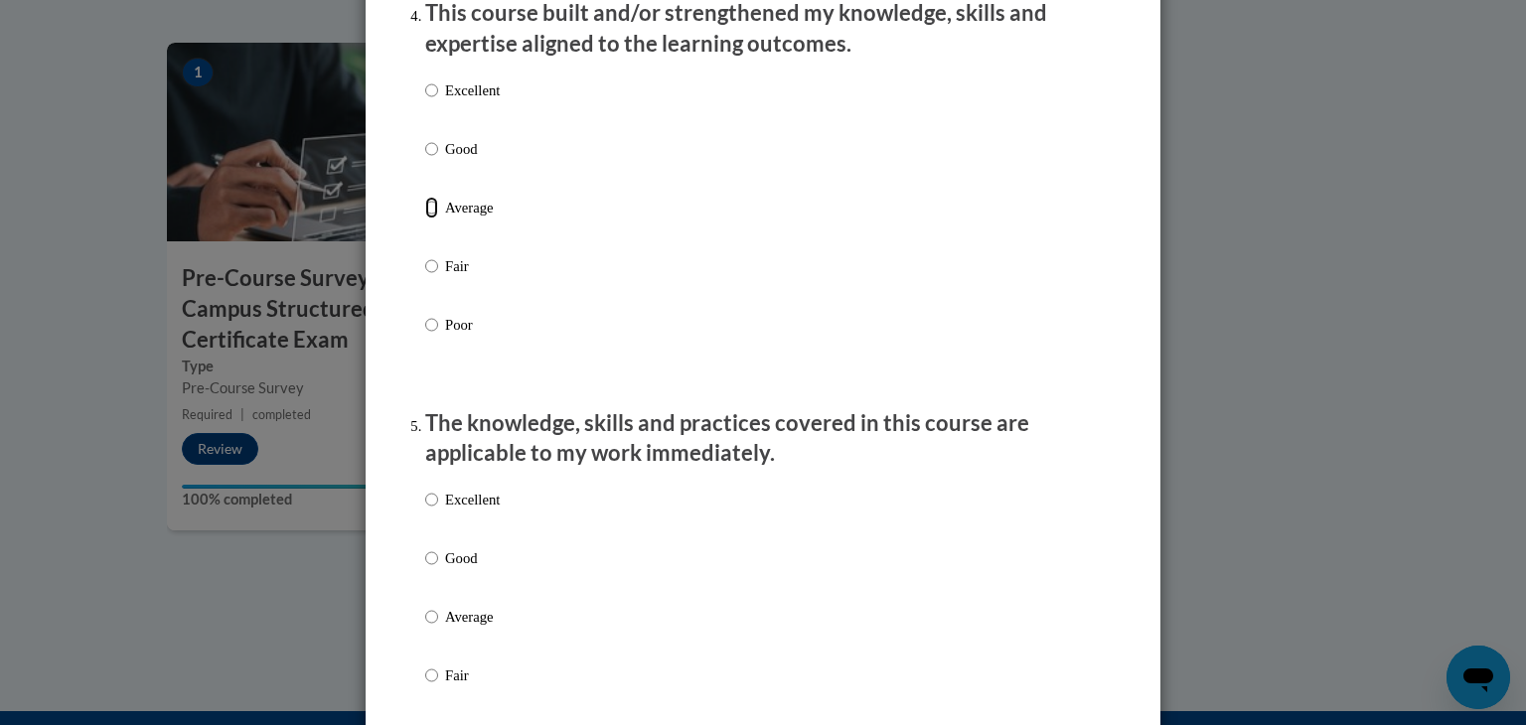
click at [429, 219] on input "Average" at bounding box center [431, 208] width 13 height 22
radio input "true"
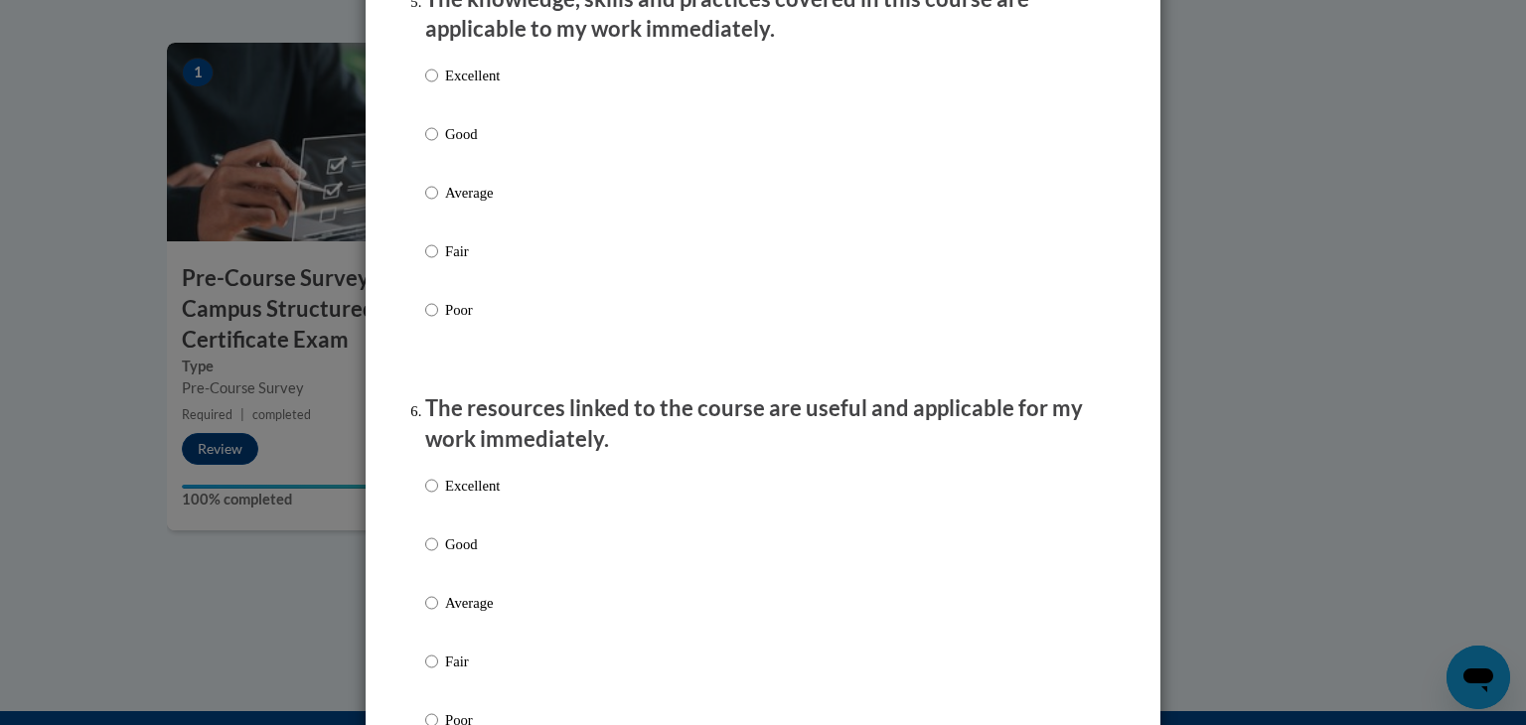
scroll to position [1867, 0]
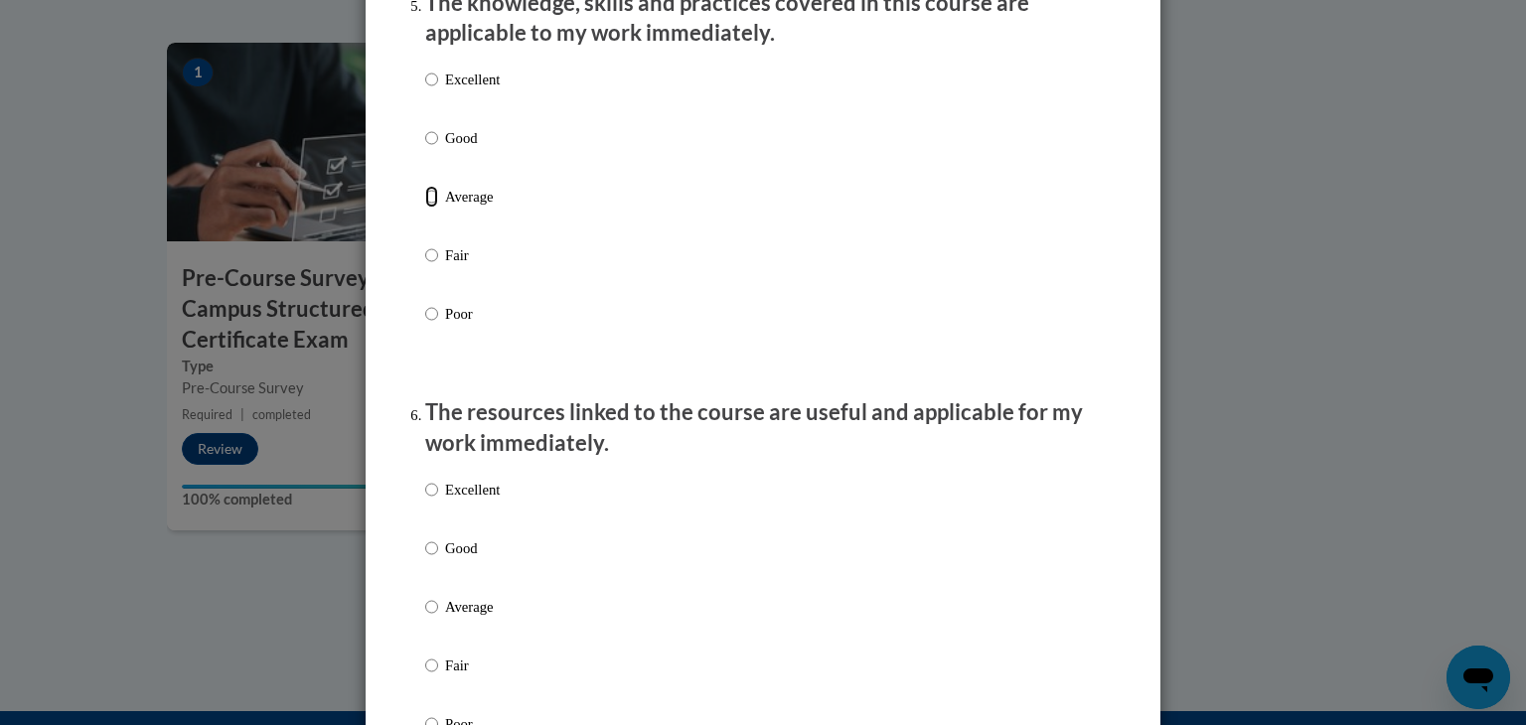
click at [425, 208] on input "Average" at bounding box center [431, 197] width 13 height 22
radio input "true"
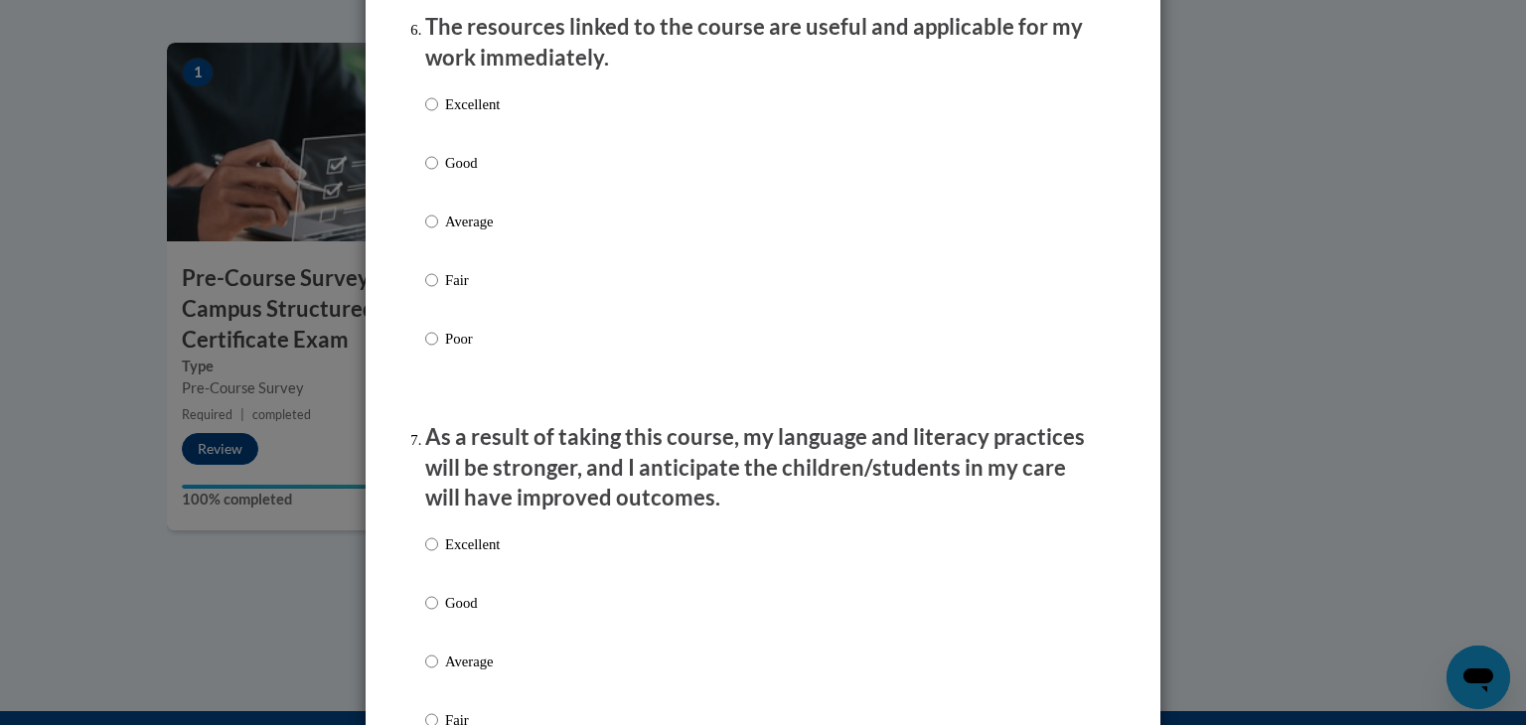
scroll to position [2234, 0]
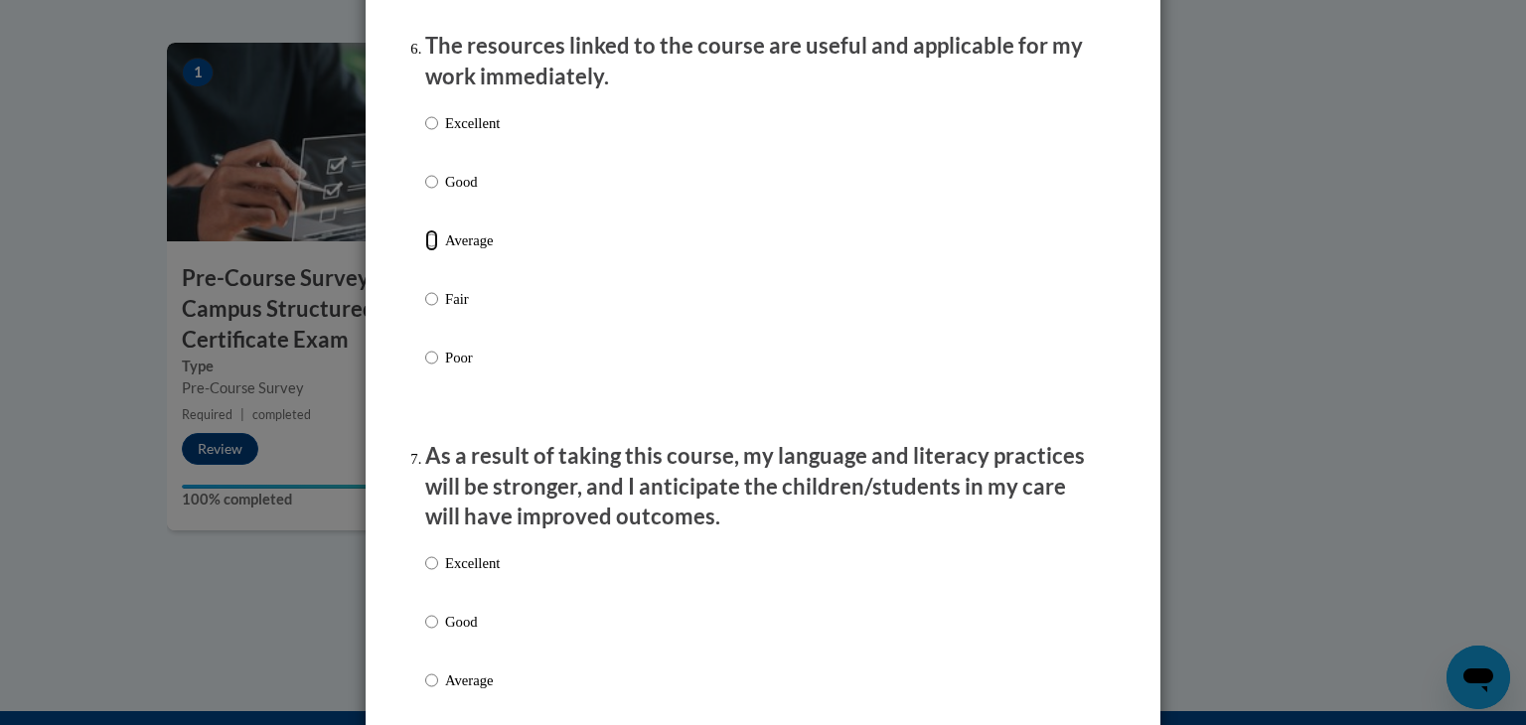
click at [429, 251] on input "Average" at bounding box center [431, 240] width 13 height 22
radio input "true"
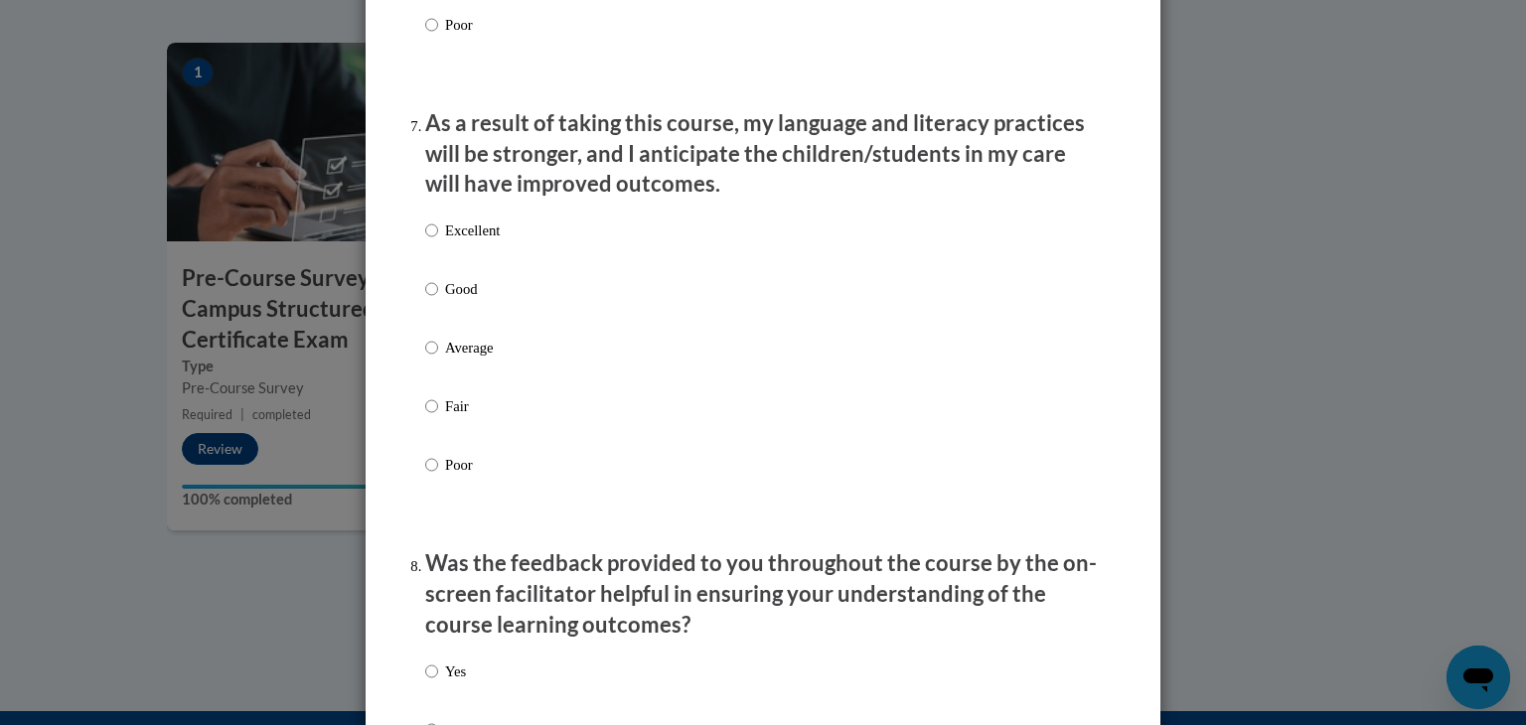
scroll to position [2563, 0]
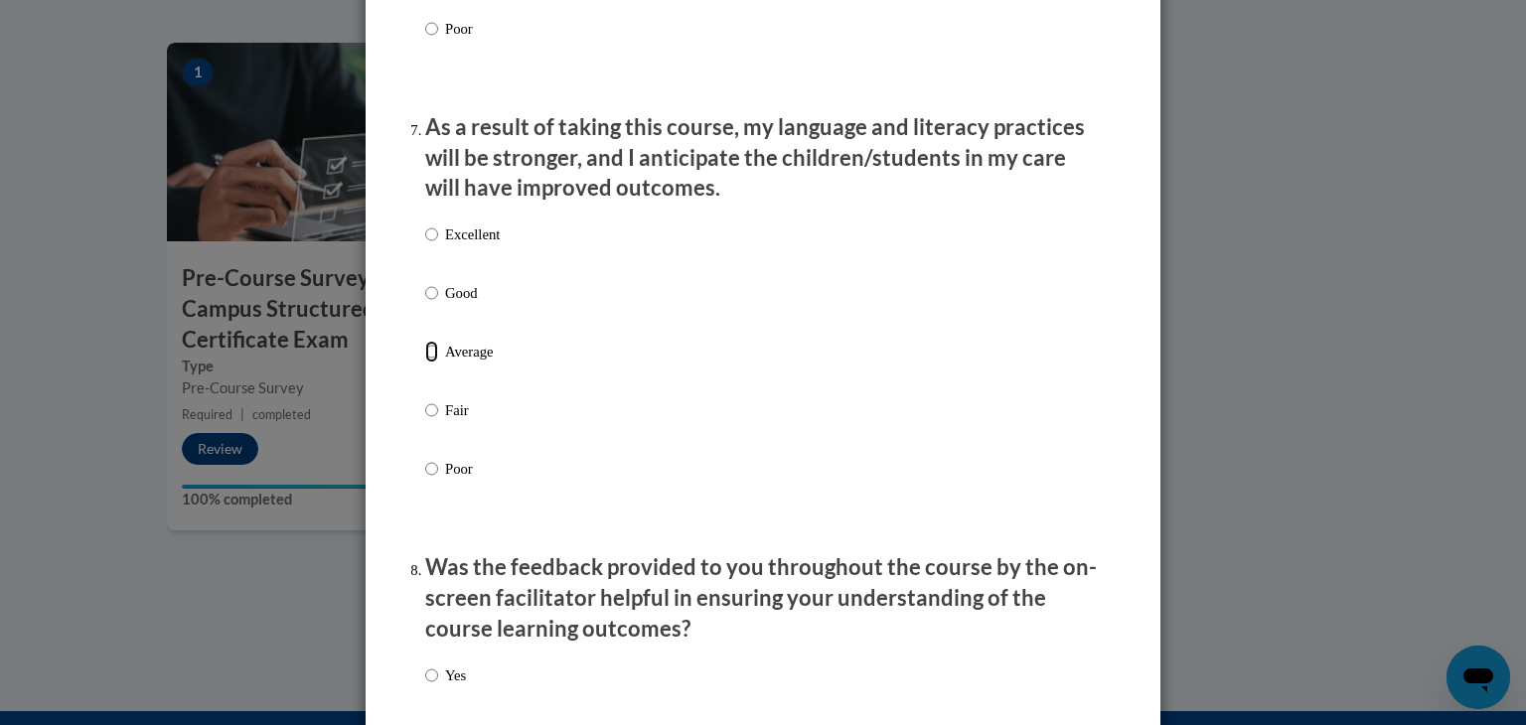
click at [426, 363] on input "Average" at bounding box center [431, 352] width 13 height 22
radio input "true"
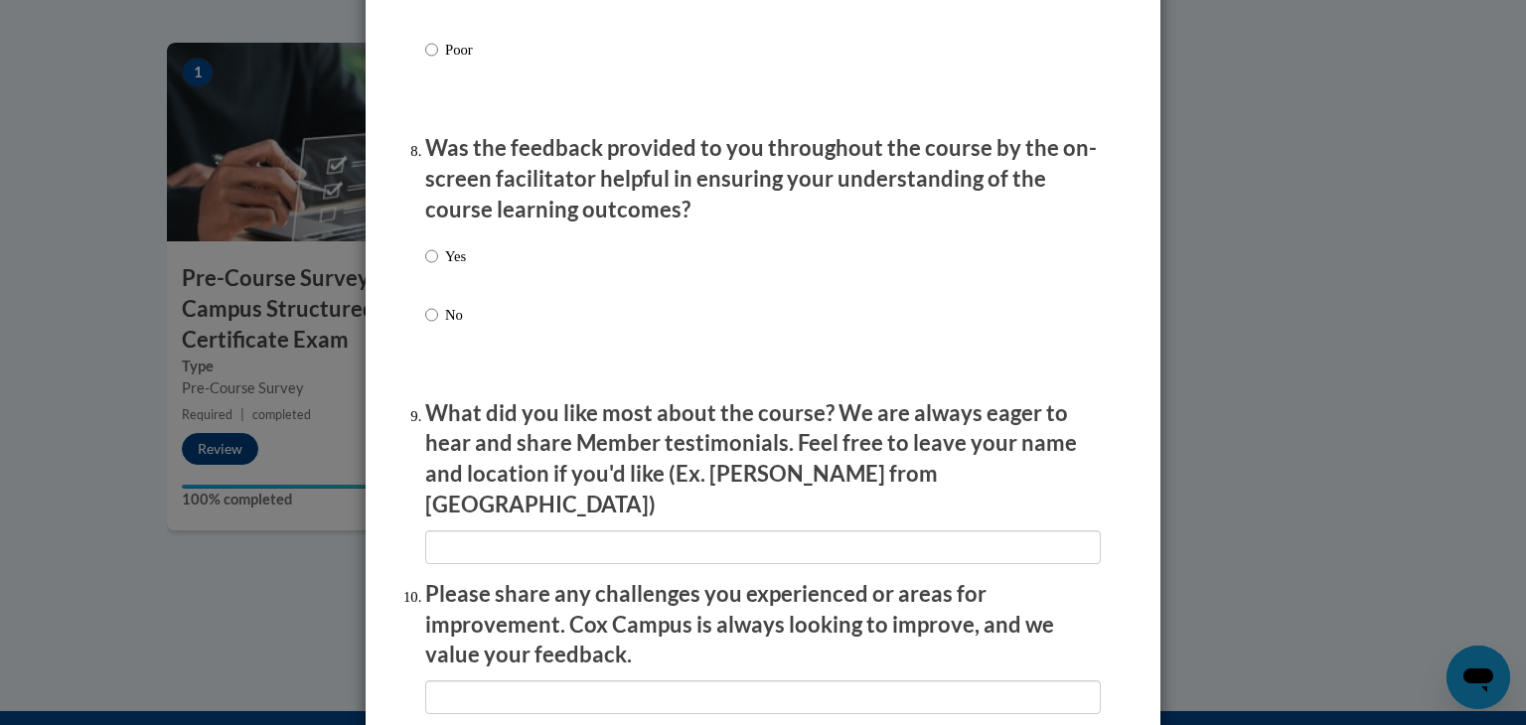
scroll to position [2987, 0]
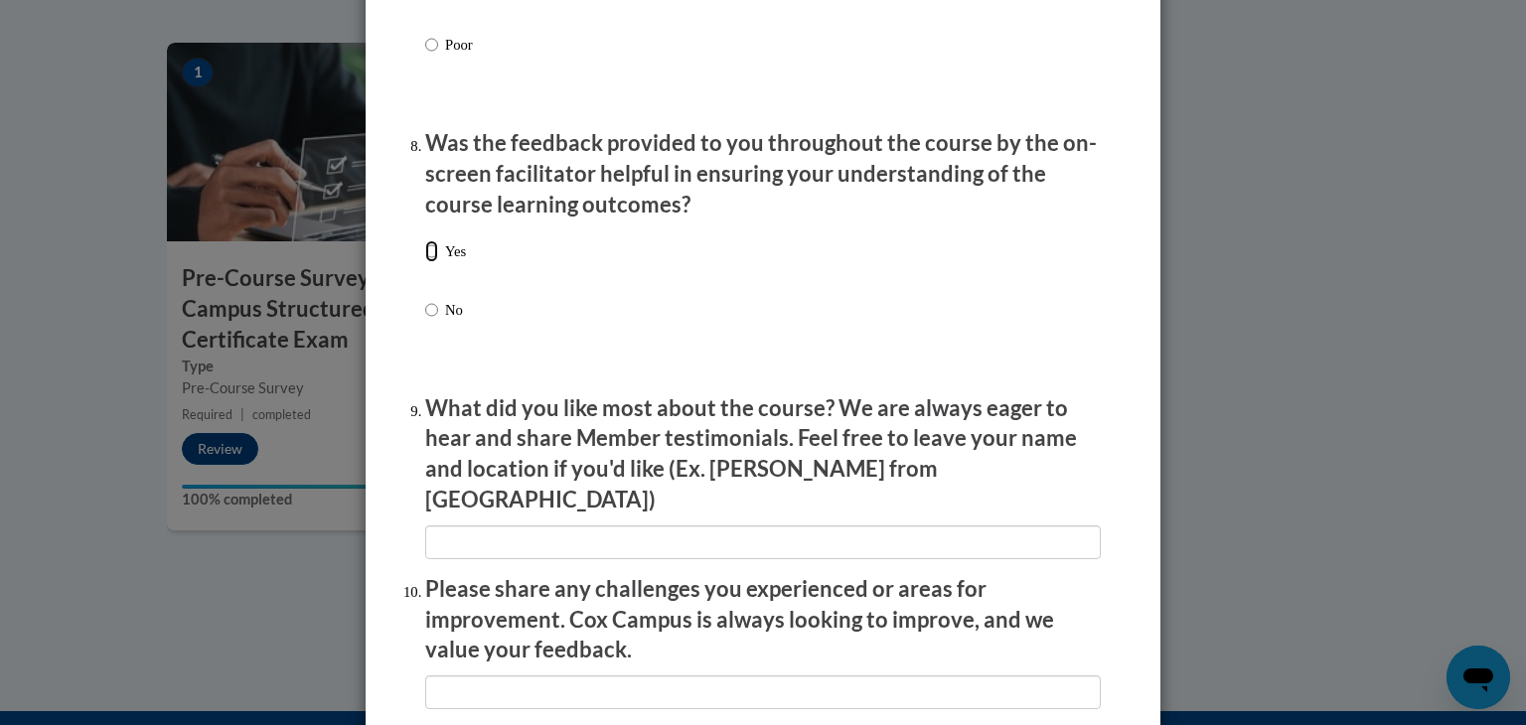
click at [429, 262] on input "Yes" at bounding box center [431, 251] width 13 height 22
radio input "true"
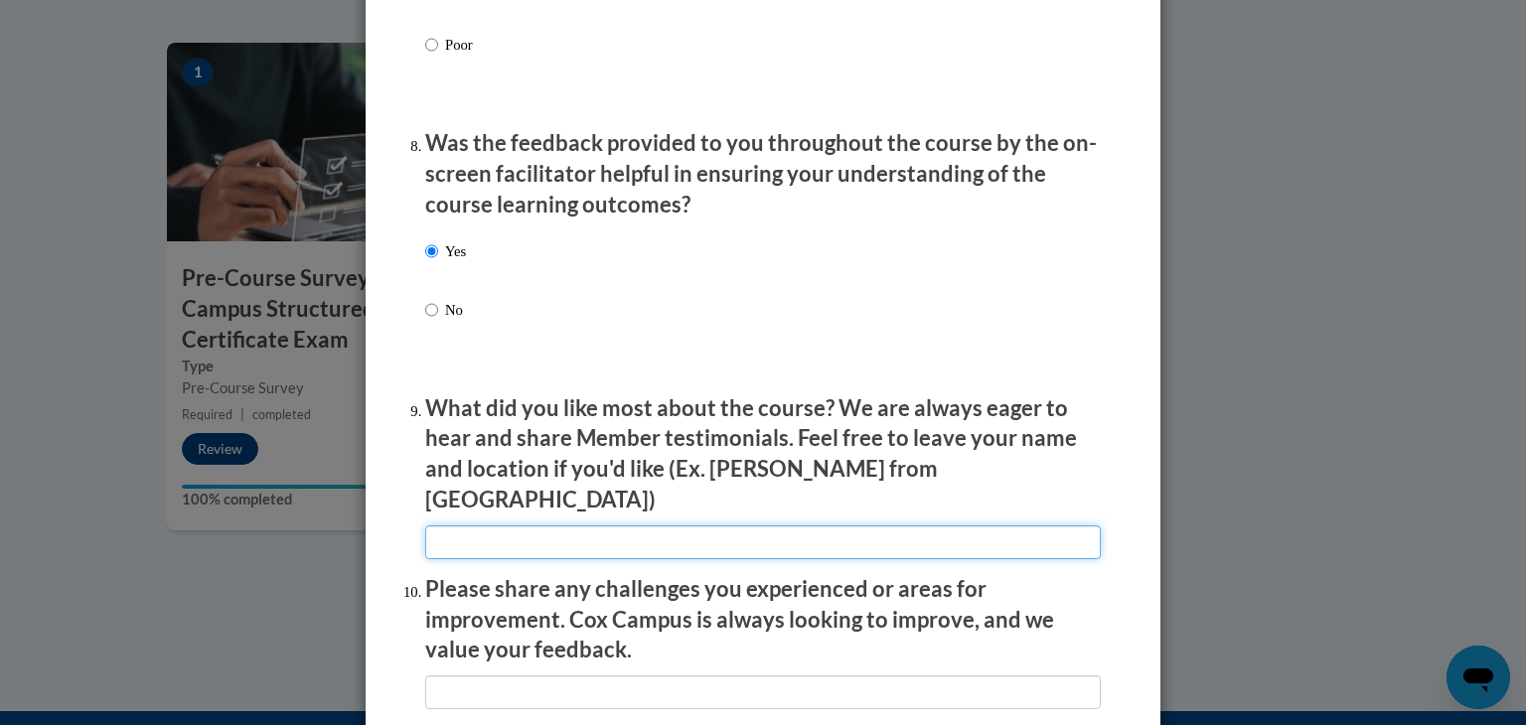
click at [1031, 537] on input "textbox" at bounding box center [762, 542] width 675 height 34
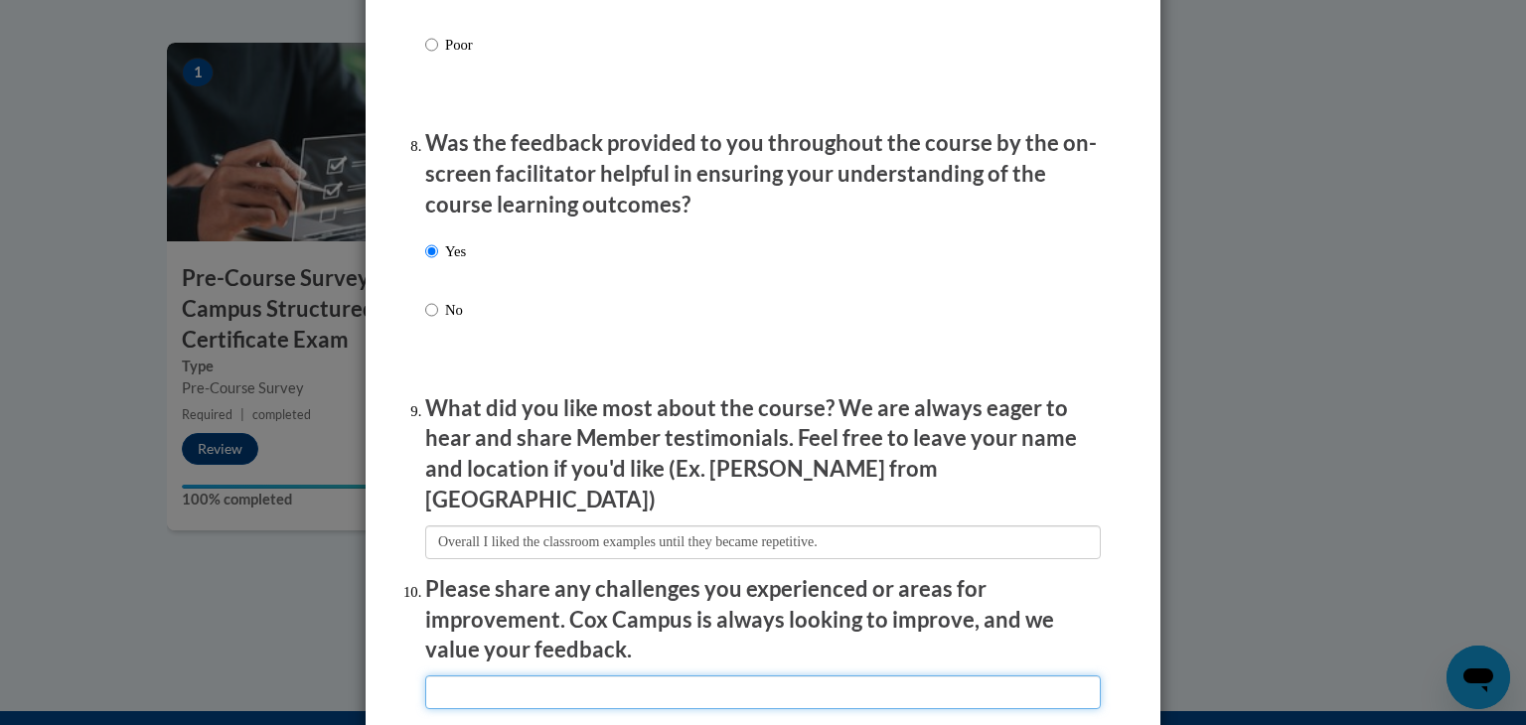
click at [915, 680] on input "textbox" at bounding box center [762, 692] width 675 height 34
click at [752, 688] on input "textbox" at bounding box center [762, 692] width 675 height 34
click at [752, 683] on input "textbox" at bounding box center [762, 692] width 675 height 34
click at [462, 680] on input "textbox" at bounding box center [762, 692] width 675 height 34
click at [507, 681] on input "textbox" at bounding box center [762, 692] width 675 height 34
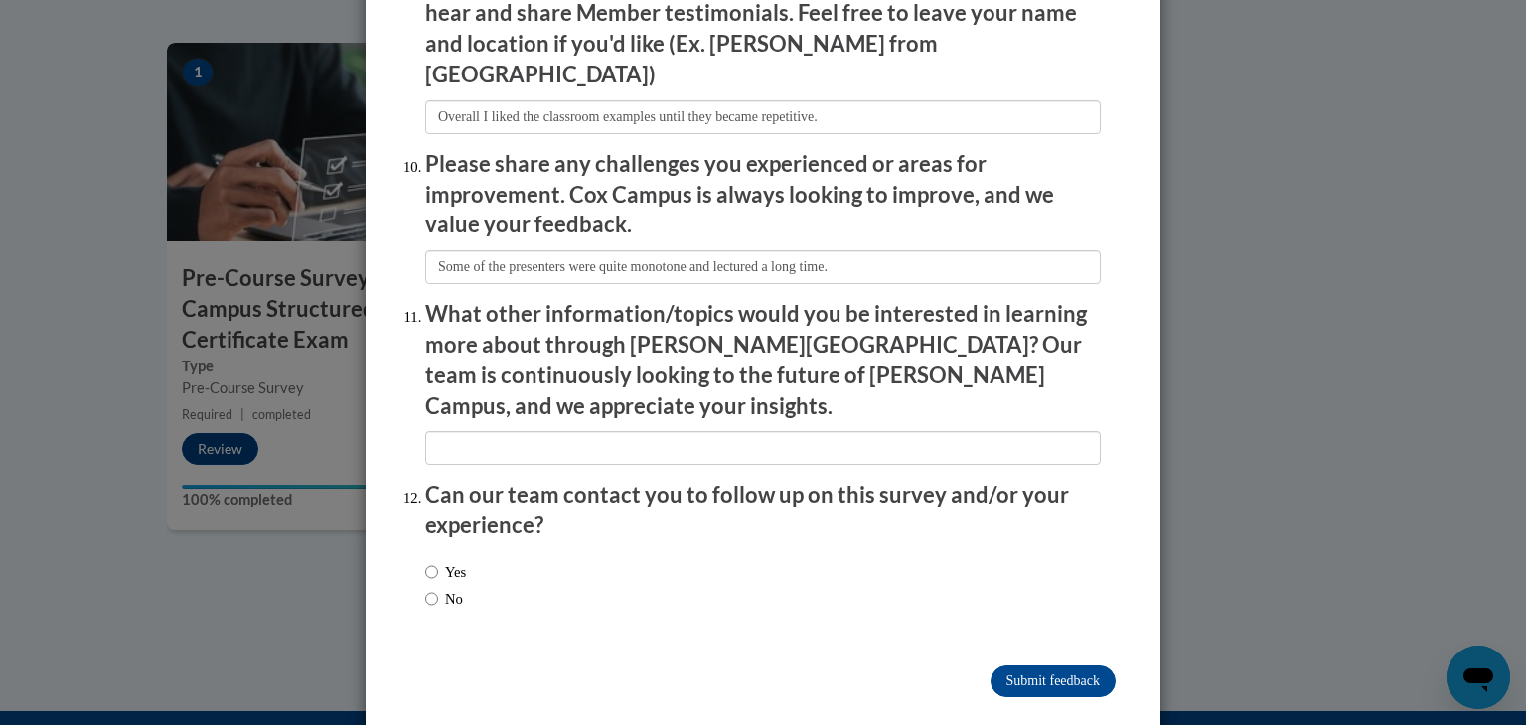
scroll to position [3372, 0]
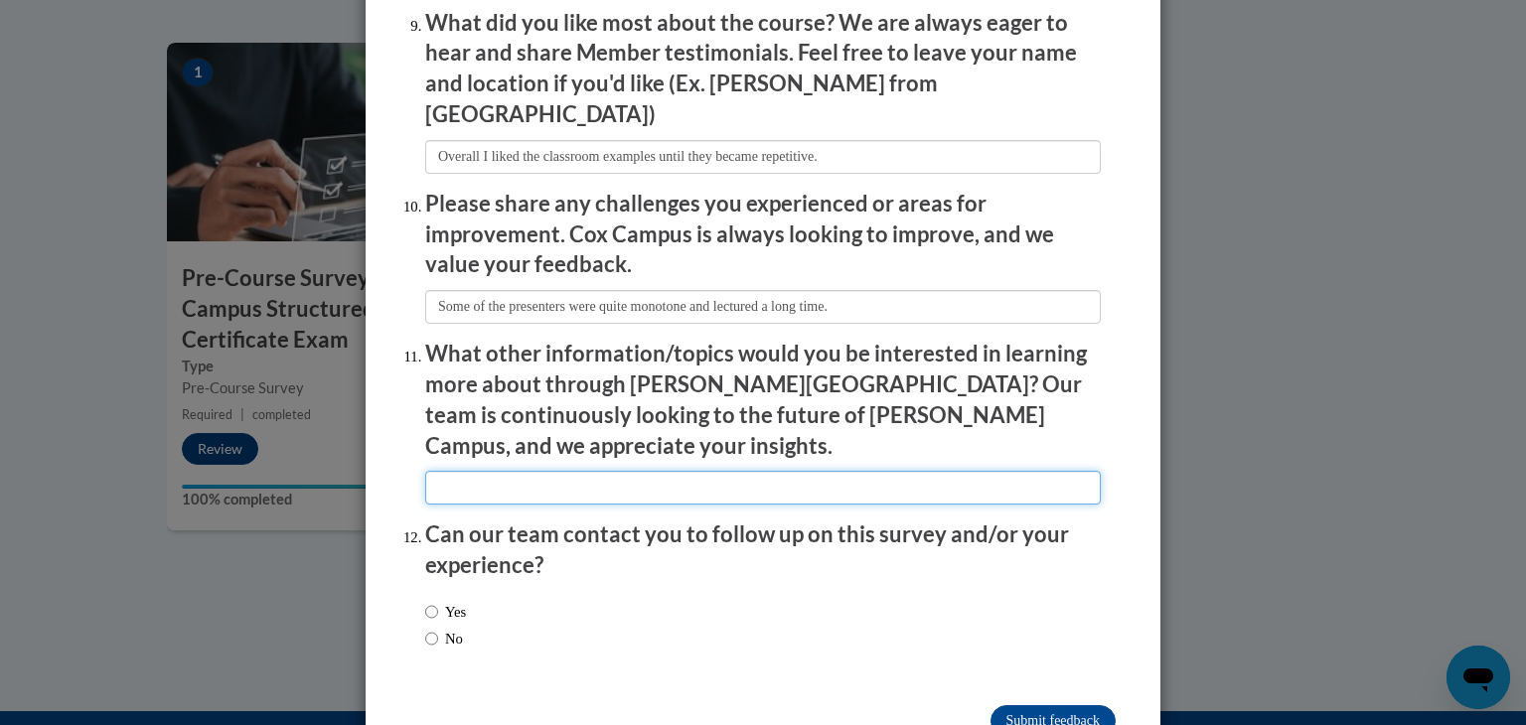
click at [1053, 471] on input "textbox" at bounding box center [762, 488] width 675 height 34
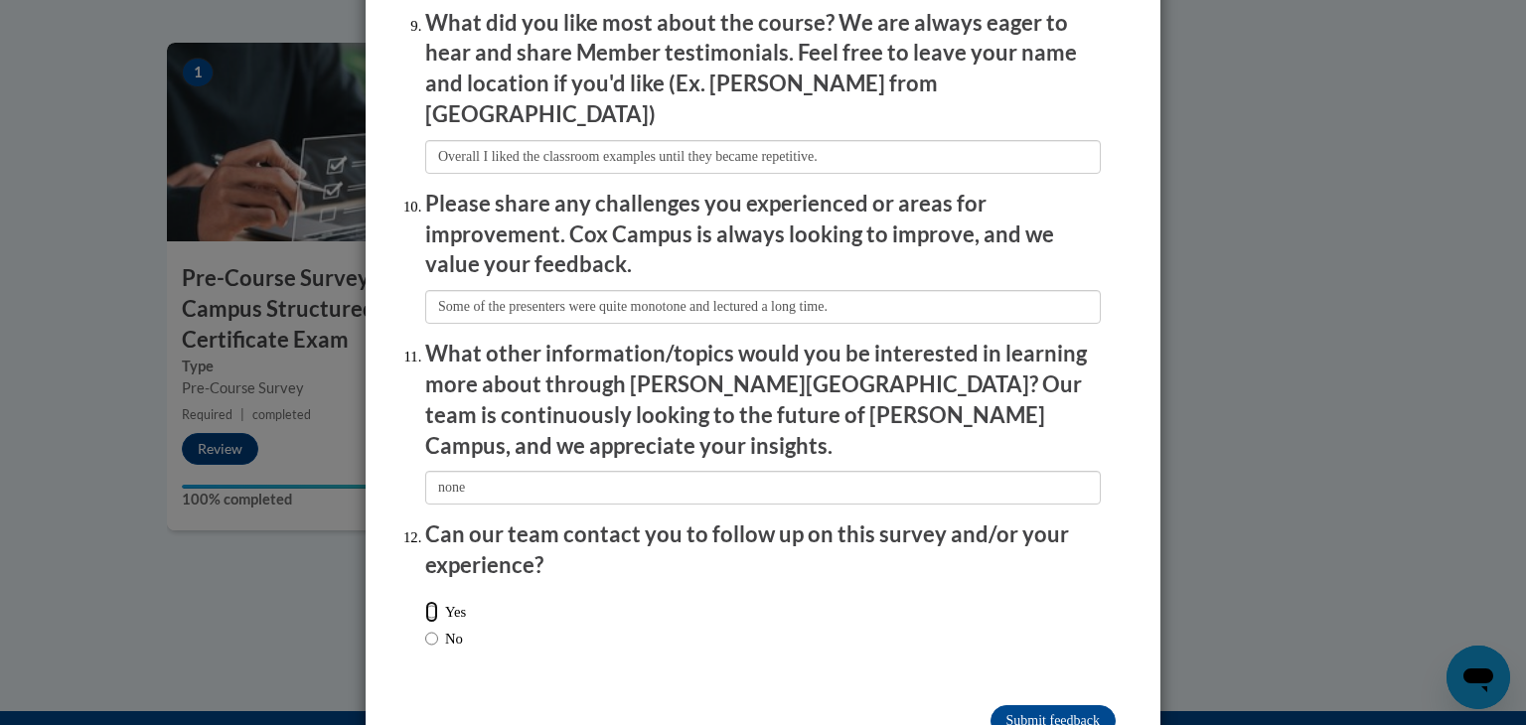
click at [425, 601] on input "Yes" at bounding box center [431, 612] width 13 height 22
click at [1047, 705] on input "Submit feedback" at bounding box center [1052, 721] width 125 height 32
click at [1047, 705] on input "Submitting" at bounding box center [1052, 721] width 125 height 32
